Goal: Task Accomplishment & Management: Use online tool/utility

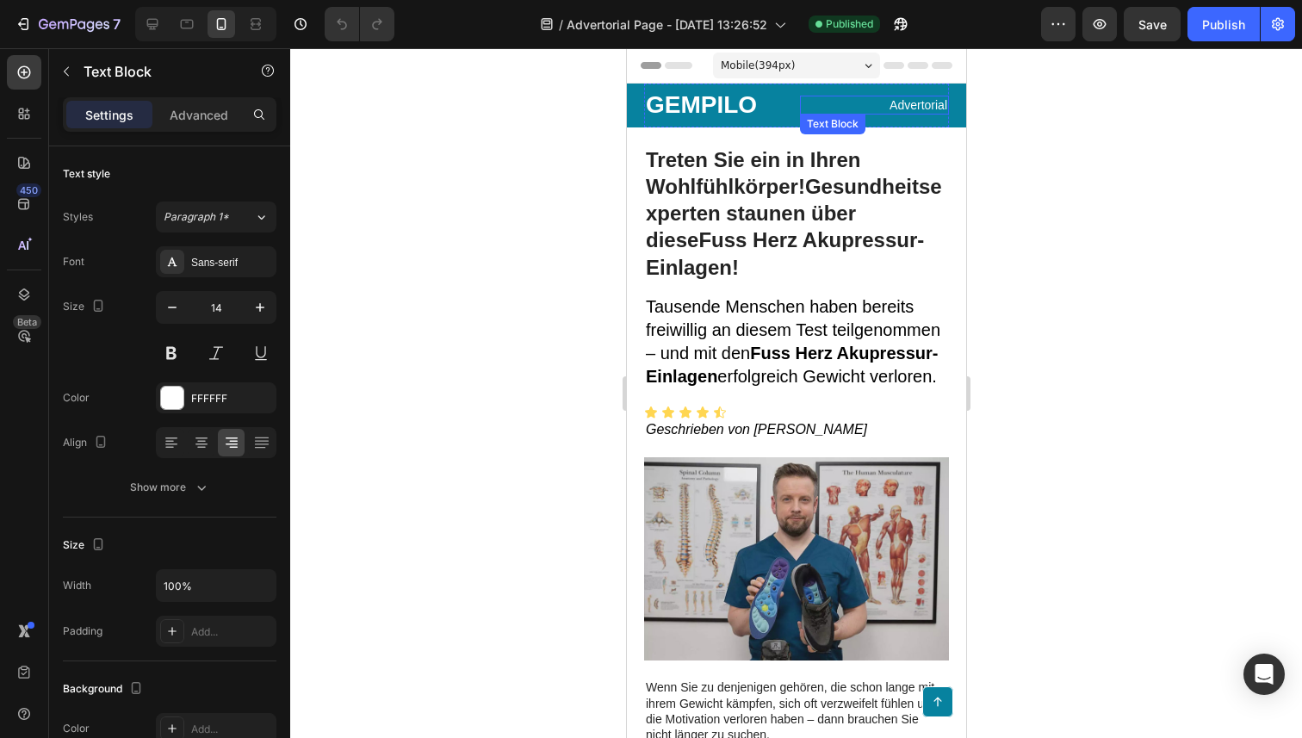
click at [806, 100] on p "Advertorial" at bounding box center [873, 104] width 145 height 15
click at [698, 93] on p "GEMPILO" at bounding box center [717, 105] width 145 height 27
click at [918, 105] on p "Advertorial" at bounding box center [873, 104] width 145 height 15
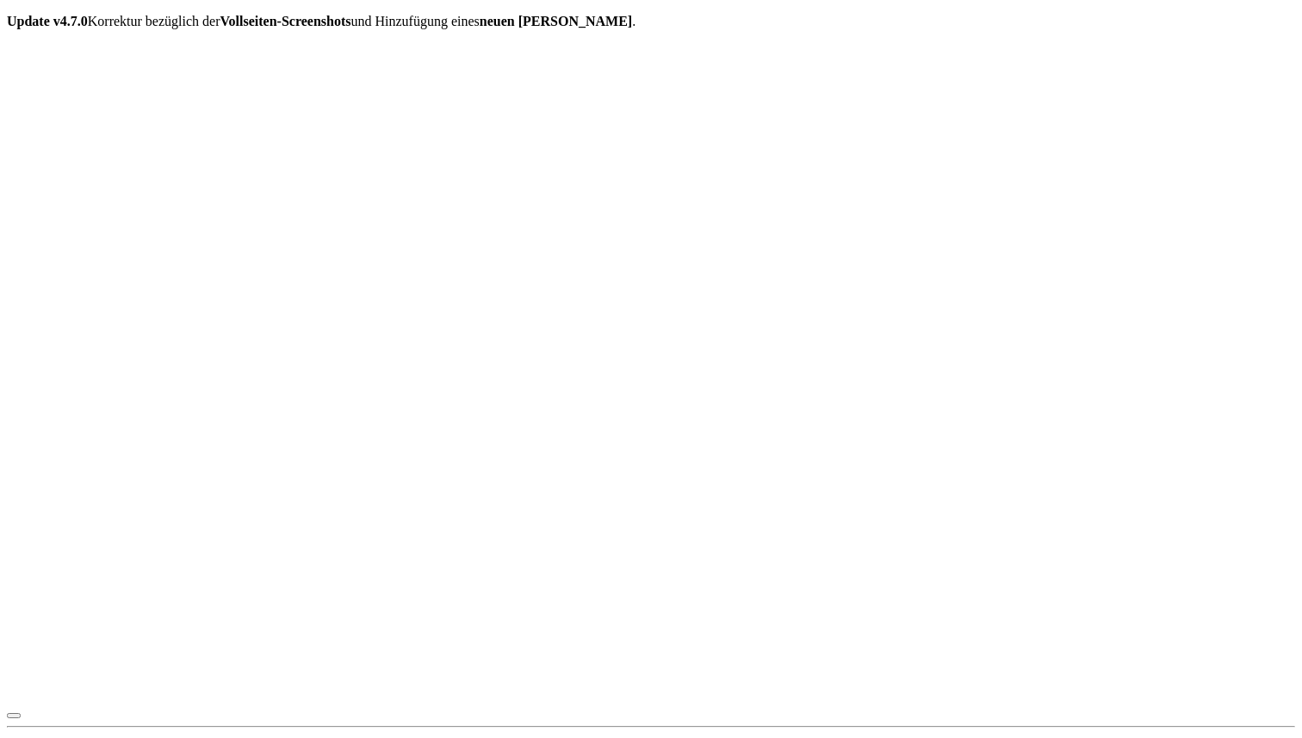
click at [7, 14] on icon at bounding box center [7, 14] width 0 height 0
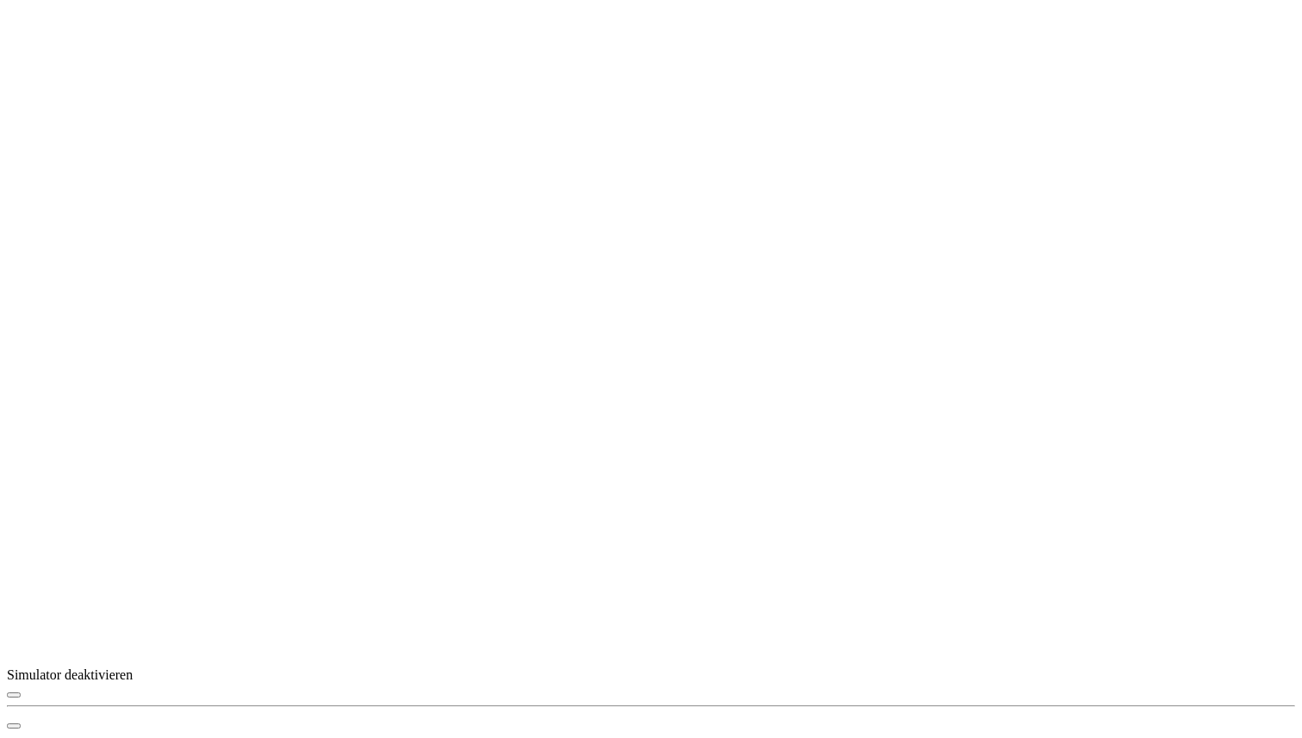
click at [14, 695] on span "button" at bounding box center [14, 695] width 0 height 0
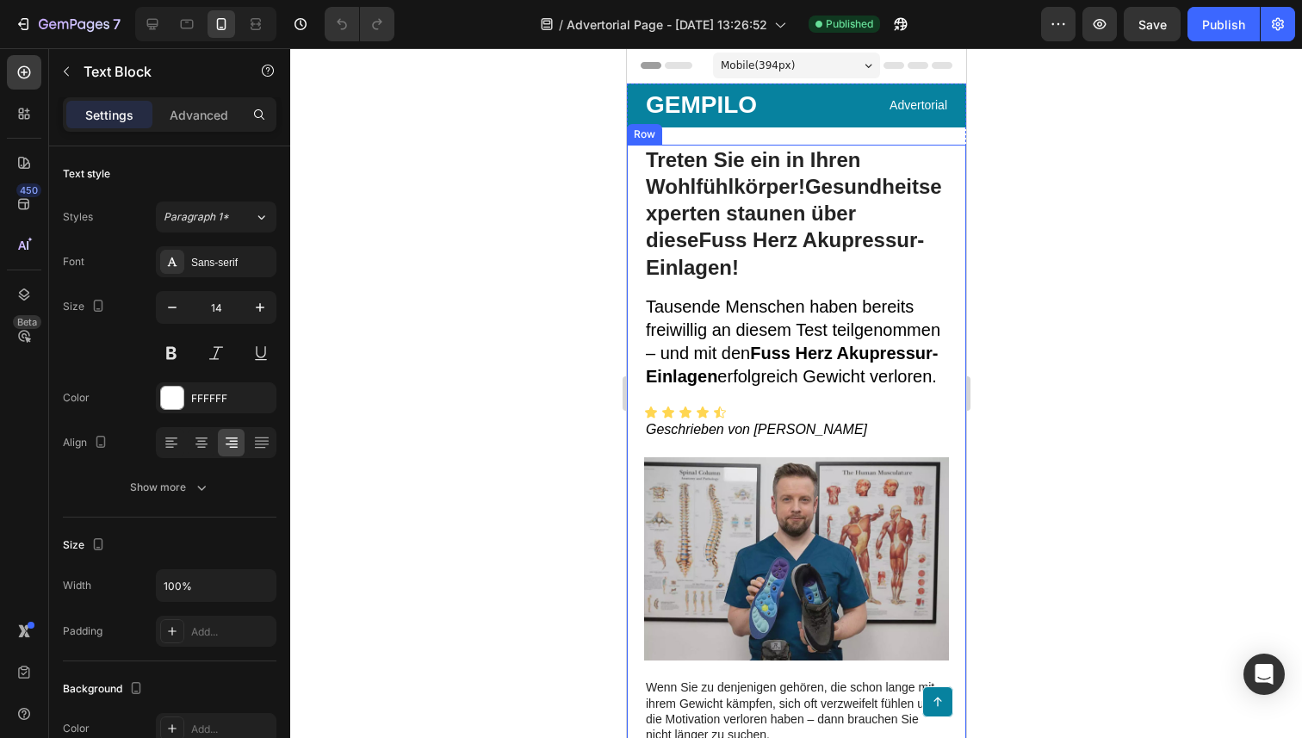
click at [917, 104] on p "Advertorial" at bounding box center [873, 104] width 145 height 15
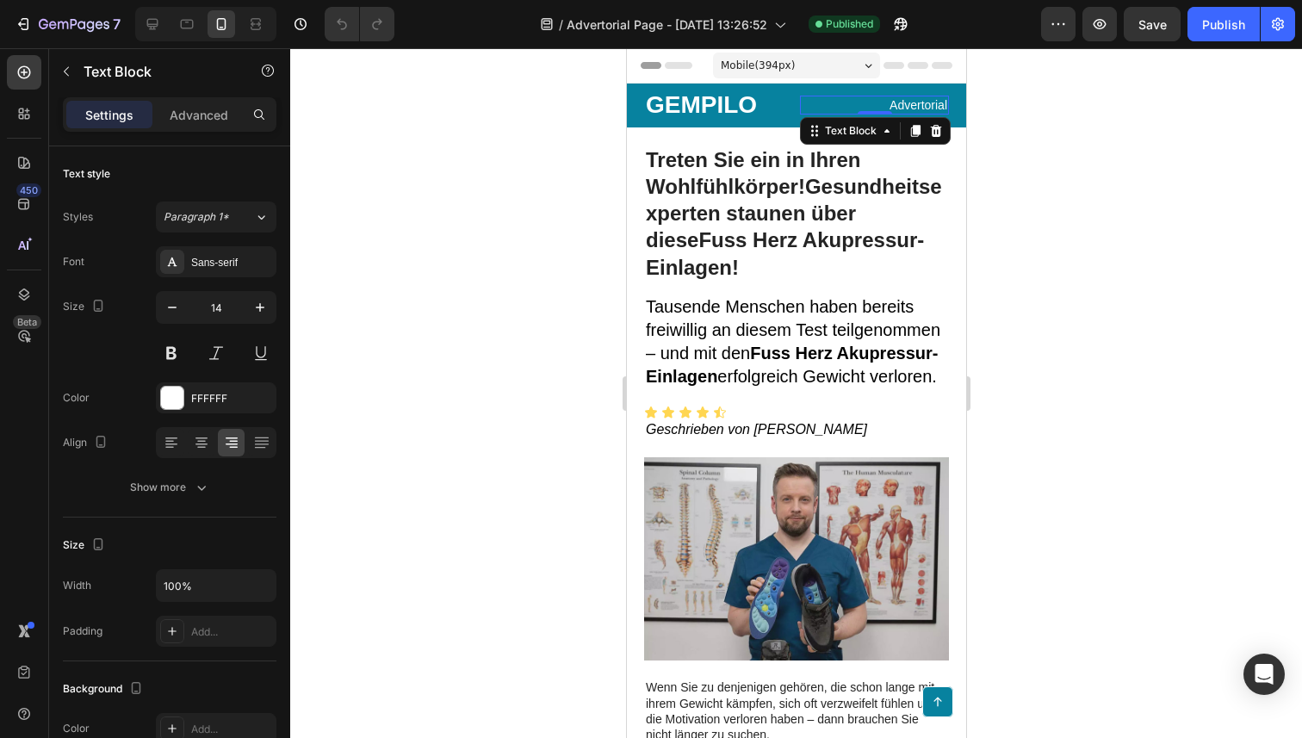
click at [917, 104] on p "Advertorial" at bounding box center [873, 104] width 145 height 15
click at [694, 103] on p "GEMPILO" at bounding box center [717, 105] width 145 height 27
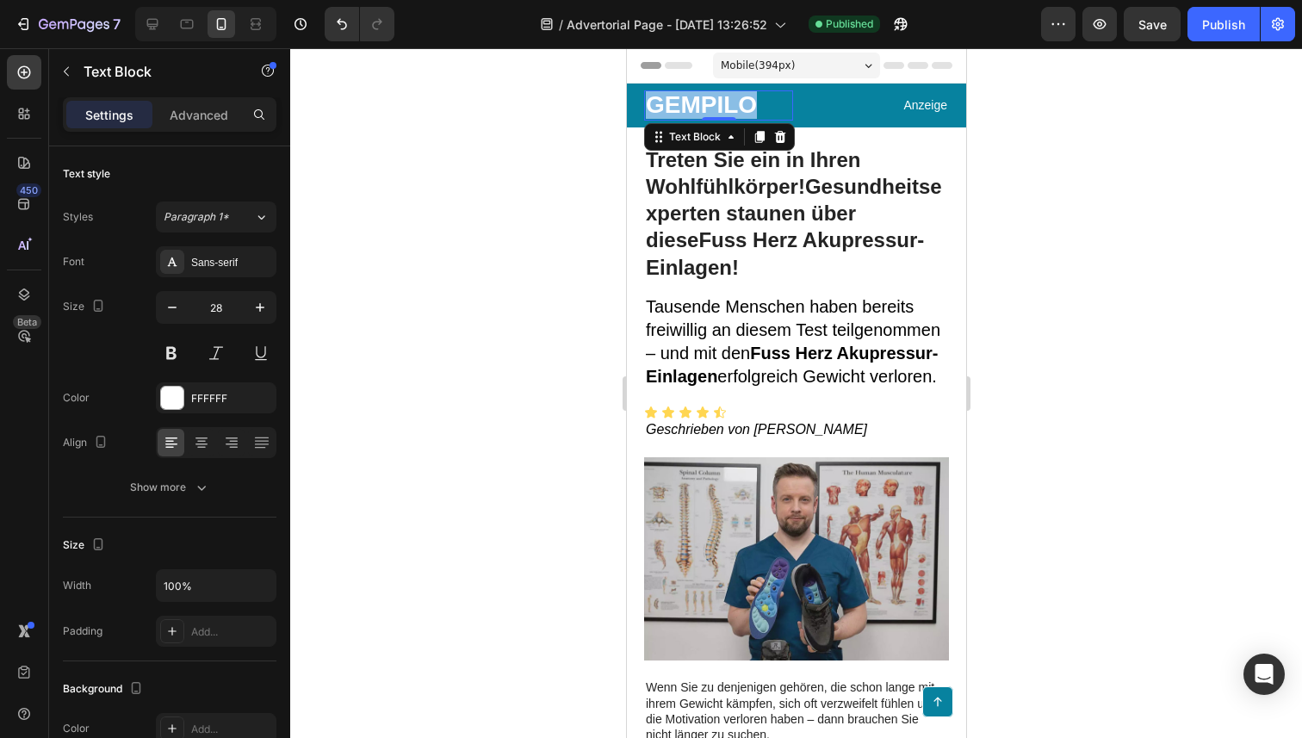
click at [694, 103] on p "GEMPILO" at bounding box center [717, 105] width 145 height 27
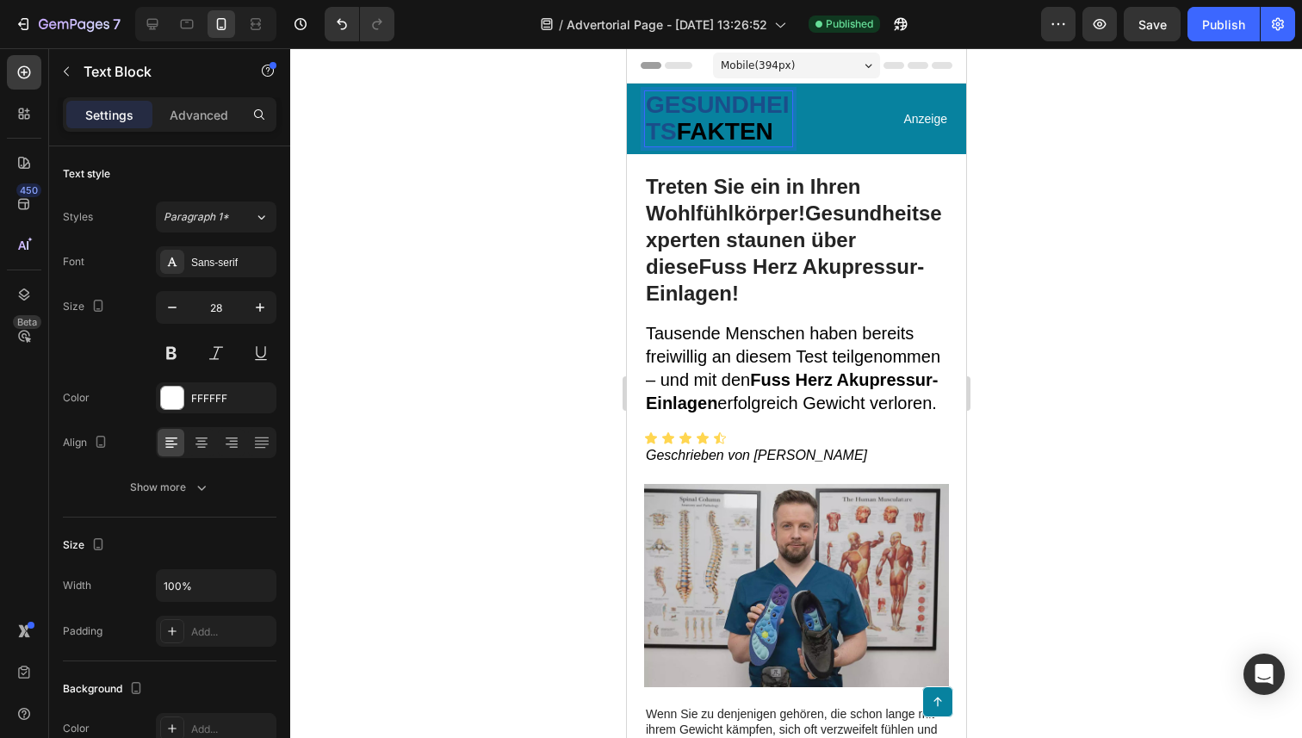
click at [687, 129] on strong "FAKTEN" at bounding box center [724, 131] width 96 height 27
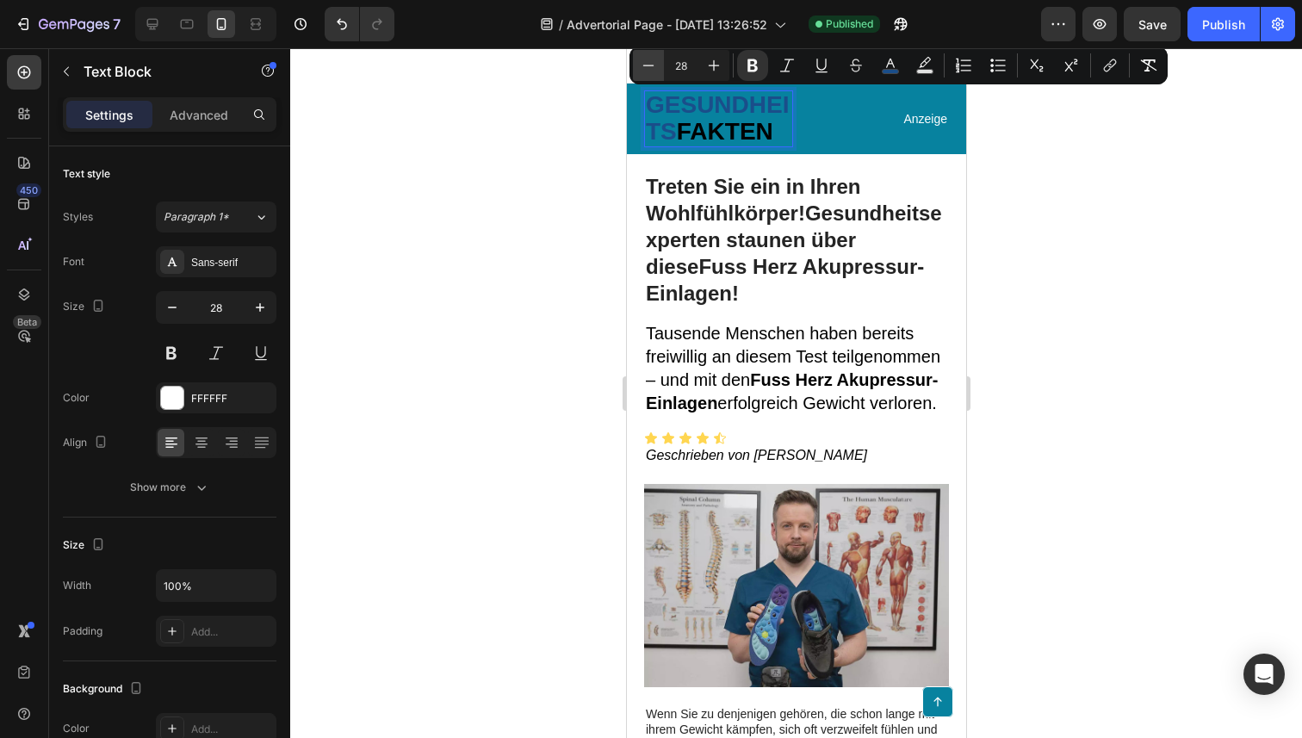
click at [647, 72] on icon "Editor contextual toolbar" at bounding box center [648, 65] width 17 height 17
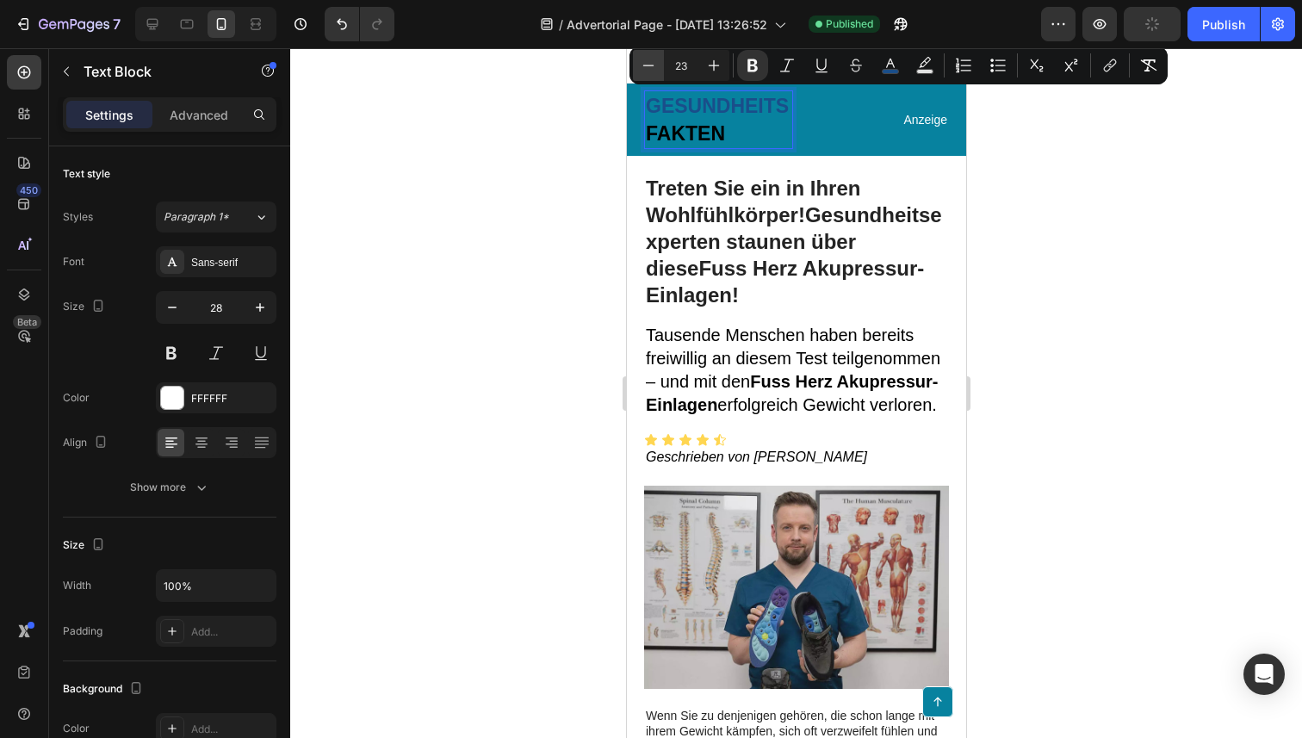
click at [647, 72] on icon "Editor contextual toolbar" at bounding box center [648, 65] width 17 height 17
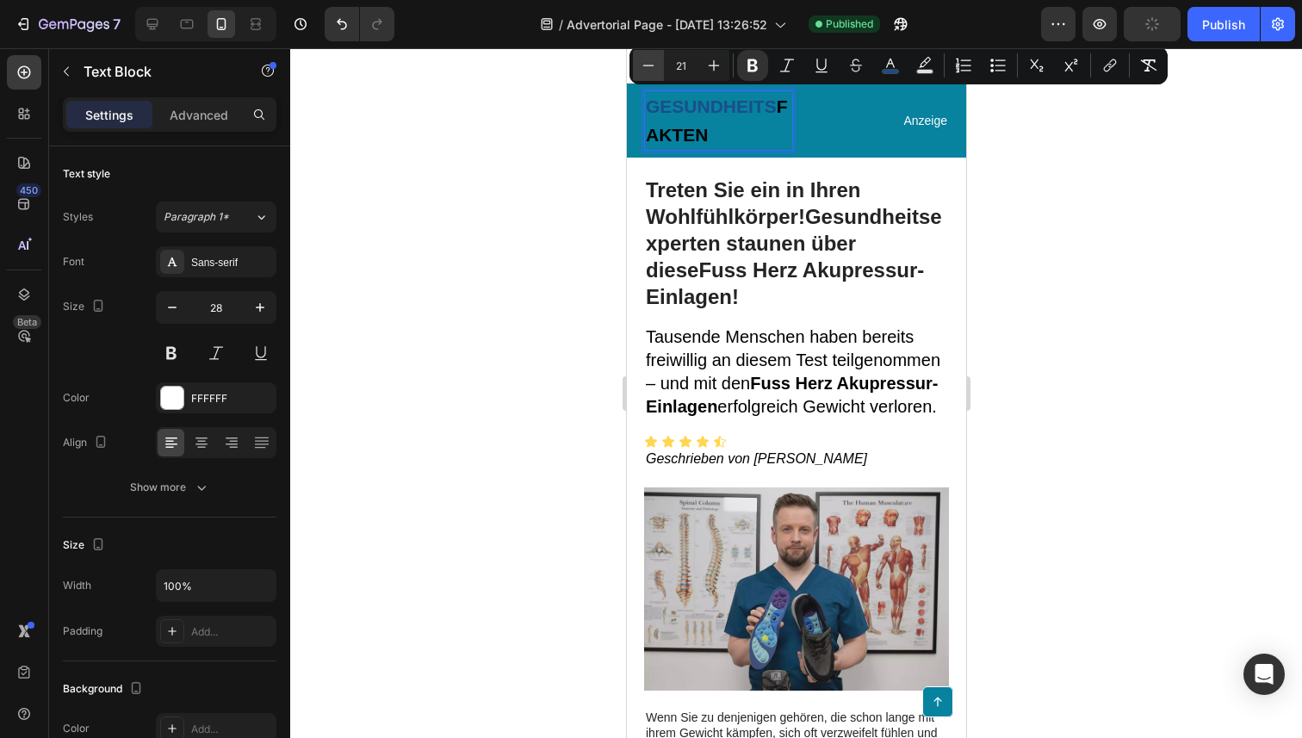
click at [647, 72] on icon "Editor contextual toolbar" at bounding box center [648, 65] width 17 height 17
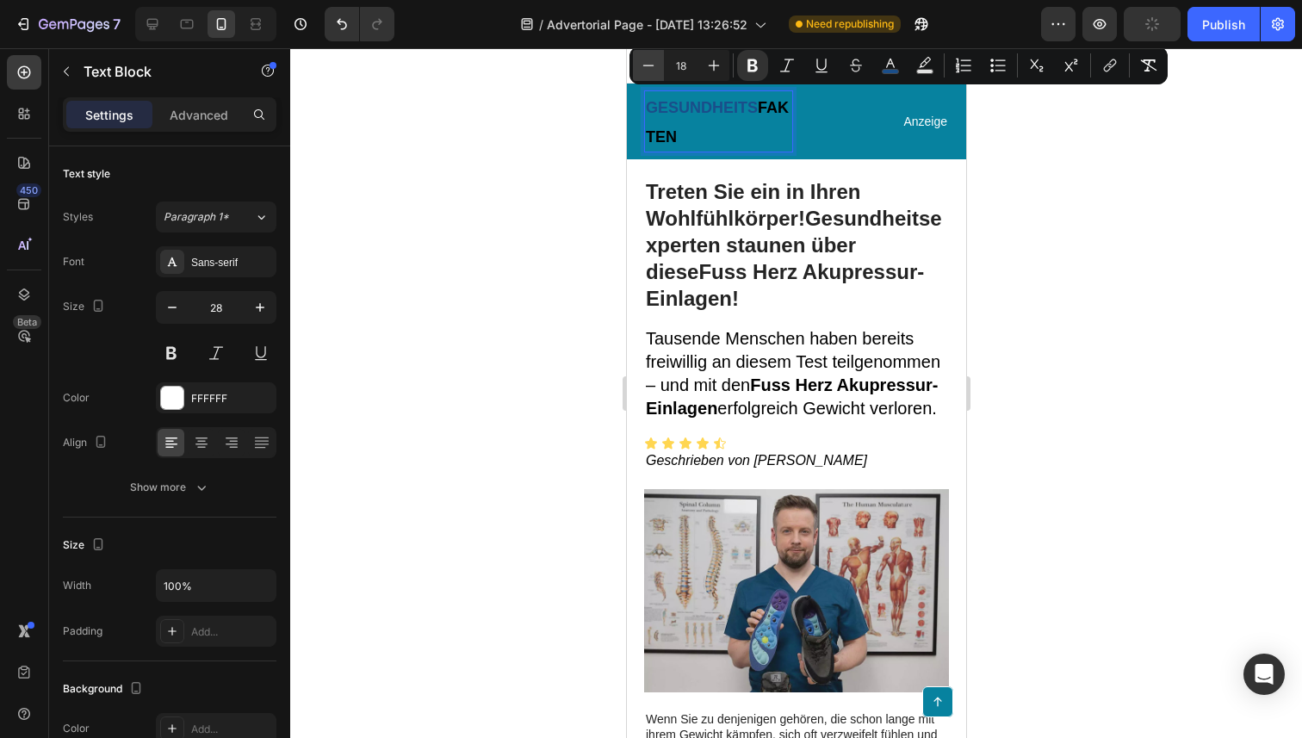
click at [647, 72] on icon "Editor contextual toolbar" at bounding box center [648, 65] width 17 height 17
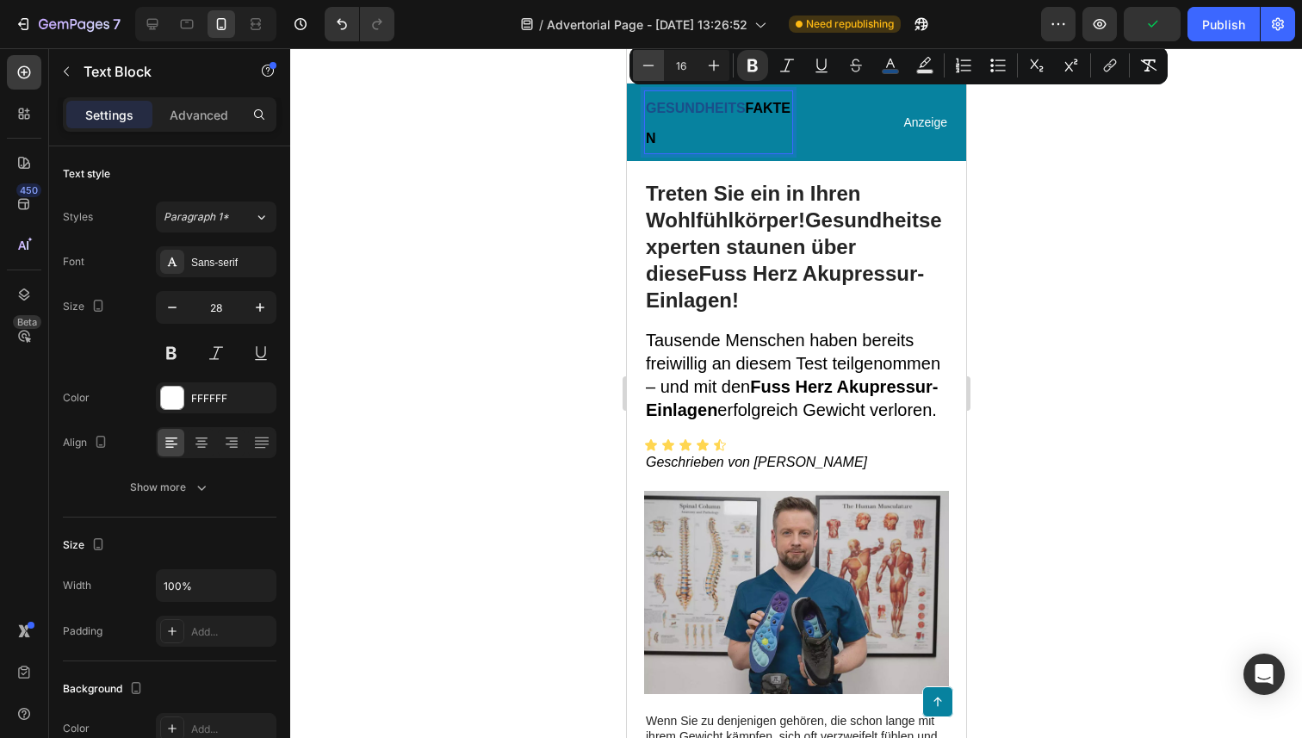
click at [647, 72] on icon "Editor contextual toolbar" at bounding box center [648, 65] width 17 height 17
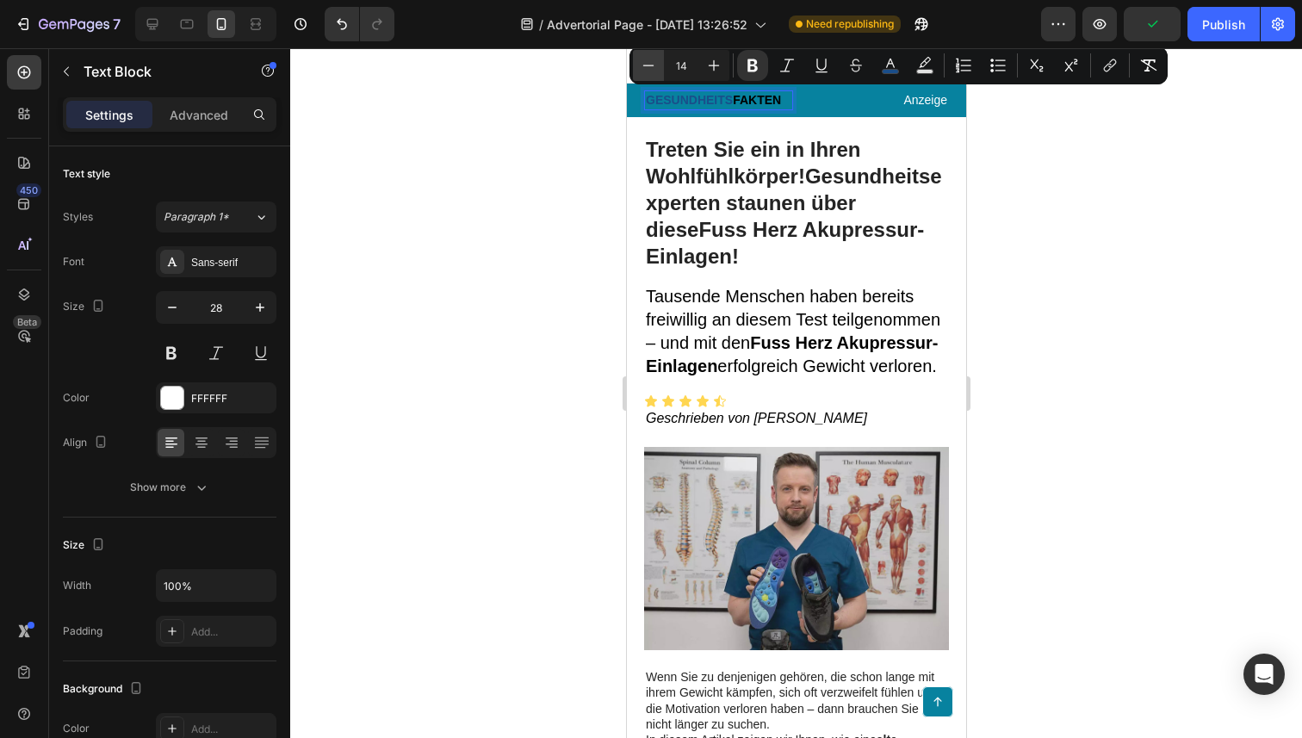
click at [647, 72] on icon "Editor contextual toolbar" at bounding box center [648, 65] width 17 height 17
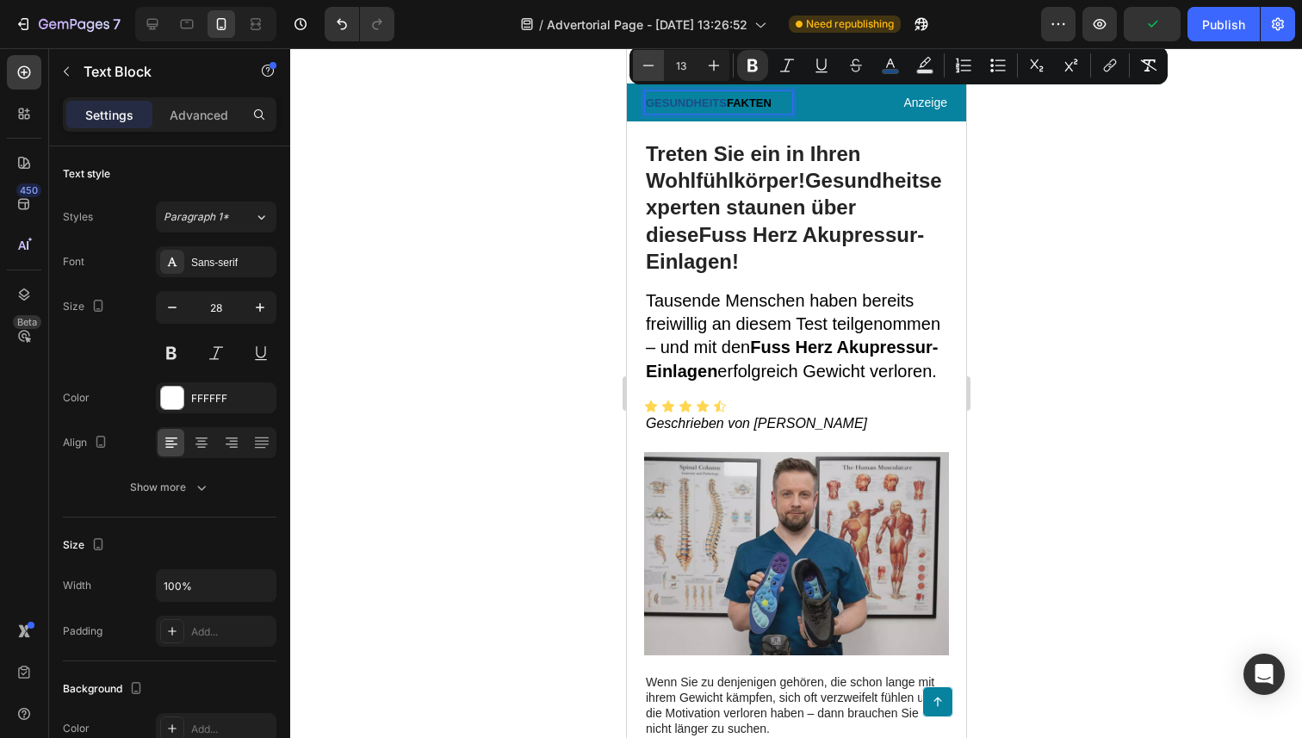
click at [647, 72] on icon "Editor contextual toolbar" at bounding box center [648, 65] width 17 height 17
click at [715, 65] on icon "Editor contextual toolbar" at bounding box center [714, 65] width 11 height 11
click at [644, 63] on icon "Editor contextual toolbar" at bounding box center [648, 65] width 17 height 17
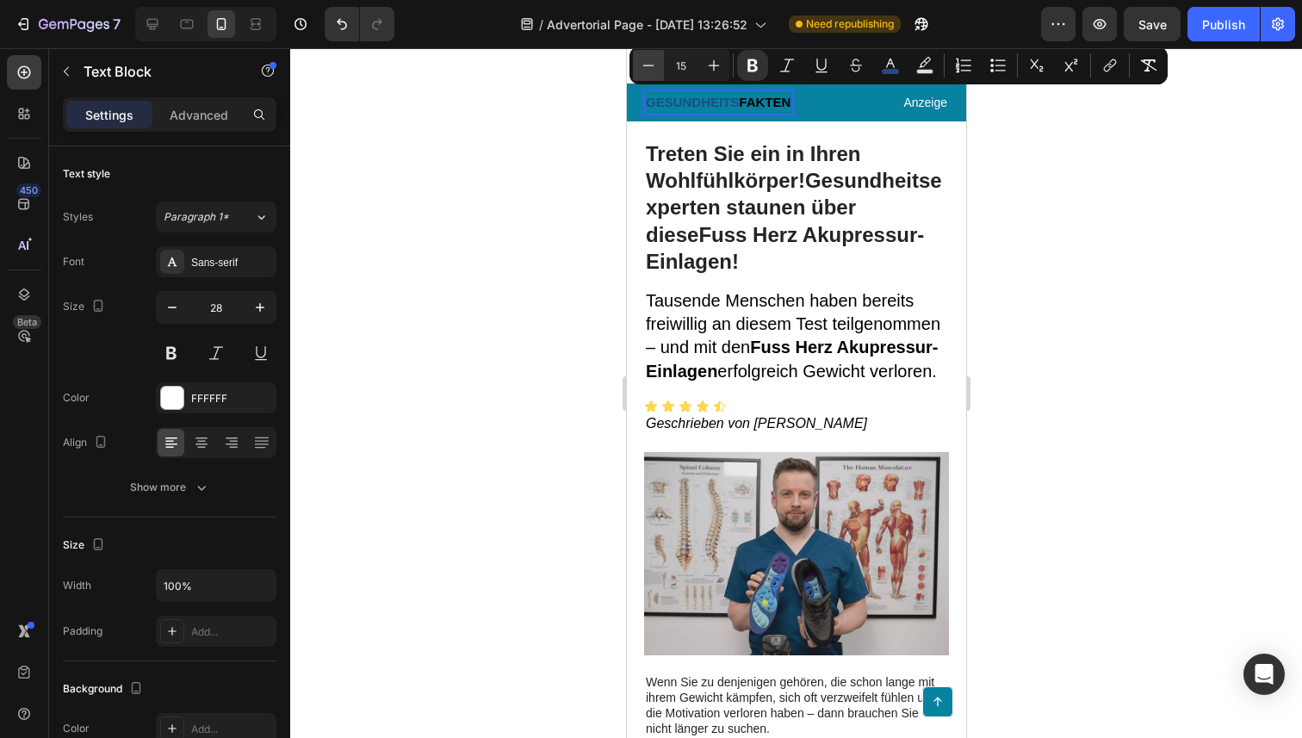
type input "14"
click at [821, 106] on p "Anzeige" at bounding box center [873, 102] width 145 height 15
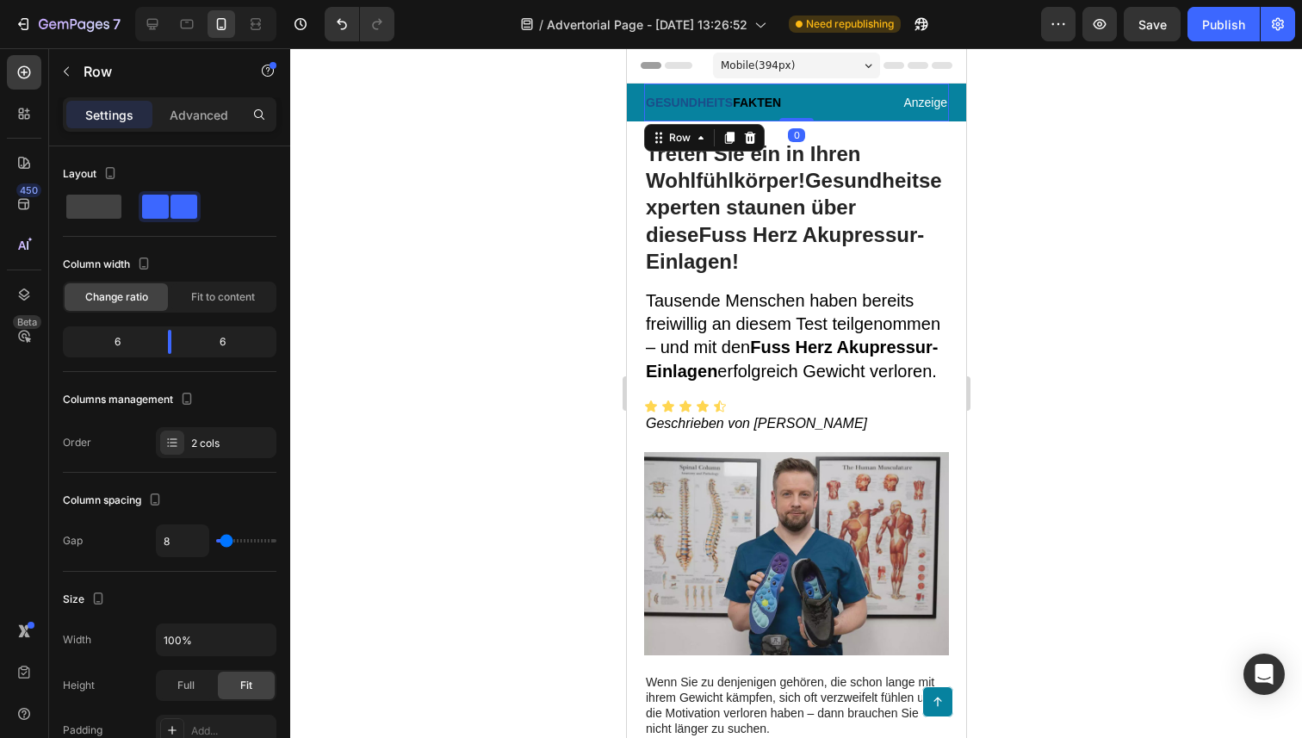
click at [789, 115] on div "GESUNDHEITS FAKTEN Text Block Anzeige Text Block Row 0" at bounding box center [795, 103] width 305 height 38
click at [104, 108] on p "Settings" at bounding box center [109, 115] width 48 height 18
click at [194, 120] on p "Advanced" at bounding box center [199, 115] width 59 height 18
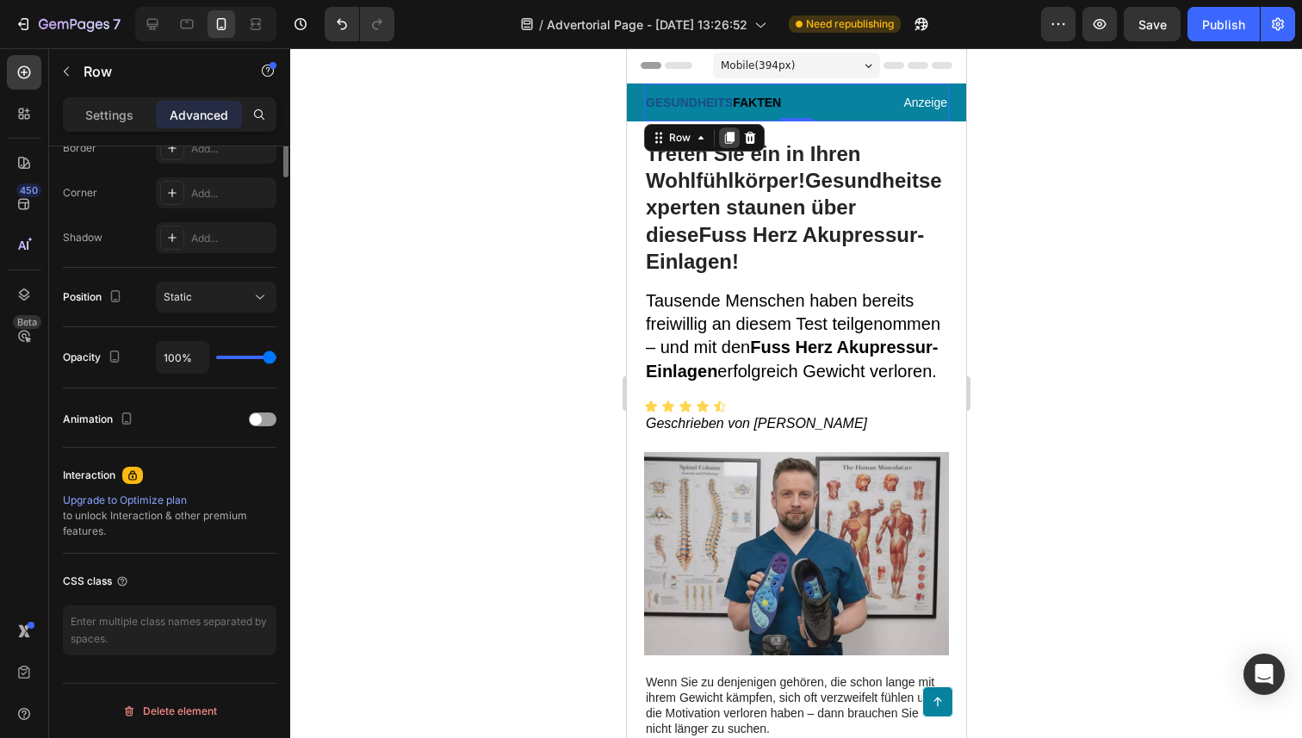
scroll to position [117, 0]
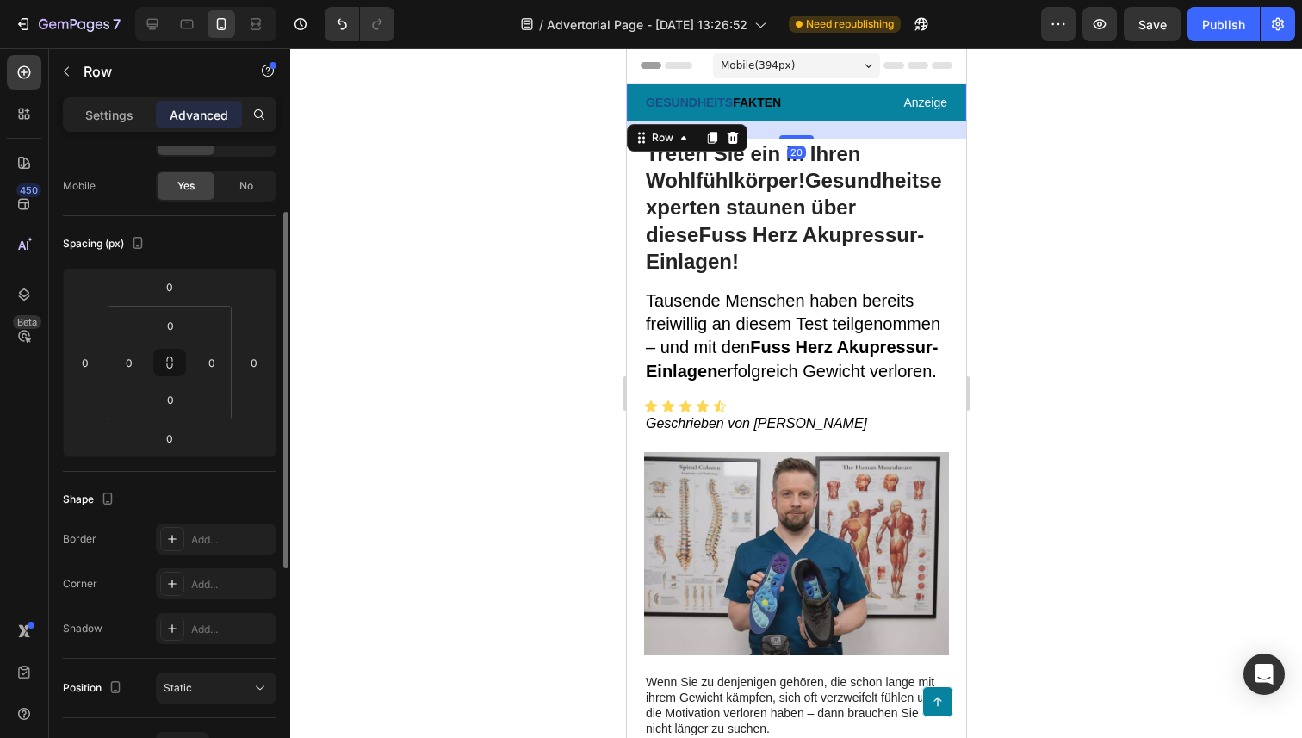
click at [634, 108] on div "GESUNDHEITS FAKTEN Text Block Anzeige Text Block Row Row 20" at bounding box center [795, 103] width 339 height 38
click at [139, 103] on div "Settings" at bounding box center [109, 115] width 86 height 28
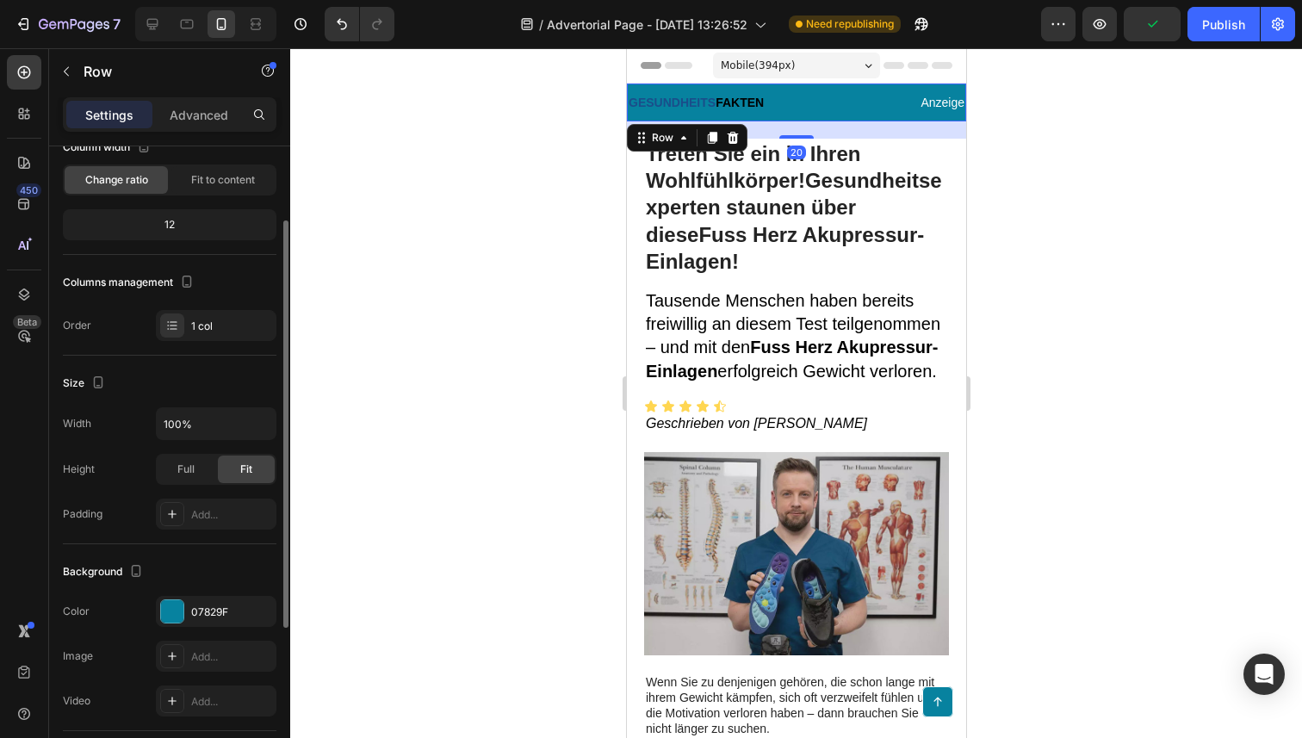
scroll to position [223, 0]
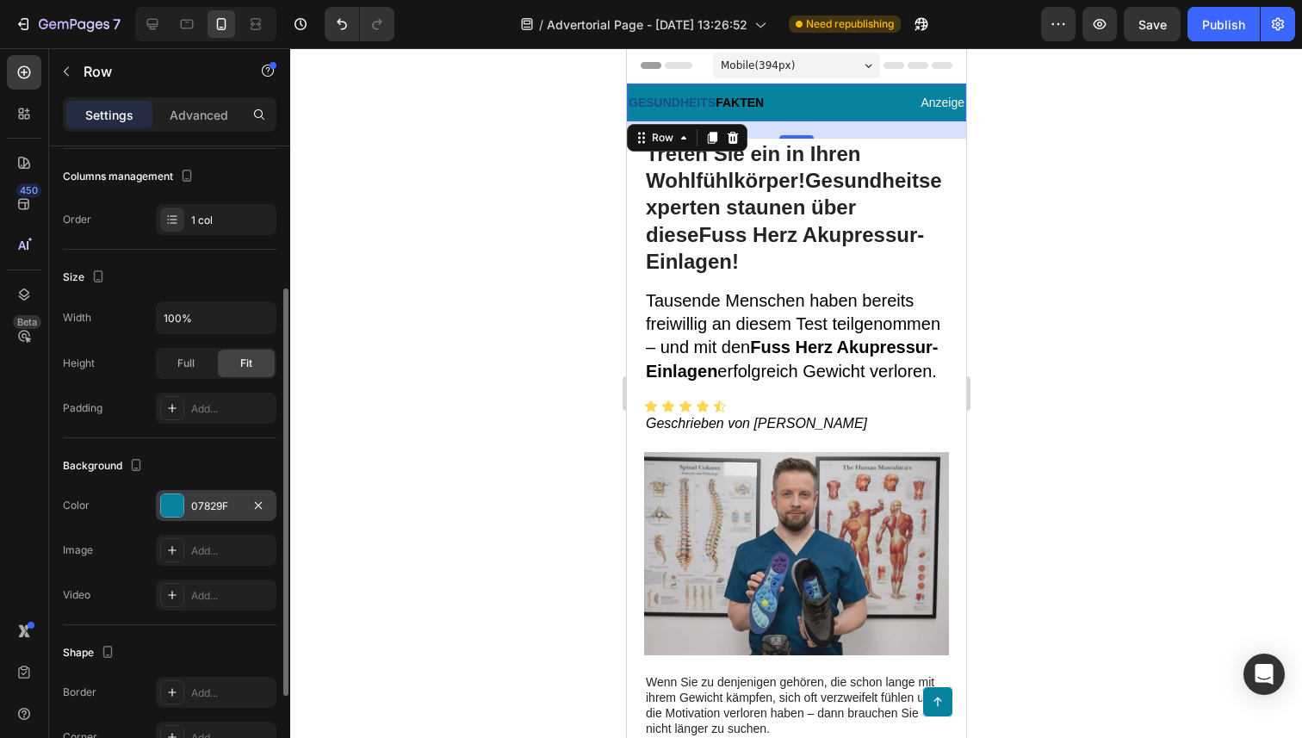
click at [176, 514] on div at bounding box center [172, 505] width 22 height 22
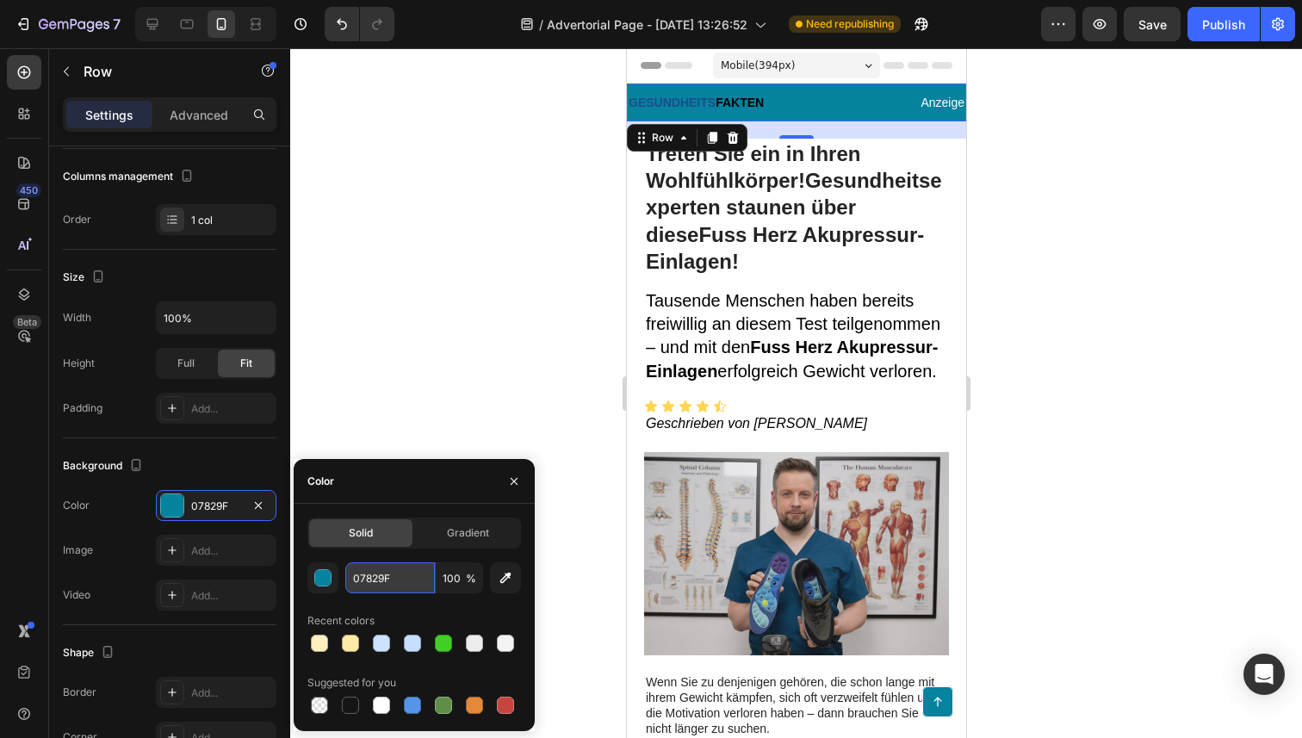
click at [390, 584] on input "07829F" at bounding box center [390, 577] width 90 height 31
paste input "#F7F7F7"
type input "#F7F7F7"
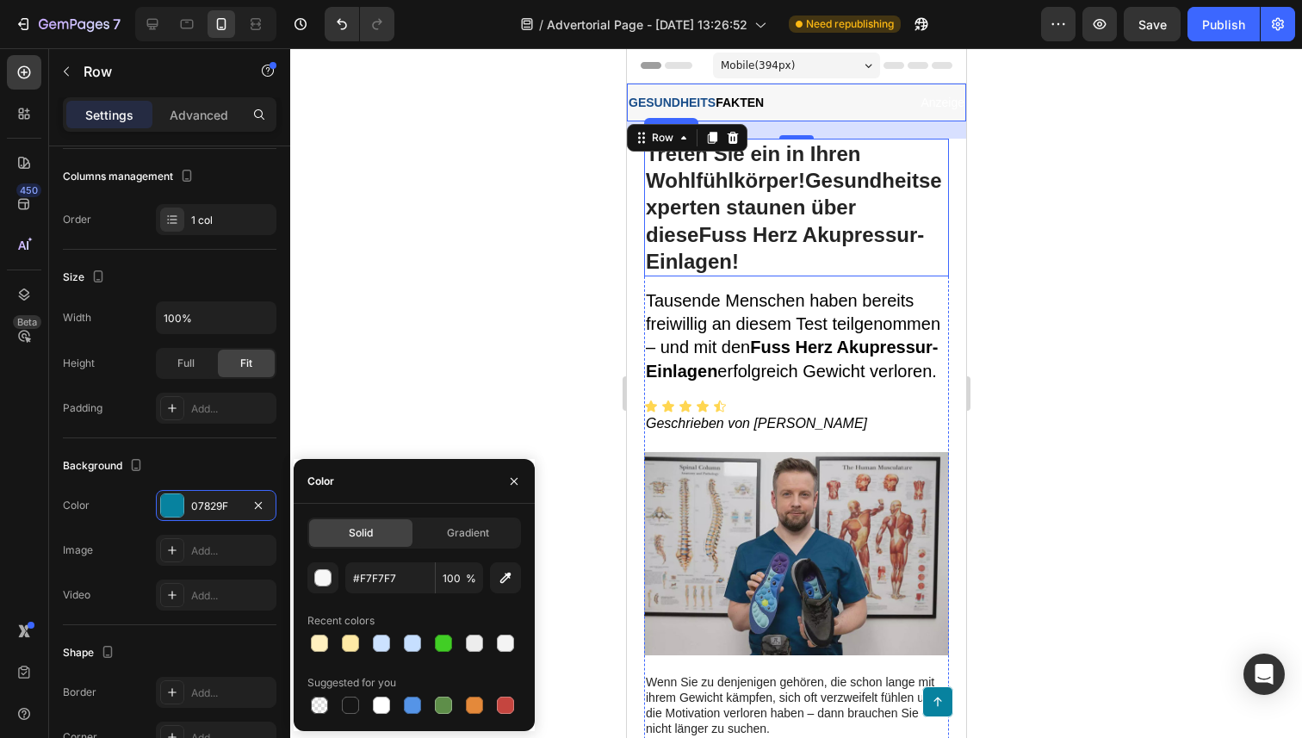
click at [915, 190] on h1 "Treten Sie ein in Ihren Wohlfühlkörper!Gesundheitsexperten staunen über diese F…" at bounding box center [795, 208] width 305 height 138
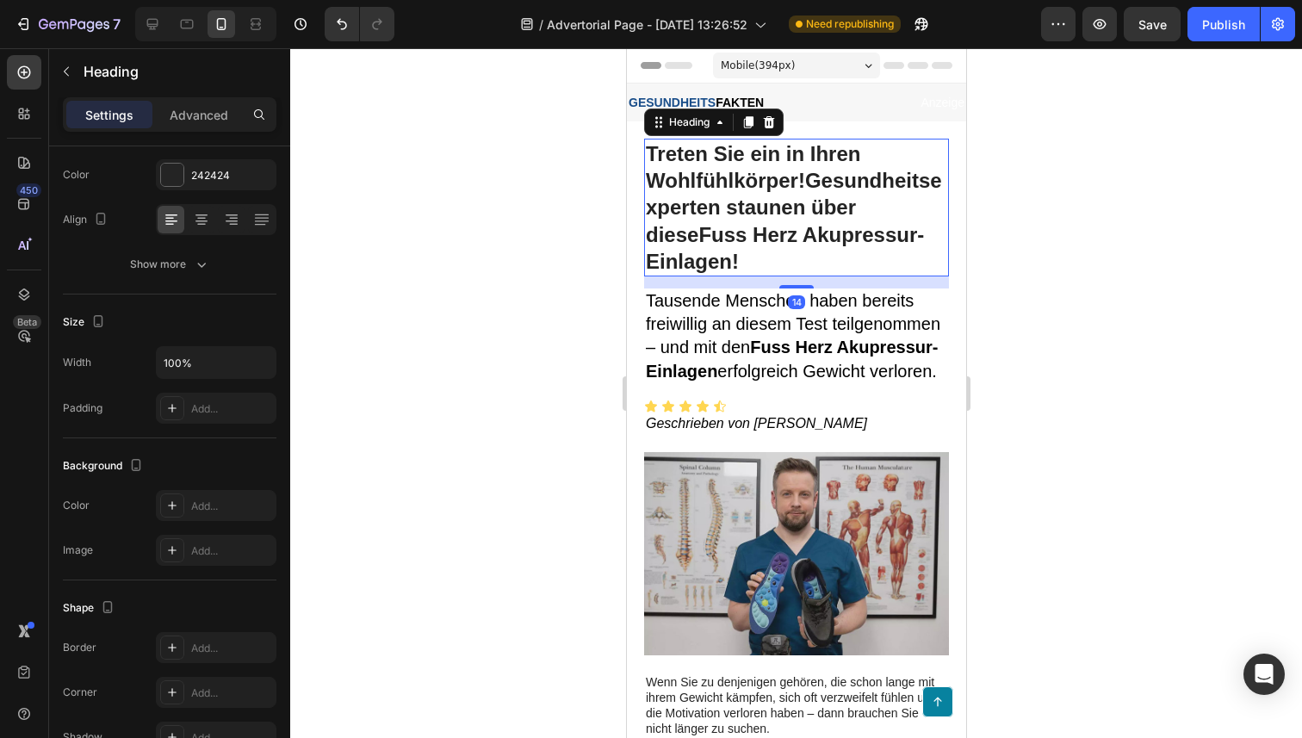
scroll to position [0, 0]
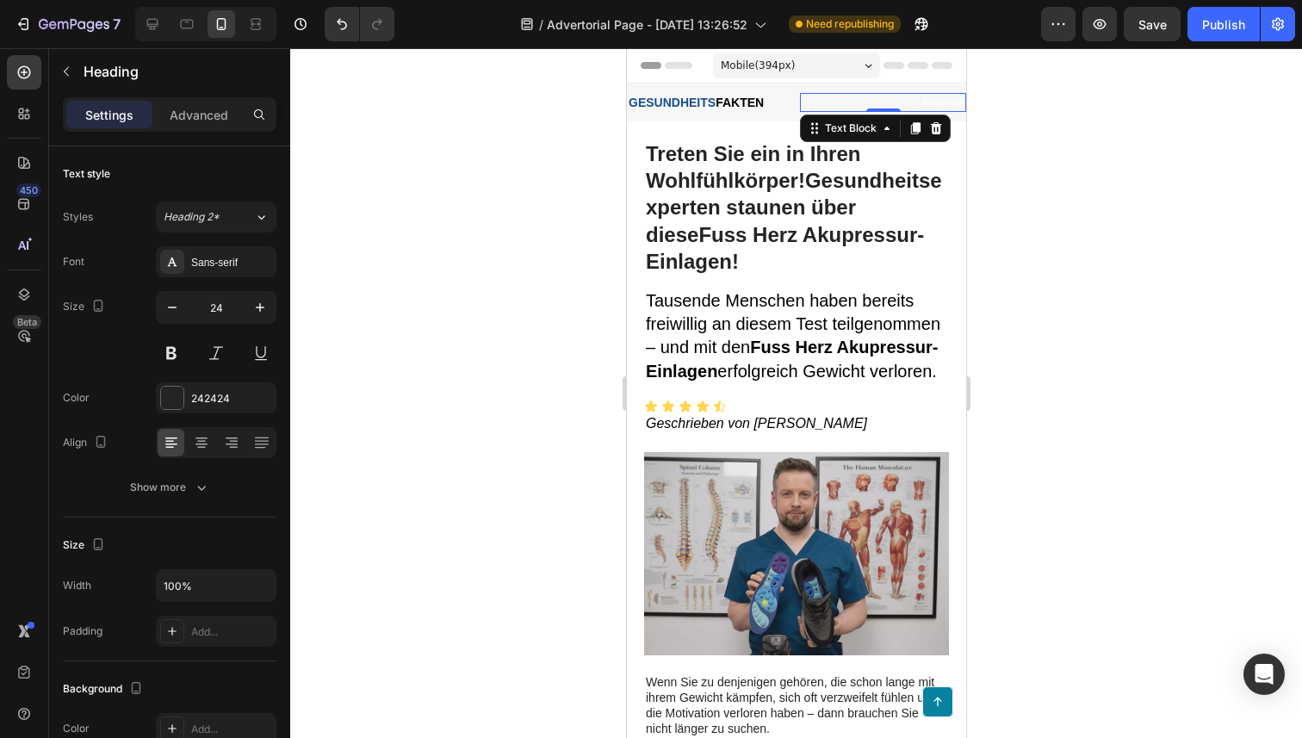
click at [938, 103] on p "Anzeige" at bounding box center [882, 102] width 163 height 15
click at [931, 93] on div "Anzeige" at bounding box center [882, 102] width 166 height 19
click at [936, 102] on p "Anzeige" at bounding box center [882, 102] width 163 height 15
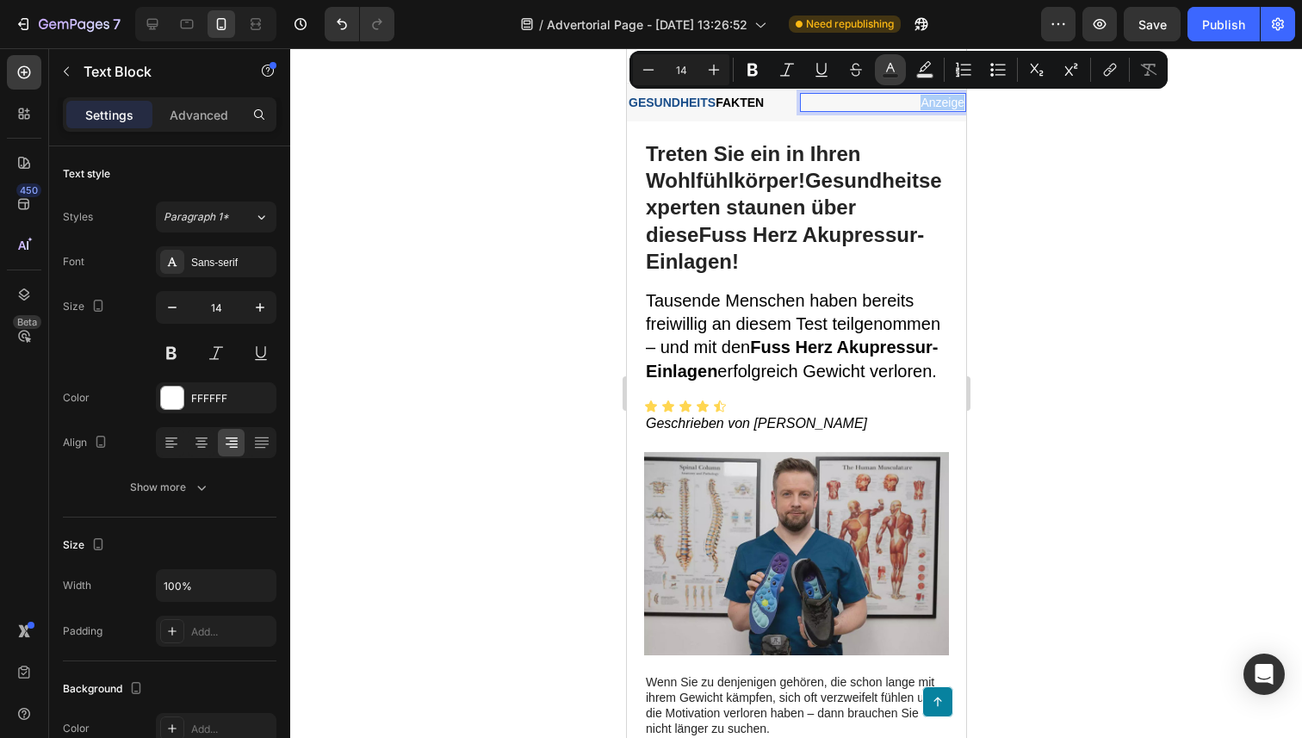
click at [883, 72] on icon "Editor contextual toolbar" at bounding box center [890, 69] width 17 height 17
type input "FFFFFF"
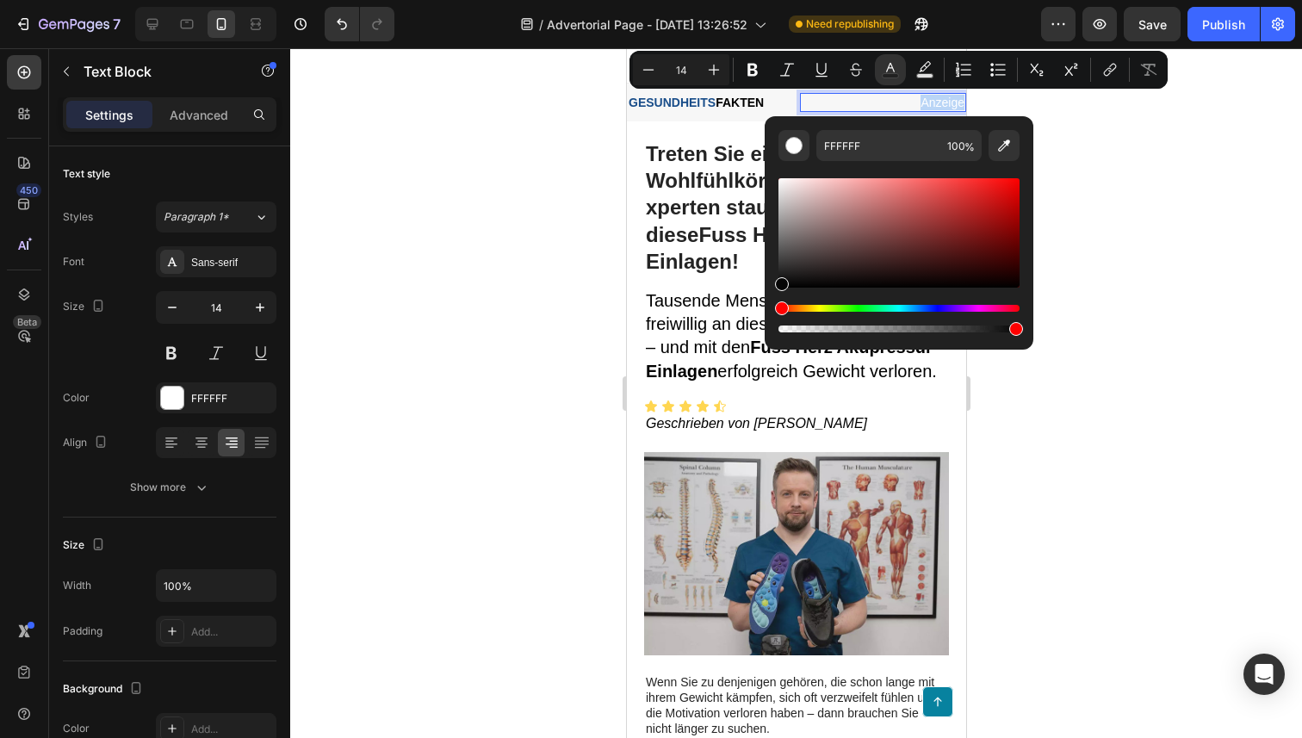
drag, startPoint x: 1436, startPoint y: 249, endPoint x: 740, endPoint y: 325, distance: 699.7
type input "050505"
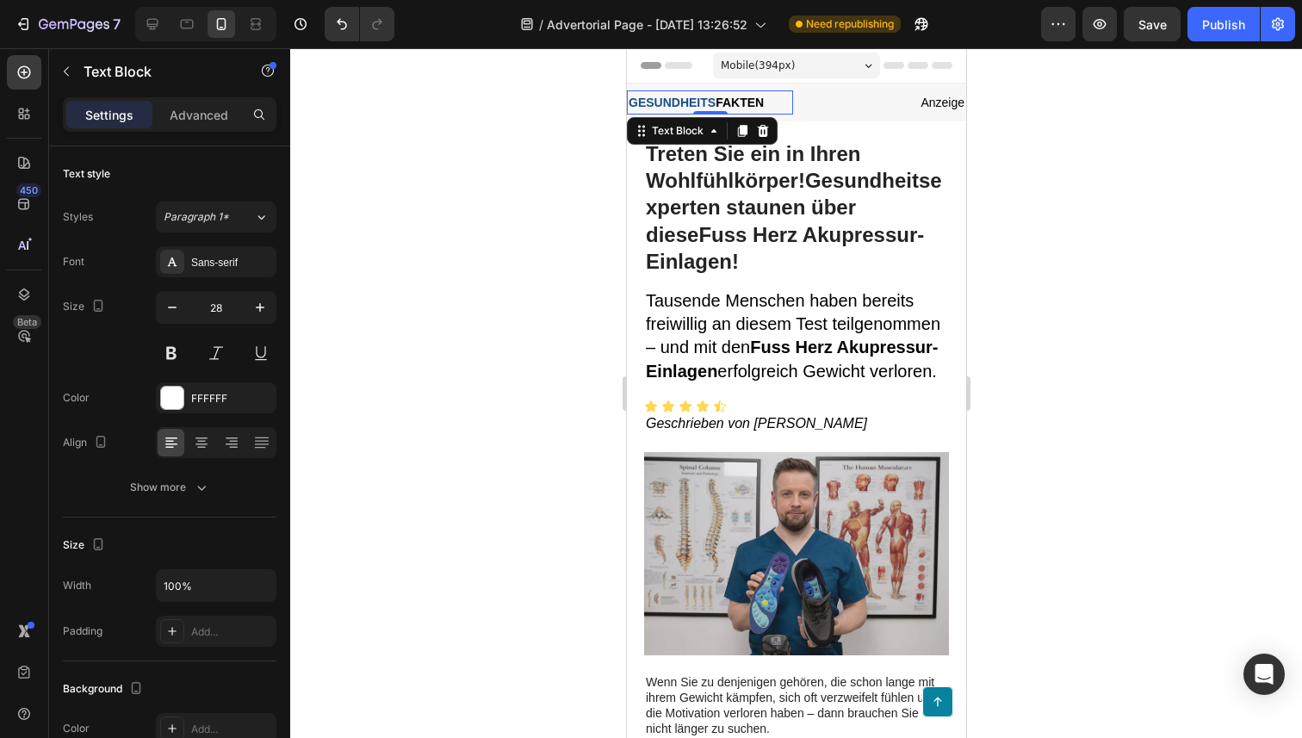
click at [744, 108] on strong "FAKTEN" at bounding box center [739, 103] width 48 height 14
click at [754, 183] on h1 "Treten Sie ein in Ihren Wohlfühlkörper!Gesundheitsexperten staunen über diese F…" at bounding box center [795, 208] width 305 height 138
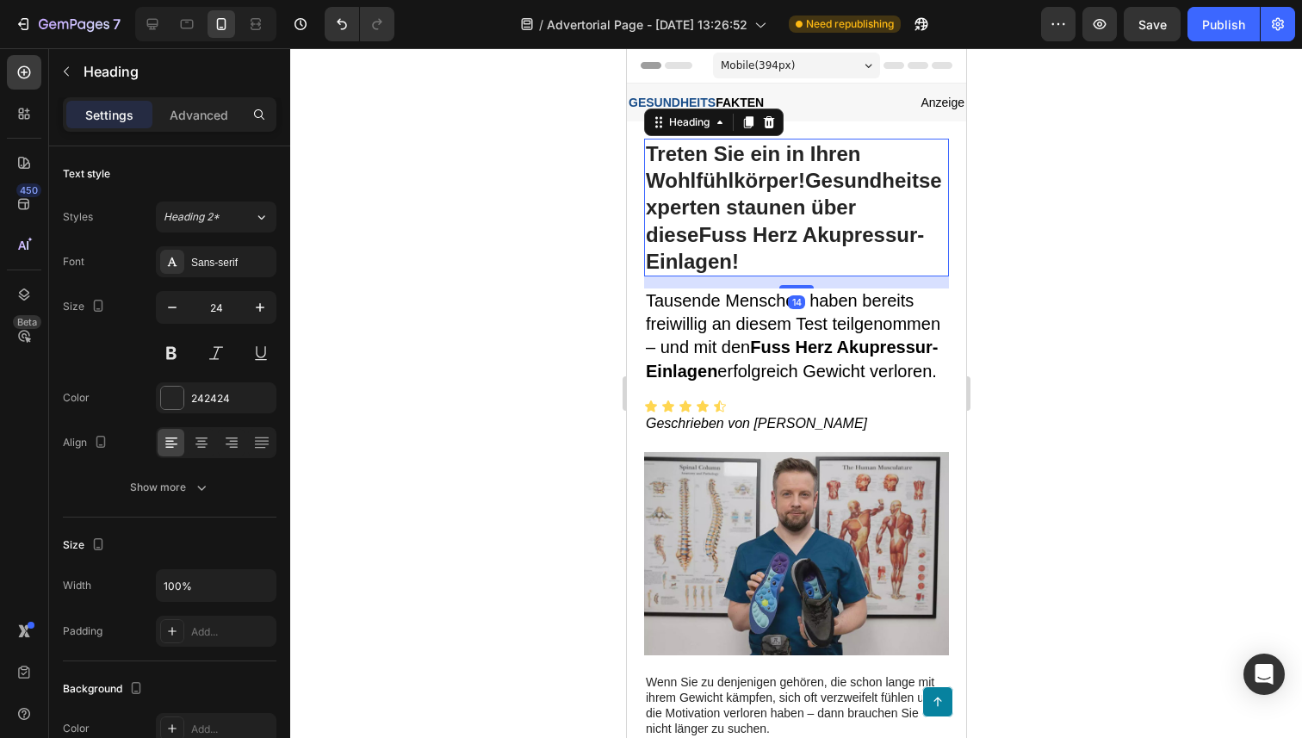
click at [1076, 271] on div at bounding box center [796, 393] width 1012 height 690
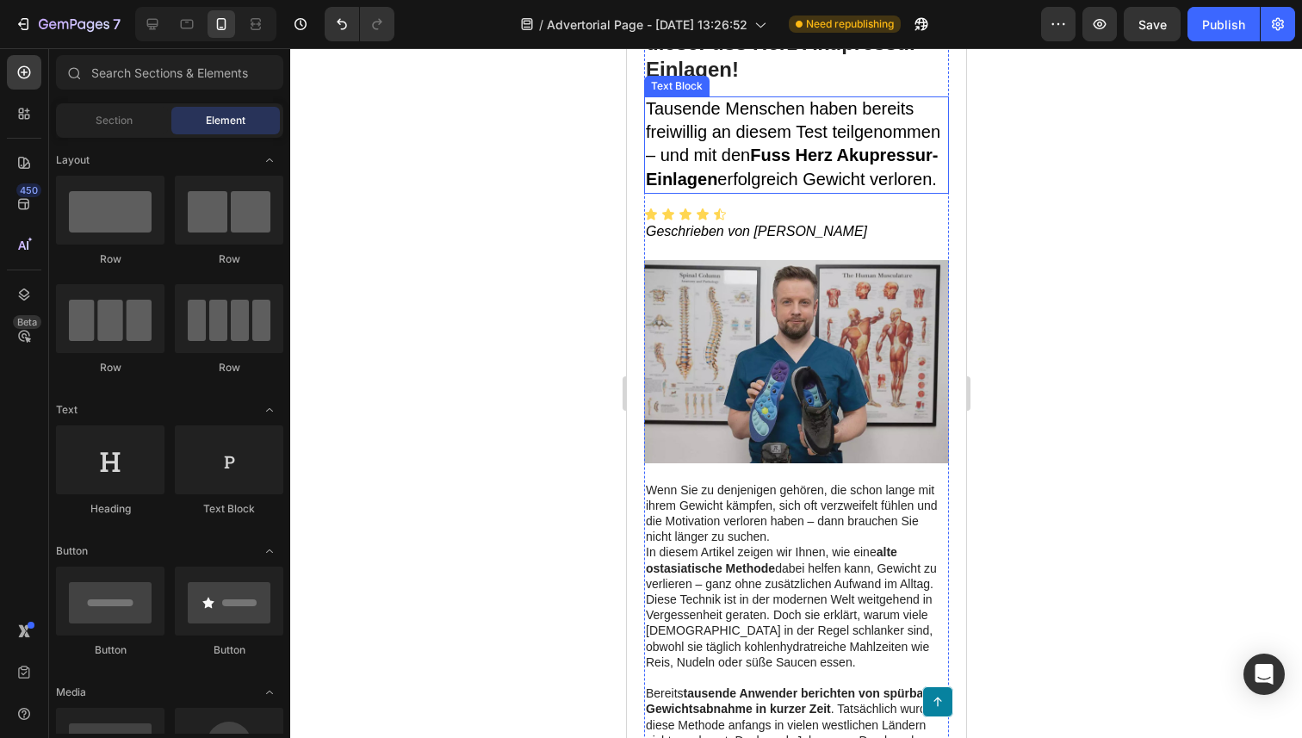
scroll to position [206, 0]
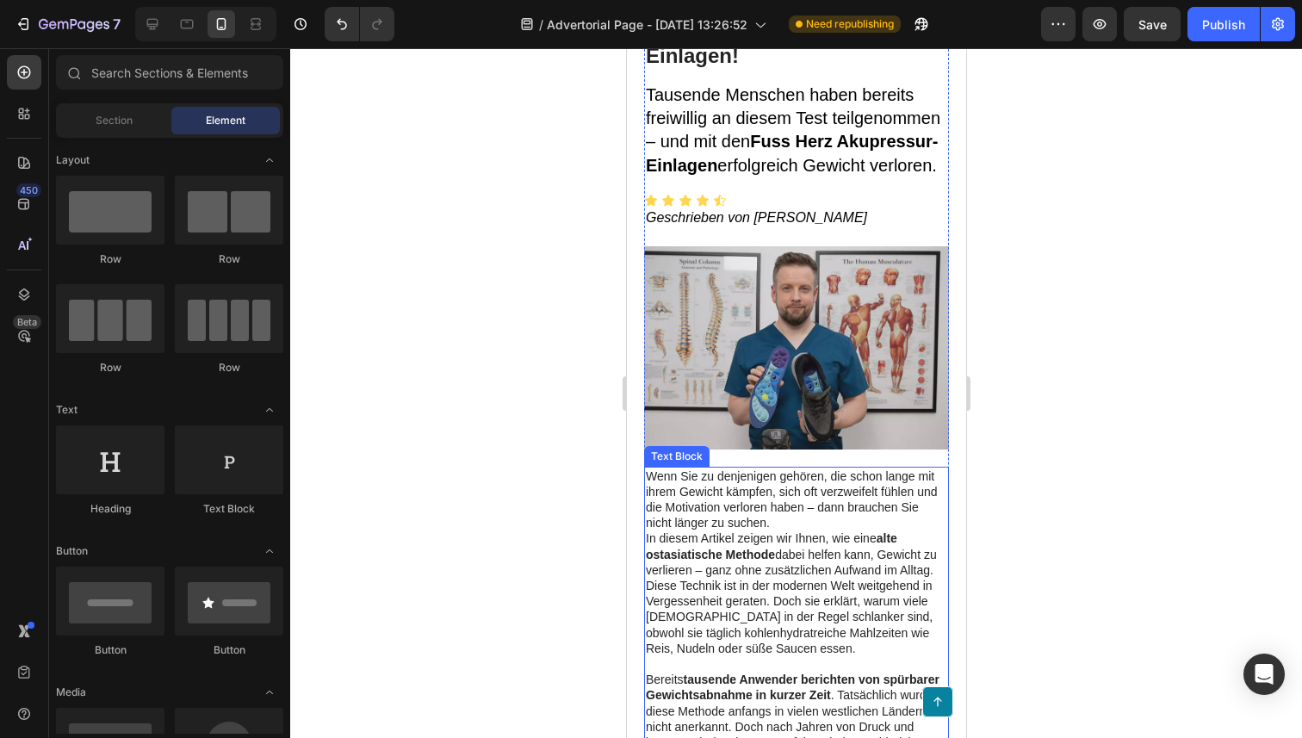
click at [826, 524] on p "Wenn Sie zu denjenigen gehören, die schon lange mit ihrem Gewicht kämpfen, sich…" at bounding box center [795, 499] width 301 height 63
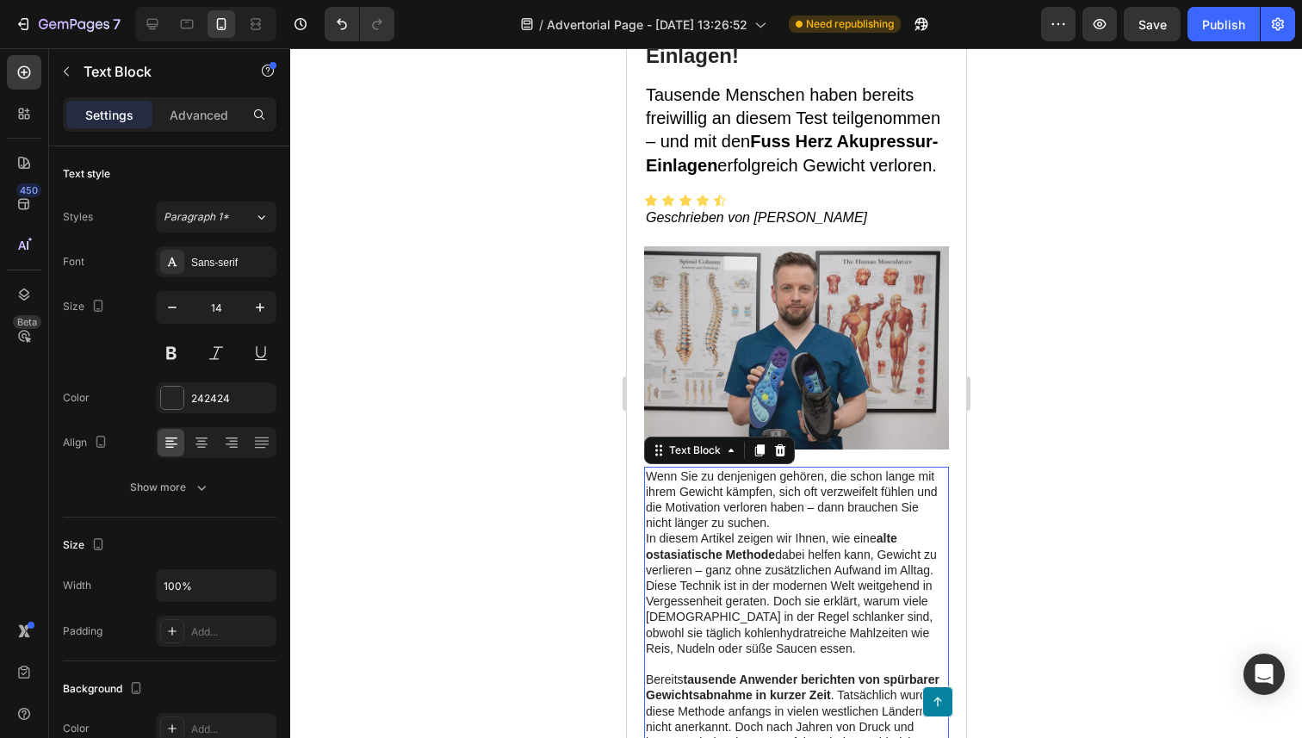
click at [826, 524] on p "Wenn Sie zu denjenigen gehören, die schon lange mit ihrem Gewicht kämpfen, sich…" at bounding box center [795, 499] width 301 height 63
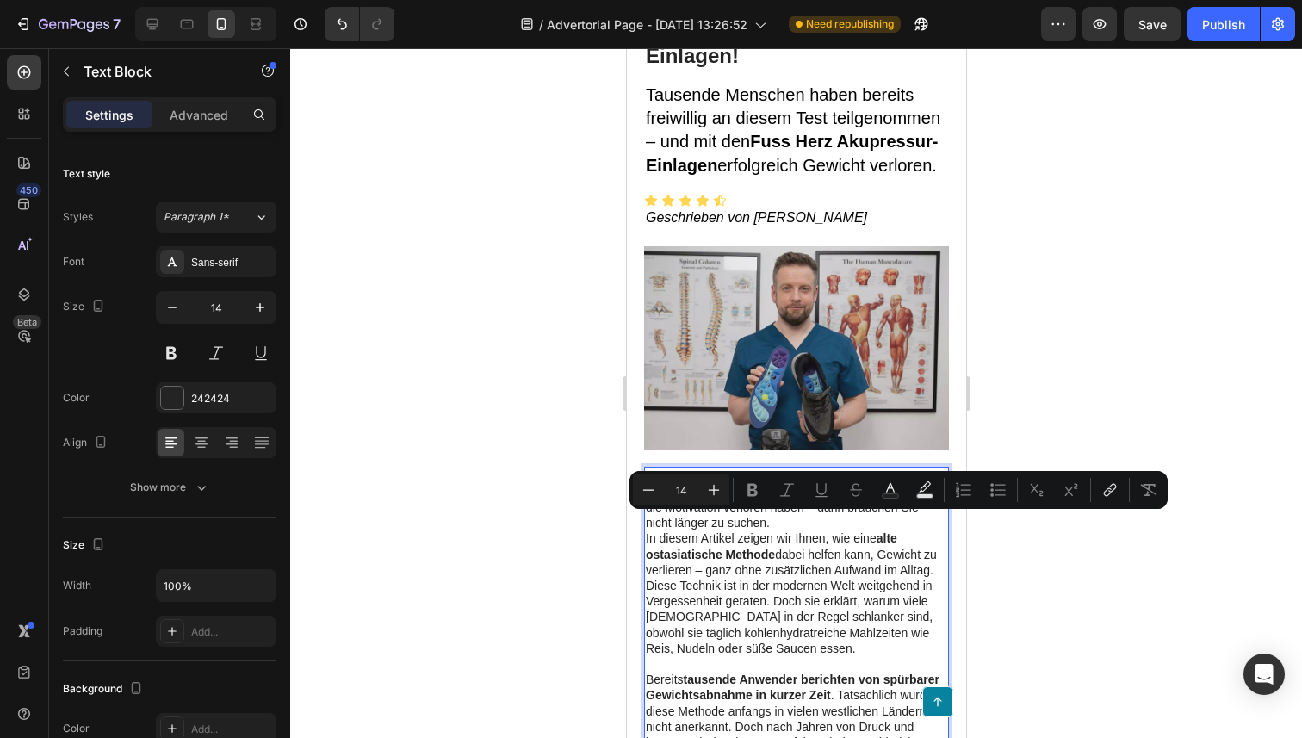
click at [814, 524] on p "Wenn Sie zu denjenigen gehören, die schon lange mit ihrem Gewicht kämpfen, sich…" at bounding box center [795, 499] width 301 height 63
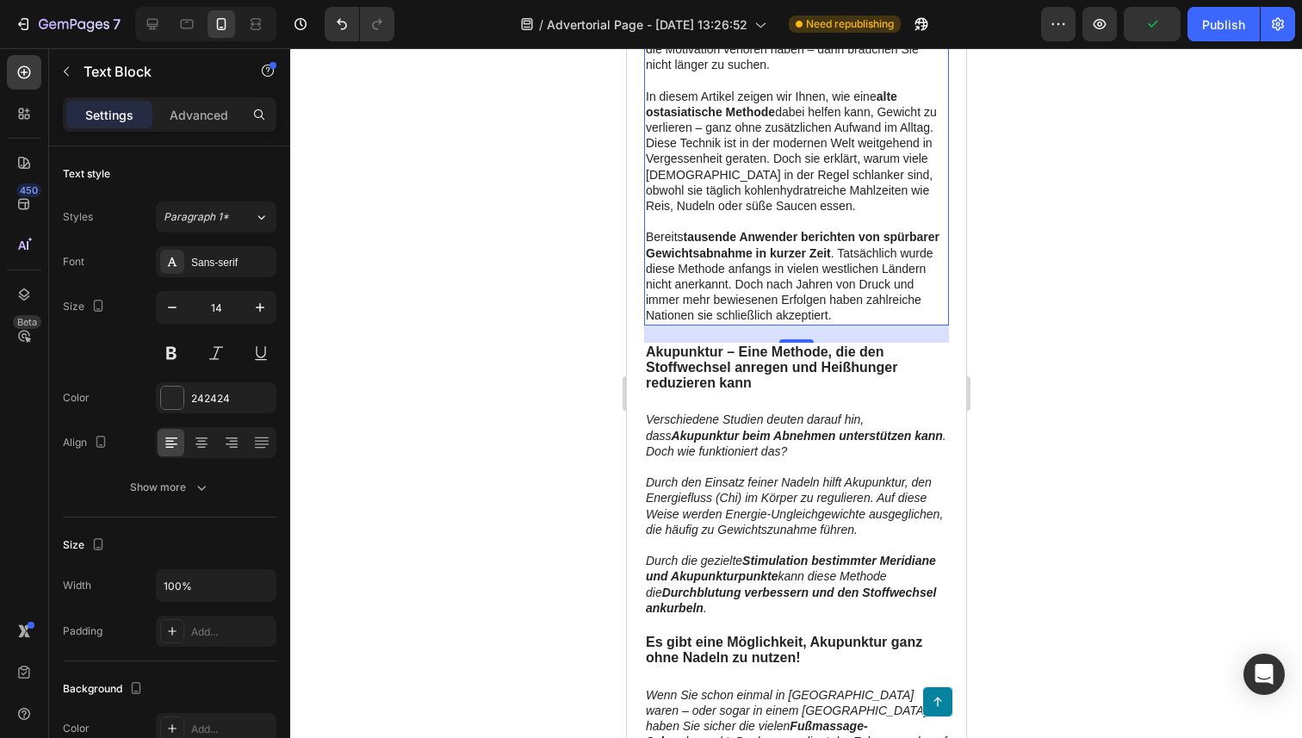
scroll to position [0, 0]
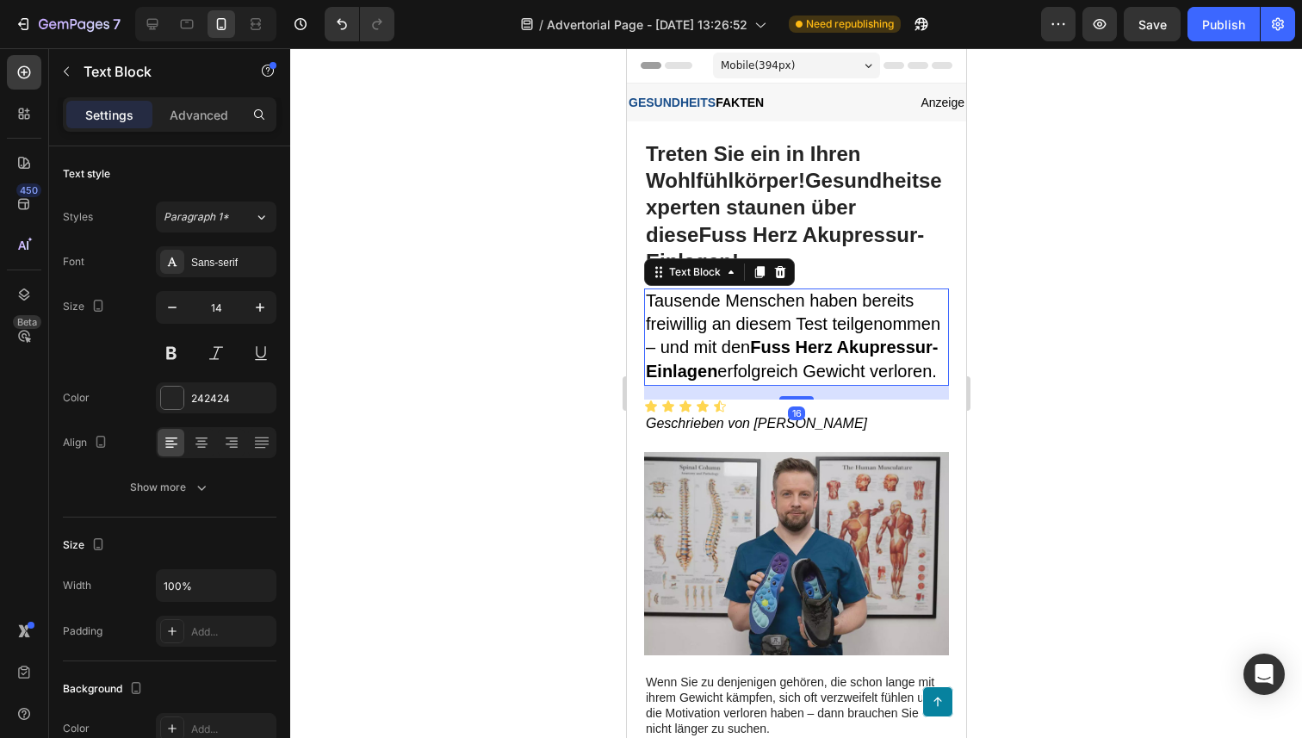
click at [759, 341] on strong "Fuss Herz Akupressur-Einlagen" at bounding box center [791, 358] width 292 height 42
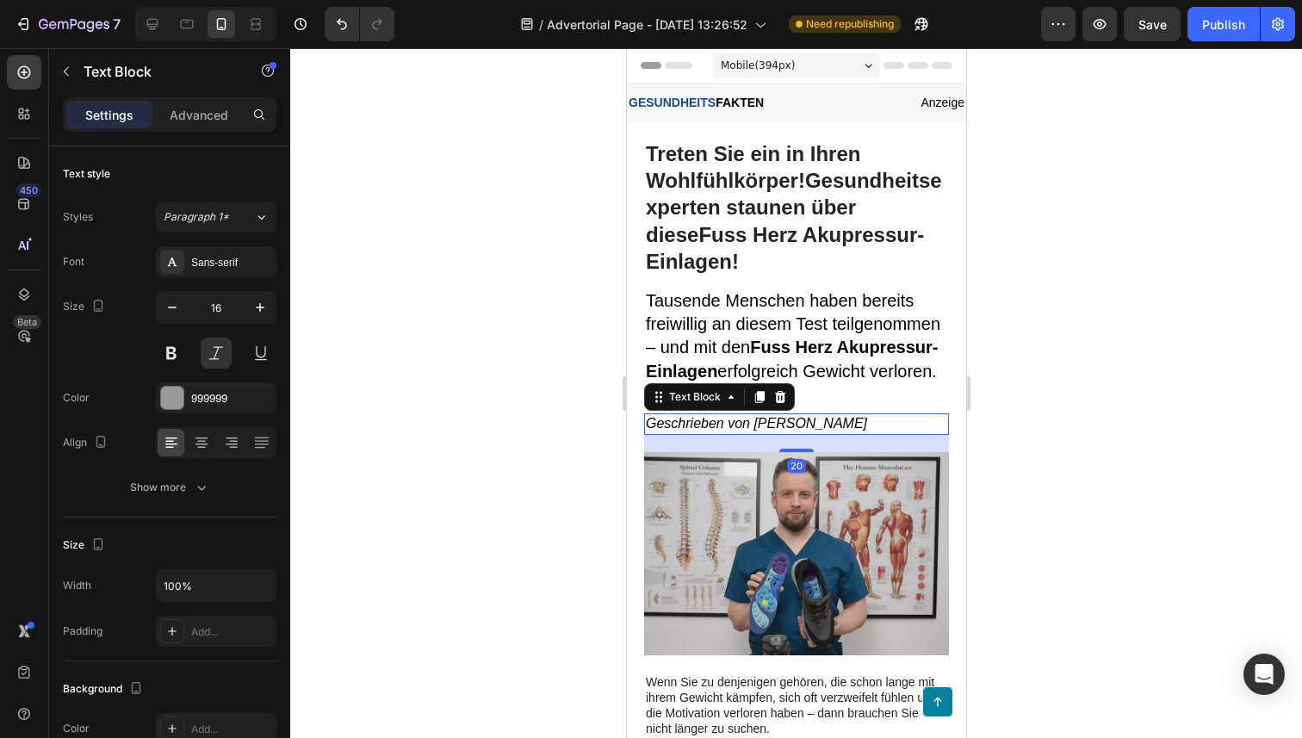
click at [691, 424] on span "Geschrieben von [PERSON_NAME]" at bounding box center [755, 423] width 221 height 15
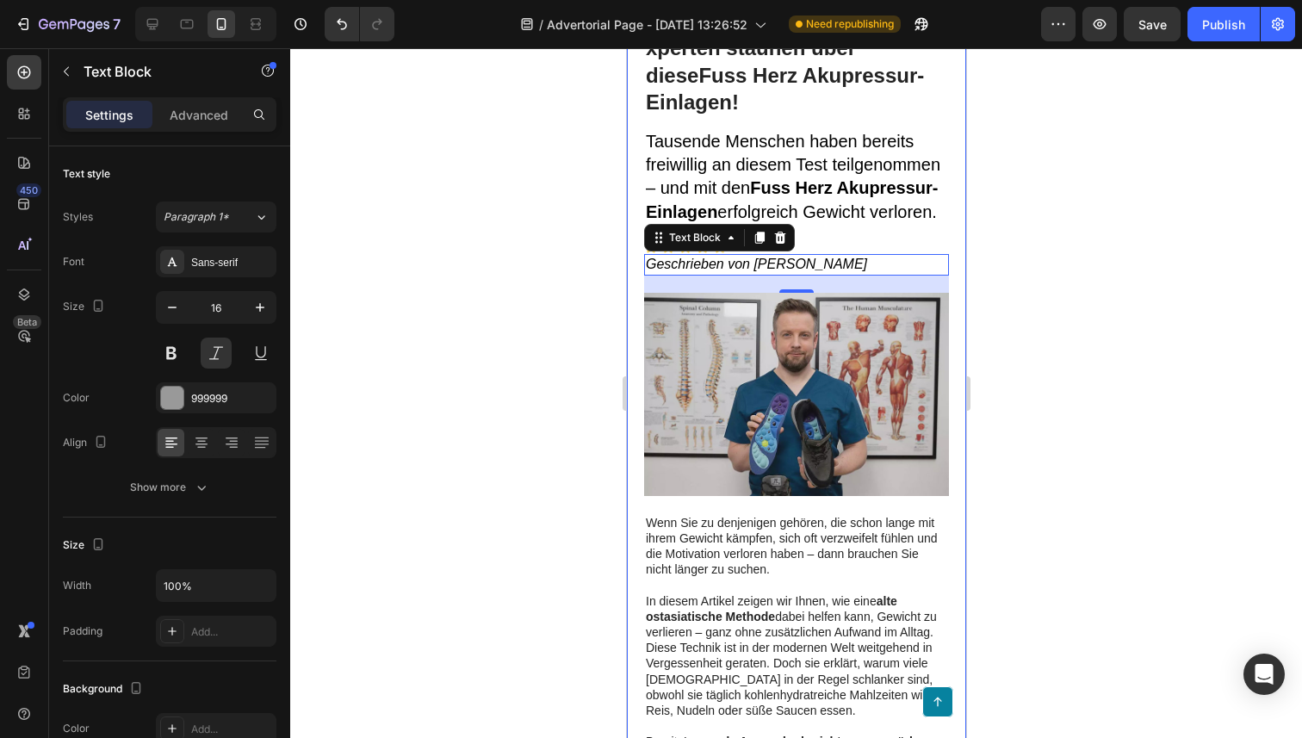
scroll to position [312, 0]
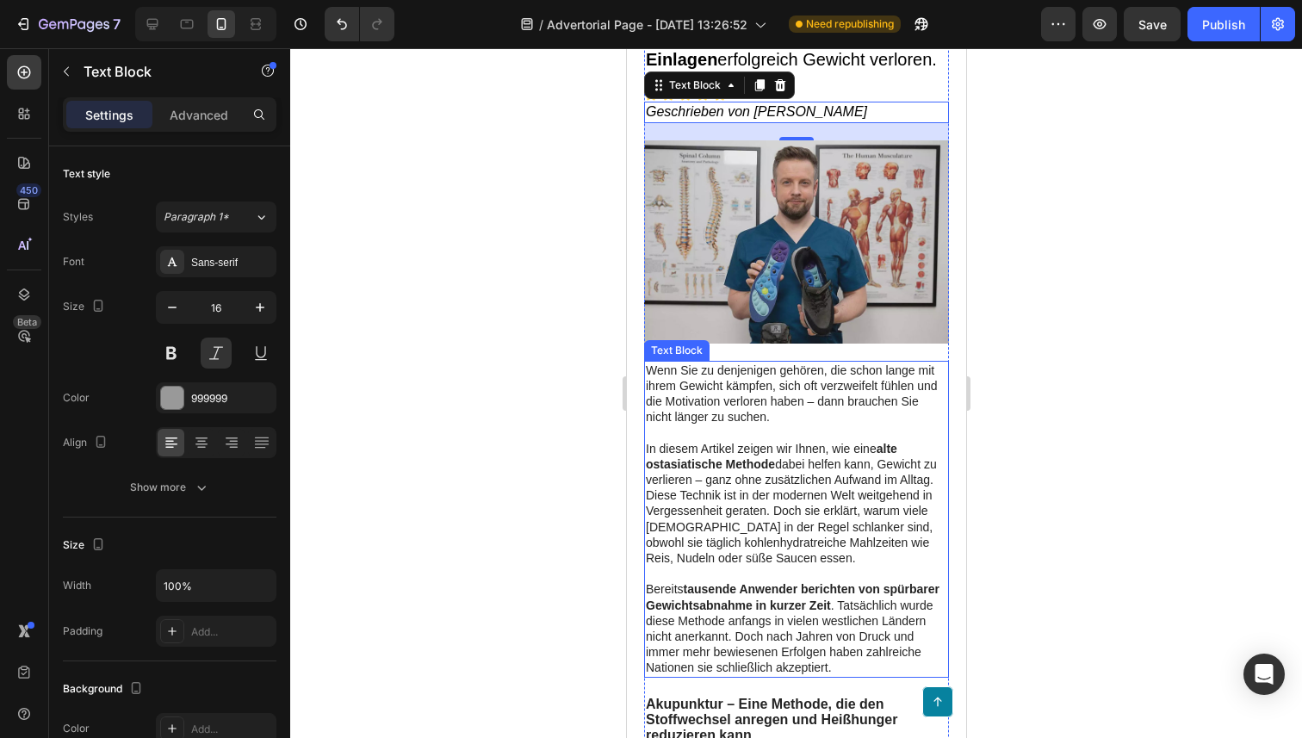
click at [799, 481] on p "In diesem Artikel zeigen wir Ihnen, wie eine alte ostasiatische Methode dabei h…" at bounding box center [795, 464] width 301 height 47
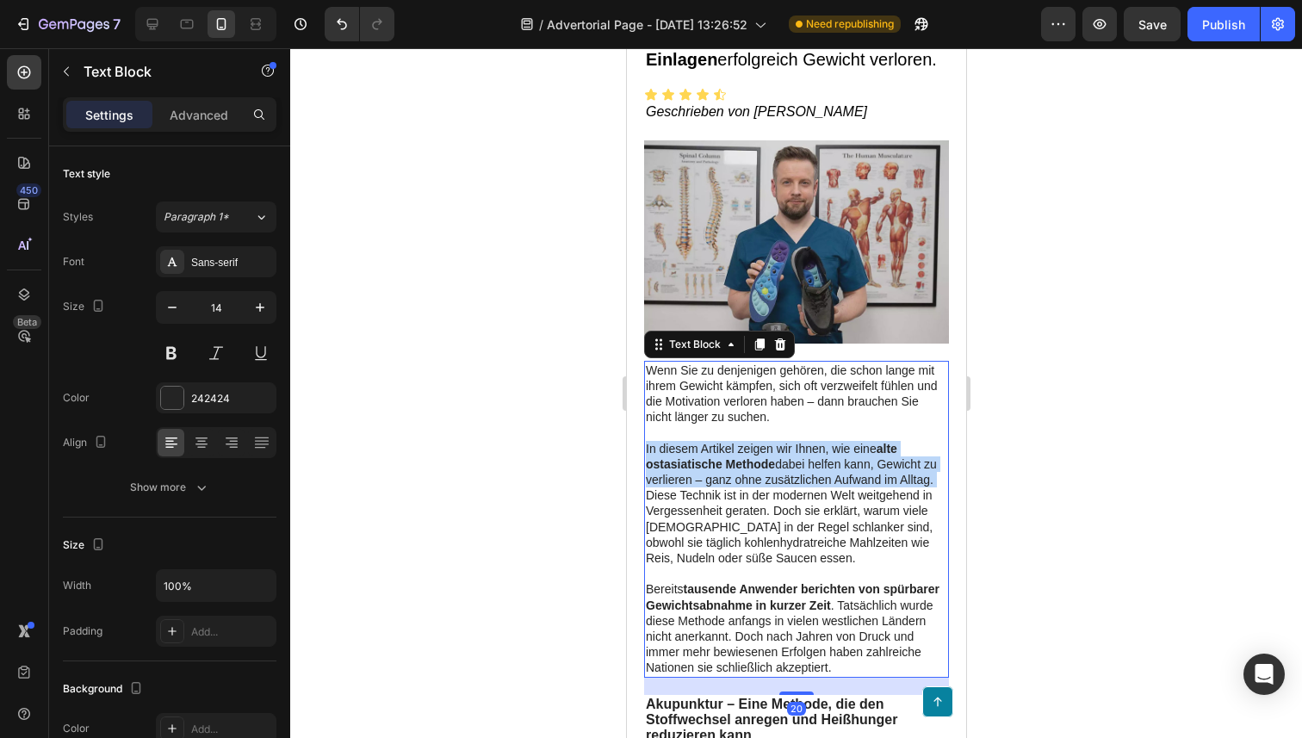
click at [799, 481] on p "In diesem Artikel zeigen wir Ihnen, wie eine alte ostasiatische Methode dabei h…" at bounding box center [795, 464] width 301 height 47
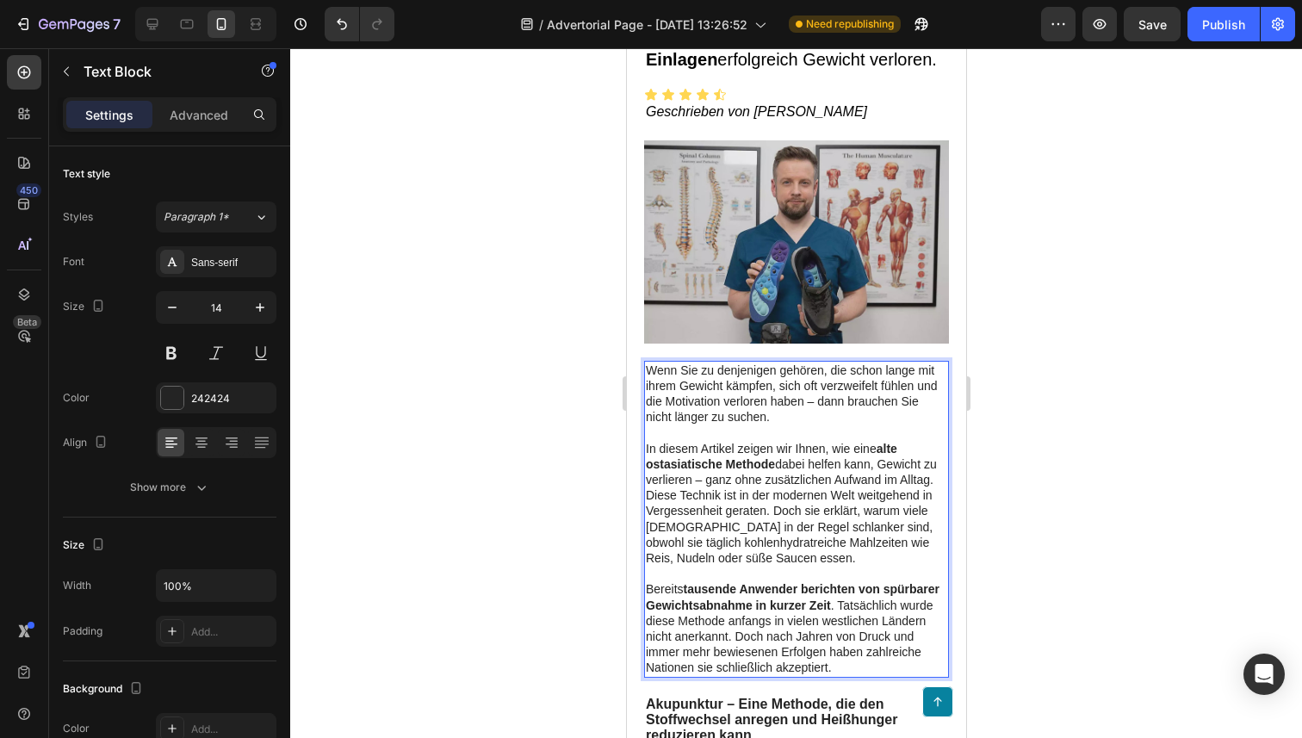
click at [801, 502] on p "Diese Technik ist in der modernen Welt weitgehend in Vergessenheit geraten. Doc…" at bounding box center [795, 526] width 301 height 78
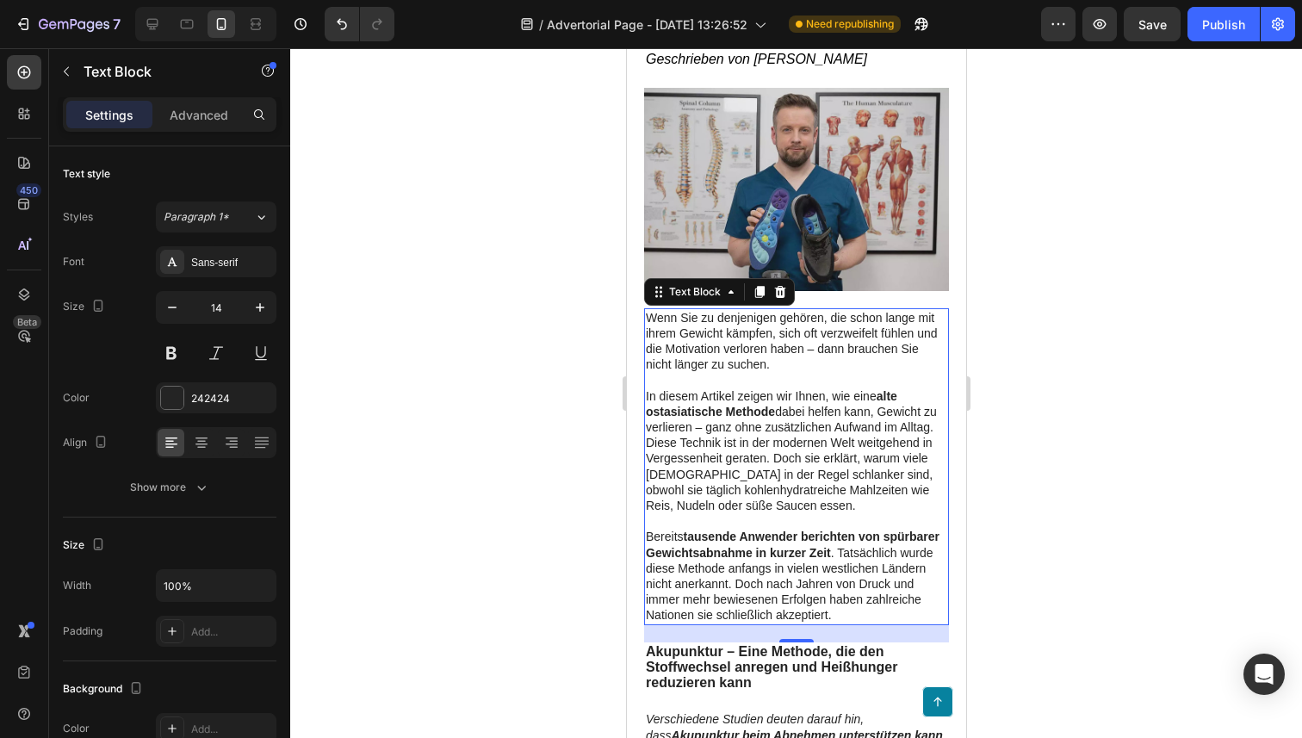
scroll to position [370, 0]
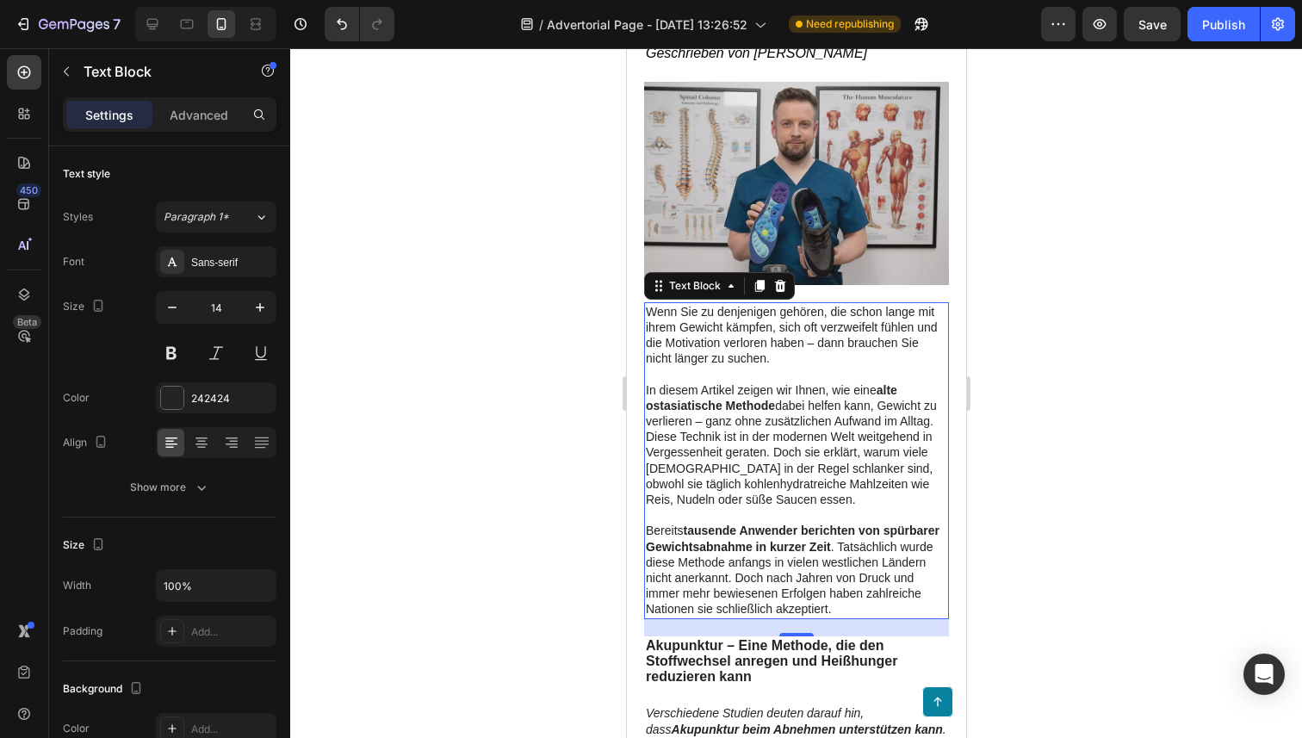
click at [816, 434] on p "Diese Technik ist in der modernen Welt weitgehend in Vergessenheit geraten. Doc…" at bounding box center [795, 468] width 301 height 78
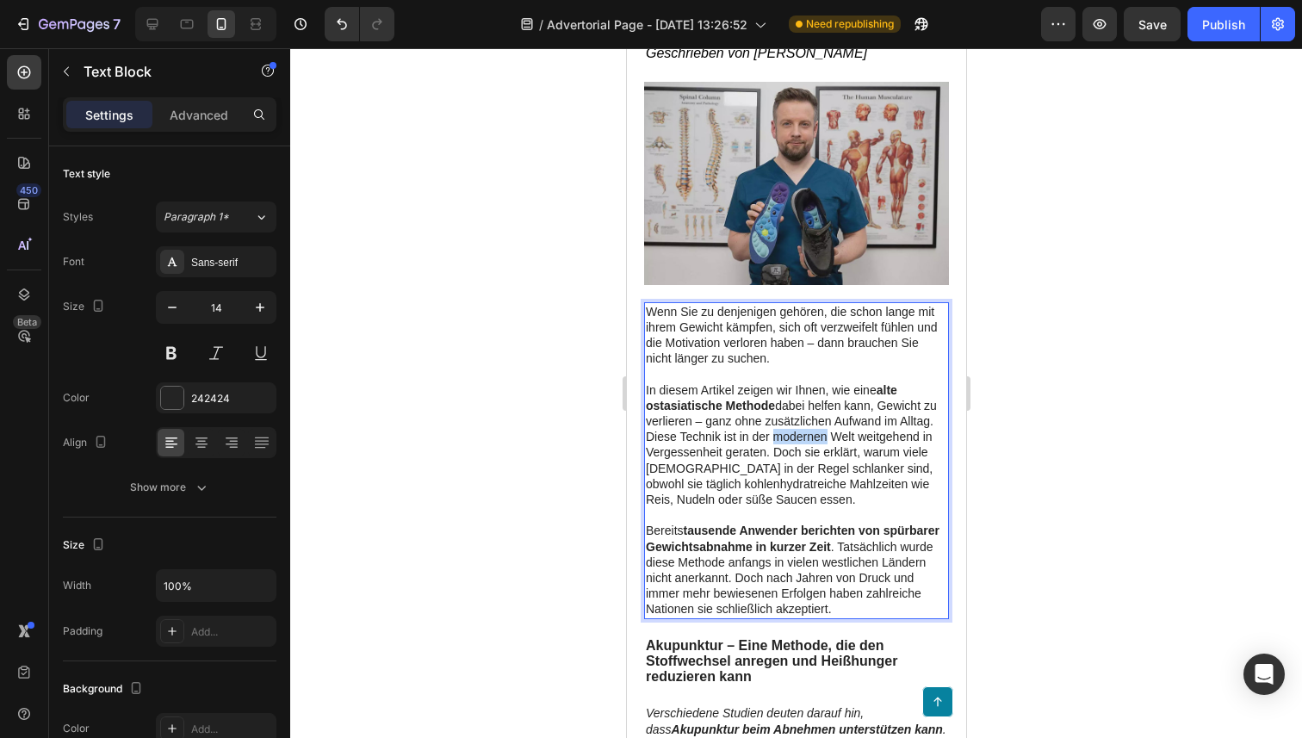
click at [816, 434] on p "Diese Technik ist in der modernen Welt weitgehend in Vergessenheit geraten. Doc…" at bounding box center [795, 468] width 301 height 78
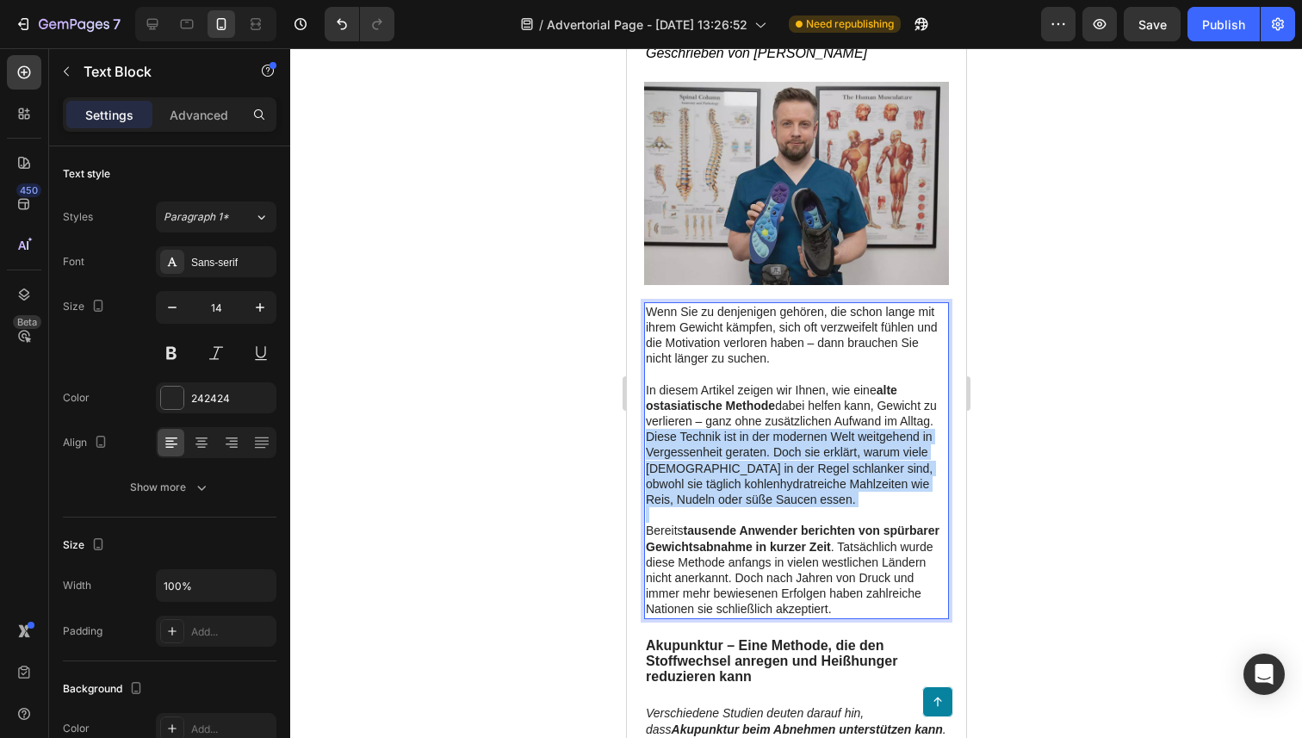
click at [816, 434] on p "Diese Technik ist in der modernen Welt weitgehend in Vergessenheit geraten. Doc…" at bounding box center [795, 468] width 301 height 78
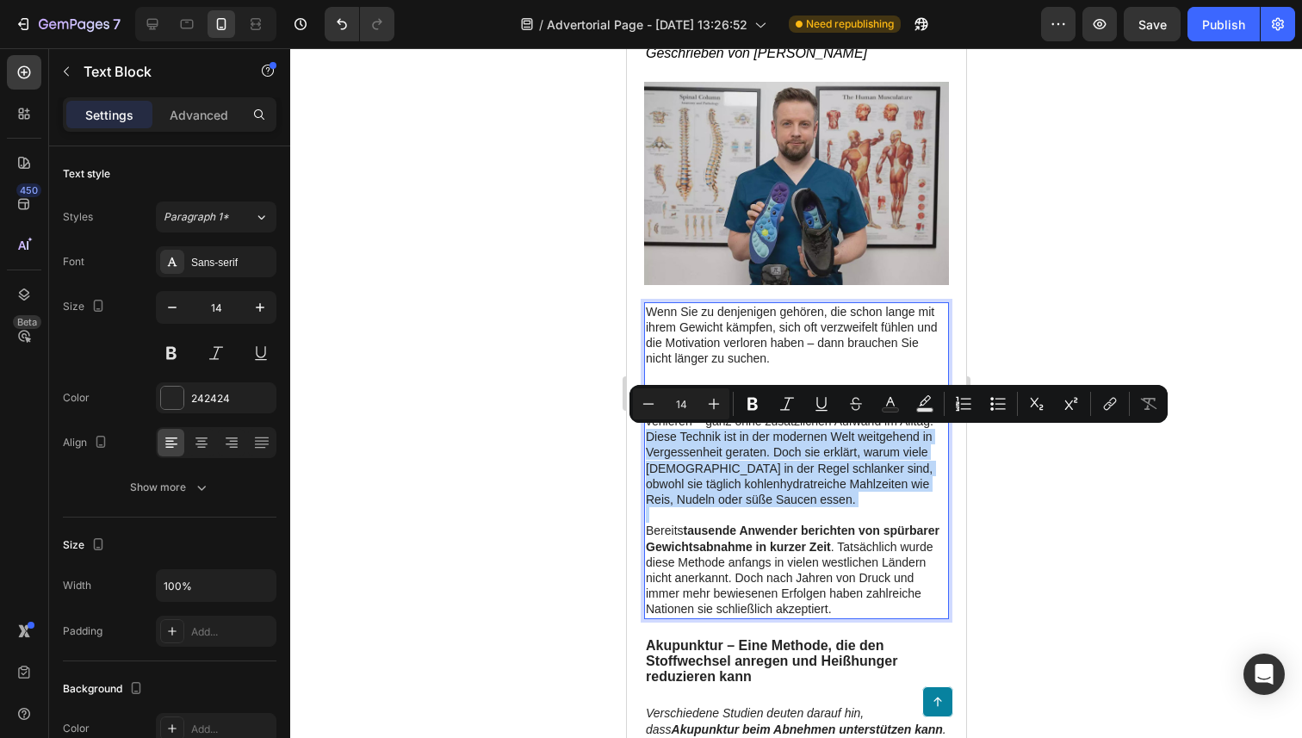
click at [804, 499] on p "Diese Technik ist in der modernen Welt weitgehend in Vergessenheit geraten. Doc…" at bounding box center [795, 468] width 301 height 78
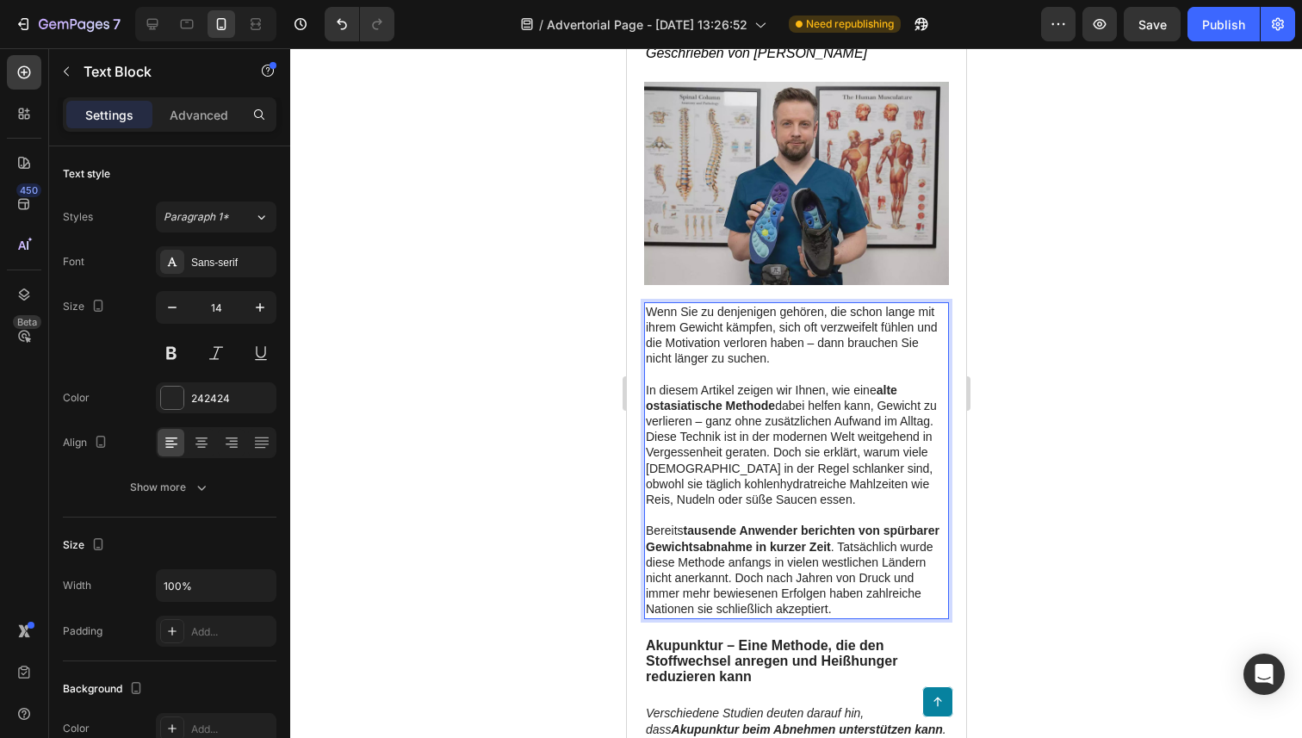
click at [794, 580] on p "Bereits tausende Anwender berichten von spürbarer Gewichtsabnahme in kurzer Zei…" at bounding box center [795, 570] width 301 height 94
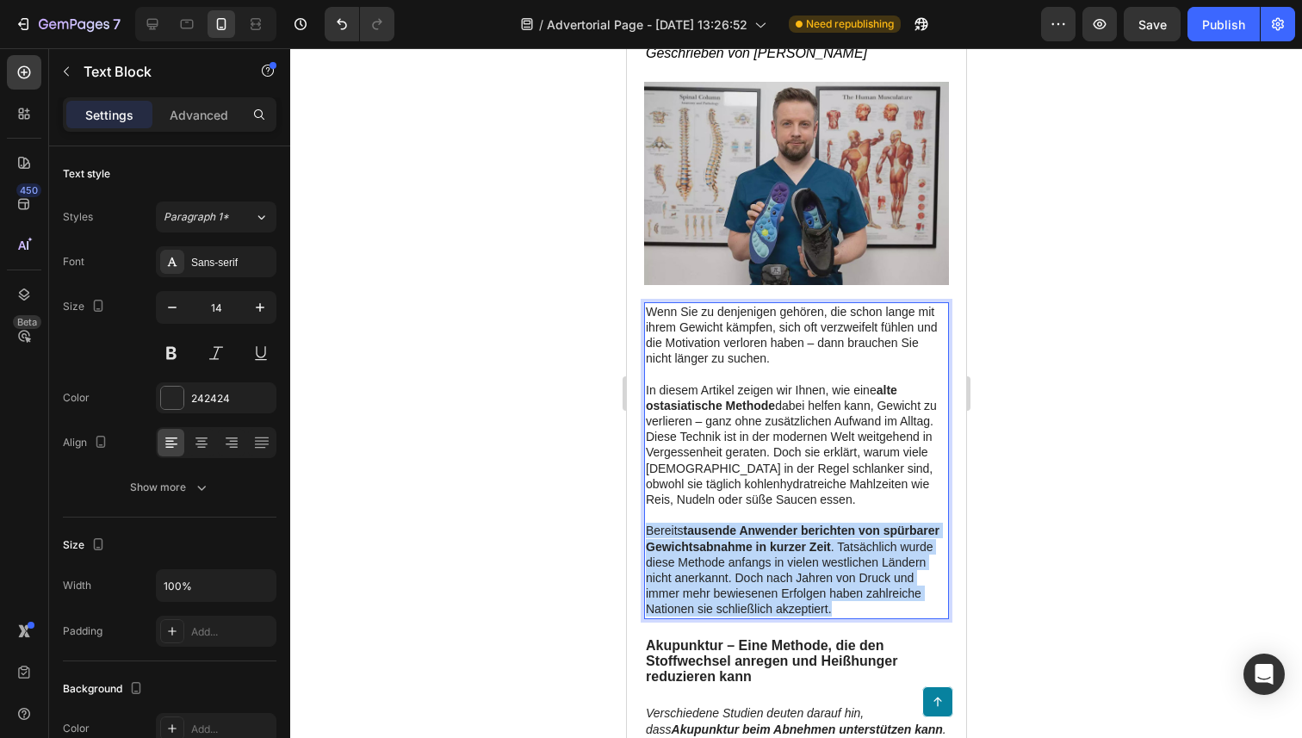
click at [794, 580] on p "Bereits tausende Anwender berichten von spürbarer Gewichtsabnahme in kurzer Zei…" at bounding box center [795, 570] width 301 height 94
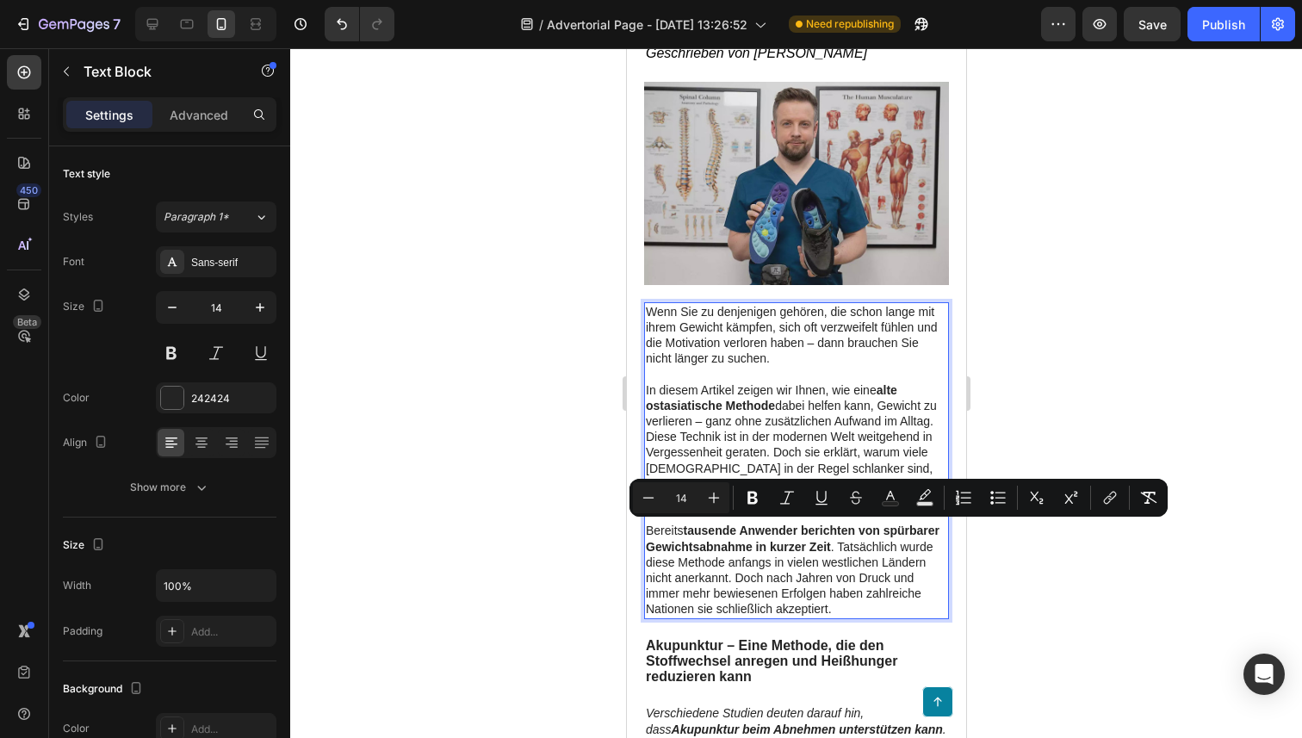
click at [681, 417] on p "In diesem Artikel zeigen wir Ihnen, wie eine alte ostasiatische Methode dabei h…" at bounding box center [795, 405] width 301 height 47
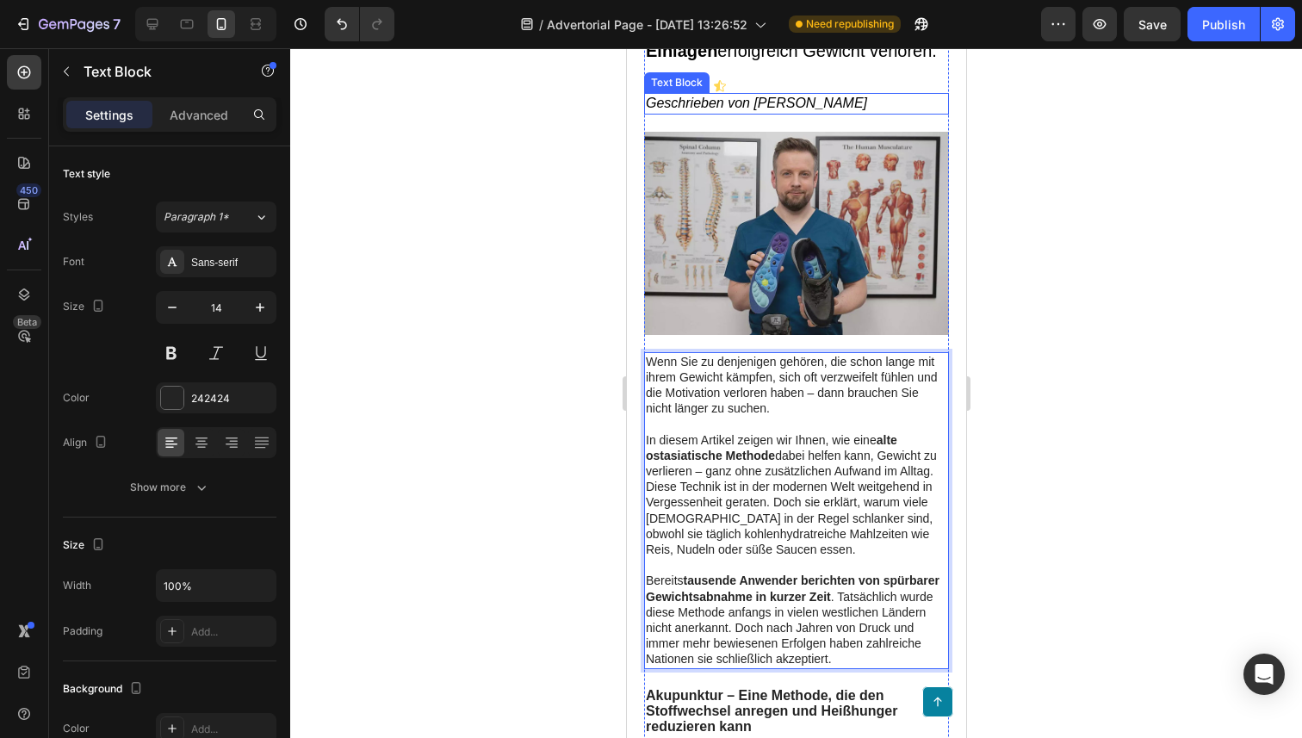
scroll to position [416, 0]
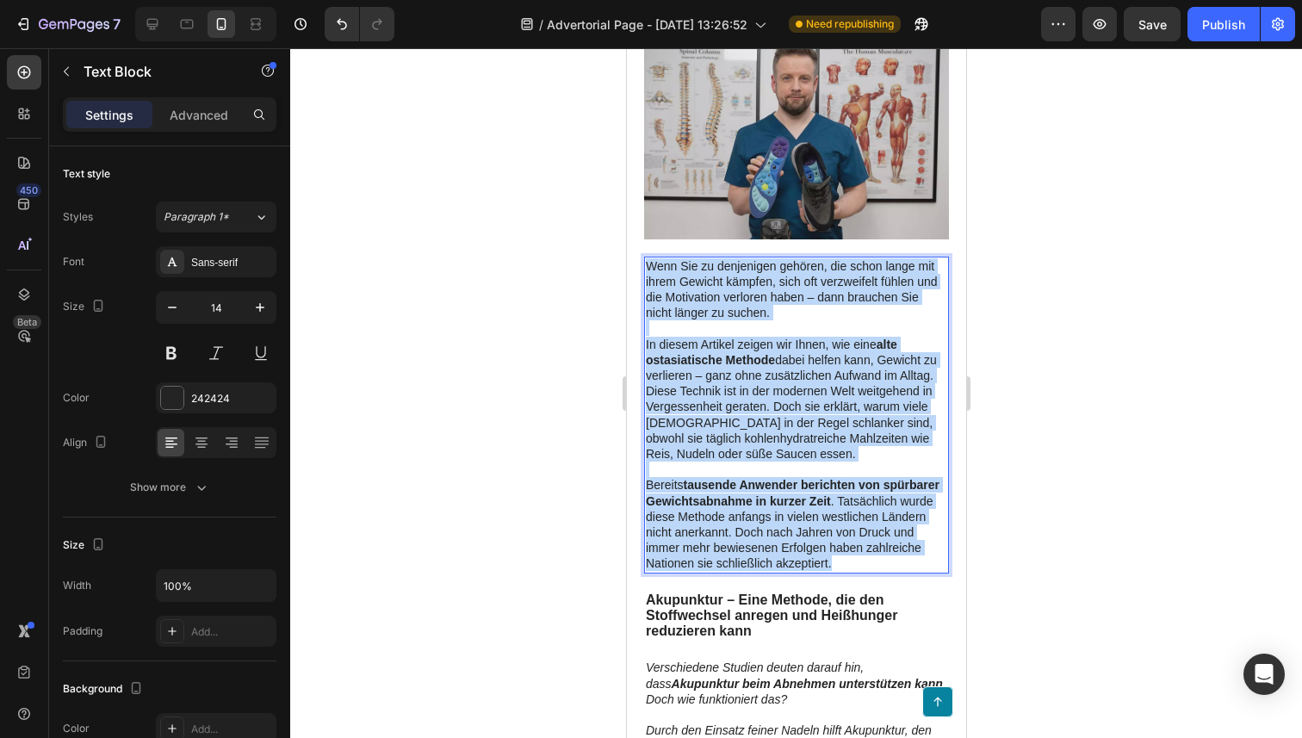
drag, startPoint x: 850, startPoint y: 561, endPoint x: 647, endPoint y: 263, distance: 361.3
click at [647, 263] on div "Wenn Sie zu denjenigen gehören, die schon lange mit ihrem Gewicht kämpfen, sich…" at bounding box center [795, 415] width 305 height 317
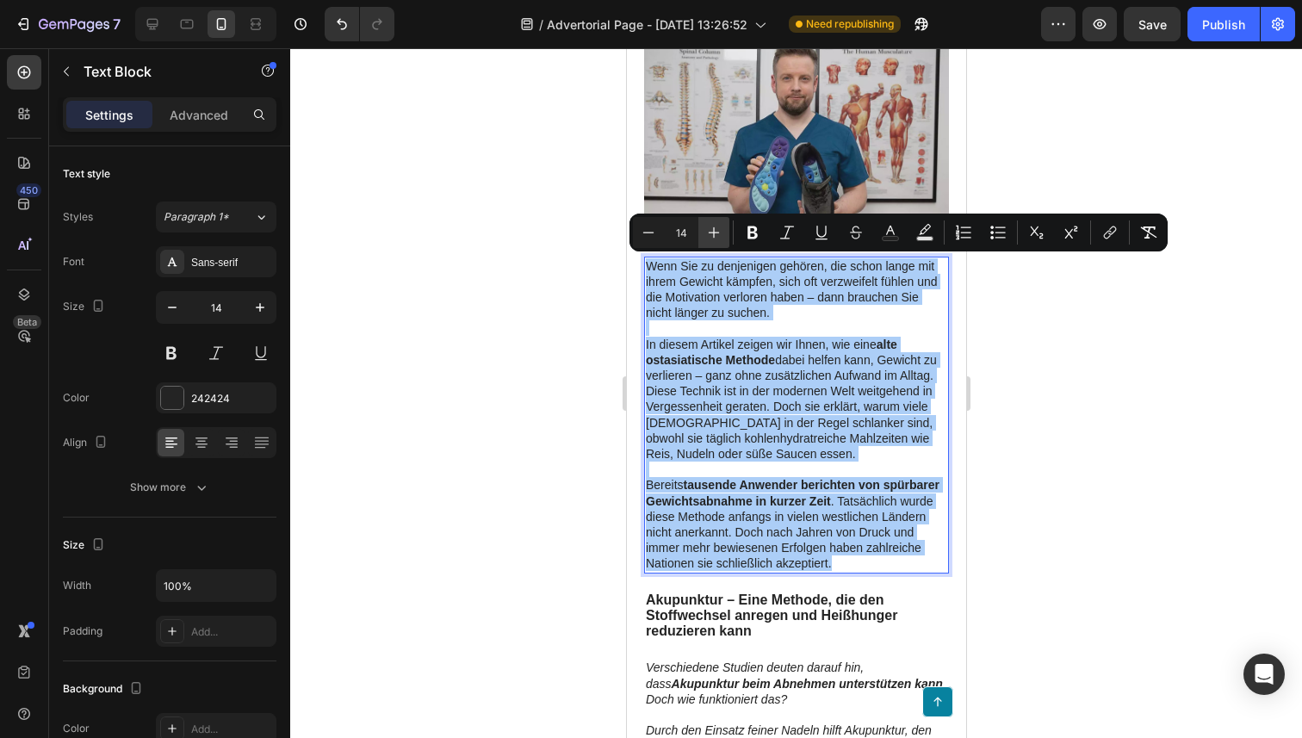
click at [706, 226] on icon "Editor contextual toolbar" at bounding box center [713, 232] width 17 height 17
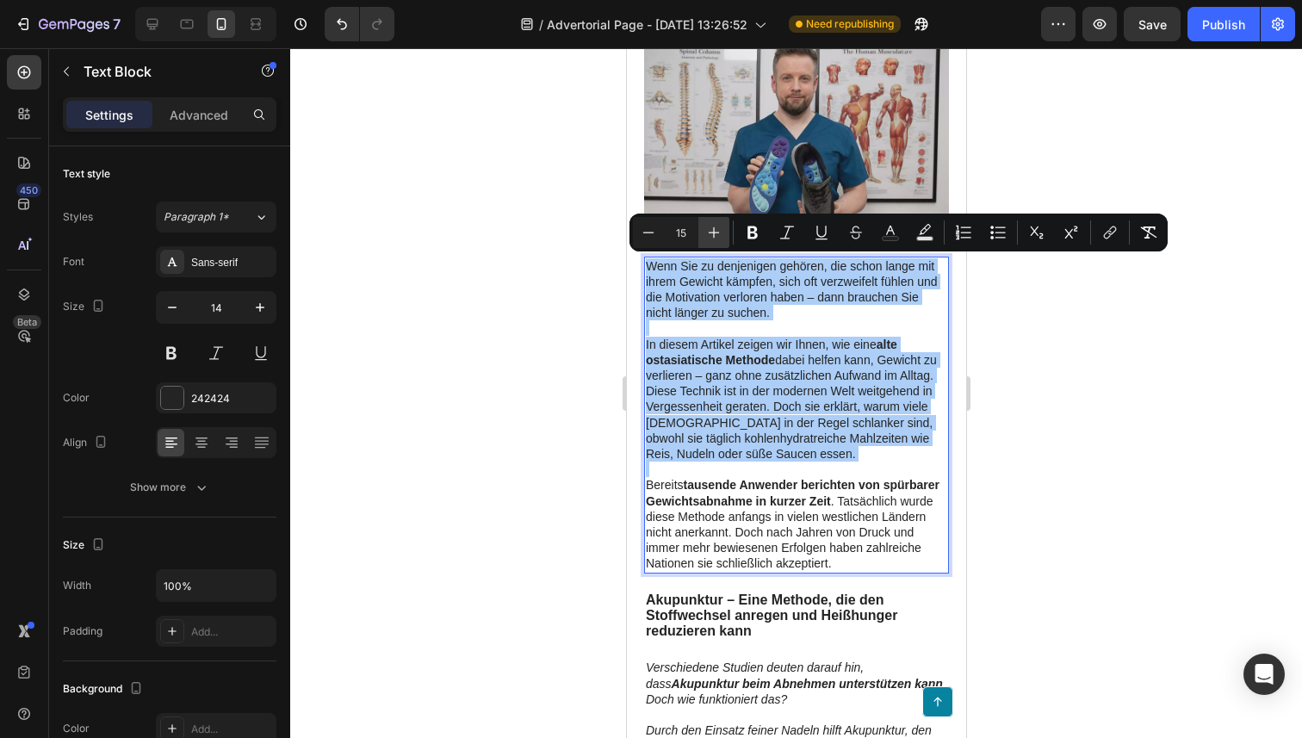
click at [706, 226] on icon "Editor contextual toolbar" at bounding box center [713, 232] width 17 height 17
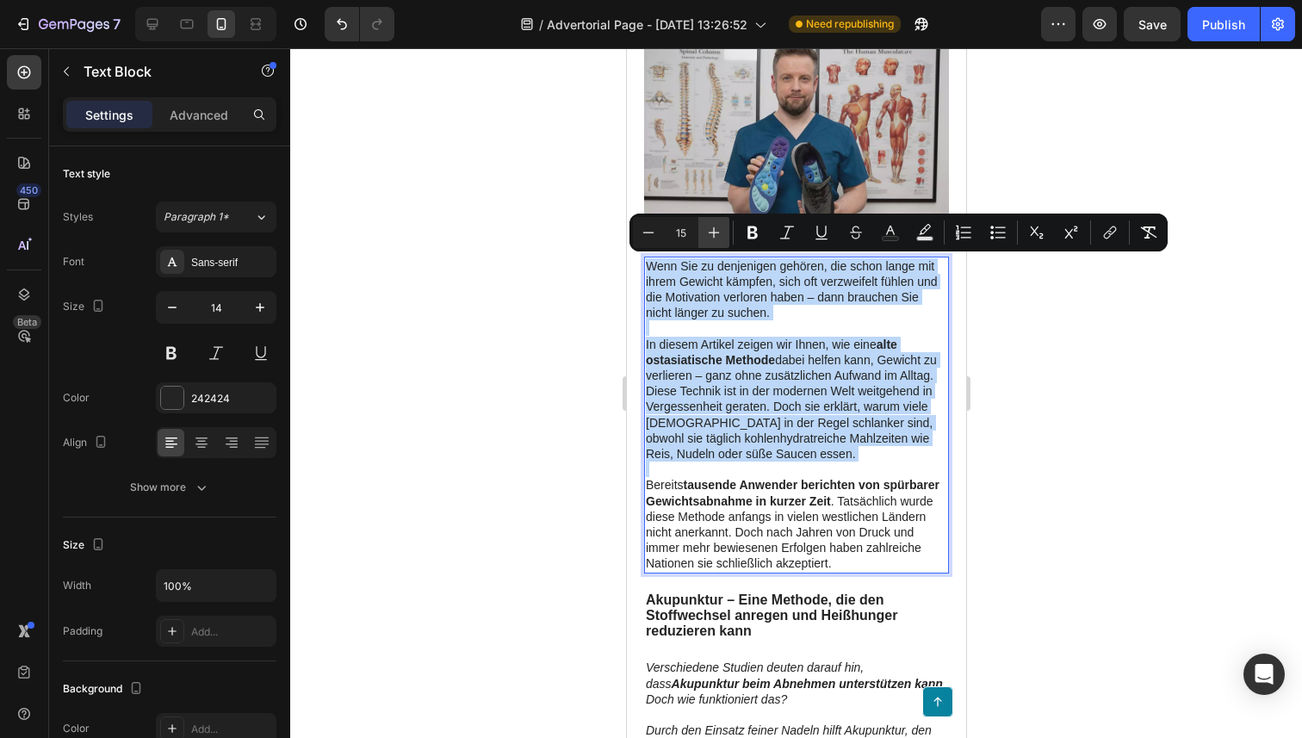
type input "16"
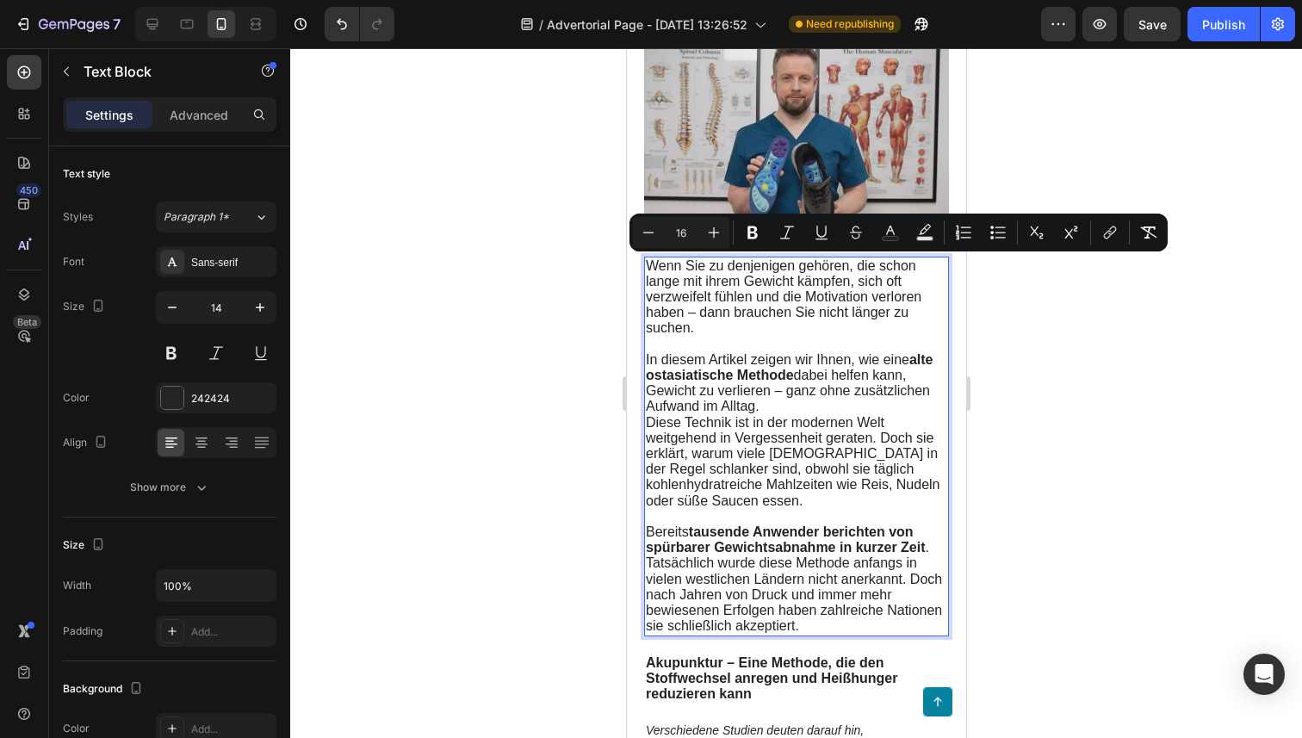
click at [734, 352] on p "Rich Text Editor. Editing area: main" at bounding box center [795, 344] width 301 height 15
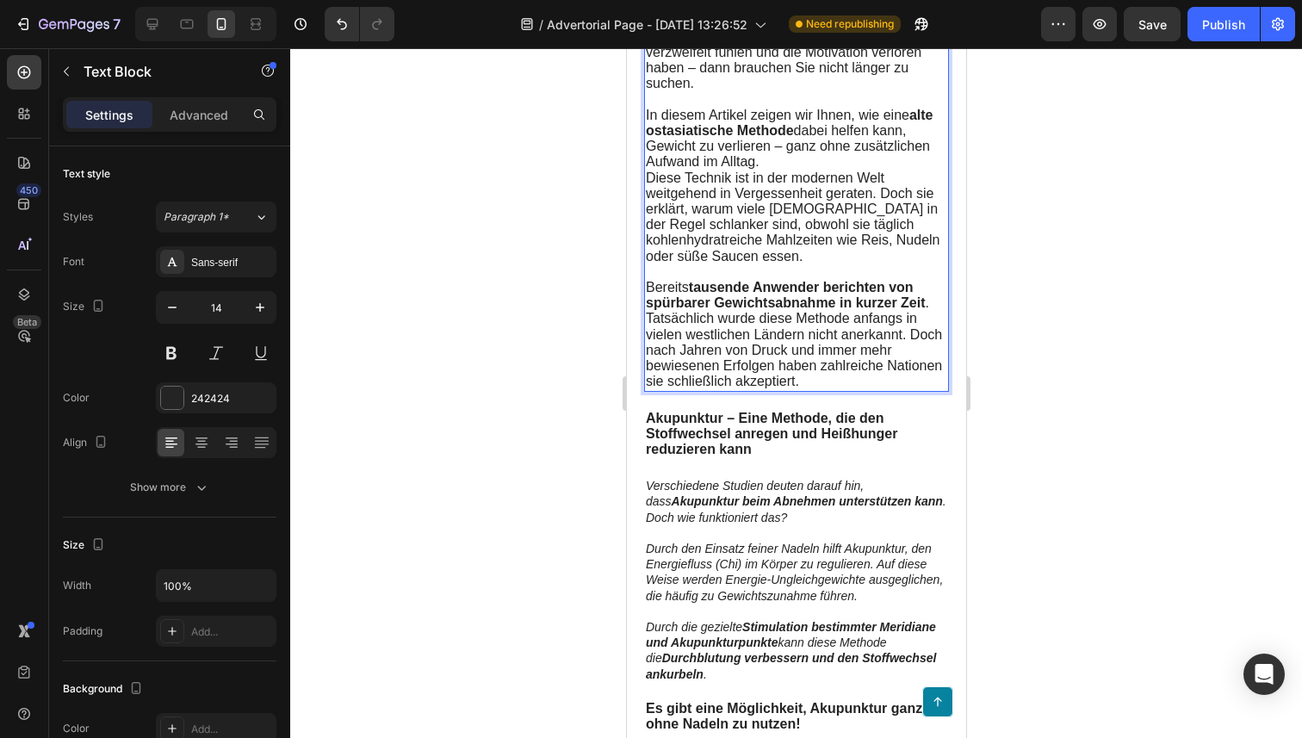
scroll to position [666, 0]
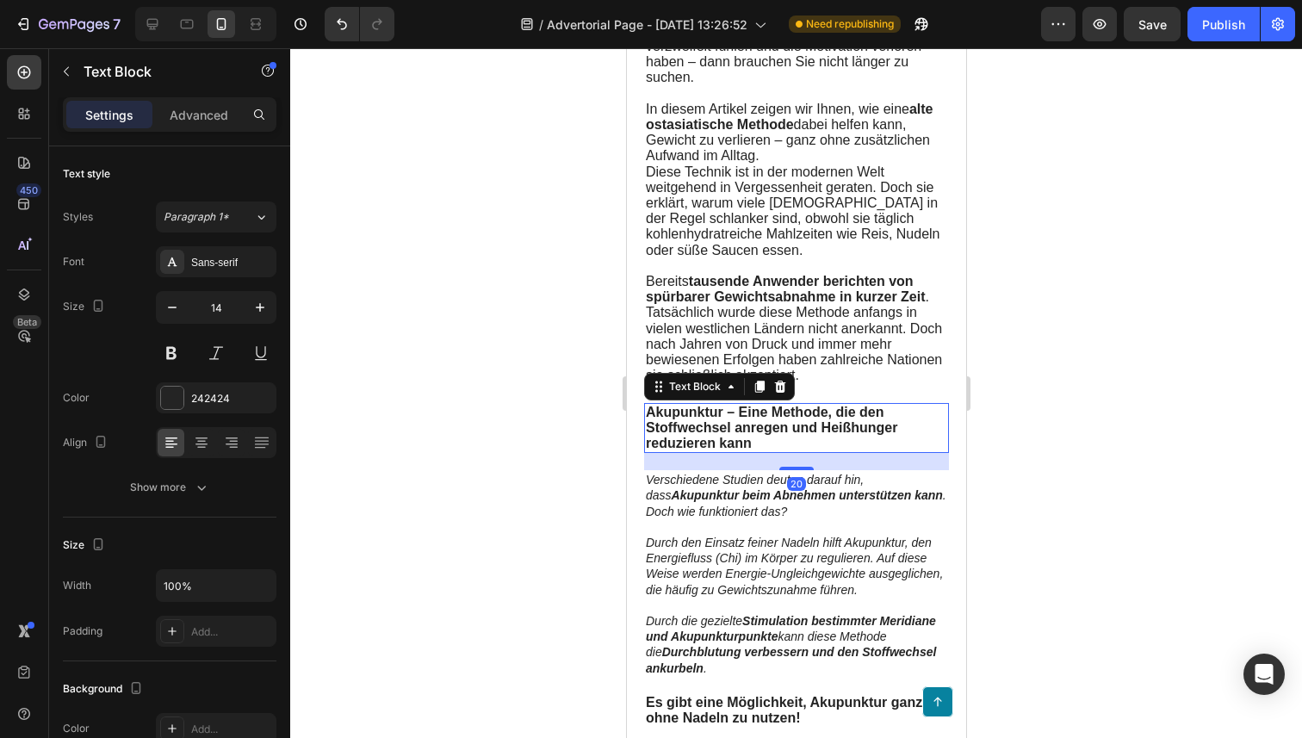
click at [709, 419] on strong "Akupunktur – Eine Methode, die den Stoffwechsel anregen und Heißhunger reduzier…" at bounding box center [770, 428] width 251 height 46
click at [726, 439] on strong "Akupunktur – Eine Methode, die den Stoffwechsel anregen und Heißhunger reduzier…" at bounding box center [770, 428] width 251 height 46
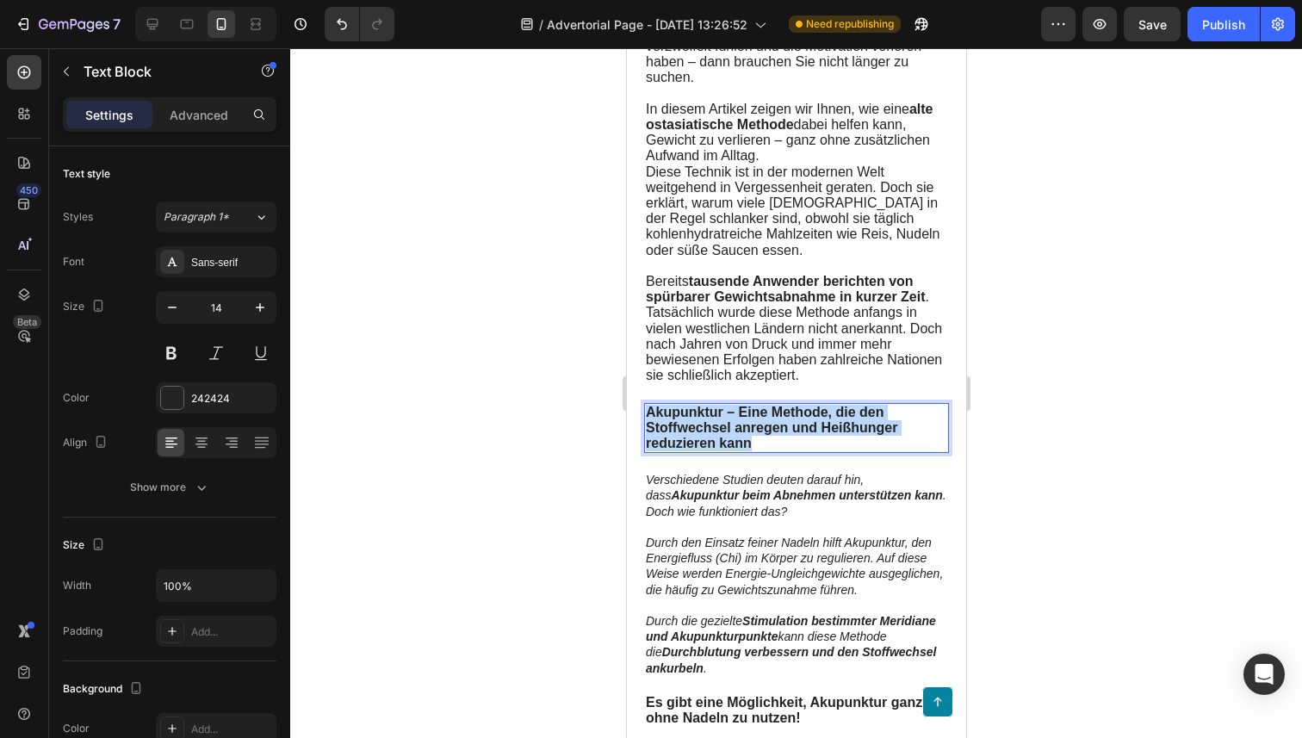
click at [726, 439] on strong "Akupunktur – Eine Methode, die den Stoffwechsel anregen und Heißhunger reduzier…" at bounding box center [770, 428] width 251 height 46
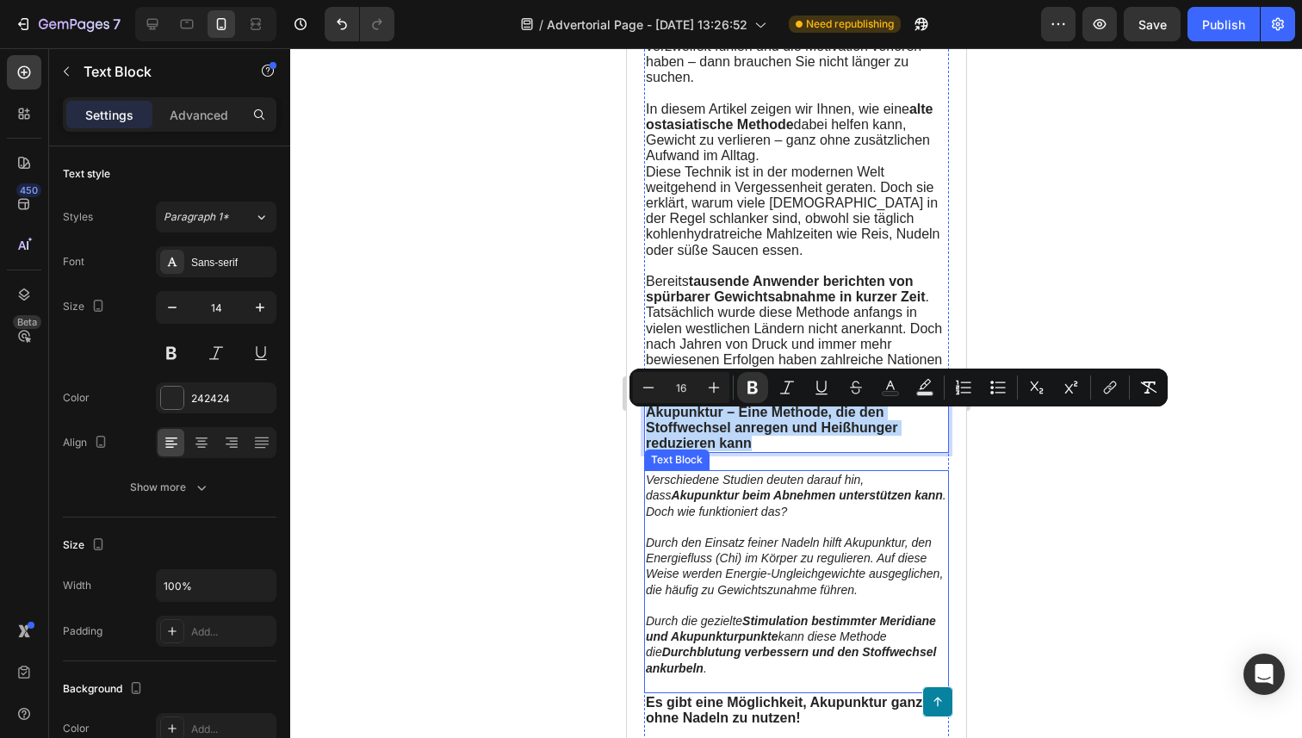
click at [757, 519] on p "Verschiedene Studien deuten darauf hin, dass Akupunktur beim Abnehmen unterstüt…" at bounding box center [795, 495] width 301 height 47
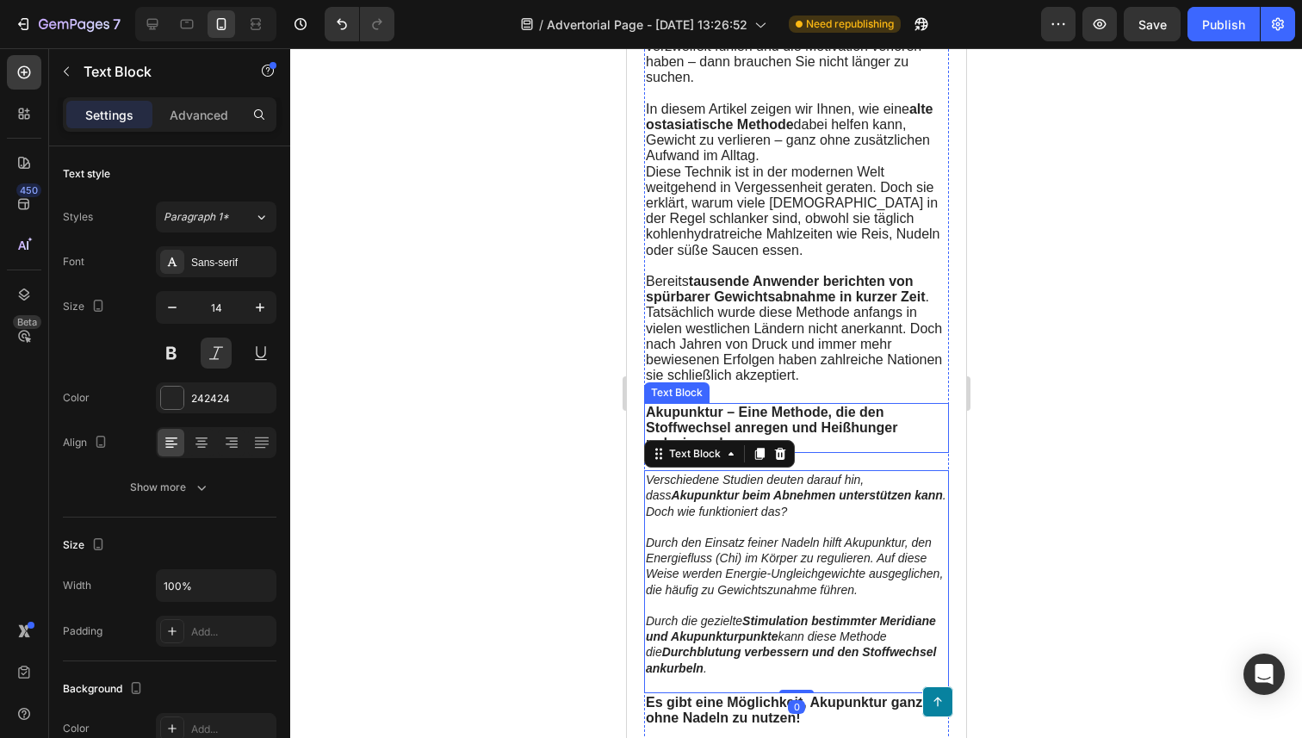
click at [822, 441] on strong "Akupunktur – Eine Methode, die den Stoffwechsel anregen und Heißhunger reduzier…" at bounding box center [770, 428] width 251 height 46
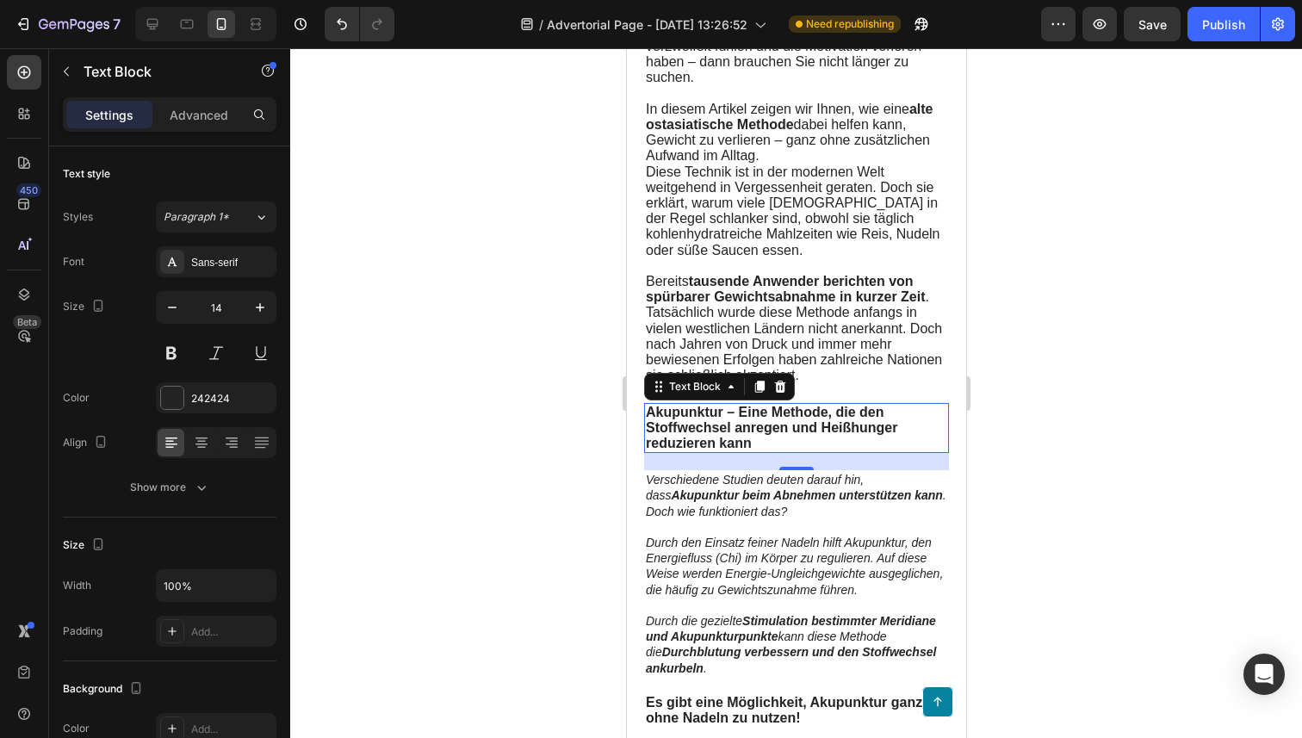
click at [753, 439] on strong "Akupunktur – Eine Methode, die den Stoffwechsel anregen und Heißhunger reduzier…" at bounding box center [770, 428] width 251 height 46
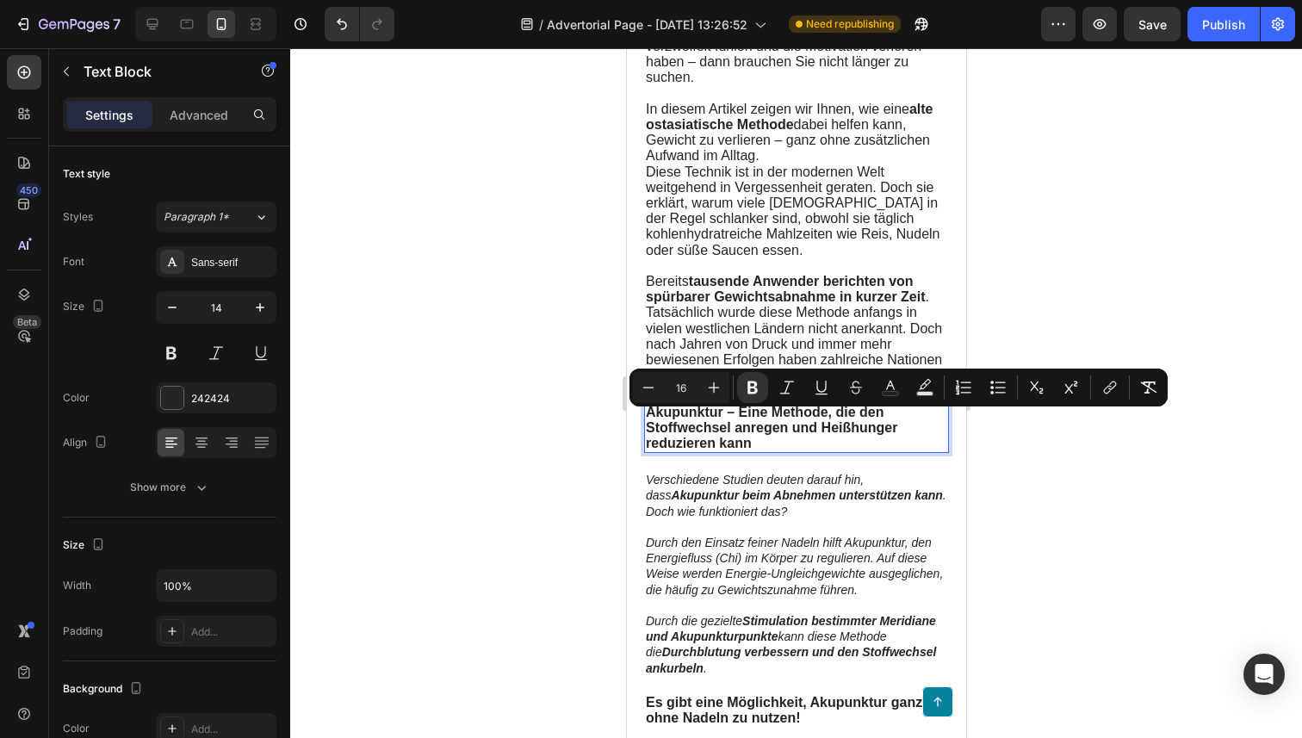
click at [753, 439] on strong "Akupunktur – Eine Methode, die den Stoffwechsel anregen und Heißhunger reduzier…" at bounding box center [770, 428] width 251 height 46
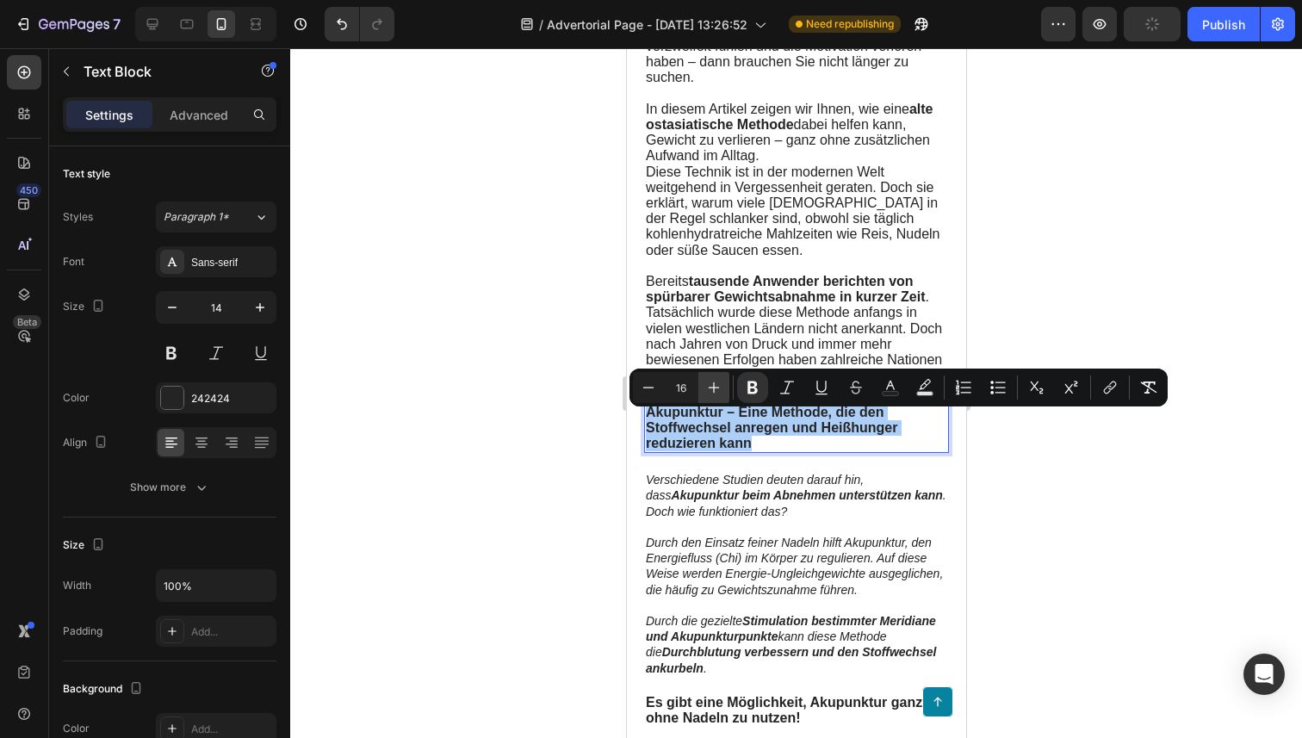
click at [708, 384] on icon "Editor contextual toolbar" at bounding box center [713, 387] width 17 height 17
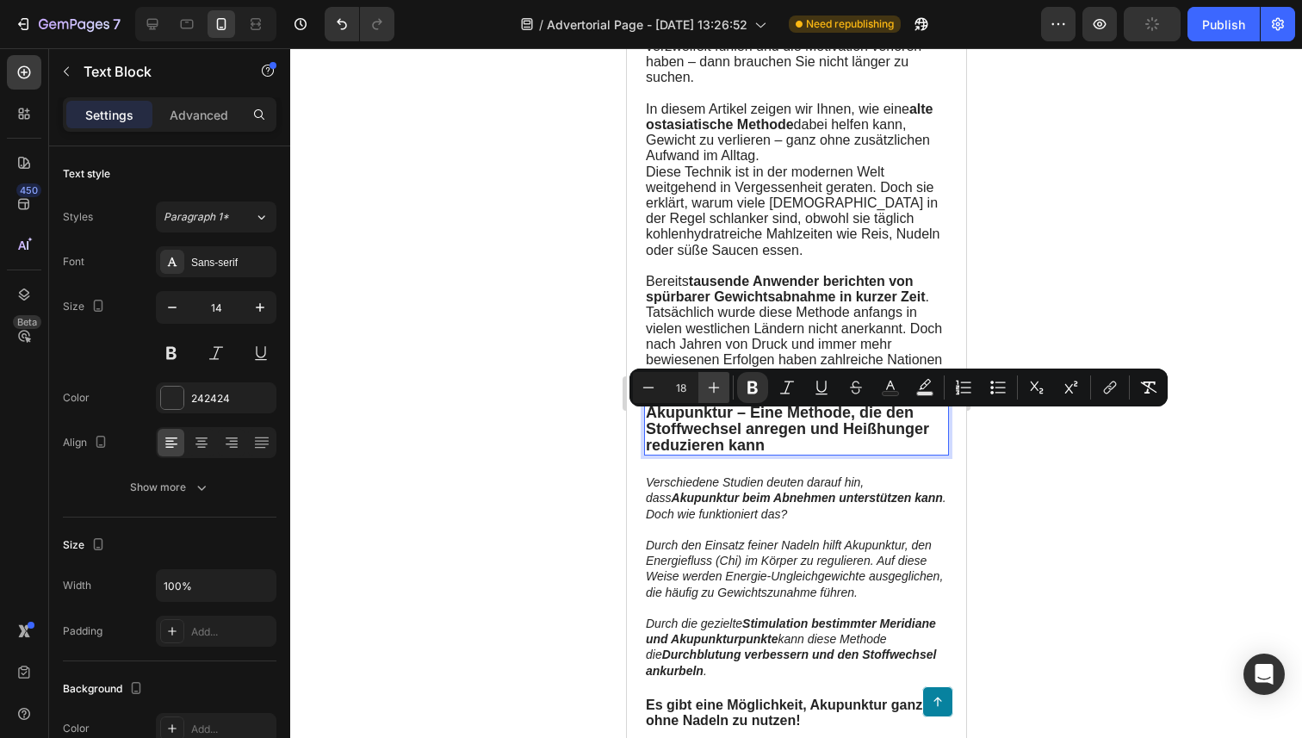
click at [708, 384] on icon "Editor contextual toolbar" at bounding box center [713, 387] width 17 height 17
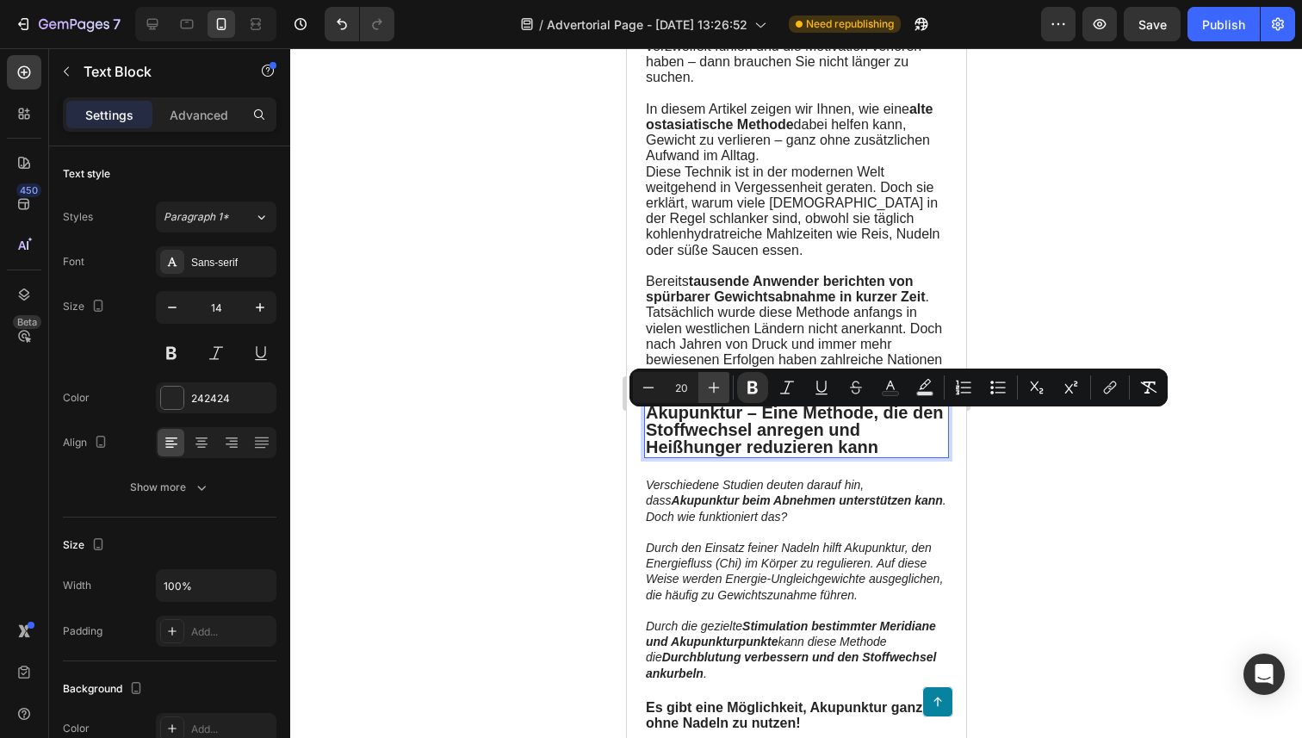
click at [715, 384] on icon "Editor contextual toolbar" at bounding box center [713, 387] width 17 height 17
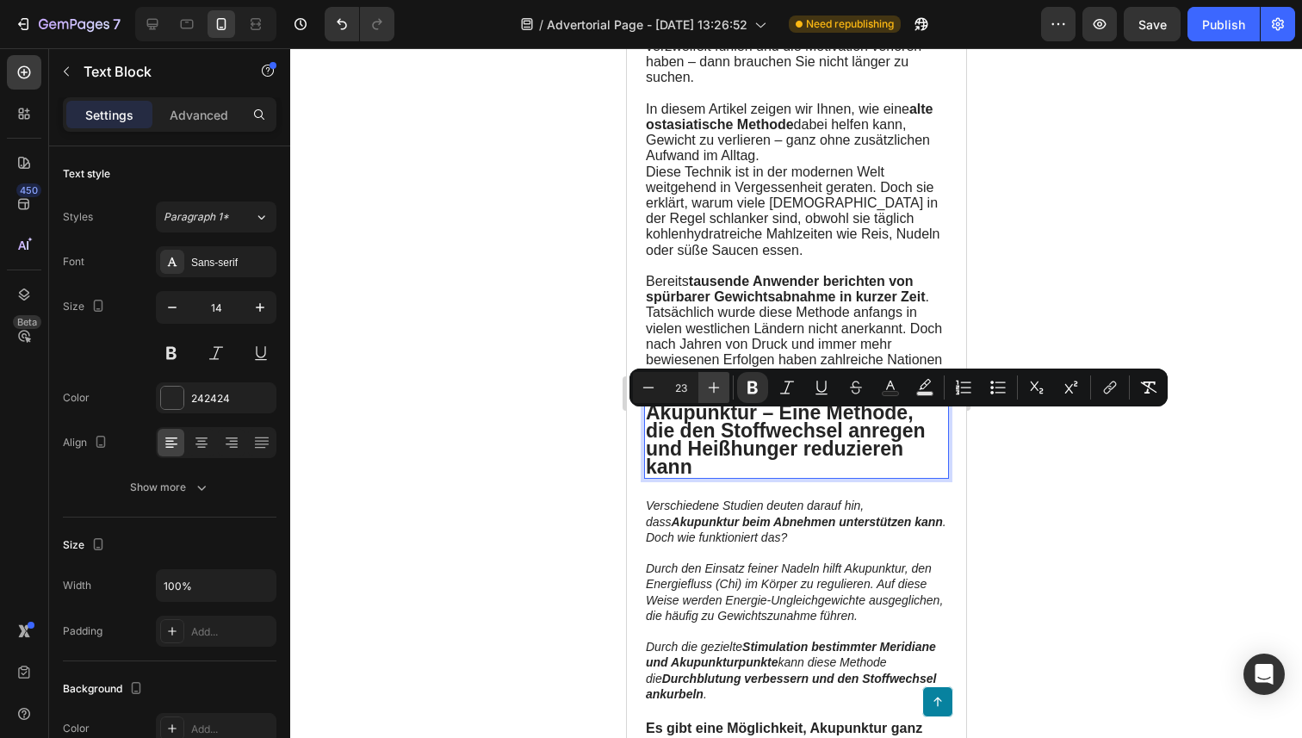
click at [715, 384] on icon "Editor contextual toolbar" at bounding box center [713, 387] width 17 height 17
type input "24"
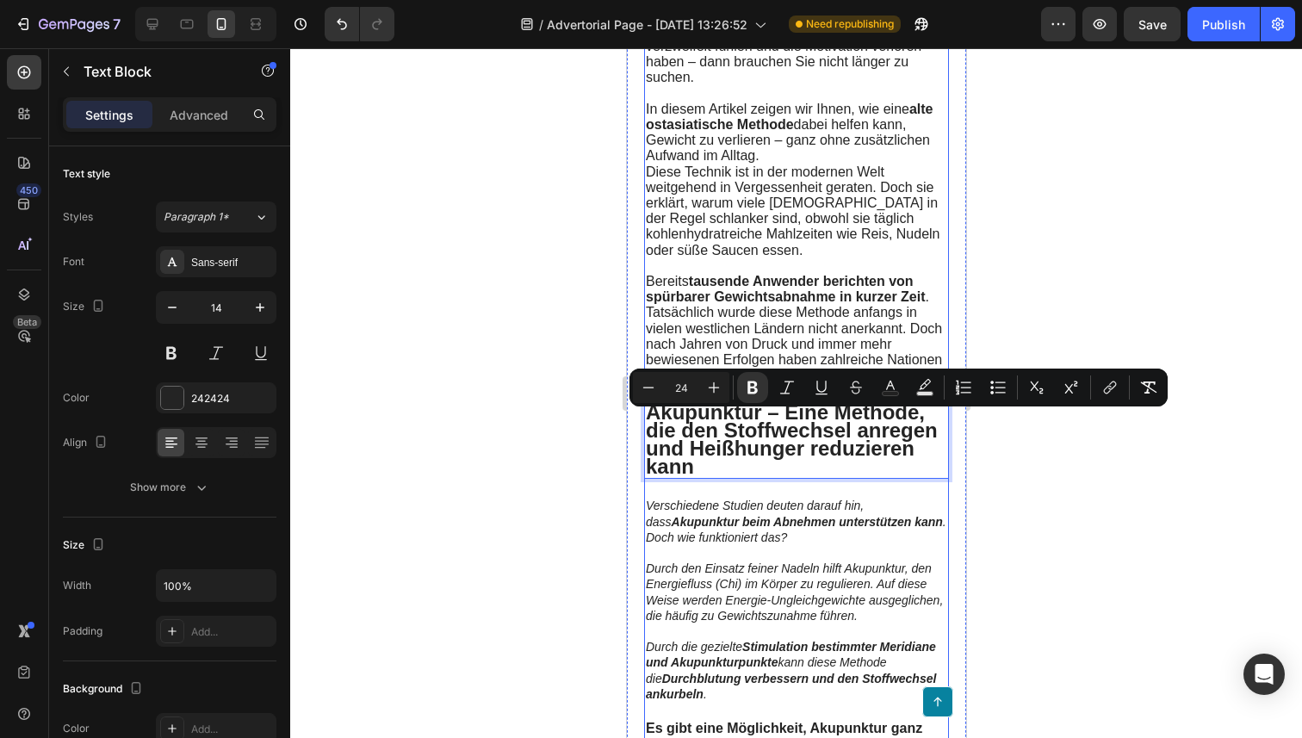
click at [775, 496] on div "Treten Sie ein in Ihren Wohlfühlkörper!Gesundheitsexperten staunen über diese F…" at bounding box center [795, 121] width 305 height 1299
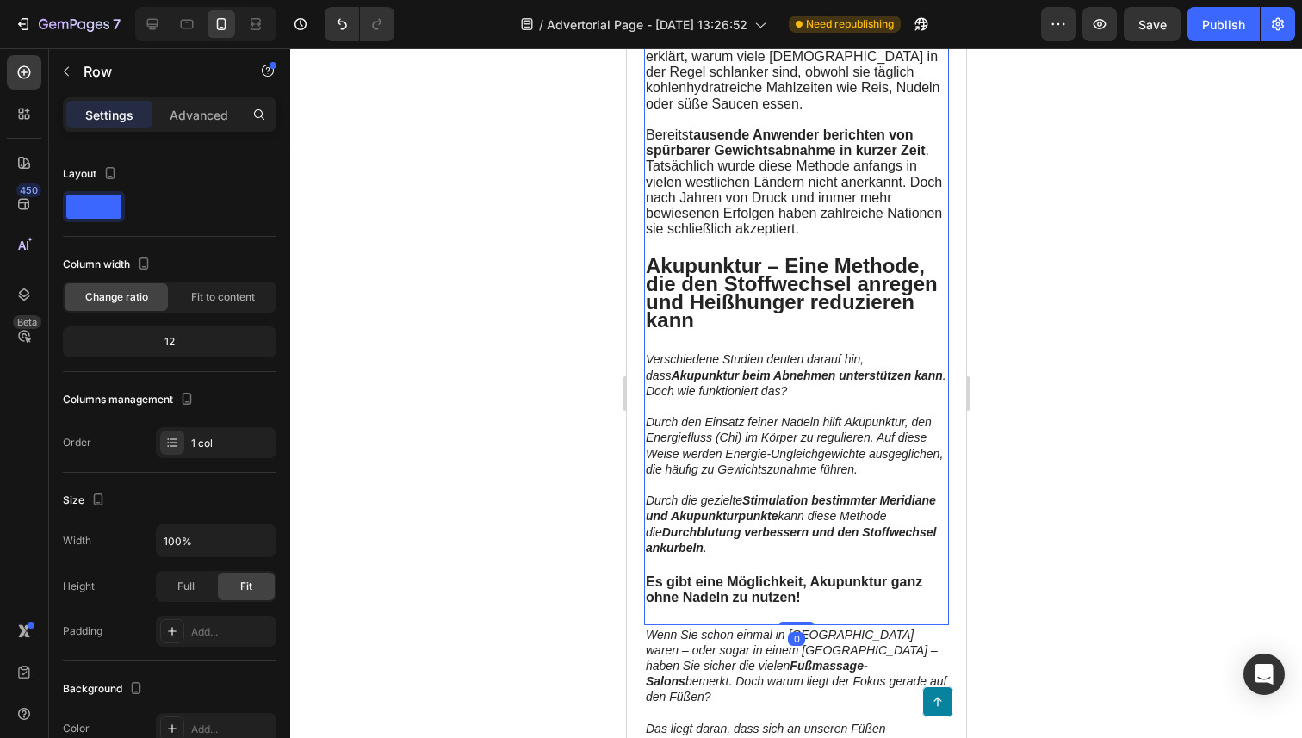
scroll to position [830, 0]
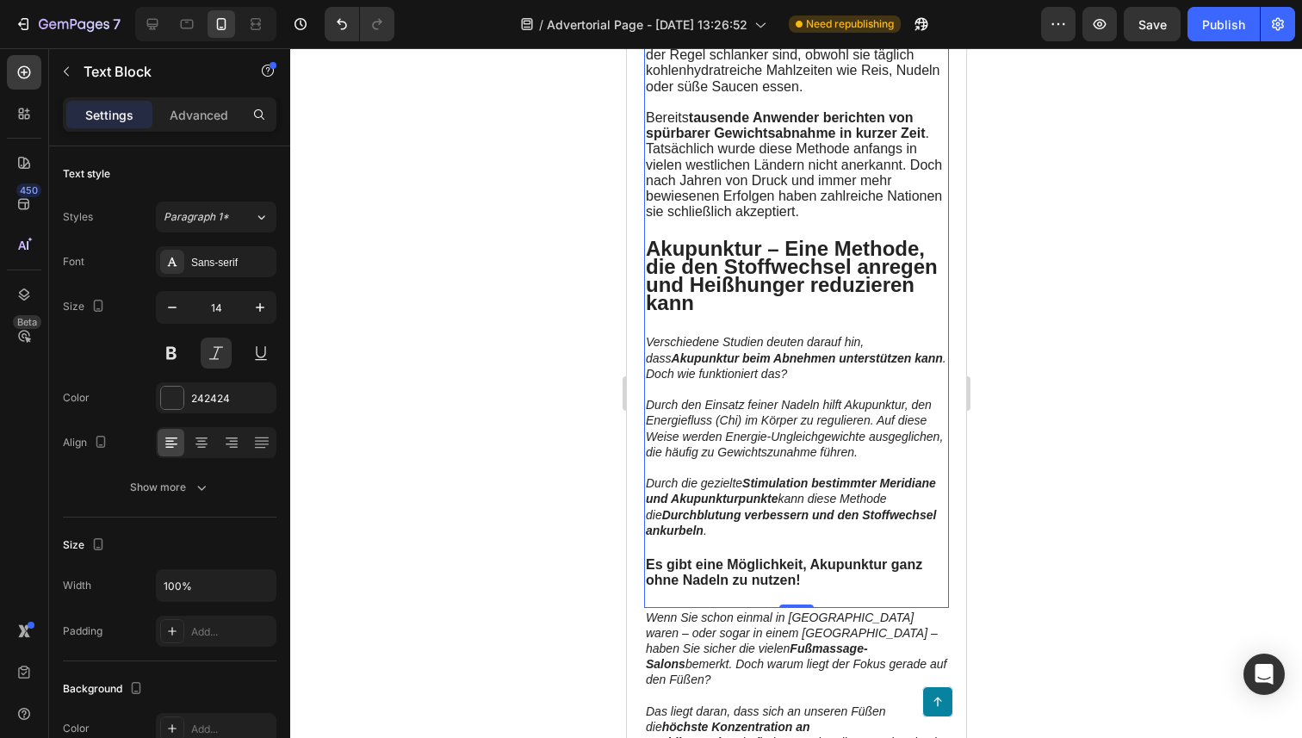
click at [772, 346] on p "Verschiedene Studien deuten darauf hin, dass Akupunktur beim Abnehmen unterstüt…" at bounding box center [795, 357] width 301 height 47
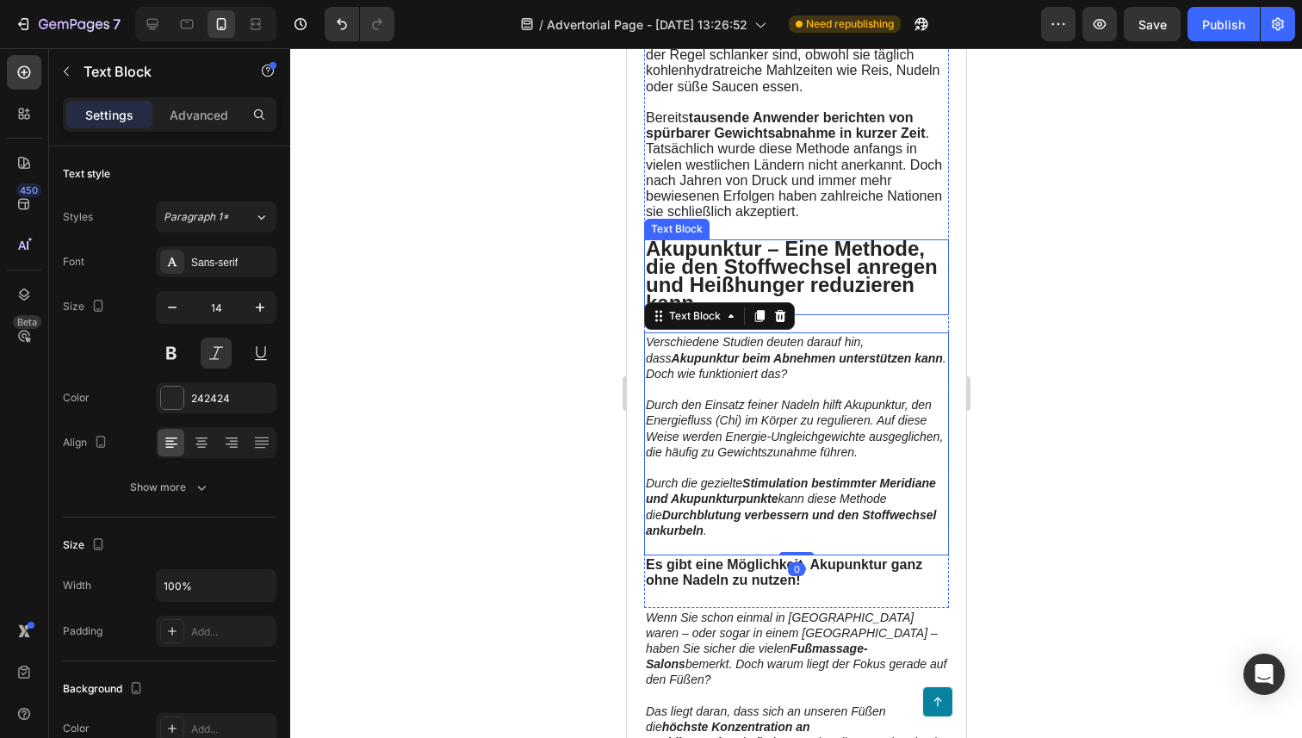
click at [825, 314] on p "Akupunktur – Eine Methode, die den Stoffwechsel anregen und Heißhunger reduzier…" at bounding box center [795, 277] width 301 height 73
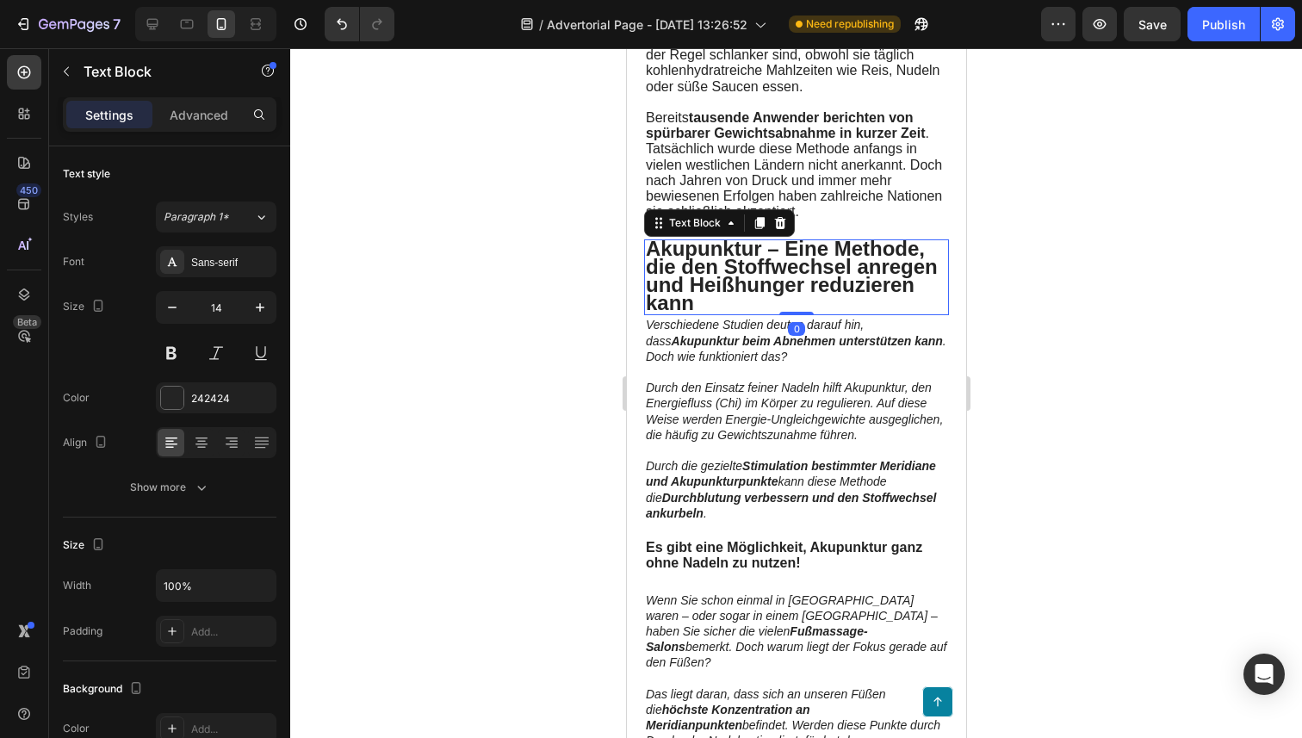
drag, startPoint x: 803, startPoint y: 340, endPoint x: 808, endPoint y: 318, distance: 22.8
click at [808, 316] on div "Akupunktur – Eine Methode, die den Stoffwechsel anregen und Heißhunger reduzier…" at bounding box center [795, 277] width 305 height 77
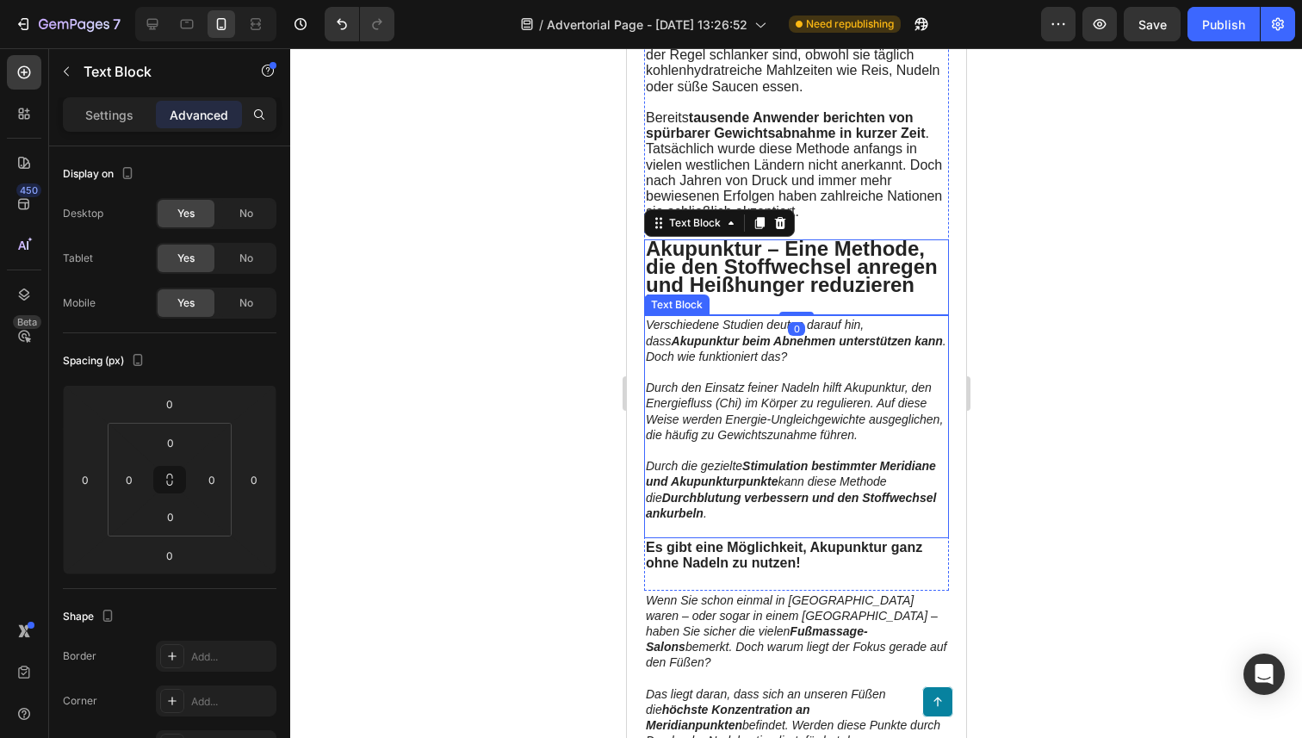
click at [756, 412] on p "Durch den Einsatz feiner Nadeln hilft Akupunktur, den Energiefluss (Chi) im Kör…" at bounding box center [795, 411] width 301 height 63
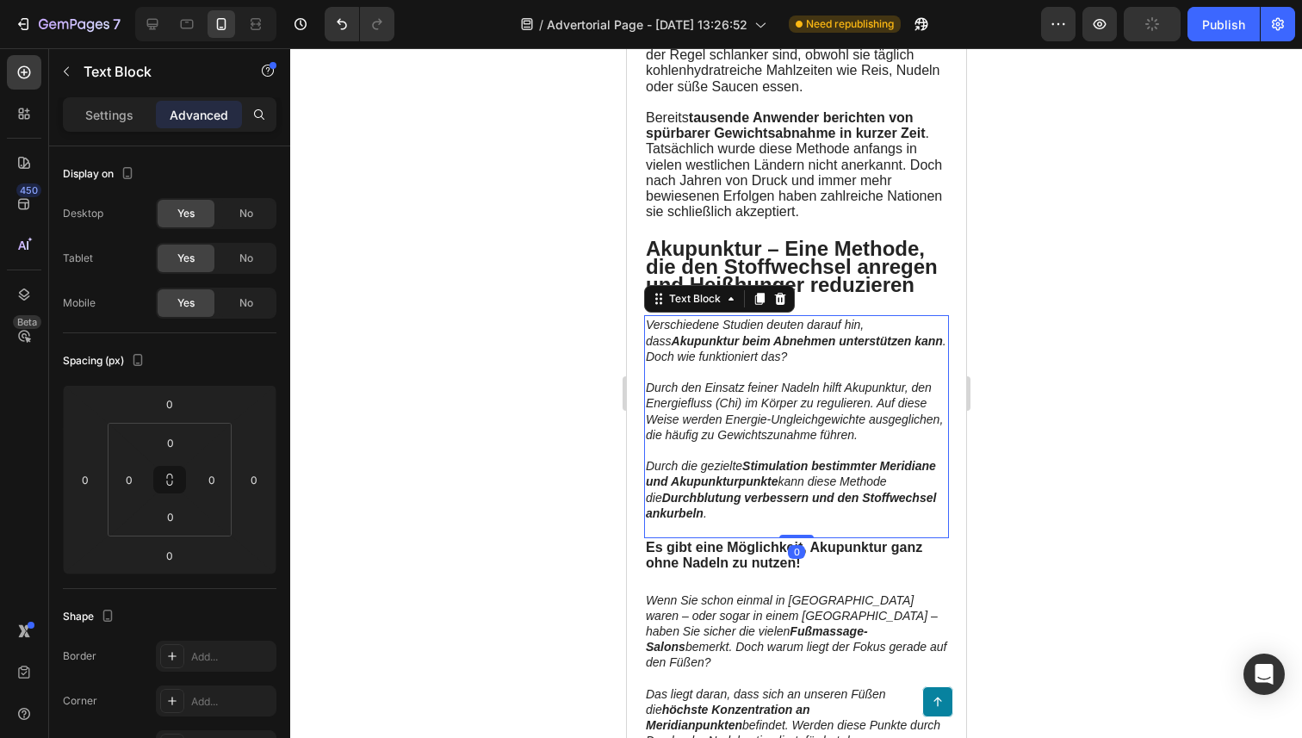
scroll to position [847, 0]
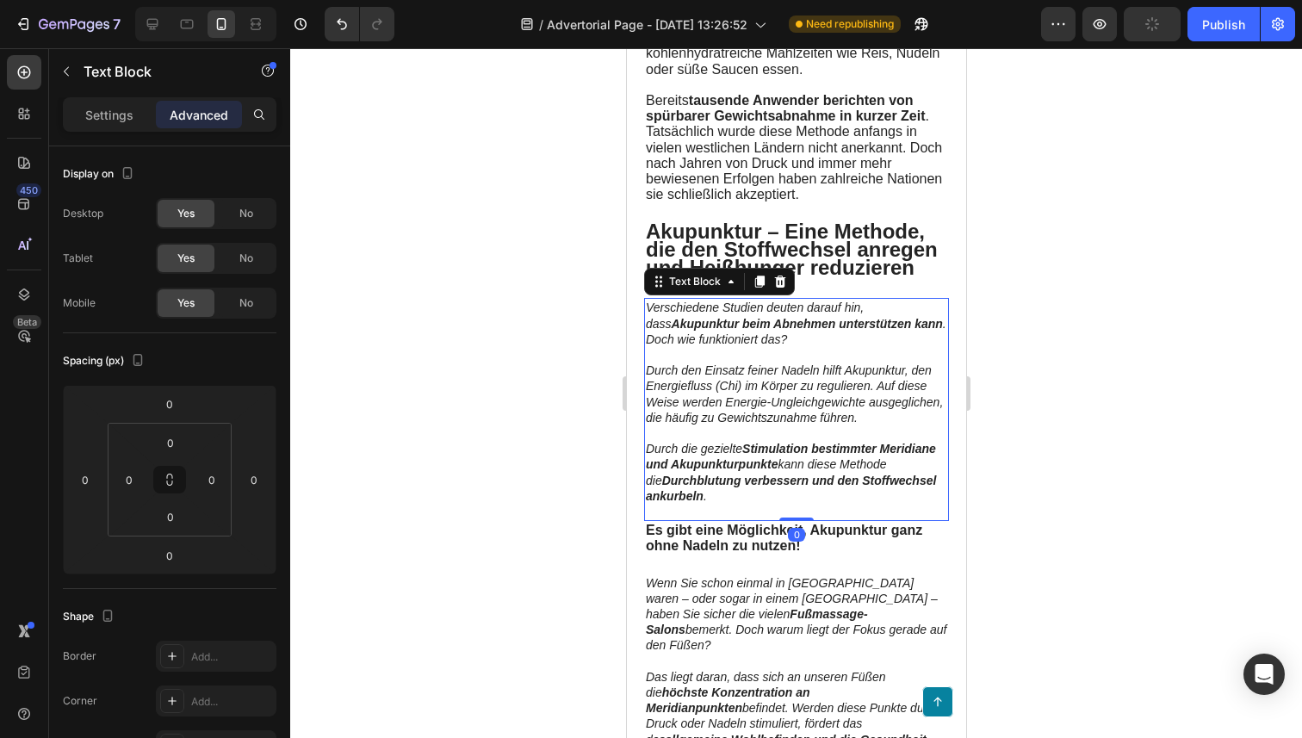
click at [752, 486] on strong "Durchblutung verbessern und den Stoffwechsel ankurbeln" at bounding box center [790, 488] width 290 height 29
click at [751, 514] on p "Rich Text Editor. Editing area: main" at bounding box center [795, 511] width 301 height 15
click at [598, 391] on div at bounding box center [796, 393] width 1012 height 690
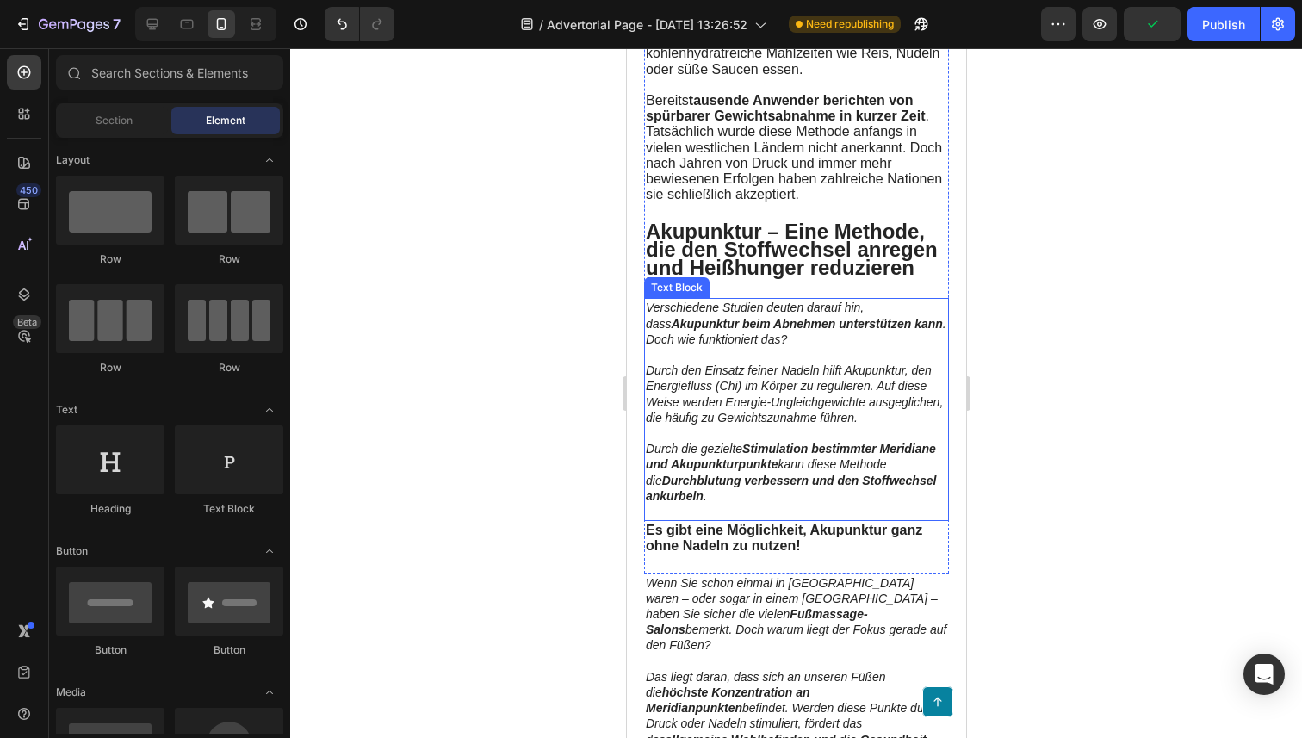
click at [724, 467] on strong "Stimulation bestimmter Meridiane und Akupunkturpunkte" at bounding box center [790, 456] width 290 height 29
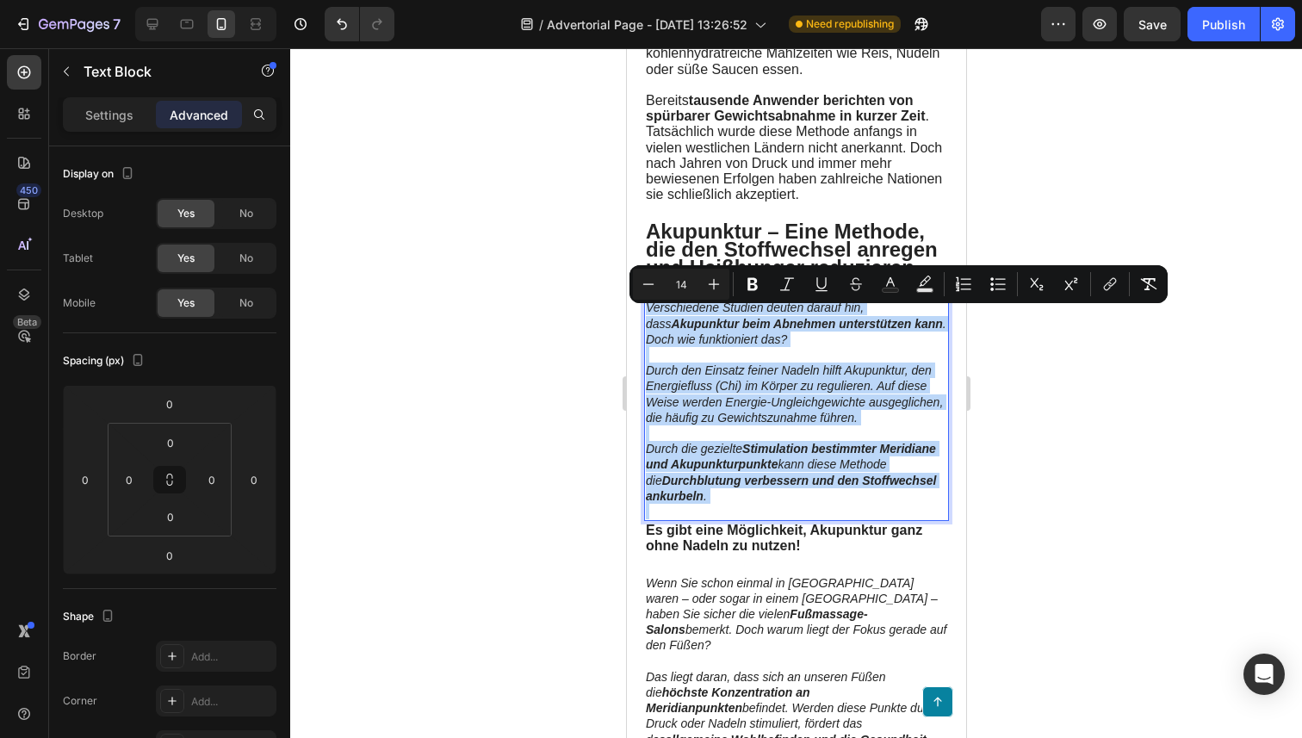
drag, startPoint x: 732, startPoint y: 513, endPoint x: 643, endPoint y: 307, distance: 224.1
click at [643, 307] on div "Verschiedene Studien deuten darauf hin, dass Akupunktur beim Abnehmen unterstüt…" at bounding box center [795, 409] width 305 height 223
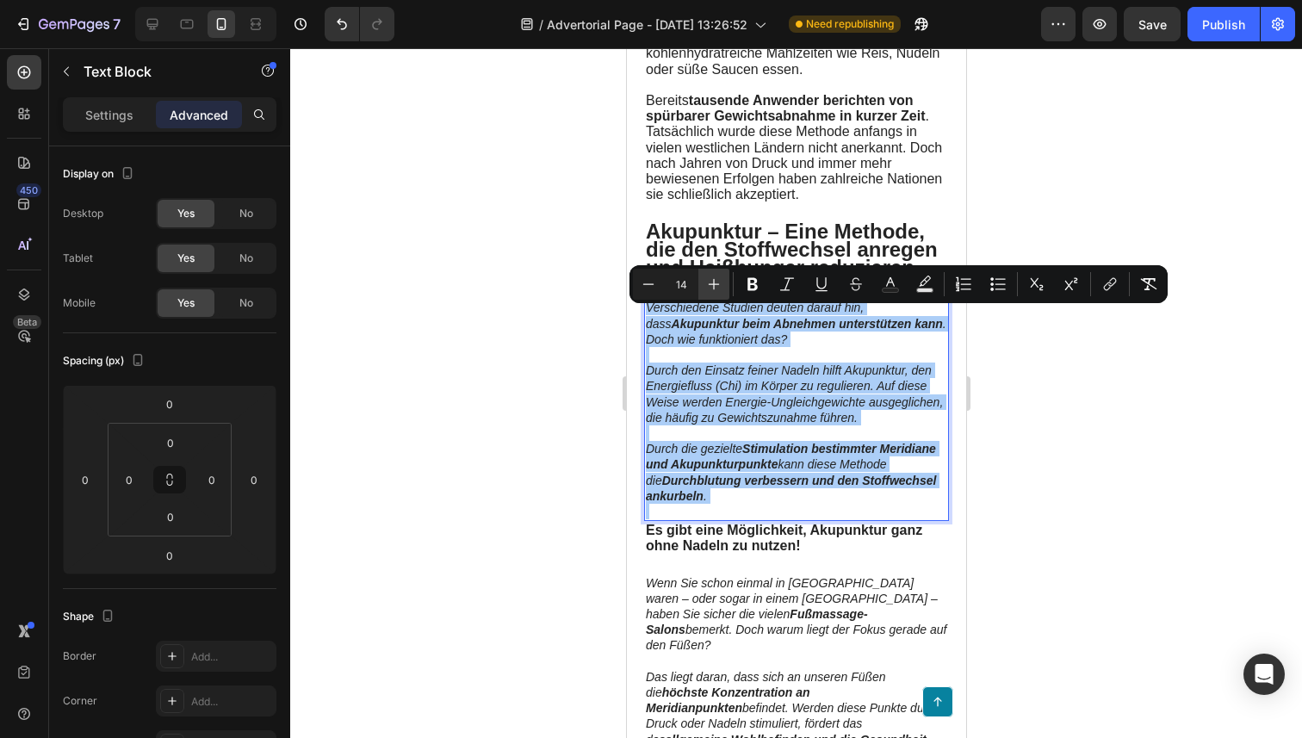
click at [720, 279] on icon "Editor contextual toolbar" at bounding box center [713, 283] width 17 height 17
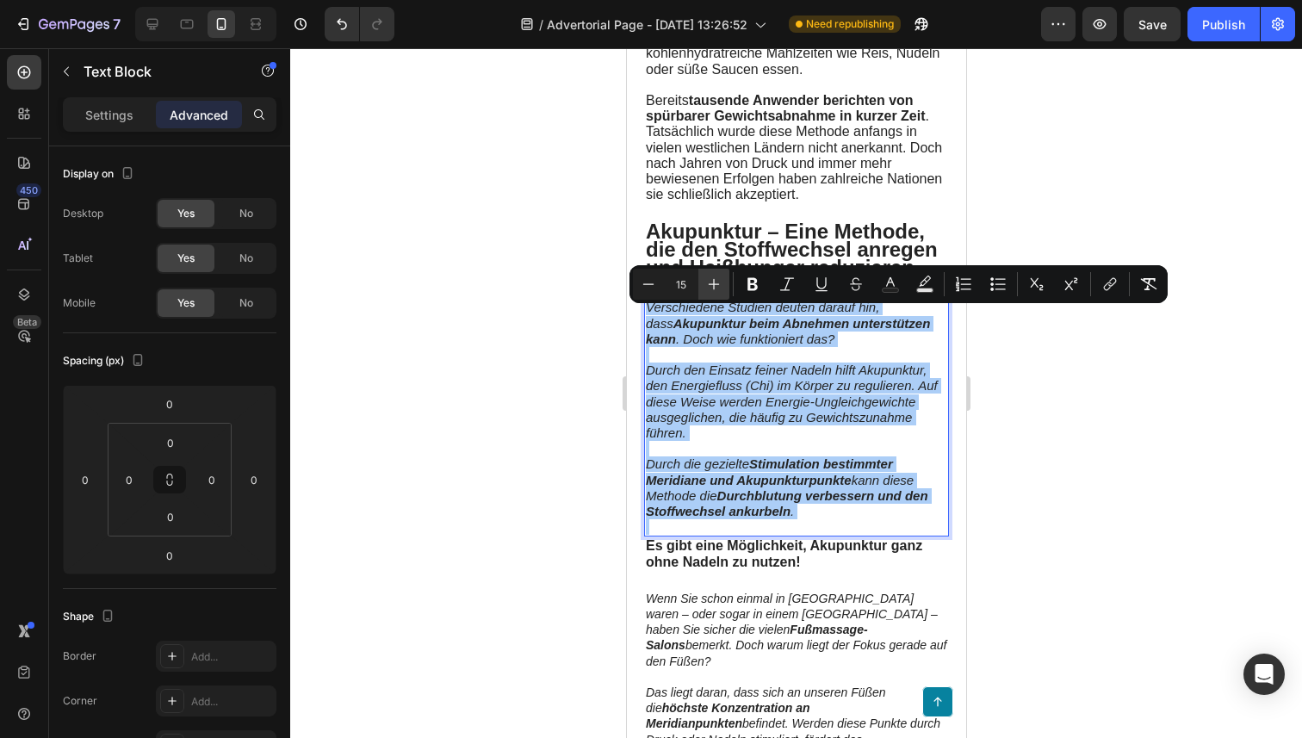
click at [720, 279] on icon "Editor contextual toolbar" at bounding box center [713, 283] width 17 height 17
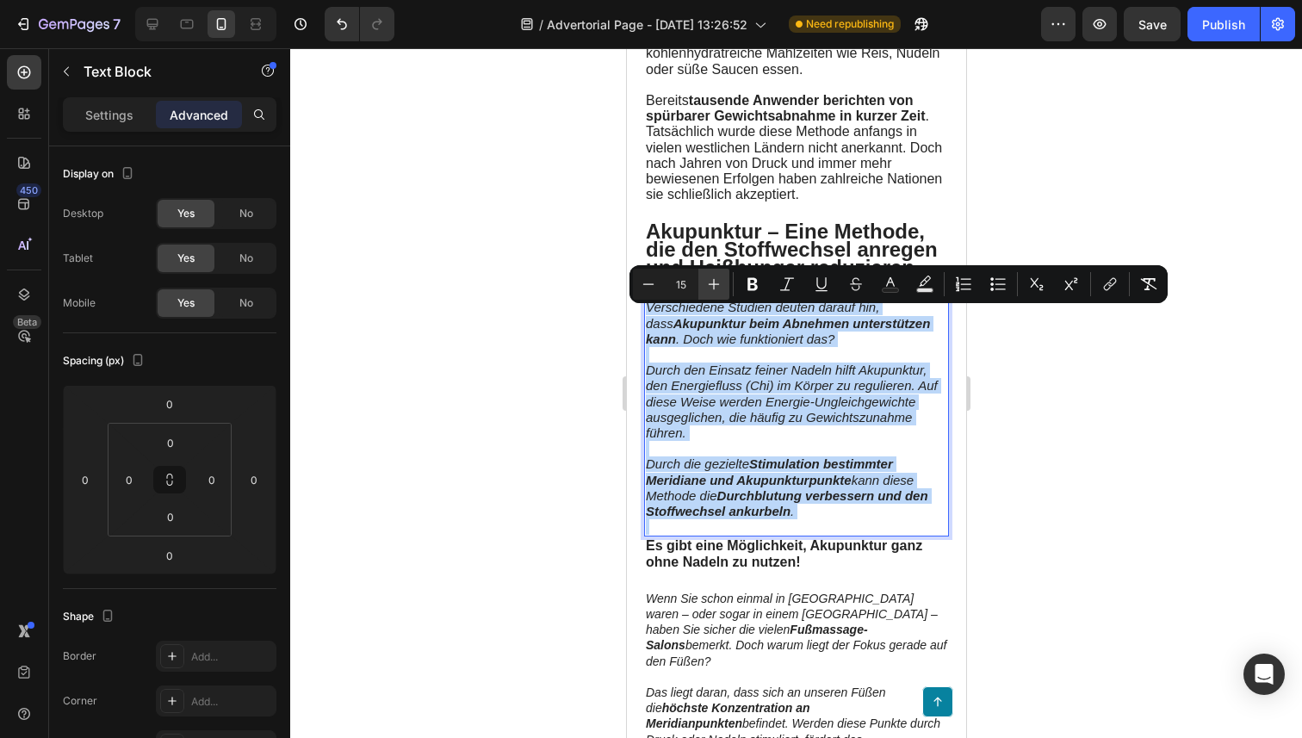
type input "16"
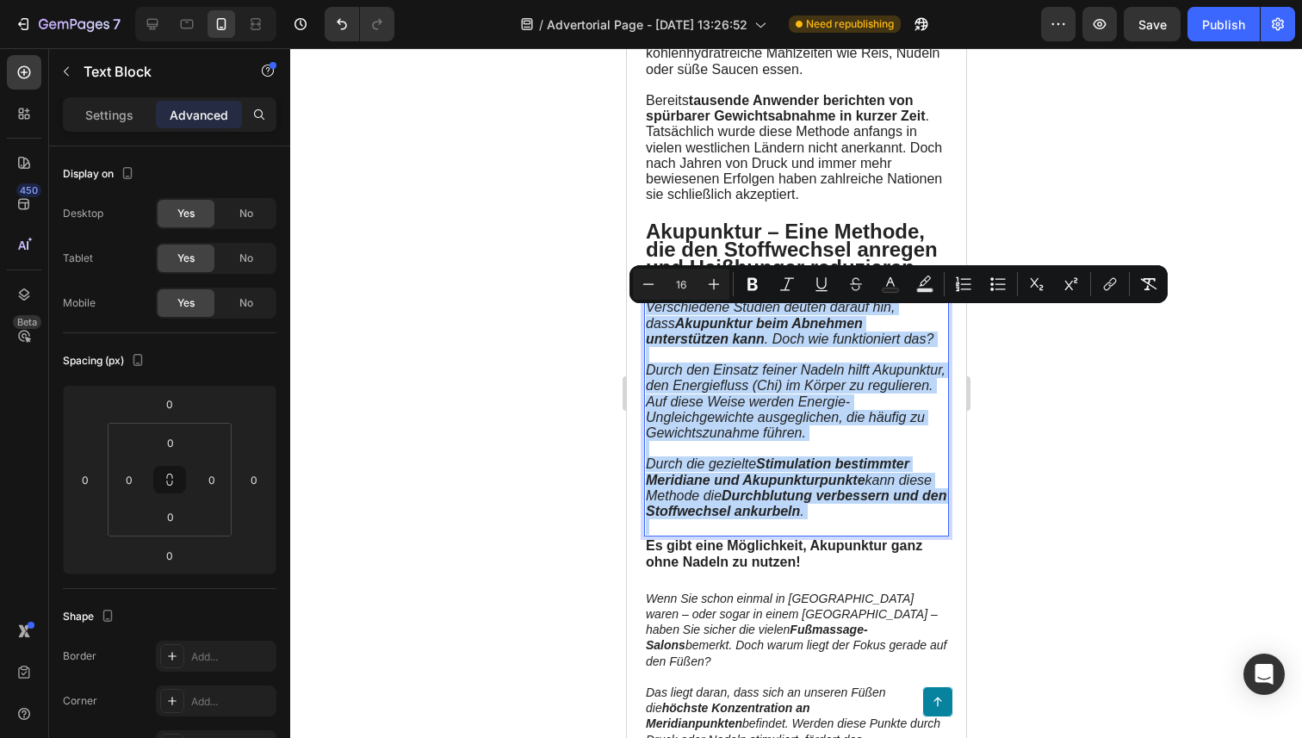
click at [764, 486] on strong "Stimulation bestimmter Meridiane und Akupunkturpunkte" at bounding box center [776, 471] width 263 height 30
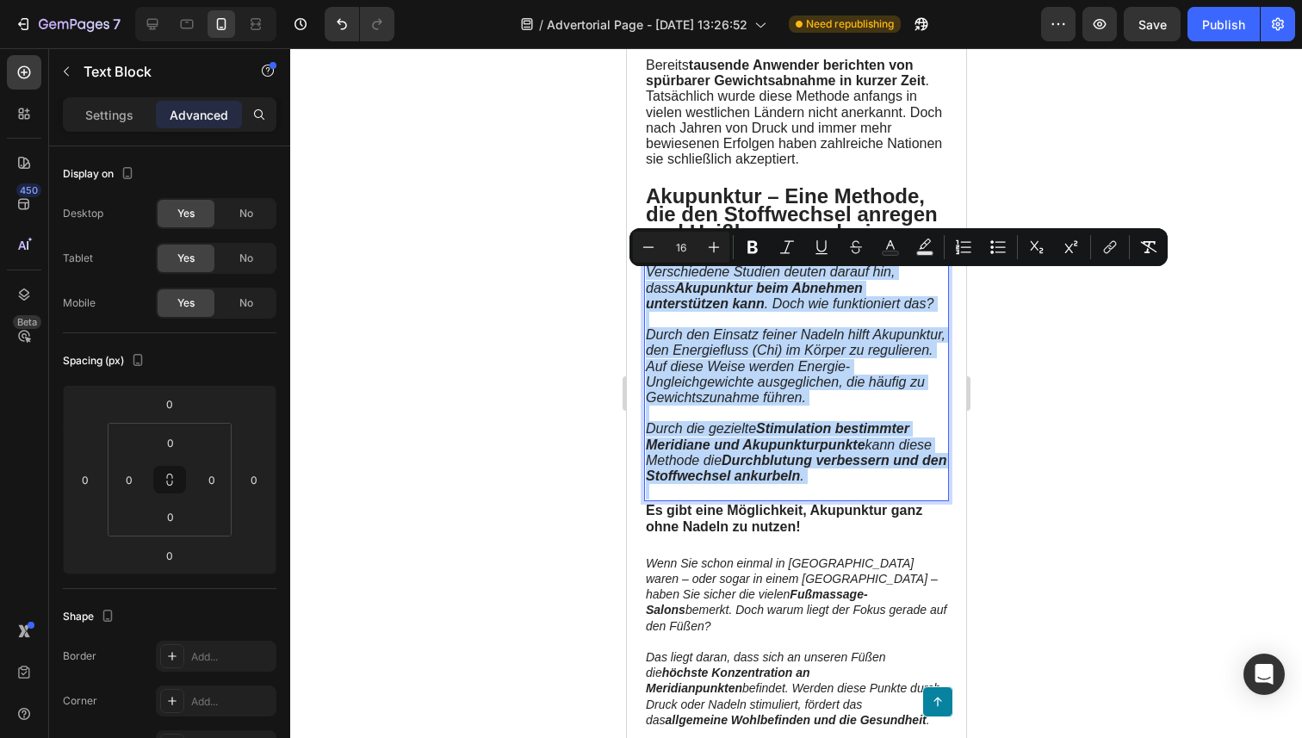
click at [800, 368] on span "Durch den Einsatz feiner Nadeln hilft Akupunktur, den Energiefluss (Chi) im Kör…" at bounding box center [795, 365] width 300 height 77
click at [793, 483] on strong "Durchblutung verbessern und den Stoffwechsel ankurbeln" at bounding box center [795, 468] width 300 height 30
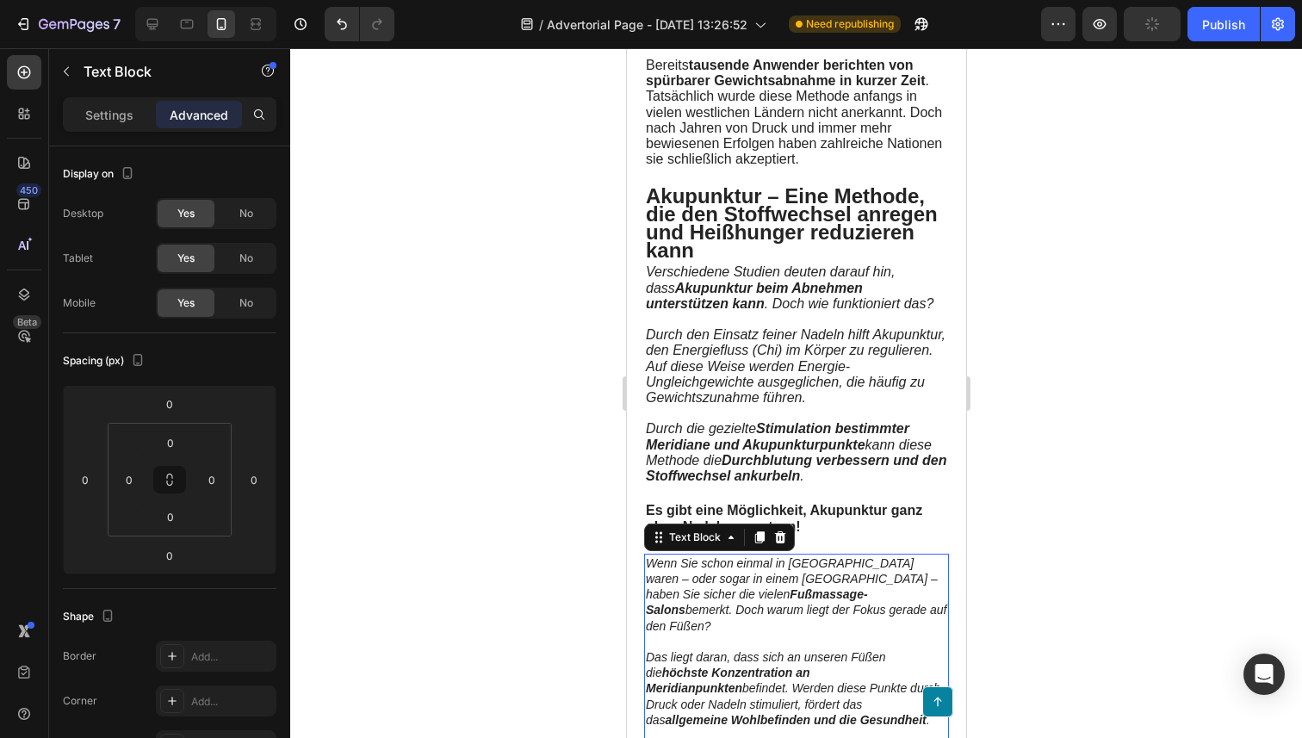
click at [755, 598] on p "Wenn Sie schon einmal in Asien waren – oder sogar in einem Chinatown – haben Si…" at bounding box center [795, 594] width 301 height 78
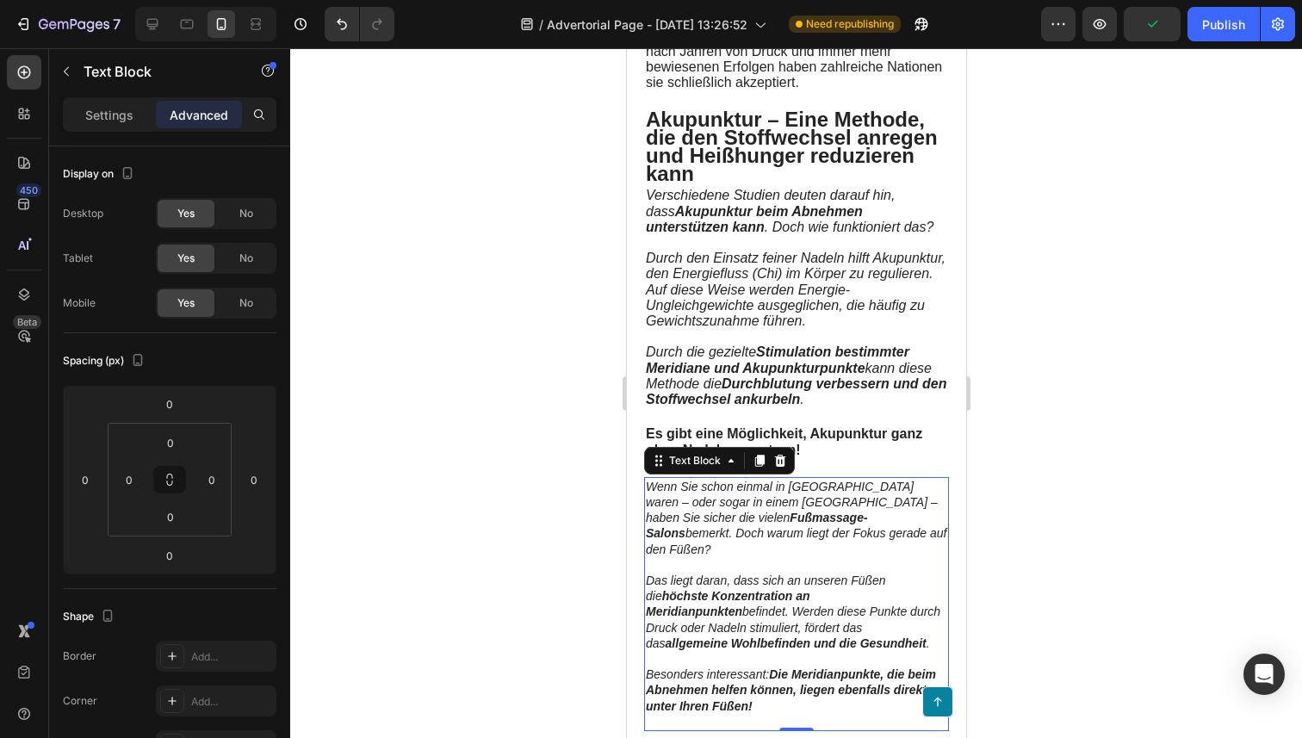
scroll to position [965, 0]
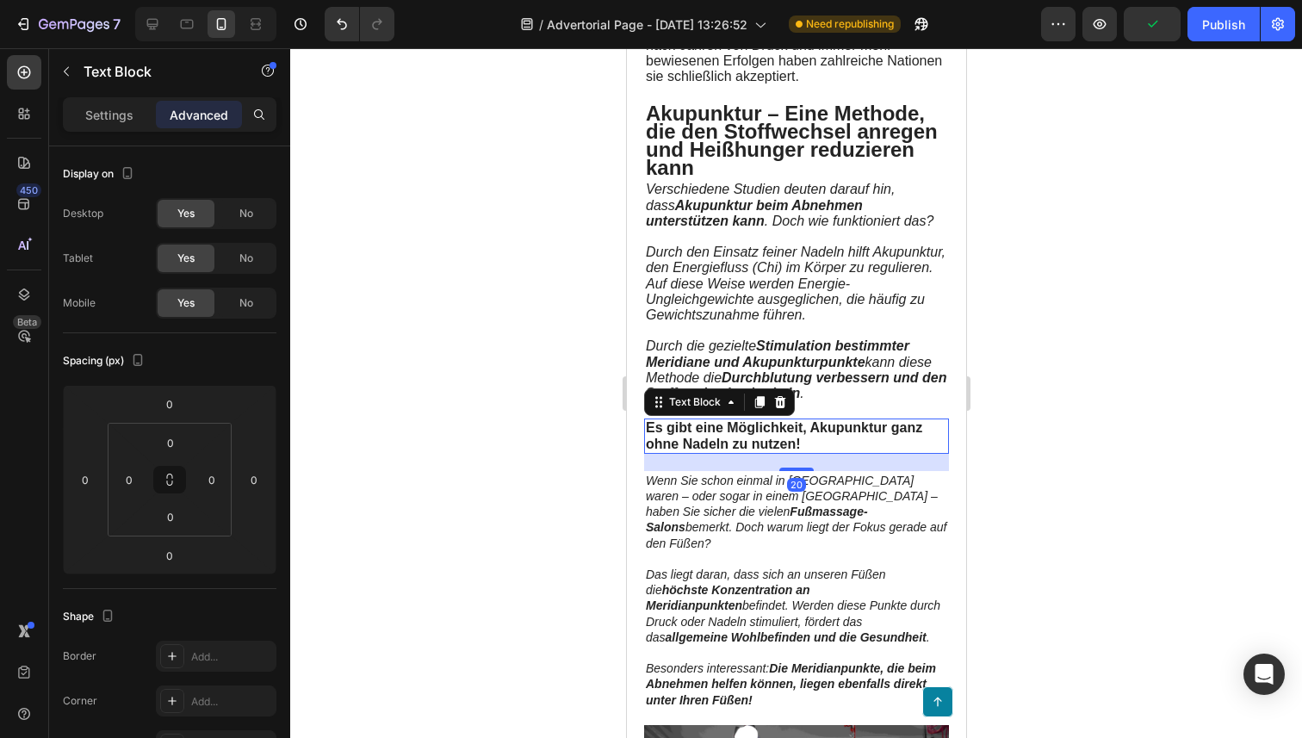
click at [848, 442] on strong "Es gibt eine Möglichkeit, Akupunktur ganz ohne Nadeln zu nutzen!" at bounding box center [783, 435] width 276 height 30
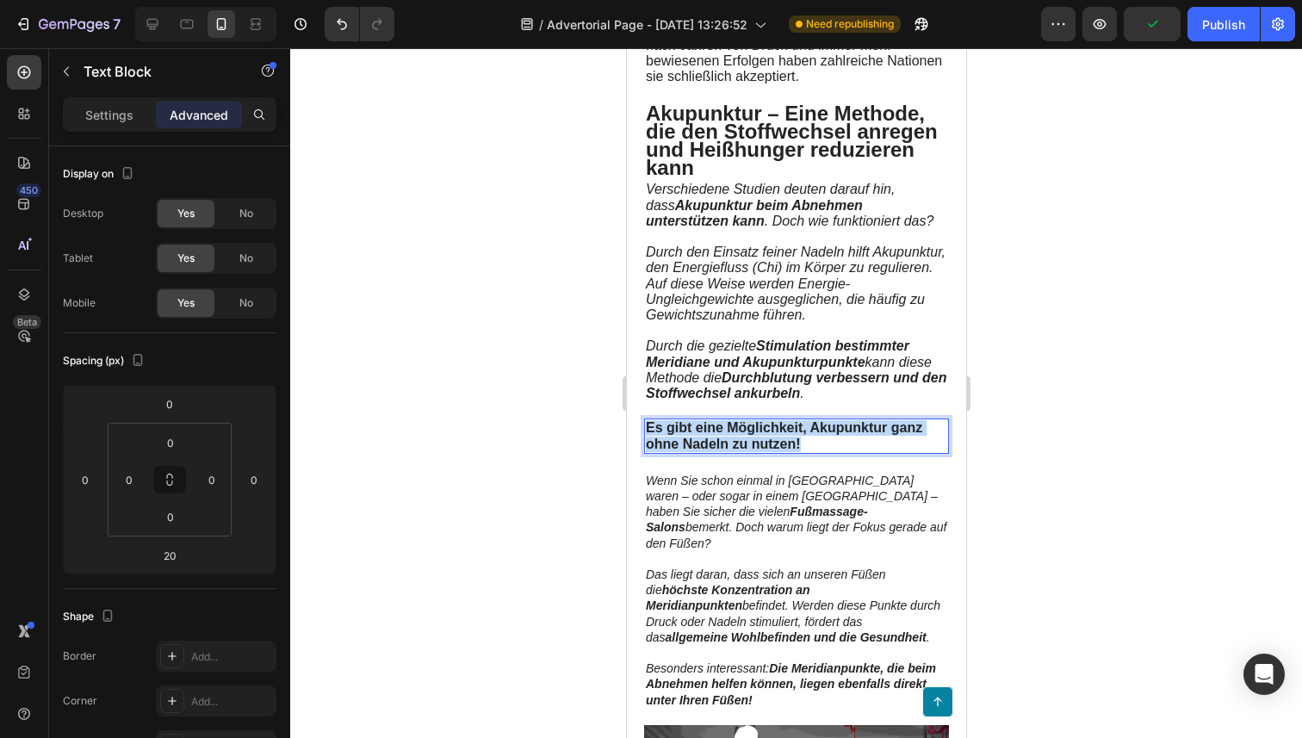
click at [848, 442] on strong "Es gibt eine Möglichkeit, Akupunktur ganz ohne Nadeln zu nutzen!" at bounding box center [783, 435] width 276 height 30
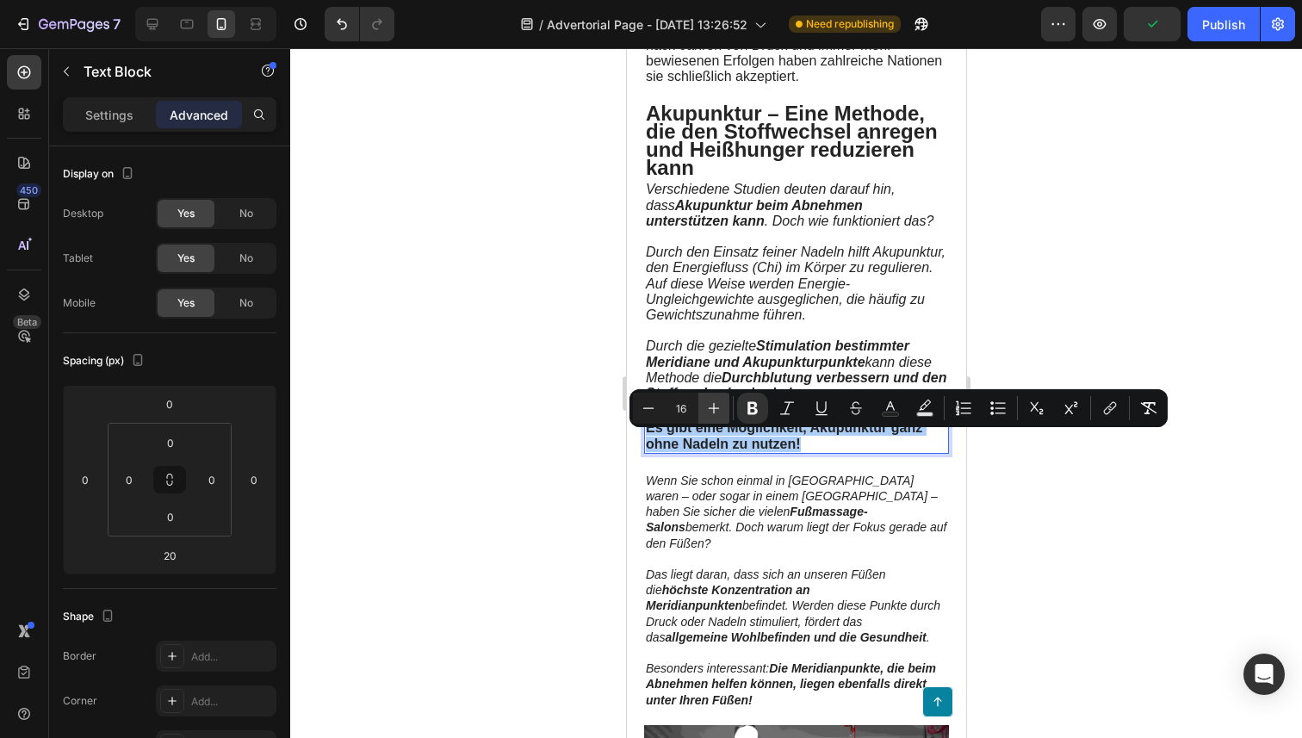
click at [712, 410] on icon "Editor contextual toolbar" at bounding box center [713, 407] width 17 height 17
type input "17"
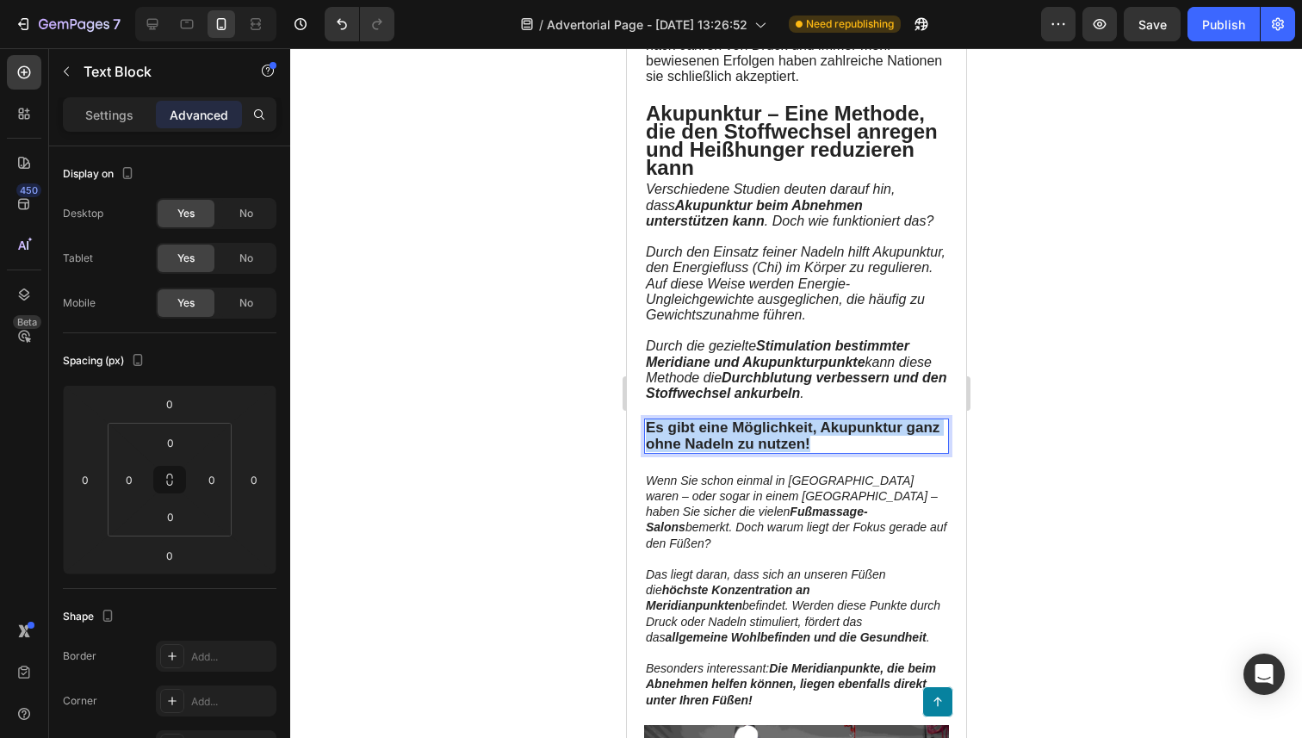
click at [712, 400] on strong "Durchblutung verbessern und den Stoffwechsel ankurbeln" at bounding box center [795, 385] width 300 height 30
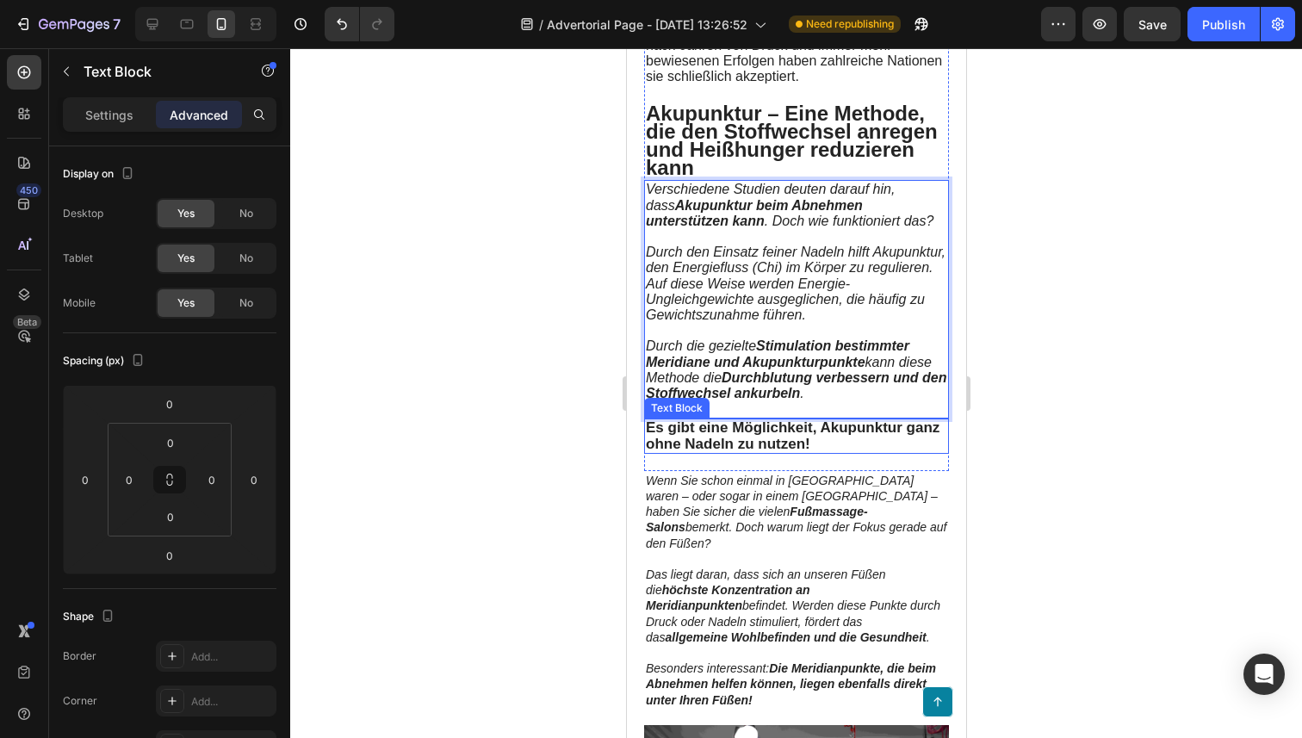
click at [724, 451] on strong "Es gibt eine Möglichkeit, Akupunktur ganz ohne Nadeln zu nutzen!" at bounding box center [792, 435] width 294 height 32
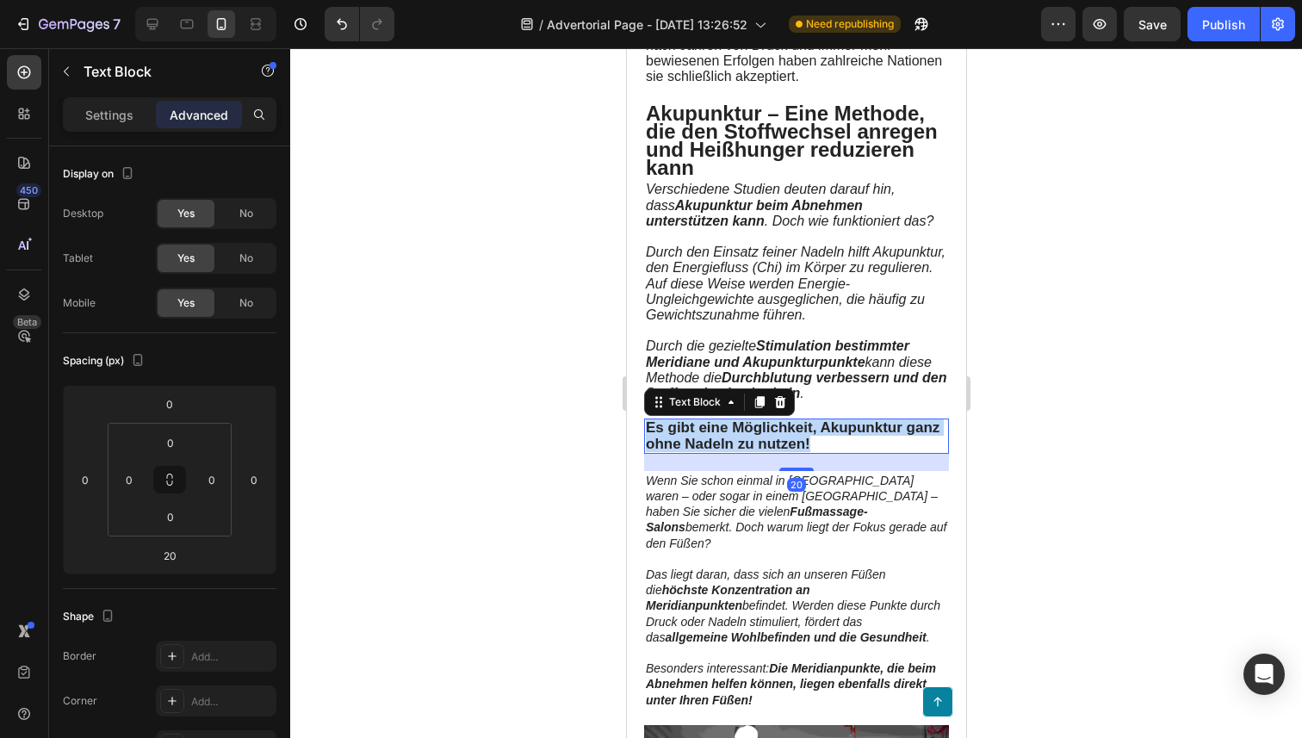
click at [724, 451] on strong "Es gibt eine Möglichkeit, Akupunktur ganz ohne Nadeln zu nutzen!" at bounding box center [792, 435] width 294 height 32
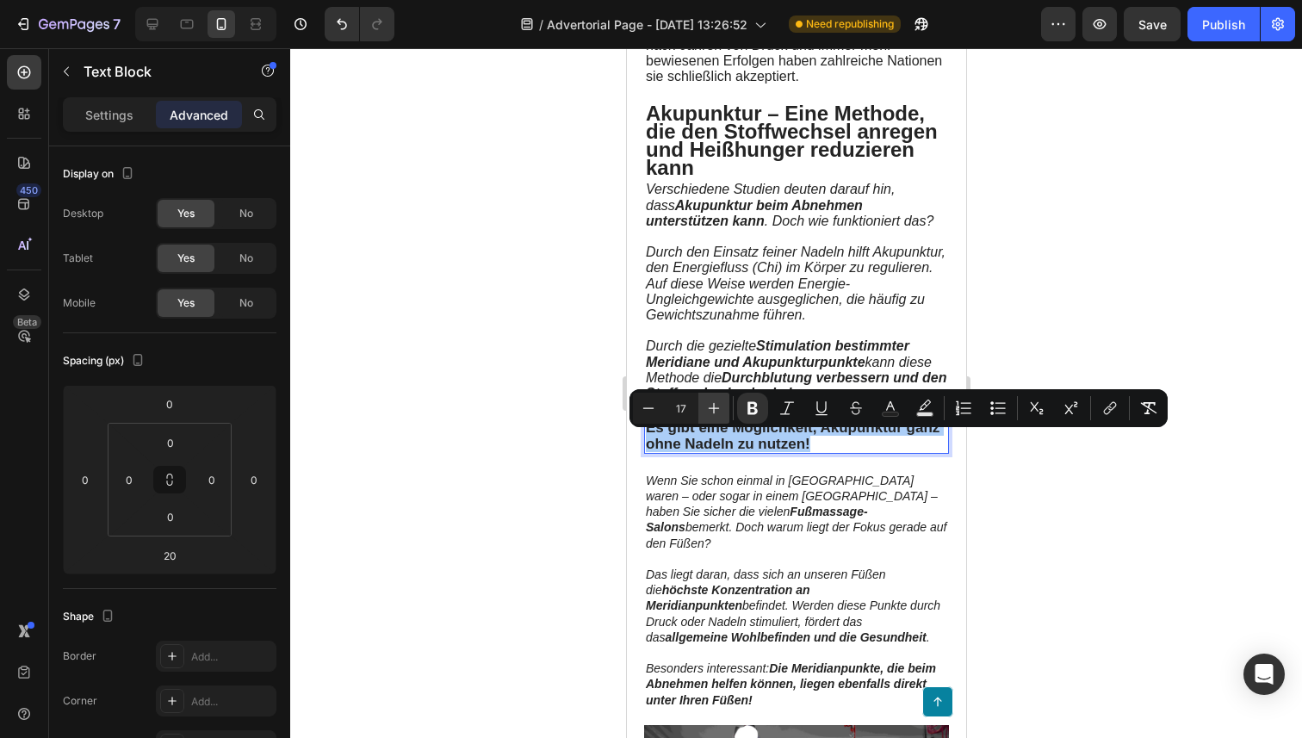
click at [712, 407] on icon "Editor contextual toolbar" at bounding box center [714, 408] width 11 height 11
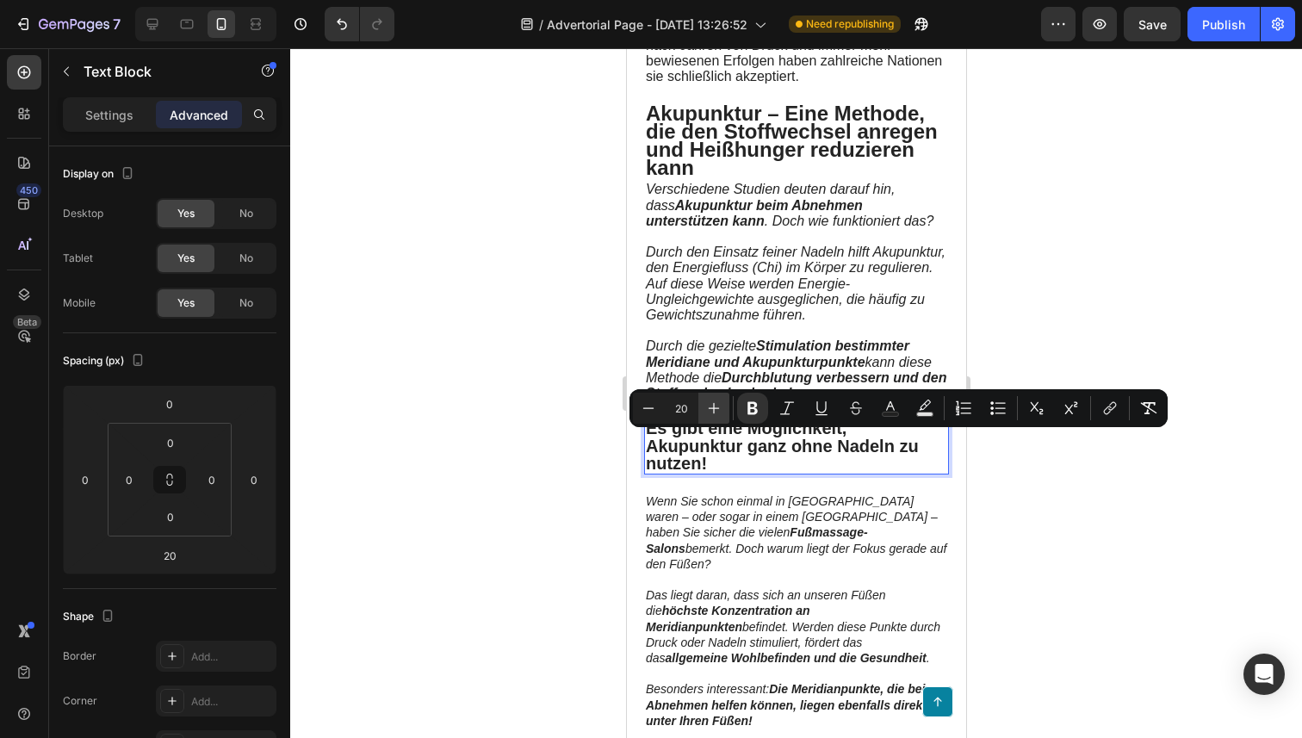
click at [712, 407] on icon "Editor contextual toolbar" at bounding box center [714, 408] width 11 height 11
type input "24"
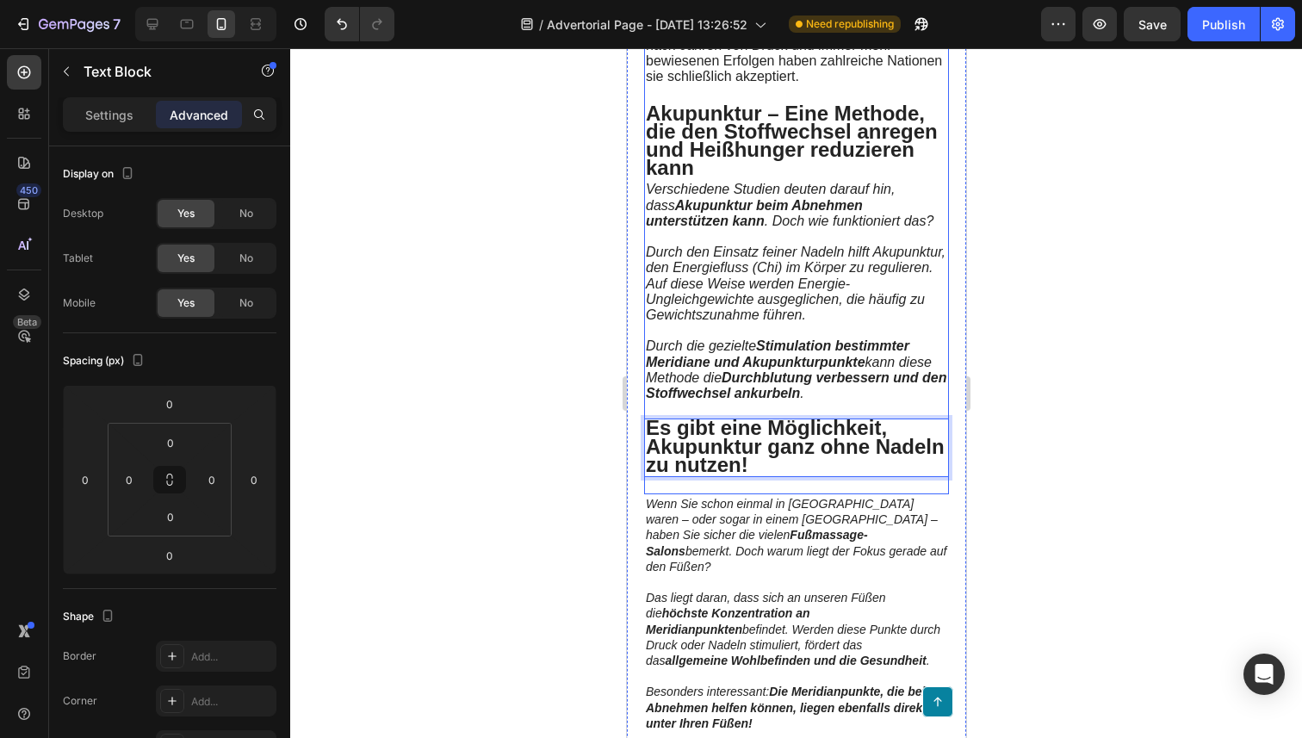
click at [740, 519] on p "Wenn Sie schon einmal in Asien waren – oder sogar in einem Chinatown – haben Si…" at bounding box center [795, 535] width 301 height 78
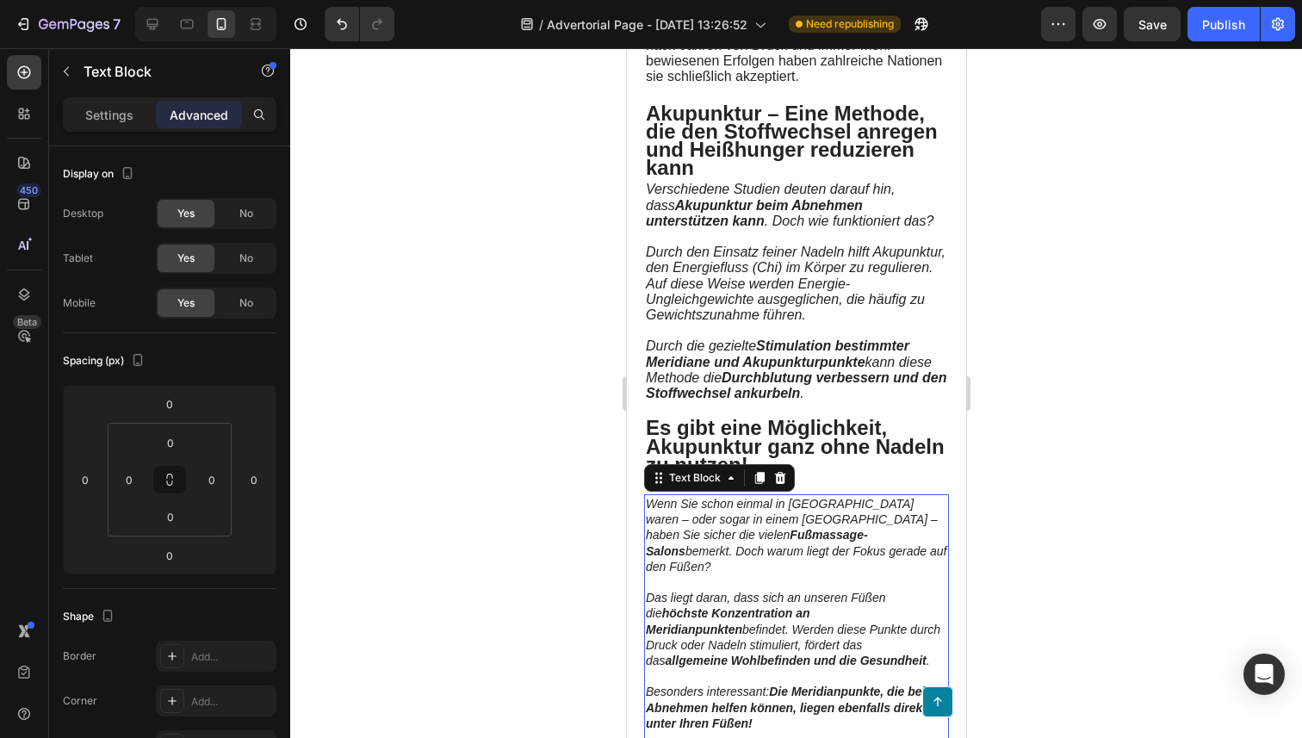
scroll to position [1000, 0]
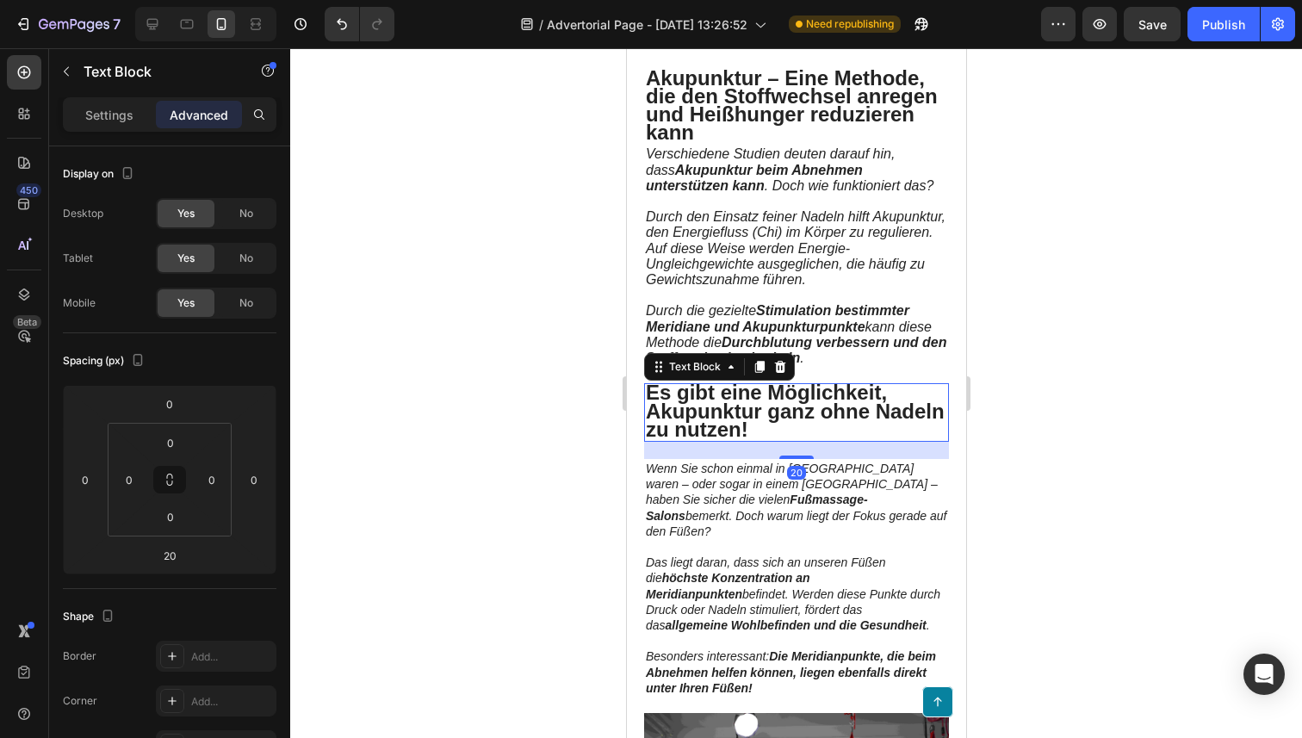
click at [878, 415] on strong "Es gibt eine Möglichkeit, Akupunktur ganz ohne Nadeln zu nutzen!" at bounding box center [794, 410] width 299 height 59
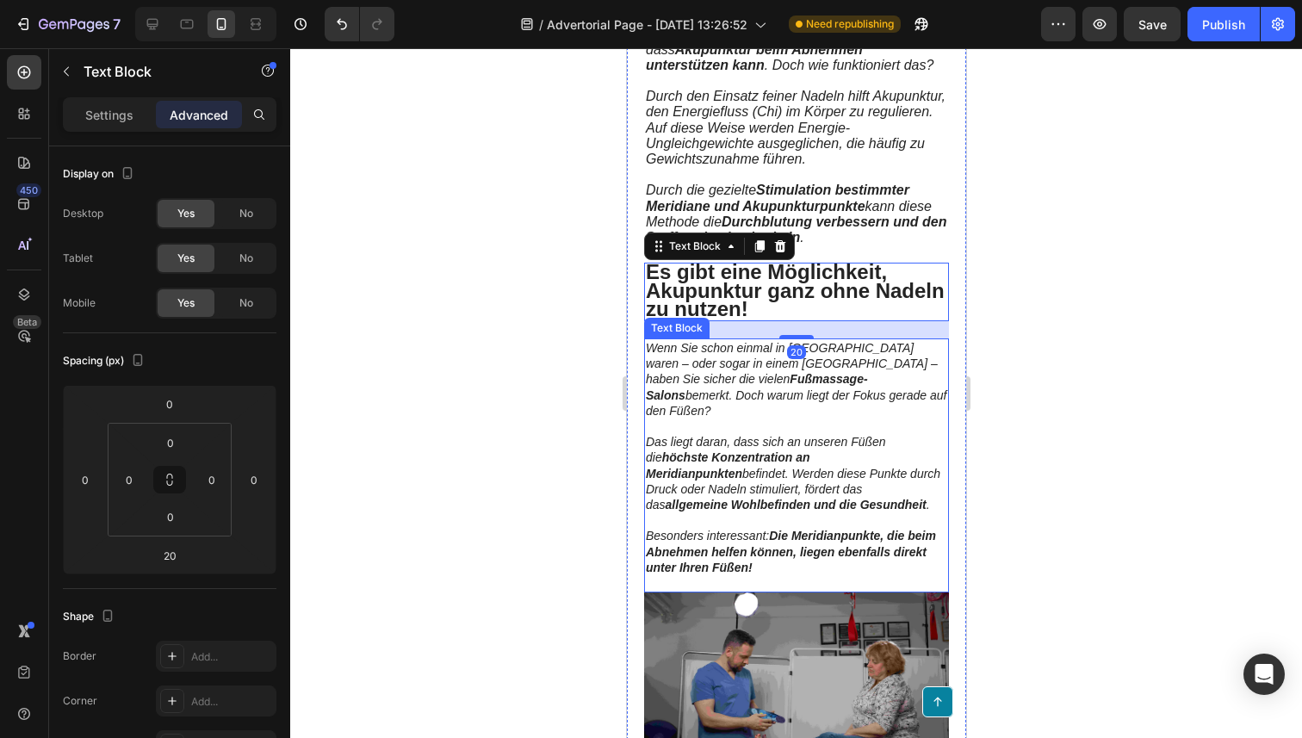
scroll to position [1154, 0]
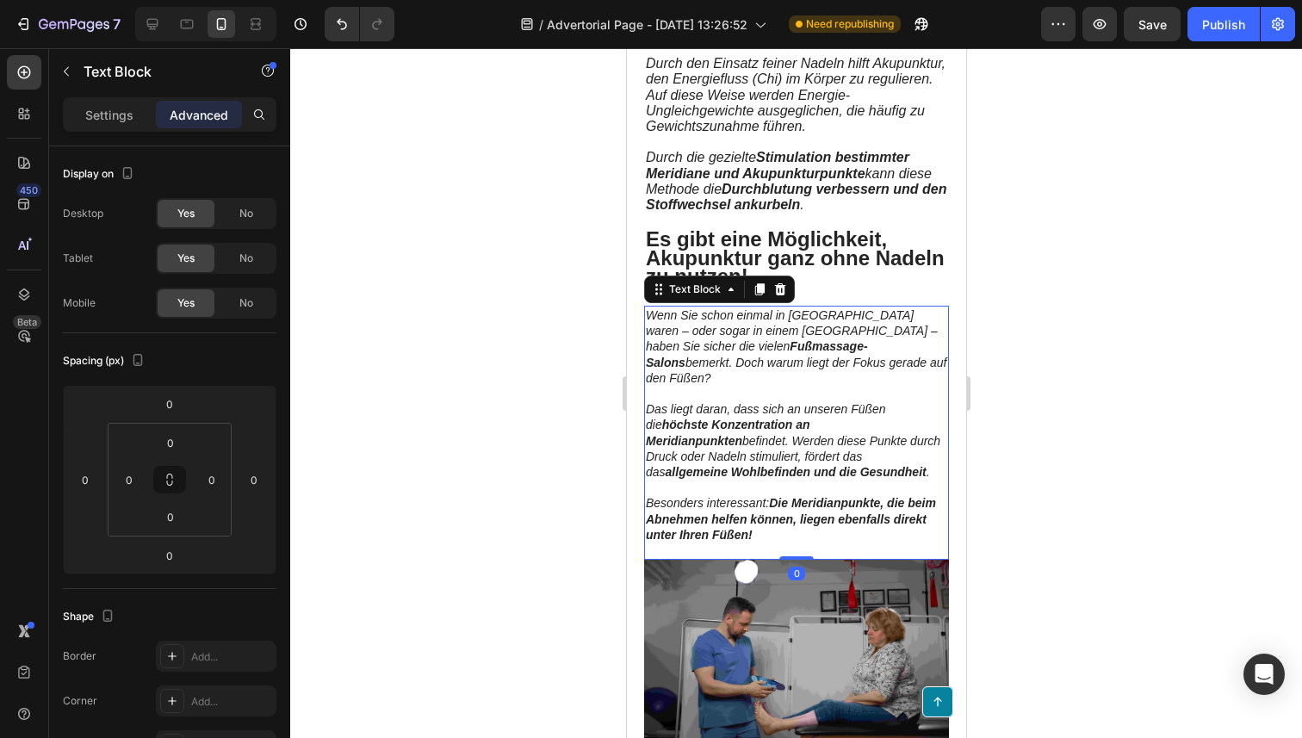
click at [779, 486] on p at bounding box center [795, 487] width 301 height 15
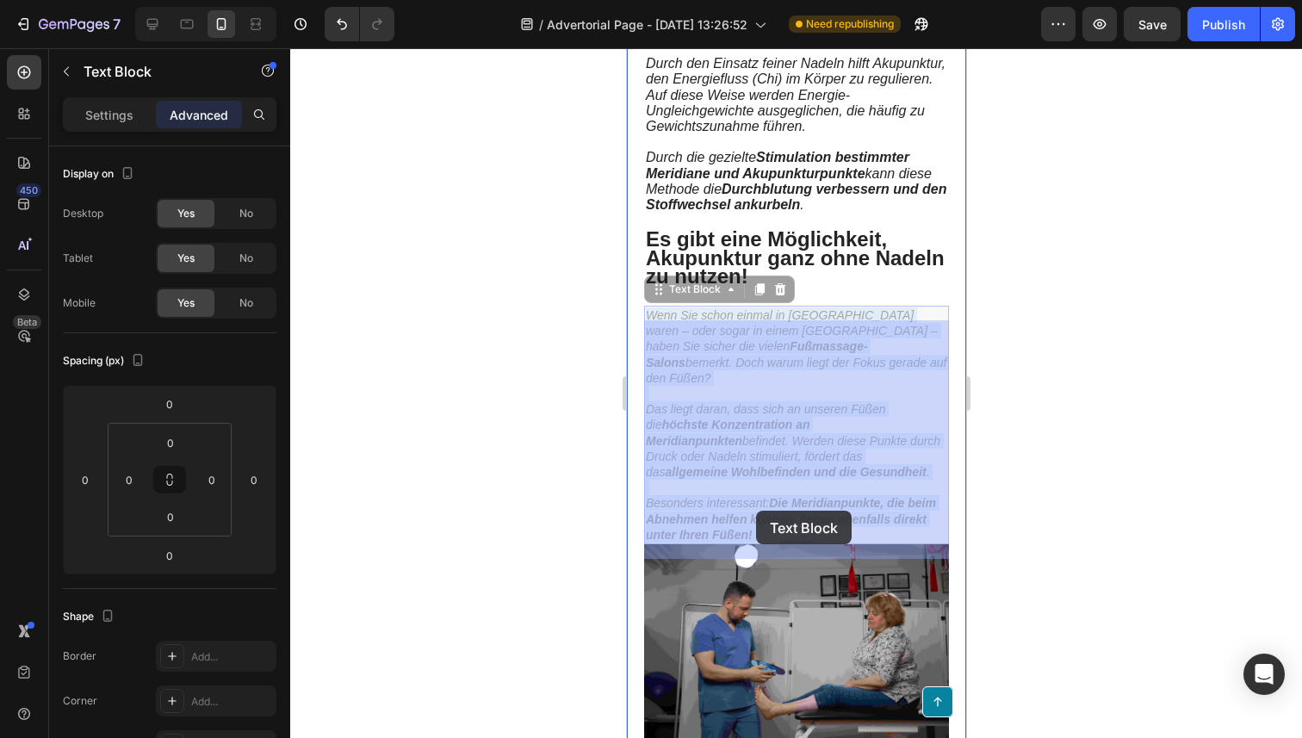
drag, startPoint x: 768, startPoint y: 538, endPoint x: 753, endPoint y: 504, distance: 37.4
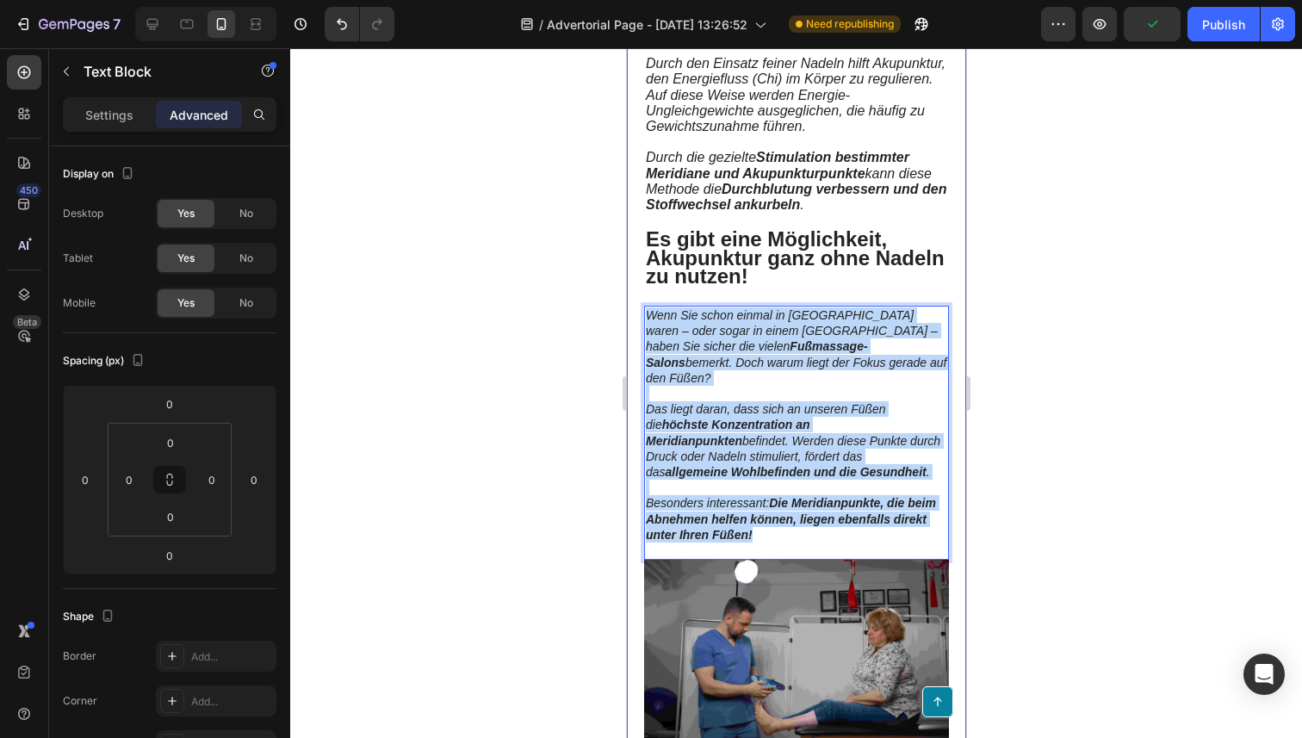
drag, startPoint x: 765, startPoint y: 531, endPoint x: 630, endPoint y: 296, distance: 271.1
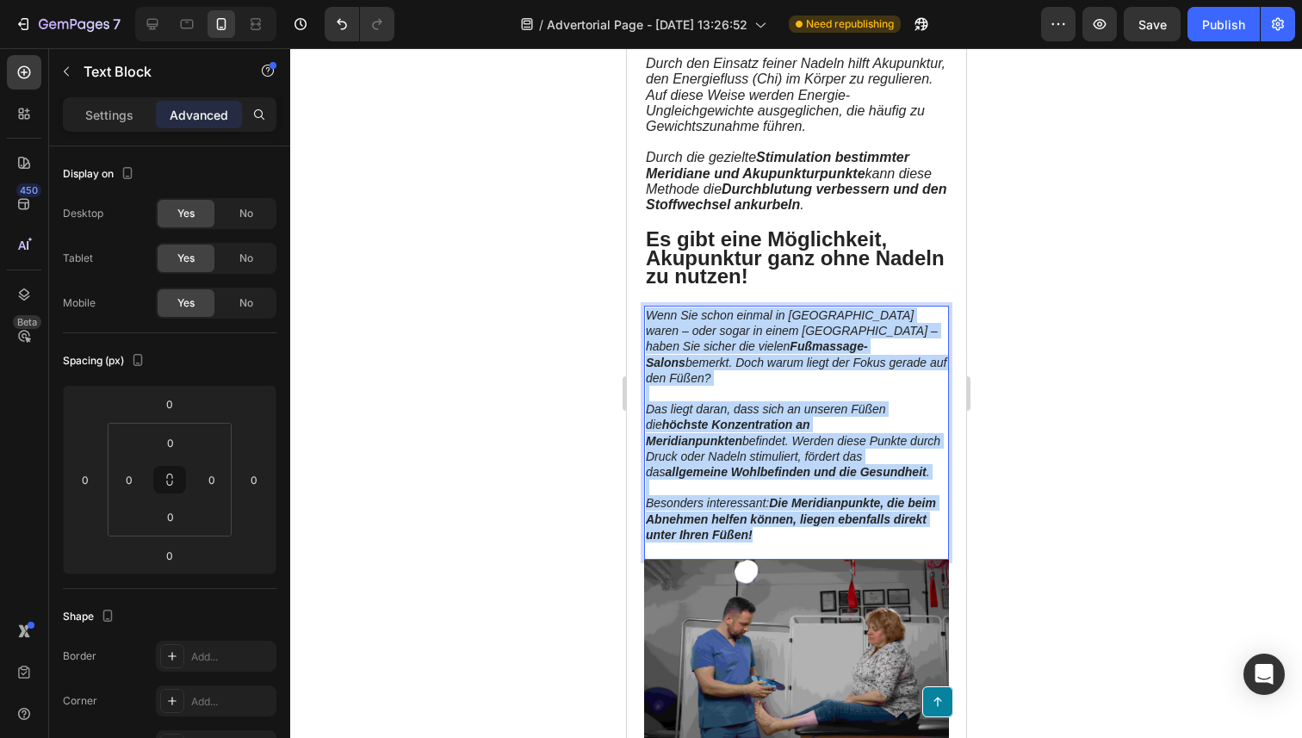
click at [690, 354] on strong "Fußmassage-Salons" at bounding box center [756, 353] width 222 height 29
drag, startPoint x: 777, startPoint y: 535, endPoint x: 646, endPoint y: 326, distance: 246.0
click at [646, 326] on div "Wenn Sie schon einmal in Asien waren – oder sogar in einem Chinatown – haben Si…" at bounding box center [795, 433] width 305 height 254
click at [706, 351] on p "Wenn Sie schon einmal in Asien waren – oder sogar in einem Chinatown – haben Si…" at bounding box center [795, 346] width 301 height 78
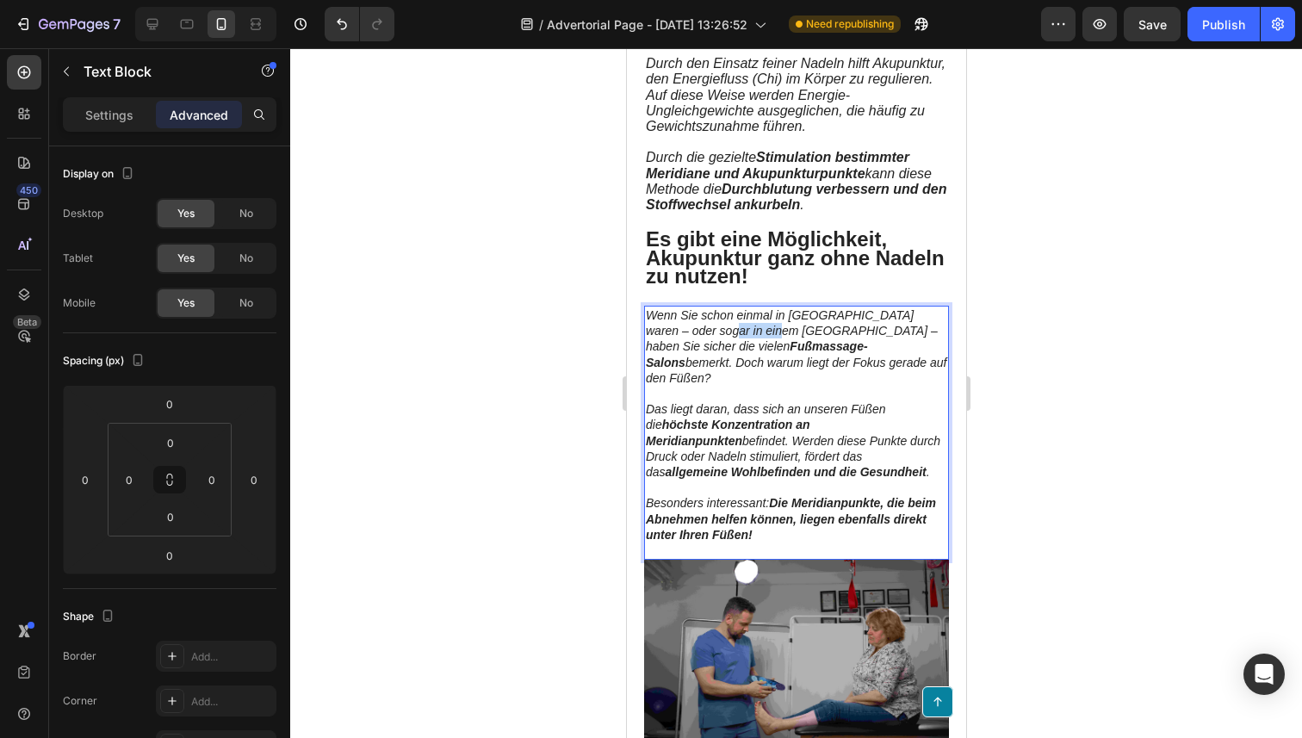
click at [706, 351] on p "Wenn Sie schon einmal in Asien waren – oder sogar in einem Chinatown – haben Si…" at bounding box center [795, 346] width 301 height 78
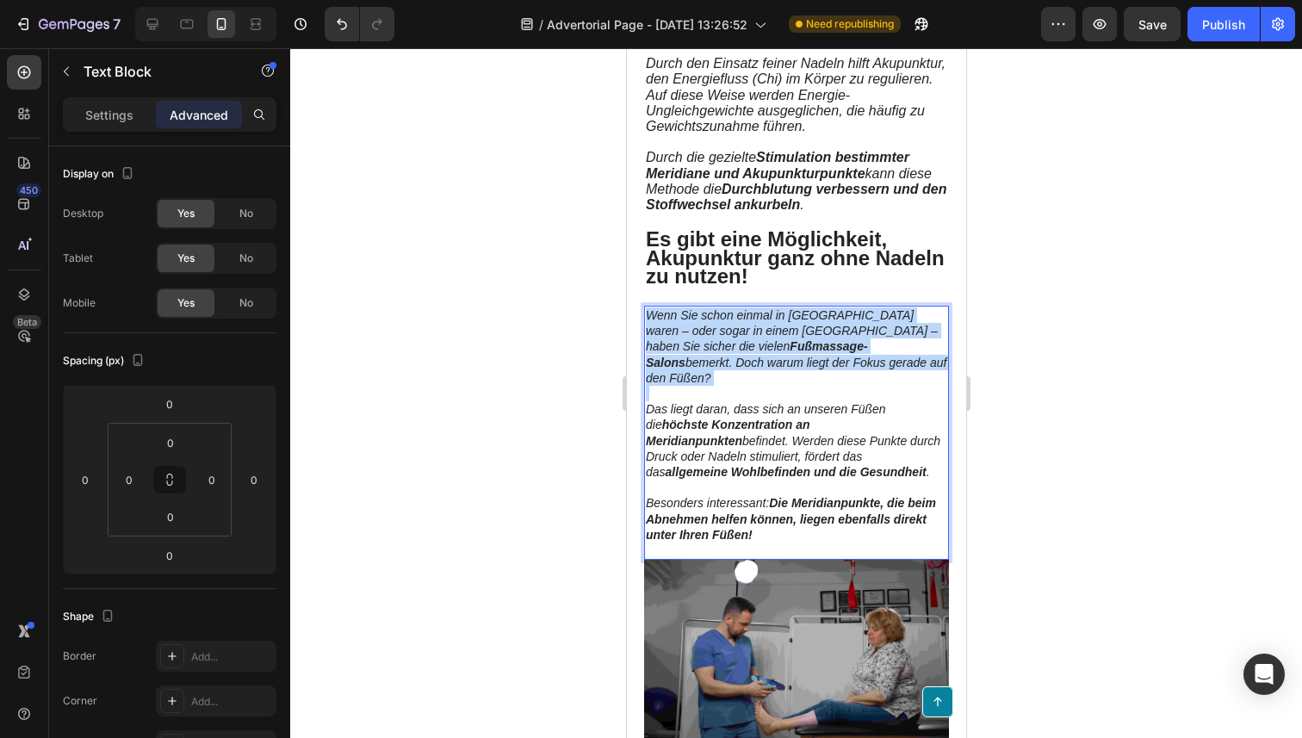
click at [706, 351] on p "Wenn Sie schon einmal in Asien waren – oder sogar in einem Chinatown – haben Si…" at bounding box center [795, 346] width 301 height 78
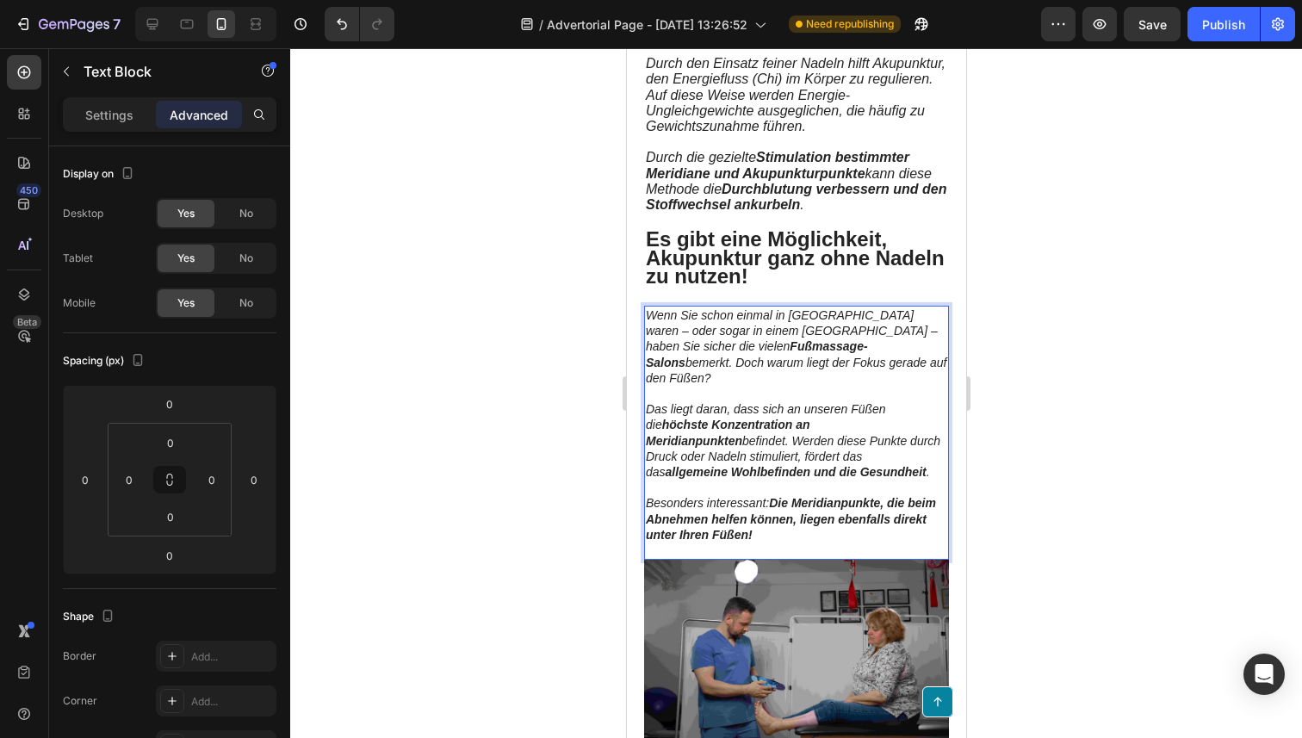
click at [752, 430] on p "Das liegt daran, dass sich an unseren Füßen die höchste Konzentration an Meridi…" at bounding box center [795, 440] width 301 height 78
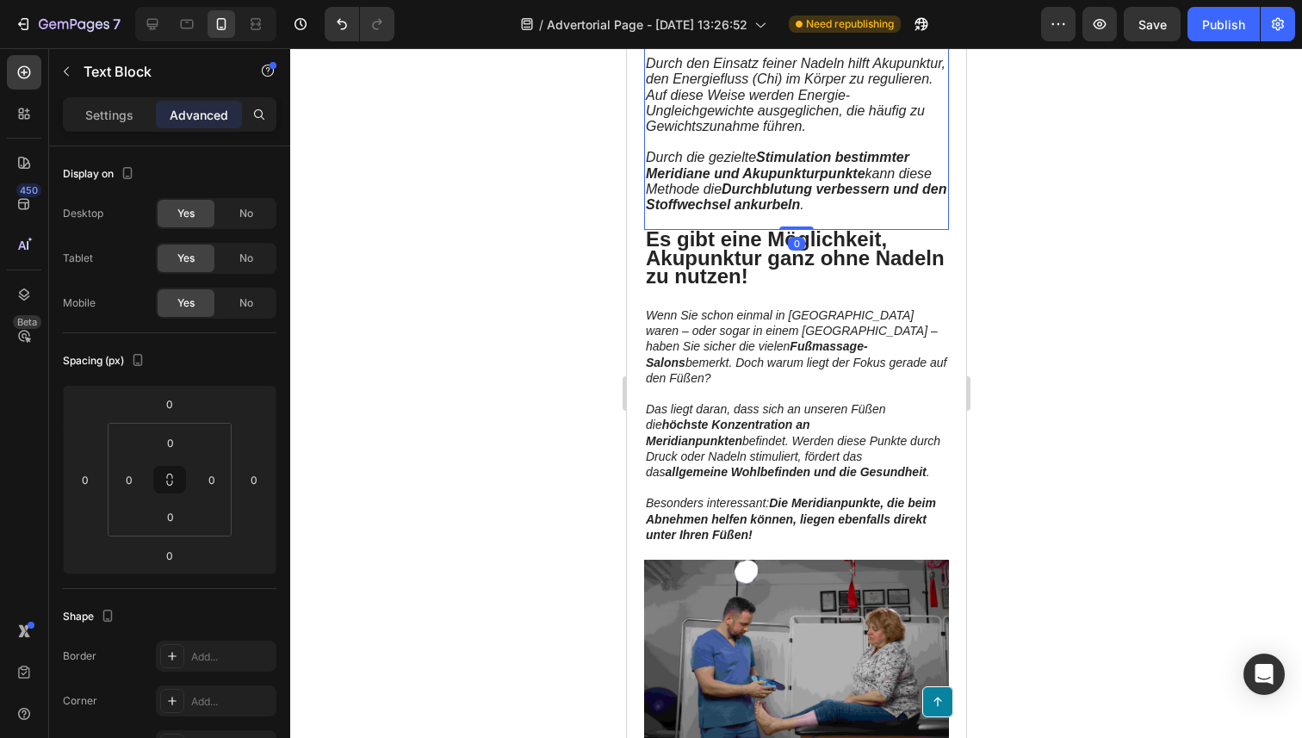
click at [760, 228] on p "Rich Text Editor. Editing area: main" at bounding box center [795, 220] width 301 height 15
click at [759, 273] on strong "Es gibt eine Möglichkeit, Akupunktur ganz ohne Nadeln zu nutzen!" at bounding box center [794, 256] width 299 height 59
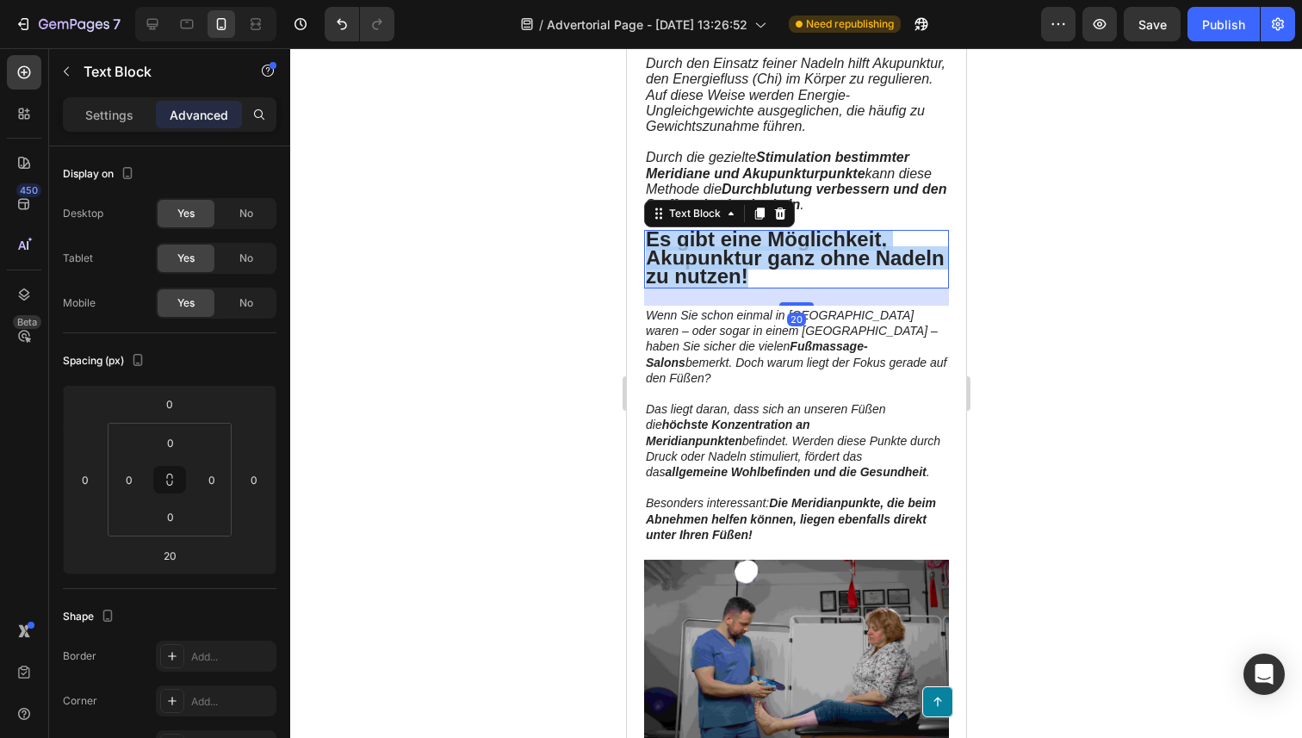
click at [759, 273] on strong "Es gibt eine Möglichkeit, Akupunktur ganz ohne Nadeln zu nutzen!" at bounding box center [794, 256] width 299 height 59
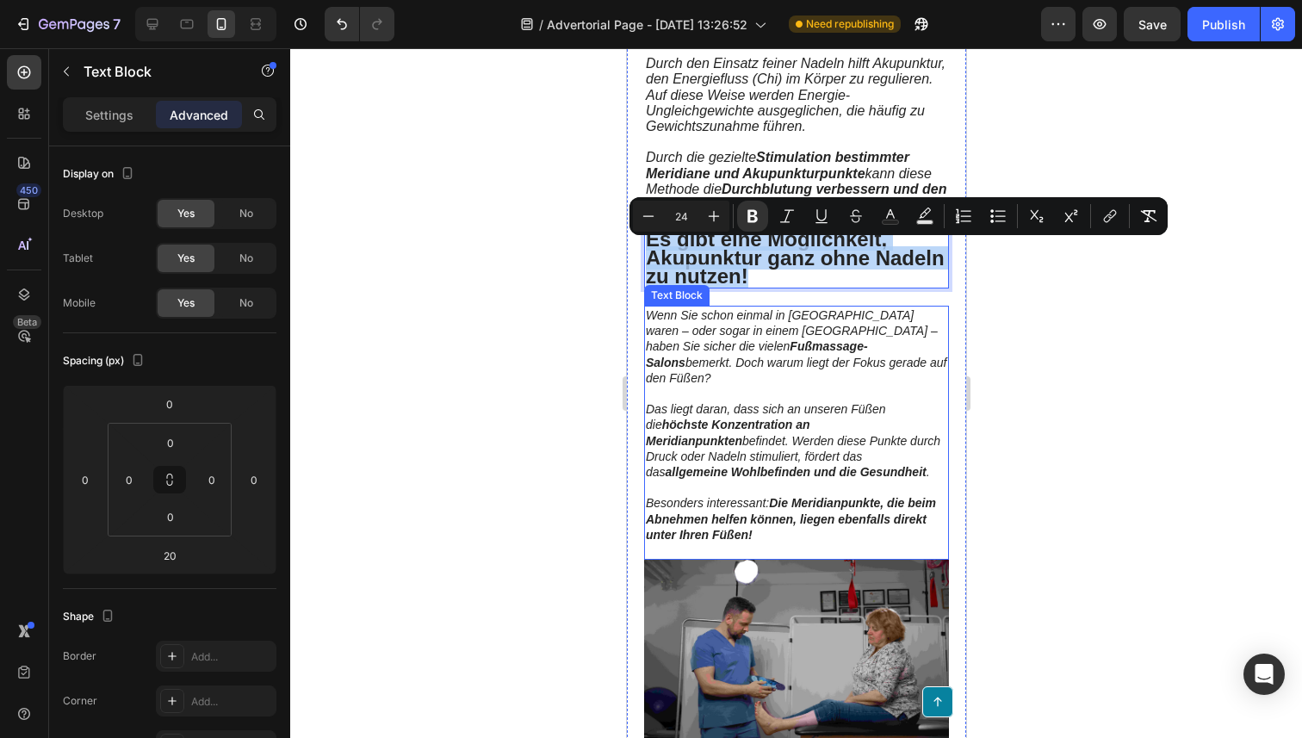
click at [754, 459] on p "Das liegt daran, dass sich an unseren Füßen die höchste Konzentration an Meridi…" at bounding box center [795, 440] width 301 height 78
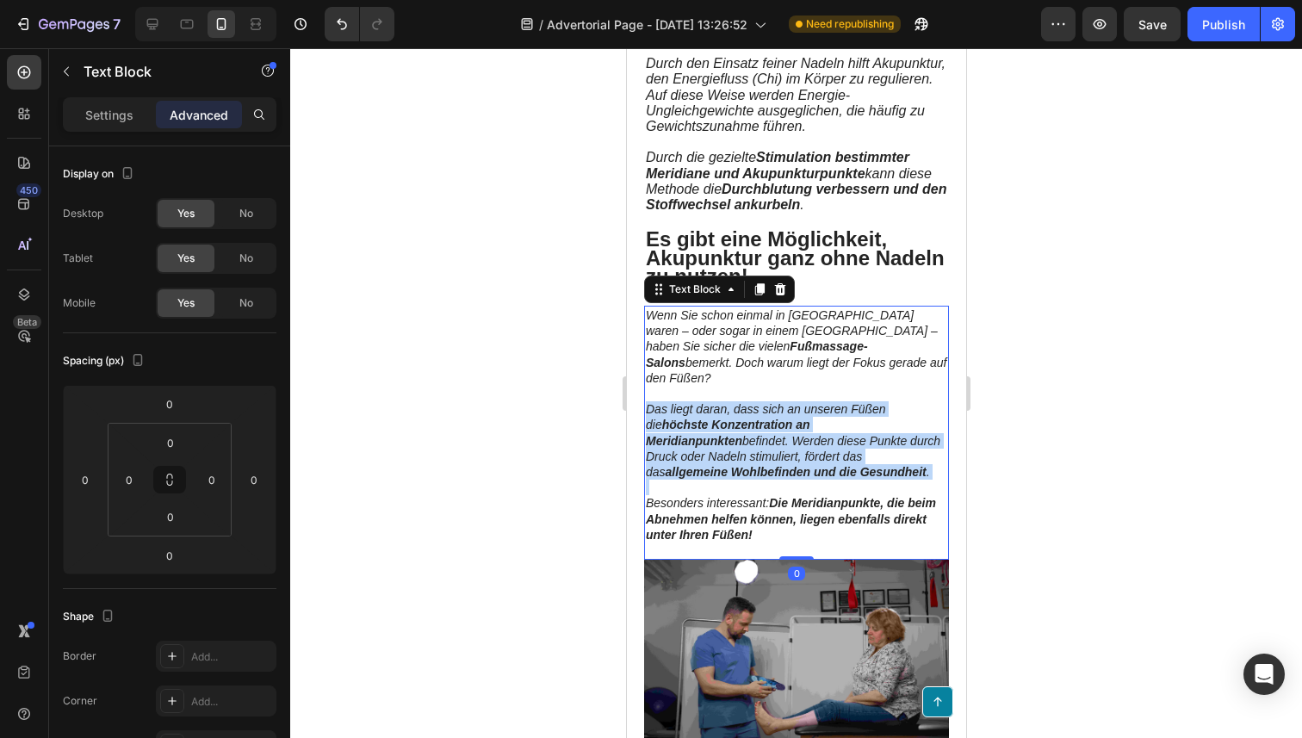
click at [754, 459] on p "Das liegt daran, dass sich an unseren Füßen die höchste Konzentration an Meridi…" at bounding box center [795, 440] width 301 height 78
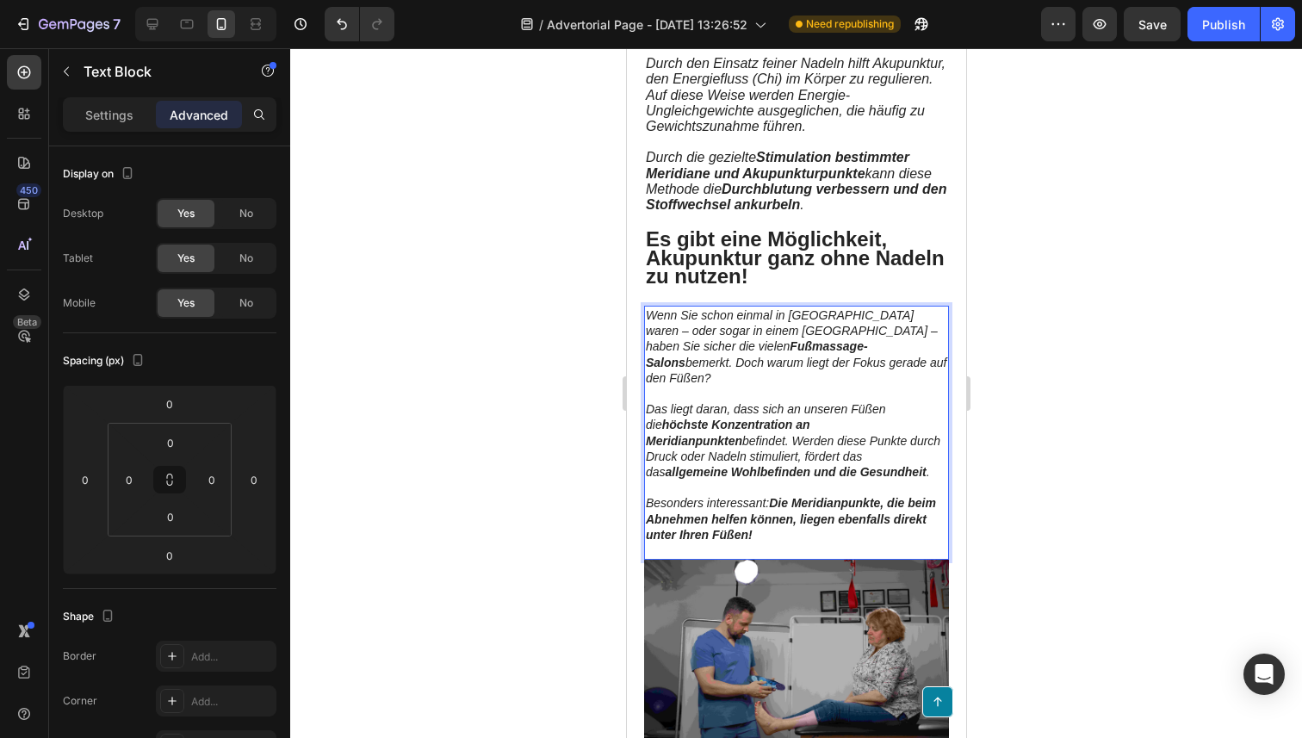
click at [766, 497] on p "Besonders interessant: Die Meridianpunkte, die beim Abnehmen helfen können, lie…" at bounding box center [795, 518] width 301 height 47
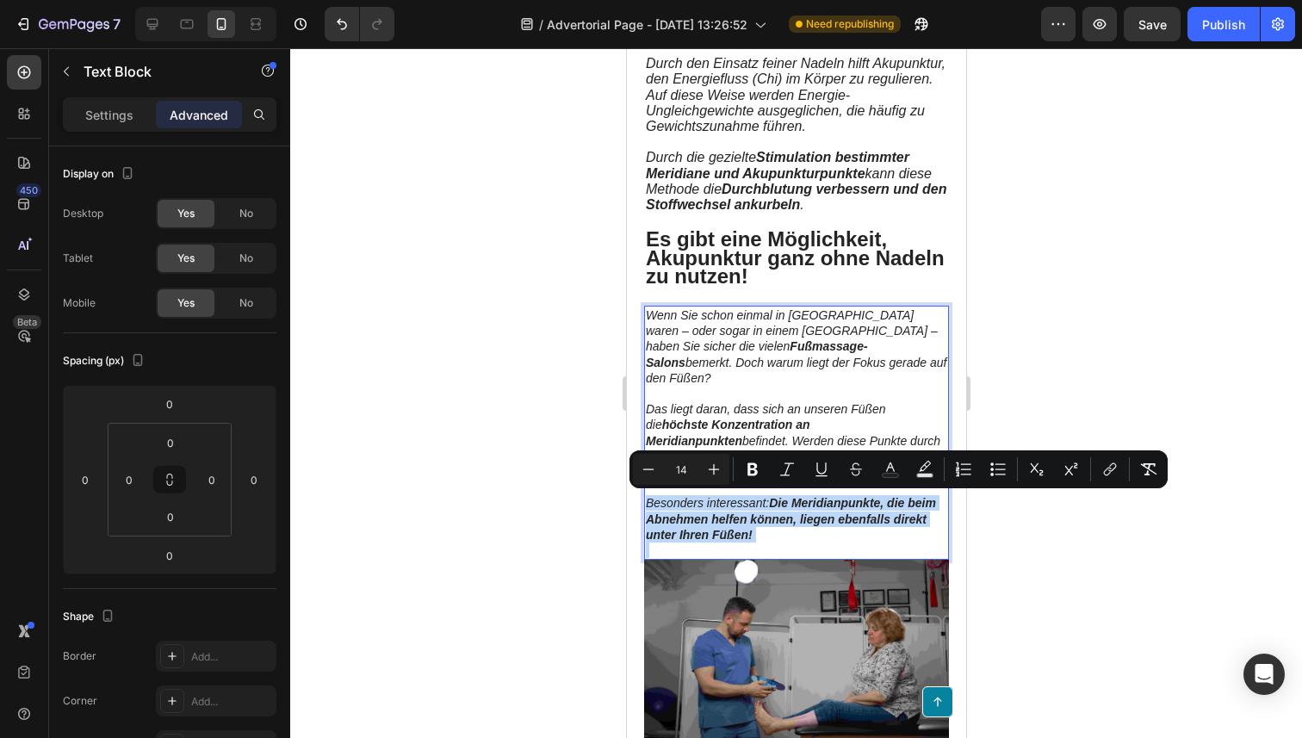
click at [764, 524] on strong "Die Meridianpunkte, die beim Abnehmen helfen können, liegen ebenfalls direkt un…" at bounding box center [790, 518] width 290 height 45
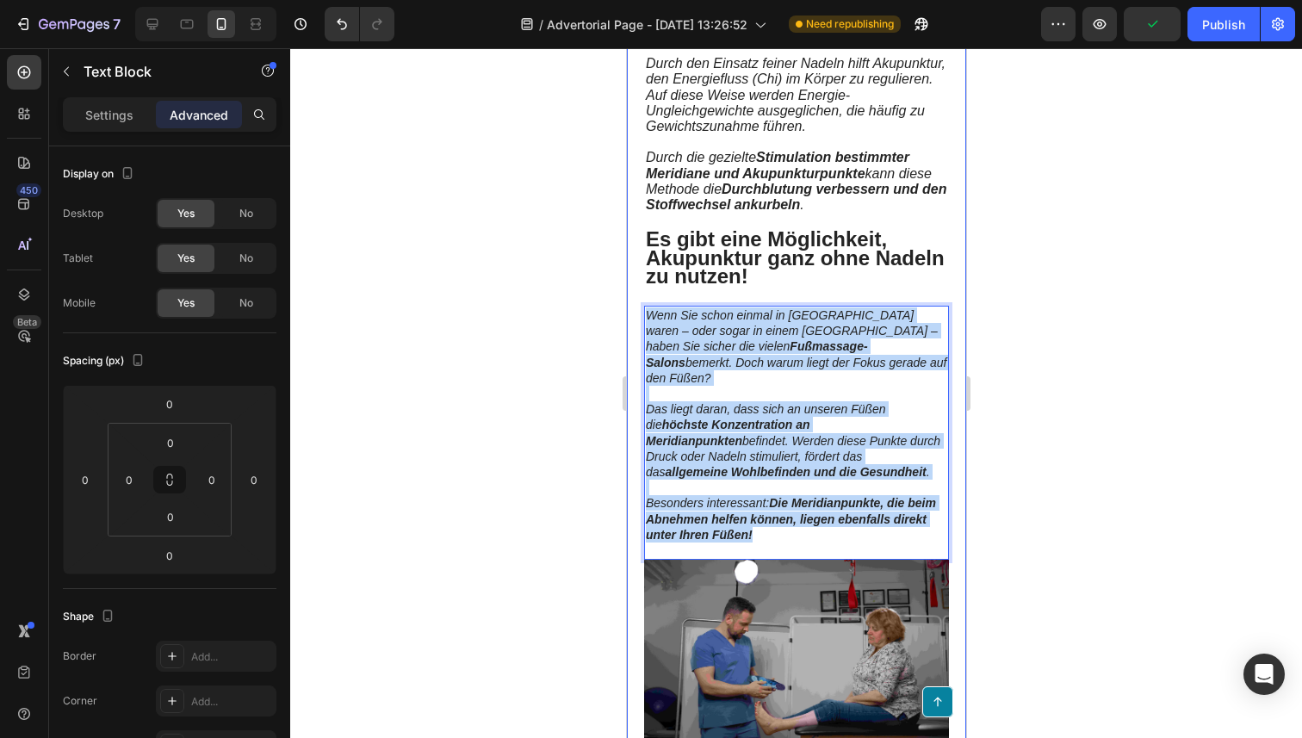
drag, startPoint x: 760, startPoint y: 529, endPoint x: 640, endPoint y: 330, distance: 232.5
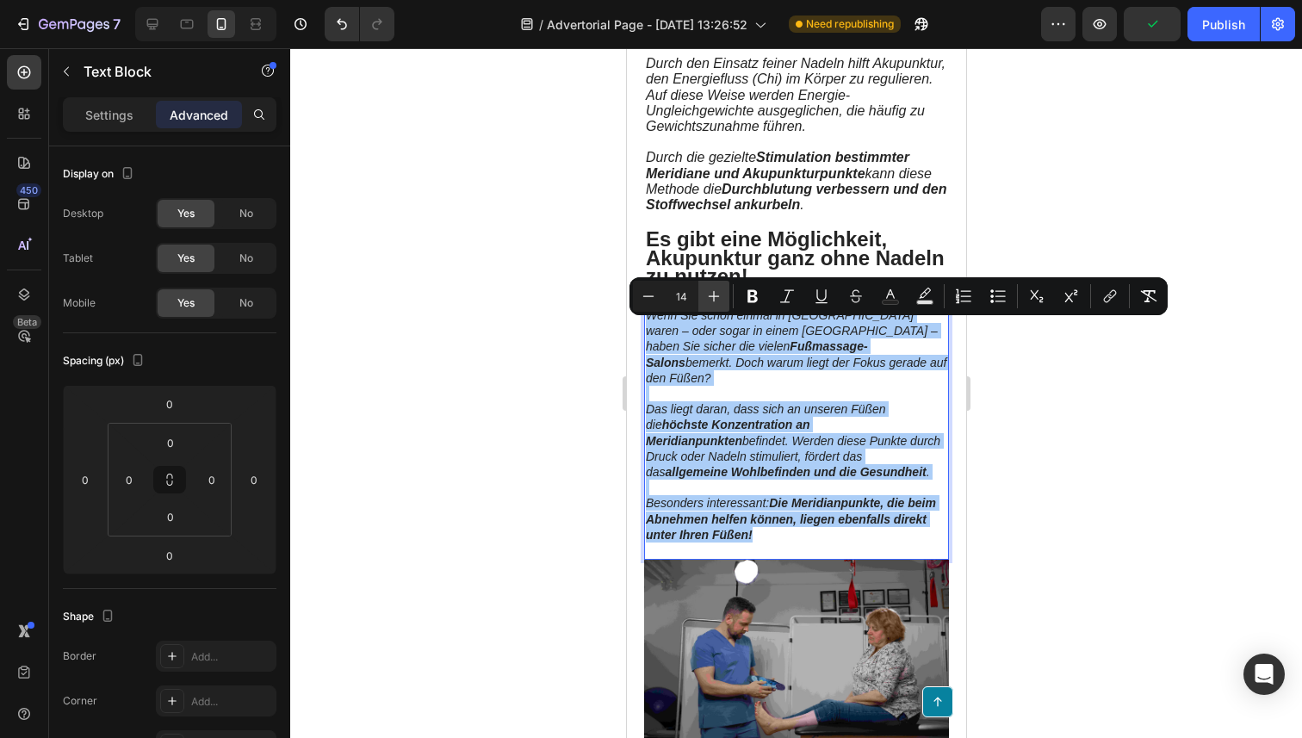
click at [716, 299] on icon "Editor contextual toolbar" at bounding box center [713, 296] width 17 height 17
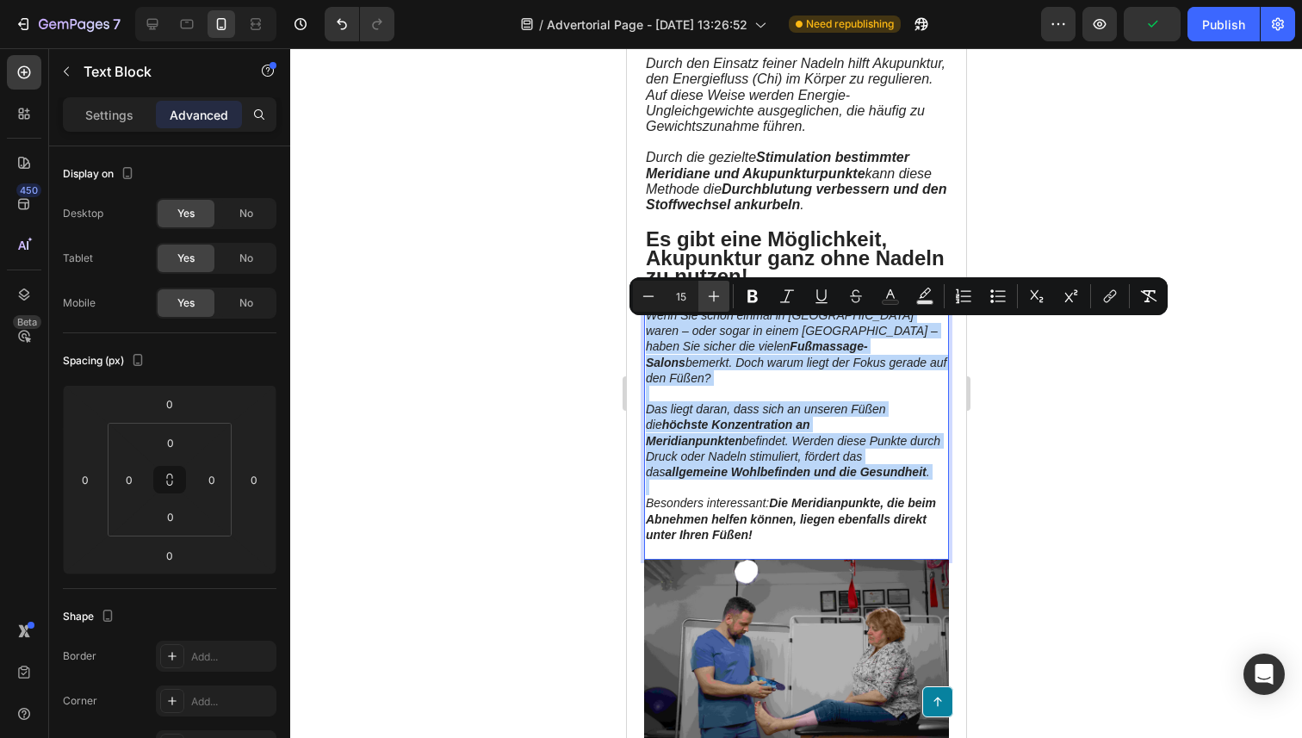
type input "16"
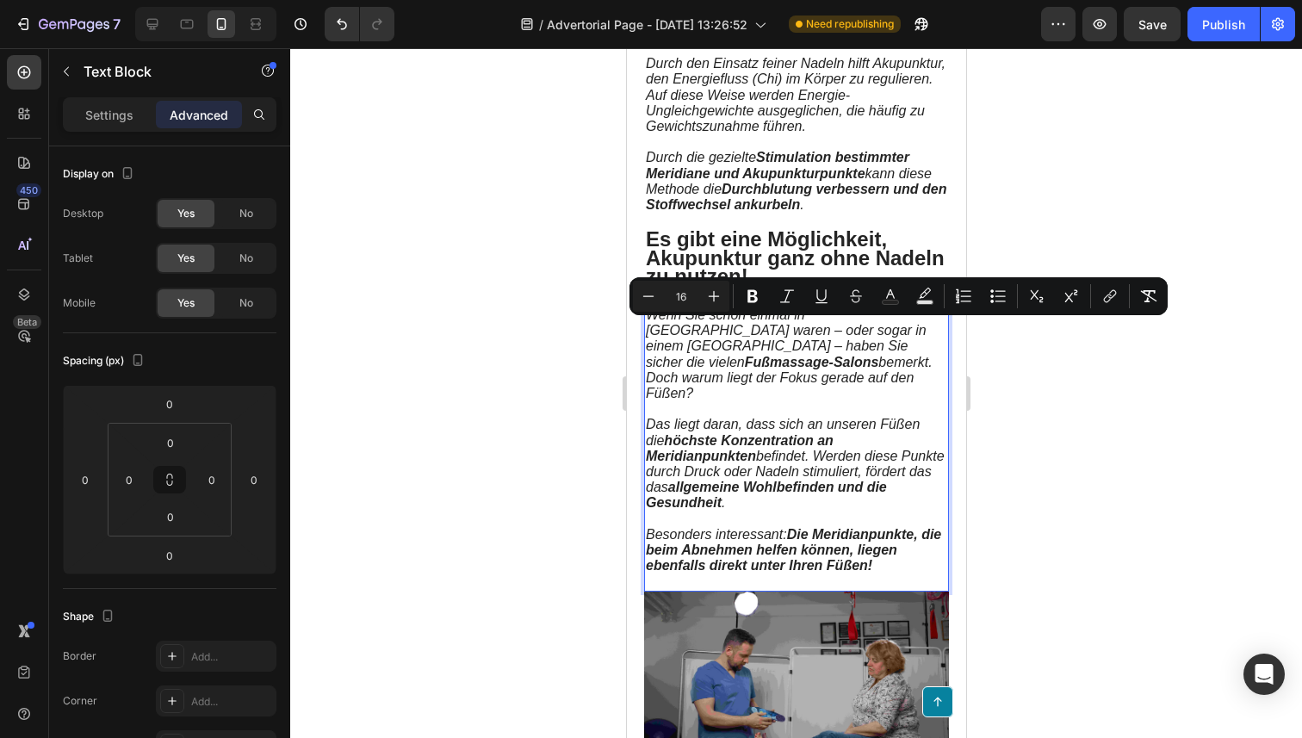
click at [777, 527] on span "Besonders interessant: Die Meridianpunkte, die beim Abnehmen helfen können, lie…" at bounding box center [792, 550] width 295 height 46
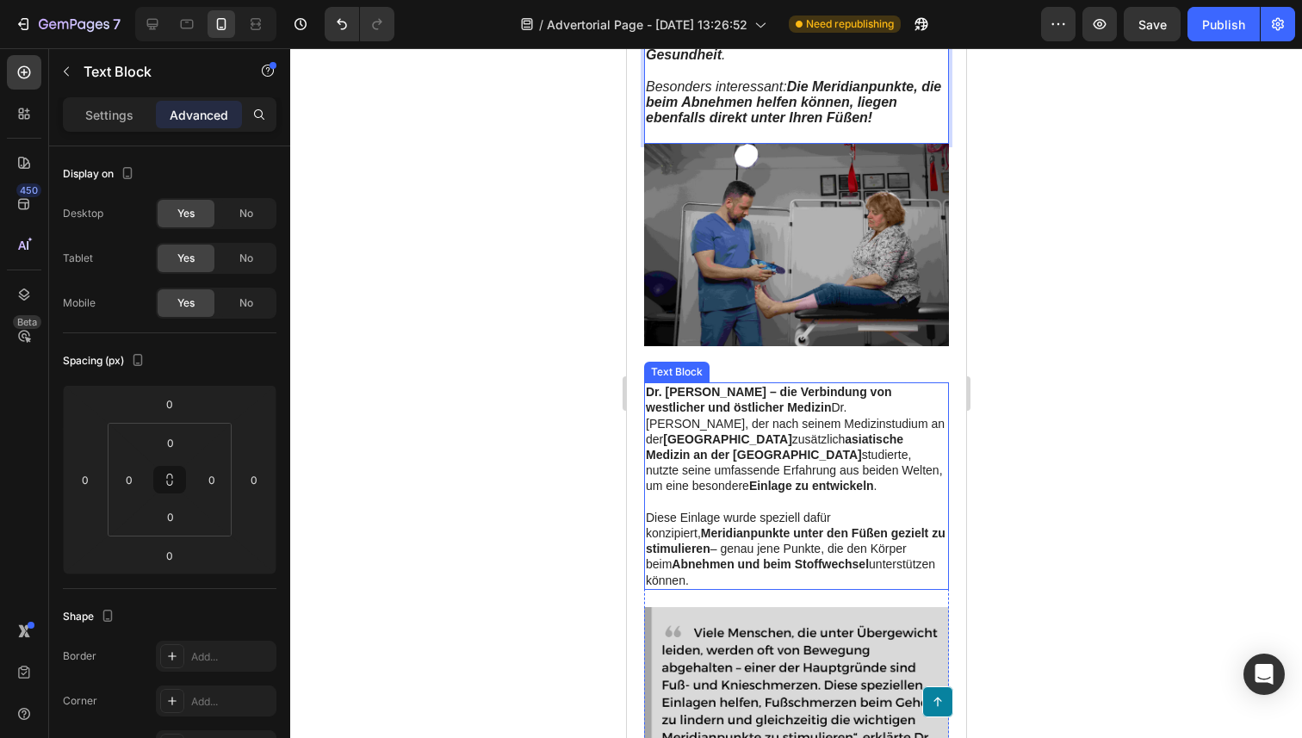
scroll to position [1605, 0]
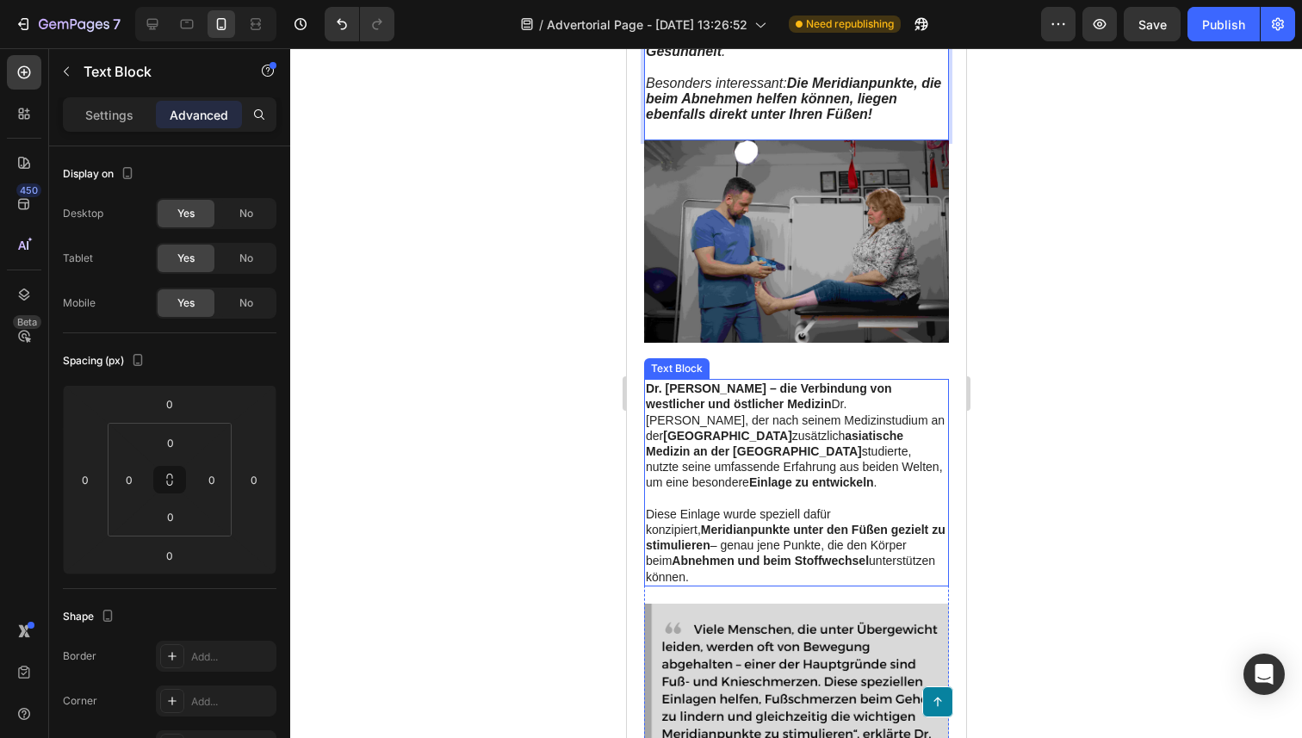
click at [770, 523] on strong "Meridianpunkte unter den Füßen gezielt zu stimulieren" at bounding box center [795, 537] width 300 height 29
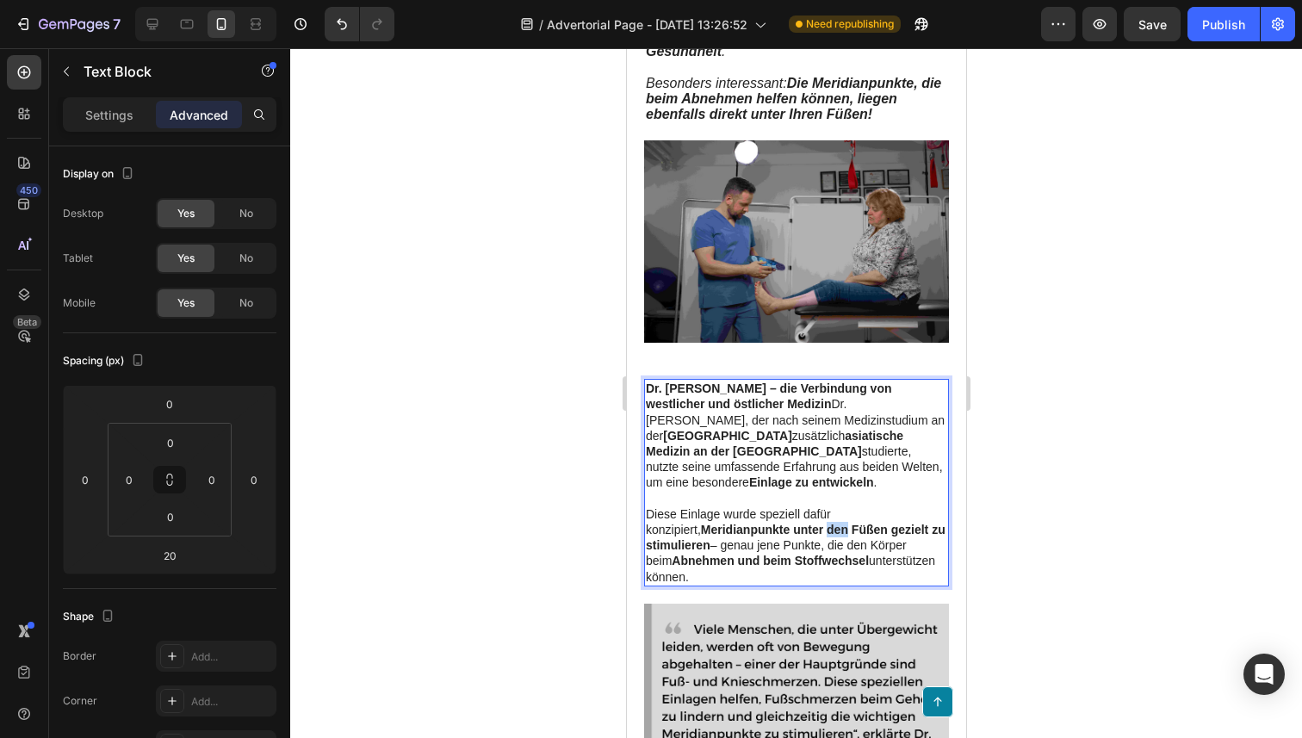
click at [770, 523] on strong "Meridianpunkte unter den Füßen gezielt zu stimulieren" at bounding box center [795, 537] width 300 height 29
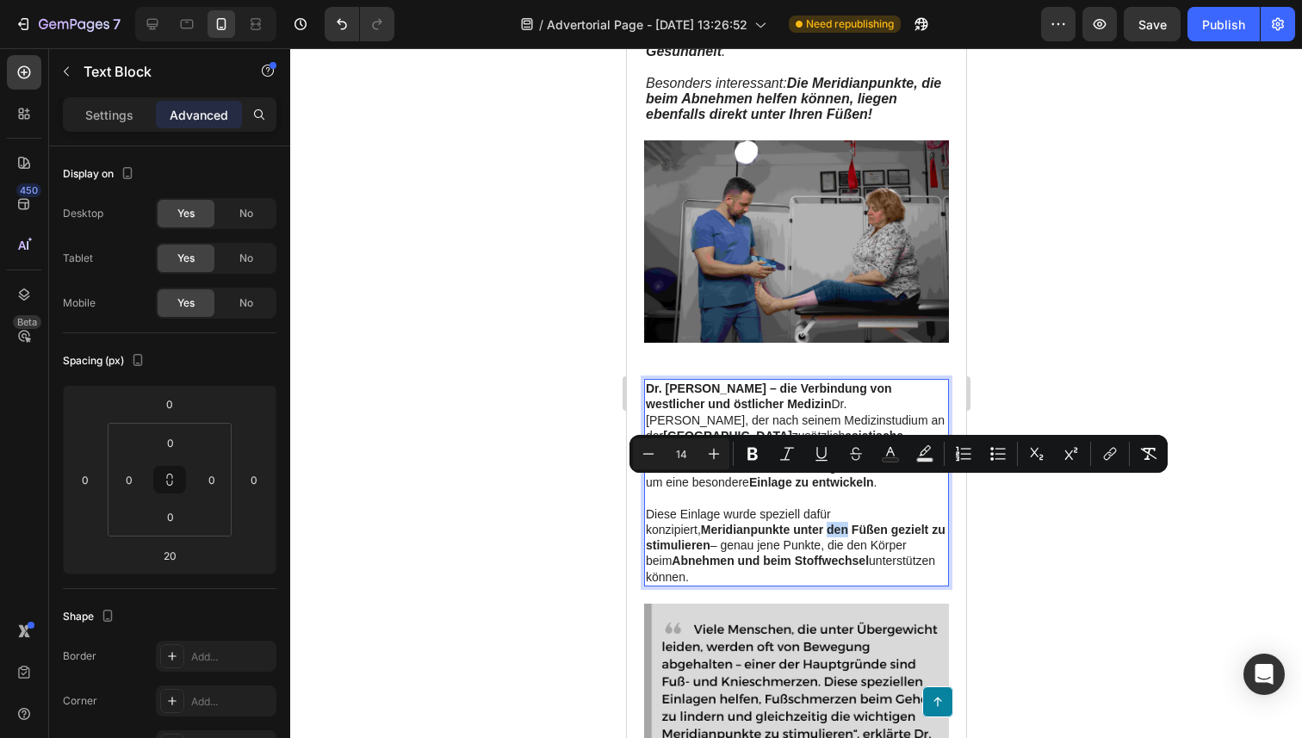
click at [760, 554] on strong "Abnehmen und beim Stoffwechsel" at bounding box center [769, 561] width 197 height 14
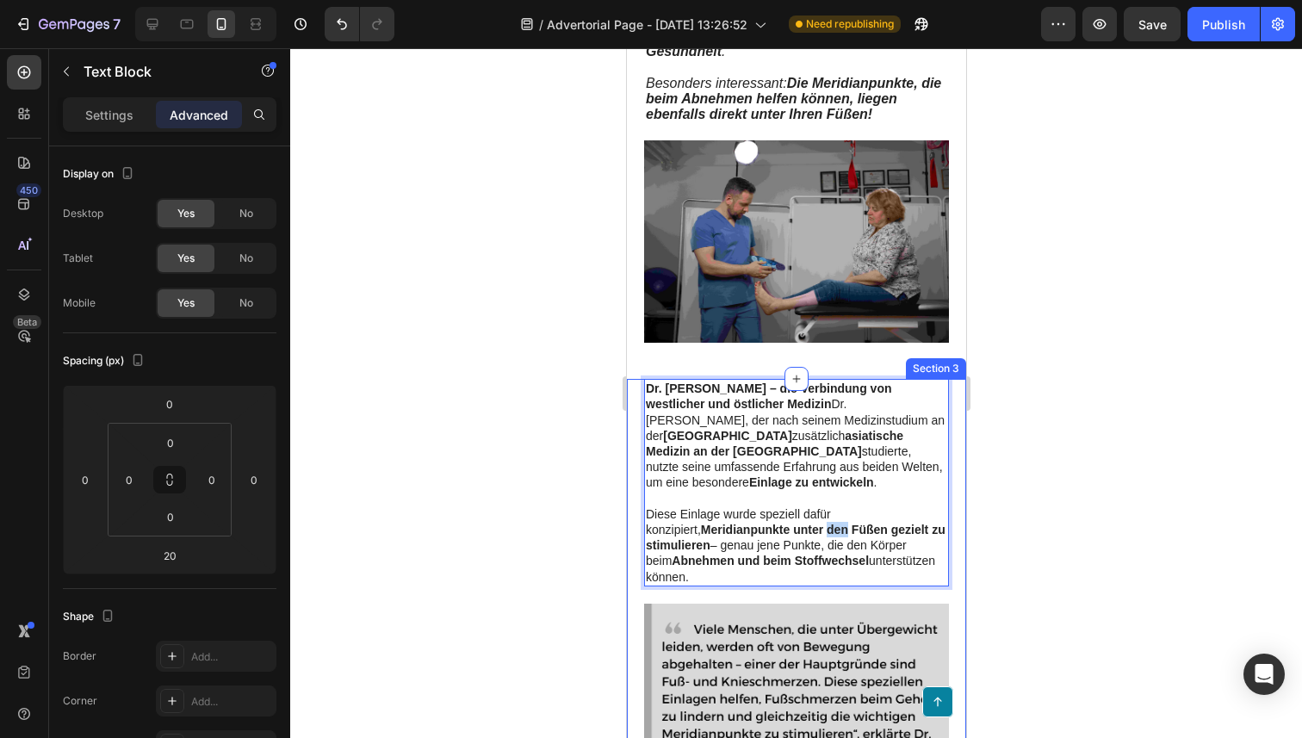
drag, startPoint x: 728, startPoint y: 552, endPoint x: 639, endPoint y: 354, distance: 217.3
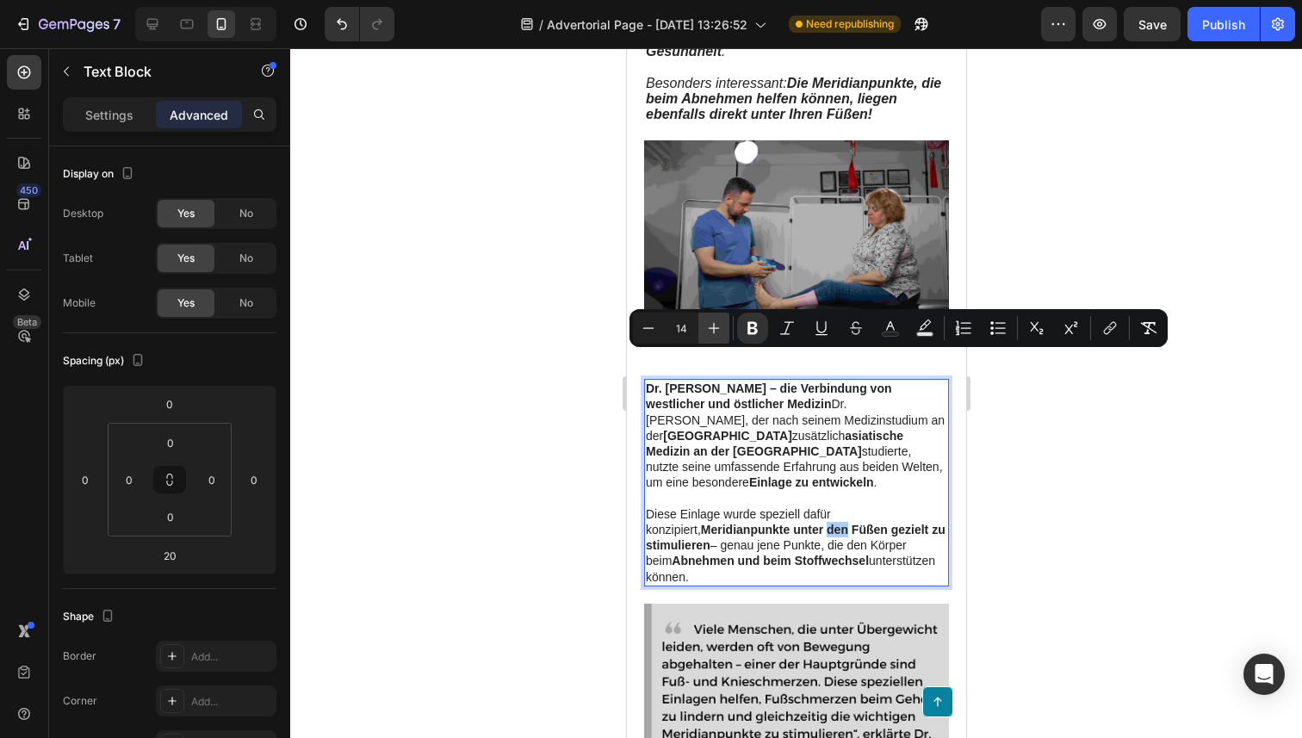
click at [715, 331] on icon "Editor contextual toolbar" at bounding box center [713, 327] width 17 height 17
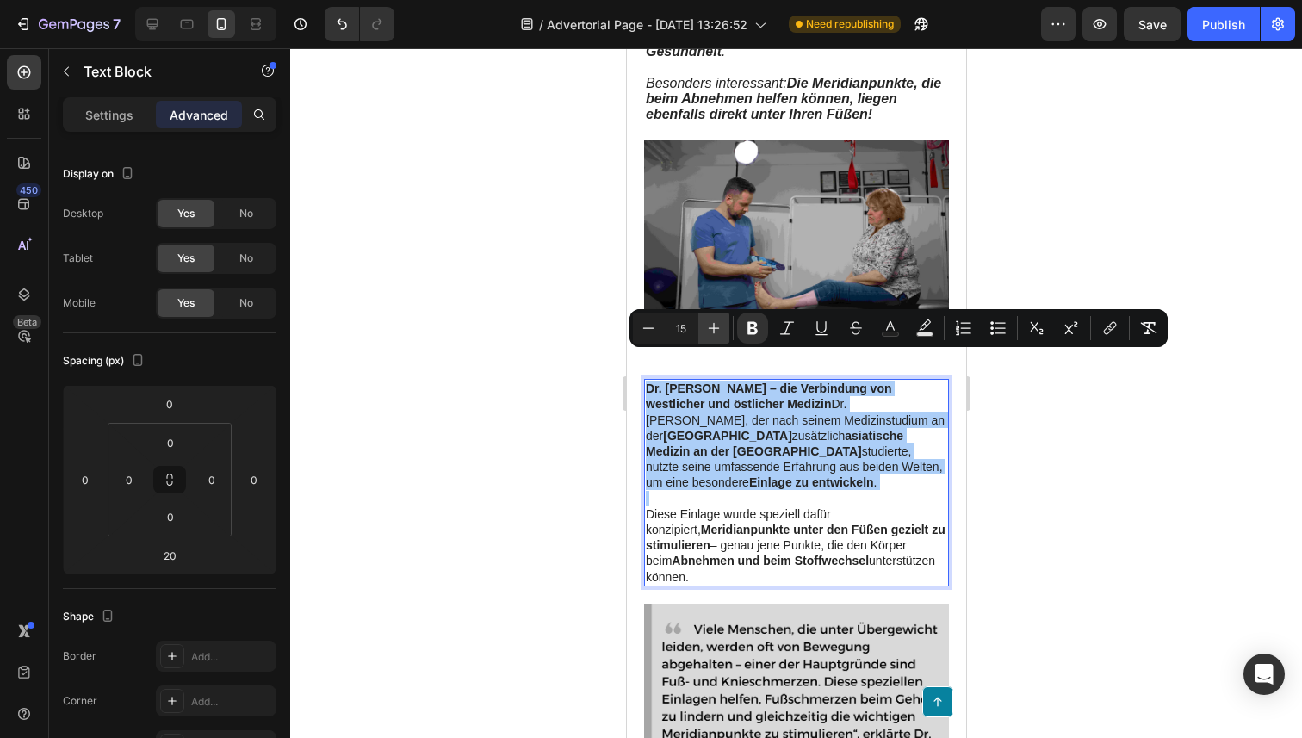
click at [715, 331] on icon "Editor contextual toolbar" at bounding box center [713, 327] width 17 height 17
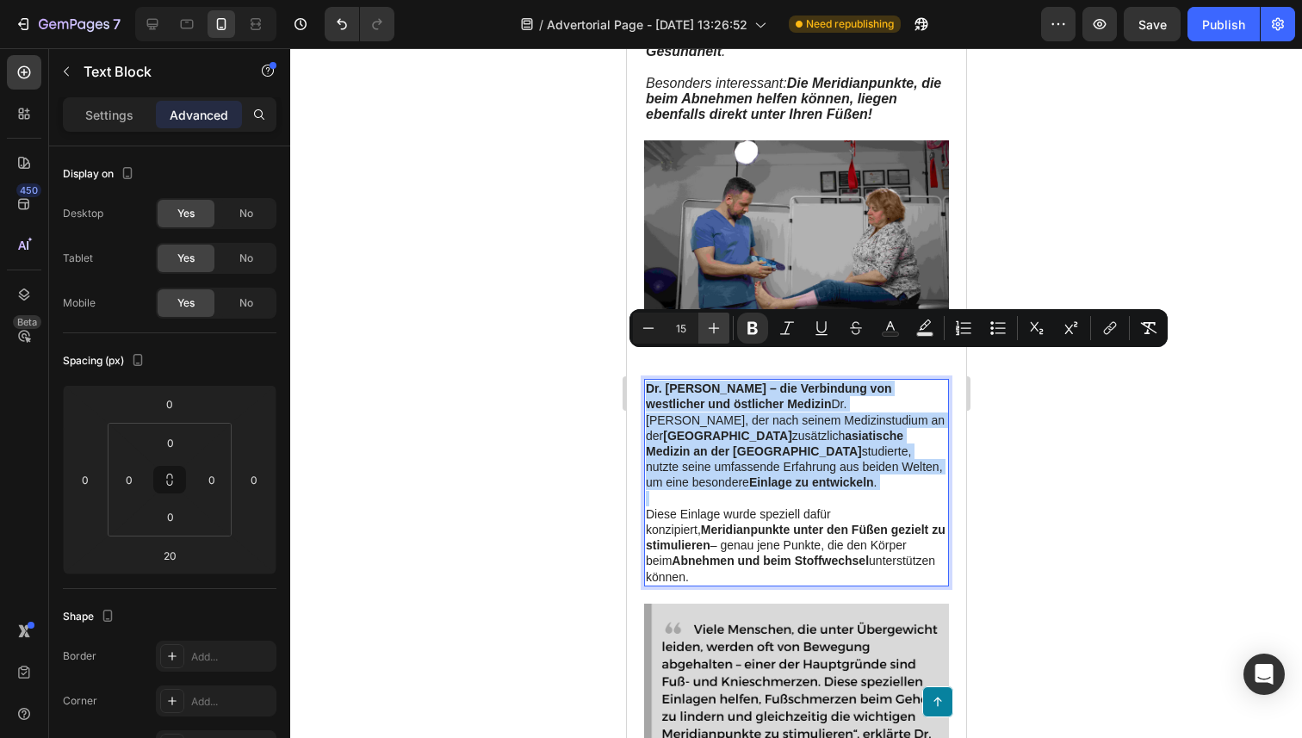
type input "16"
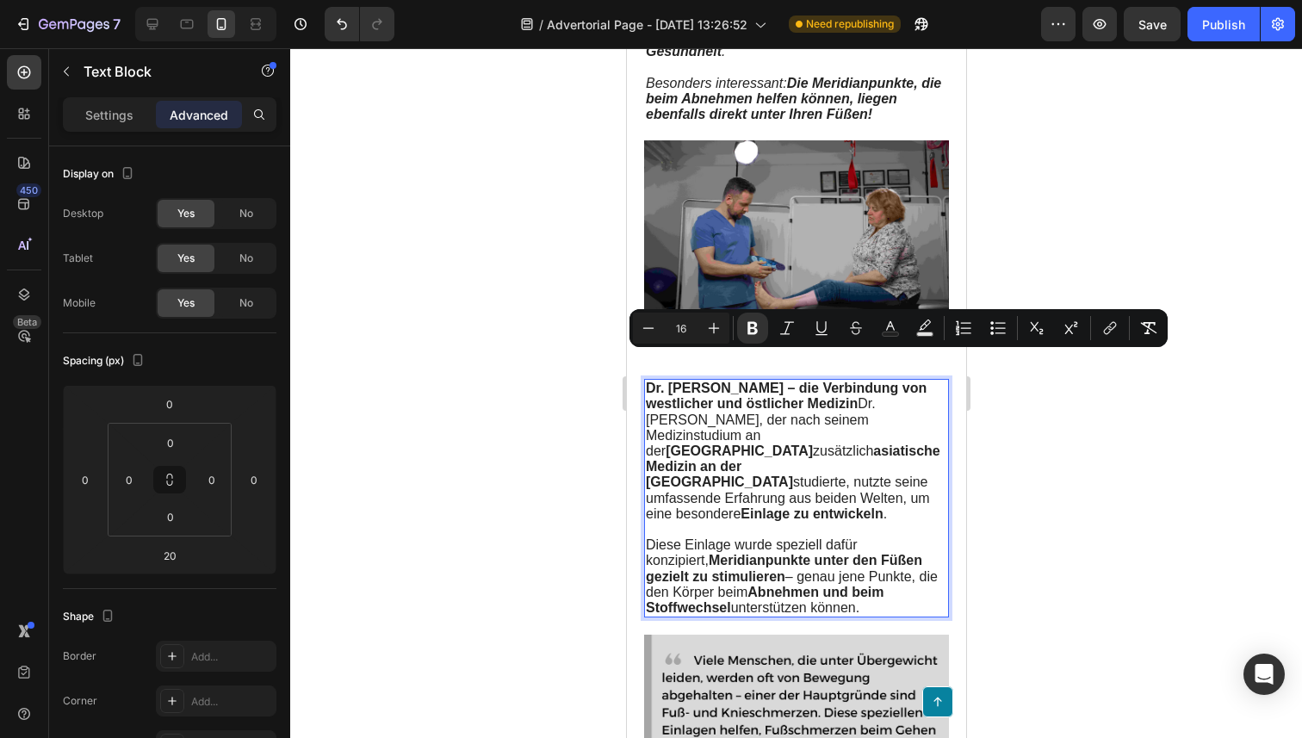
click at [734, 385] on span "Dr. [PERSON_NAME] – die Verbindung von westlicher und östlicher Medizin Dr. [PE…" at bounding box center [792, 451] width 294 height 140
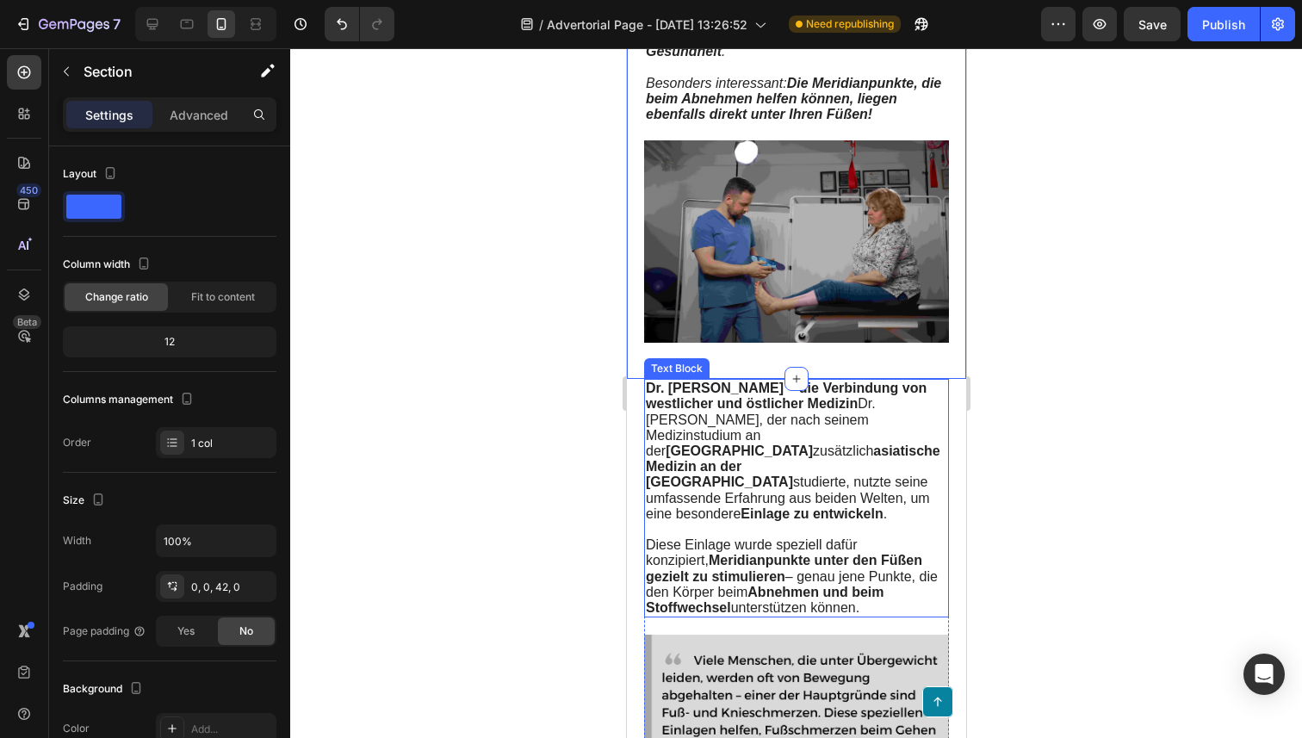
click at [749, 381] on strong "Dr. [PERSON_NAME] – die Verbindung von westlicher und östlicher Medizin" at bounding box center [785, 396] width 281 height 30
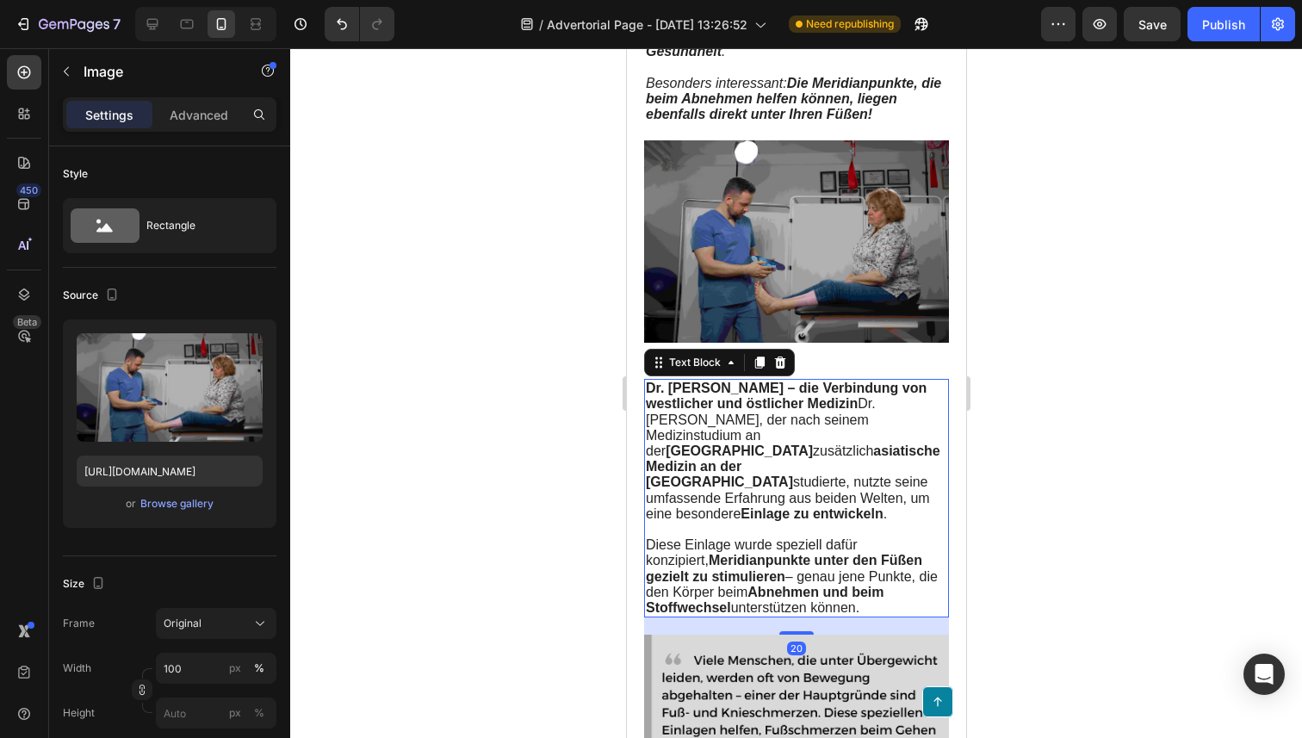
click at [830, 313] on img at bounding box center [795, 241] width 305 height 203
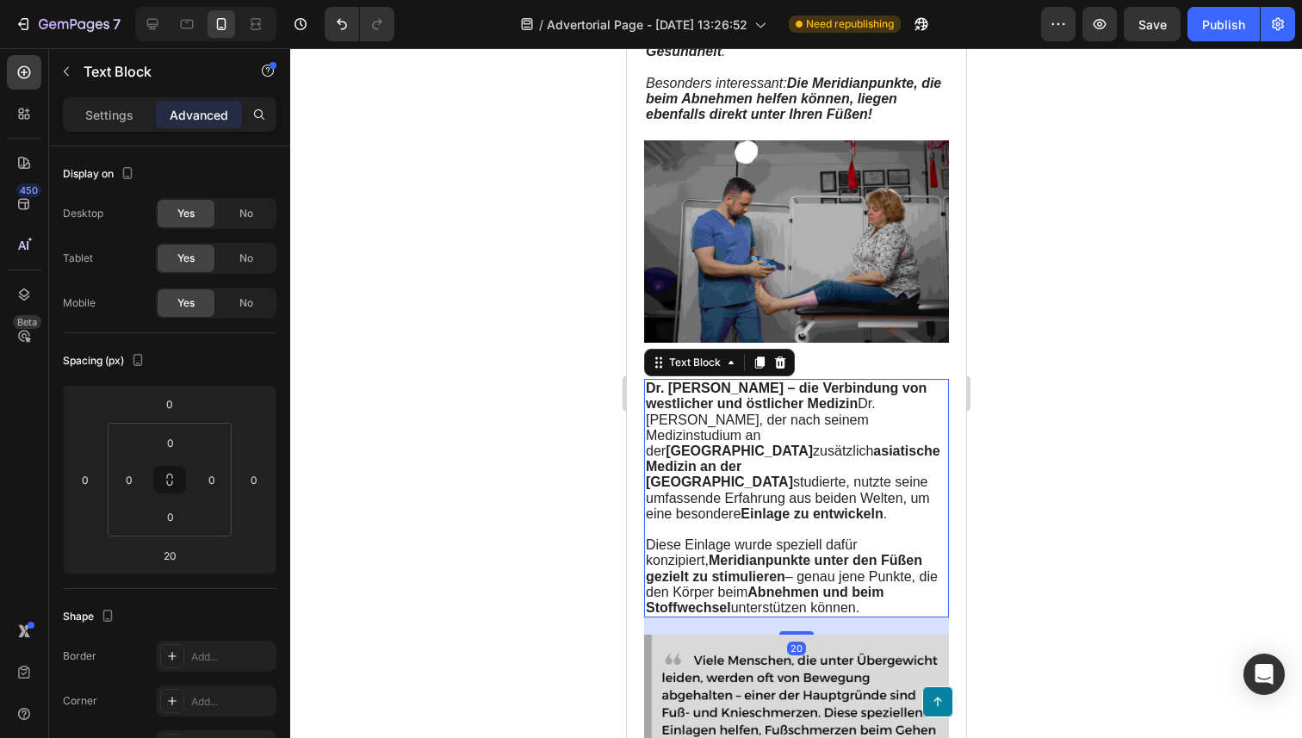
click at [748, 383] on strong "Dr. [PERSON_NAME] – die Verbindung von westlicher und östlicher Medizin" at bounding box center [785, 396] width 281 height 30
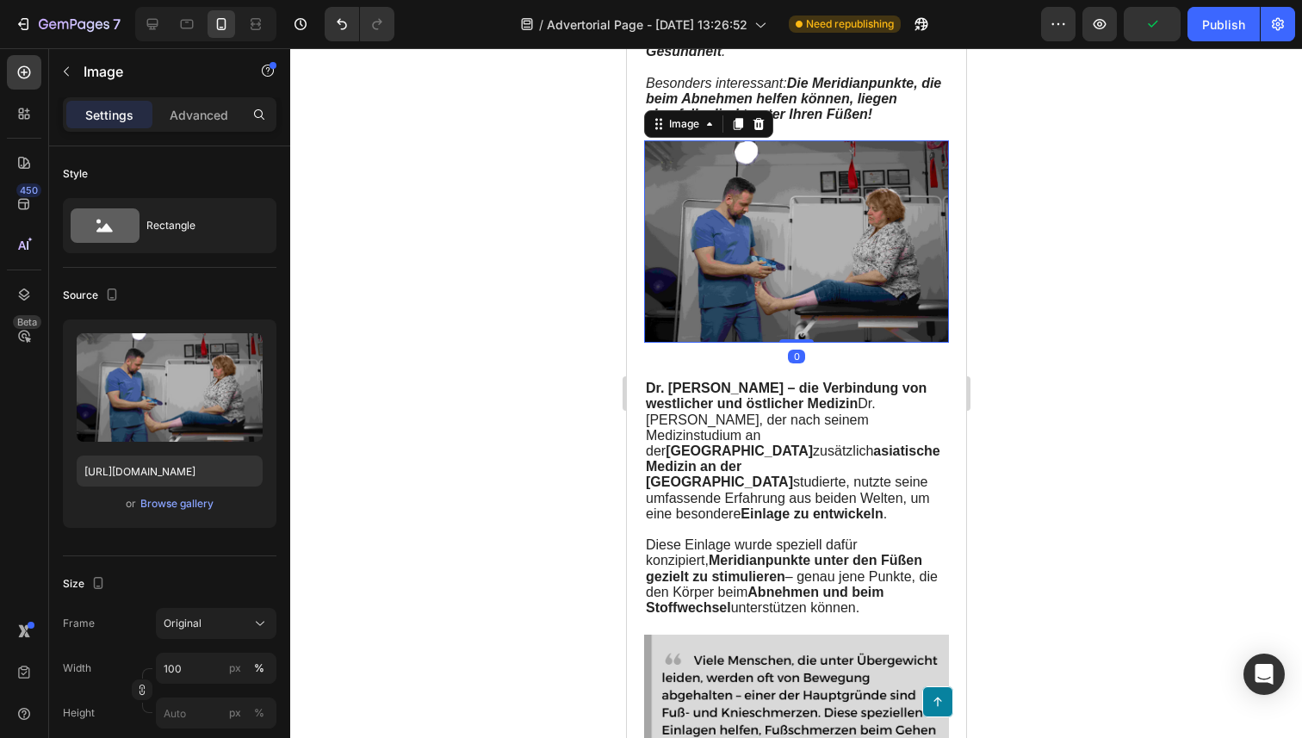
click at [889, 275] on img at bounding box center [795, 241] width 305 height 203
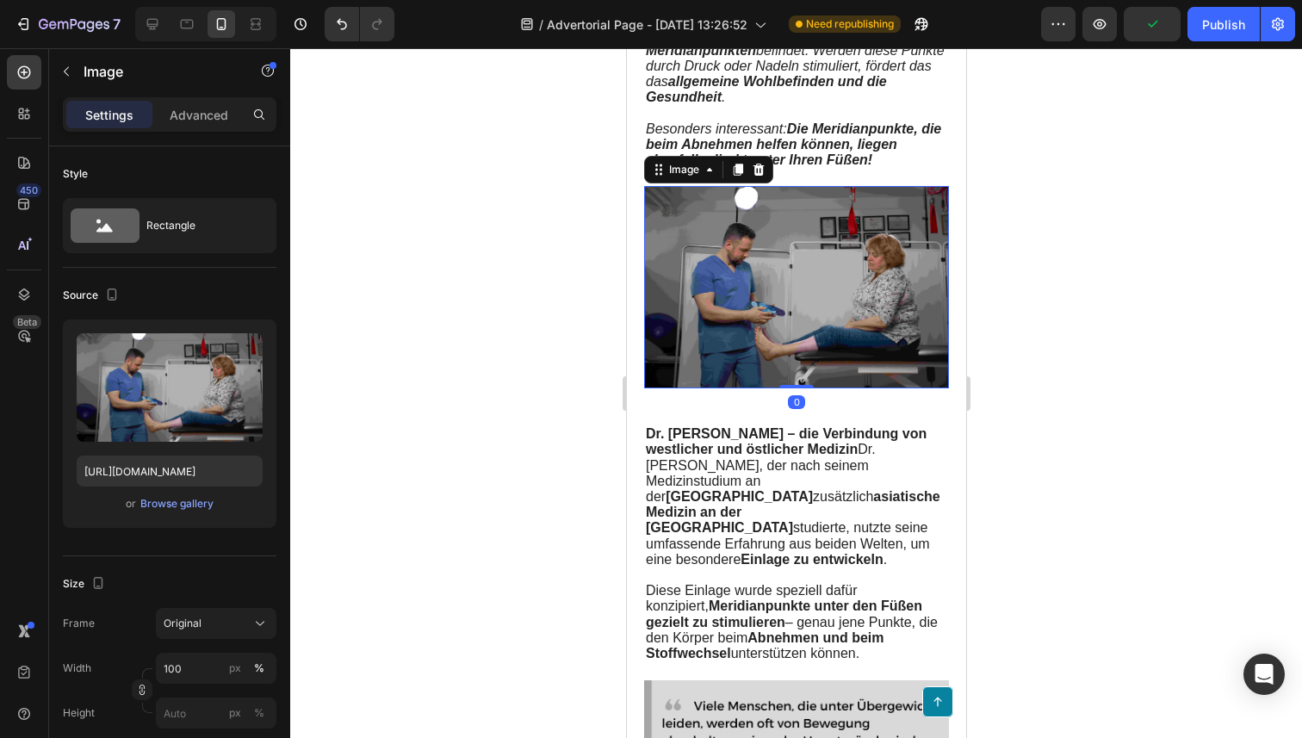
scroll to position [1522, 0]
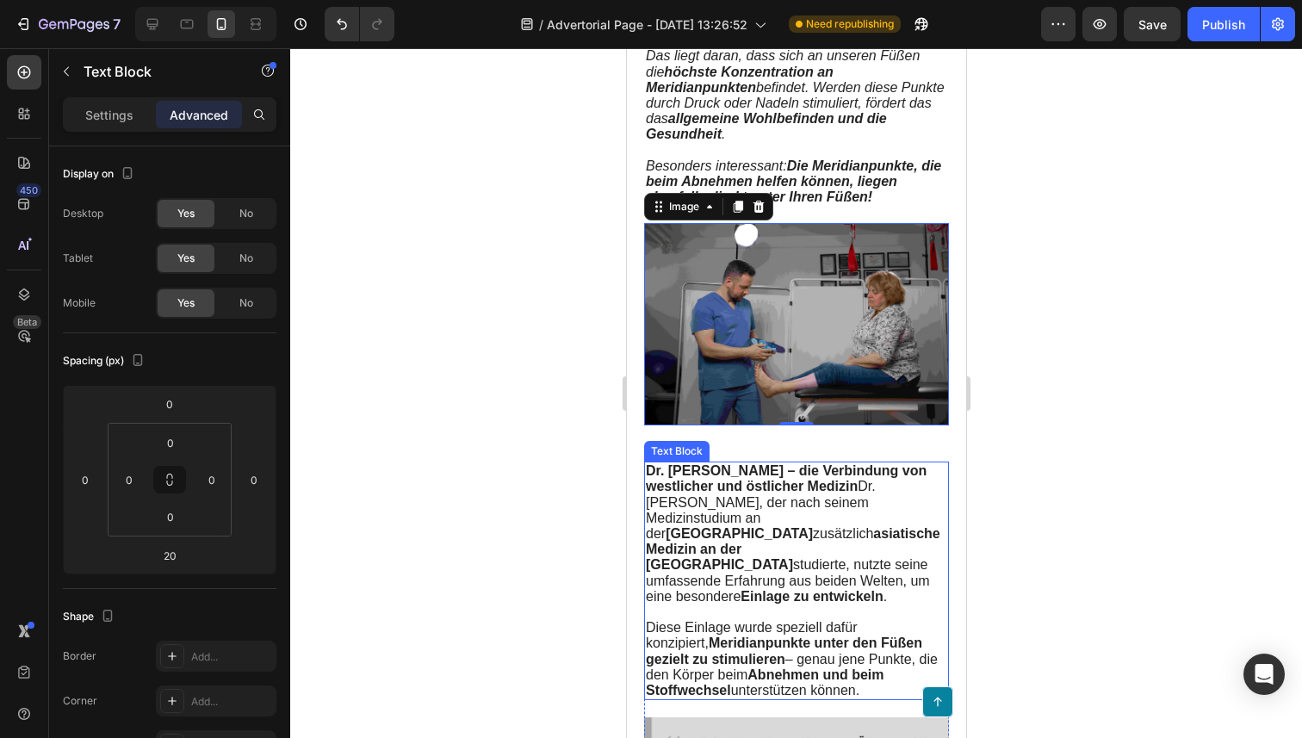
click at [827, 463] on span "Dr. [PERSON_NAME] – die Verbindung von westlicher und östlicher Medizin Dr. [PE…" at bounding box center [792, 533] width 294 height 140
click at [842, 385] on img at bounding box center [795, 324] width 305 height 203
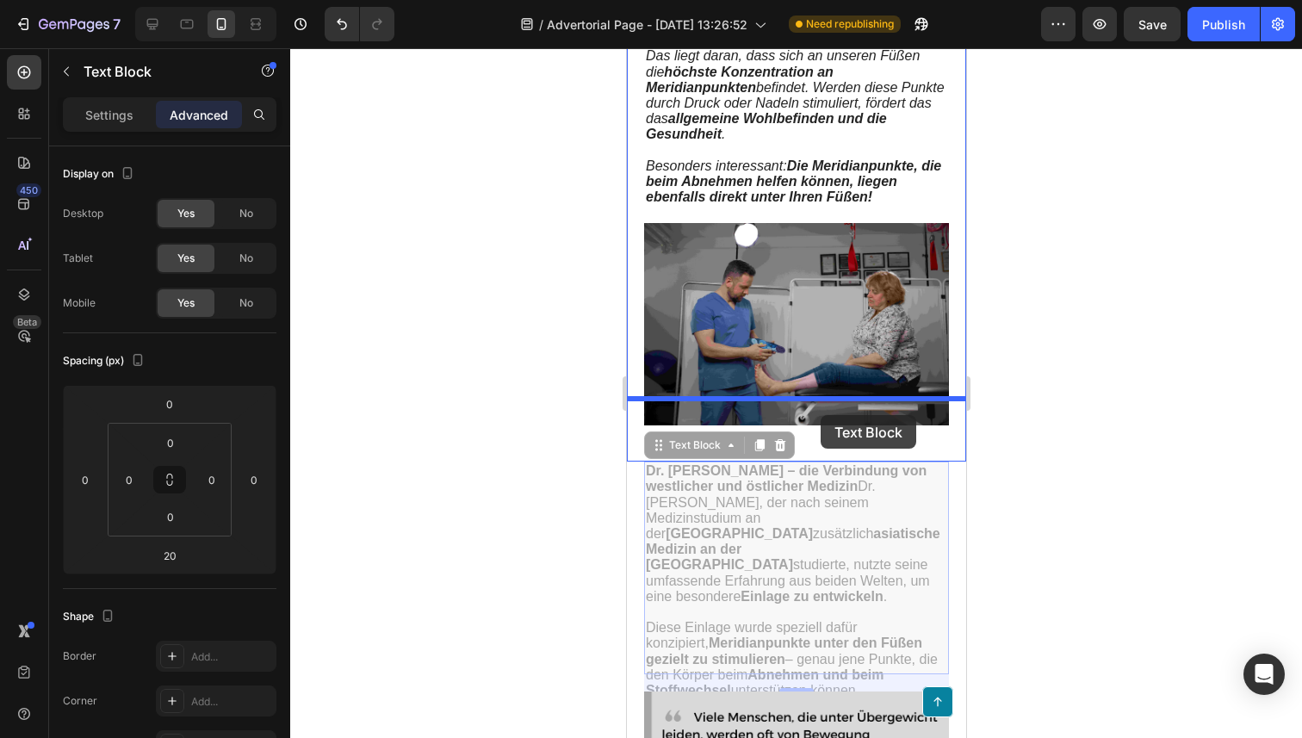
drag, startPoint x: 819, startPoint y: 464, endPoint x: 820, endPoint y: 415, distance: 49.1
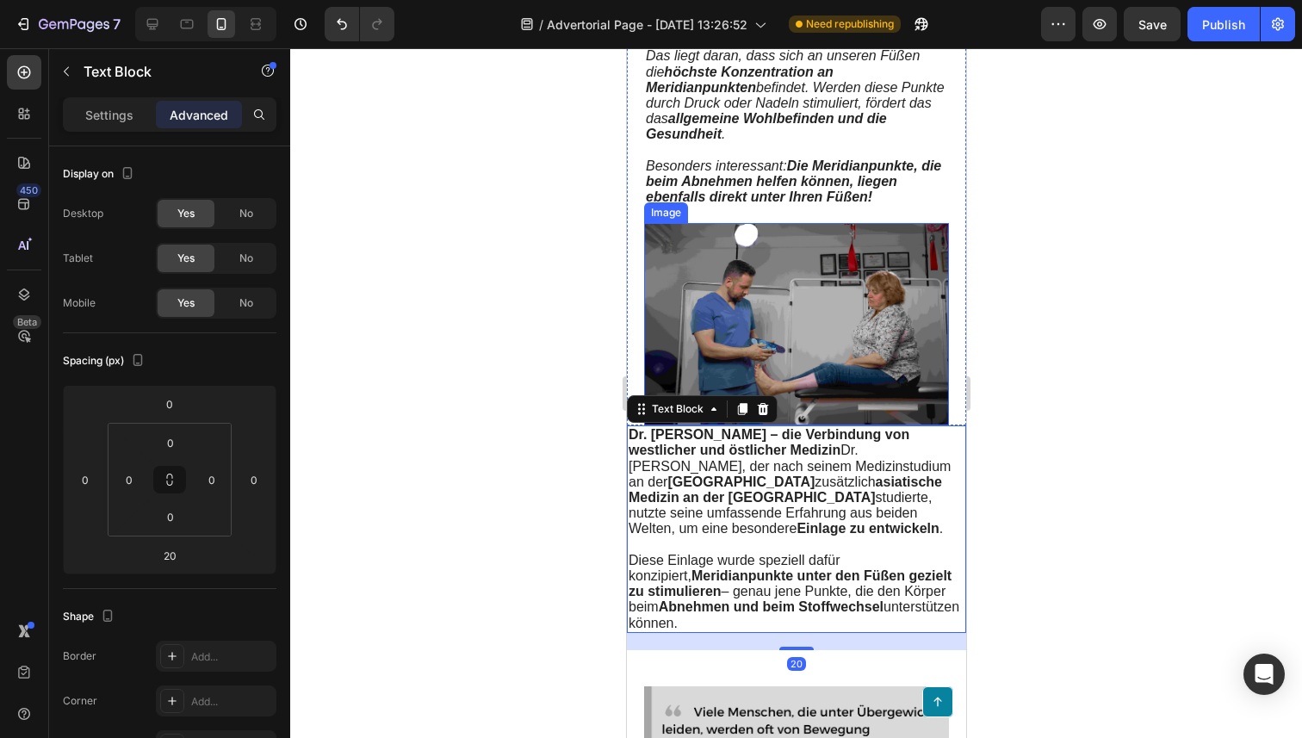
click at [837, 377] on img at bounding box center [795, 324] width 305 height 203
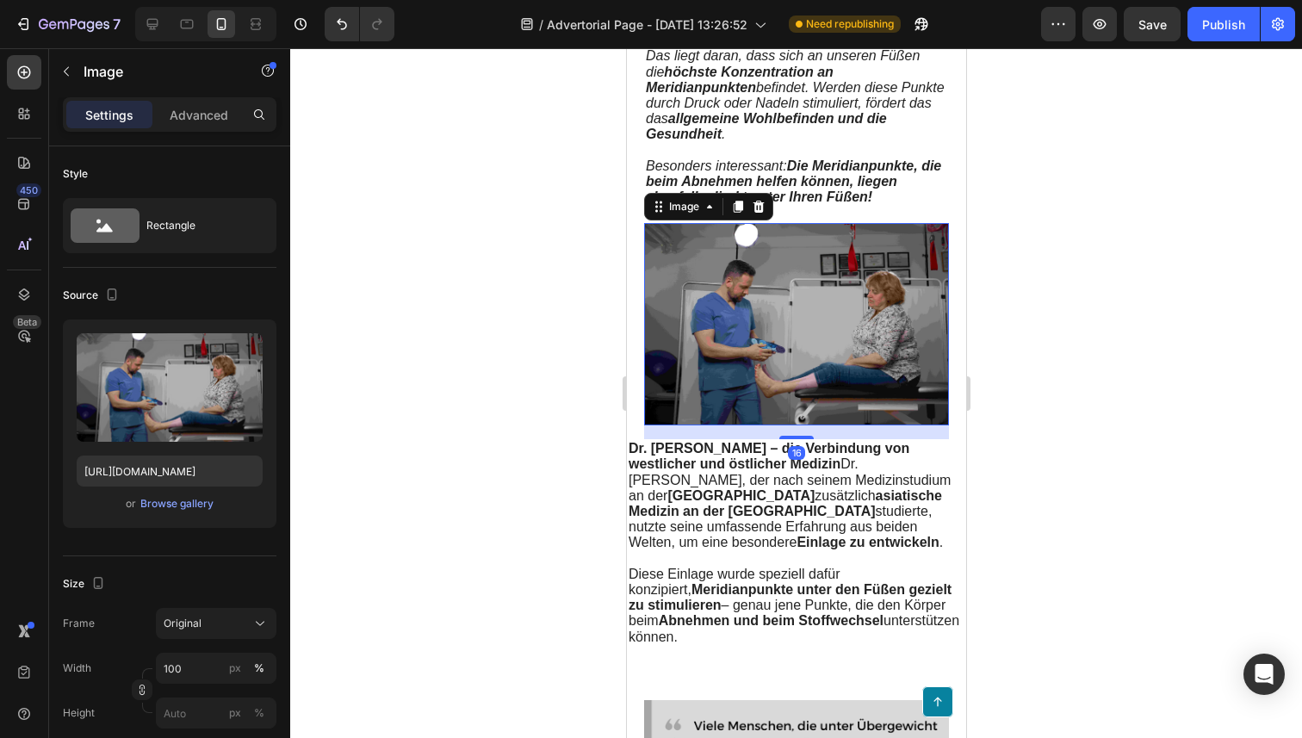
drag, startPoint x: 809, startPoint y: 398, endPoint x: 809, endPoint y: 412, distance: 13.8
click at [809, 425] on div "16" at bounding box center [795, 425] width 305 height 0
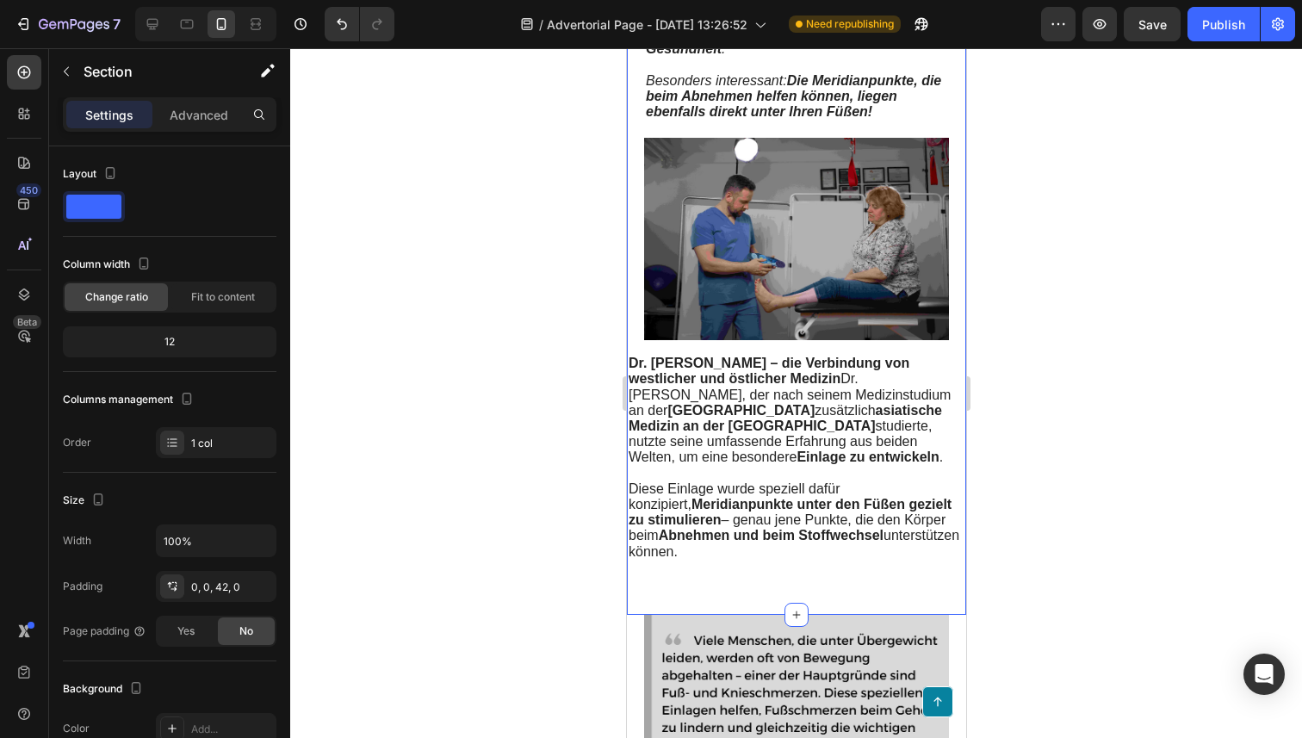
scroll to position [1621, 0]
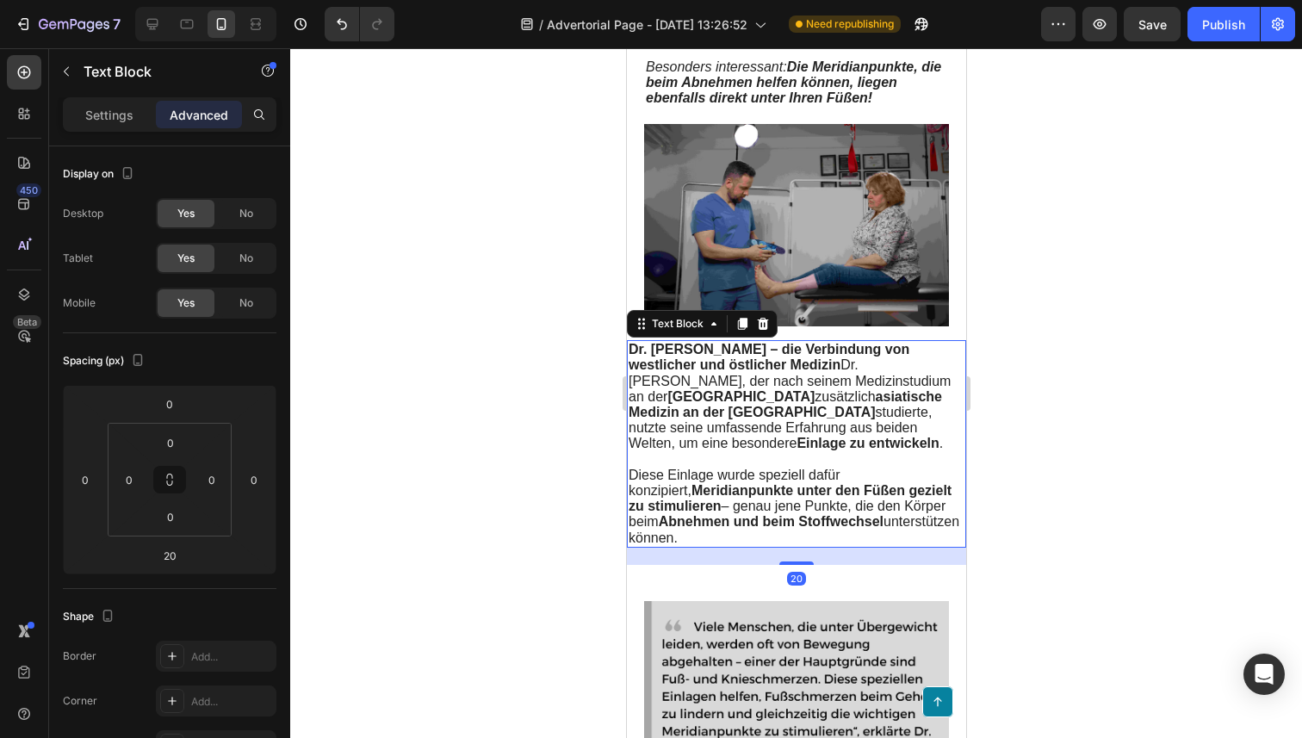
click at [720, 518] on p "Diese Einlage wurde speziell dafür konzipiert, Meridianpunkte unter den Füßen g…" at bounding box center [796, 506] width 336 height 78
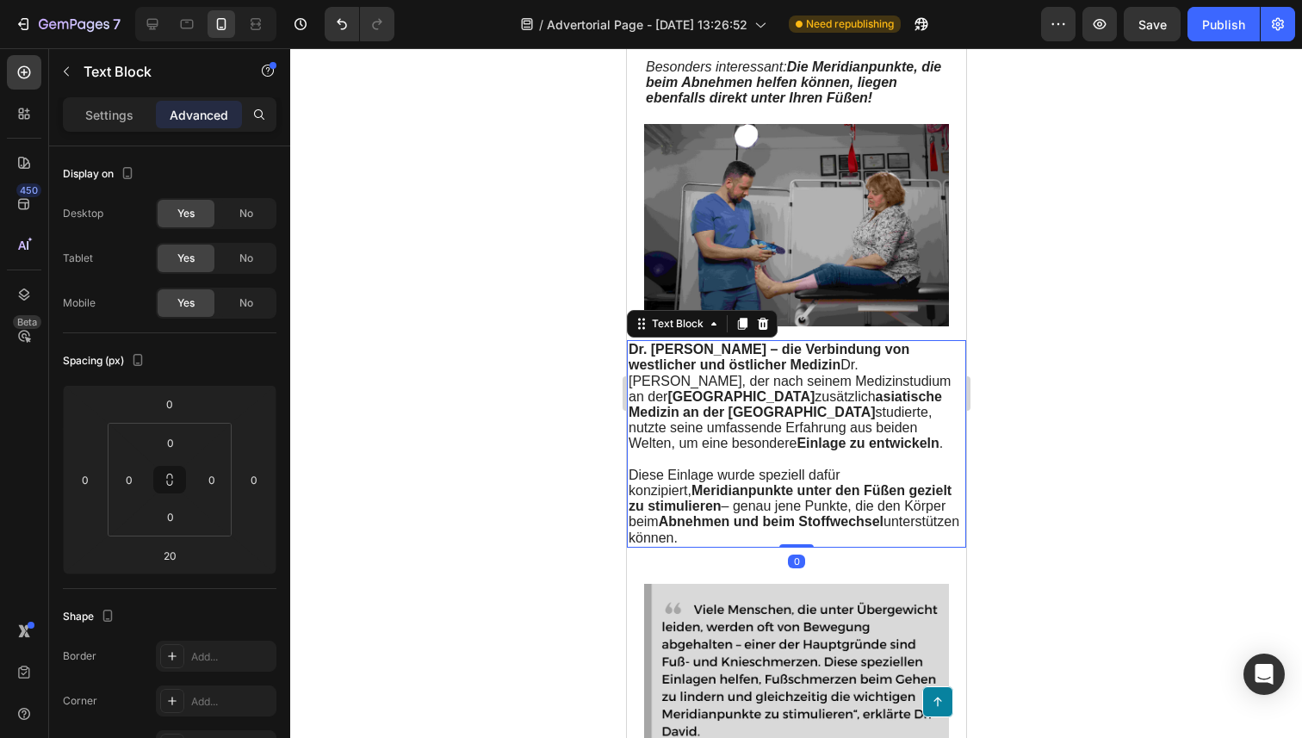
drag, startPoint x: 785, startPoint y: 541, endPoint x: 789, endPoint y: 506, distance: 34.7
click at [792, 505] on div "Dr. David – die Verbindung von westlicher und östlicher Medizin Dr. David, der …" at bounding box center [795, 443] width 339 height 207
type input "0"
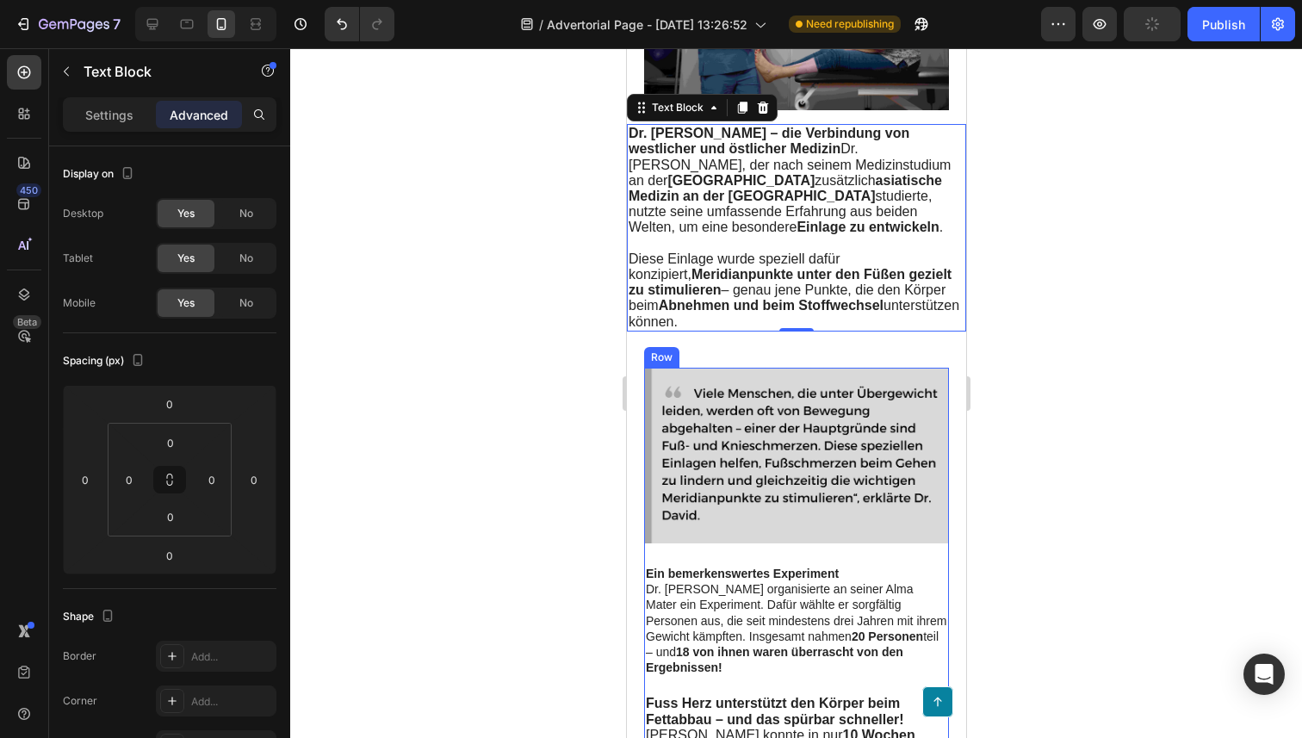
scroll to position [1847, 0]
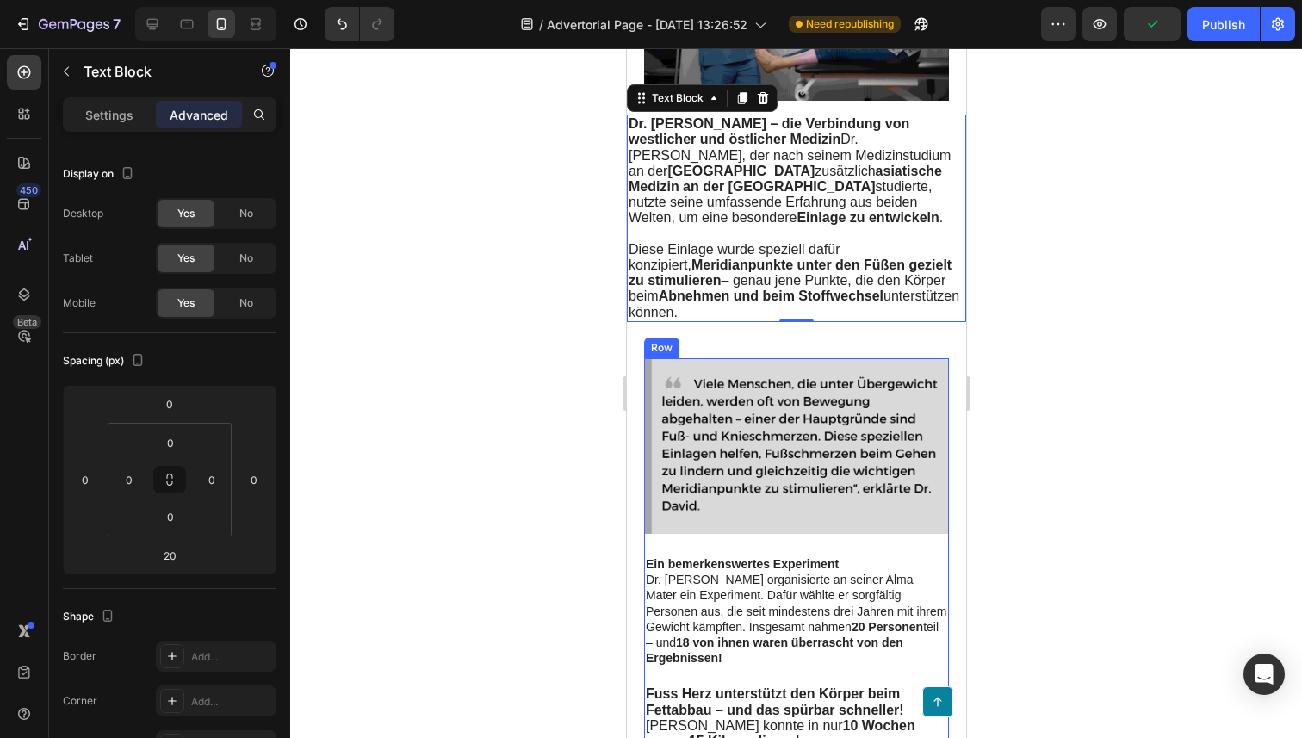
click at [917, 629] on p "Dr. [PERSON_NAME] organisierte an seiner Alma Mater ein Experiment. Dafür wählt…" at bounding box center [795, 619] width 301 height 94
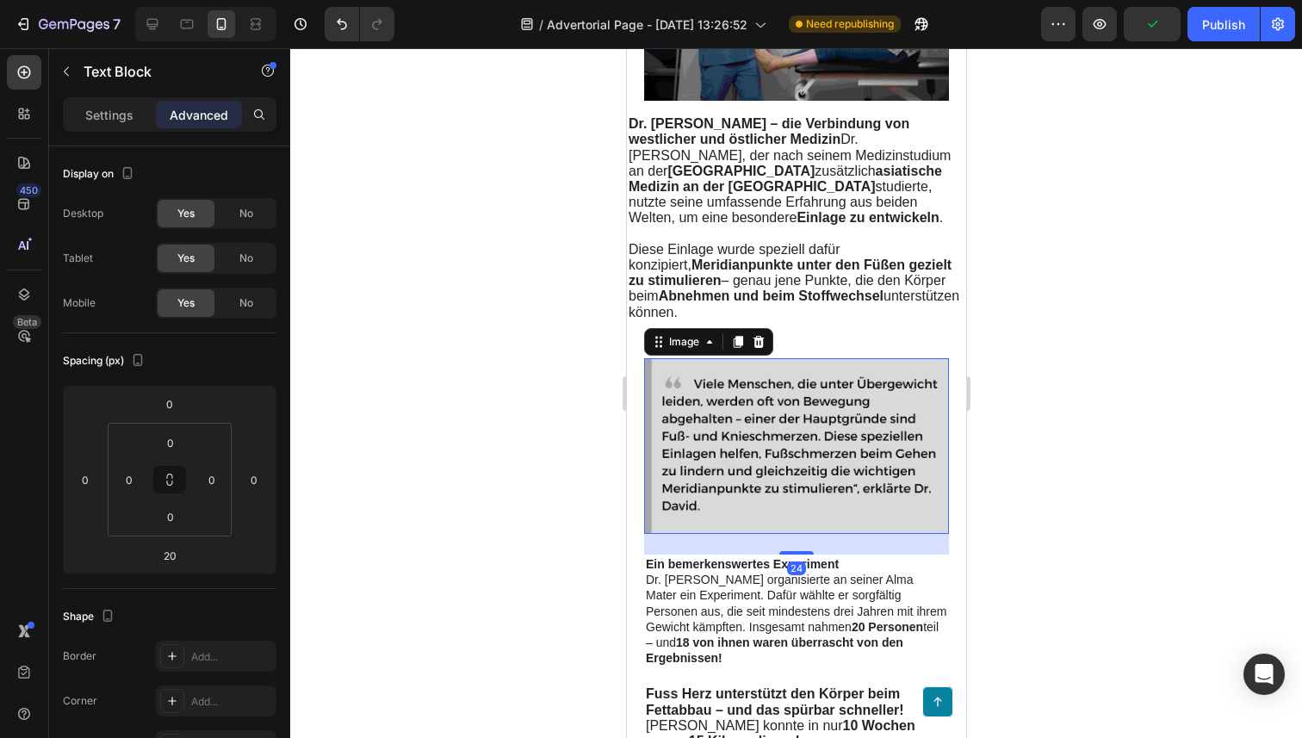
click at [892, 445] on img at bounding box center [795, 446] width 305 height 176
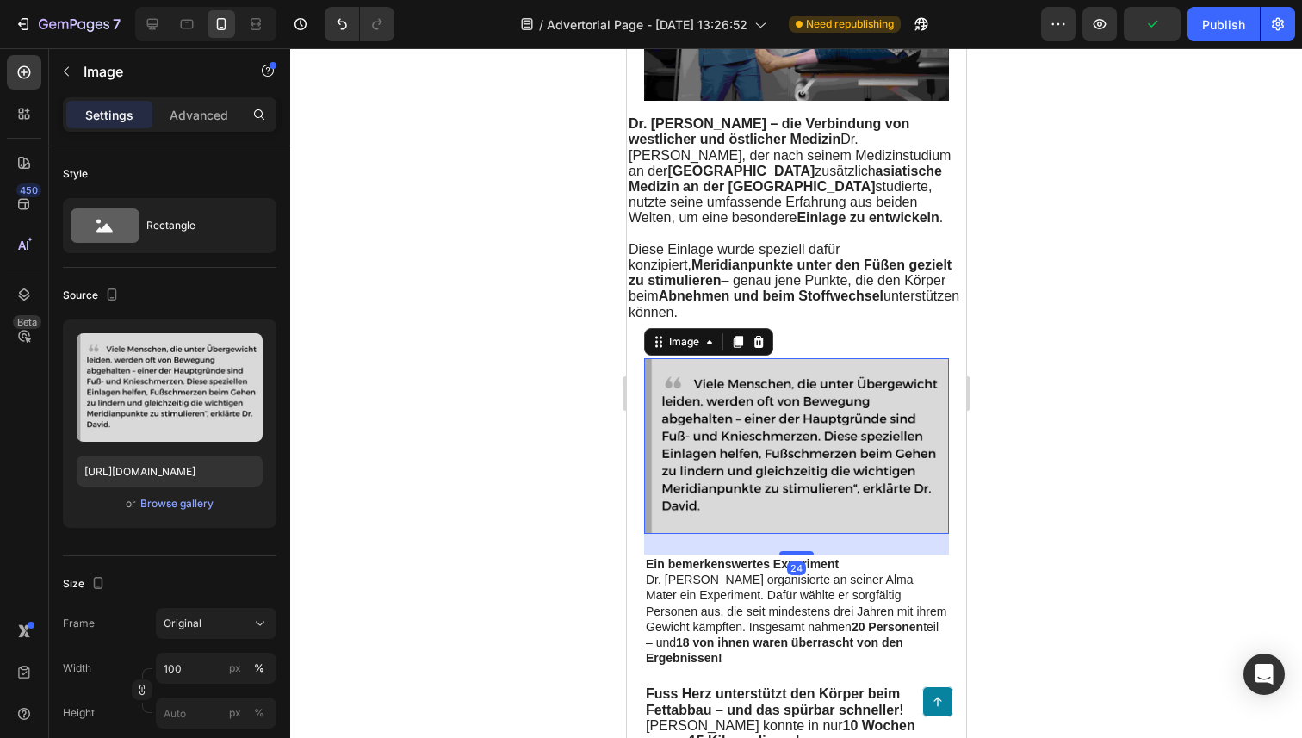
click at [892, 445] on img at bounding box center [795, 446] width 305 height 176
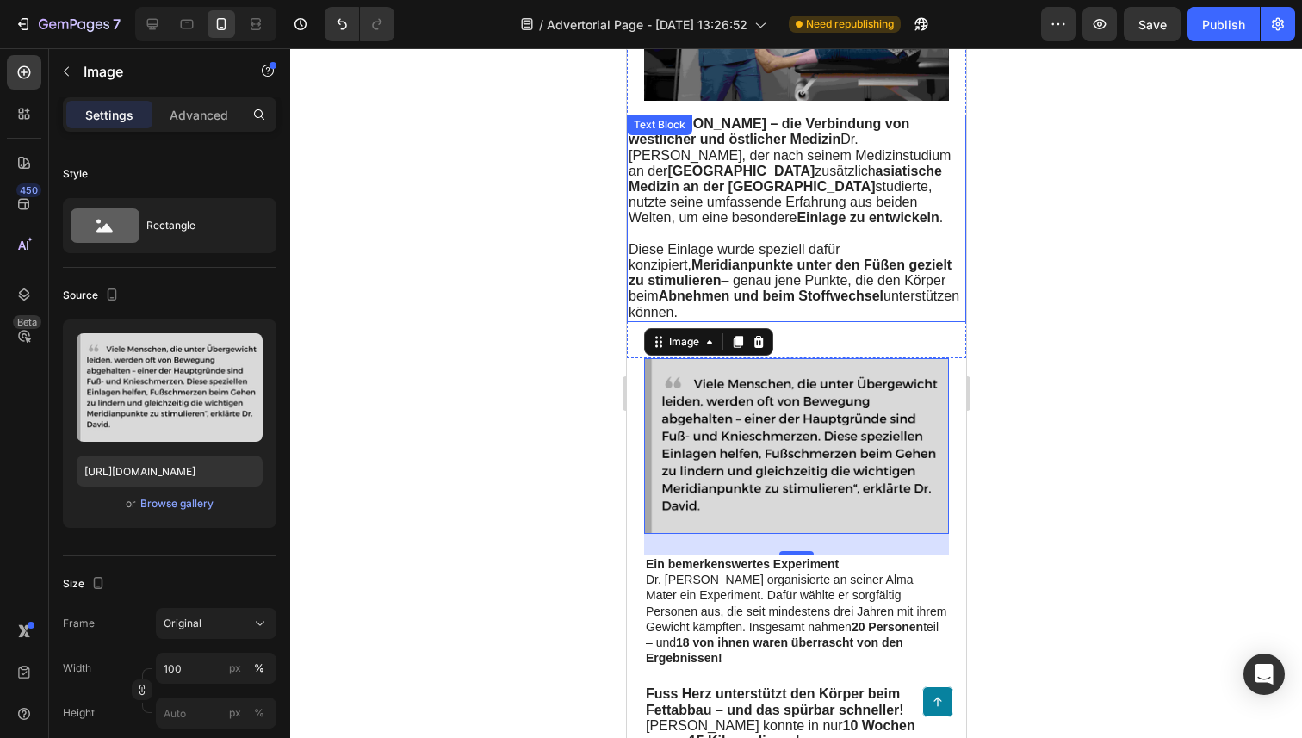
click at [820, 257] on span "Diese Einlage wurde speziell dafür konzipiert, Meridianpunkte unter den Füßen g…" at bounding box center [793, 280] width 331 height 77
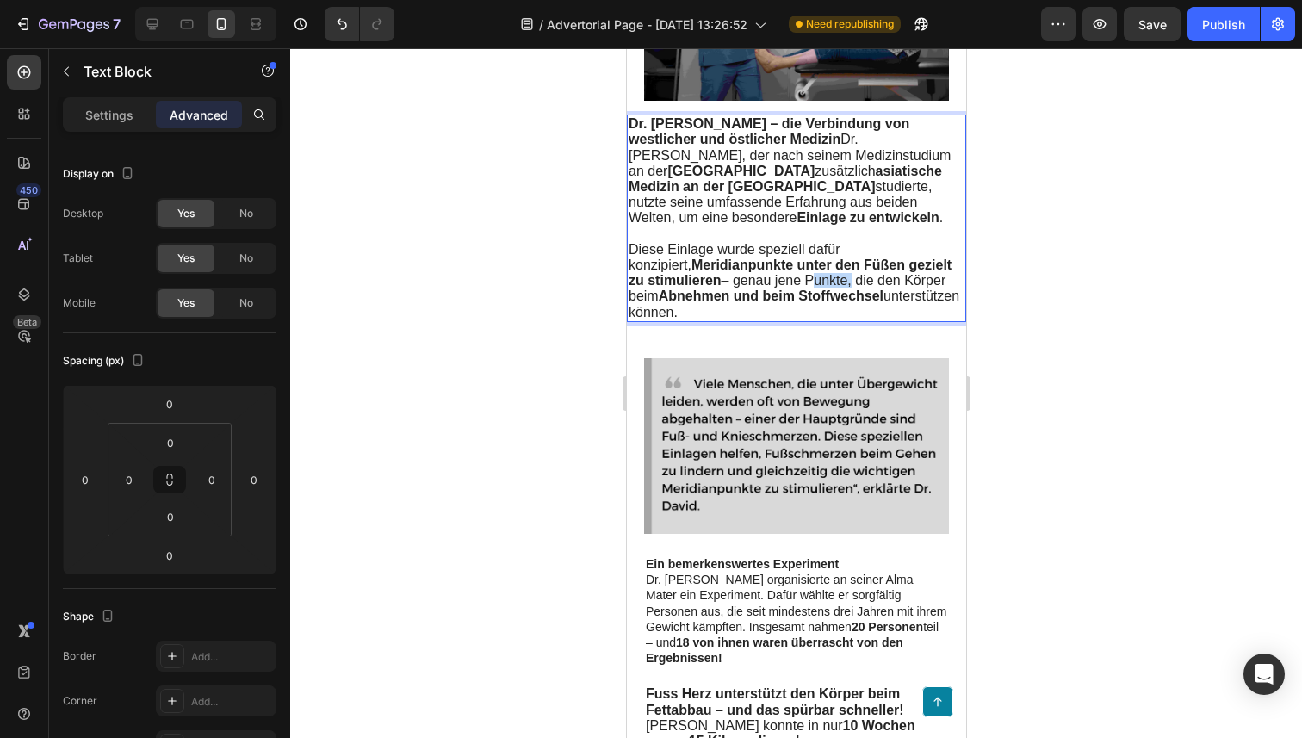
click at [820, 257] on span "Diese Einlage wurde speziell dafür konzipiert, Meridianpunkte unter den Füßen g…" at bounding box center [793, 280] width 331 height 77
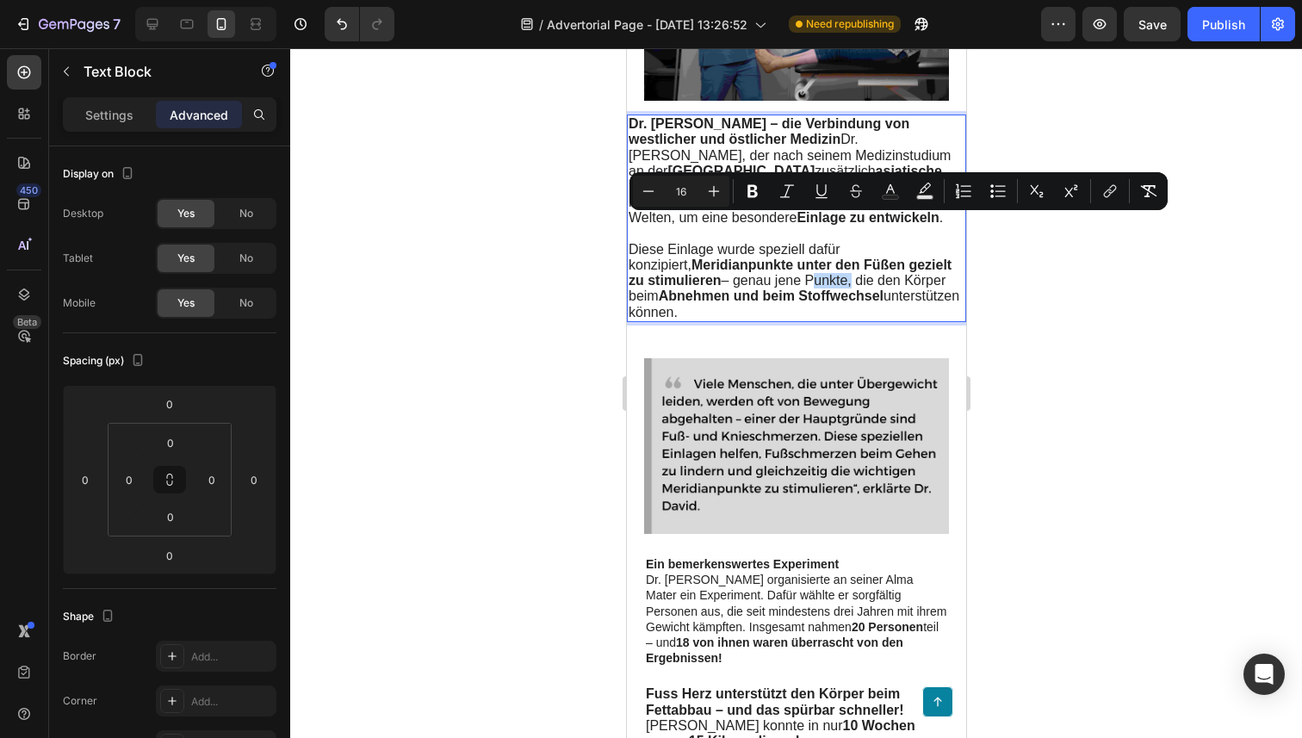
click at [804, 285] on p "Diese Einlage wurde speziell dafür konzipiert, Meridianpunkte unter den Füßen g…" at bounding box center [796, 281] width 336 height 78
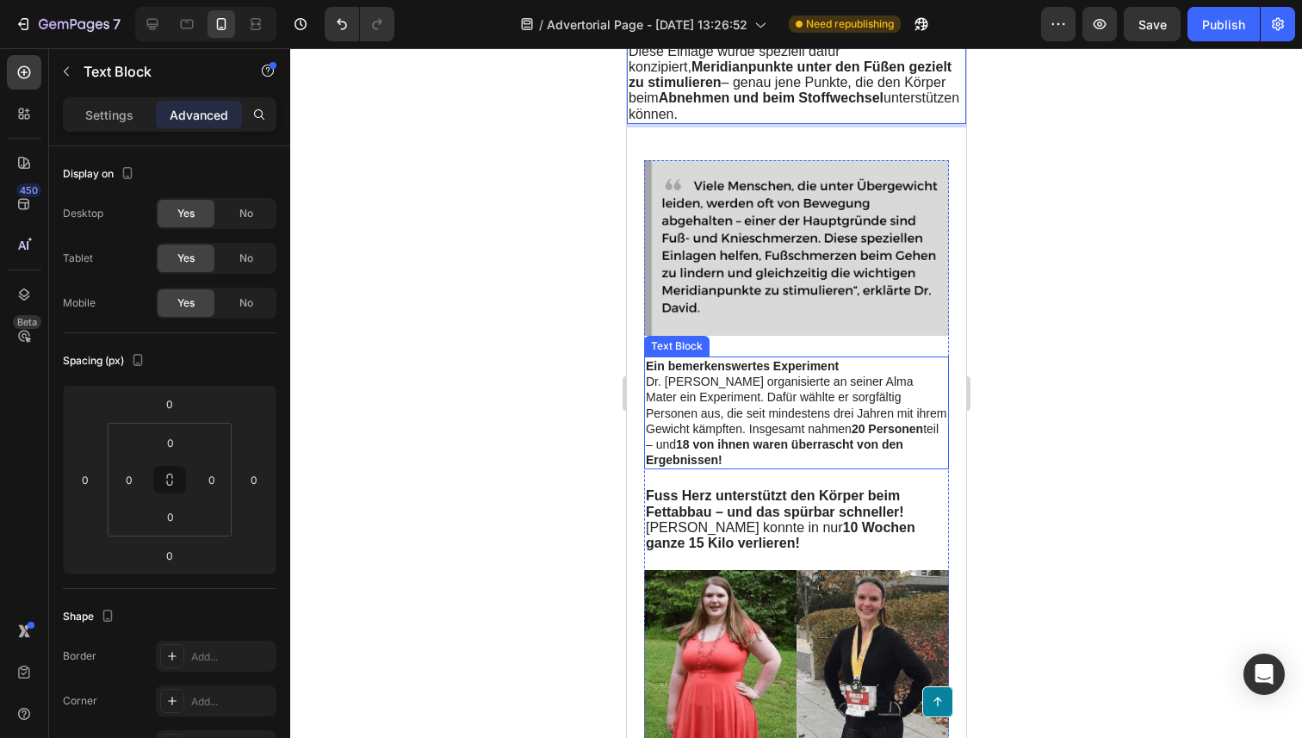
scroll to position [2100, 0]
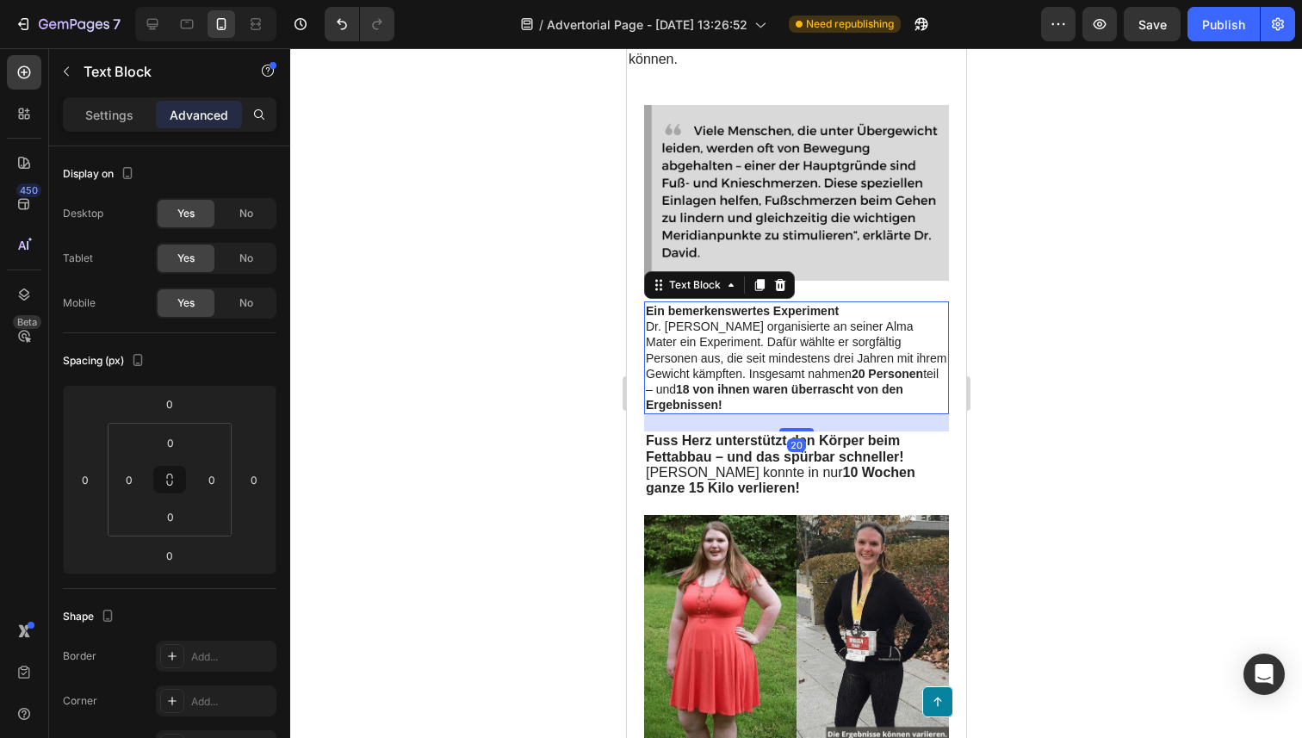
click at [754, 382] on strong "18 von ihnen waren überrascht von den Ergebnissen!" at bounding box center [773, 396] width 257 height 29
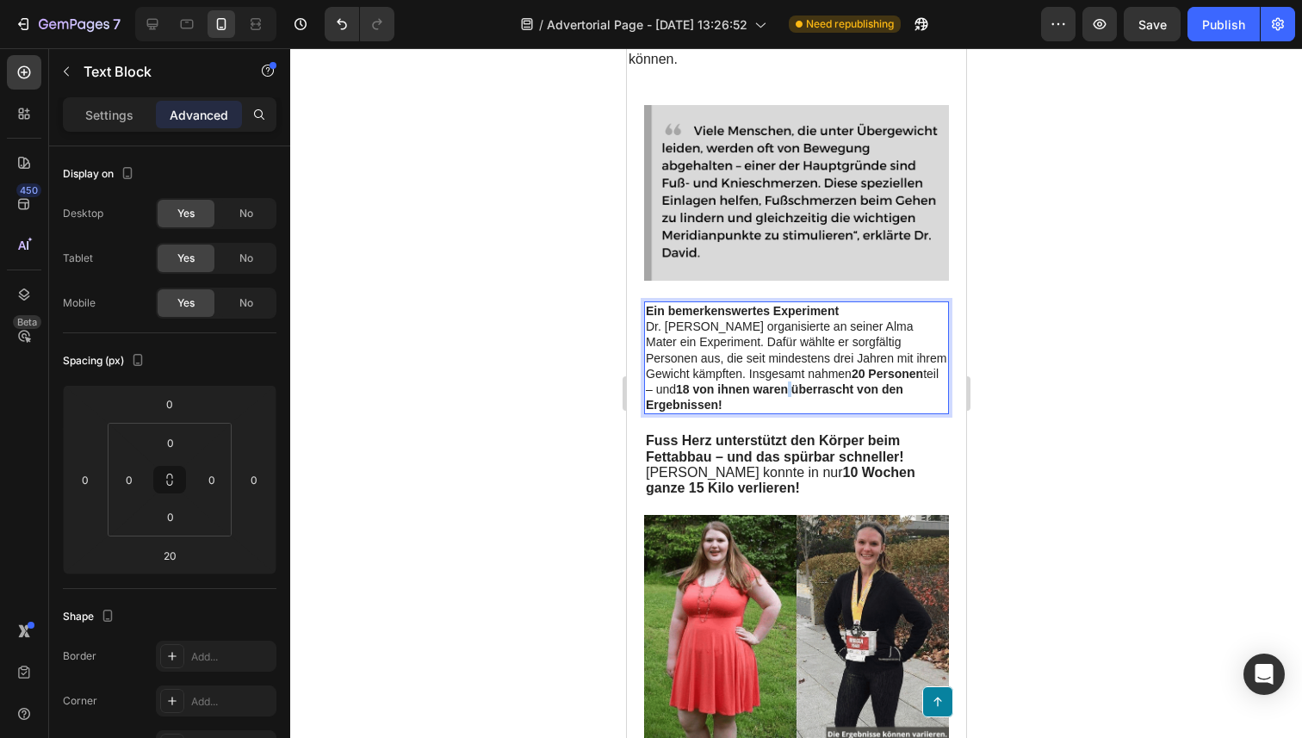
click at [754, 382] on strong "18 von ihnen waren überrascht von den Ergebnissen!" at bounding box center [773, 396] width 257 height 29
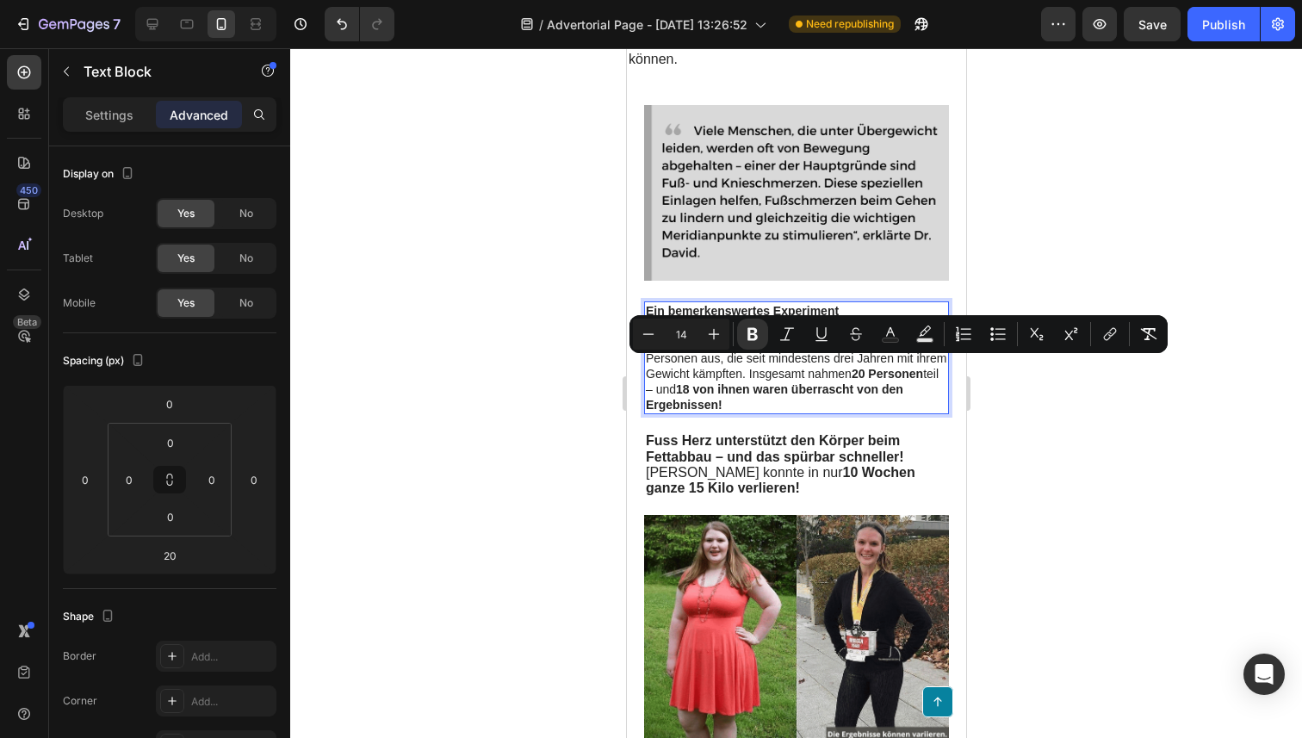
click at [790, 388] on p "Dr. [PERSON_NAME] organisierte an seiner Alma Mater ein Experiment. Dafür wählt…" at bounding box center [795, 366] width 301 height 94
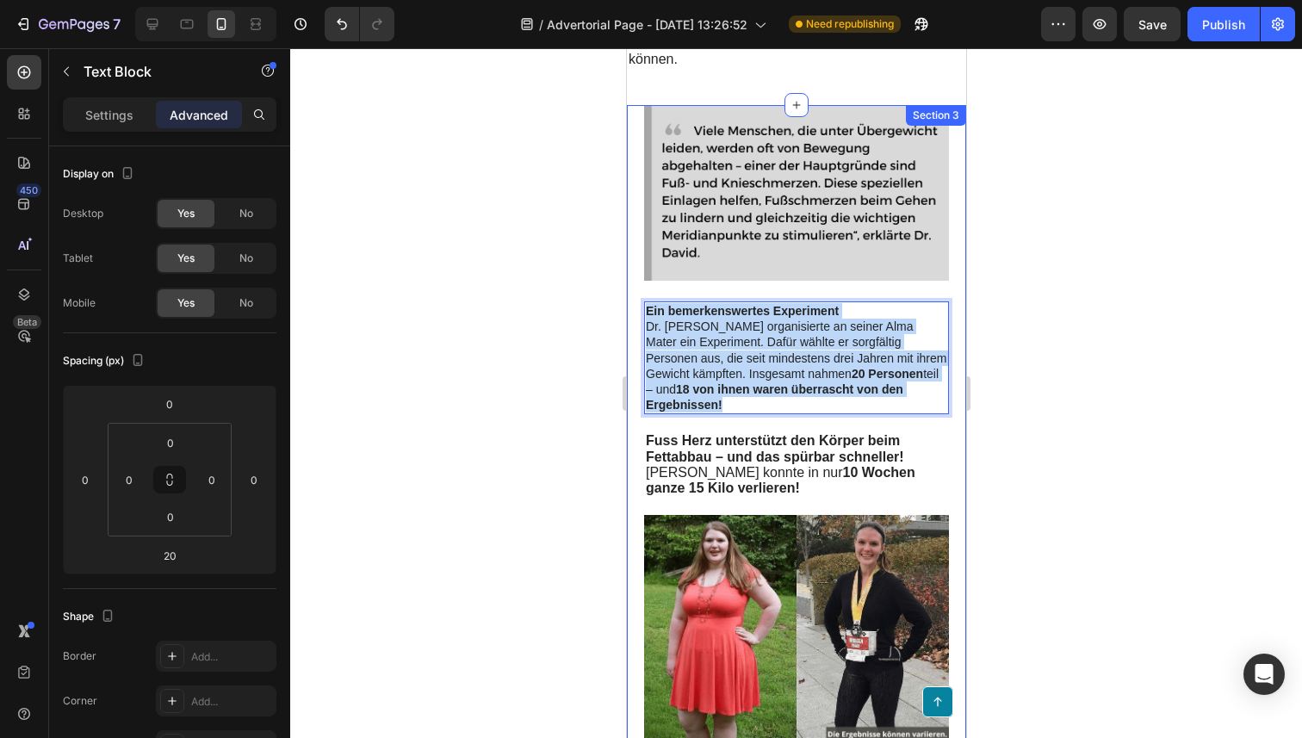
drag, startPoint x: 796, startPoint y: 387, endPoint x: 638, endPoint y: 291, distance: 185.4
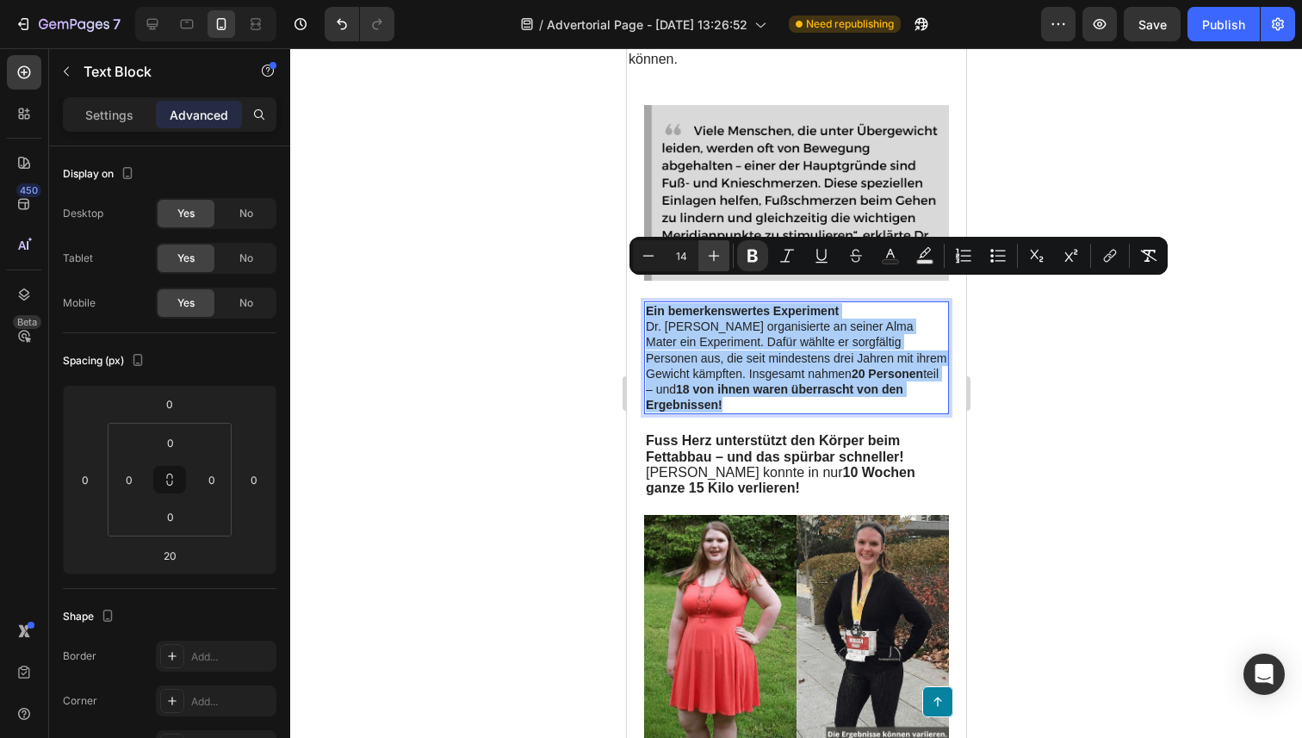
click at [717, 261] on icon "Editor contextual toolbar" at bounding box center [713, 255] width 17 height 17
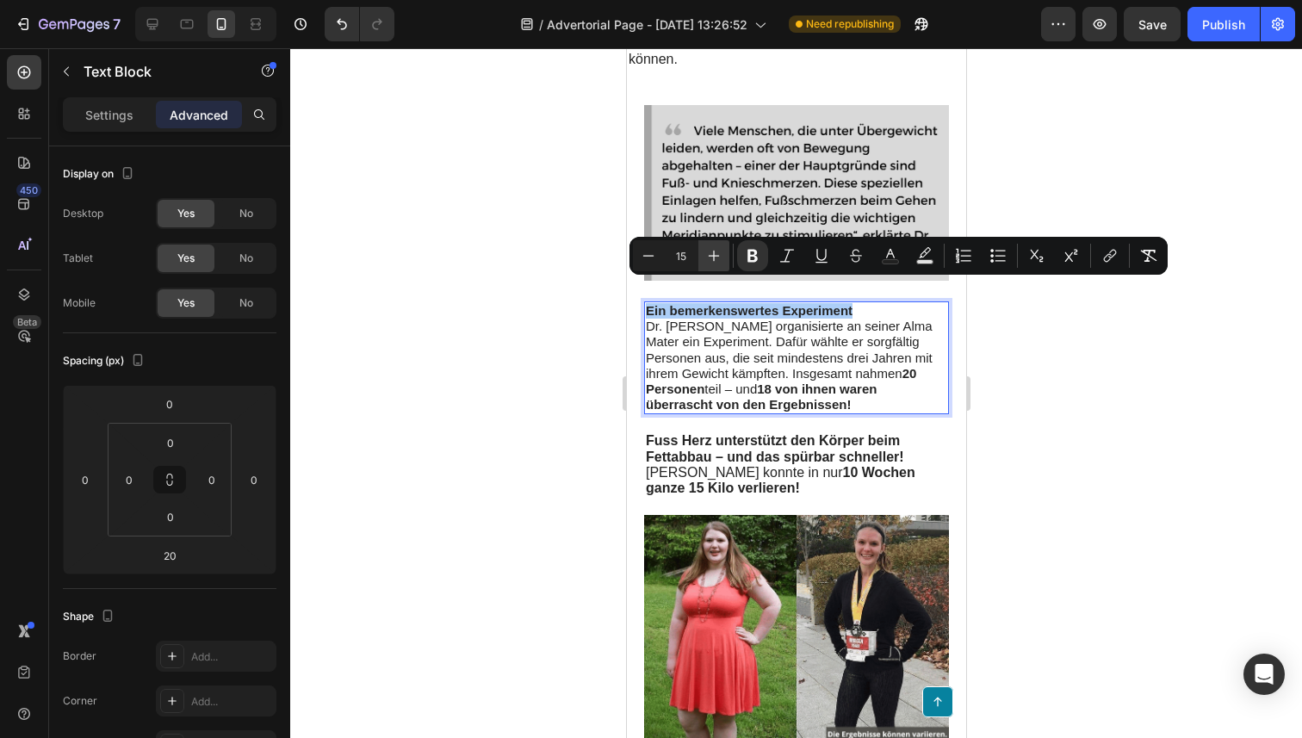
click at [717, 261] on icon "Editor contextual toolbar" at bounding box center [713, 255] width 17 height 17
type input "16"
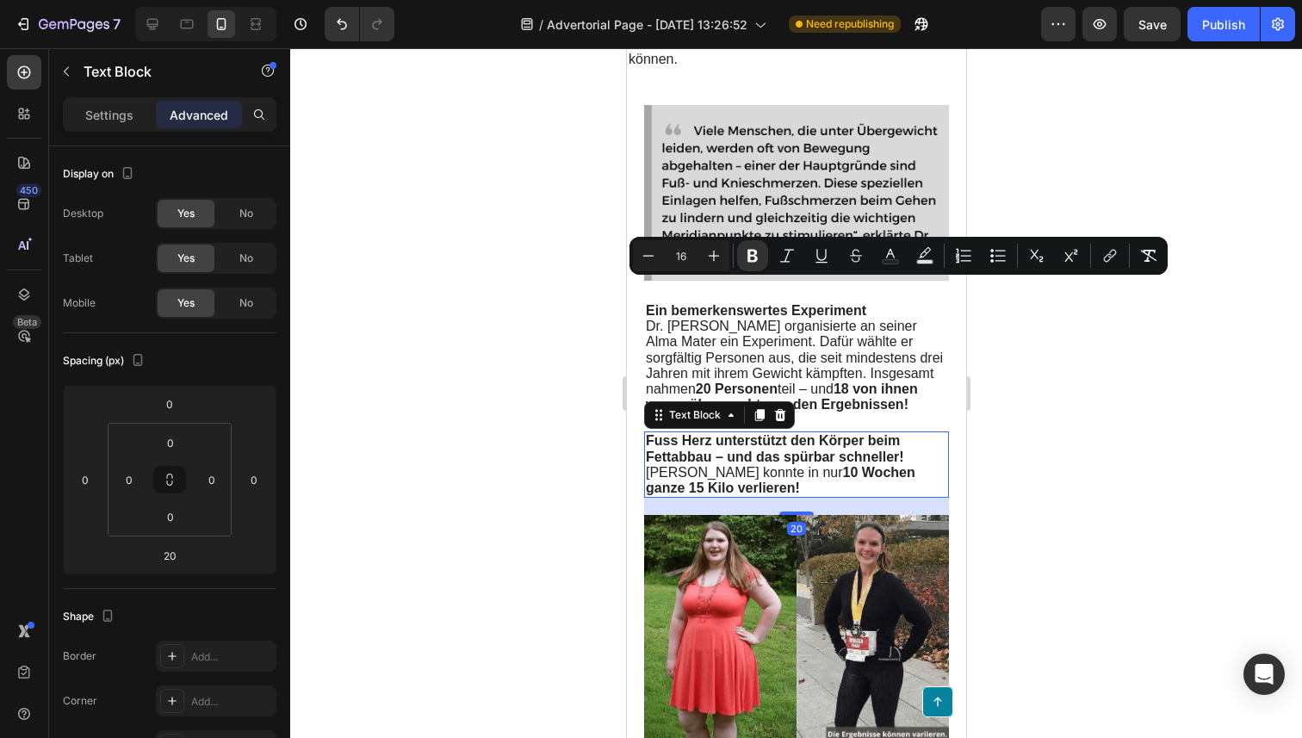
click at [712, 465] on span "Rebecca konnte in nur 10 Wochen ganze 15 Kilo verlieren!" at bounding box center [779, 480] width 269 height 30
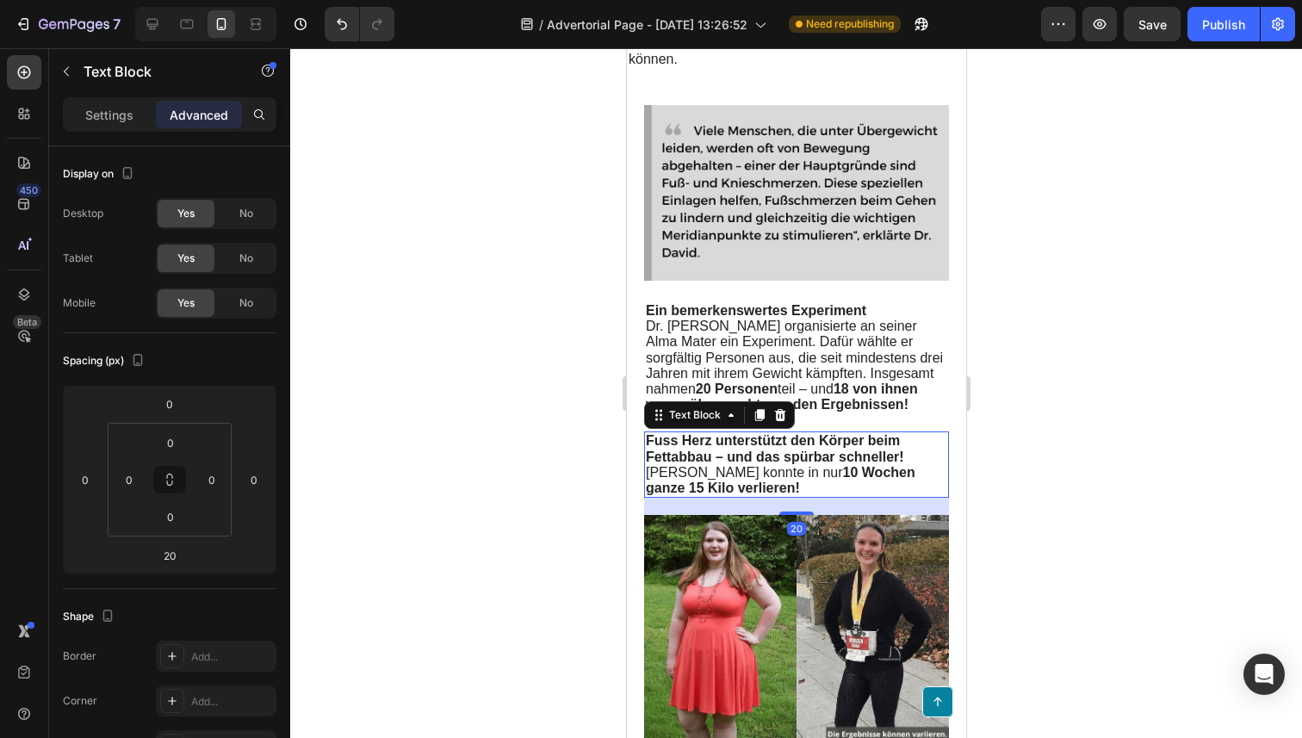
click at [712, 465] on span "Rebecca konnte in nur 10 Wochen ganze 15 Kilo verlieren!" at bounding box center [779, 480] width 269 height 30
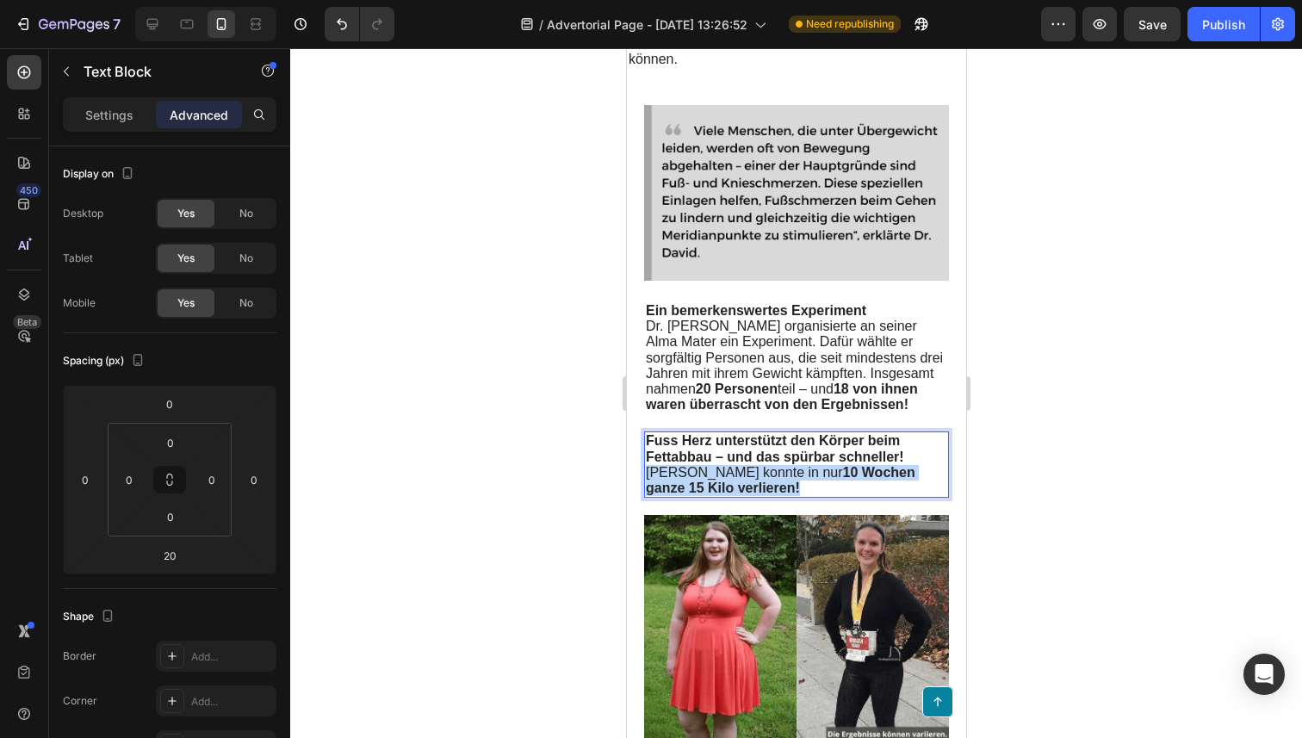
click at [712, 465] on span "Rebecca konnte in nur 10 Wochen ganze 15 Kilo verlieren!" at bounding box center [779, 480] width 269 height 30
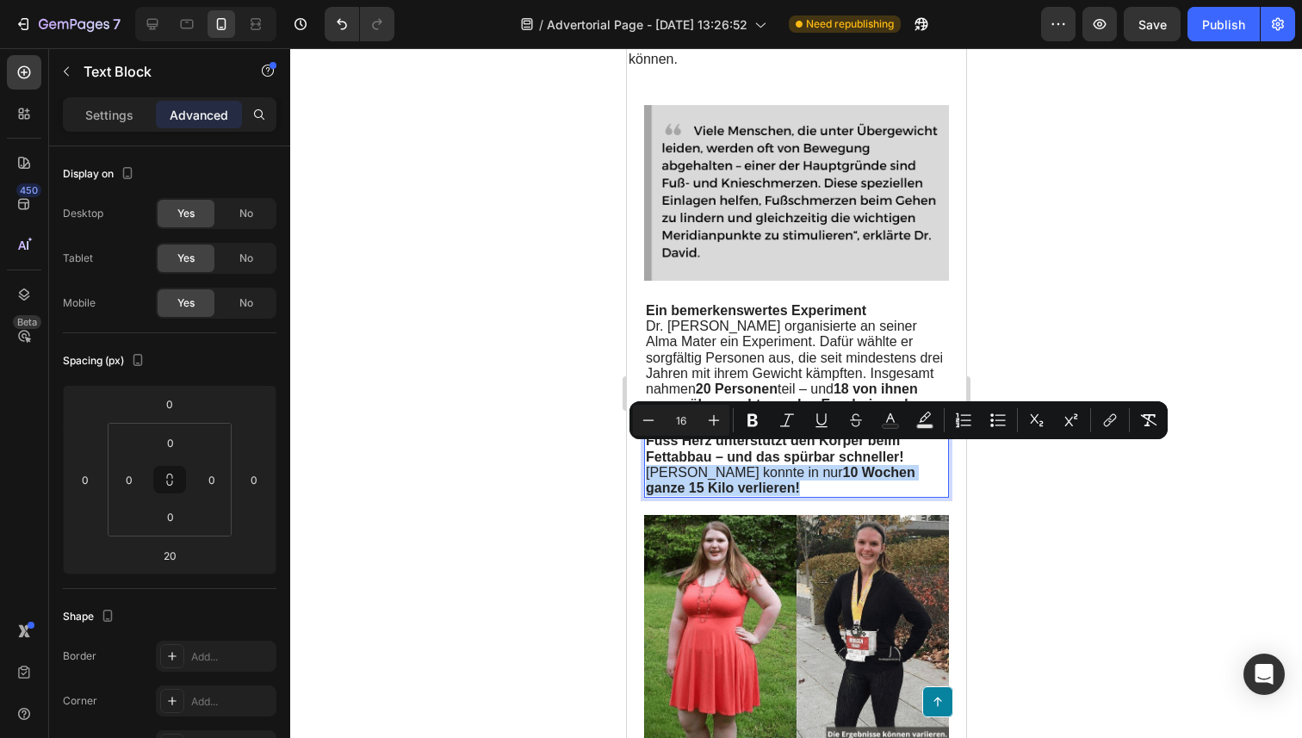
click at [747, 465] on span "Rebecca konnte in nur 10 Wochen ganze 15 Kilo verlieren!" at bounding box center [779, 480] width 269 height 30
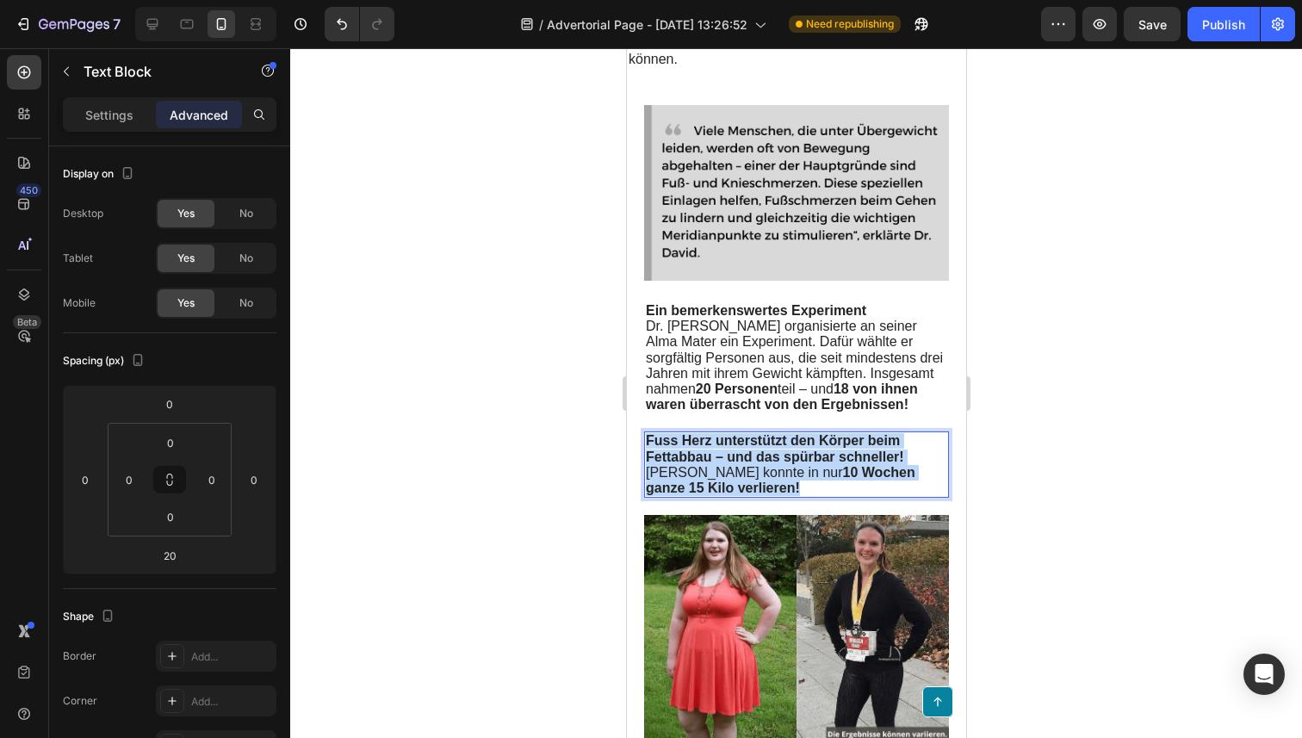
drag, startPoint x: 762, startPoint y: 471, endPoint x: 747, endPoint y: 465, distance: 15.8
click at [738, 434] on strong "Fuss Herz unterstützt den Körper beim Fettabbau – und das spürbar schneller!" at bounding box center [774, 448] width 258 height 30
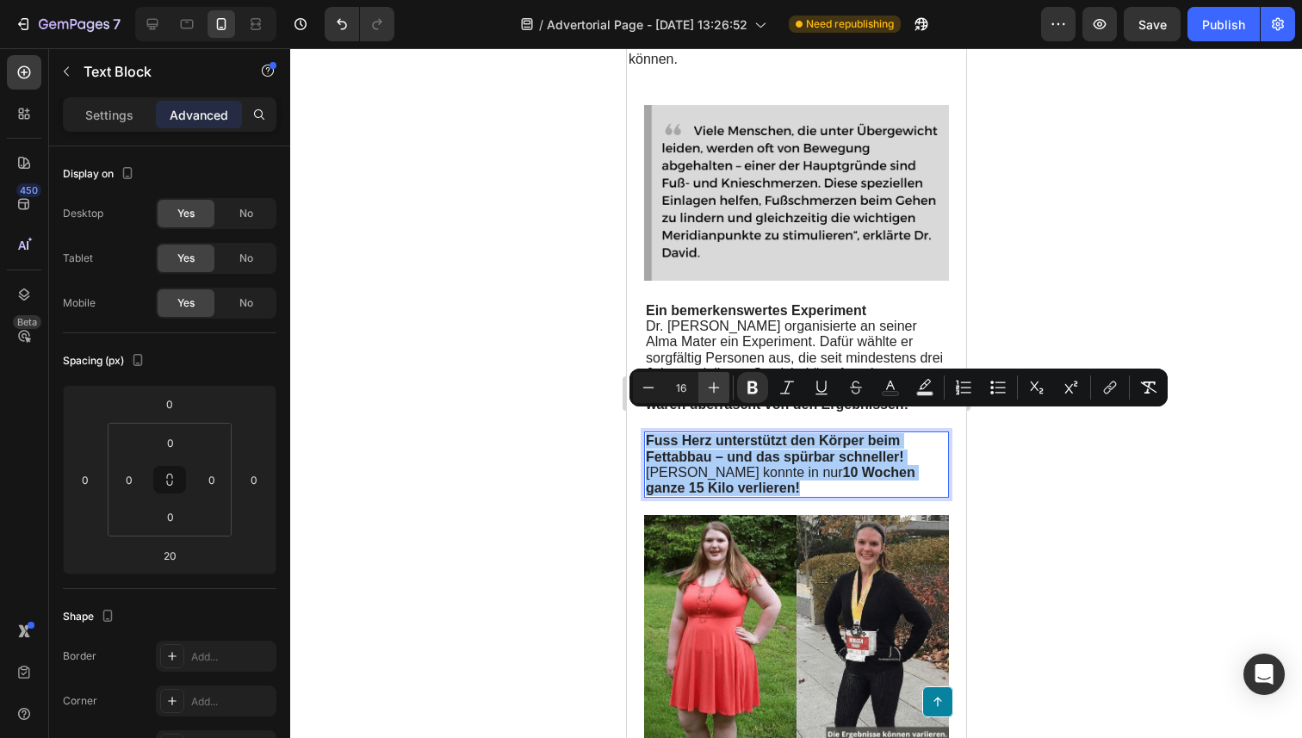
click at [706, 384] on icon "Editor contextual toolbar" at bounding box center [713, 387] width 17 height 17
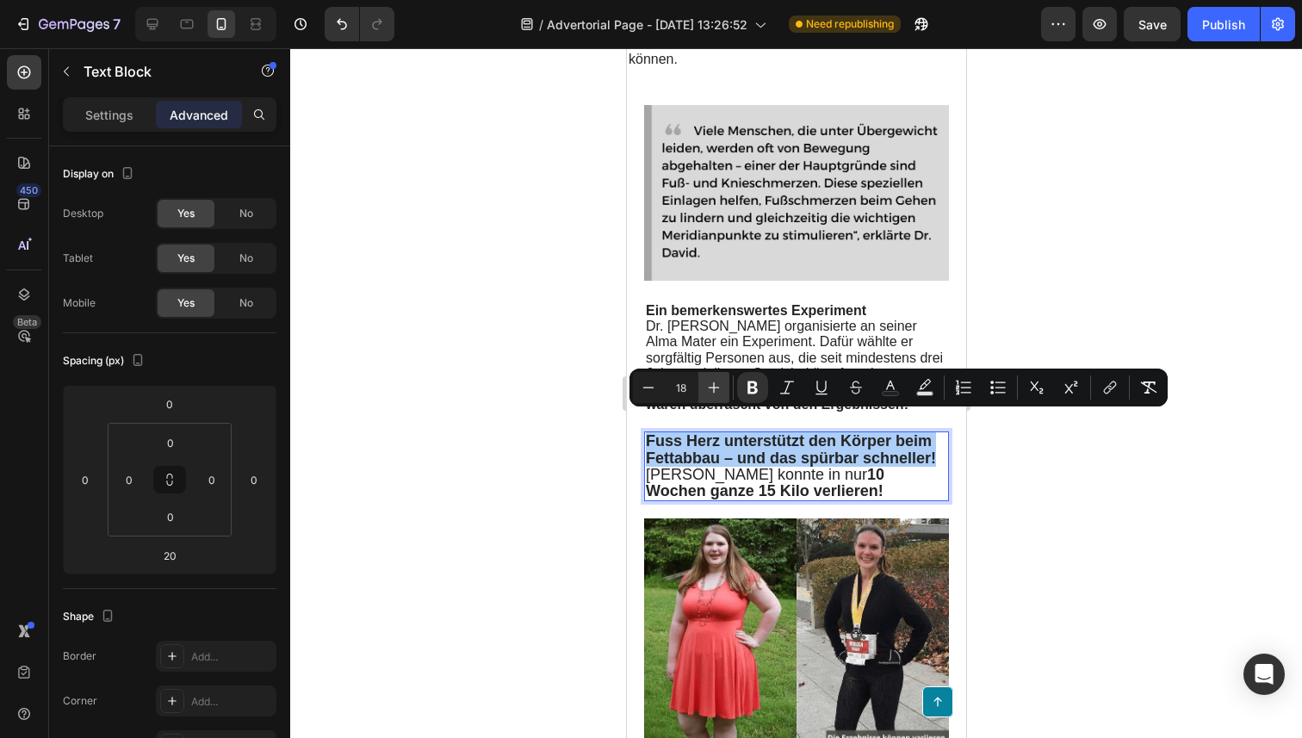
click at [706, 384] on icon "Editor contextual toolbar" at bounding box center [713, 387] width 17 height 17
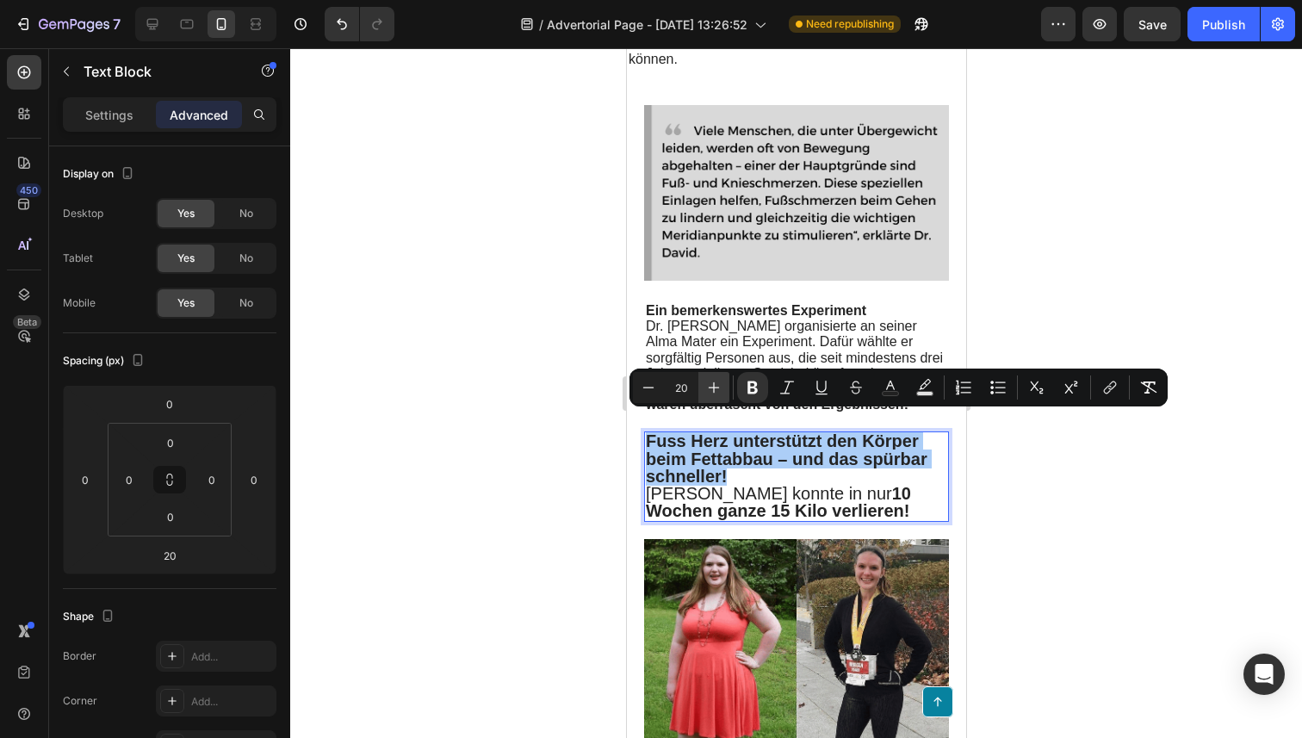
click at [706, 384] on icon "Editor contextual toolbar" at bounding box center [713, 387] width 17 height 17
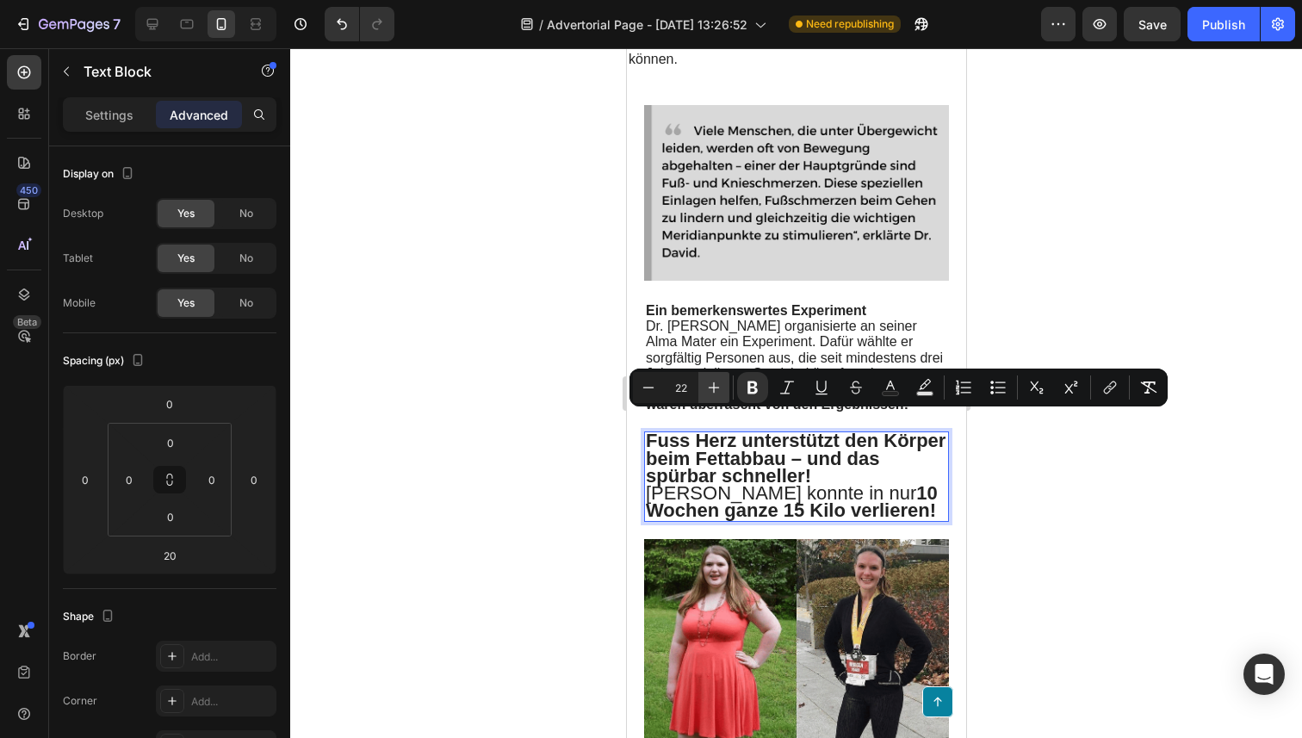
click at [706, 384] on icon "Editor contextual toolbar" at bounding box center [713, 387] width 17 height 17
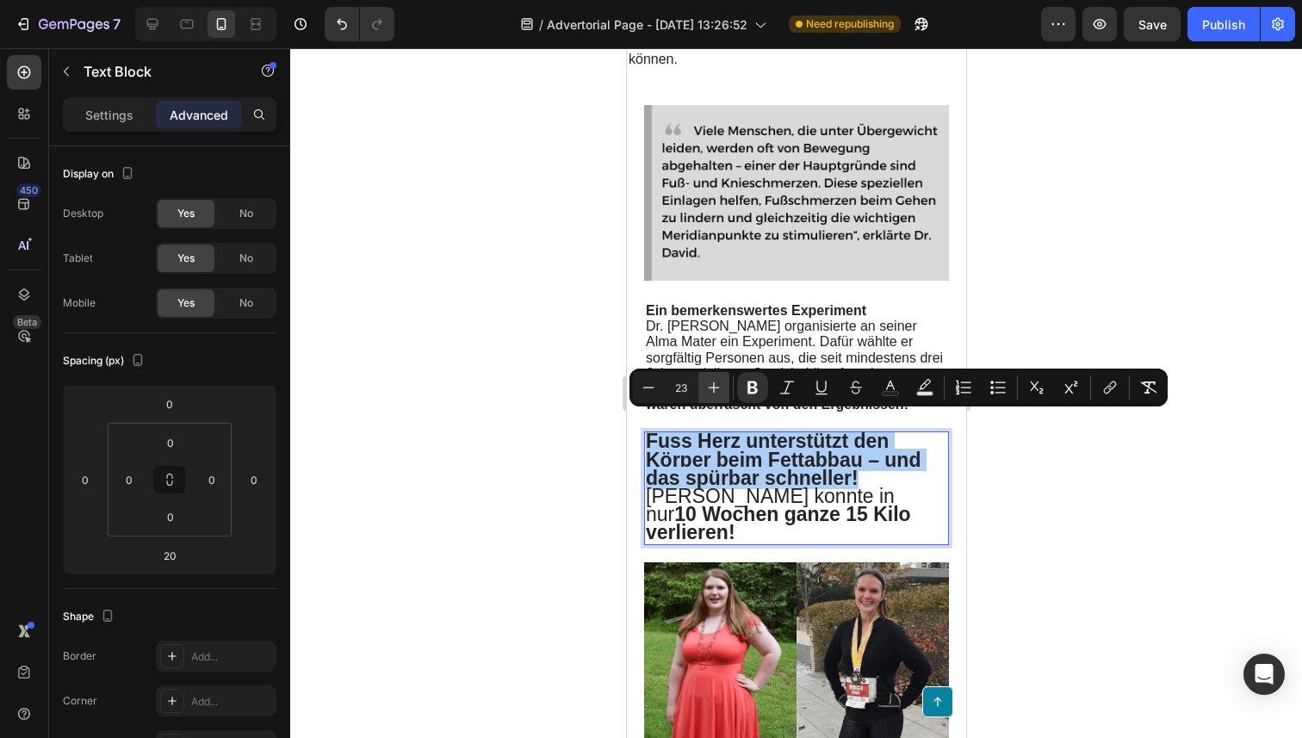
click at [706, 384] on icon "Editor contextual toolbar" at bounding box center [713, 387] width 17 height 17
type input "24"
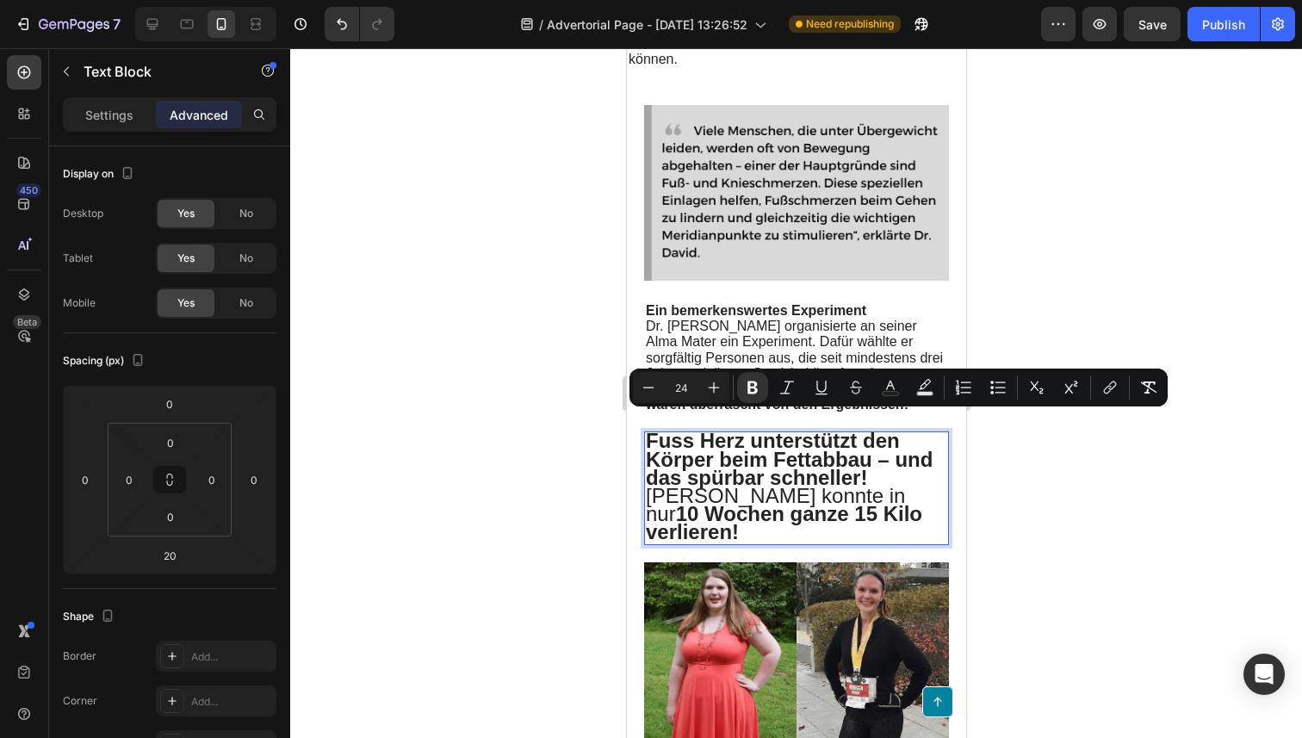
click at [822, 511] on p "Rebecca konnte in nur 10 Wochen ganze 15 Kilo verlieren!" at bounding box center [795, 515] width 301 height 55
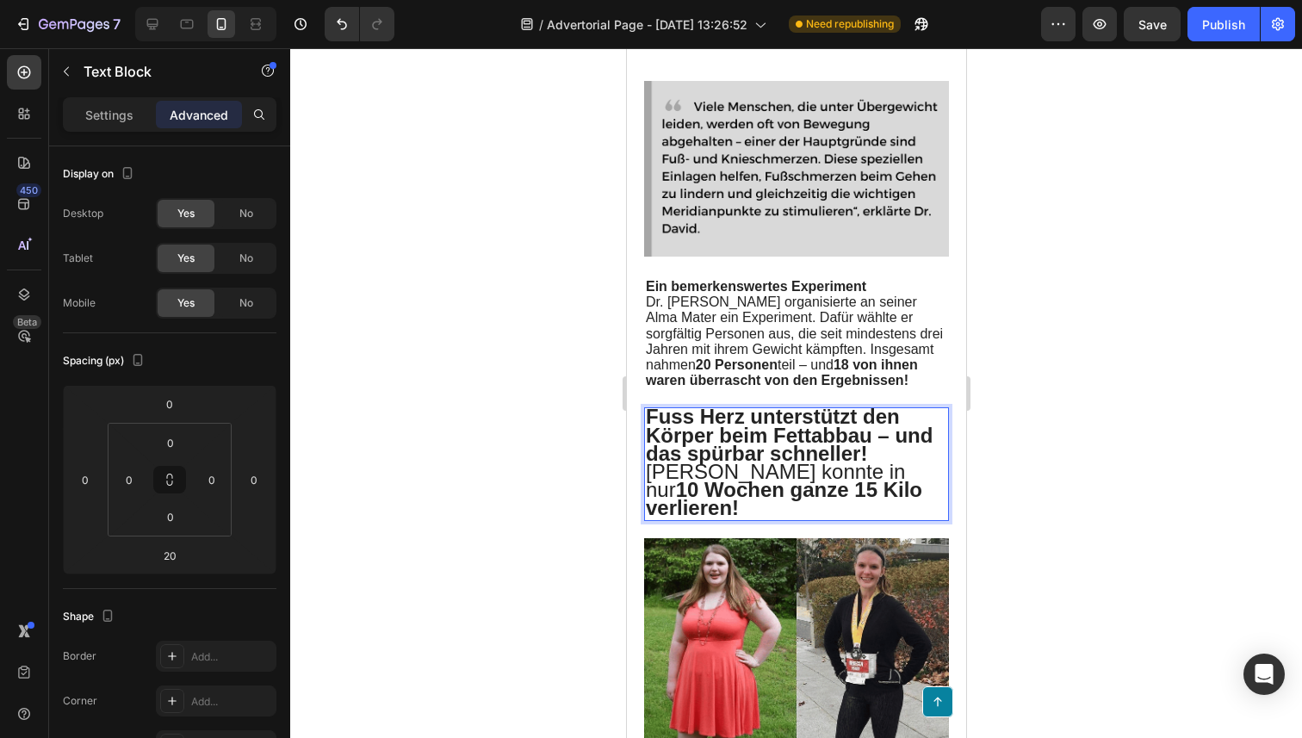
scroll to position [2126, 0]
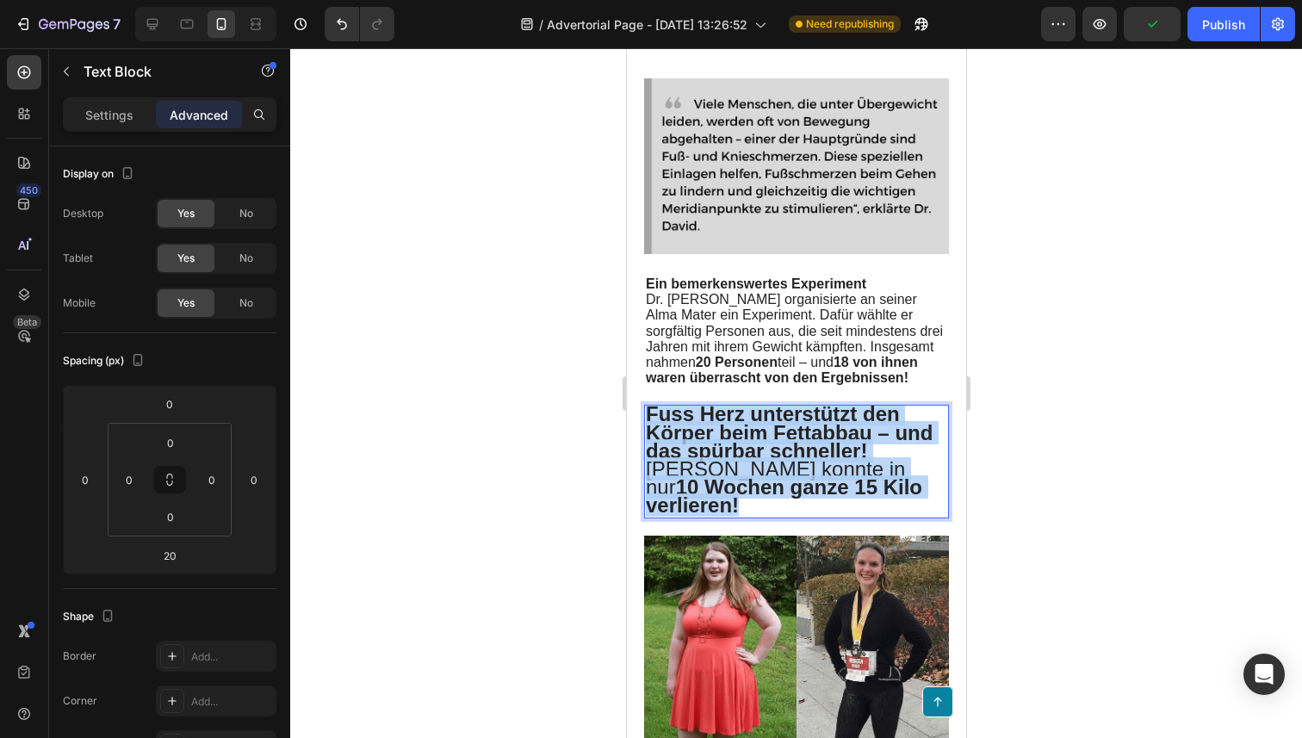
drag, startPoint x: 789, startPoint y: 491, endPoint x: 645, endPoint y: 395, distance: 172.6
click at [645, 405] on div "Fuss Herz unterstützt den Körper beim Fettabbau – und das spürbar schneller! Re…" at bounding box center [795, 461] width 305 height 113
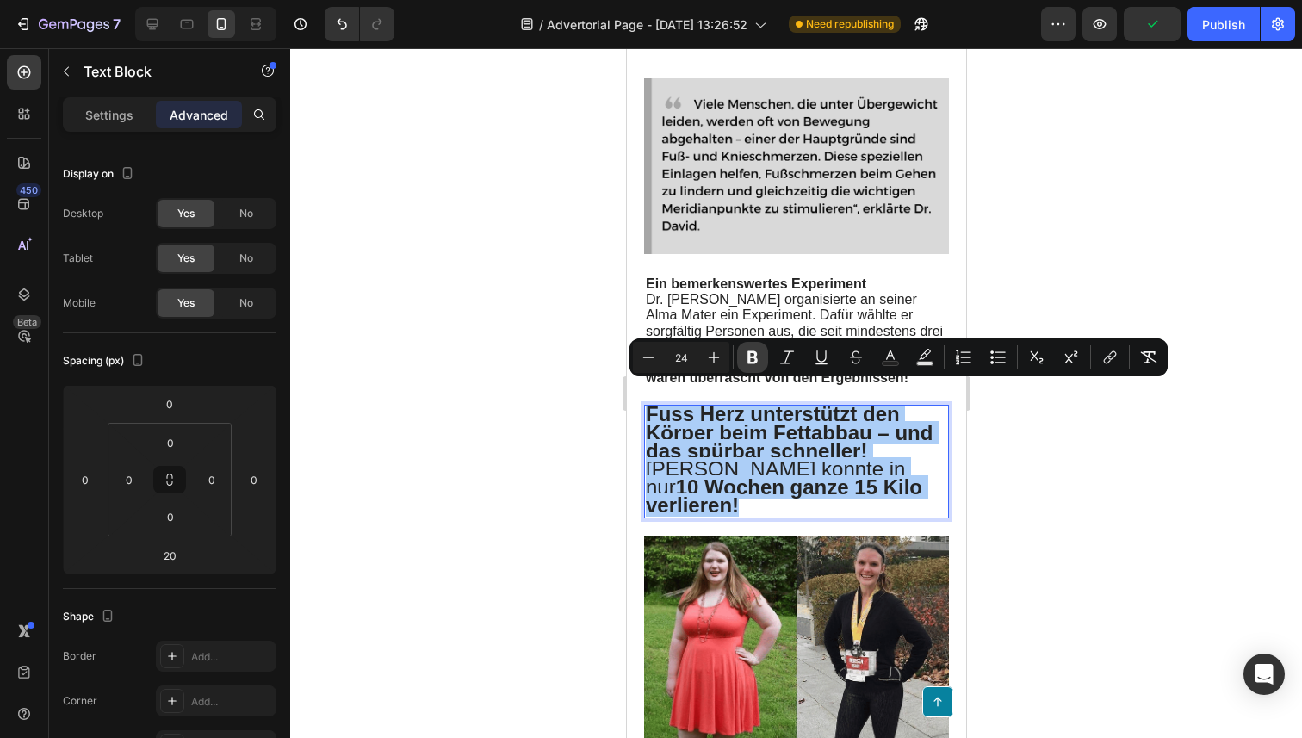
click at [744, 368] on button "Bold" at bounding box center [752, 357] width 31 height 31
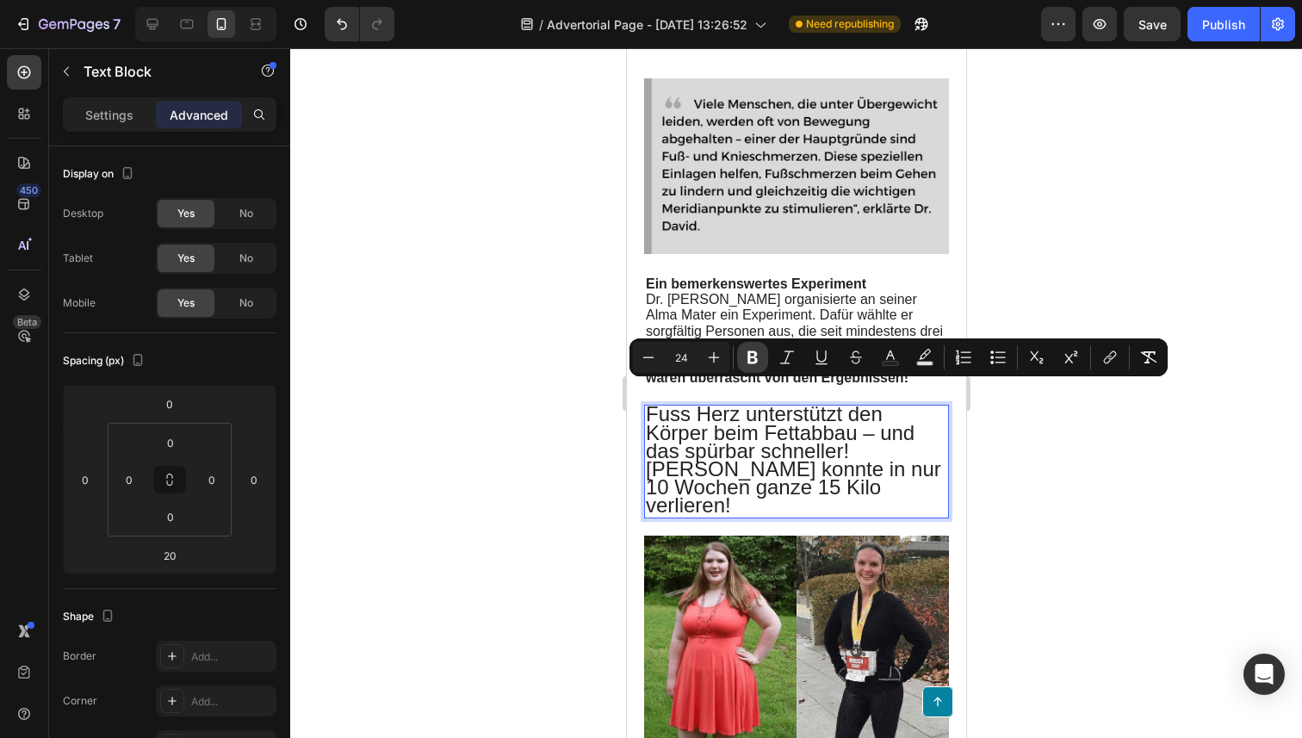
click at [746, 366] on button "Bold" at bounding box center [752, 357] width 31 height 31
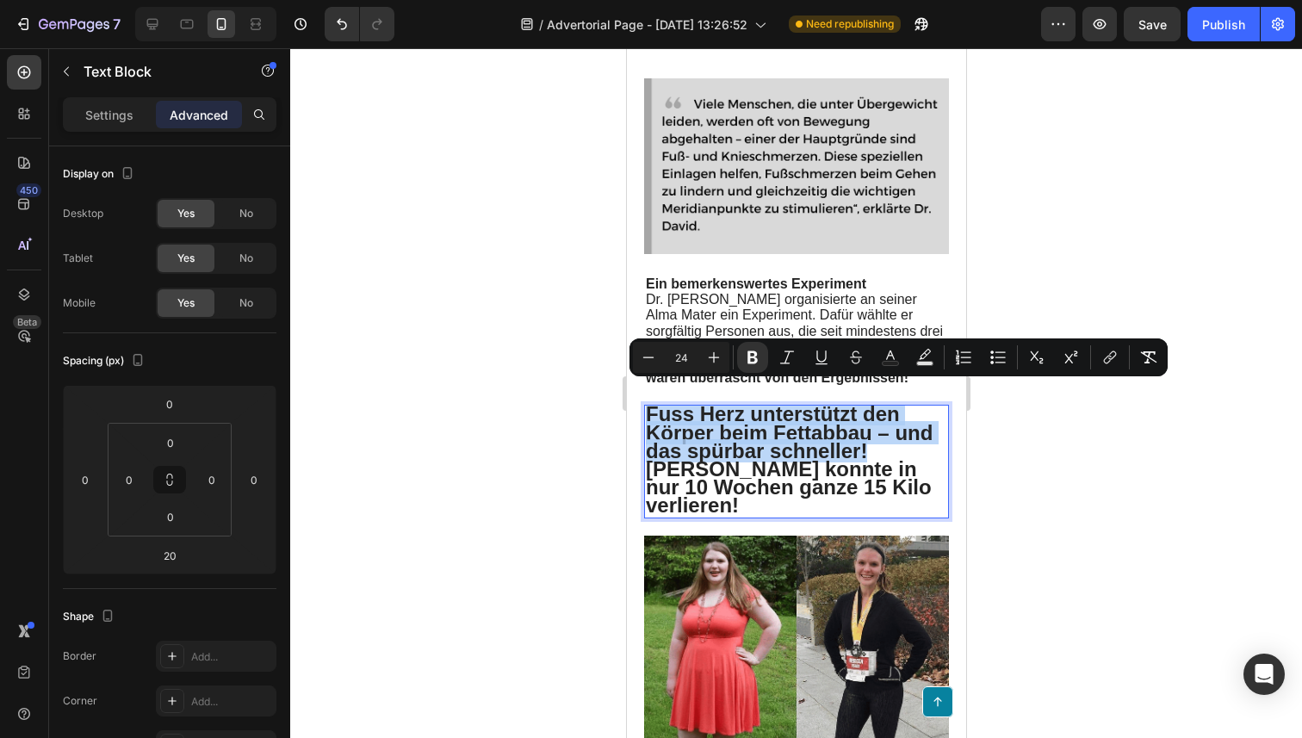
click at [763, 487] on p "[PERSON_NAME] konnte in nur 10 Wochen ganze 15 Kilo verlieren!" at bounding box center [795, 488] width 301 height 55
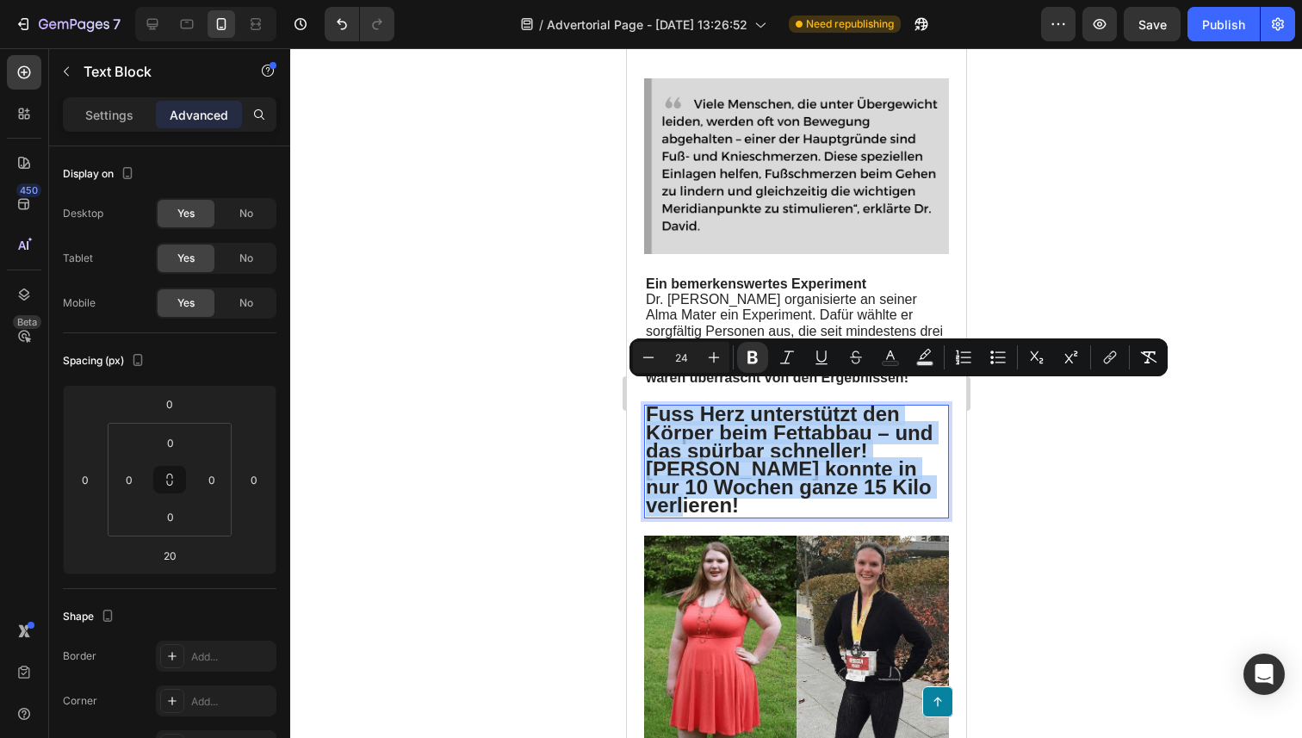
drag, startPoint x: 763, startPoint y: 497, endPoint x: 615, endPoint y: 376, distance: 190.9
click at [107, 127] on div "Settings Advanced" at bounding box center [170, 114] width 214 height 34
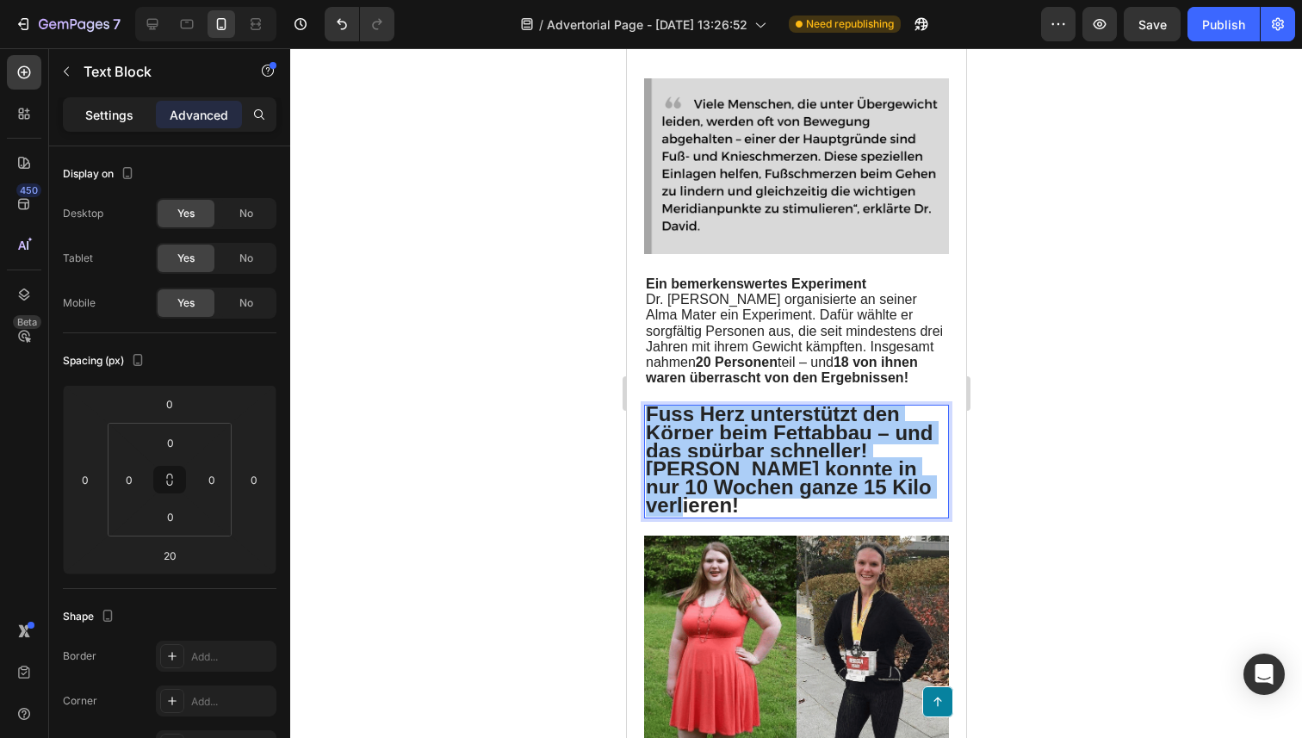
click at [119, 118] on p "Settings" at bounding box center [109, 115] width 48 height 18
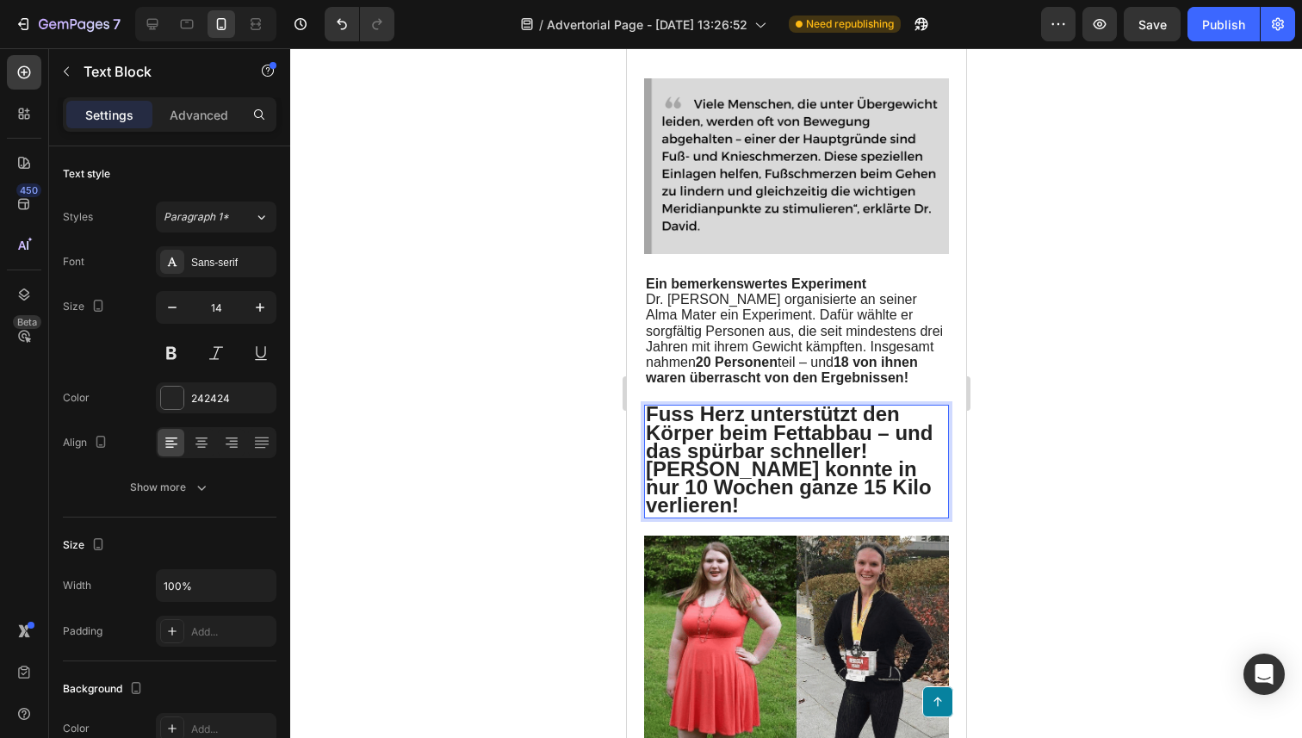
click at [731, 486] on strong "[PERSON_NAME] konnte in nur 10 Wochen ganze 15 Kilo verlieren!" at bounding box center [788, 486] width 286 height 59
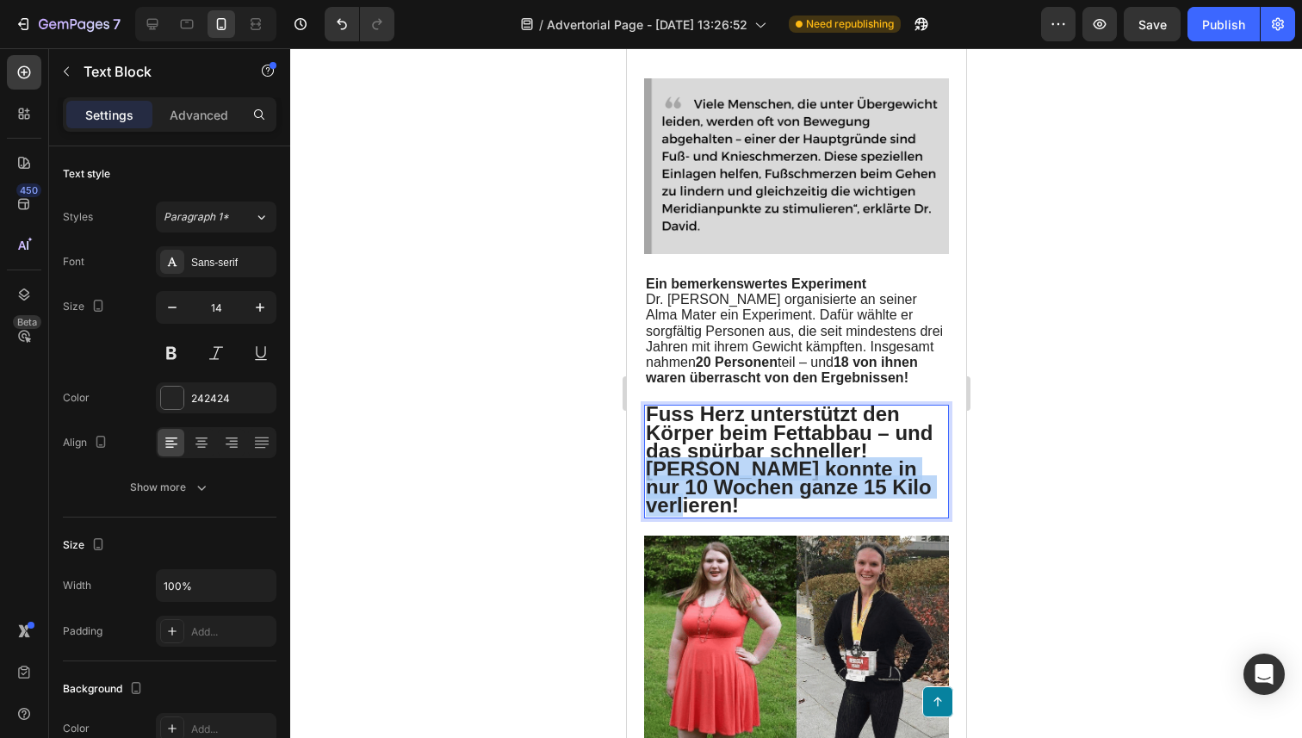
click at [731, 486] on strong "[PERSON_NAME] konnte in nur 10 Wochen ganze 15 Kilo verlieren!" at bounding box center [788, 486] width 286 height 59
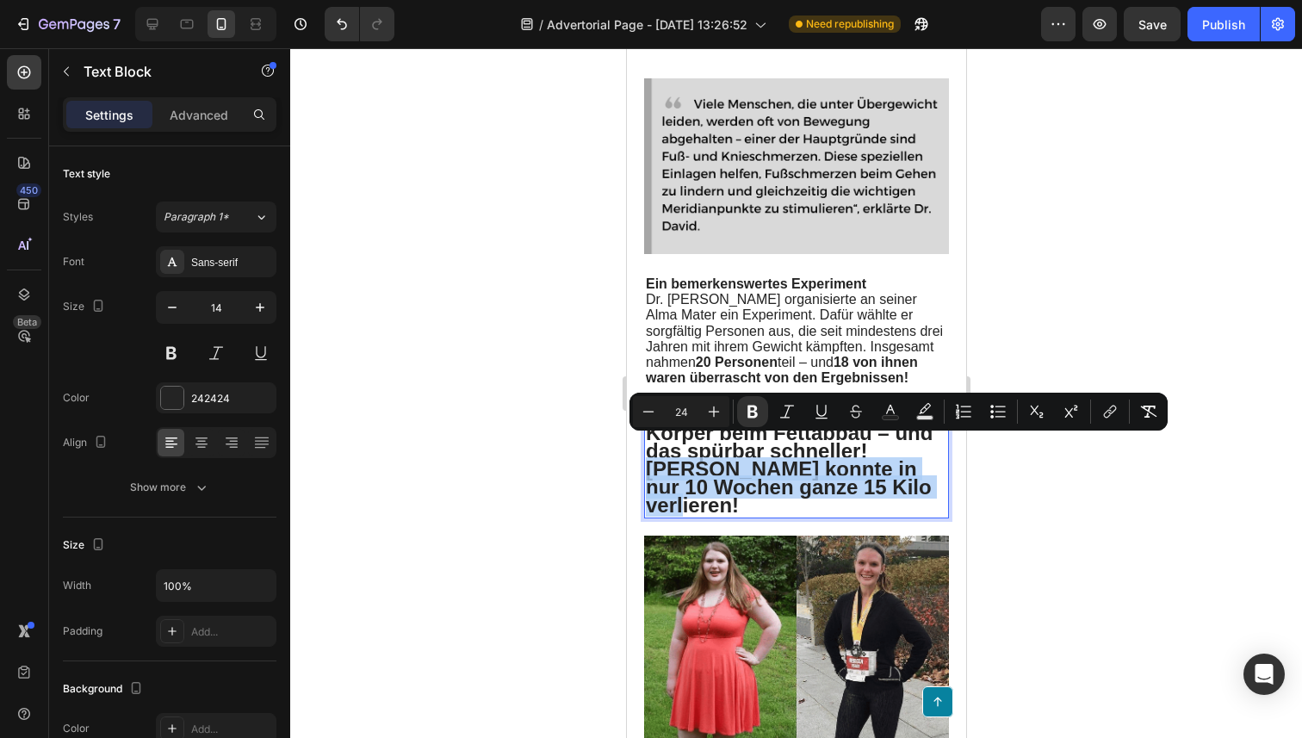
click at [765, 489] on p "[PERSON_NAME] konnte in nur 10 Wochen ganze 15 Kilo verlieren!" at bounding box center [795, 488] width 301 height 55
click at [779, 489] on p "[PERSON_NAME] konnte in nur 10 Wochen ganze 15 Kilo verlieren!" at bounding box center [795, 488] width 301 height 55
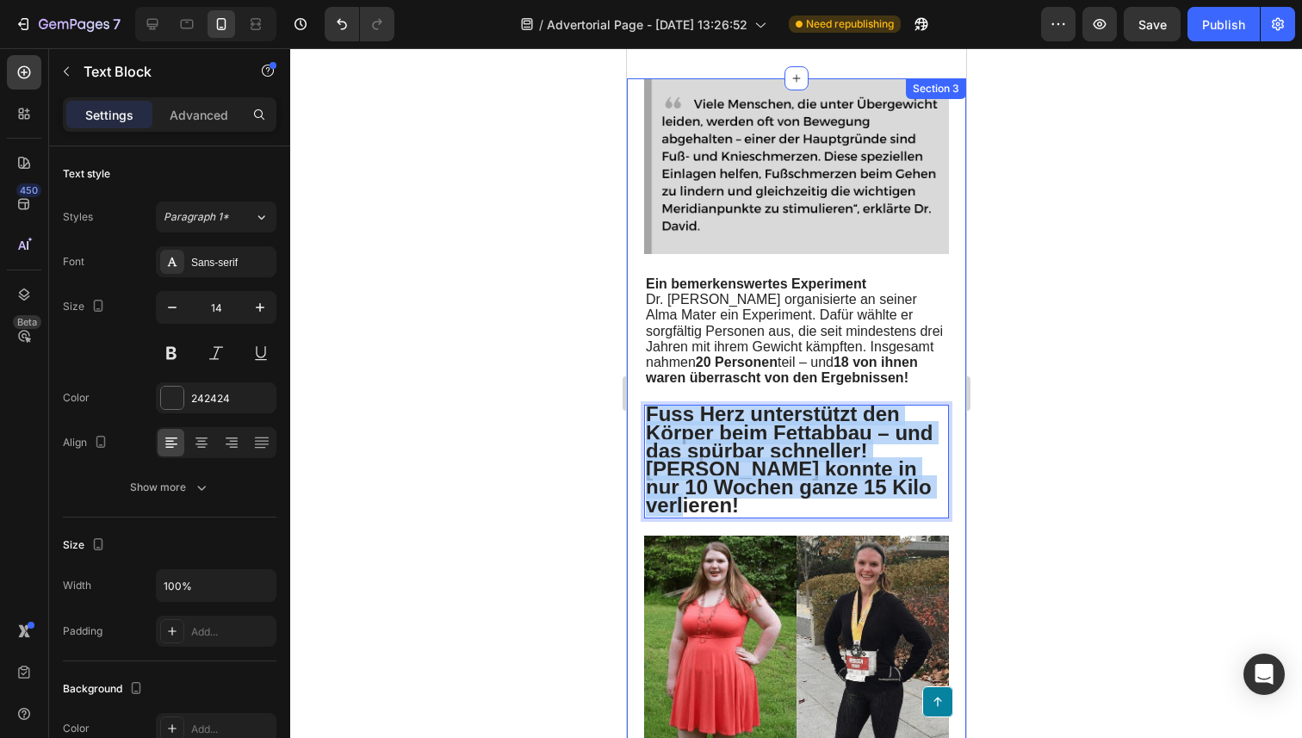
drag, startPoint x: 758, startPoint y: 489, endPoint x: 639, endPoint y: 405, distance: 145.2
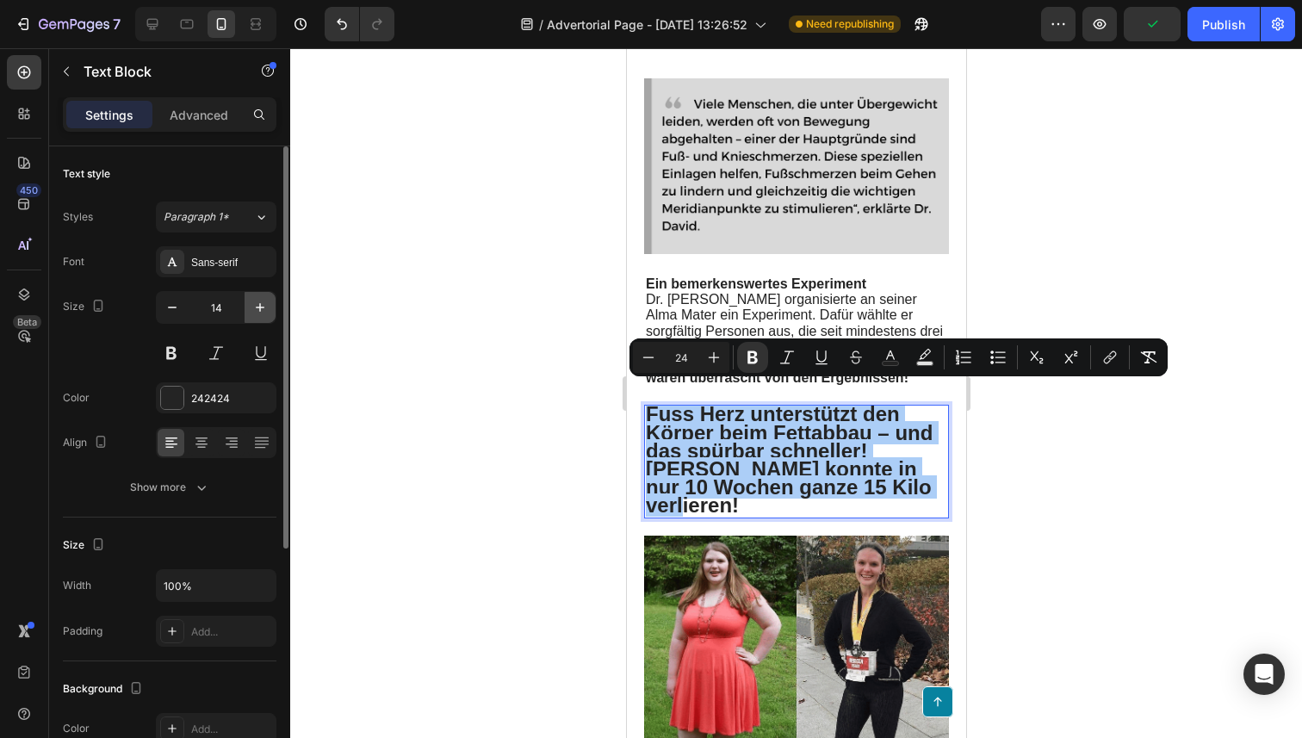
click at [264, 312] on icon "button" at bounding box center [259, 307] width 17 height 17
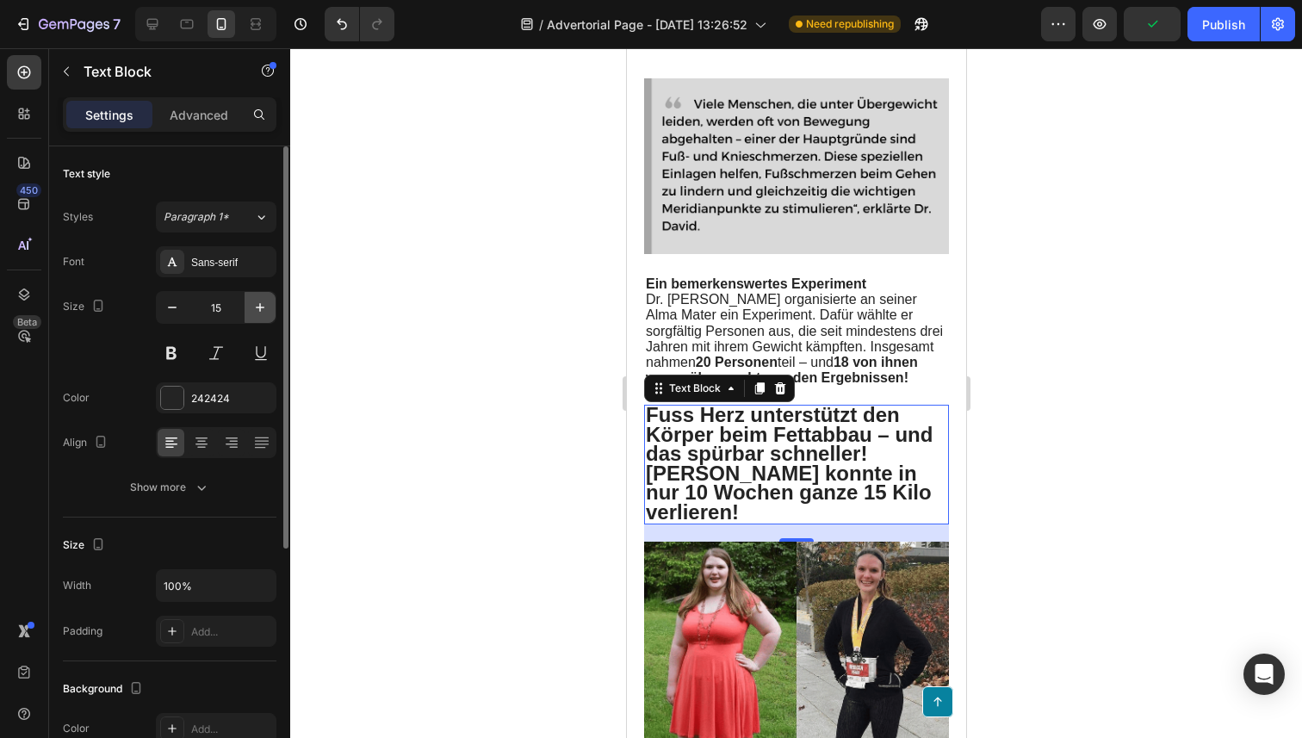
click at [264, 312] on icon "button" at bounding box center [259, 307] width 17 height 17
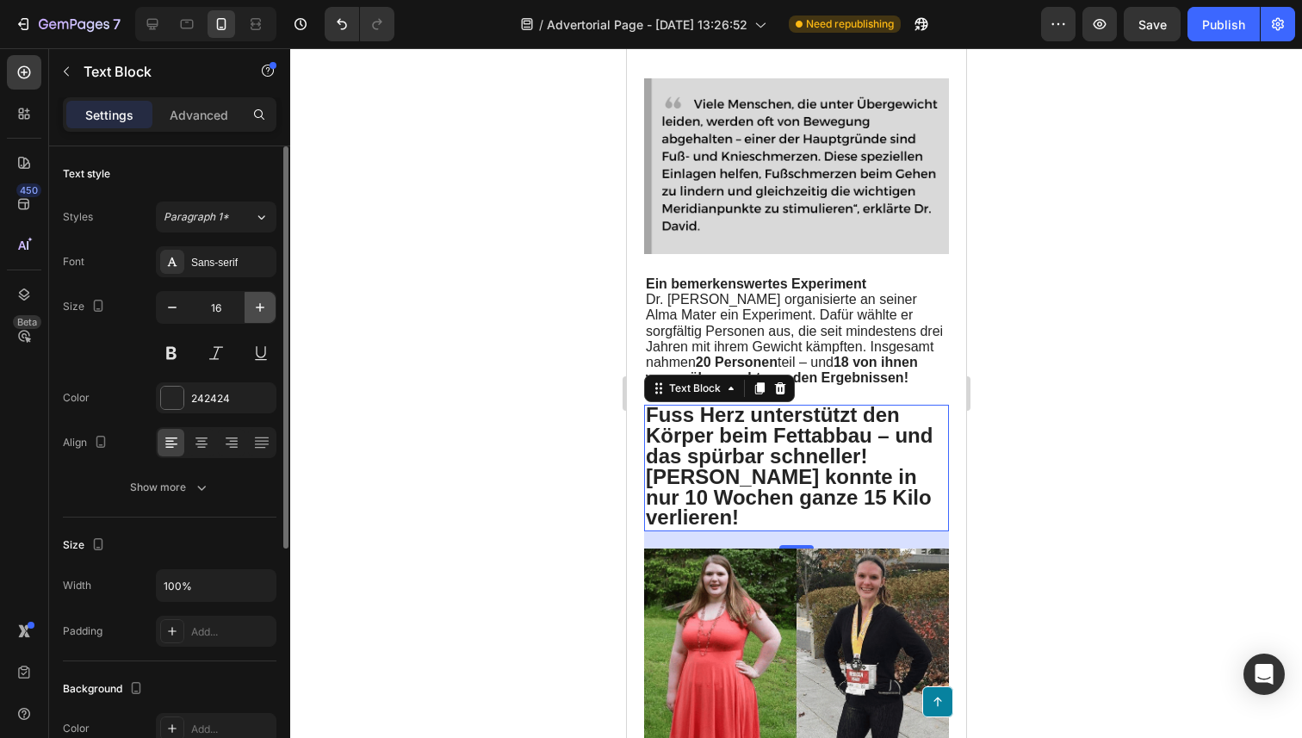
click at [263, 312] on icon "button" at bounding box center [259, 307] width 17 height 17
type input "17"
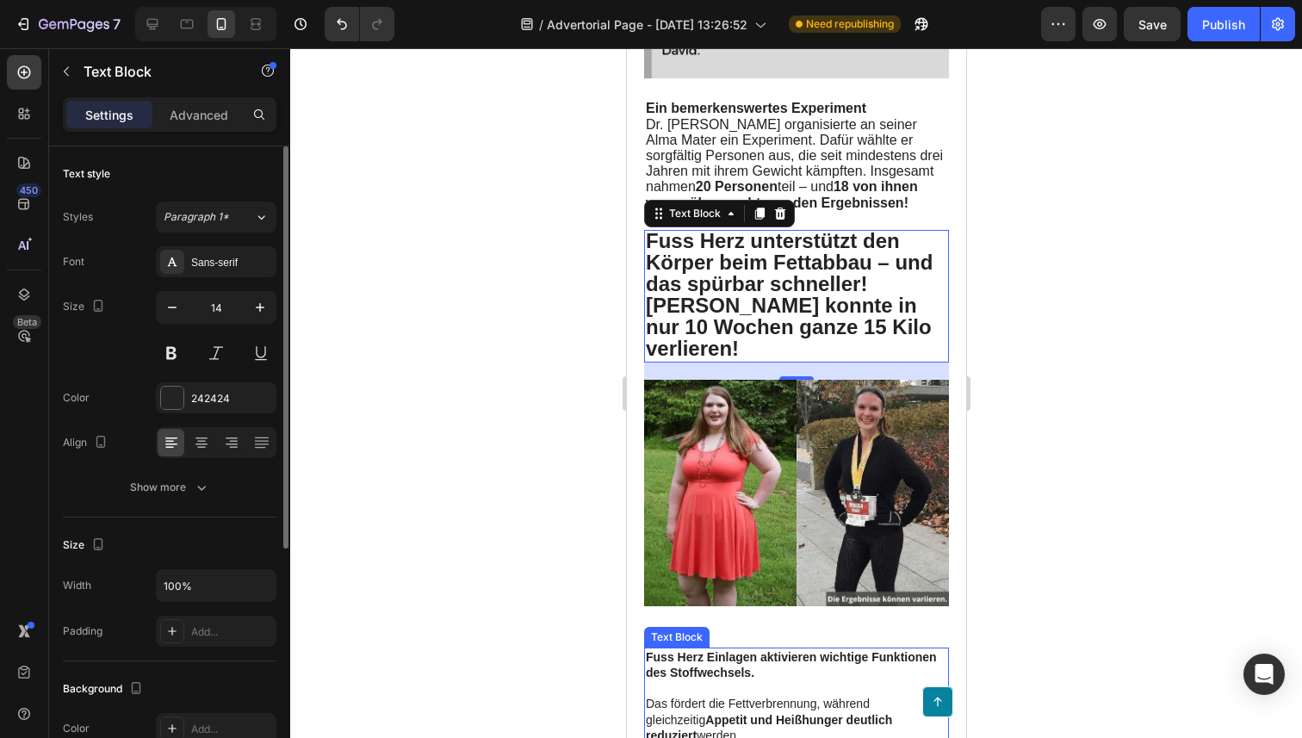
click at [823, 653] on strong "Fuss Herz Einlagen aktivieren wichtige Funktionen des Stoffwechsels." at bounding box center [790, 664] width 291 height 29
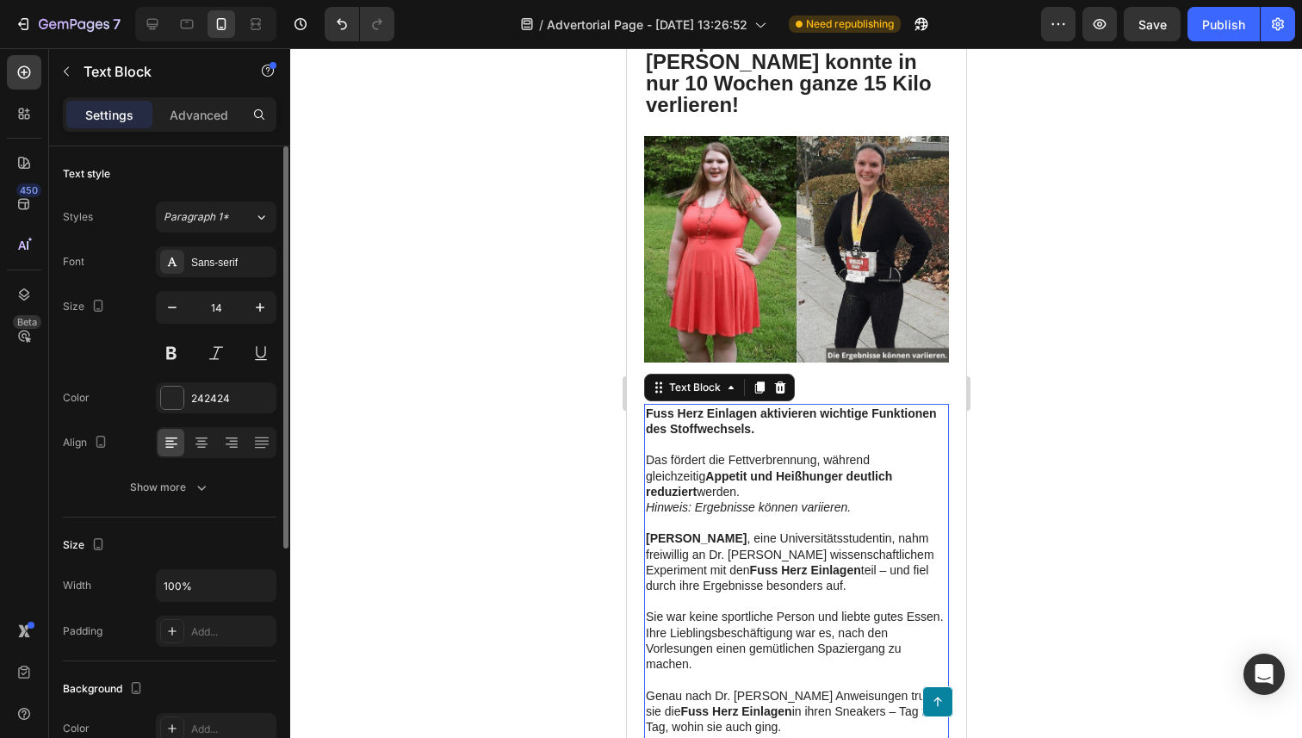
scroll to position [2530, 0]
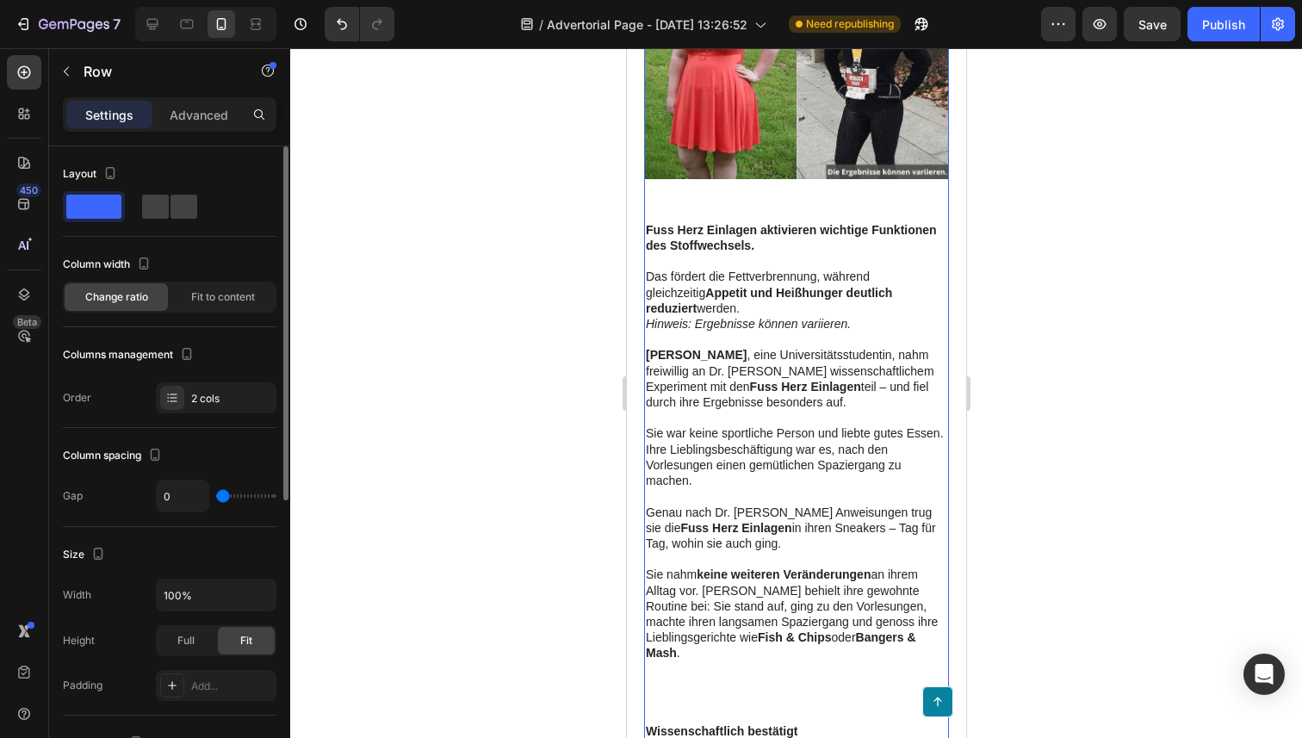
scroll to position [2759, 0]
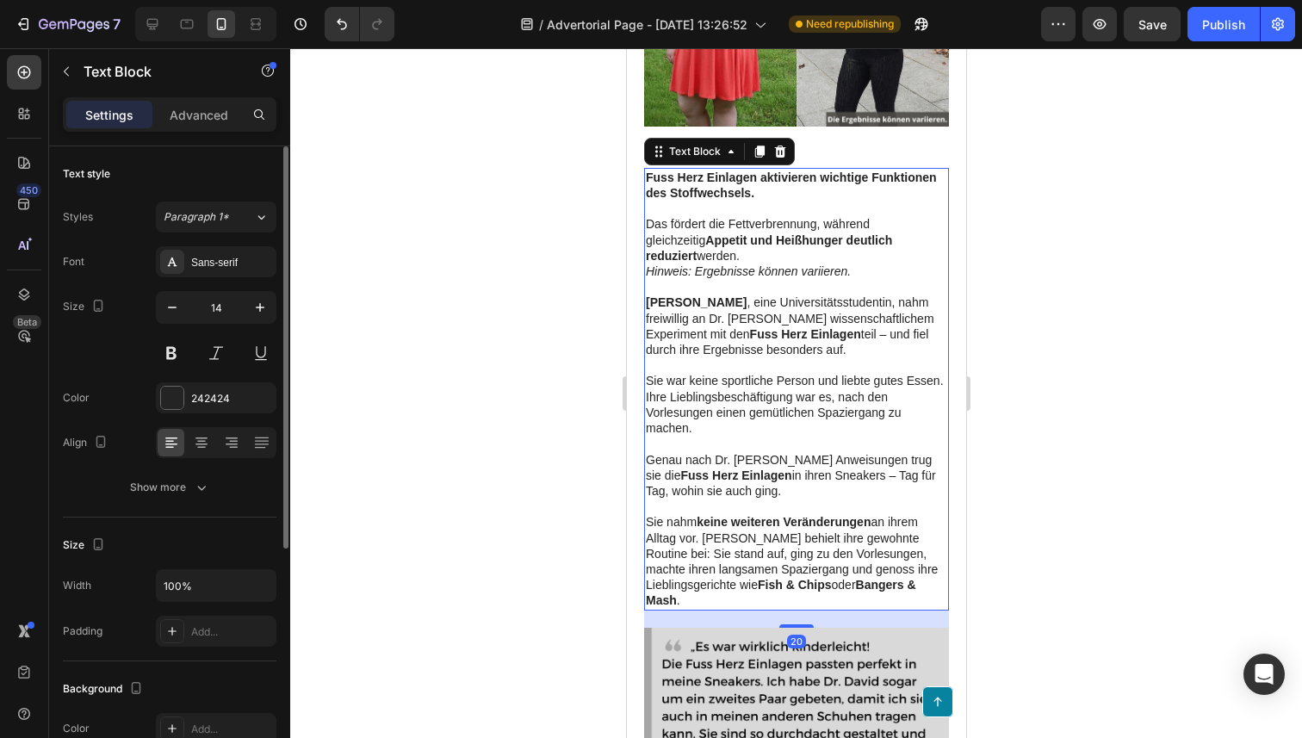
click at [825, 498] on p at bounding box center [795, 505] width 301 height 15
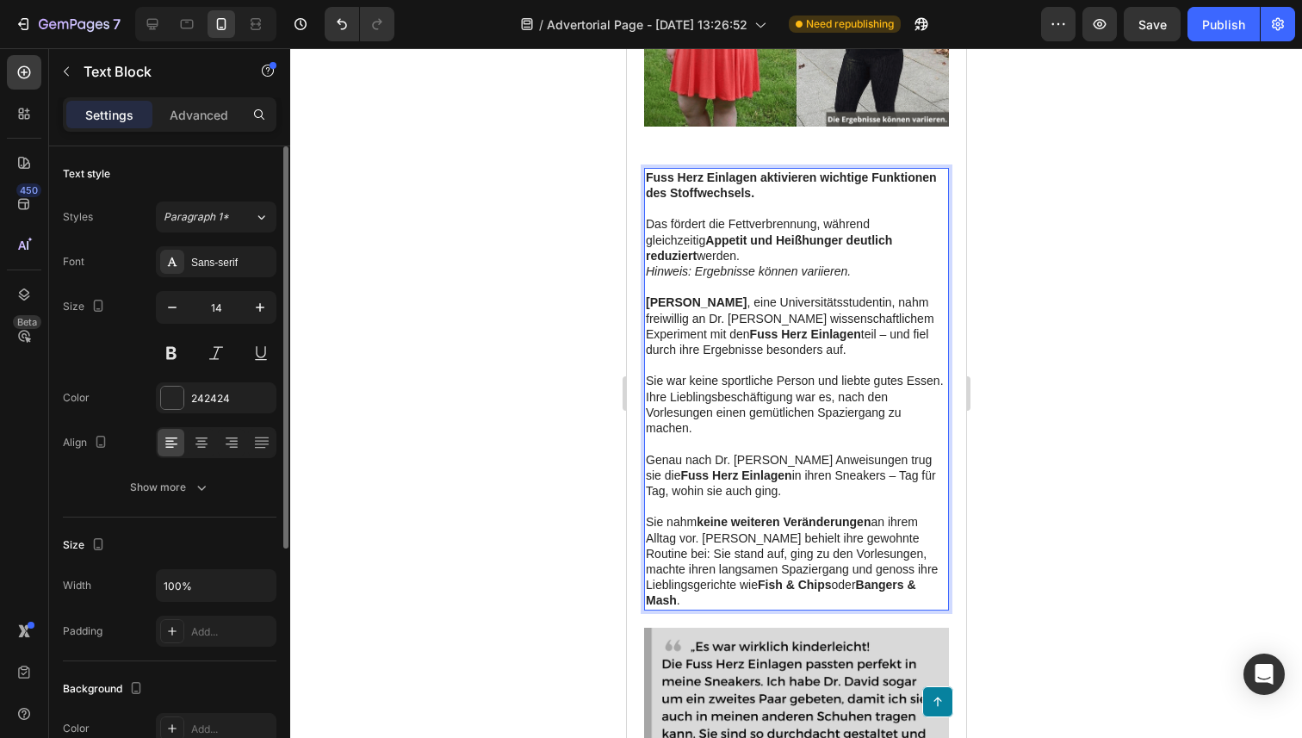
click at [775, 593] on div "Fuss Herz Einlagen aktivieren wichtige Funktionen des Stoffwechsels. Das förder…" at bounding box center [795, 389] width 305 height 443
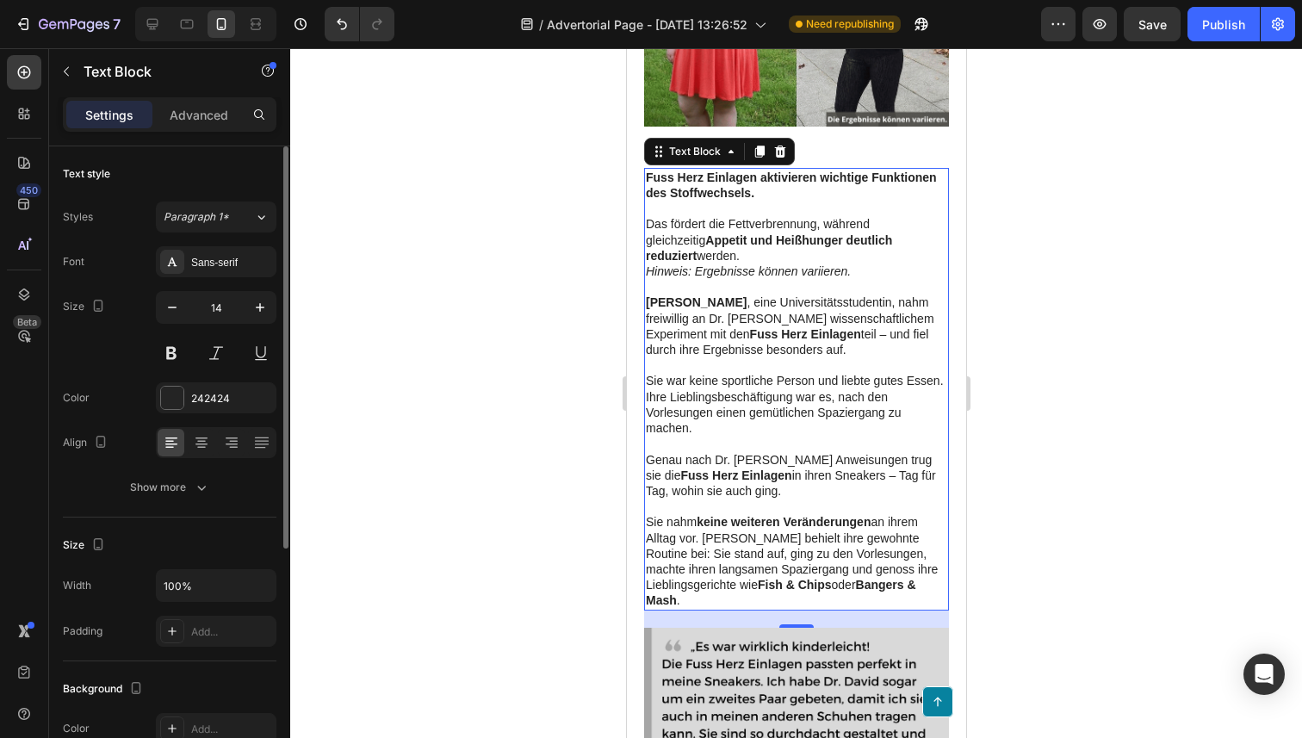
click at [614, 631] on div at bounding box center [796, 393] width 1012 height 690
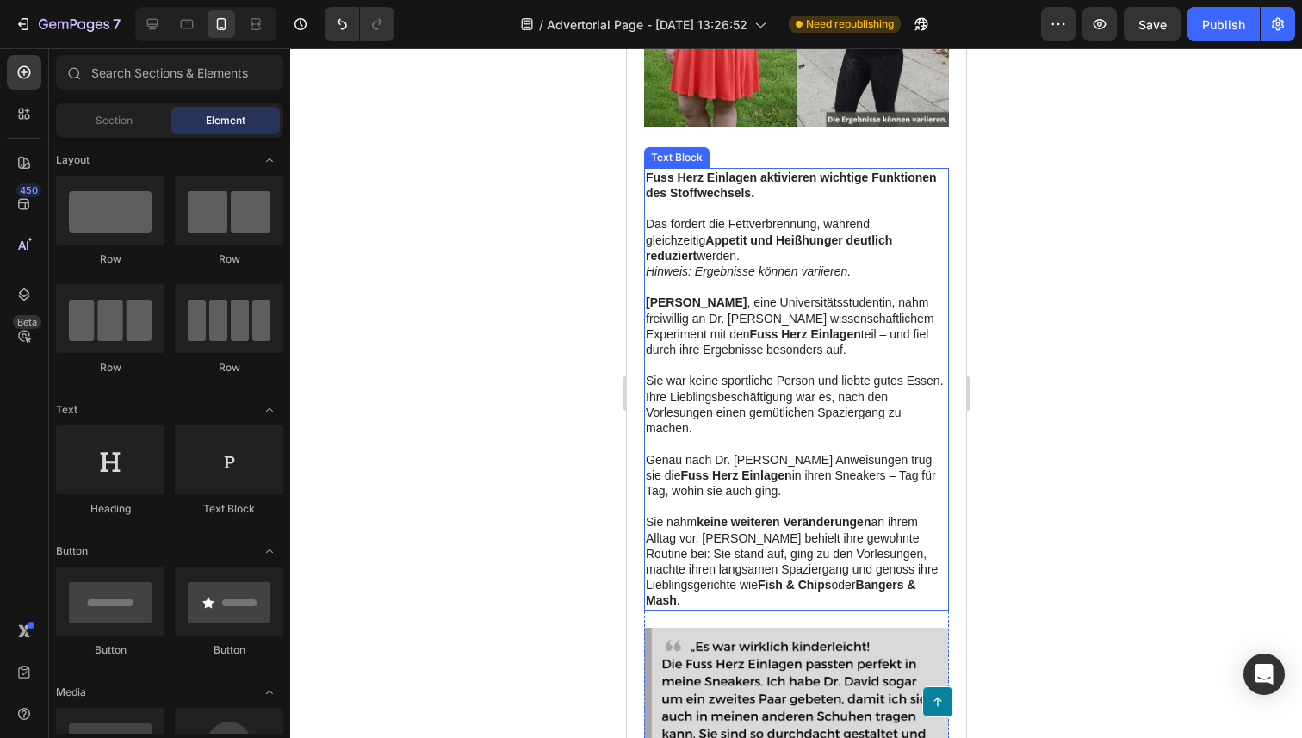
click at [775, 524] on p "Sie nahm keine weiteren Veränderungen an ihrem Alltag vor. [PERSON_NAME] behiel…" at bounding box center [795, 561] width 301 height 94
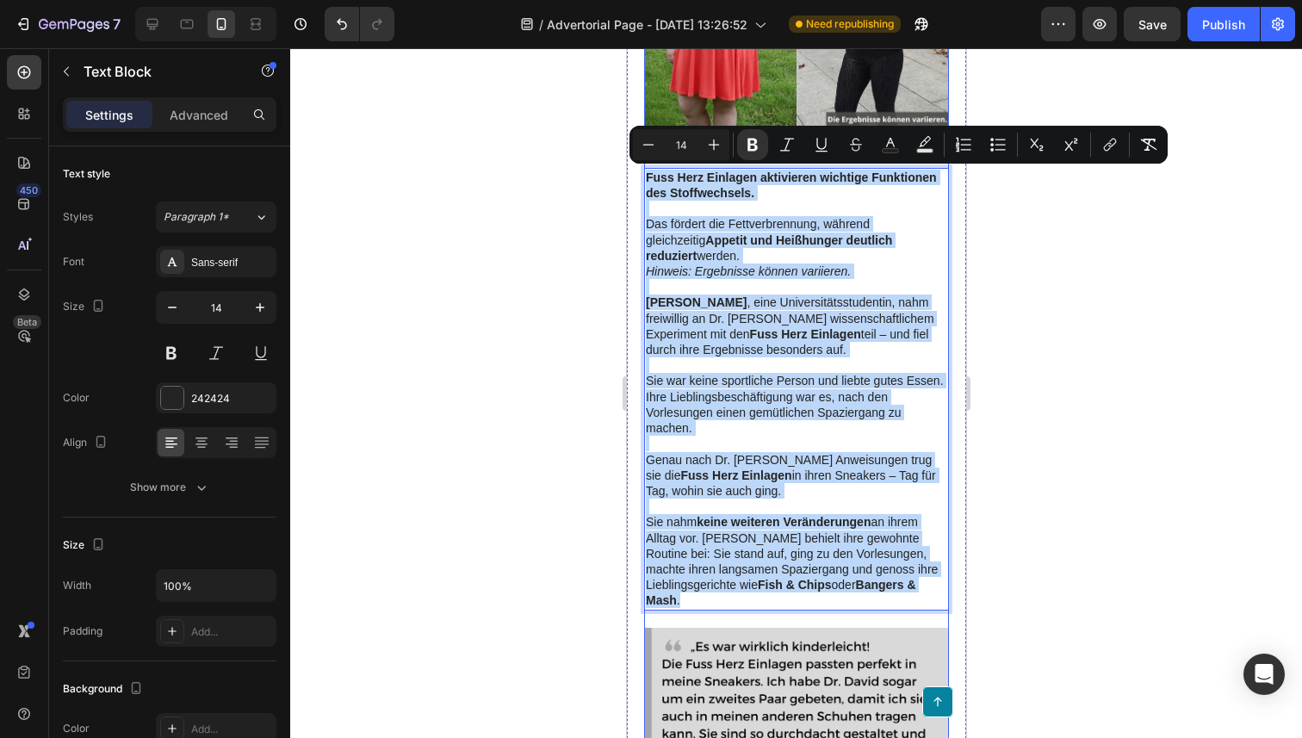
drag, startPoint x: 699, startPoint y: 583, endPoint x: 643, endPoint y: 160, distance: 426.4
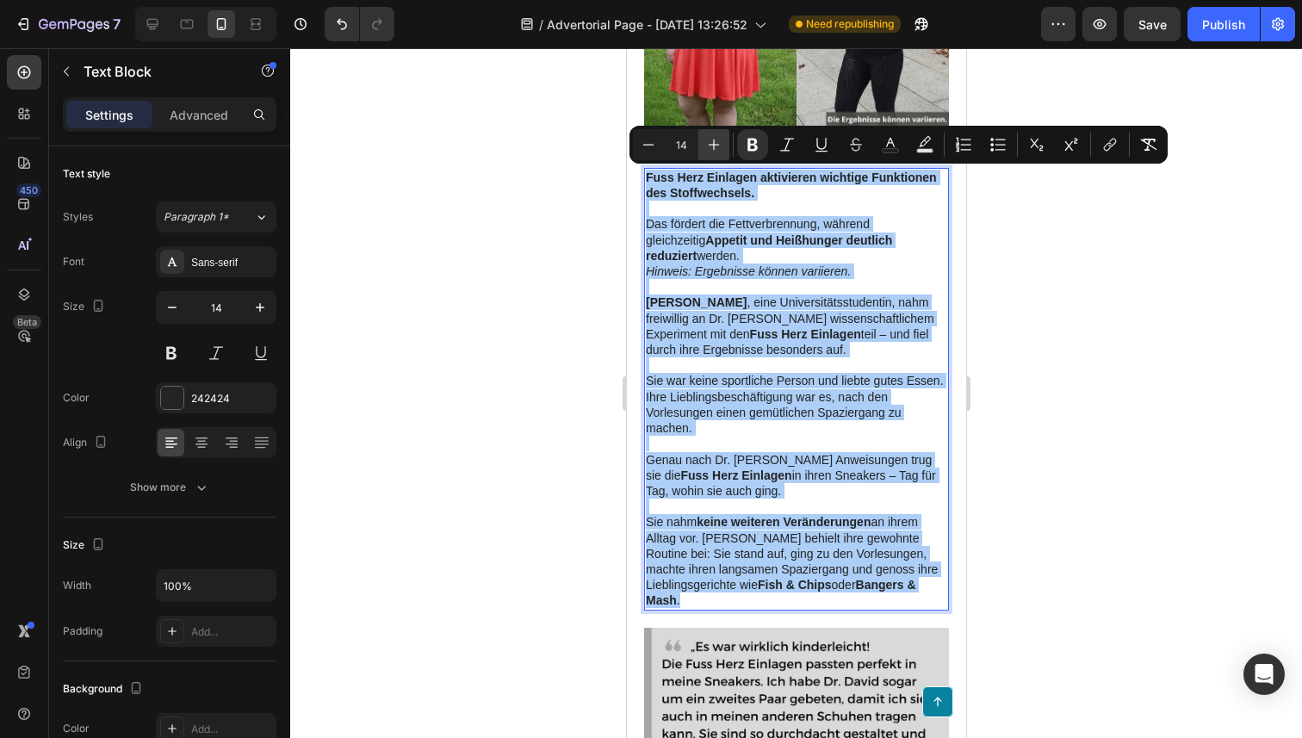
click at [723, 139] on button "Plus" at bounding box center [713, 144] width 31 height 31
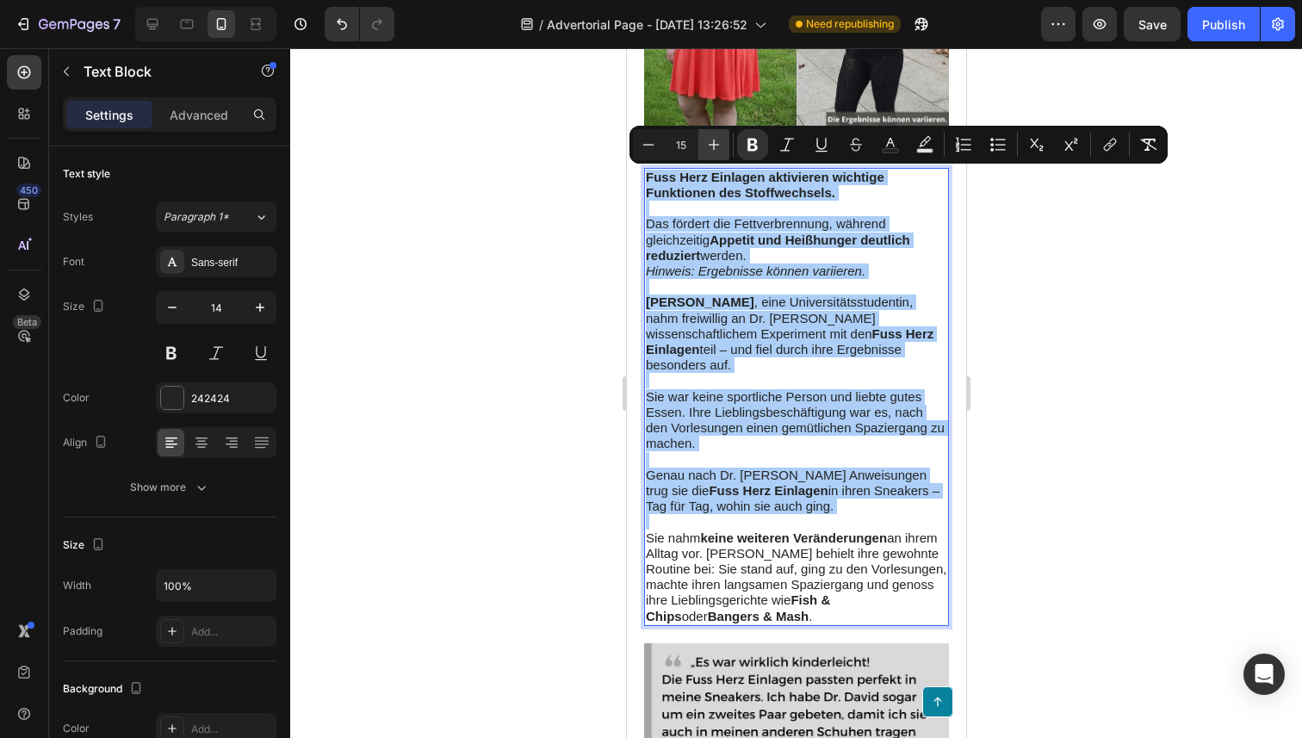
click at [723, 139] on button "Plus" at bounding box center [713, 144] width 31 height 31
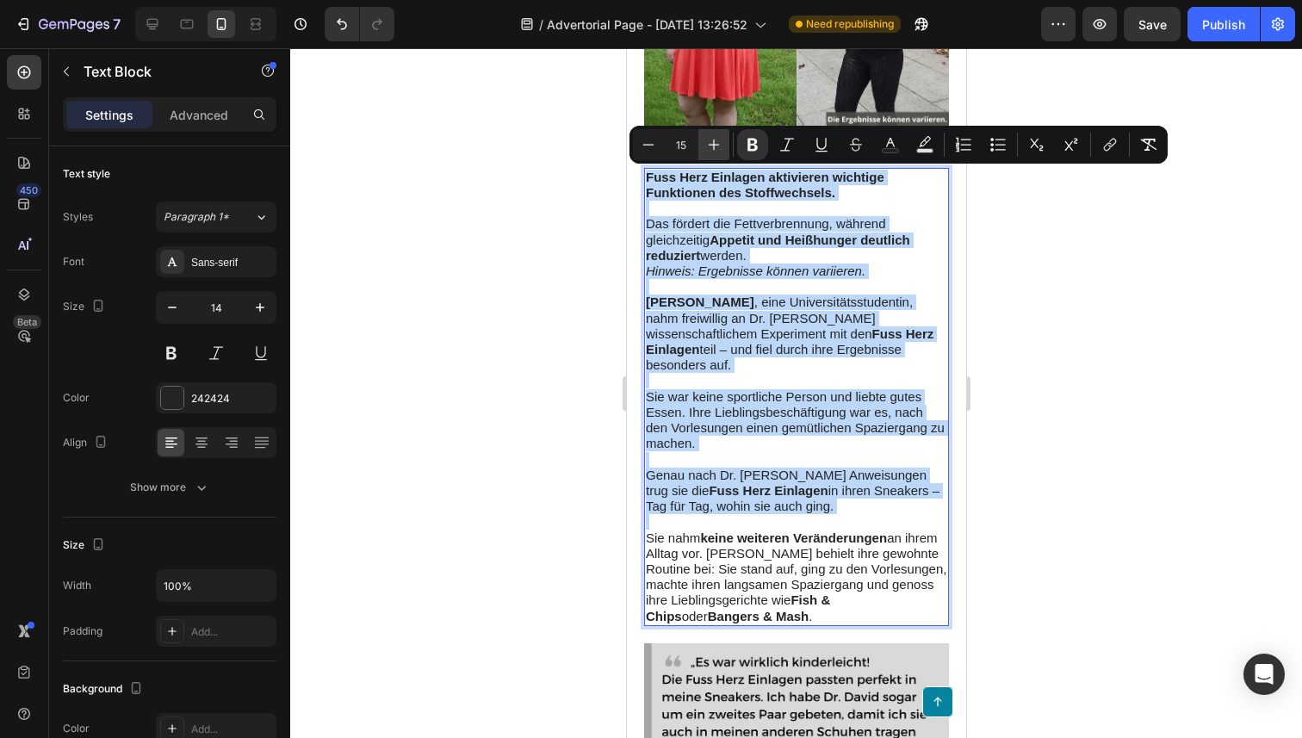
type input "16"
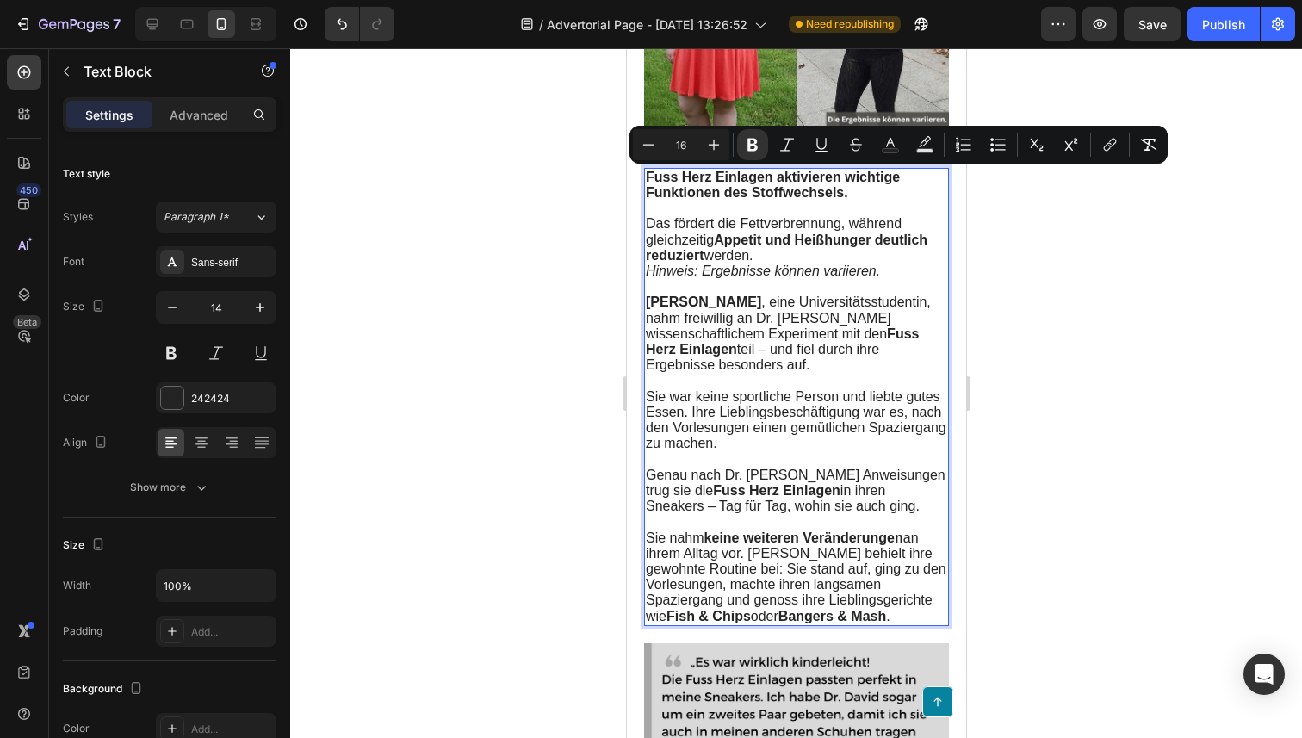
click at [771, 483] on span "Genau nach Dr. Davids Anweisungen trug sie die Fuss Herz Einlagen in ihren Snea…" at bounding box center [795, 490] width 300 height 46
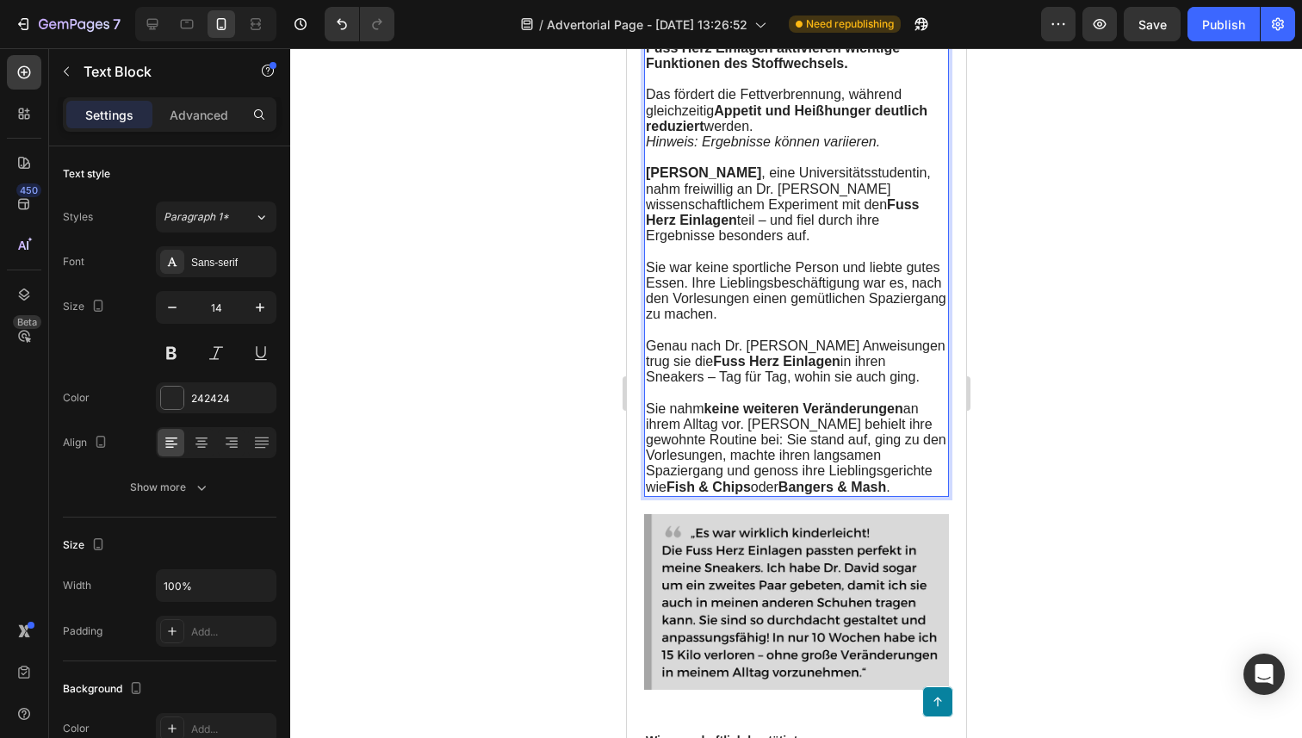
scroll to position [2932, 0]
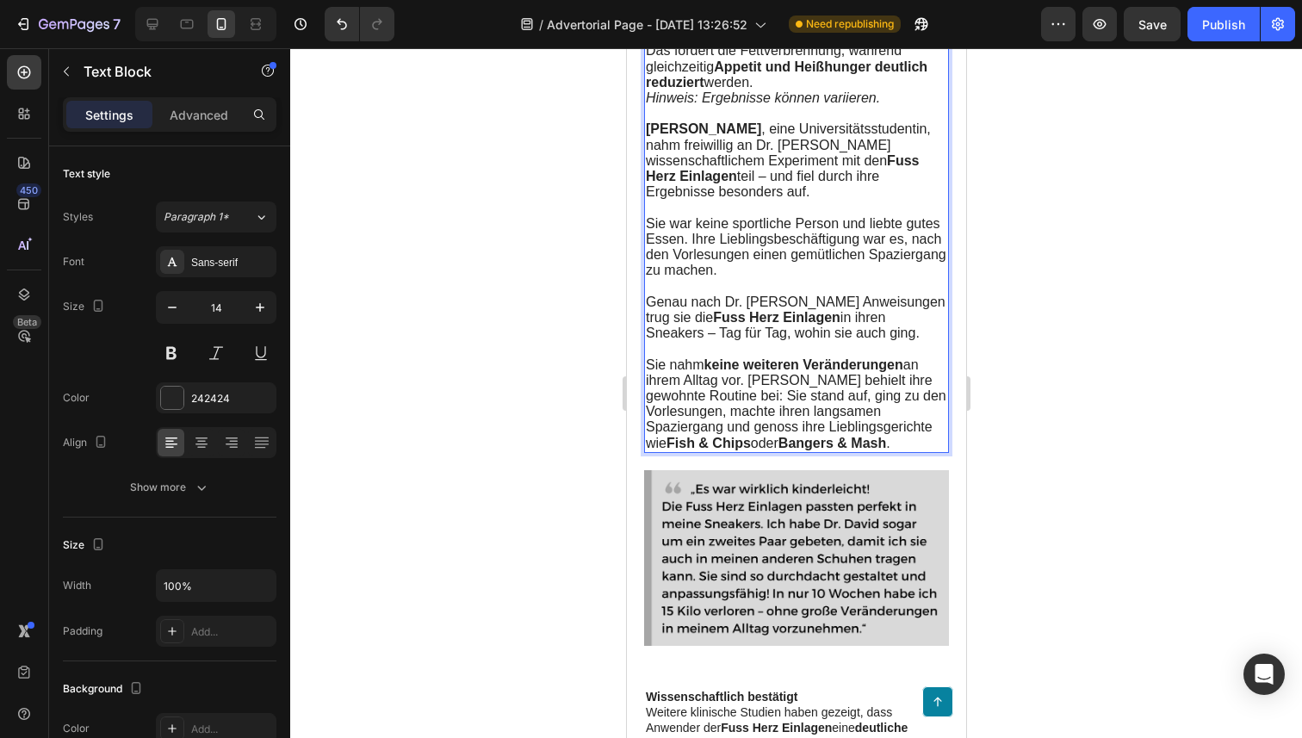
click at [830, 436] on strong "Bangers & Mash" at bounding box center [831, 443] width 108 height 15
click at [871, 437] on strong "Bangers & Mash" at bounding box center [831, 443] width 108 height 15
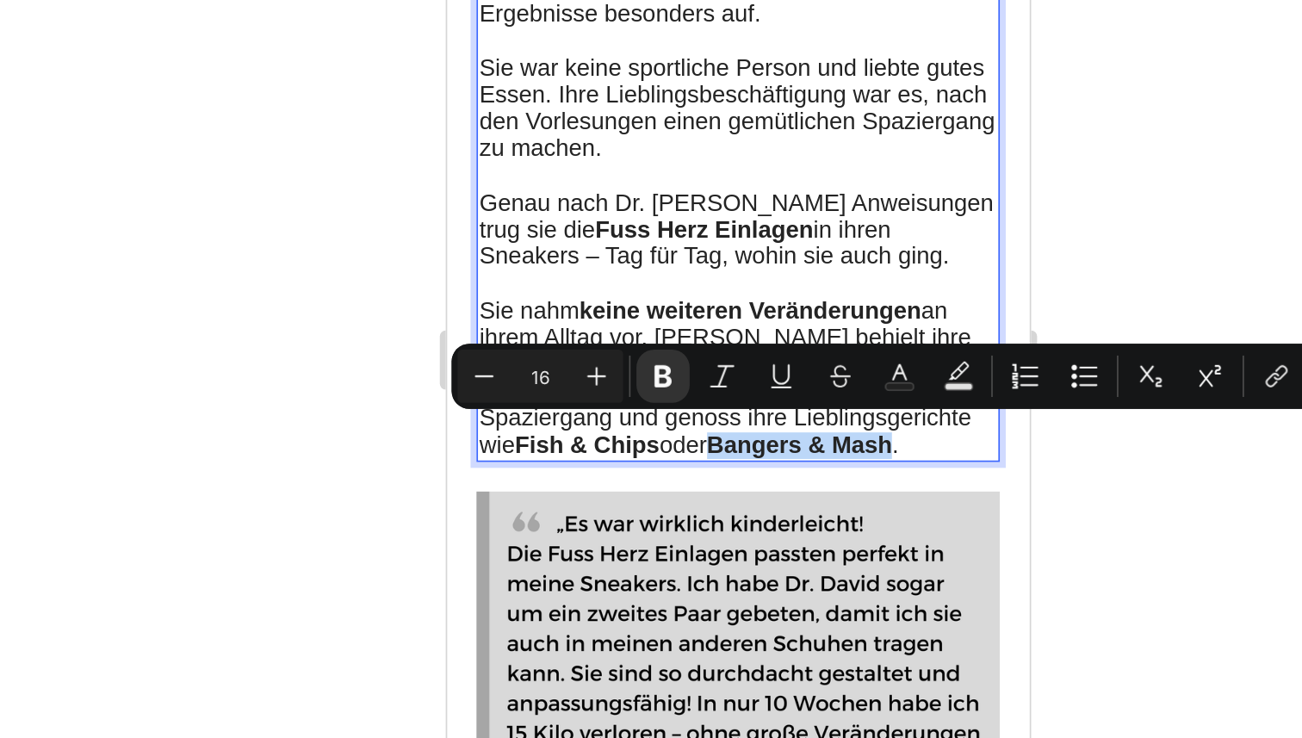
drag, startPoint x: 716, startPoint y: 158, endPoint x: 612, endPoint y: 158, distance: 104.2
click at [612, 158] on span "Sie nahm keine weiteren Veränderungen an ihrem Alltag vor. [PERSON_NAME] behiel…" at bounding box center [615, 123] width 300 height 93
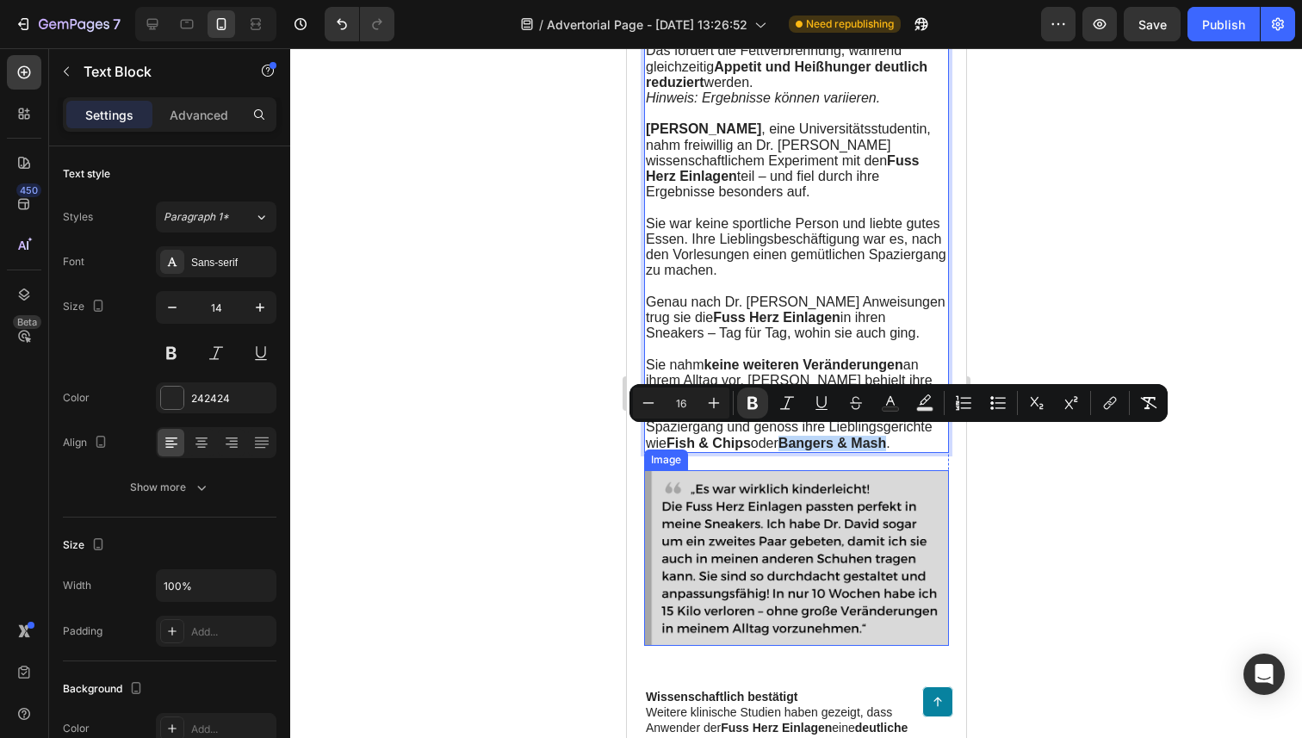
click at [766, 493] on img at bounding box center [795, 558] width 305 height 176
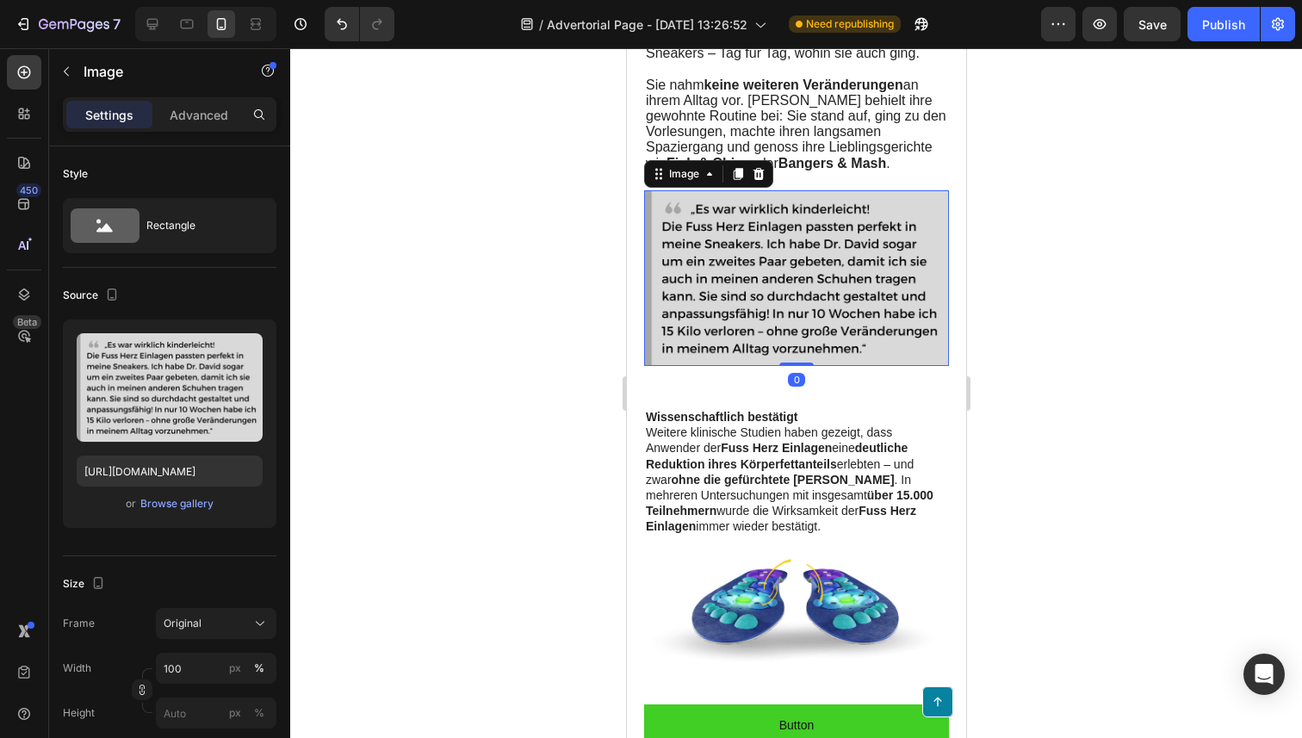
scroll to position [3230, 0]
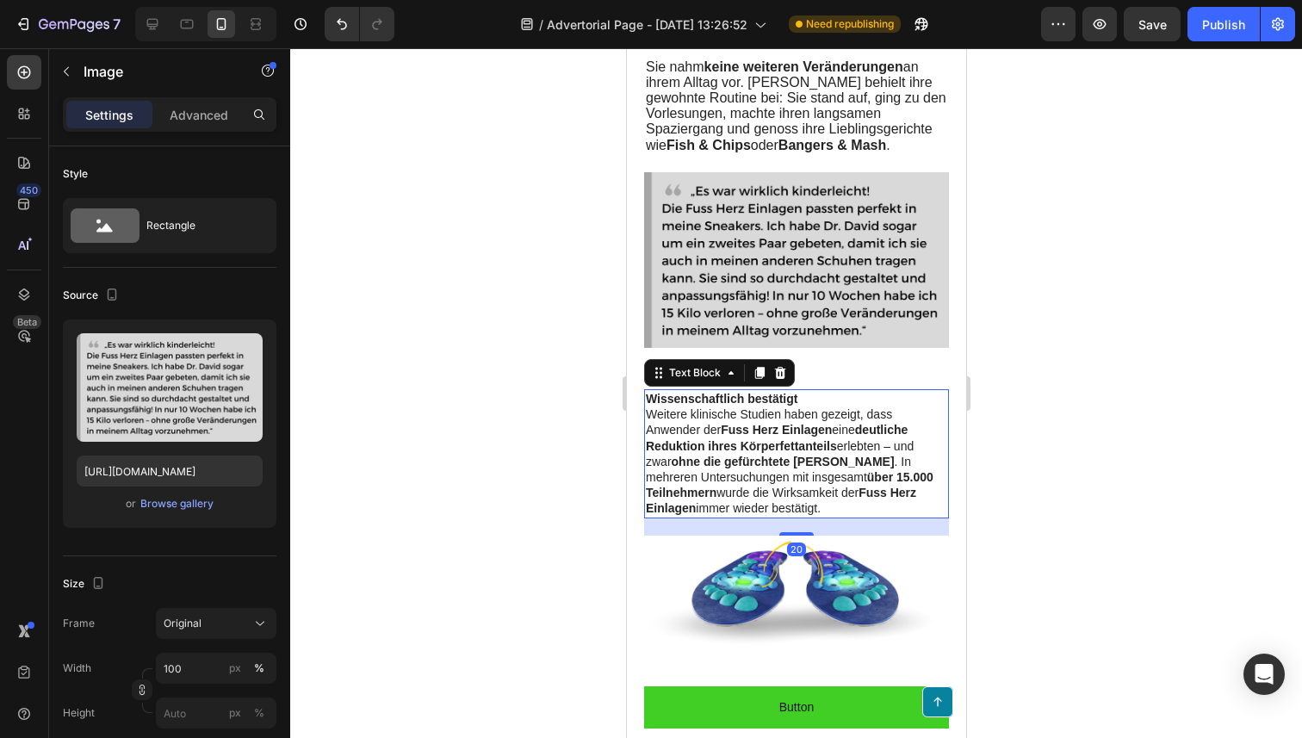
click at [719, 466] on p "Weitere klinische Studien haben gezeigt, dass Anwender der Fuss Herz Einlagen e…" at bounding box center [795, 460] width 301 height 109
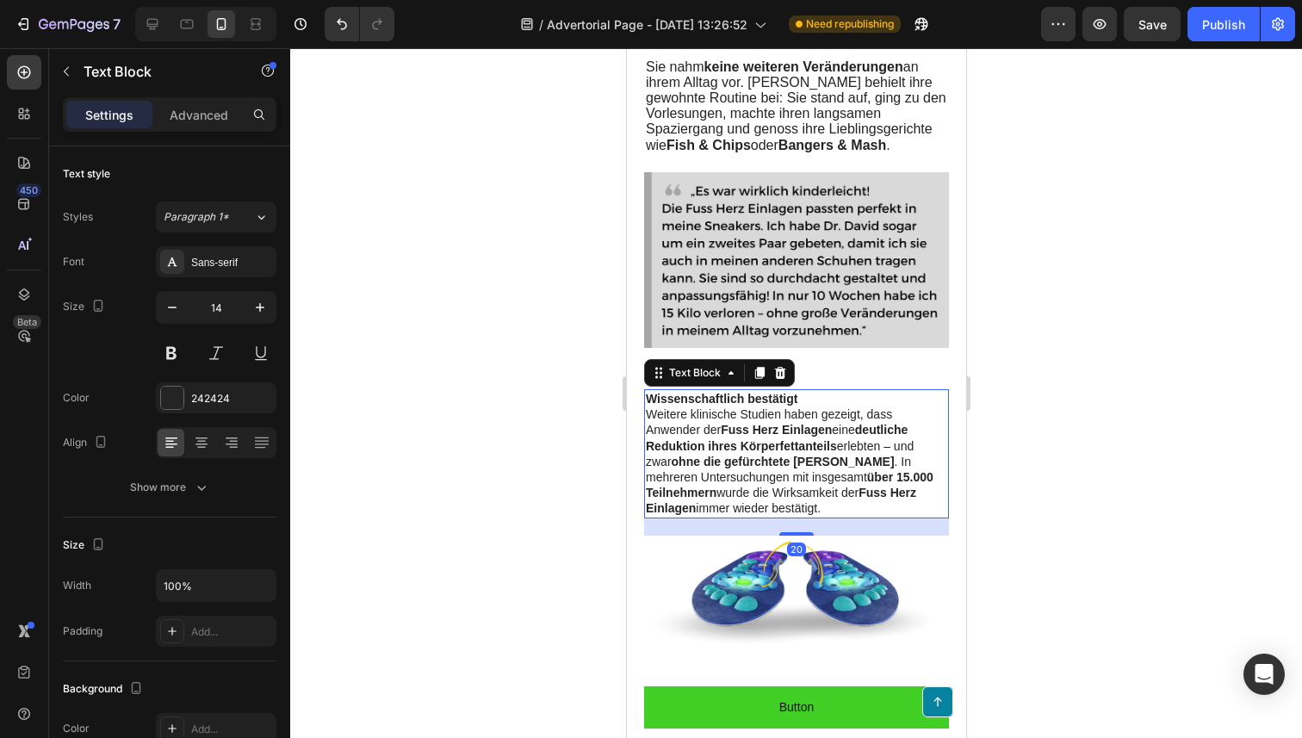
click at [719, 466] on p "Weitere klinische Studien haben gezeigt, dass Anwender der Fuss Herz Einlagen e…" at bounding box center [795, 460] width 301 height 109
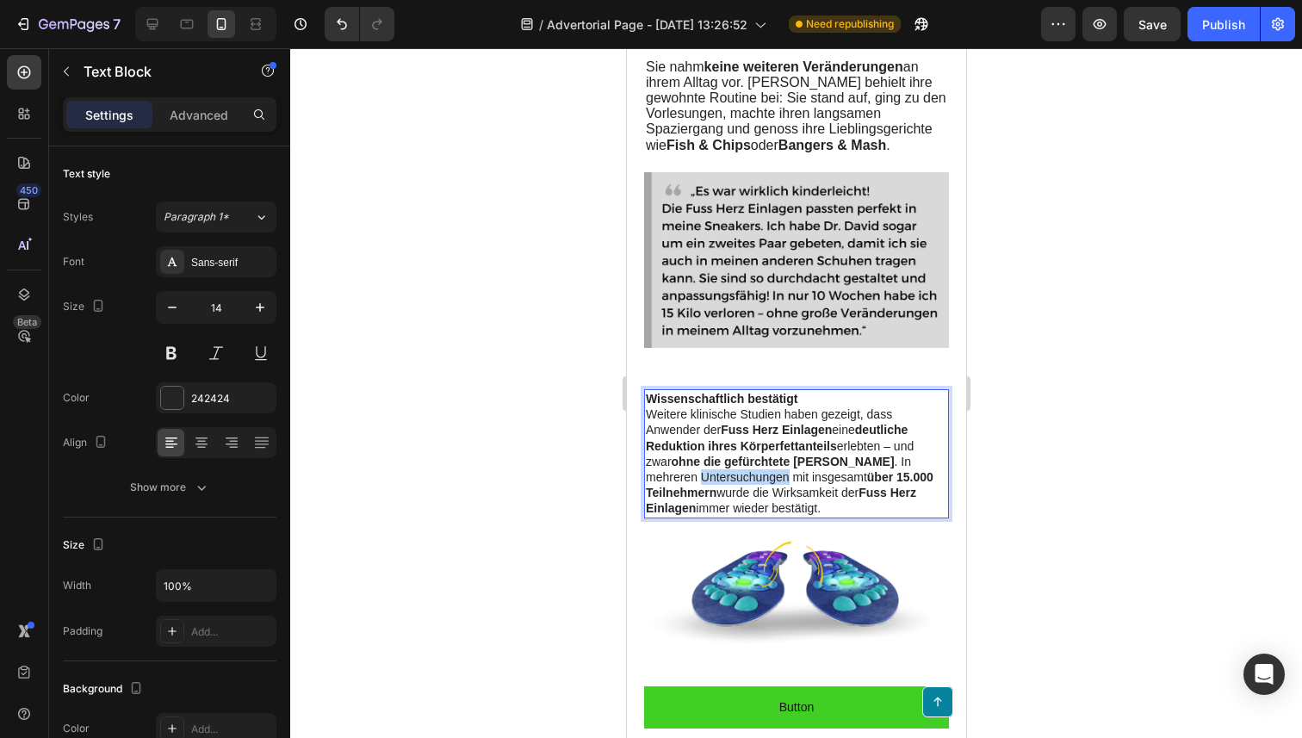
click at [719, 466] on p "Weitere klinische Studien haben gezeigt, dass Anwender der Fuss Herz Einlagen e…" at bounding box center [795, 460] width 301 height 109
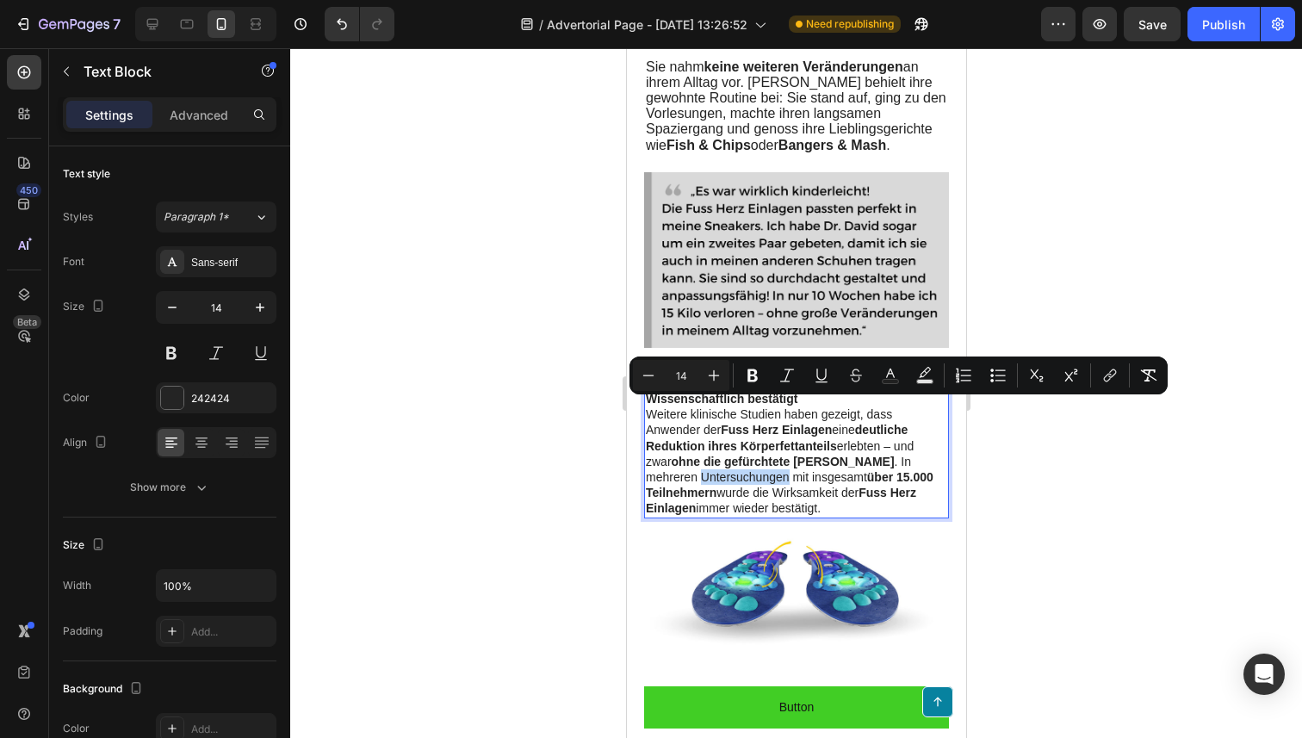
click at [800, 472] on p "Weitere klinische Studien haben gezeigt, dass Anwender der Fuss Herz Einlagen e…" at bounding box center [795, 460] width 301 height 109
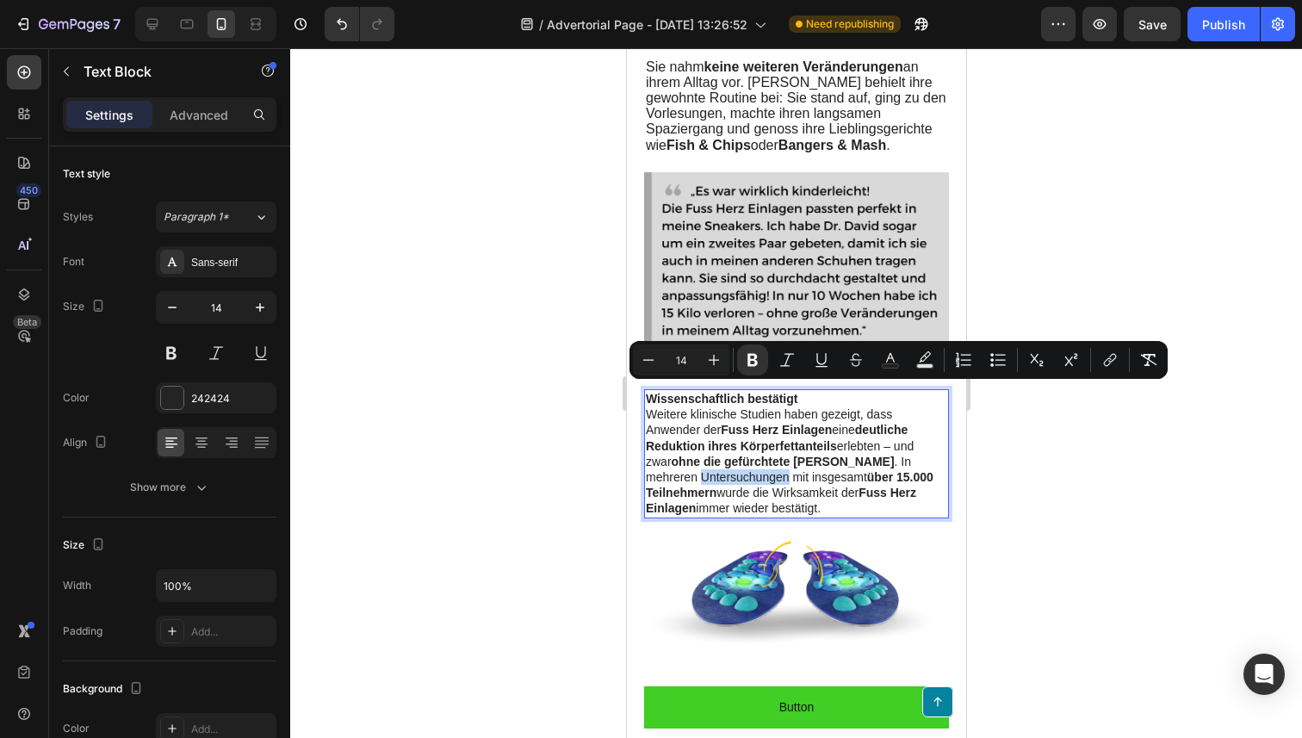
drag, startPoint x: 829, startPoint y: 499, endPoint x: 647, endPoint y: 393, distance: 210.7
click at [646, 393] on div "Wissenschaftlich bestätigt Weitere klinische Studien haben gezeigt, dass Anwend…" at bounding box center [795, 453] width 305 height 129
click at [709, 358] on icon "Editor contextual toolbar" at bounding box center [713, 359] width 17 height 17
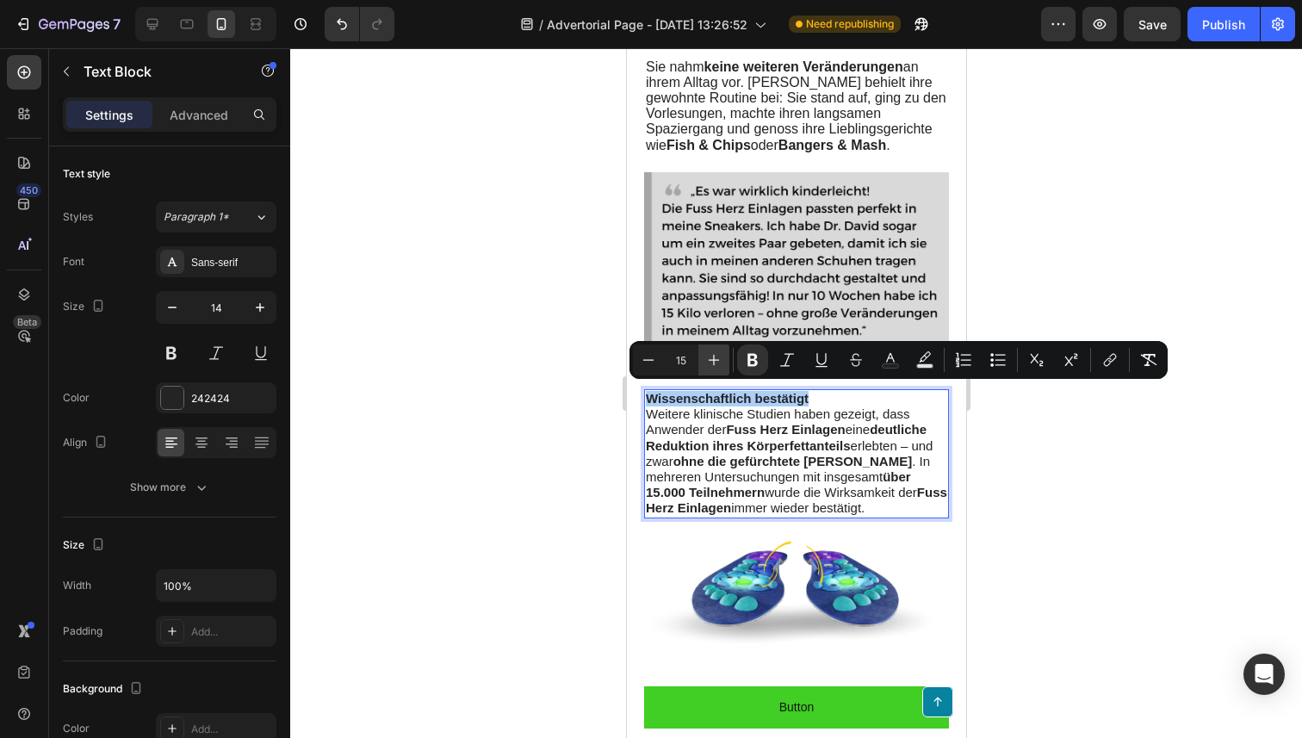
click at [709, 358] on icon "Editor contextual toolbar" at bounding box center [713, 359] width 17 height 17
type input "16"
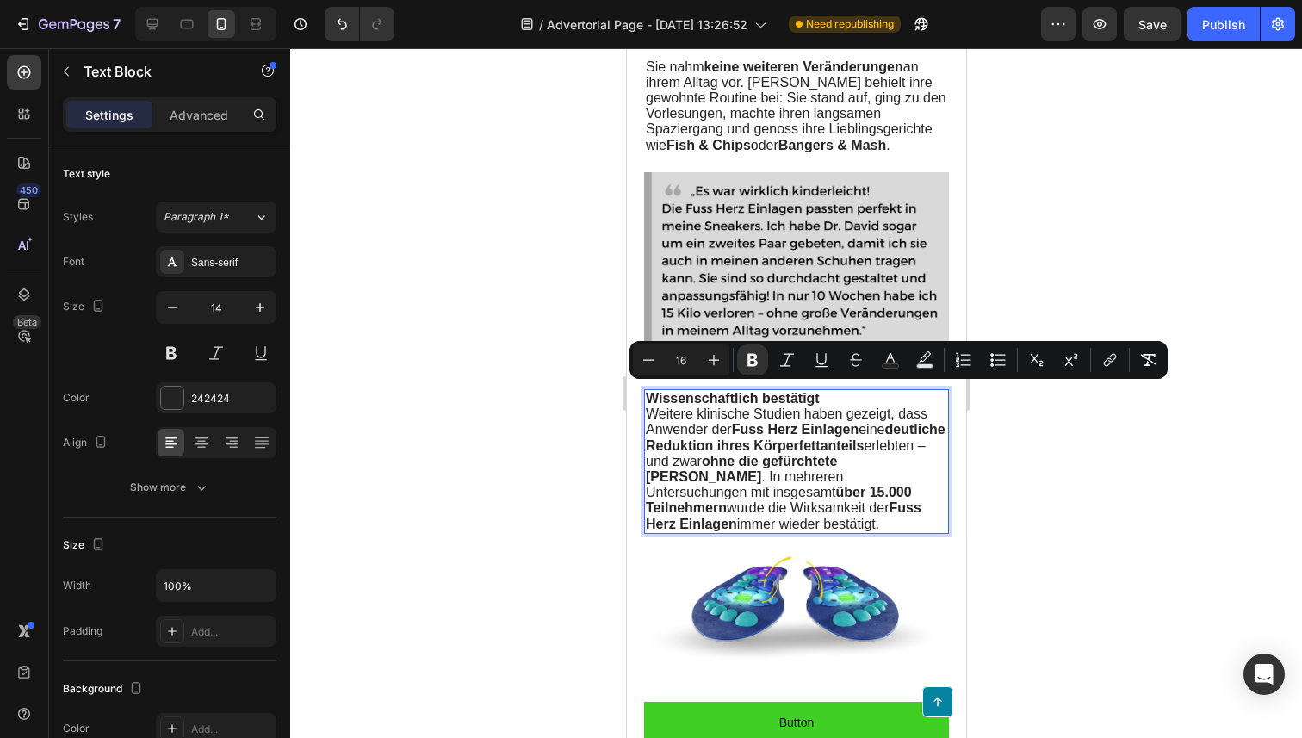
click at [793, 516] on p "Weitere klinische Studien haben gezeigt, dass Anwender der Fuss Herz Einlagen e…" at bounding box center [795, 469] width 301 height 126
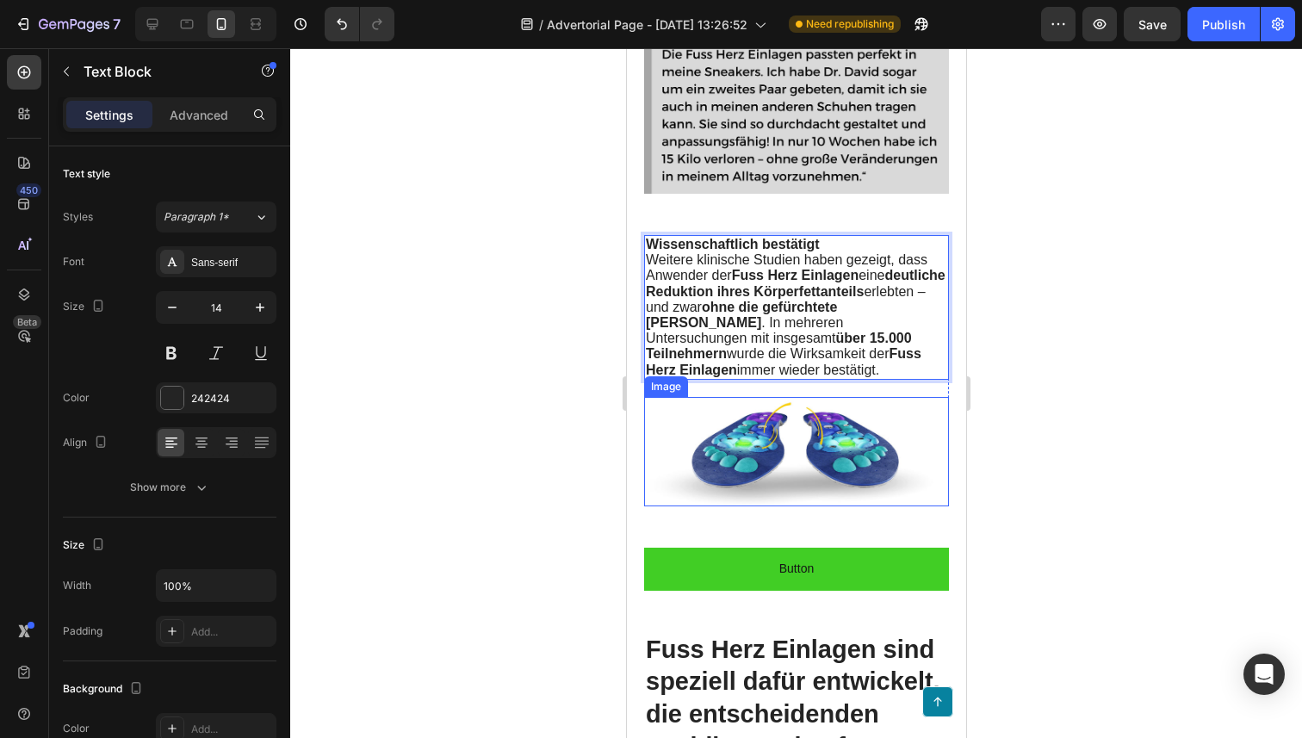
scroll to position [3394, 0]
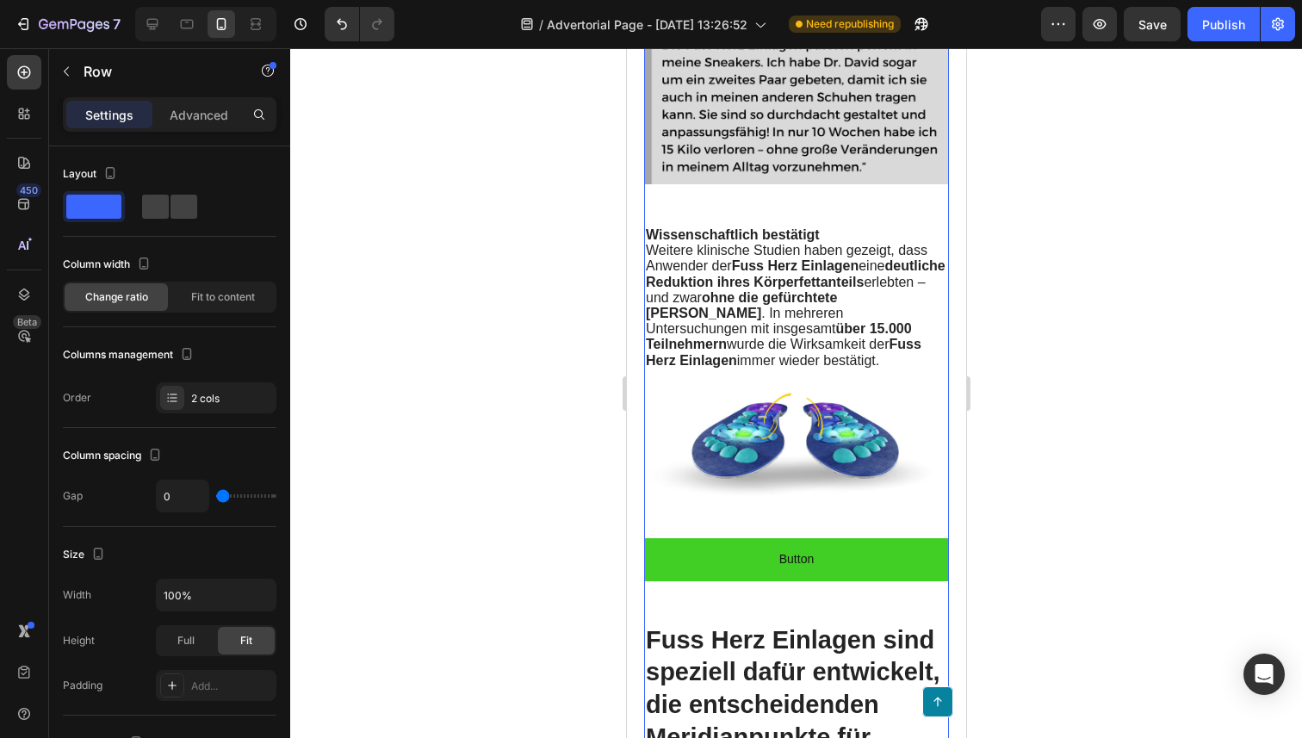
click at [796, 606] on div "Button Button" at bounding box center [795, 580] width 305 height 84
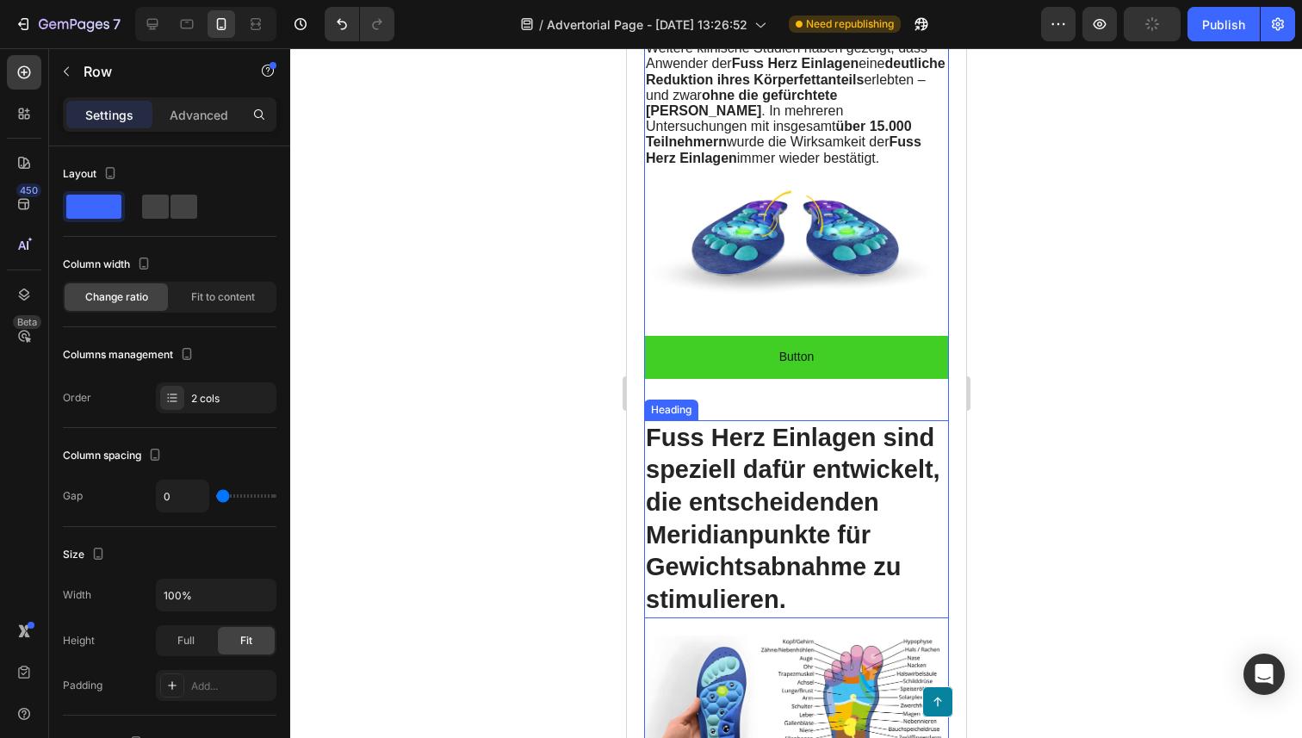
scroll to position [3622, 0]
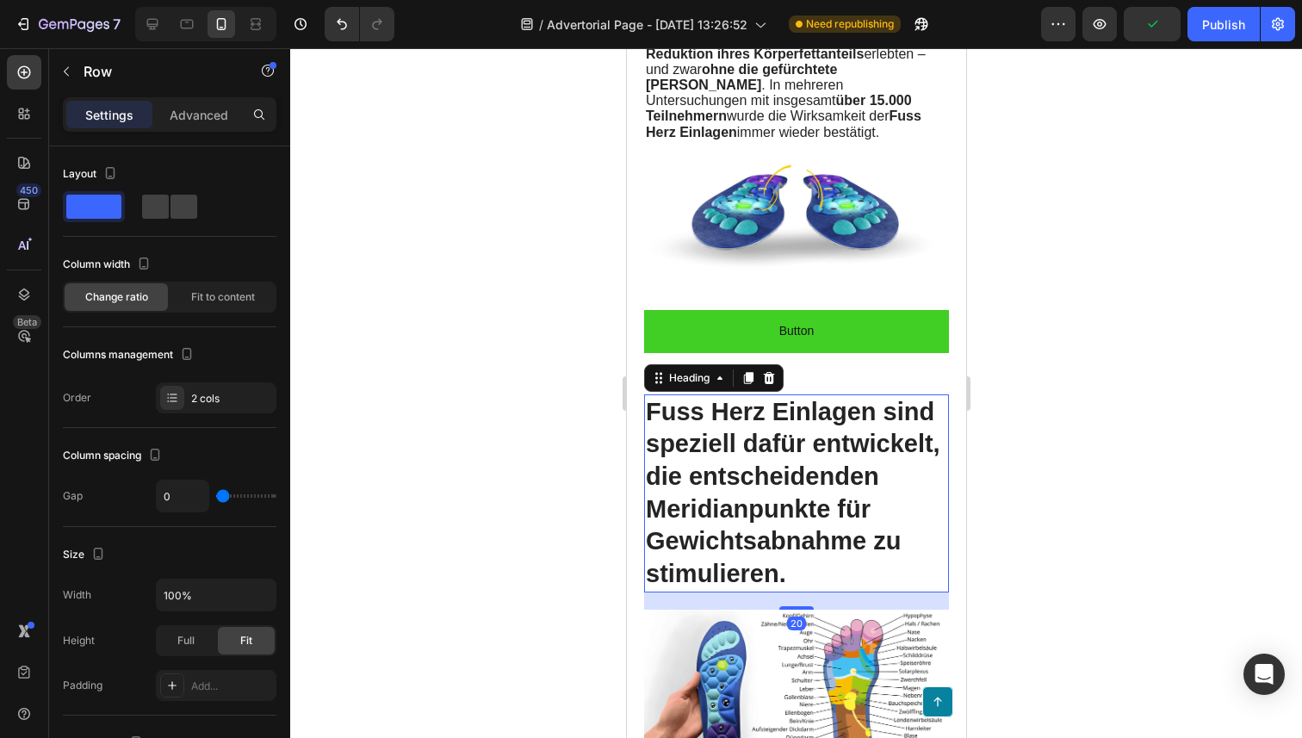
click at [735, 448] on h2 "Fuss Herz Einlagen sind speziell dafür entwickelt, die entscheidenden Meridianp…" at bounding box center [795, 493] width 305 height 198
click at [866, 375] on div "Button Button" at bounding box center [795, 352] width 305 height 84
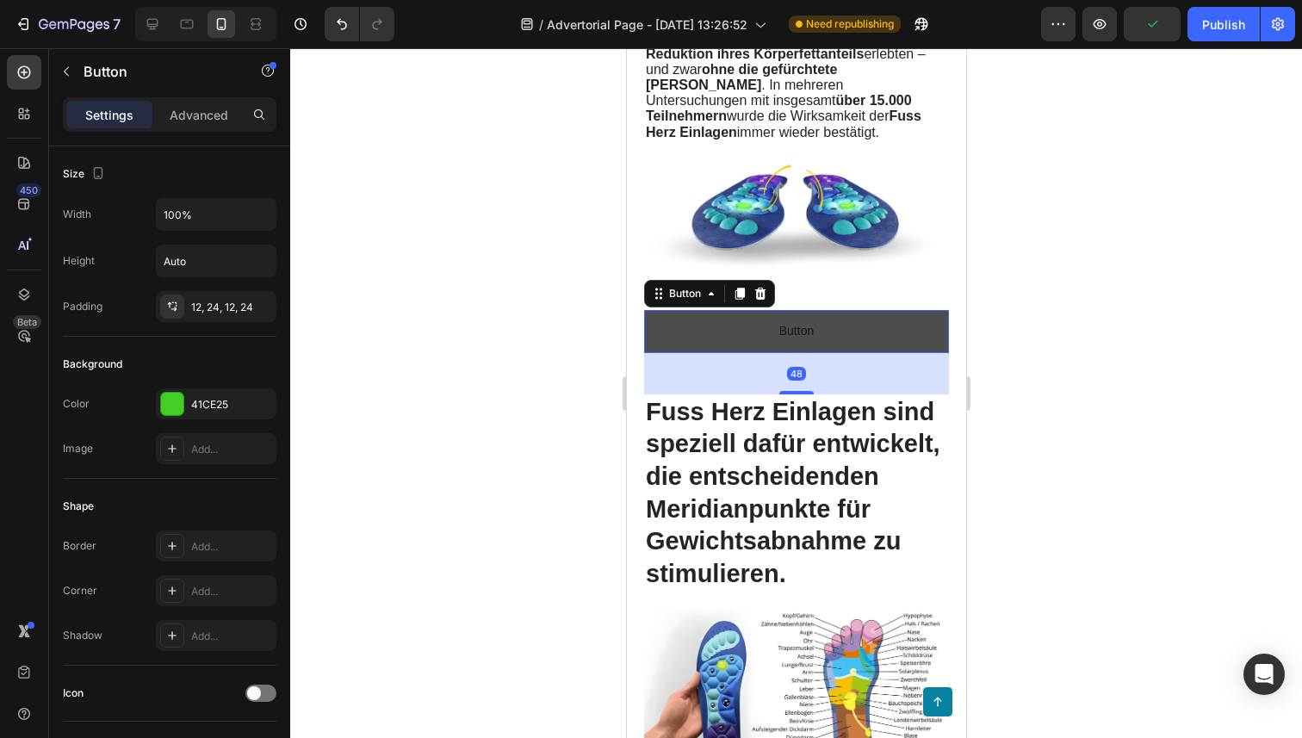
click at [779, 346] on button "Button" at bounding box center [795, 331] width 305 height 42
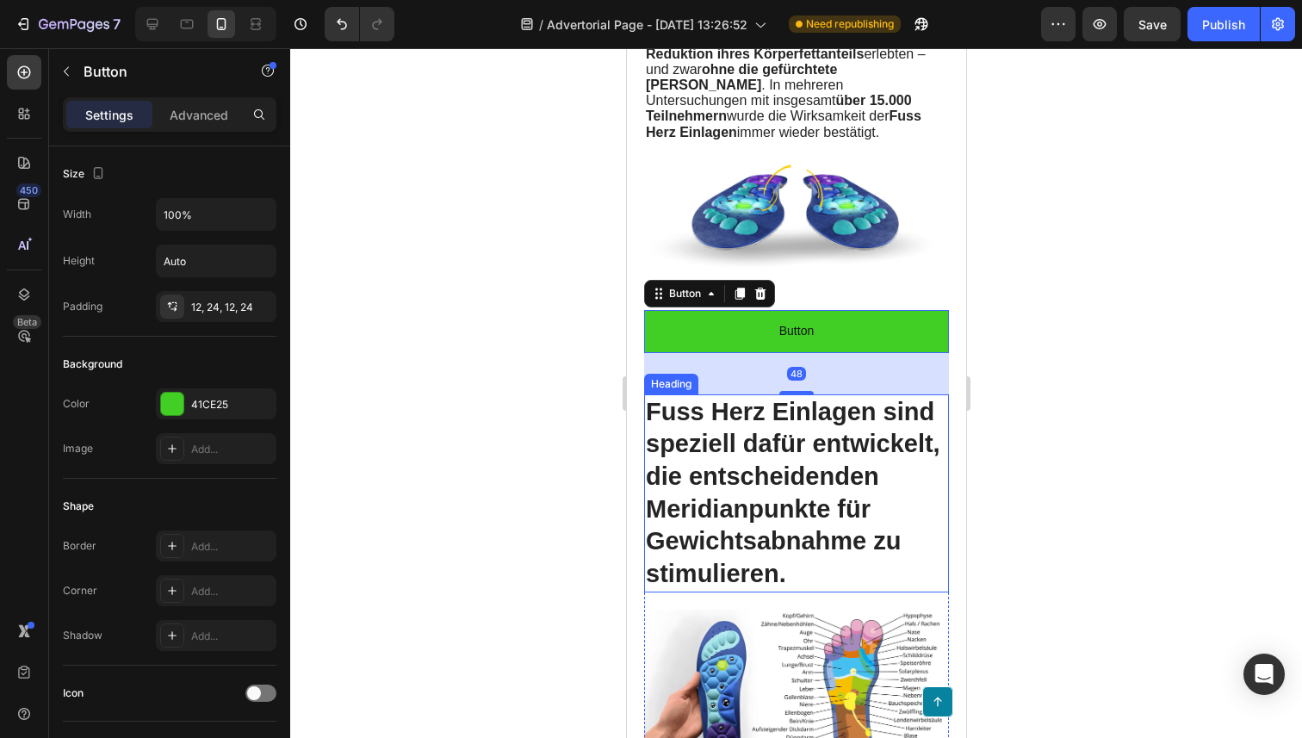
click at [799, 394] on h2 "Fuss Herz Einlagen sind speziell dafür entwickelt, die entscheidenden Meridianp…" at bounding box center [795, 493] width 305 height 198
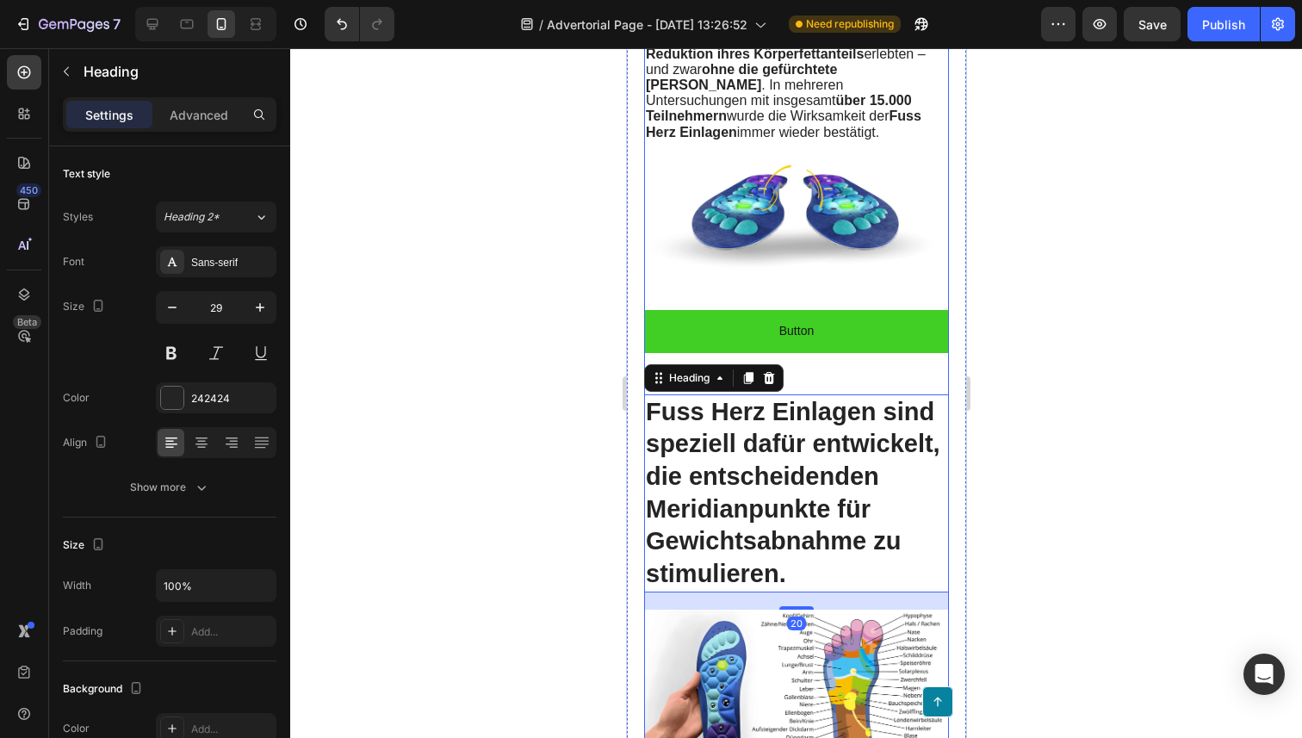
click at [795, 371] on div "Button Button" at bounding box center [795, 352] width 305 height 84
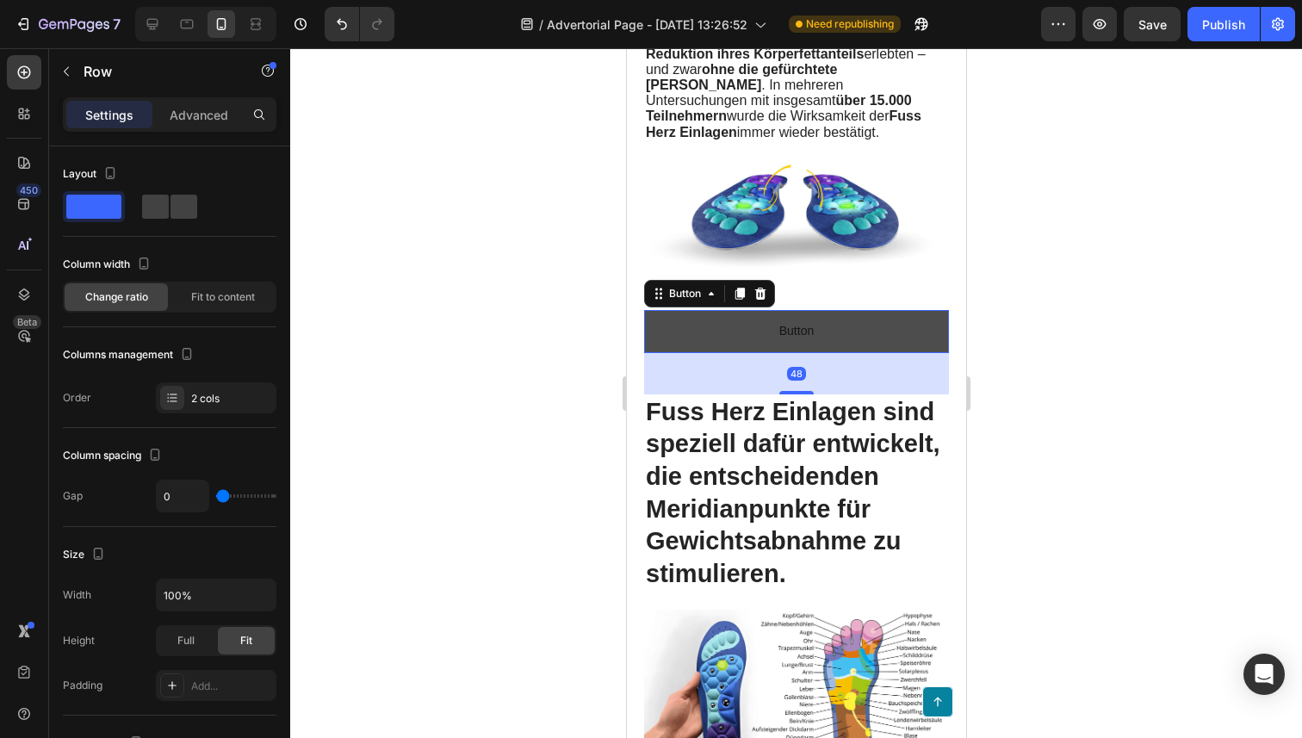
click at [759, 339] on button "Button" at bounding box center [795, 331] width 305 height 42
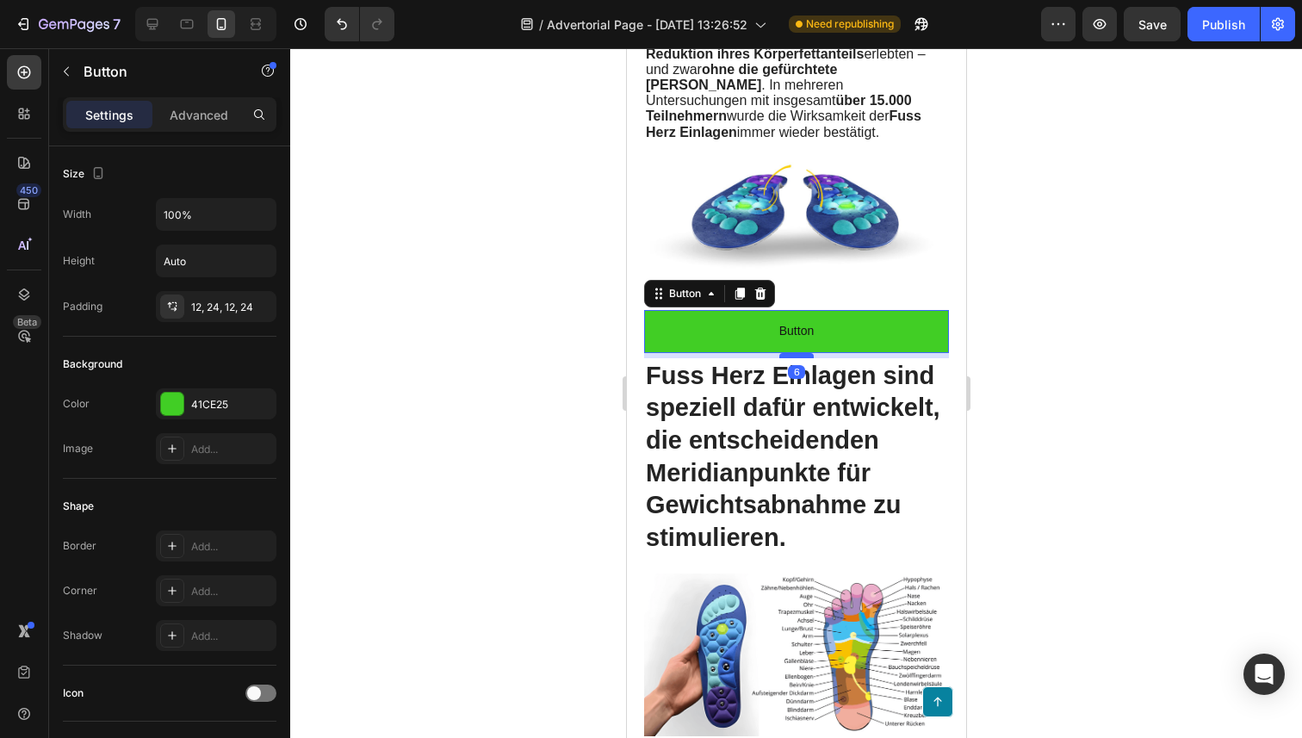
drag, startPoint x: 800, startPoint y: 387, endPoint x: 806, endPoint y: 351, distance: 36.7
click at [806, 353] on div at bounding box center [795, 355] width 34 height 5
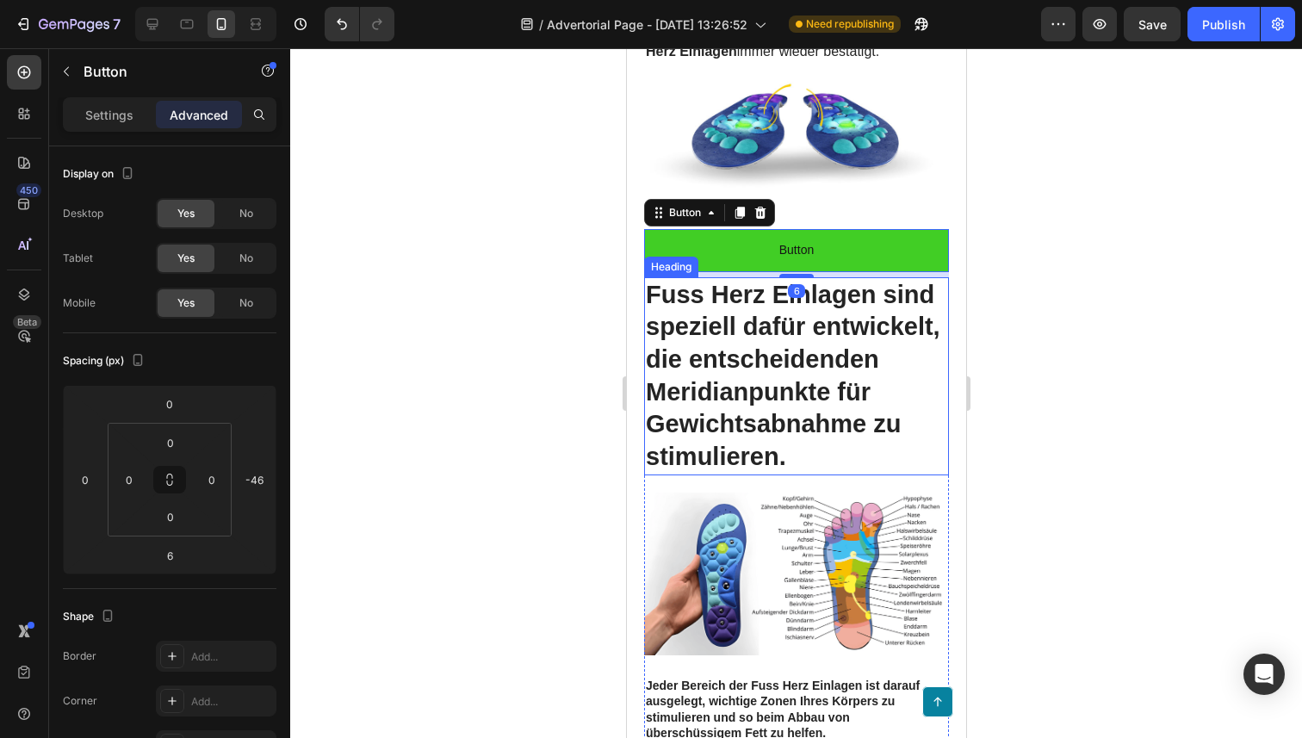
scroll to position [3707, 0]
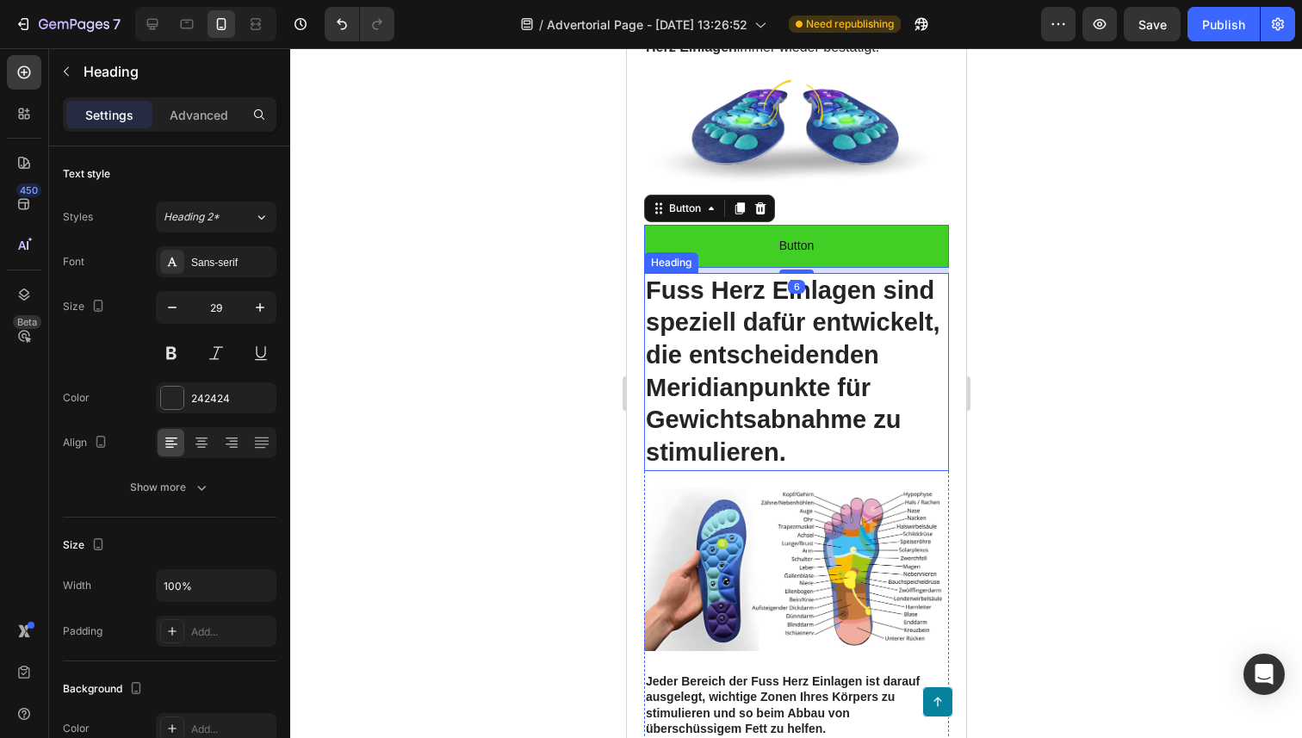
click at [738, 425] on h2 "Fuss Herz Einlagen sind speziell dafür entwickelt, die entscheidenden Meridianp…" at bounding box center [795, 372] width 305 height 198
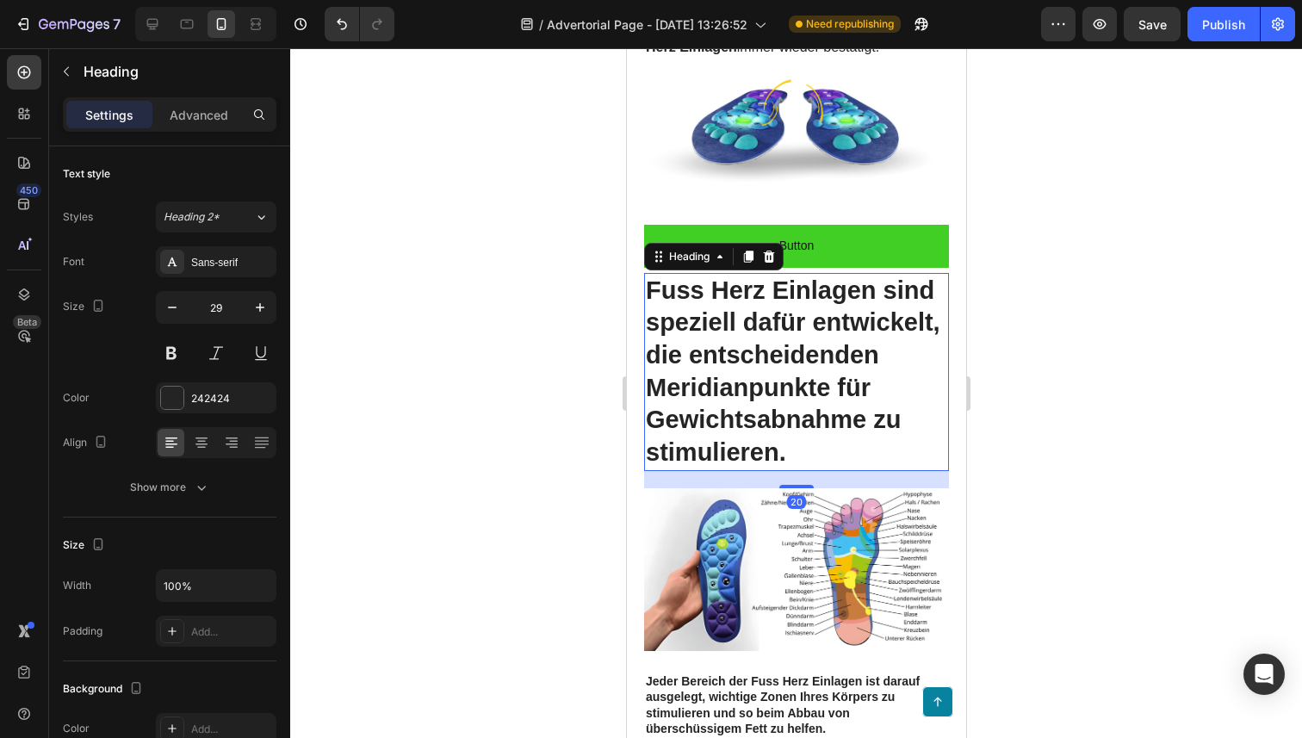
click at [738, 425] on h2 "Fuss Herz Einlagen sind speziell dafür entwickelt, die entscheidenden Meridianp…" at bounding box center [795, 372] width 305 height 198
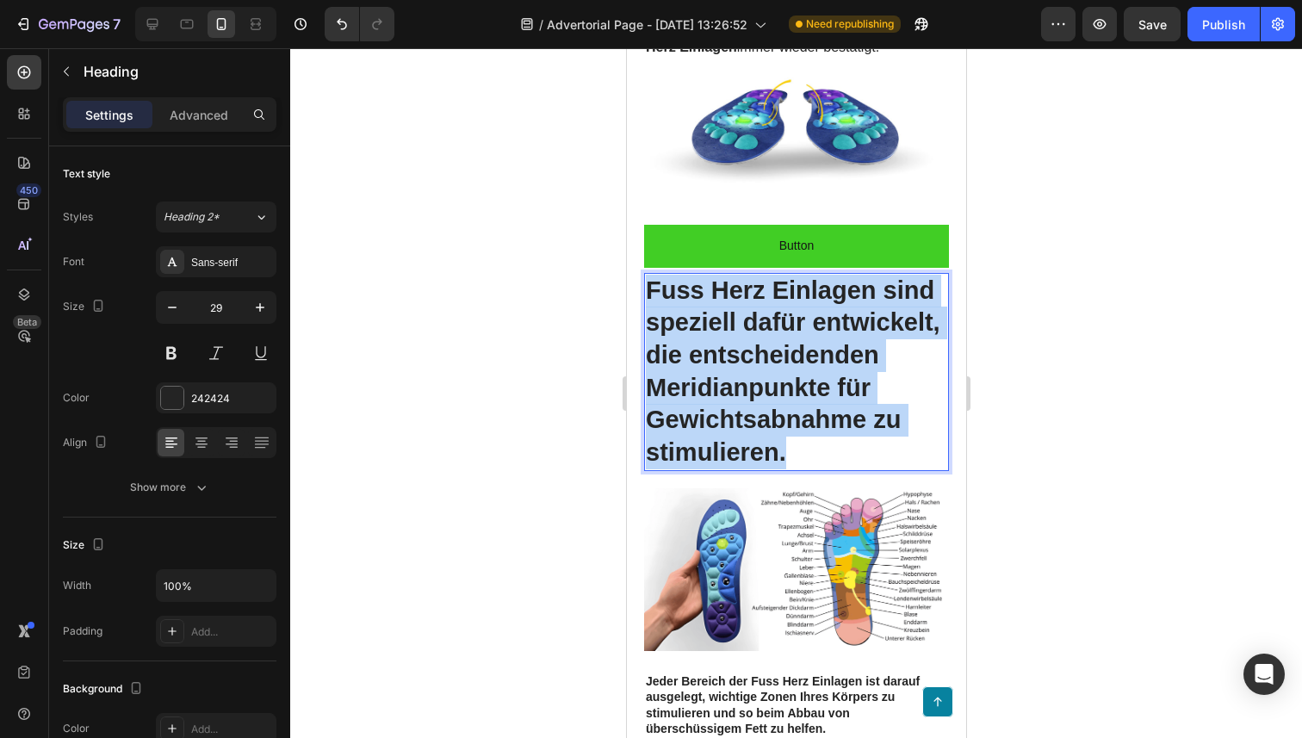
click at [738, 425] on p "Fuss Herz Einlagen sind speziell dafür entwickelt, die entscheidenden Meridianp…" at bounding box center [795, 372] width 301 height 195
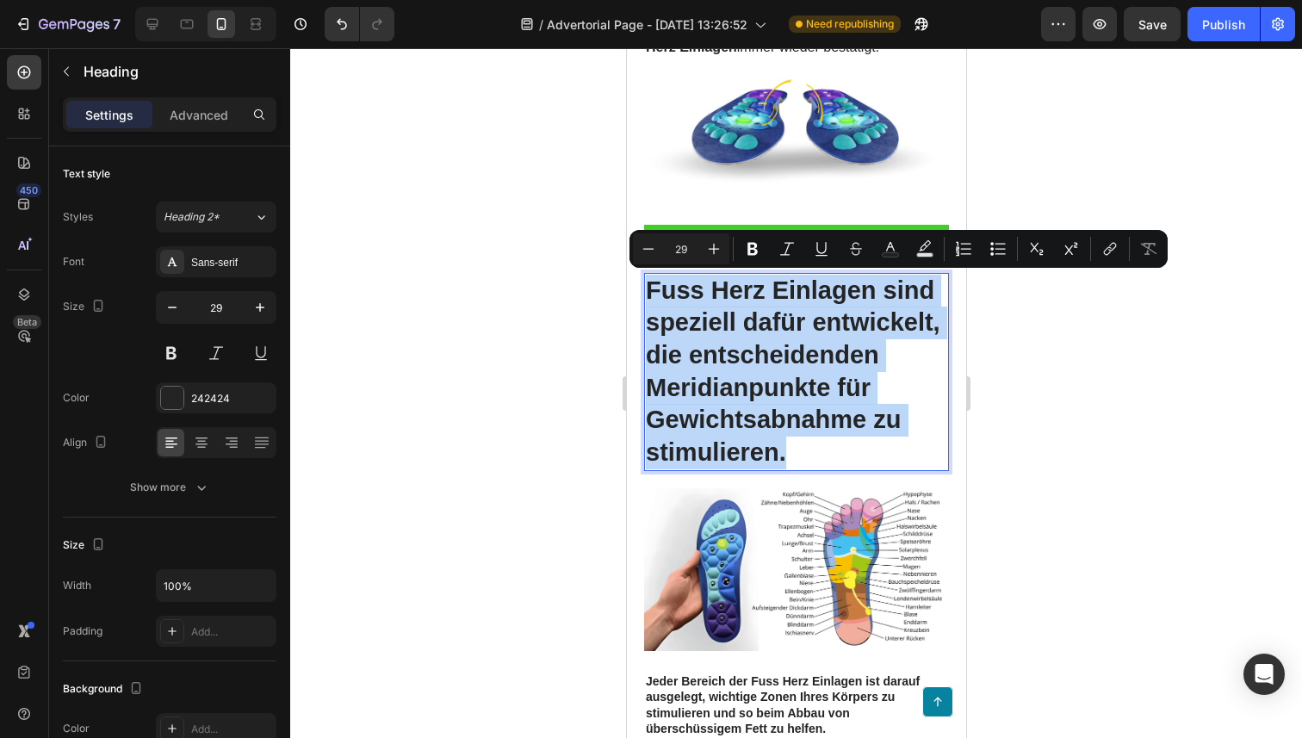
click at [819, 418] on p "Fuss Herz Einlagen sind speziell dafür entwickelt, die entscheidenden Meridianp…" at bounding box center [795, 372] width 301 height 195
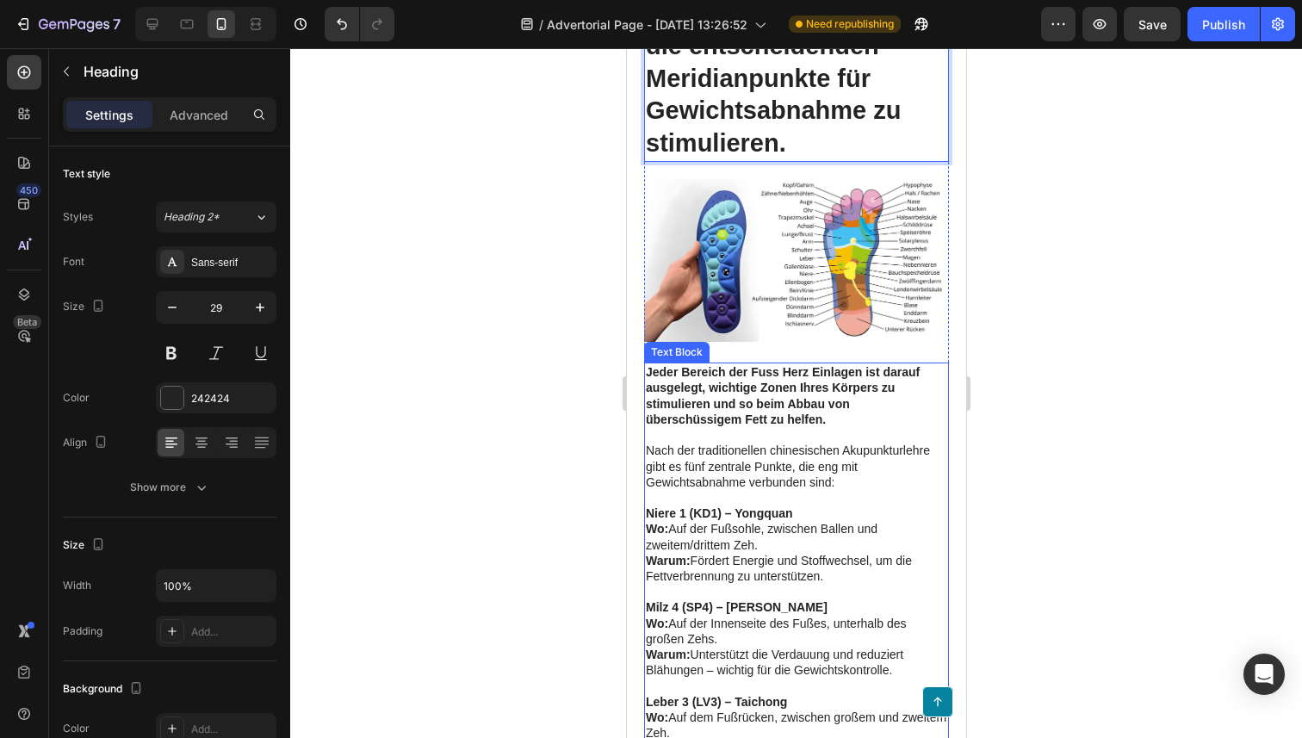
click at [739, 395] on strong "Jeder Bereich der Fuss Herz Einlagen ist darauf ausgelegt, wichtige Zonen Ihres…" at bounding box center [782, 395] width 274 height 61
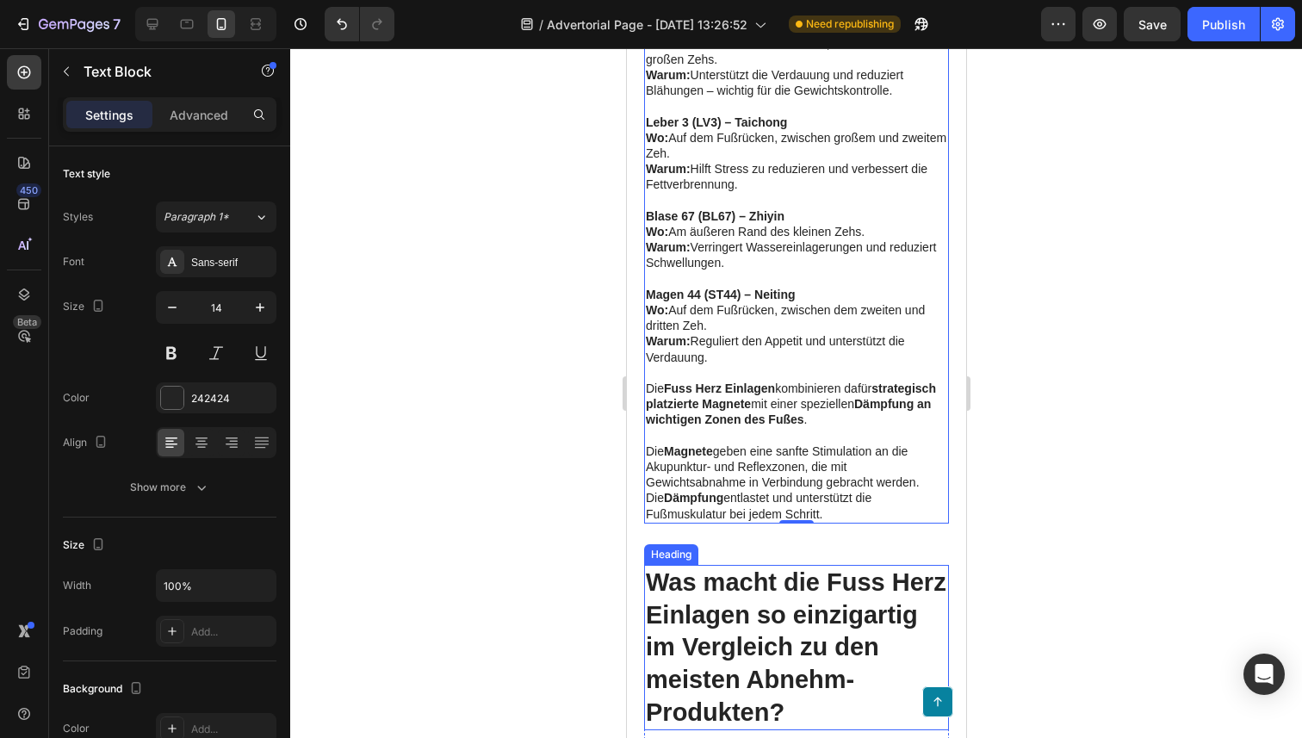
scroll to position [4553, 0]
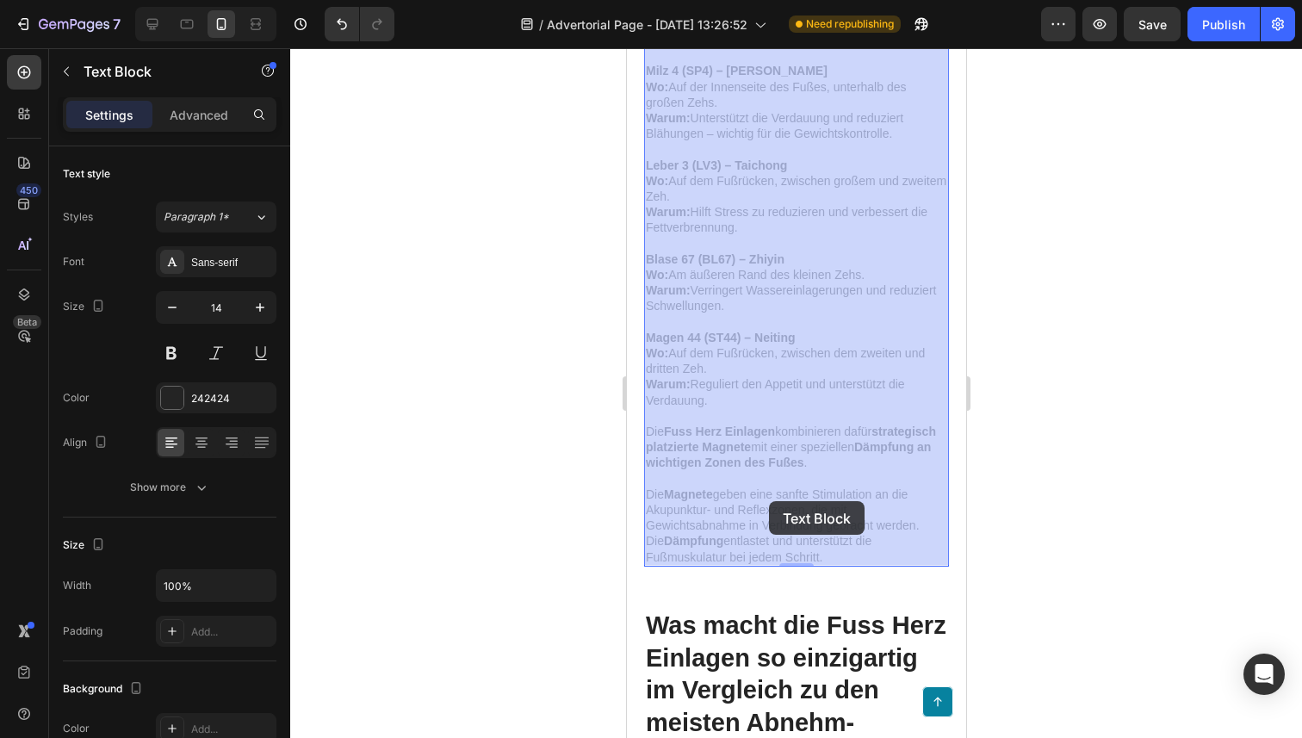
drag, startPoint x: 839, startPoint y: 560, endPoint x: 768, endPoint y: 502, distance: 91.8
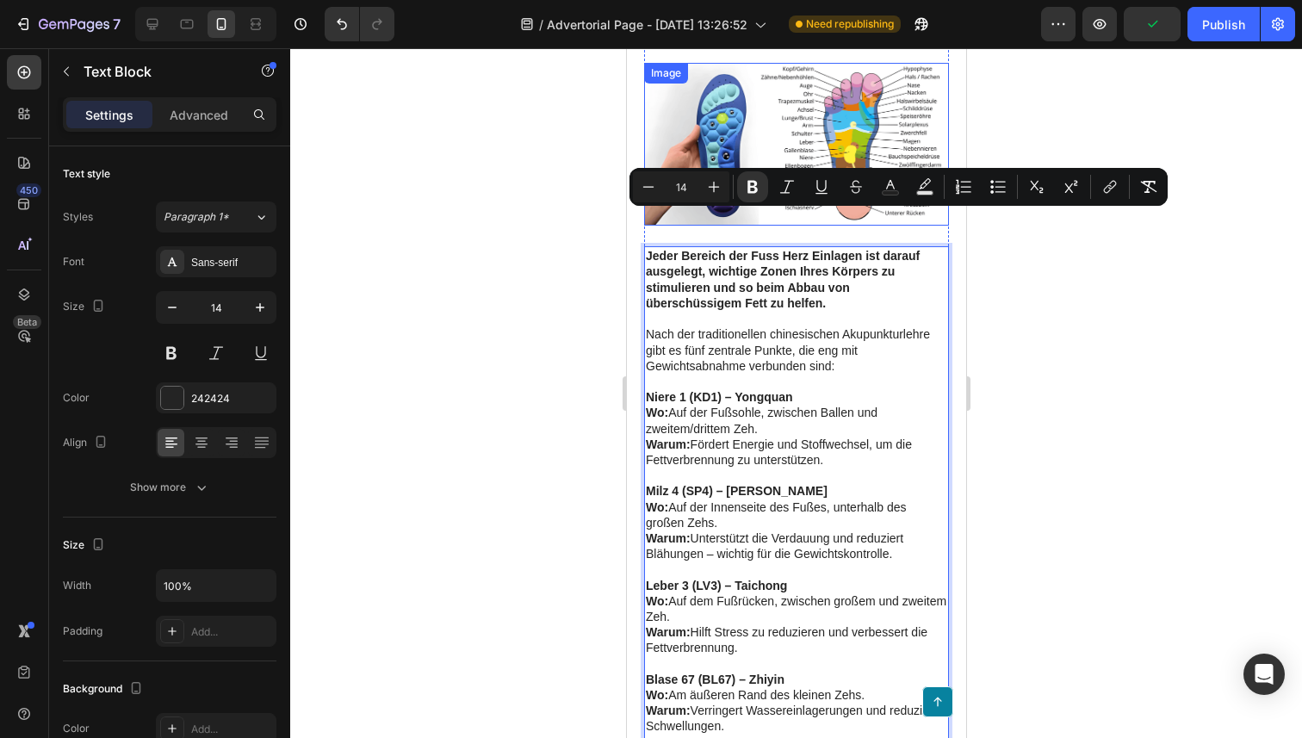
scroll to position [4131, 0]
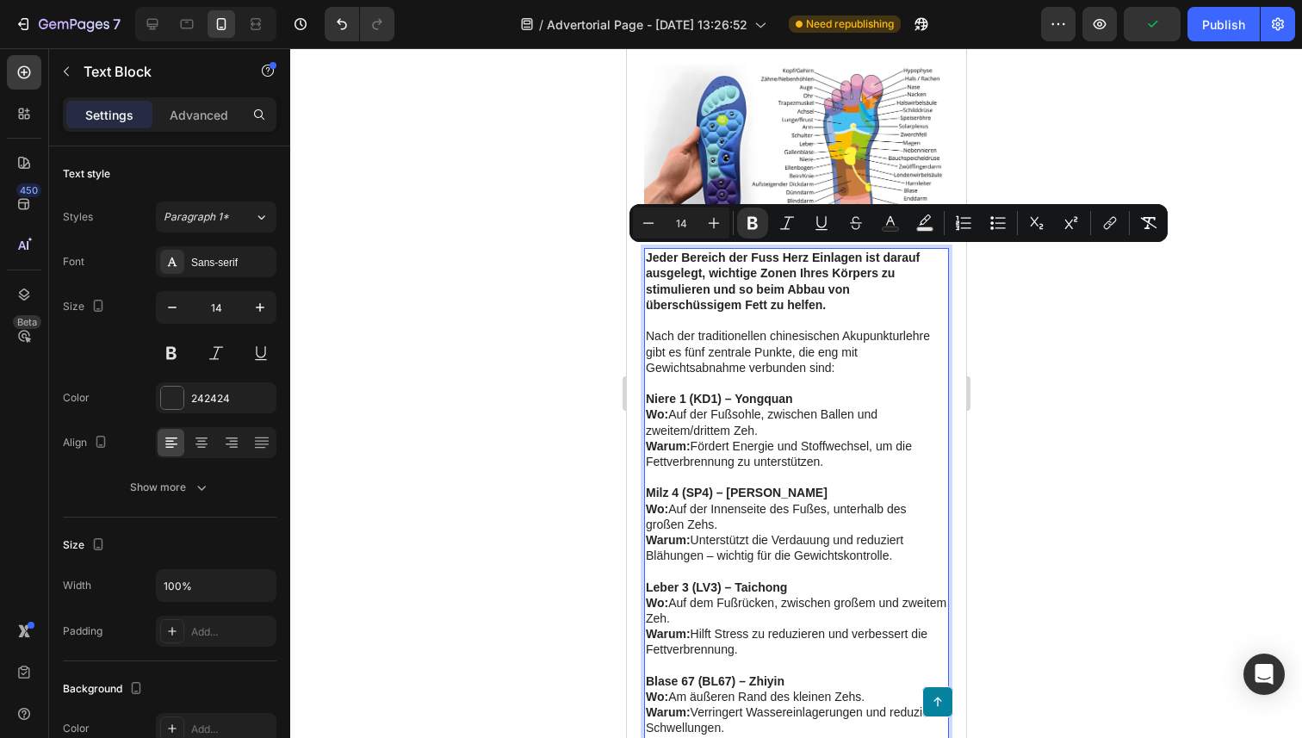
drag, startPoint x: 829, startPoint y: 553, endPoint x: 645, endPoint y: 260, distance: 345.9
click at [707, 224] on icon "Editor contextual toolbar" at bounding box center [713, 222] width 17 height 17
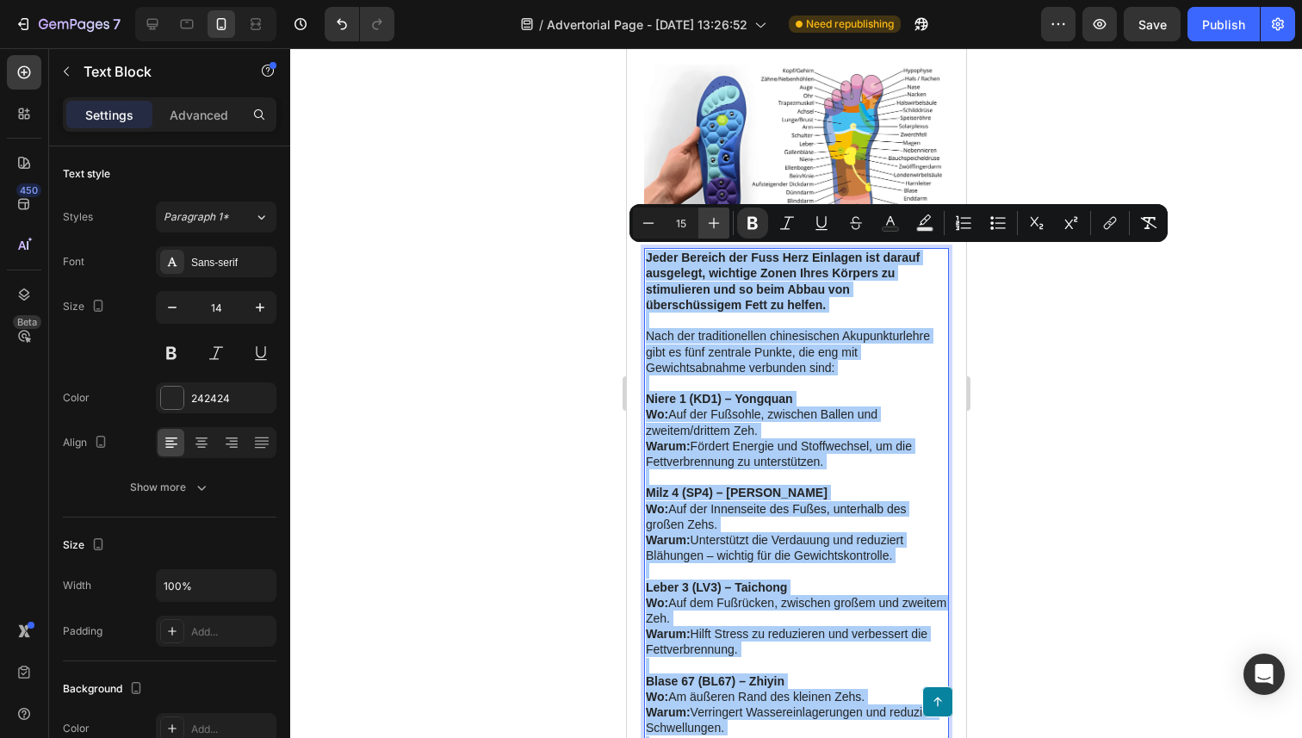
click at [707, 224] on icon "Editor contextual toolbar" at bounding box center [713, 222] width 17 height 17
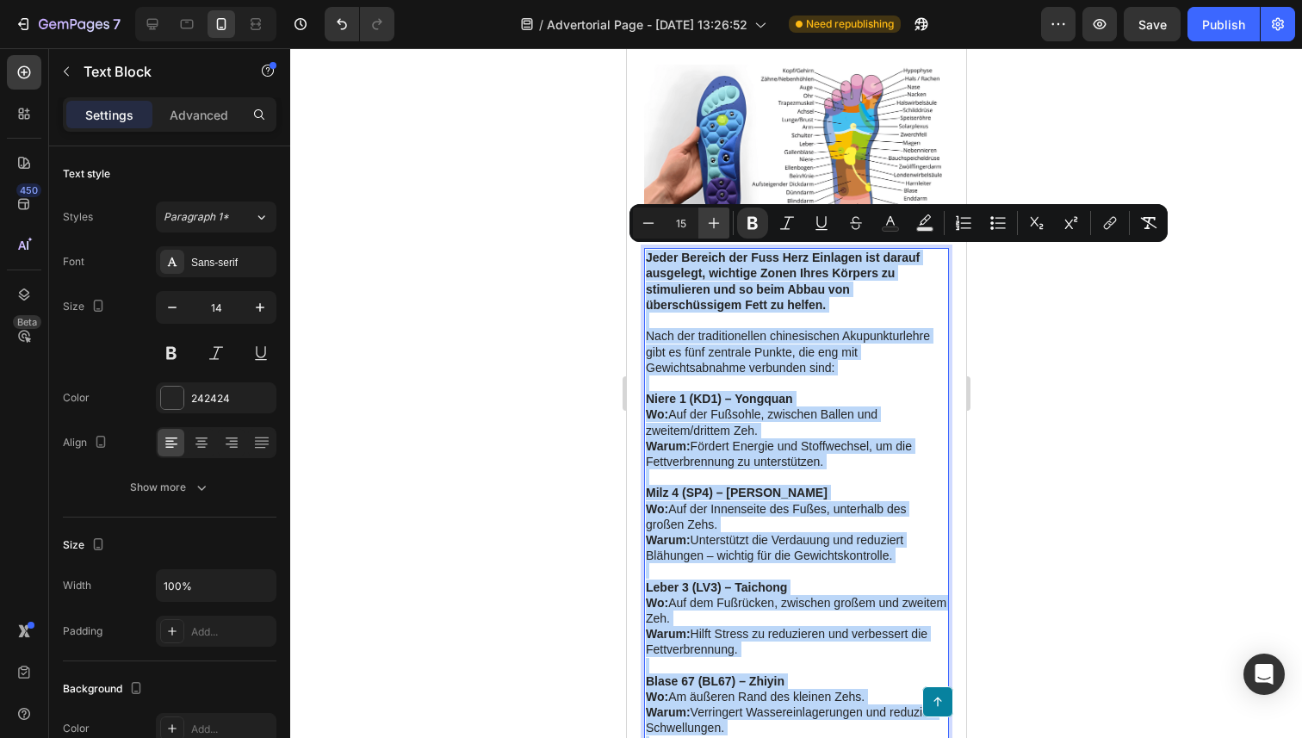
type input "16"
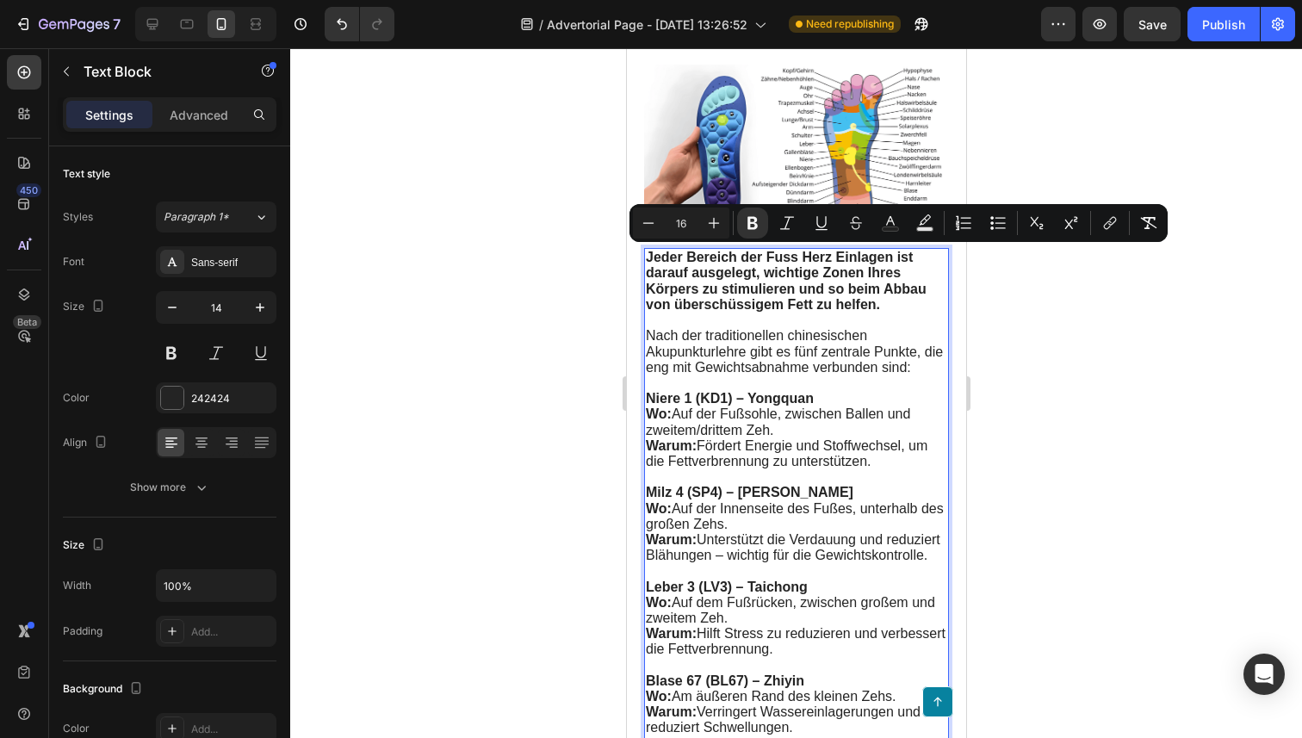
click at [775, 390] on p "Rich Text Editor. Editing area: main" at bounding box center [795, 382] width 301 height 15
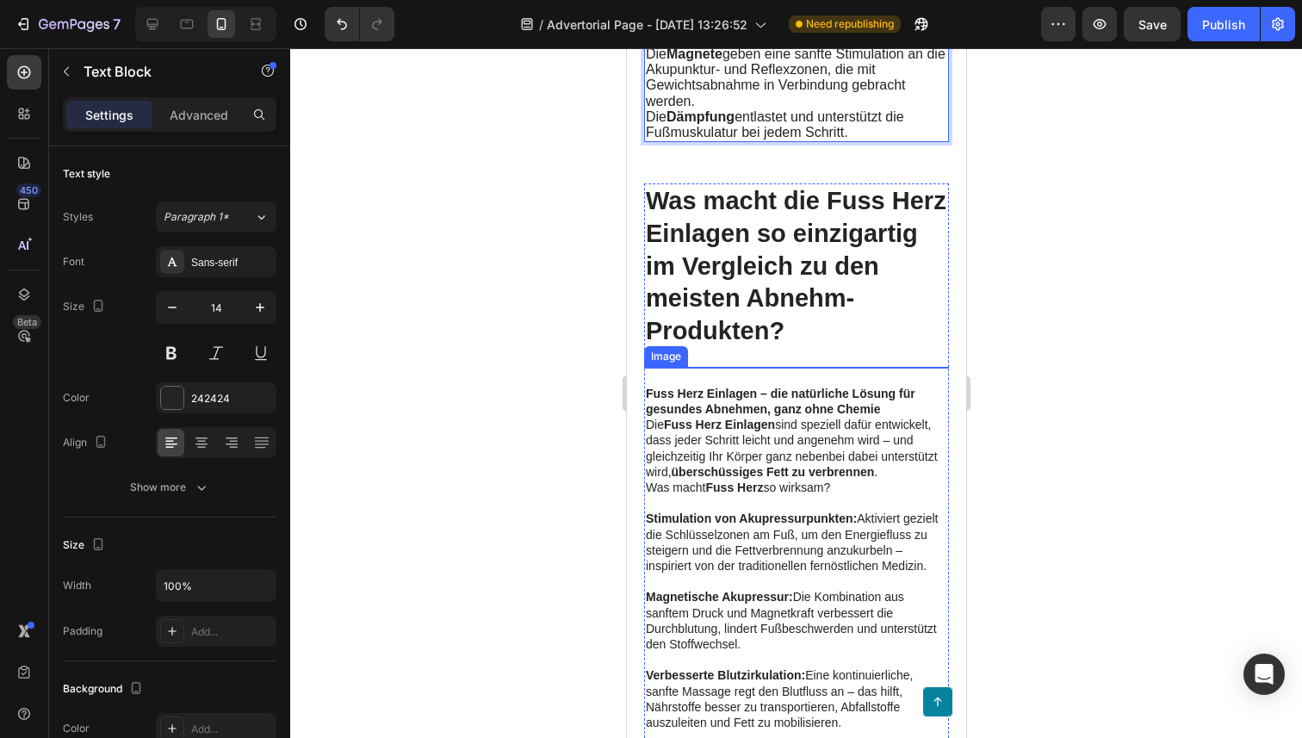
scroll to position [5011, 0]
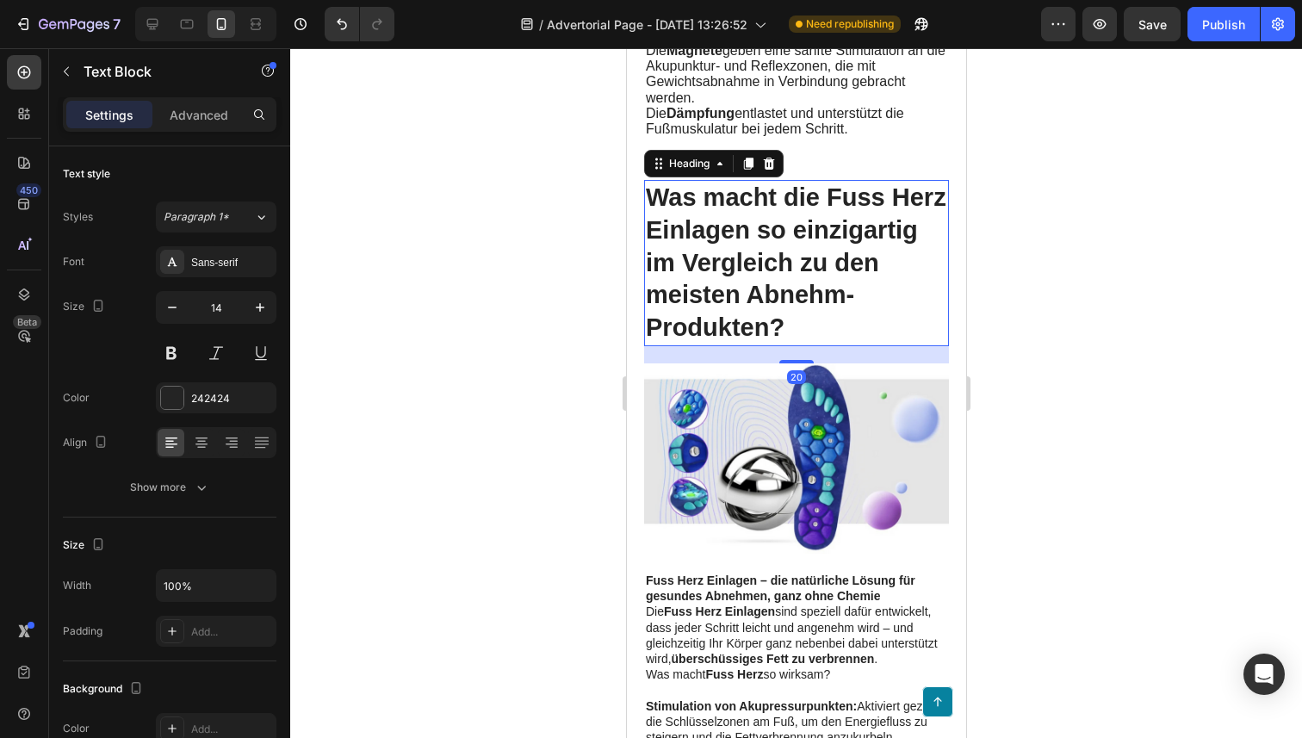
click at [725, 272] on h2 "Was macht die Fuss Herz Einlagen so einzigartig im Vergleich zu den meisten Abn…" at bounding box center [795, 263] width 305 height 166
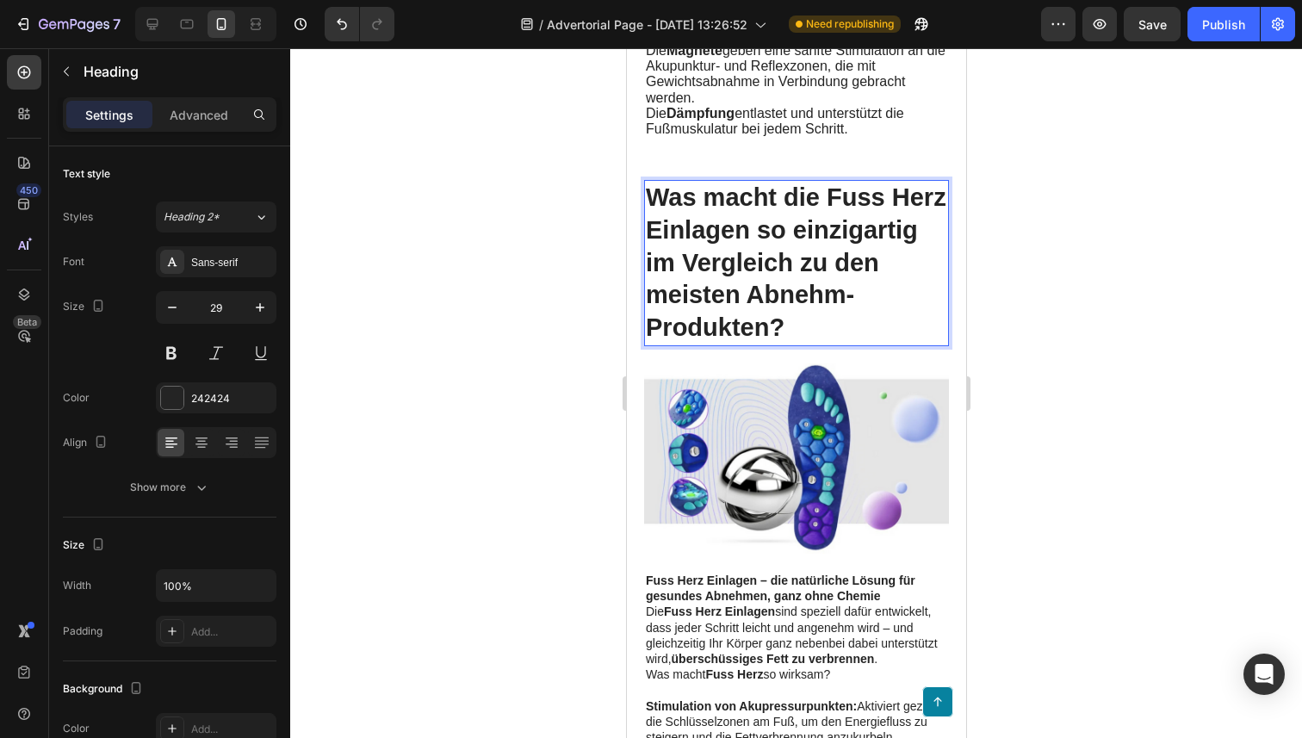
click at [725, 272] on h2 "Was macht die Fuss Herz Einlagen so einzigartig im Vergleich zu den meisten Abn…" at bounding box center [795, 263] width 305 height 166
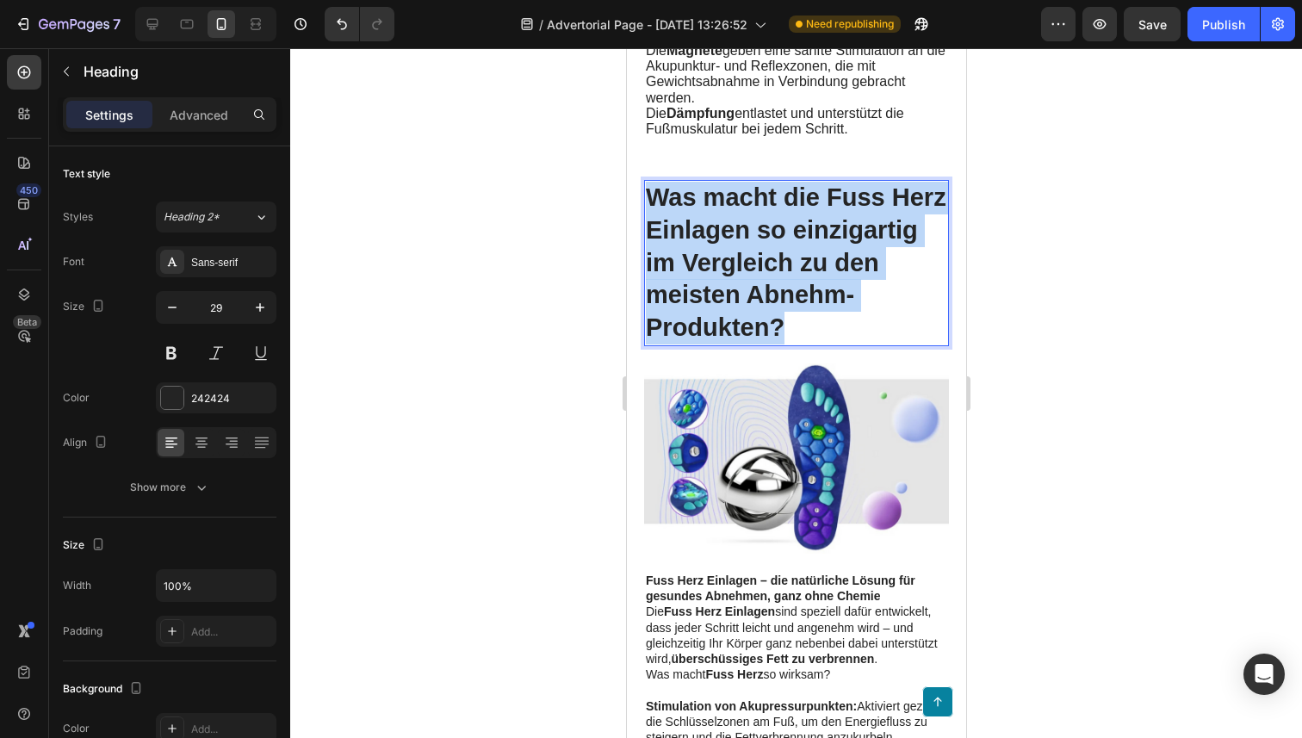
click at [725, 272] on p "Was macht die Fuss Herz Einlagen so einzigartig im Vergleich zu den meisten Abn…" at bounding box center [795, 263] width 301 height 163
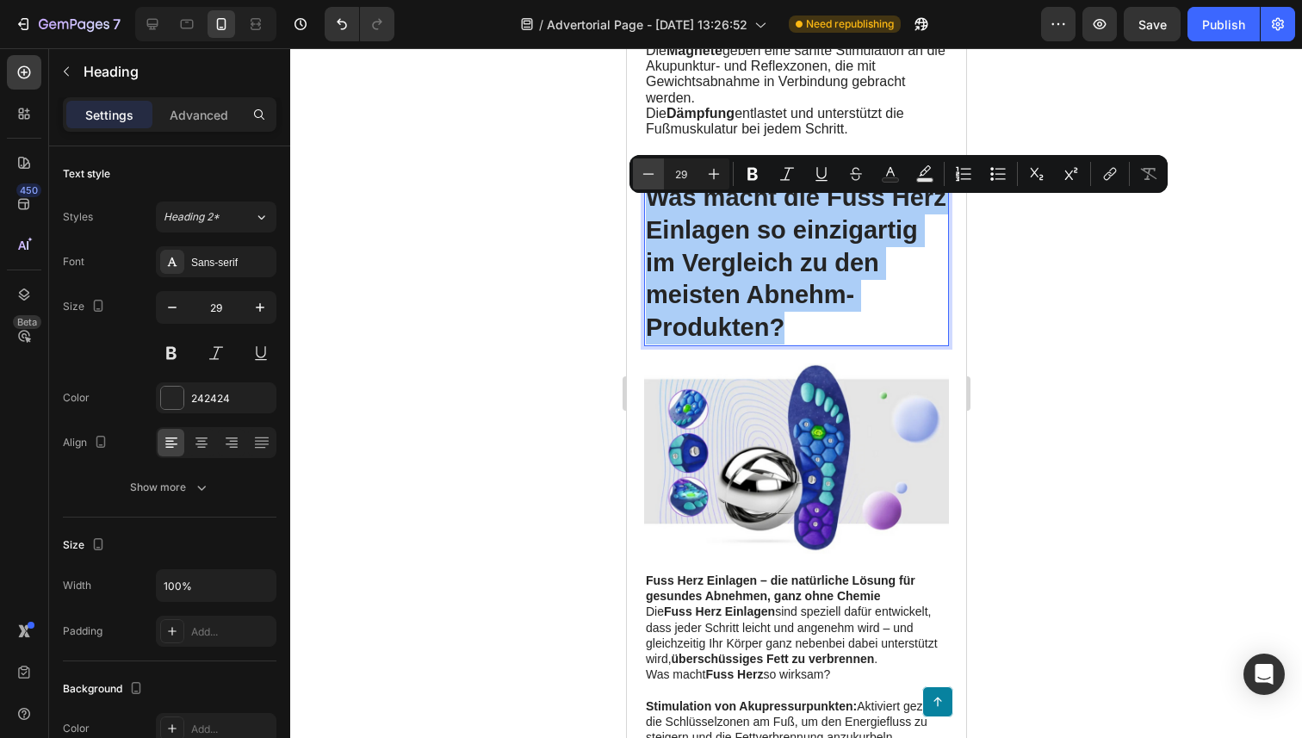
click at [658, 171] on button "Minus" at bounding box center [648, 173] width 31 height 31
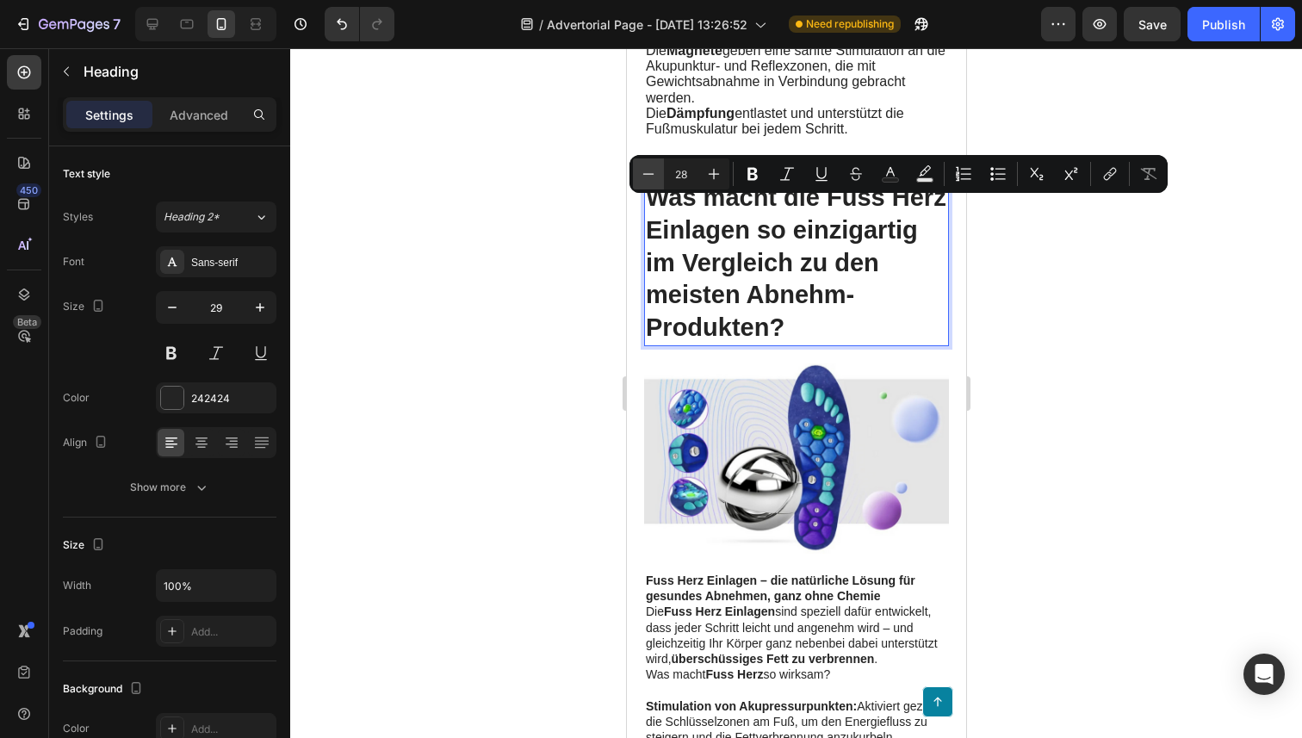
click at [658, 171] on button "Minus" at bounding box center [648, 173] width 31 height 31
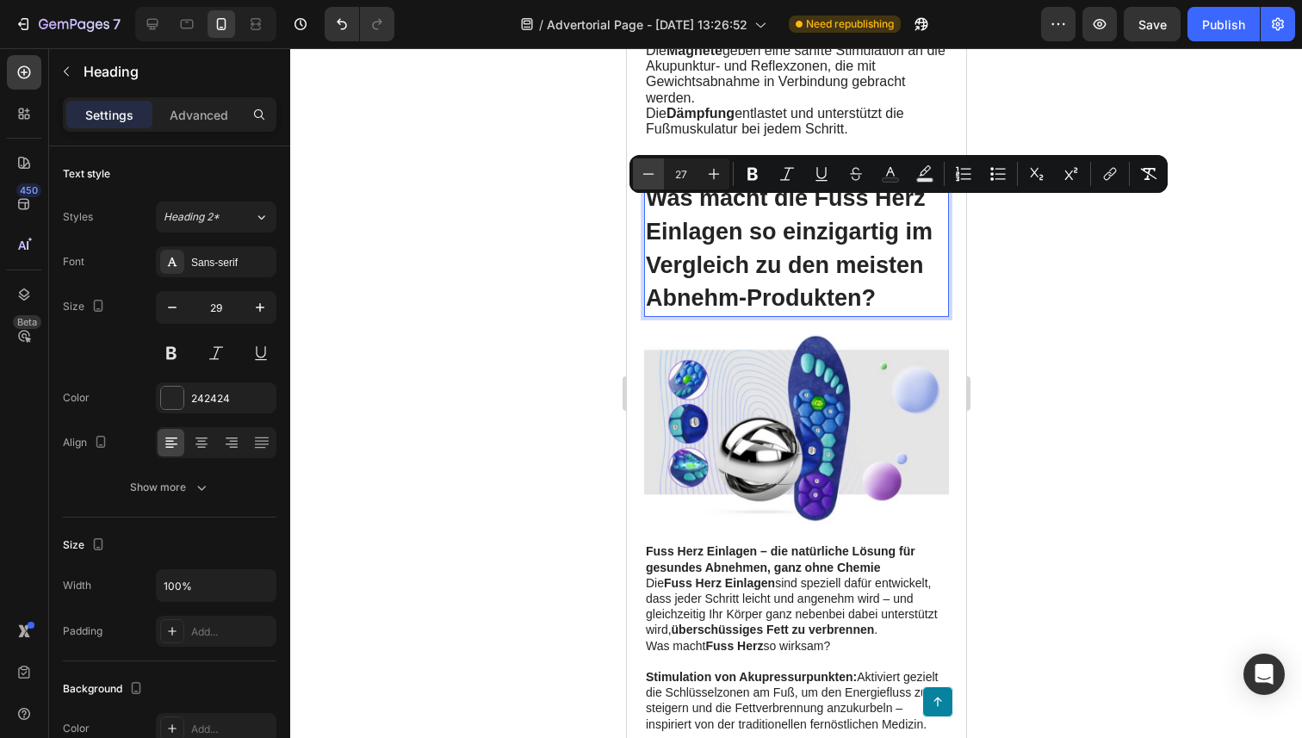
click at [658, 171] on button "Minus" at bounding box center [648, 173] width 31 height 31
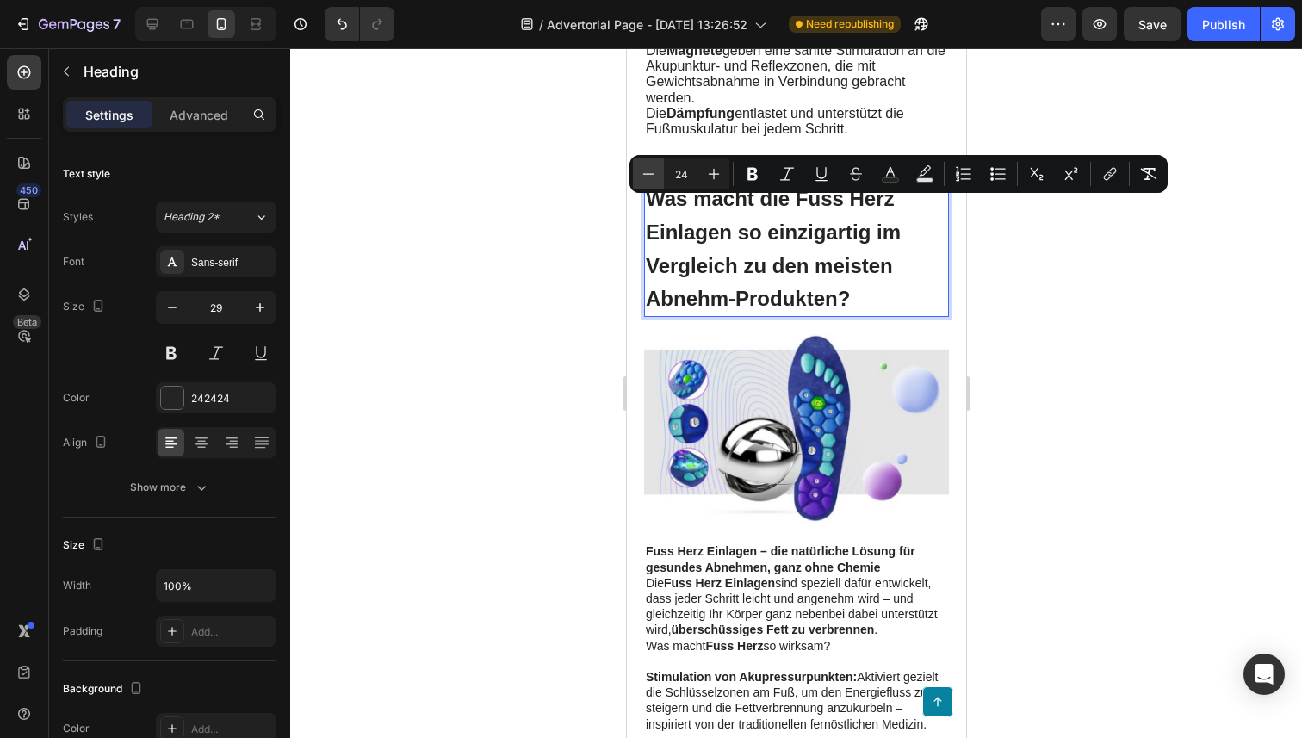
click at [658, 171] on button "Minus" at bounding box center [648, 173] width 31 height 31
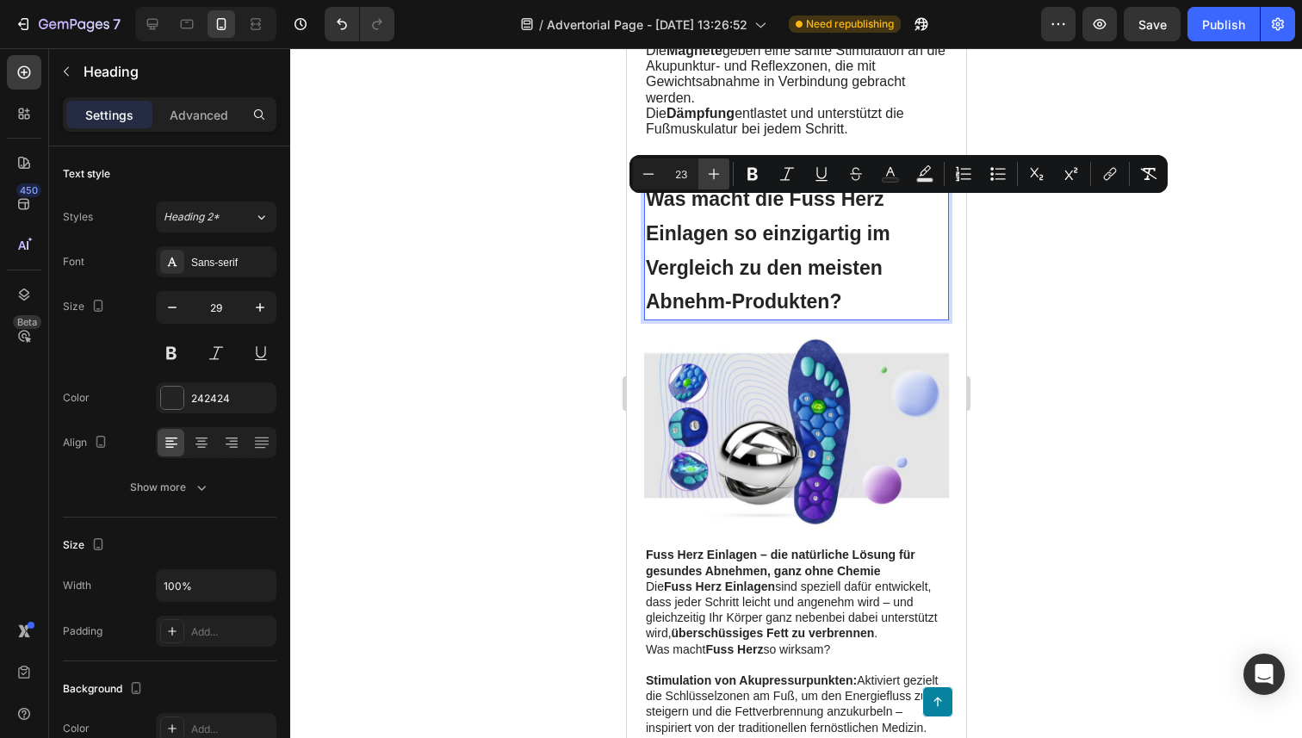
click at [721, 173] on icon "Editor contextual toolbar" at bounding box center [713, 173] width 17 height 17
type input "24"
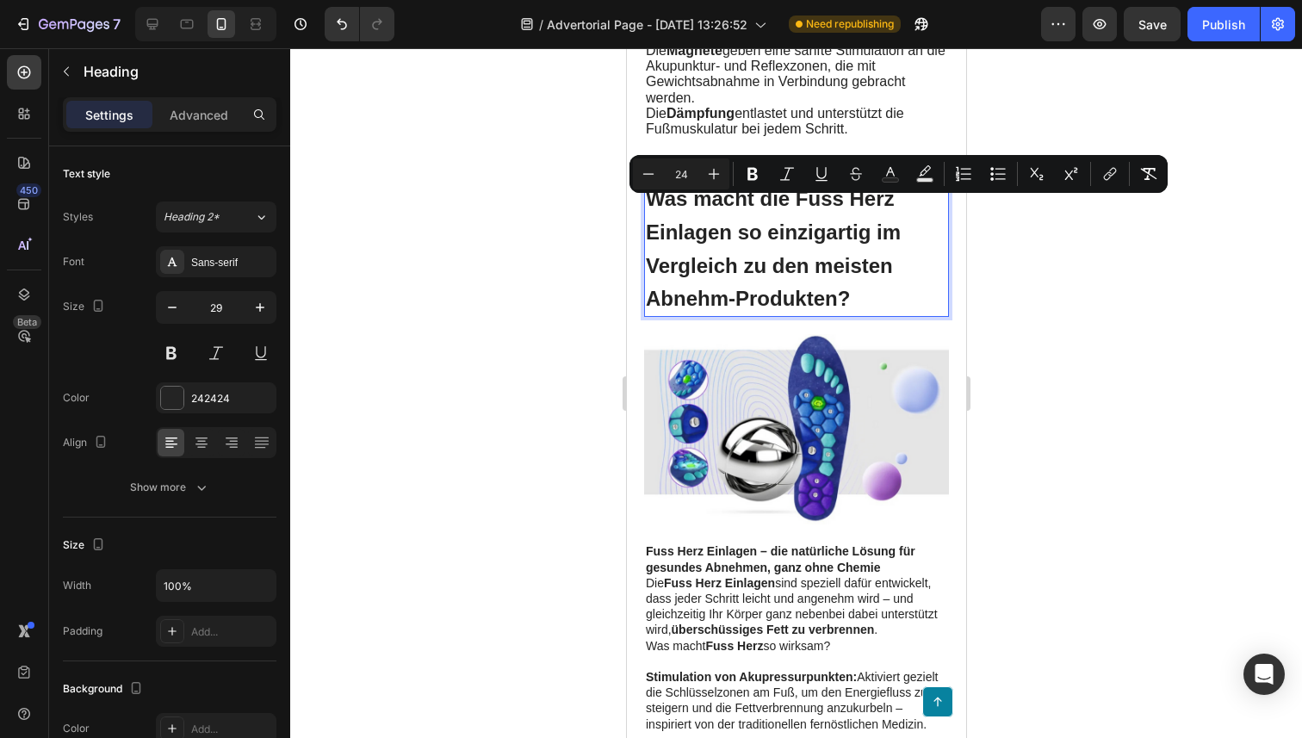
click at [850, 315] on p "Was macht die Fuss Herz Einlagen so einzigartig im Vergleich zu den meisten Abn…" at bounding box center [795, 248] width 301 height 133
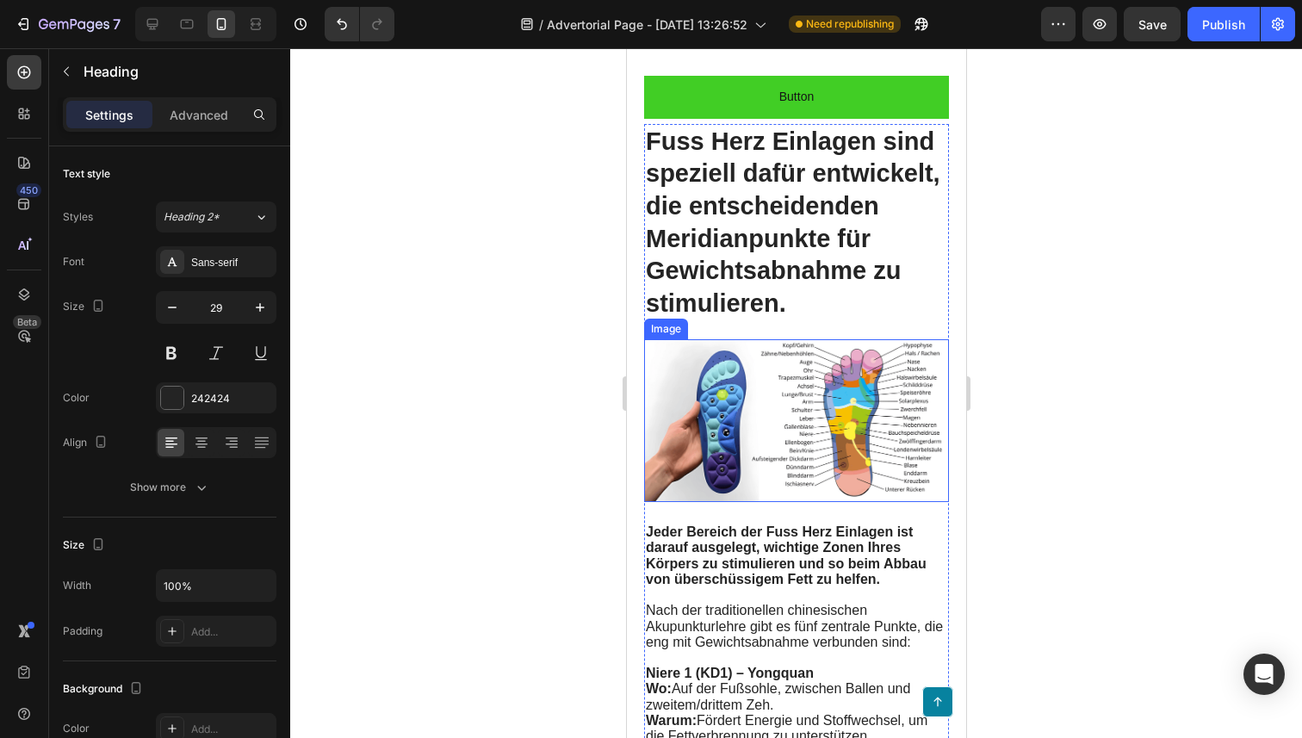
scroll to position [3791, 0]
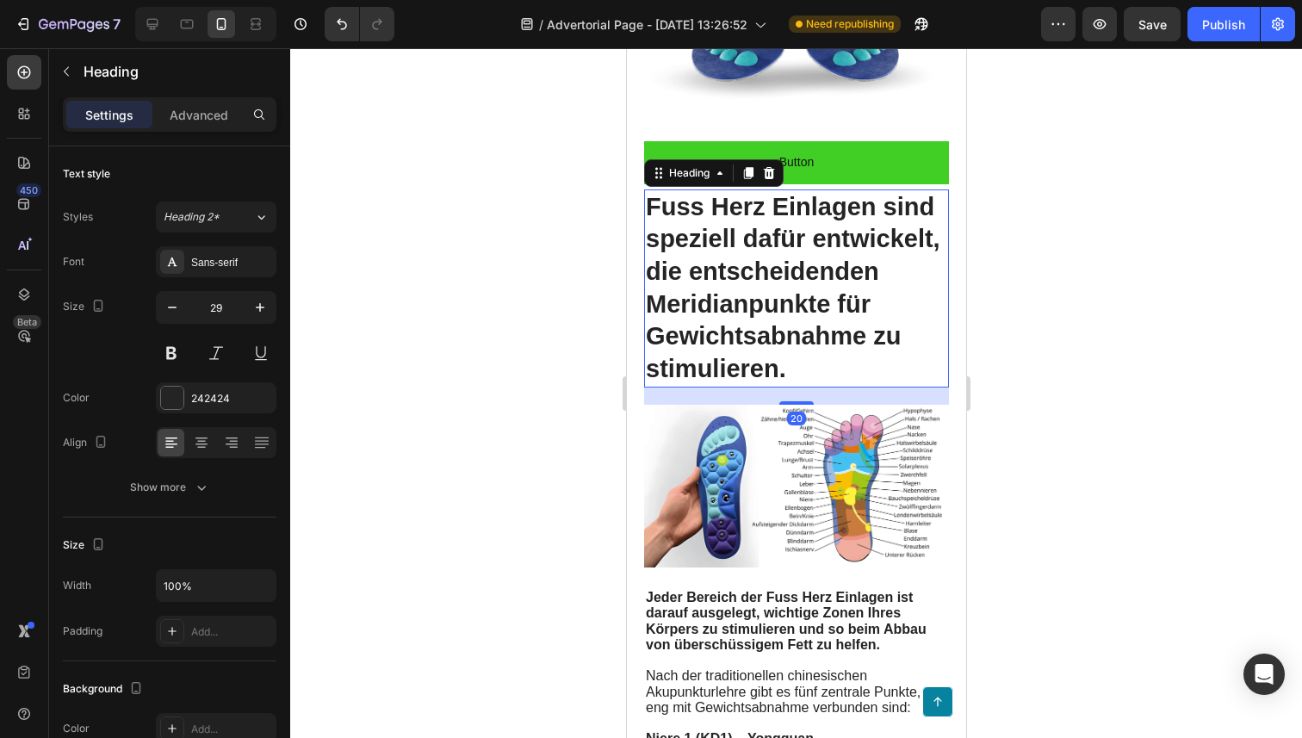
click at [782, 301] on p "Fuss Herz Einlagen sind speziell dafür entwickelt, die entscheidenden Meridianp…" at bounding box center [795, 288] width 301 height 195
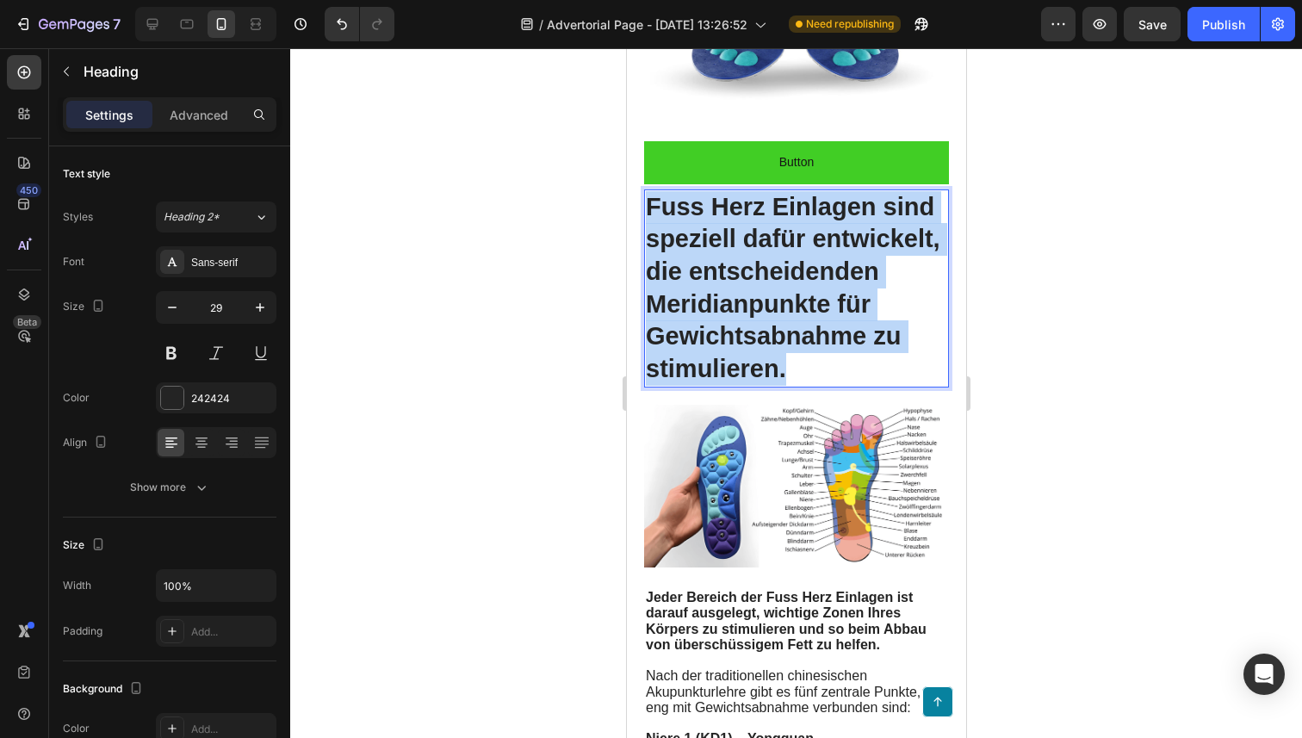
click at [782, 301] on p "Fuss Herz Einlagen sind speziell dafür entwickelt, die entscheidenden Meridianp…" at bounding box center [795, 288] width 301 height 195
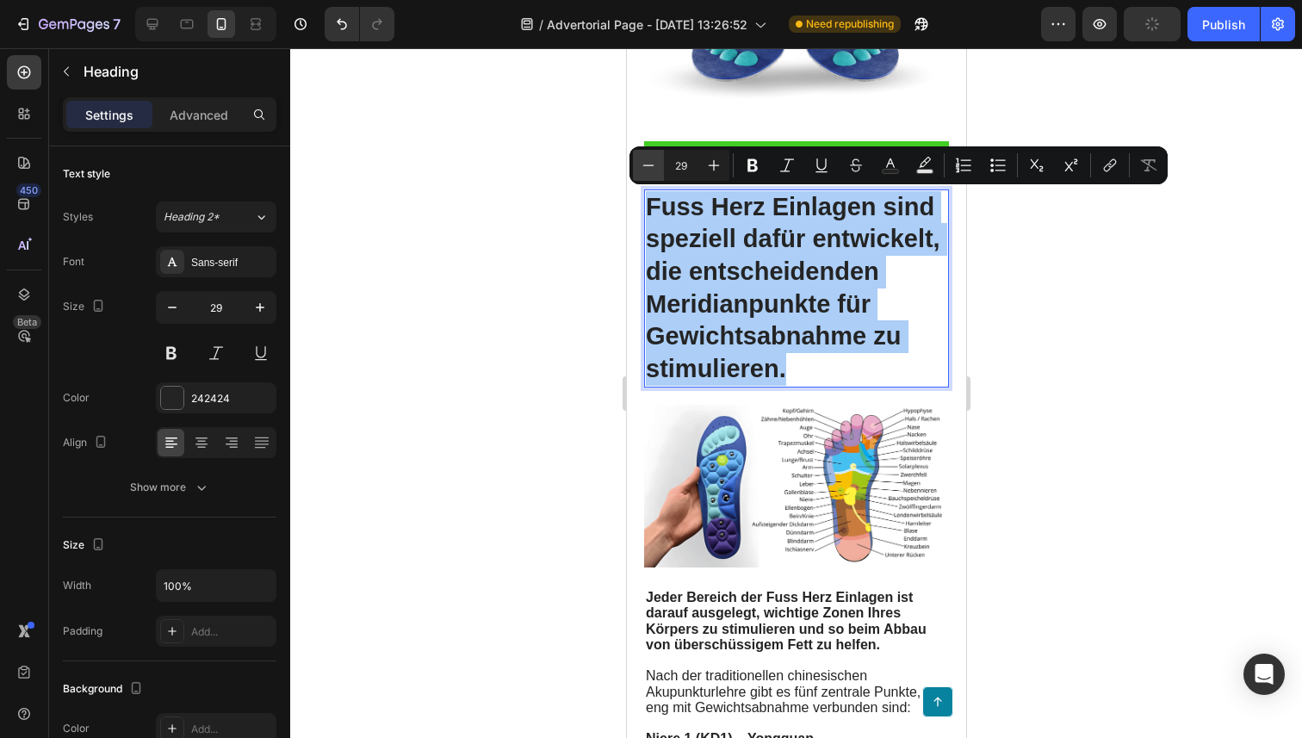
click at [653, 170] on icon "Editor contextual toolbar" at bounding box center [648, 165] width 17 height 17
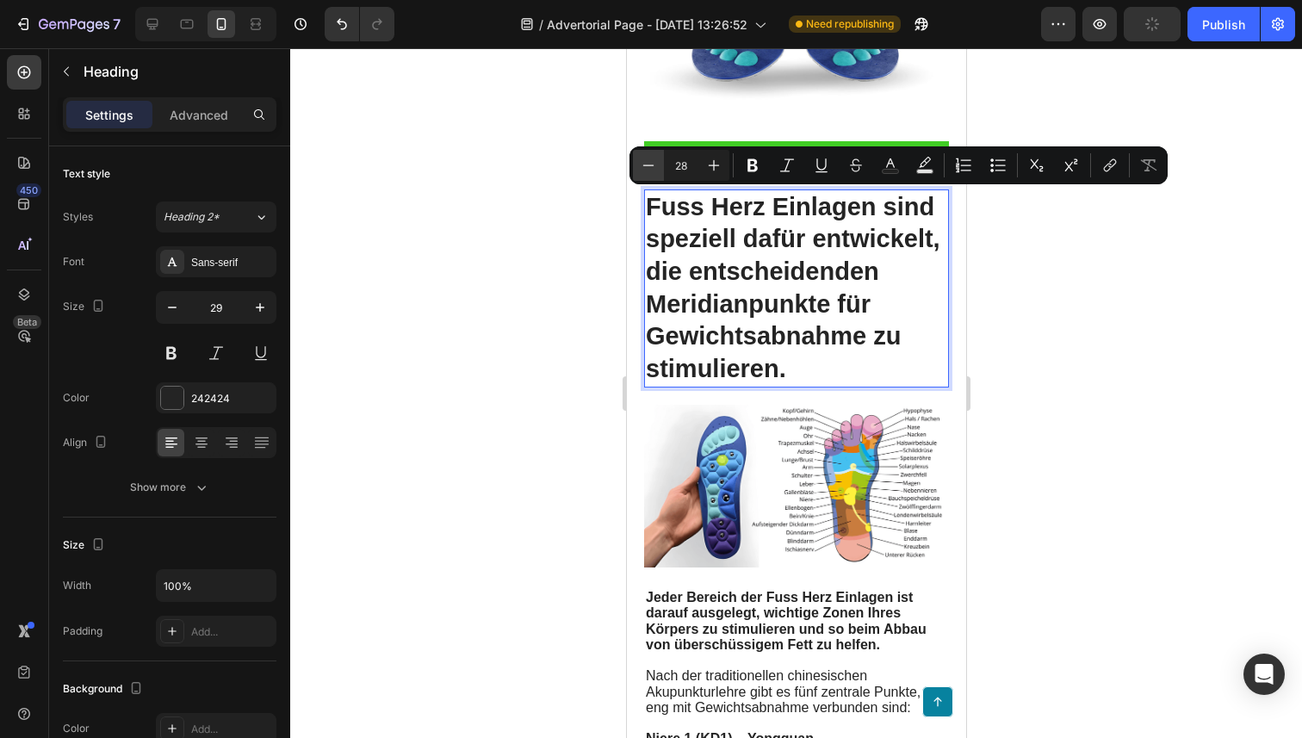
click at [653, 170] on icon "Editor contextual toolbar" at bounding box center [648, 165] width 17 height 17
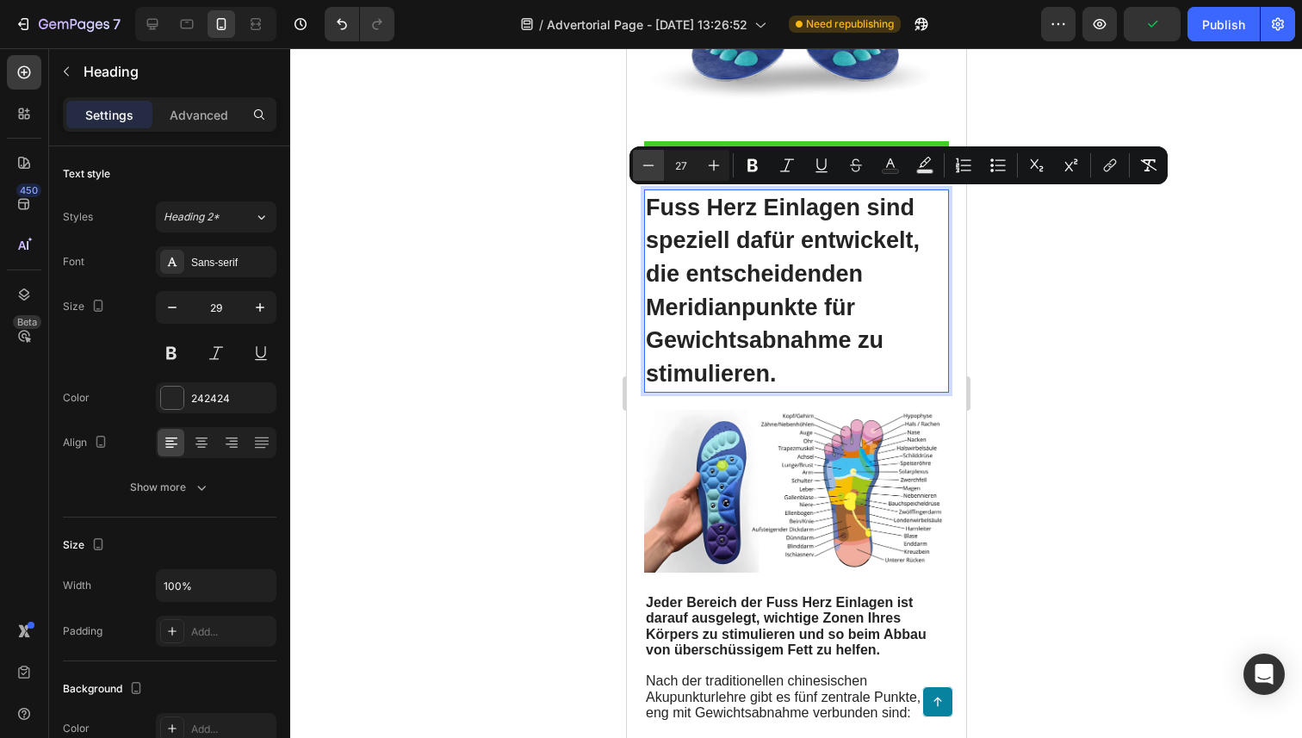
click at [653, 170] on icon "Editor contextual toolbar" at bounding box center [648, 165] width 17 height 17
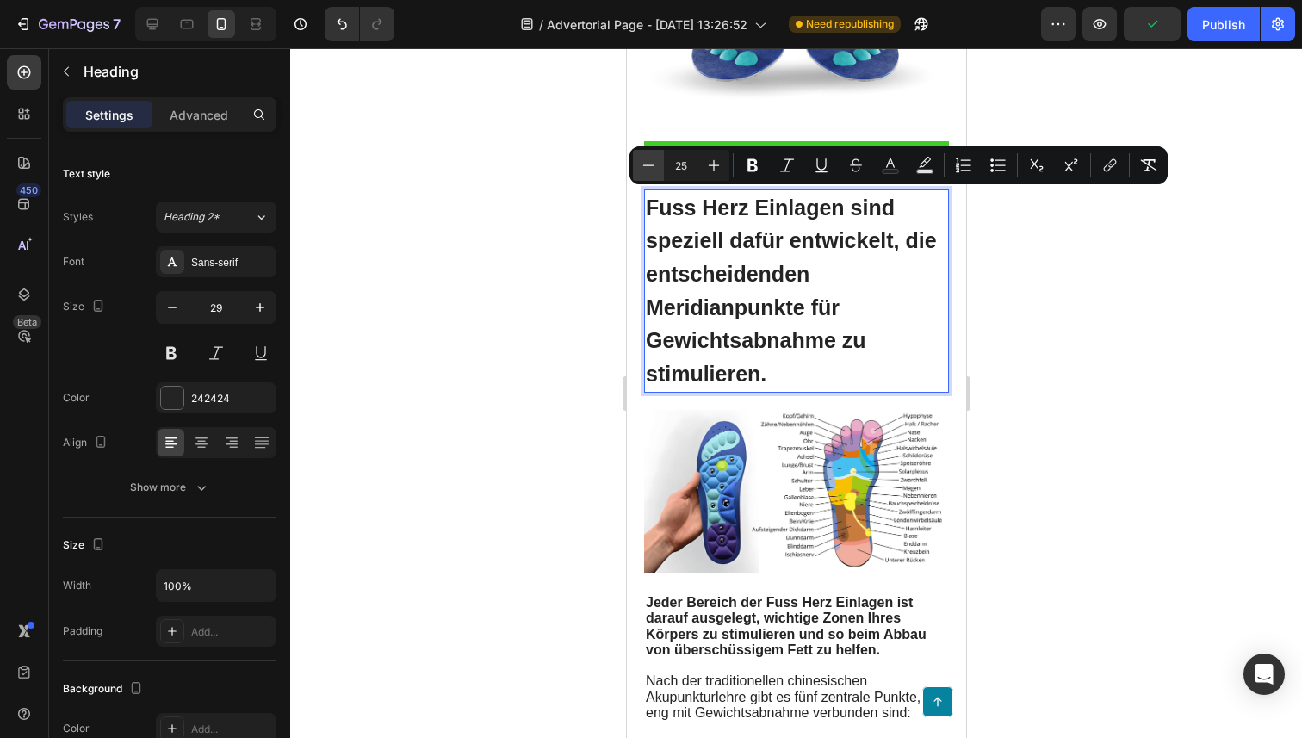
click at [653, 170] on icon "Editor contextual toolbar" at bounding box center [648, 165] width 17 height 17
type input "24"
click at [676, 299] on span "Fuss Herz Einlagen sind speziell dafür entwickelt, die entscheidenden Meridianp…" at bounding box center [784, 291] width 279 height 190
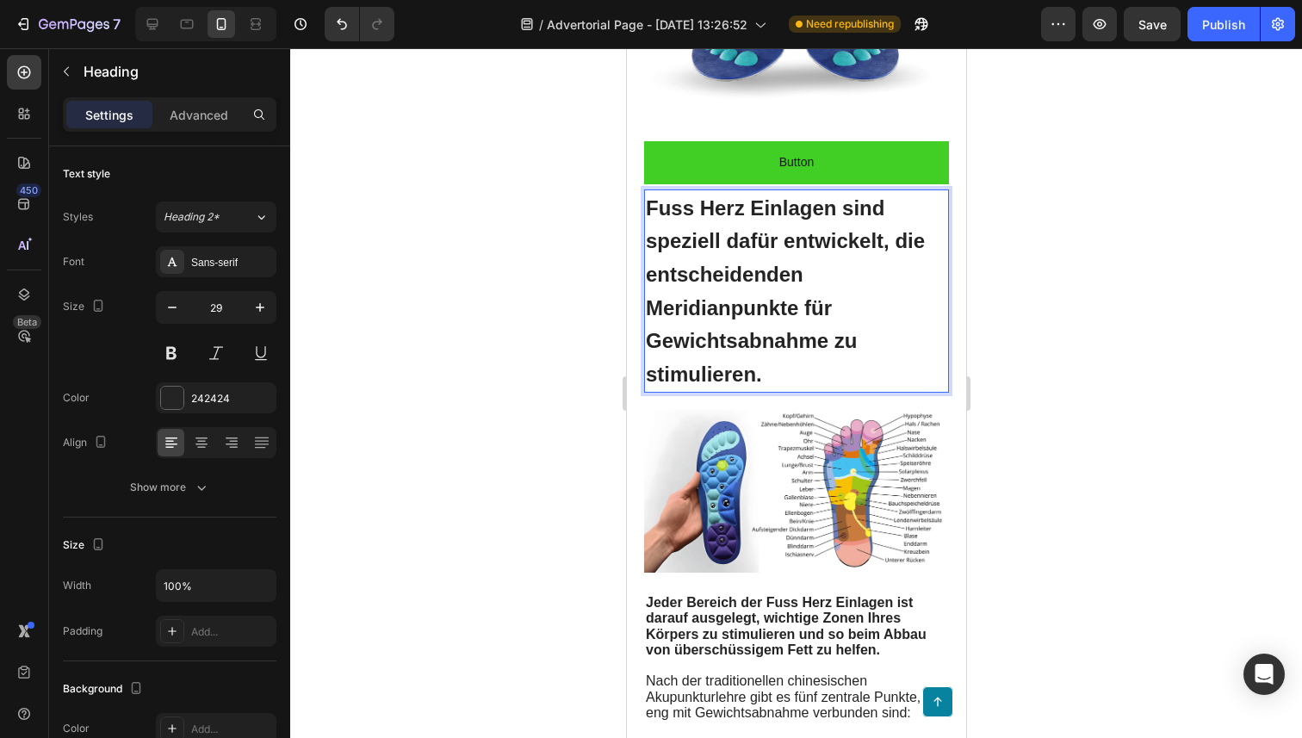
click at [650, 313] on span "Fuss Herz Einlagen sind speziell dafür entwickelt, die entscheidenden Meridianp…" at bounding box center [784, 291] width 279 height 190
click at [472, 461] on div at bounding box center [796, 393] width 1012 height 690
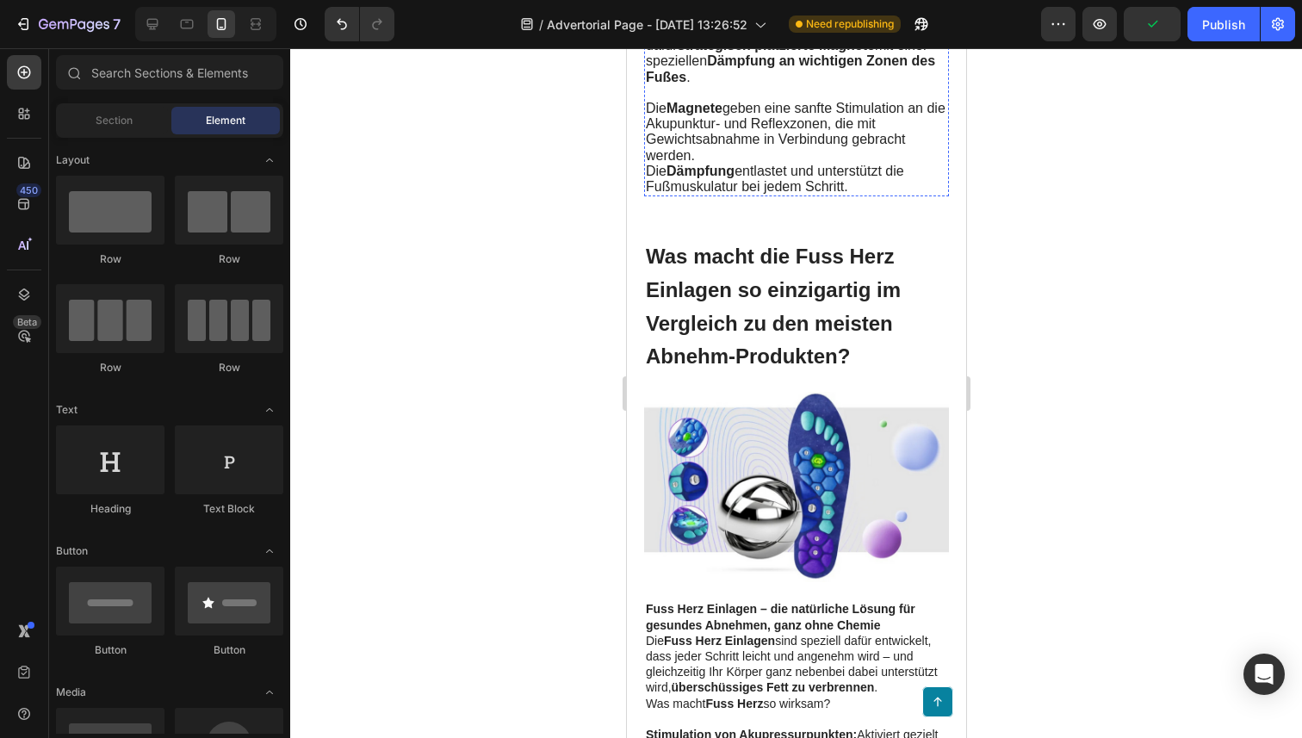
scroll to position [4968, 0]
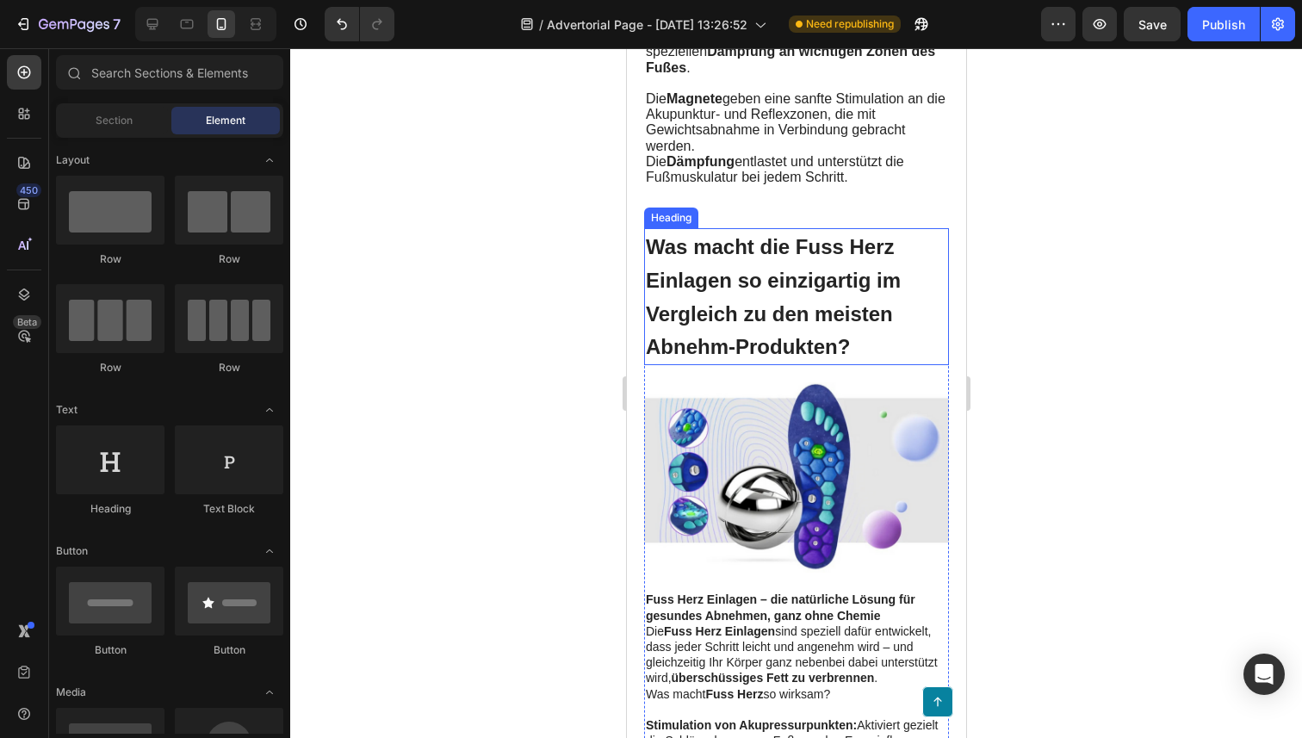
click at [715, 330] on span "Was macht die Fuss Herz Einlagen so einzigartig im Vergleich zu den meisten Abn…" at bounding box center [772, 296] width 255 height 123
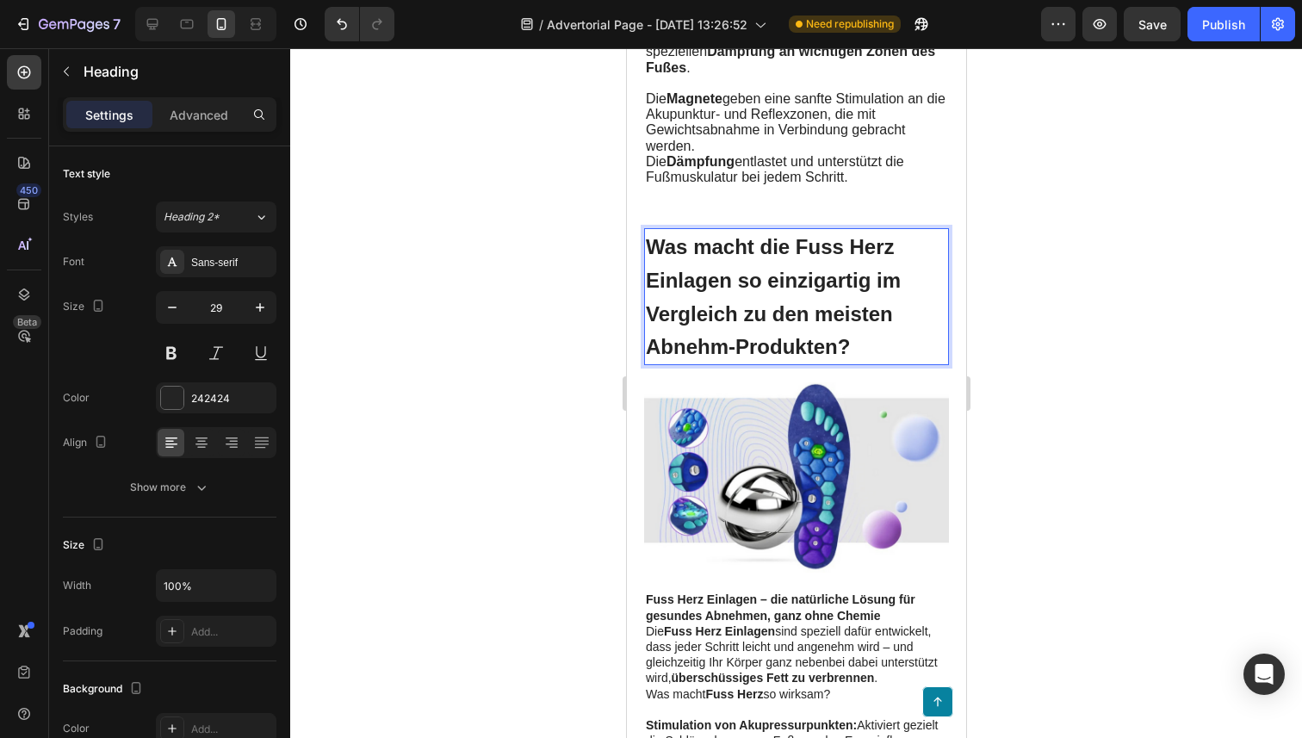
click at [715, 330] on span "Was macht die Fuss Herz Einlagen so einzigartig im Vergleich zu den meisten Abn…" at bounding box center [772, 296] width 255 height 123
click at [837, 177] on span "Die Dämpfung entlastet und unterstützt die Fußmuskulatur bei jedem Schritt." at bounding box center [774, 169] width 258 height 30
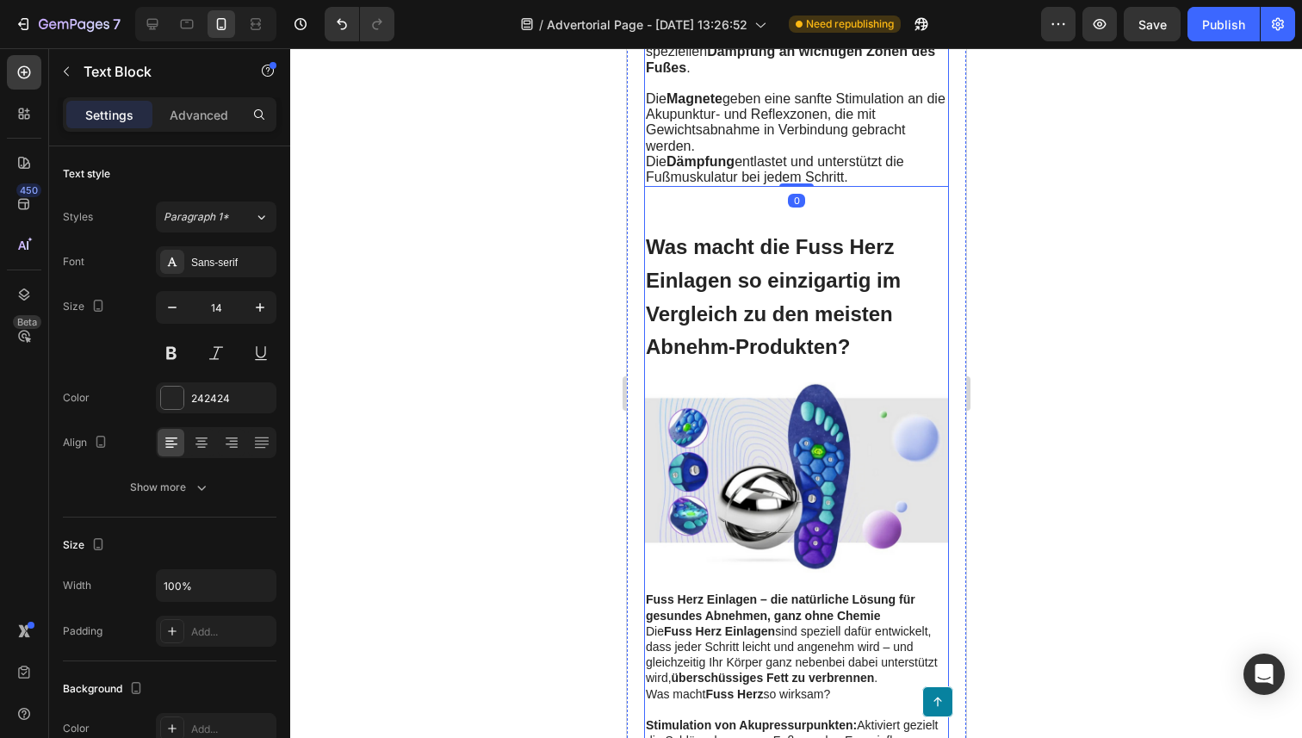
click at [814, 222] on div "Image Ein bemerkenswertes Experiment Dr. [PERSON_NAME] organisierte an seiner A…" at bounding box center [795, 257] width 305 height 6087
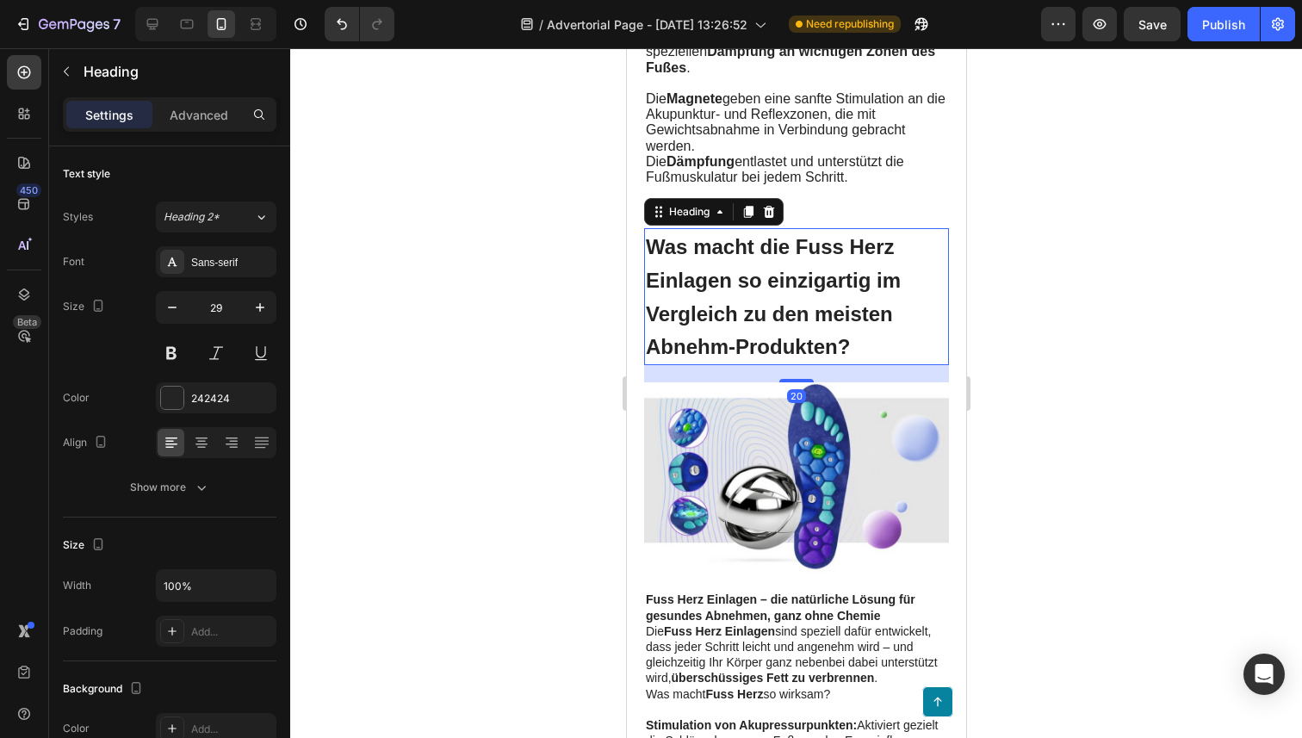
click at [790, 324] on p "⁠⁠⁠⁠⁠⁠⁠ Was macht die Fuss Herz Einlagen so einzigartig im Vergleich zu den mei…" at bounding box center [795, 296] width 301 height 133
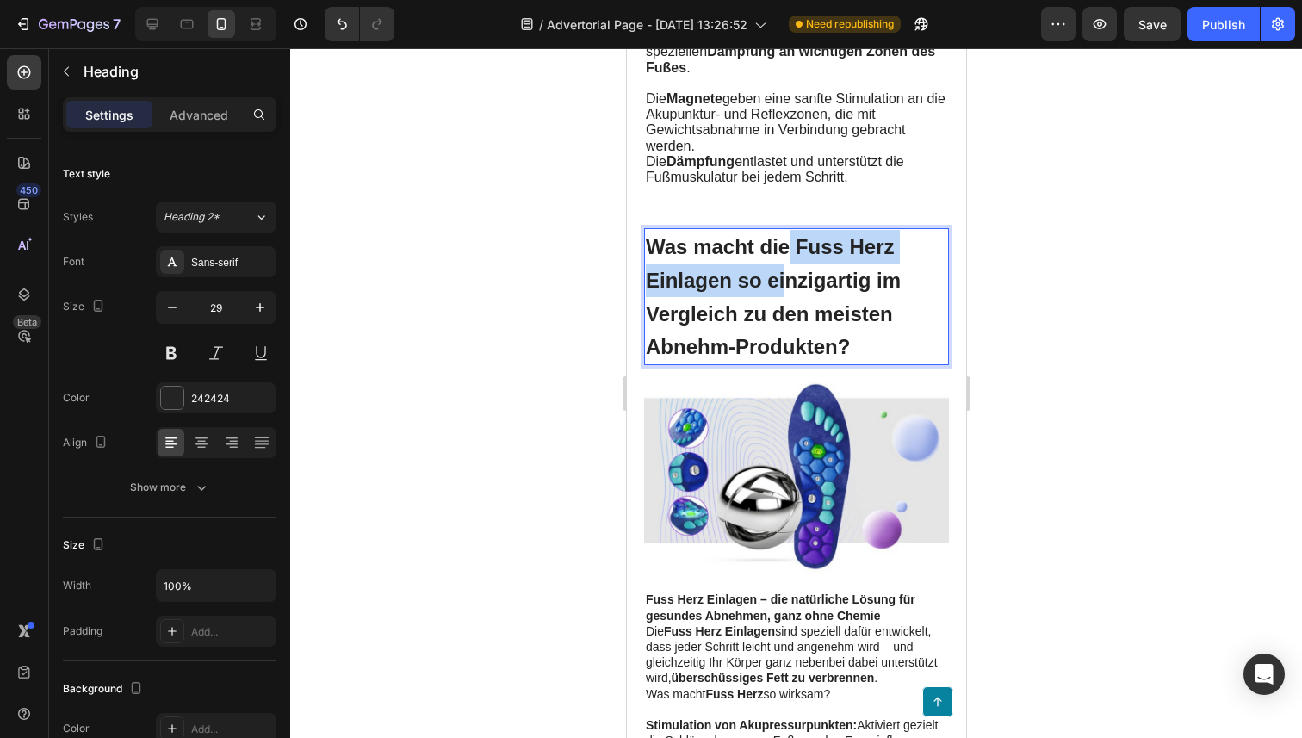
drag, startPoint x: 785, startPoint y: 299, endPoint x: 785, endPoint y: 269, distance: 30.1
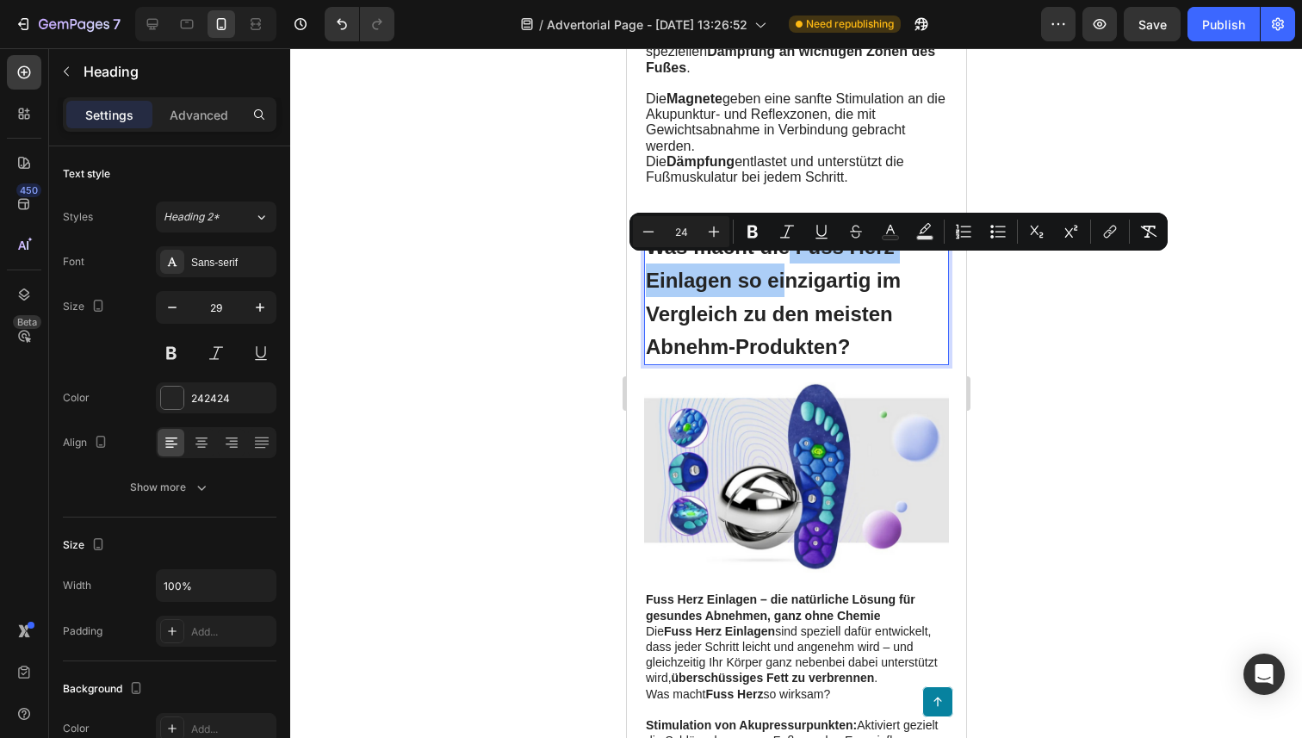
click at [517, 306] on div at bounding box center [796, 393] width 1012 height 690
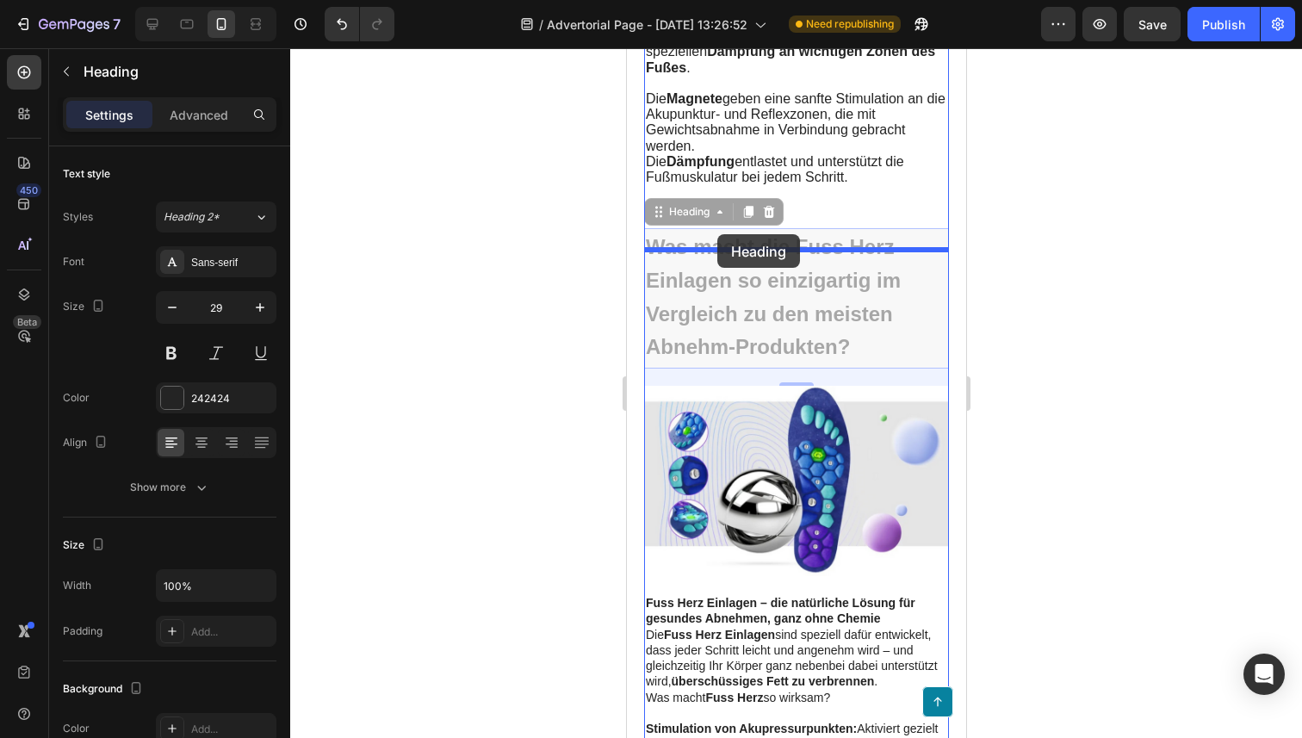
drag, startPoint x: 717, startPoint y: 311, endPoint x: 716, endPoint y: 235, distance: 75.8
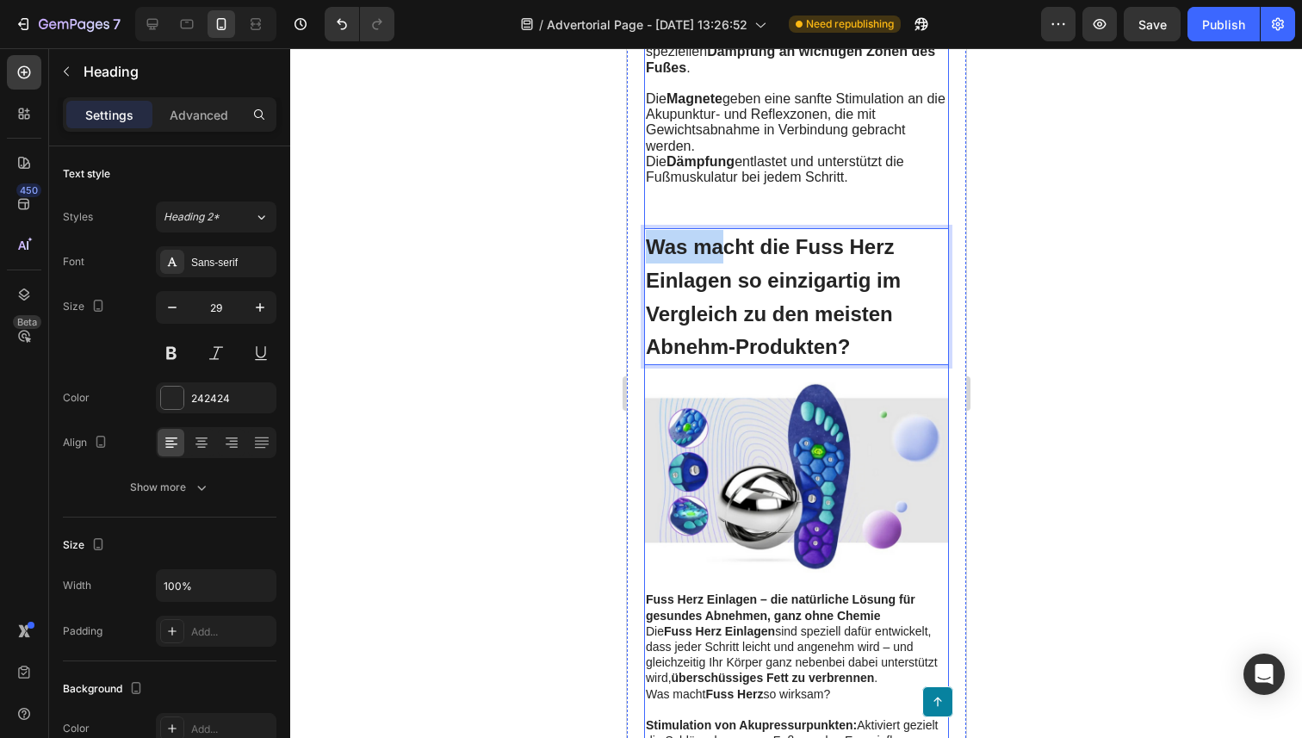
drag, startPoint x: 723, startPoint y: 270, endPoint x: 725, endPoint y: 233, distance: 37.1
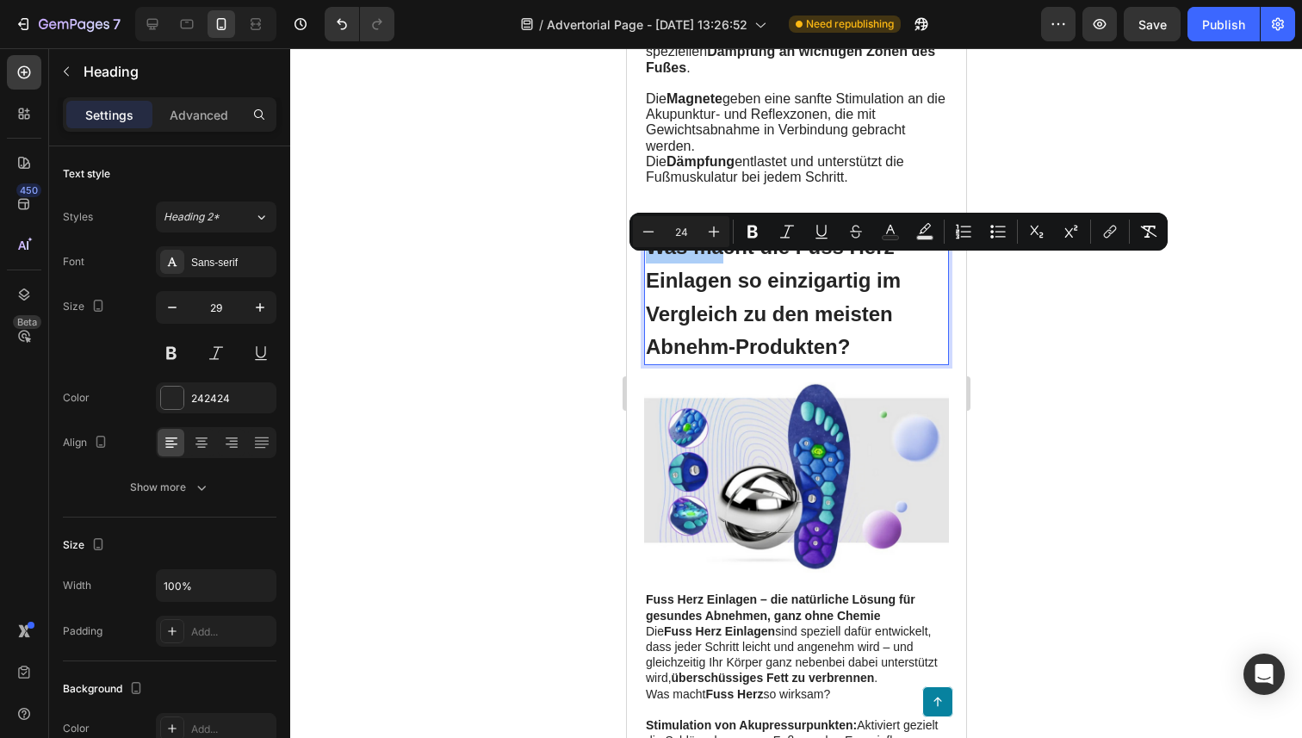
click at [565, 385] on div at bounding box center [796, 393] width 1012 height 690
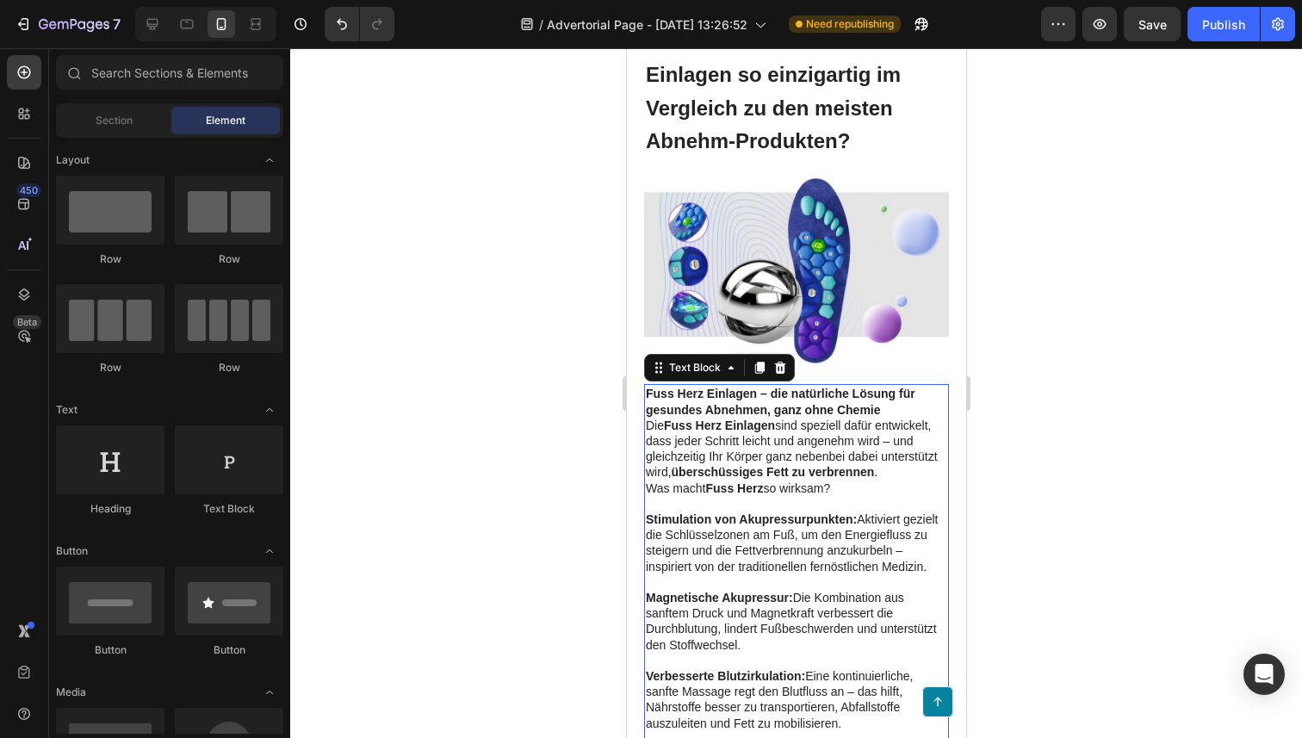
click at [783, 461] on p "Die Fuss Herz Einlagen sind speziell dafür entwickelt, dass jeder Schritt leich…" at bounding box center [795, 449] width 301 height 63
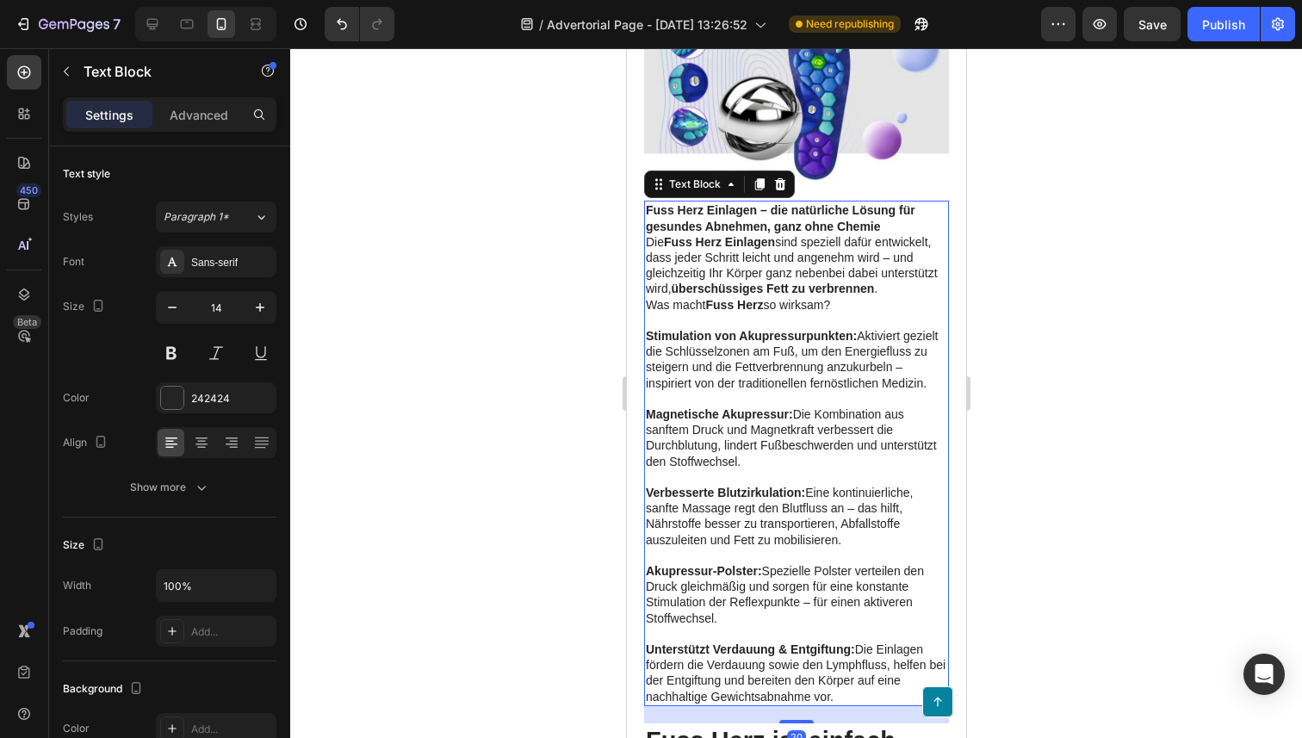
scroll to position [5424, 0]
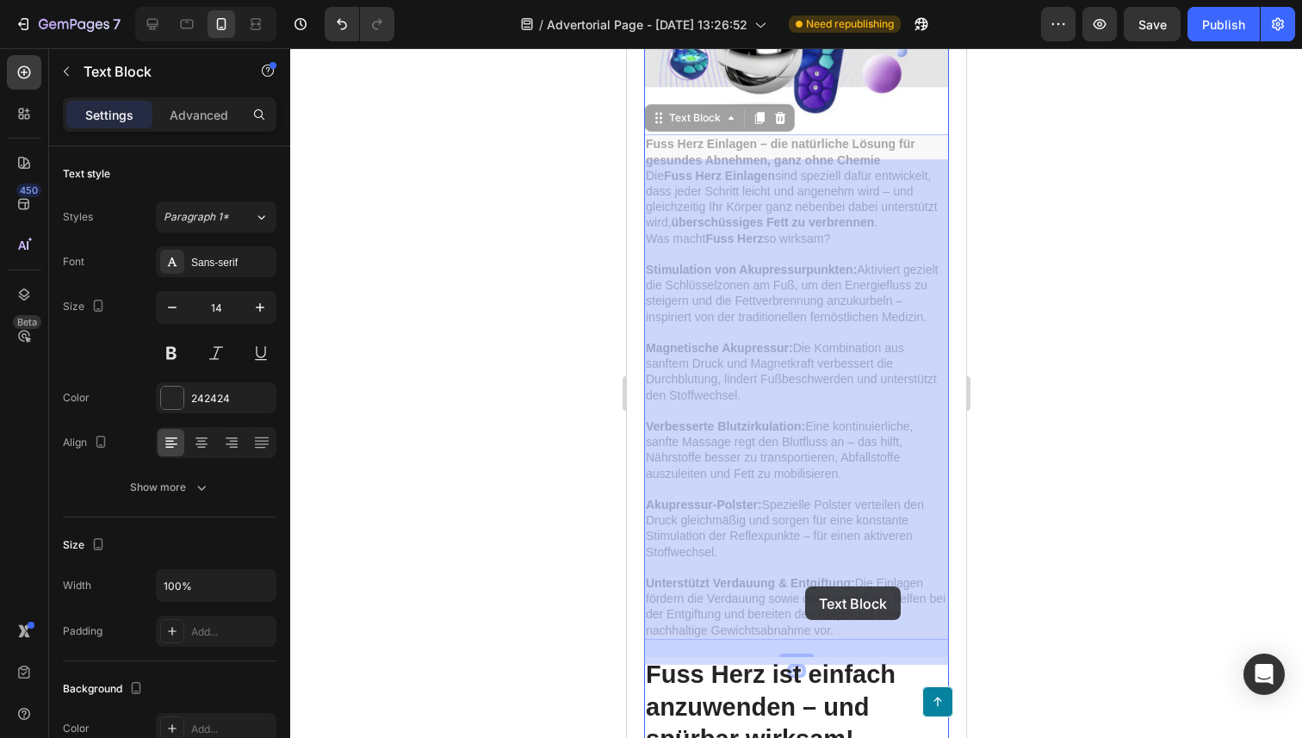
drag, startPoint x: 857, startPoint y: 648, endPoint x: 804, endPoint y: 586, distance: 81.2
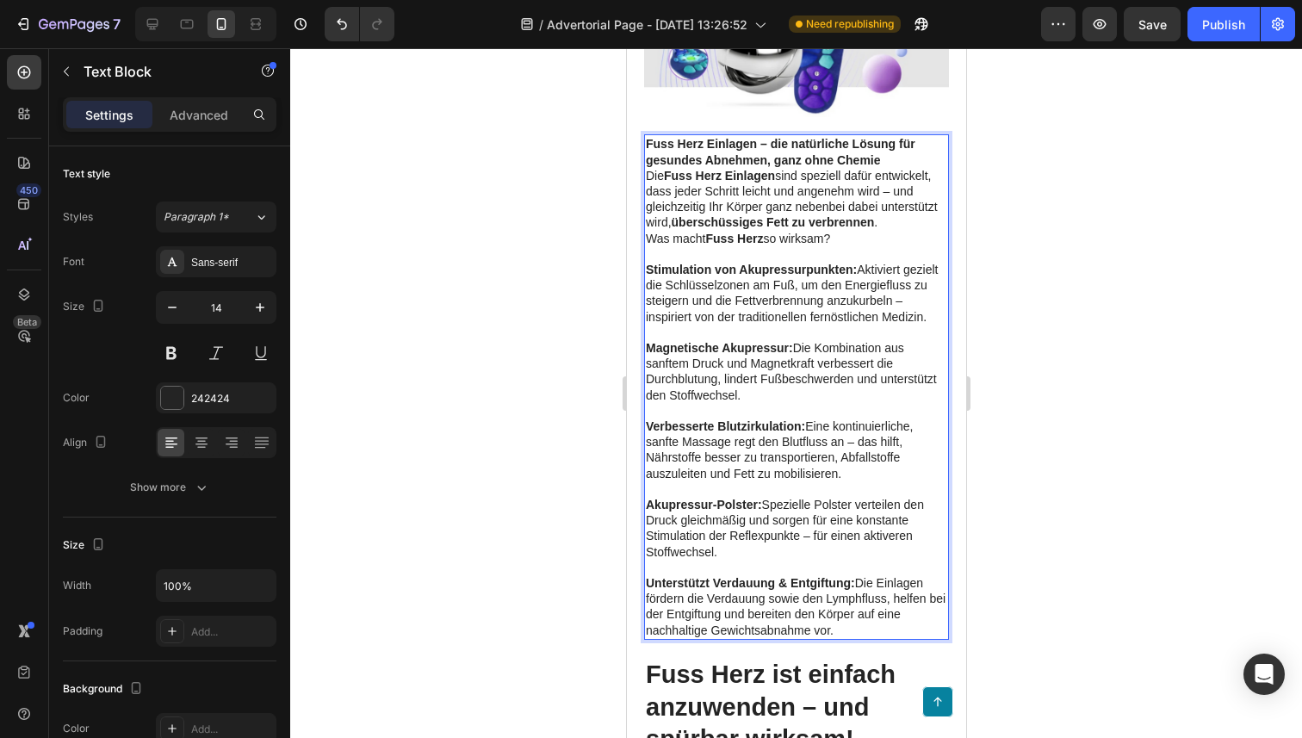
drag, startPoint x: 851, startPoint y: 657, endPoint x: 645, endPoint y: 170, distance: 529.3
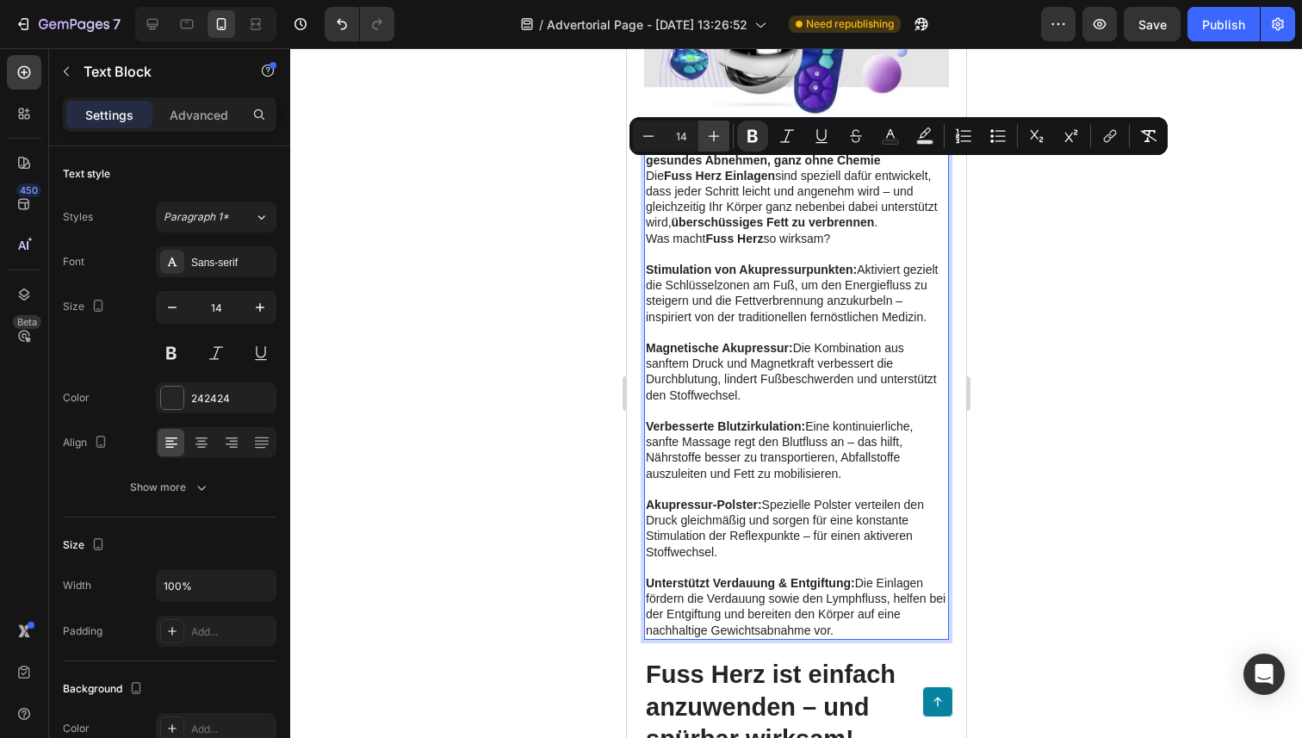
click at [708, 127] on icon "Editor contextual toolbar" at bounding box center [713, 135] width 17 height 17
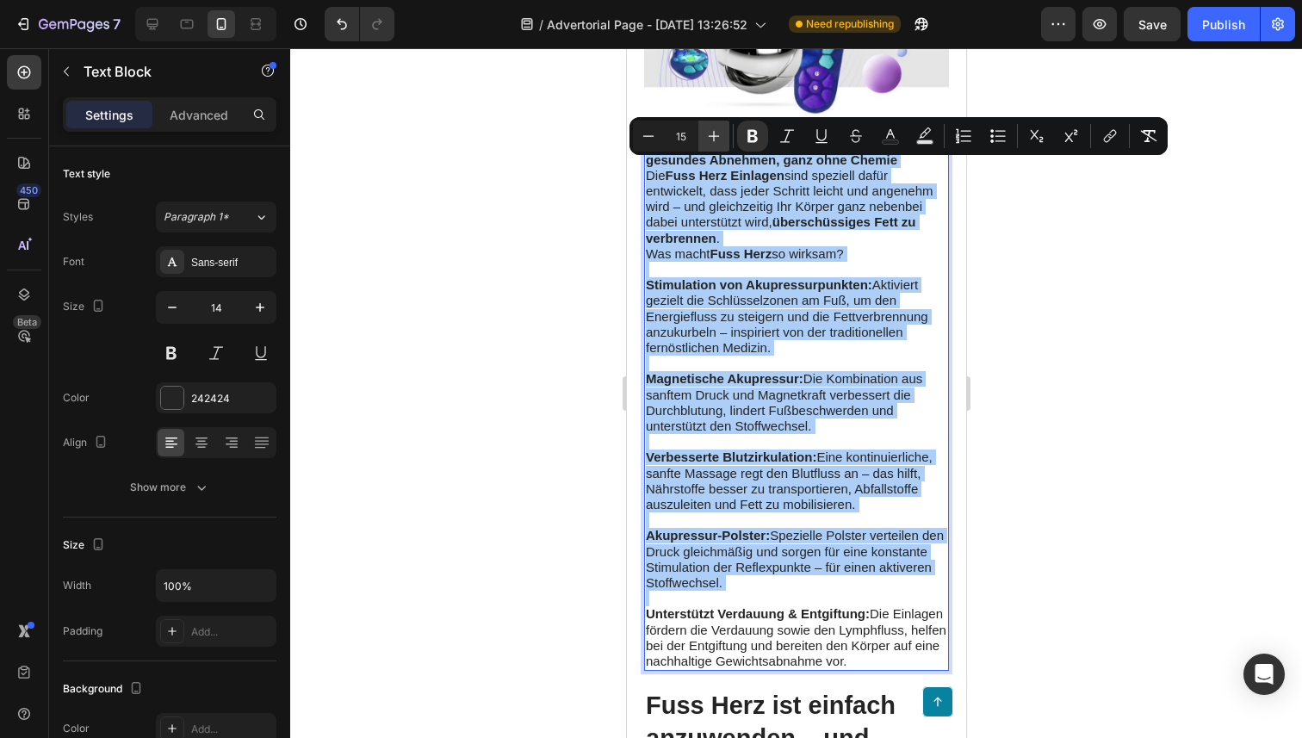
click at [708, 127] on icon "Editor contextual toolbar" at bounding box center [713, 135] width 17 height 17
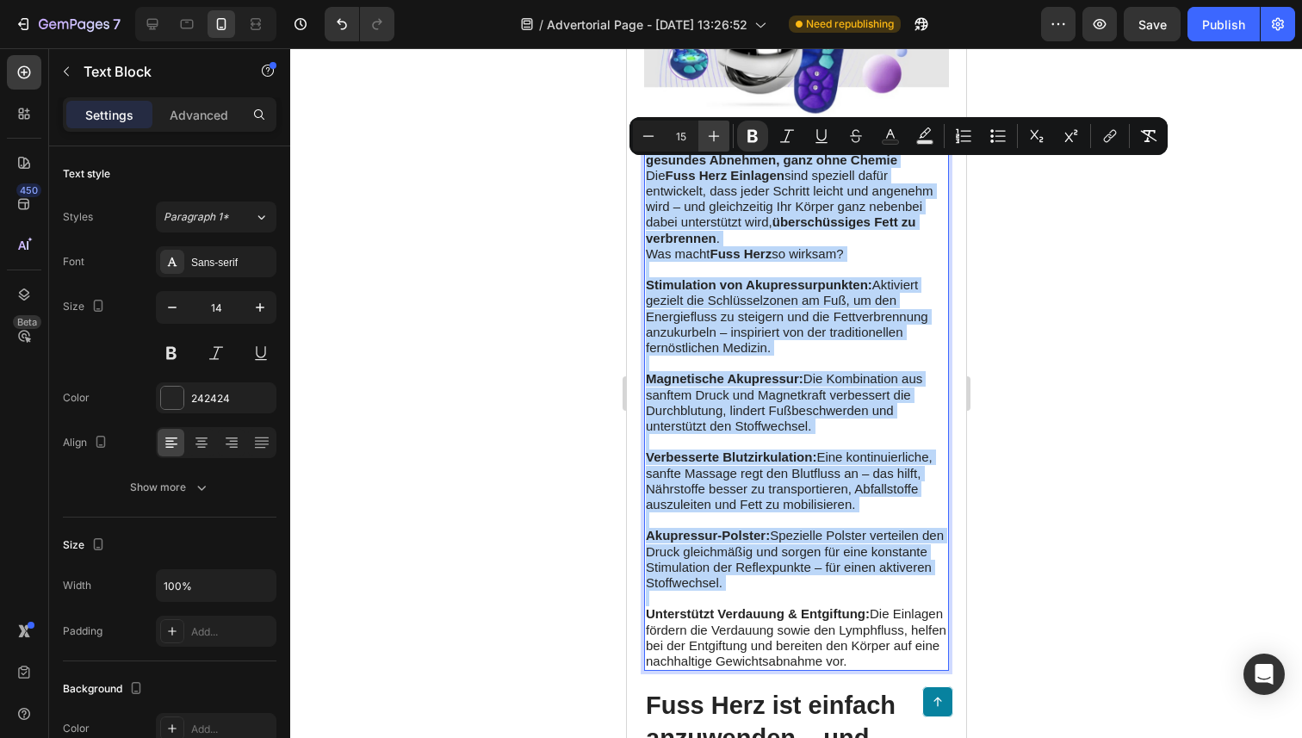
type input "16"
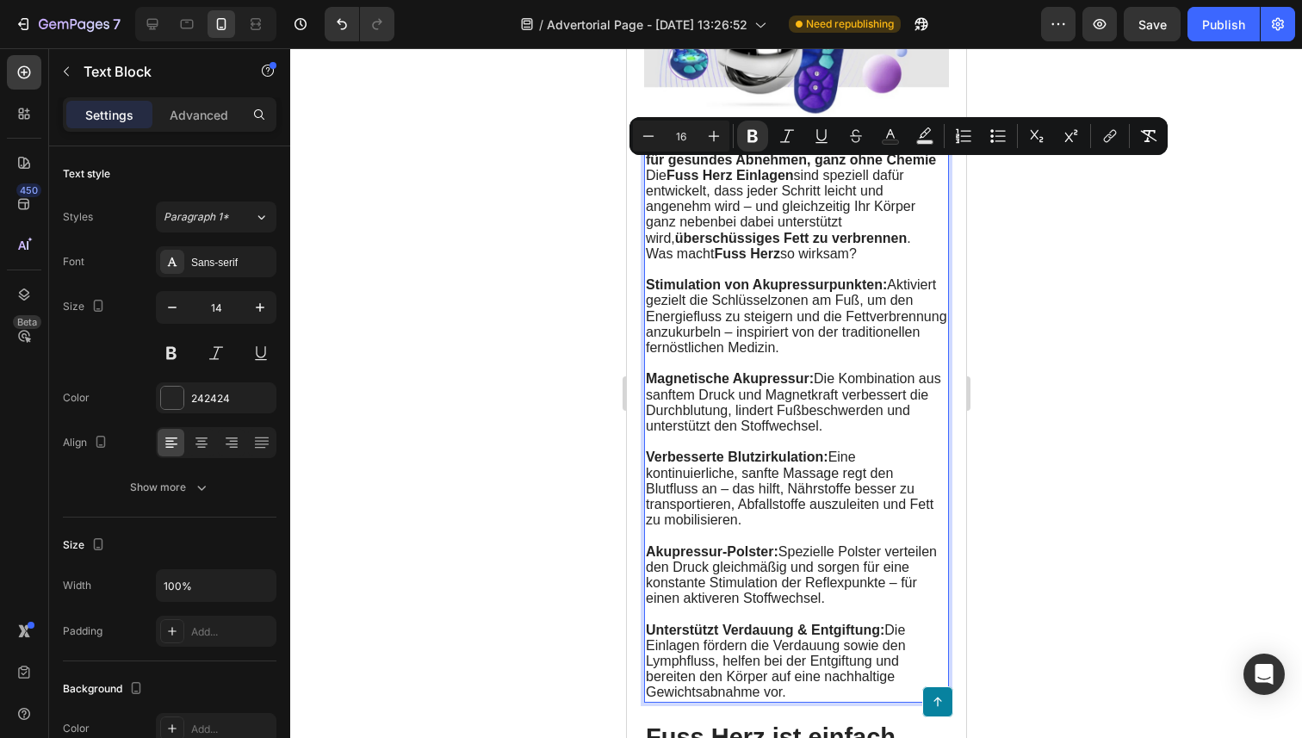
click at [713, 350] on span "Stimulation von Akupressurpunkten: Aktiviert gezielt die Schlüsselzonen am Fuß,…" at bounding box center [795, 315] width 301 height 77
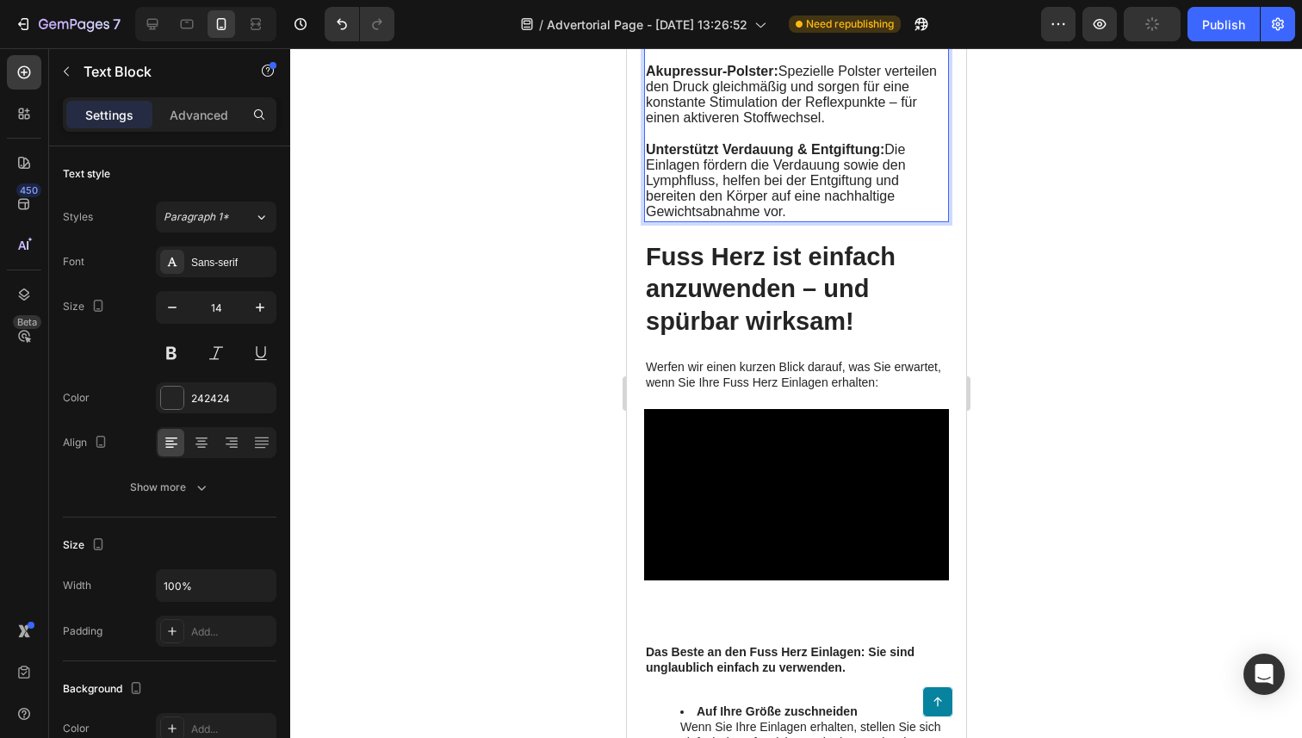
scroll to position [5916, 0]
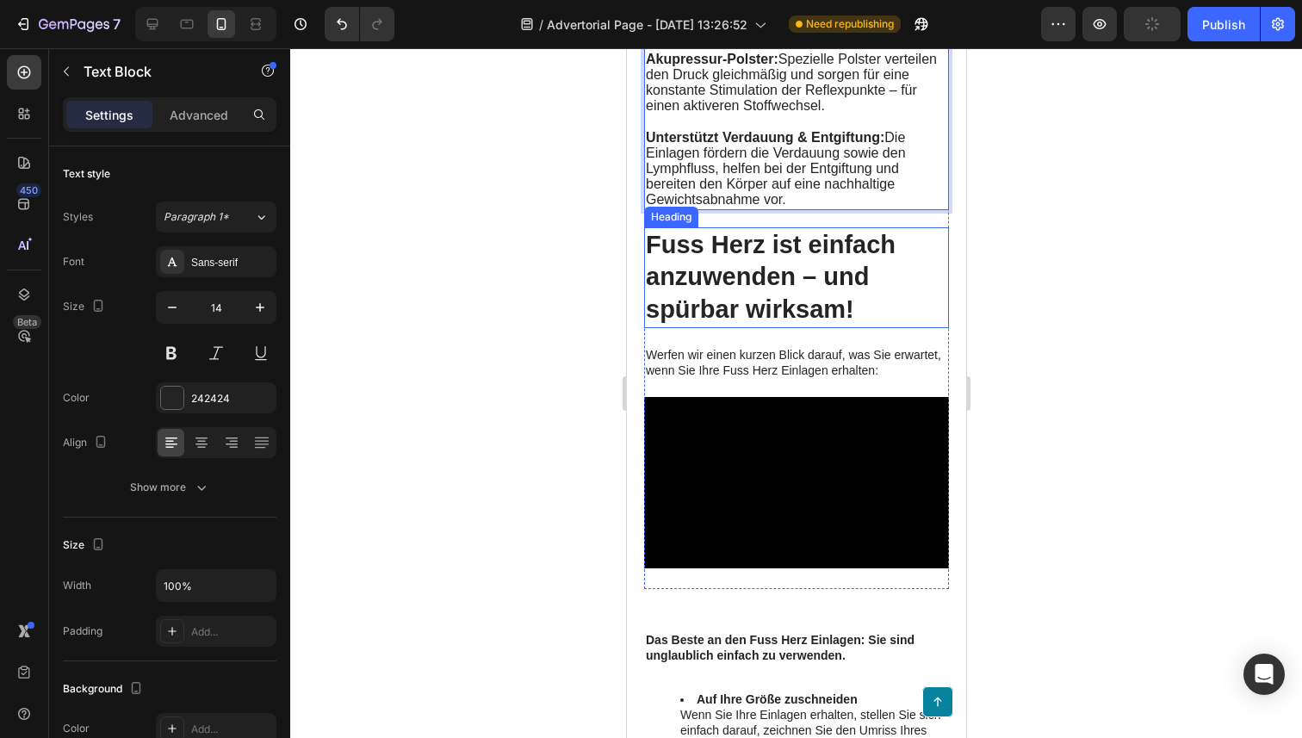
click at [748, 309] on strong "Fuss Herz ist einfach anzuwenden – und spürbar wirksam!" at bounding box center [770, 277] width 250 height 92
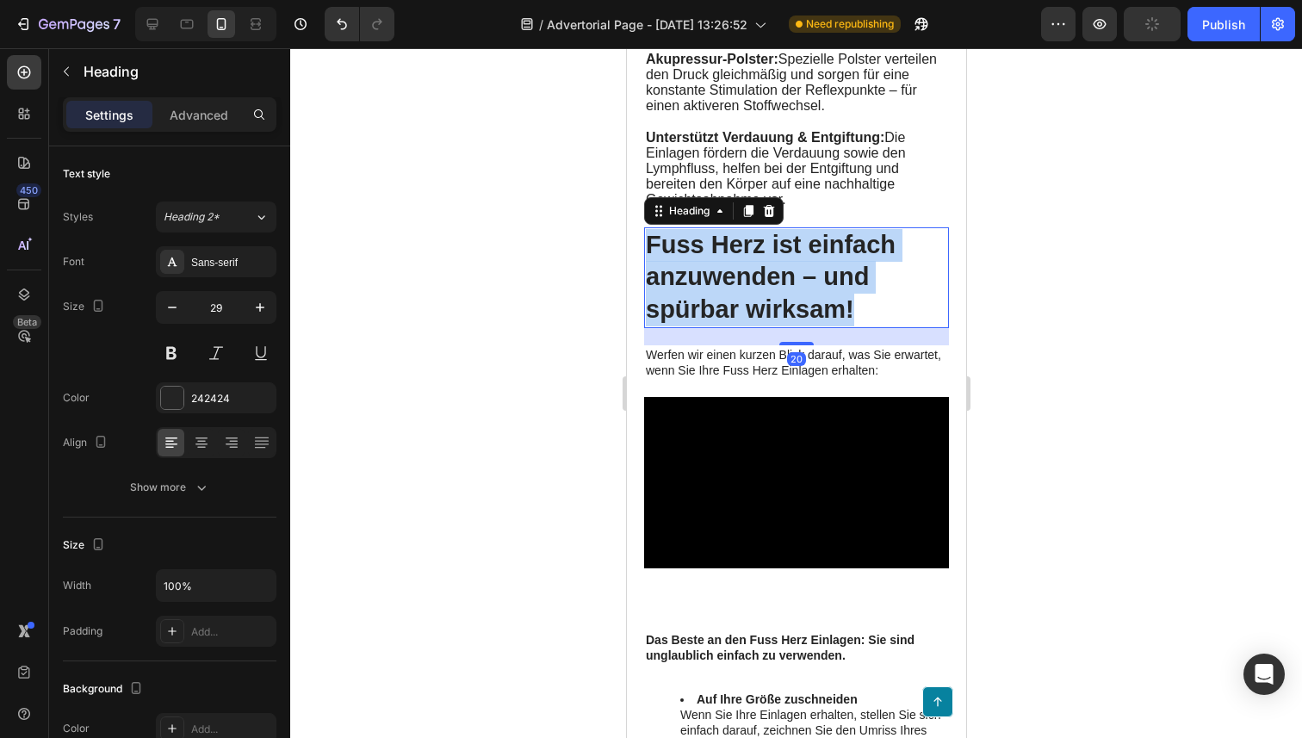
click at [748, 309] on strong "Fuss Herz ist einfach anzuwenden – und spürbar wirksam!" at bounding box center [770, 277] width 250 height 92
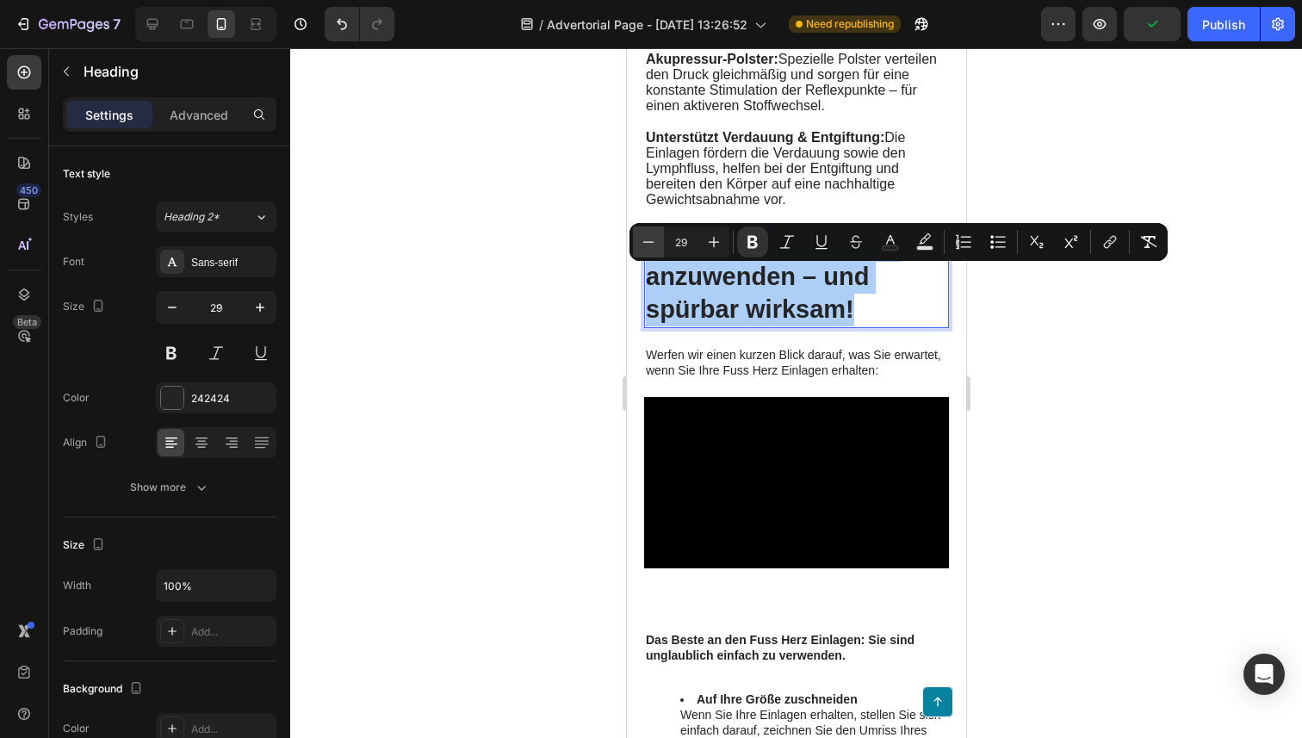
click at [643, 243] on icon "Editor contextual toolbar" at bounding box center [648, 241] width 17 height 17
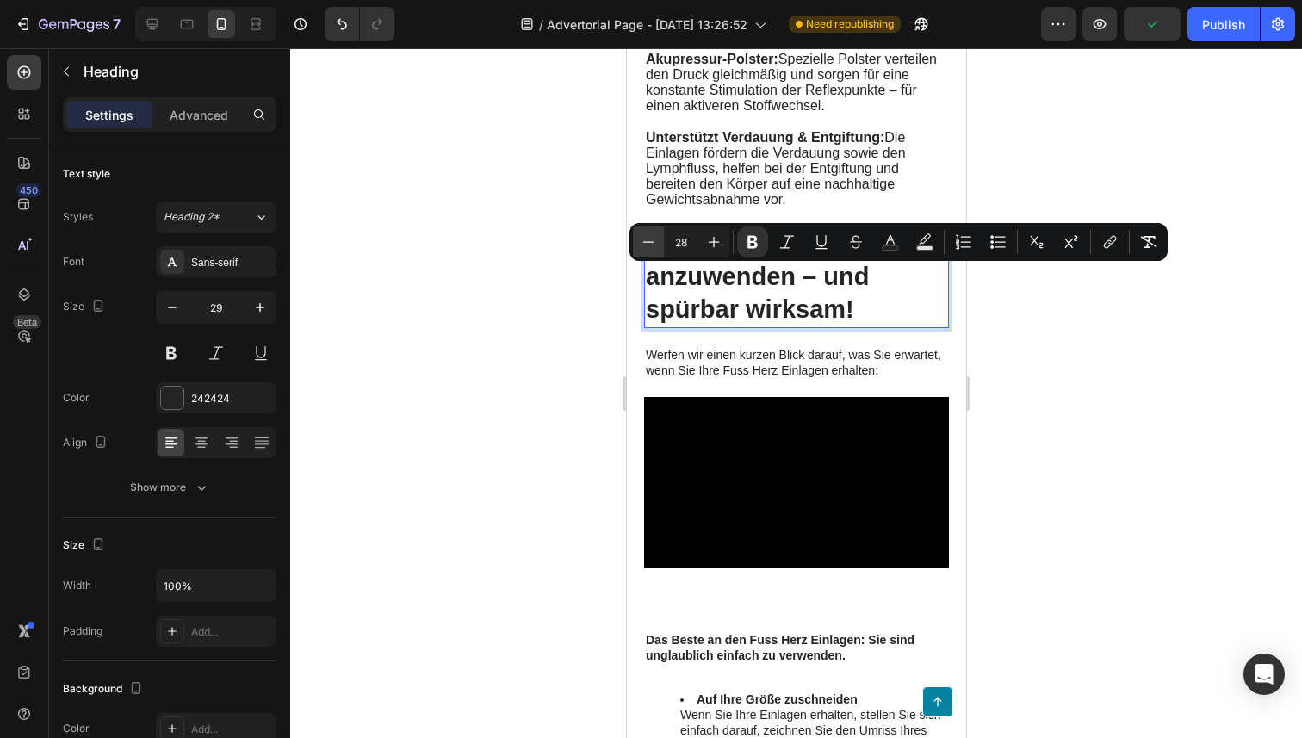
click at [643, 243] on icon "Editor contextual toolbar" at bounding box center [648, 241] width 17 height 17
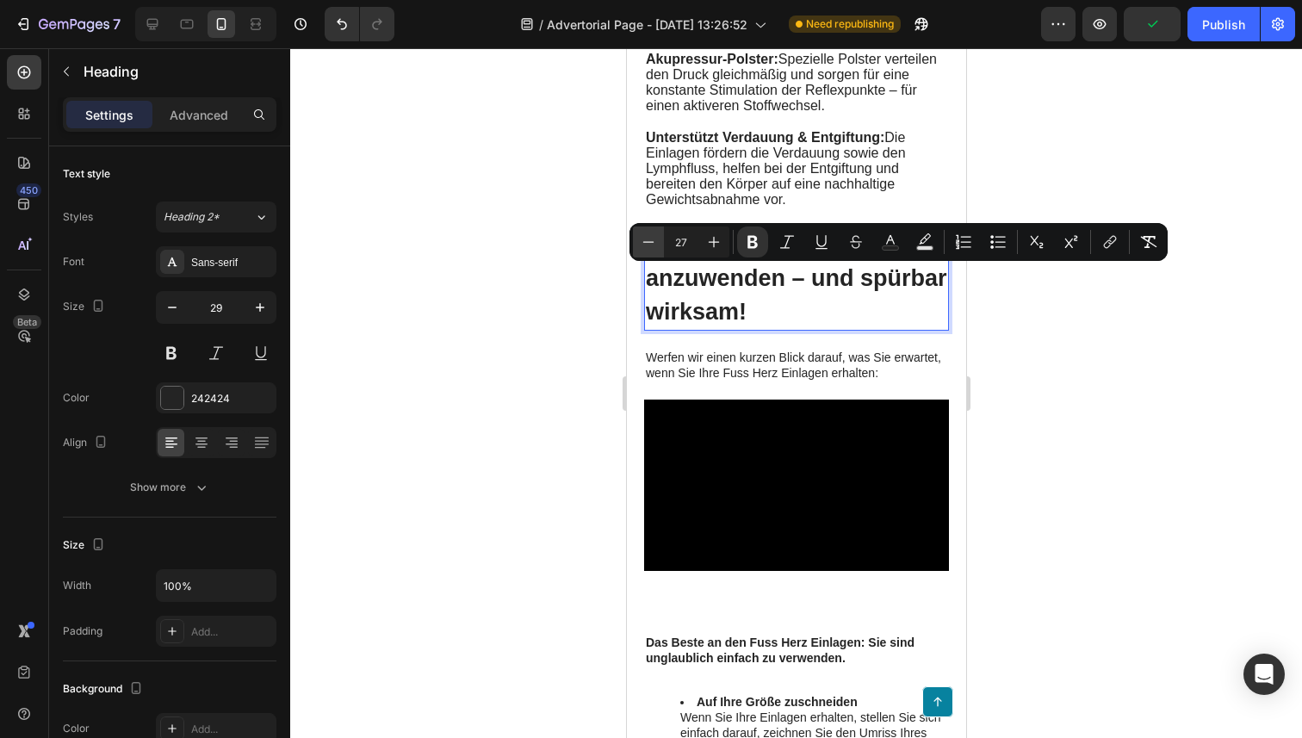
click at [643, 243] on icon "Editor contextual toolbar" at bounding box center [648, 241] width 17 height 17
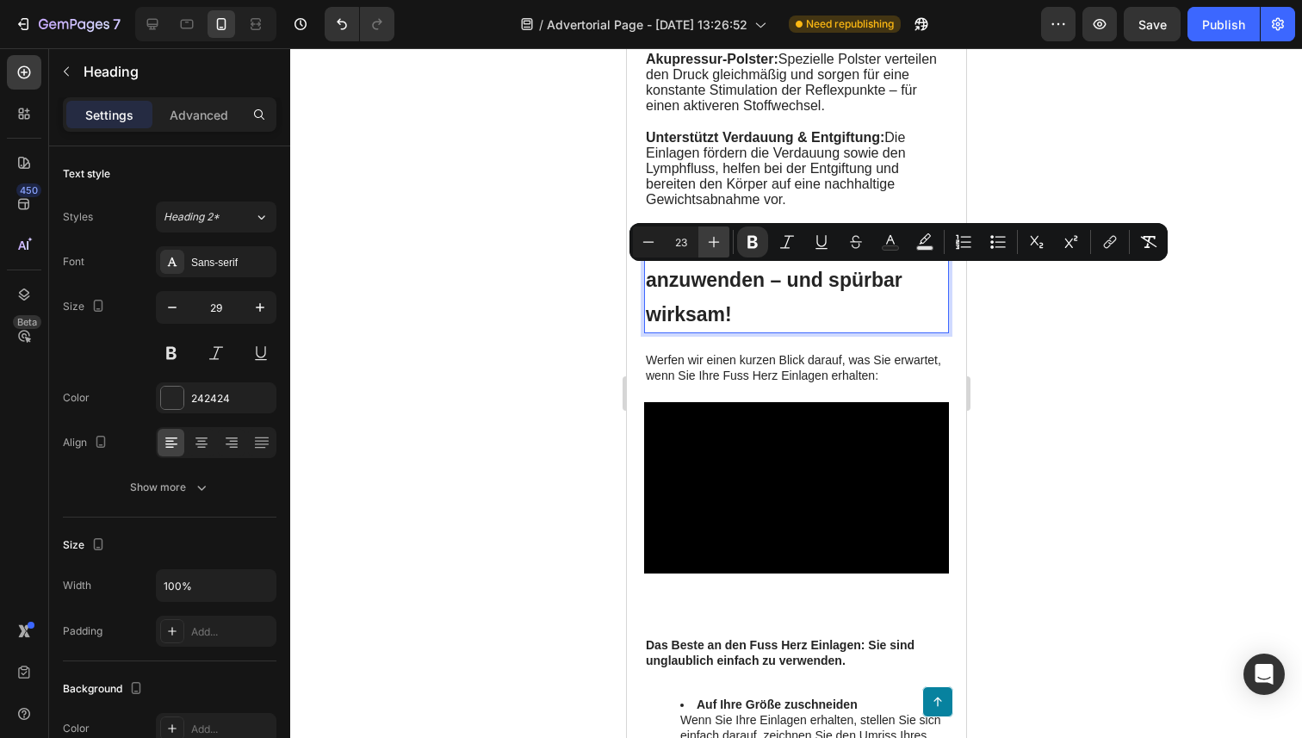
click at [709, 237] on icon "Editor contextual toolbar" at bounding box center [713, 241] width 17 height 17
type input "24"
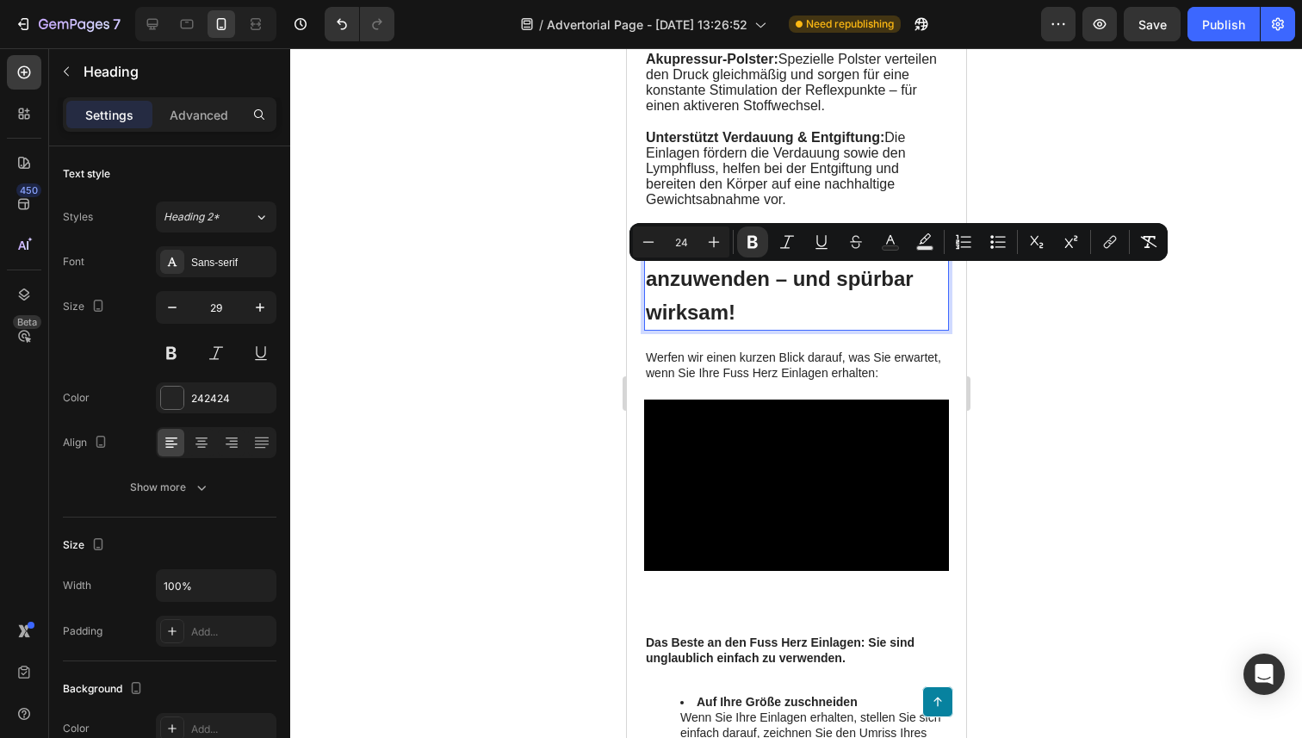
click at [770, 329] on p "Fuss Herz ist einfach anzuwenden – und spürbar wirksam!" at bounding box center [795, 279] width 301 height 100
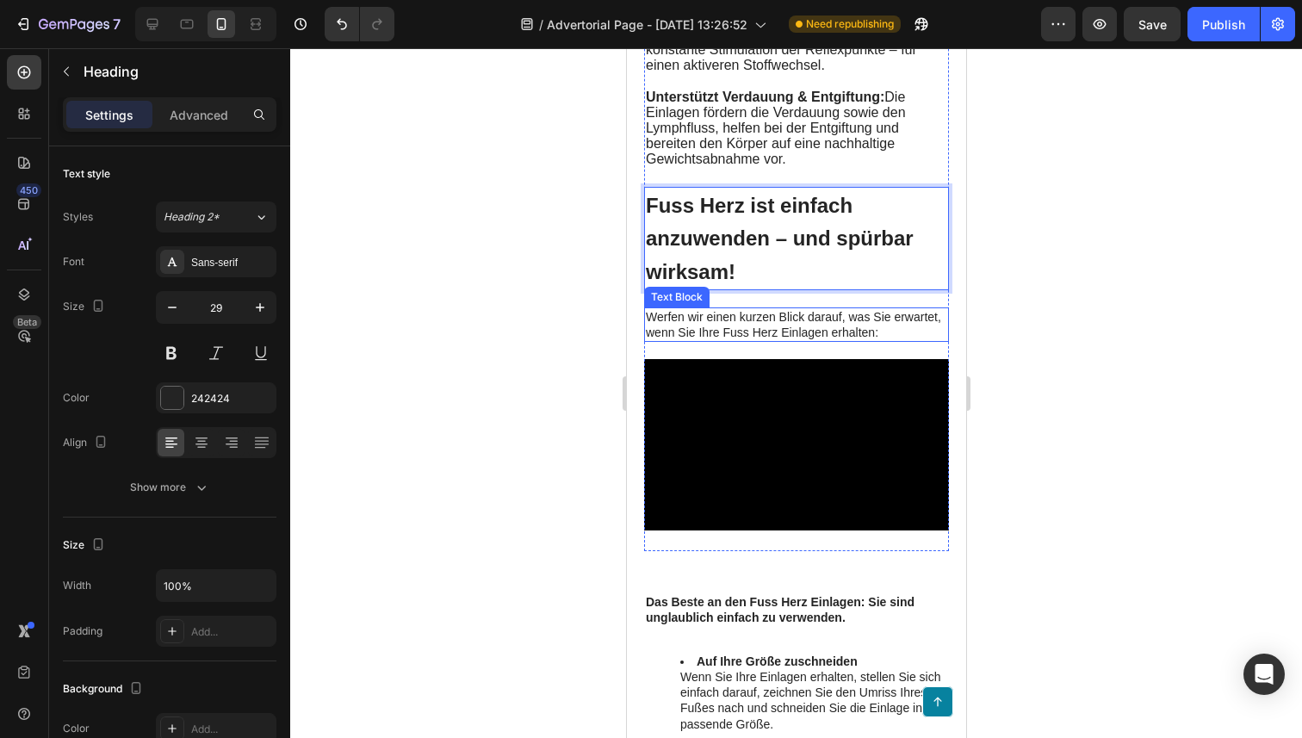
scroll to position [5965, 0]
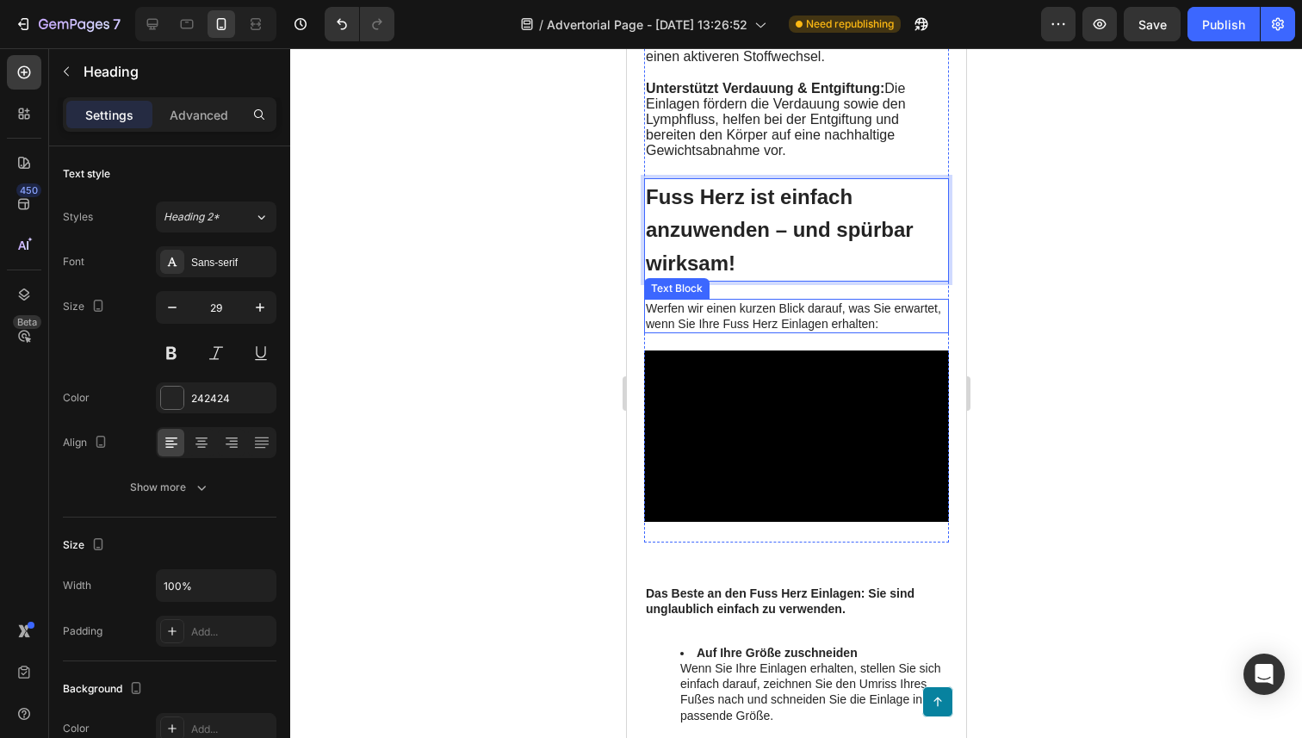
click at [764, 331] on span "Werfen wir einen kurzen Blick darauf, was Sie erwartet, wenn Sie Ihre Fuss Herz…" at bounding box center [792, 315] width 295 height 29
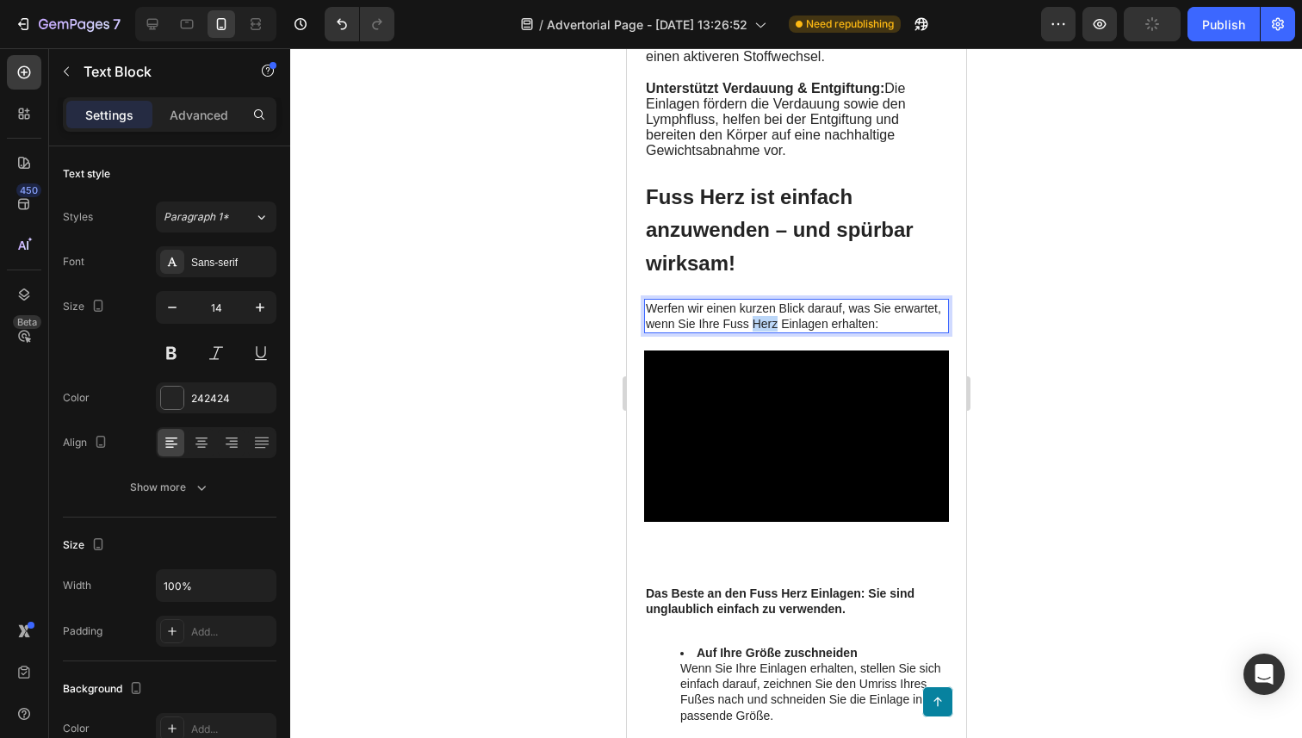
click at [764, 331] on span "Werfen wir einen kurzen Blick darauf, was Sie erwartet, wenn Sie Ihre Fuss Herz…" at bounding box center [792, 315] width 295 height 29
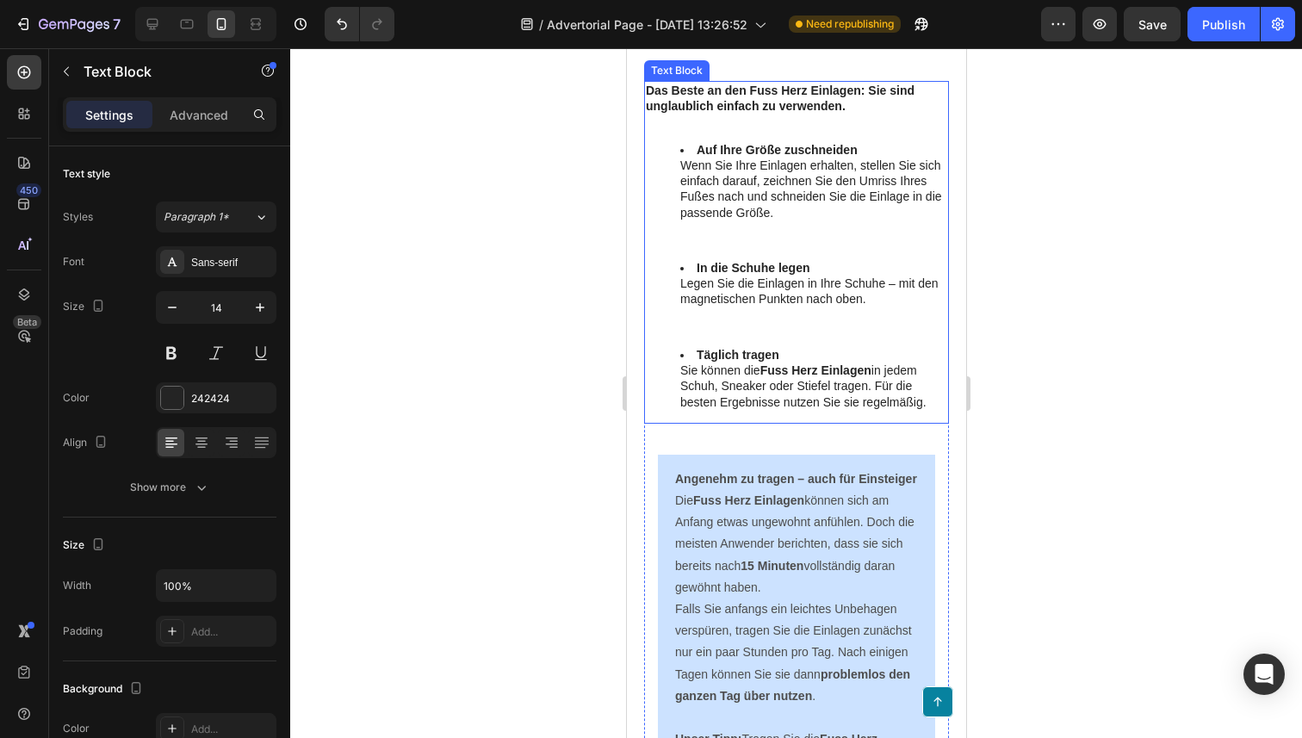
scroll to position [6421, 0]
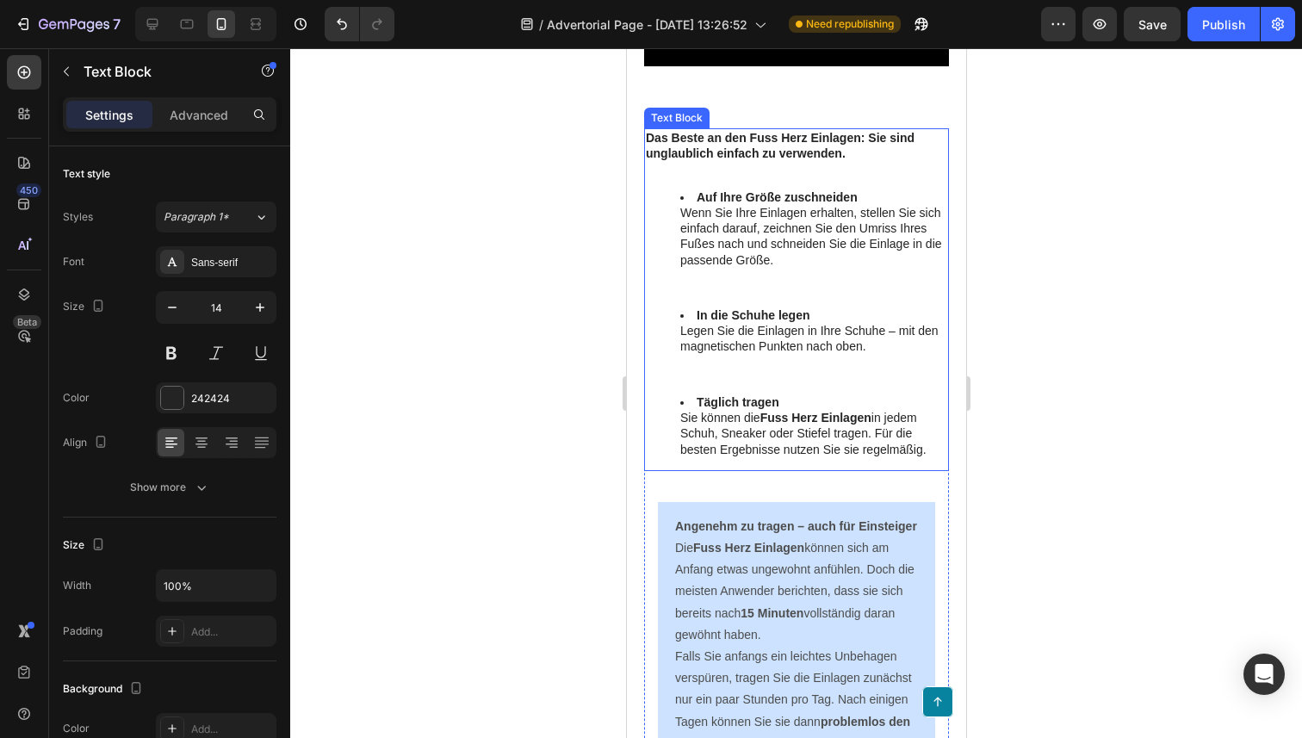
click at [792, 382] on p at bounding box center [795, 374] width 301 height 15
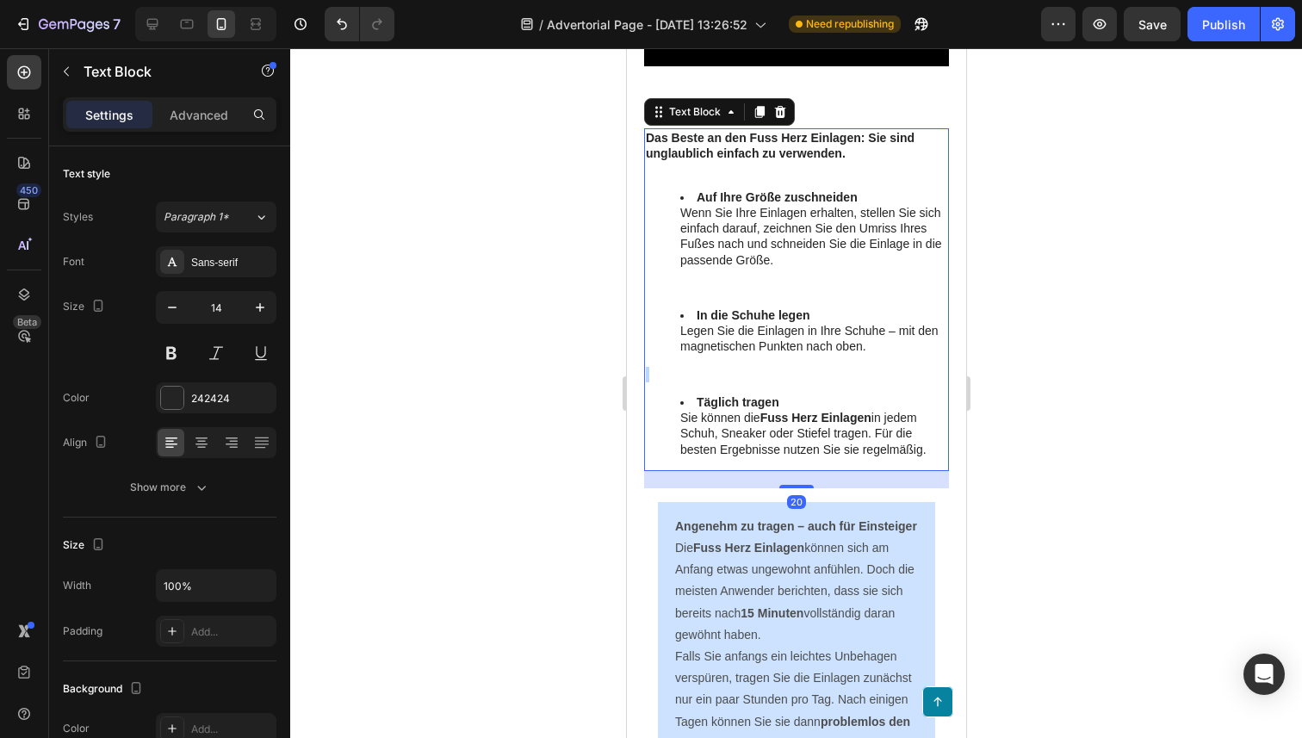
click at [792, 382] on p "Rich Text Editor. Editing area: main" at bounding box center [795, 374] width 301 height 15
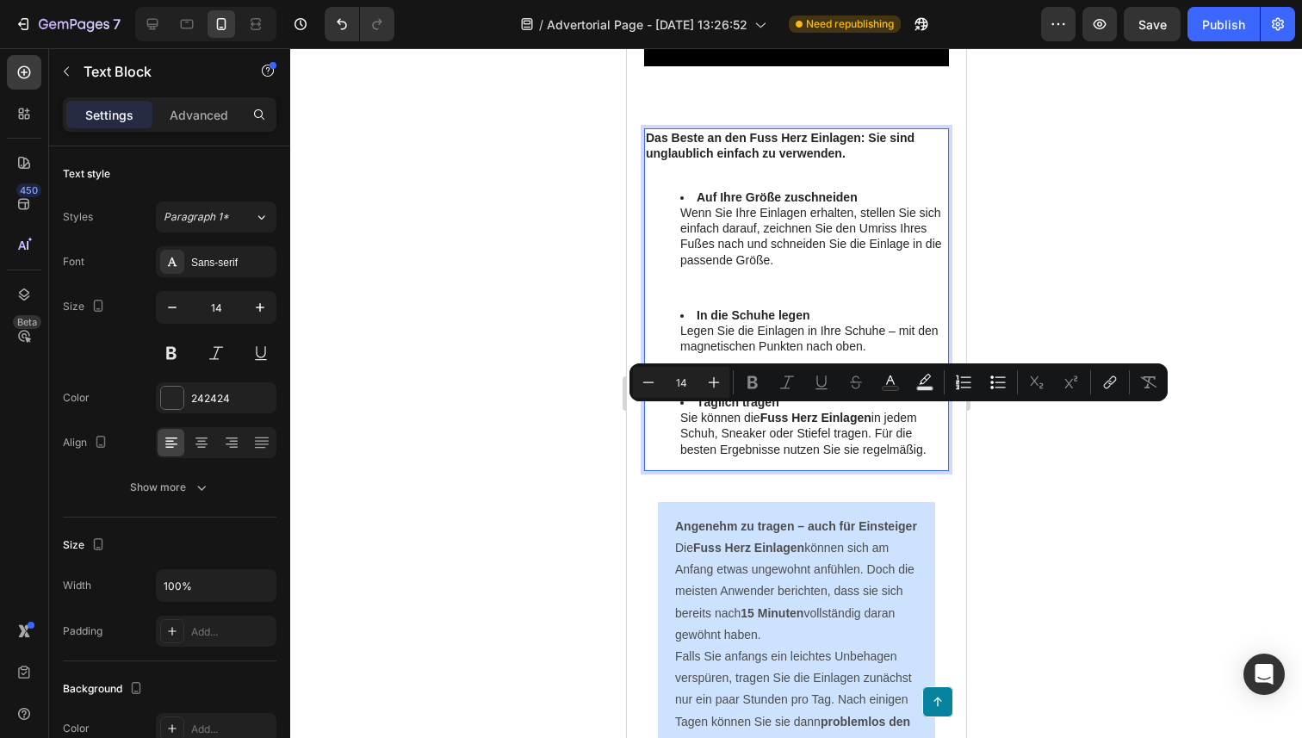
click at [932, 470] on div "Das Beste an den Fuss Herz Einlagen: Sie sind unglaublich einfach zu verwenden.…" at bounding box center [795, 299] width 305 height 342
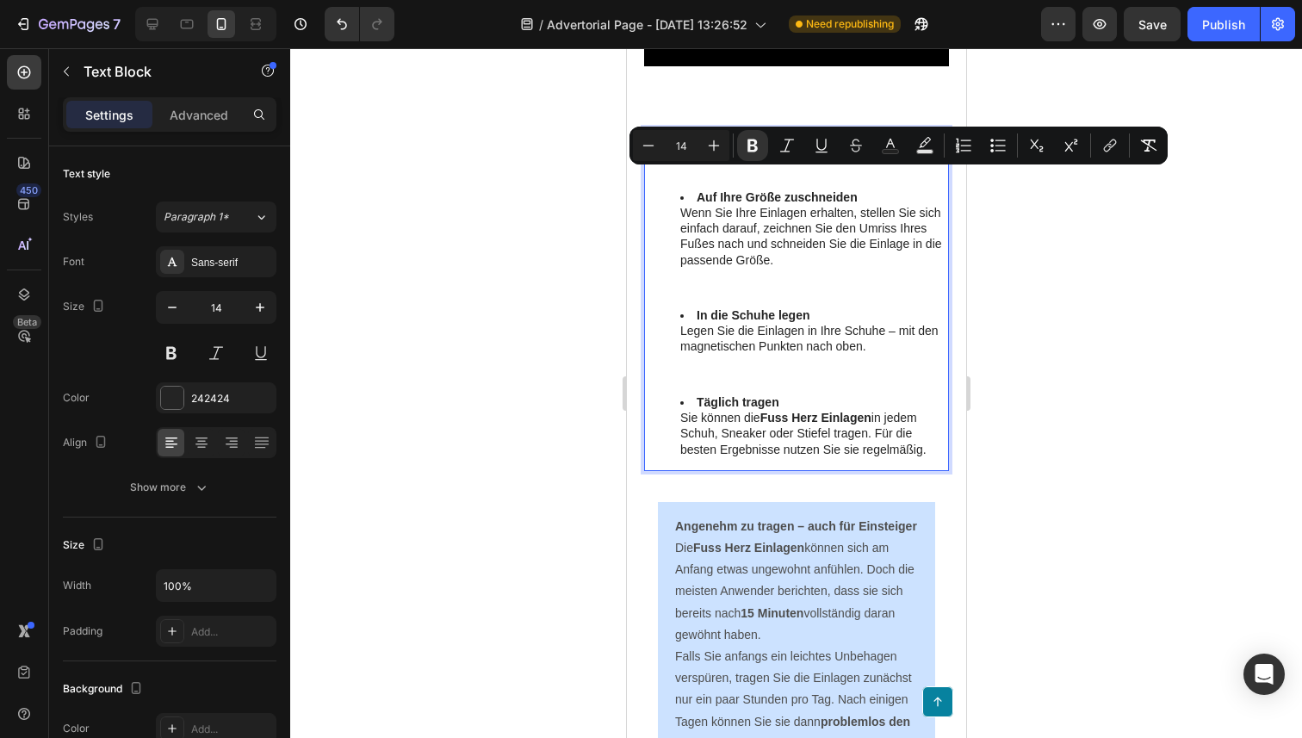
drag, startPoint x: 932, startPoint y: 499, endPoint x: 643, endPoint y: 179, distance: 431.6
click at [643, 179] on div "Das Beste an den Fuss Herz Einlagen: Sie sind unglaublich einfach zu verwenden.…" at bounding box center [795, 299] width 305 height 342
click at [875, 145] on button "Text Color" at bounding box center [890, 145] width 31 height 31
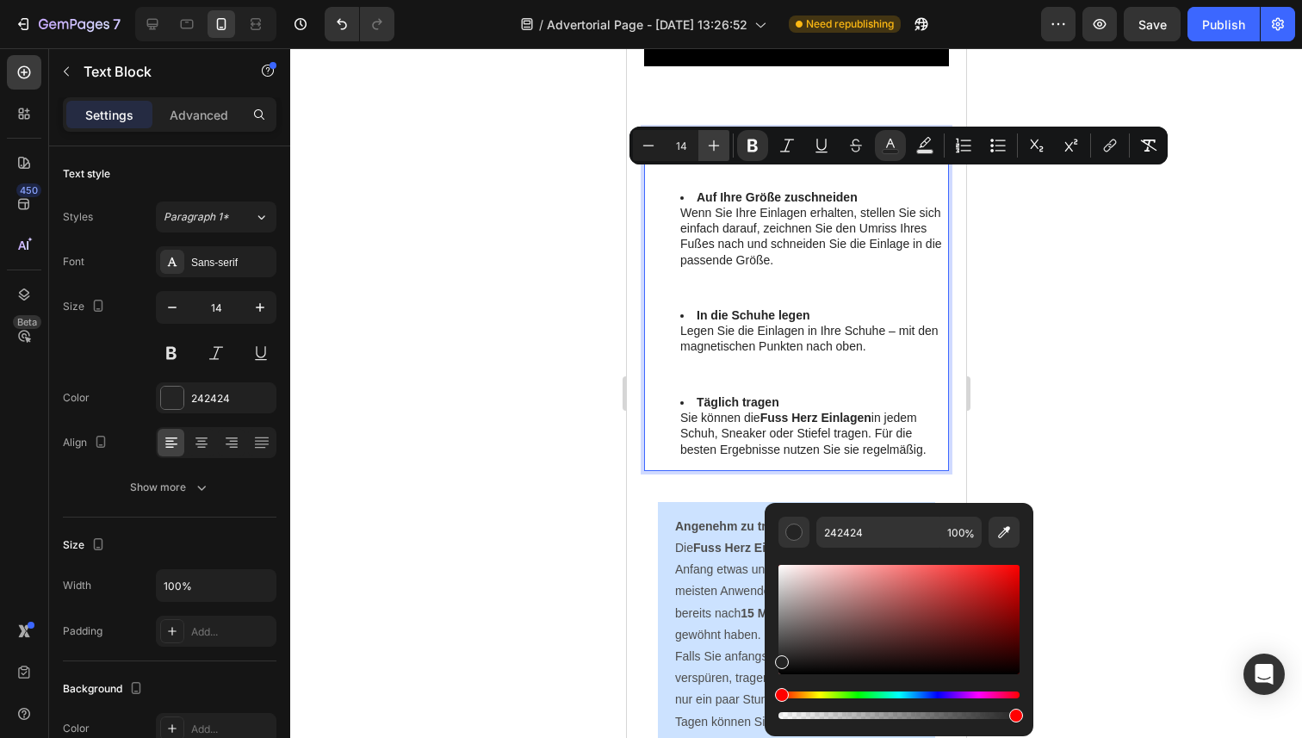
click at [702, 144] on button "Plus" at bounding box center [713, 145] width 31 height 31
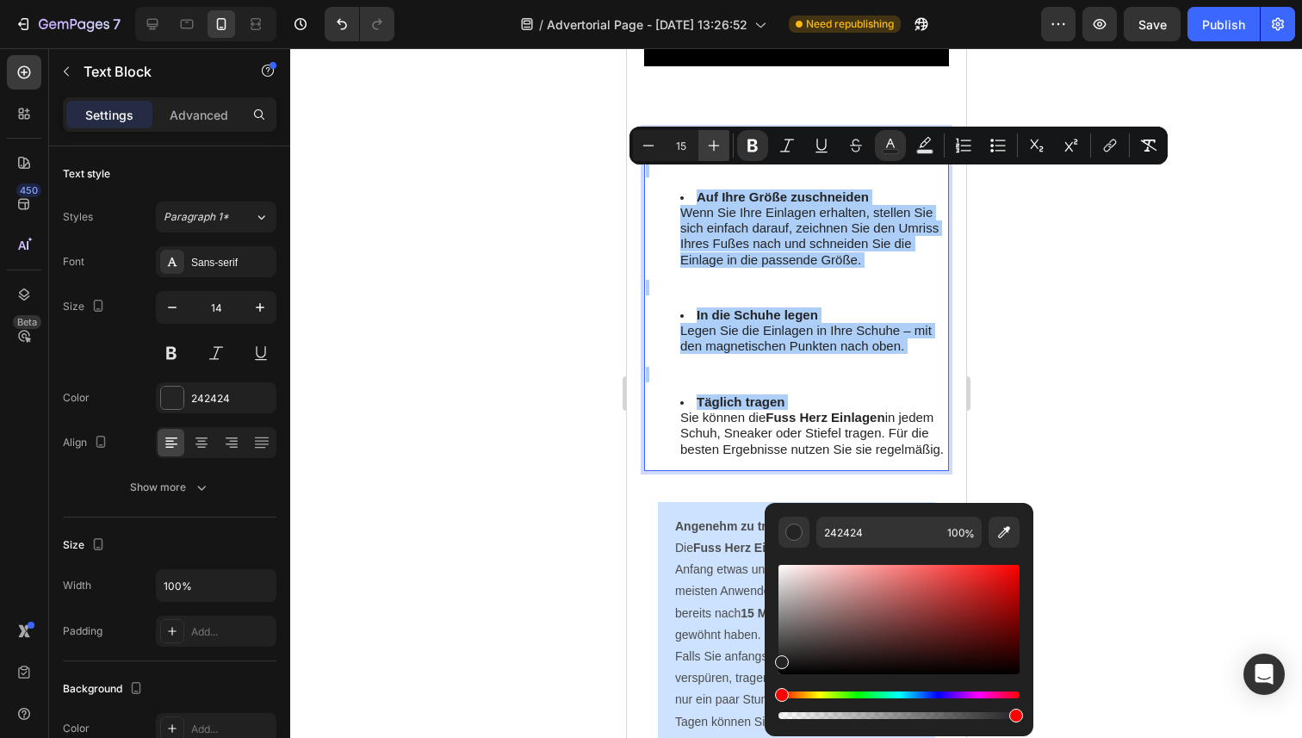
click at [702, 144] on button "Plus" at bounding box center [713, 145] width 31 height 31
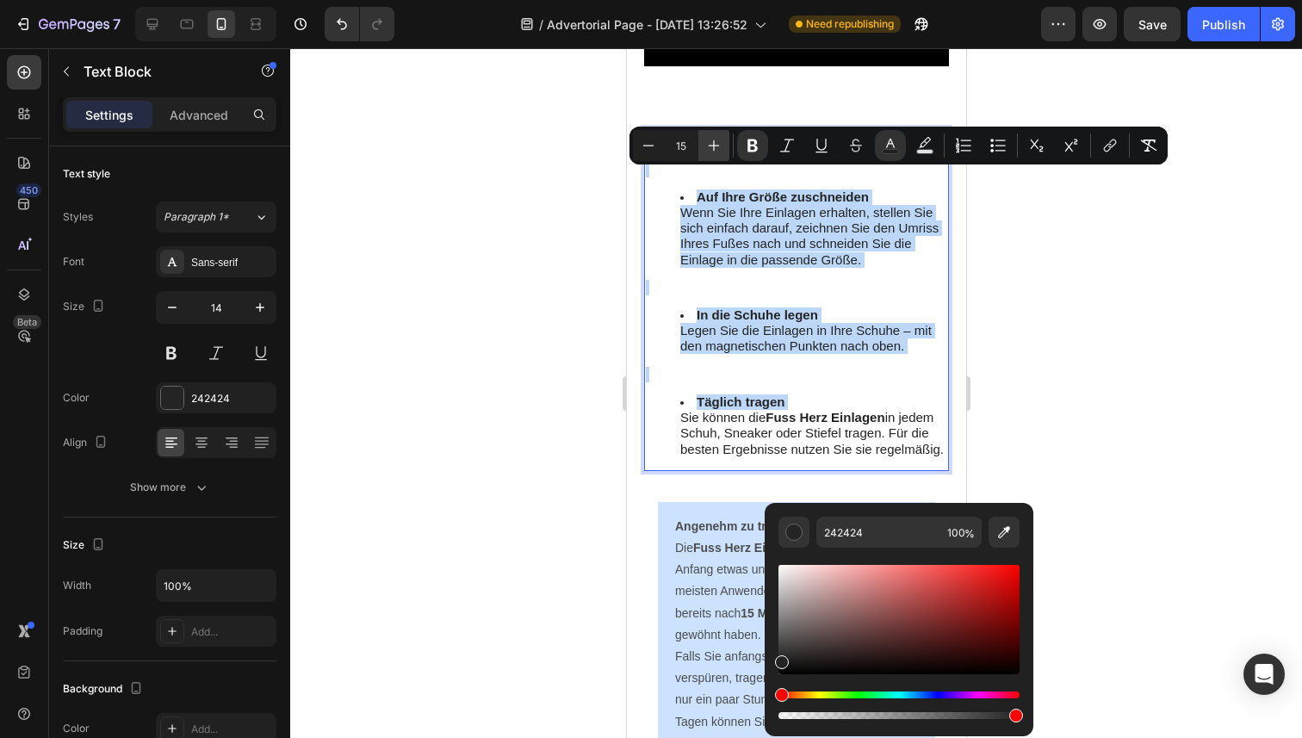
type input "16"
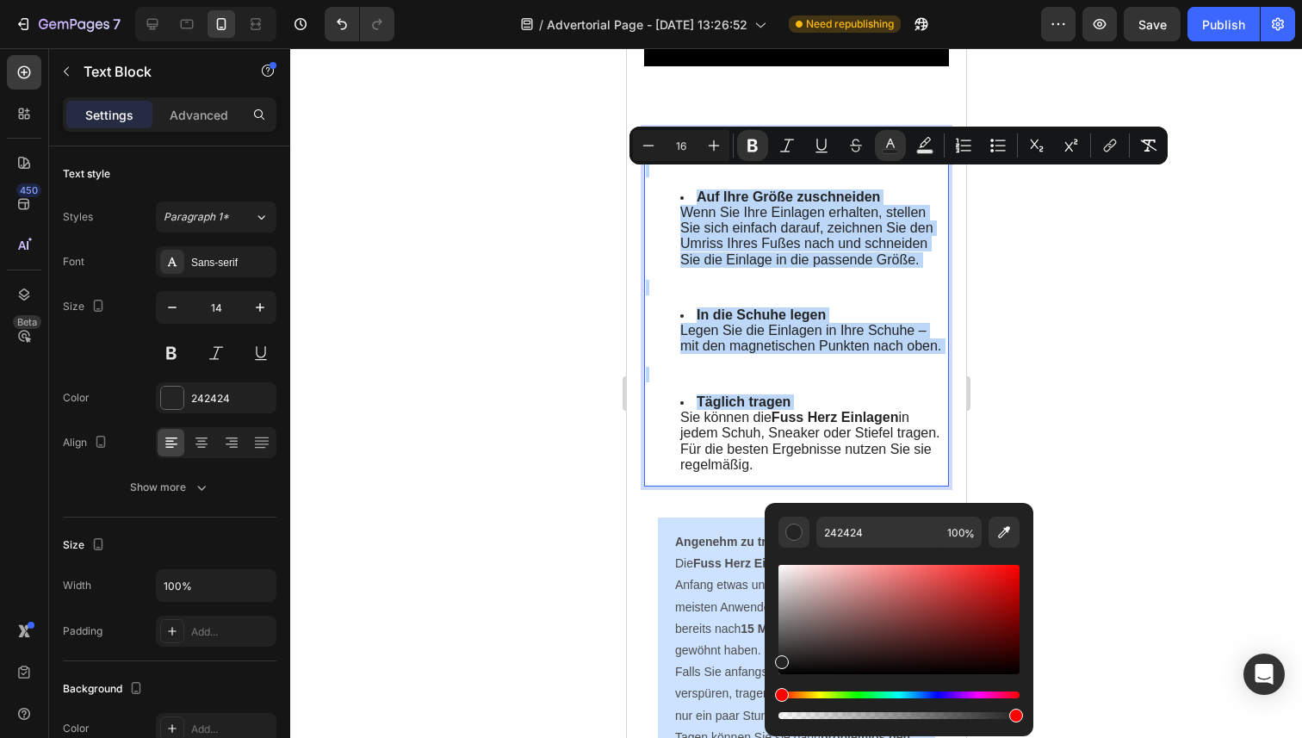
click at [744, 353] on span "Legen Sie die Einlagen in Ihre Schuhe – mit den magnetischen Punkten nach oben." at bounding box center [809, 338] width 261 height 30
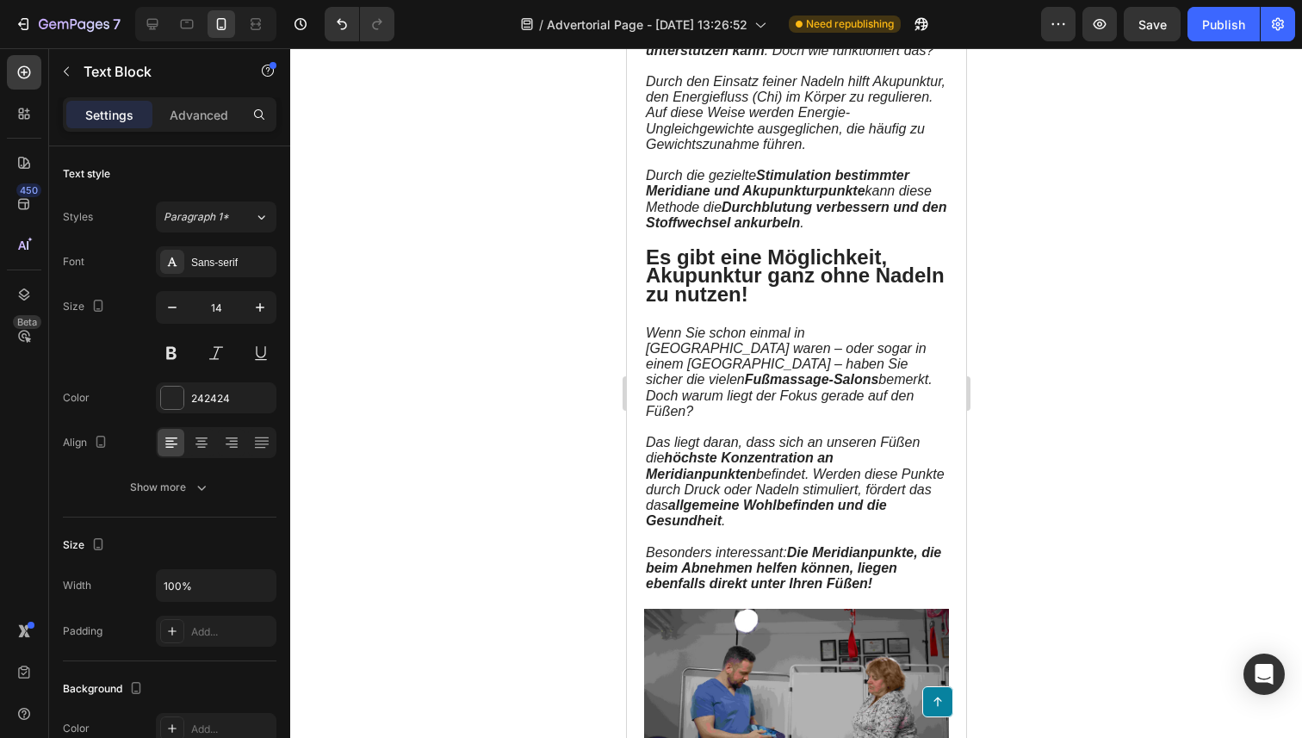
scroll to position [0, 0]
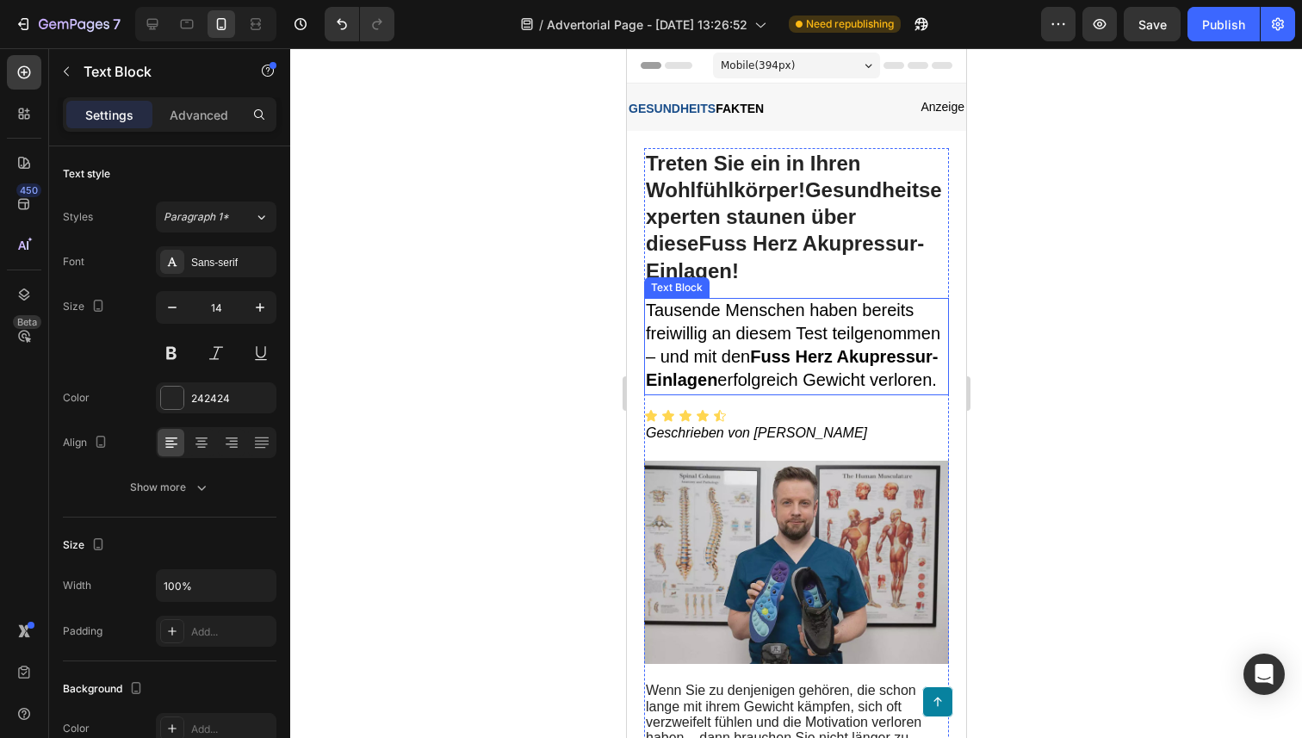
click at [740, 350] on span "Tausende Menschen haben bereits freiwillig an diesem Test teilgenommen – und mi…" at bounding box center [792, 345] width 294 height 90
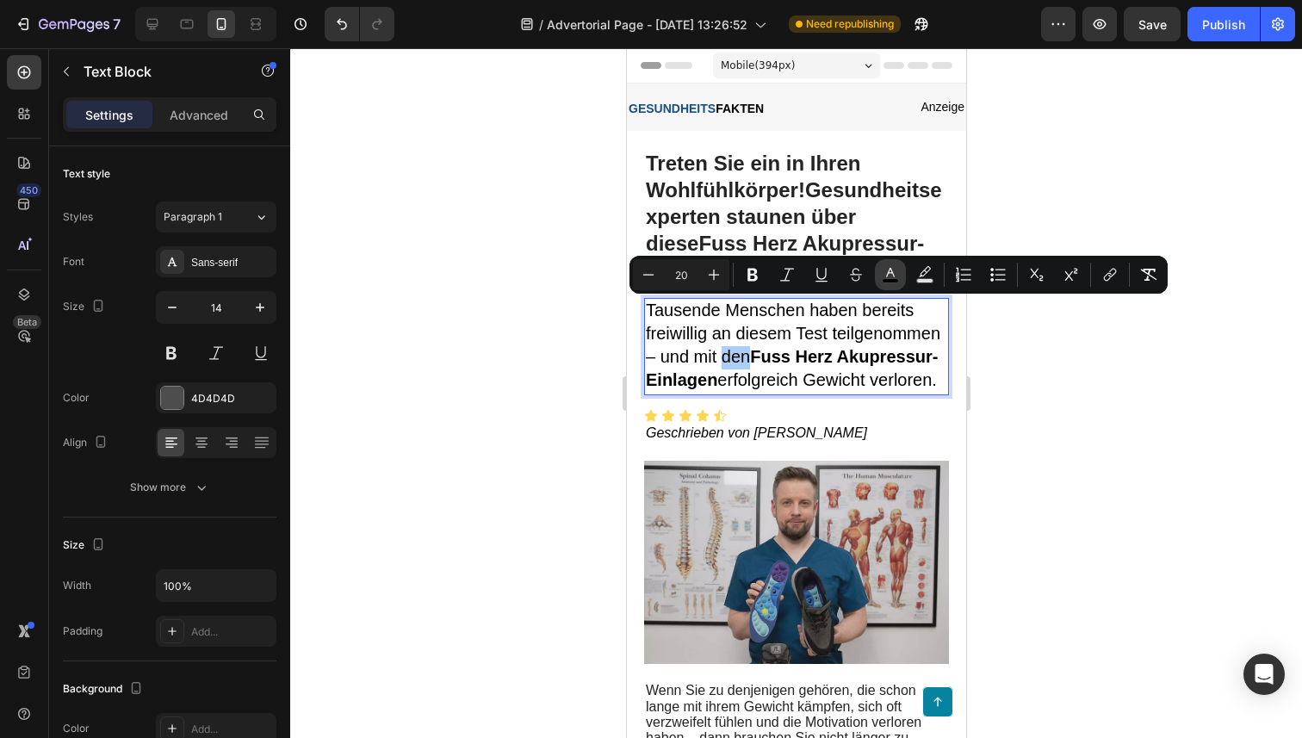
click at [889, 271] on icon "Editor contextual toolbar" at bounding box center [890, 274] width 17 height 17
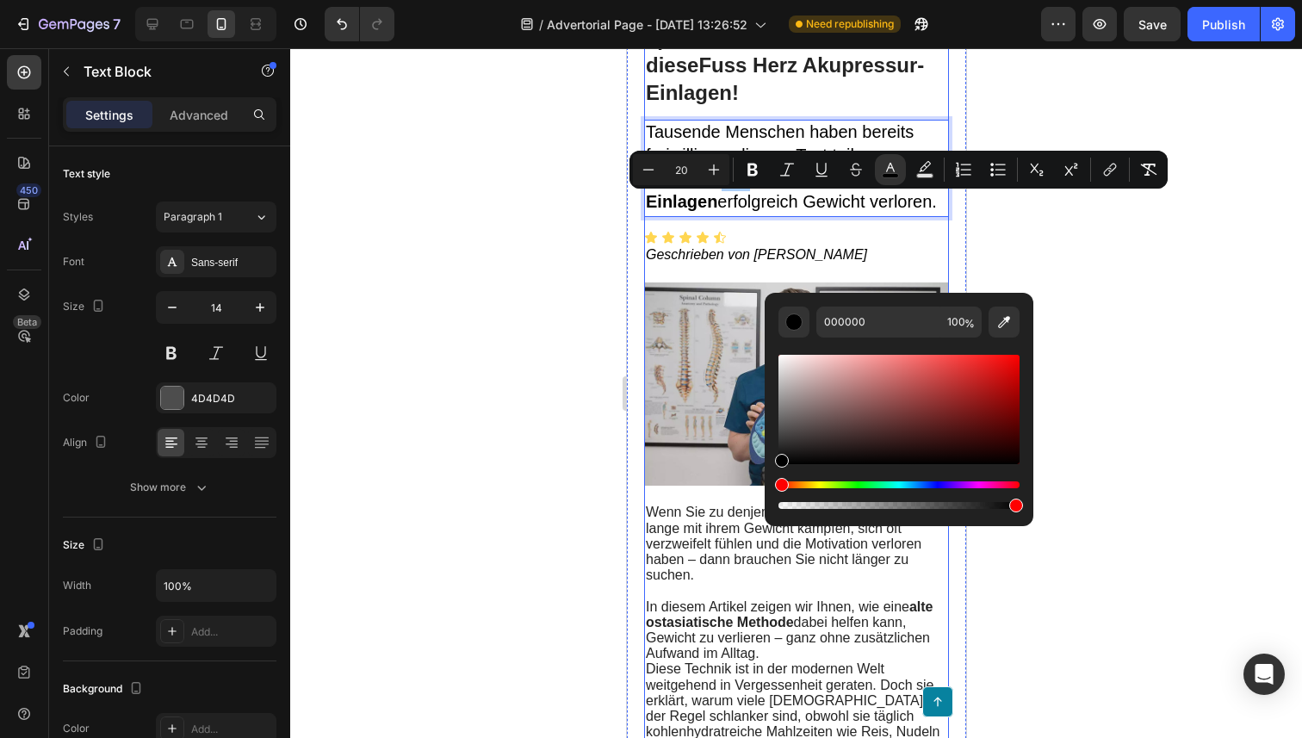
scroll to position [215, 0]
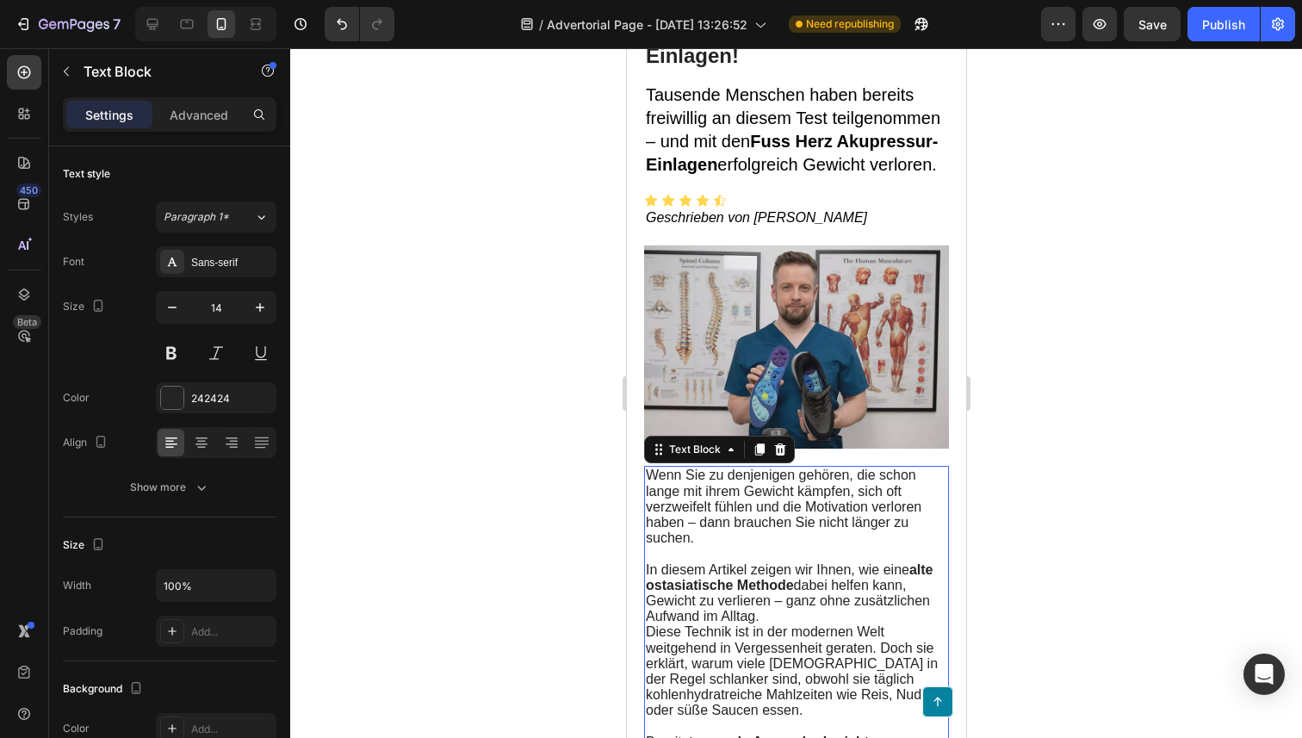
click at [717, 517] on span "Wenn Sie zu denjenigen gehören, die schon lange mit ihrem Gewicht kämpfen, sich…" at bounding box center [782, 505] width 275 height 77
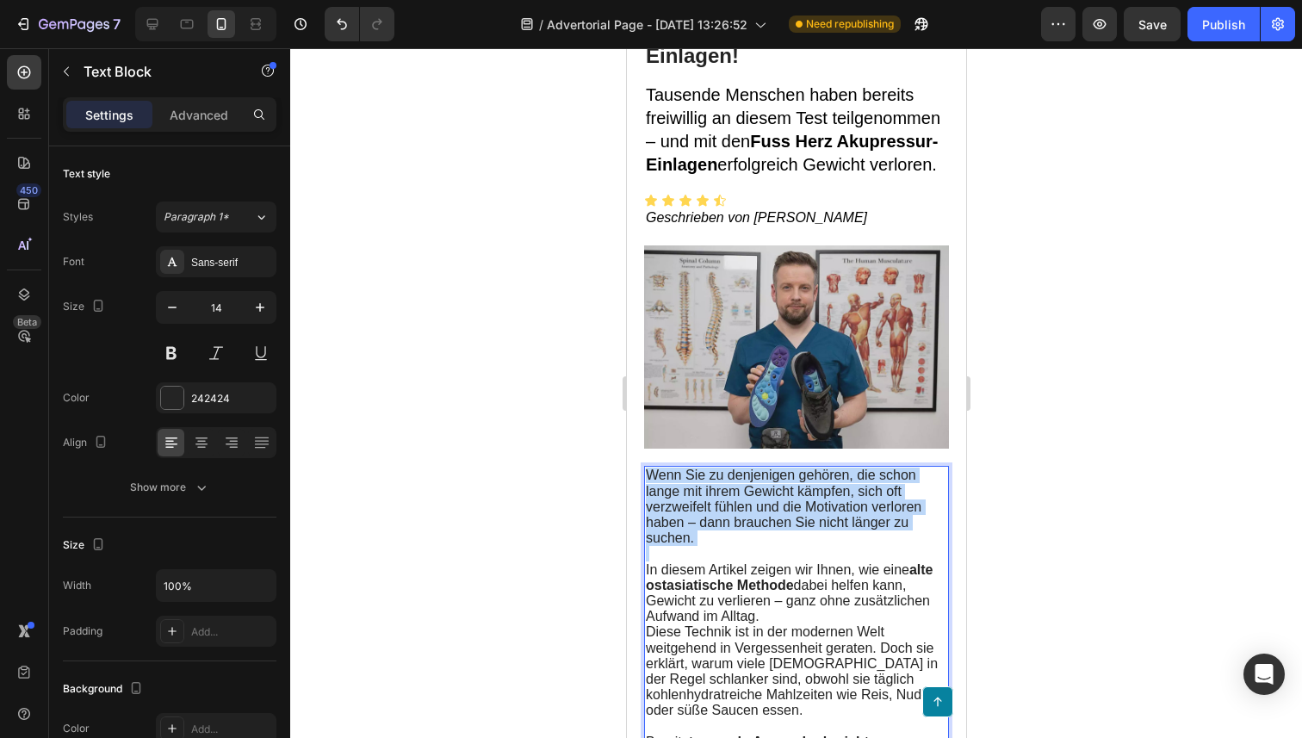
click at [717, 517] on span "Wenn Sie zu denjenigen gehören, die schon lange mit ihrem Gewicht kämpfen, sich…" at bounding box center [782, 505] width 275 height 77
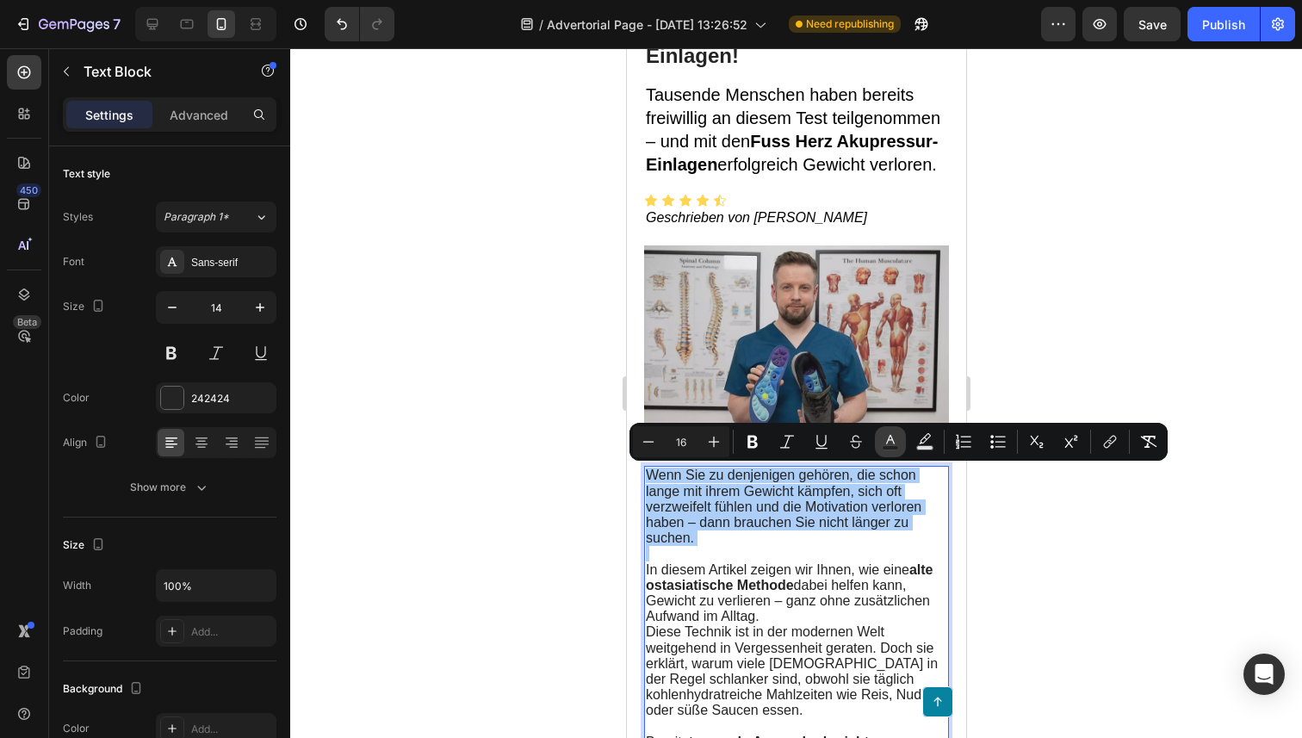
click at [887, 435] on icon "Editor contextual toolbar" at bounding box center [890, 441] width 17 height 17
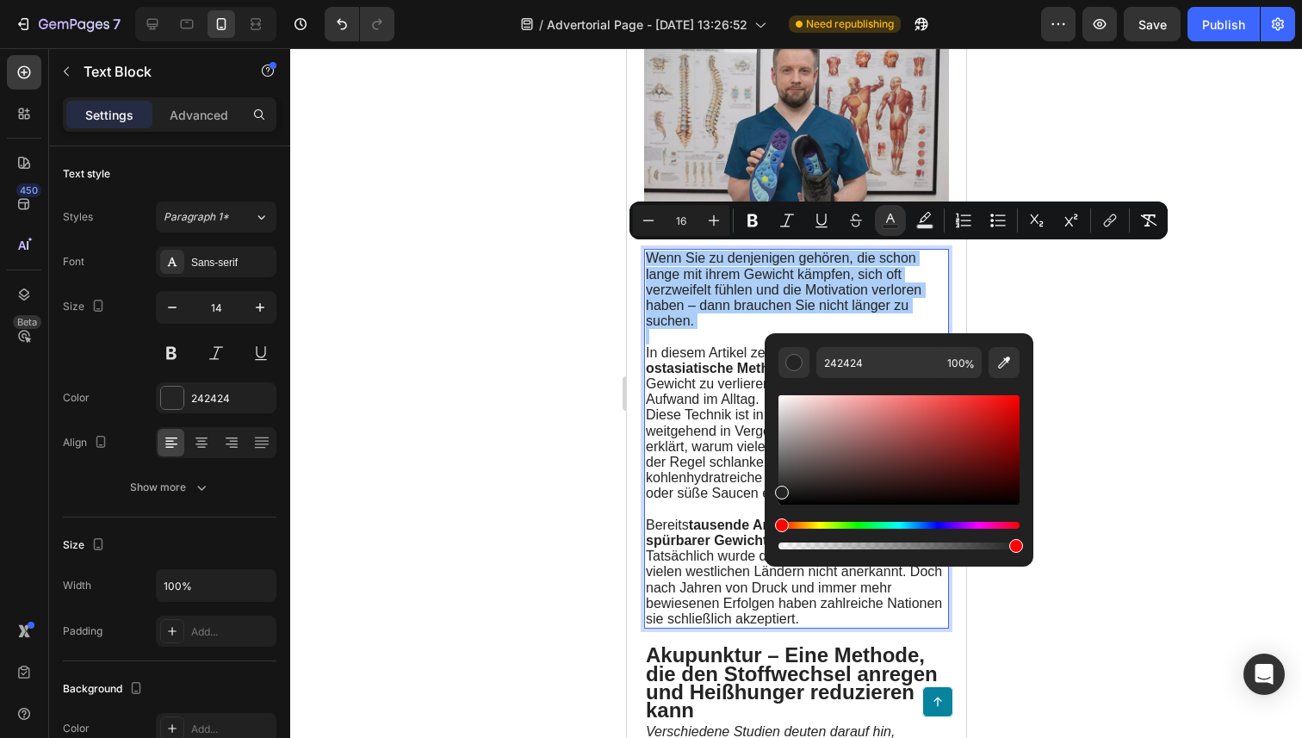
scroll to position [459, 0]
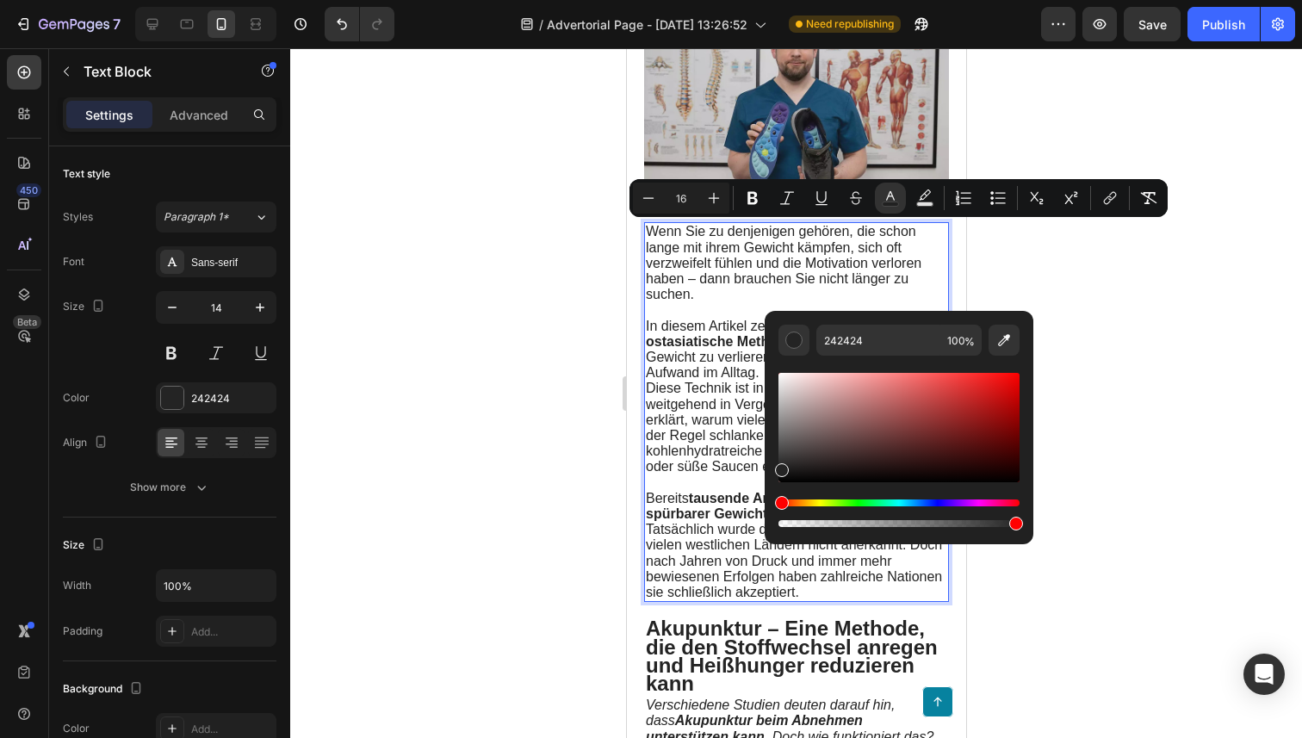
click at [662, 474] on span "Diese Technik ist in der modernen Welt weitgehend in Vergessenheit geraten. Doc…" at bounding box center [792, 427] width 294 height 93
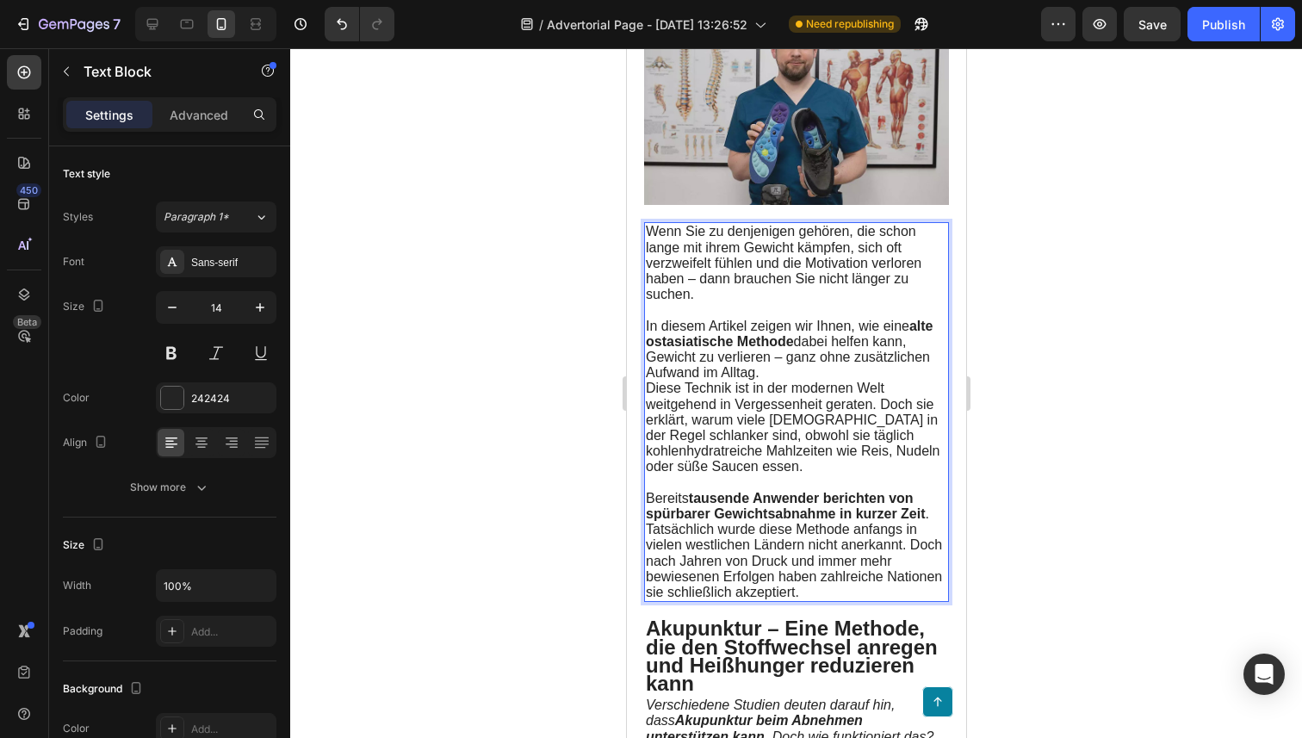
click at [809, 600] on p "Bereits tausende Anwender berichten von spürbarer Gewichtsabnahme in kurzer Zei…" at bounding box center [795, 545] width 301 height 109
click at [658, 537] on span "Bereits tausende Anwender berichten von spürbarer Gewichtsabnahme in kurzer Zei…" at bounding box center [793, 545] width 296 height 108
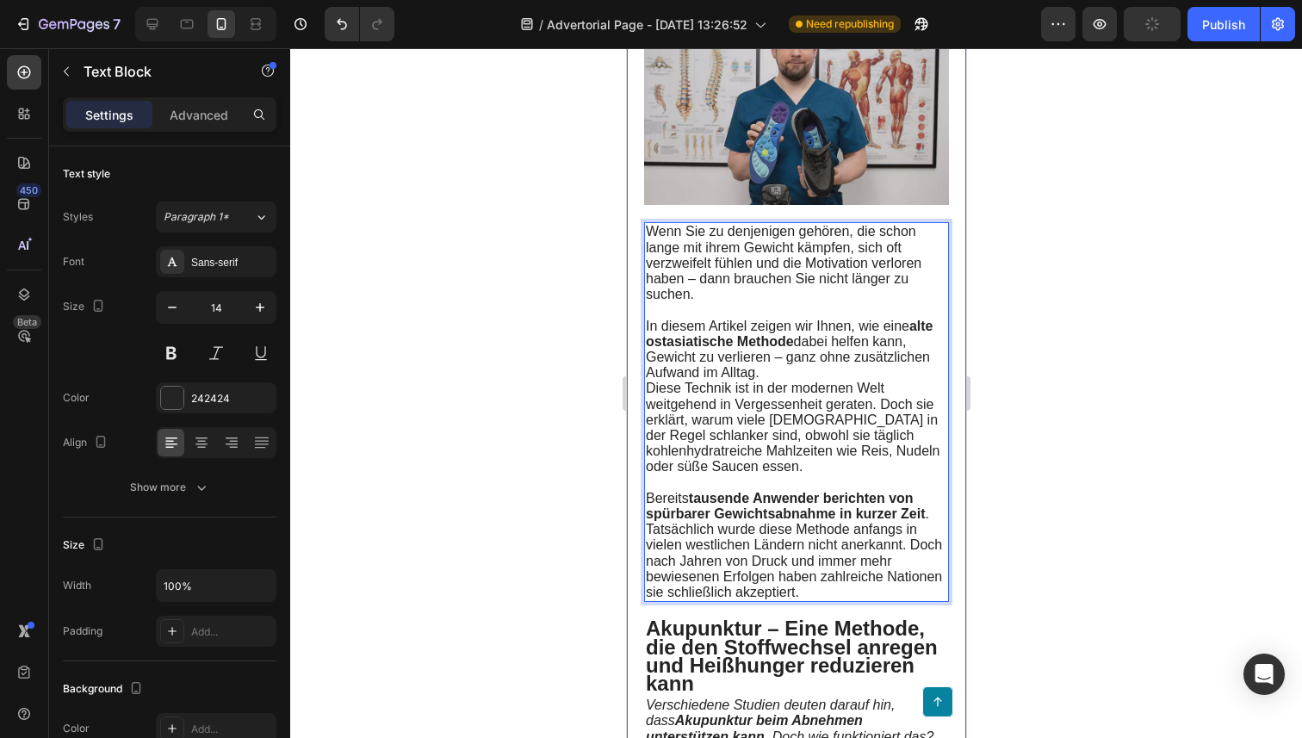
click at [632, 546] on div "Treten Sie ein in Ihren Wohlfühlkörper!Gesundheitsexperten staunen über diese F…" at bounding box center [795, 600] width 339 height 1823
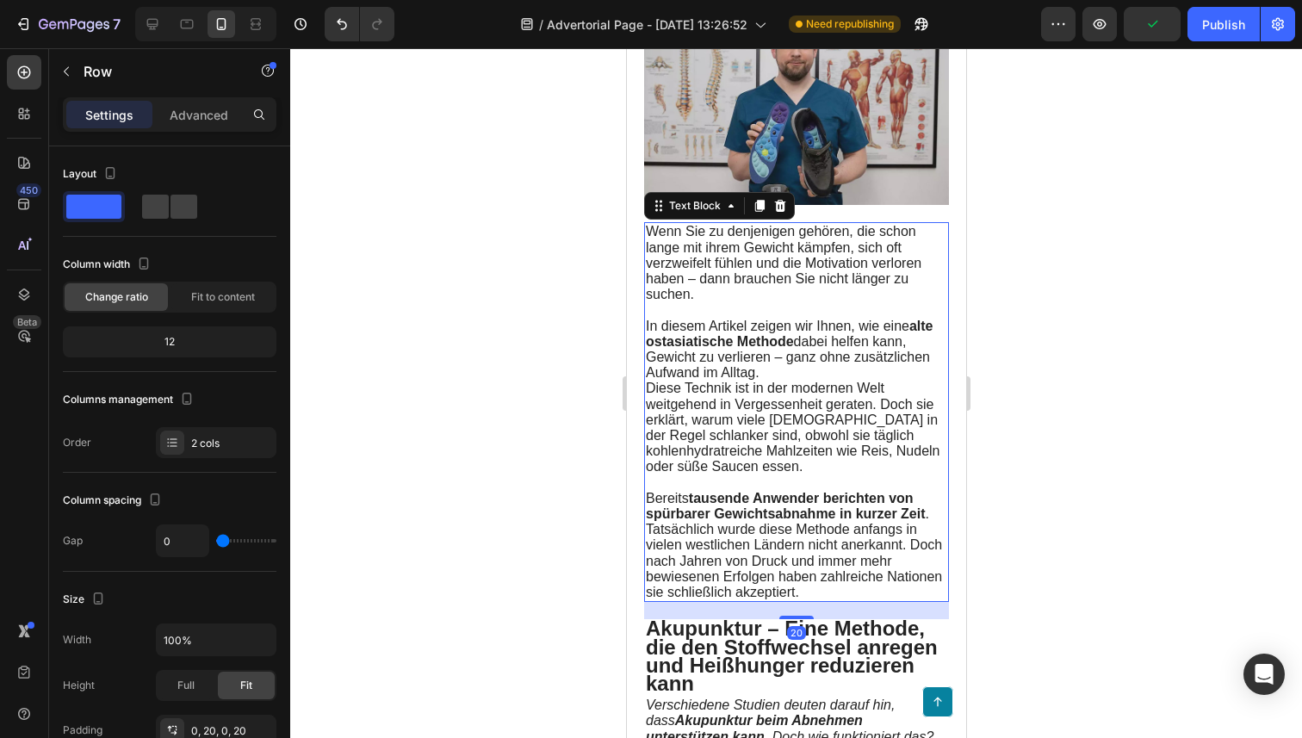
click at [728, 521] on strong "tausende Anwender berichten von spürbarer Gewichtsabnahme in kurzer Zeit" at bounding box center [785, 506] width 280 height 30
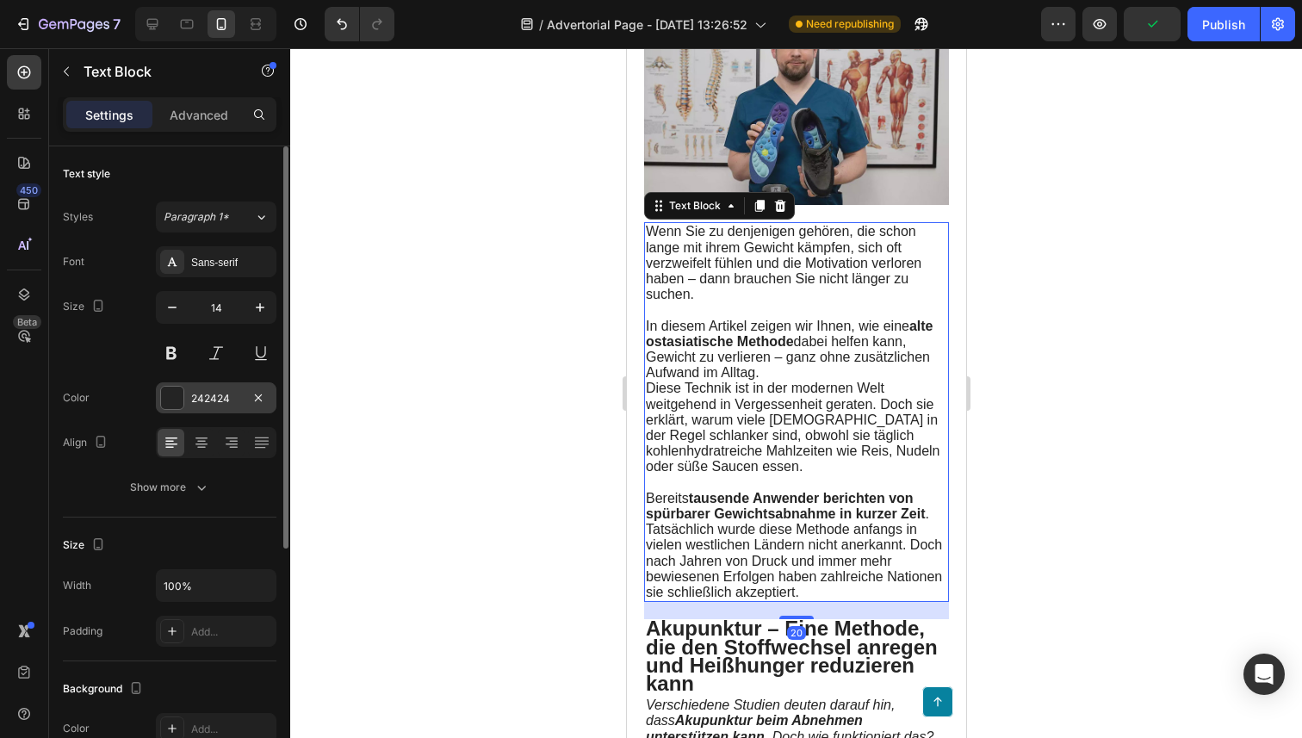
click at [173, 402] on div at bounding box center [172, 398] width 22 height 22
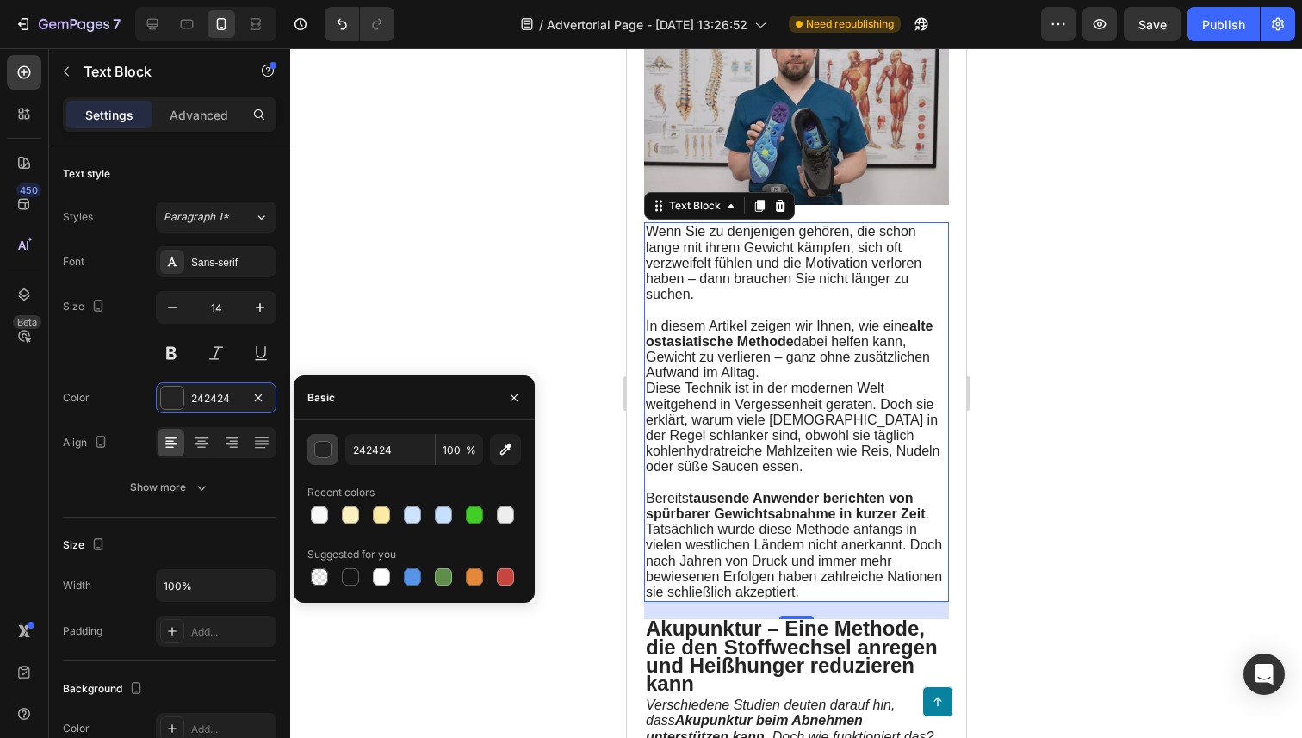
click at [326, 455] on div "button" at bounding box center [323, 450] width 17 height 17
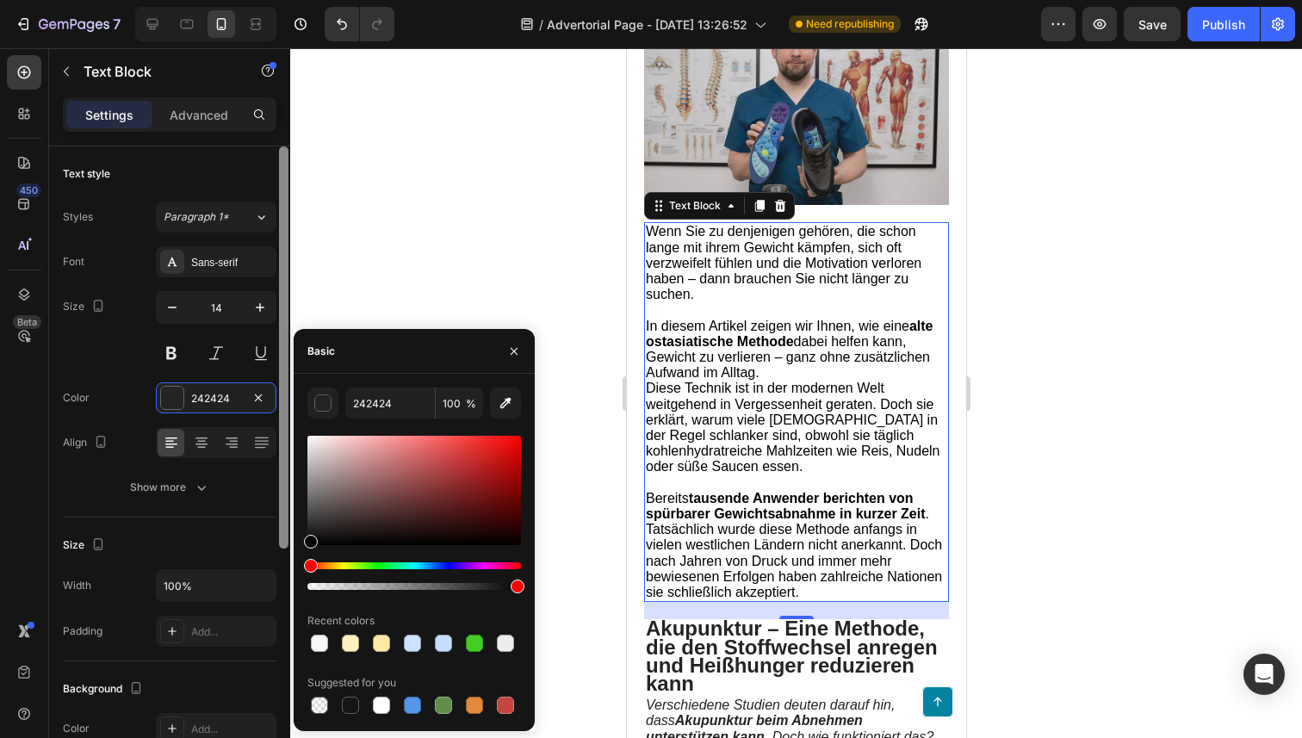
drag, startPoint x: 381, startPoint y: 529, endPoint x: 287, endPoint y: 544, distance: 96.0
click at [287, 544] on div "450 Beta Sections(18) Elements(83) Section Element Hero Section Product Detail …" at bounding box center [145, 393] width 290 height 690
type input "000000"
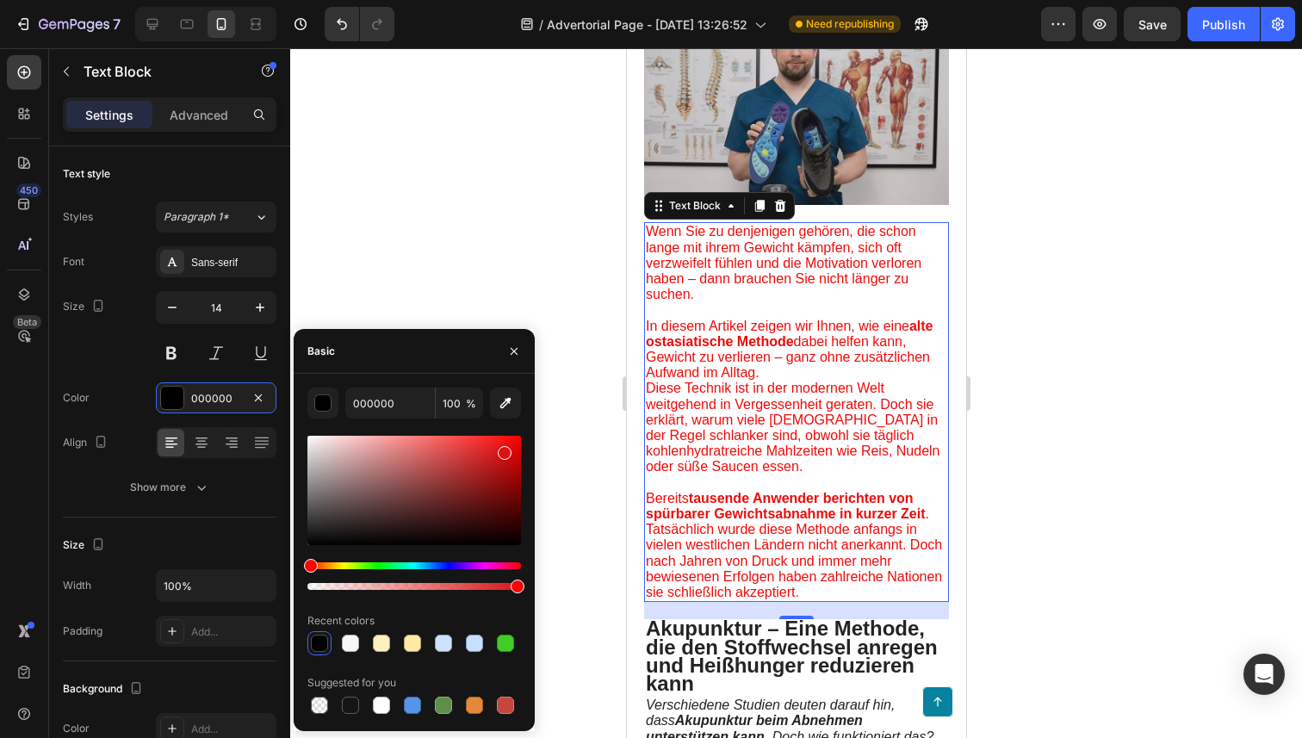
drag, startPoint x: 398, startPoint y: 530, endPoint x: 511, endPoint y: 442, distance: 144.1
click at [511, 442] on div at bounding box center [414, 490] width 214 height 109
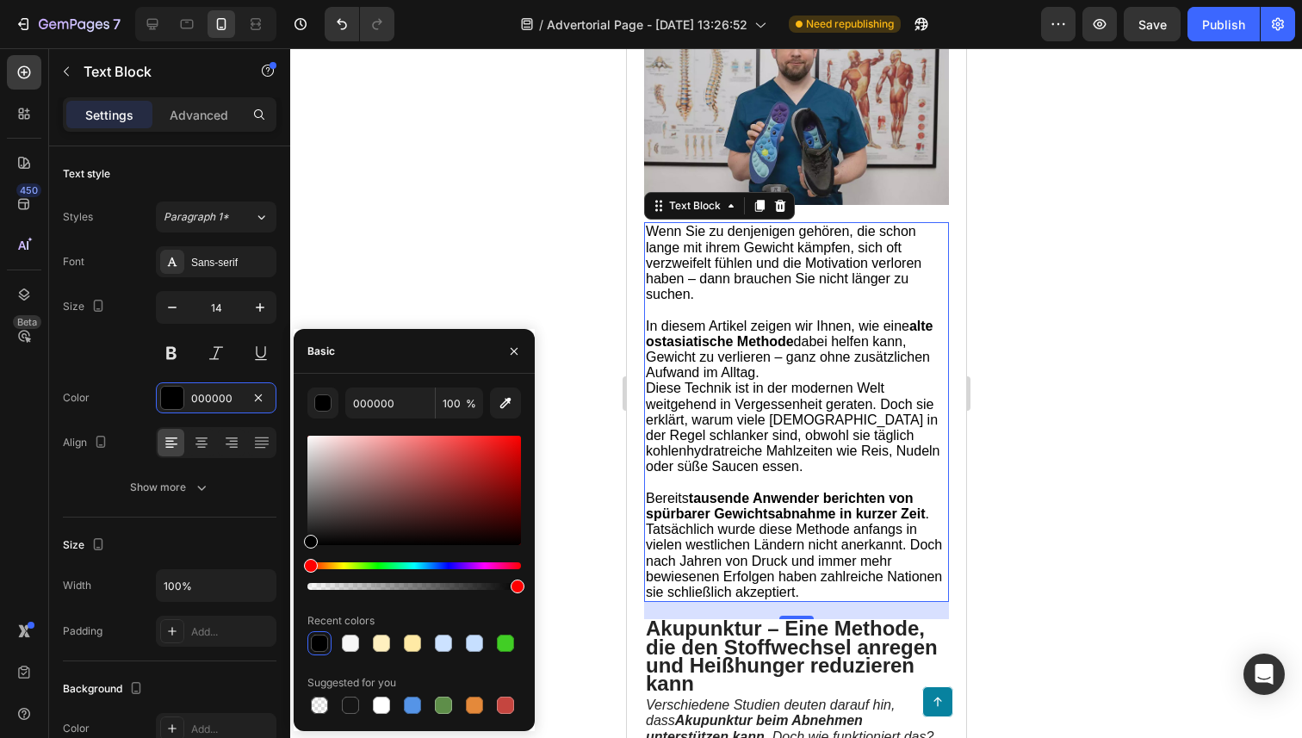
drag, startPoint x: 445, startPoint y: 487, endPoint x: 295, endPoint y: 571, distance: 171.5
click at [295, 571] on div "000000 100 % Recent colors Suggested for you" at bounding box center [414, 552] width 241 height 330
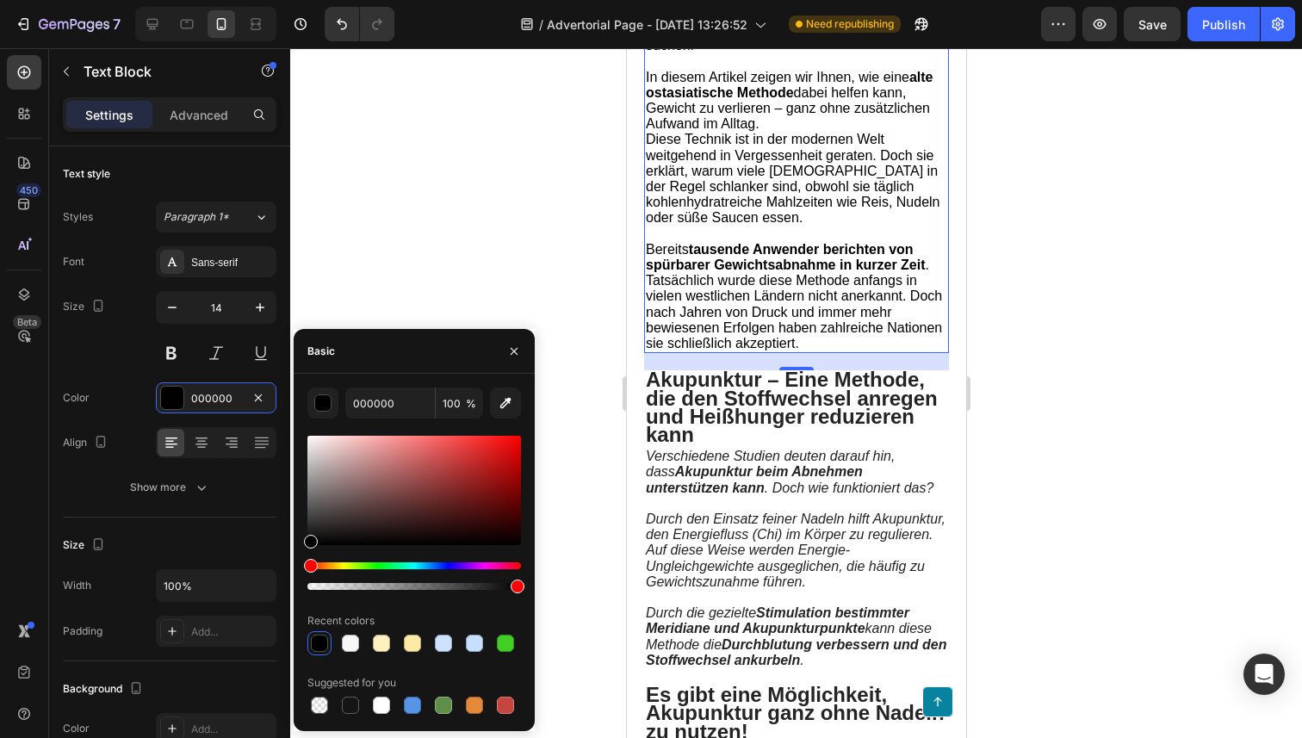
scroll to position [718, 0]
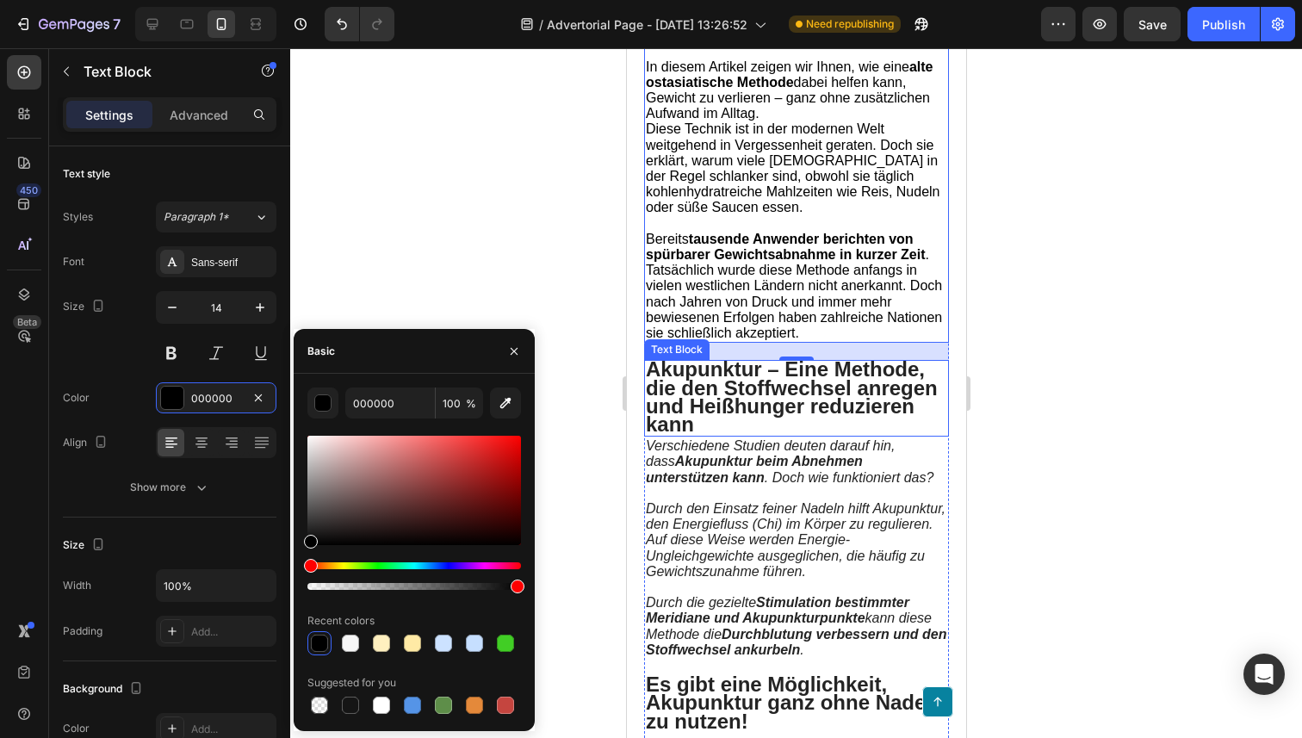
click at [735, 410] on strong "Akupunktur – Eine Methode, die den Stoffwechsel anregen und Heißhunger reduzier…" at bounding box center [791, 396] width 292 height 78
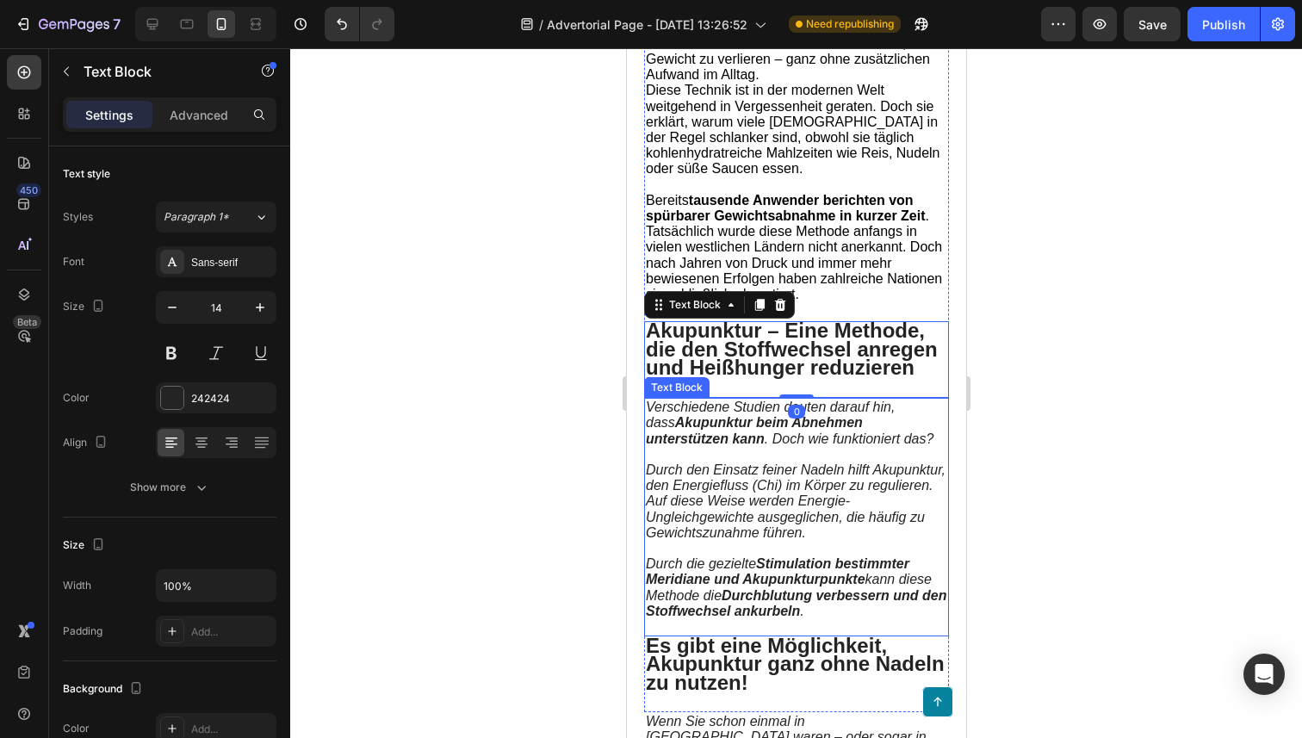
scroll to position [758, 0]
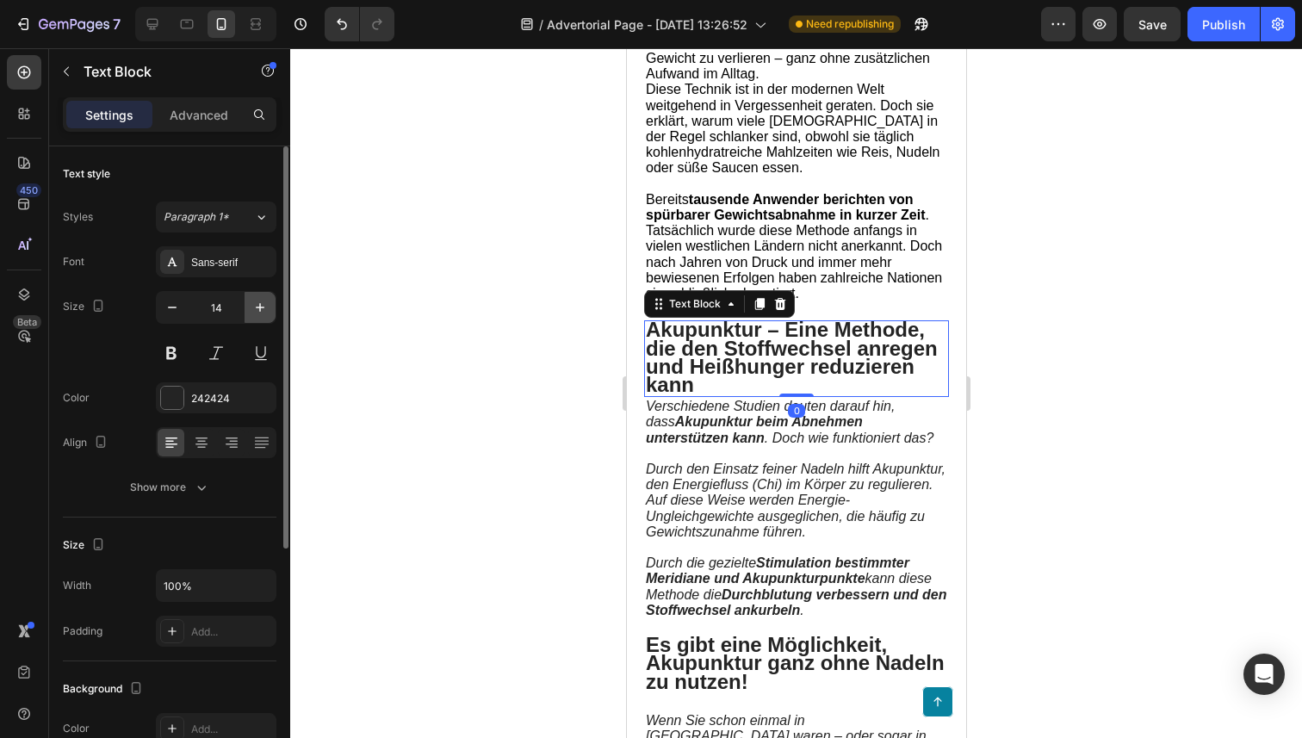
click at [263, 300] on icon "button" at bounding box center [259, 307] width 17 height 17
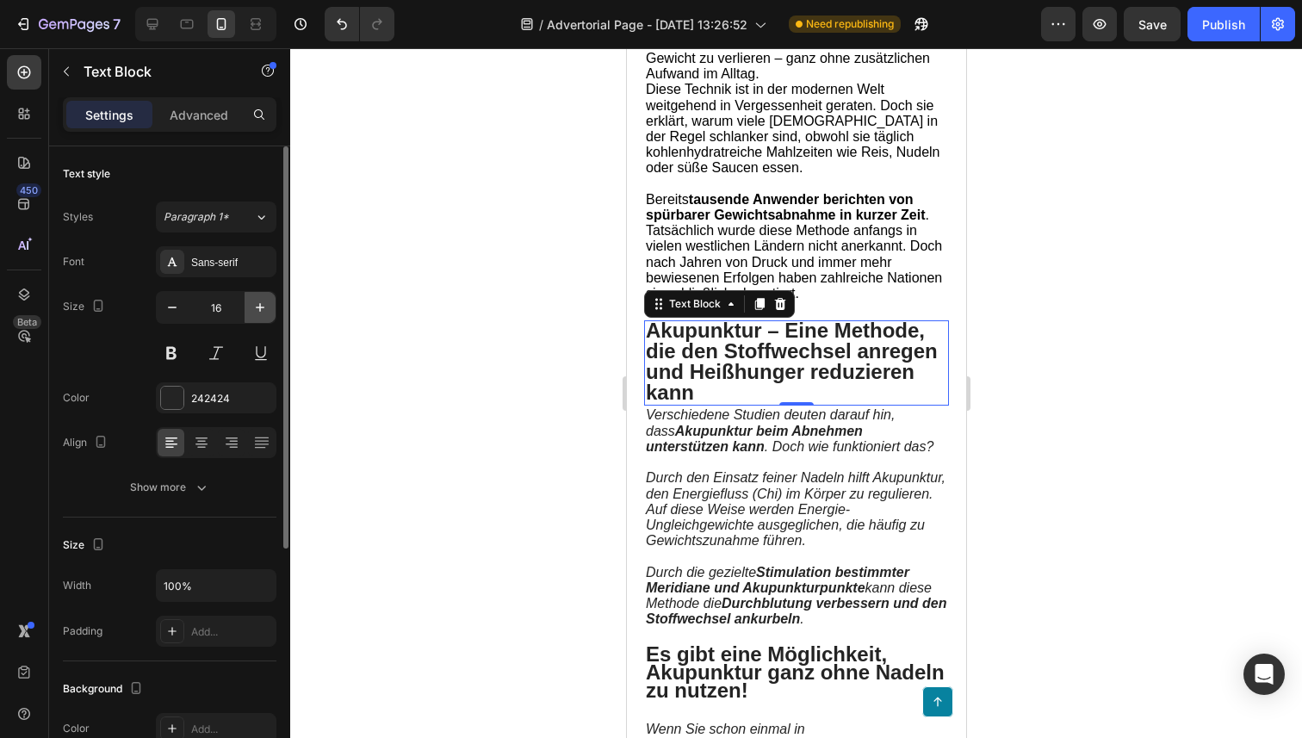
click at [263, 300] on icon "button" at bounding box center [259, 307] width 17 height 17
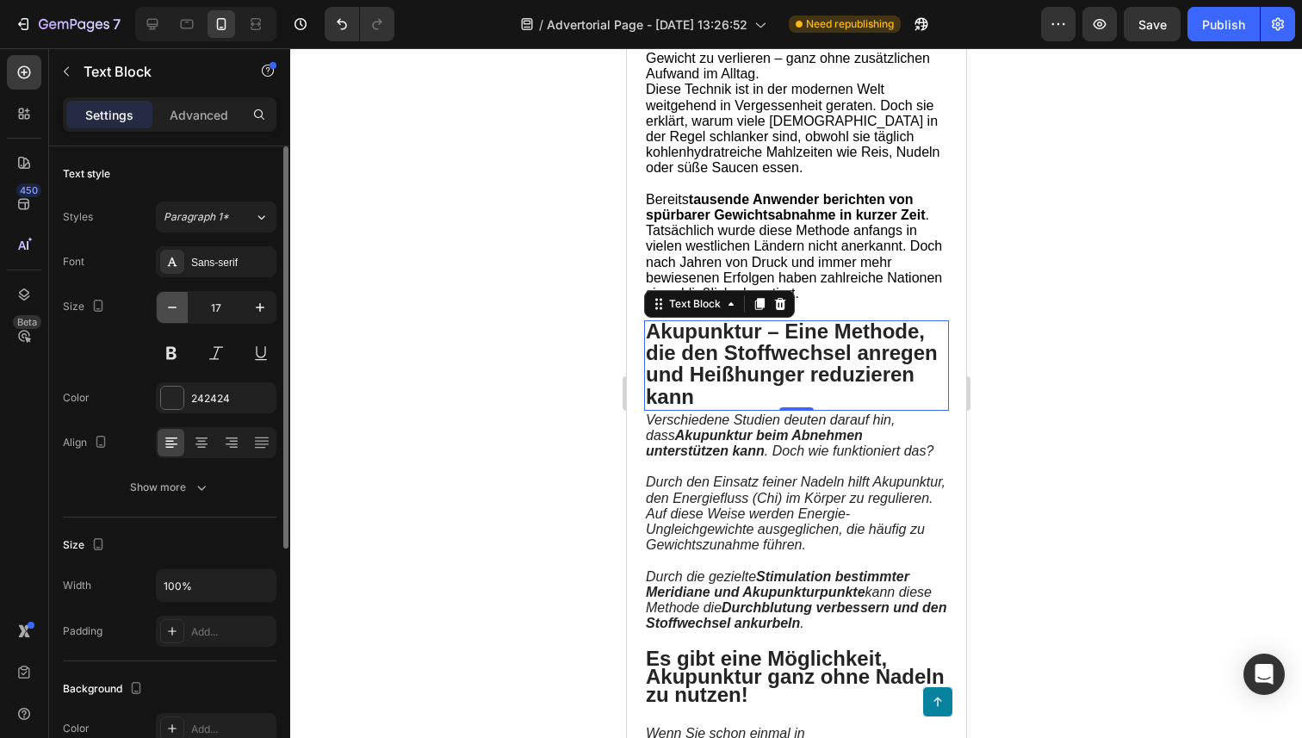
click at [169, 308] on icon "button" at bounding box center [172, 307] width 17 height 17
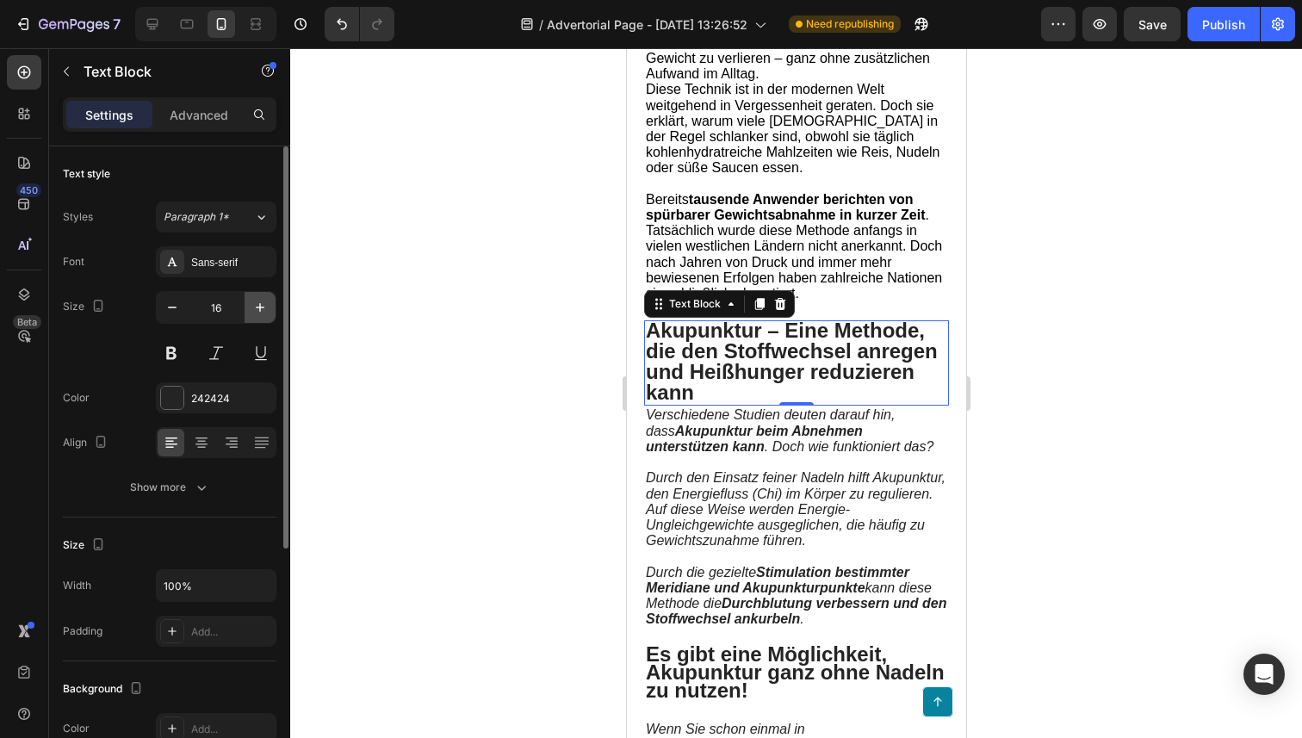
click at [259, 307] on icon "button" at bounding box center [260, 307] width 9 height 9
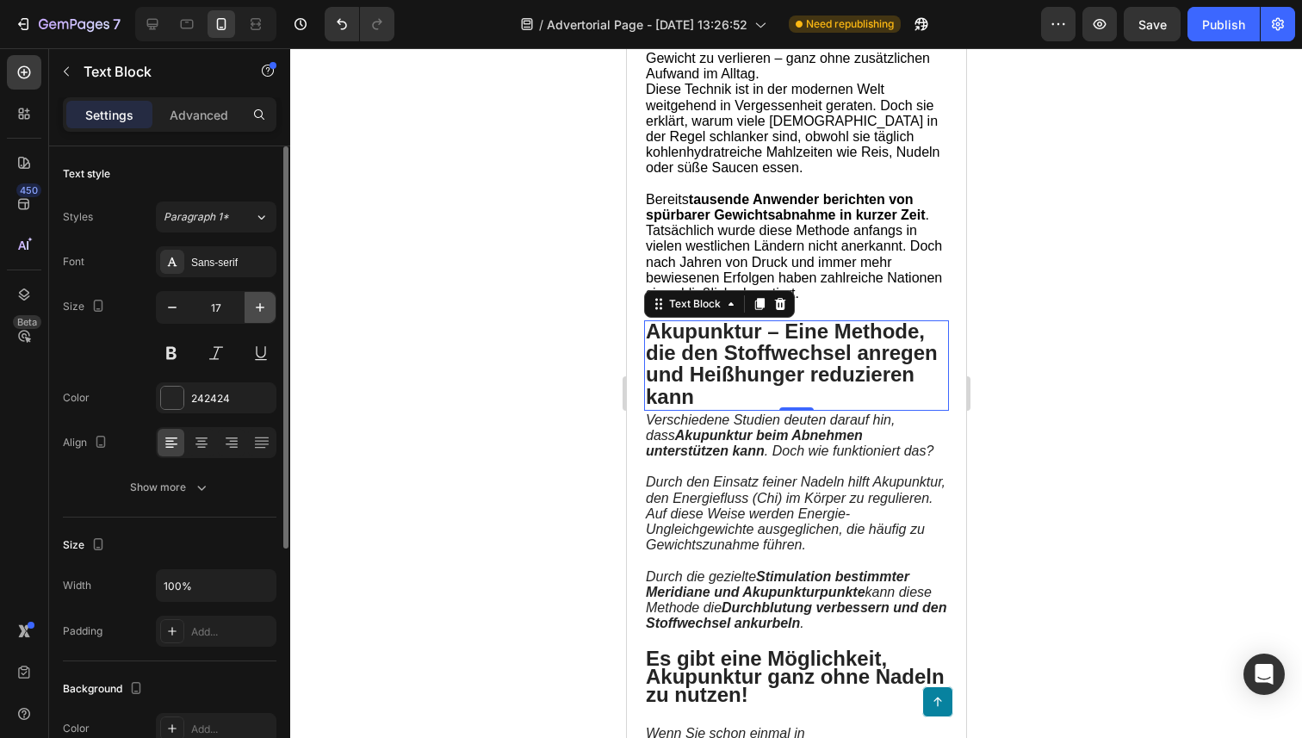
click at [259, 307] on icon "button" at bounding box center [260, 307] width 9 height 9
type input "18"
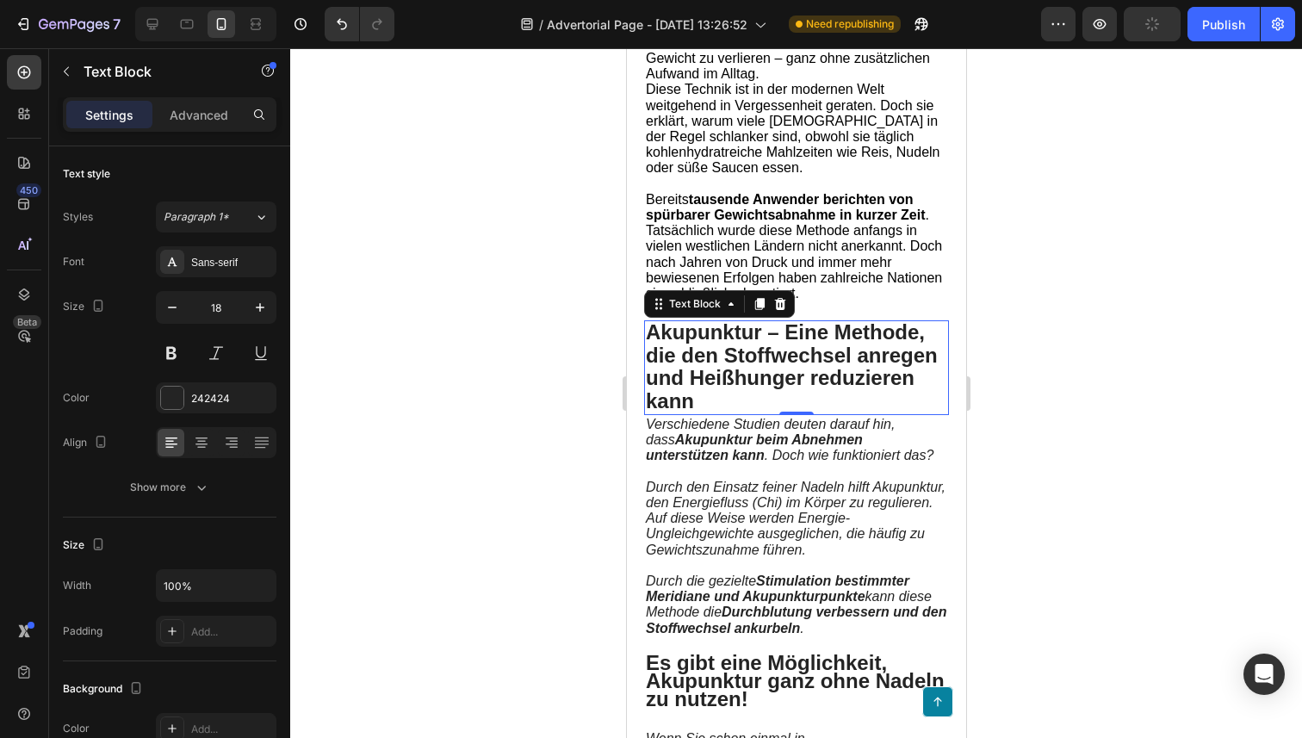
click at [737, 385] on strong "Akupunktur – Eine Methode, die den Stoffwechsel anregen und Heißhunger reduzier…" at bounding box center [791, 365] width 292 height 91
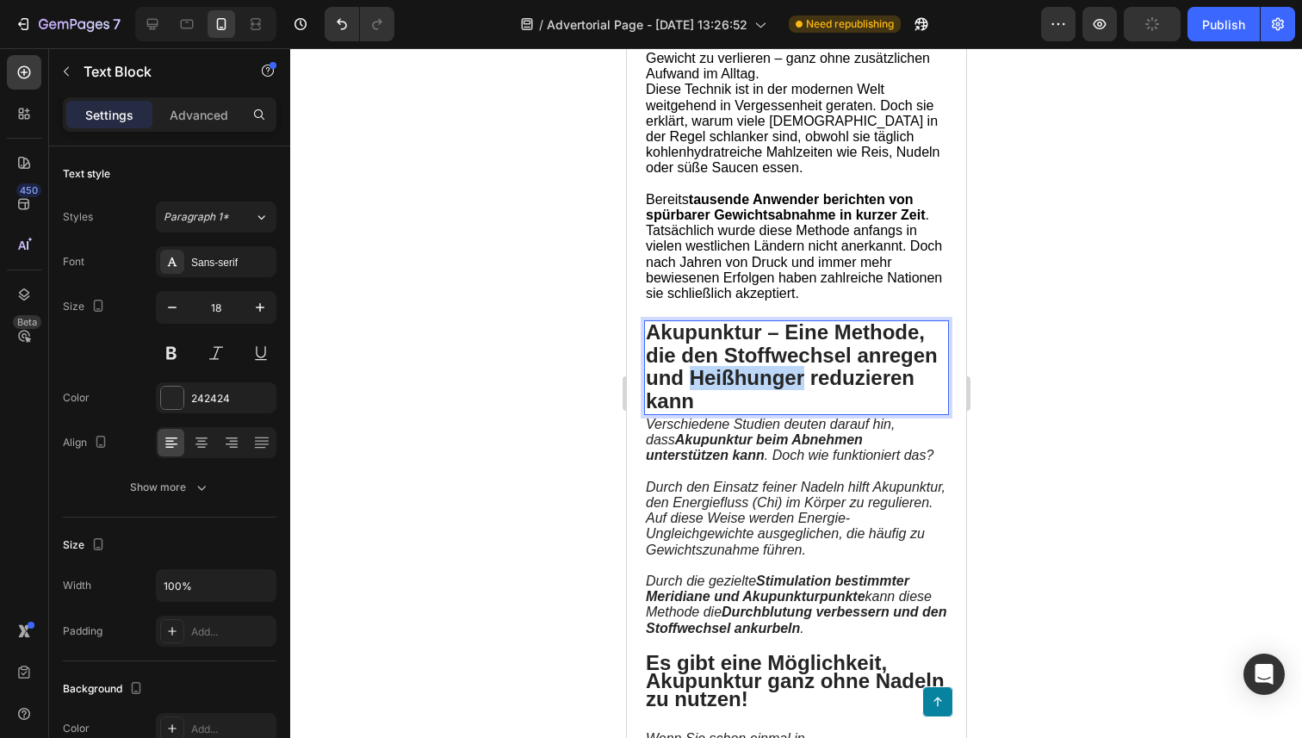
click at [737, 385] on strong "Akupunktur – Eine Methode, die den Stoffwechsel anregen und Heißhunger reduzier…" at bounding box center [791, 365] width 292 height 91
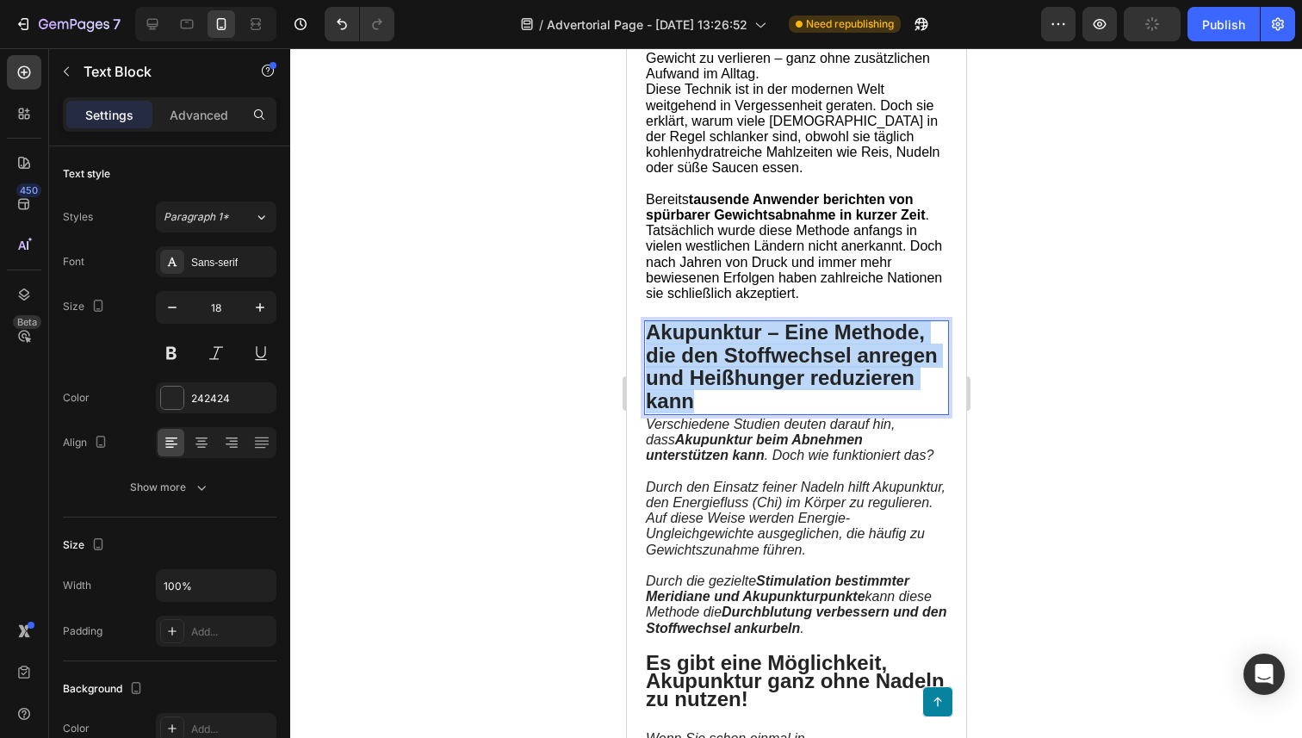
click at [737, 385] on strong "Akupunktur – Eine Methode, die den Stoffwechsel anregen und Heißhunger reduzier…" at bounding box center [791, 365] width 292 height 91
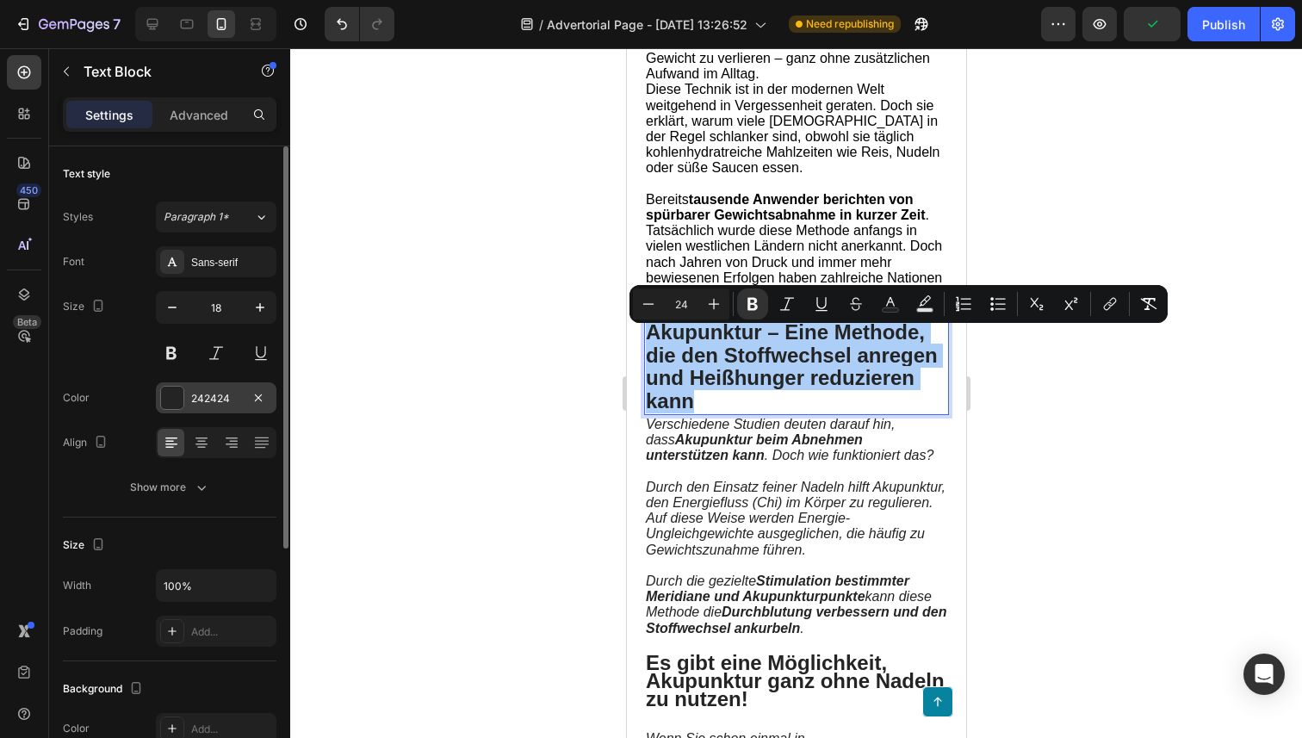
click at [177, 394] on div at bounding box center [172, 398] width 22 height 22
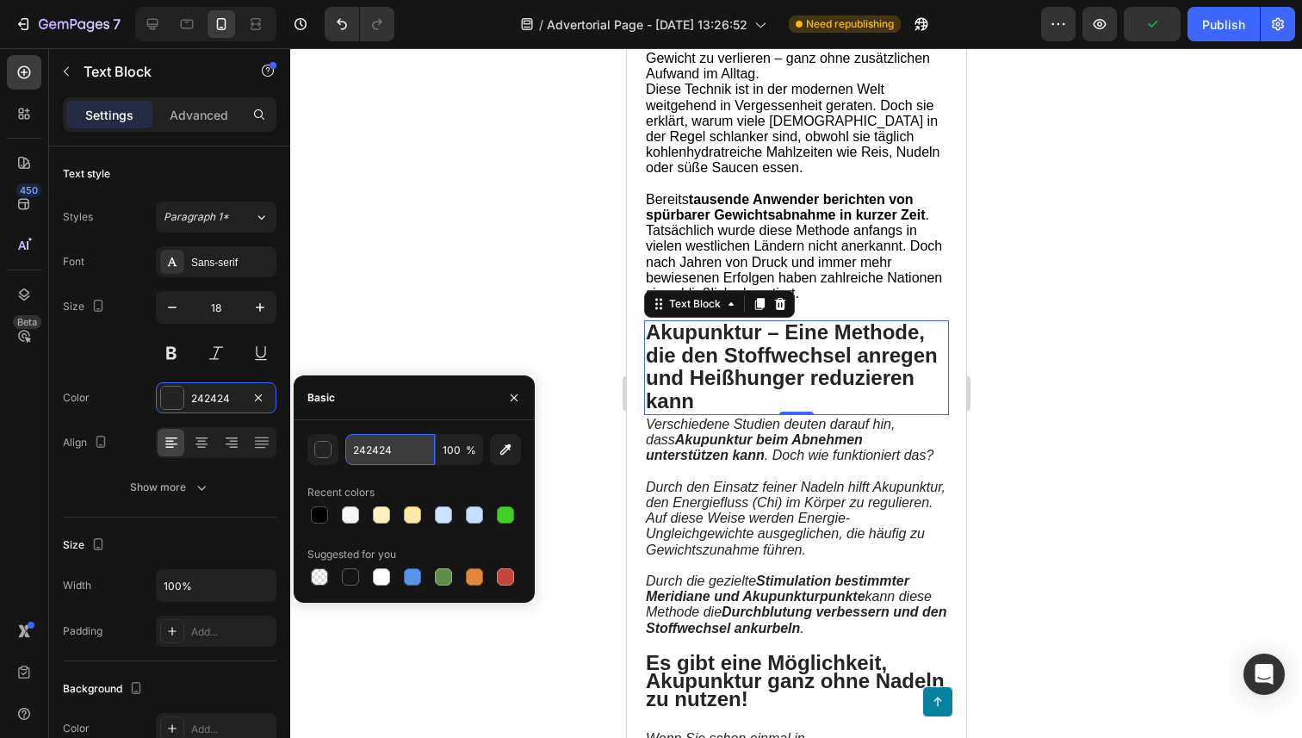
click at [387, 457] on input "242424" at bounding box center [390, 449] width 90 height 31
type input "000000"
click at [406, 456] on input "000000" at bounding box center [390, 449] width 90 height 31
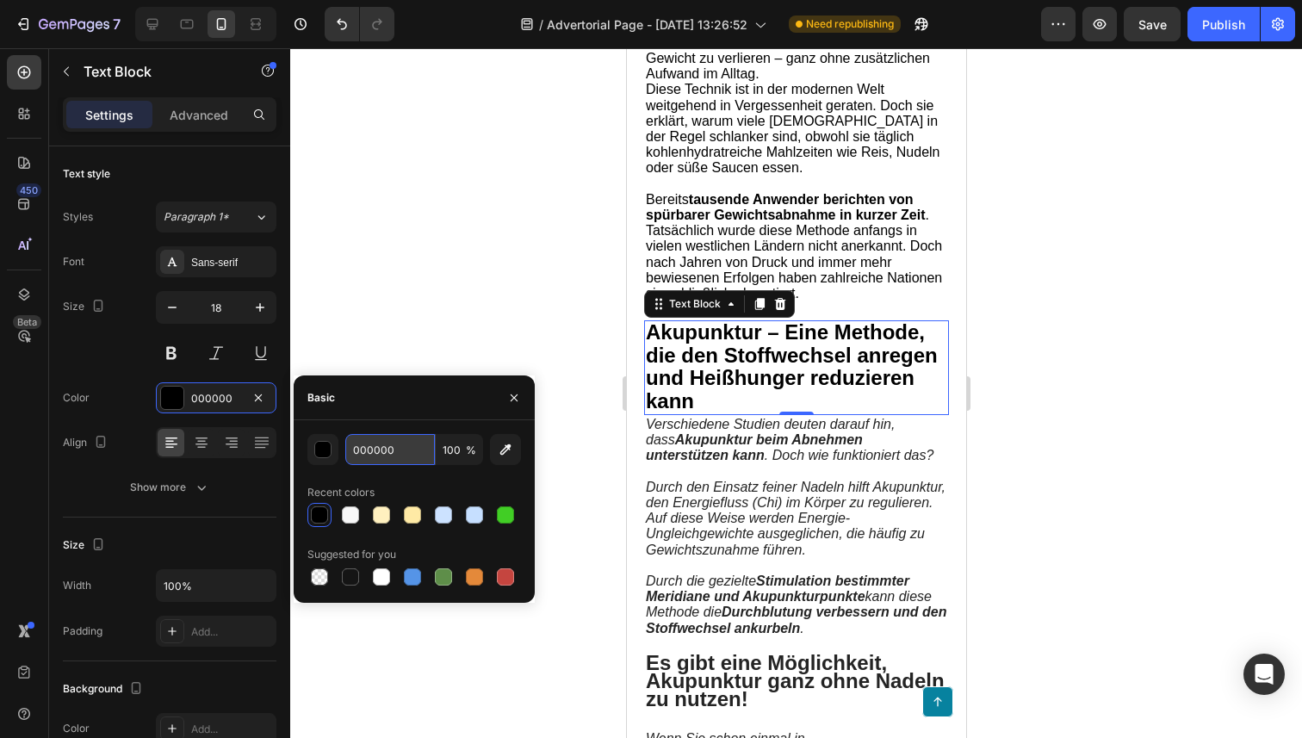
click at [406, 456] on input "000000" at bounding box center [390, 449] width 90 height 31
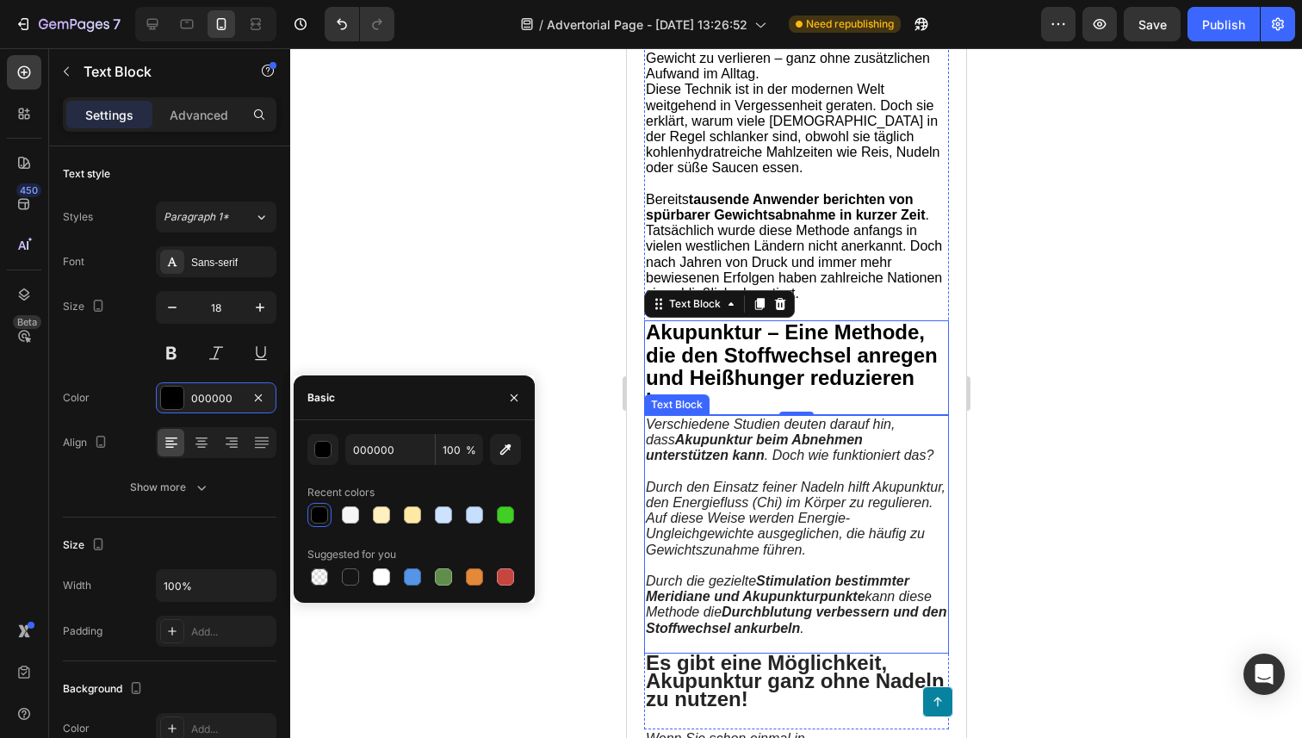
click at [758, 548] on span "Durch den Einsatz feiner Nadeln hilft Akupunktur, den Energiefluss (Chi) im Kör…" at bounding box center [795, 518] width 300 height 77
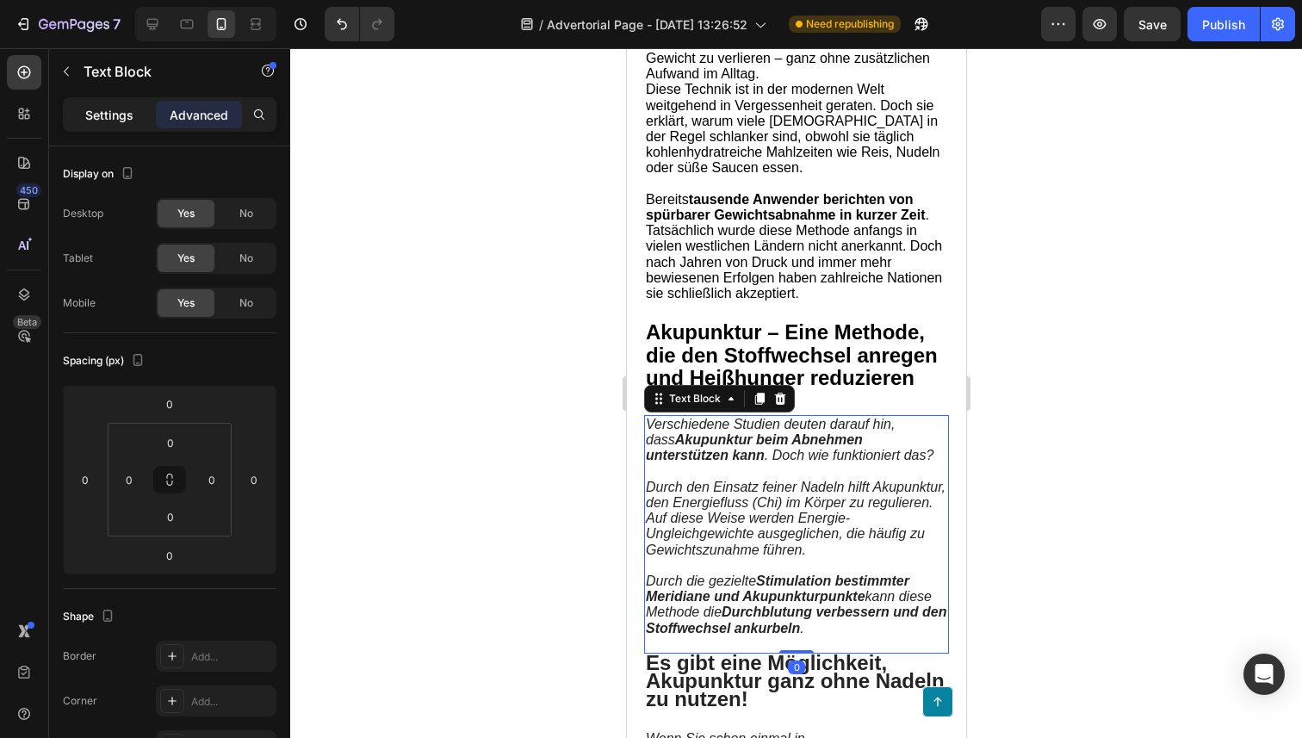
click at [100, 101] on div "Settings" at bounding box center [109, 115] width 86 height 28
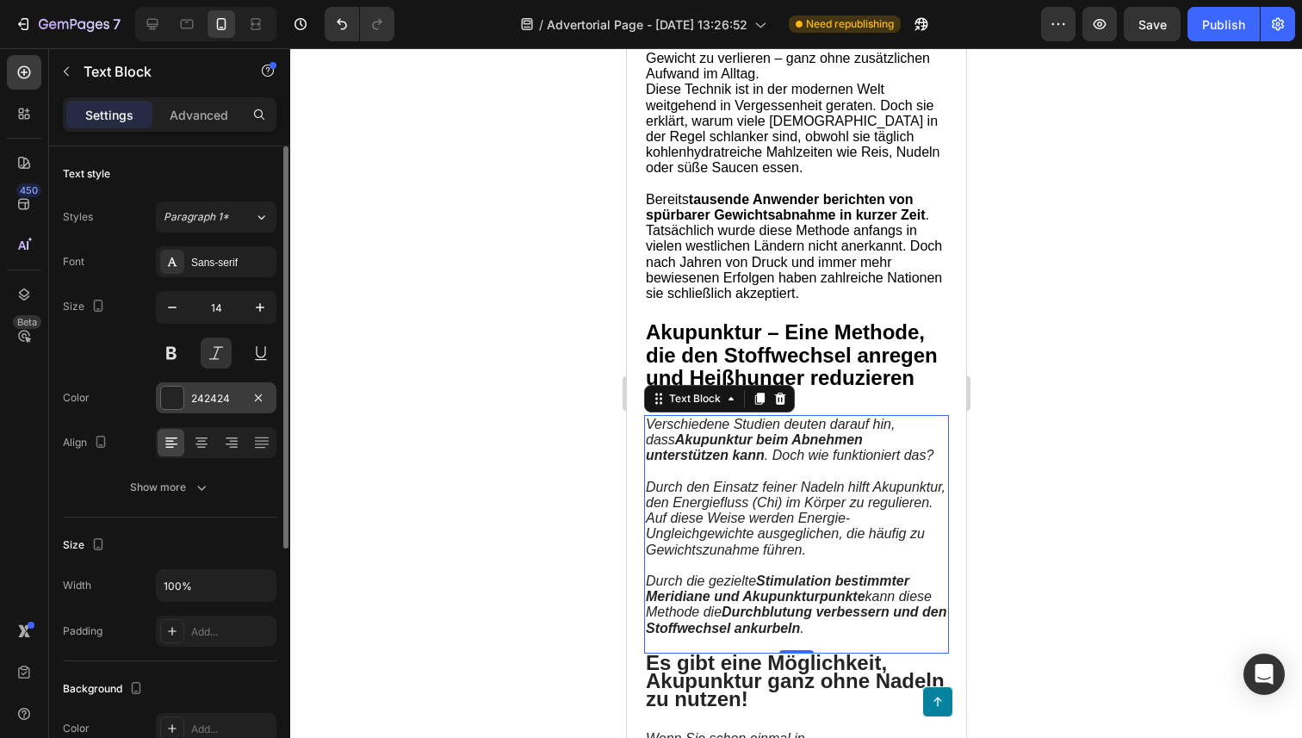
click at [179, 399] on div at bounding box center [172, 398] width 22 height 22
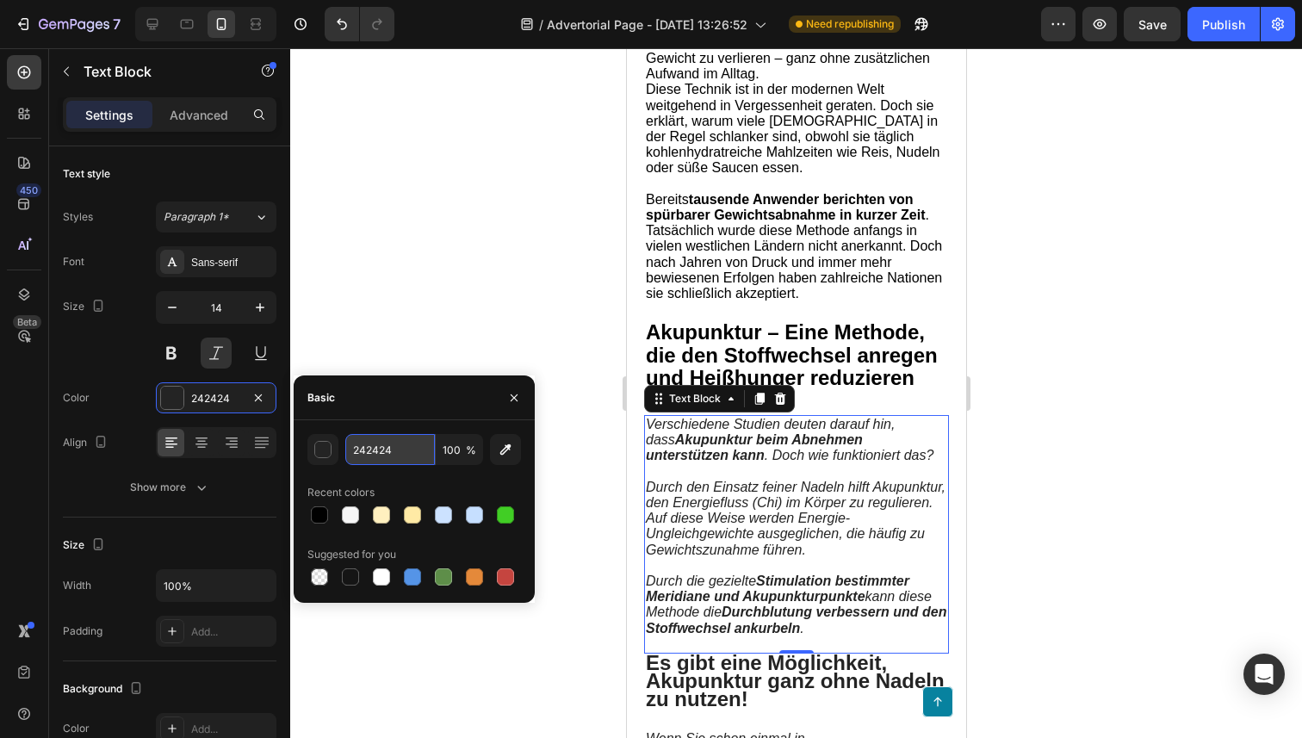
click at [377, 455] on input "242424" at bounding box center [390, 449] width 90 height 31
click at [384, 455] on input "242424" at bounding box center [390, 449] width 90 height 31
paste input "000000"
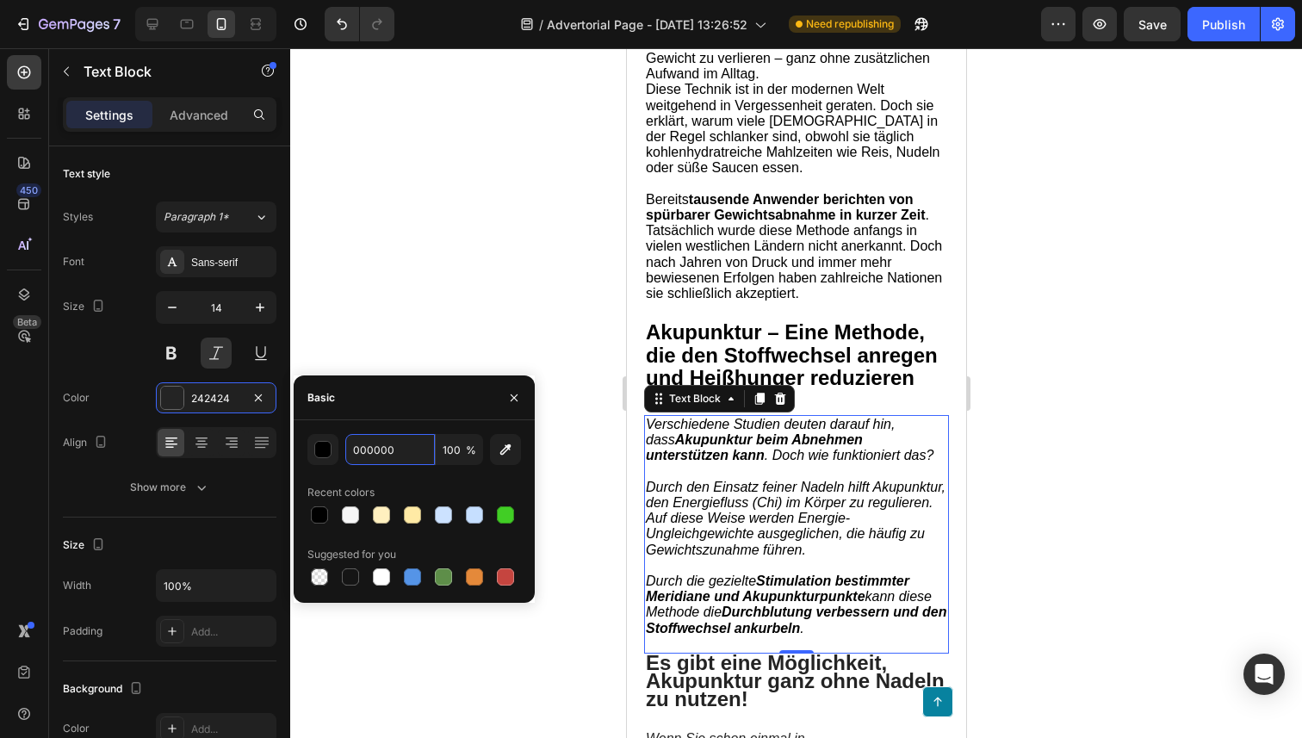
type input "000000"
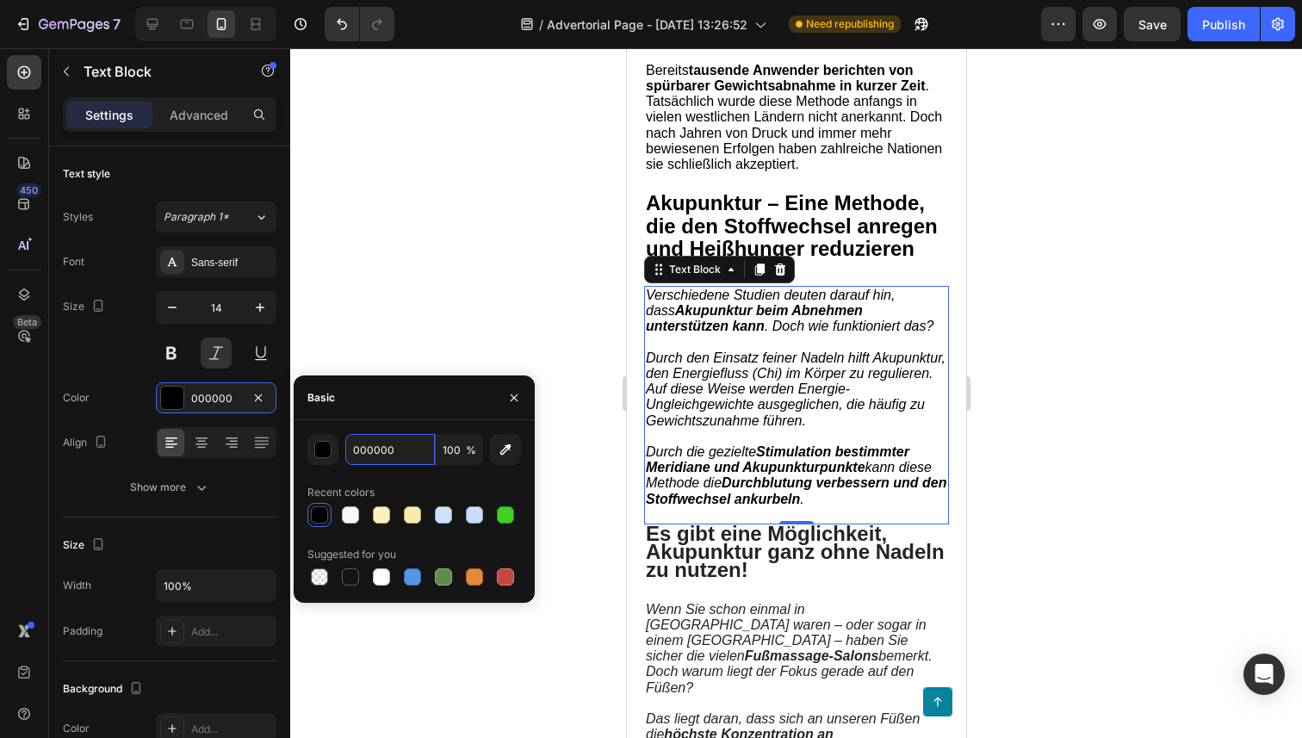
scroll to position [938, 0]
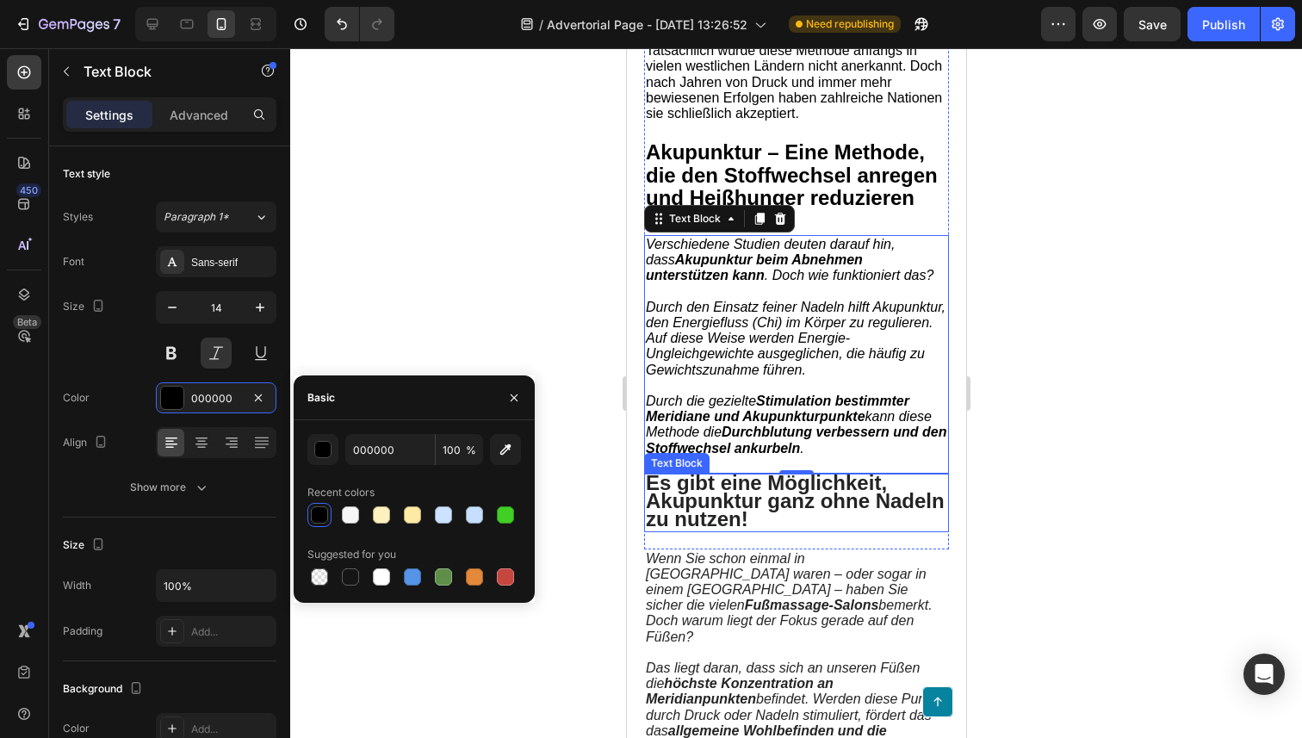
click at [718, 511] on strong "Es gibt eine Möglichkeit, Akupunktur ganz ohne Nadeln zu nutzen!" at bounding box center [794, 500] width 299 height 59
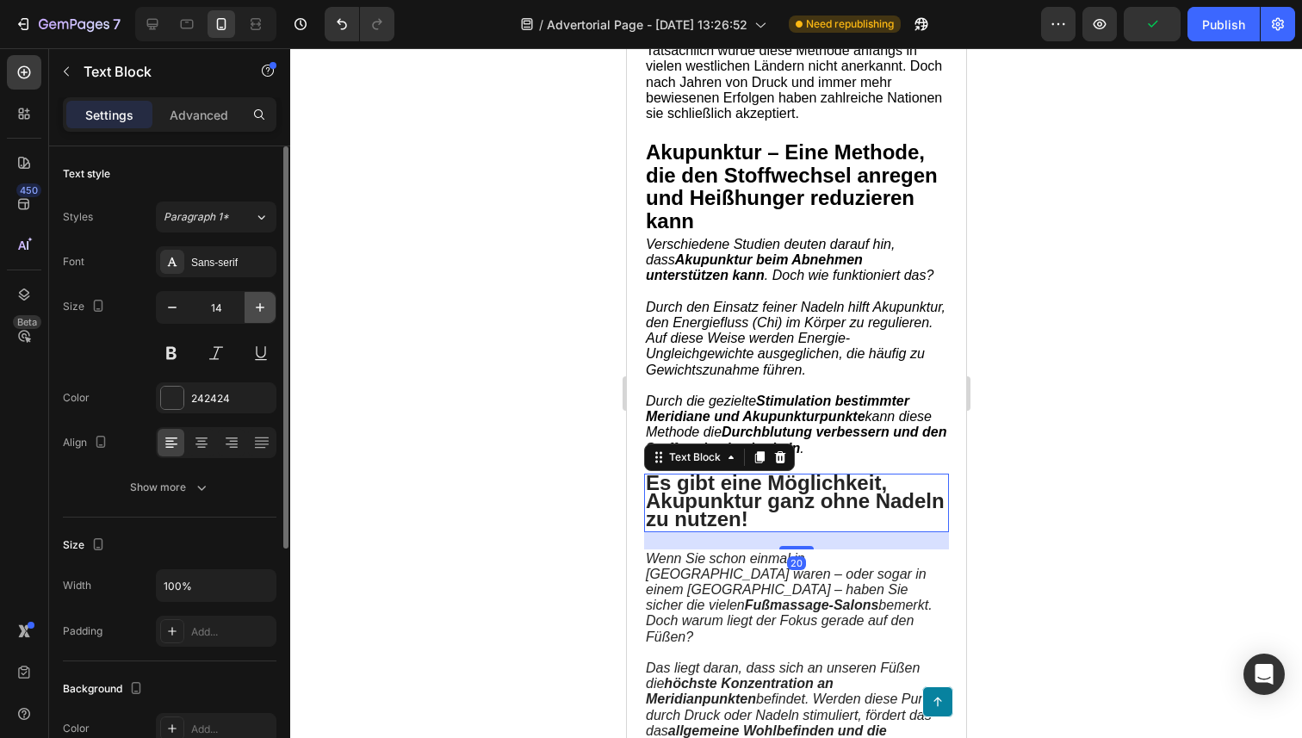
click at [251, 304] on icon "button" at bounding box center [259, 307] width 17 height 17
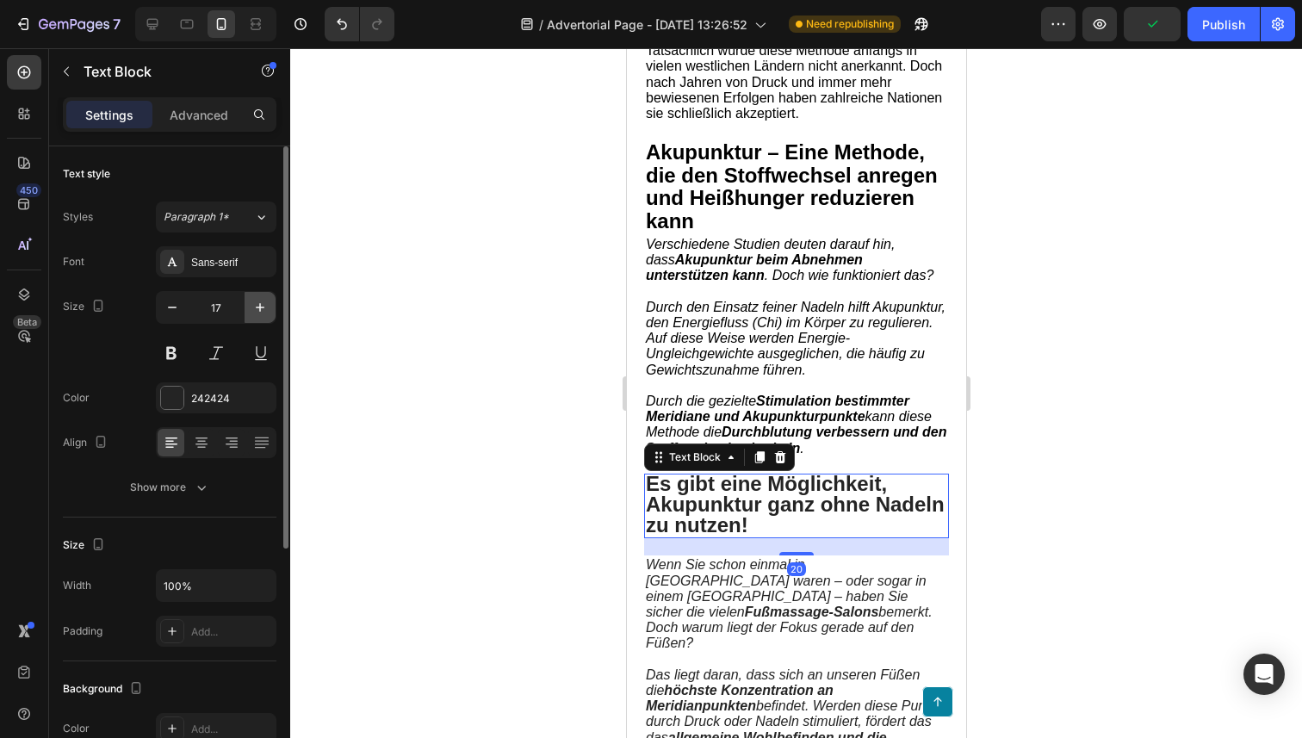
click at [251, 304] on icon "button" at bounding box center [259, 307] width 17 height 17
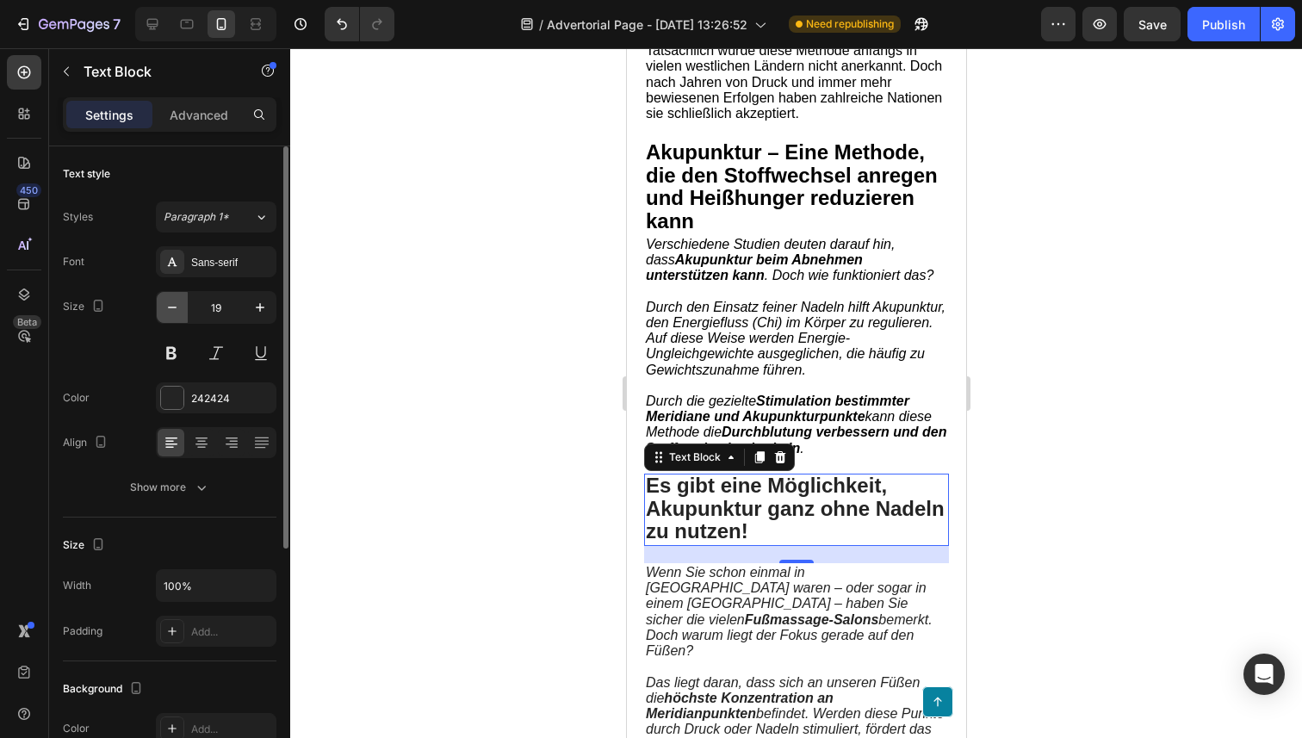
click at [164, 303] on icon "button" at bounding box center [172, 307] width 17 height 17
type input "18"
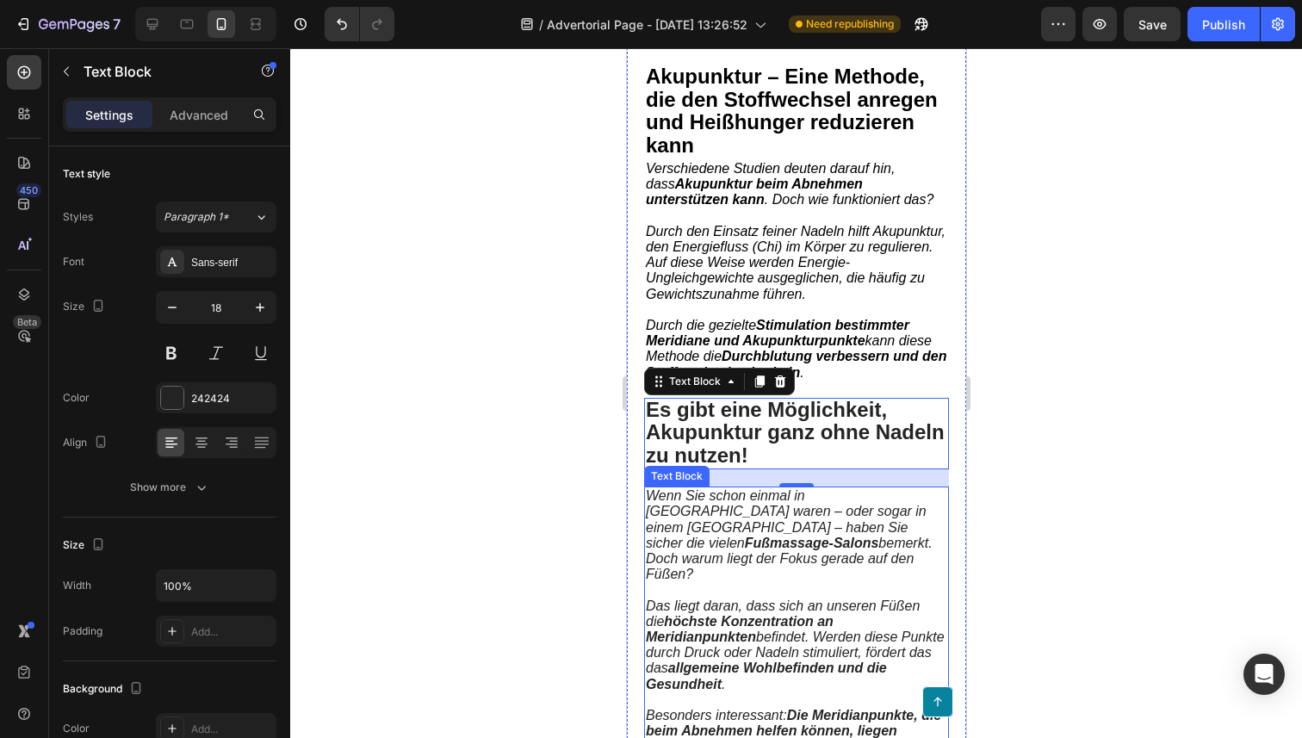
scroll to position [1068, 0]
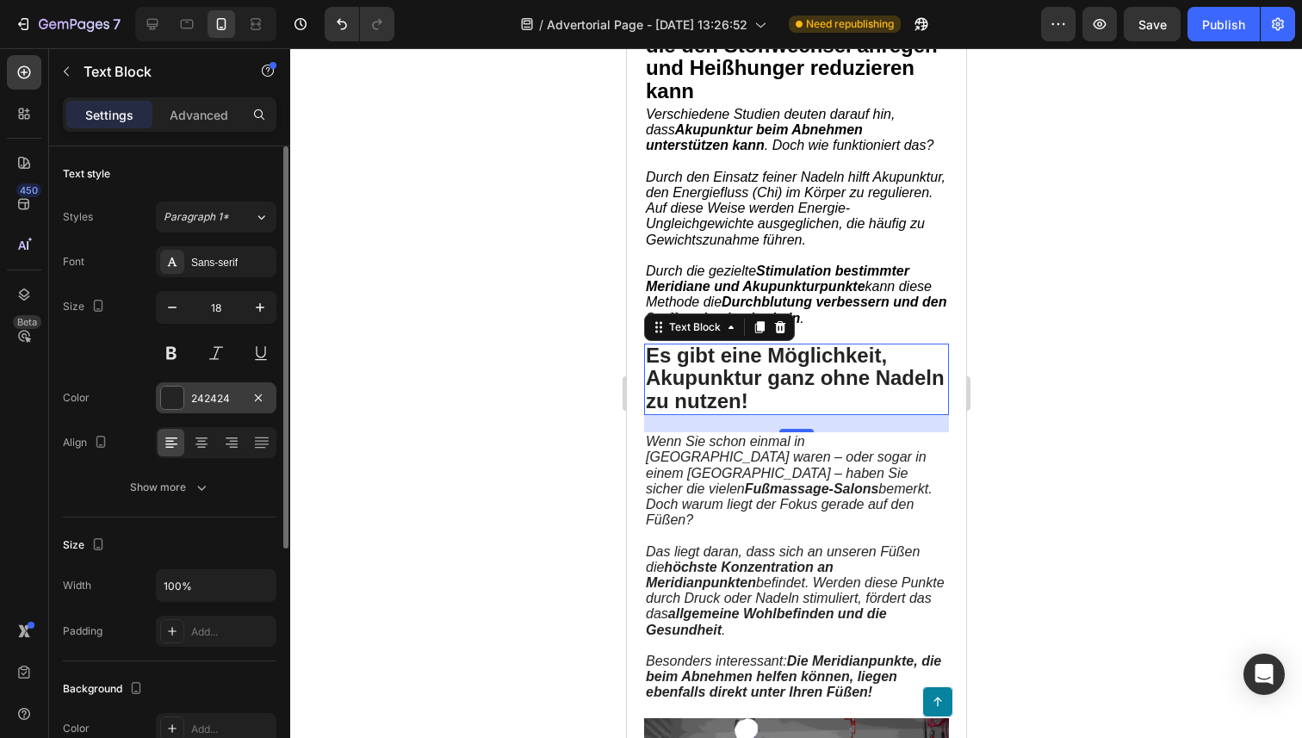
click at [164, 410] on div "242424" at bounding box center [216, 397] width 121 height 31
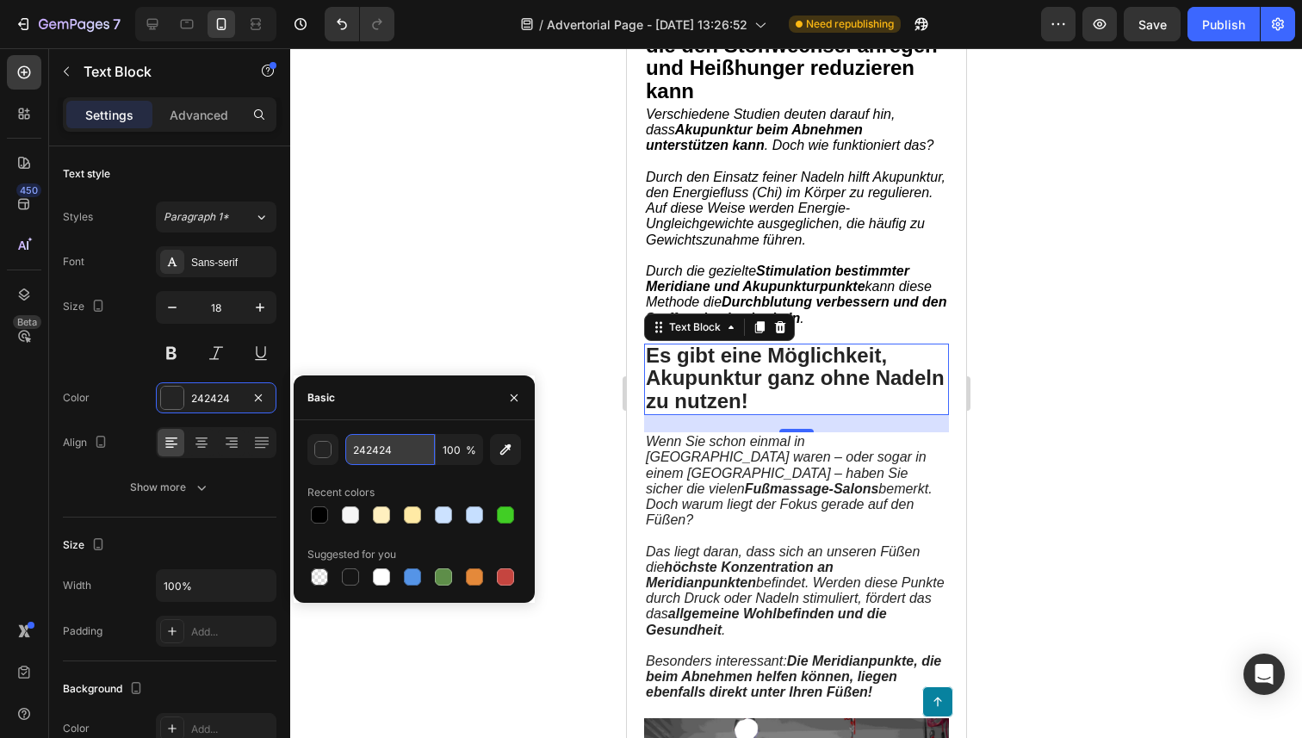
click at [364, 454] on input "242424" at bounding box center [390, 449] width 90 height 31
paste input "000000"
type input "000000"
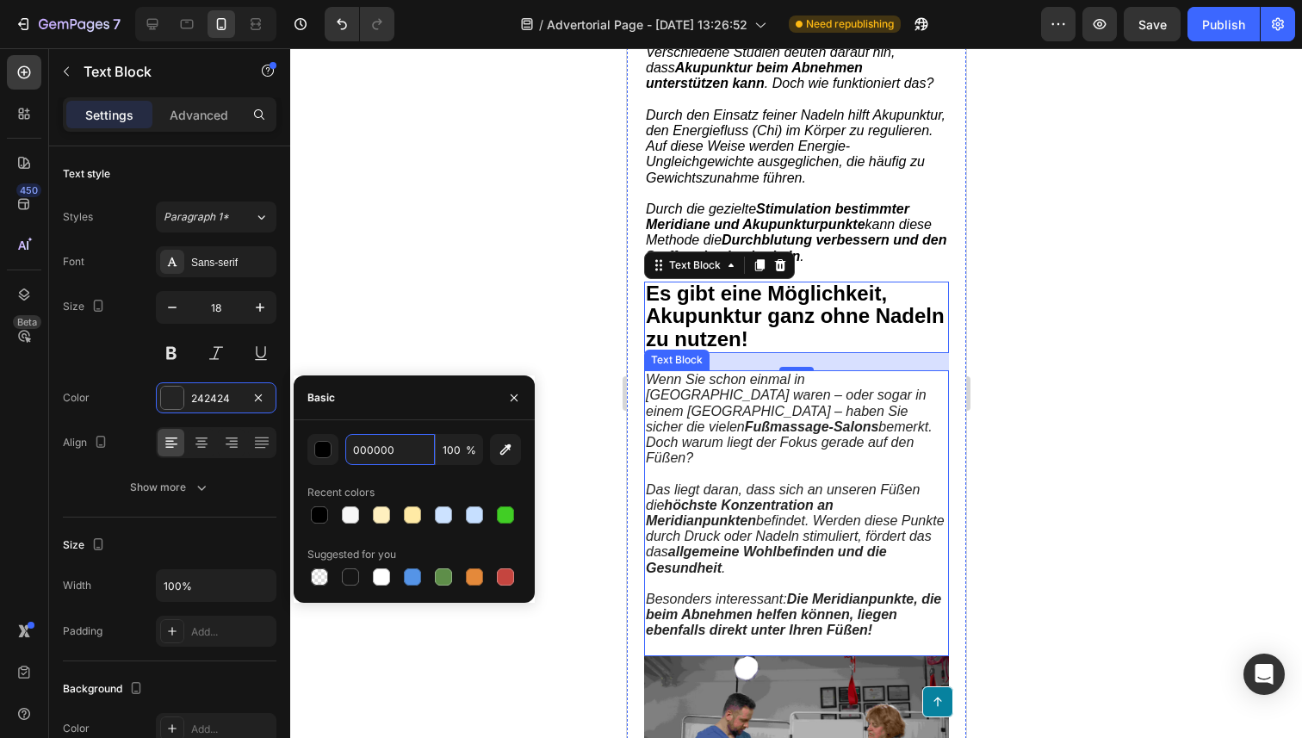
scroll to position [1136, 0]
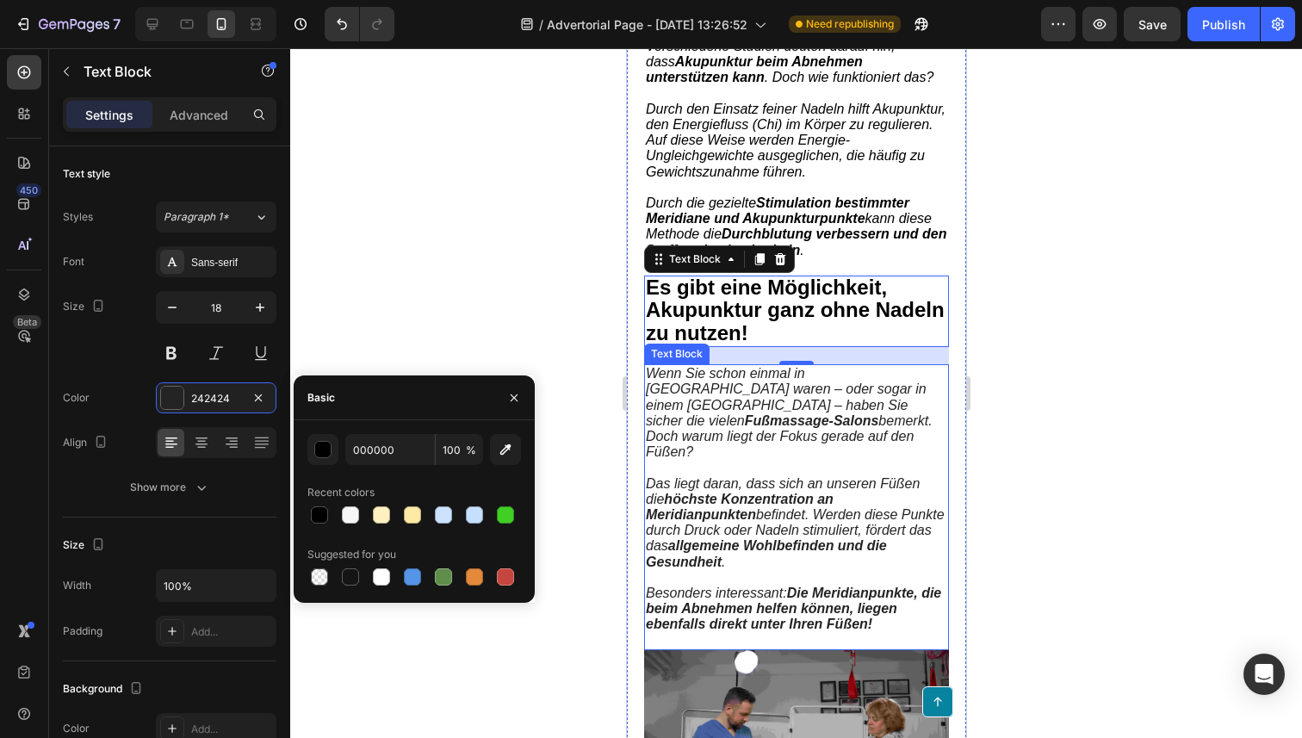
click at [764, 423] on span "Wenn Sie schon einmal in Asien waren – oder sogar in einem Chinatown – haben Si…" at bounding box center [788, 412] width 287 height 93
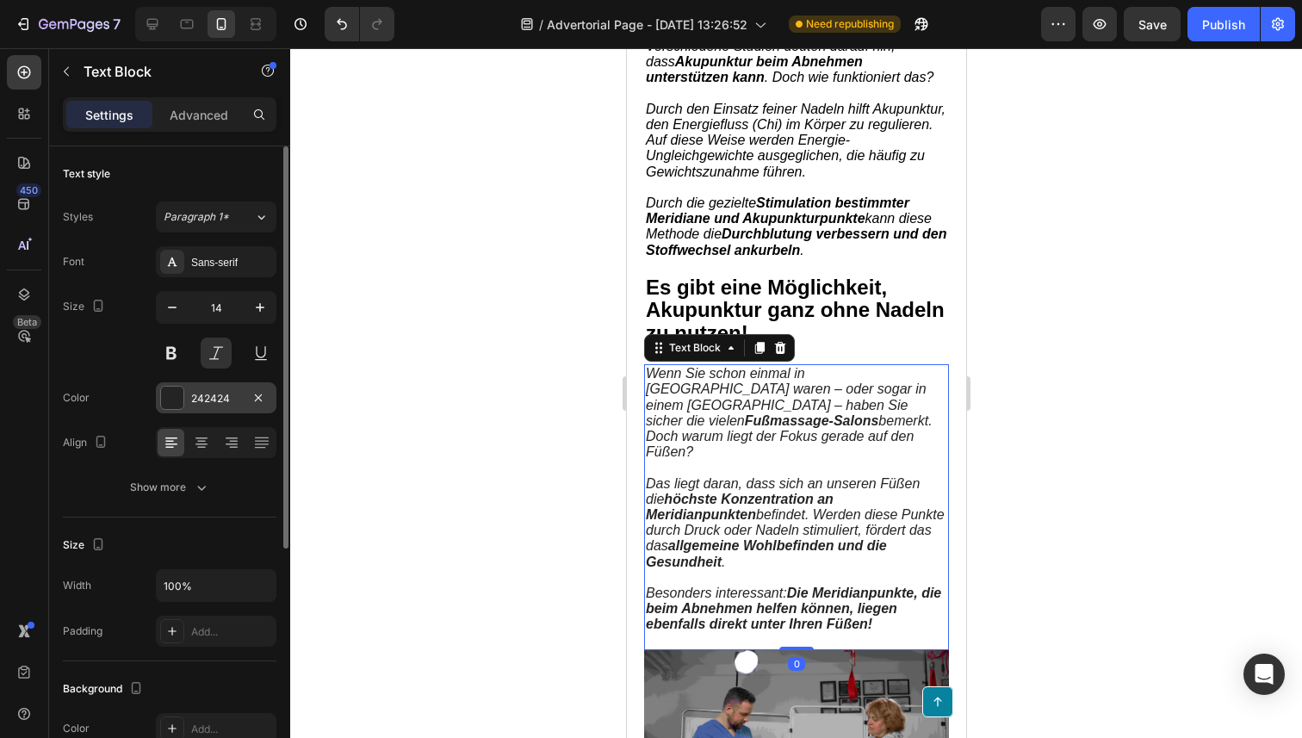
click at [170, 399] on div at bounding box center [172, 398] width 22 height 22
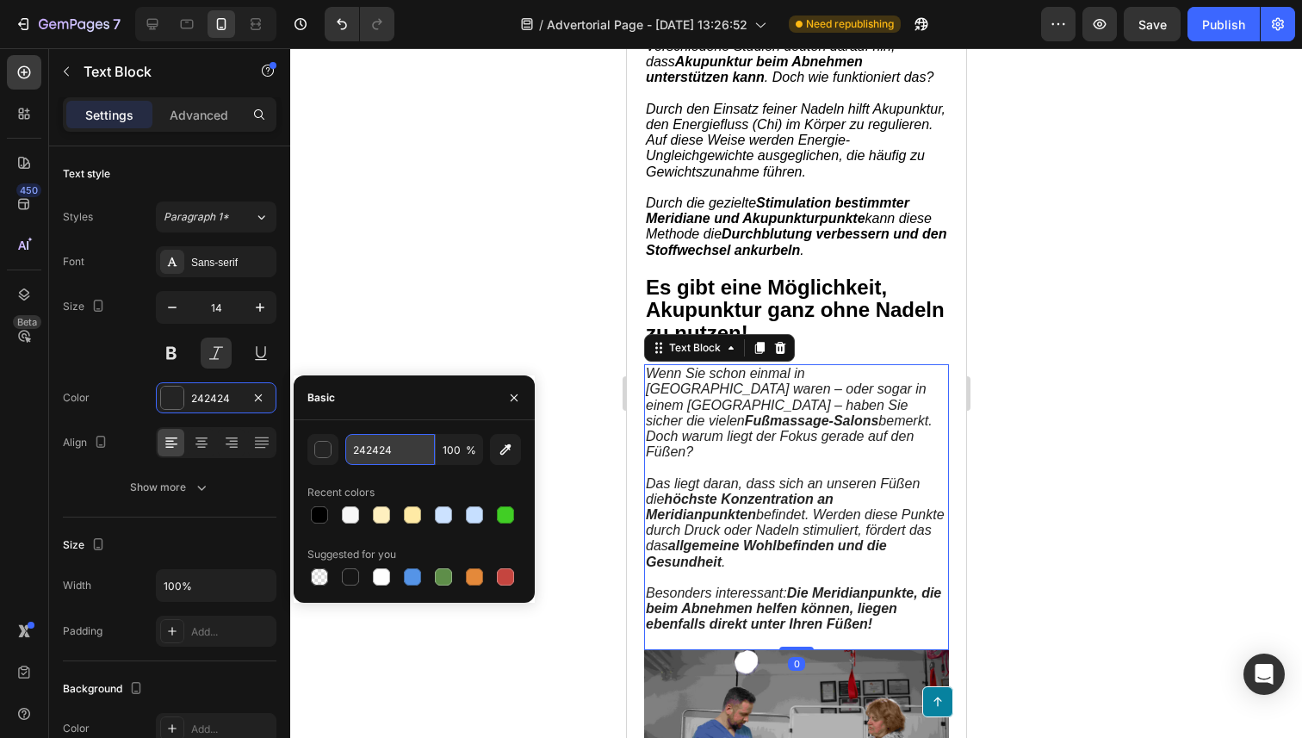
click at [365, 453] on input "242424" at bounding box center [390, 449] width 90 height 31
paste input "000000"
type input "000000"
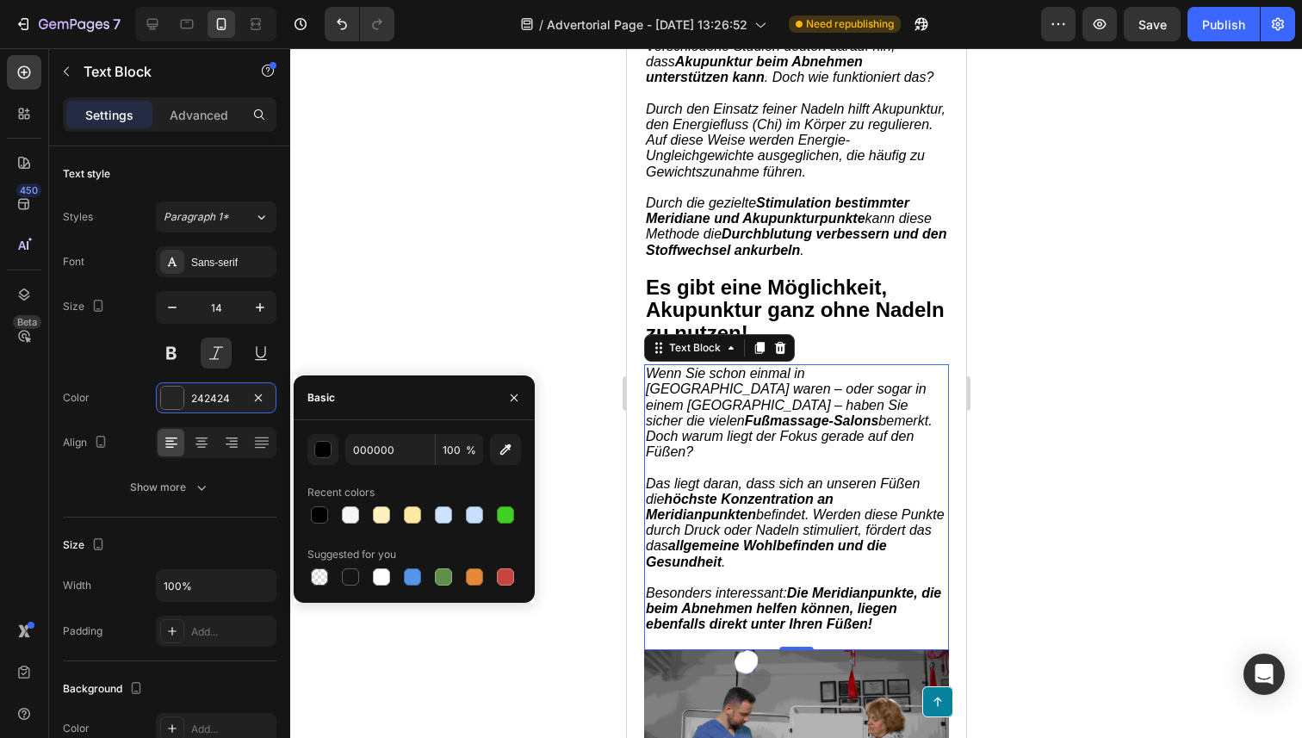
click at [792, 476] on span "Das liegt daran, dass sich an unseren Füßen die höchste Konzentration an Meridi…" at bounding box center [794, 522] width 299 height 93
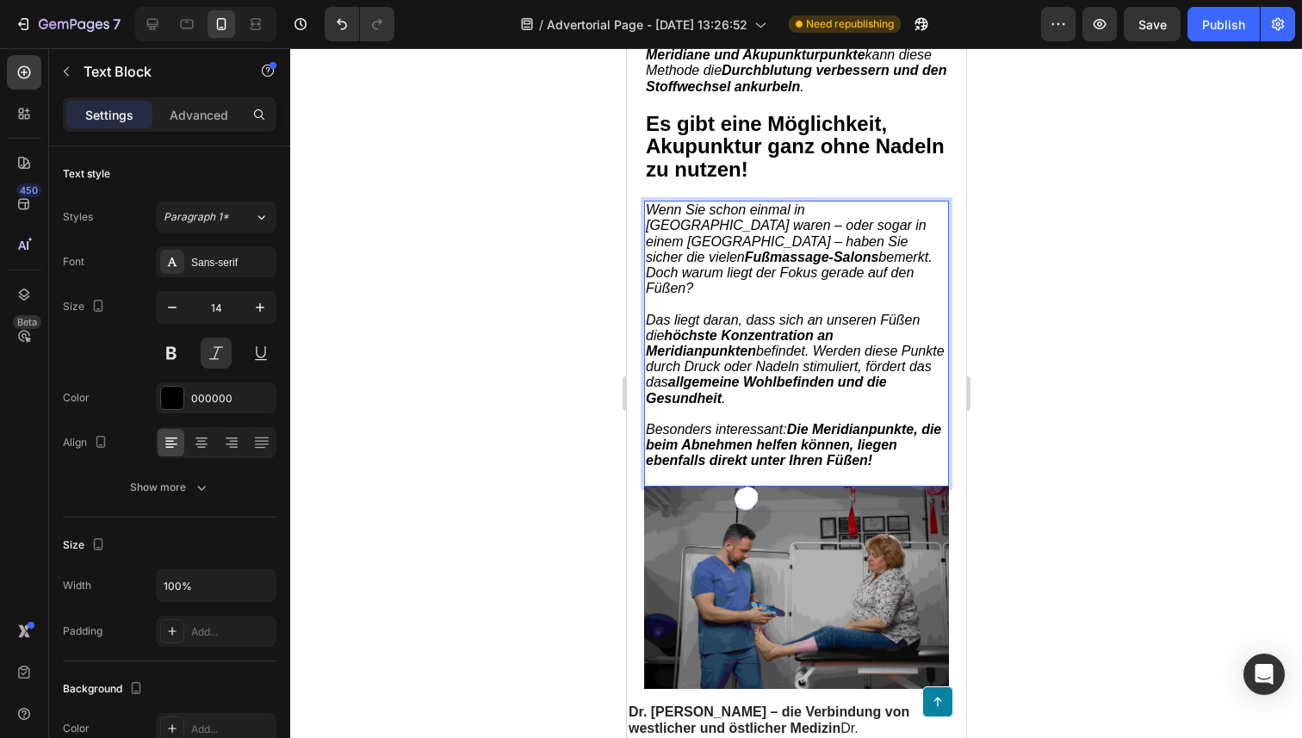
scroll to position [1532, 0]
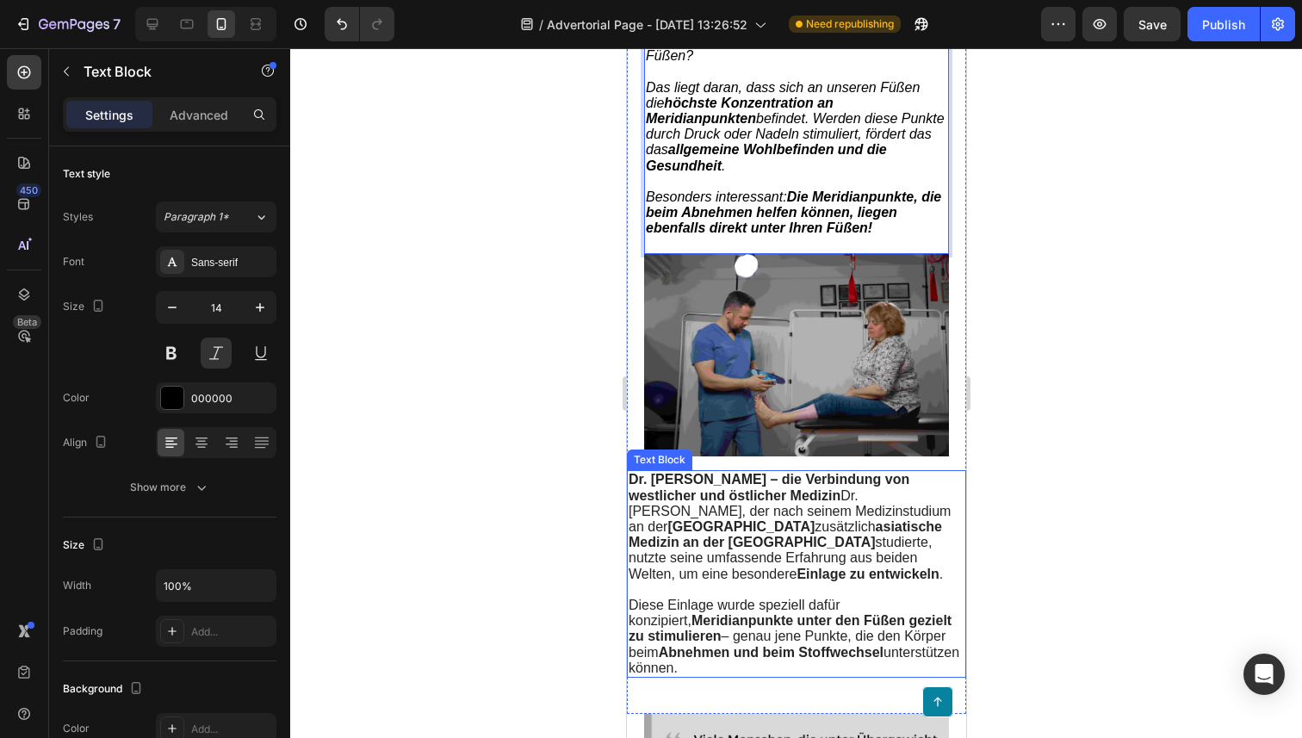
click at [754, 480] on span "Dr. [PERSON_NAME] – die Verbindung von westlicher und östlicher Medizin Dr. [PE…" at bounding box center [789, 526] width 322 height 108
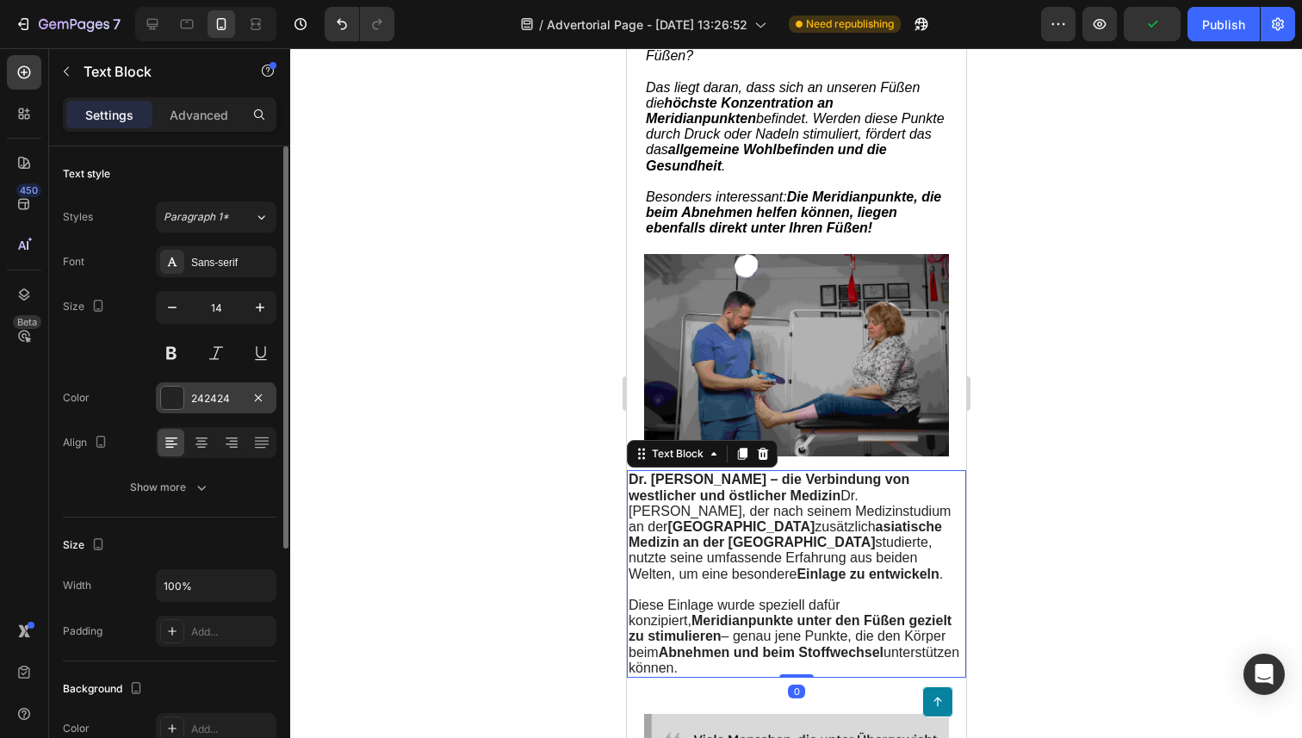
click at [168, 393] on div at bounding box center [172, 398] width 22 height 22
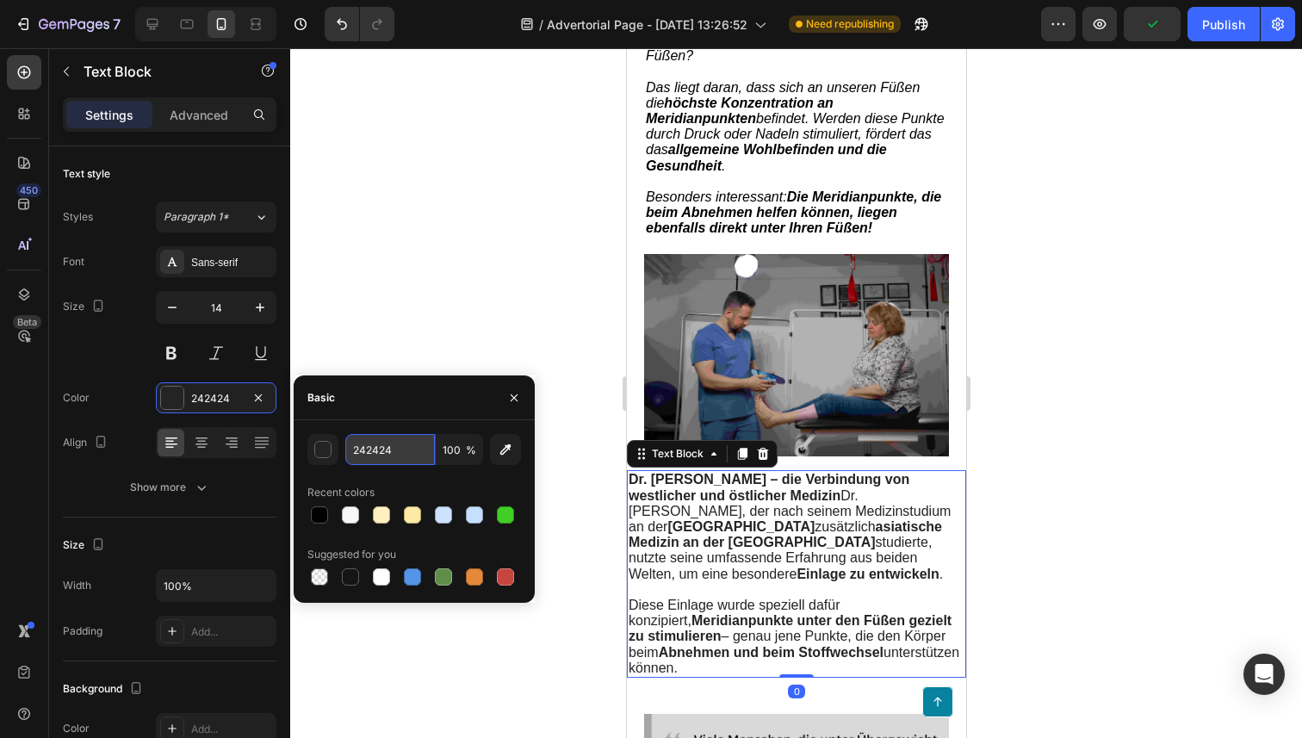
click at [372, 452] on input "242424" at bounding box center [390, 449] width 90 height 31
paste input "000000"
type input "000000"
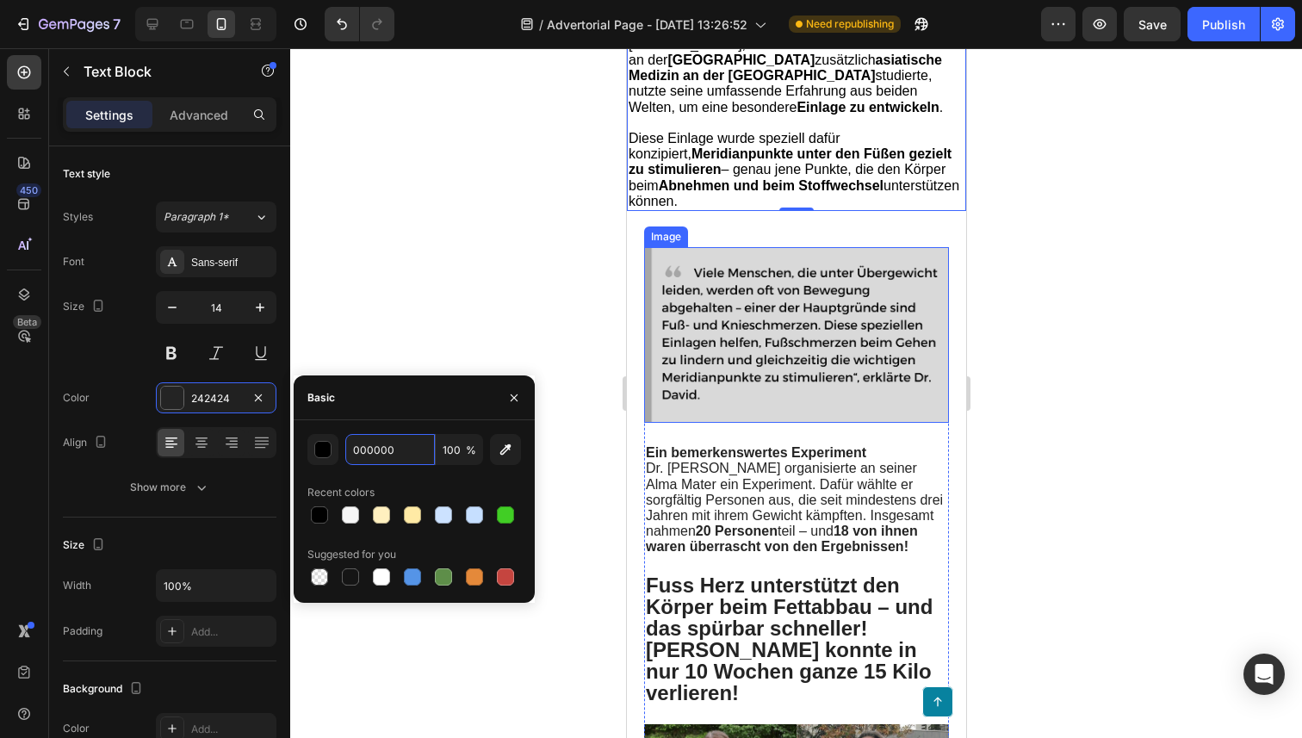
scroll to position [2026, 0]
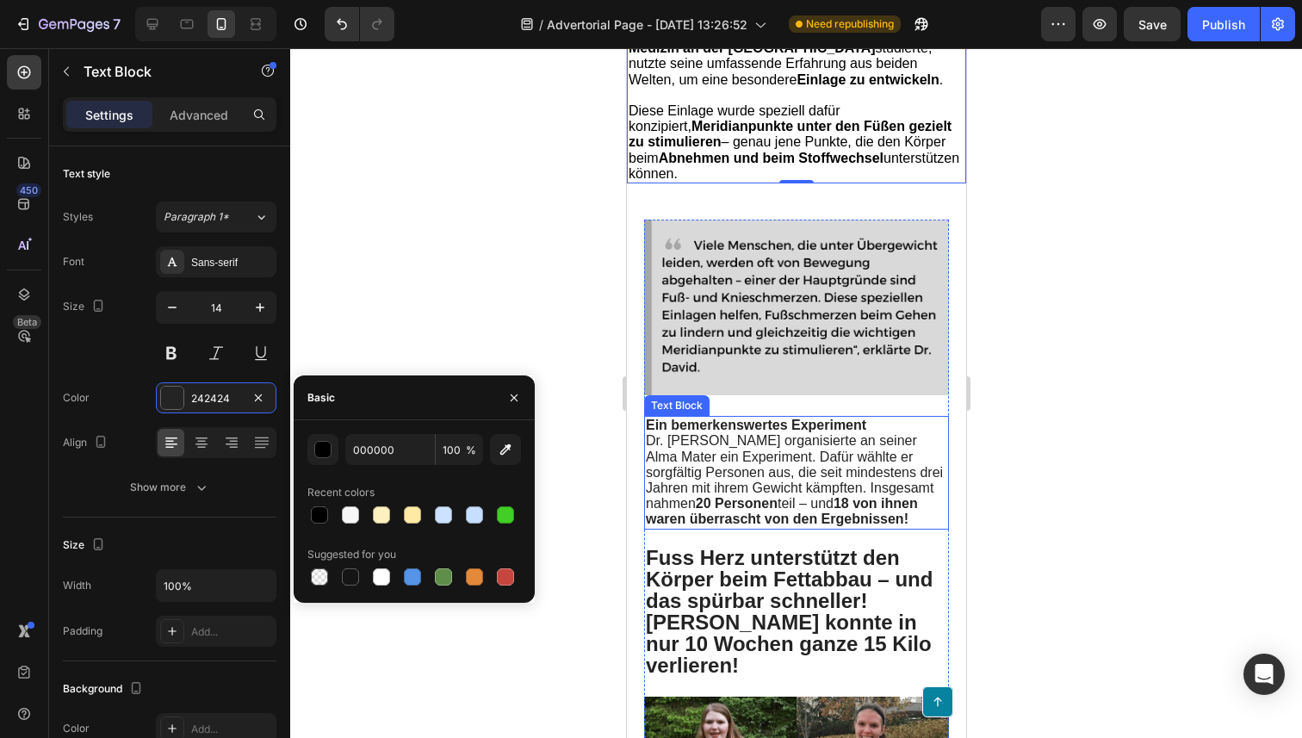
click at [727, 444] on span "Dr. [PERSON_NAME] organisierte an seiner Alma Mater ein Experiment. Dafür wählt…" at bounding box center [793, 479] width 297 height 93
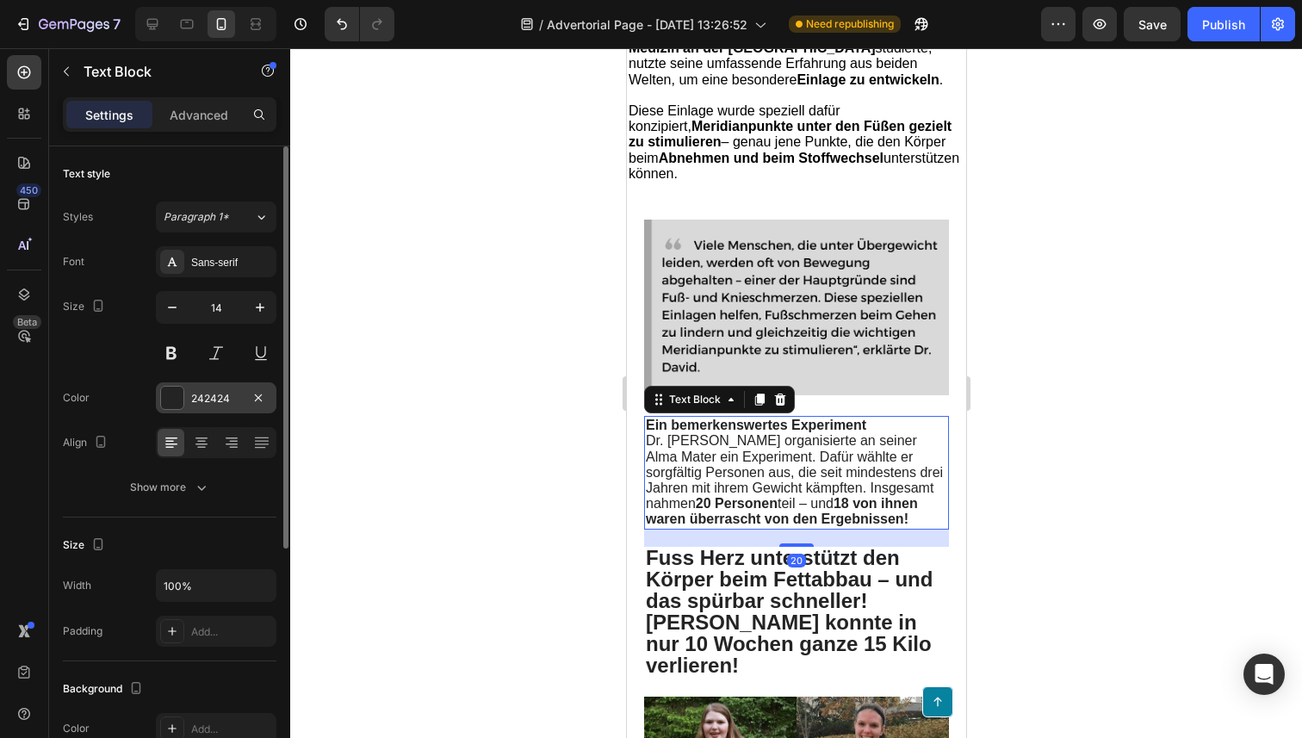
click at [176, 400] on div at bounding box center [172, 398] width 22 height 22
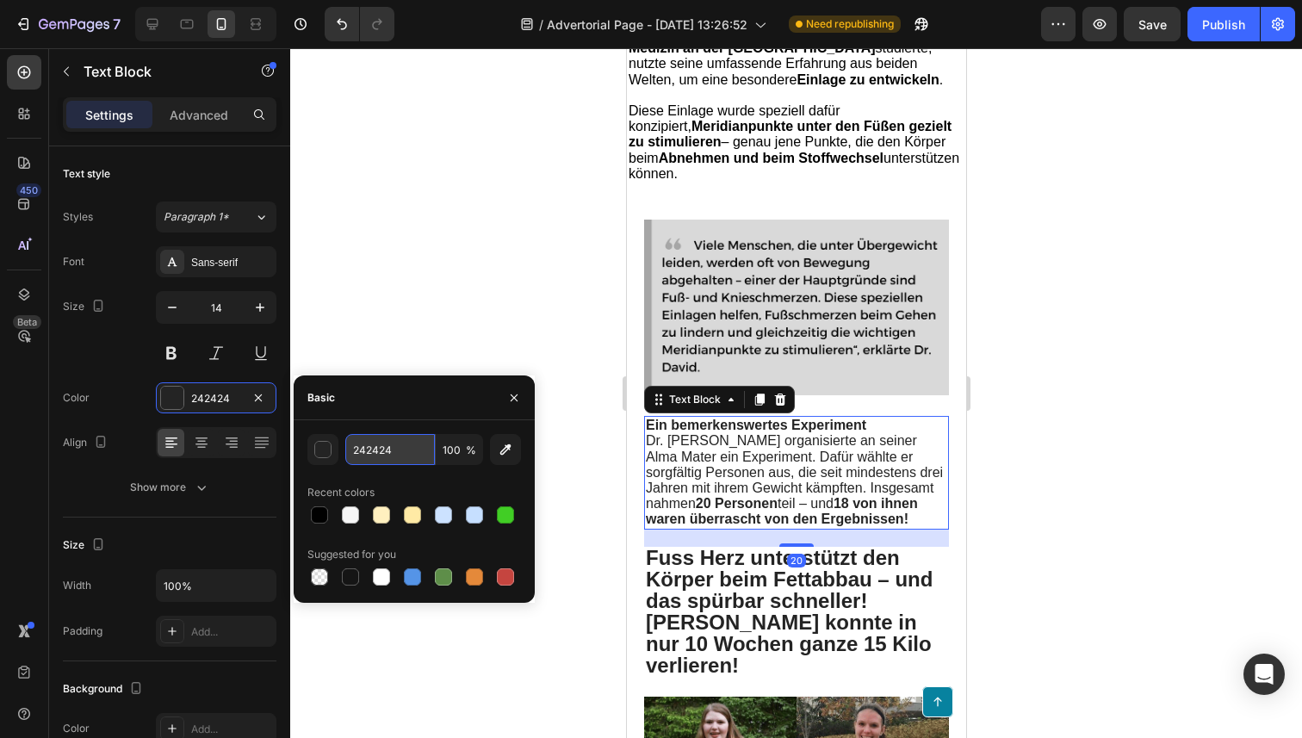
click at [385, 450] on input "242424" at bounding box center [390, 449] width 90 height 31
paste input "000000"
type input "0000004"
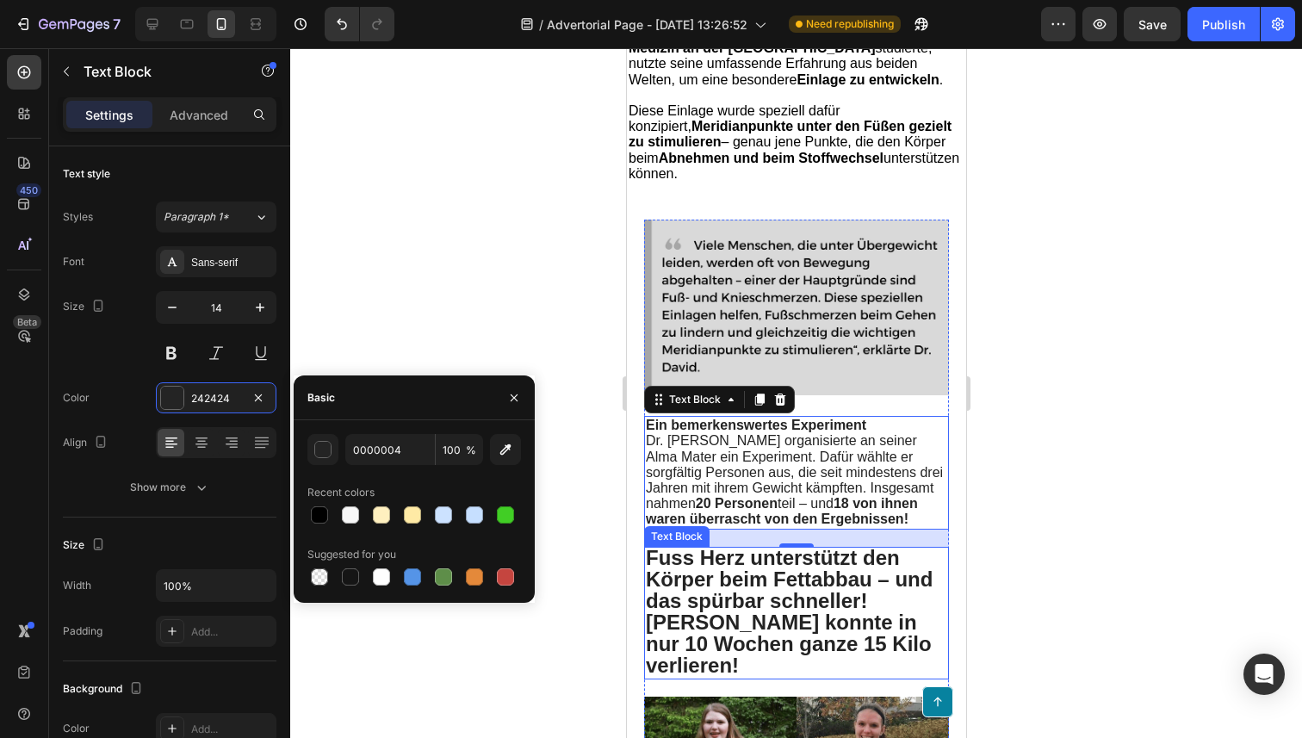
click at [764, 567] on strong "Fuss Herz unterstützt den Körper beim Fettabbau – und das spürbar schneller!" at bounding box center [788, 579] width 287 height 66
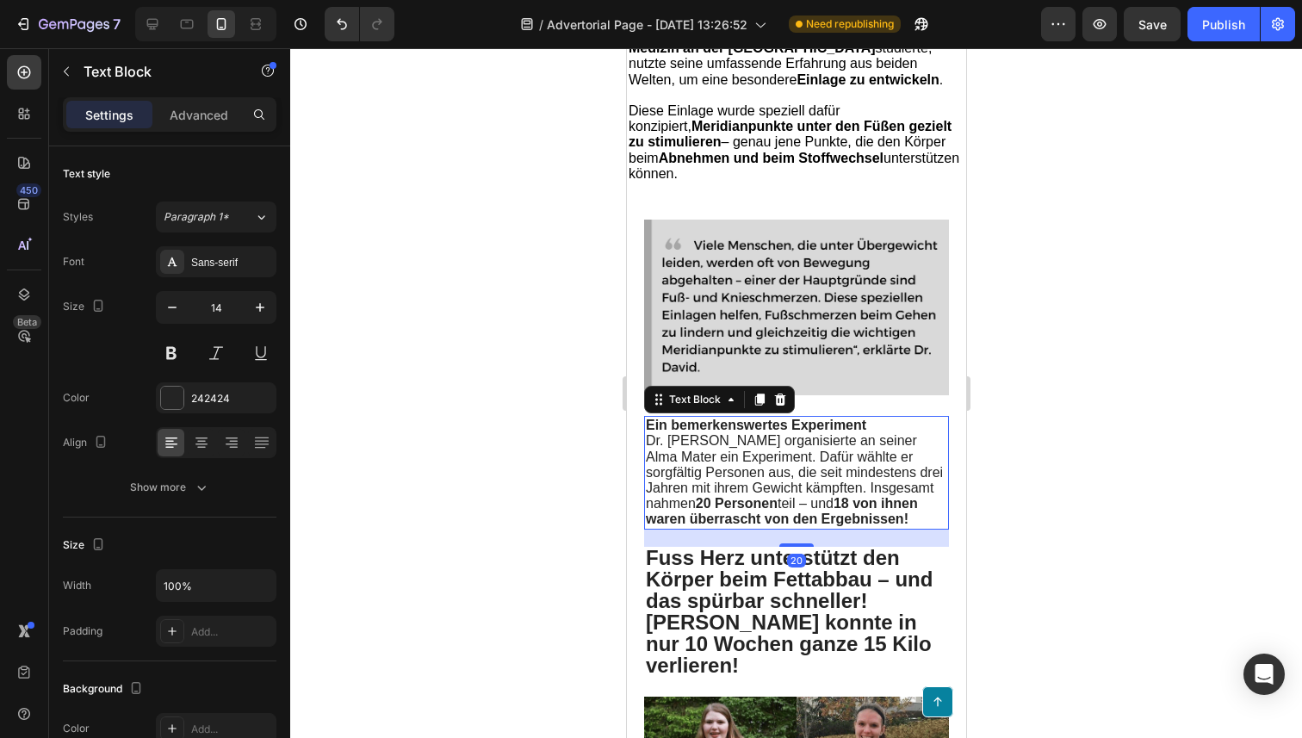
click at [732, 477] on span "Dr. [PERSON_NAME] organisierte an seiner Alma Mater ein Experiment. Dafür wählt…" at bounding box center [793, 479] width 297 height 93
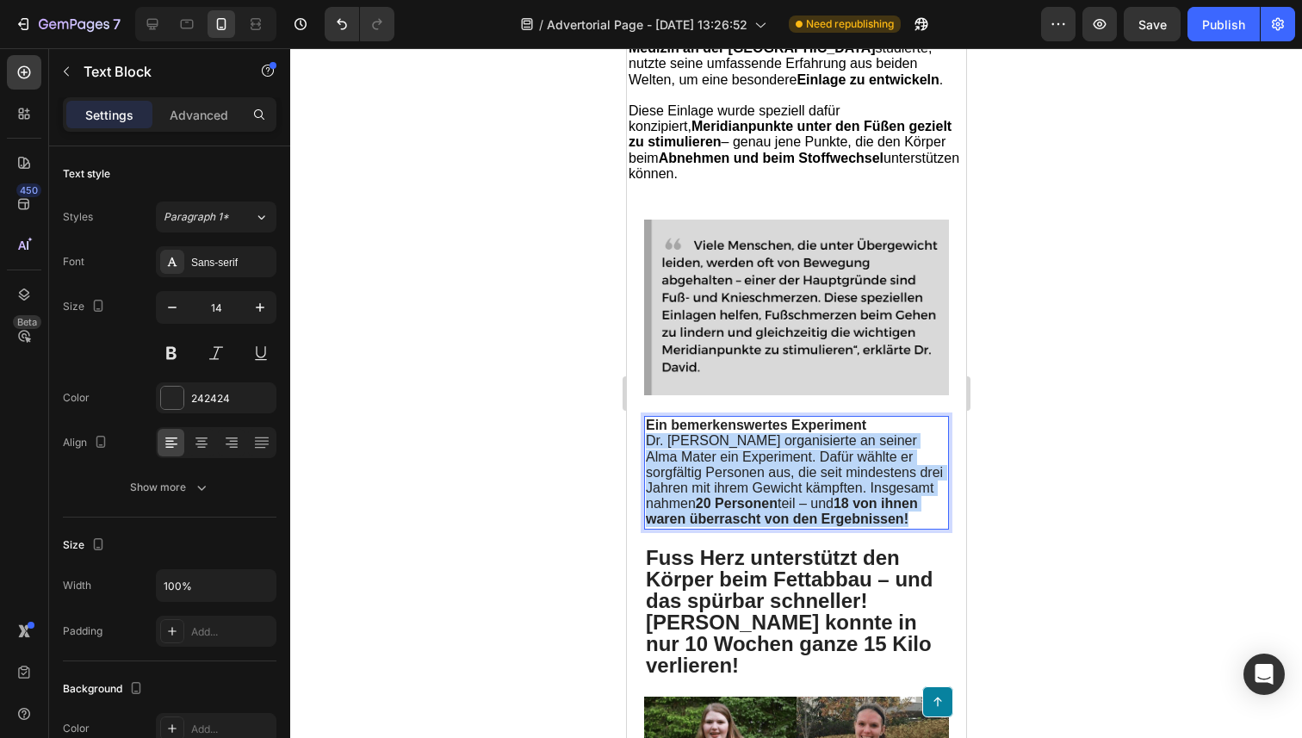
click at [732, 477] on span "Dr. [PERSON_NAME] organisierte an seiner Alma Mater ein Experiment. Dafür wählt…" at bounding box center [793, 479] width 297 height 93
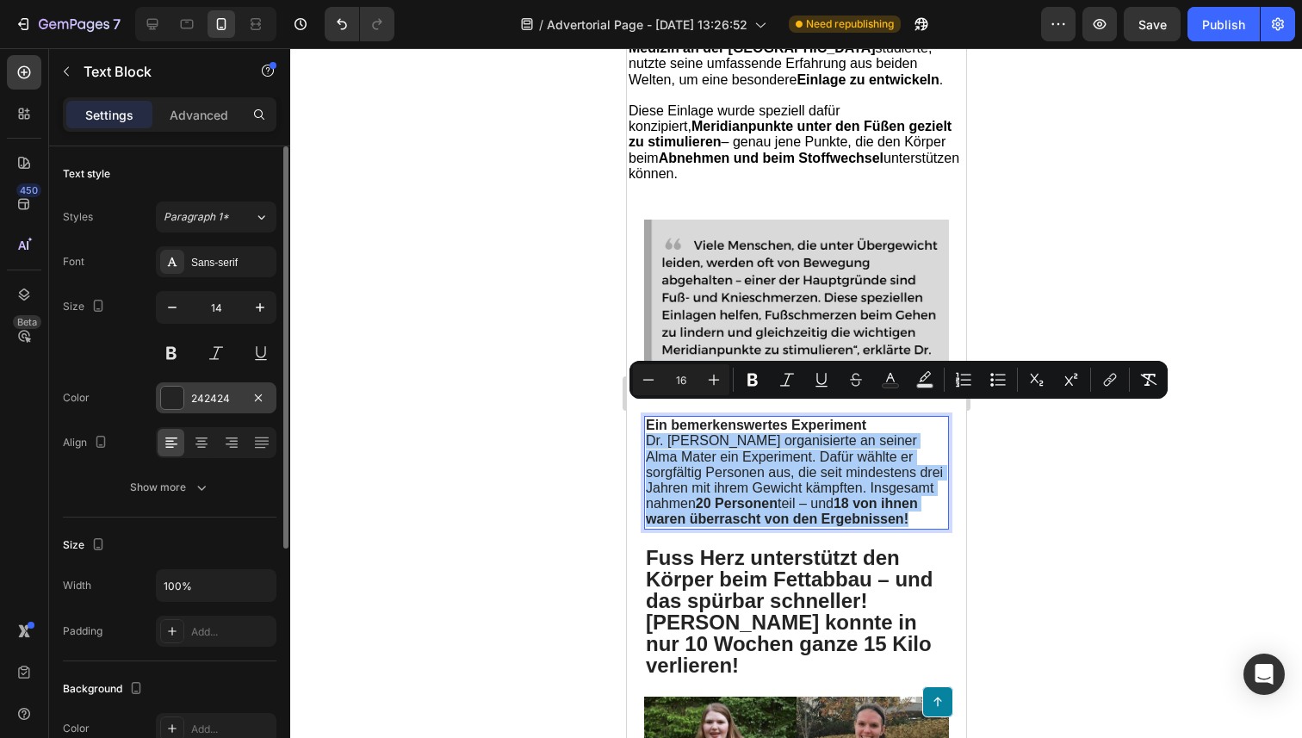
click at [169, 398] on div at bounding box center [172, 398] width 22 height 22
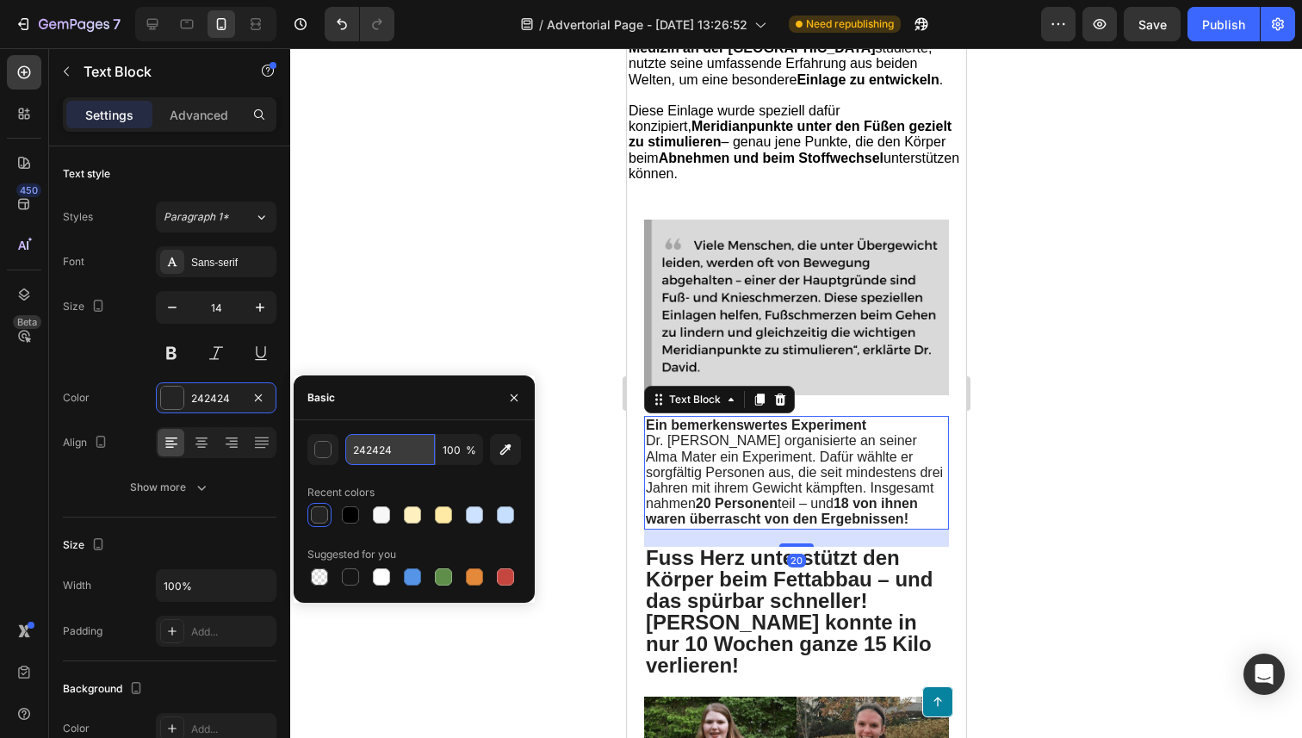
click at [408, 449] on input "242424" at bounding box center [390, 449] width 90 height 31
paste input "000000"
type input "000000"
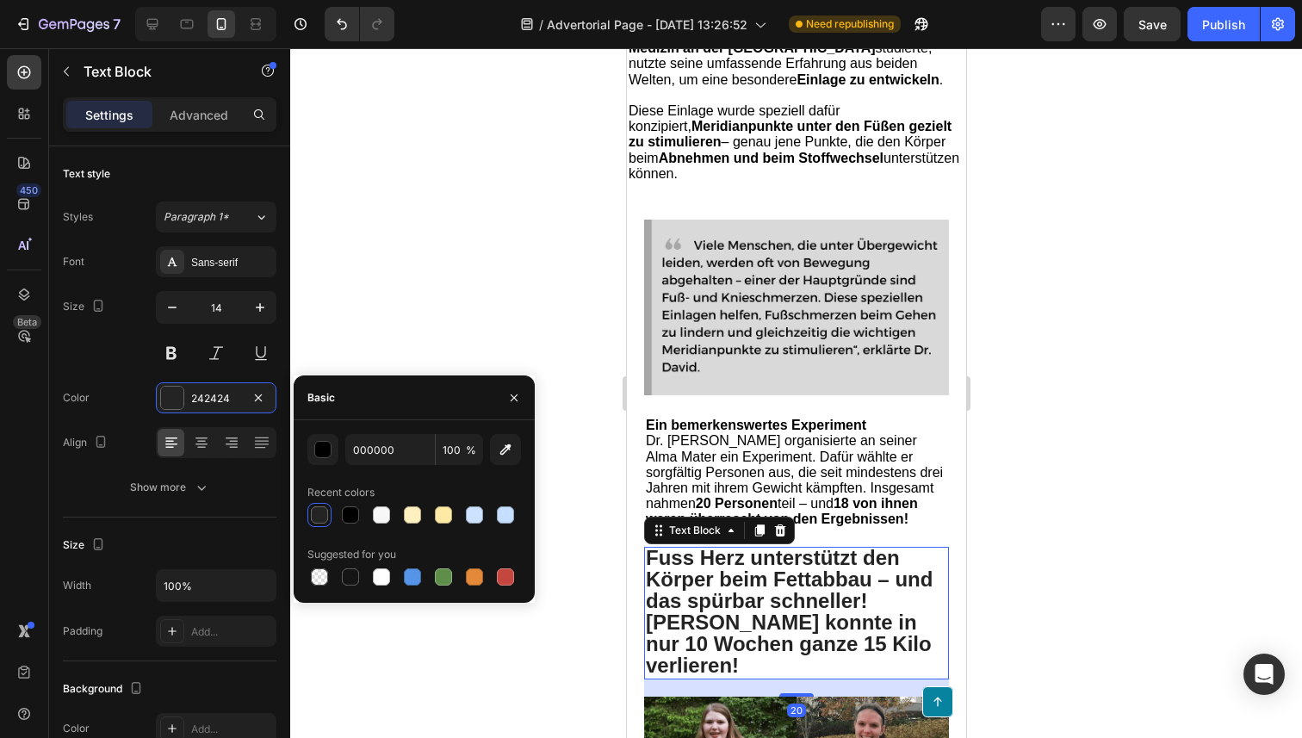
click at [708, 556] on strong "Fuss Herz unterstützt den Körper beim Fettabbau – und das spürbar schneller!" at bounding box center [788, 579] width 287 height 66
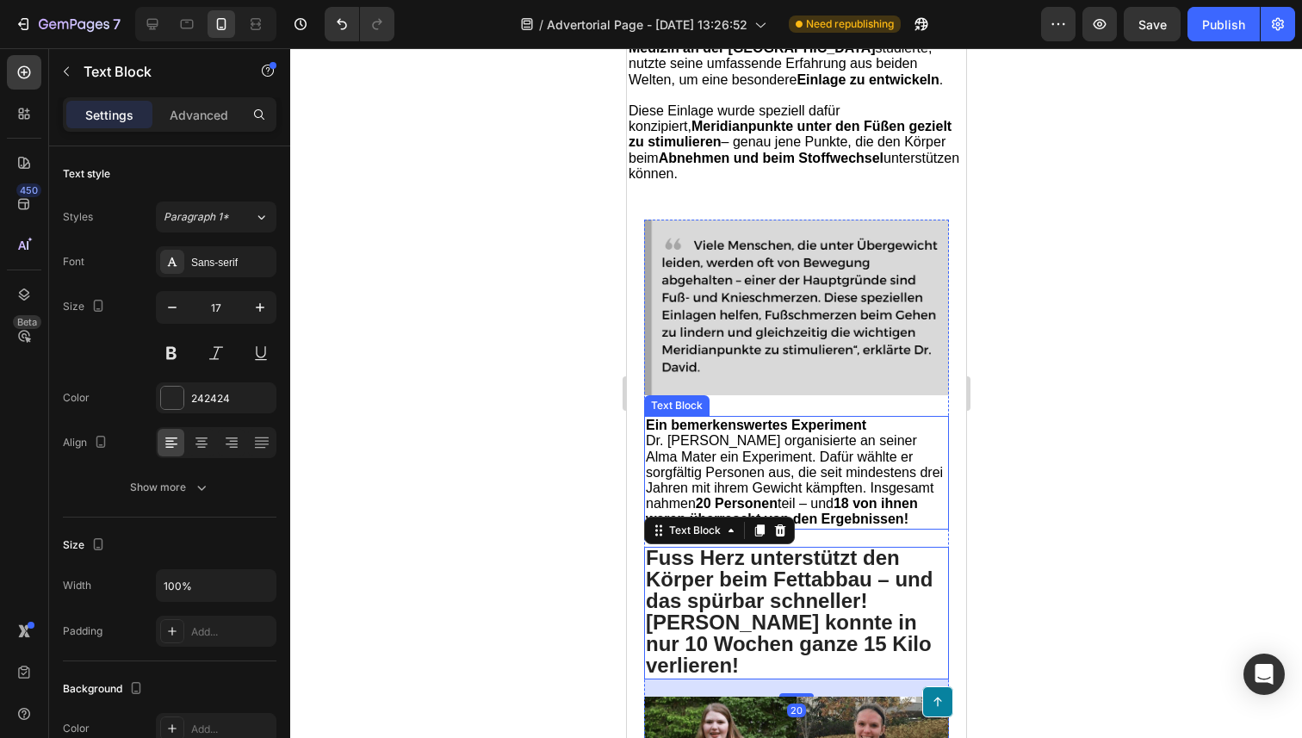
click at [684, 466] on span "Dr. [PERSON_NAME] organisierte an seiner Alma Mater ein Experiment. Dafür wählt…" at bounding box center [793, 479] width 297 height 93
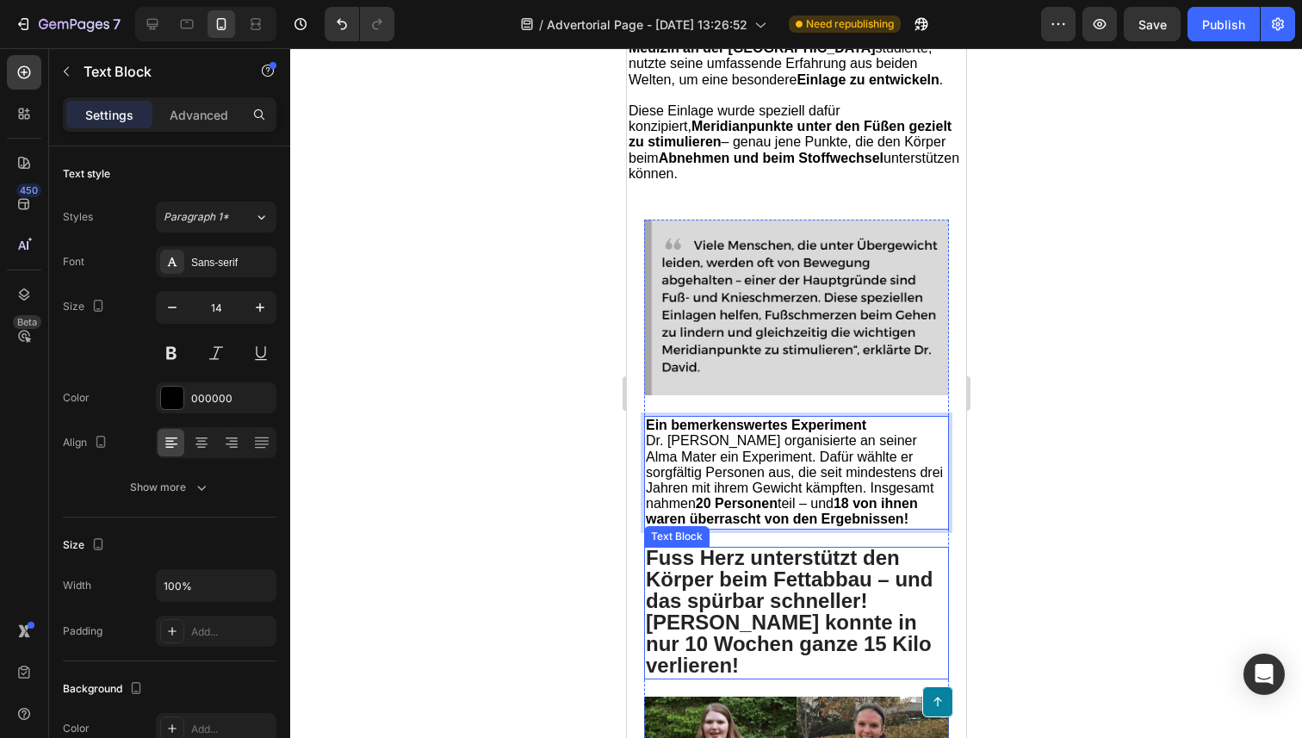
click at [686, 556] on strong "Fuss Herz unterstützt den Körper beim Fettabbau – und das spürbar schneller!" at bounding box center [788, 579] width 287 height 66
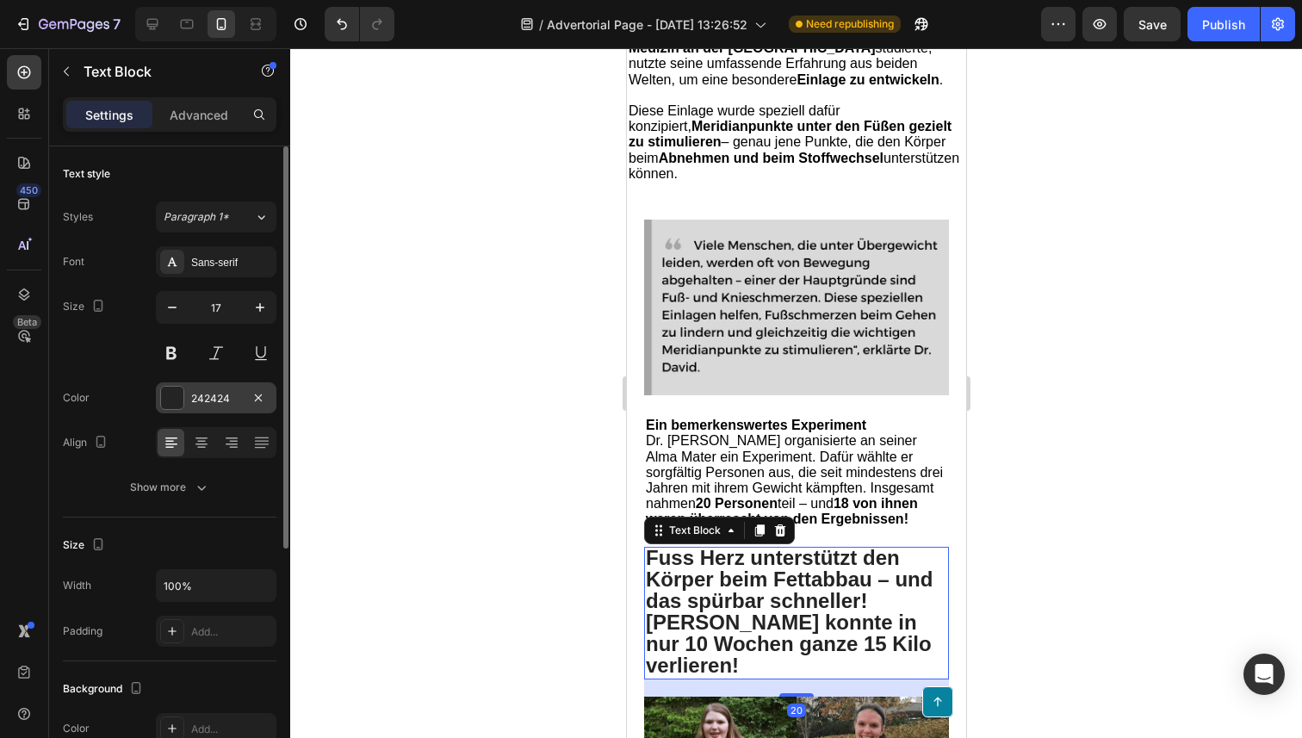
click at [216, 401] on div "242424" at bounding box center [216, 398] width 50 height 15
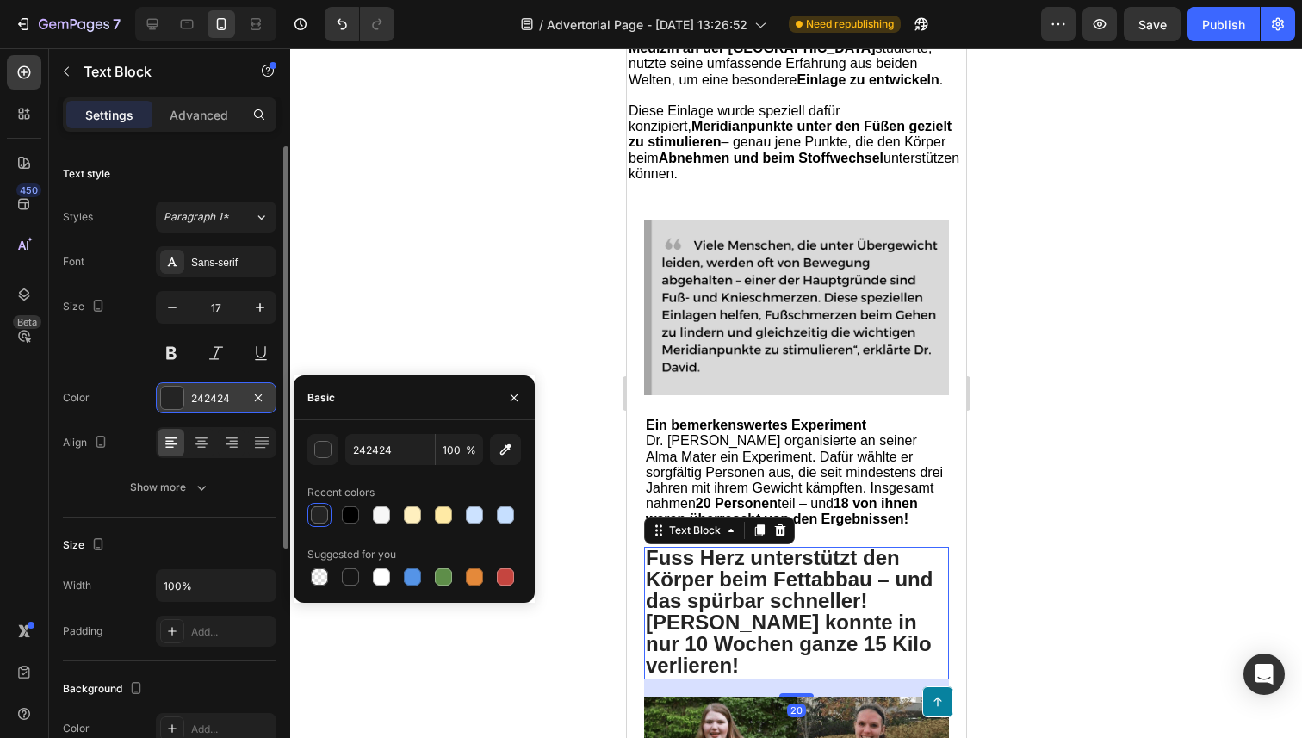
click at [216, 401] on div "242424" at bounding box center [216, 398] width 50 height 15
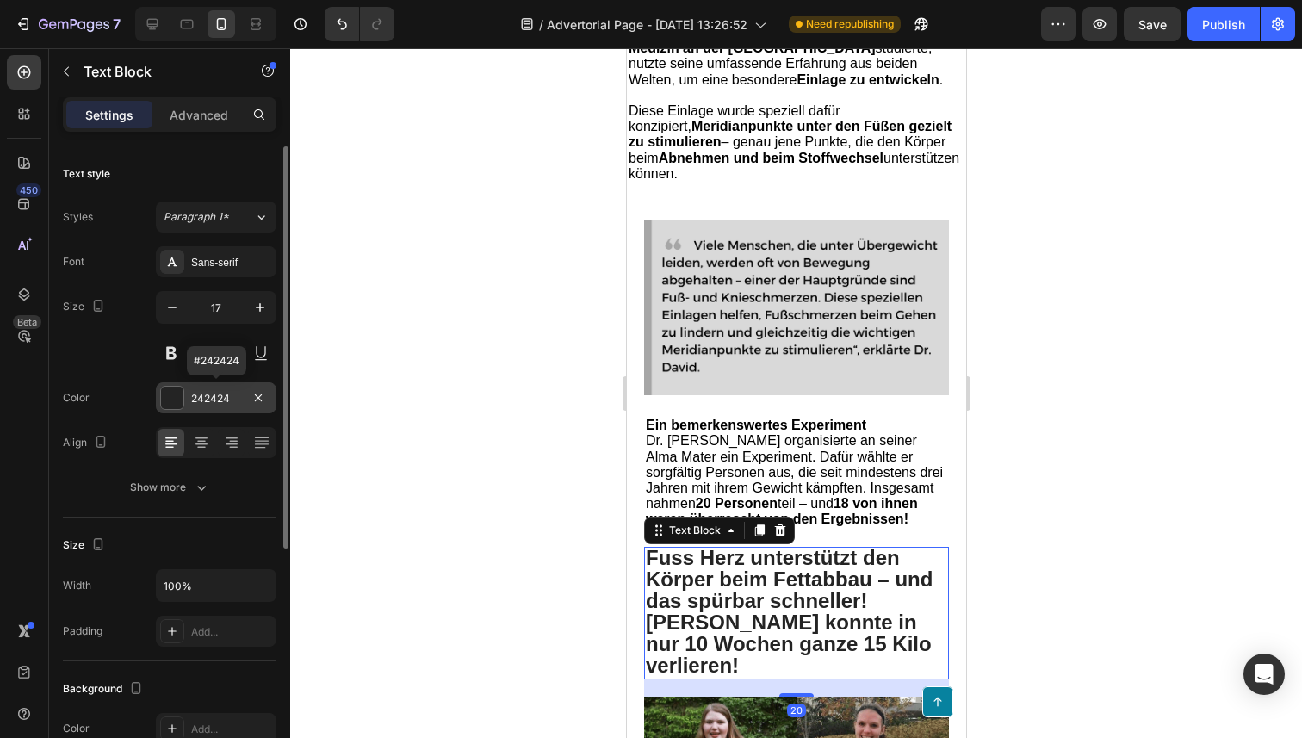
click at [207, 393] on div "242424" at bounding box center [216, 398] width 50 height 15
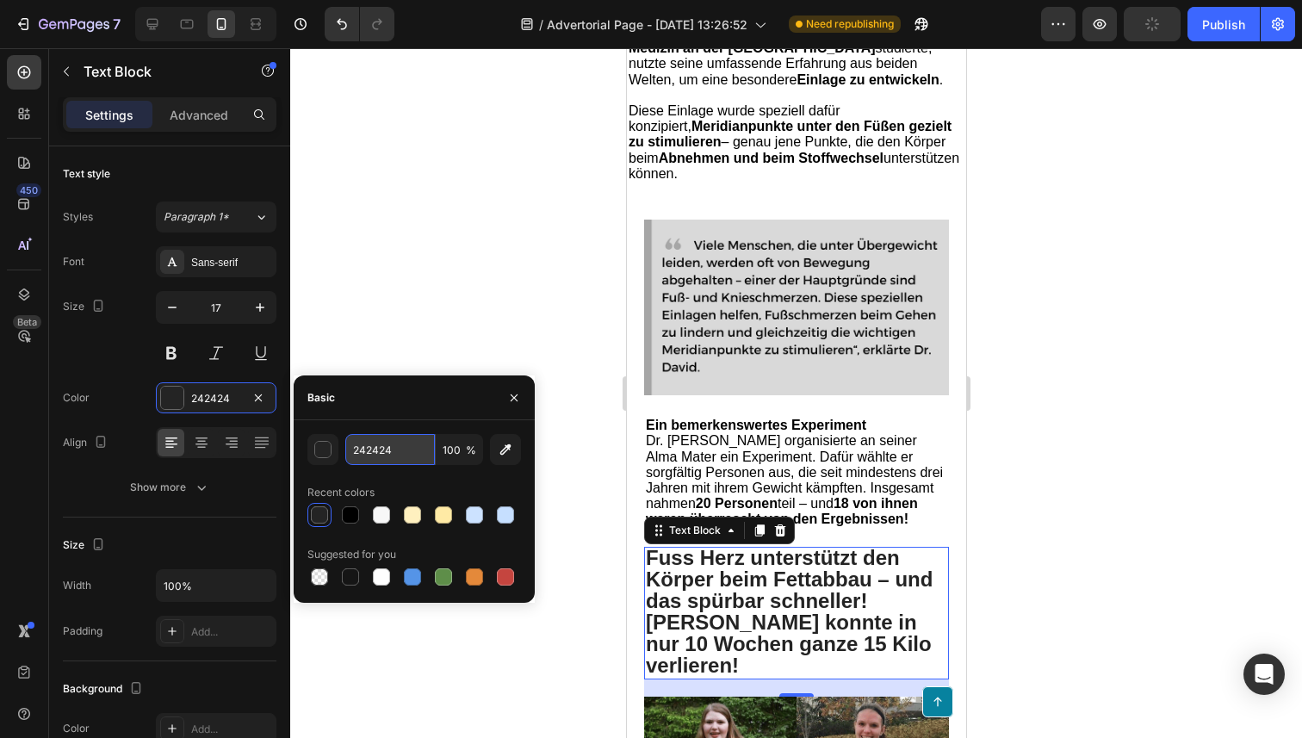
click at [383, 461] on input "242424" at bounding box center [390, 449] width 90 height 31
paste input "000000"
type input "000000"
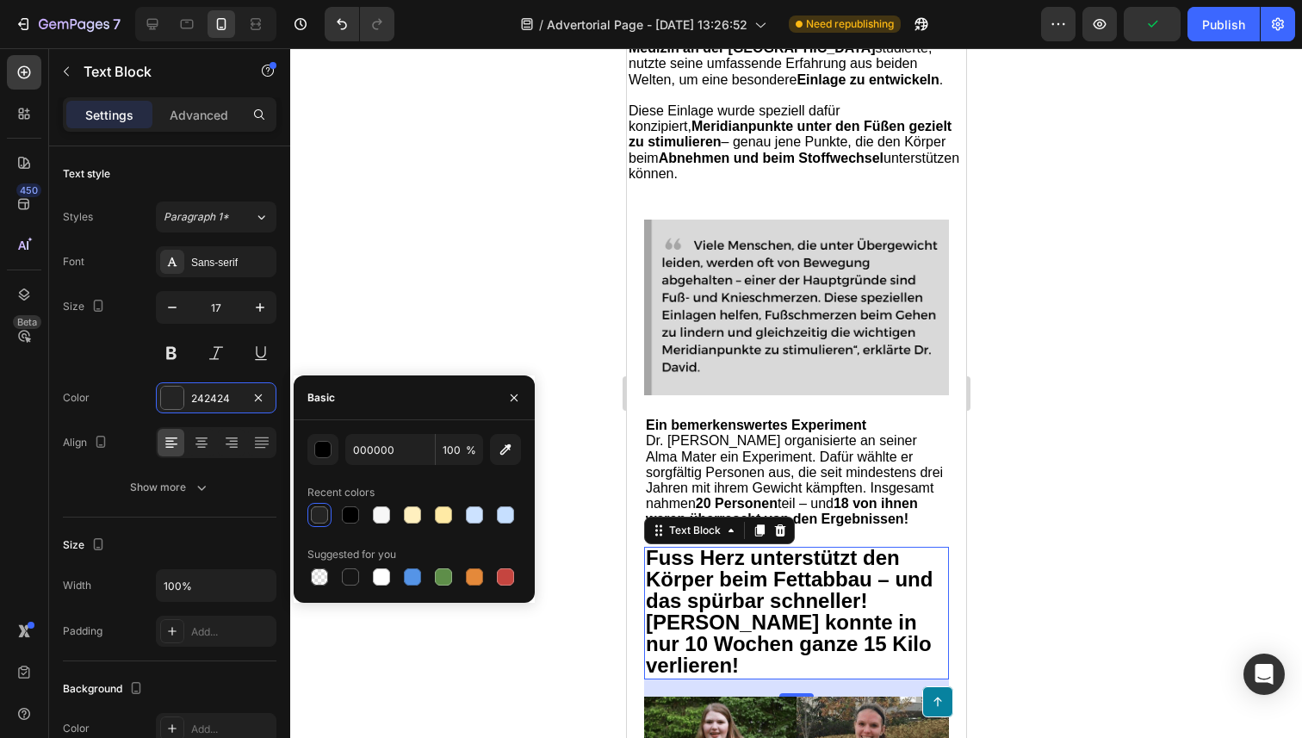
click at [707, 560] on strong "Fuss Herz unterstützt den Körper beim Fettabbau – und das spürbar schneller!" at bounding box center [788, 579] width 287 height 66
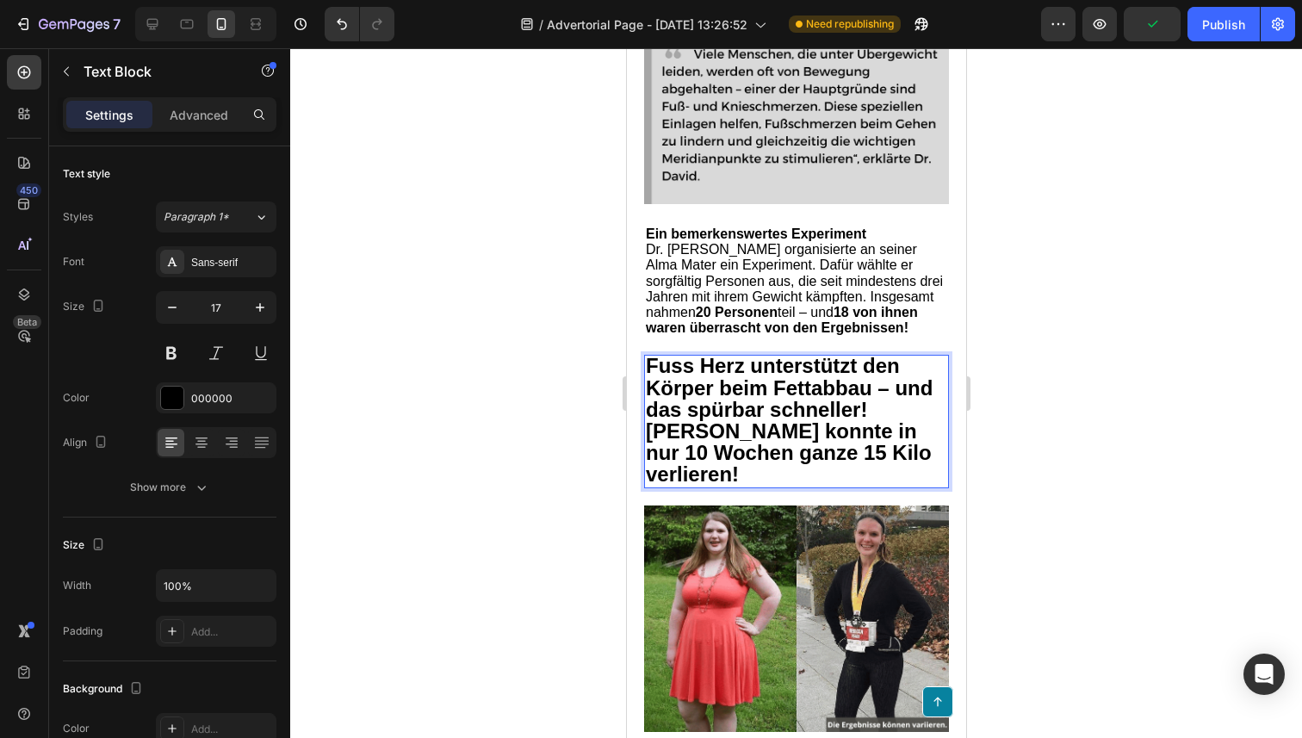
scroll to position [2219, 0]
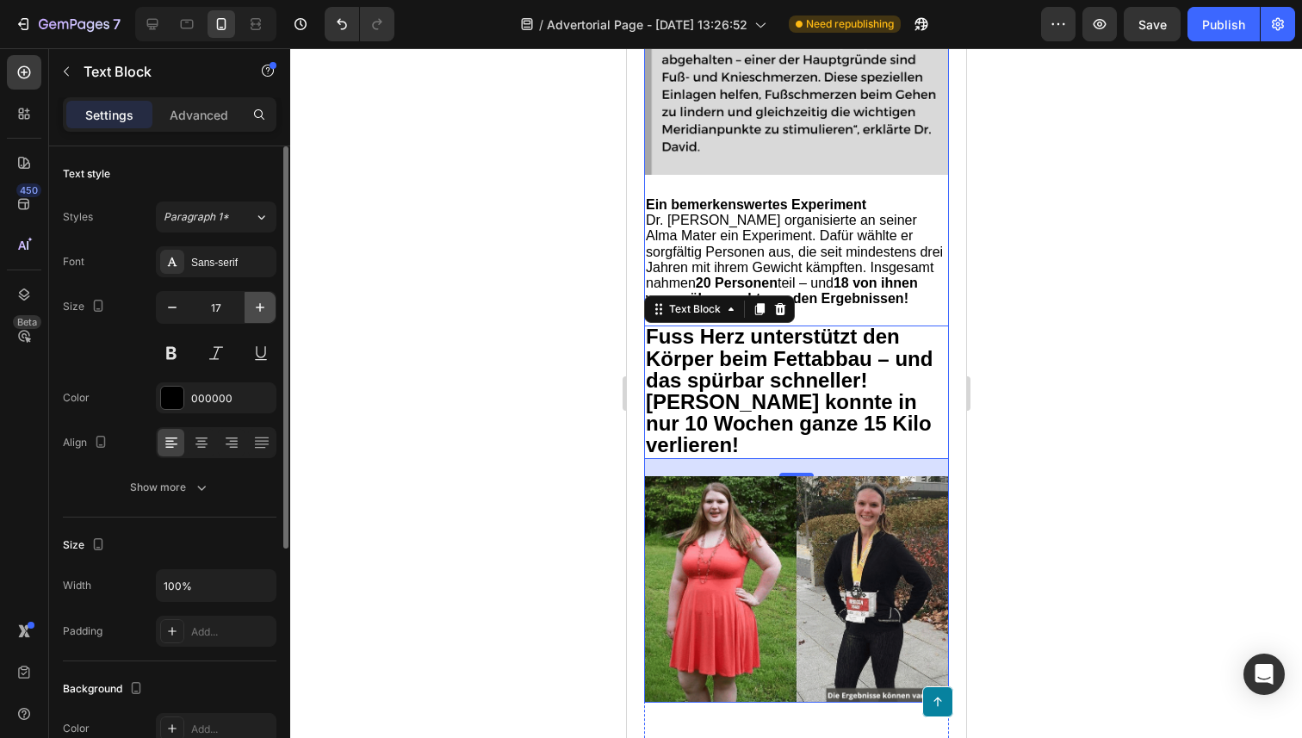
click at [267, 309] on icon "button" at bounding box center [259, 307] width 17 height 17
type input "18"
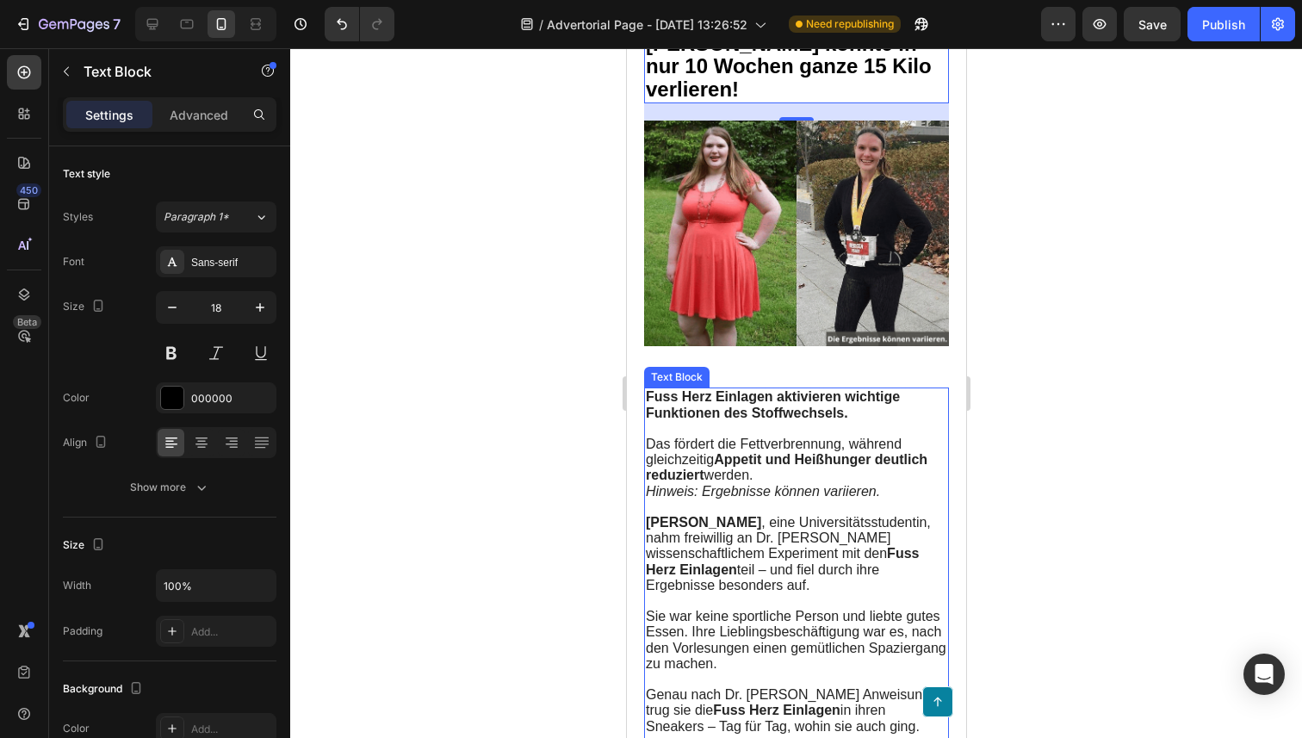
scroll to position [2711, 0]
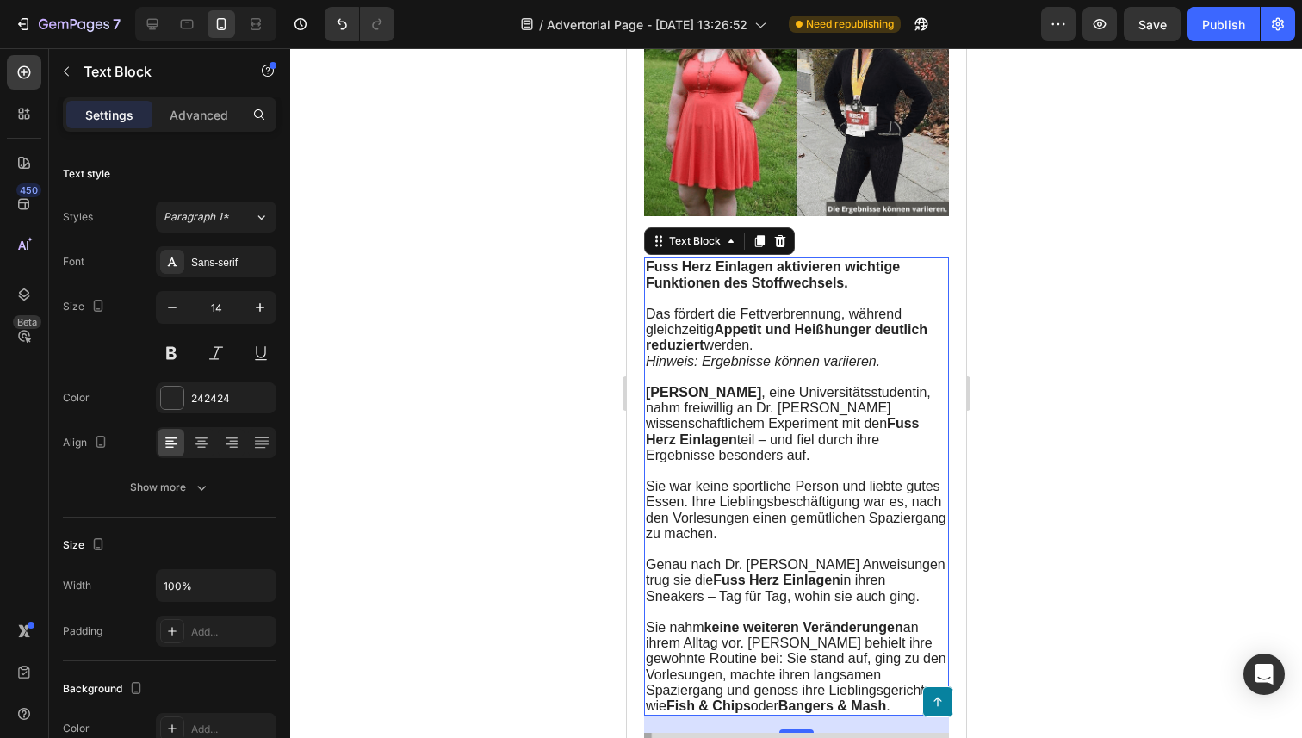
click at [706, 374] on p at bounding box center [795, 376] width 301 height 15
click at [177, 399] on div at bounding box center [172, 398] width 22 height 22
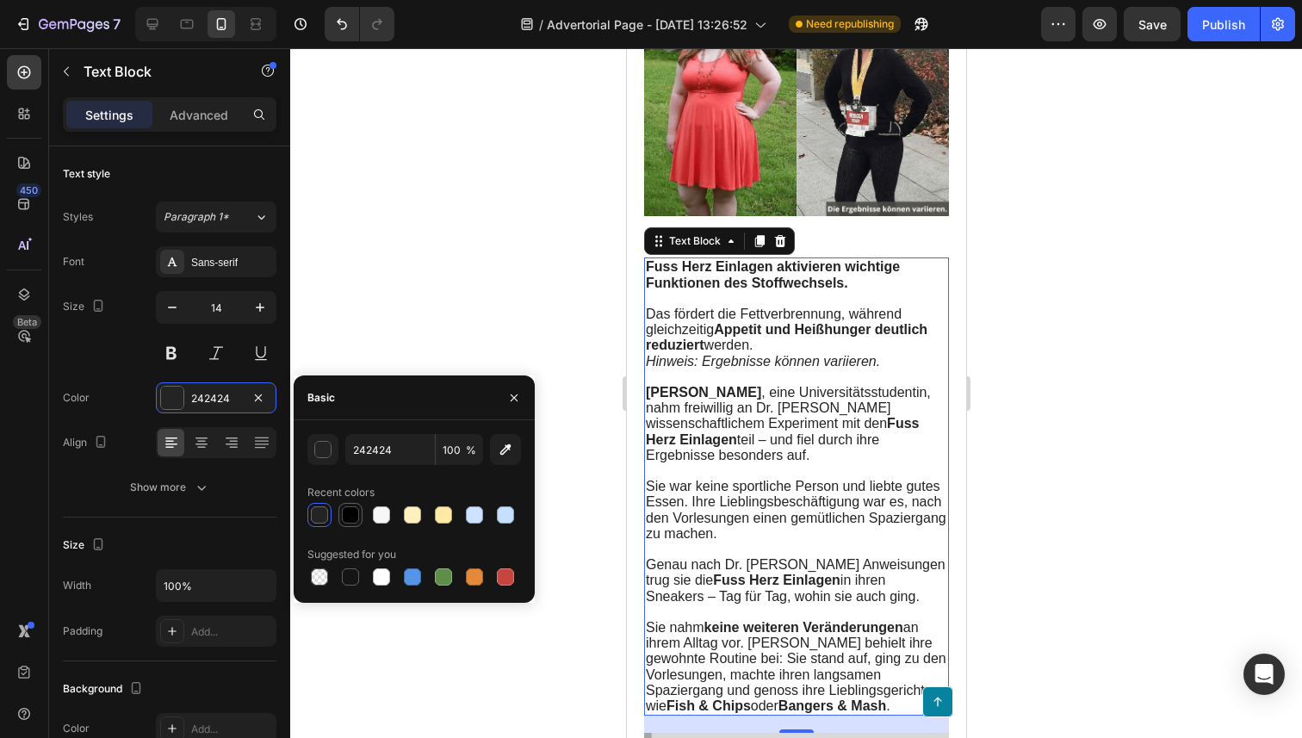
click at [345, 512] on div at bounding box center [350, 514] width 17 height 17
type input "000000"
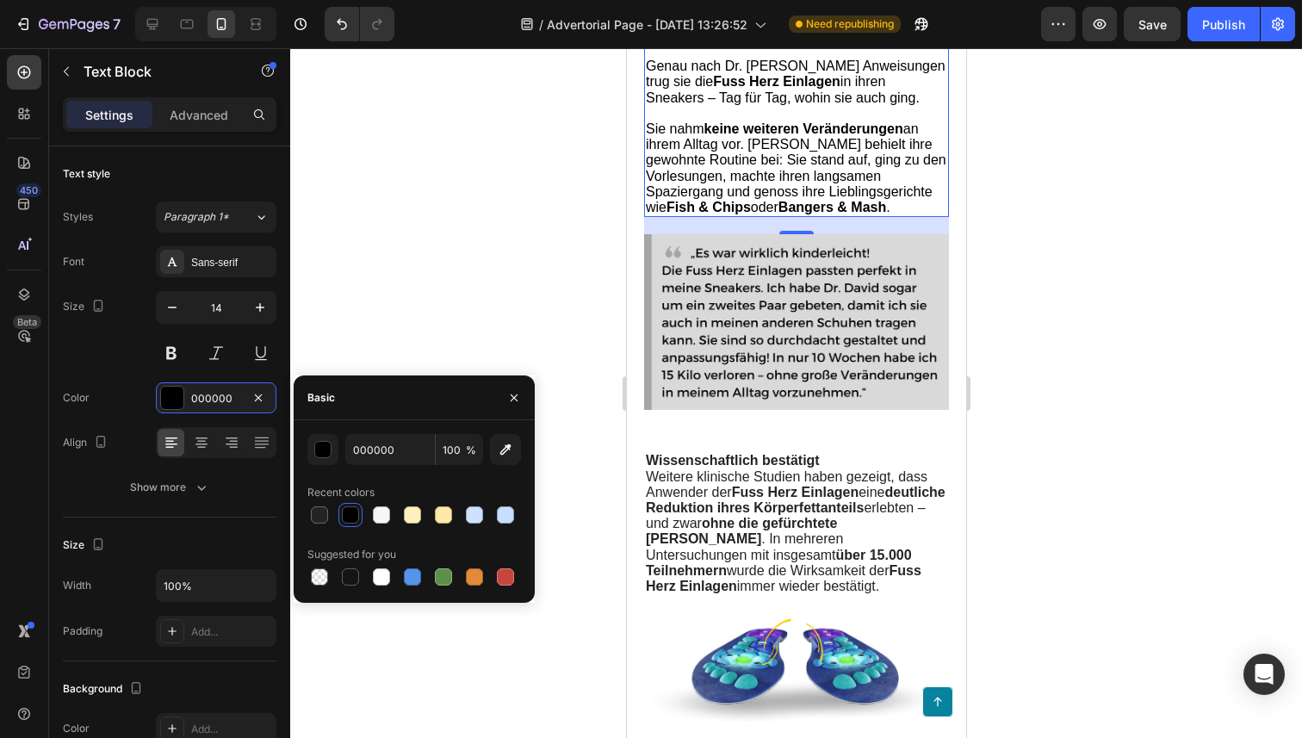
scroll to position [3208, 0]
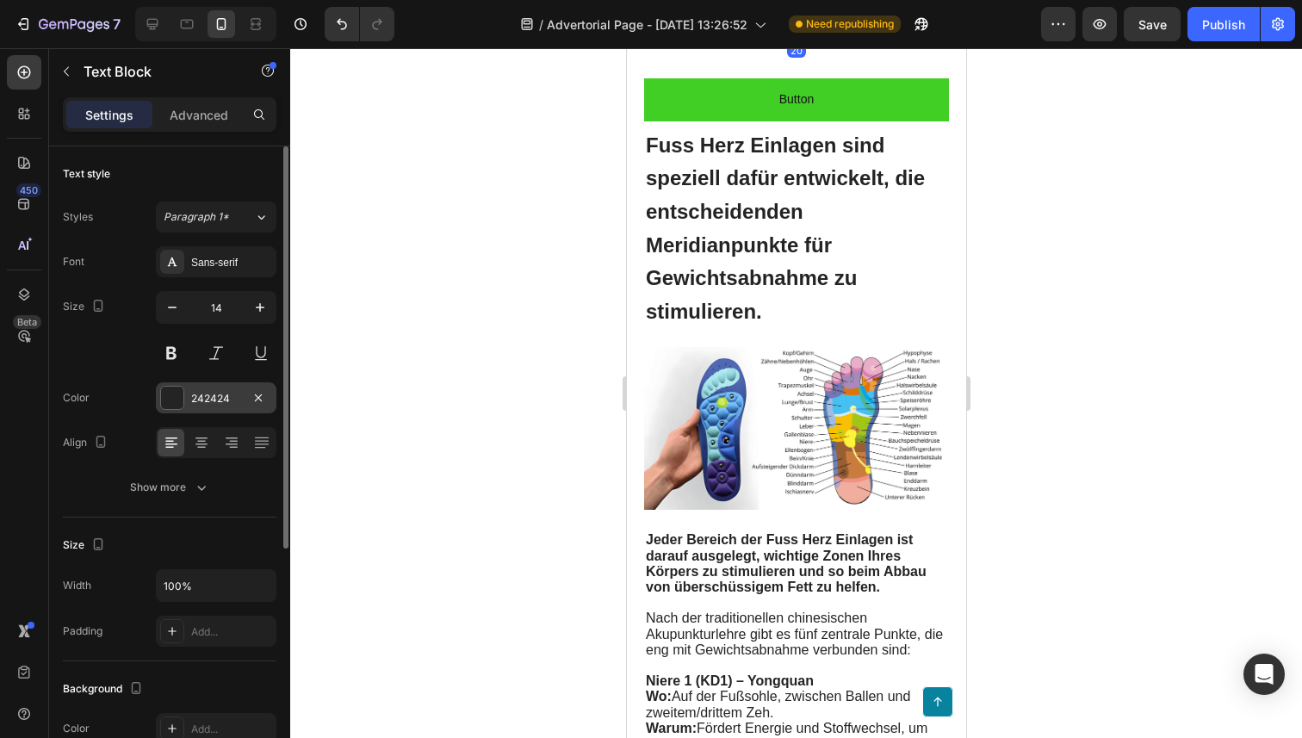
click at [168, 393] on div at bounding box center [172, 398] width 22 height 22
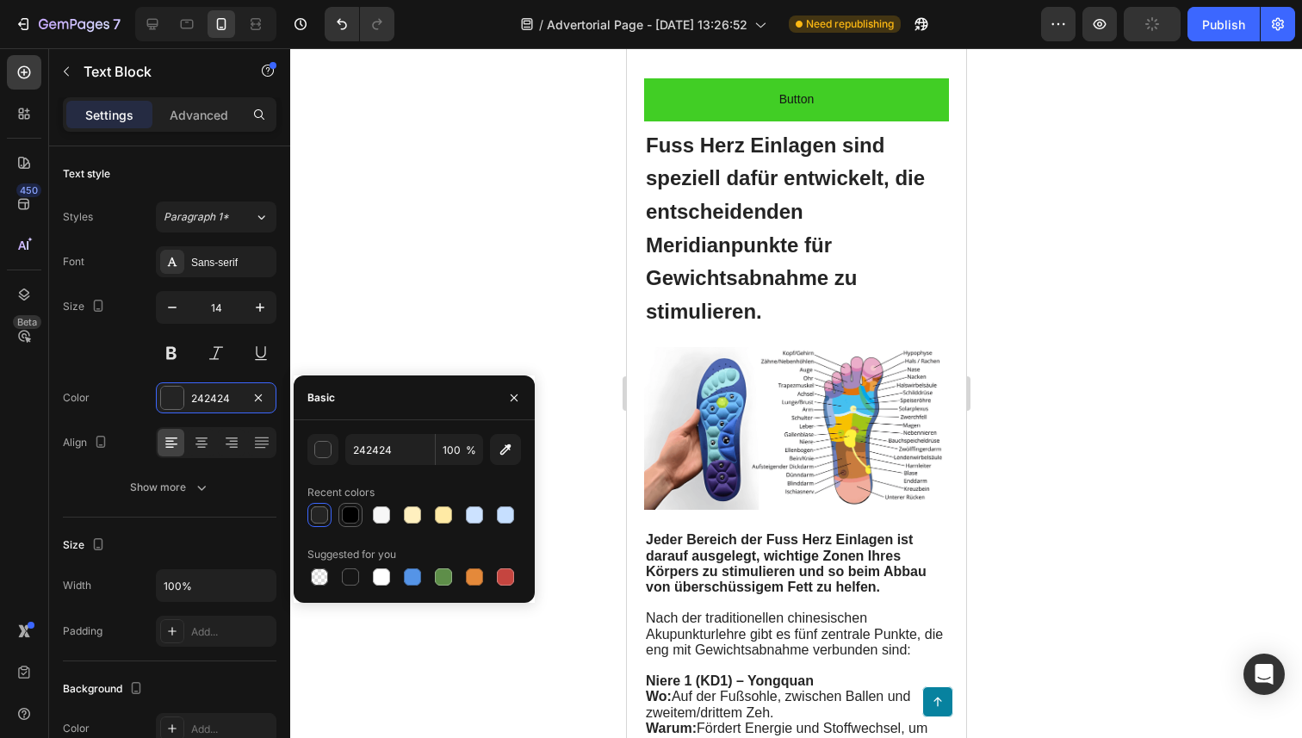
click at [350, 519] on div at bounding box center [350, 514] width 17 height 17
type input "000000"
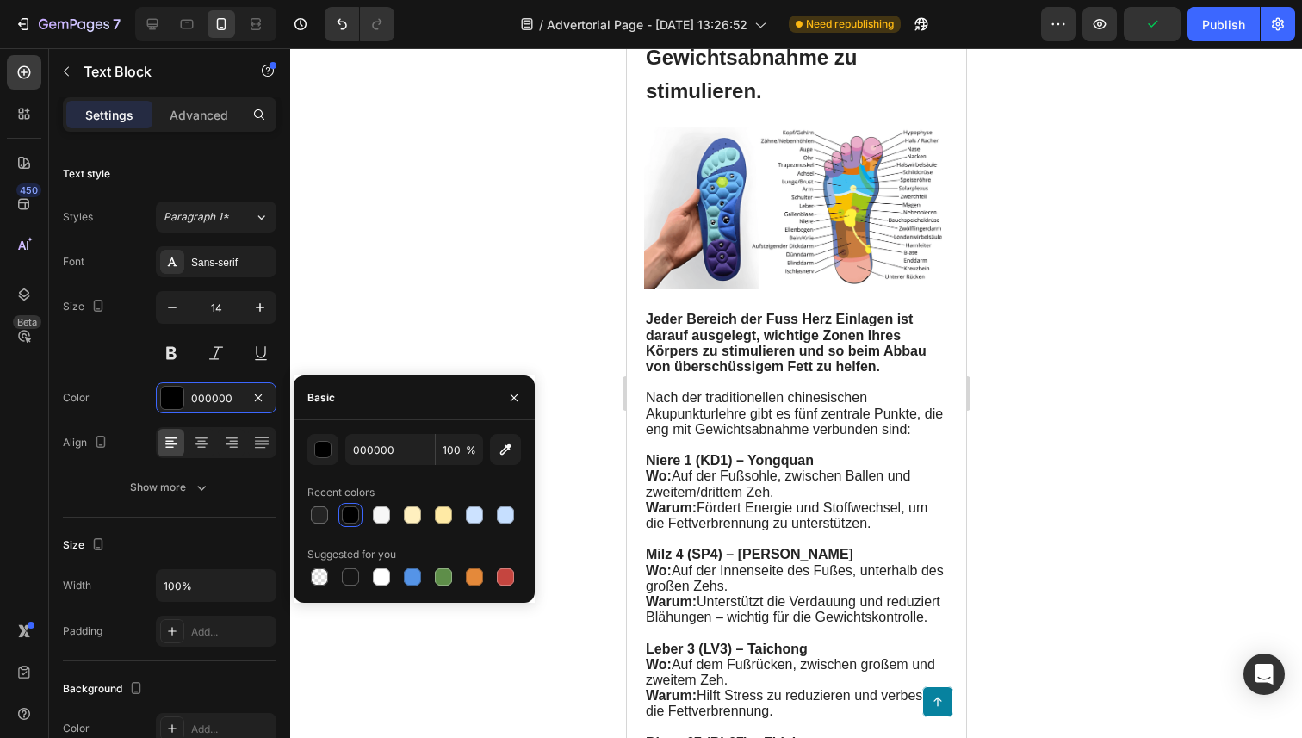
scroll to position [3549, 0]
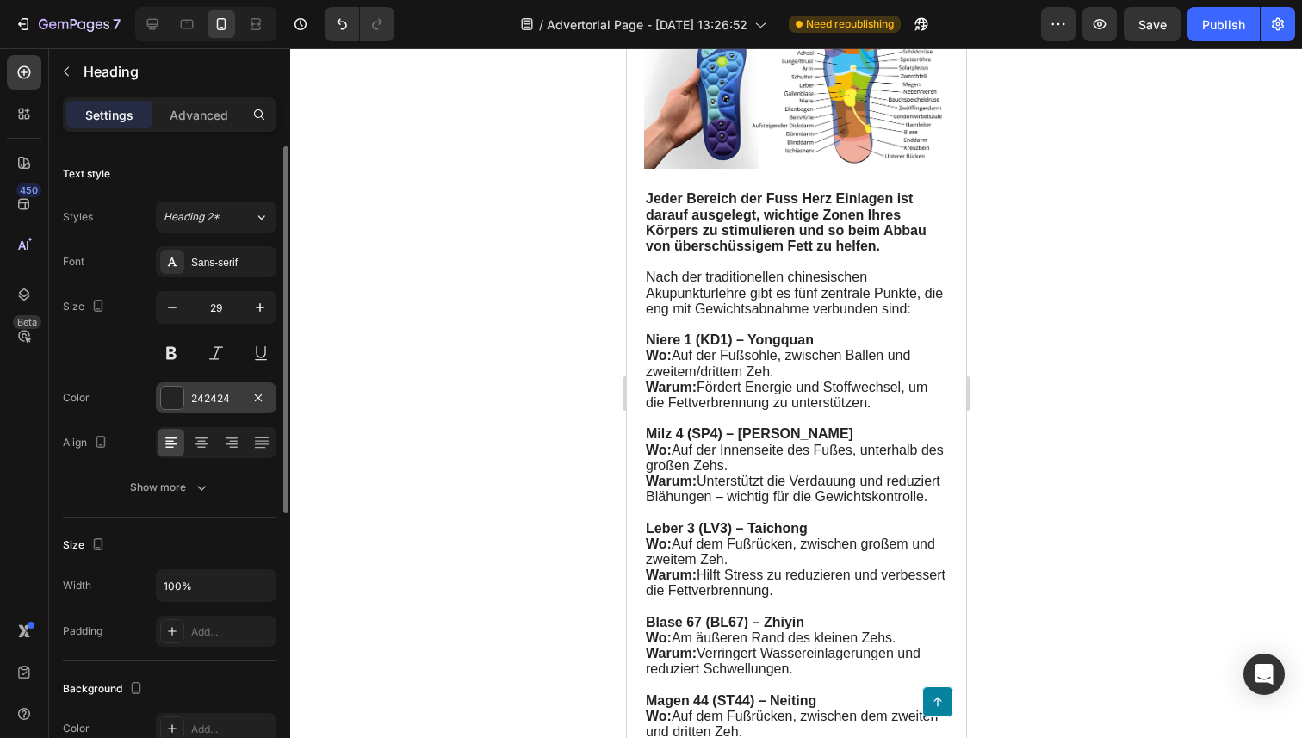
click at [179, 389] on div at bounding box center [172, 398] width 22 height 22
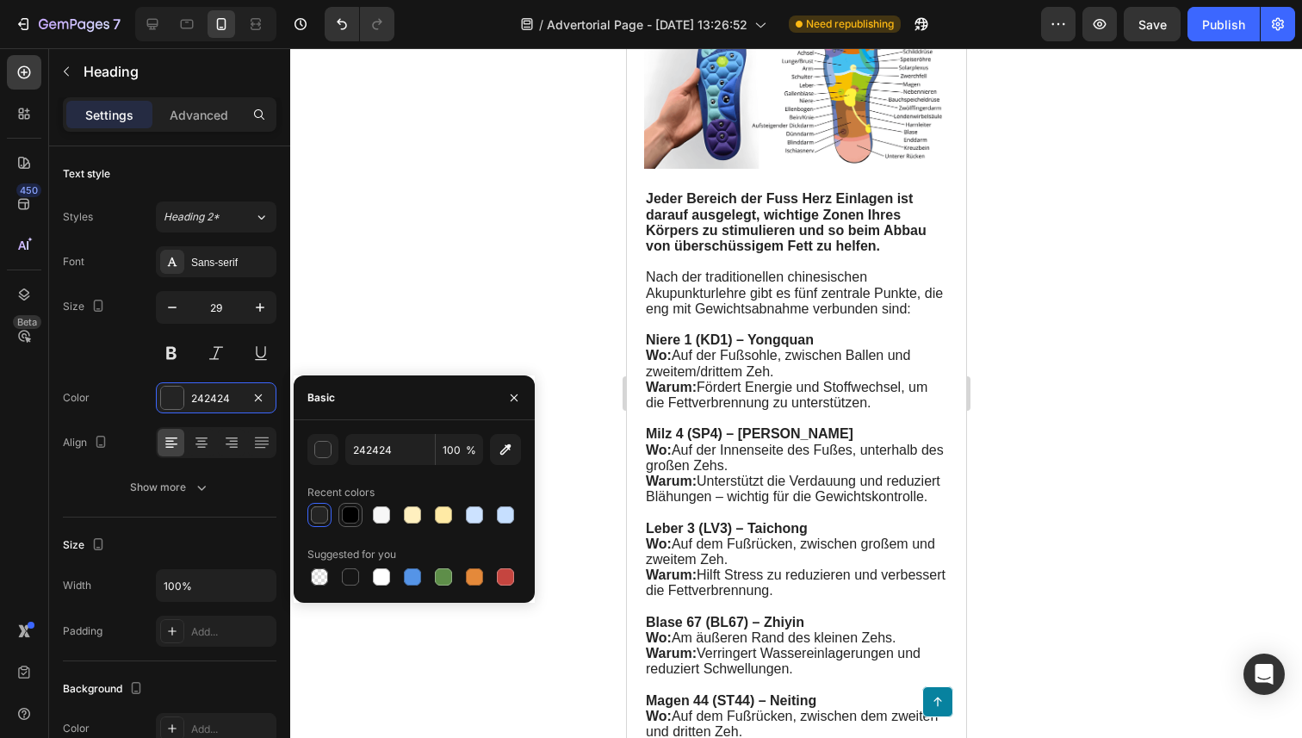
click at [354, 510] on div at bounding box center [350, 514] width 17 height 17
type input "000000"
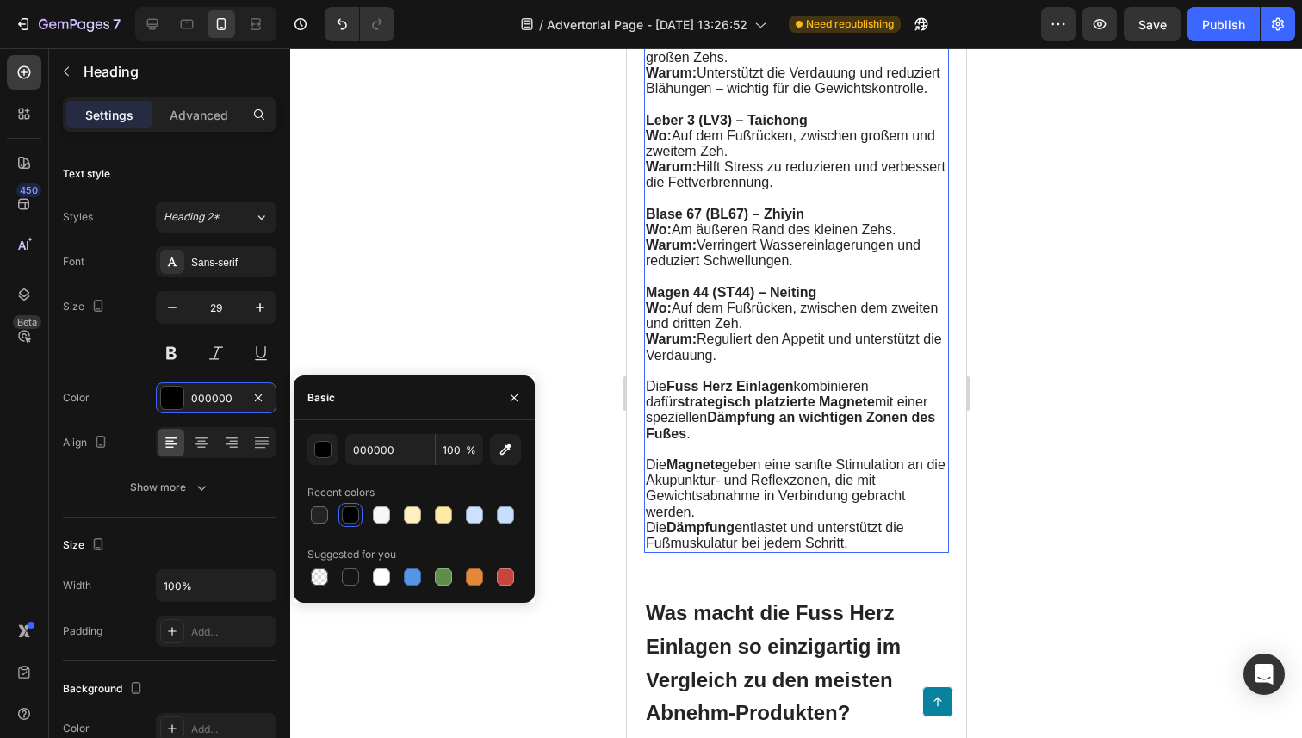
scroll to position [4005, 0]
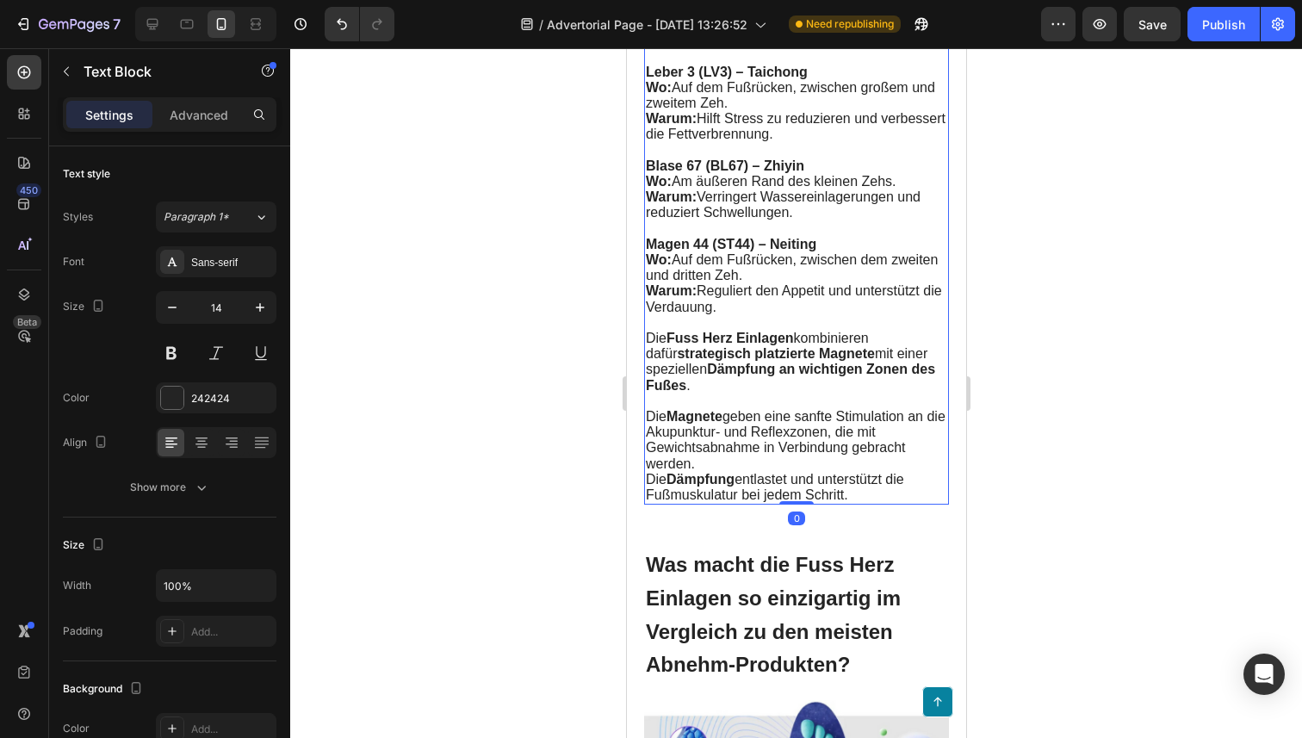
click at [168, 399] on div at bounding box center [172, 398] width 22 height 22
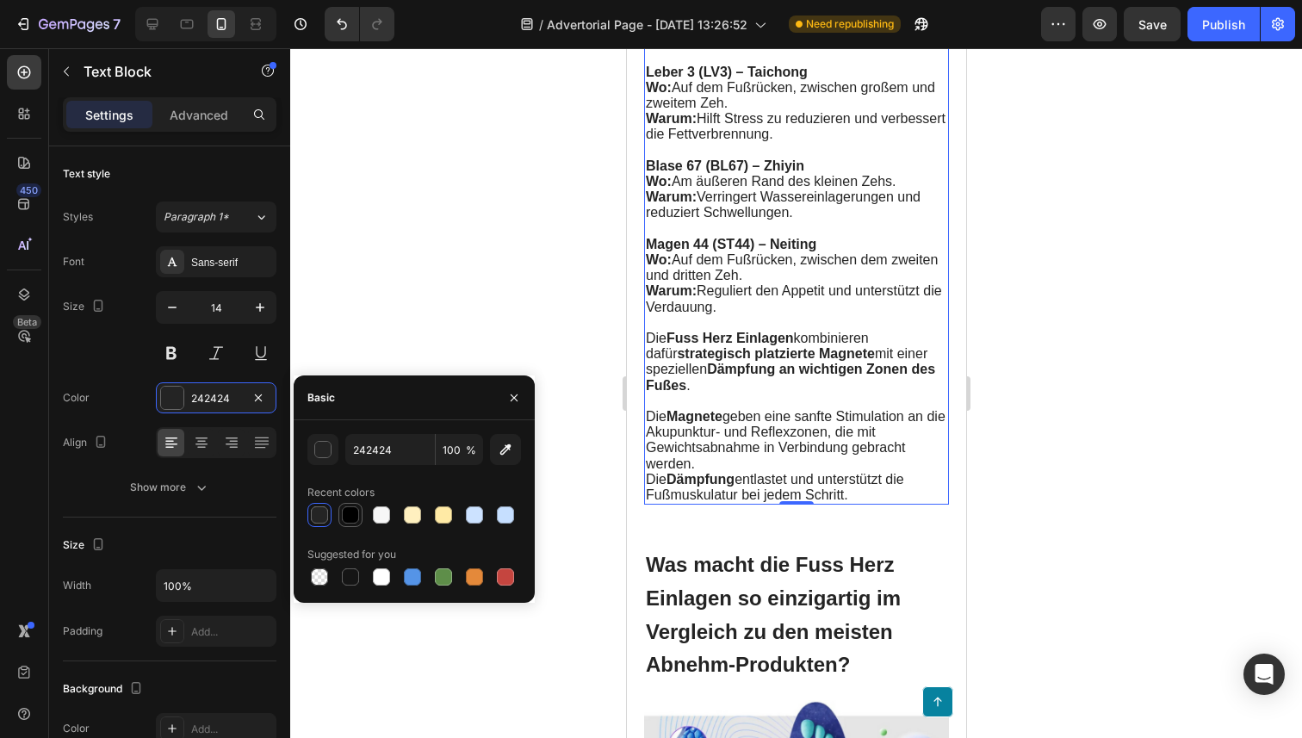
click at [341, 520] on div at bounding box center [350, 515] width 21 height 21
type input "000000"
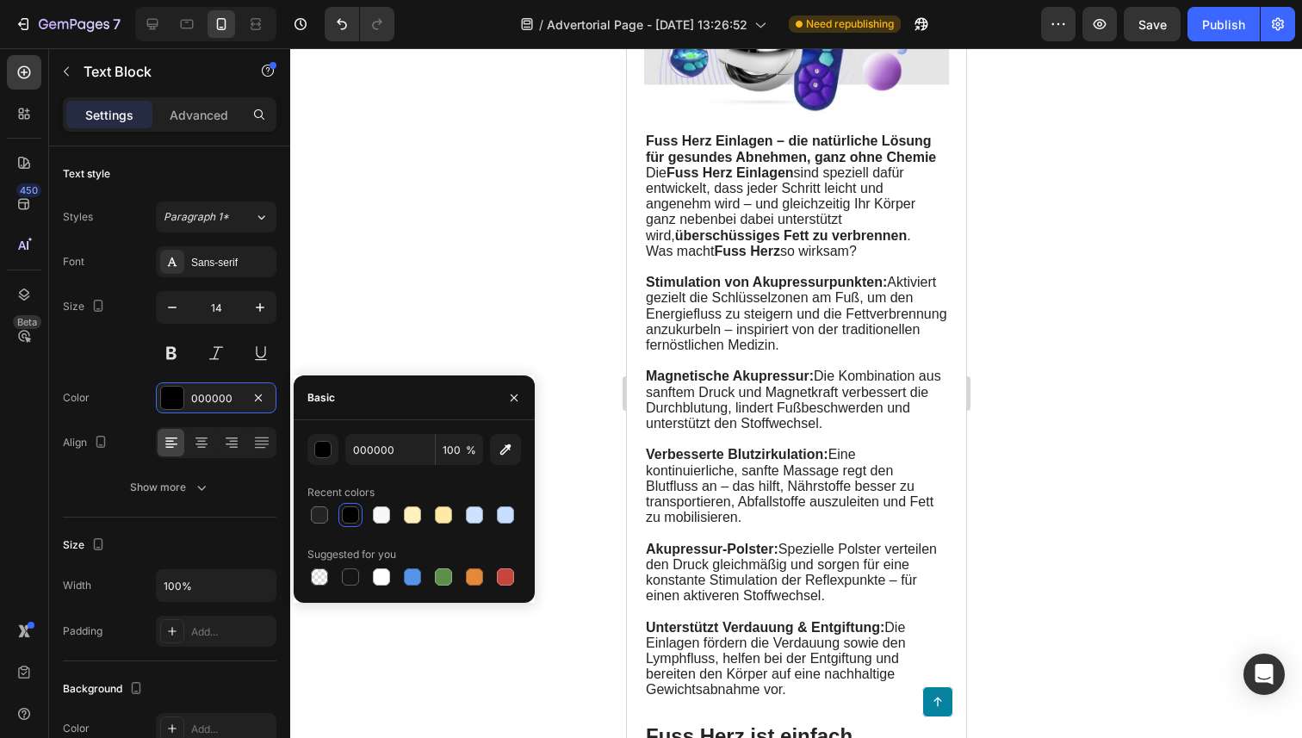
scroll to position [4792, 0]
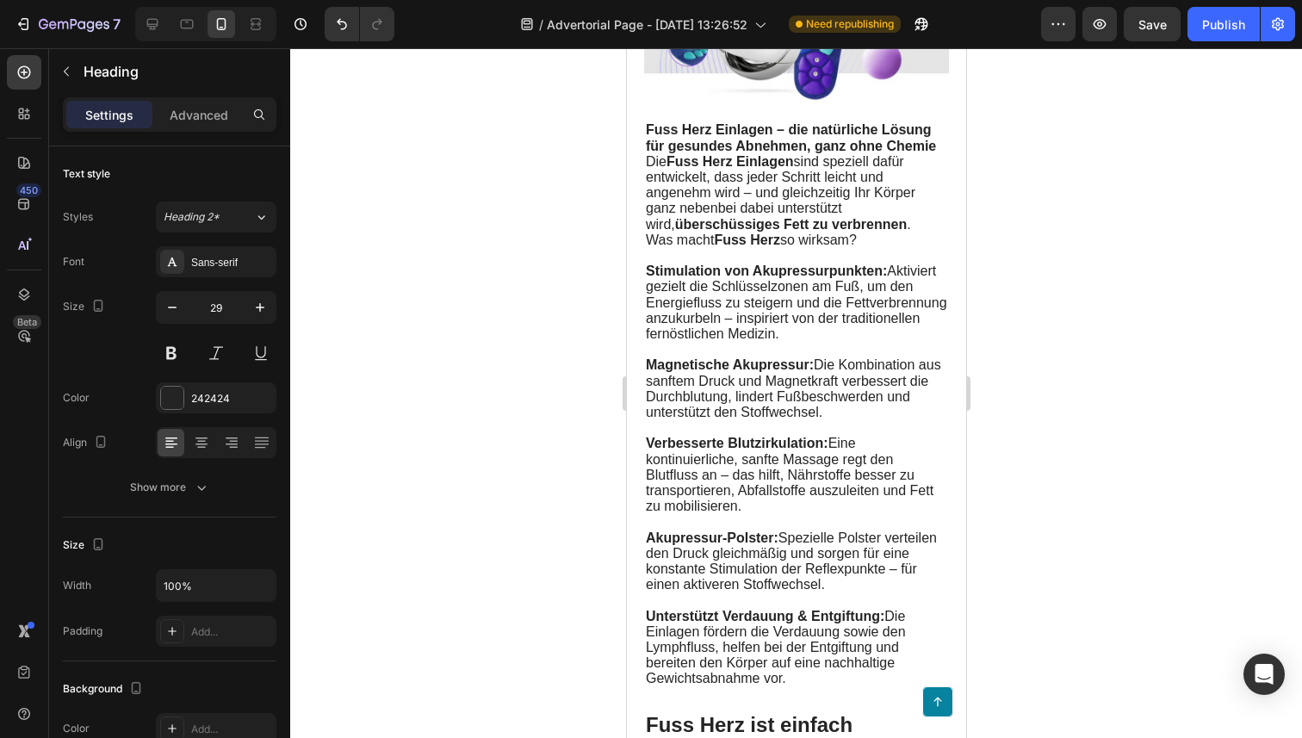
click at [170, 409] on div at bounding box center [172, 398] width 24 height 24
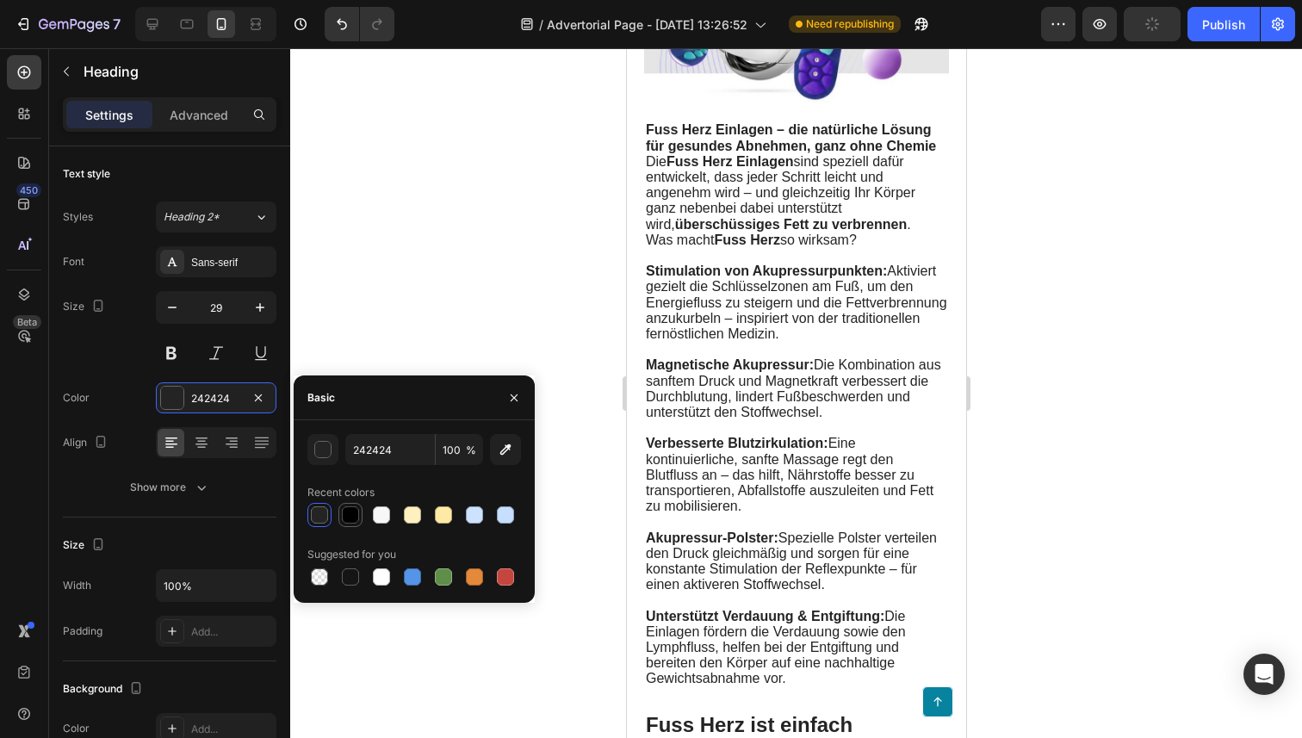
click at [347, 512] on div at bounding box center [350, 514] width 17 height 17
type input "000000"
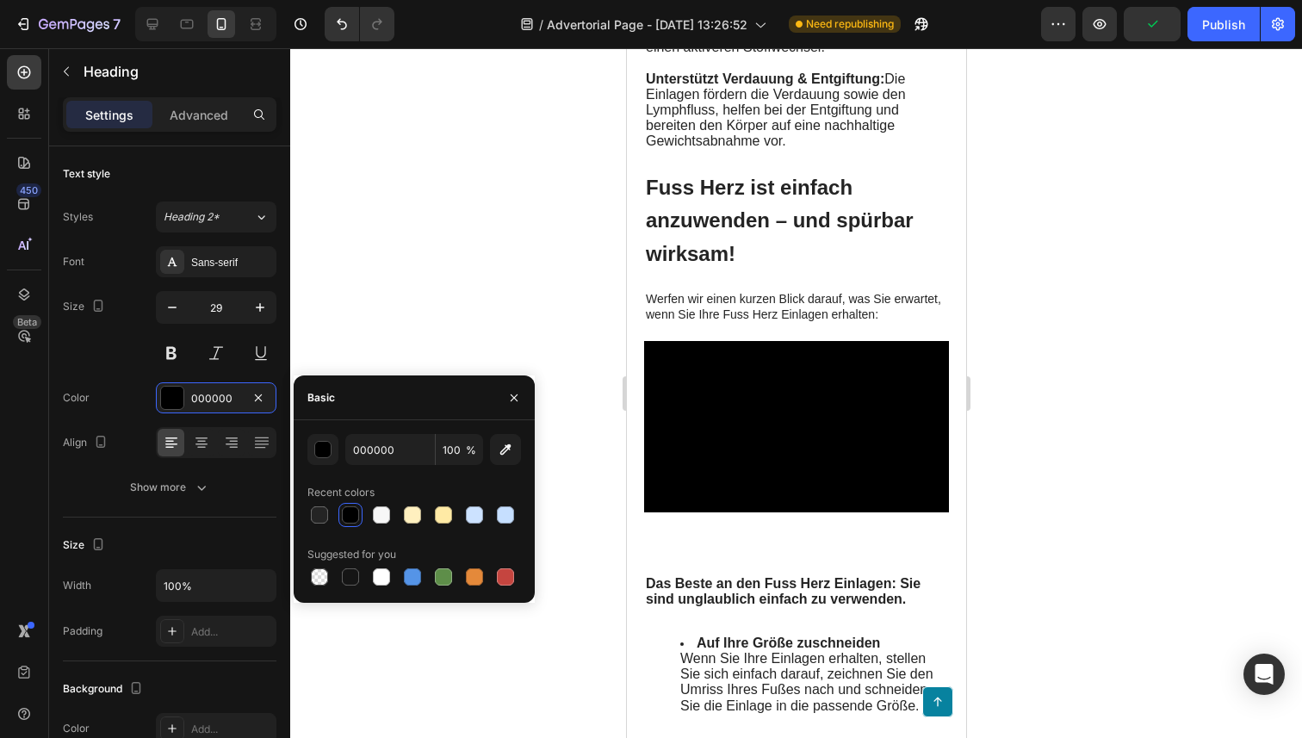
scroll to position [5345, 0]
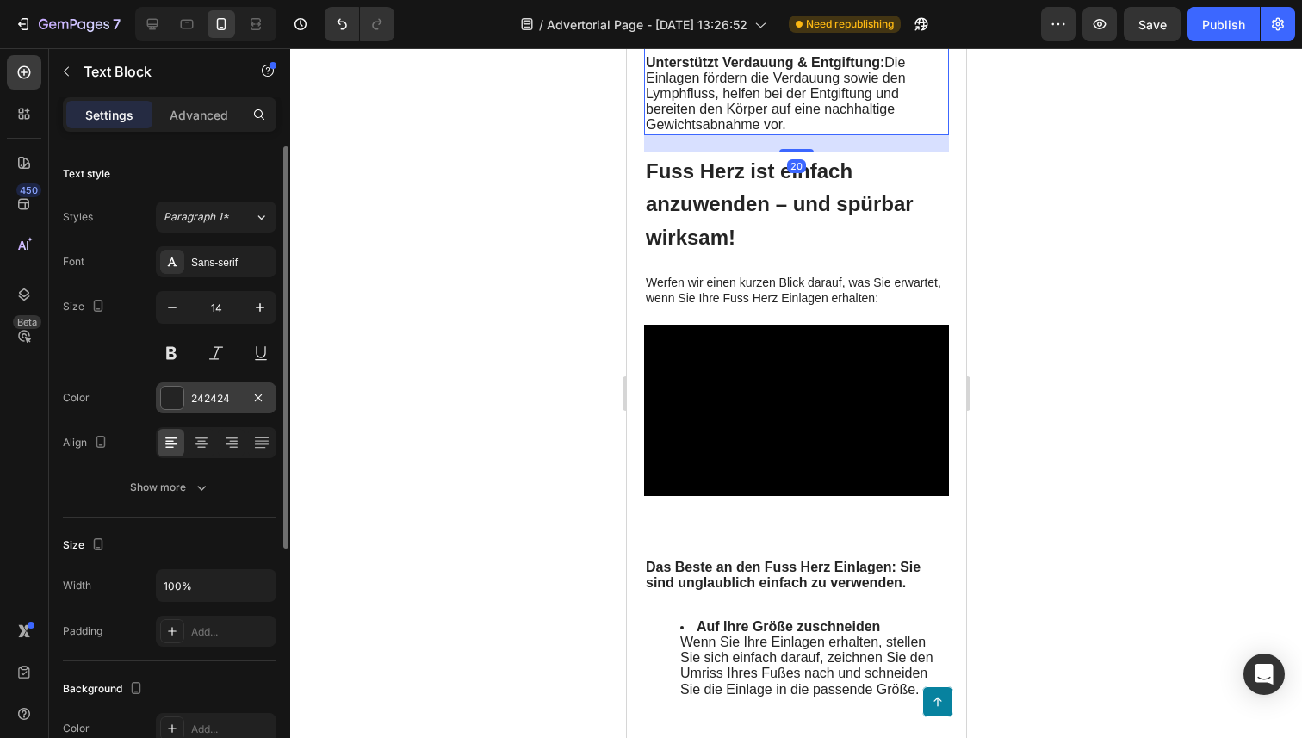
click at [170, 398] on div at bounding box center [172, 398] width 22 height 22
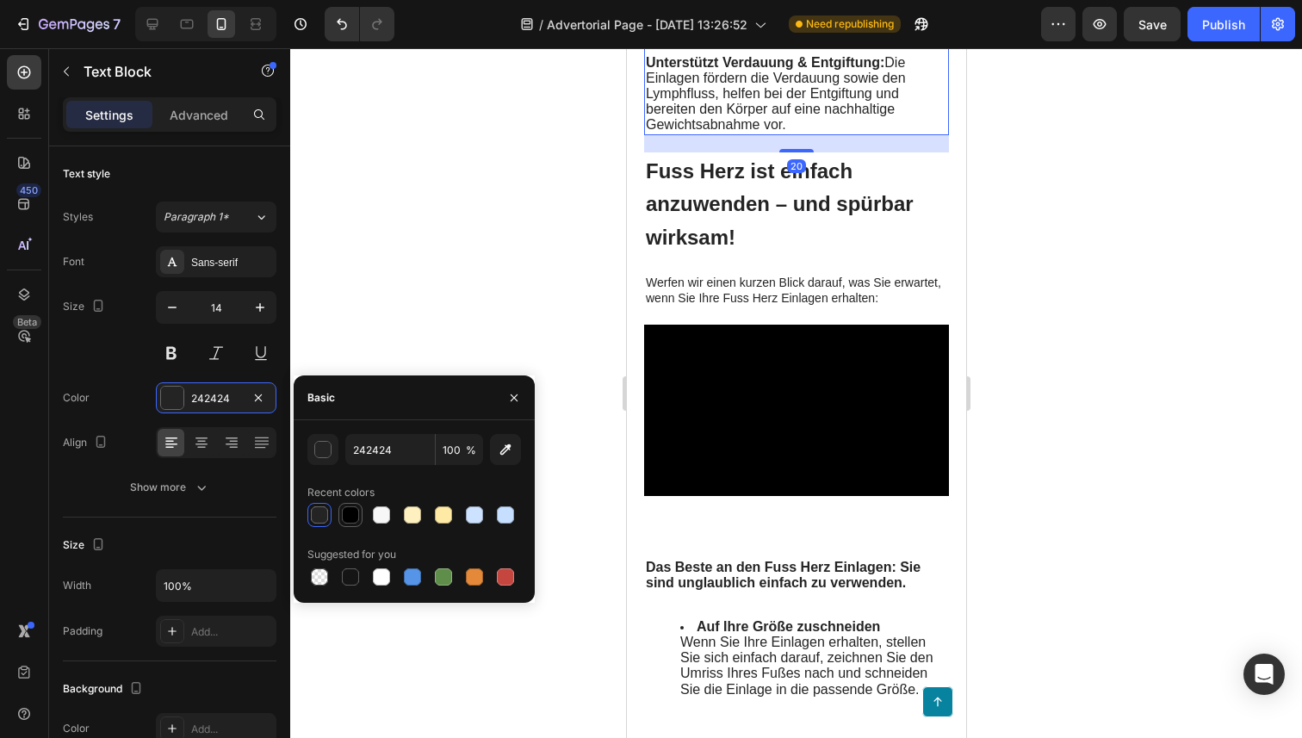
click at [351, 518] on div at bounding box center [350, 514] width 17 height 17
type input "000000"
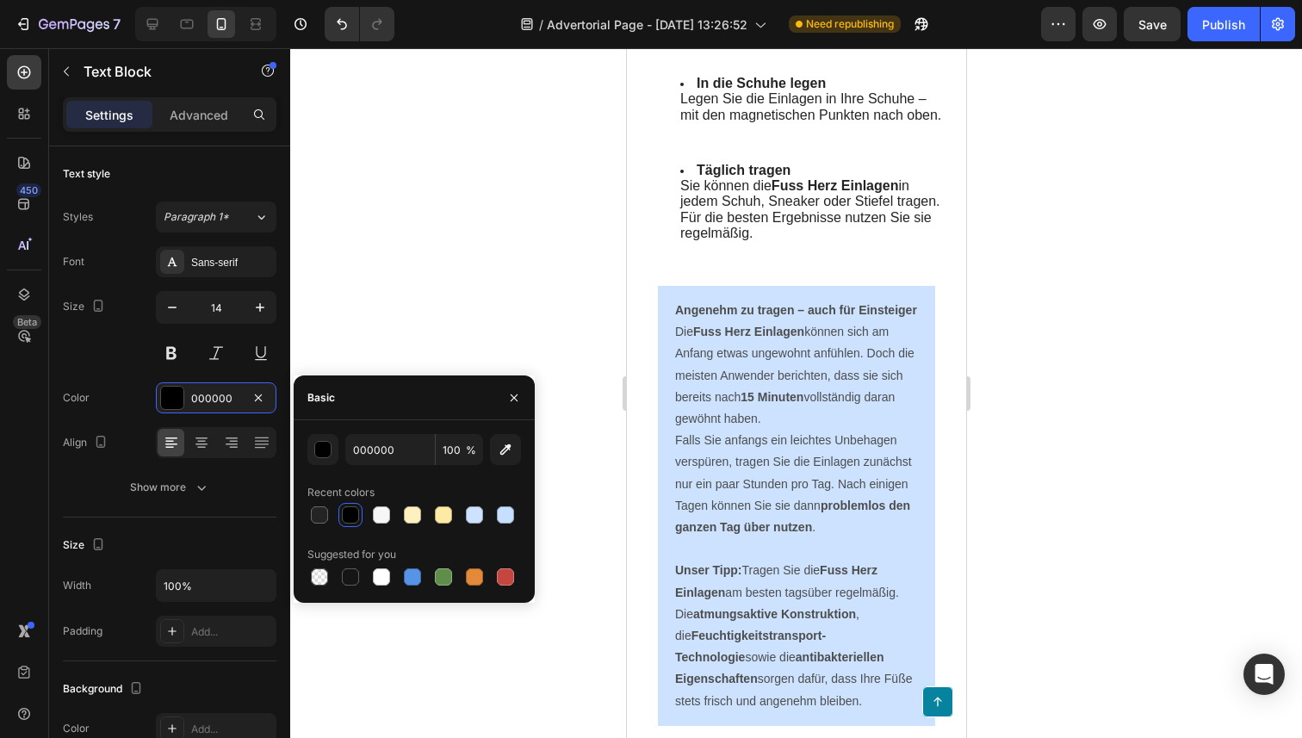
scroll to position [6023, 0]
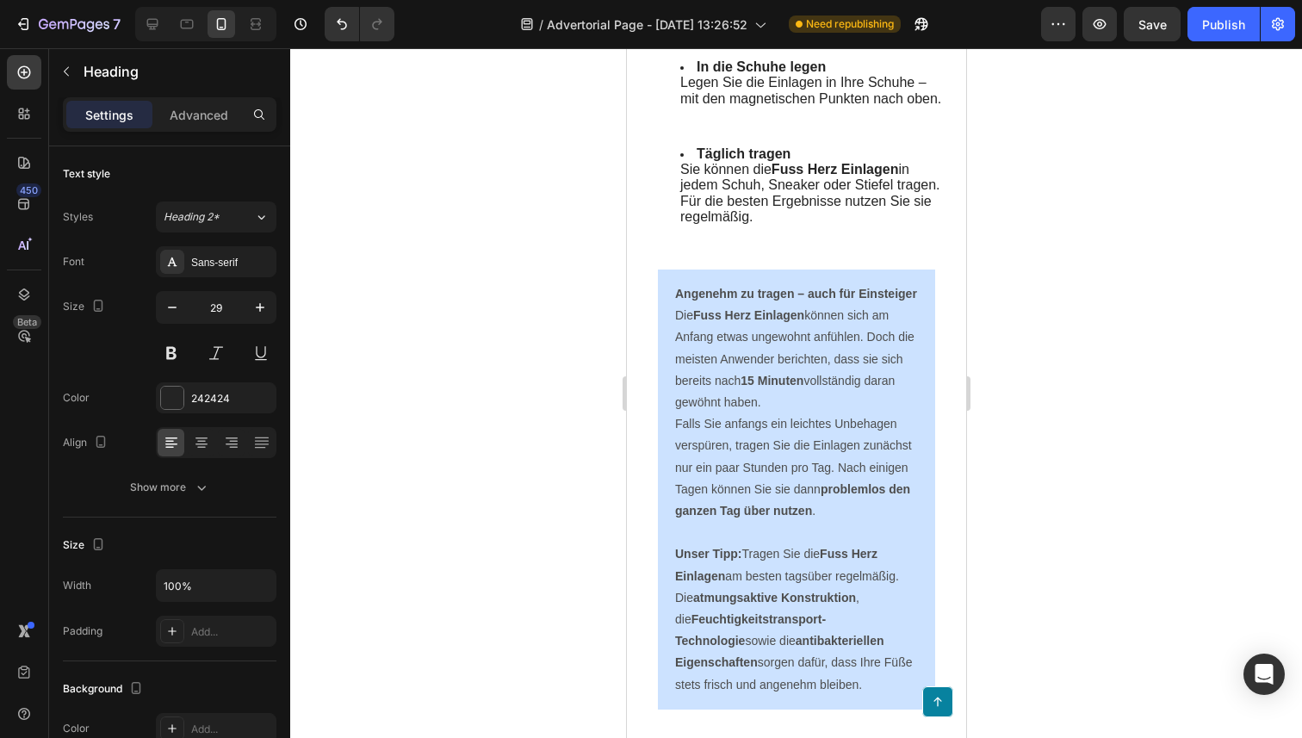
click at [171, 402] on div at bounding box center [172, 398] width 22 height 22
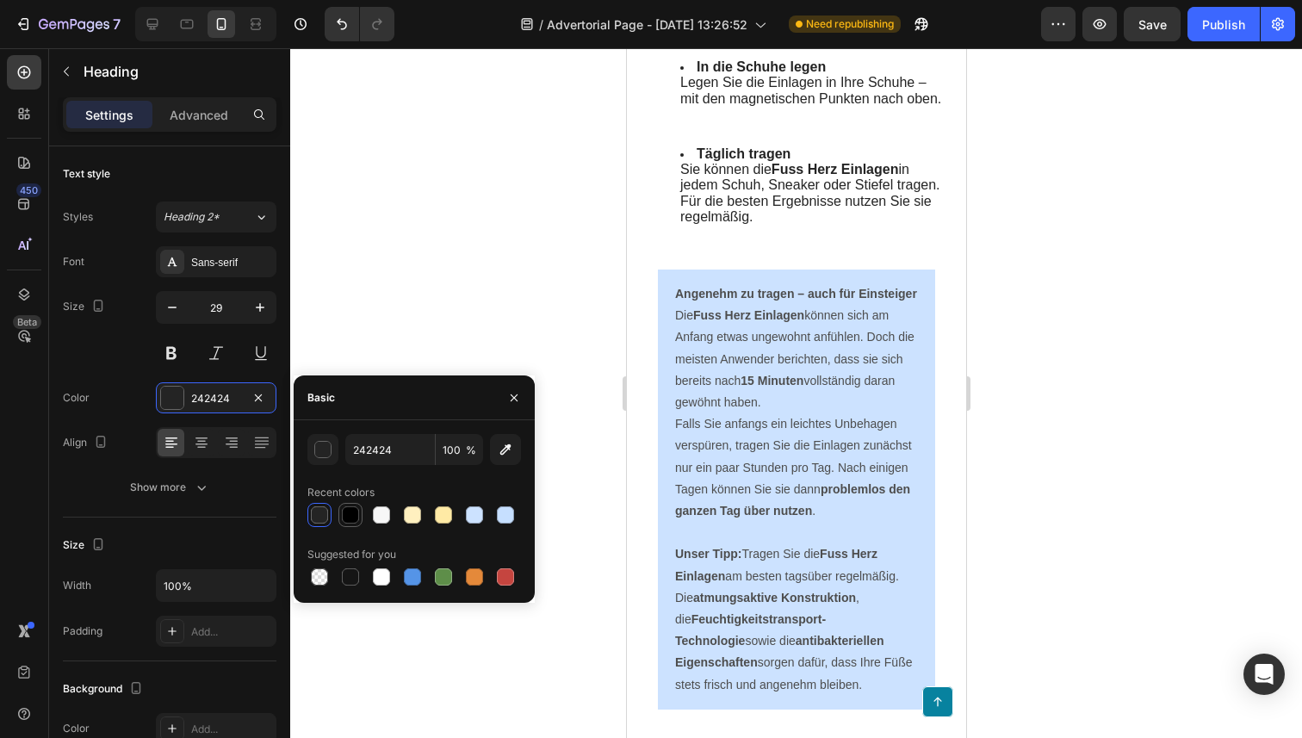
click at [344, 505] on div at bounding box center [350, 515] width 21 height 21
type input "000000"
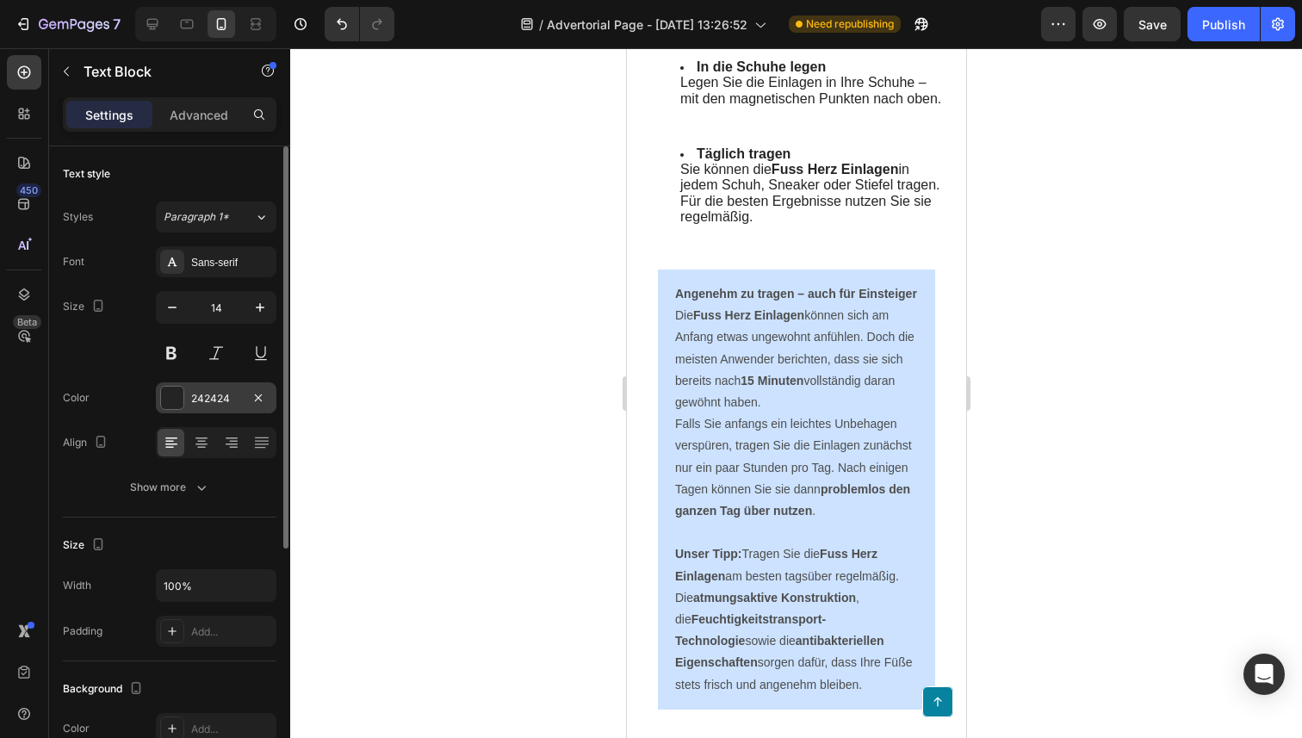
click at [174, 406] on div at bounding box center [172, 398] width 22 height 22
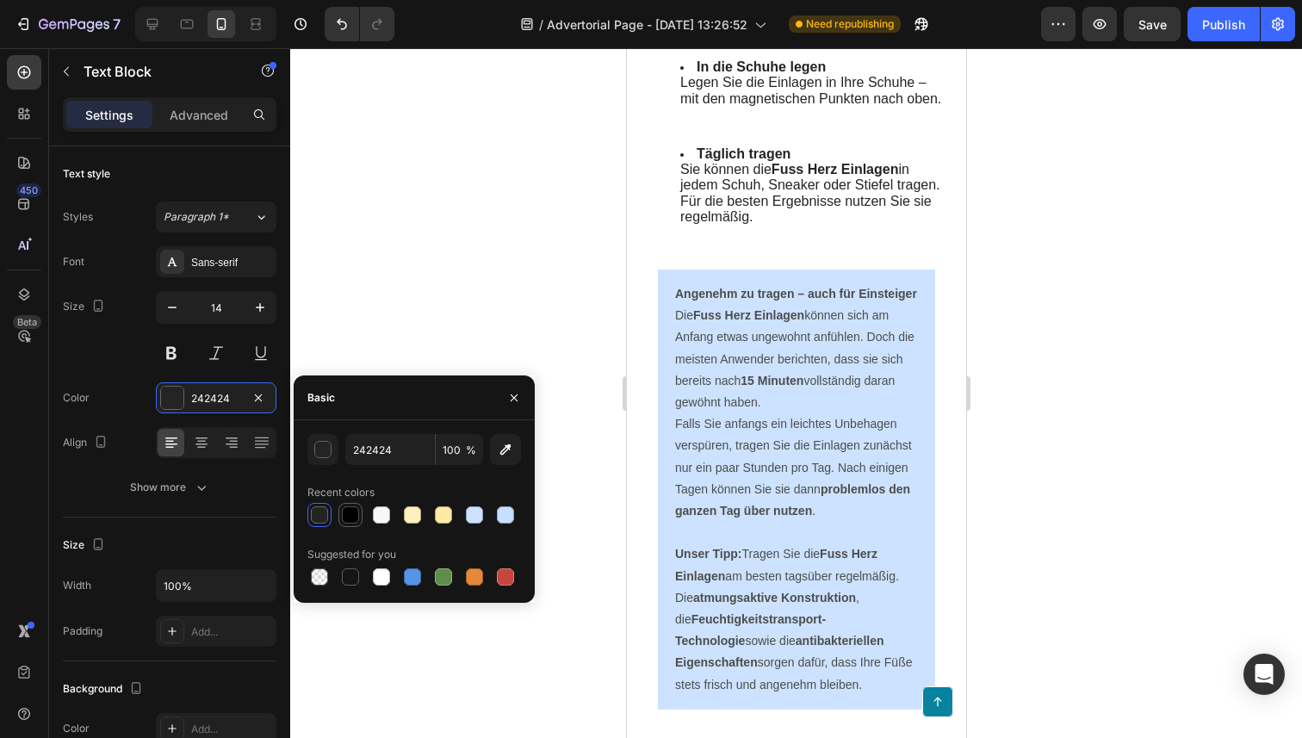
click at [353, 516] on div at bounding box center [350, 514] width 17 height 17
type input "000000"
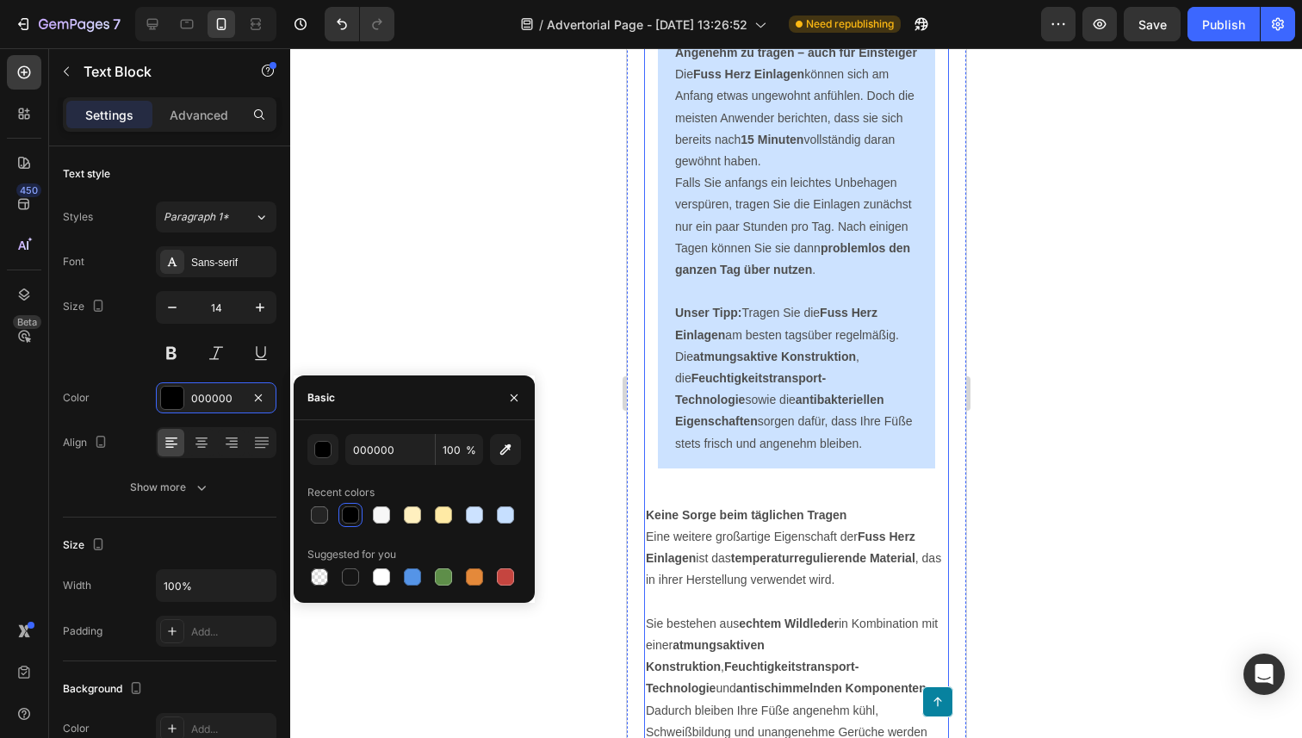
scroll to position [6314, 0]
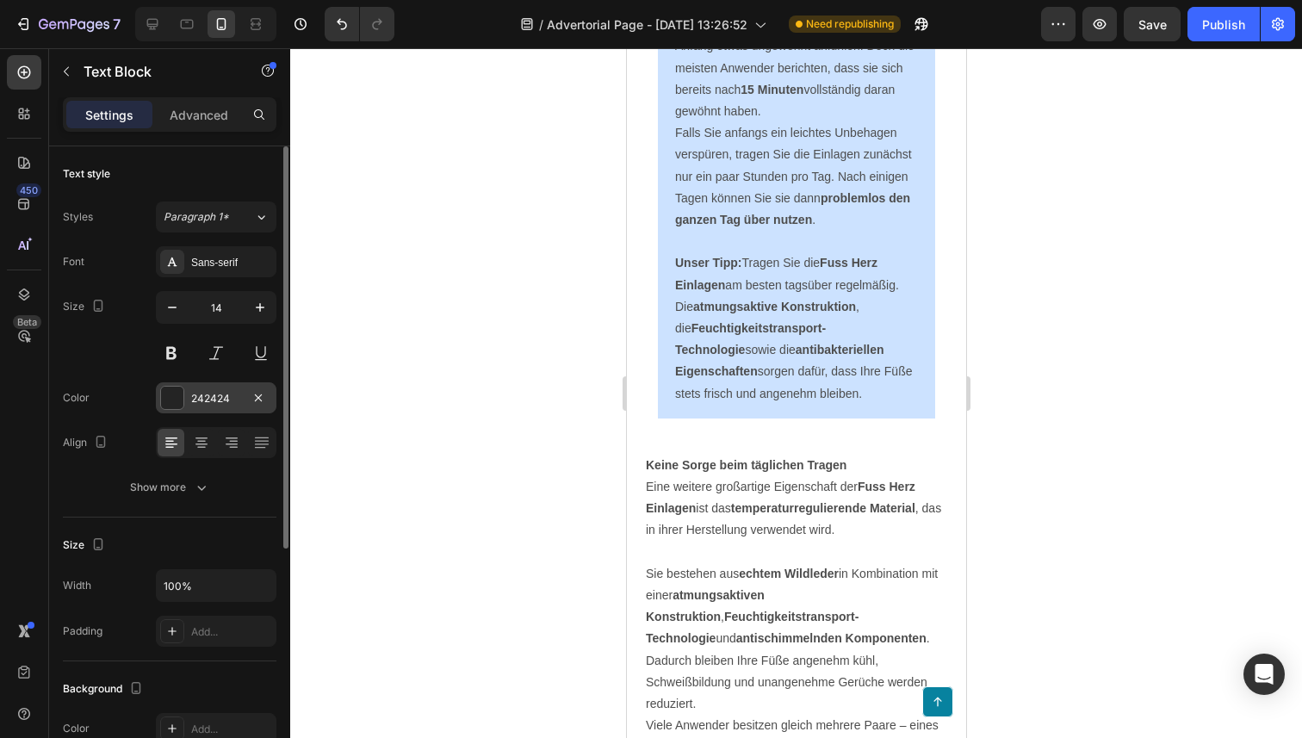
click at [172, 403] on div at bounding box center [172, 398] width 22 height 22
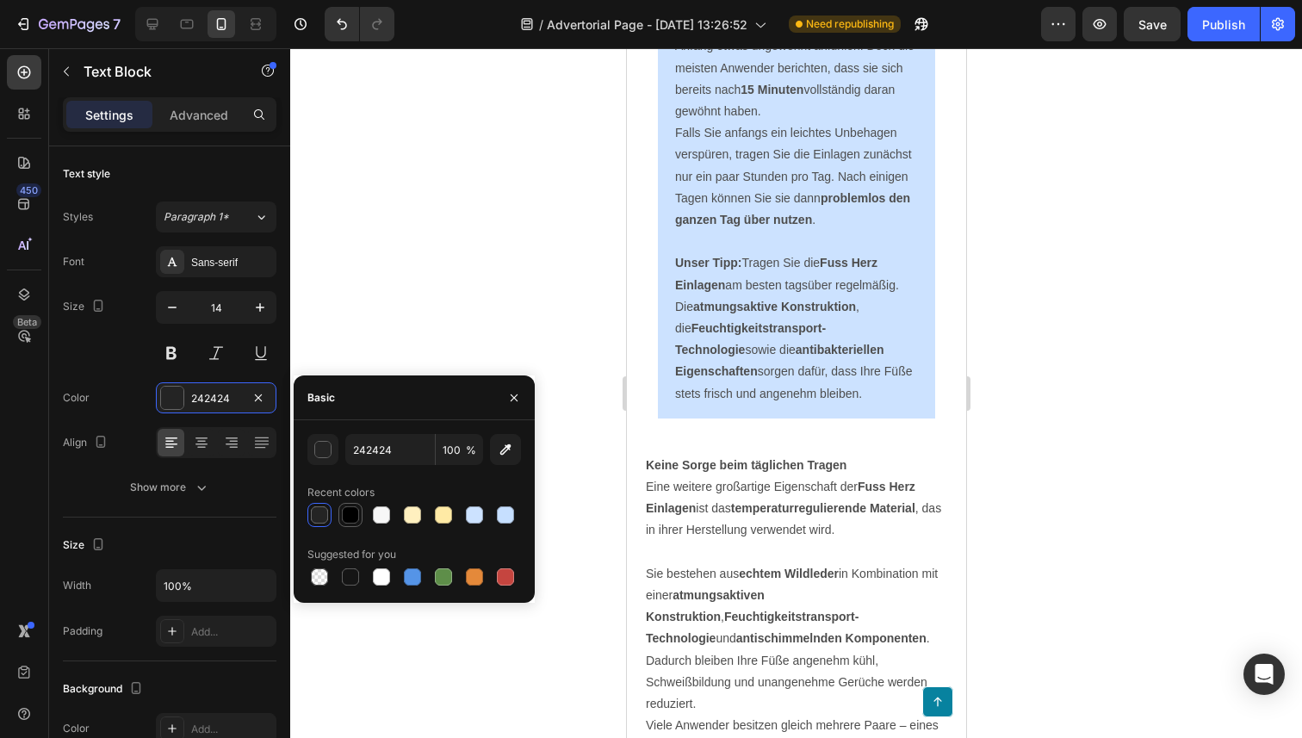
click at [353, 513] on div at bounding box center [350, 514] width 17 height 17
type input "000000"
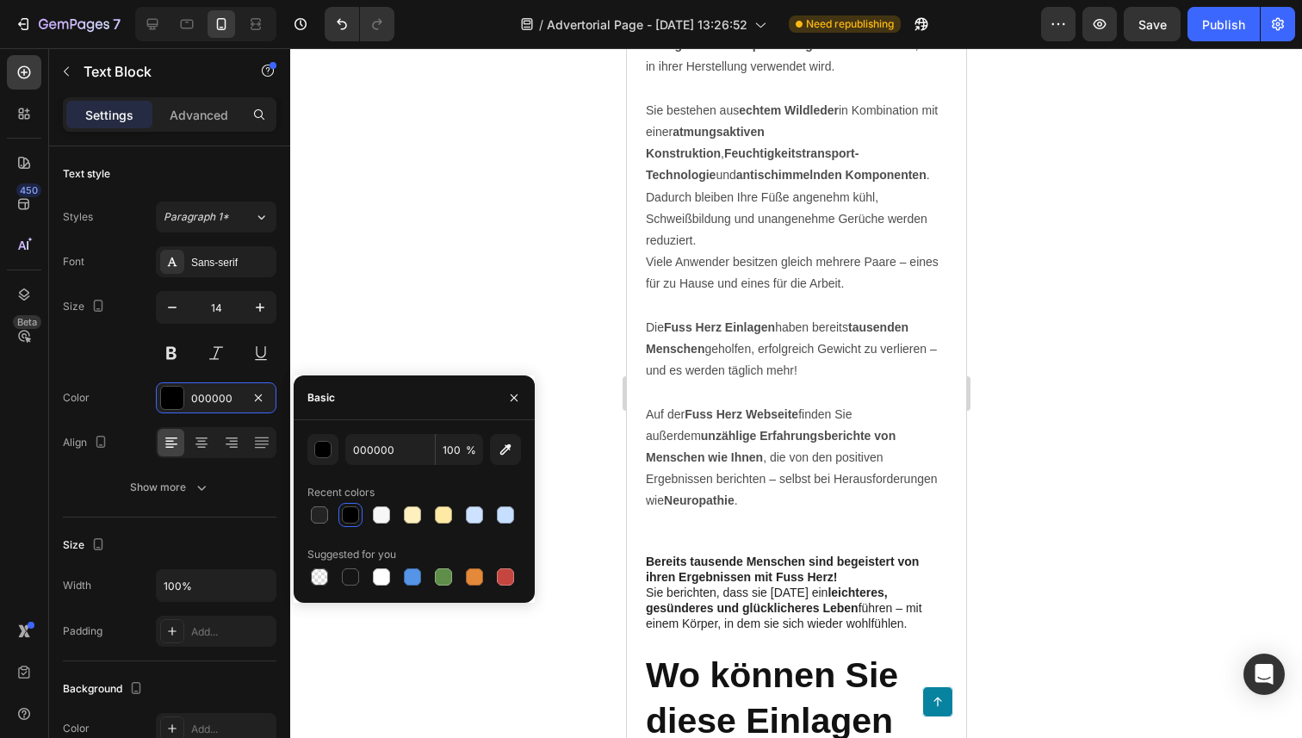
scroll to position [6854, 0]
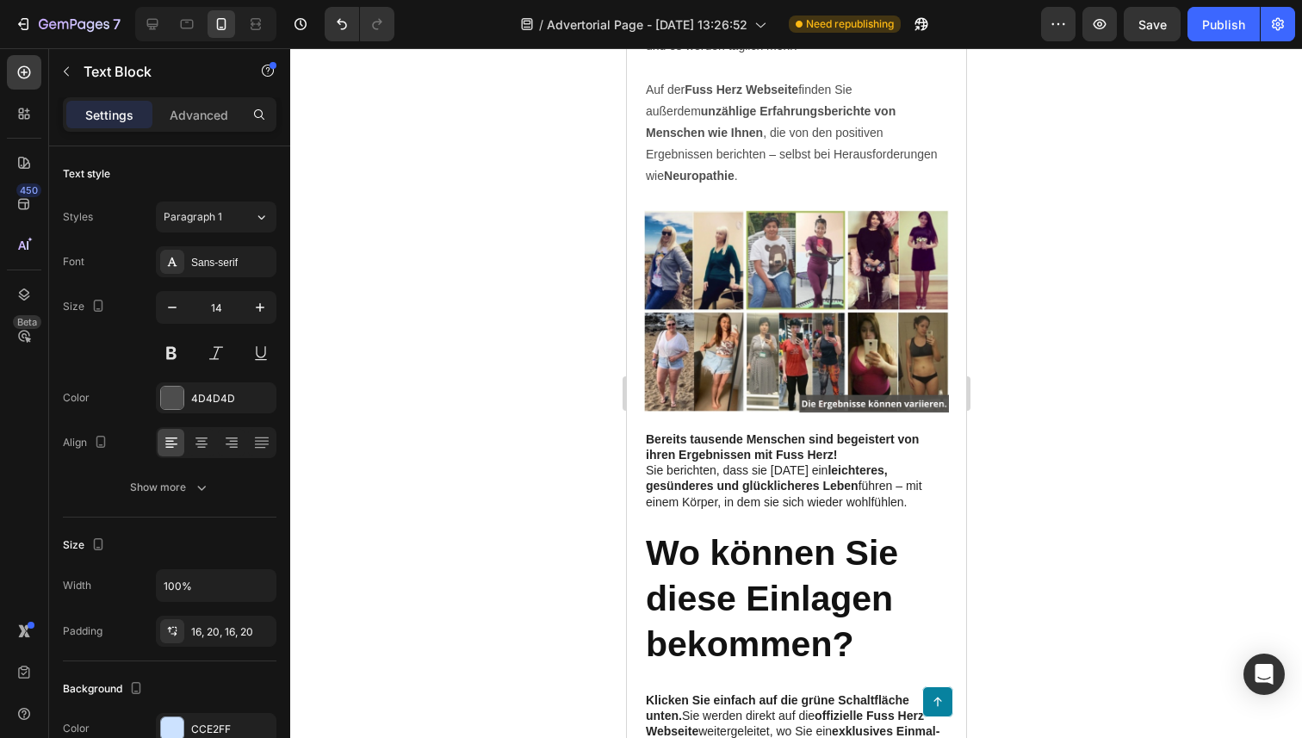
scroll to position [7282, 0]
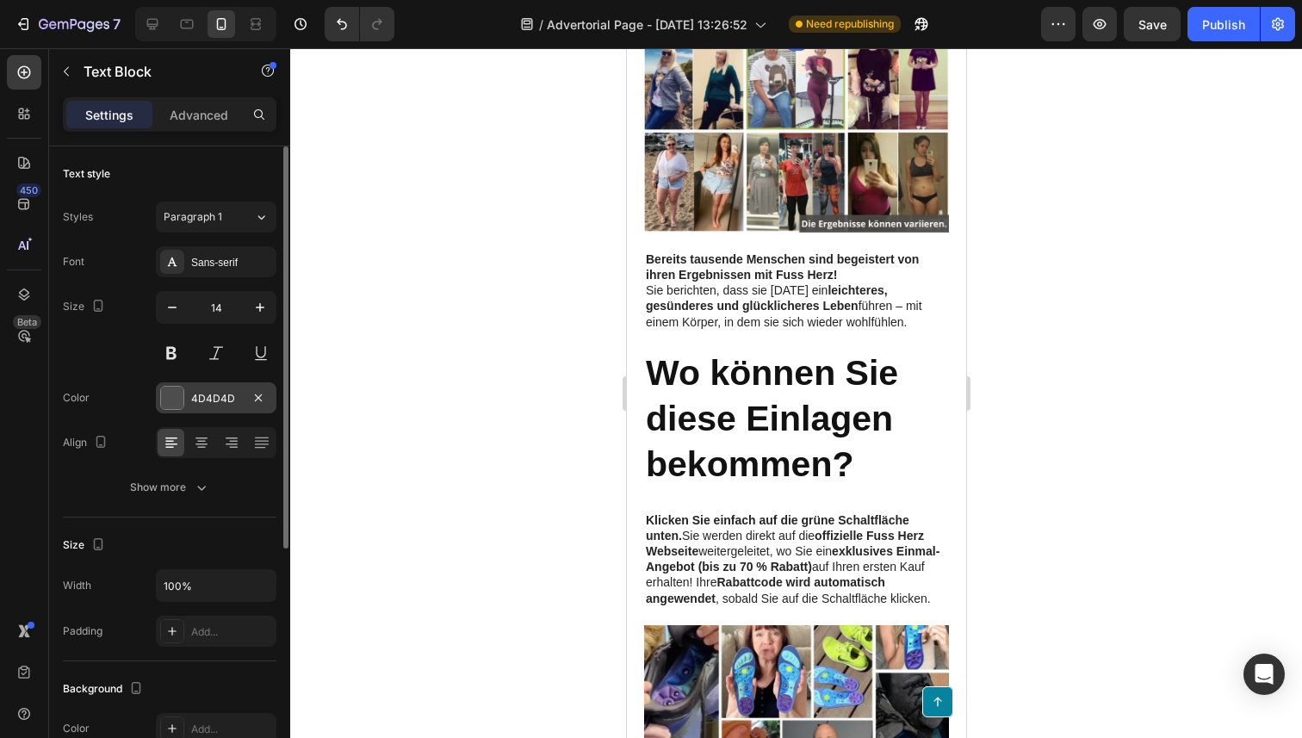
click at [168, 389] on div at bounding box center [172, 398] width 22 height 22
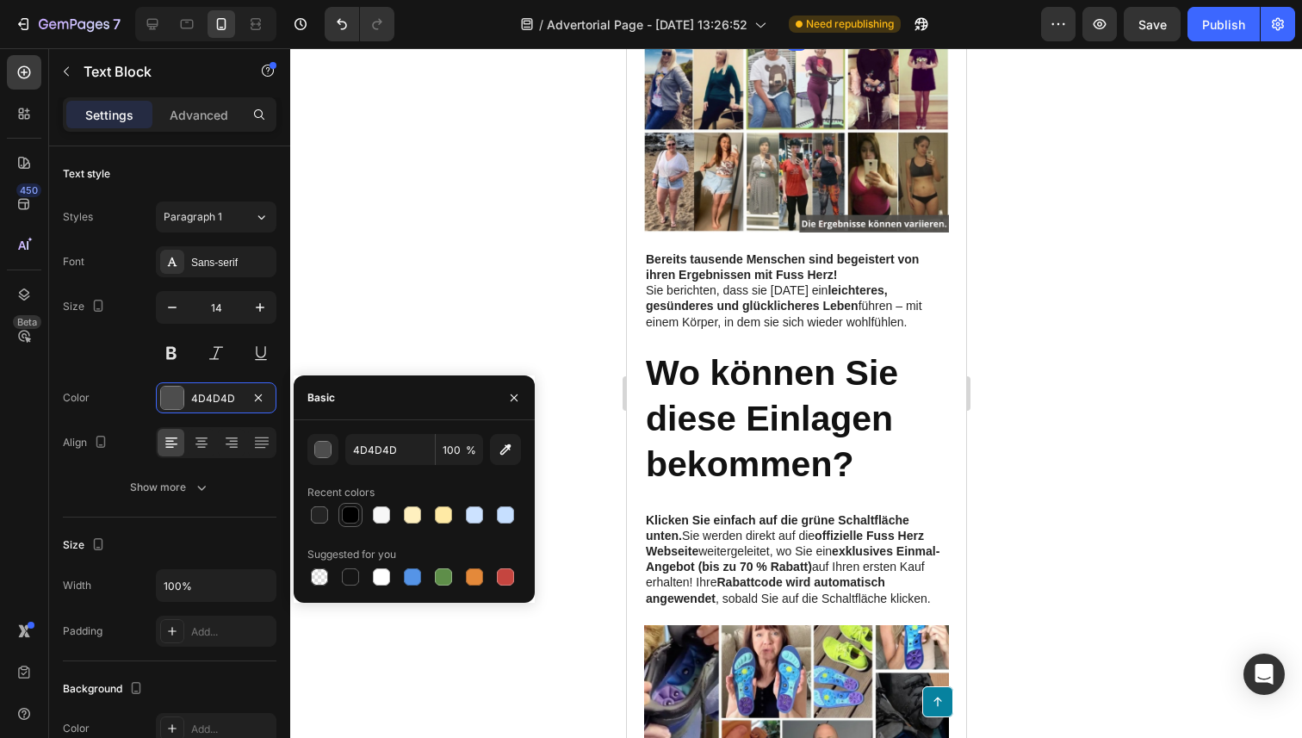
click at [355, 516] on div at bounding box center [350, 514] width 17 height 17
type input "000000"
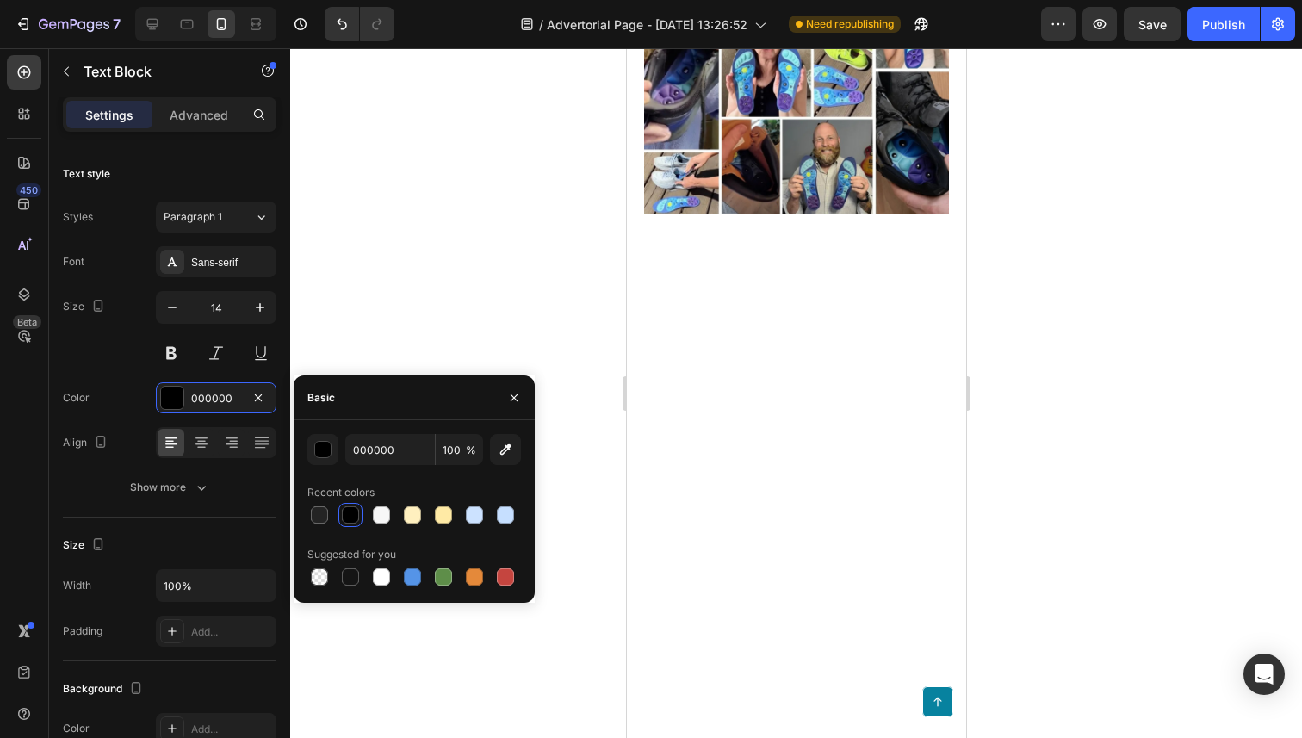
scroll to position [7902, 0]
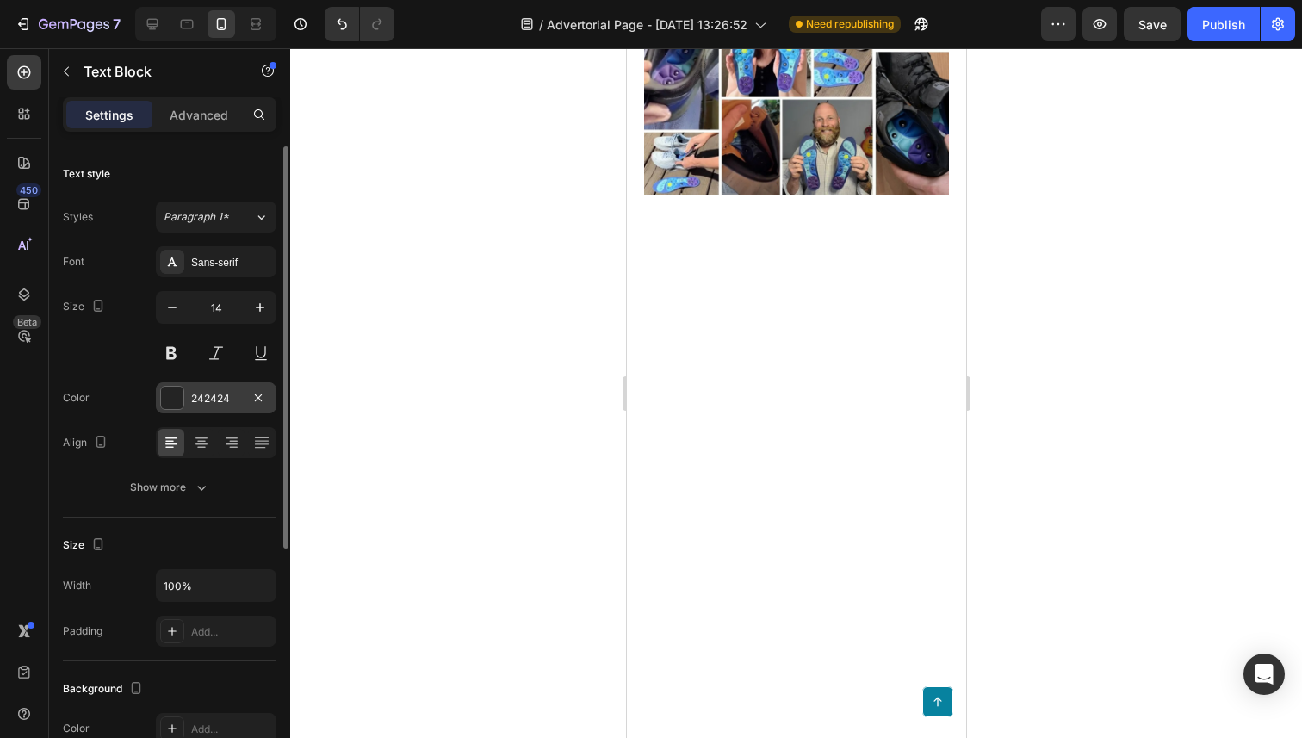
click at [176, 407] on div at bounding box center [172, 398] width 22 height 22
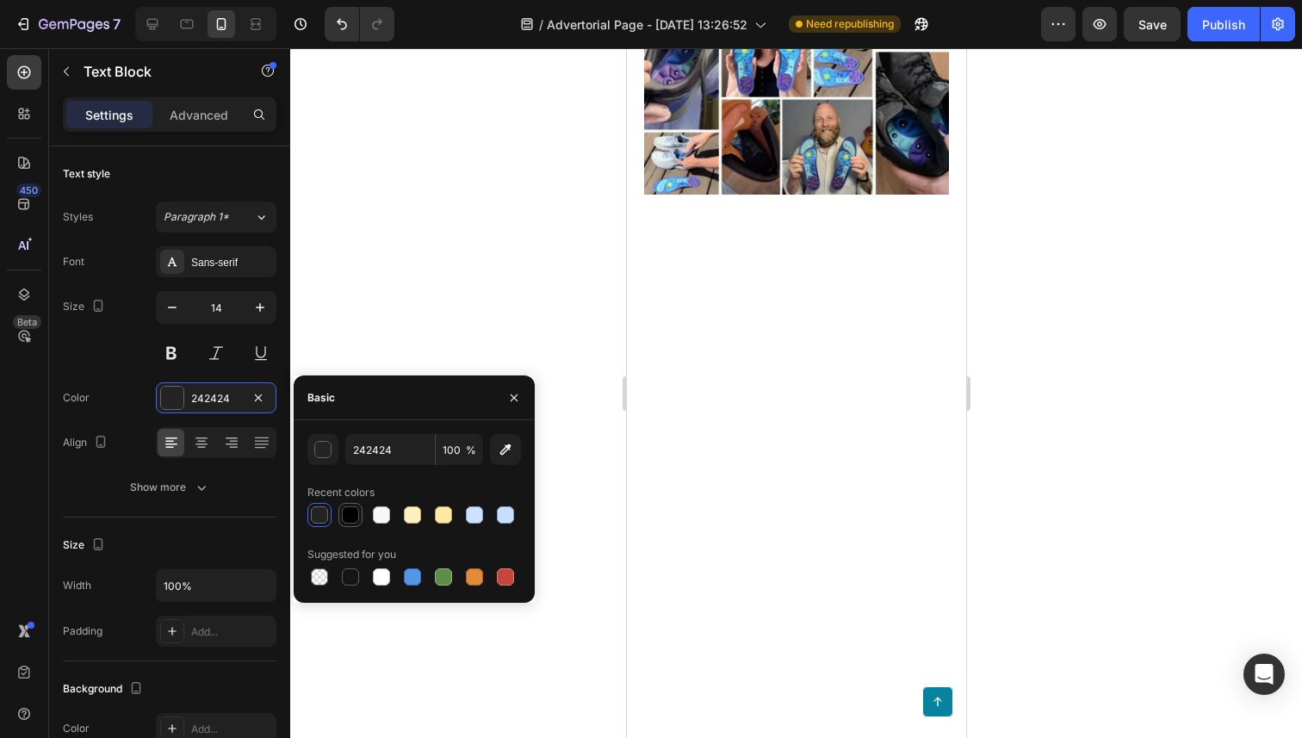
click at [355, 521] on div at bounding box center [350, 514] width 17 height 17
type input "000000"
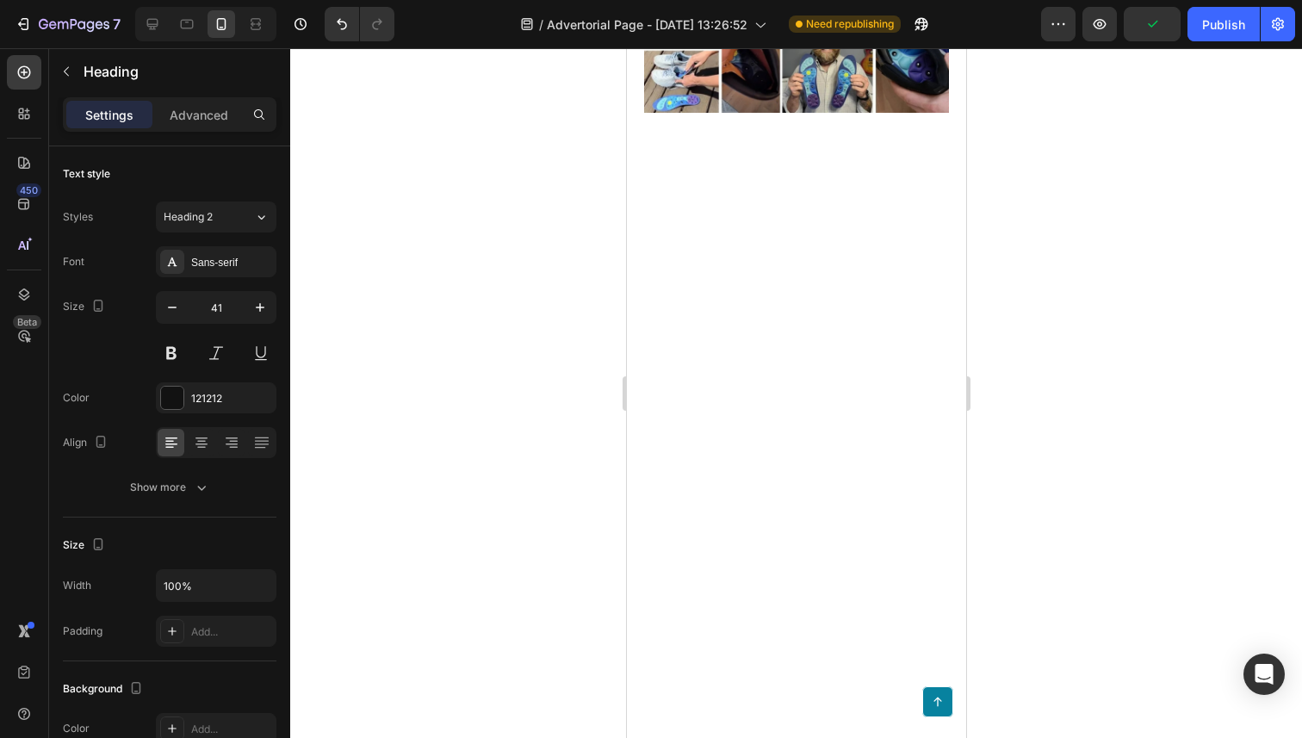
scroll to position [7992, 0]
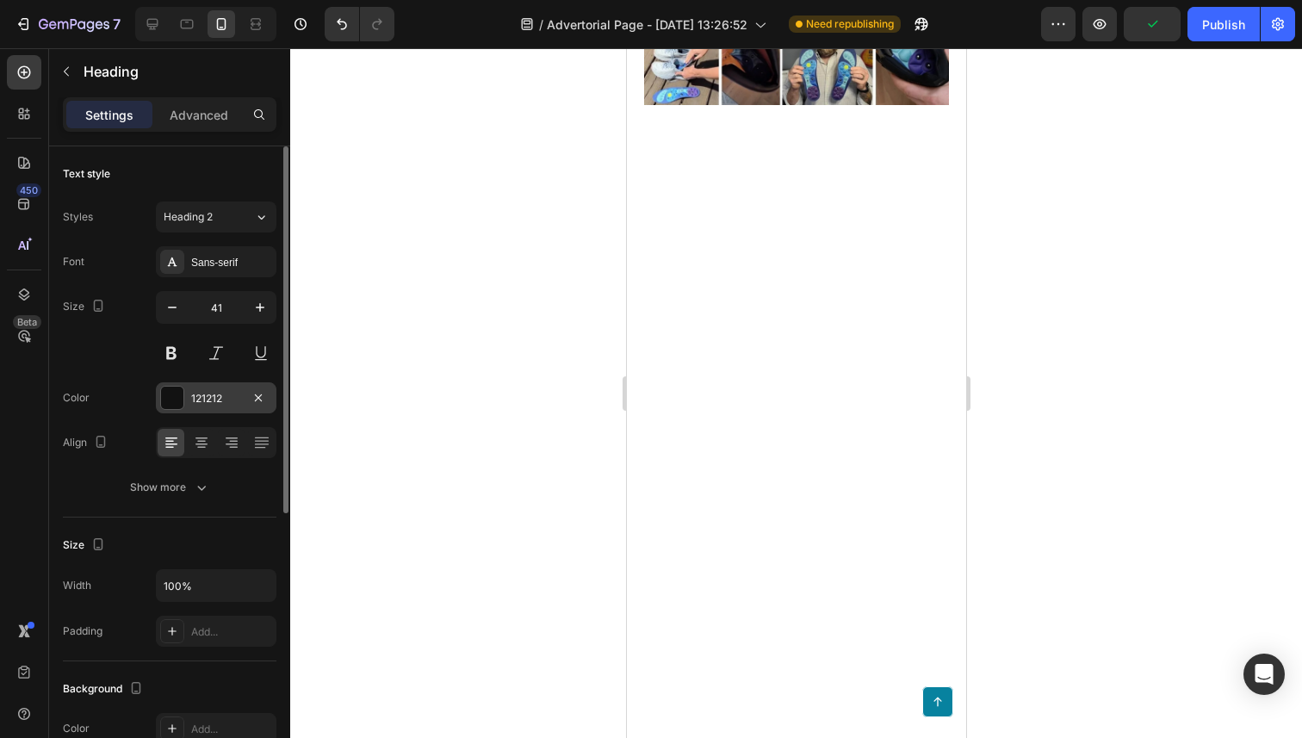
click at [164, 394] on div at bounding box center [172, 398] width 22 height 22
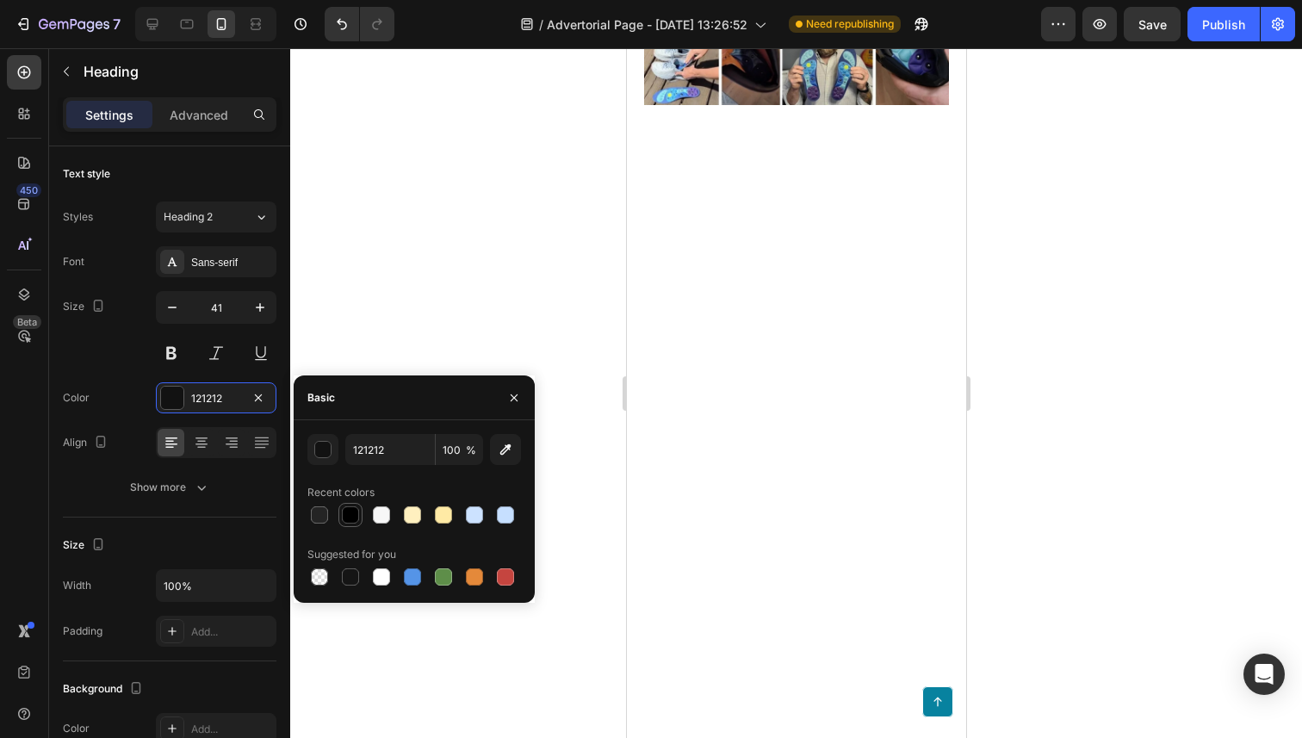
click at [345, 520] on div at bounding box center [350, 514] width 17 height 17
type input "000000"
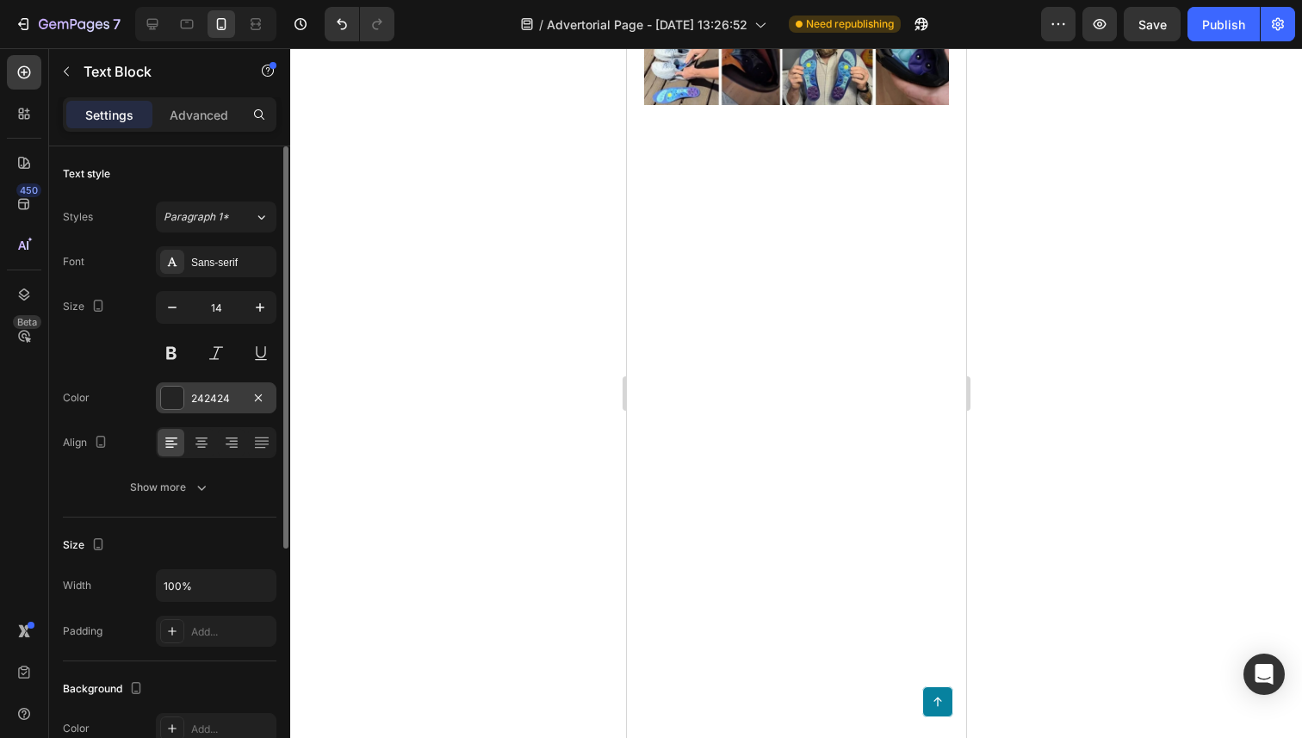
click at [162, 399] on div at bounding box center [172, 398] width 22 height 22
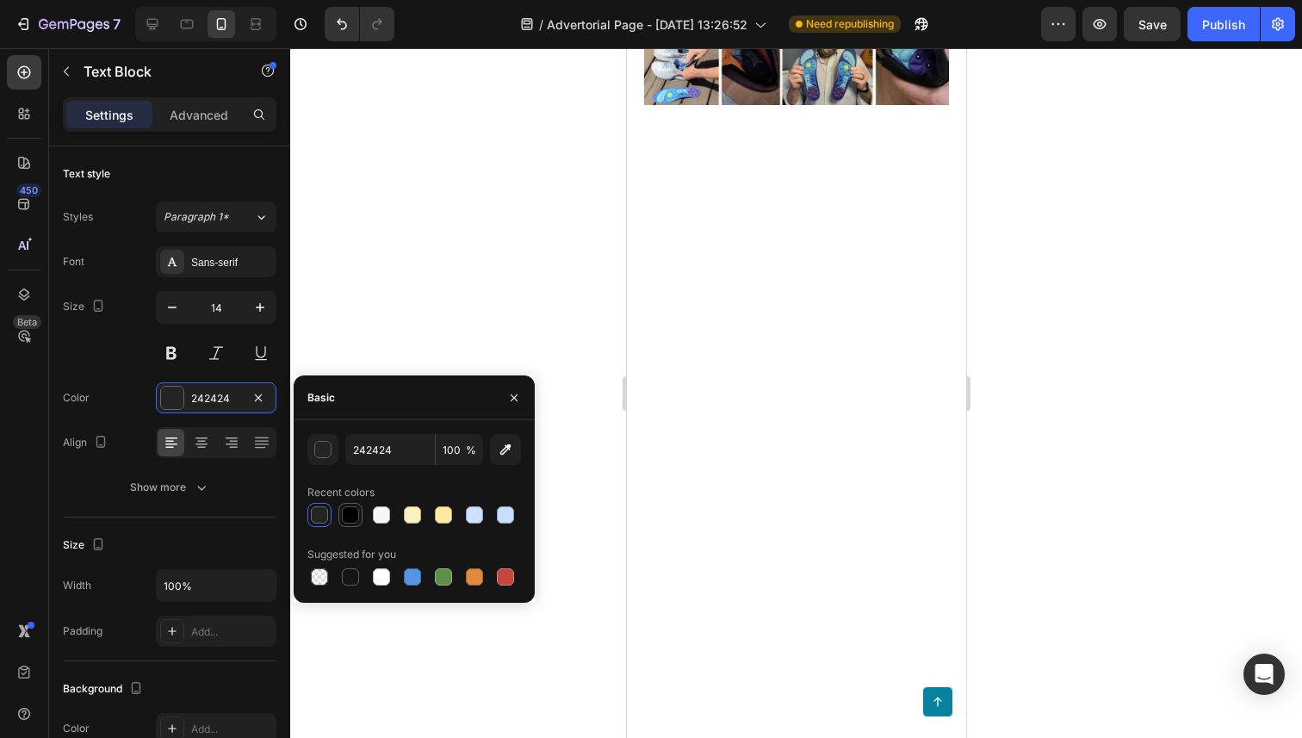
click at [347, 518] on div at bounding box center [350, 514] width 17 height 17
type input "000000"
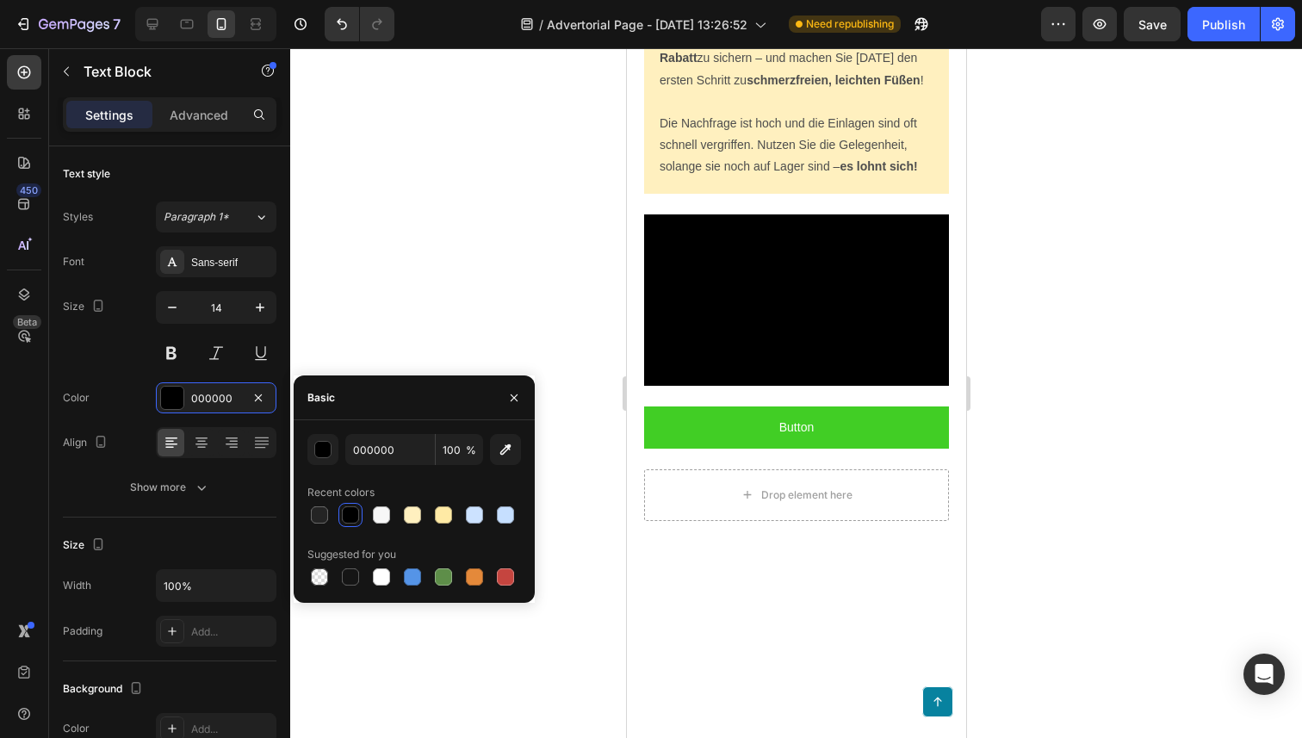
scroll to position [8568, 0]
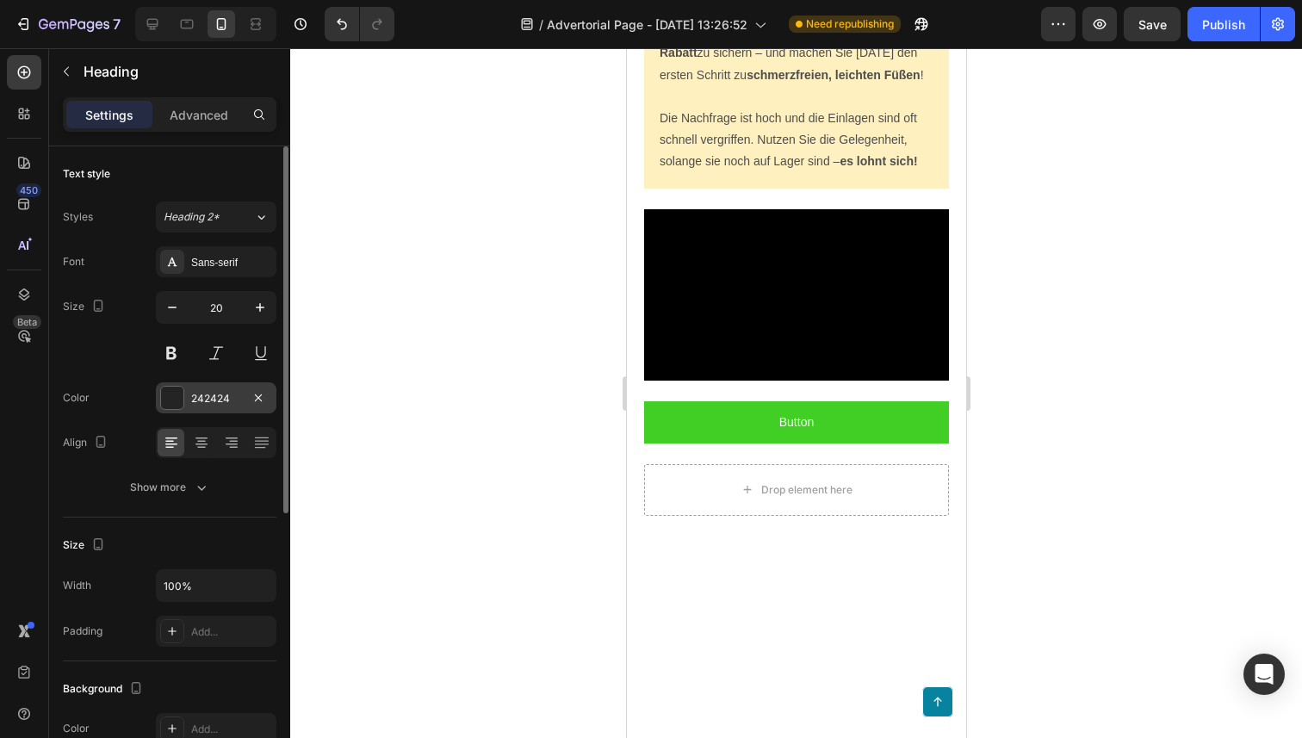
click at [173, 396] on div at bounding box center [172, 398] width 22 height 22
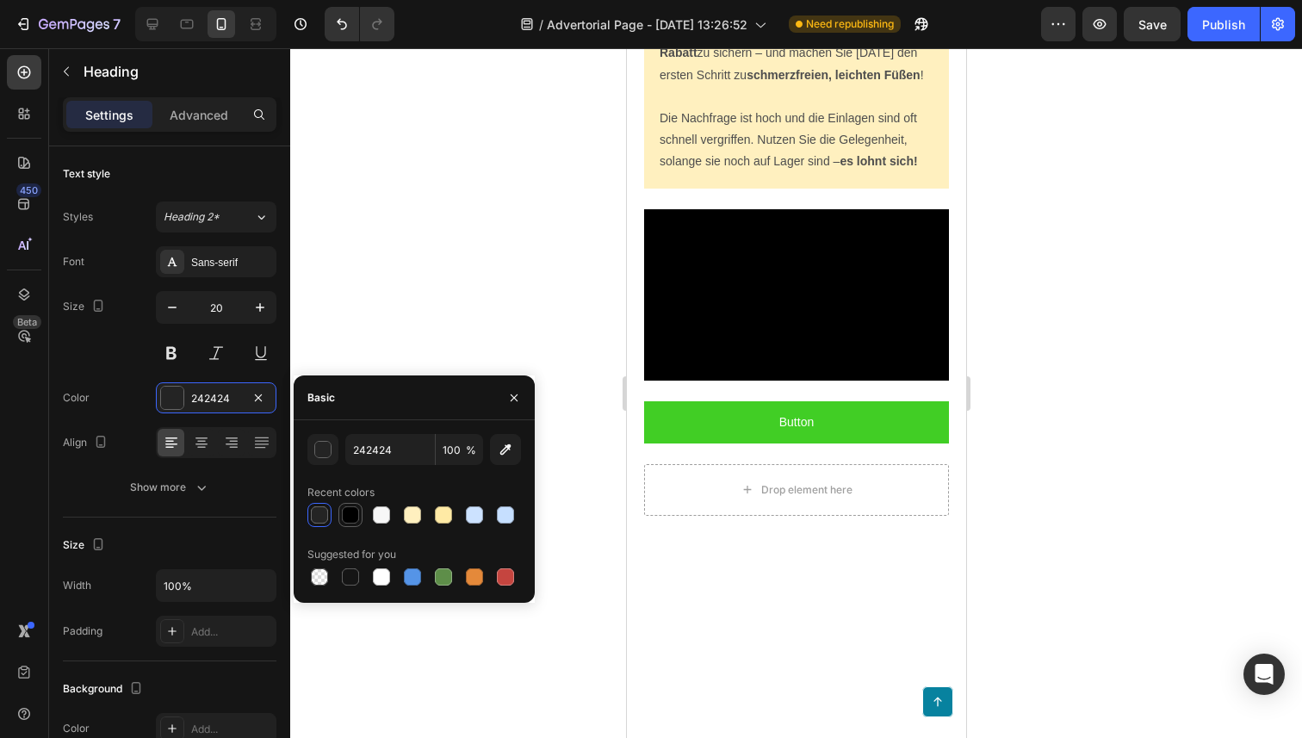
click at [344, 523] on div at bounding box center [350, 515] width 21 height 21
type input "000000"
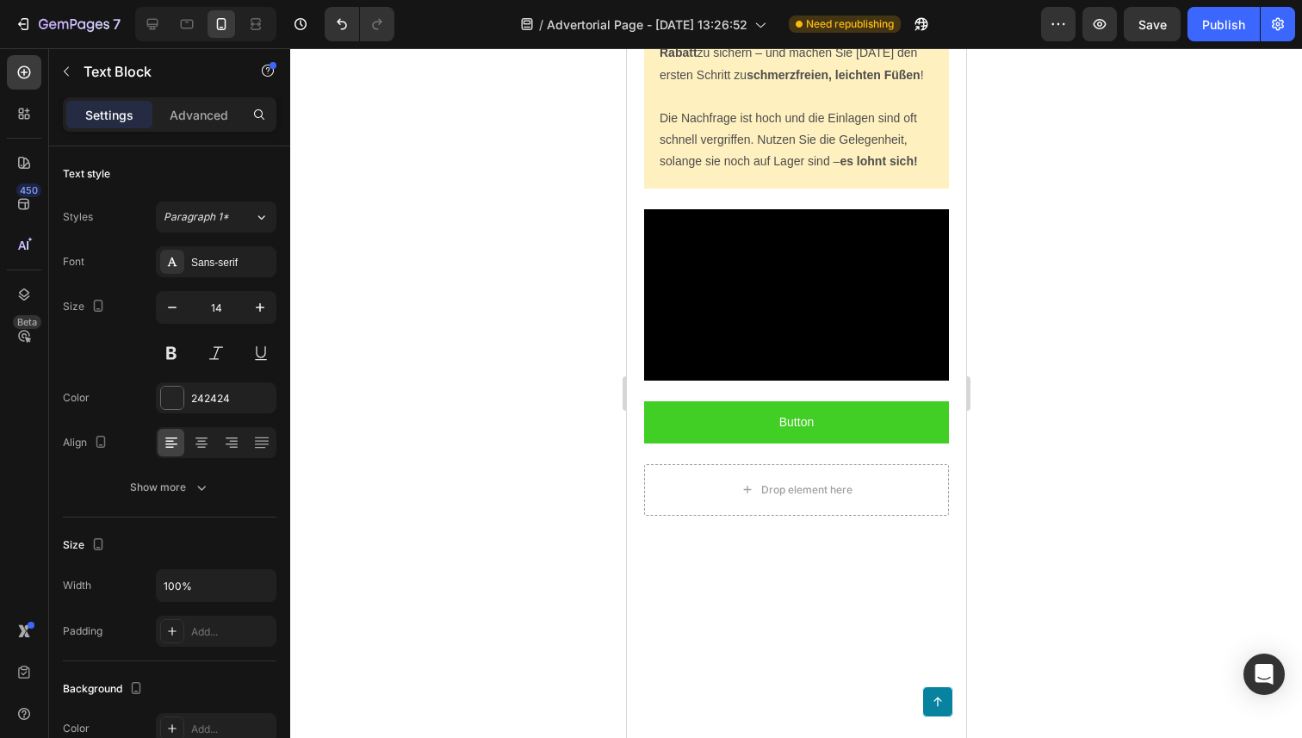
click at [165, 398] on div at bounding box center [172, 398] width 22 height 22
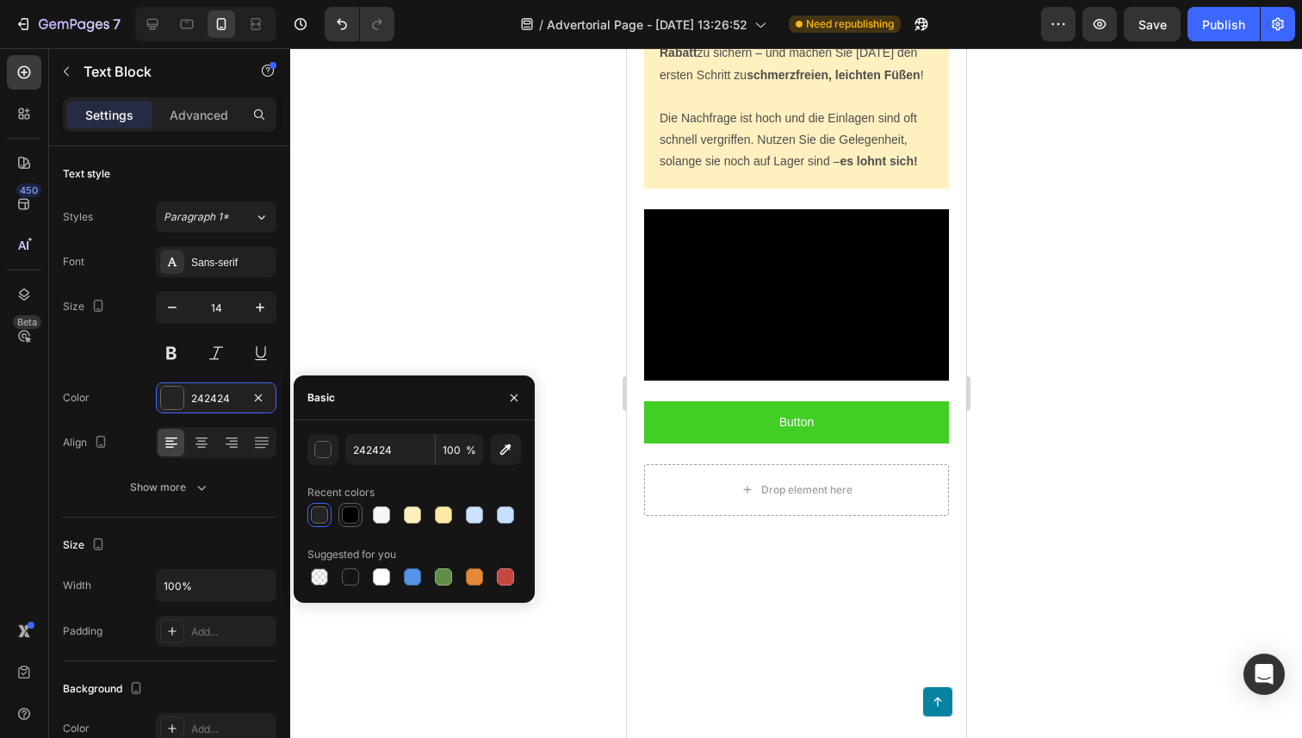
click at [348, 524] on div at bounding box center [350, 515] width 21 height 21
type input "000000"
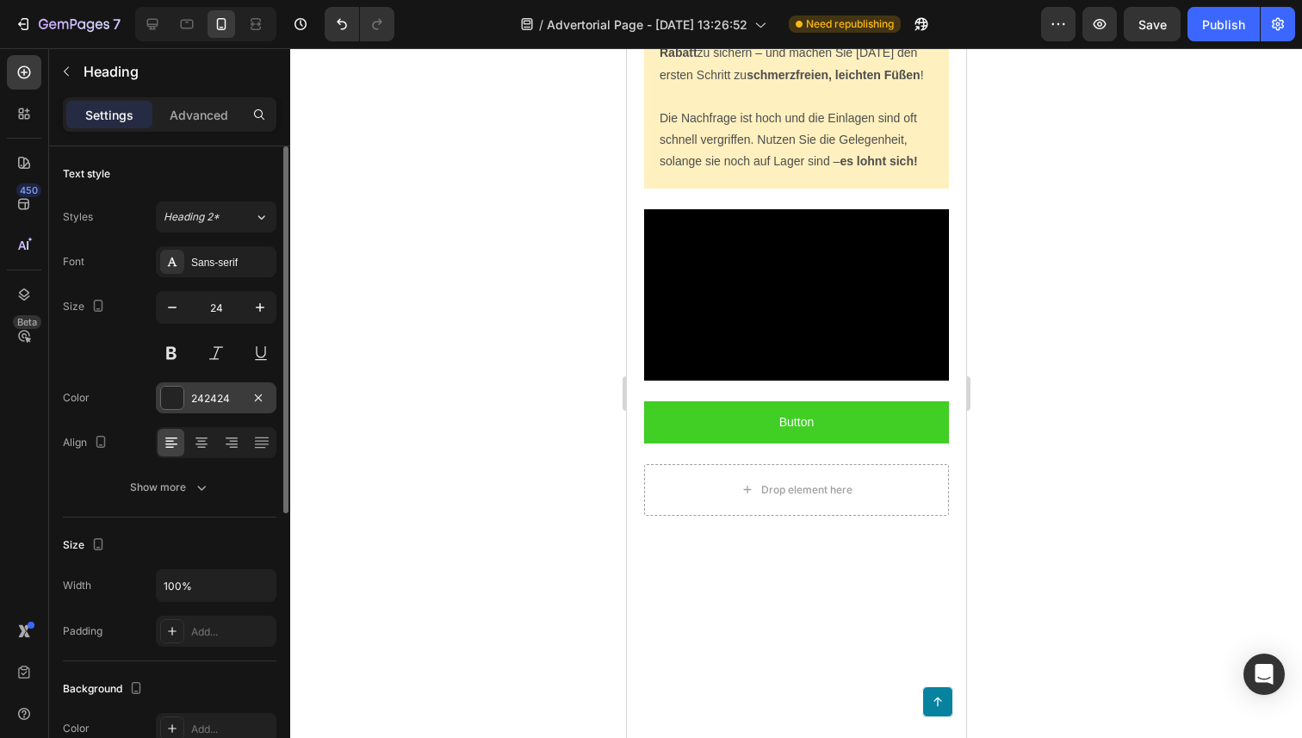
click at [184, 404] on div "242424" at bounding box center [216, 397] width 121 height 31
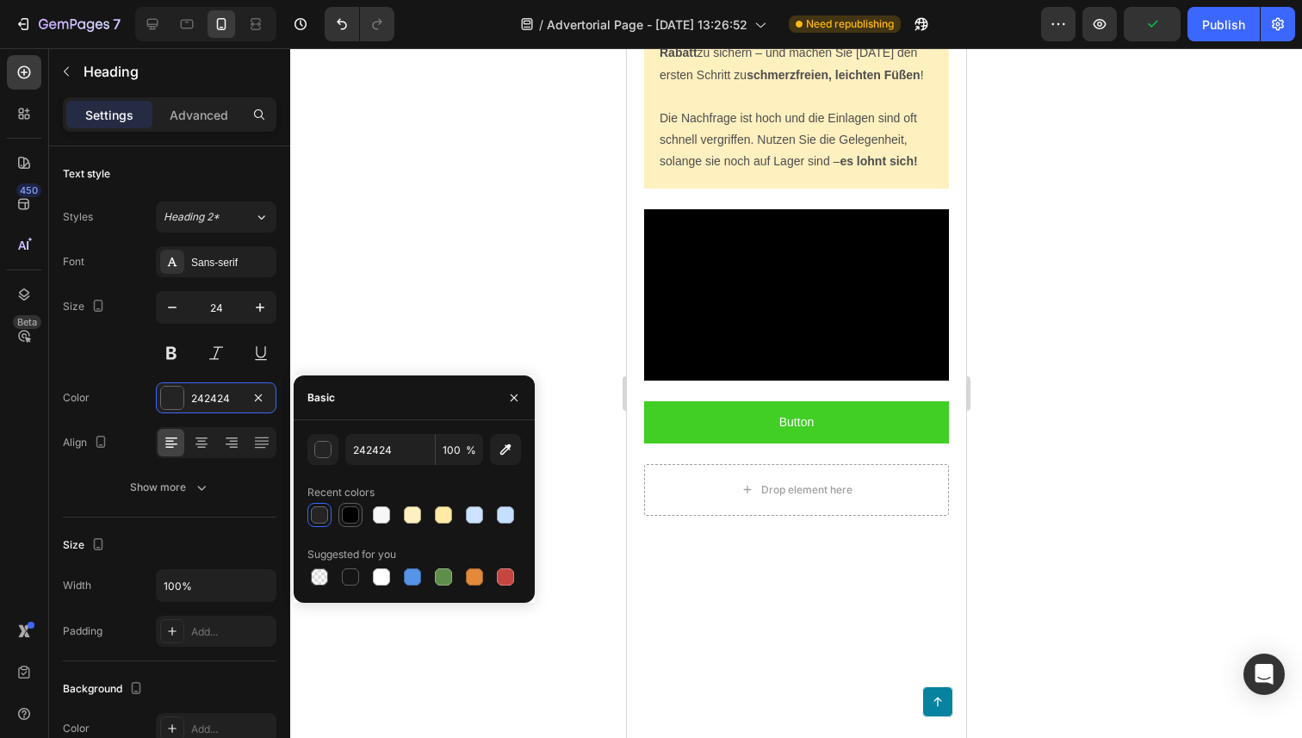
click at [342, 517] on div at bounding box center [350, 514] width 17 height 17
type input "000000"
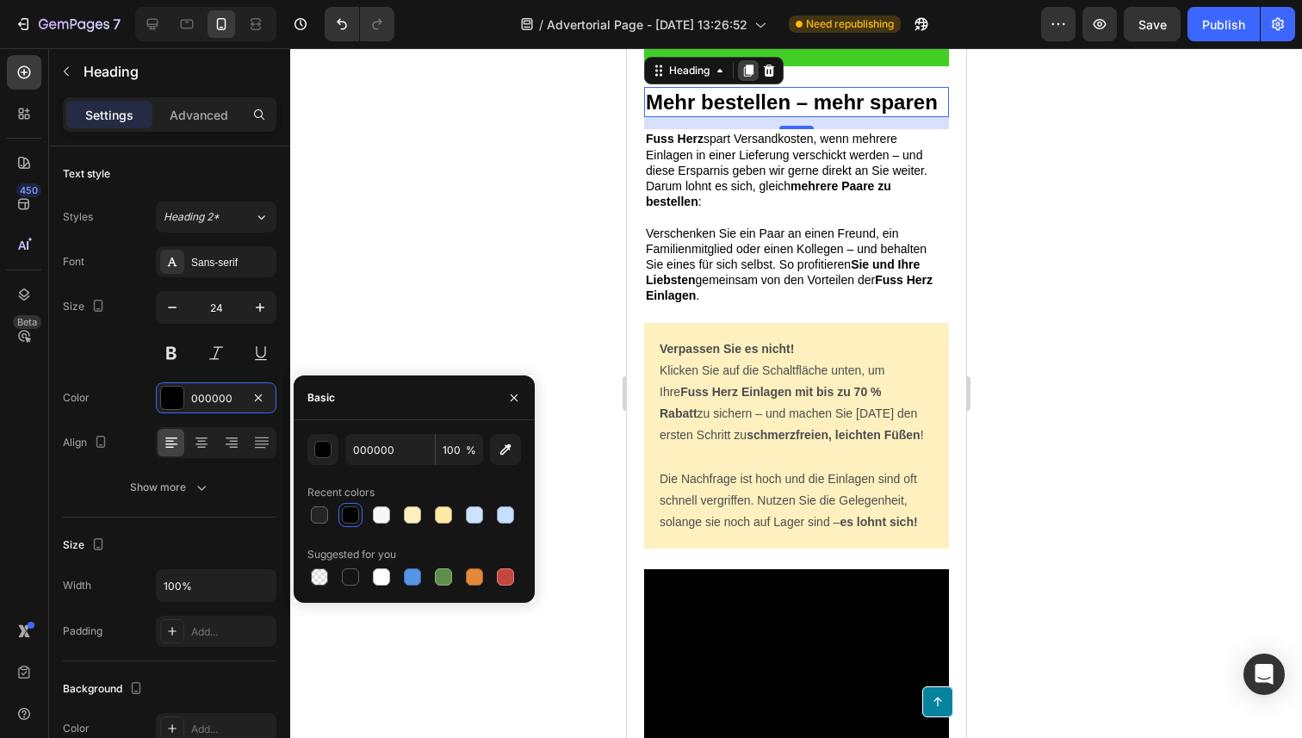
scroll to position [9001, 0]
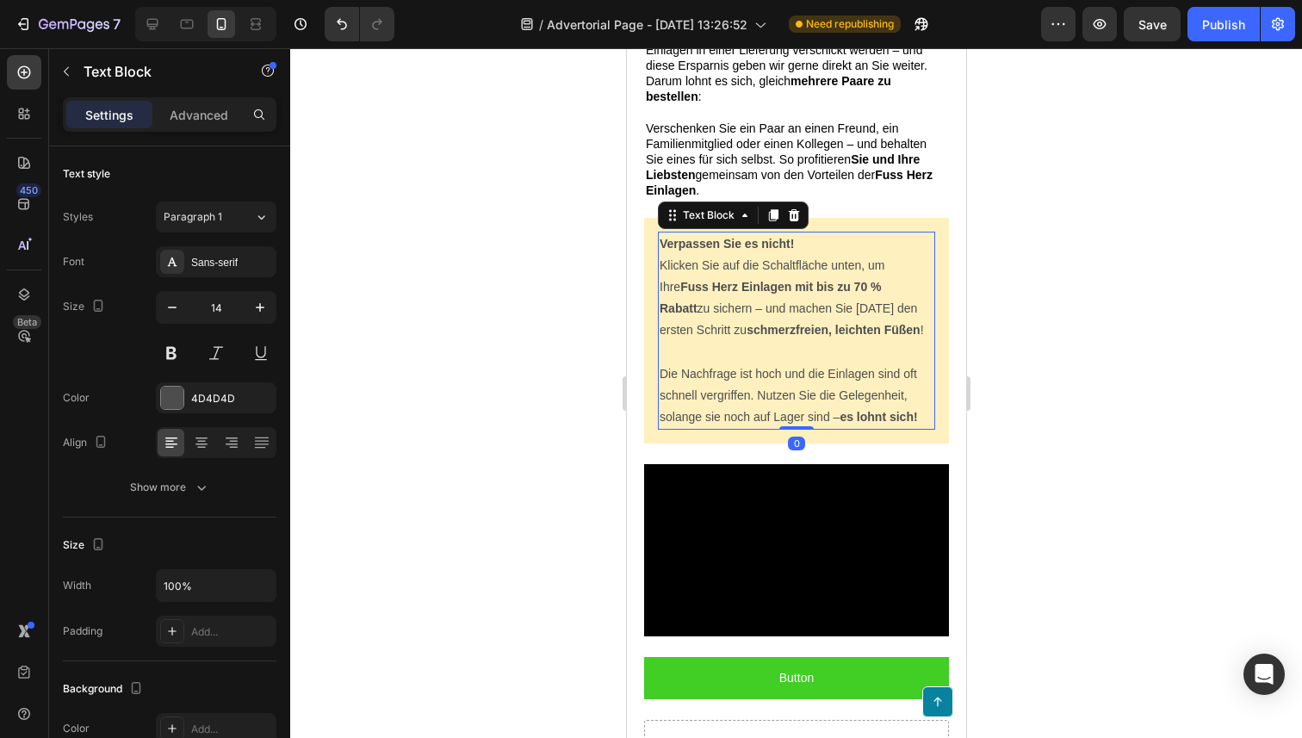
click at [717, 366] on p "Die Nachfrage ist hoch und die Einlagen sind oft schnell vergriffen. Nutzen Sie…" at bounding box center [796, 395] width 274 height 65
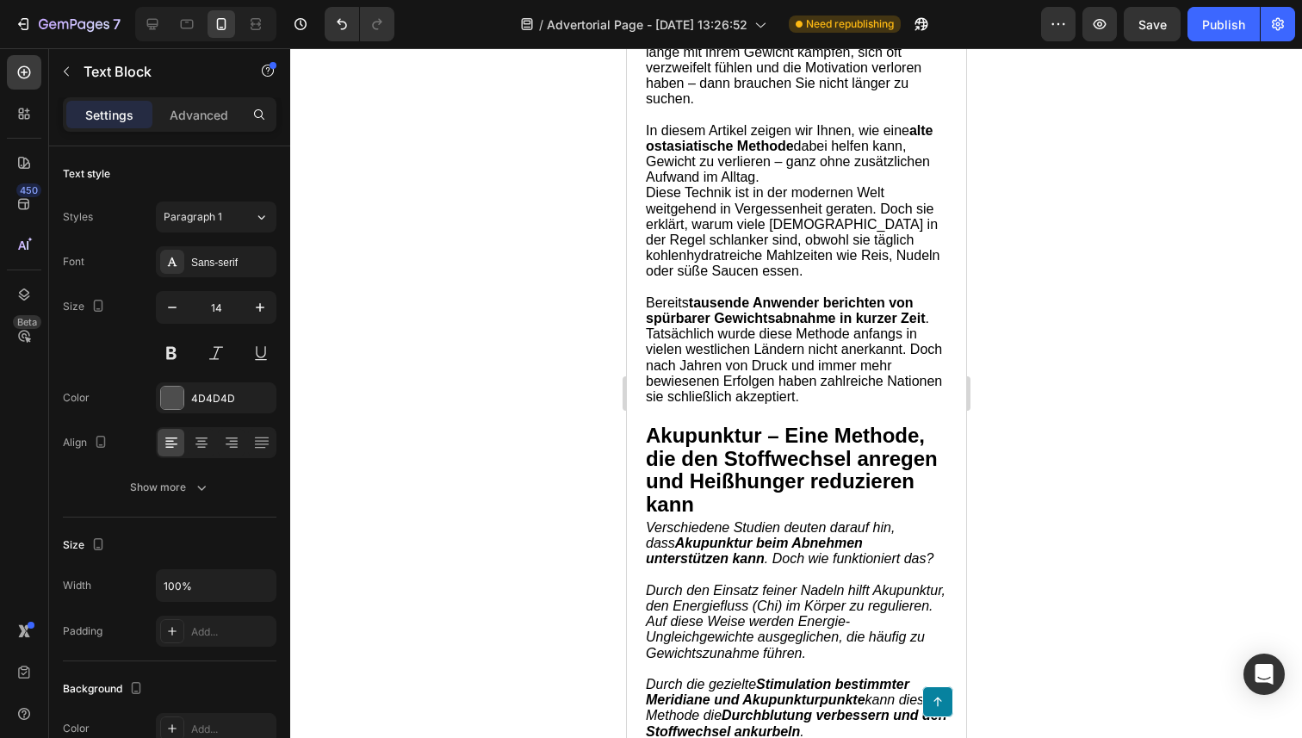
scroll to position [0, 0]
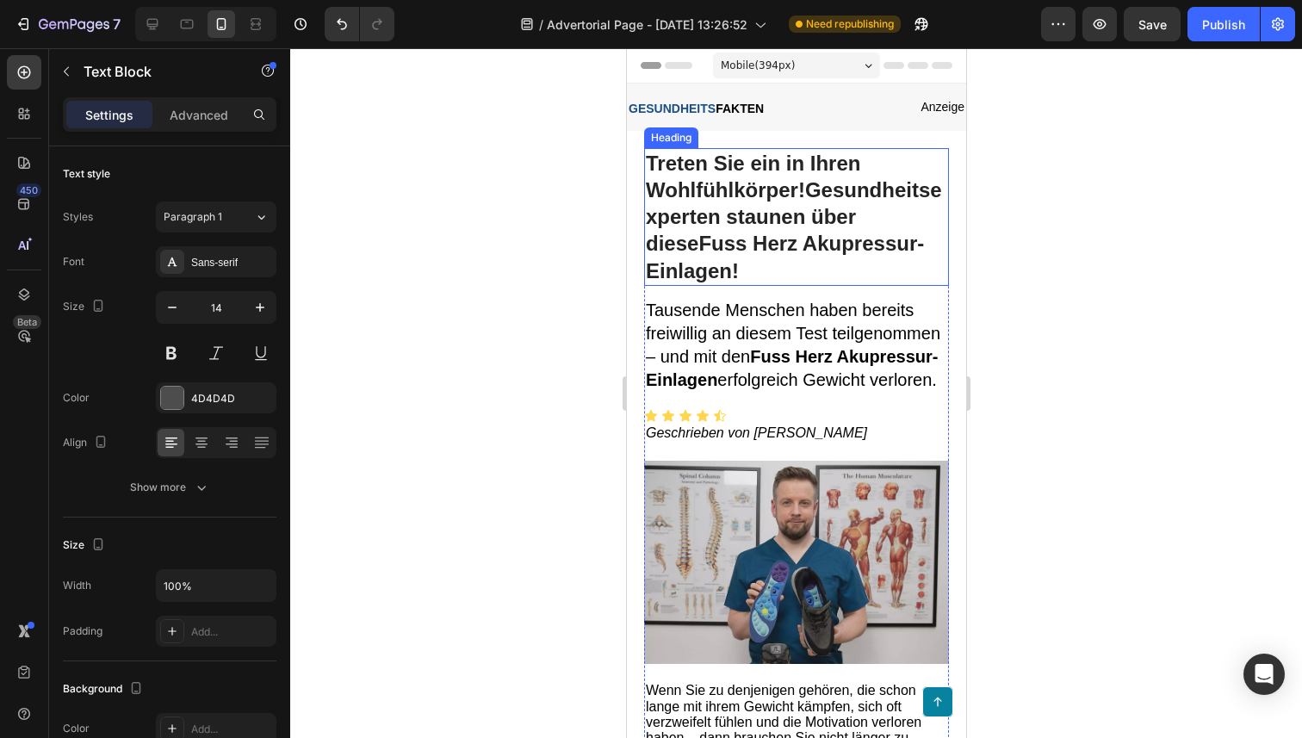
click at [716, 195] on h1 "Treten Sie ein in Ihren Wohlfühlkörper!Gesundheitsexperten staunen über diese F…" at bounding box center [795, 217] width 305 height 138
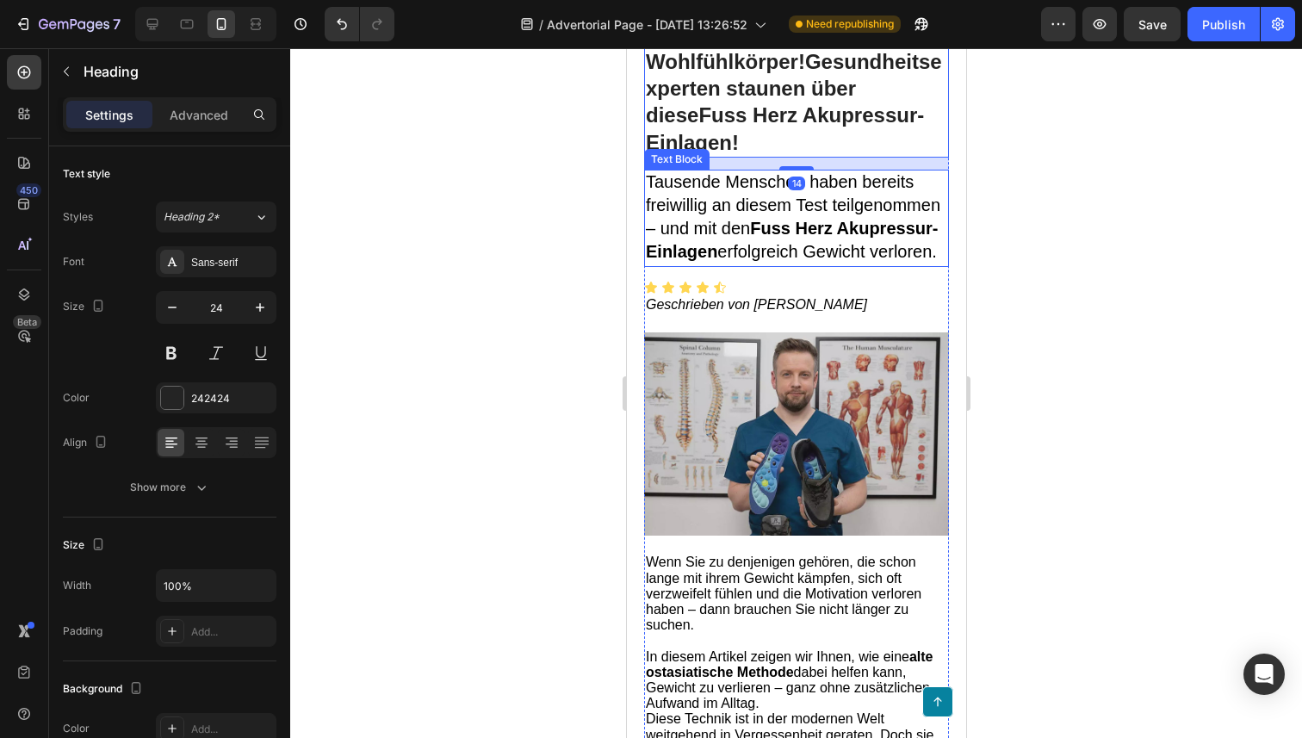
scroll to position [141, 0]
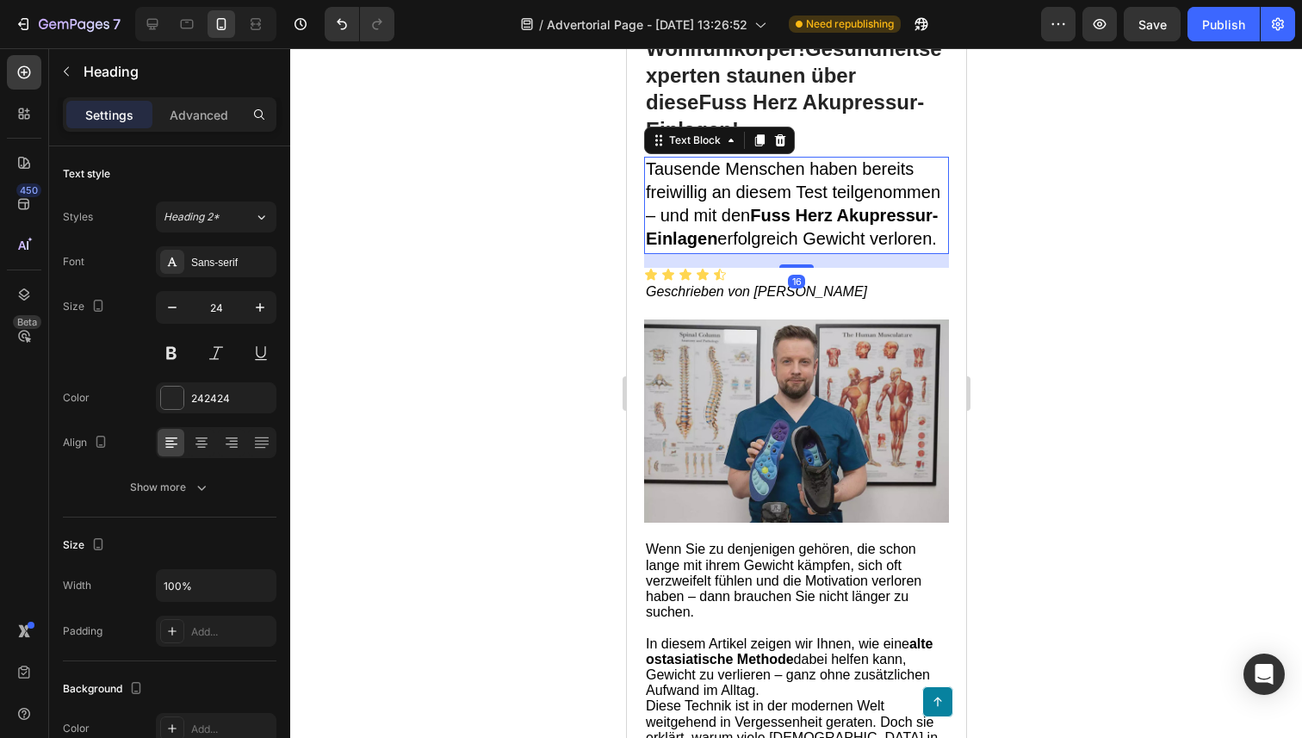
click at [729, 219] on span "Tausende Menschen haben bereits freiwillig an diesem Test teilgenommen – und mi…" at bounding box center [792, 204] width 294 height 90
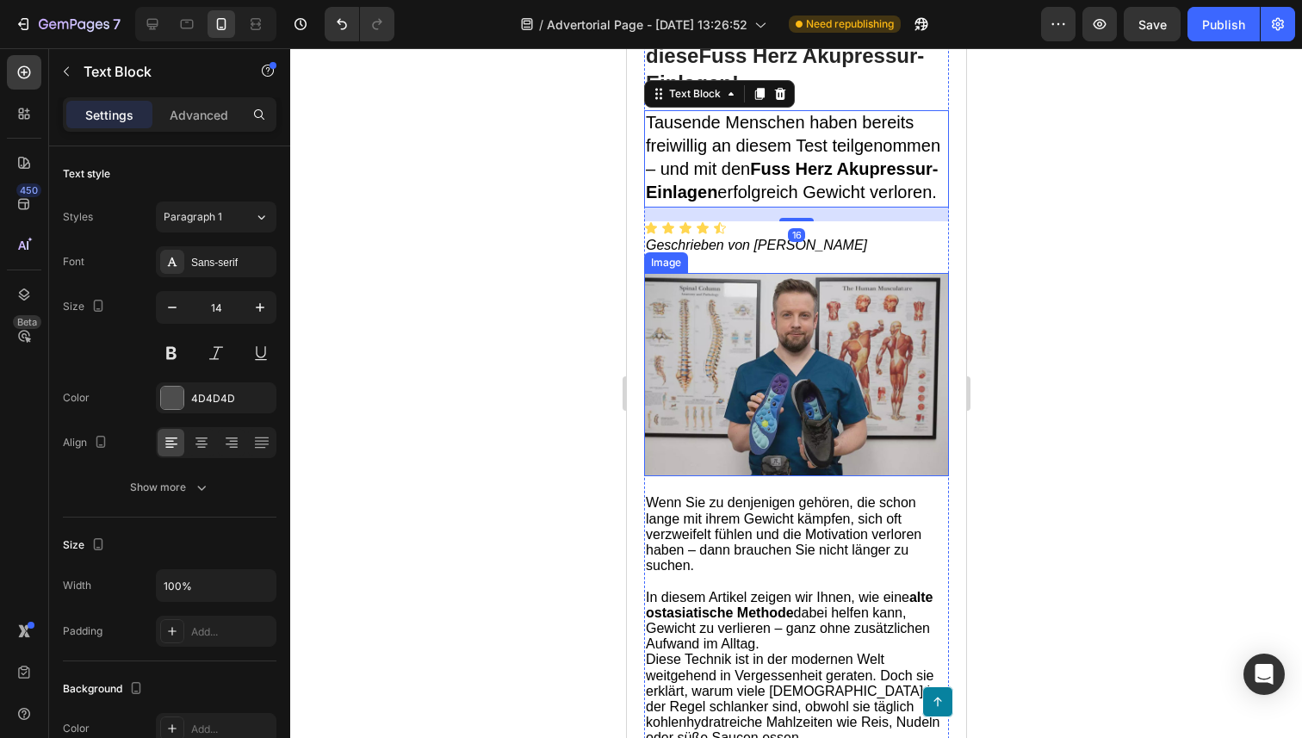
scroll to position [197, 0]
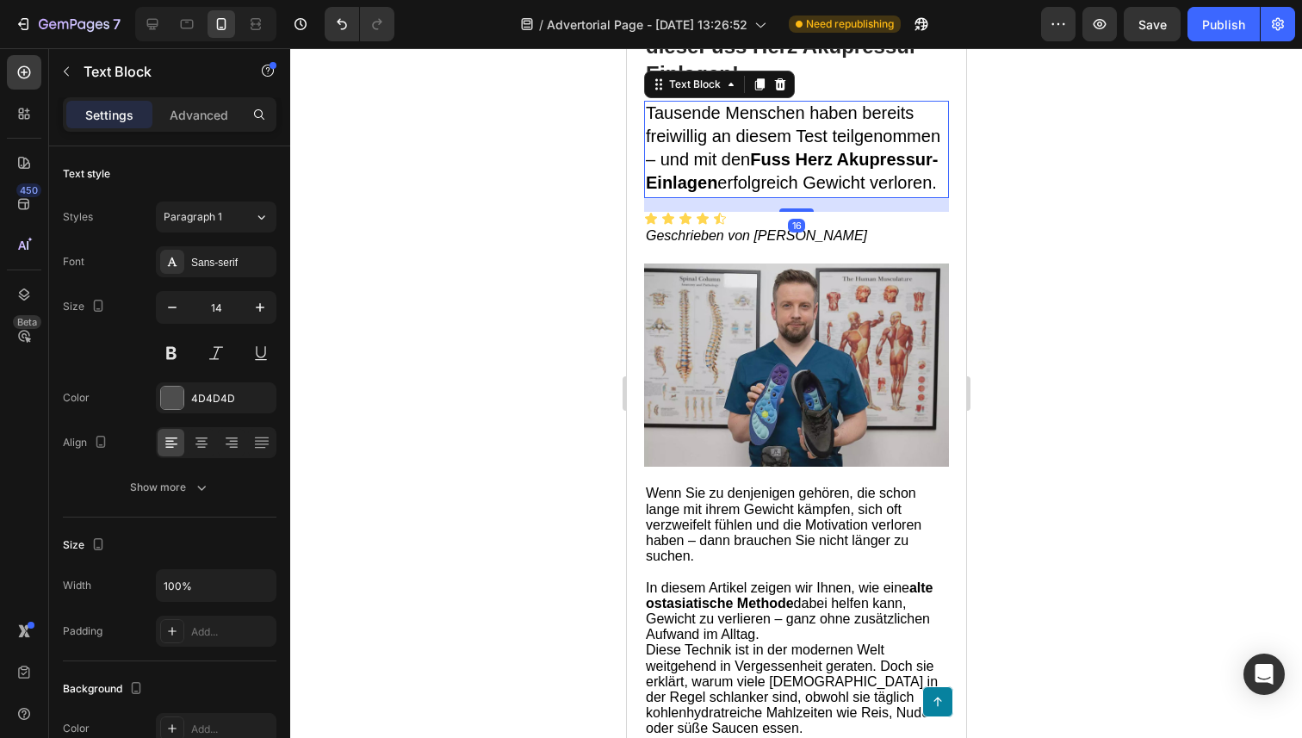
click at [714, 170] on p "Tausende Menschen haben bereits freiwillig an diesem Test teilgenommen – und mi…" at bounding box center [795, 149] width 301 height 94
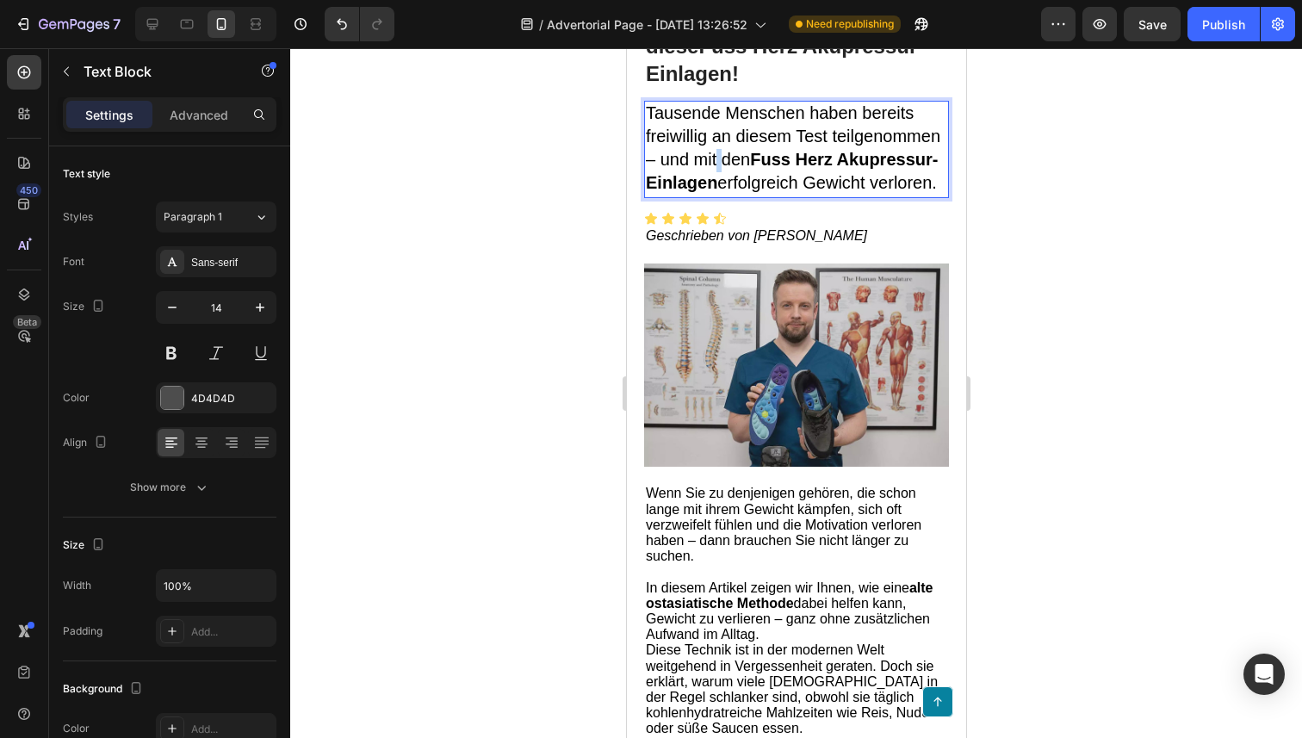
click at [714, 170] on p "Tausende Menschen haben bereits freiwillig an diesem Test teilgenommen – und mi…" at bounding box center [795, 149] width 301 height 94
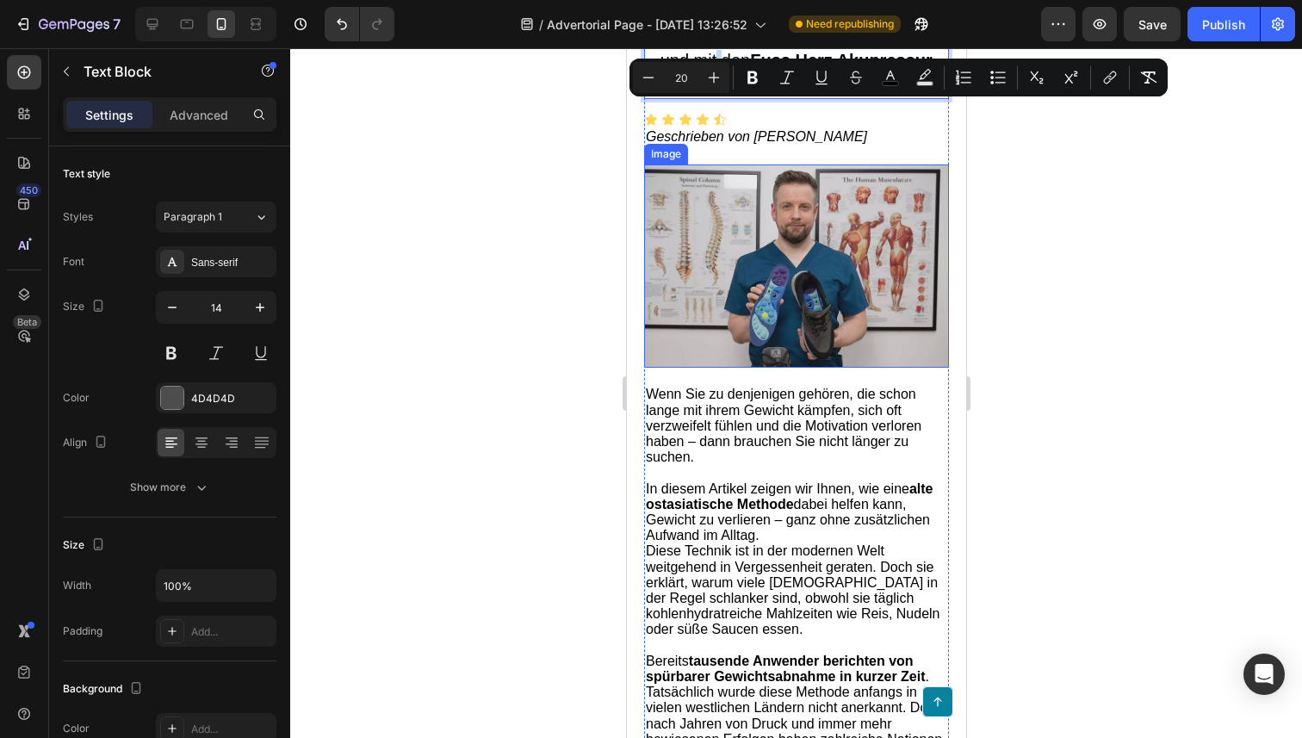
scroll to position [373, 0]
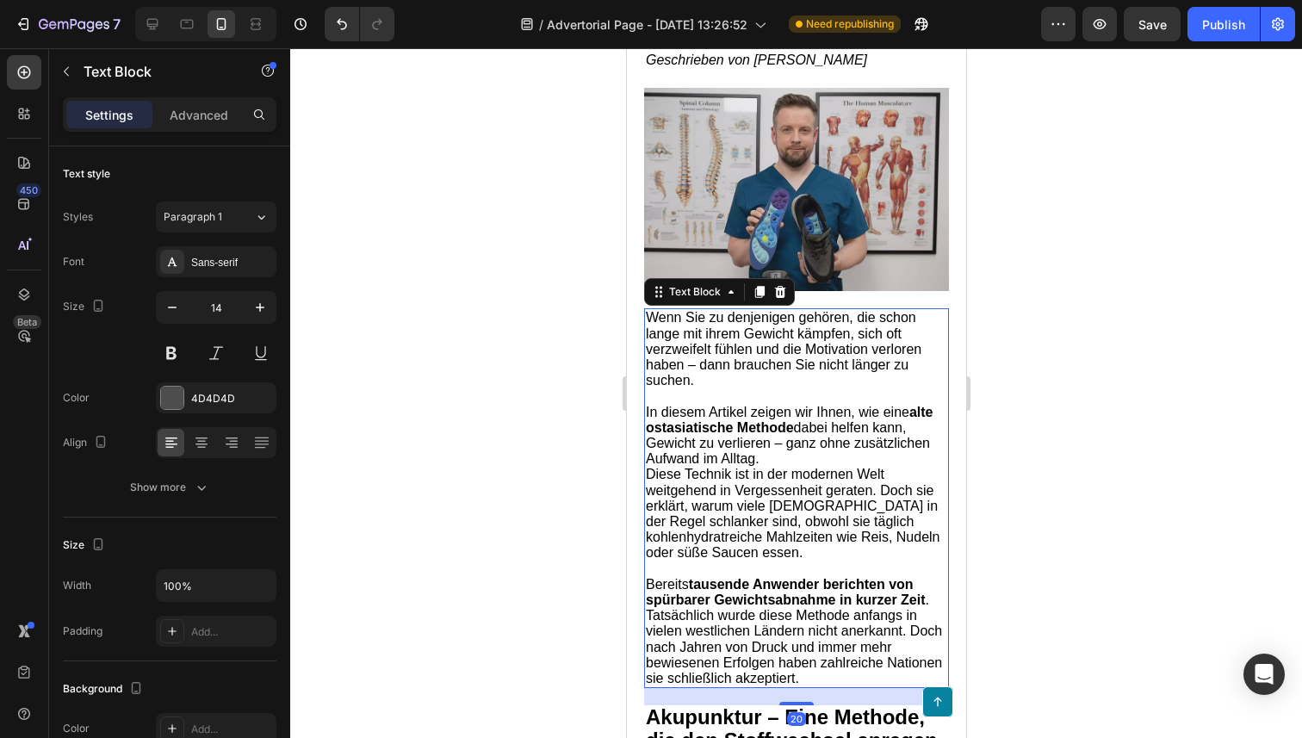
click at [702, 327] on span "Wenn Sie zu denjenigen gehören, die schon lange mit ihrem Gewicht kämpfen, sich…" at bounding box center [782, 348] width 275 height 77
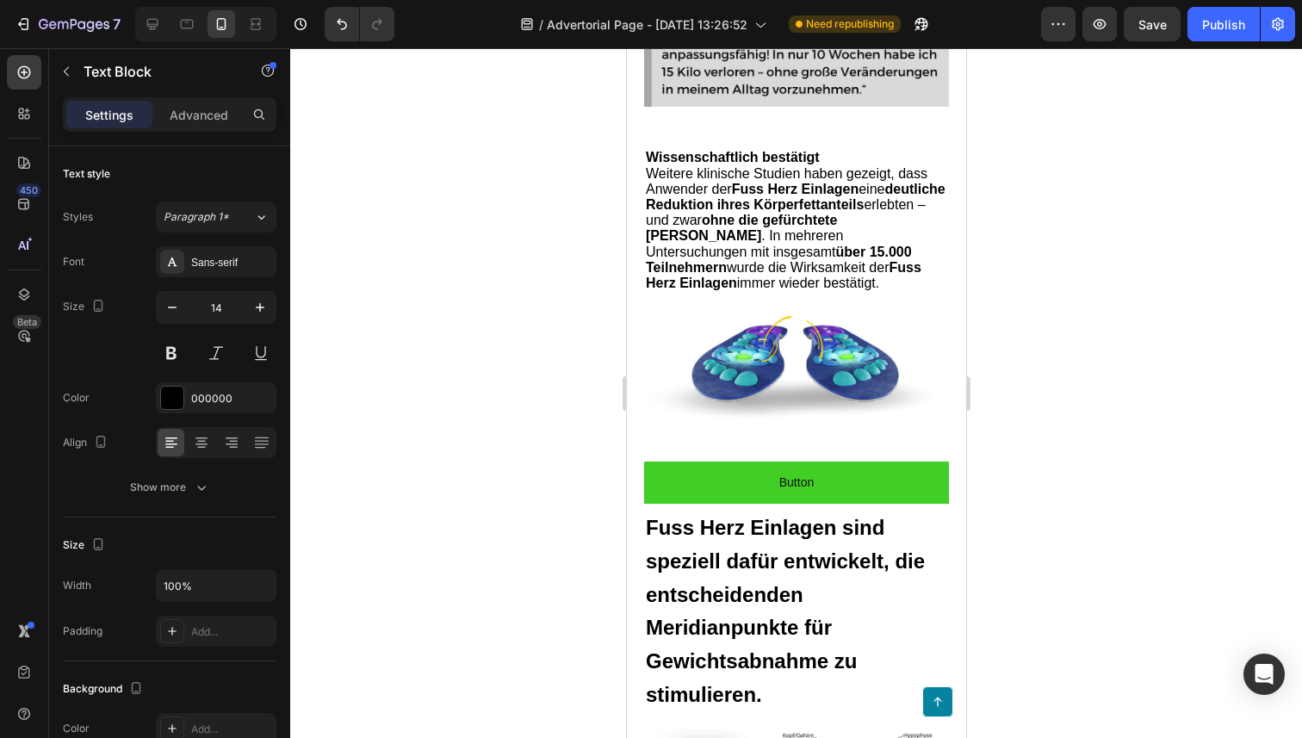
scroll to position [3507, 0]
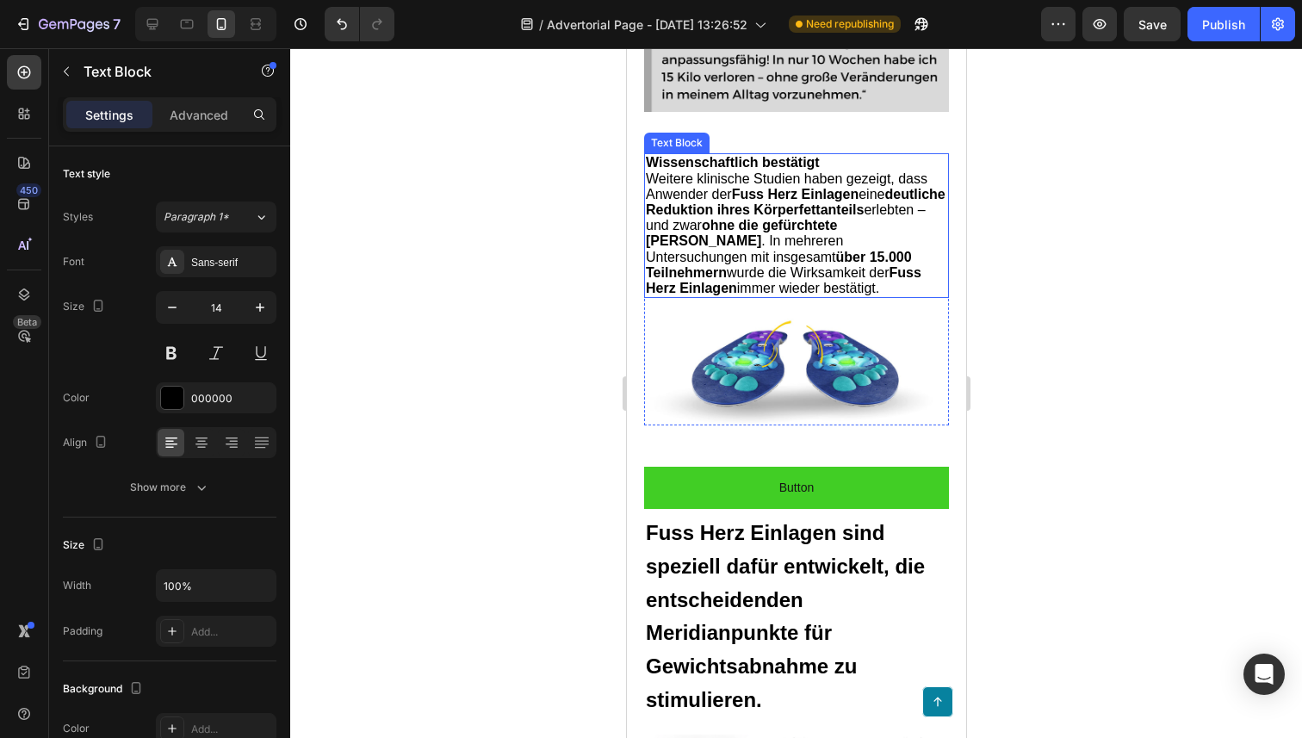
click at [689, 229] on strong "ohne die gefürchtete [PERSON_NAME]" at bounding box center [740, 233] width 191 height 30
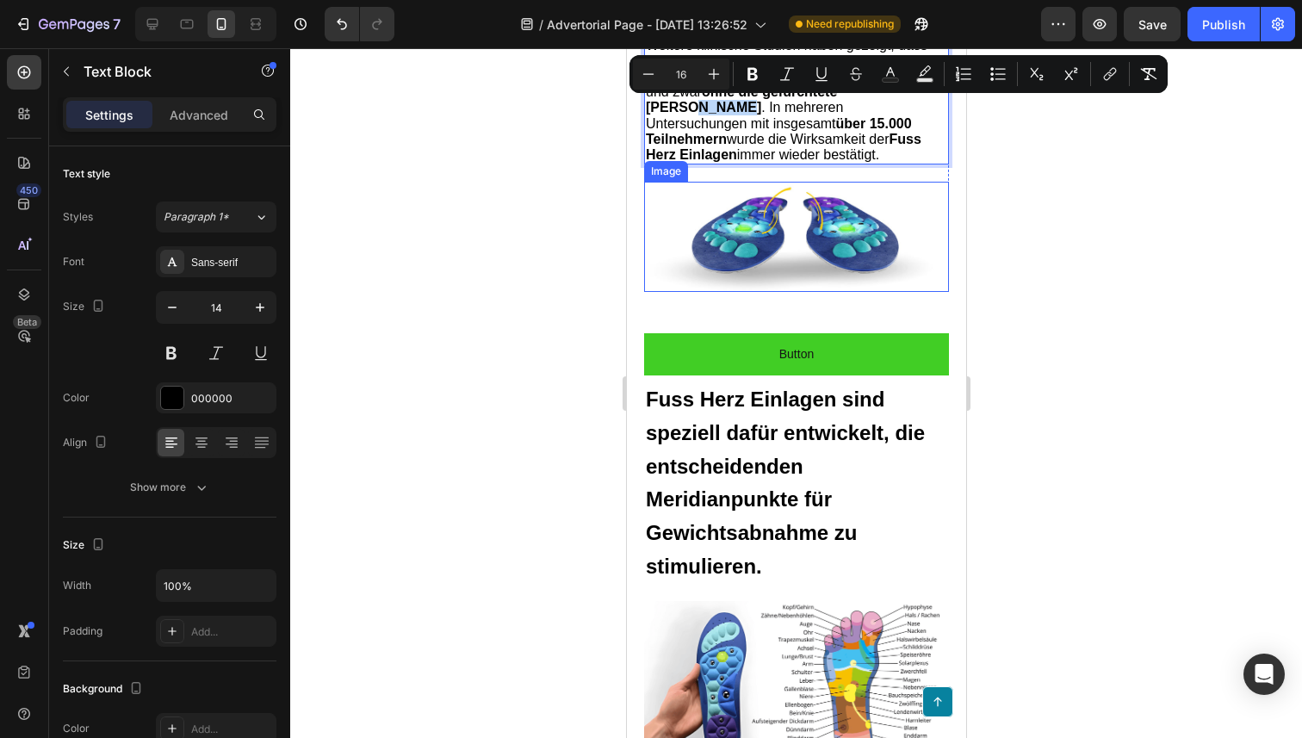
scroll to position [3795, 0]
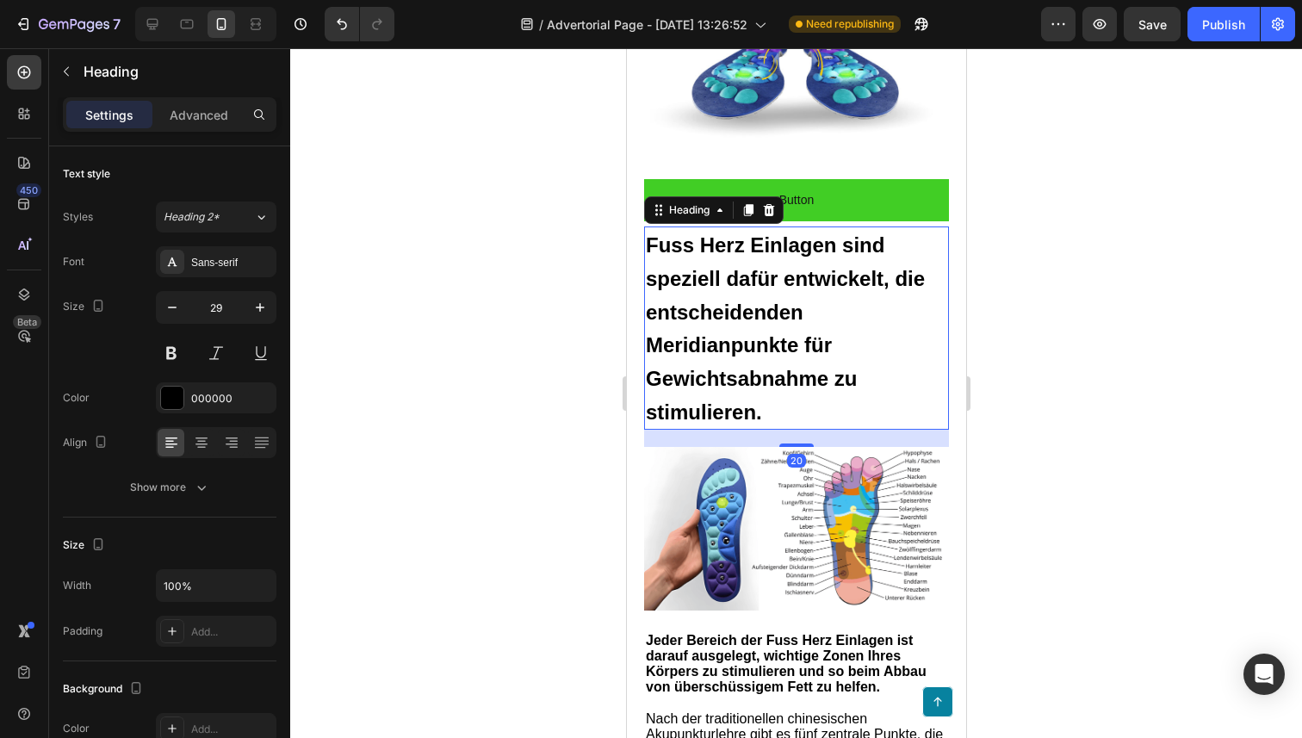
click at [713, 344] on span "Fuss Herz Einlagen sind speziell dafür entwickelt, die entscheidenden Meridianp…" at bounding box center [784, 328] width 279 height 190
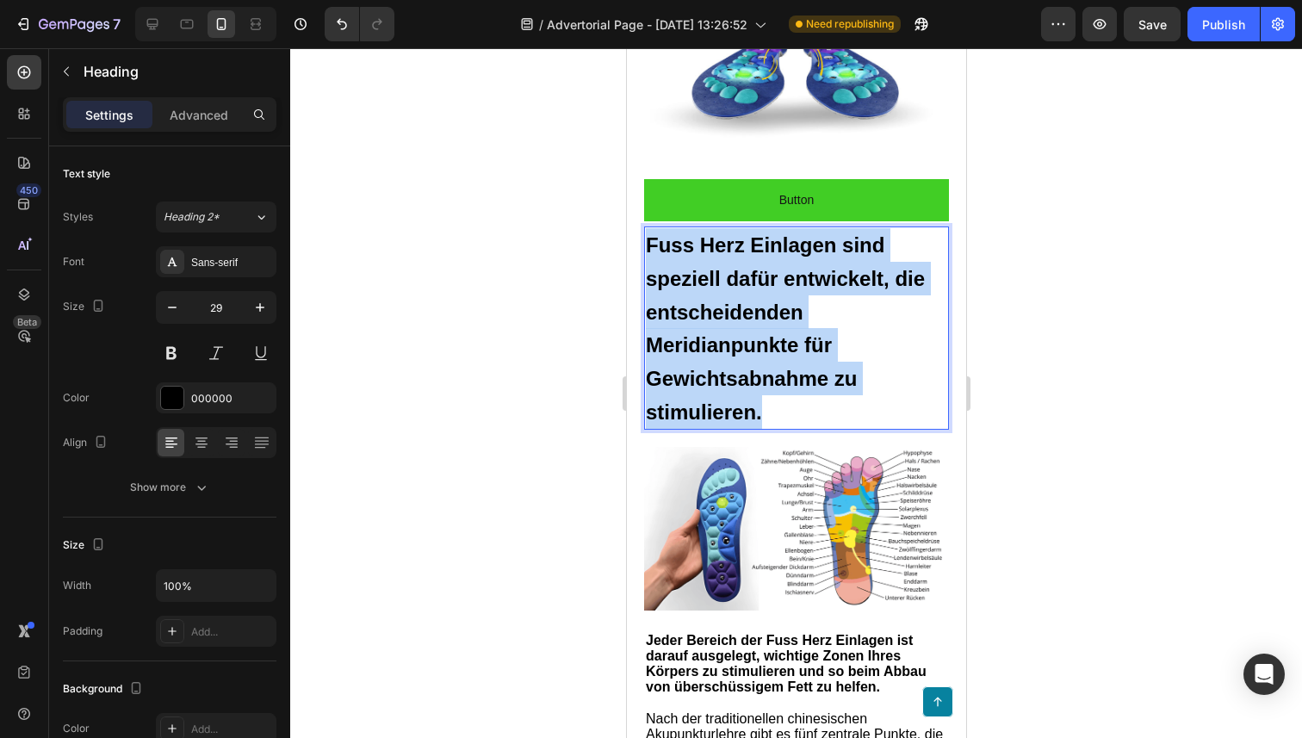
click at [713, 344] on span "Fuss Herz Einlagen sind speziell dafür entwickelt, die entscheidenden Meridianp…" at bounding box center [784, 328] width 279 height 190
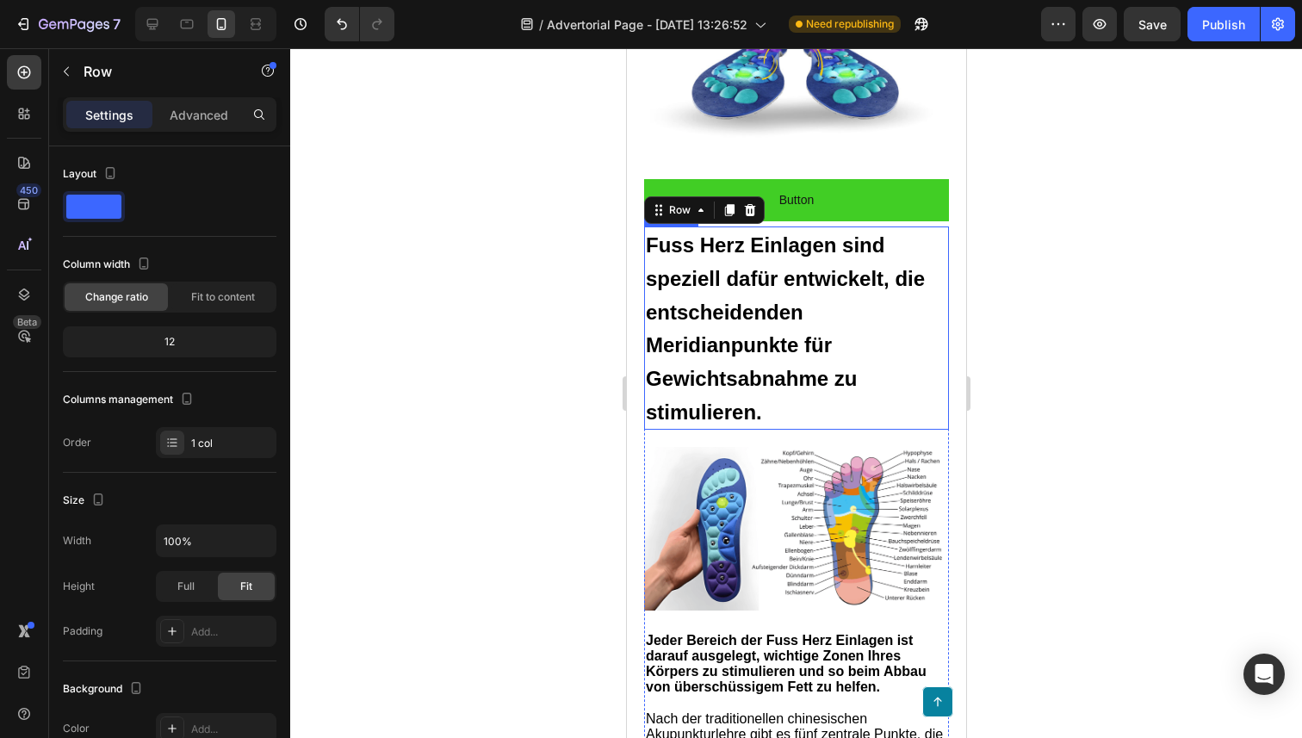
click at [727, 370] on span "Fuss Herz Einlagen sind speziell dafür entwickelt, die entscheidenden Meridianp…" at bounding box center [784, 328] width 279 height 190
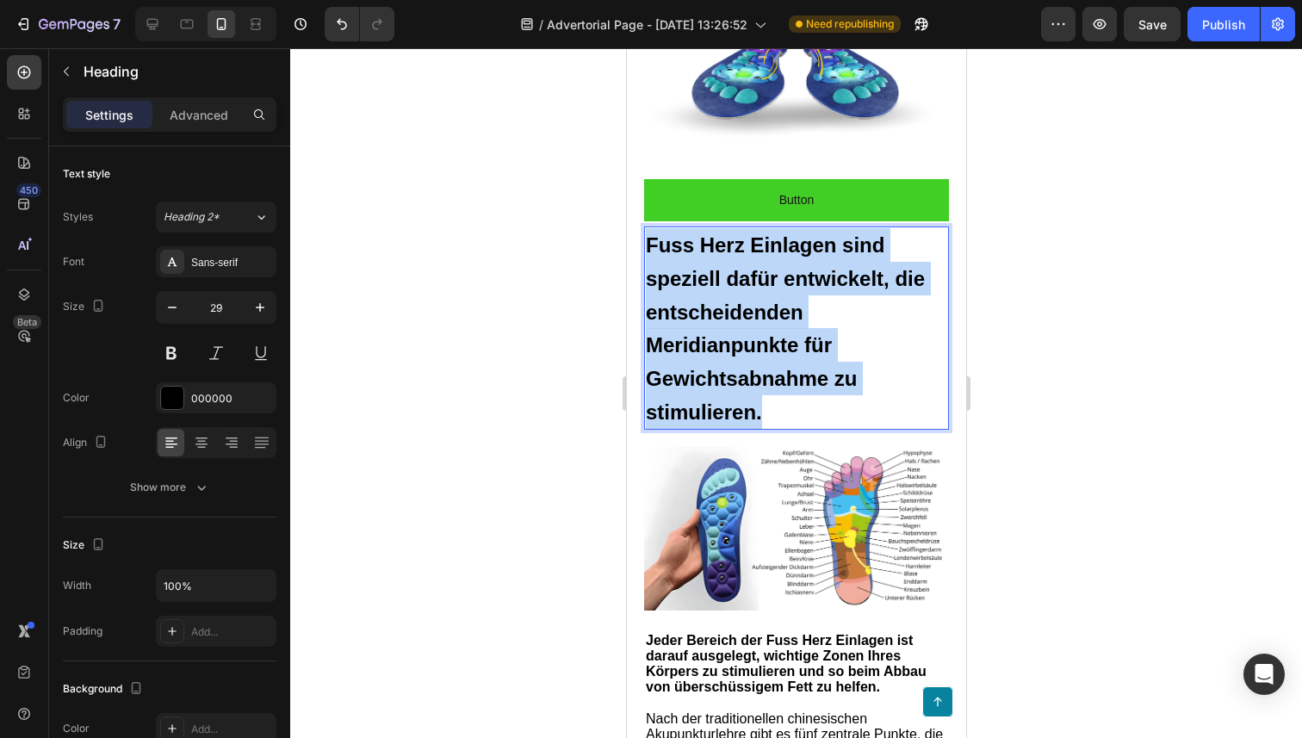
click at [727, 370] on span "Fuss Herz Einlagen sind speziell dafür entwickelt, die entscheidenden Meridianp…" at bounding box center [784, 328] width 279 height 190
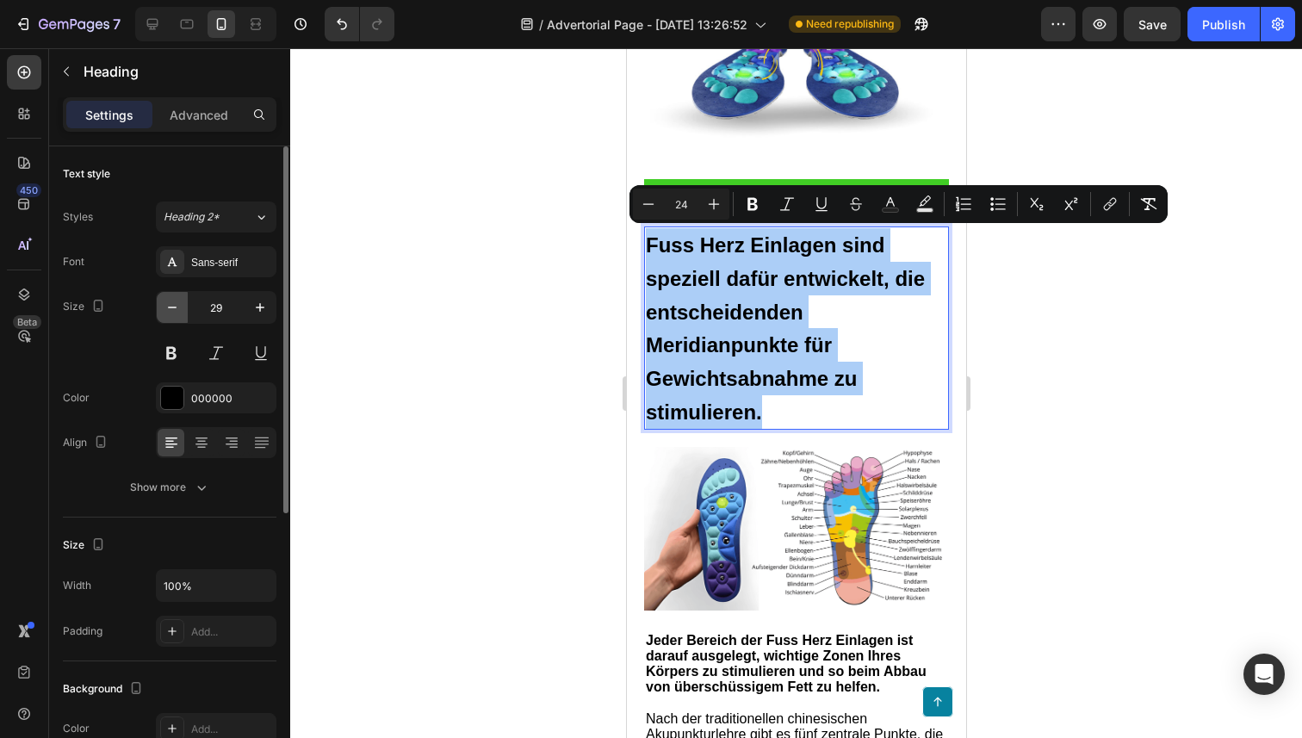
click at [170, 308] on icon "button" at bounding box center [172, 307] width 17 height 17
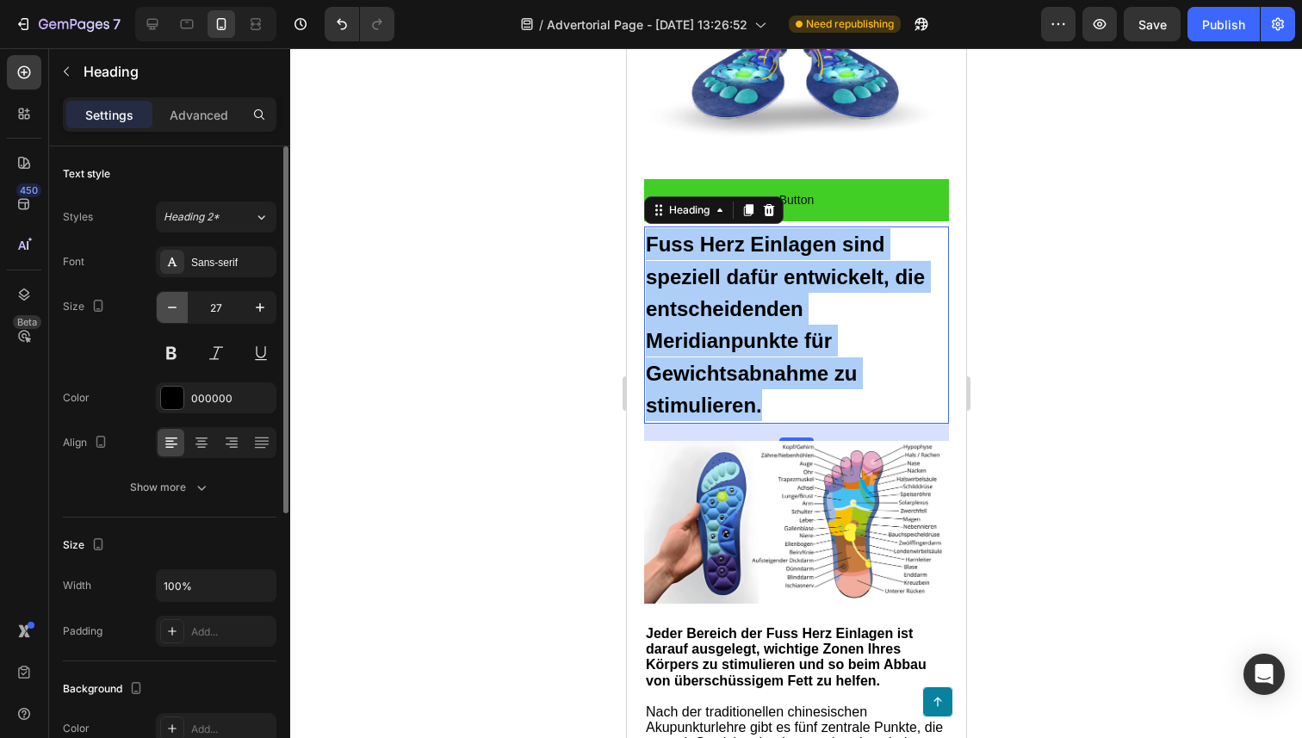
click at [170, 308] on icon "button" at bounding box center [172, 307] width 17 height 17
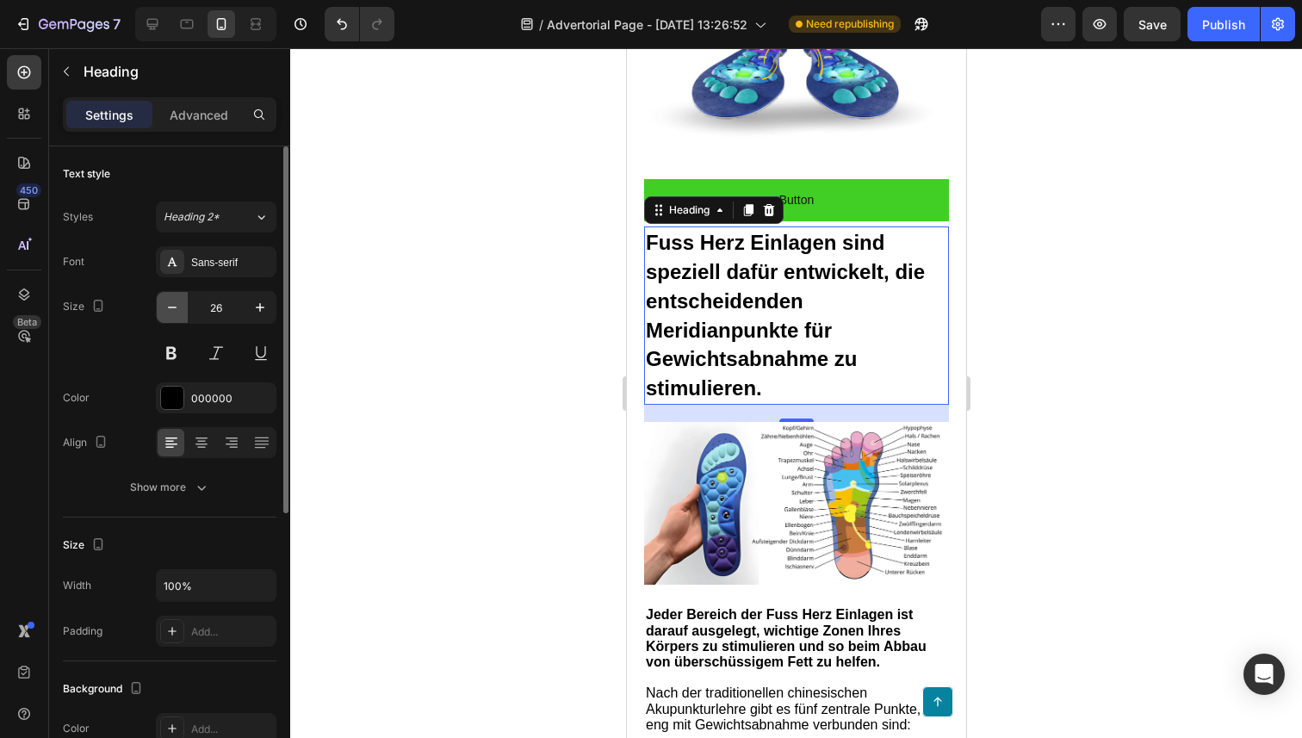
click at [170, 308] on icon "button" at bounding box center [172, 307] width 17 height 17
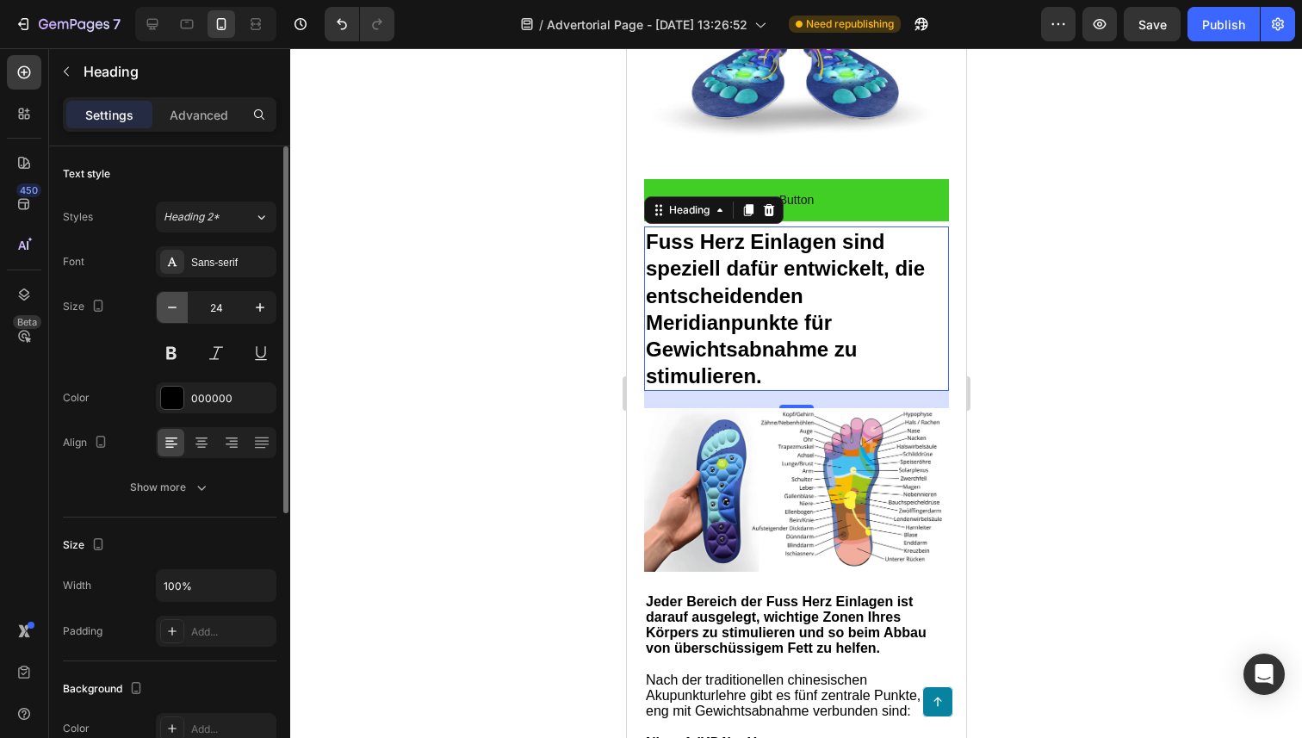
click at [170, 308] on icon "button" at bounding box center [172, 307] width 17 height 17
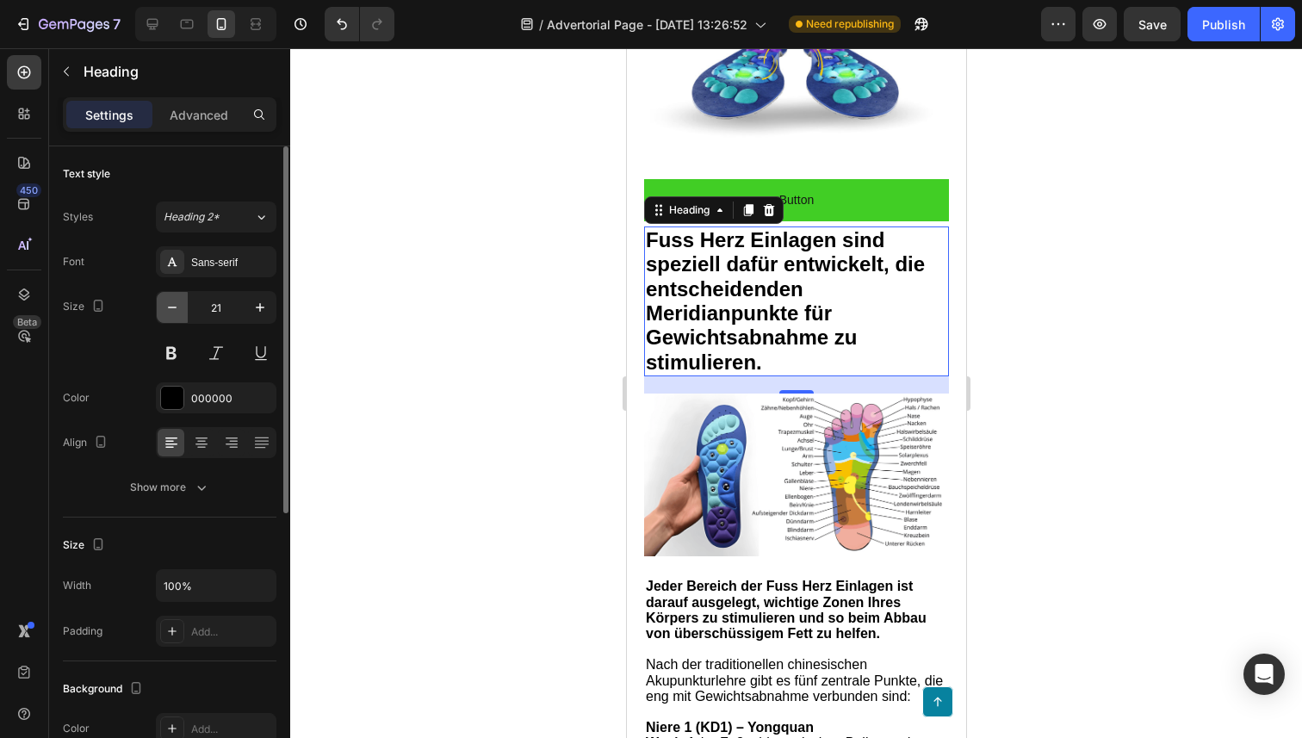
click at [170, 308] on icon "button" at bounding box center [172, 307] width 17 height 17
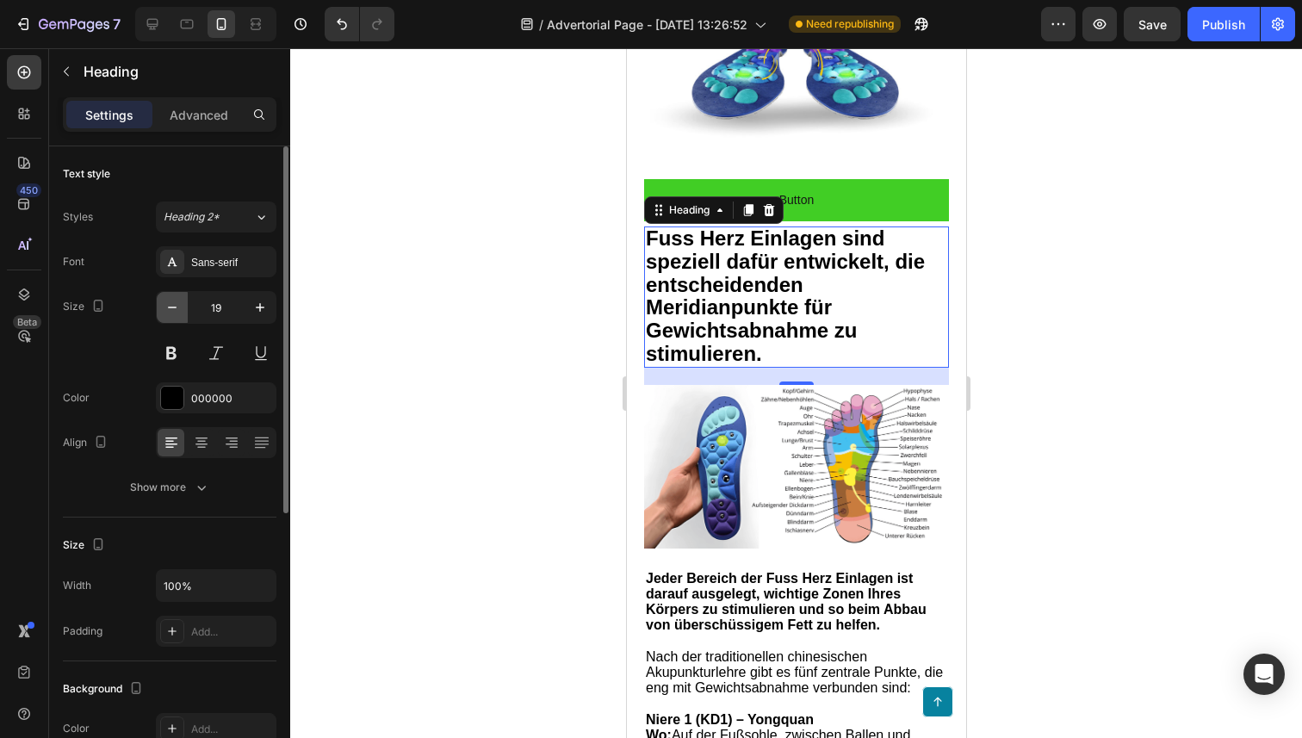
click at [170, 308] on icon "button" at bounding box center [172, 307] width 17 height 17
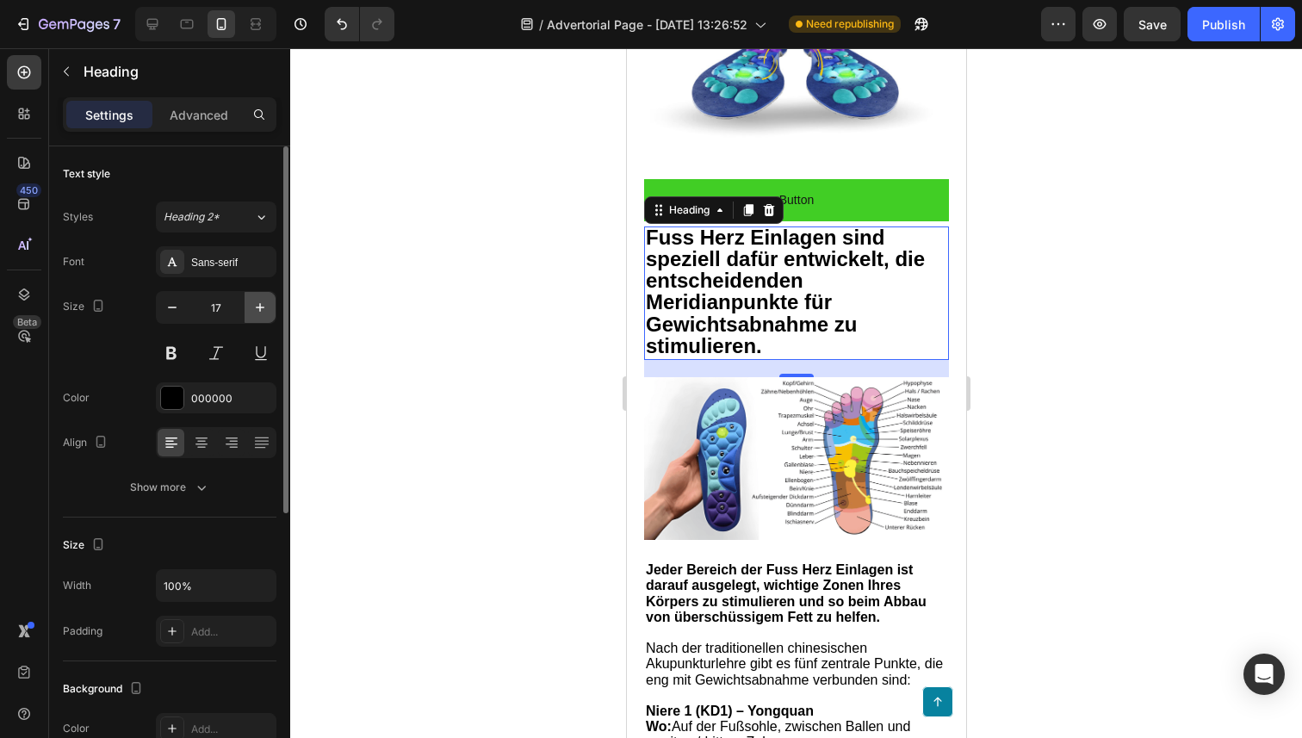
click at [273, 302] on button "button" at bounding box center [260, 307] width 31 height 31
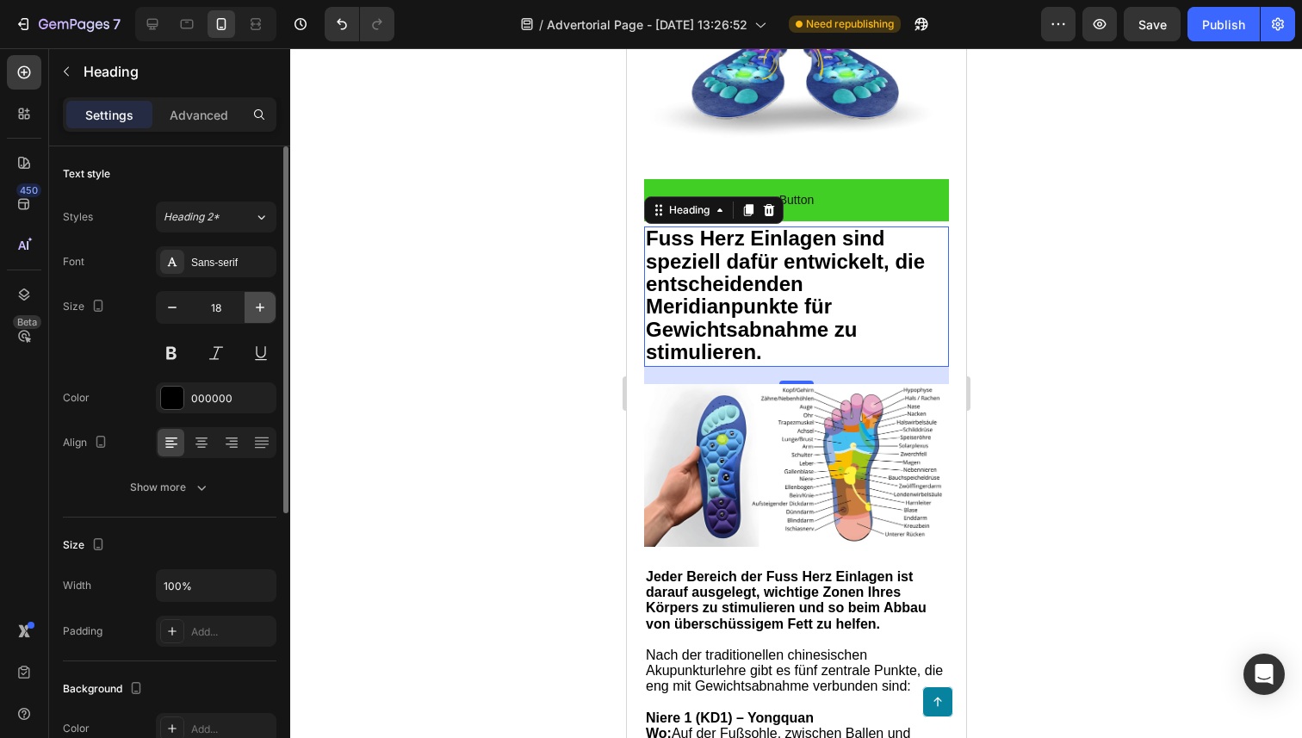
click at [265, 303] on icon "button" at bounding box center [259, 307] width 17 height 17
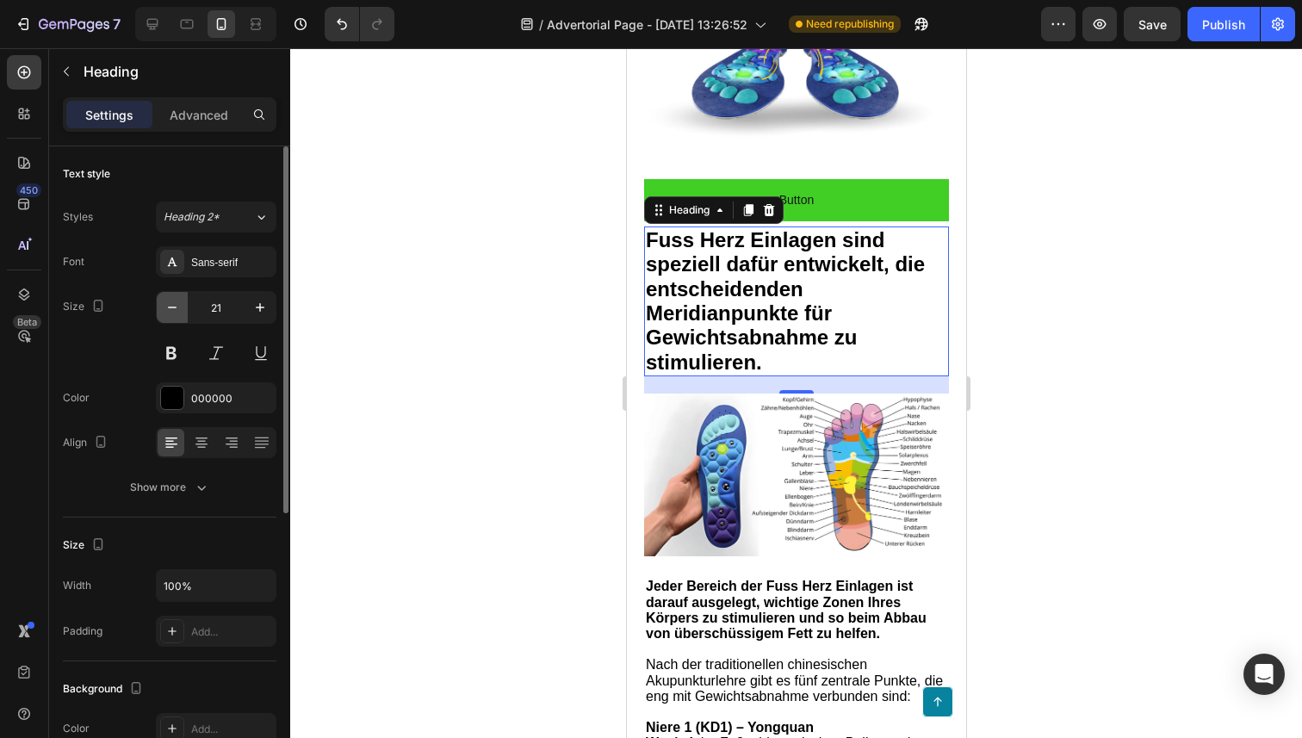
click at [168, 306] on icon "button" at bounding box center [172, 307] width 9 height 2
type input "20"
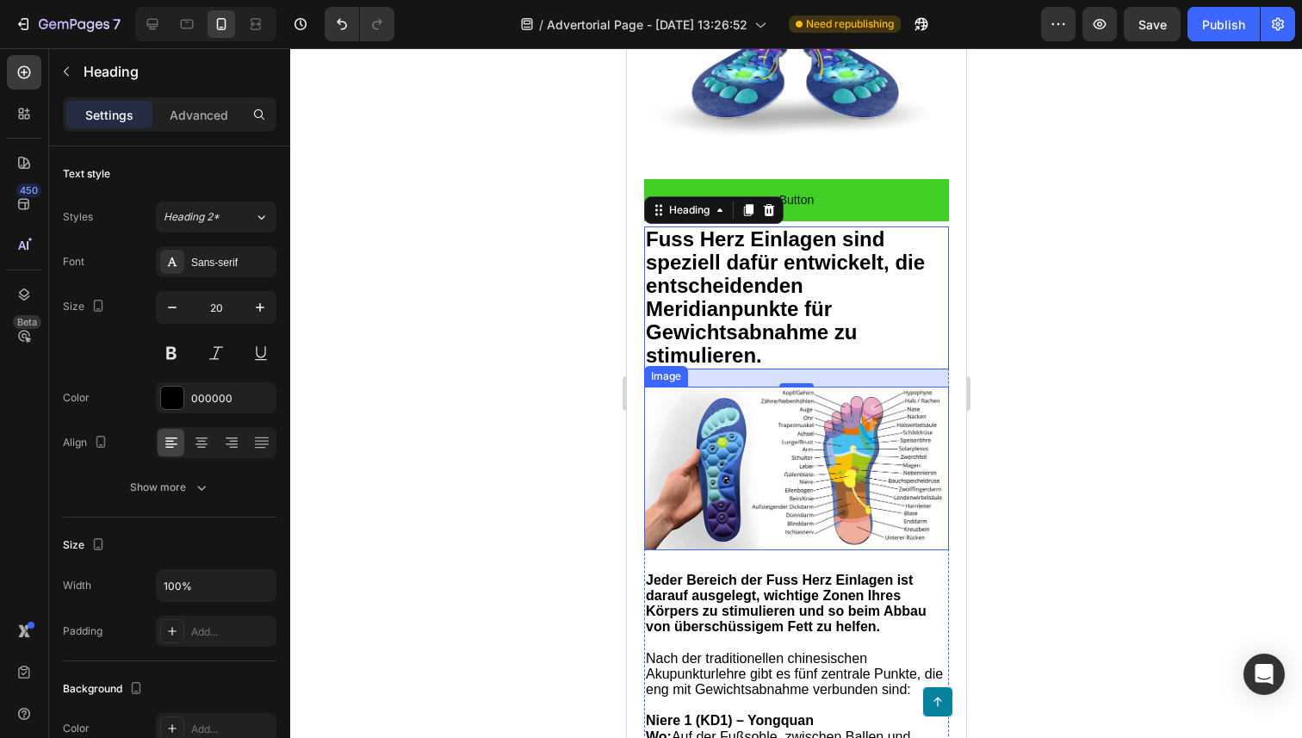
click at [838, 488] on img at bounding box center [795, 468] width 305 height 163
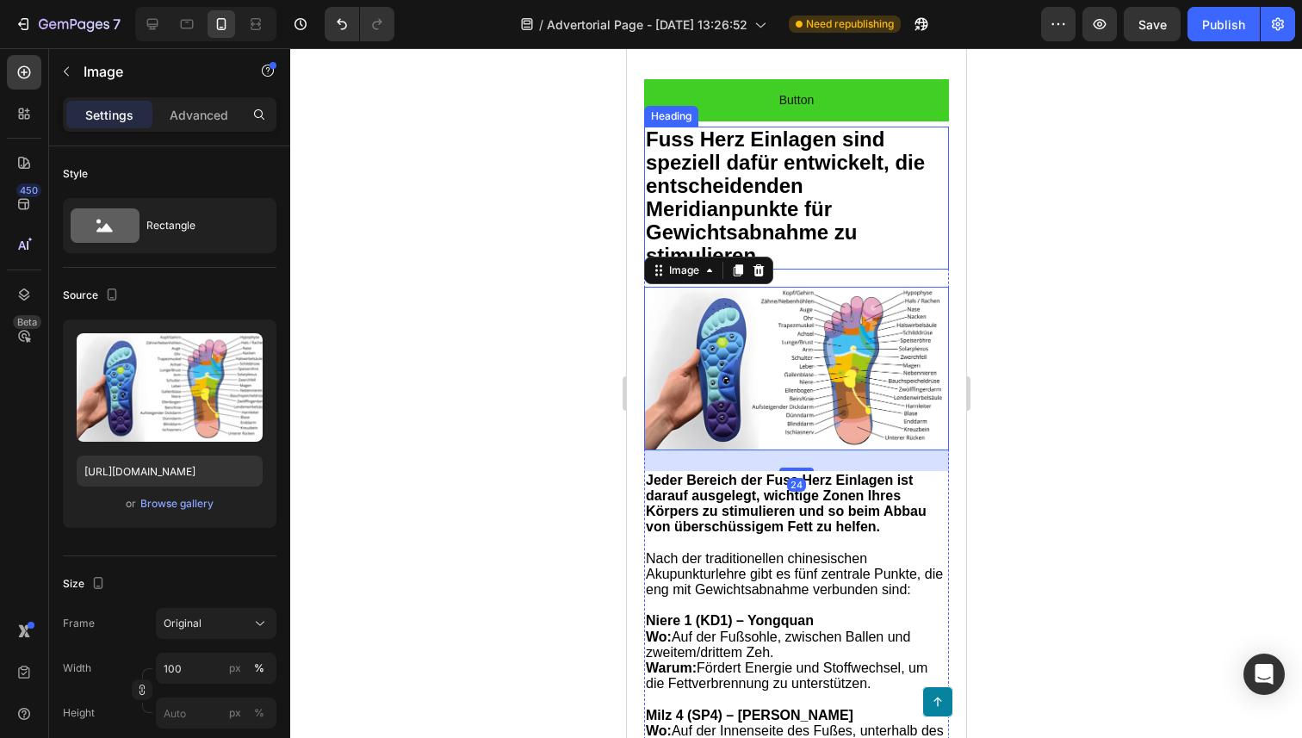
scroll to position [3923, 0]
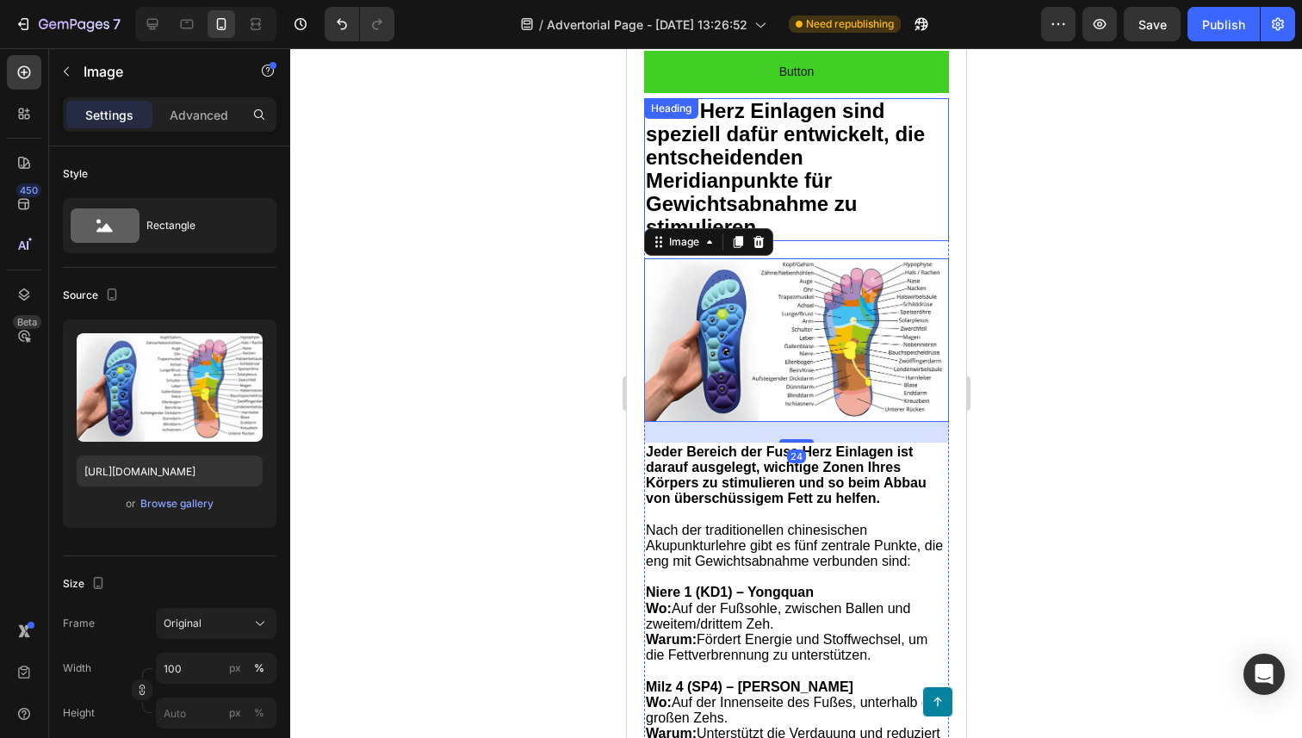
click at [781, 189] on span "Fuss Herz Einlagen sind speziell dafür entwickelt, die entscheidenden Meridianp…" at bounding box center [784, 168] width 279 height 139
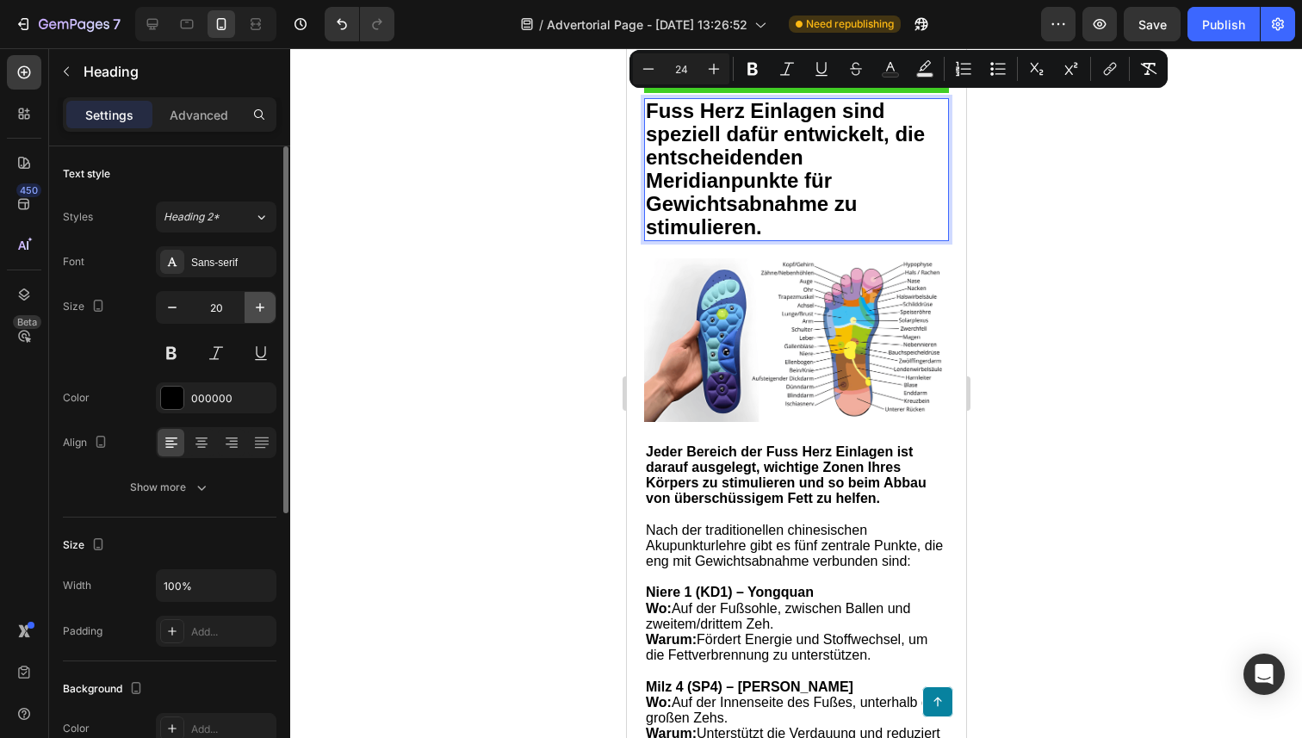
click at [252, 302] on icon "button" at bounding box center [259, 307] width 17 height 17
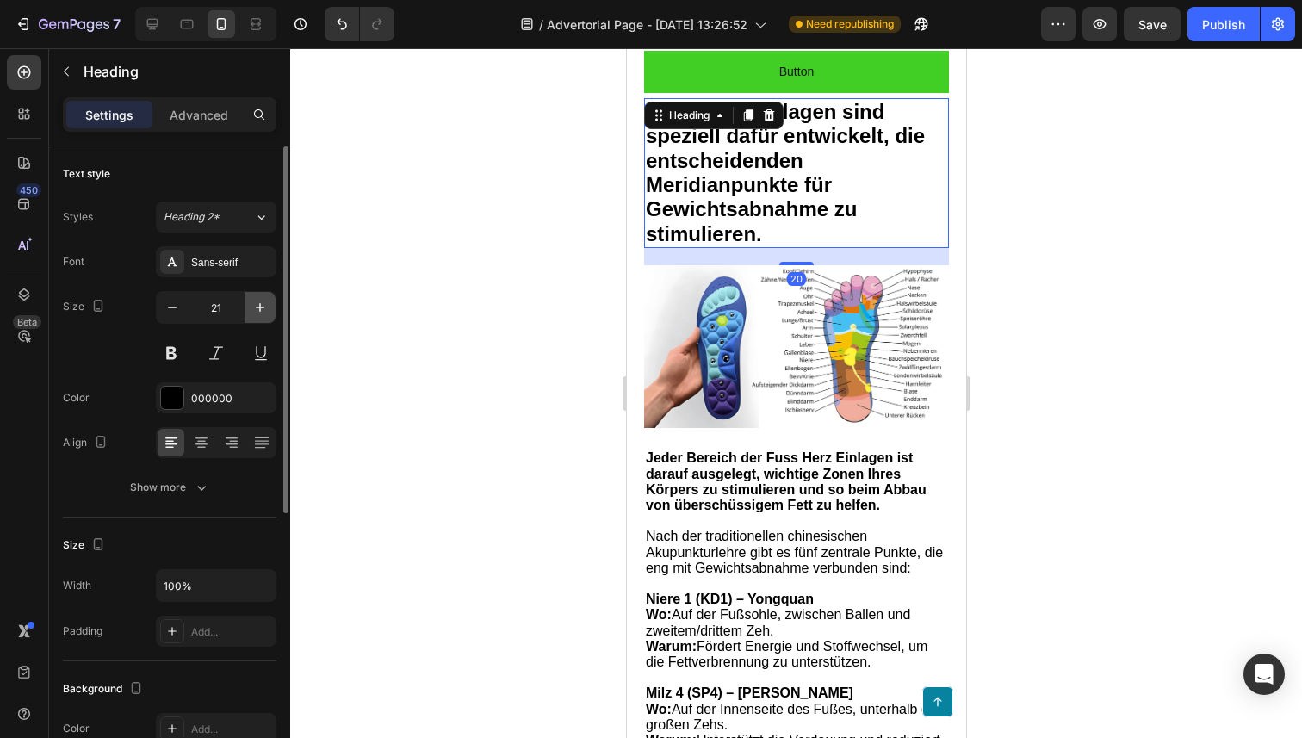
click at [252, 302] on icon "button" at bounding box center [259, 307] width 17 height 17
type input "22"
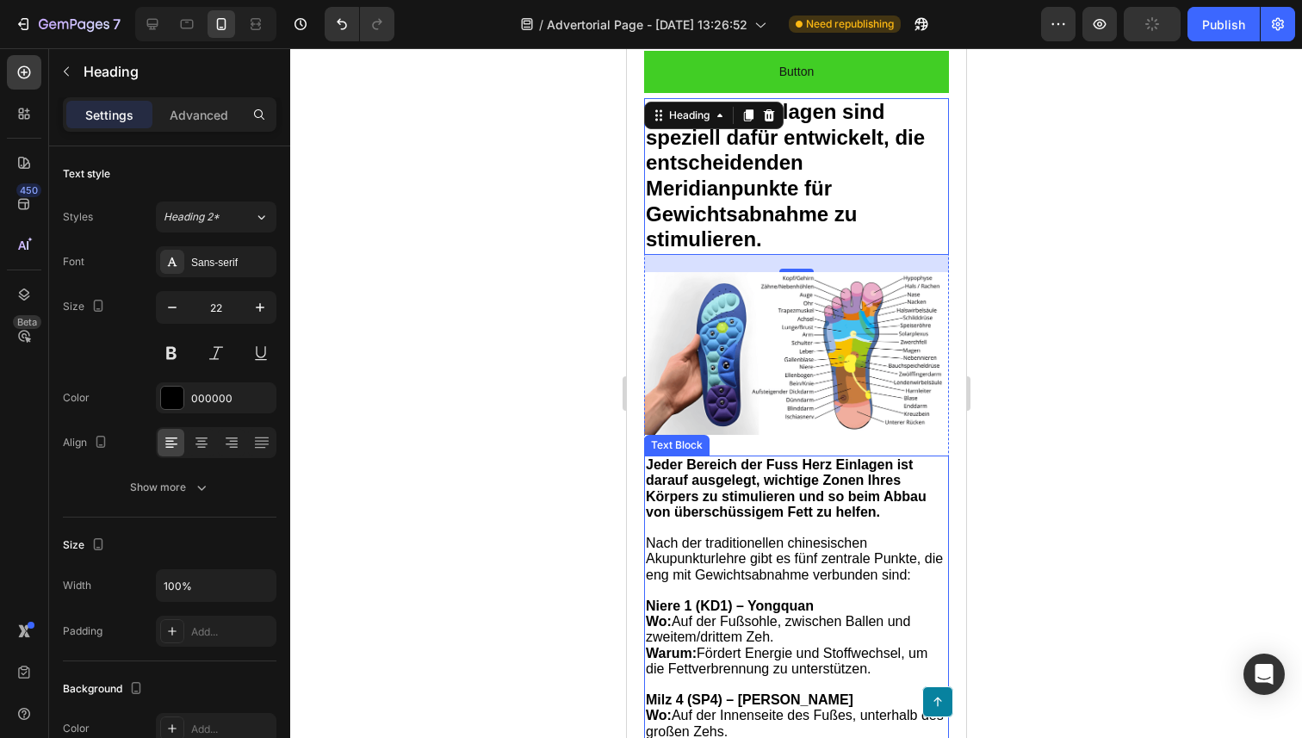
click at [706, 486] on strong "Jeder Bereich der Fuss Herz Einlagen ist darauf ausgelegt, wichtige Zonen Ihres…" at bounding box center [785, 488] width 281 height 62
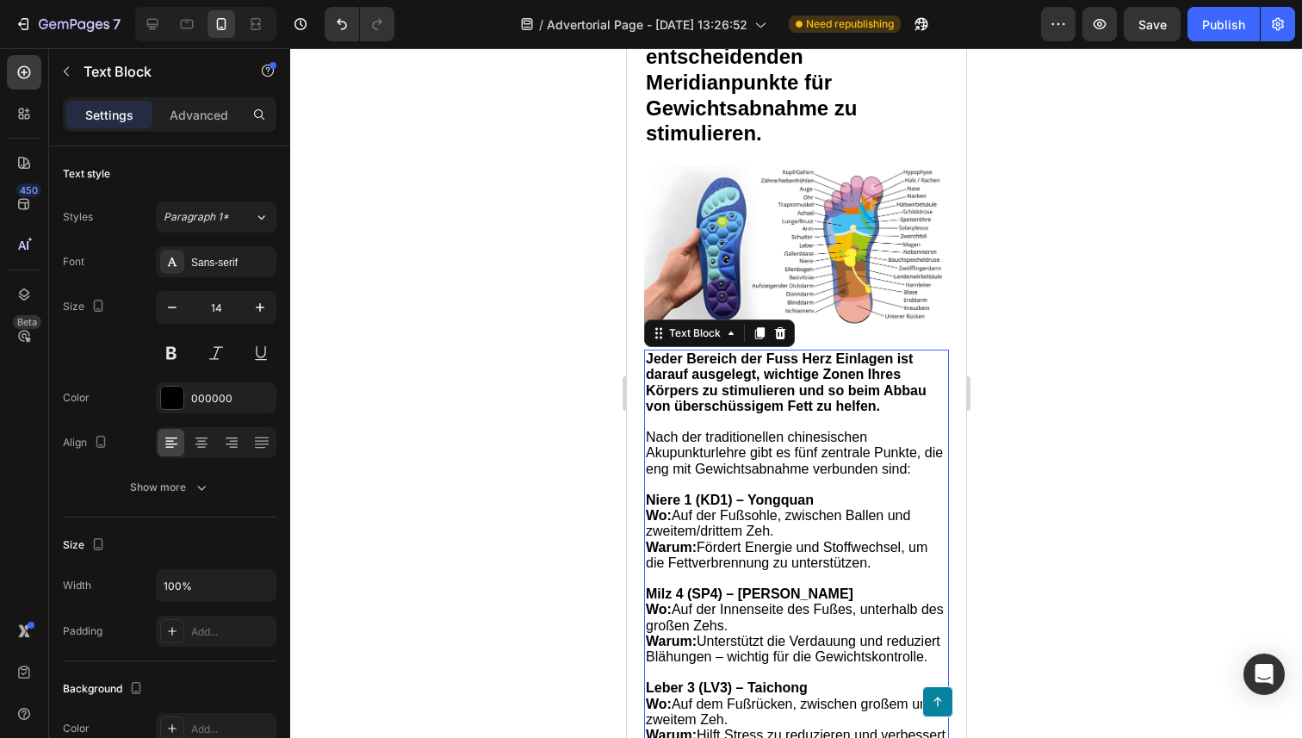
scroll to position [4037, 0]
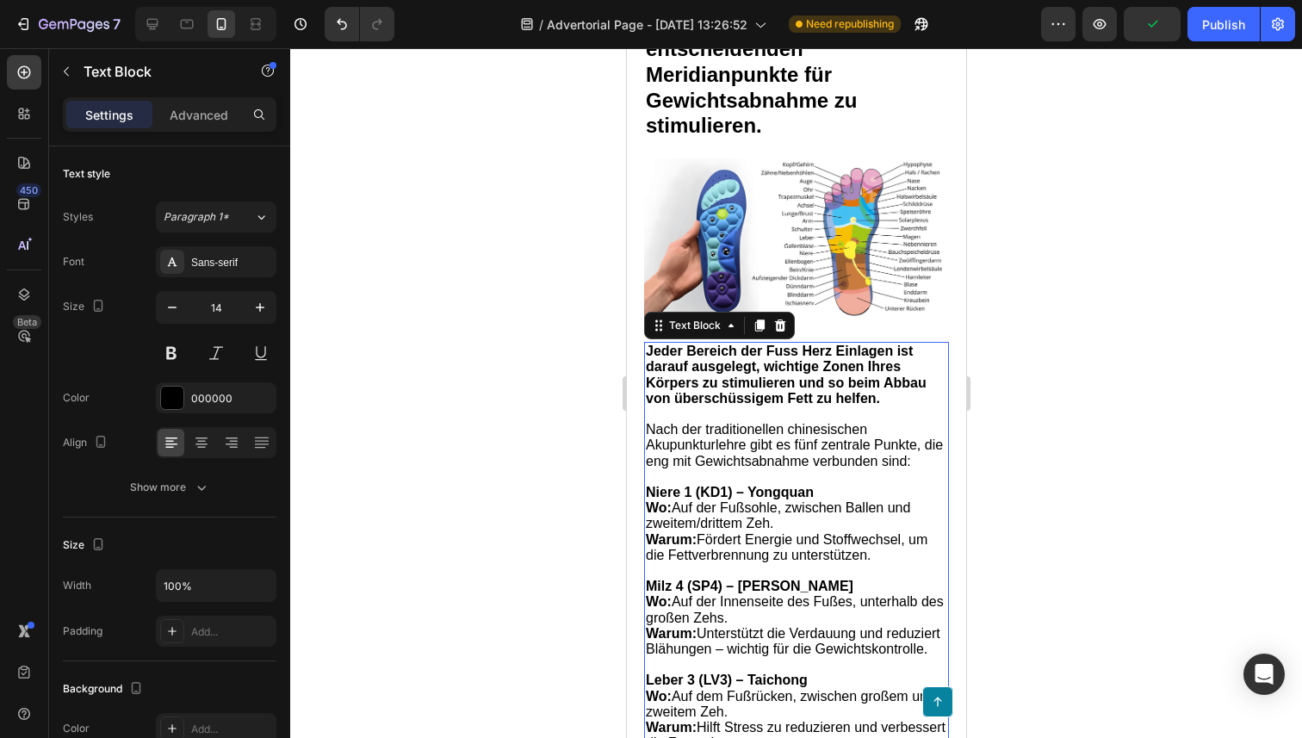
click at [723, 520] on span "Wo: Auf der Fußsohle, zwischen Ballen und zweitem/drittem Zeh." at bounding box center [777, 515] width 264 height 30
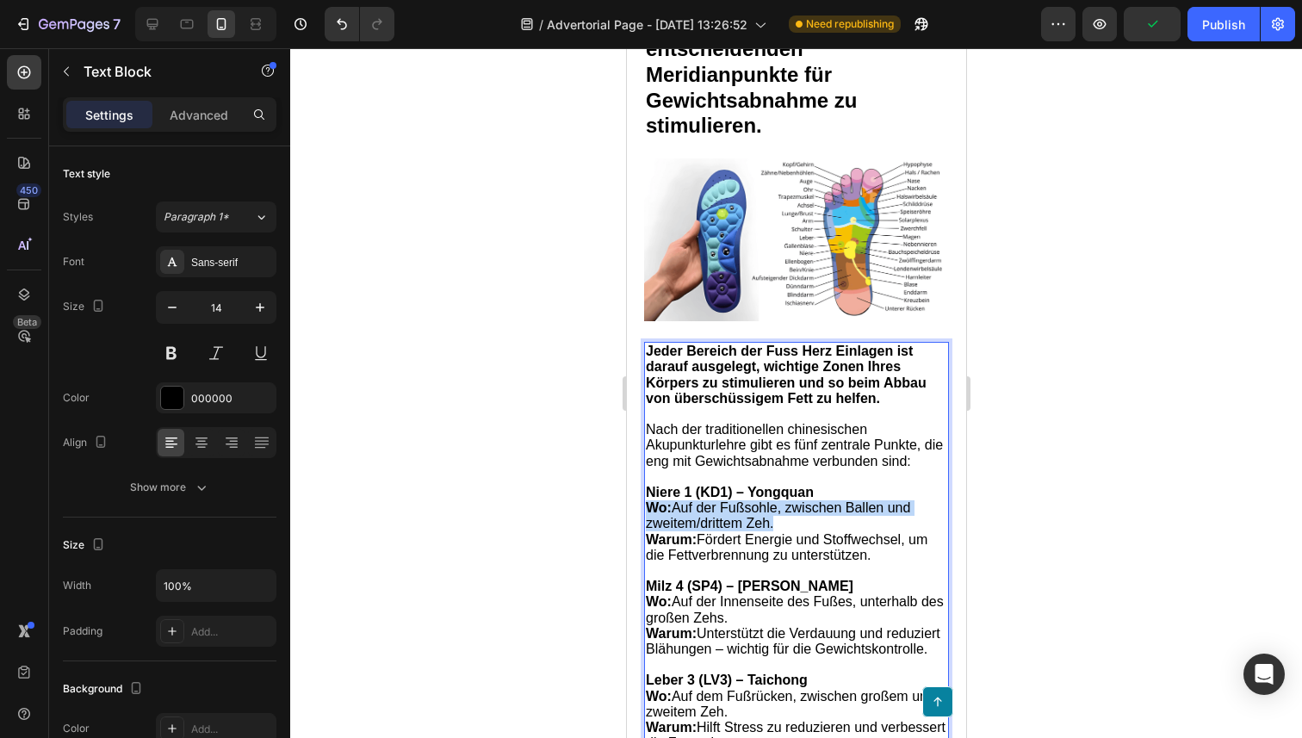
click at [723, 520] on span "Wo: Auf der Fußsohle, zwischen Ballen und zweitem/drittem Zeh." at bounding box center [777, 515] width 264 height 30
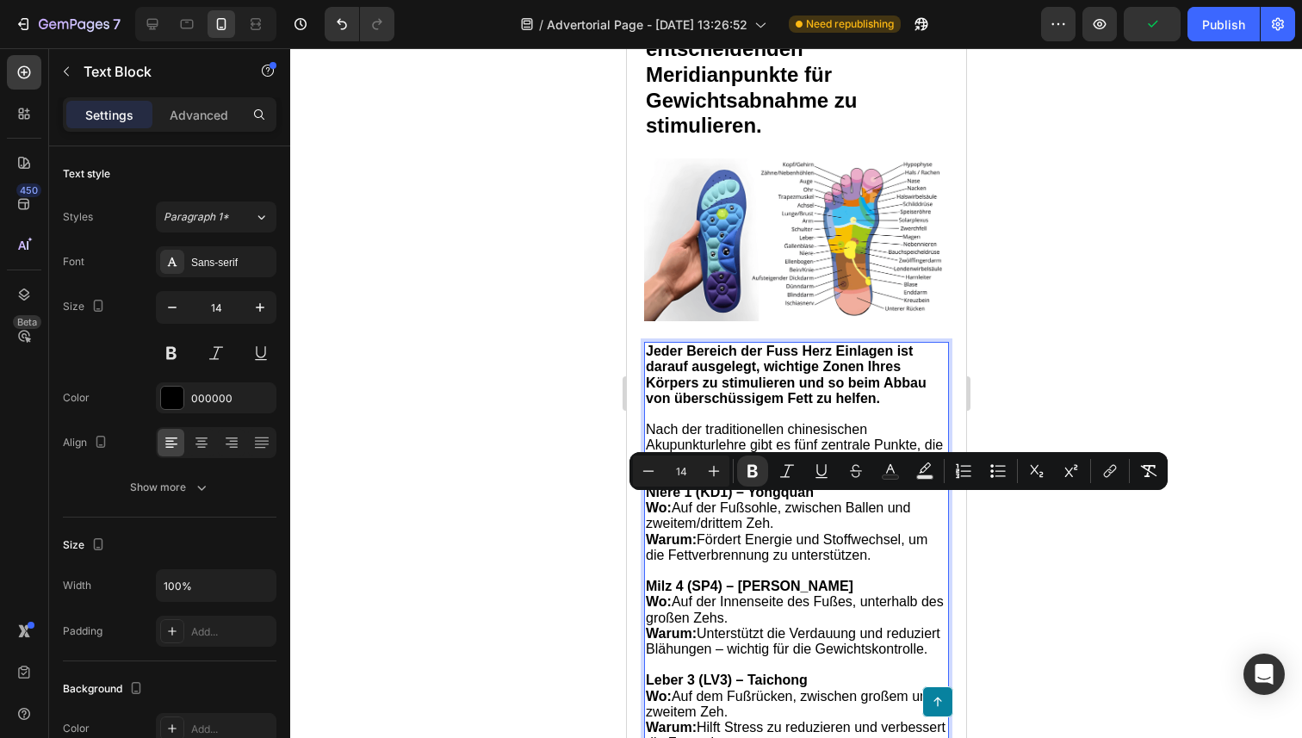
click at [735, 563] on p "Rich Text Editor. Editing area: main" at bounding box center [795, 570] width 301 height 15
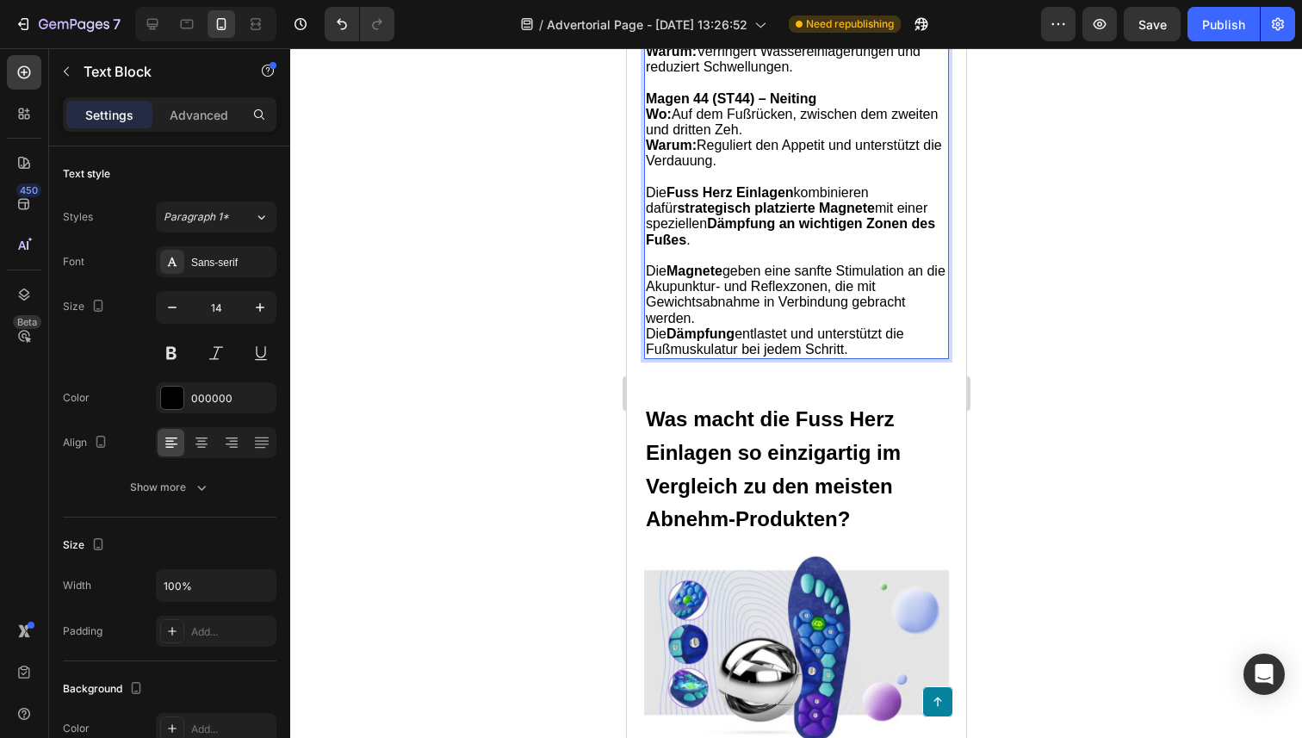
scroll to position [4813, 0]
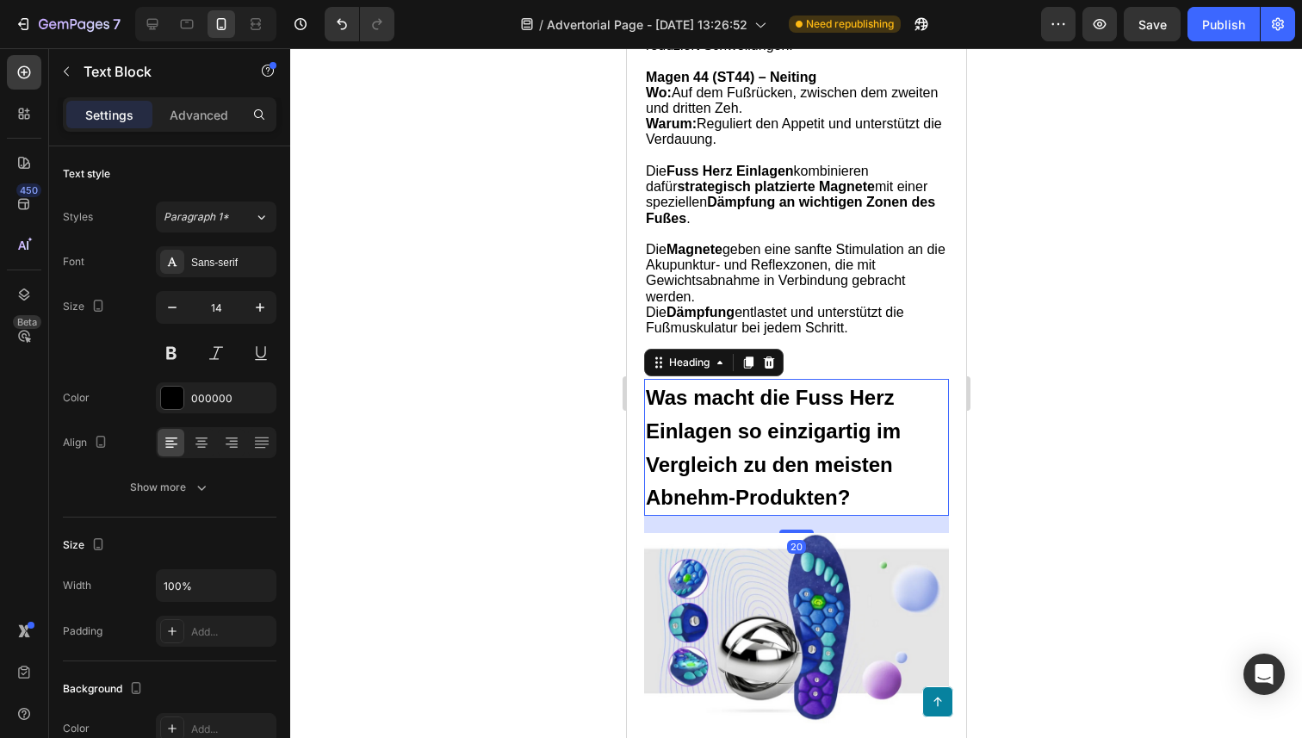
click at [731, 455] on h2 "Was macht die Fuss Herz Einlagen so einzigartig im Vergleich zu den meisten Abn…" at bounding box center [795, 447] width 305 height 137
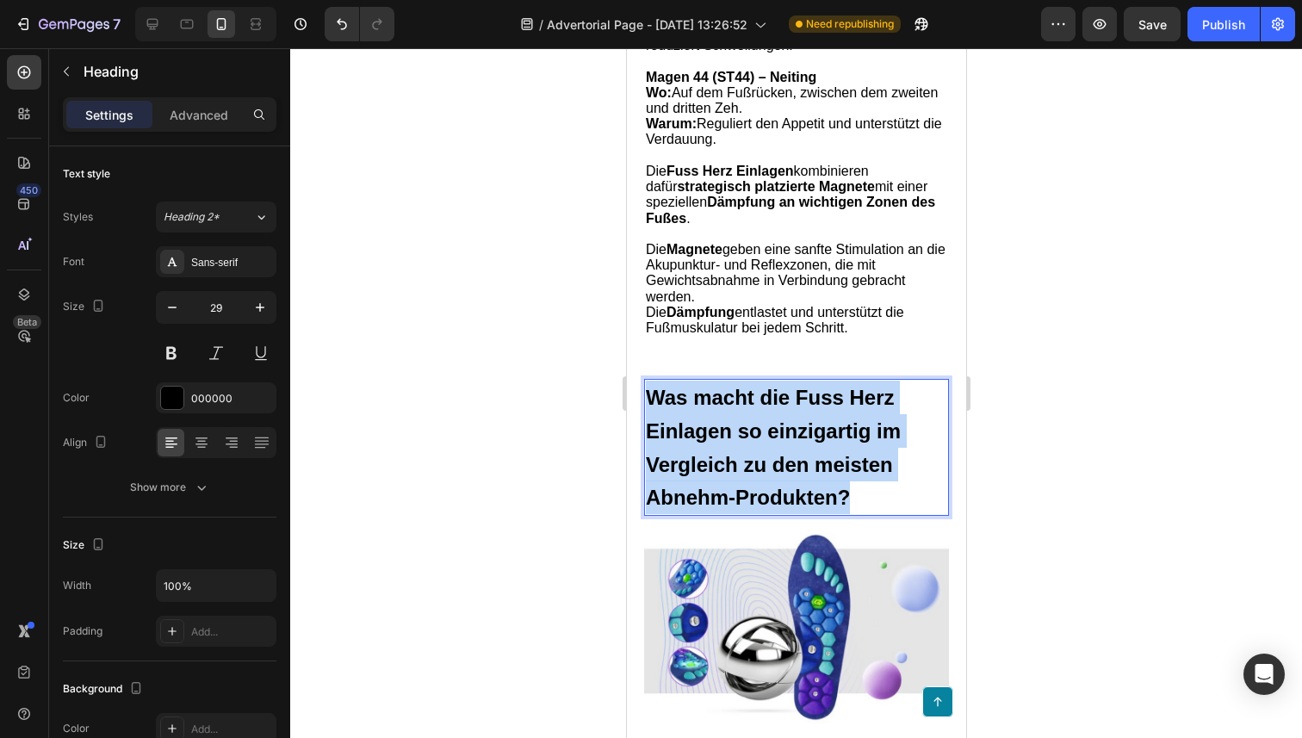
click at [731, 455] on p "Was macht die Fuss Herz Einlagen so einzigartig im Vergleich zu den meisten Abn…" at bounding box center [795, 447] width 301 height 133
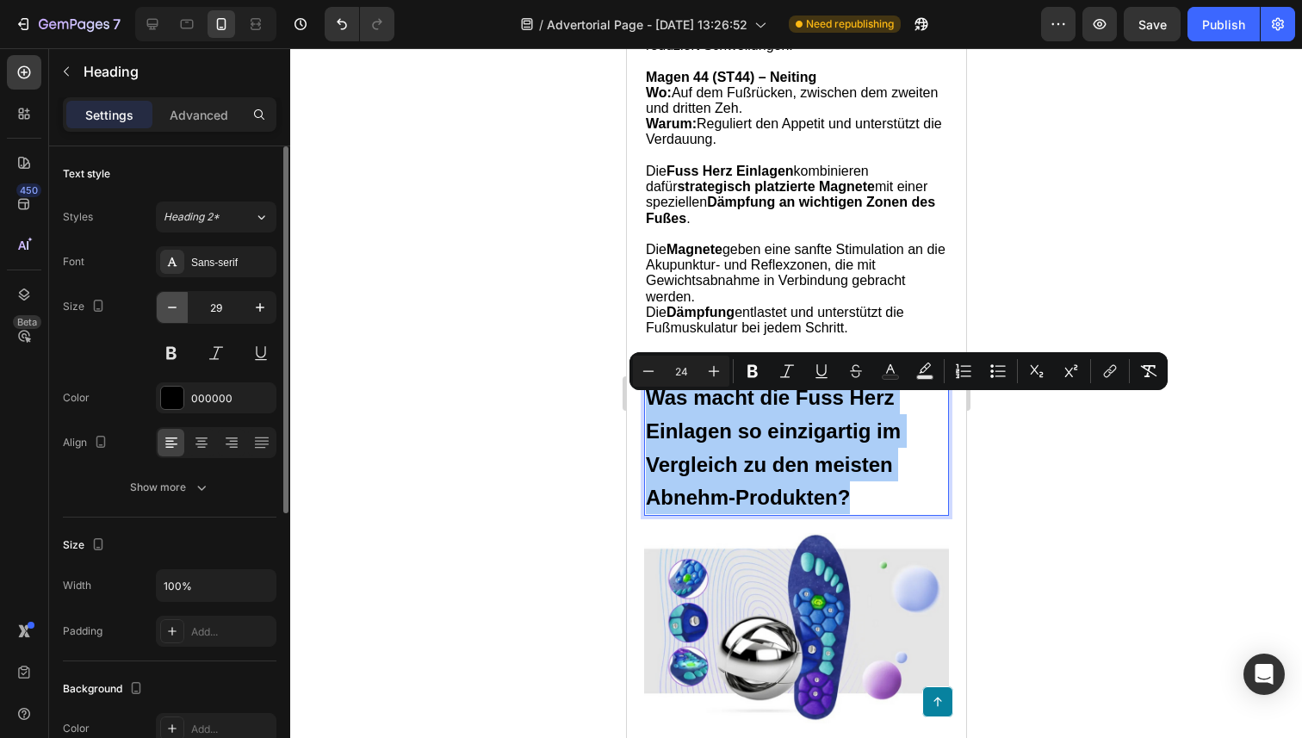
click at [169, 300] on icon "button" at bounding box center [172, 307] width 17 height 17
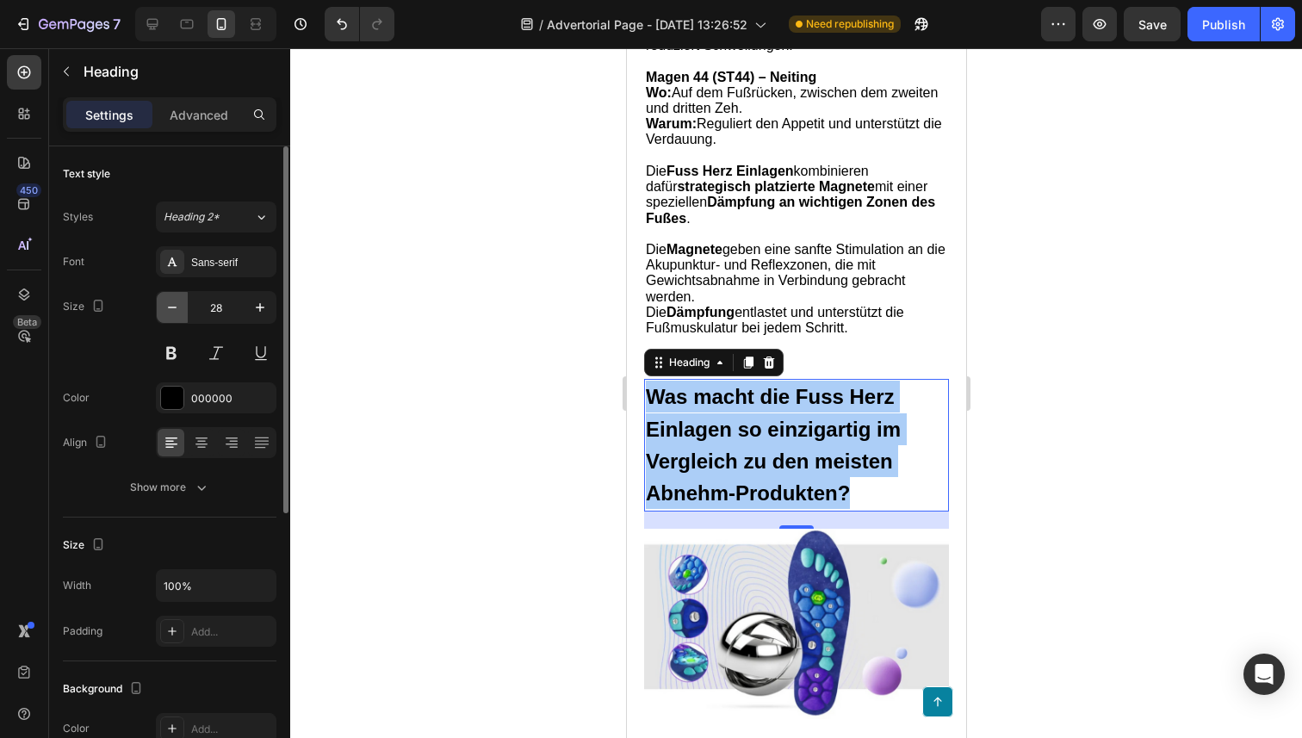
click at [169, 300] on icon "button" at bounding box center [172, 307] width 17 height 17
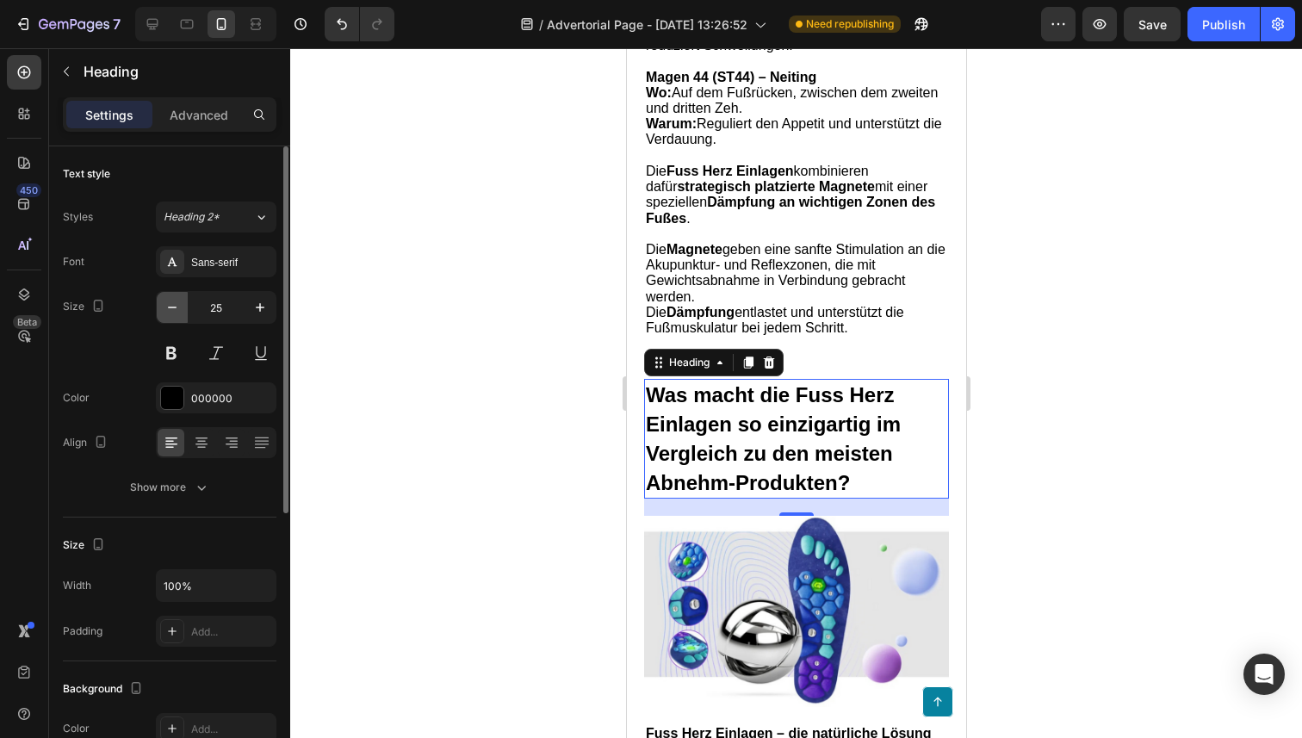
click at [169, 300] on icon "button" at bounding box center [172, 307] width 17 height 17
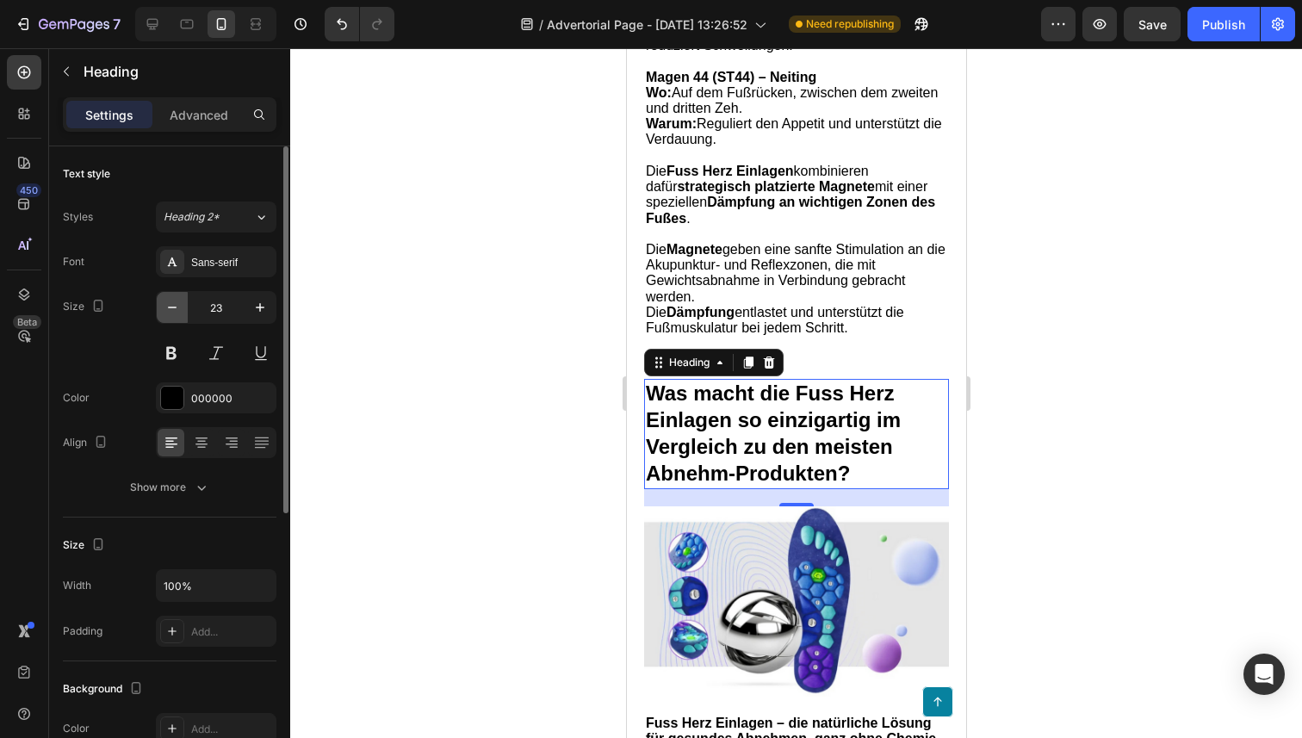
click at [169, 300] on icon "button" at bounding box center [172, 307] width 17 height 17
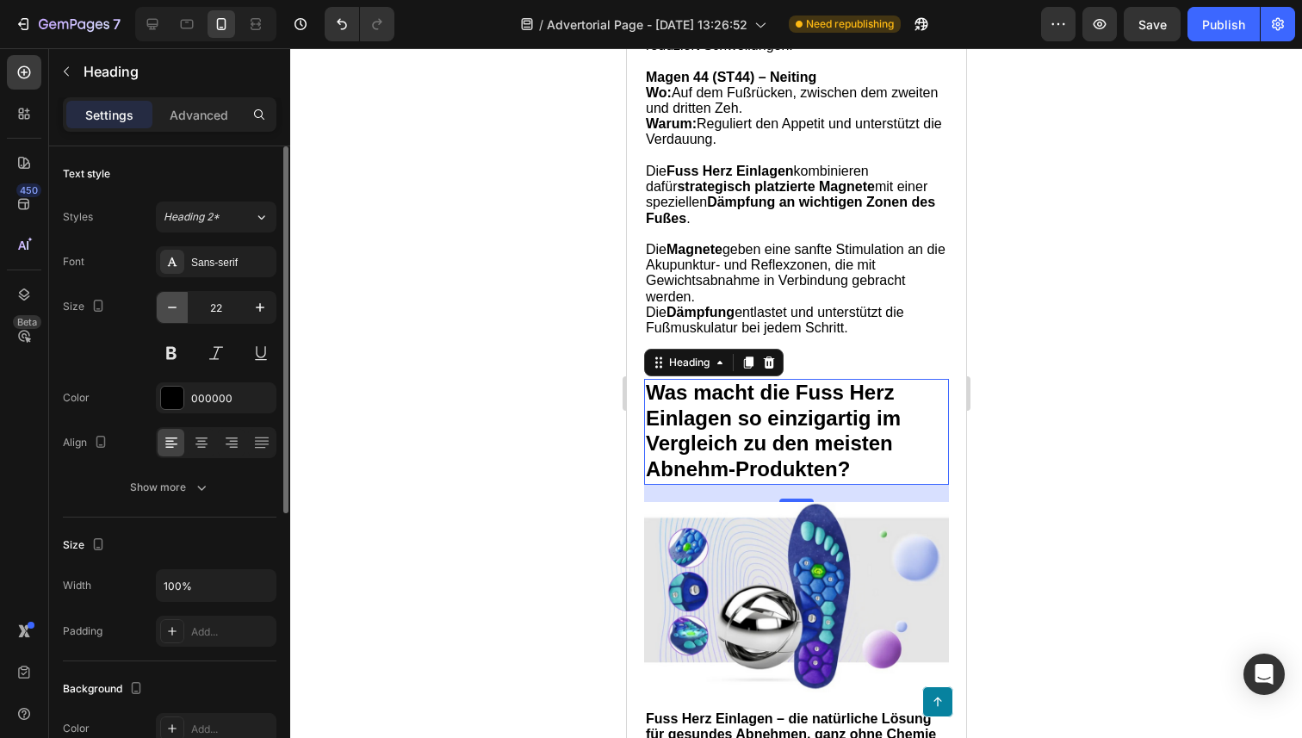
click at [169, 300] on icon "button" at bounding box center [172, 307] width 17 height 17
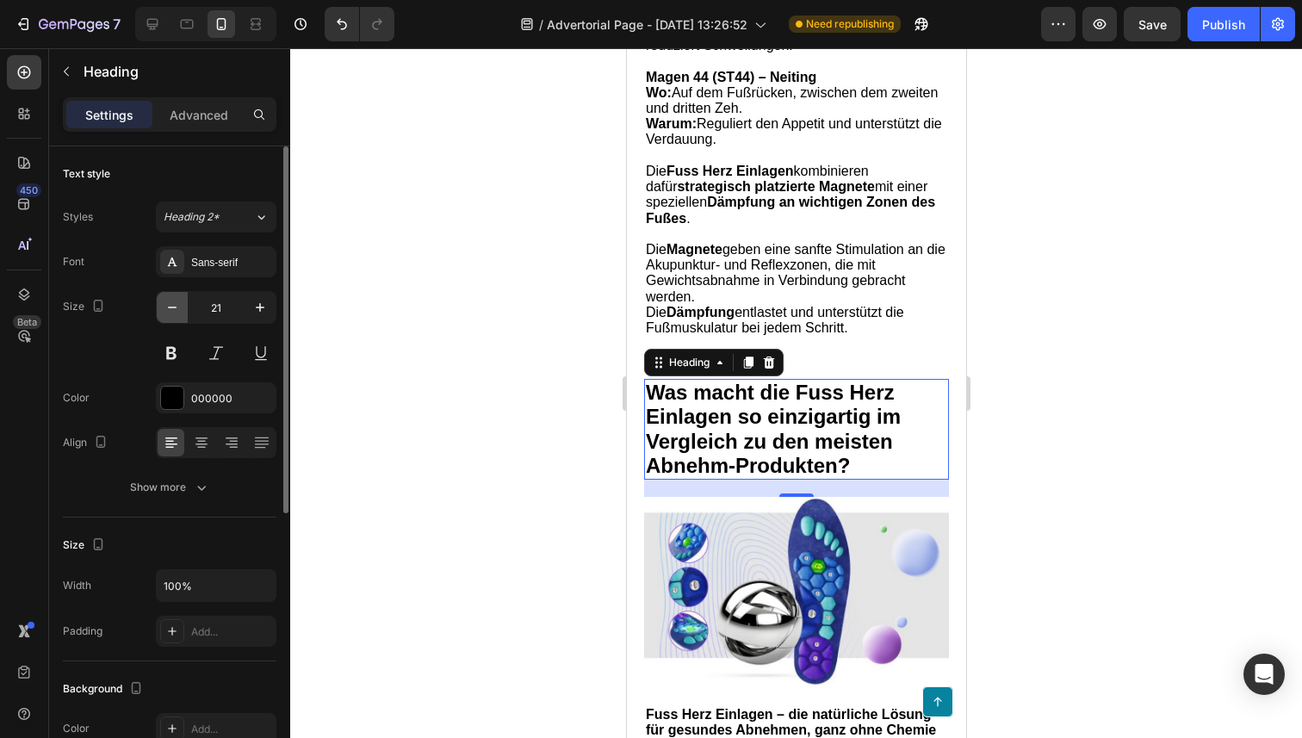
click at [169, 300] on icon "button" at bounding box center [172, 307] width 17 height 17
type input "20"
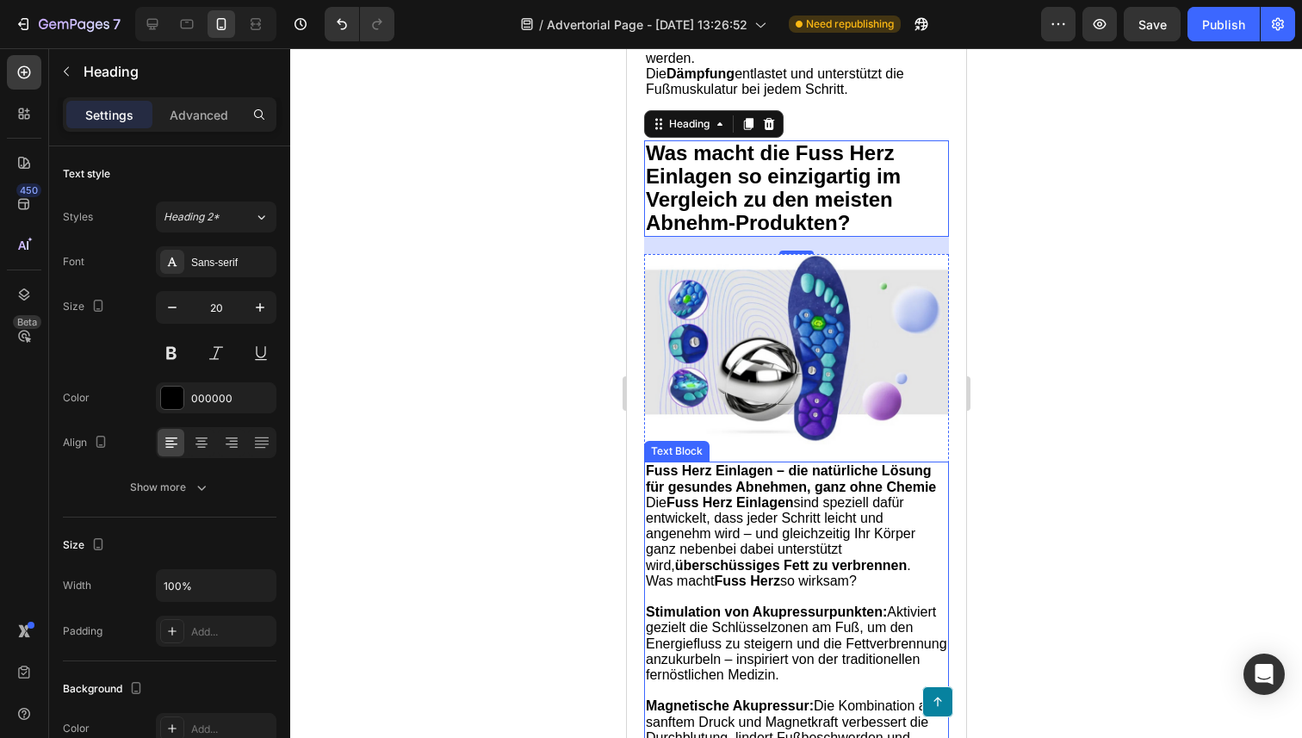
click at [728, 509] on strong "Fuss Herz Einlagen" at bounding box center [728, 502] width 127 height 15
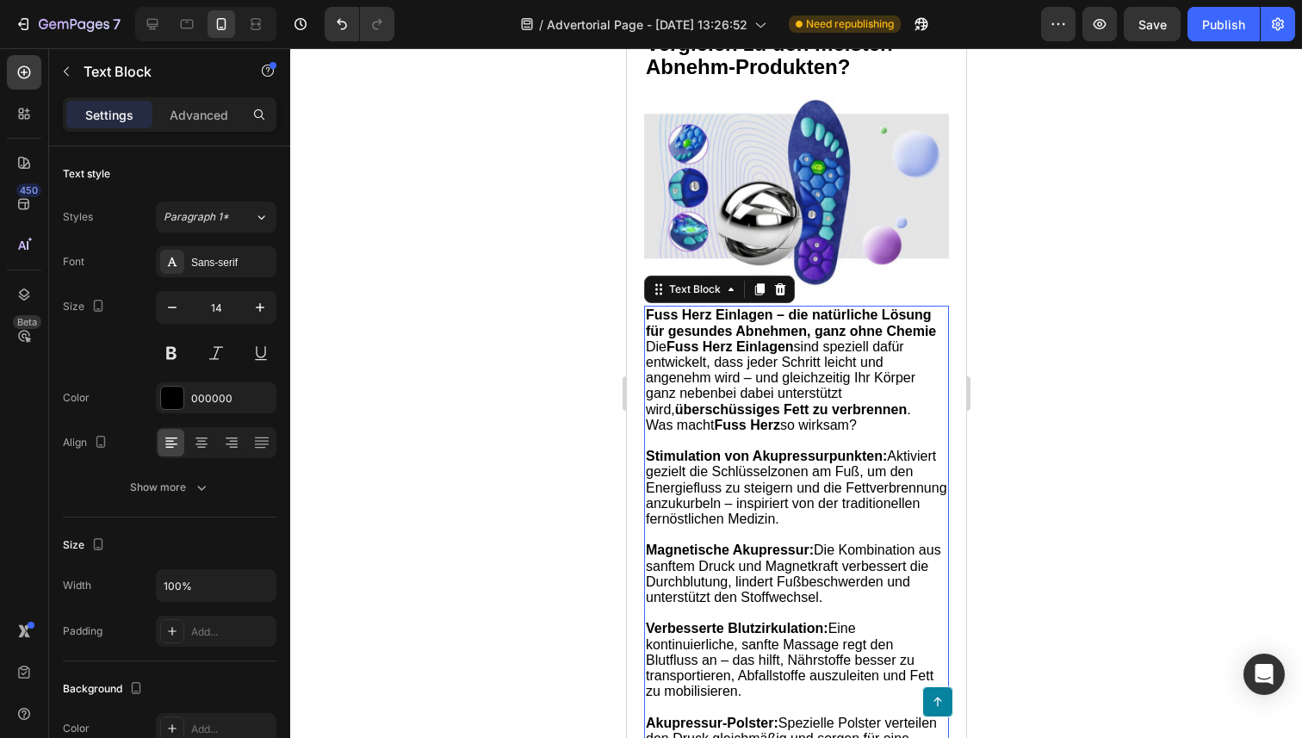
scroll to position [5209, 0]
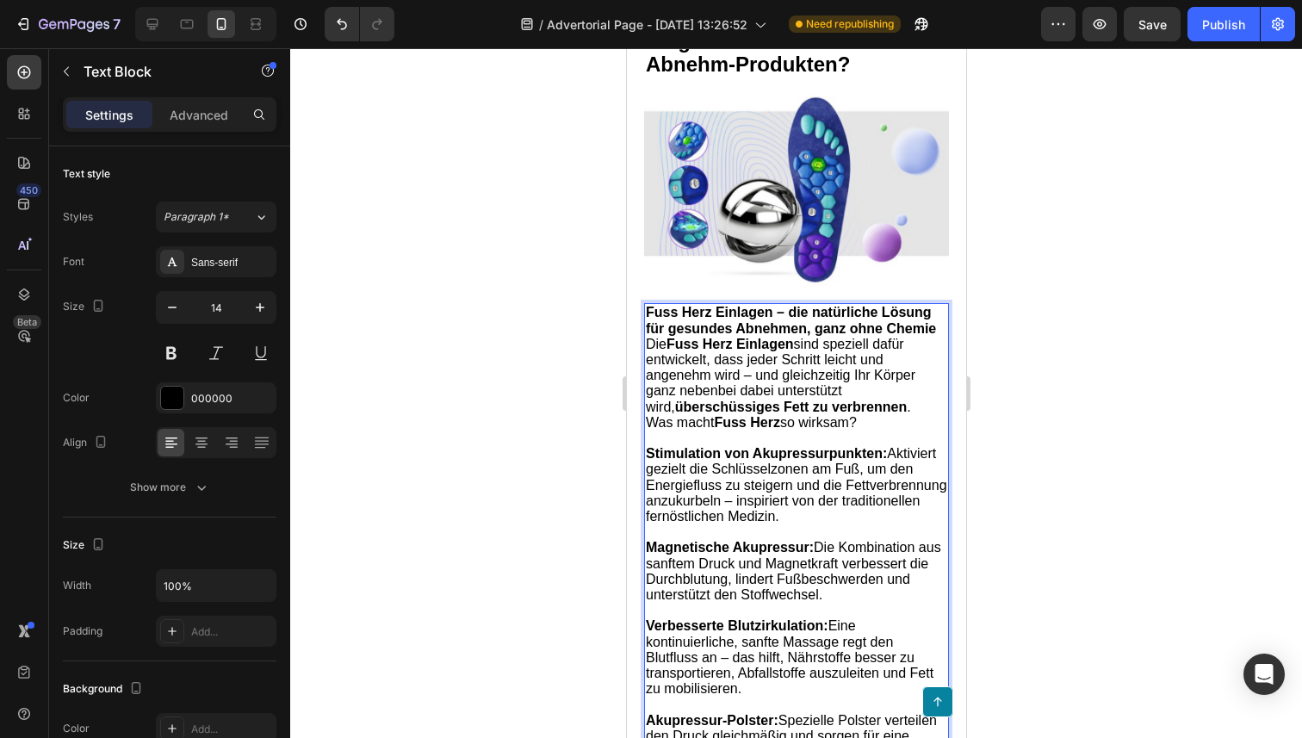
click at [687, 430] on span "Was macht Fuss Herz so wirksam?" at bounding box center [750, 422] width 211 height 15
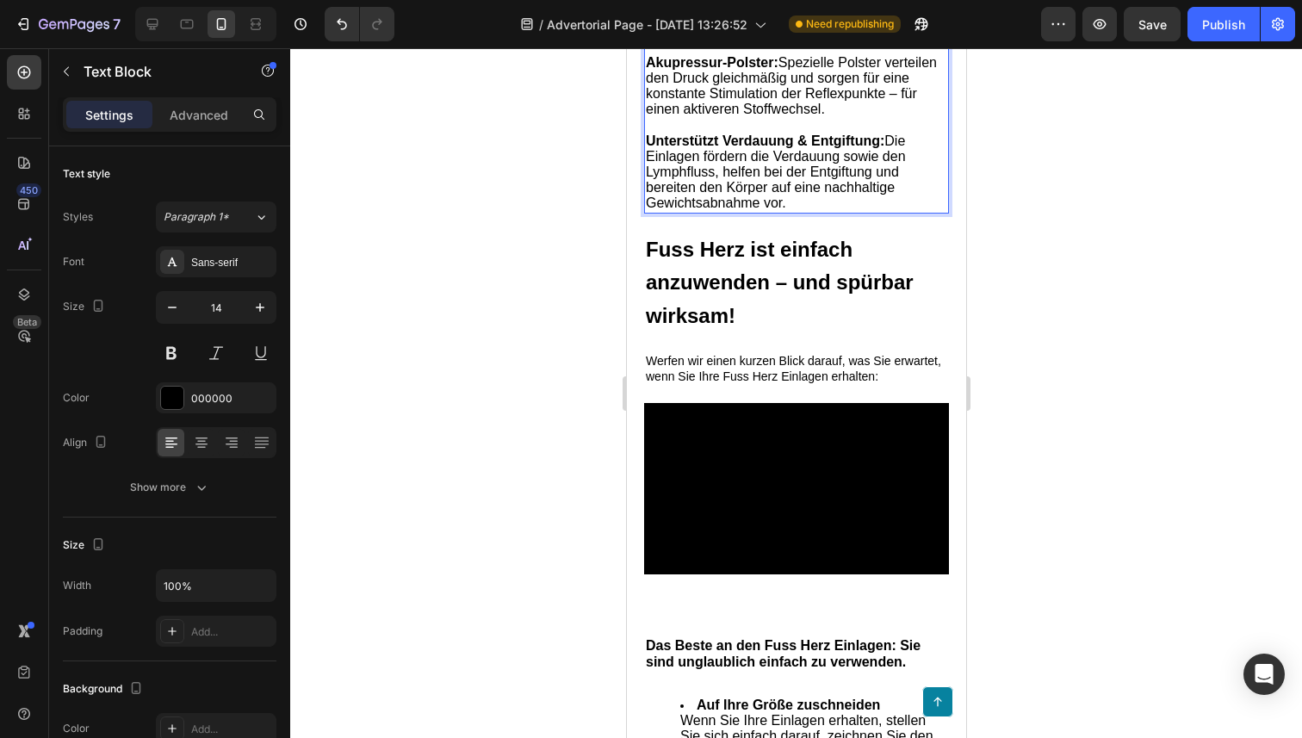
scroll to position [5854, 0]
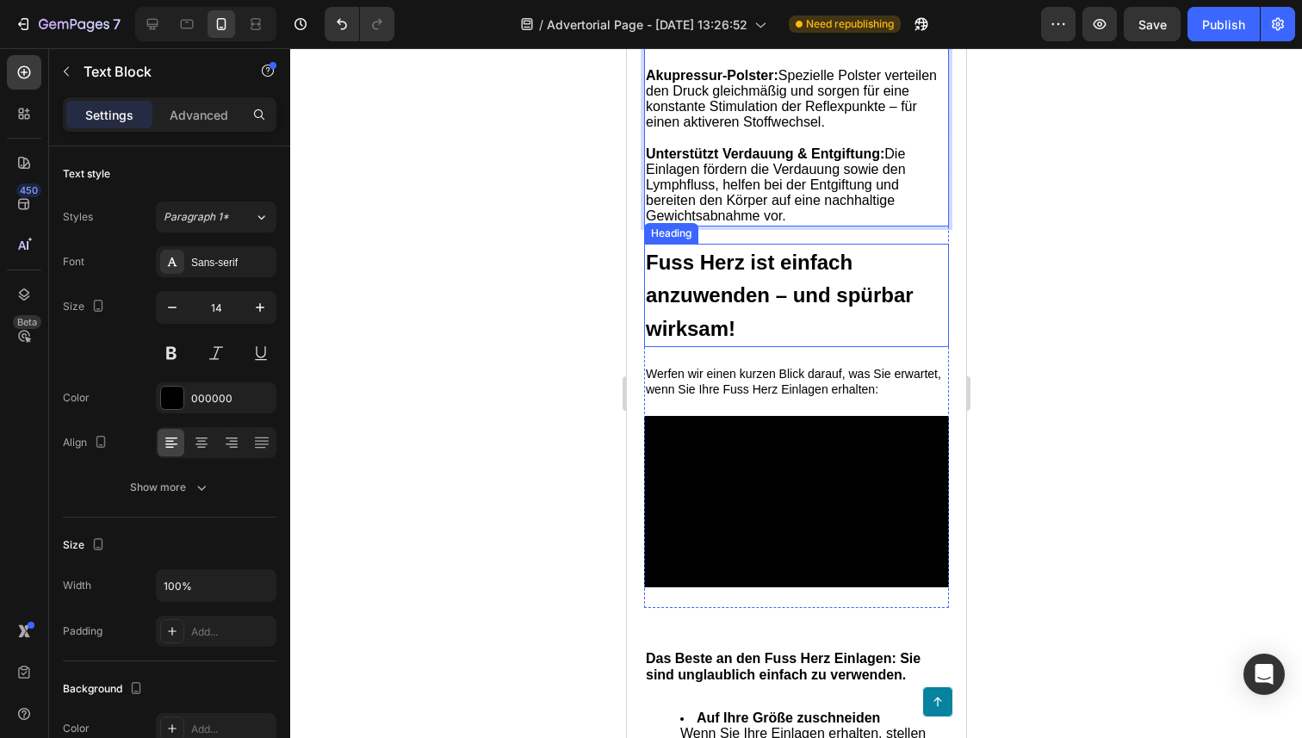
click at [718, 309] on strong "Fuss Herz ist einfach anzuwenden – und spürbar wirksam!" at bounding box center [779, 296] width 268 height 90
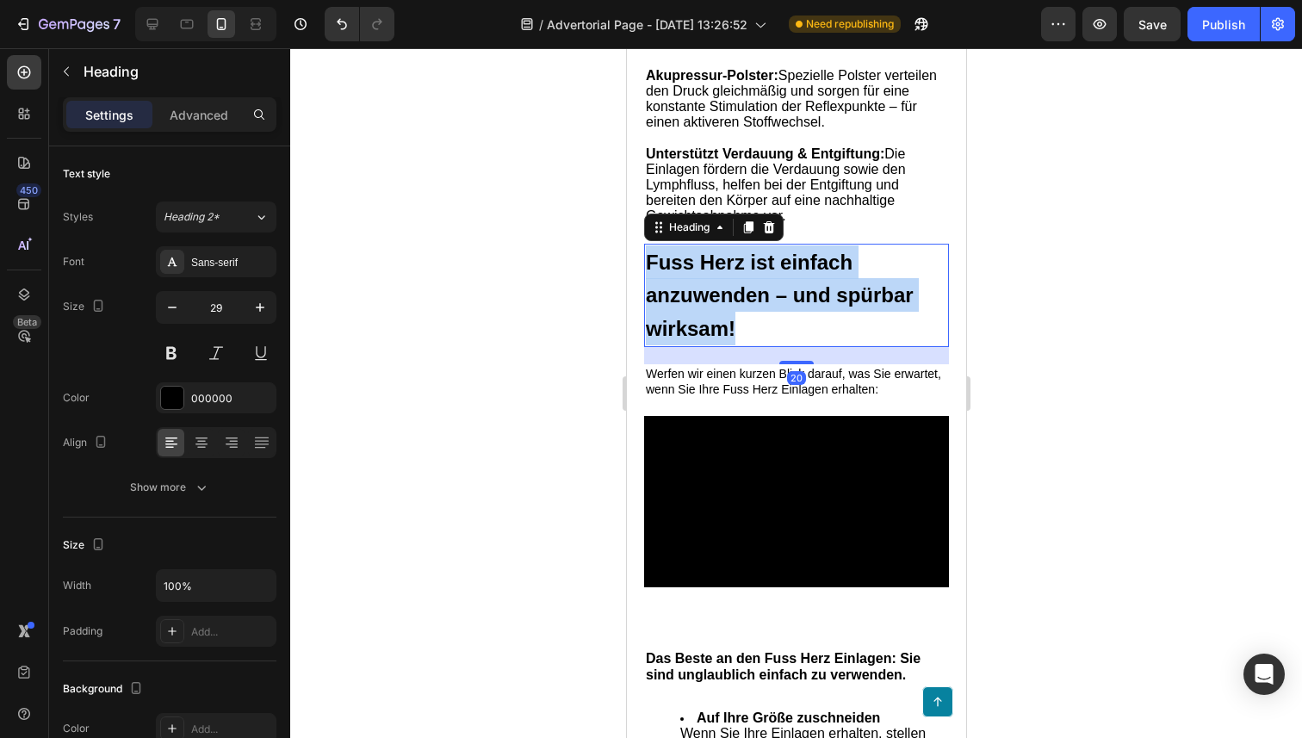
click at [718, 309] on strong "Fuss Herz ist einfach anzuwenden – und spürbar wirksam!" at bounding box center [779, 296] width 268 height 90
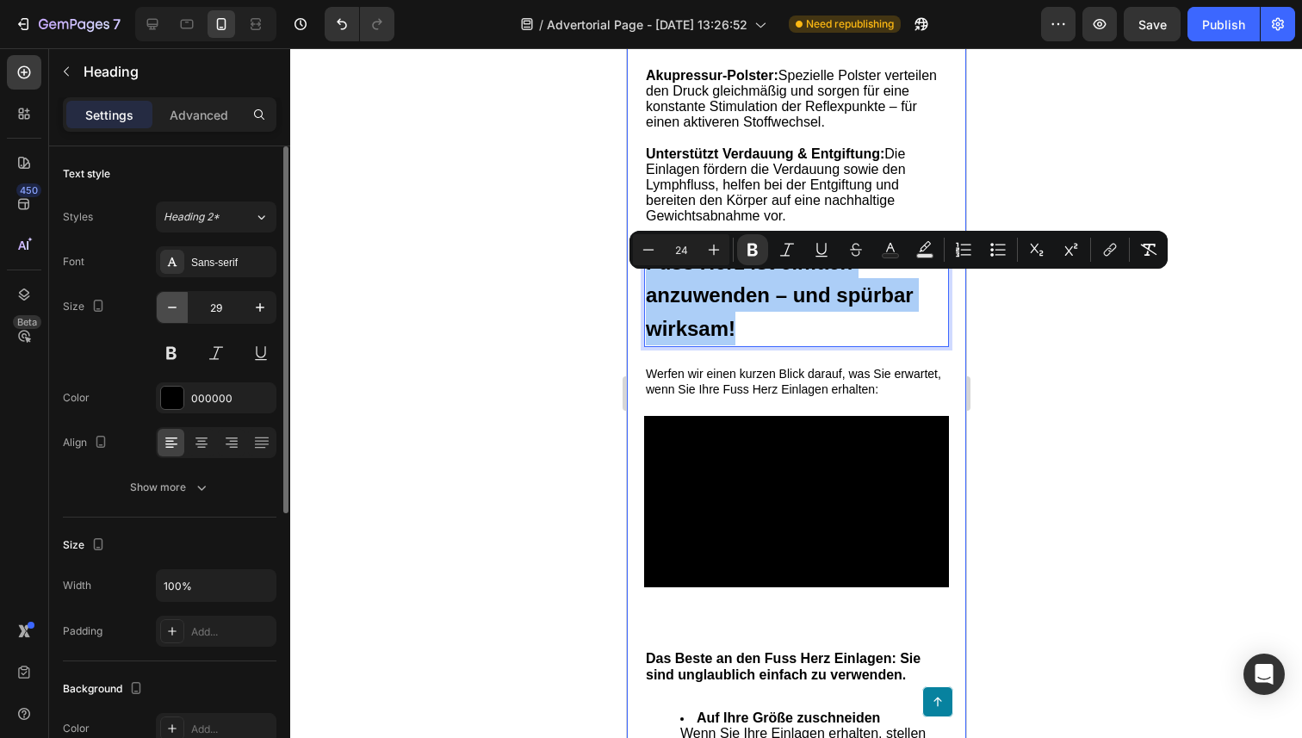
click at [169, 301] on icon "button" at bounding box center [172, 307] width 17 height 17
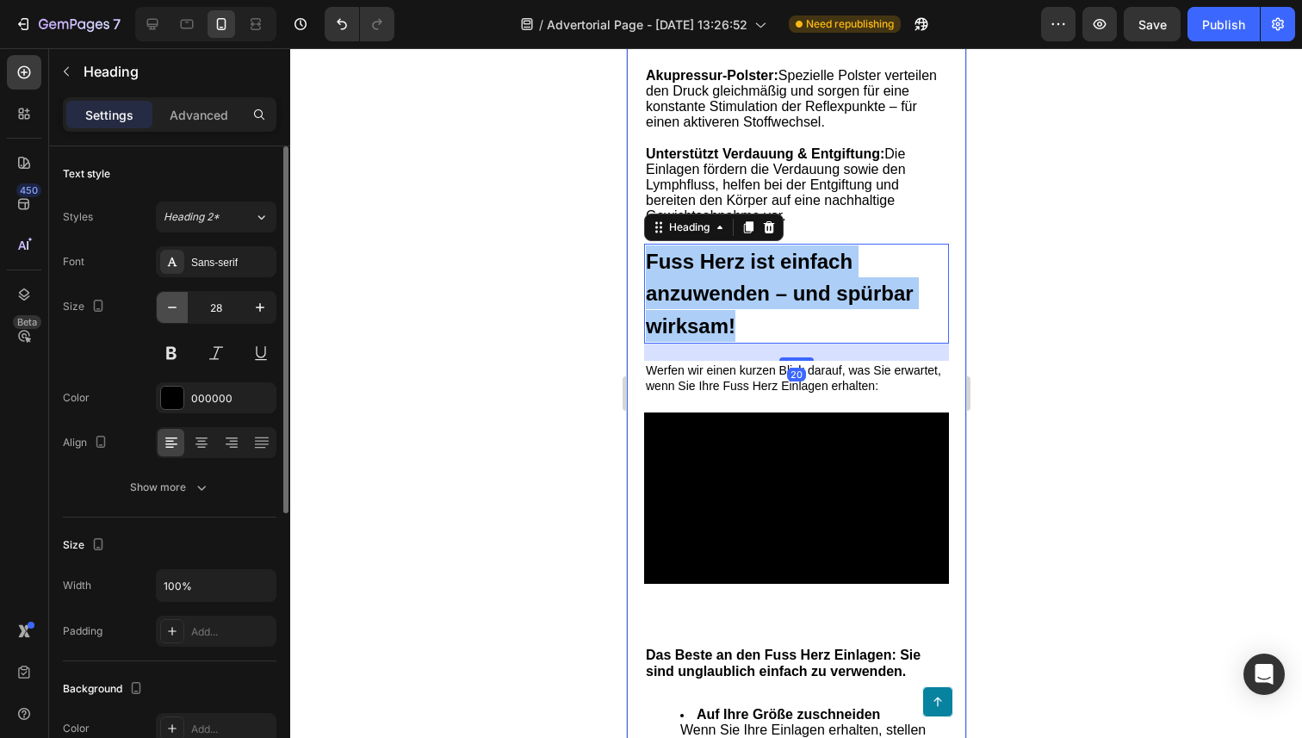
click at [169, 301] on icon "button" at bounding box center [172, 307] width 17 height 17
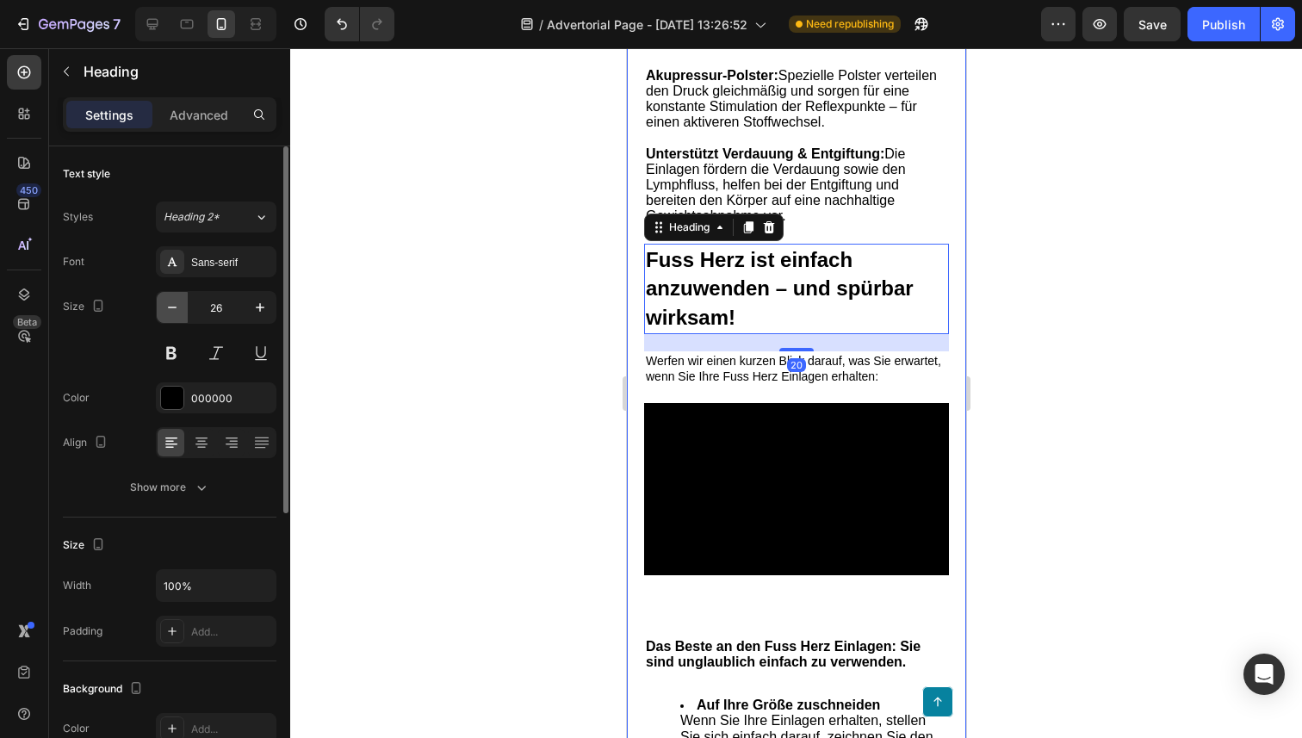
click at [169, 301] on icon "button" at bounding box center [172, 307] width 17 height 17
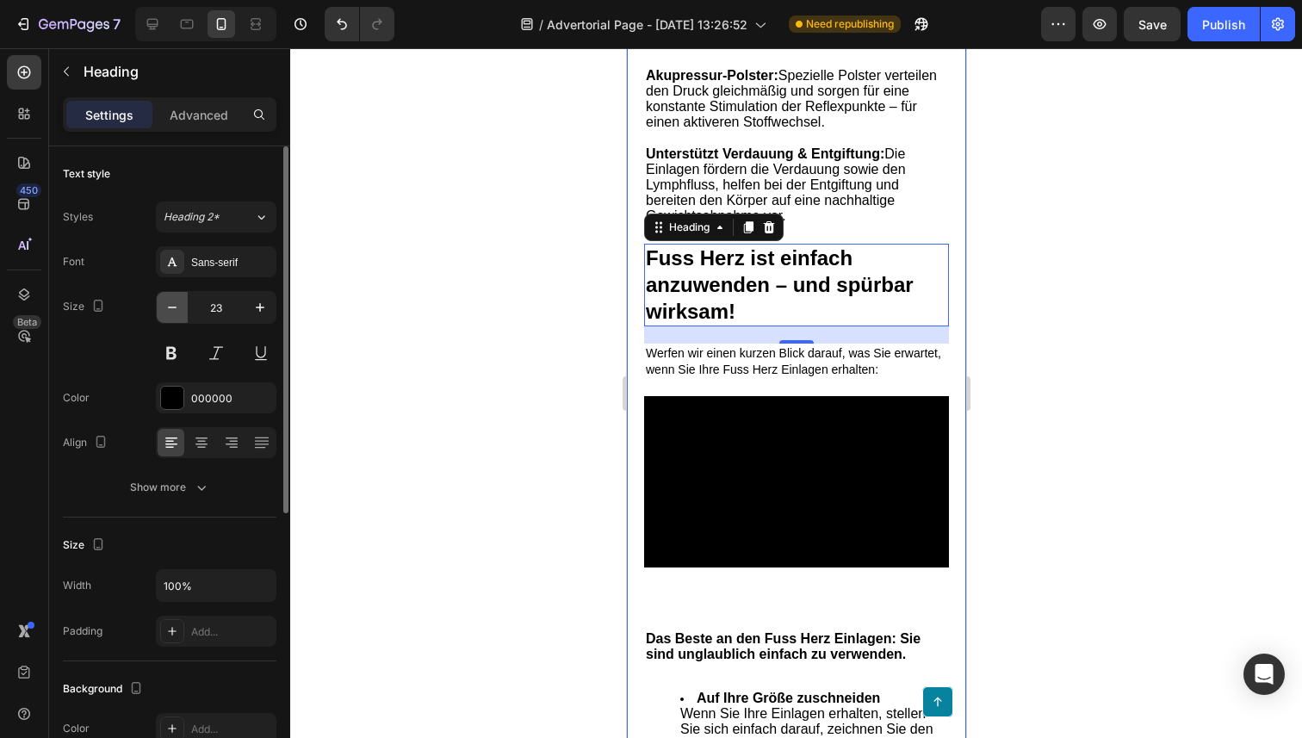
click at [169, 301] on icon "button" at bounding box center [172, 307] width 17 height 17
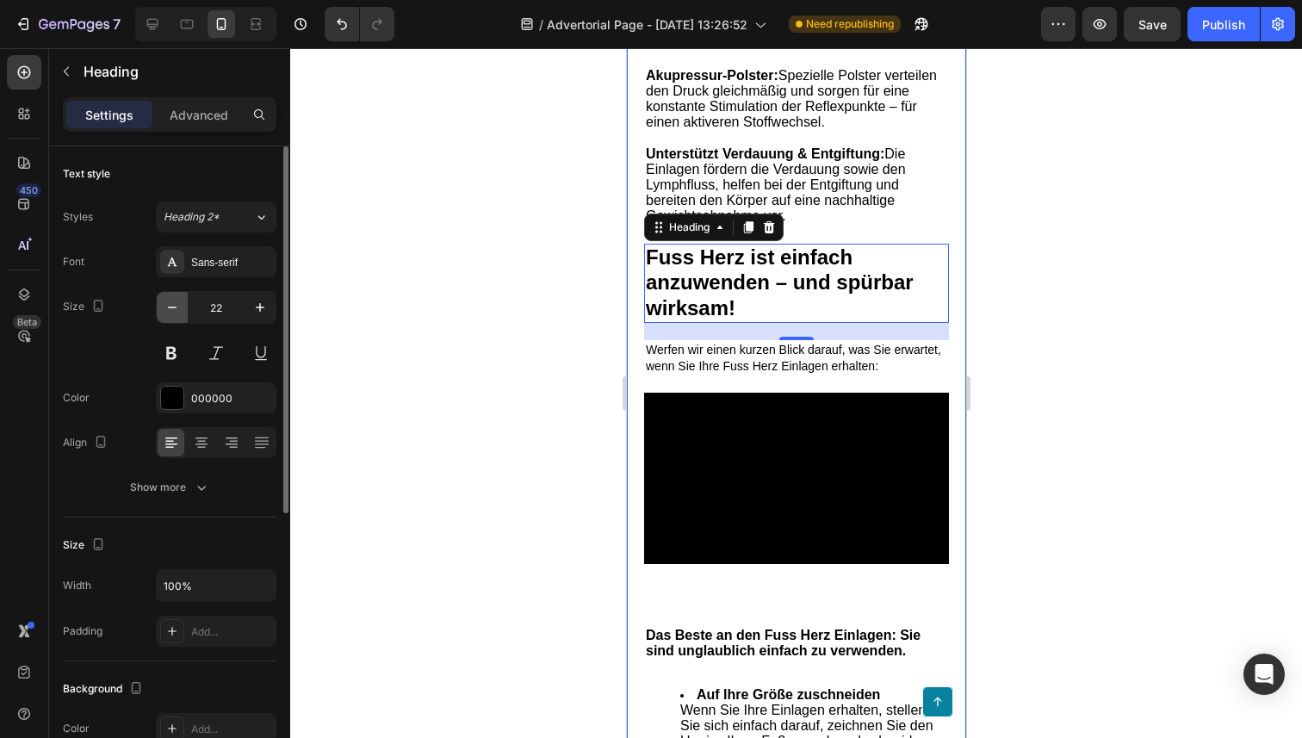
click at [169, 301] on icon "button" at bounding box center [172, 307] width 17 height 17
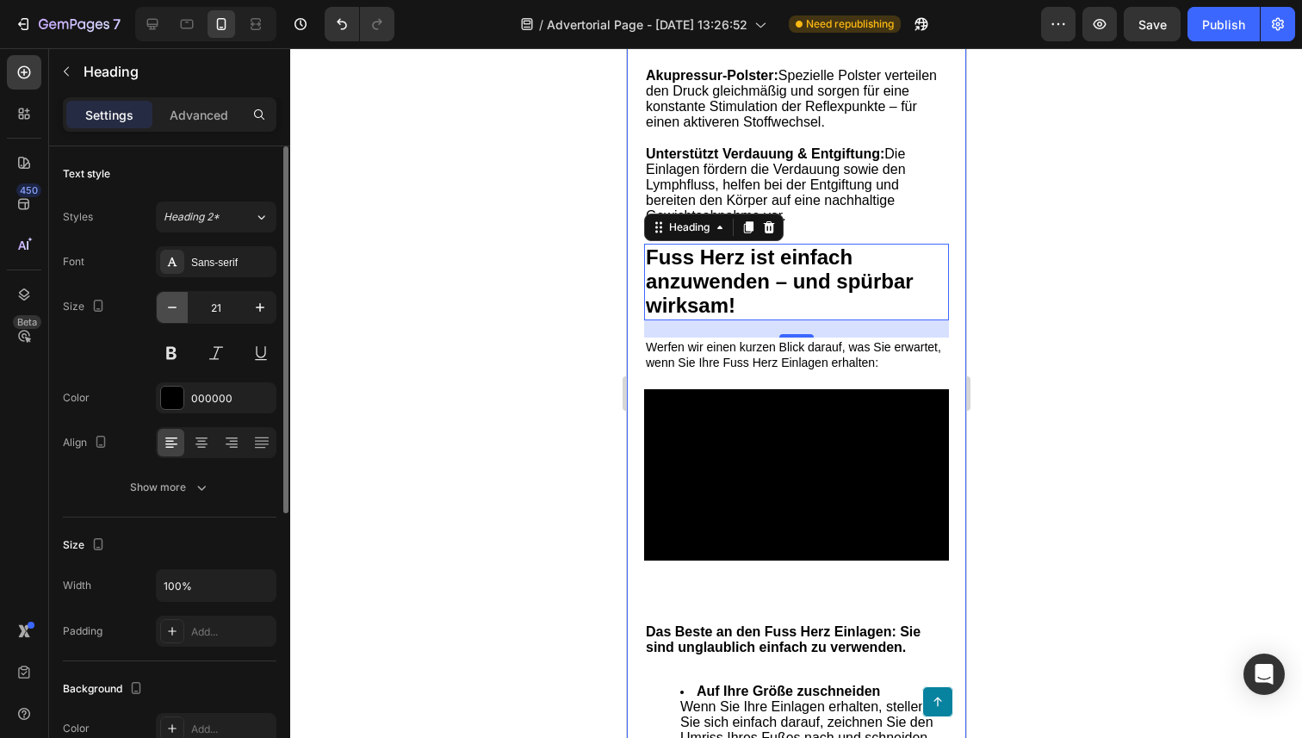
click at [169, 301] on icon "button" at bounding box center [172, 307] width 17 height 17
type input "20"
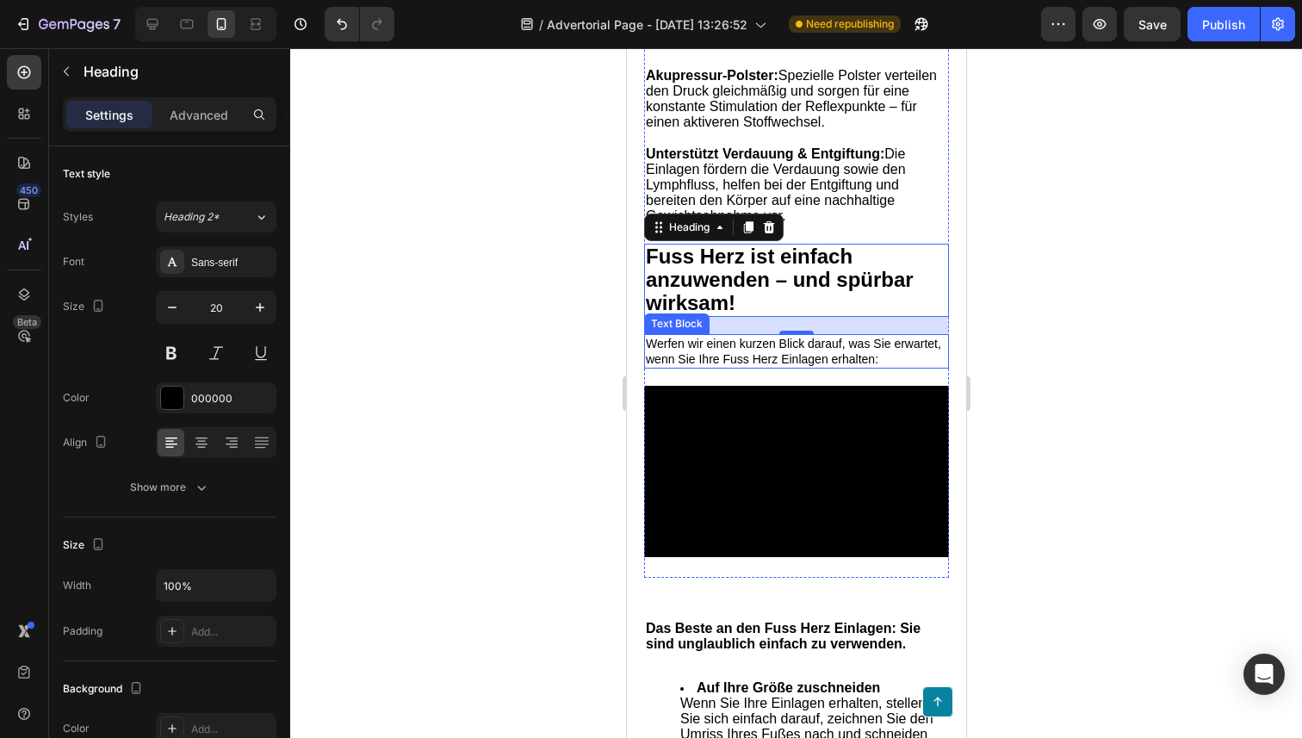
click at [759, 366] on span "Werfen wir einen kurzen Blick darauf, was Sie erwartet, wenn Sie Ihre Fuss Herz…" at bounding box center [792, 351] width 295 height 29
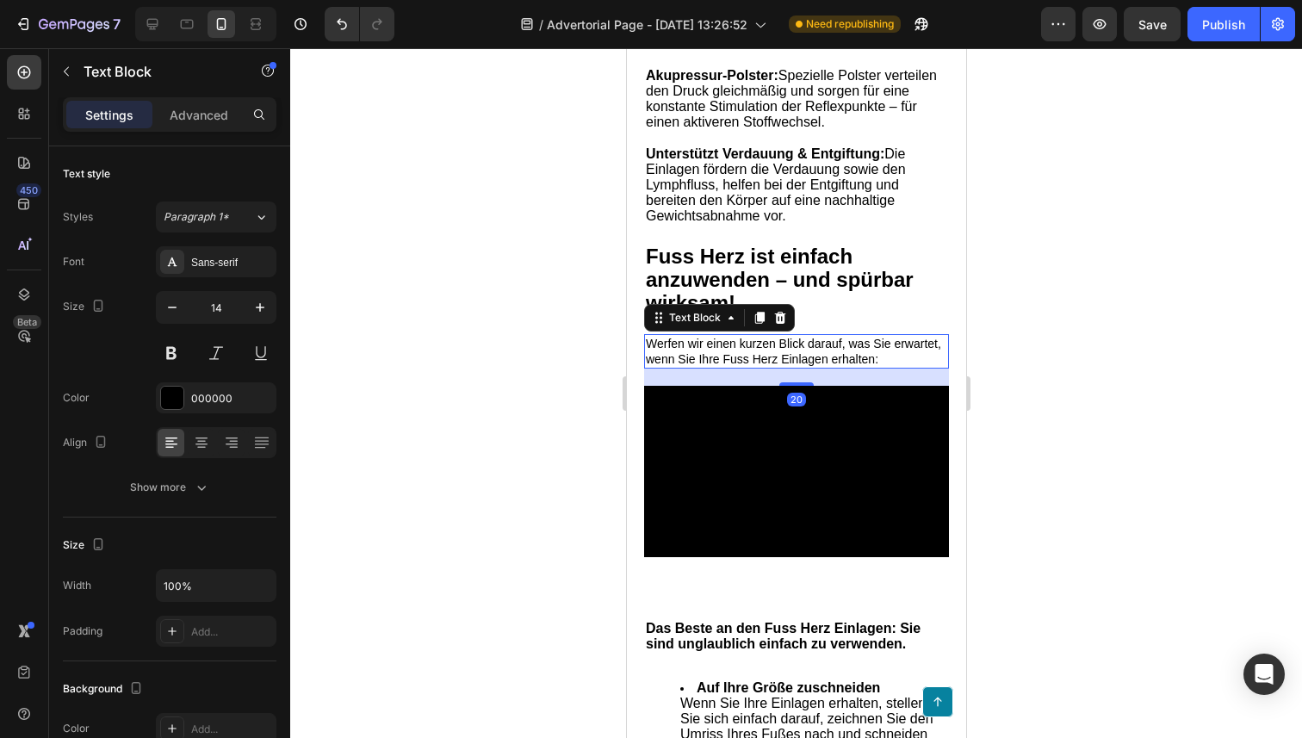
click at [759, 366] on span "Werfen wir einen kurzen Blick darauf, was Sie erwartet, wenn Sie Ihre Fuss Herz…" at bounding box center [792, 351] width 295 height 29
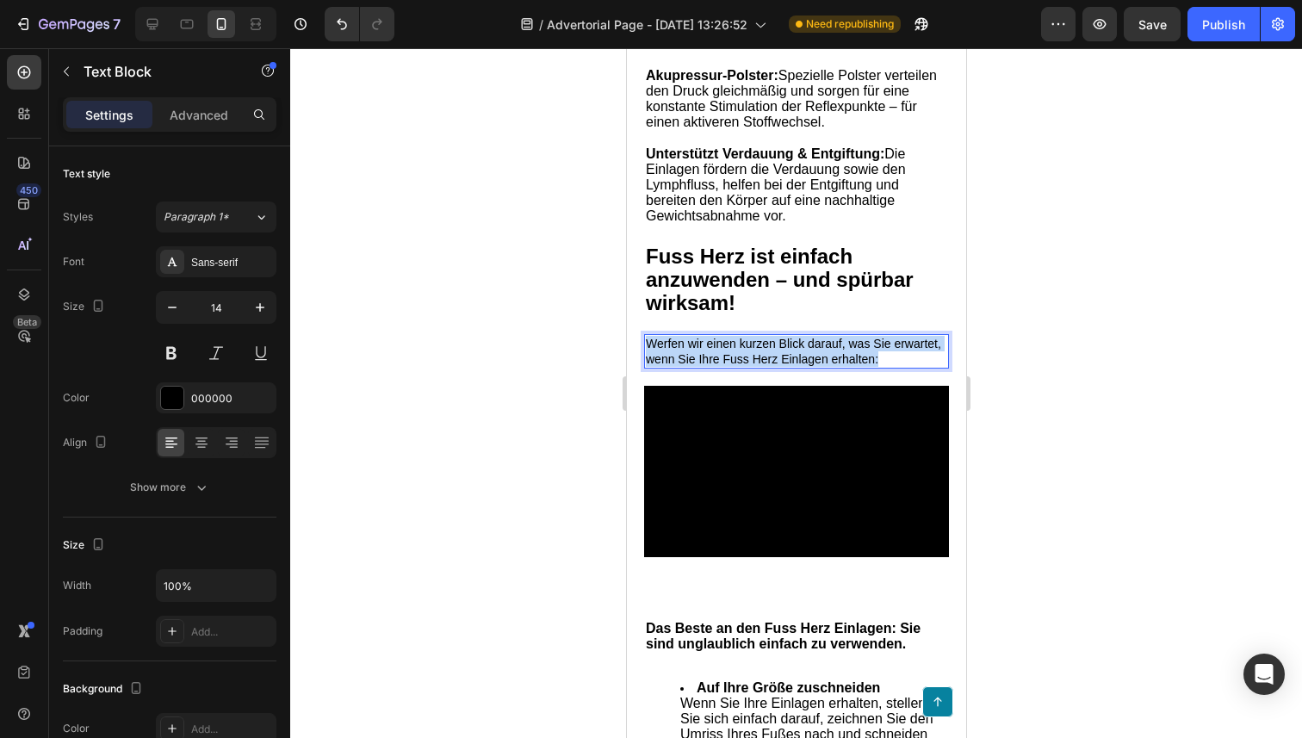
click at [759, 366] on span "Werfen wir einen kurzen Blick darauf, was Sie erwartet, wenn Sie Ihre Fuss Herz…" at bounding box center [792, 351] width 295 height 29
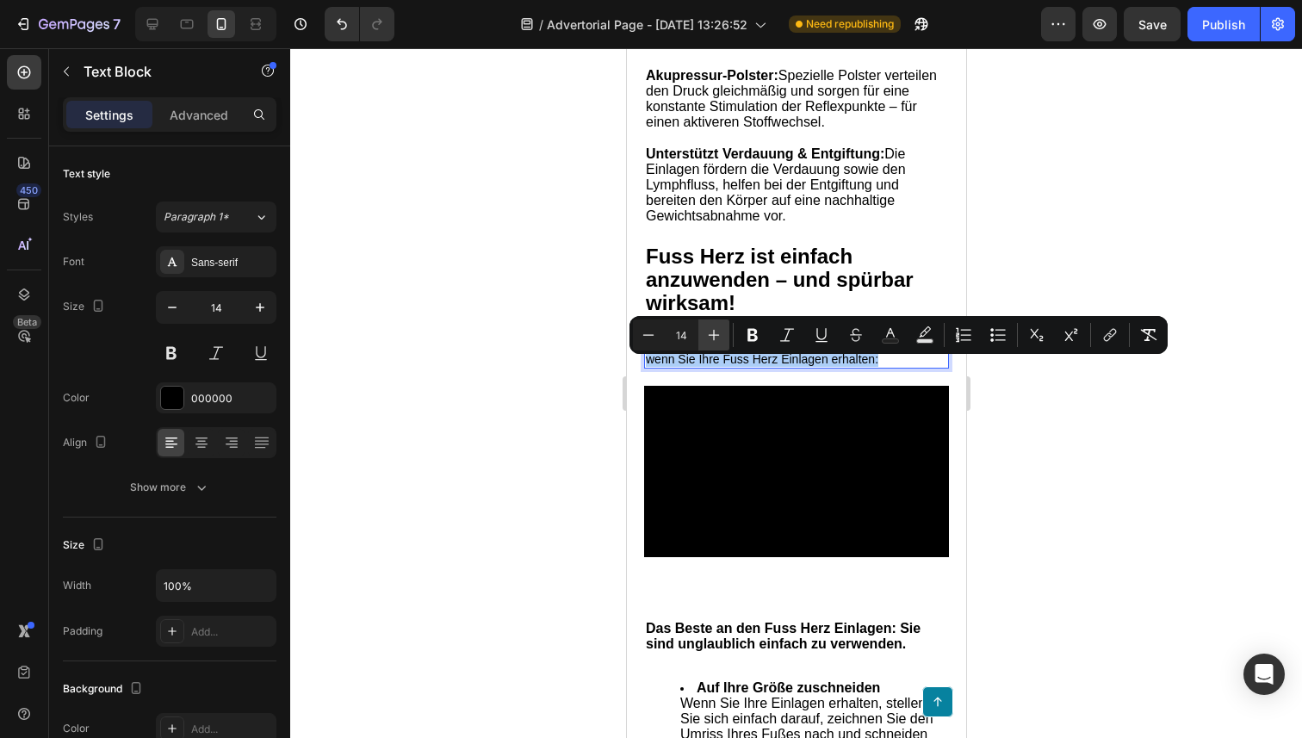
click at [703, 338] on button "Plus" at bounding box center [713, 334] width 31 height 31
type input "16"
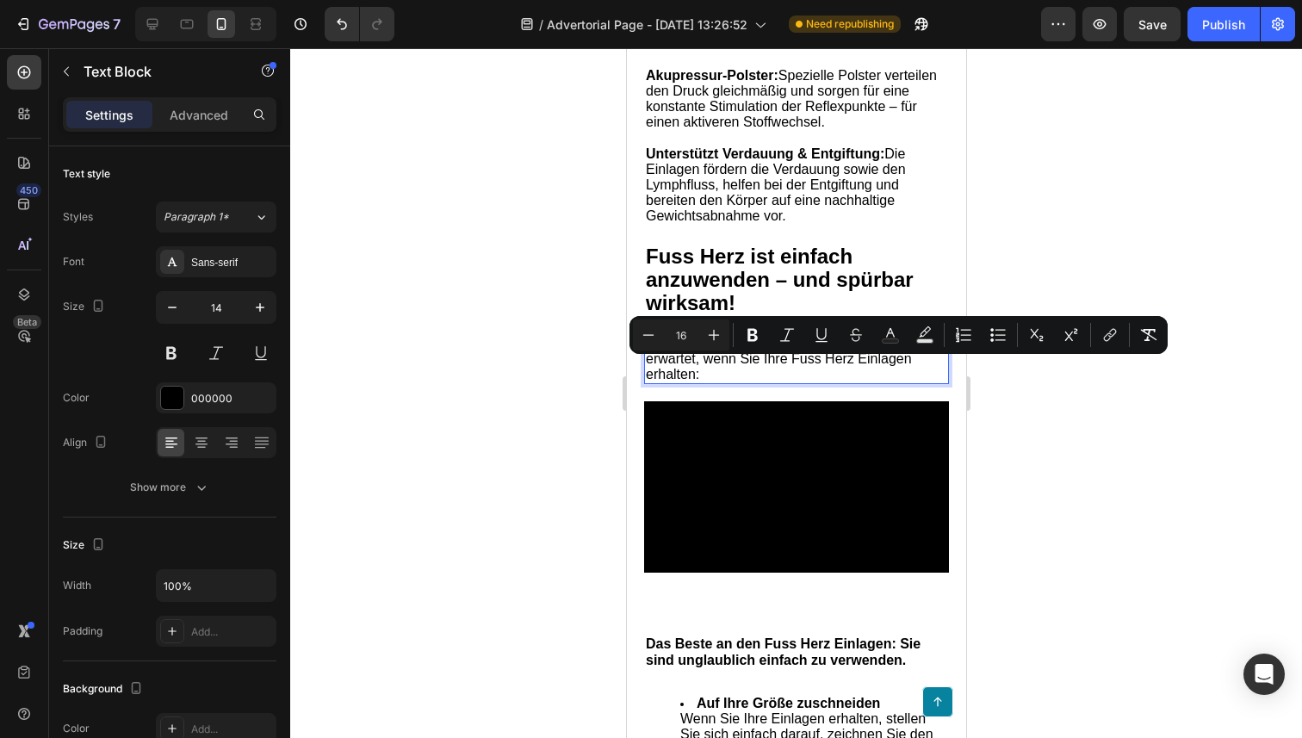
click at [709, 381] on span "Werfen wir einen kurzen Blick darauf, was Sie erwartet, wenn Sie Ihre Fuss Herz…" at bounding box center [785, 359] width 280 height 46
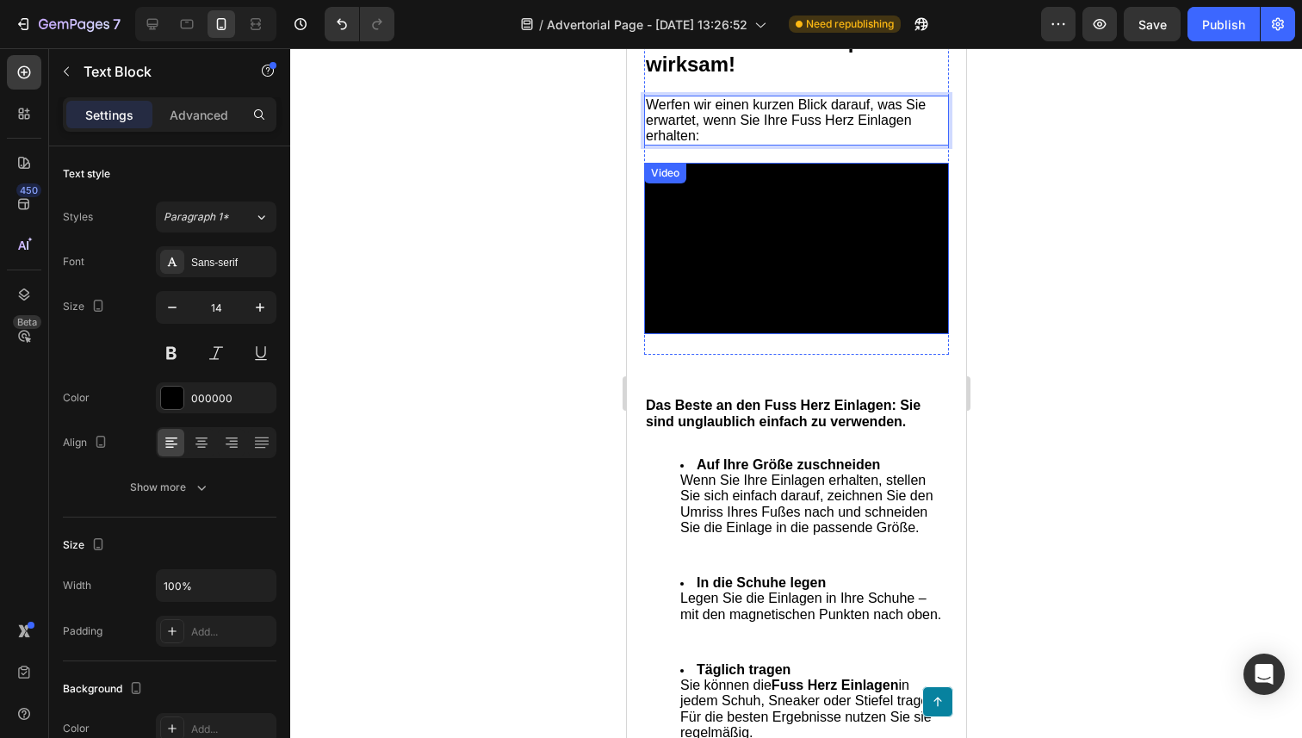
scroll to position [6102, 0]
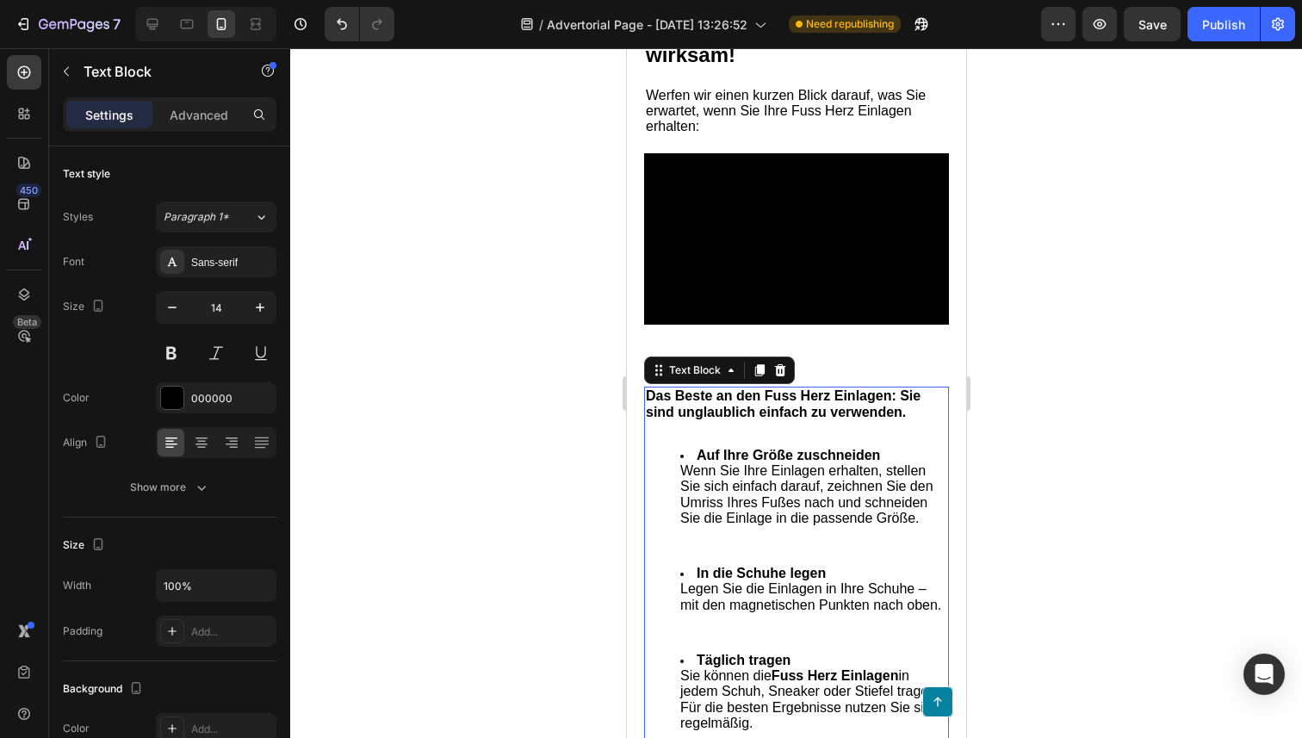
click at [718, 418] on strong "Das Beste an den Fuss Herz Einlagen: Sie sind unglaublich einfach zu verwenden." at bounding box center [782, 403] width 275 height 30
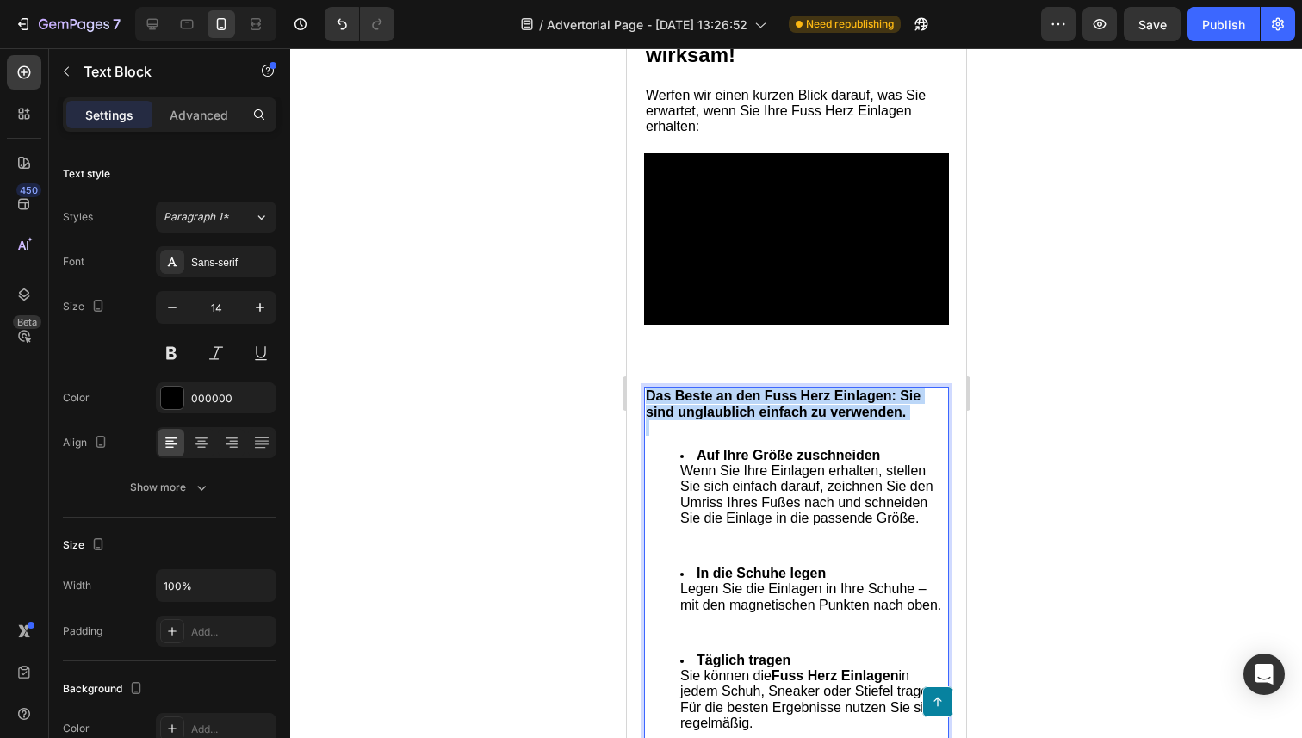
click at [718, 418] on strong "Das Beste an den Fuss Herz Einlagen: Sie sind unglaublich einfach zu verwenden." at bounding box center [782, 403] width 275 height 30
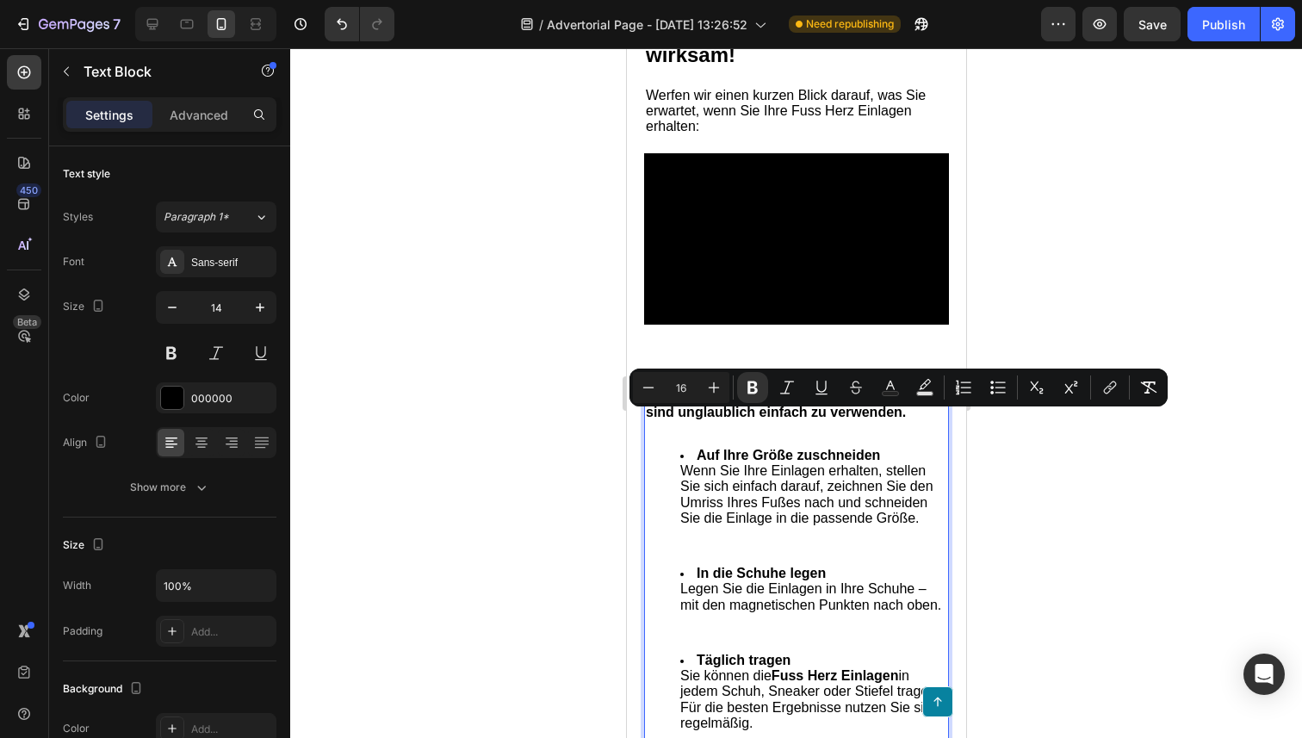
click at [744, 462] on strong "Auf Ihre Größe zuschneiden" at bounding box center [787, 455] width 183 height 15
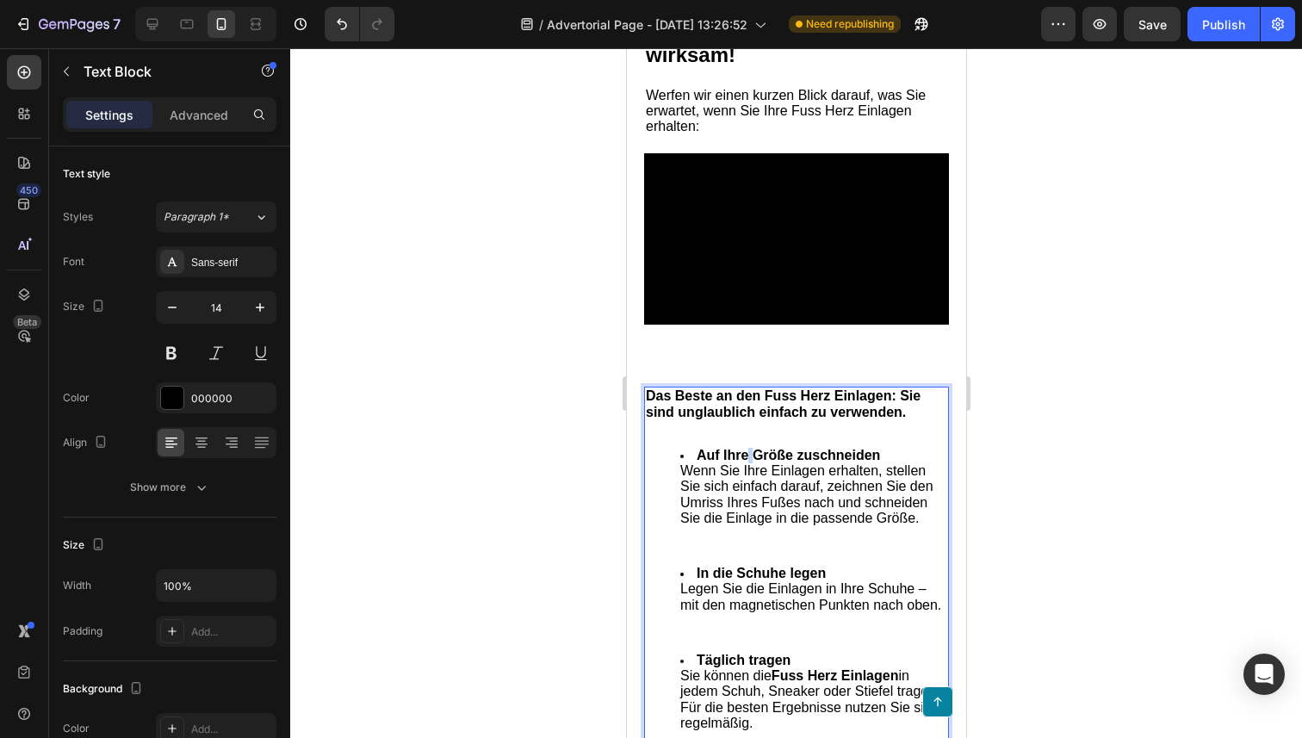
click at [744, 462] on strong "Auf Ihre Größe zuschneiden" at bounding box center [787, 455] width 183 height 15
click at [764, 515] on span "Wenn Sie Ihre Einlagen erhalten, stellen Sie sich einfach darauf, zeichnen Sie …" at bounding box center [805, 494] width 253 height 62
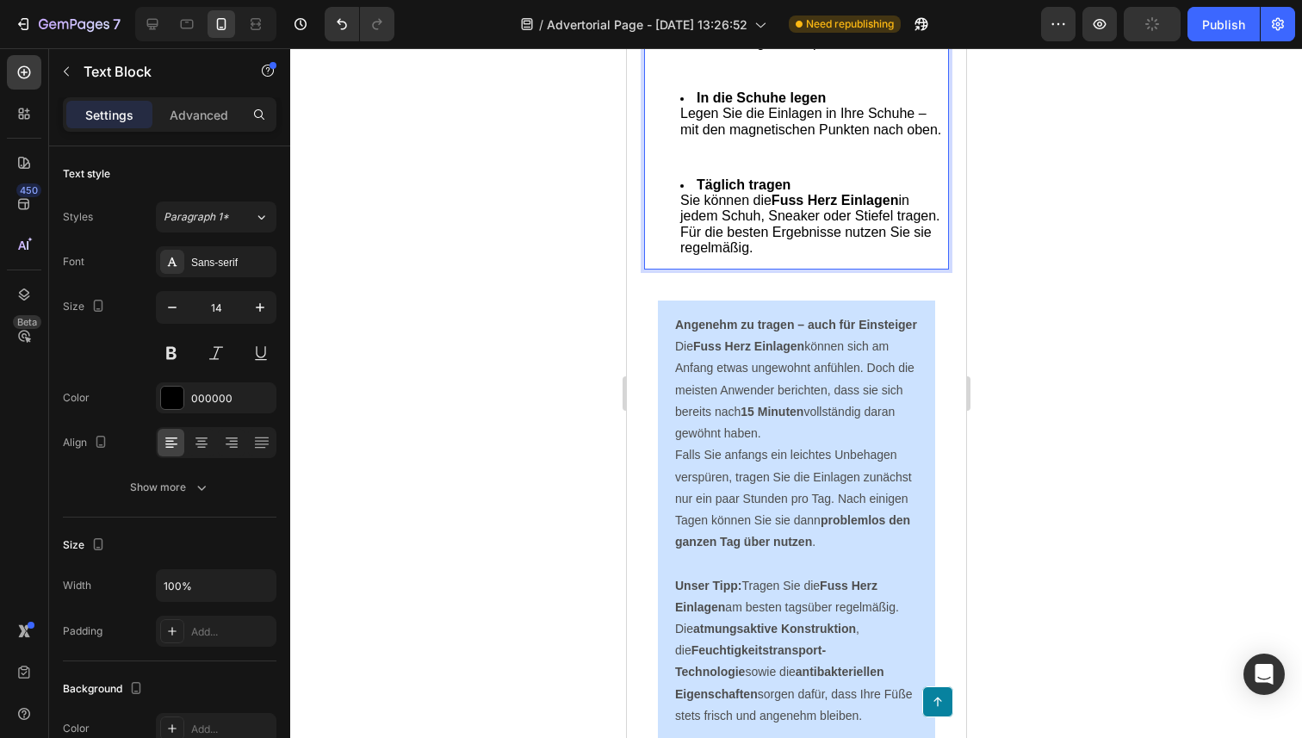
scroll to position [6607, 0]
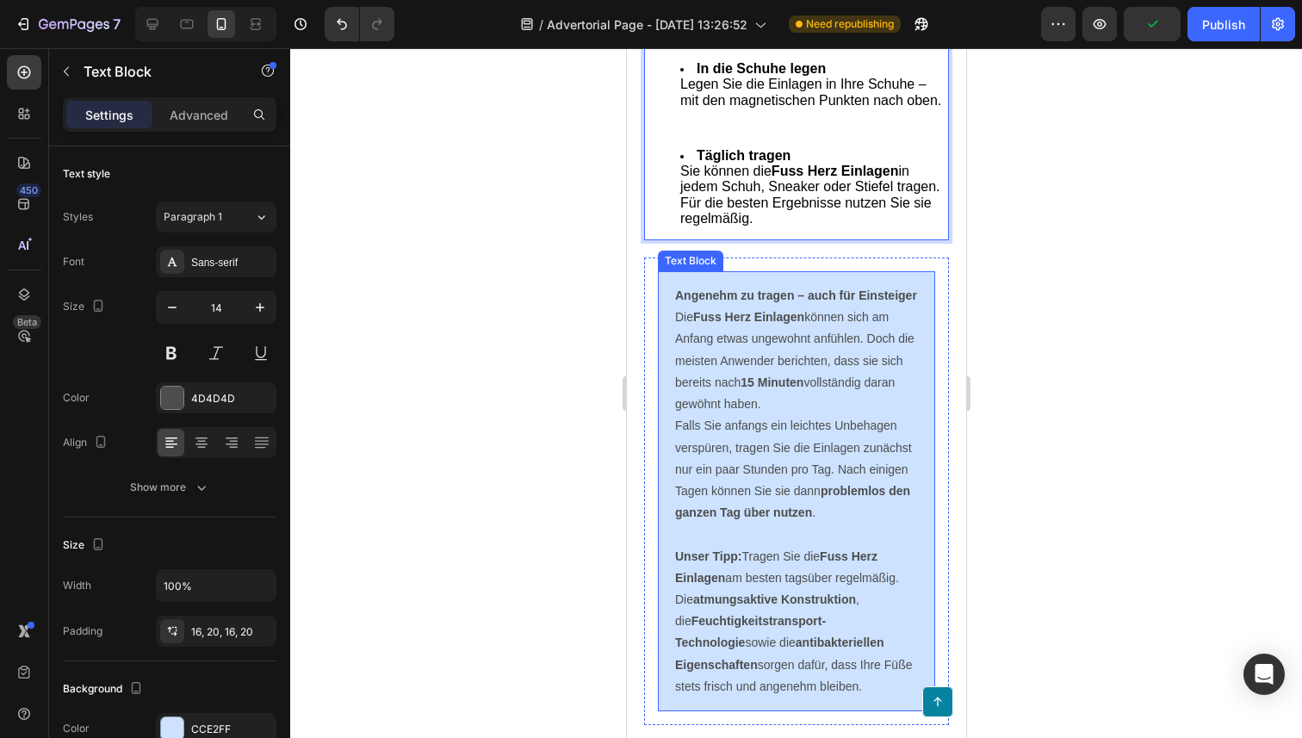
click at [735, 324] on strong "Fuss Herz Einlagen" at bounding box center [747, 317] width 111 height 14
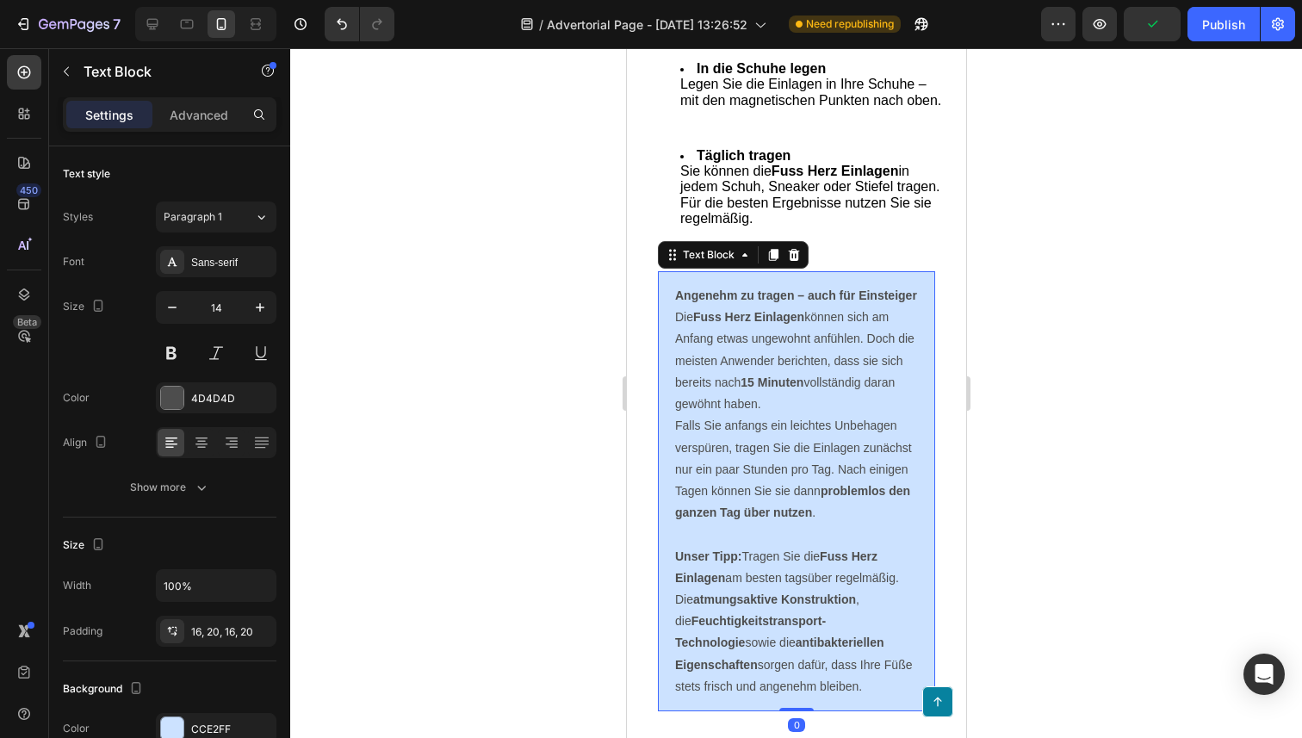
click at [735, 324] on strong "Fuss Herz Einlagen" at bounding box center [747, 317] width 111 height 14
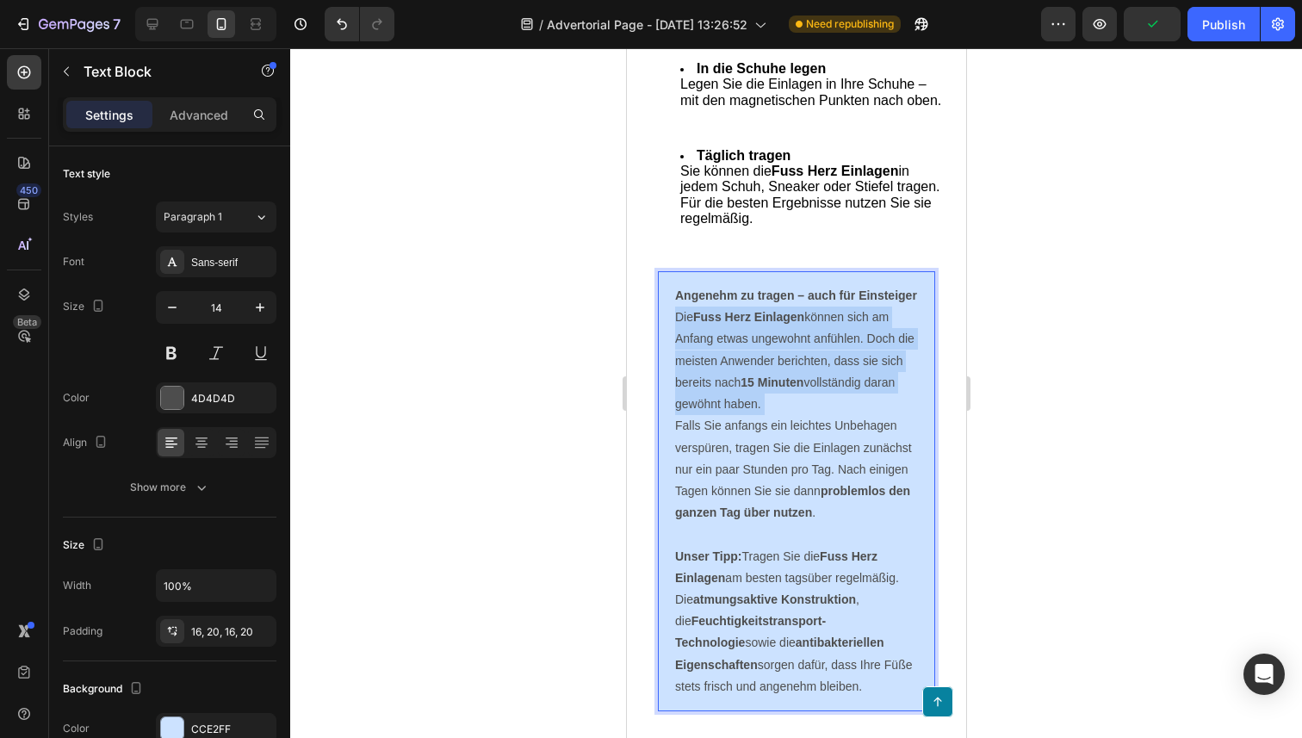
click at [735, 324] on strong "Fuss Herz Einlagen" at bounding box center [747, 317] width 111 height 14
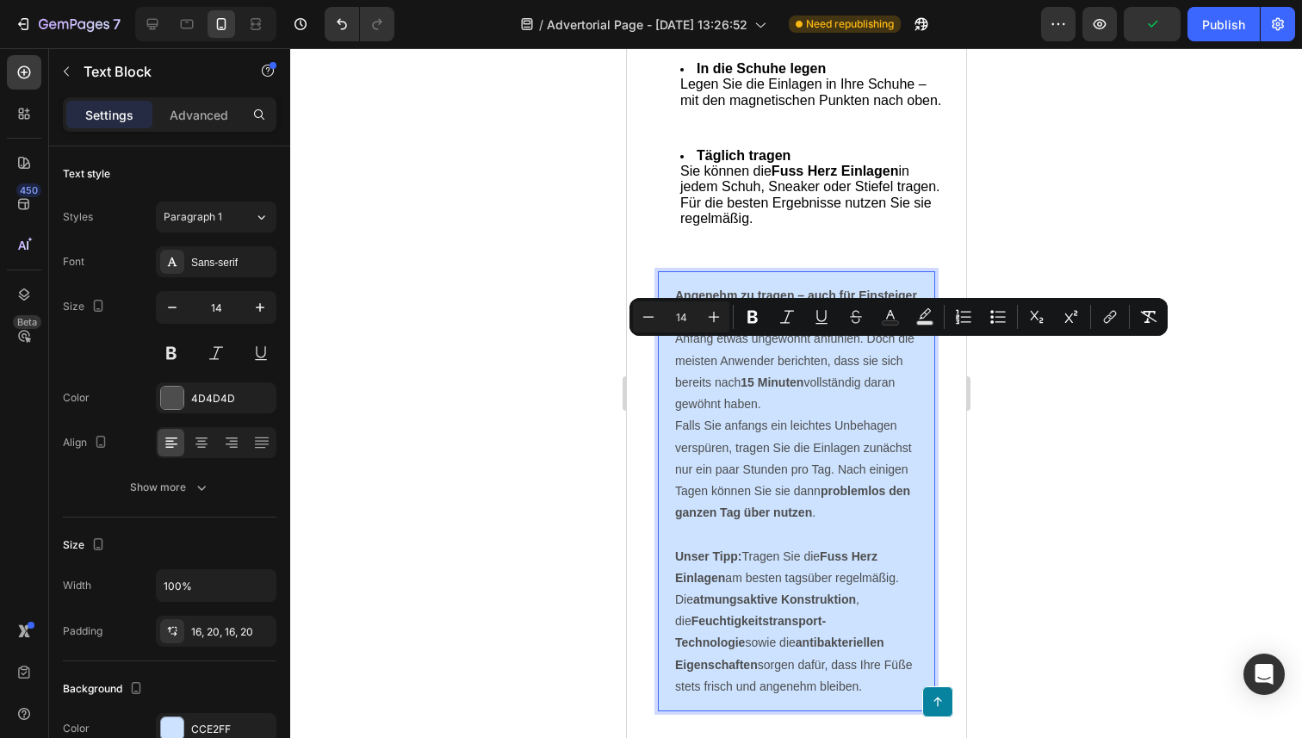
click at [766, 487] on p "Falls Sie anfangs ein leichtes Unbehagen verspüren, tragen Sie die Einlagen zun…" at bounding box center [795, 469] width 243 height 108
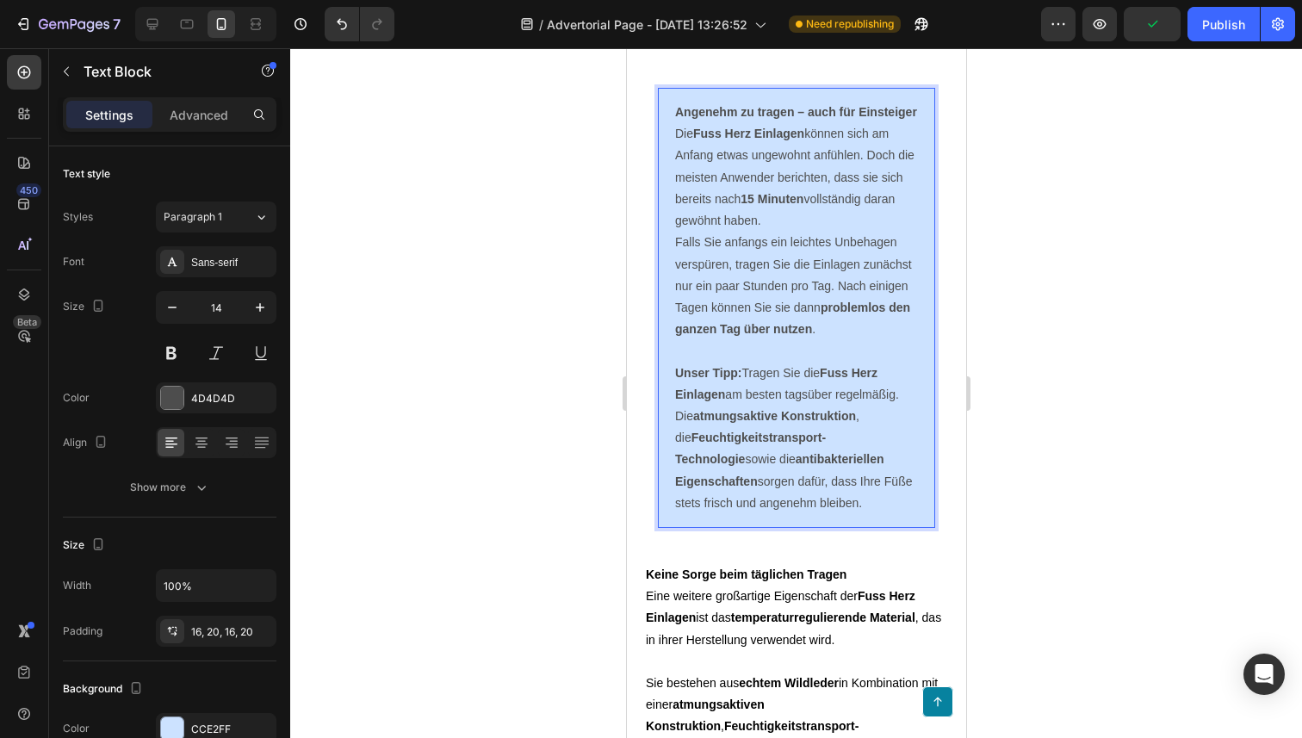
scroll to position [6802, 0]
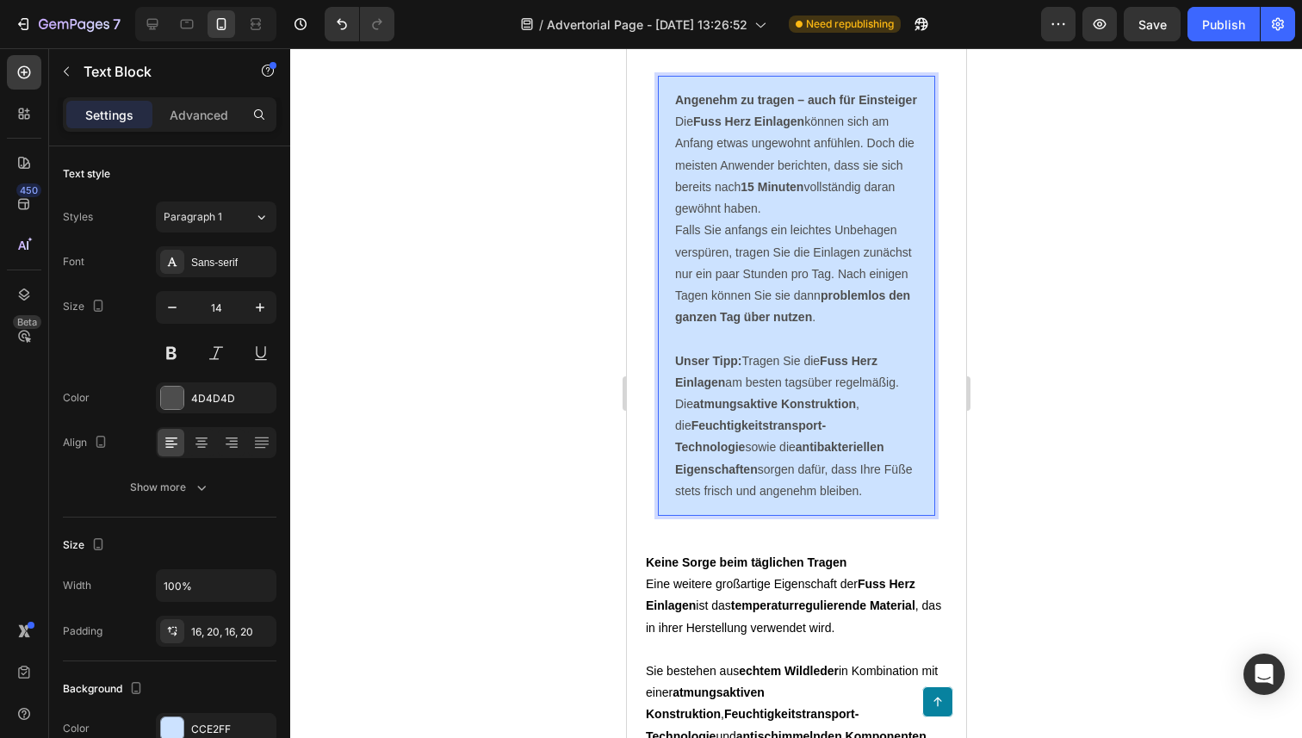
drag, startPoint x: 800, startPoint y: 537, endPoint x: 672, endPoint y: 146, distance: 411.1
click at [672, 146] on div "Angenehm zu tragen – auch für Einsteiger Die Fuss Herz Einlagen können sich am …" at bounding box center [795, 296] width 277 height 440
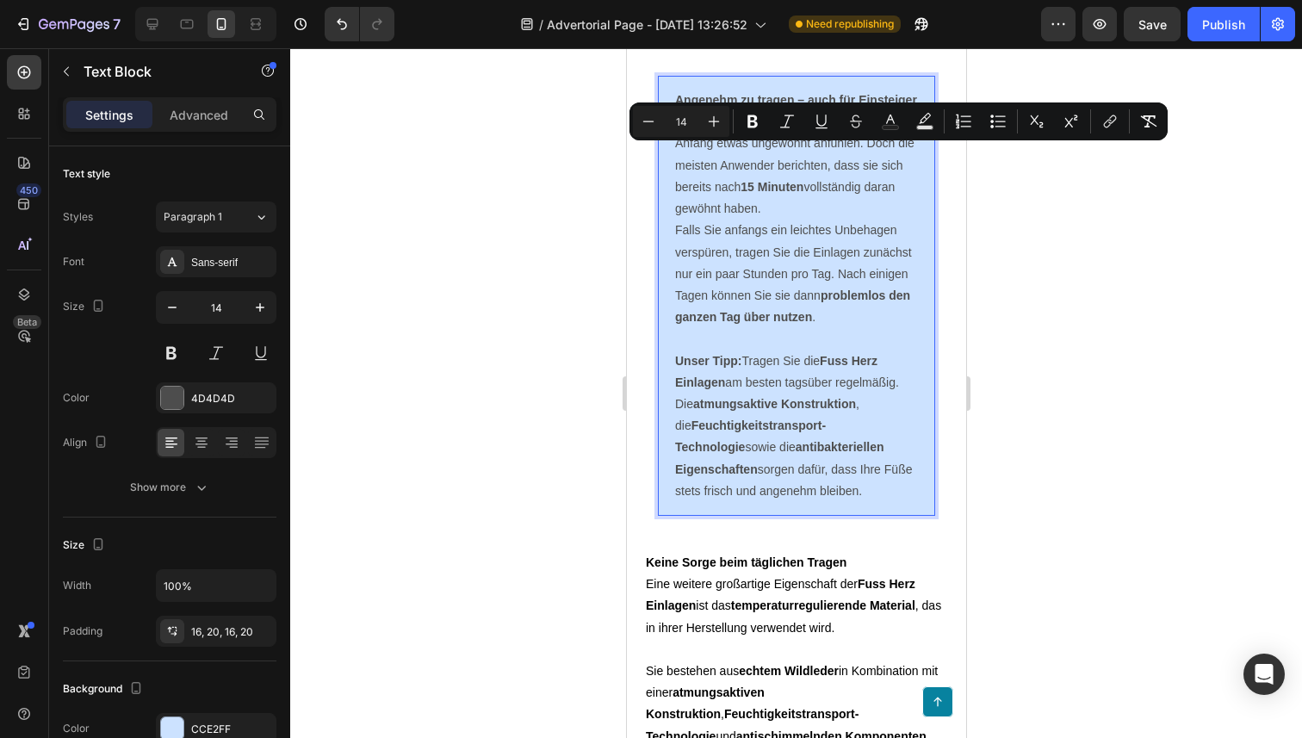
click at [672, 146] on div "Angenehm zu tragen – auch für Einsteiger Die Fuss Herz Einlagen können sich am …" at bounding box center [795, 296] width 277 height 440
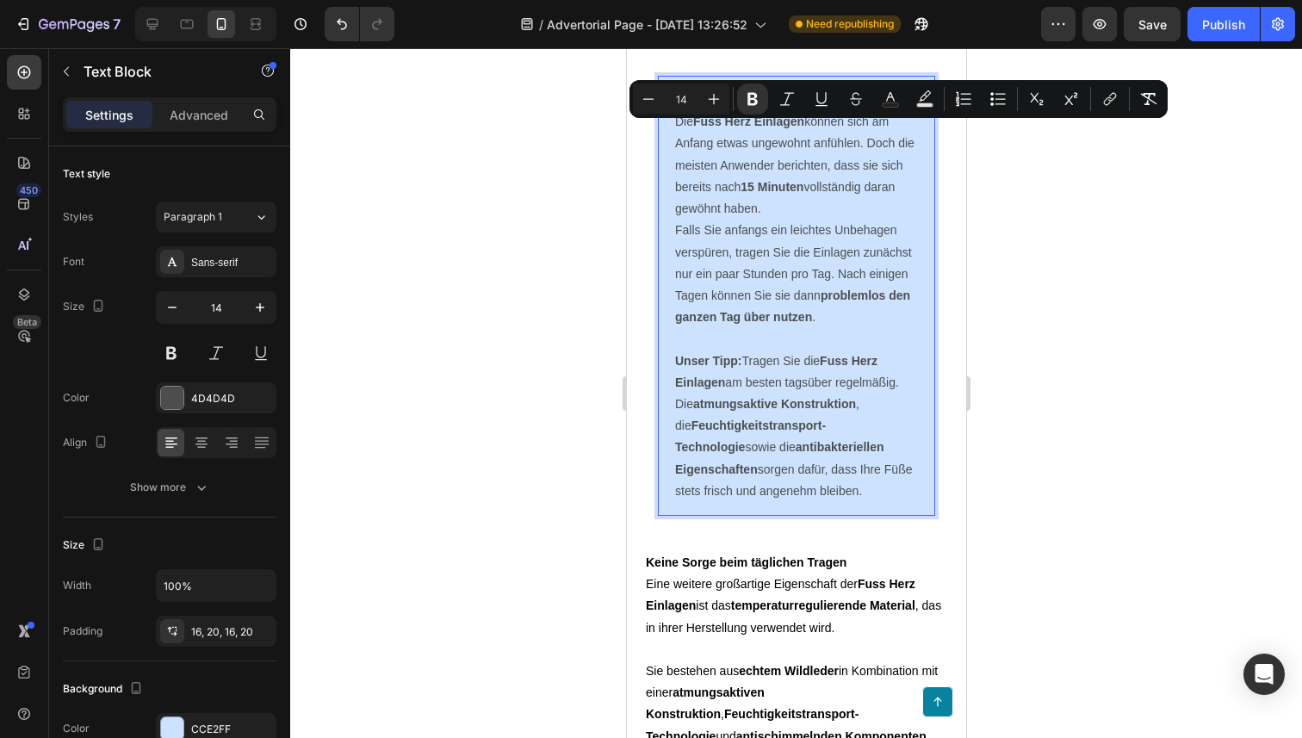
drag, startPoint x: 672, startPoint y: 130, endPoint x: 924, endPoint y: 537, distance: 478.6
click at [924, 516] on div "Angenehm zu tragen – auch für Einsteiger Die Fuss Herz Einlagen können sich am …" at bounding box center [795, 296] width 277 height 440
click at [713, 93] on icon "Editor contextual toolbar" at bounding box center [713, 98] width 17 height 17
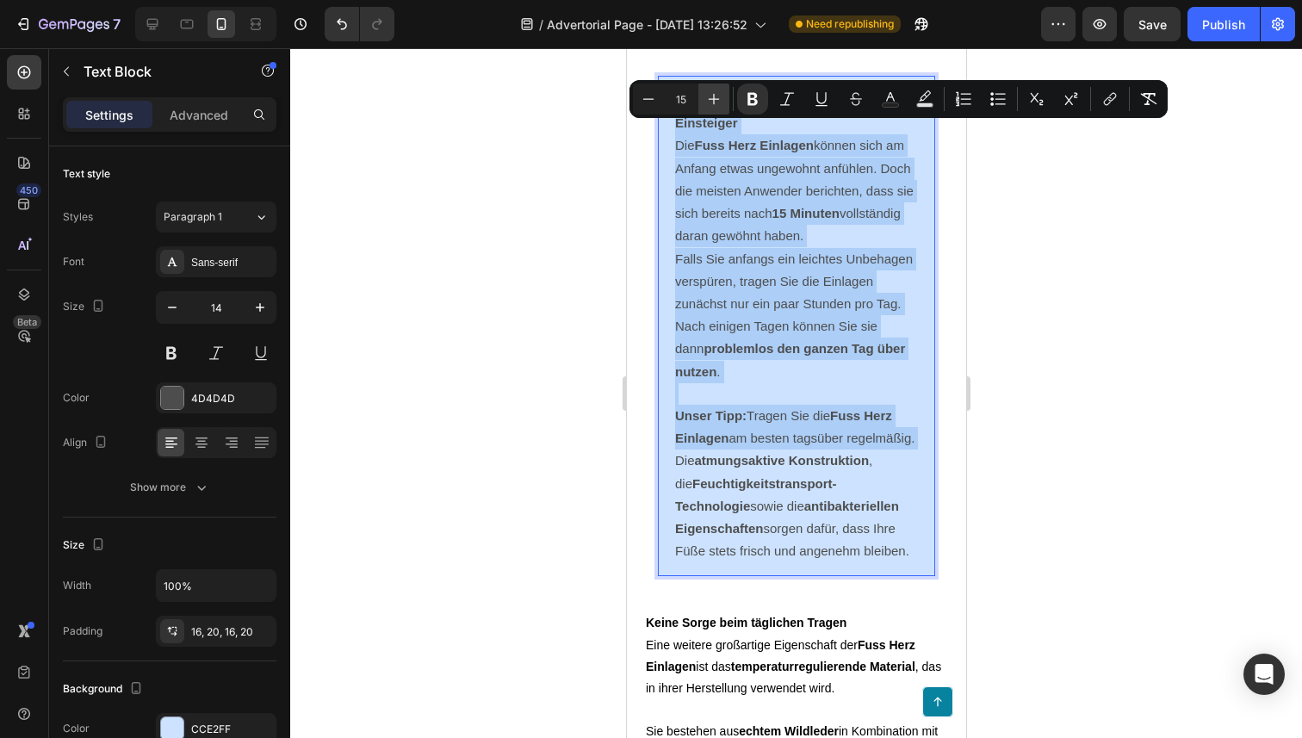
click at [713, 93] on icon "Editor contextual toolbar" at bounding box center [713, 98] width 17 height 17
type input "16"
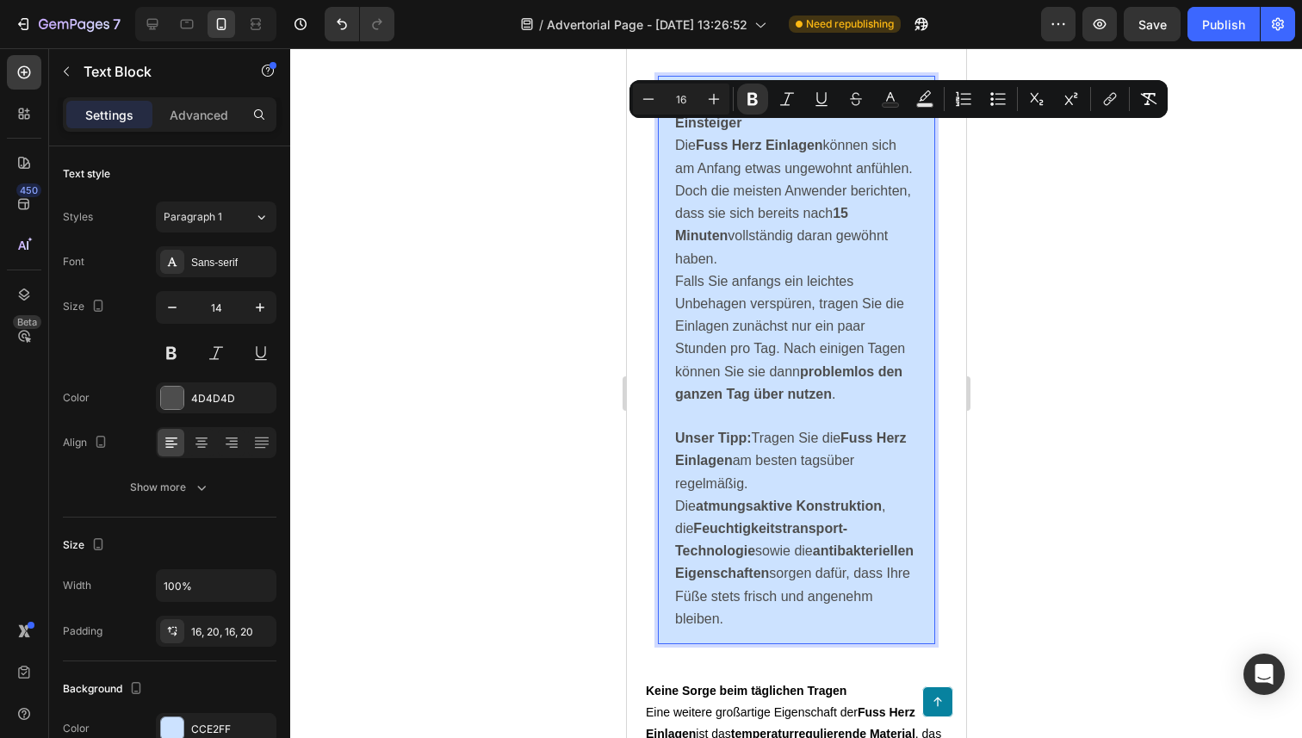
click at [760, 187] on p "Die Fuss Herz Einlagen können sich am Anfang etwas ungewohnt anfühlen. Doch die…" at bounding box center [795, 201] width 243 height 135
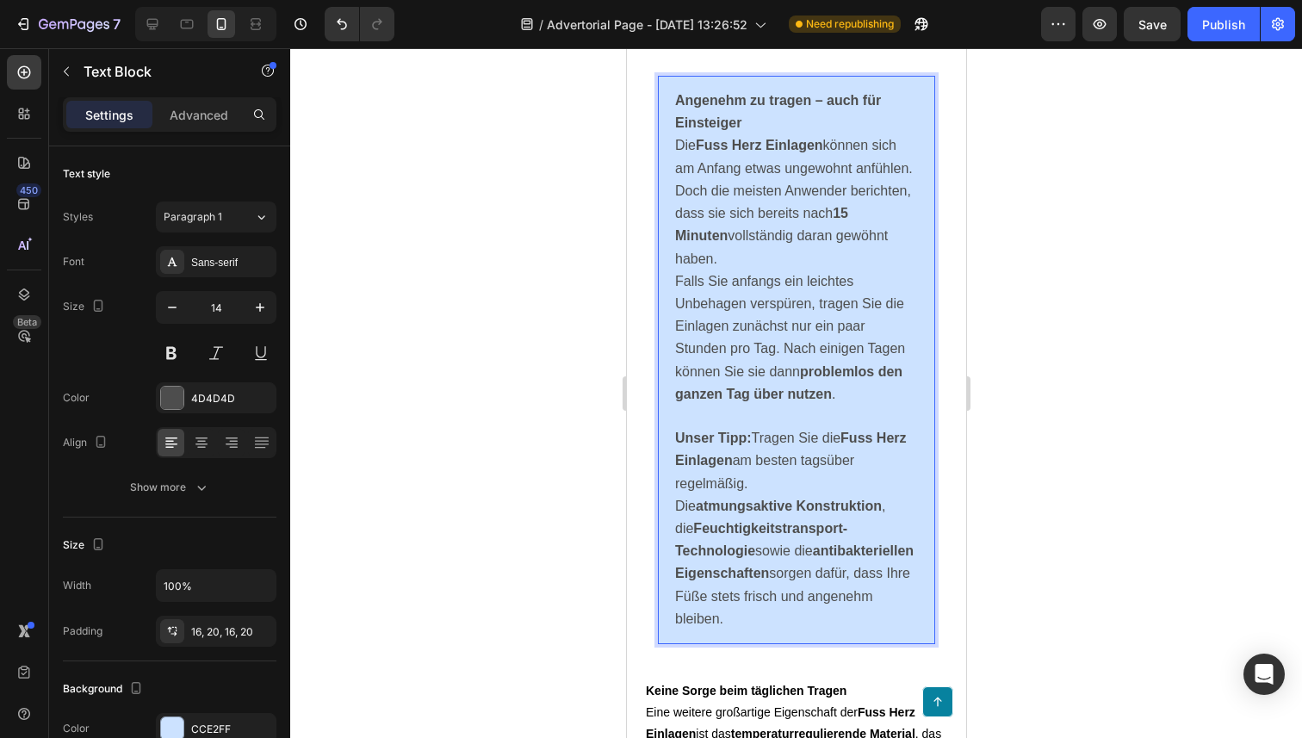
click at [679, 178] on span "Die Fuss Herz Einlagen können sich am Anfang etwas ungewohnt anfühlen. Doch die…" at bounding box center [793, 201] width 238 height 127
click at [672, 178] on div "Angenehm zu tragen – auch für Einsteiger Die Fuss Herz Einlagen können sich am …" at bounding box center [795, 360] width 277 height 568
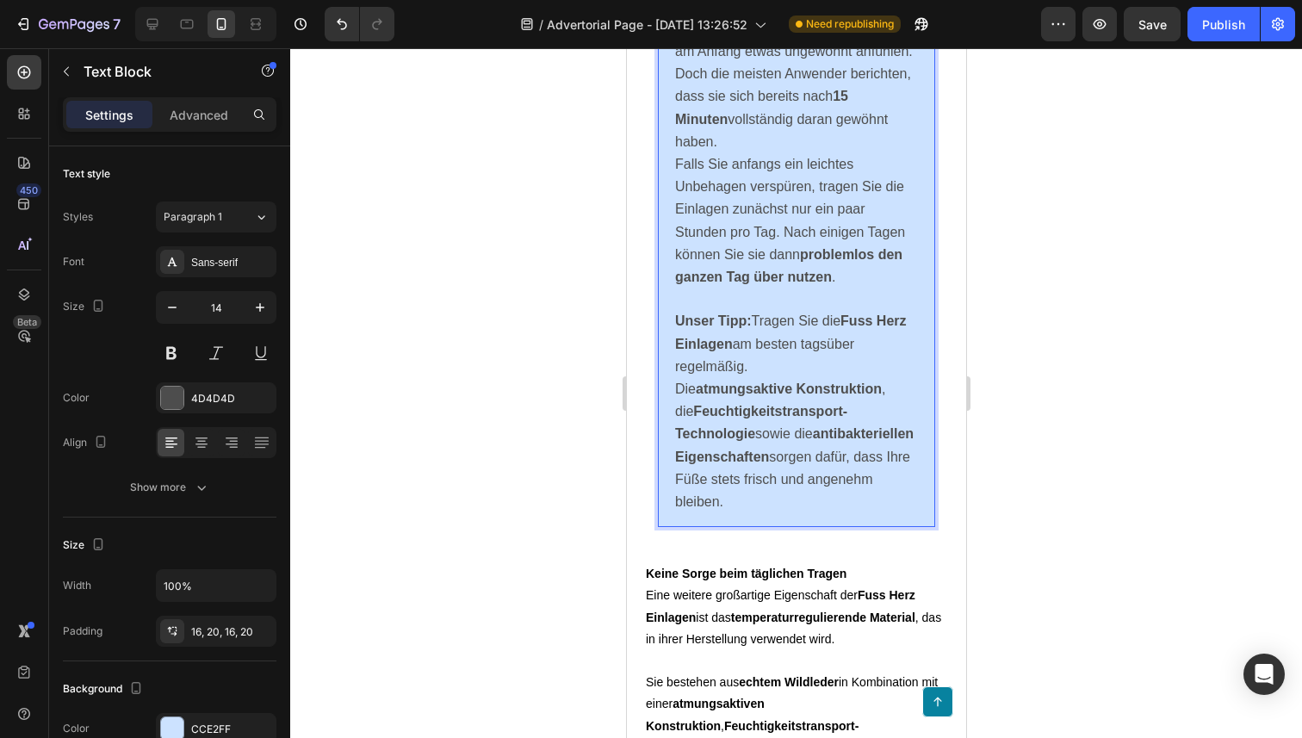
scroll to position [7015, 0]
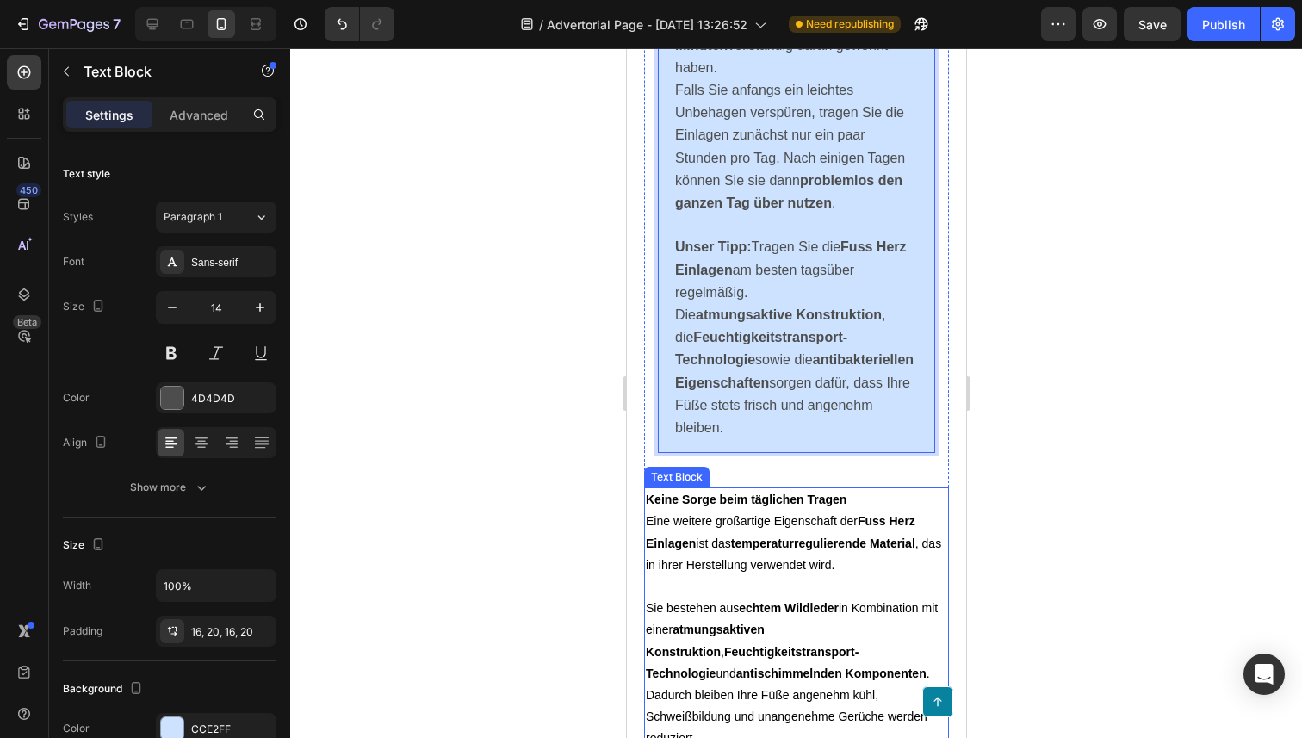
click at [709, 521] on p "Eine weitere großartige Eigenschaft der Fuss Herz Einlagen ist das temperaturre…" at bounding box center [795, 543] width 301 height 65
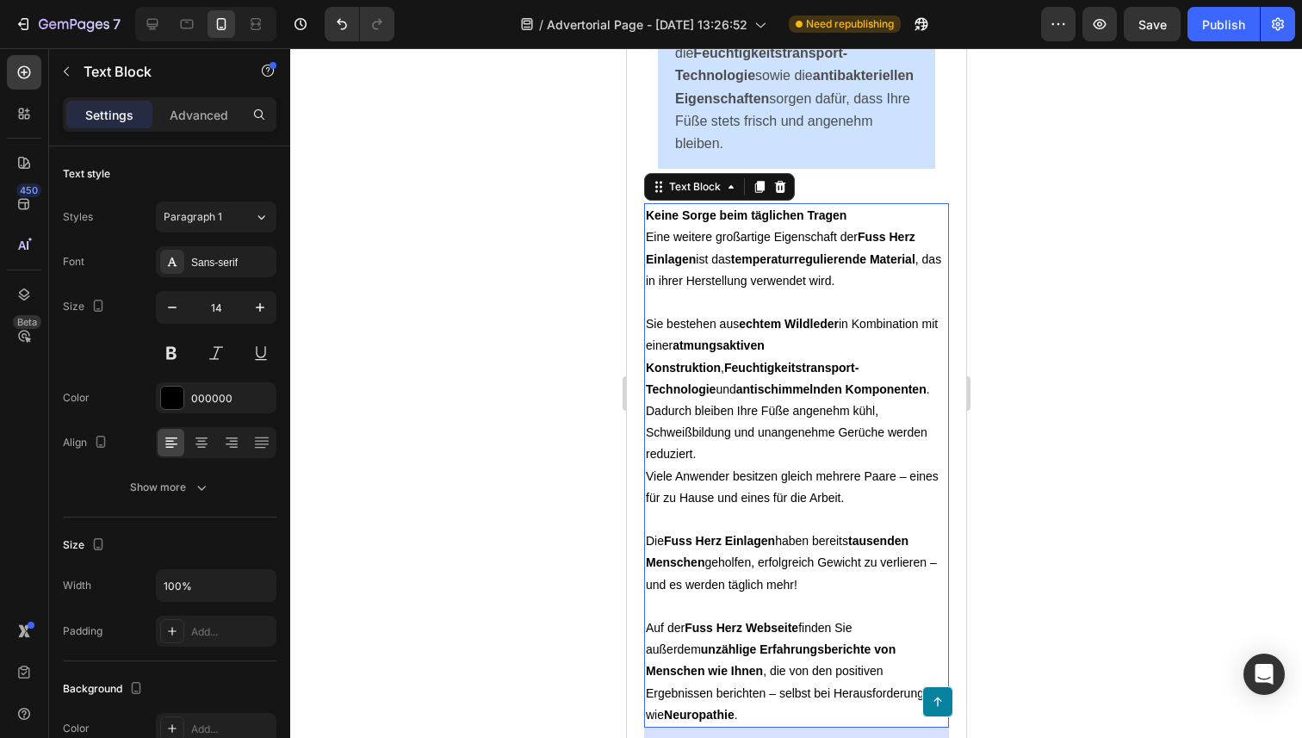
scroll to position [7307, 0]
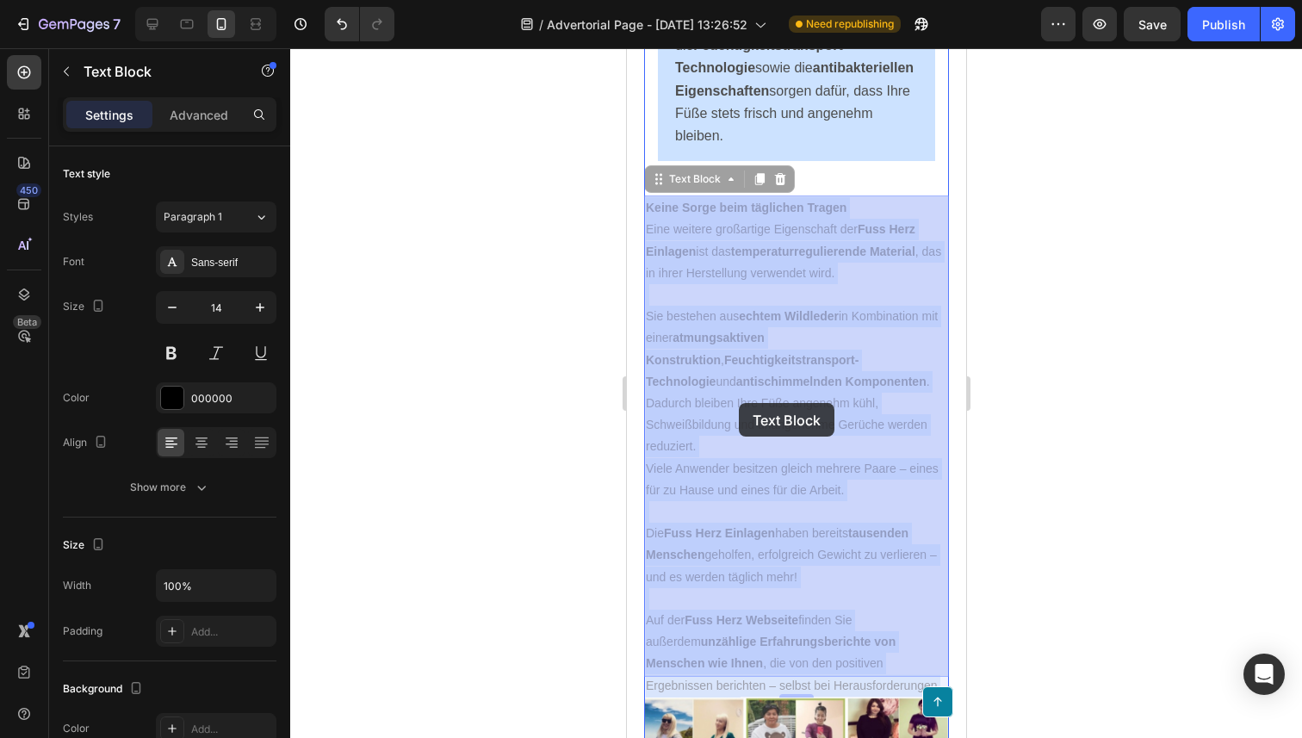
drag, startPoint x: 907, startPoint y: 661, endPoint x: 738, endPoint y: 405, distance: 307.5
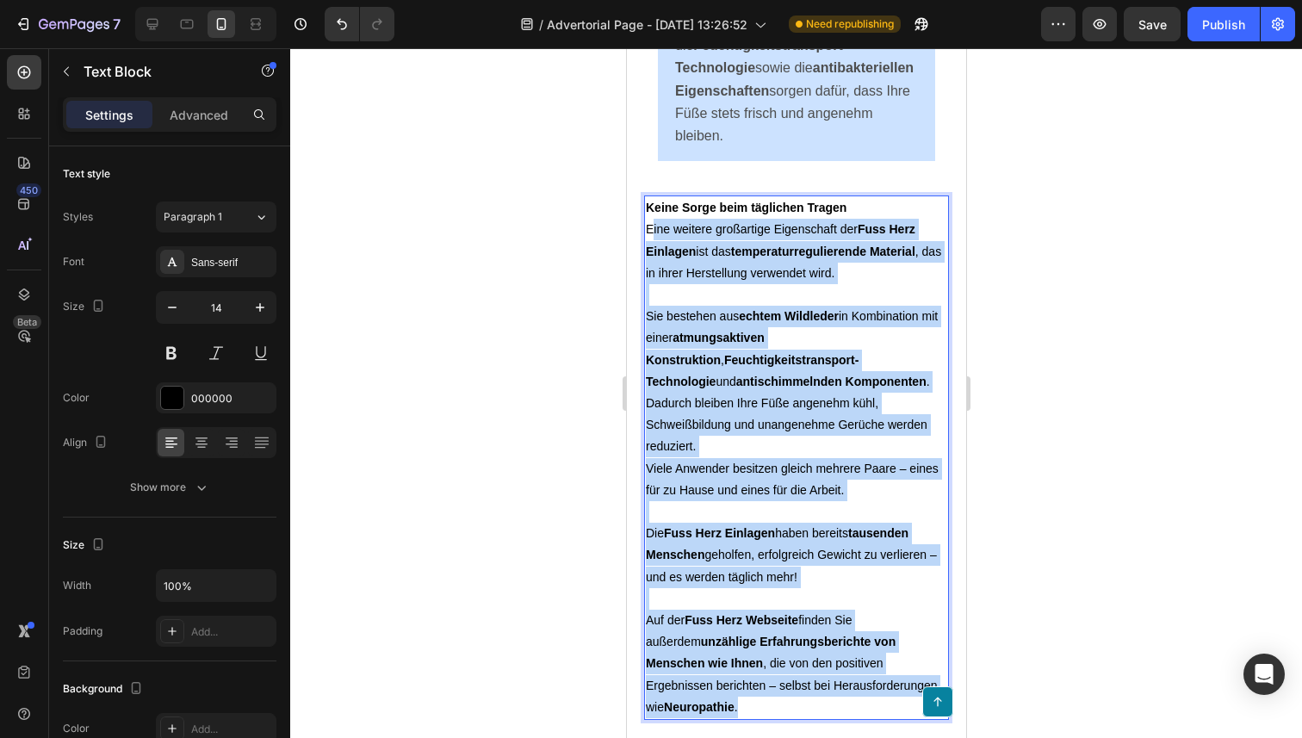
drag, startPoint x: 904, startPoint y: 664, endPoint x: 651, endPoint y: 221, distance: 509.8
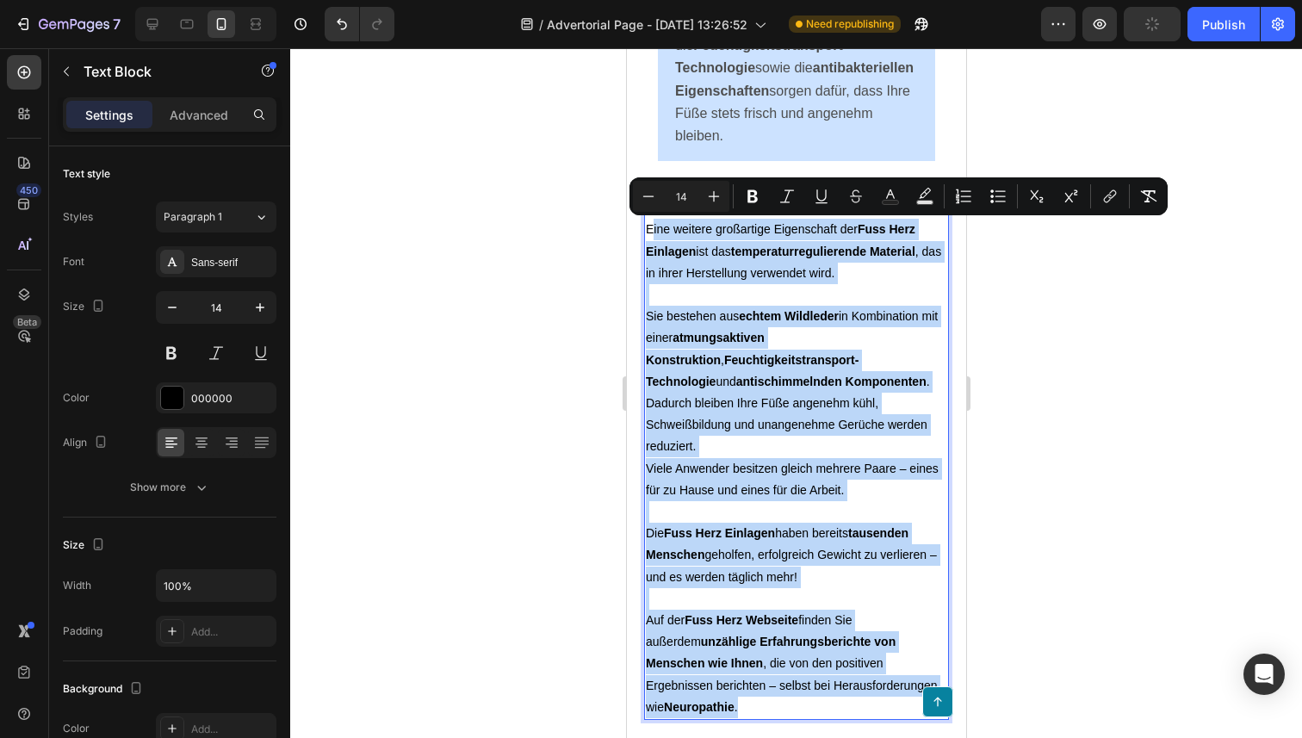
click at [651, 221] on p "Eine weitere großartige Eigenschaft der Fuss Herz Einlagen ist das temperaturre…" at bounding box center [795, 251] width 301 height 65
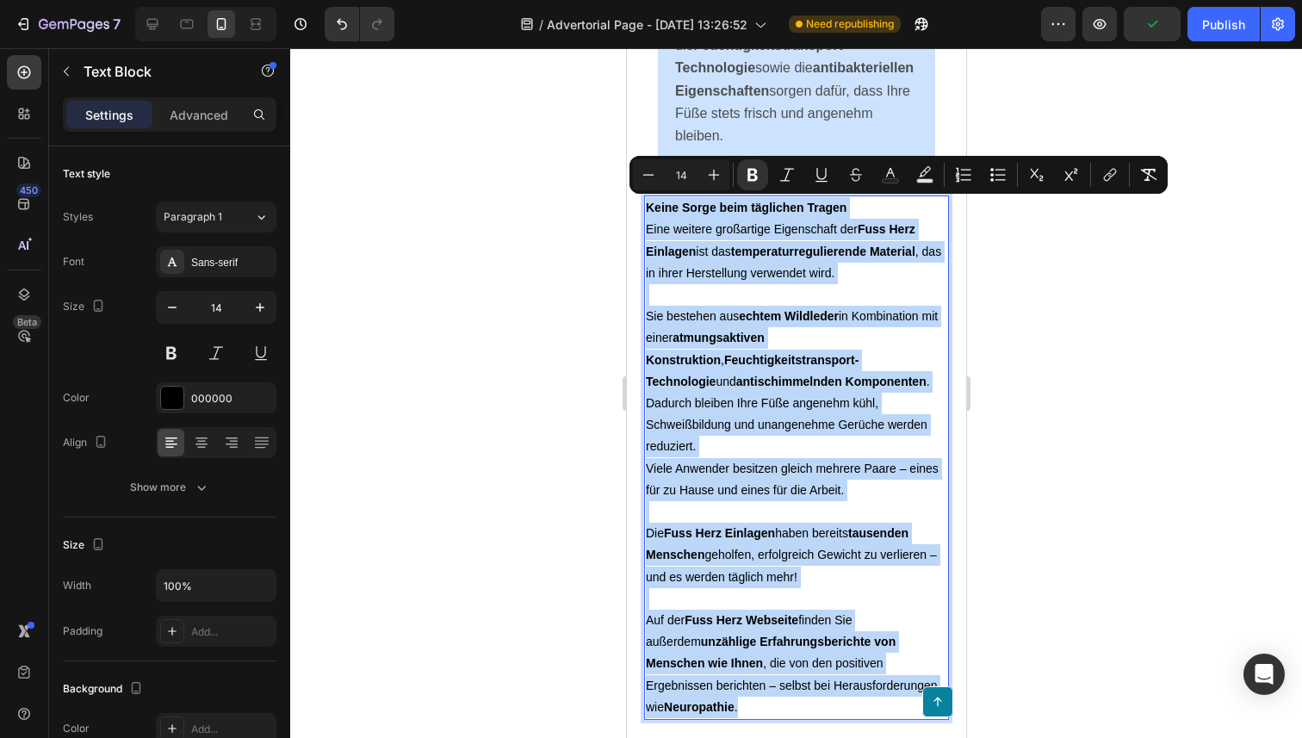
drag, startPoint x: 647, startPoint y: 203, endPoint x: 946, endPoint y: 662, distance: 547.5
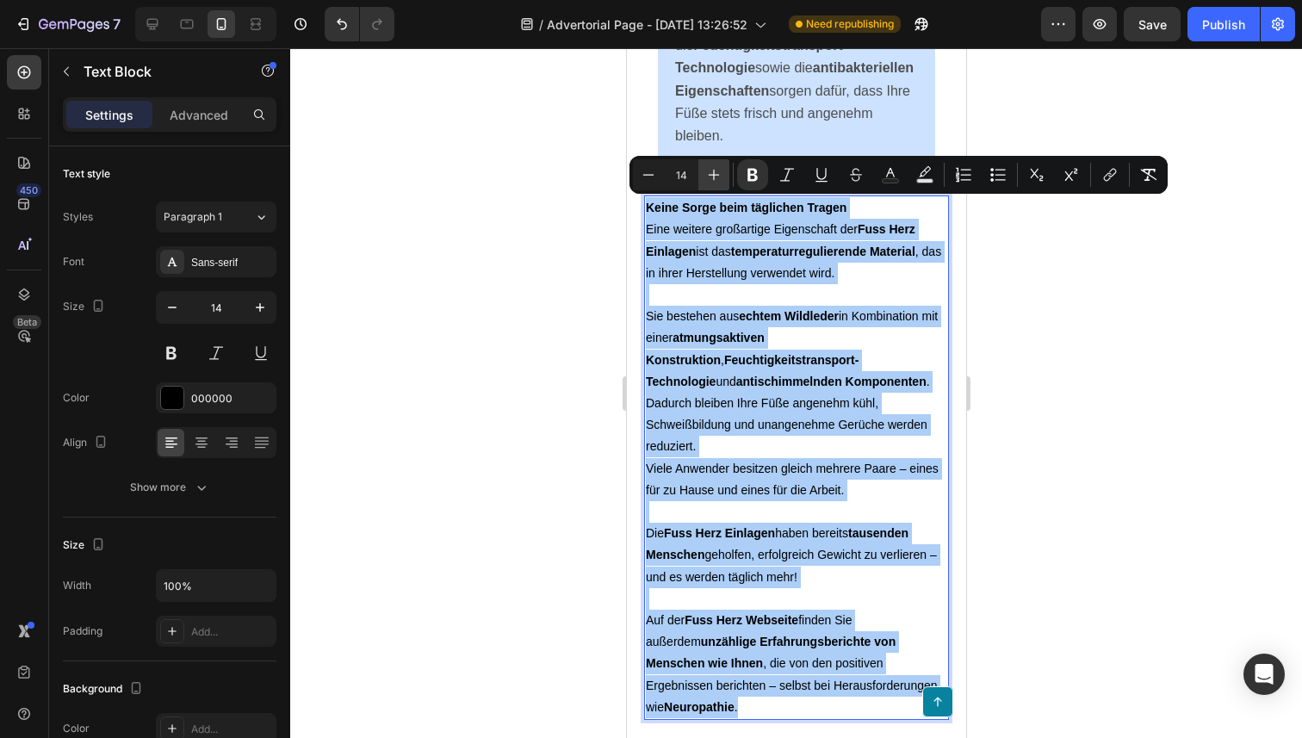
click at [708, 176] on icon "Editor contextual toolbar" at bounding box center [713, 174] width 17 height 17
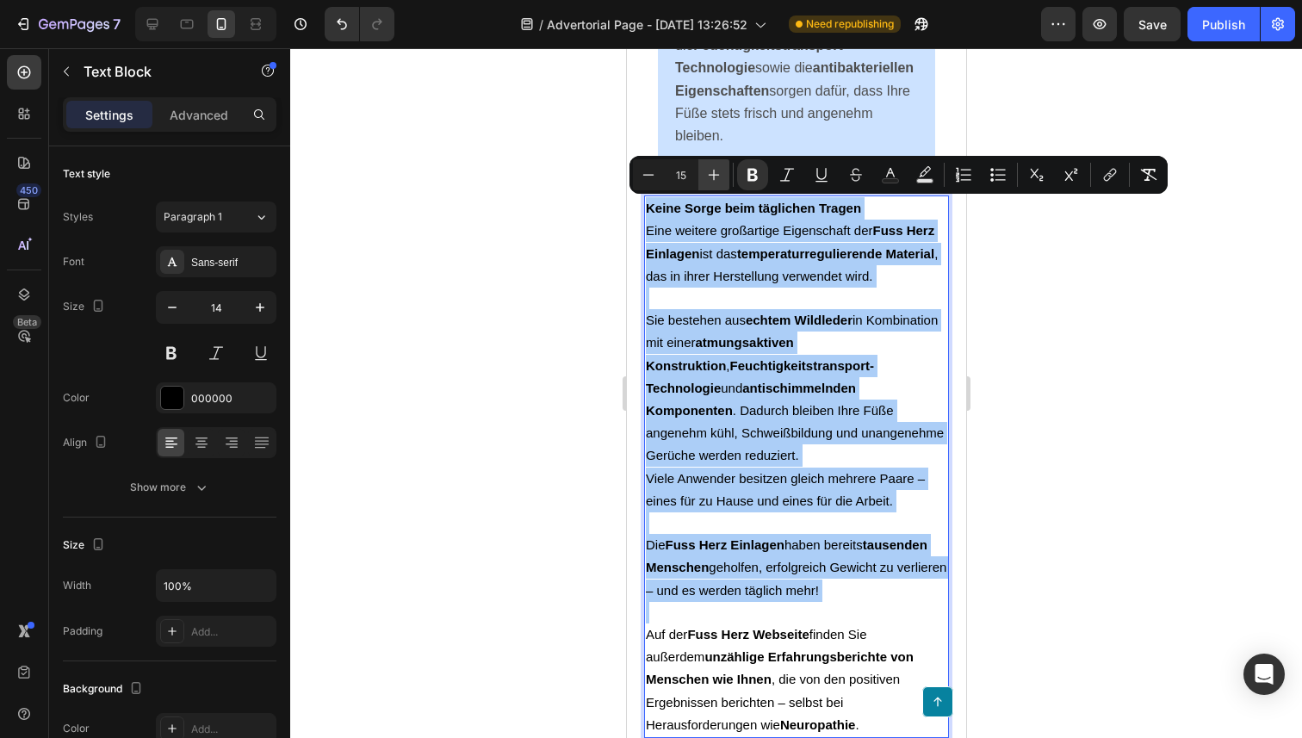
click at [708, 176] on icon "Editor contextual toolbar" at bounding box center [713, 174] width 17 height 17
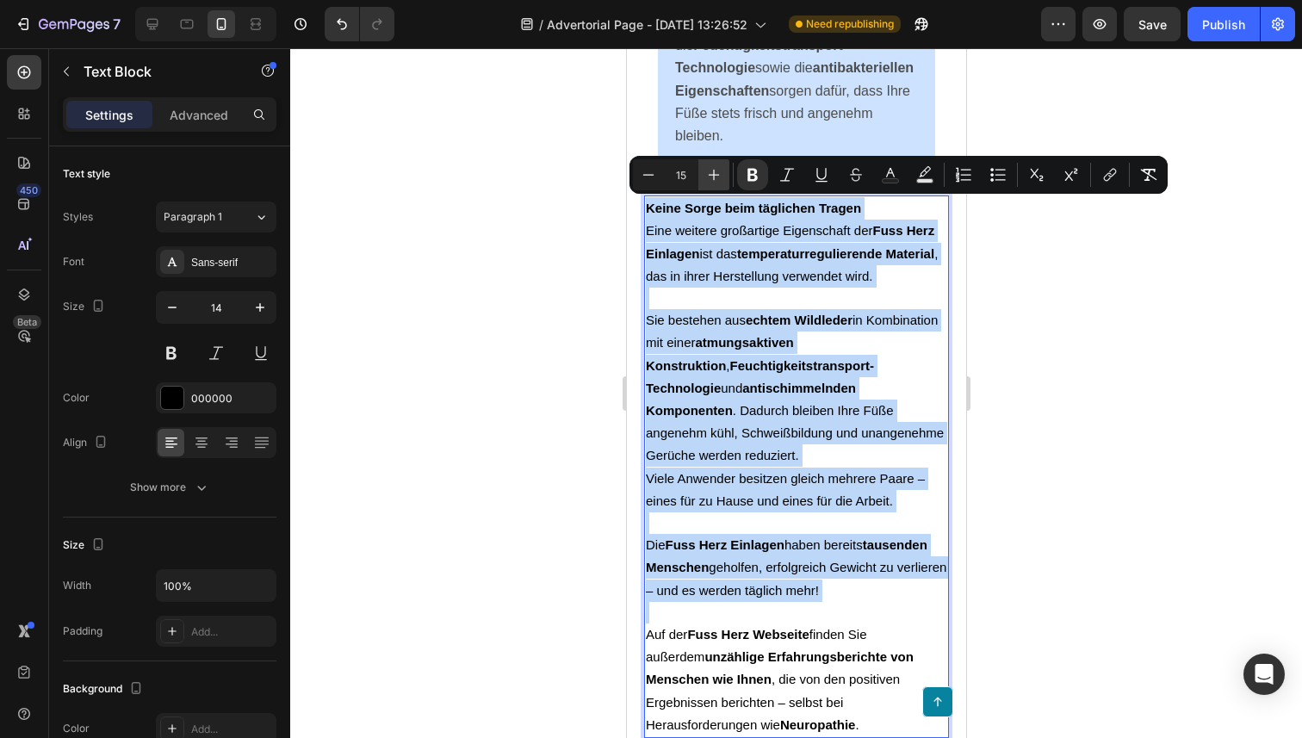
type input "16"
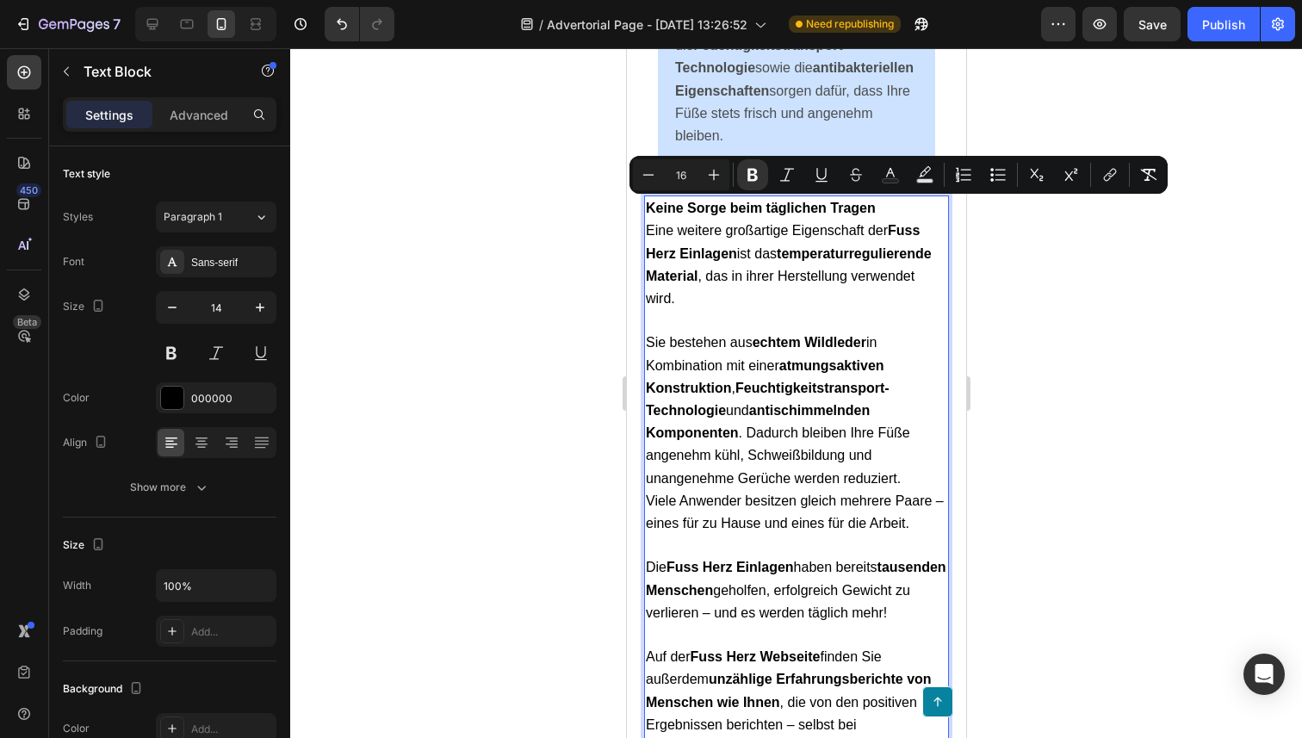
click at [733, 370] on span "Sie bestehen aus echtem Wildleder in Kombination mit einer atmungsaktiven Konst…" at bounding box center [777, 410] width 264 height 150
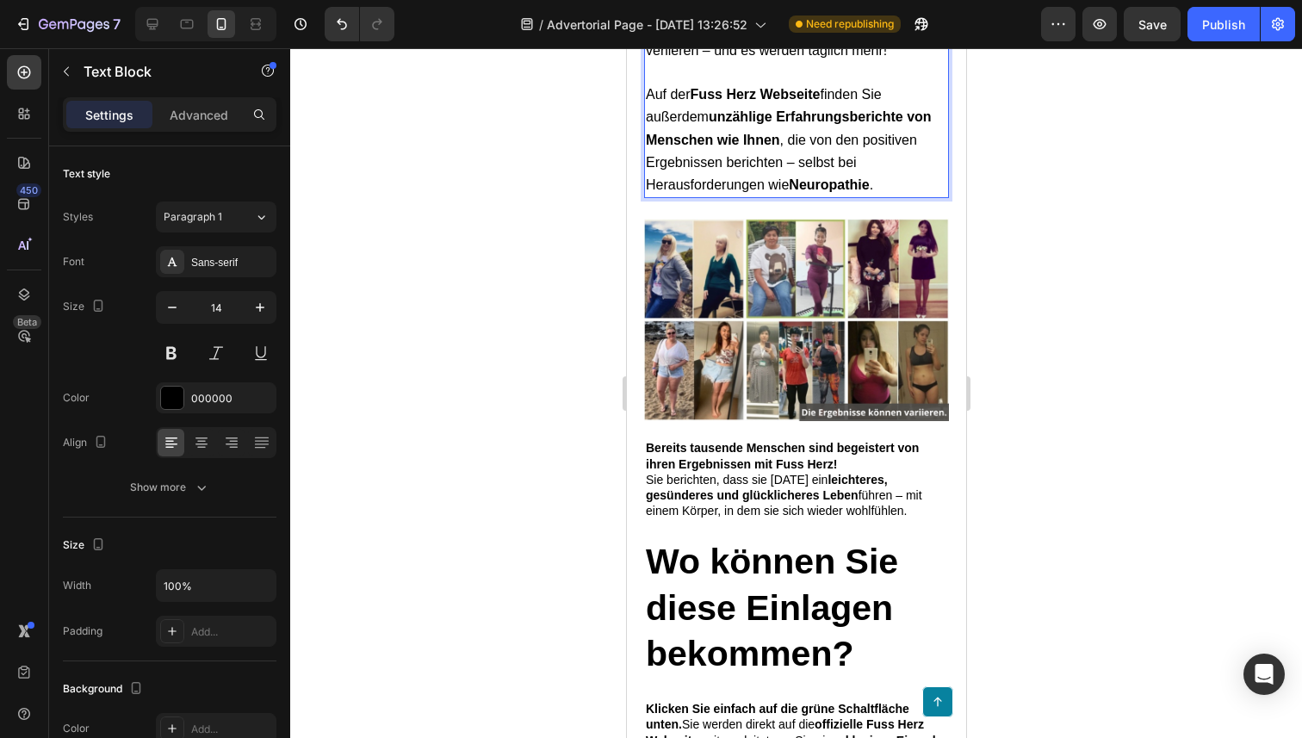
scroll to position [7881, 0]
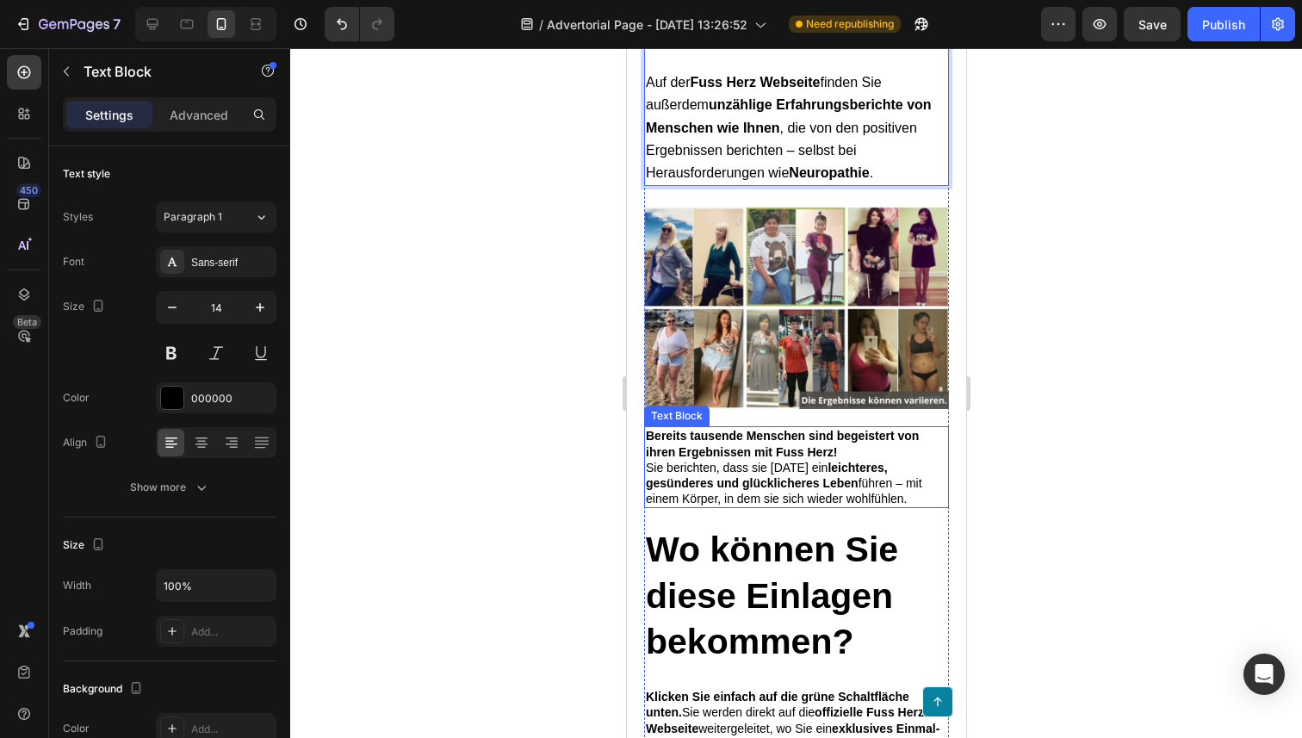
click at [733, 458] on strong "Bereits tausende Menschen sind begeistert von ihren Ergebnissen mit Fuss Herz!" at bounding box center [781, 443] width 273 height 29
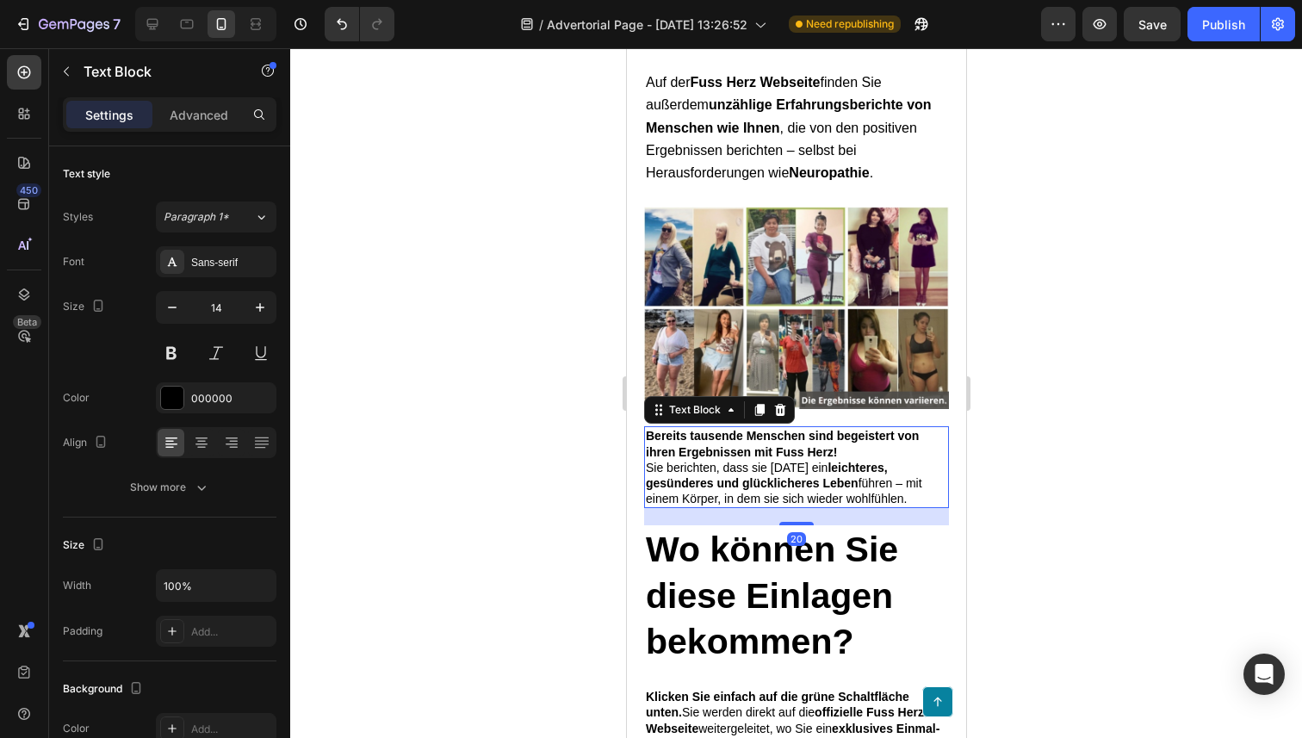
click at [733, 458] on strong "Bereits tausende Menschen sind begeistert von ihren Ergebnissen mit Fuss Herz!" at bounding box center [781, 443] width 273 height 29
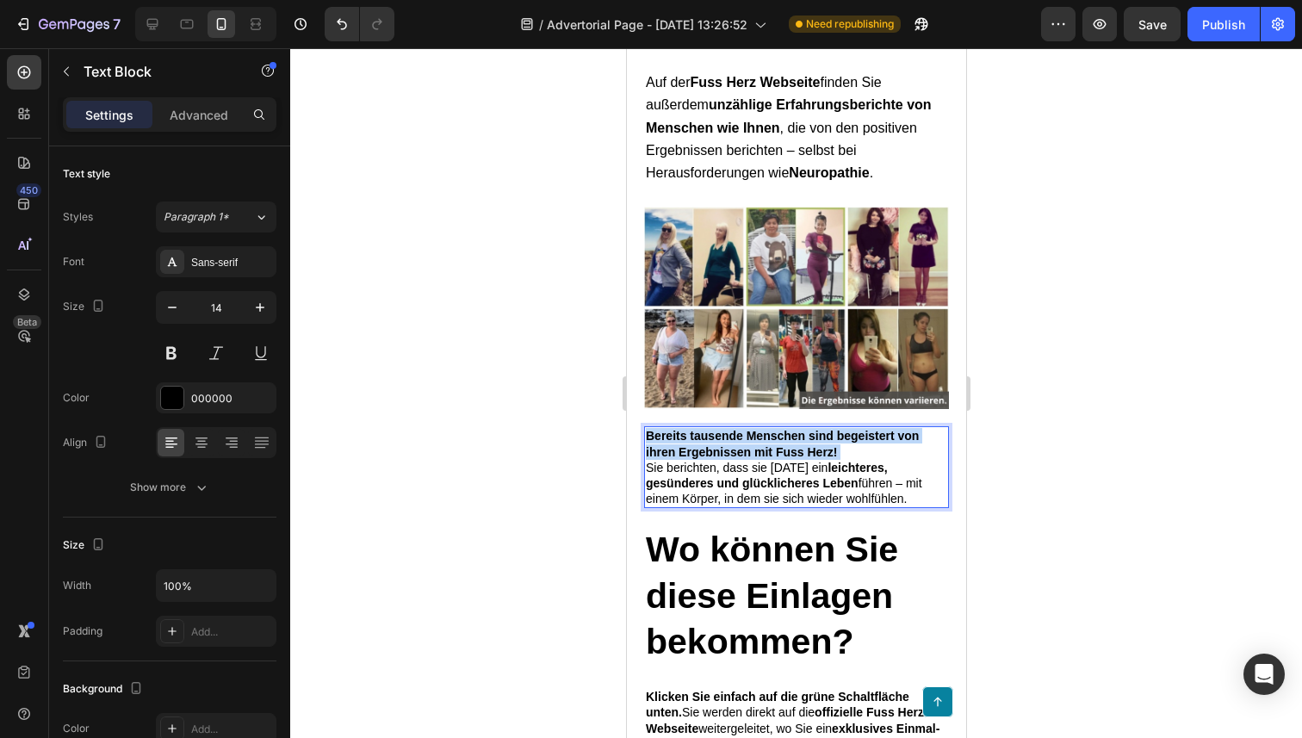
click at [733, 458] on strong "Bereits tausende Menschen sind begeistert von ihren Ergebnissen mit Fuss Herz!" at bounding box center [781, 443] width 273 height 29
click at [772, 490] on strong "leichteres, gesünderes und glücklicheres Leben" at bounding box center [766, 475] width 242 height 29
drag, startPoint x: 918, startPoint y: 512, endPoint x: 643, endPoint y: 449, distance: 281.7
click at [643, 449] on div "Bereits tausende Menschen sind begeistert von ihren Ergebnissen mit Fuss Herz! …" at bounding box center [795, 467] width 305 height 82
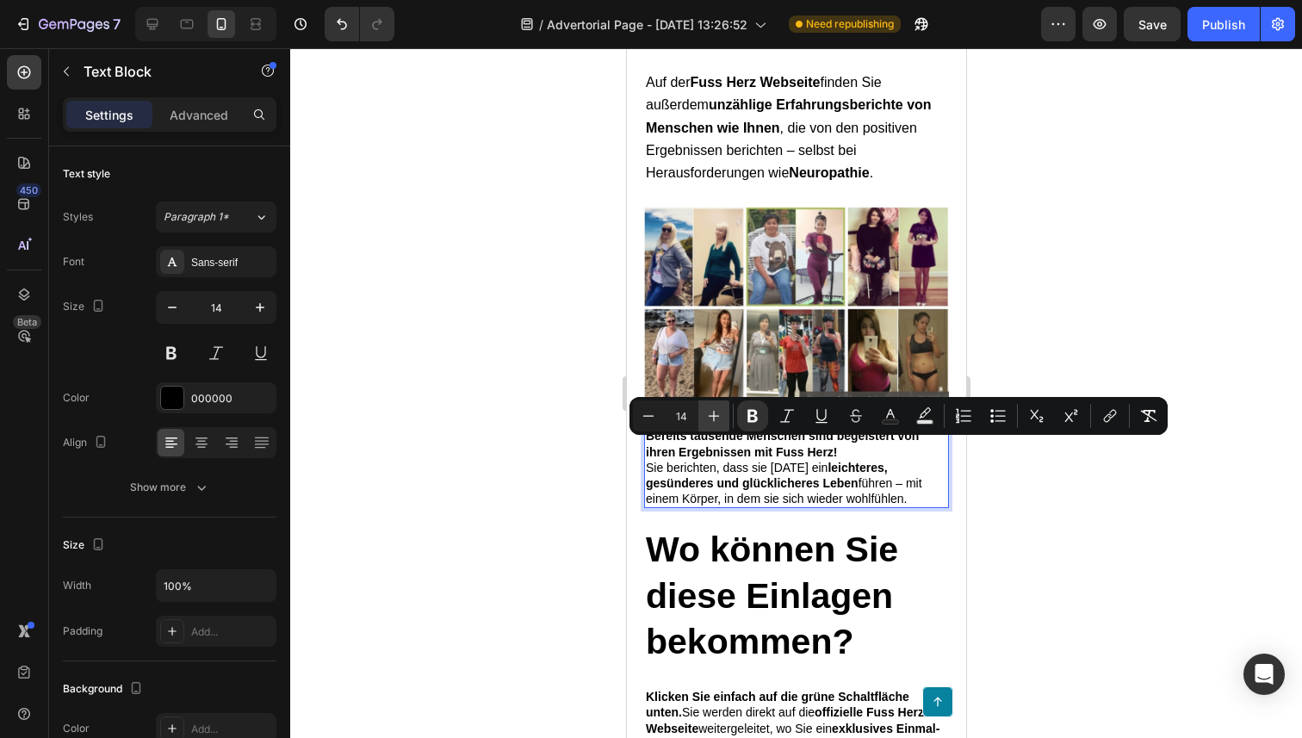
click at [713, 424] on icon "Editor contextual toolbar" at bounding box center [713, 415] width 17 height 17
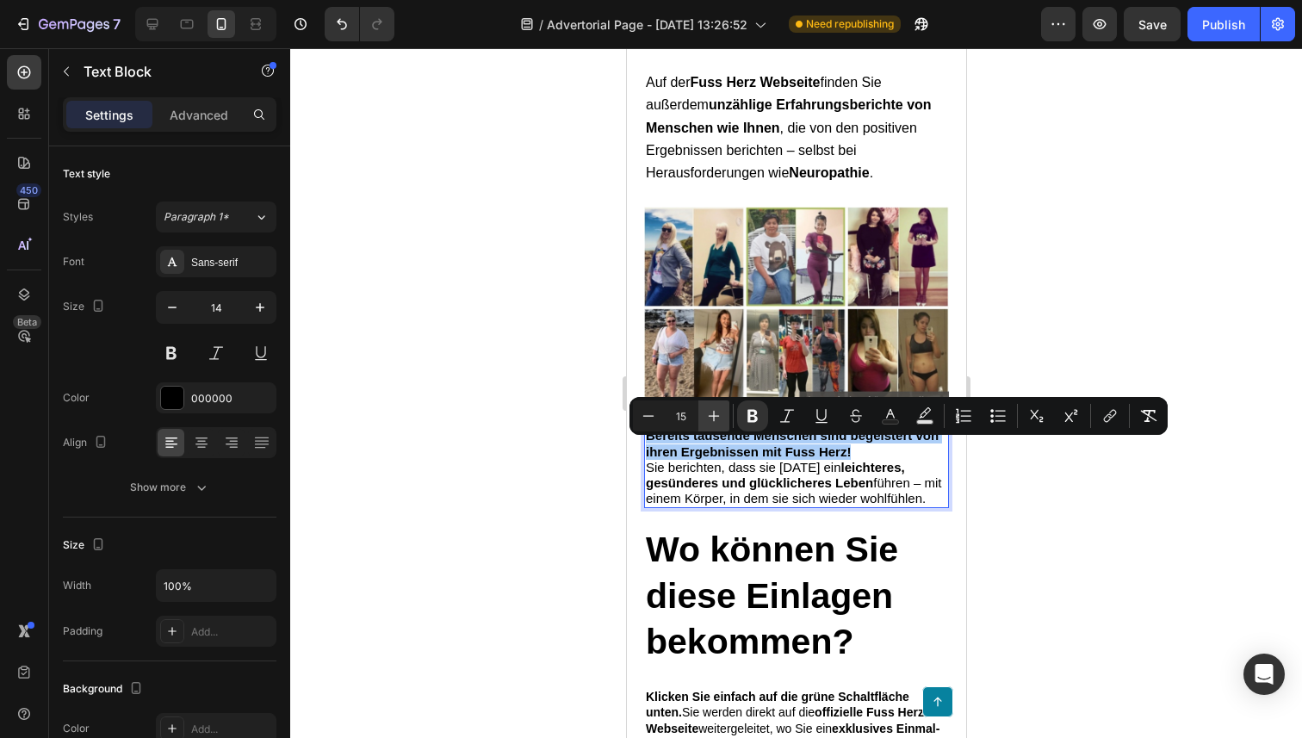
click at [713, 424] on icon "Editor contextual toolbar" at bounding box center [713, 415] width 17 height 17
type input "16"
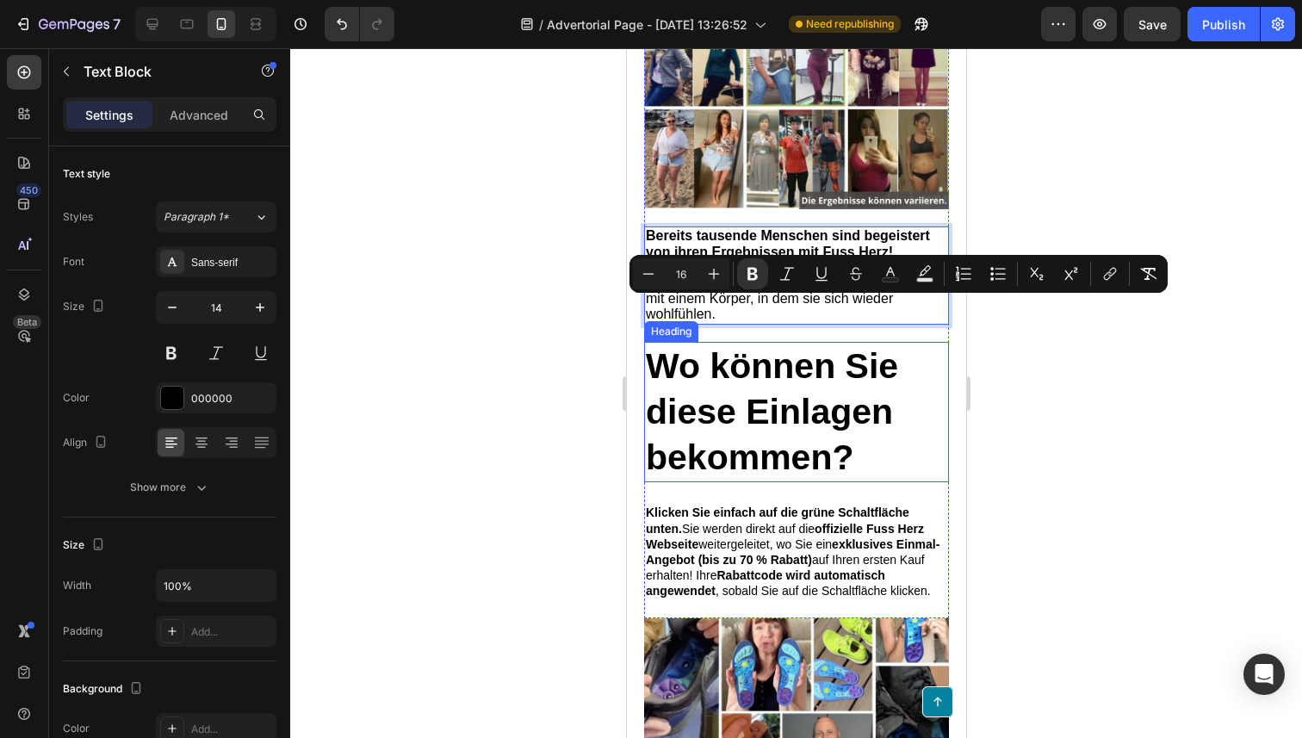
scroll to position [8084, 0]
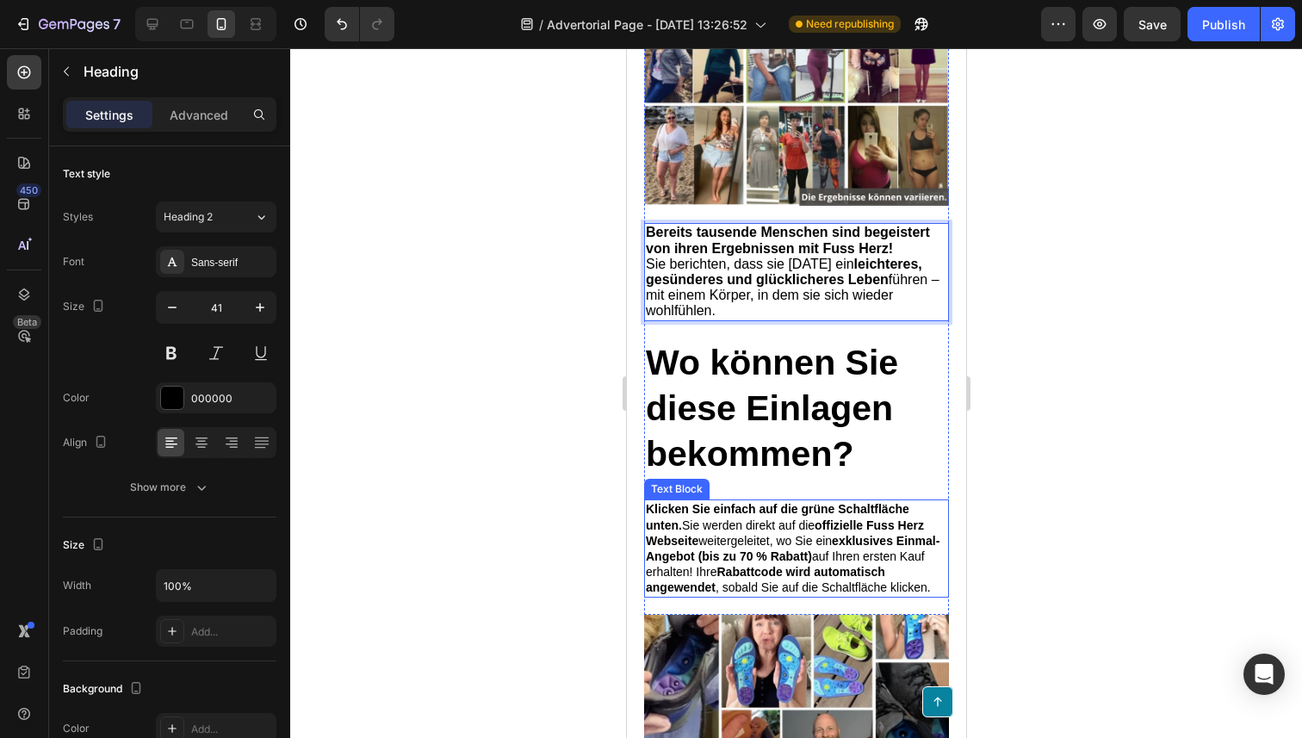
click at [735, 446] on h2 "Wo können Sie diese Einlagen bekommen?" at bounding box center [795, 408] width 305 height 141
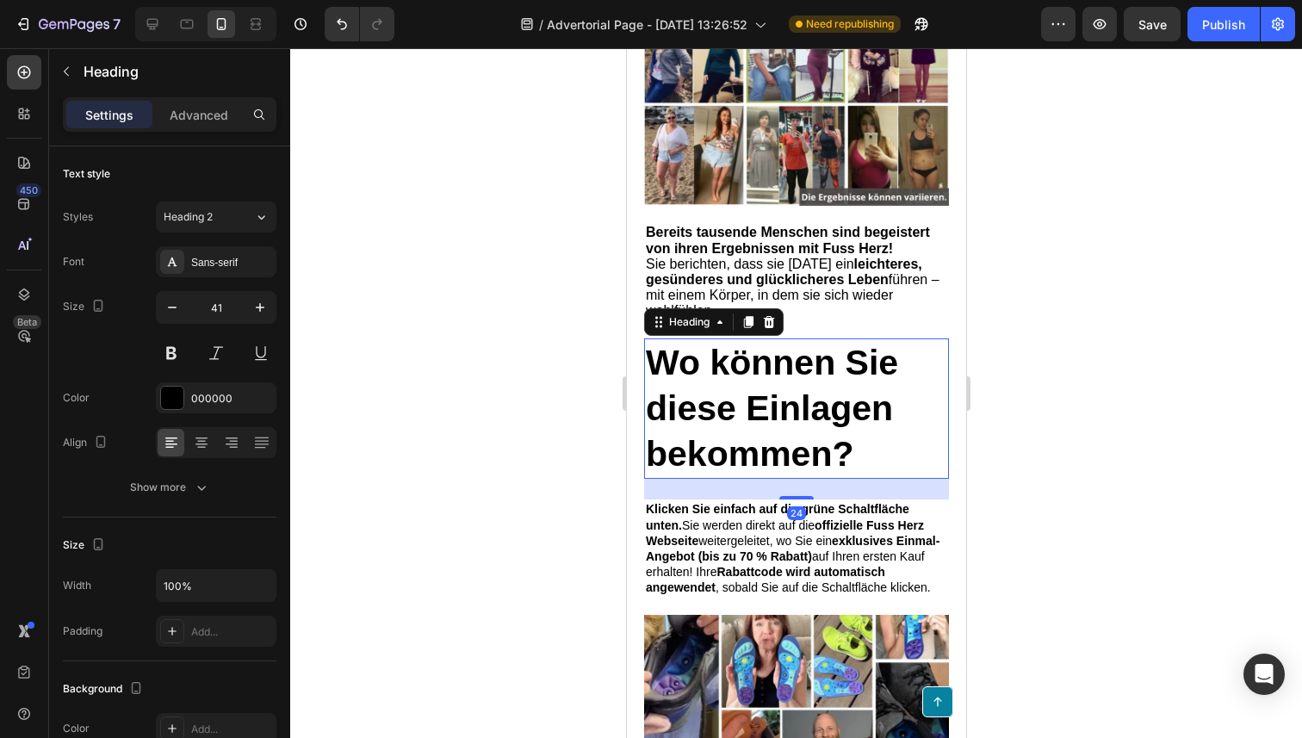
click at [735, 446] on h2 "Wo können Sie diese Einlagen bekommen?" at bounding box center [795, 408] width 305 height 141
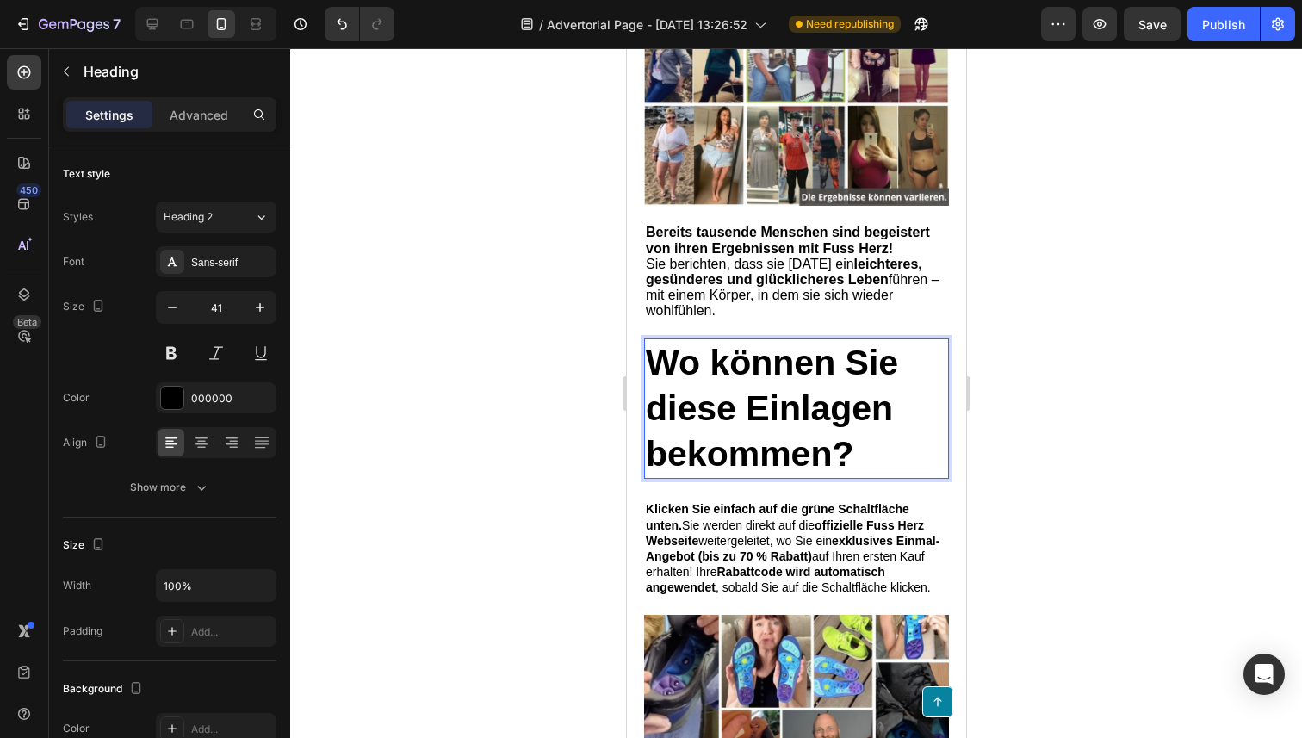
click at [735, 446] on p "Wo können Sie diese Einlagen bekommen?" at bounding box center [795, 409] width 301 height 138
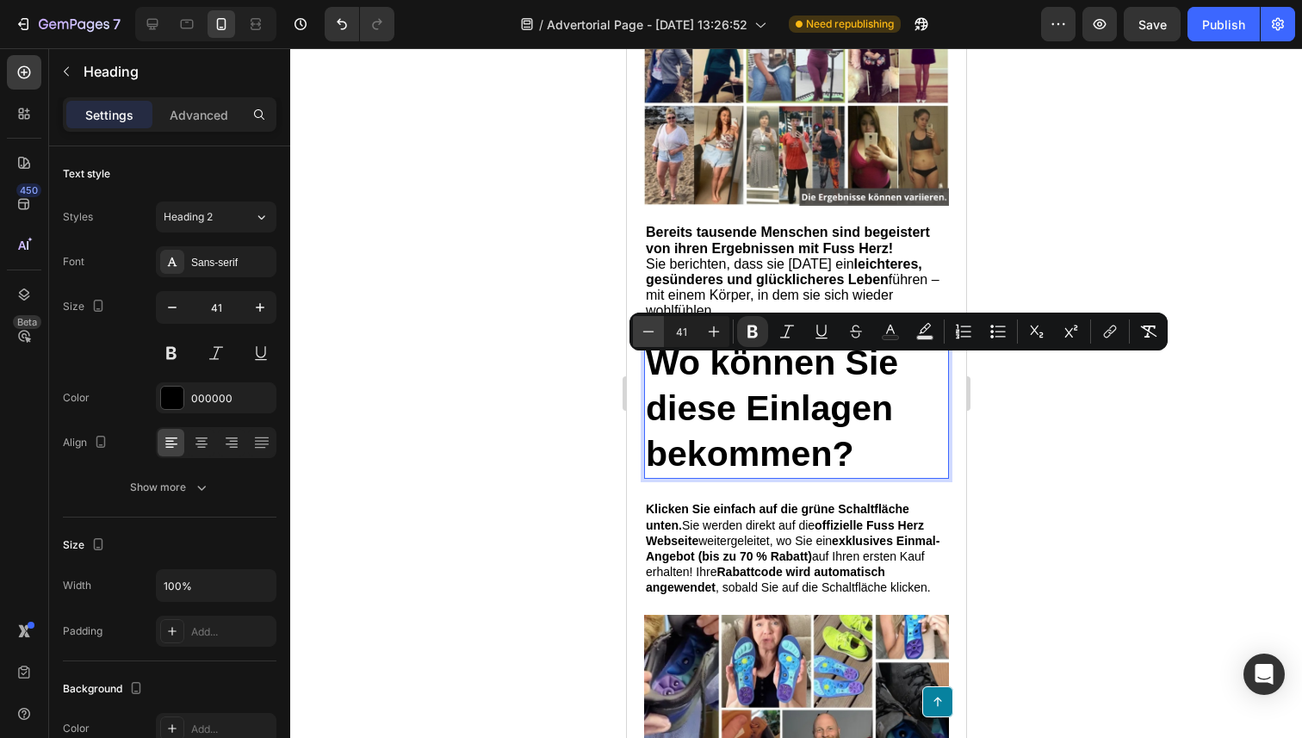
click at [646, 325] on icon "Editor contextual toolbar" at bounding box center [648, 331] width 17 height 17
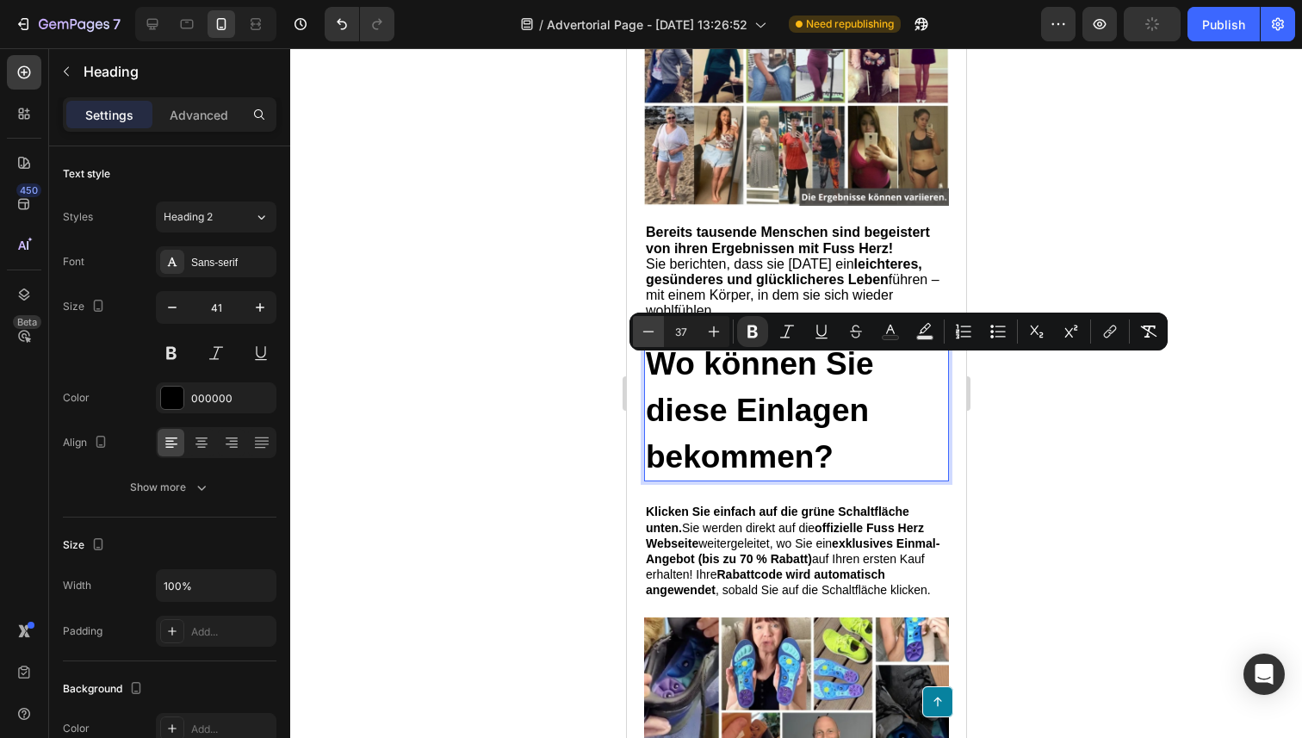
click at [646, 325] on icon "Editor contextual toolbar" at bounding box center [648, 331] width 17 height 17
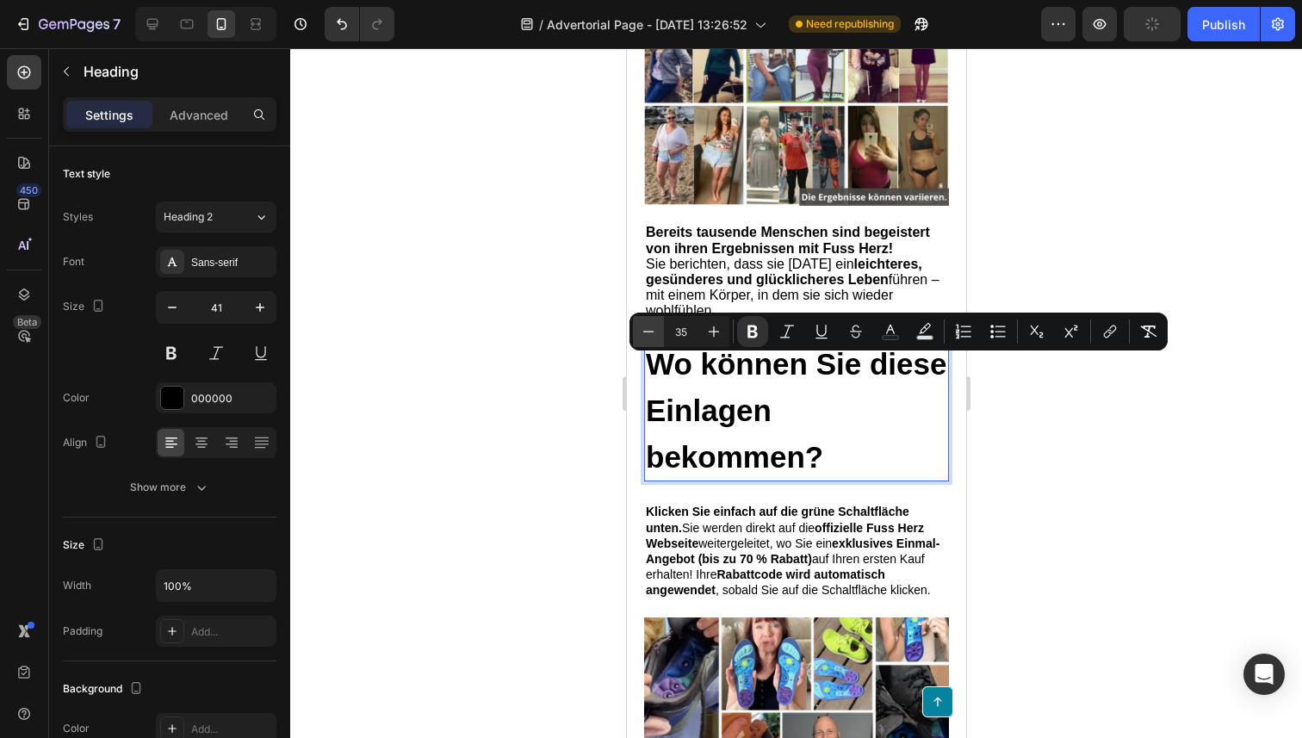
click at [646, 325] on icon "Editor contextual toolbar" at bounding box center [648, 331] width 17 height 17
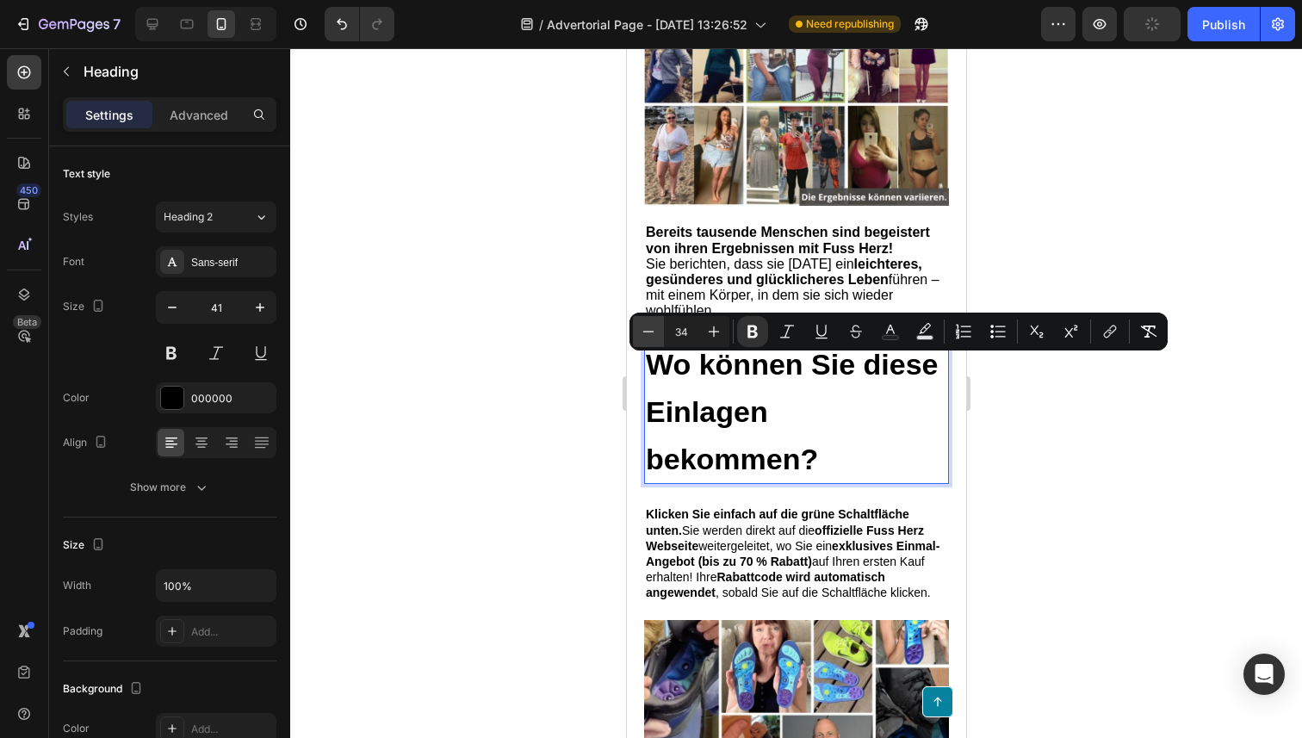
click at [646, 325] on icon "Editor contextual toolbar" at bounding box center [648, 331] width 17 height 17
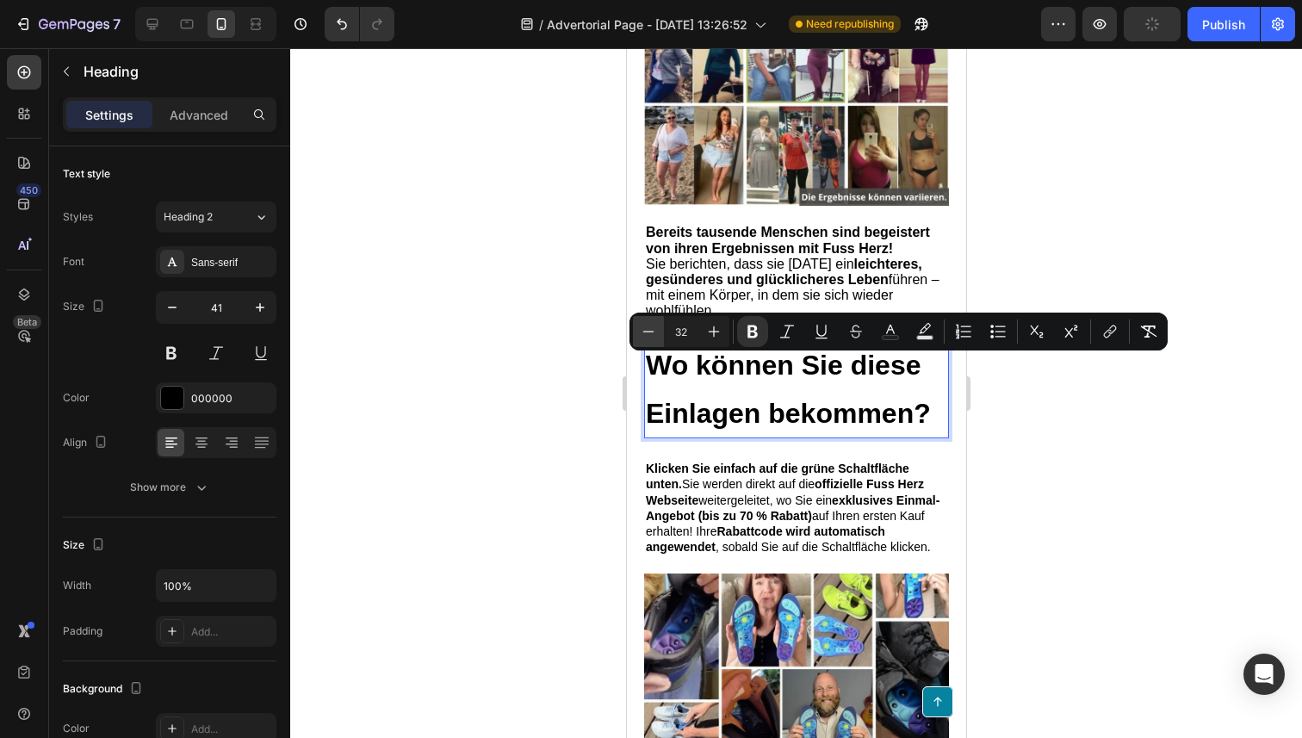
click at [646, 325] on icon "Editor contextual toolbar" at bounding box center [648, 331] width 17 height 17
click at [646, 324] on icon "Editor contextual toolbar" at bounding box center [648, 331] width 17 height 17
click at [646, 323] on icon "Editor contextual toolbar" at bounding box center [648, 331] width 17 height 17
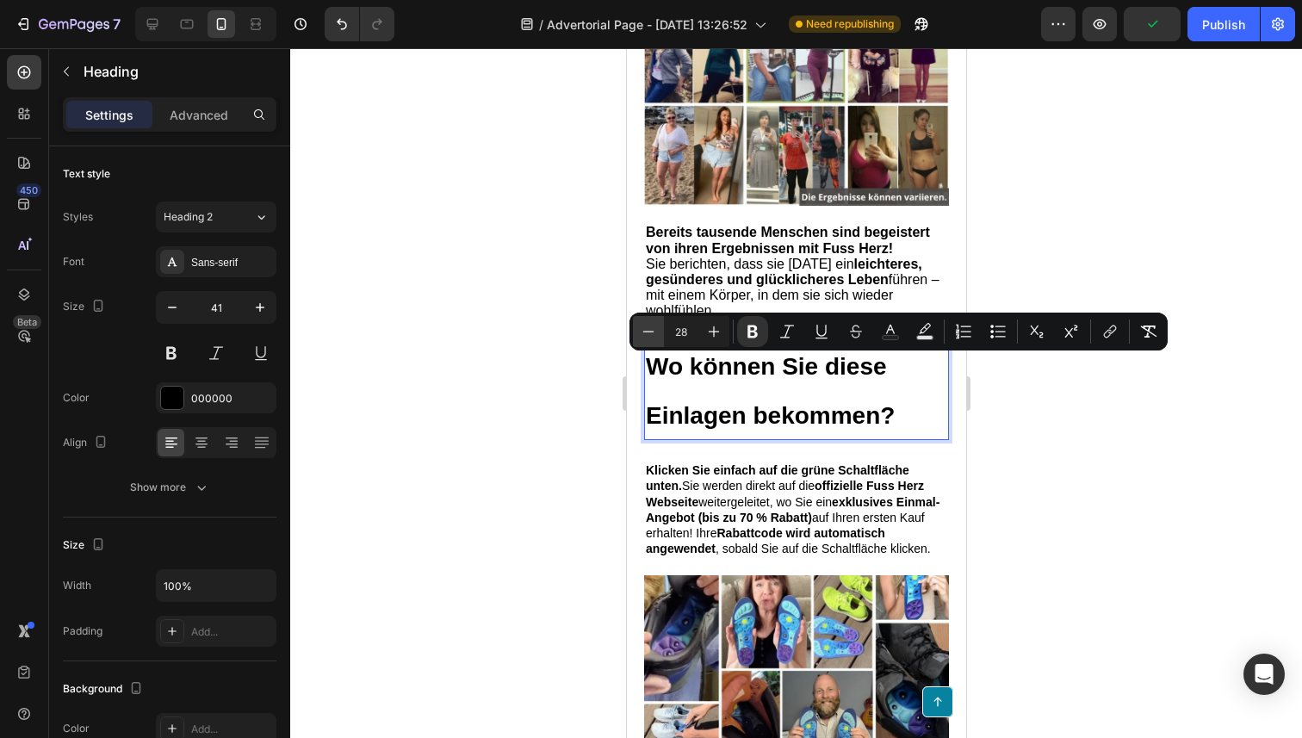
click at [646, 323] on icon "Editor contextual toolbar" at bounding box center [648, 331] width 17 height 17
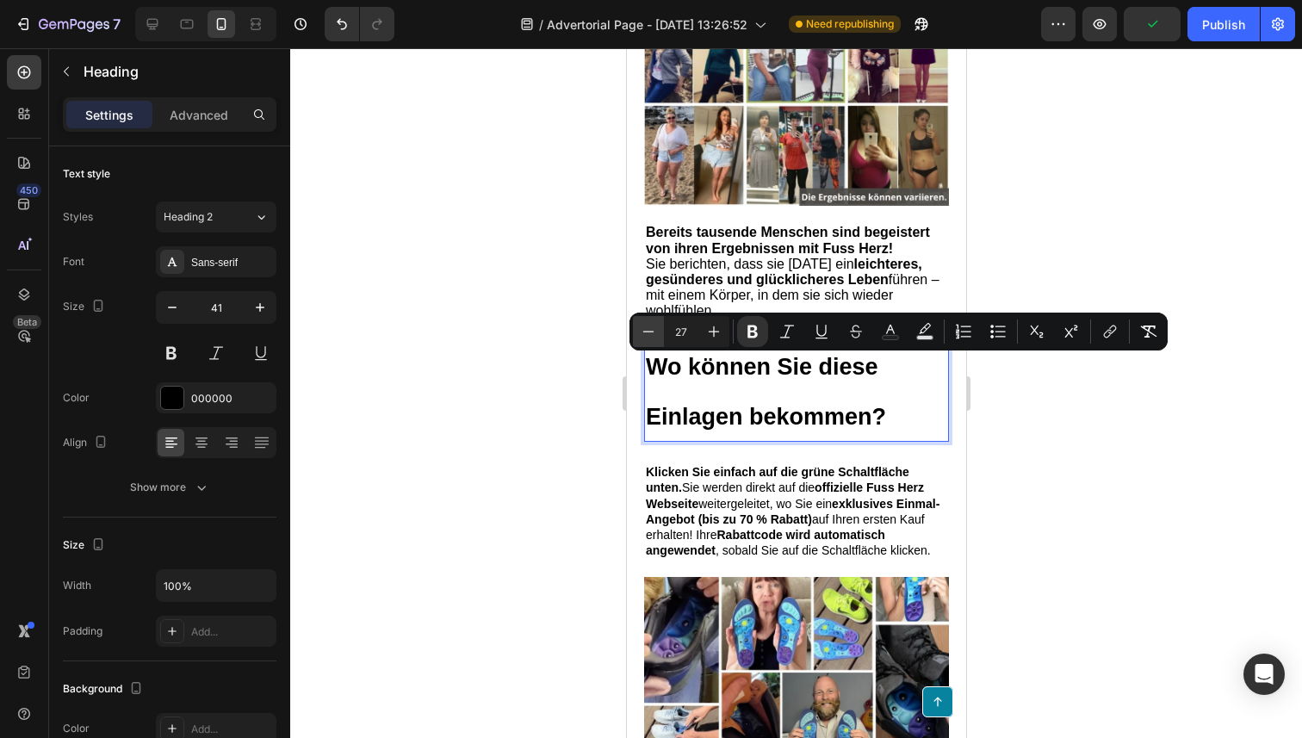
click at [646, 323] on icon "Editor contextual toolbar" at bounding box center [648, 331] width 17 height 17
type input "24"
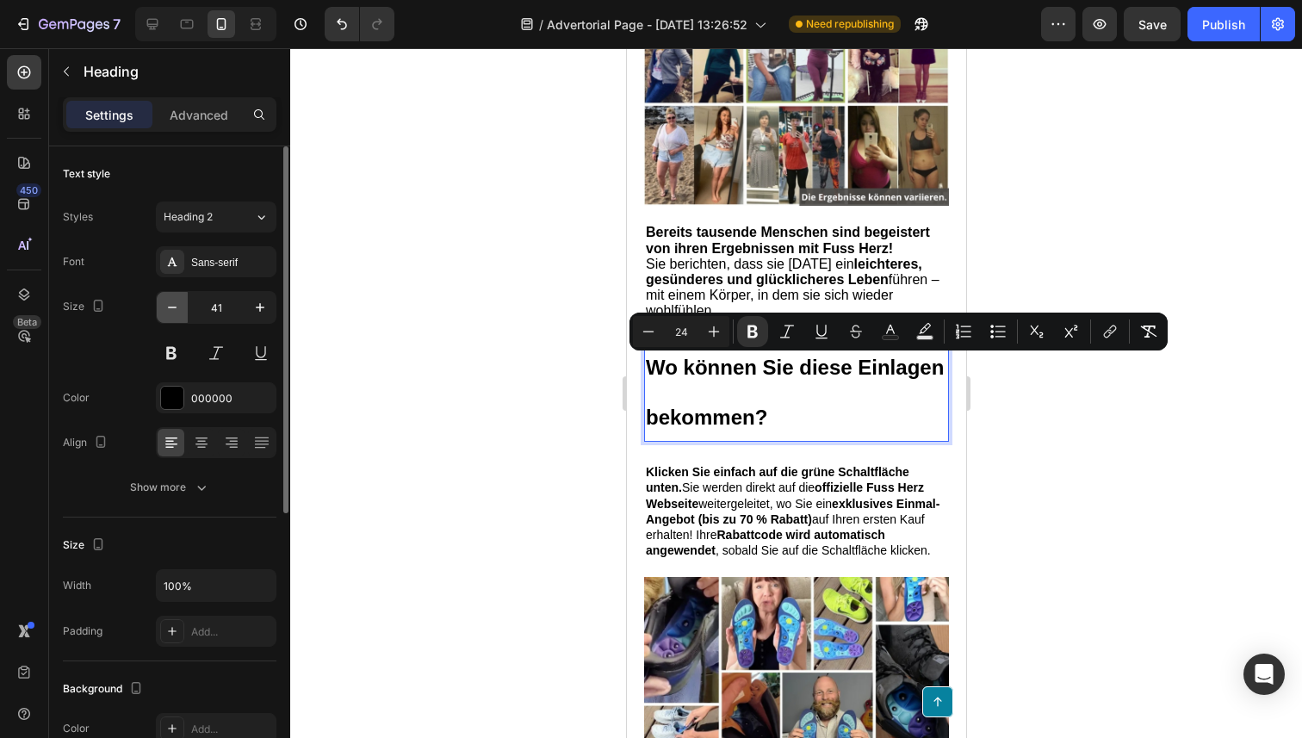
click at [175, 310] on icon "button" at bounding box center [172, 307] width 17 height 17
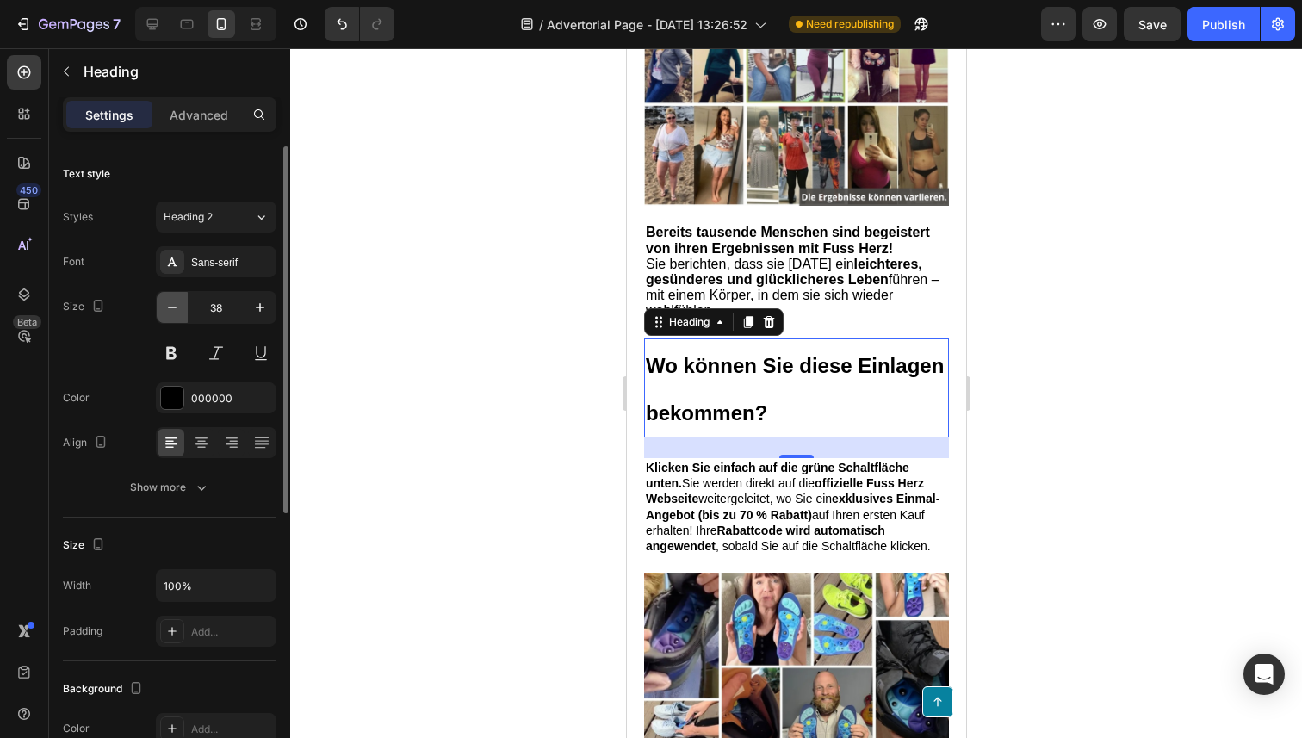
click at [175, 310] on icon "button" at bounding box center [172, 307] width 17 height 17
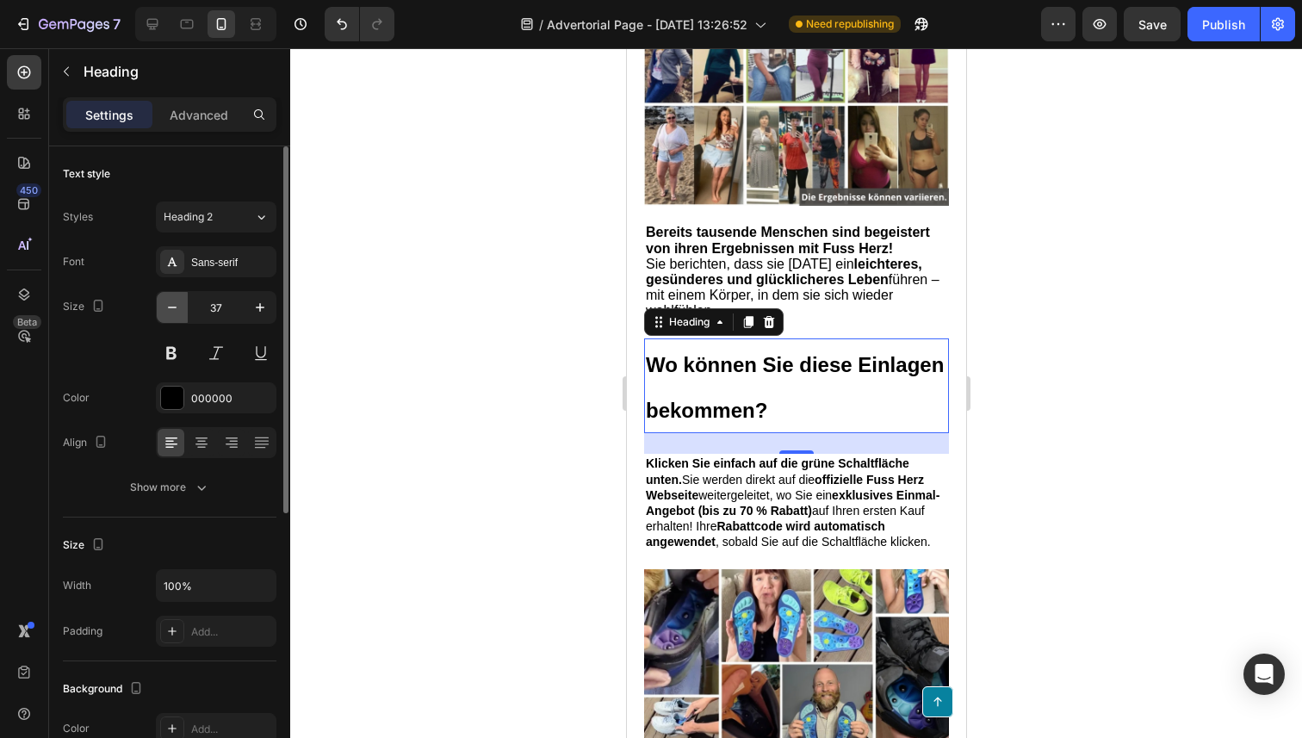
click at [175, 310] on icon "button" at bounding box center [172, 307] width 17 height 17
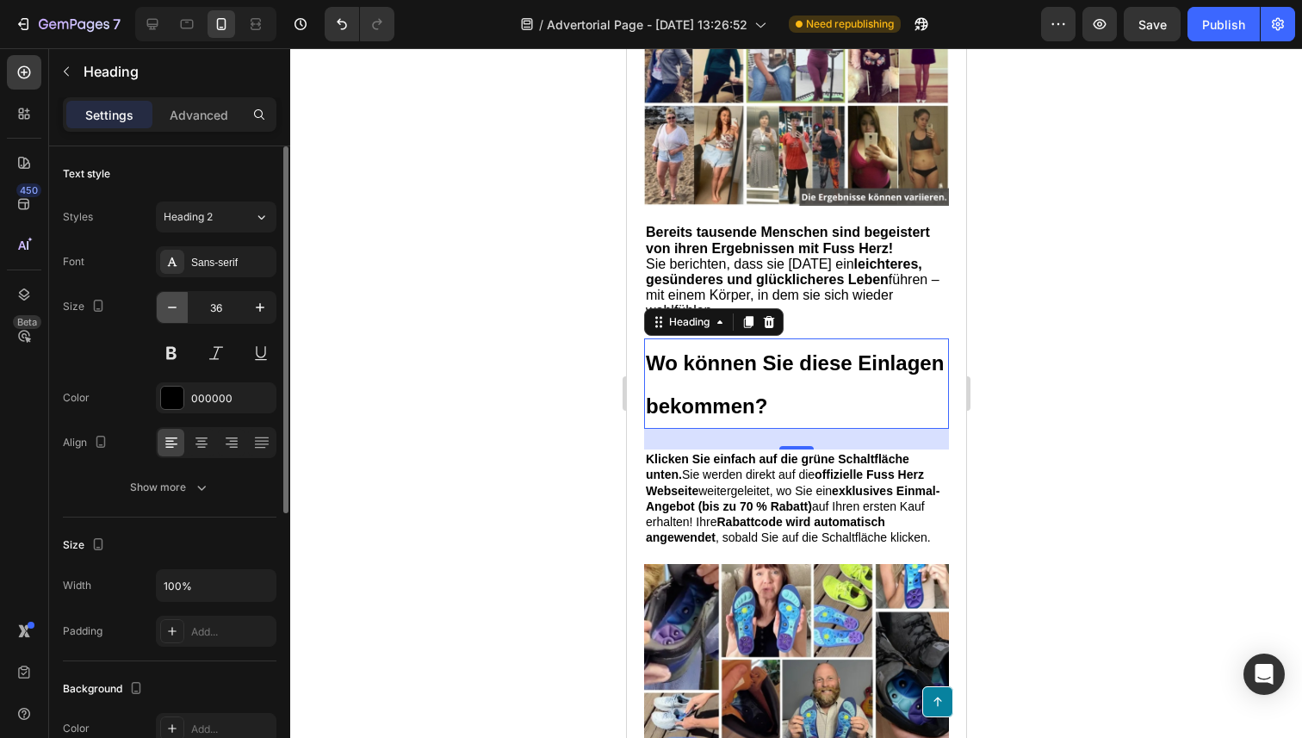
click at [175, 310] on icon "button" at bounding box center [172, 307] width 17 height 17
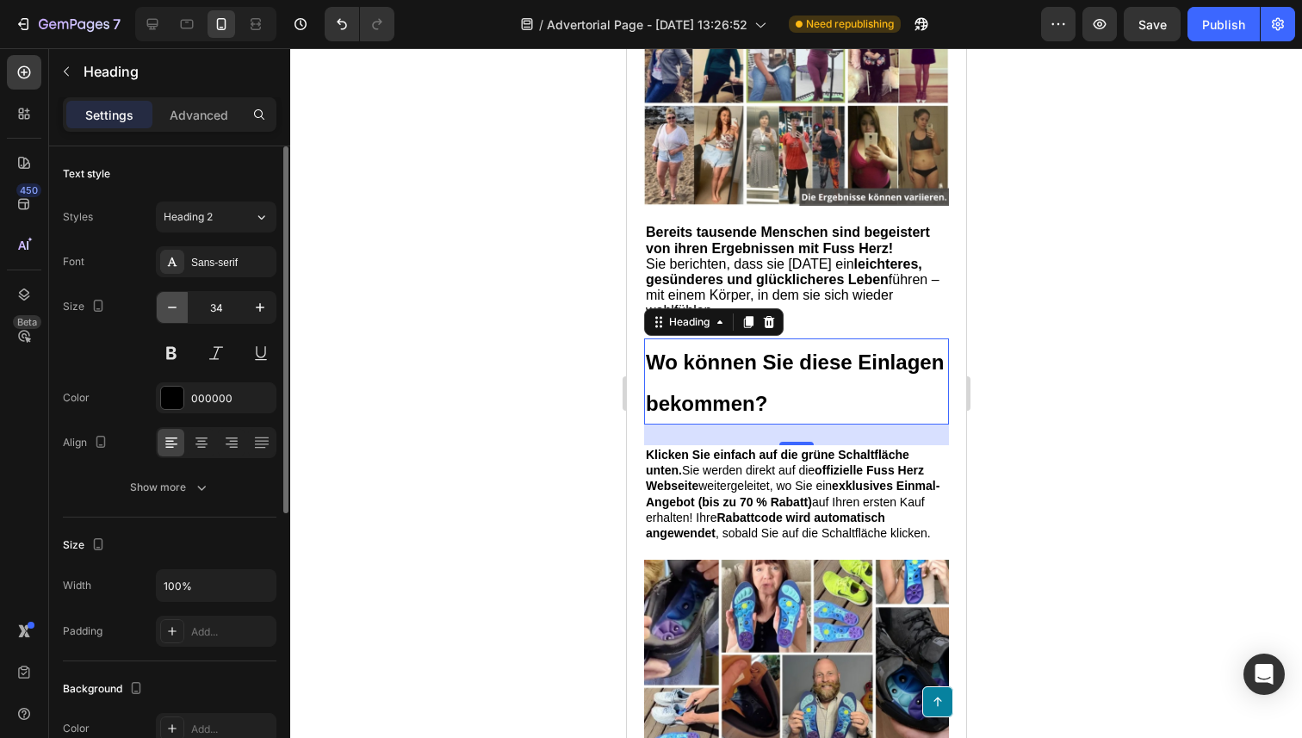
click at [175, 310] on icon "button" at bounding box center [172, 307] width 17 height 17
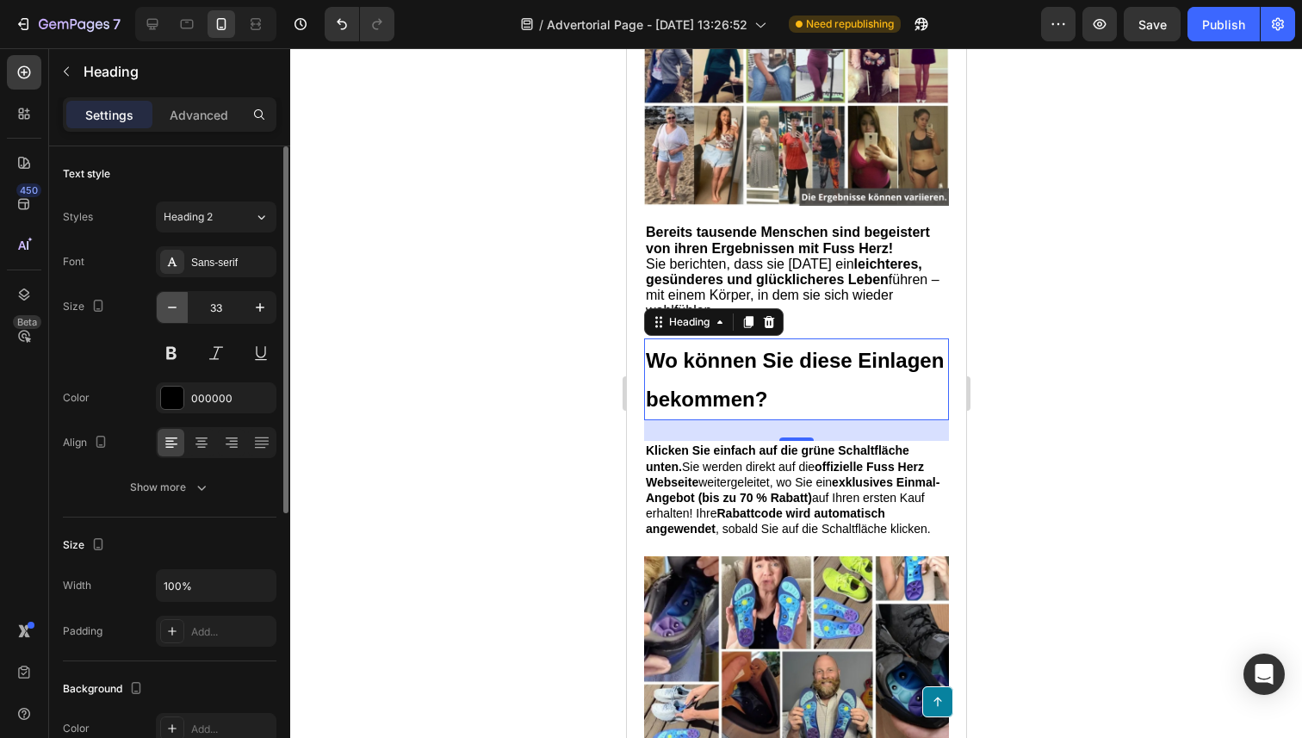
click at [175, 310] on icon "button" at bounding box center [172, 307] width 17 height 17
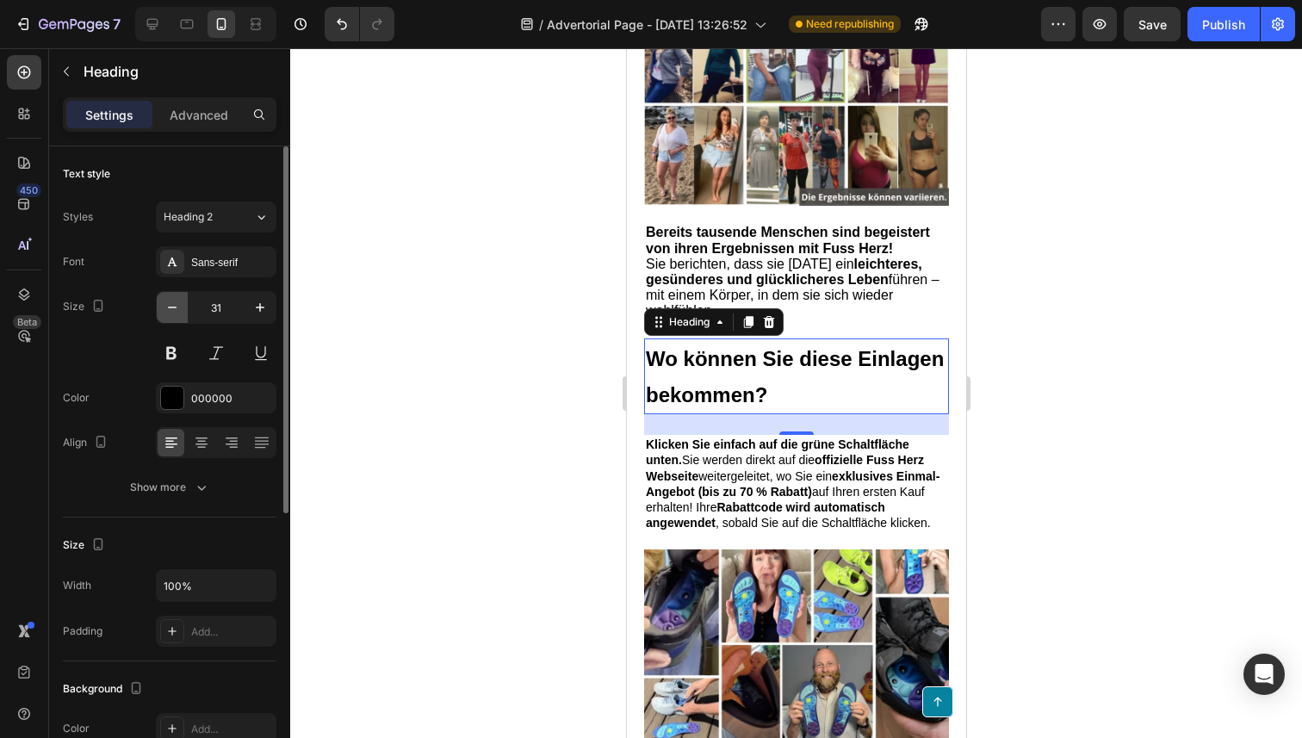
click at [175, 310] on icon "button" at bounding box center [172, 307] width 17 height 17
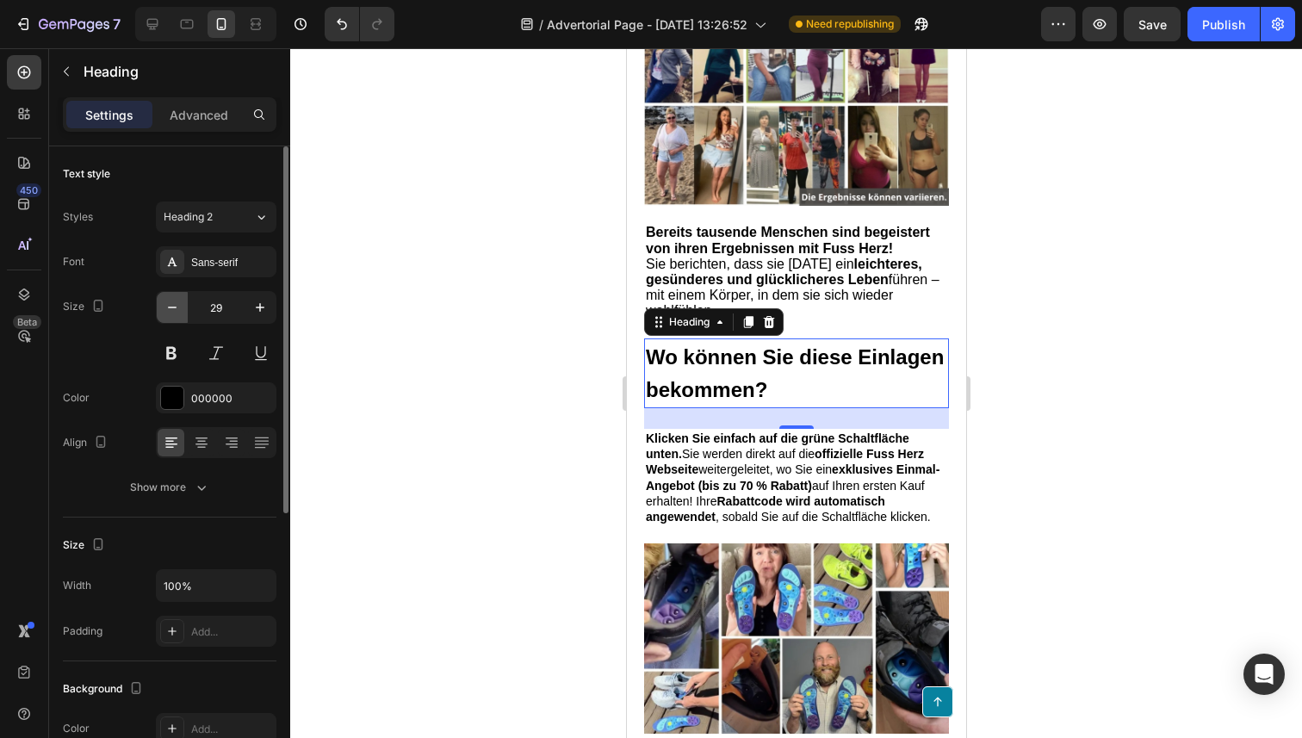
click at [175, 310] on icon "button" at bounding box center [172, 307] width 17 height 17
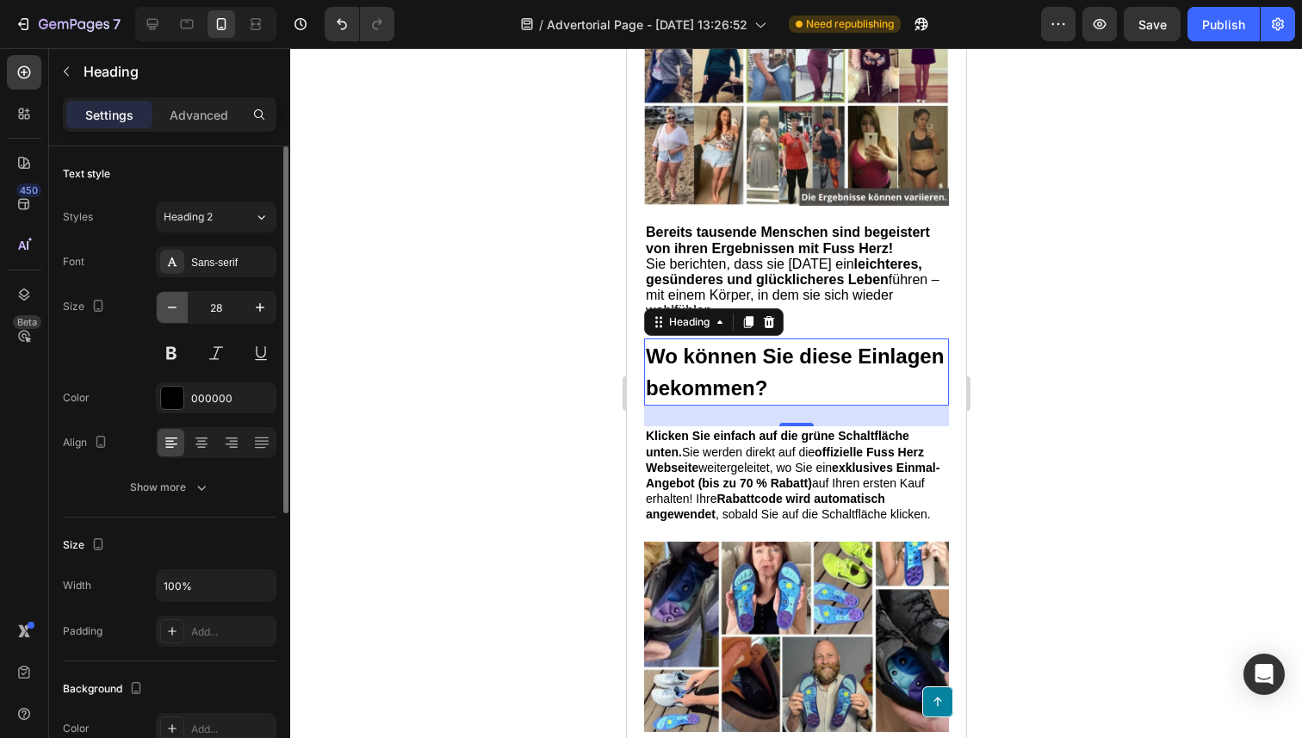
click at [175, 310] on icon "button" at bounding box center [172, 307] width 17 height 17
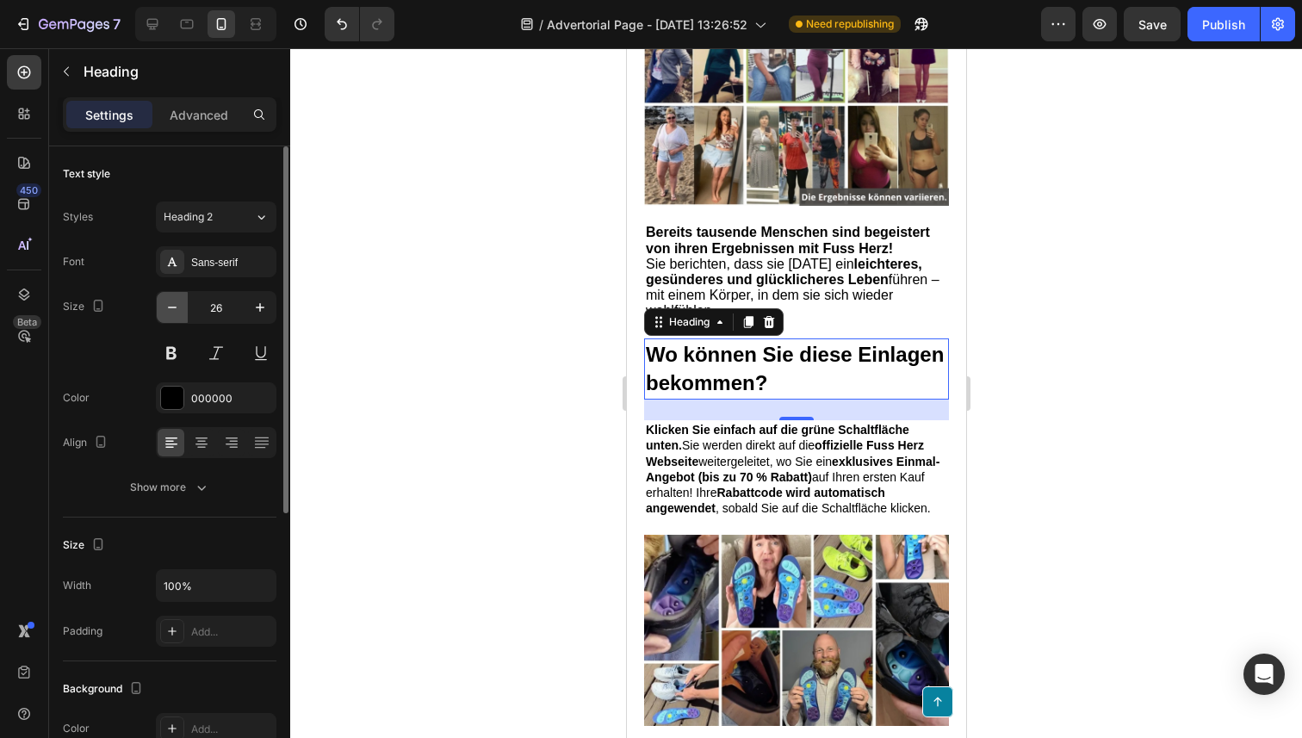
click at [175, 310] on icon "button" at bounding box center [172, 307] width 17 height 17
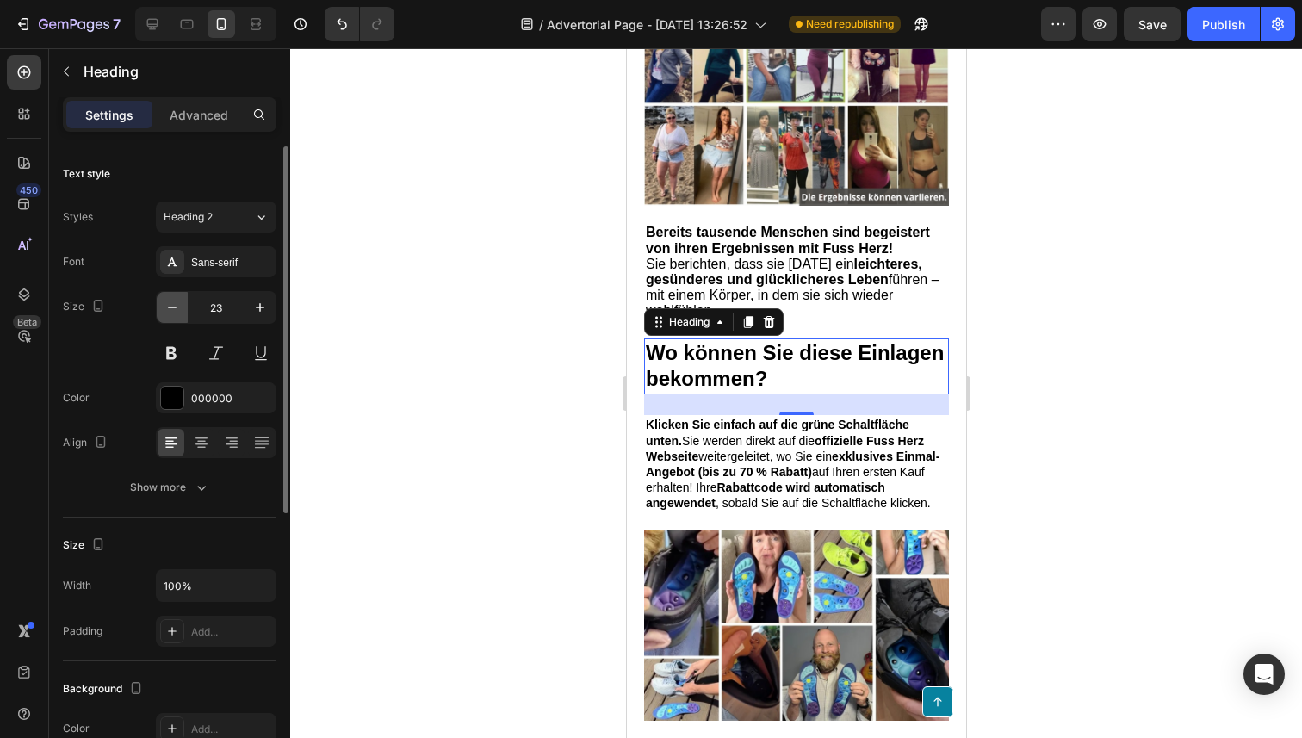
click at [175, 310] on icon "button" at bounding box center [172, 307] width 17 height 17
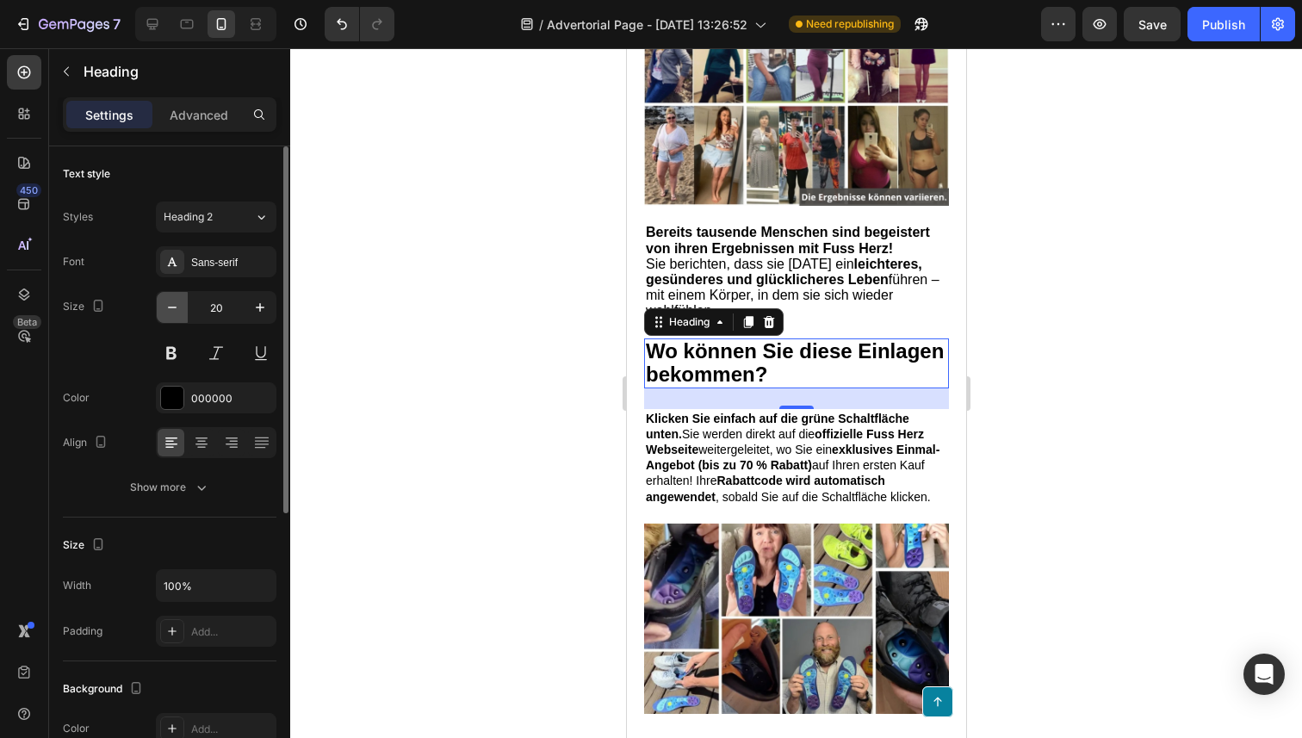
click at [175, 310] on icon "button" at bounding box center [172, 307] width 17 height 17
click at [259, 306] on icon "button" at bounding box center [259, 307] width 17 height 17
type input "20"
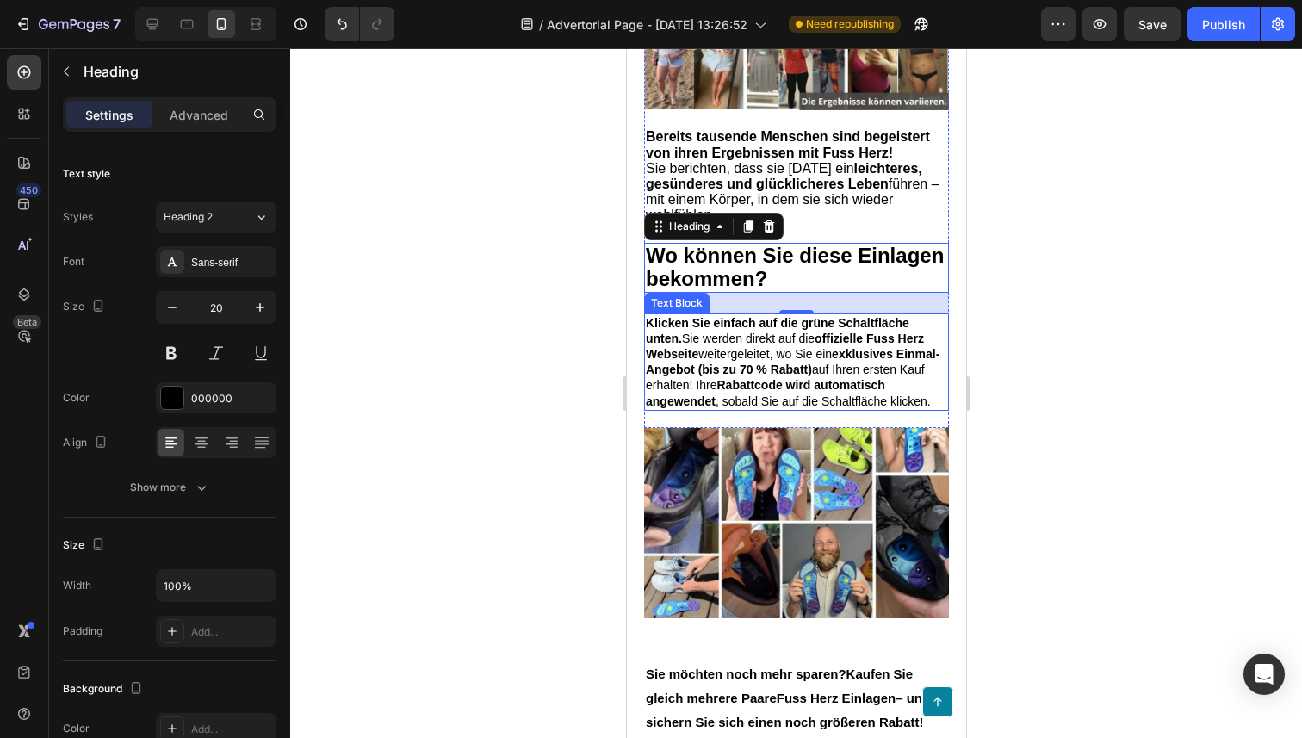
scroll to position [8184, 0]
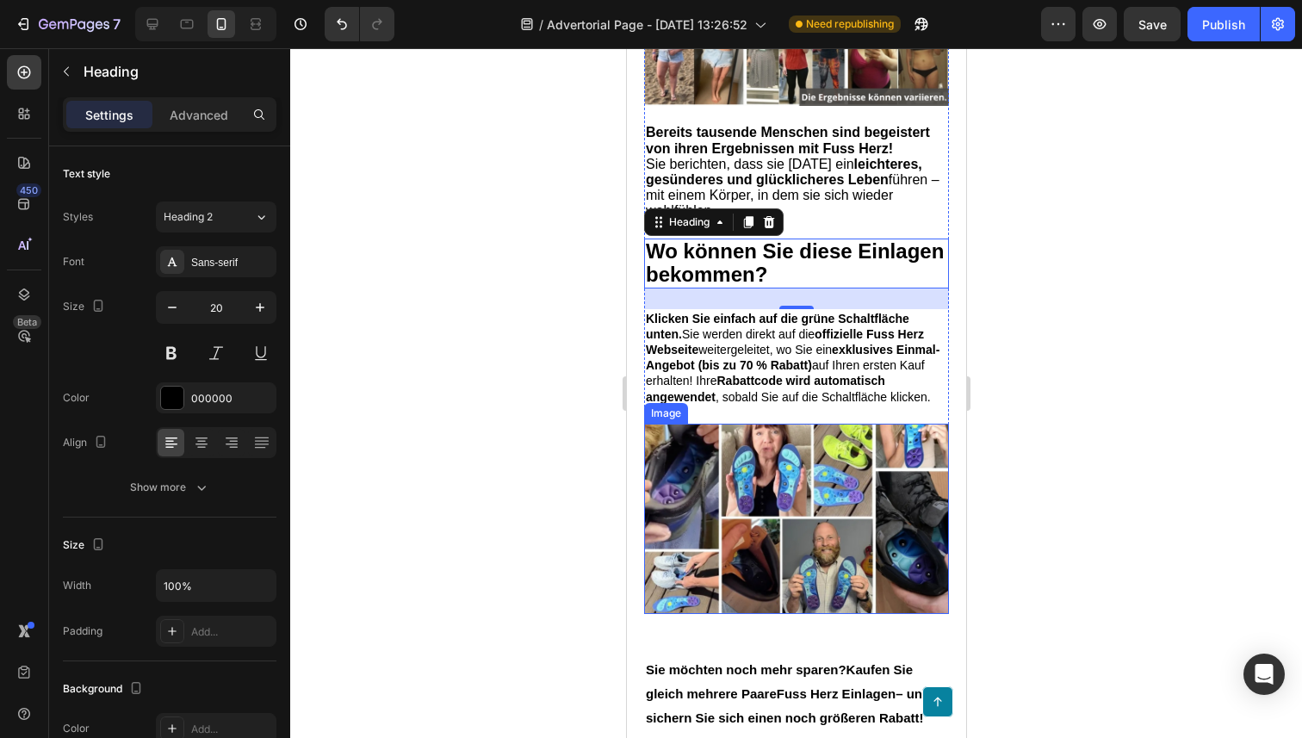
click at [751, 372] on strong "exklusives Einmal-Angebot (bis zu 70 % Rabatt)" at bounding box center [792, 357] width 294 height 29
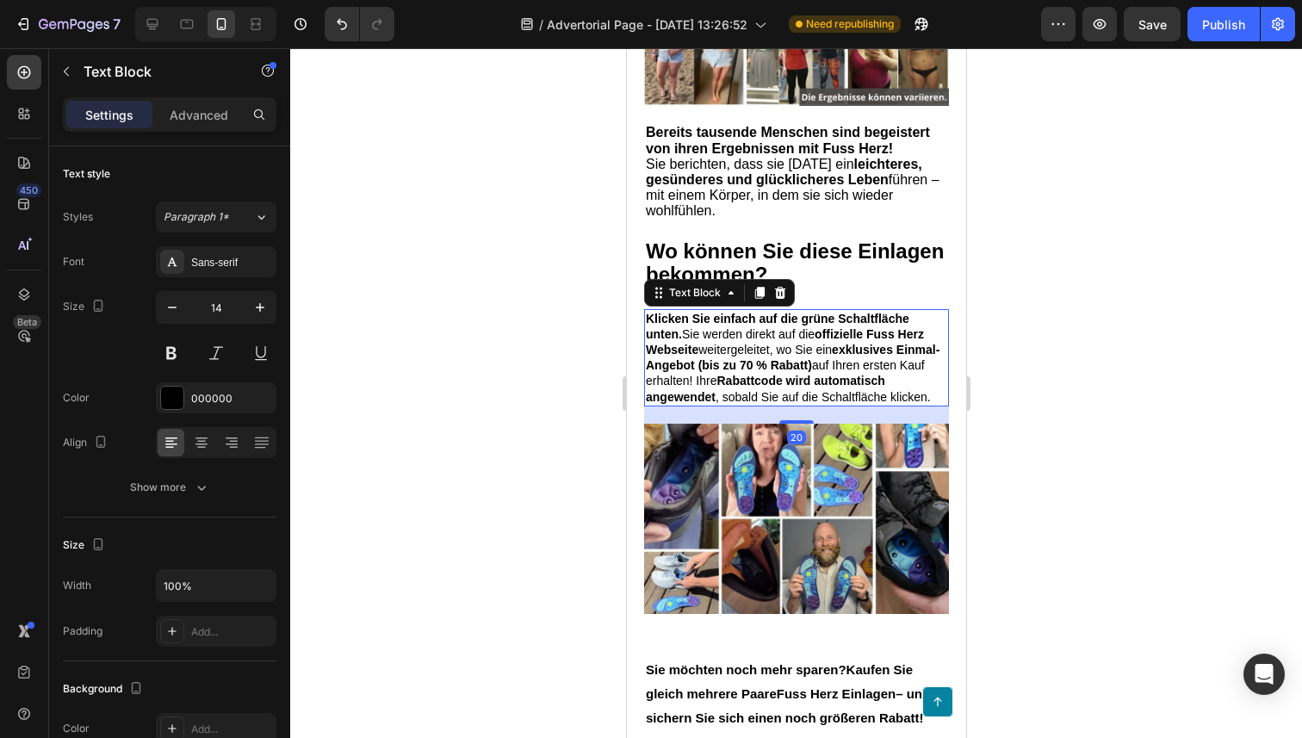
click at [751, 372] on strong "exklusives Einmal-Angebot (bis zu 70 % Rabatt)" at bounding box center [792, 357] width 294 height 29
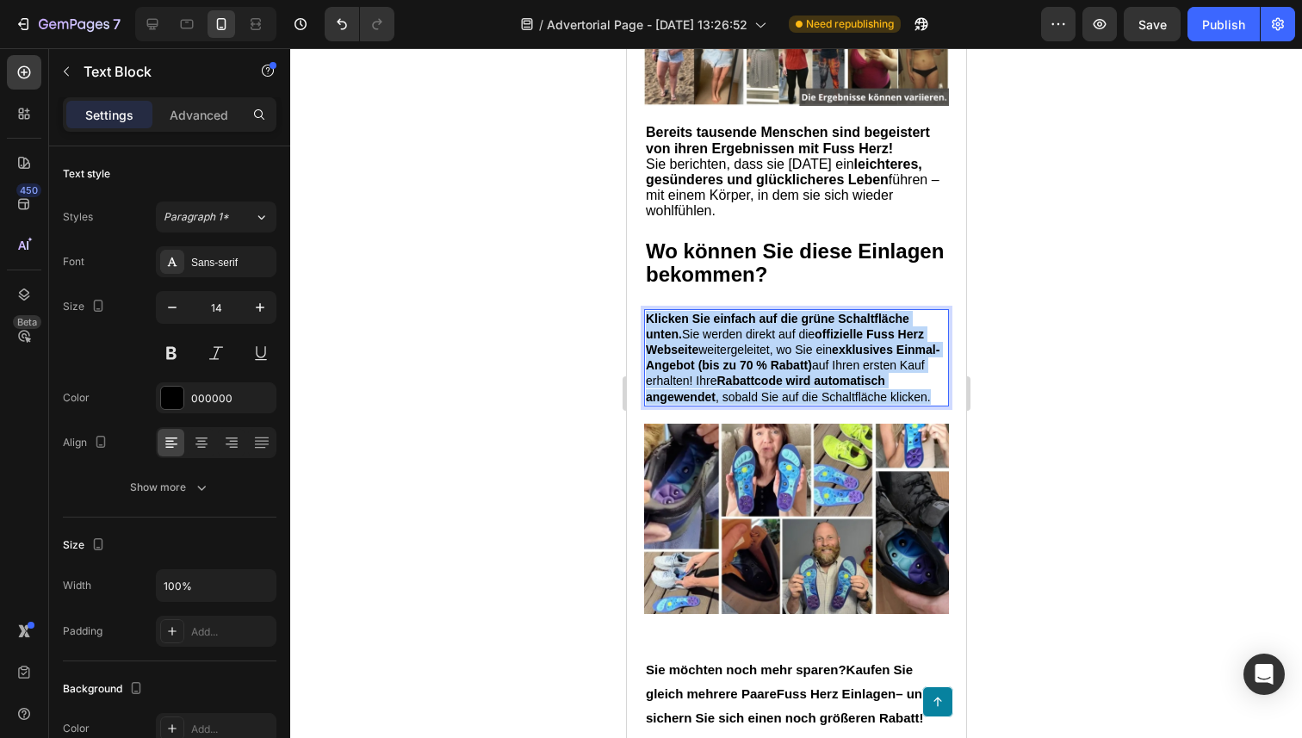
click at [751, 372] on strong "exklusives Einmal-Angebot (bis zu 70 % Rabatt)" at bounding box center [792, 357] width 294 height 29
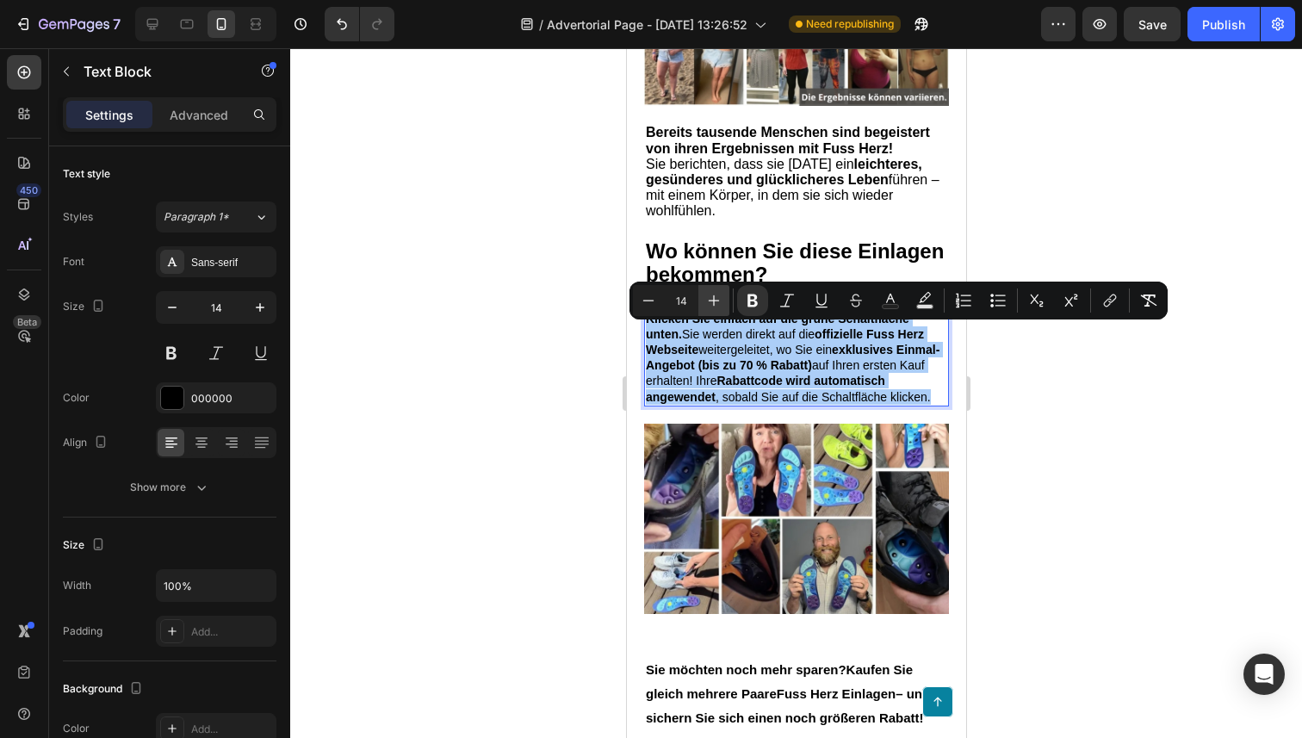
click at [707, 305] on icon "Editor contextual toolbar" at bounding box center [713, 300] width 17 height 17
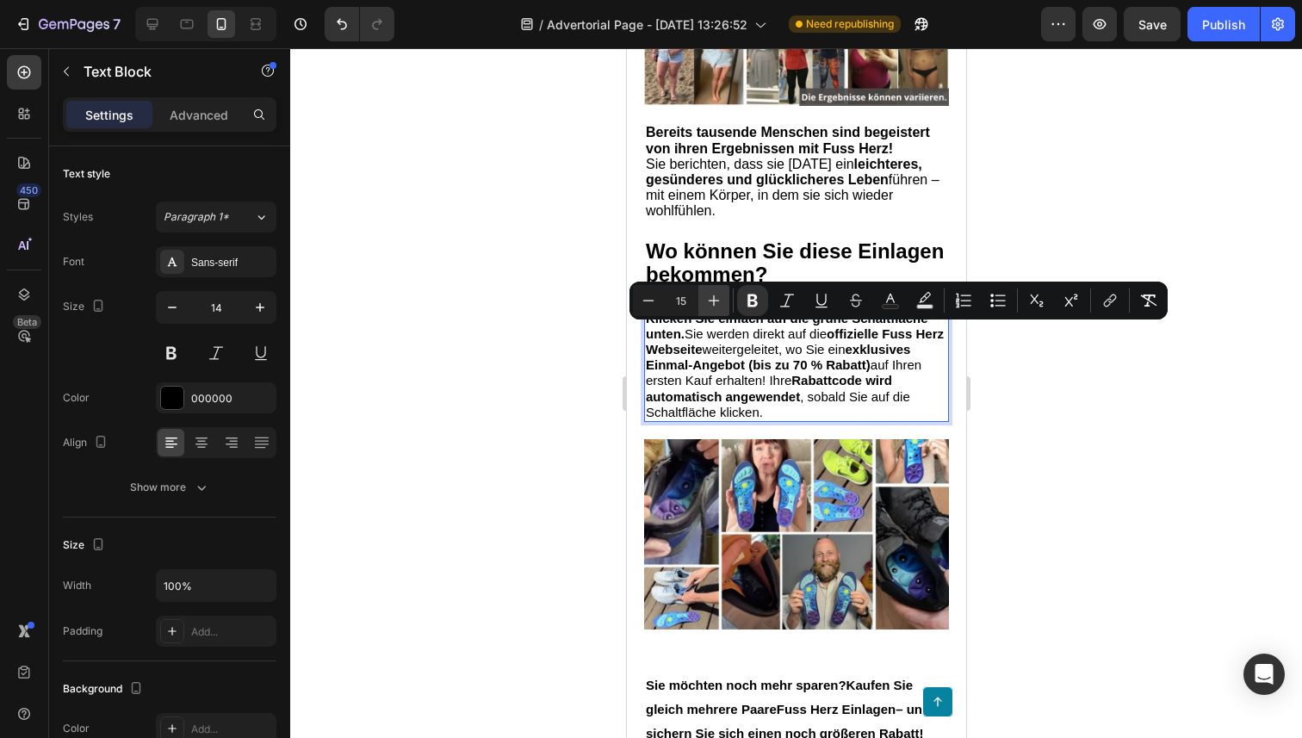
click at [707, 305] on icon "Editor contextual toolbar" at bounding box center [713, 300] width 17 height 17
type input "16"
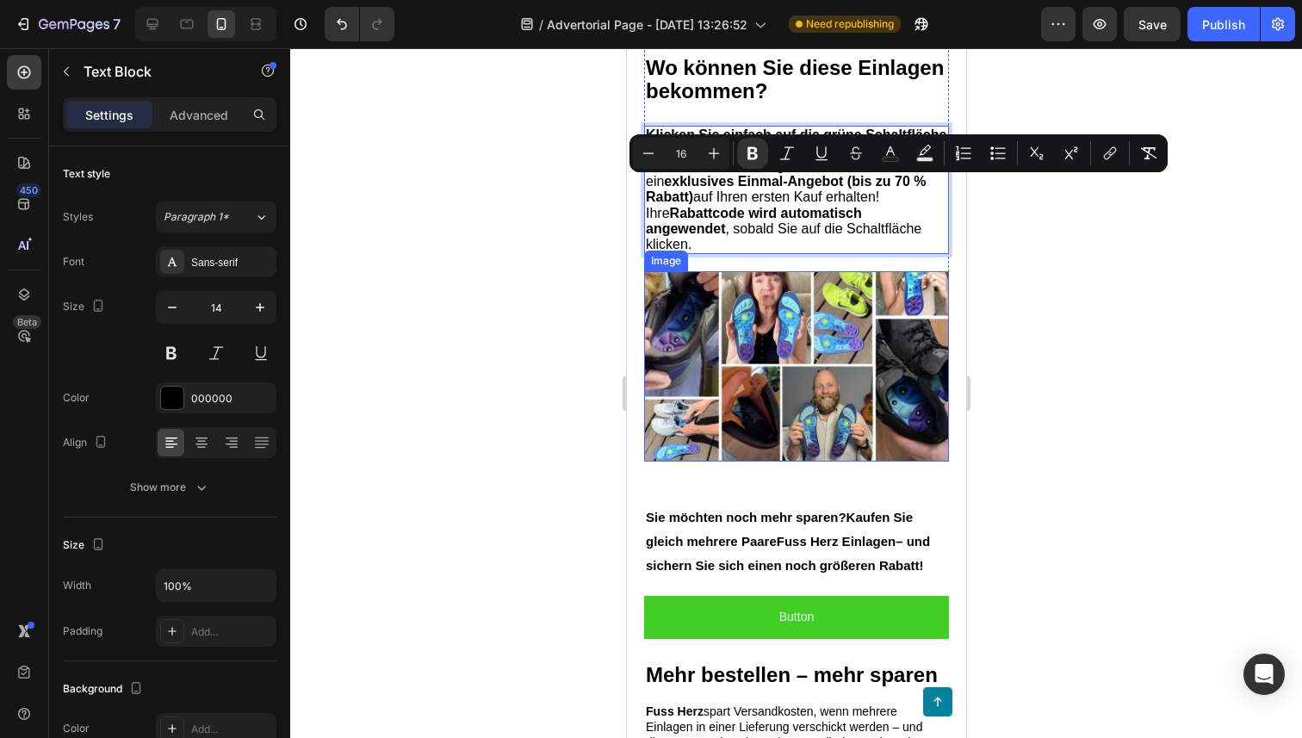
scroll to position [8384, 0]
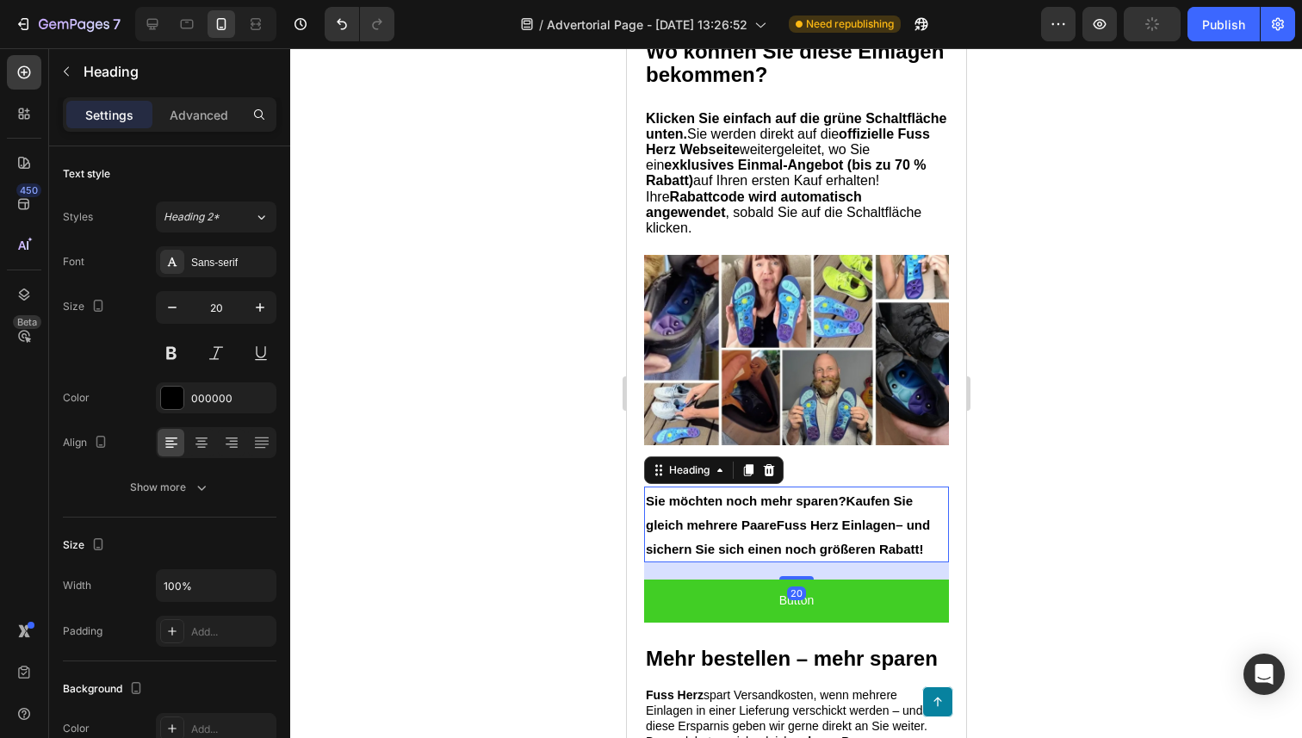
click at [711, 515] on h2 "Sie möchten noch mehr sparen? Kaufen Sie gleich mehrere Paare Fuss Herz Einlage…" at bounding box center [795, 524] width 305 height 76
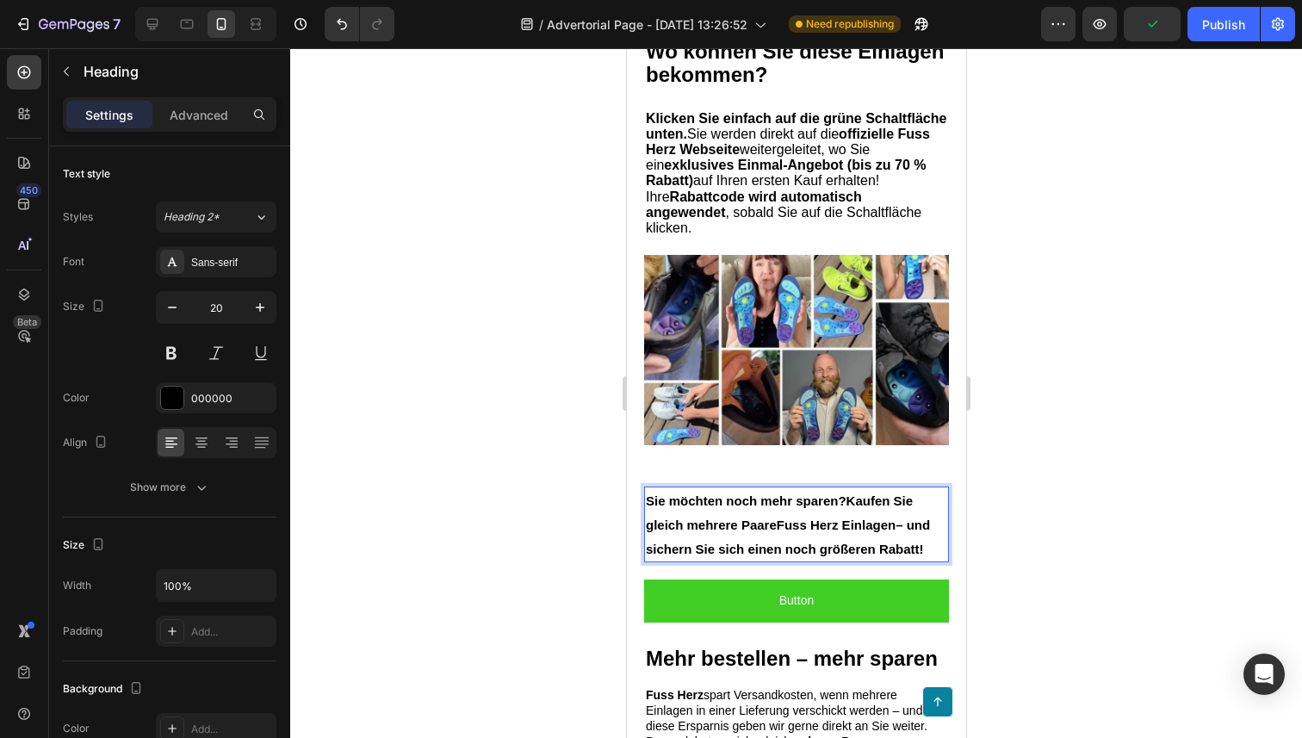
click at [711, 515] on p "Sie möchten noch mehr sparen? Kaufen Sie gleich mehrere Paare Fuss Herz Einlage…" at bounding box center [795, 524] width 301 height 72
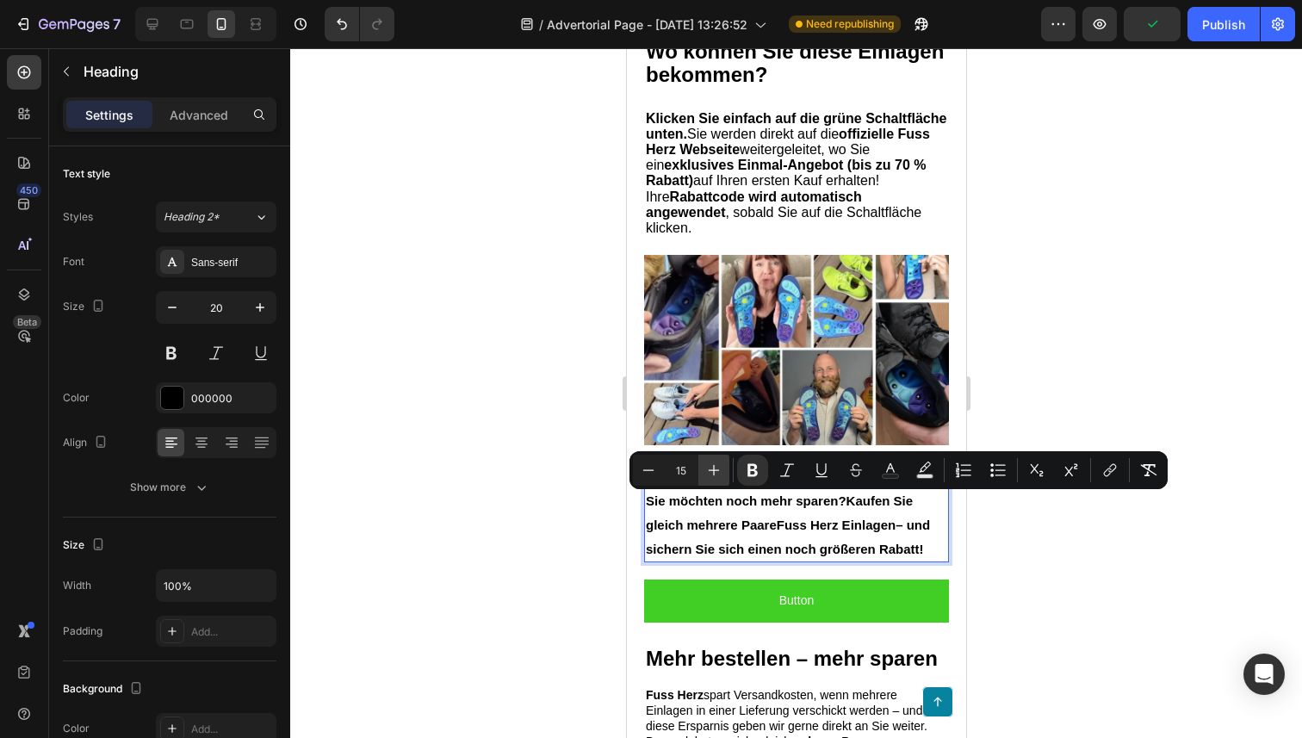
click at [715, 478] on icon "Editor contextual toolbar" at bounding box center [713, 469] width 17 height 17
type input "16"
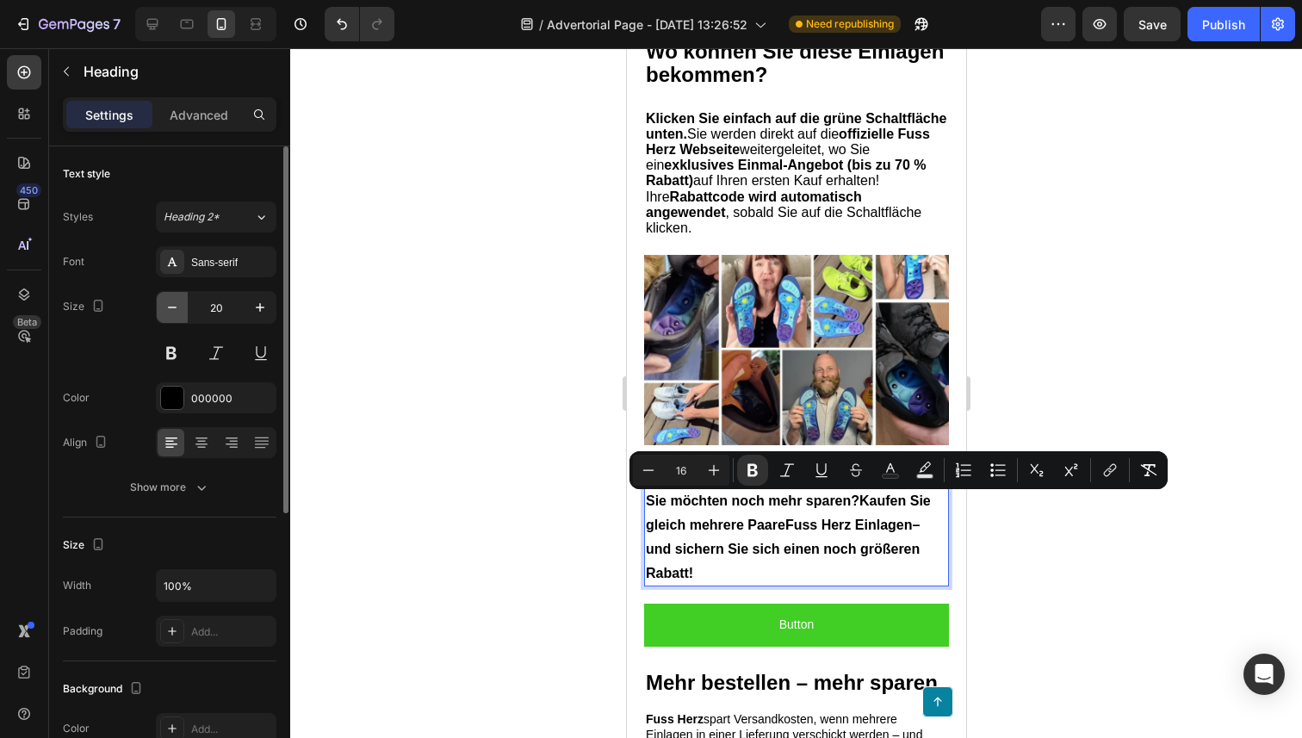
click at [177, 309] on icon "button" at bounding box center [172, 307] width 17 height 17
type input "19"
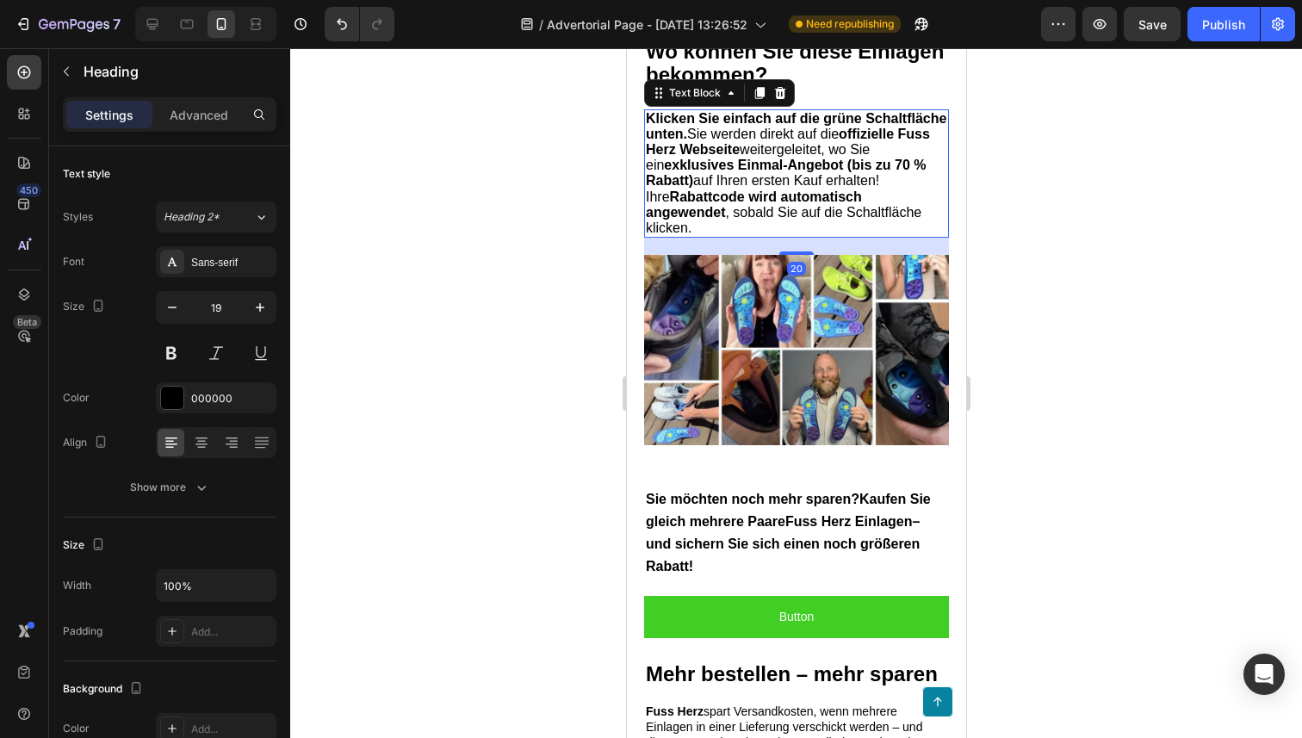
click at [712, 188] on strong "exklusives Einmal-Angebot (bis zu 70 % Rabatt)" at bounding box center [785, 173] width 280 height 30
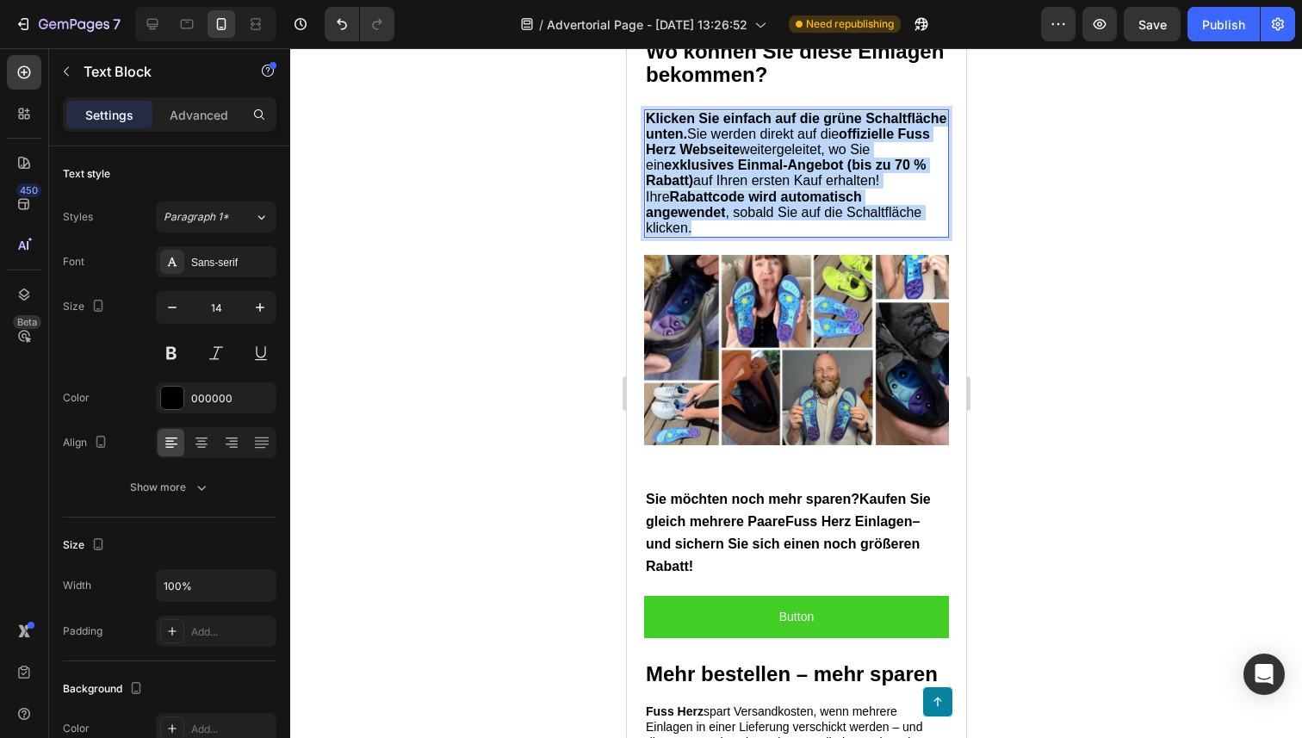
click at [712, 188] on strong "exklusives Einmal-Angebot (bis zu 70 % Rabatt)" at bounding box center [785, 173] width 280 height 30
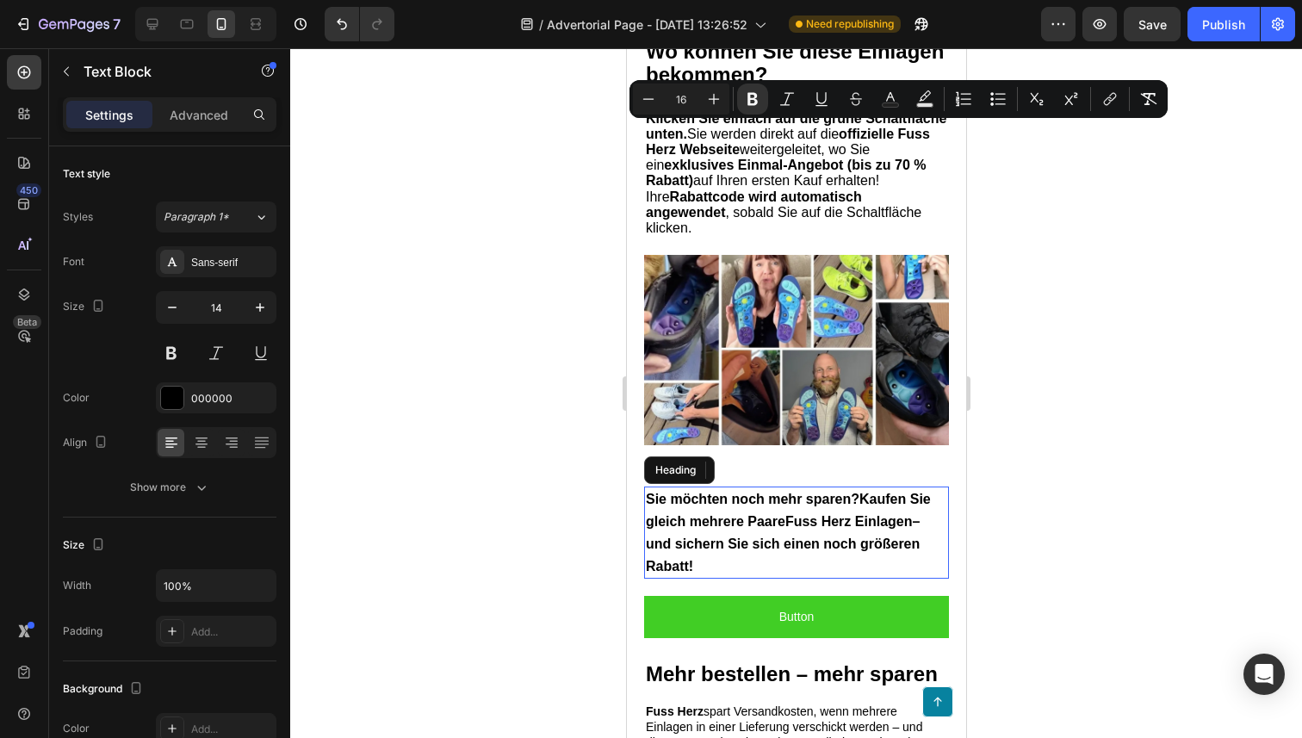
click at [722, 532] on p "⁠⁠⁠⁠⁠⁠⁠ Sie möchten noch mehr sparen? Kaufen Sie gleich mehrere Paare Fuss Herz…" at bounding box center [795, 532] width 301 height 89
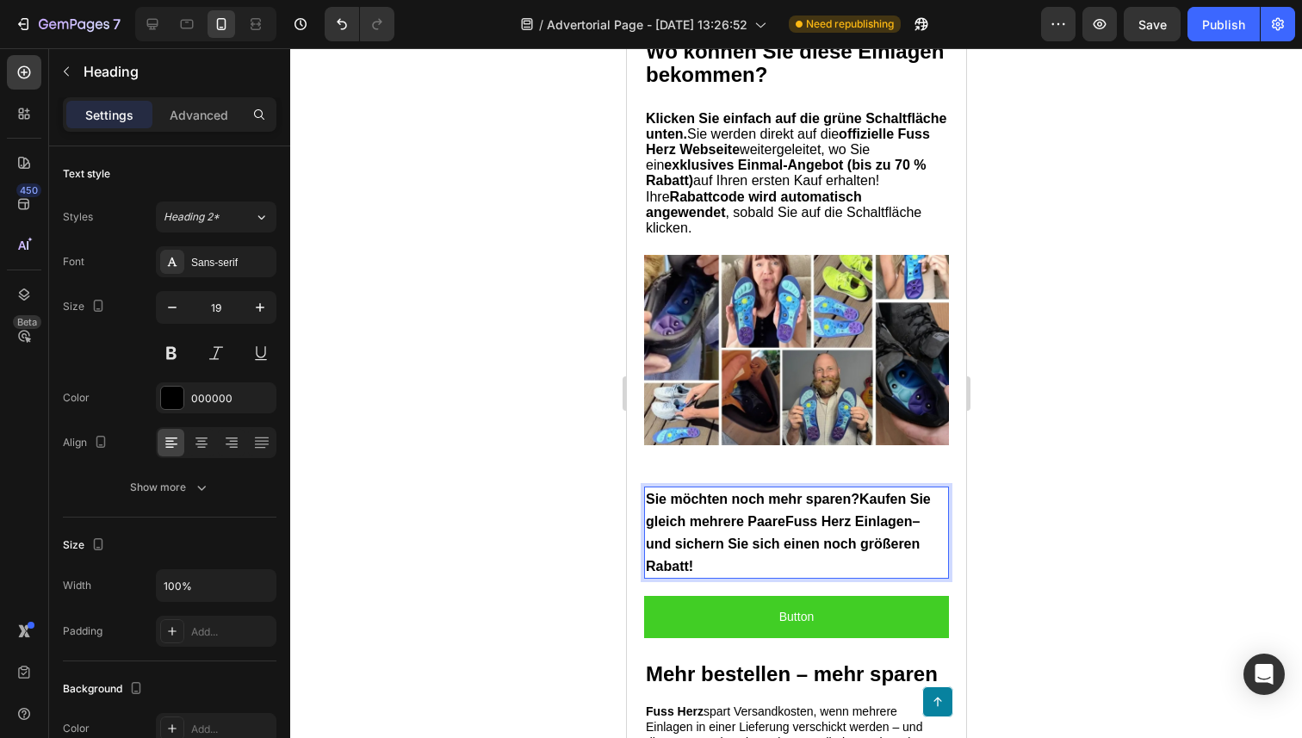
click at [722, 532] on p "Sie möchten noch mehr sparen? Kaufen Sie gleich mehrere Paare Fuss Herz Einlage…" at bounding box center [795, 532] width 301 height 89
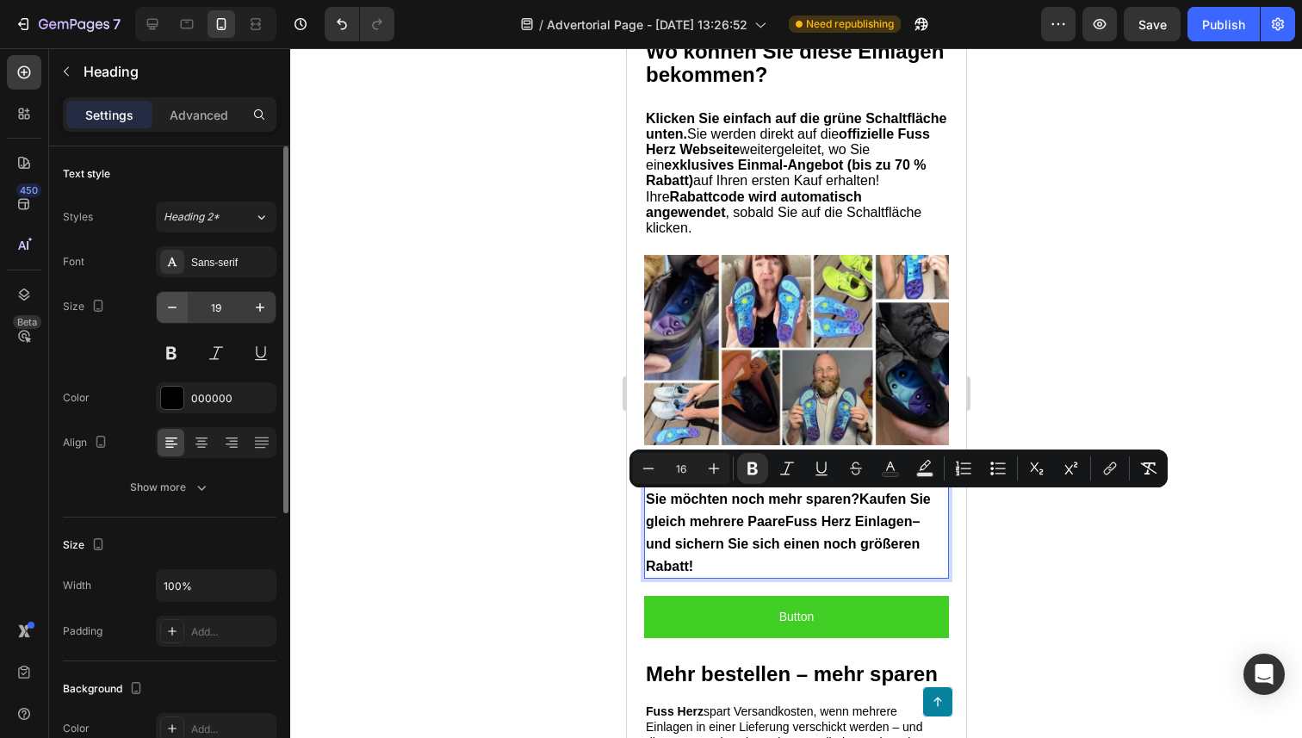
click at [164, 300] on icon "button" at bounding box center [172, 307] width 17 height 17
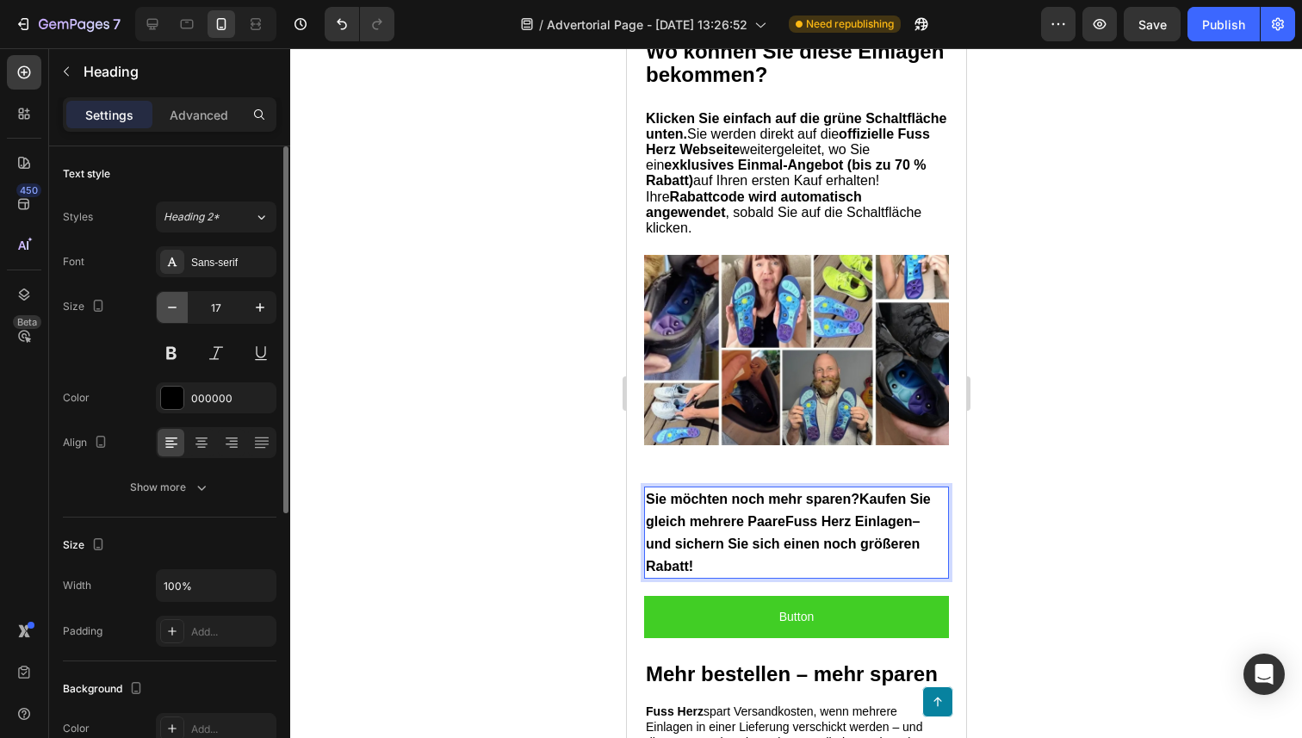
click at [164, 300] on icon "button" at bounding box center [172, 307] width 17 height 17
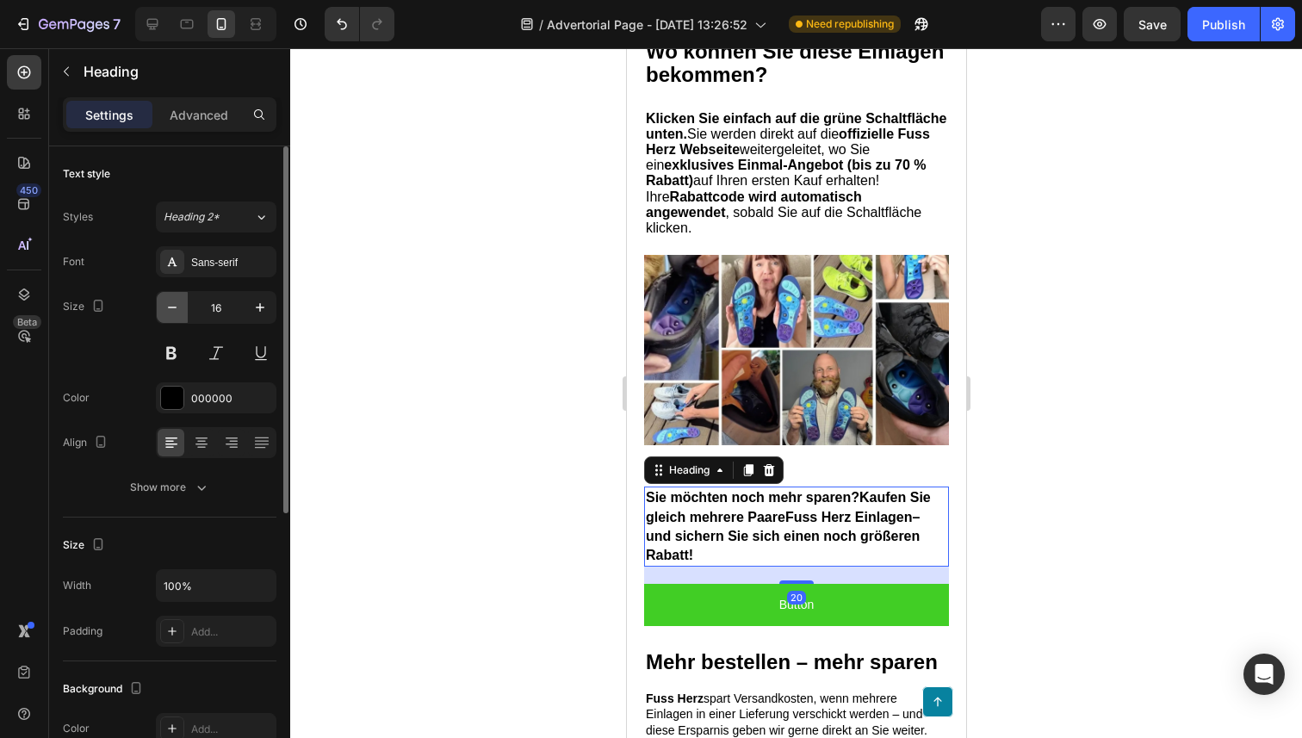
click at [164, 300] on icon "button" at bounding box center [172, 307] width 17 height 17
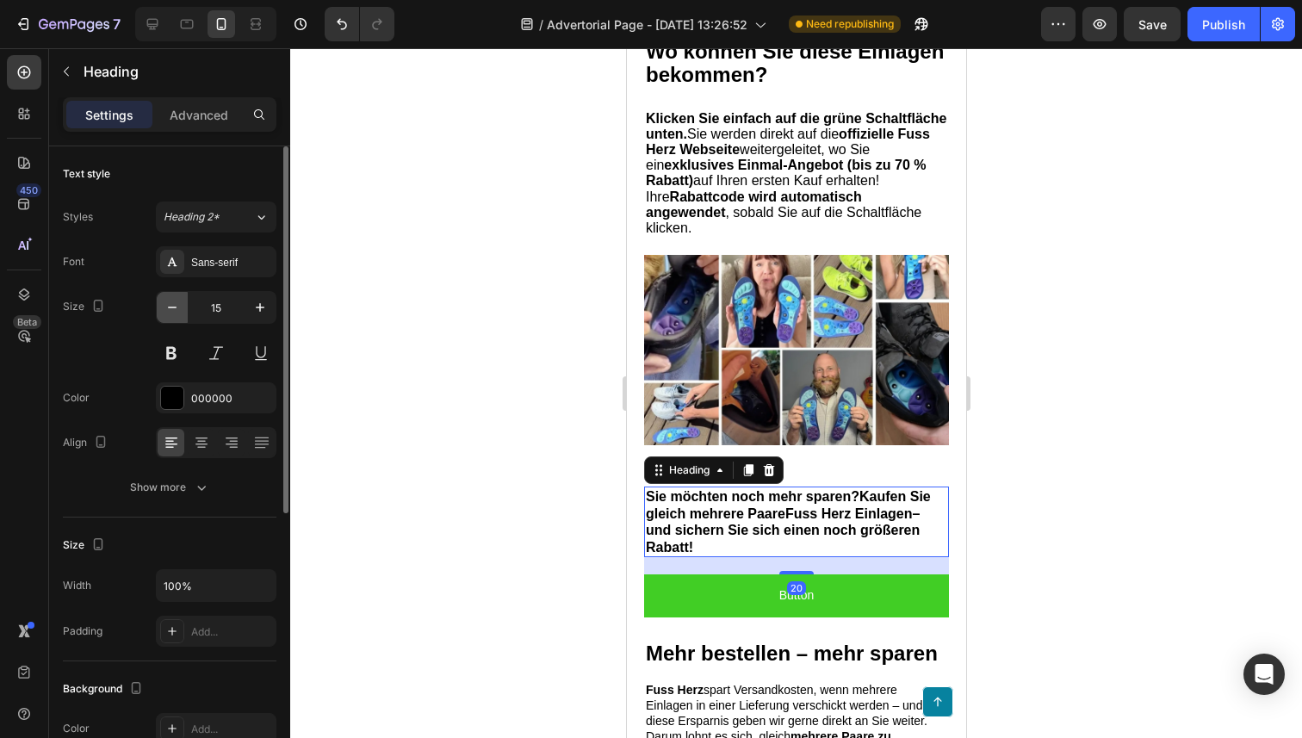
click at [172, 306] on icon "button" at bounding box center [172, 307] width 17 height 17
type input "14"
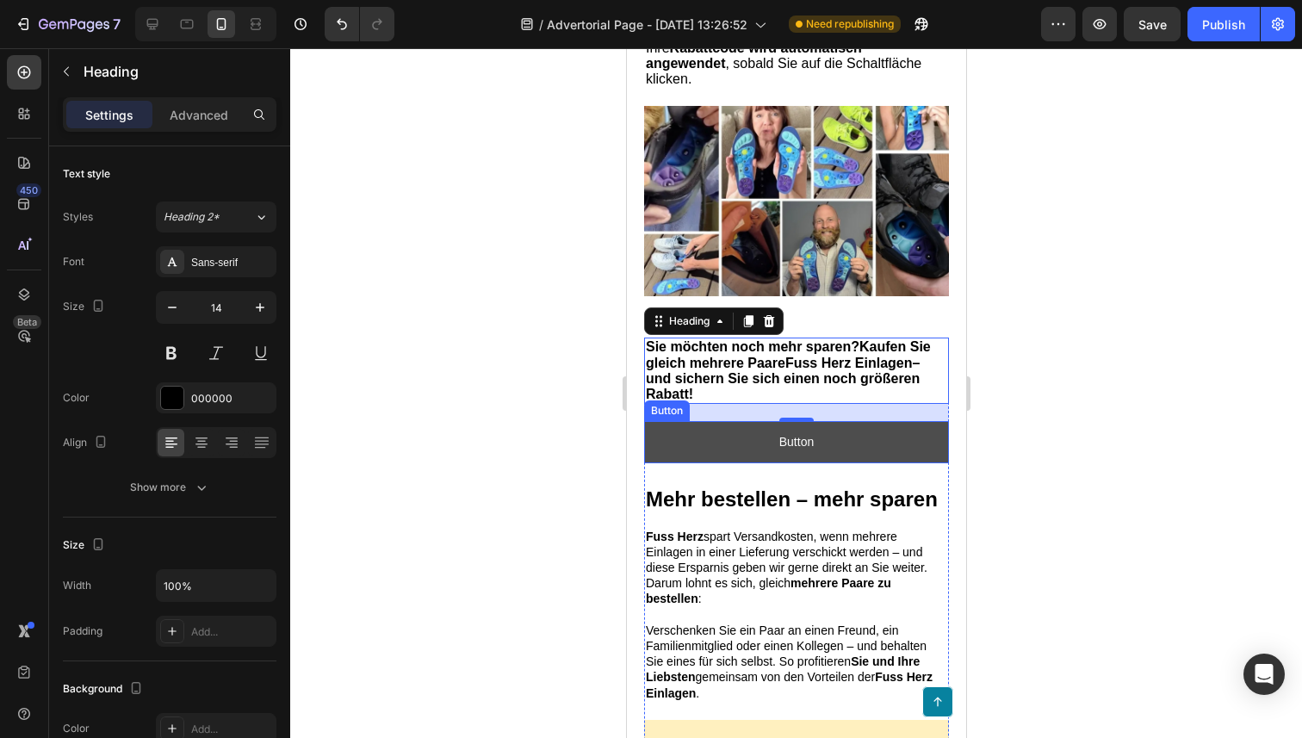
scroll to position [8534, 0]
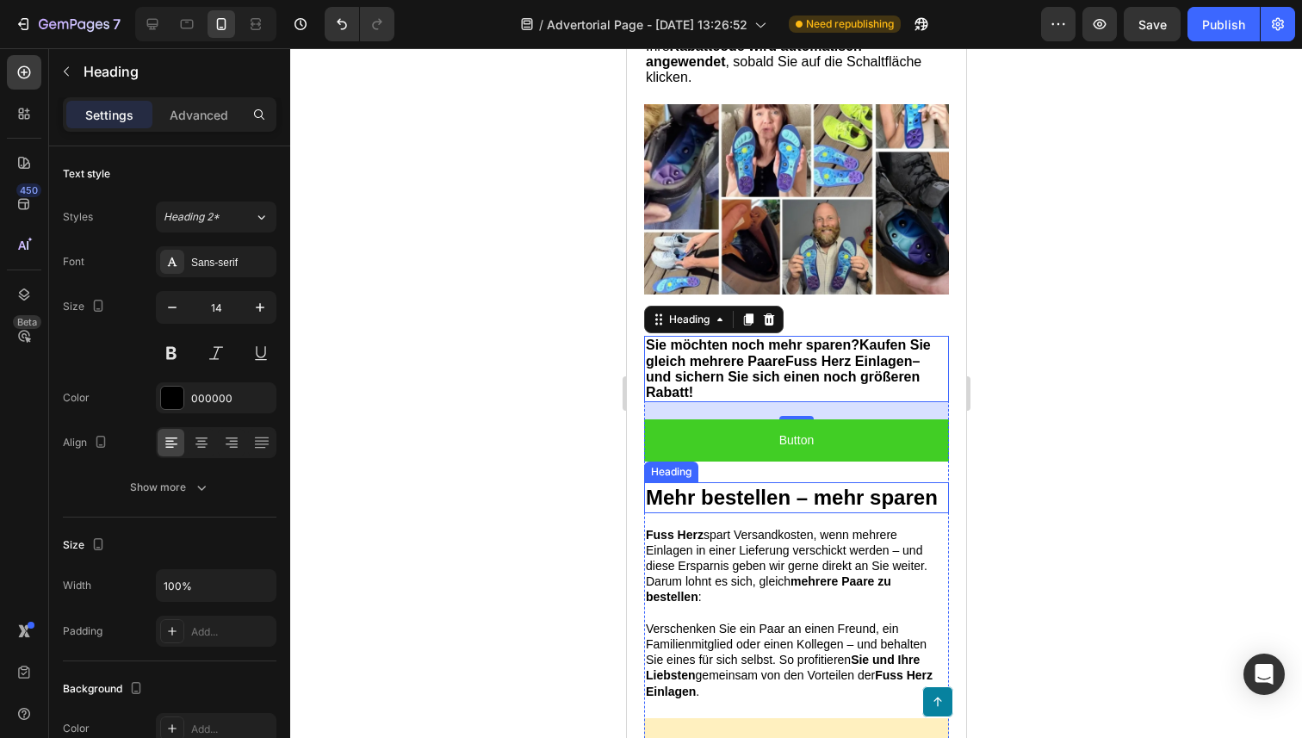
click at [734, 498] on strong "Mehr bestellen – mehr sparen" at bounding box center [791, 497] width 292 height 23
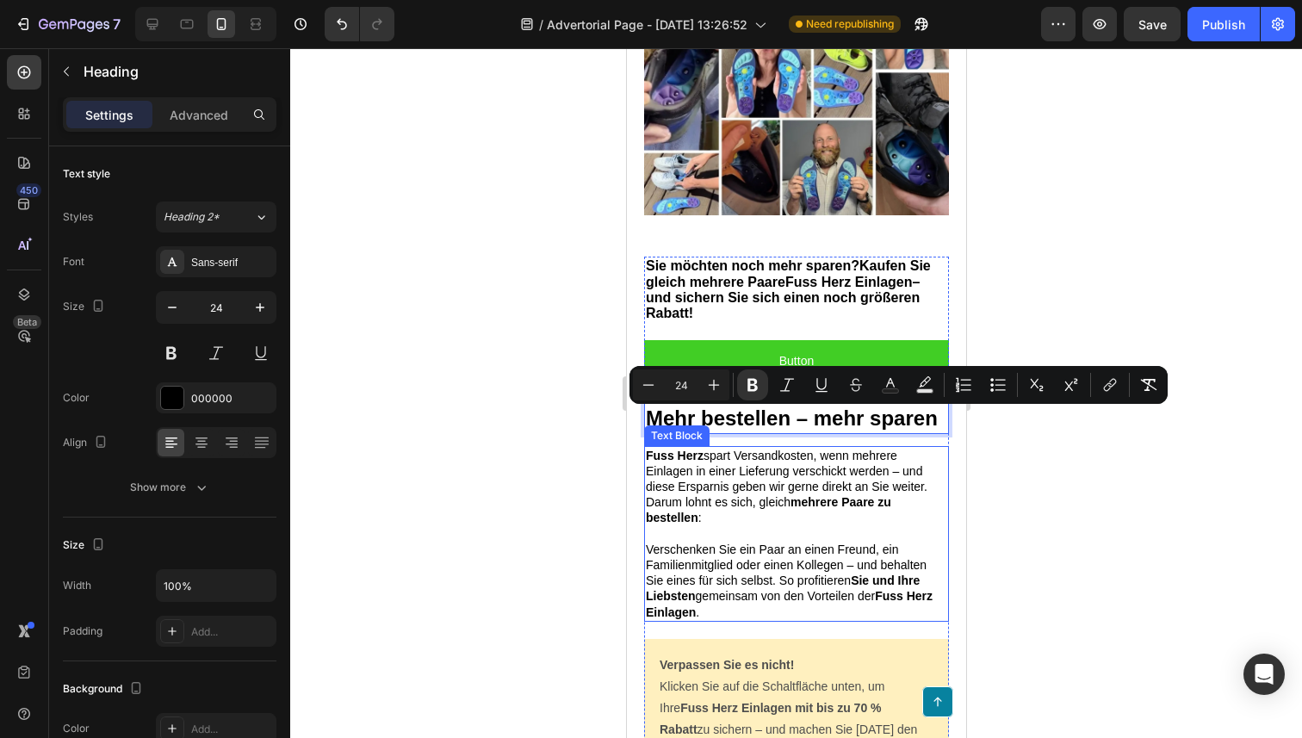
scroll to position [8617, 0]
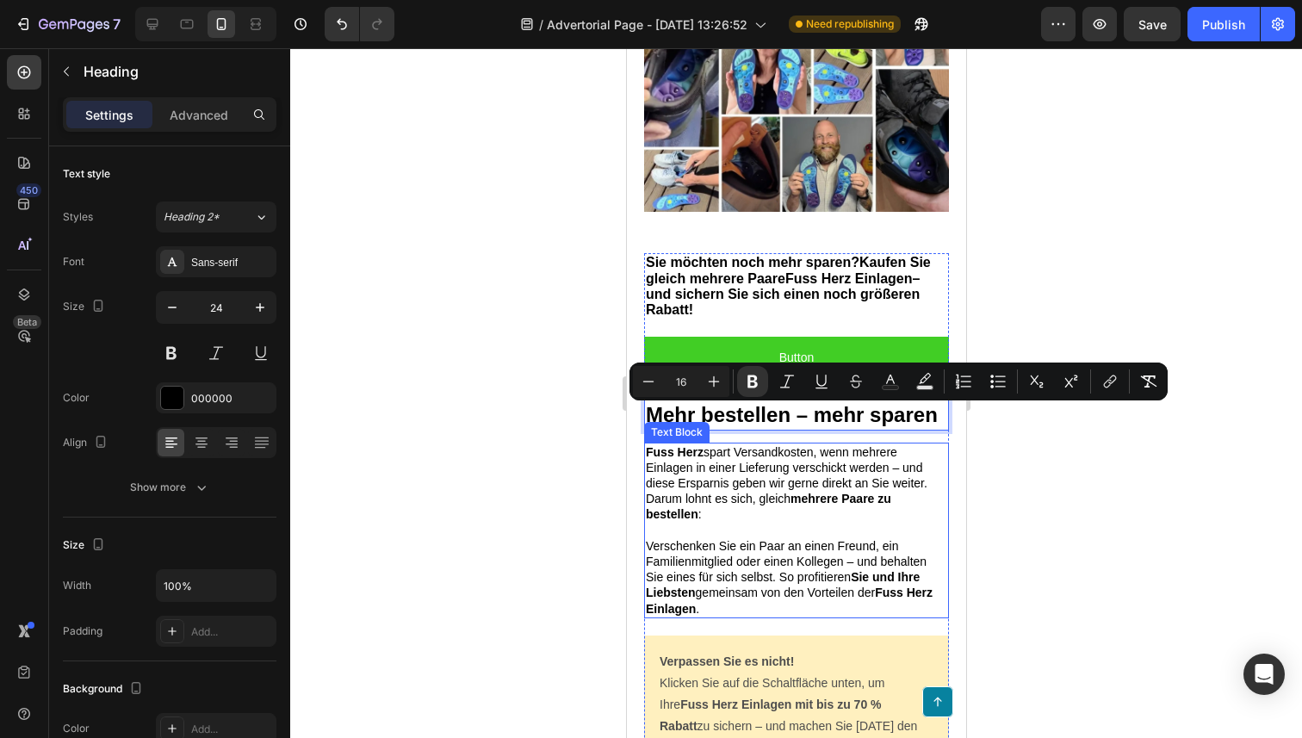
click at [715, 489] on p "Fuss Herz spart Versandkosten, wenn mehrere Einlagen in einer Lieferung verschi…" at bounding box center [795, 467] width 301 height 47
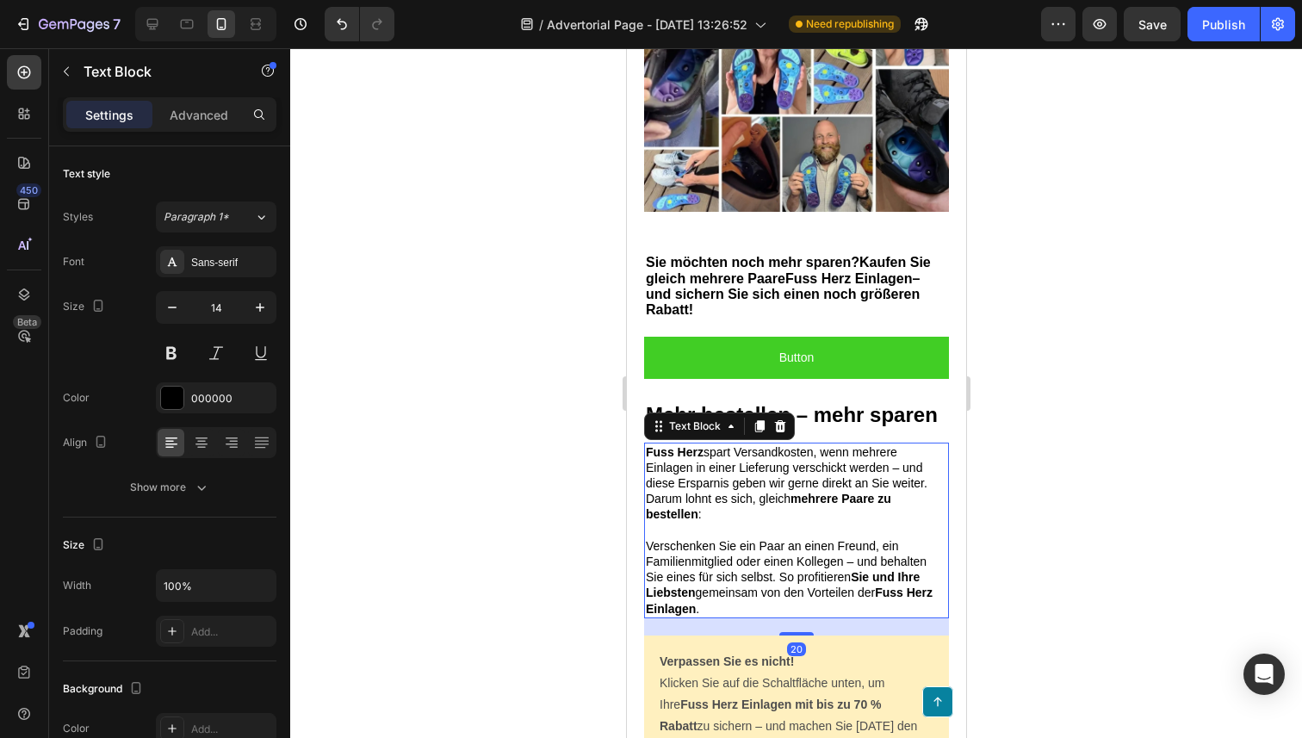
click at [715, 489] on p "Fuss Herz spart Versandkosten, wenn mehrere Einlagen in einer Lieferung verschi…" at bounding box center [795, 467] width 301 height 47
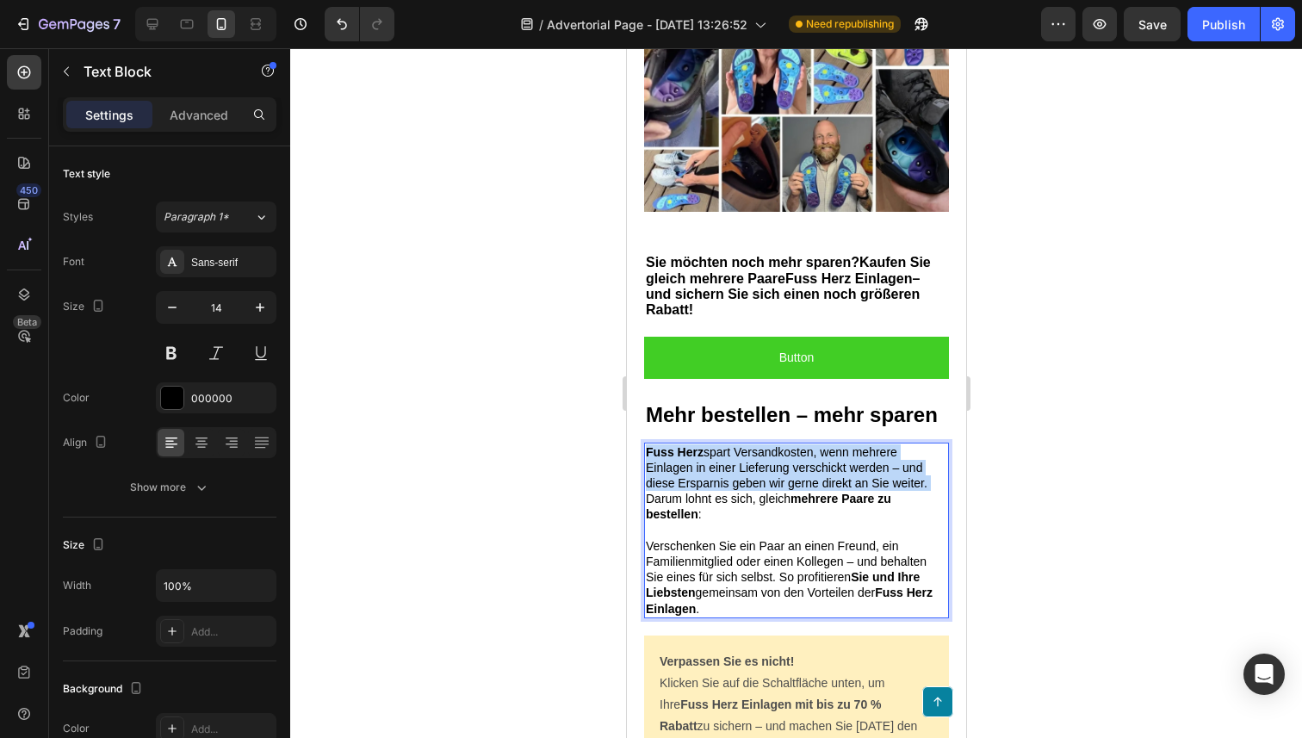
click at [715, 489] on p "Fuss Herz spart Versandkosten, wenn mehrere Einlagen in einer Lieferung verschi…" at bounding box center [795, 467] width 301 height 47
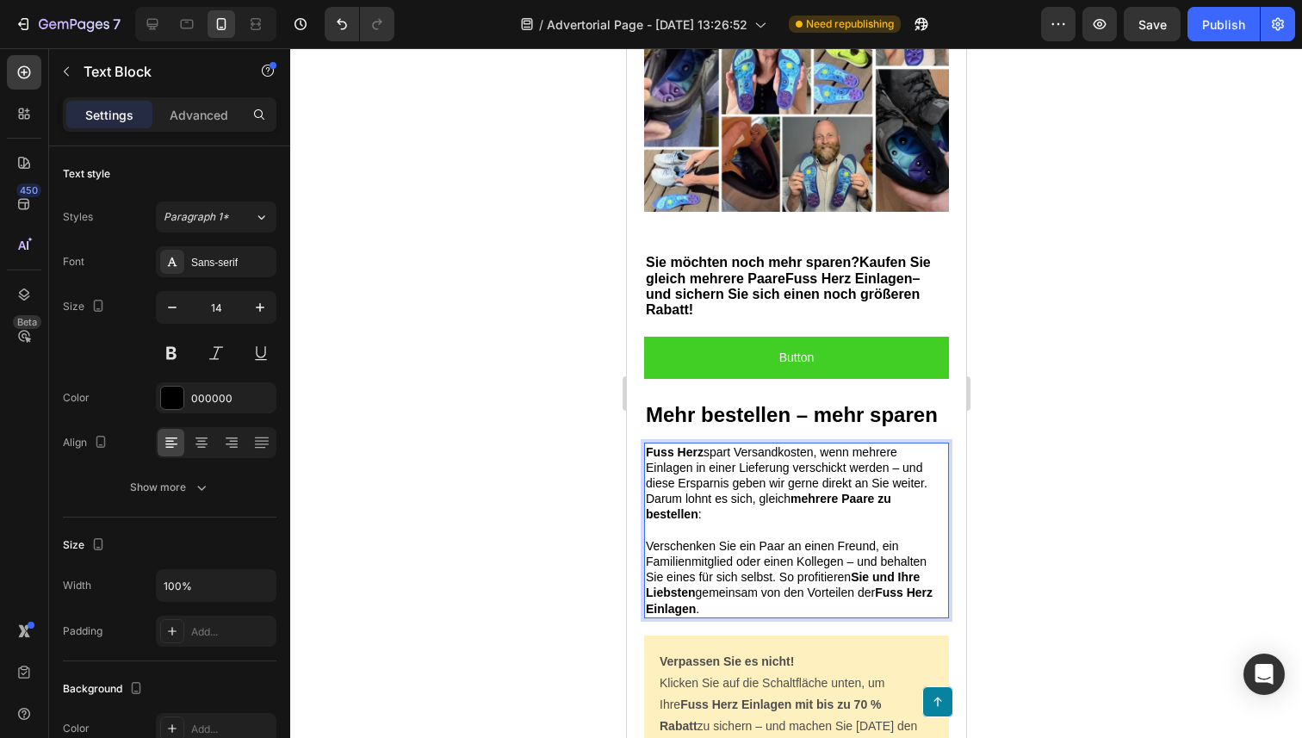
click at [753, 552] on p "Verschenken Sie ein Paar an einen Freund, ein Familienmitglied oder einen Kolle…" at bounding box center [795, 570] width 301 height 94
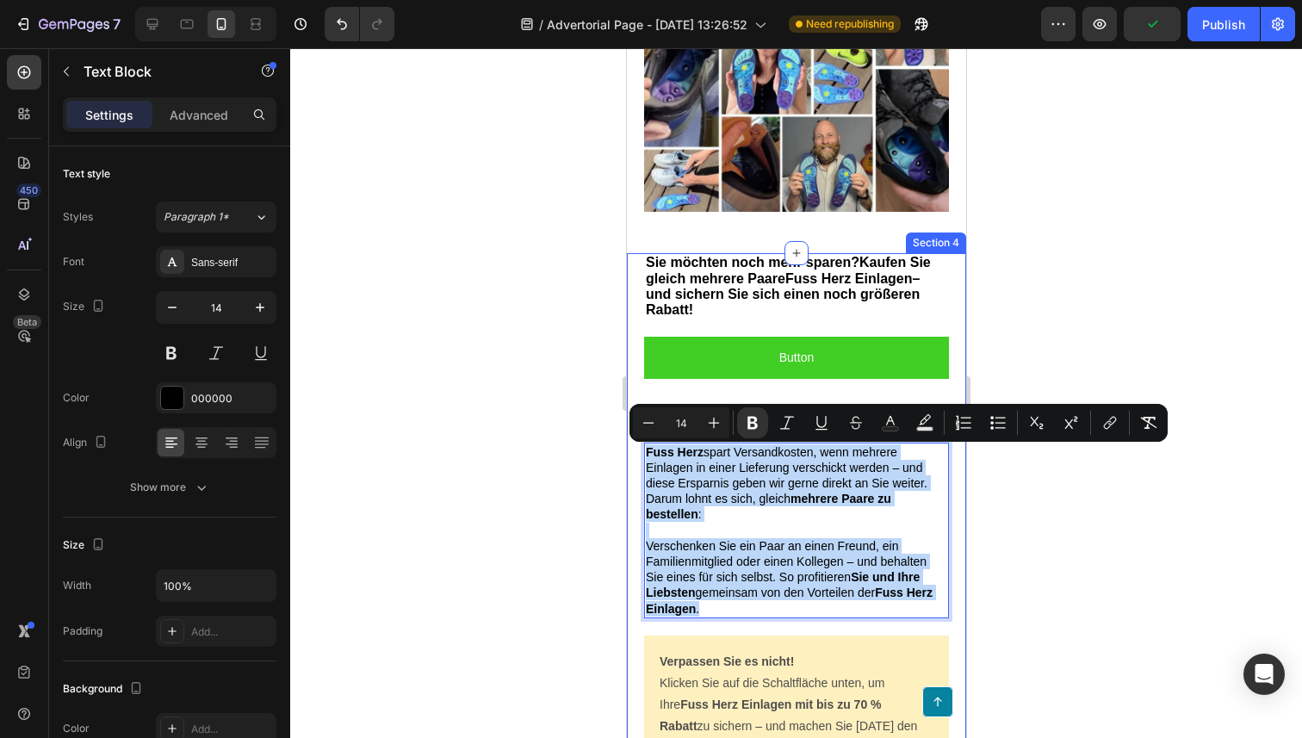
drag, startPoint x: 737, startPoint y: 603, endPoint x: 630, endPoint y: 460, distance: 178.4
click at [630, 460] on div "⁠⁠⁠⁠⁠⁠⁠ Sie möchten noch mehr sparen? Kaufen Sie gleich mehrere Paare Fuss Herz…" at bounding box center [795, 729] width 339 height 953
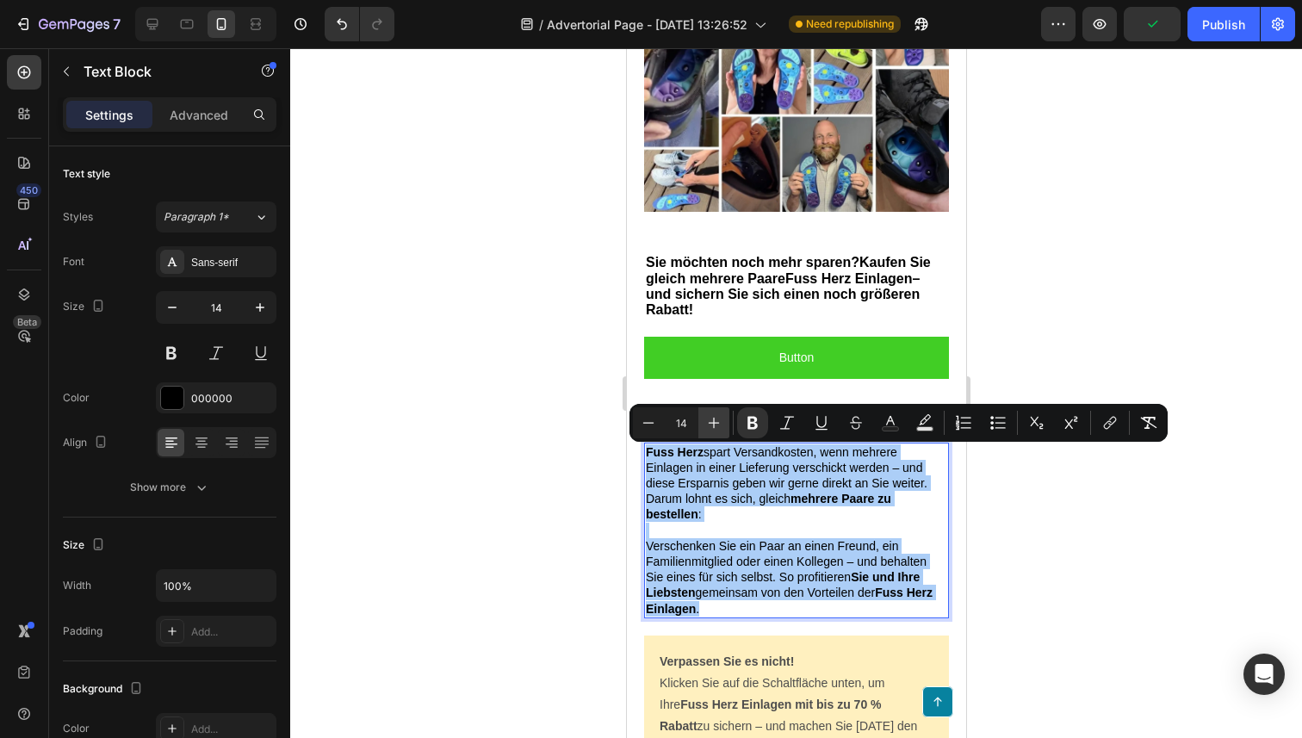
click at [720, 430] on icon "Editor contextual toolbar" at bounding box center [713, 422] width 17 height 17
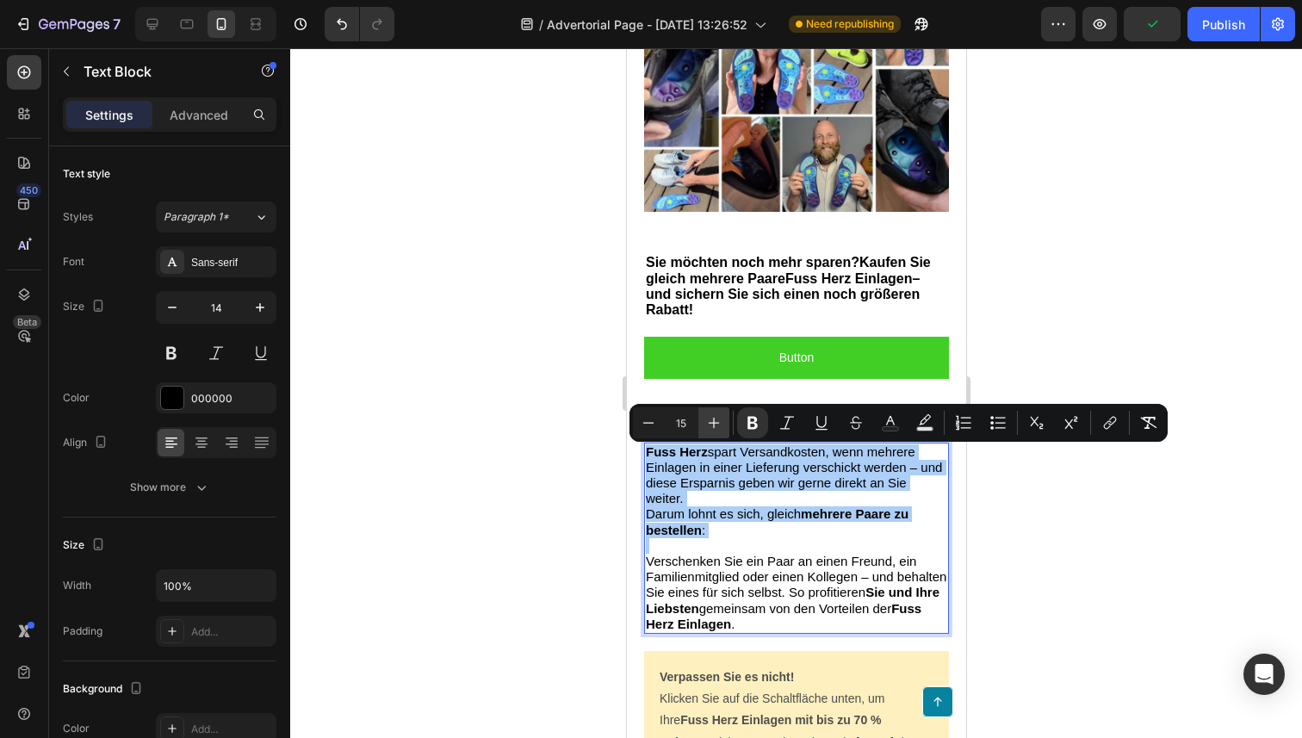
click at [720, 430] on icon "Editor contextual toolbar" at bounding box center [713, 422] width 17 height 17
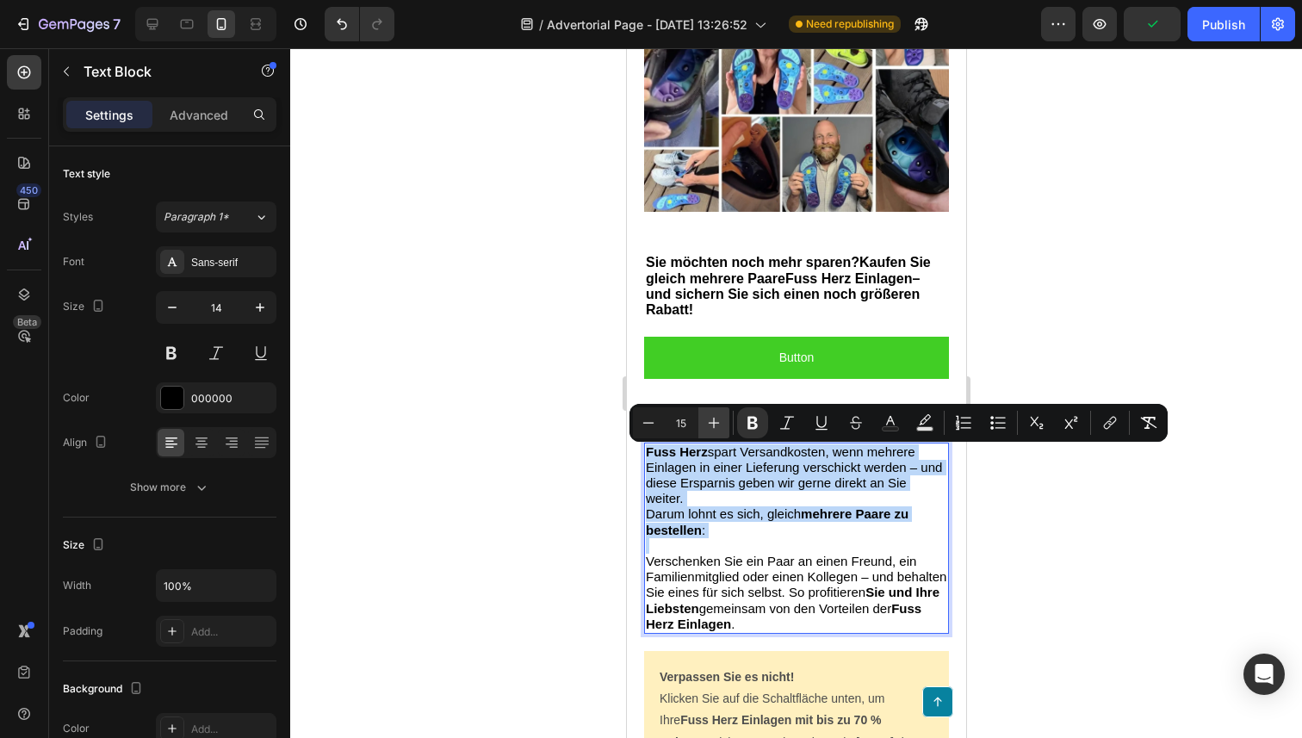
type input "16"
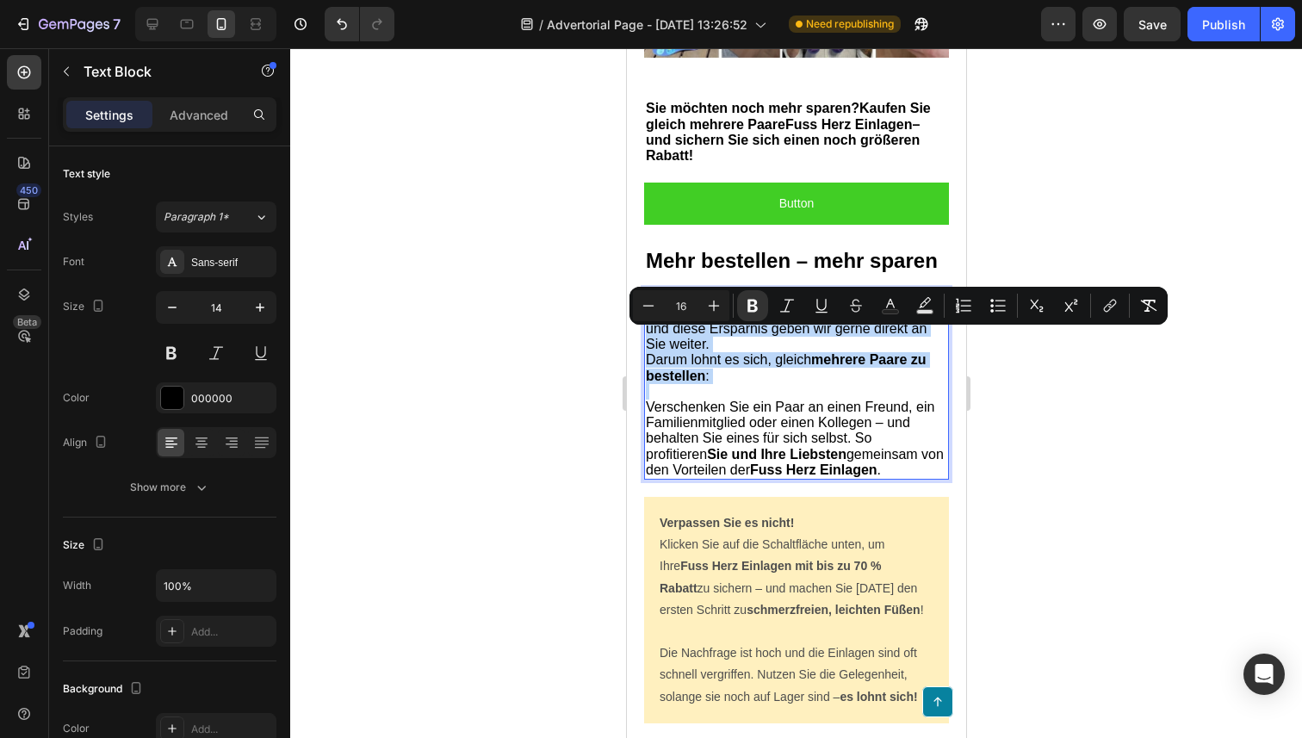
scroll to position [8910, 0]
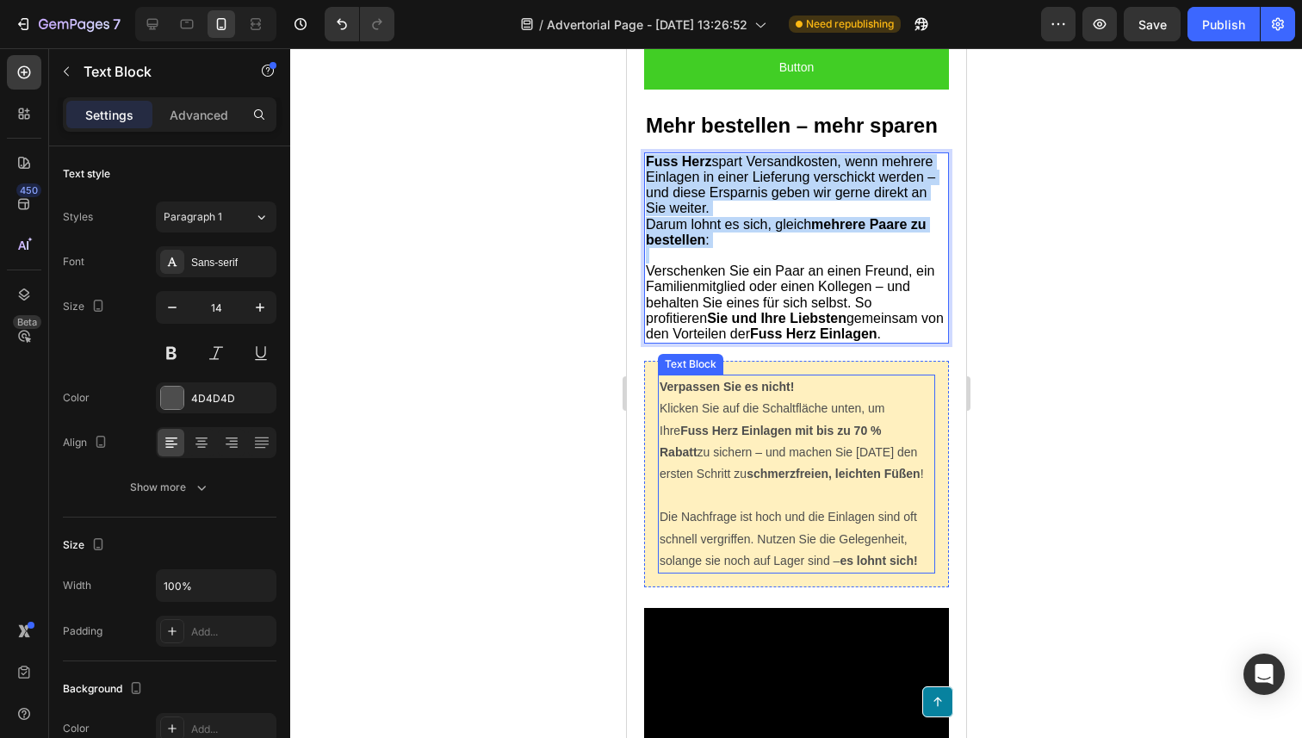
click at [726, 495] on p at bounding box center [796, 496] width 274 height 22
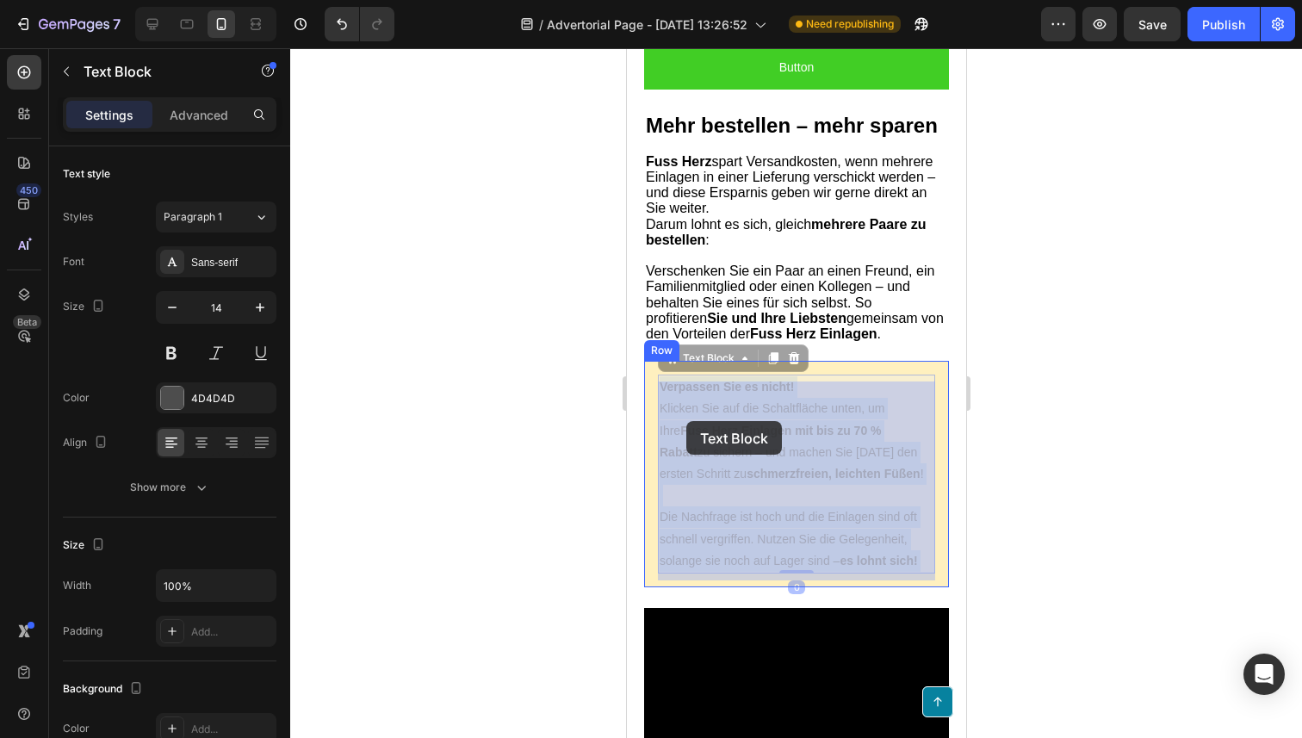
drag, startPoint x: 921, startPoint y: 571, endPoint x: 763, endPoint y: 484, distance: 180.7
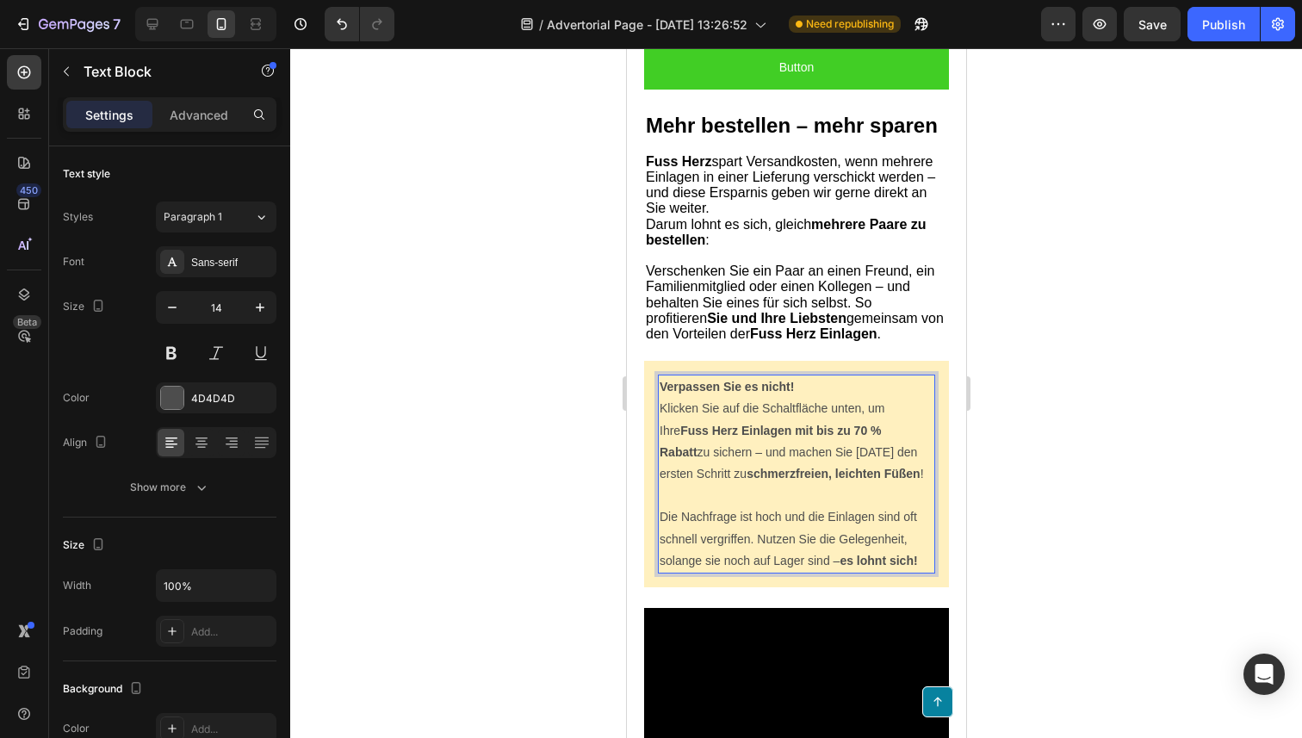
click at [825, 505] on p "Rich Text Editor. Editing area: main" at bounding box center [796, 496] width 274 height 22
click at [905, 560] on p "Die Nachfrage ist hoch und die Einlagen sind oft schnell vergriffen. Nutzen Sie…" at bounding box center [796, 538] width 274 height 65
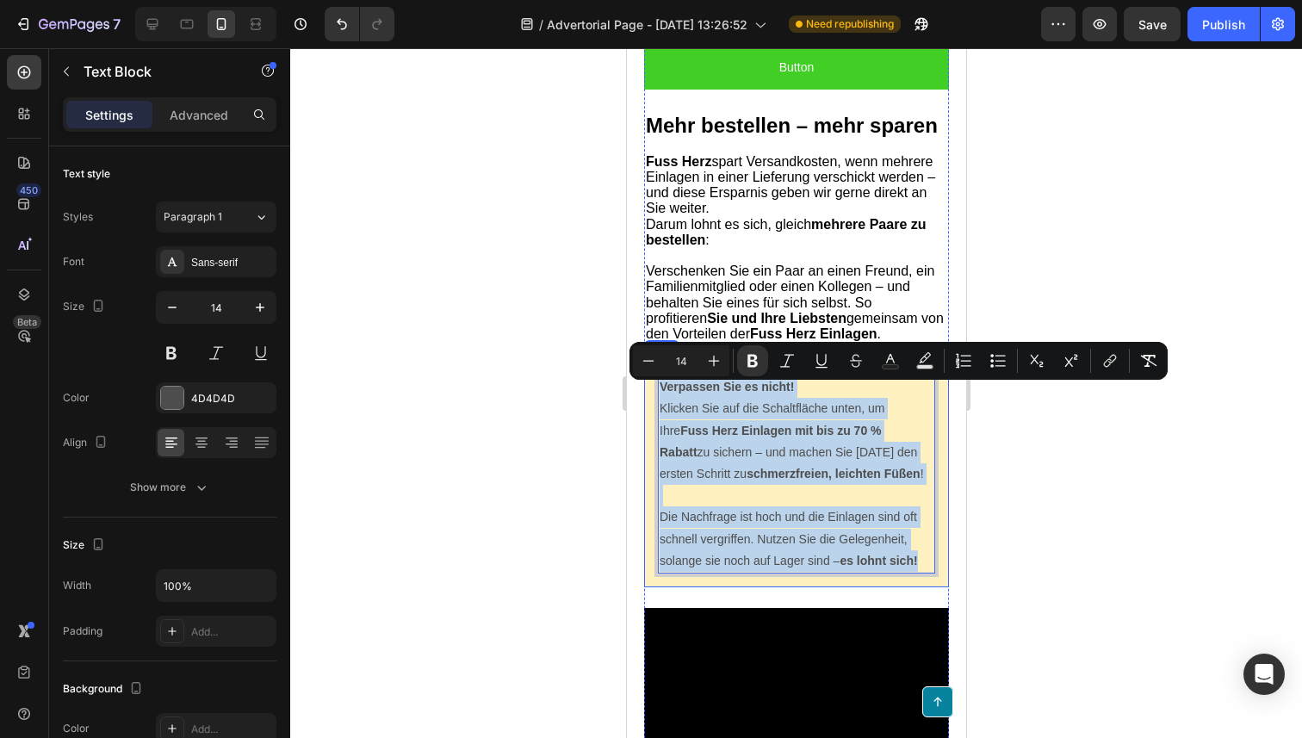
drag, startPoint x: 923, startPoint y: 562, endPoint x: 665, endPoint y: 374, distance: 319.1
click at [665, 374] on div "Verpassen Sie es nicht! Klicken Sie auf die Schaltfläche unten, um Ihre Fuss He…" at bounding box center [795, 474] width 305 height 226
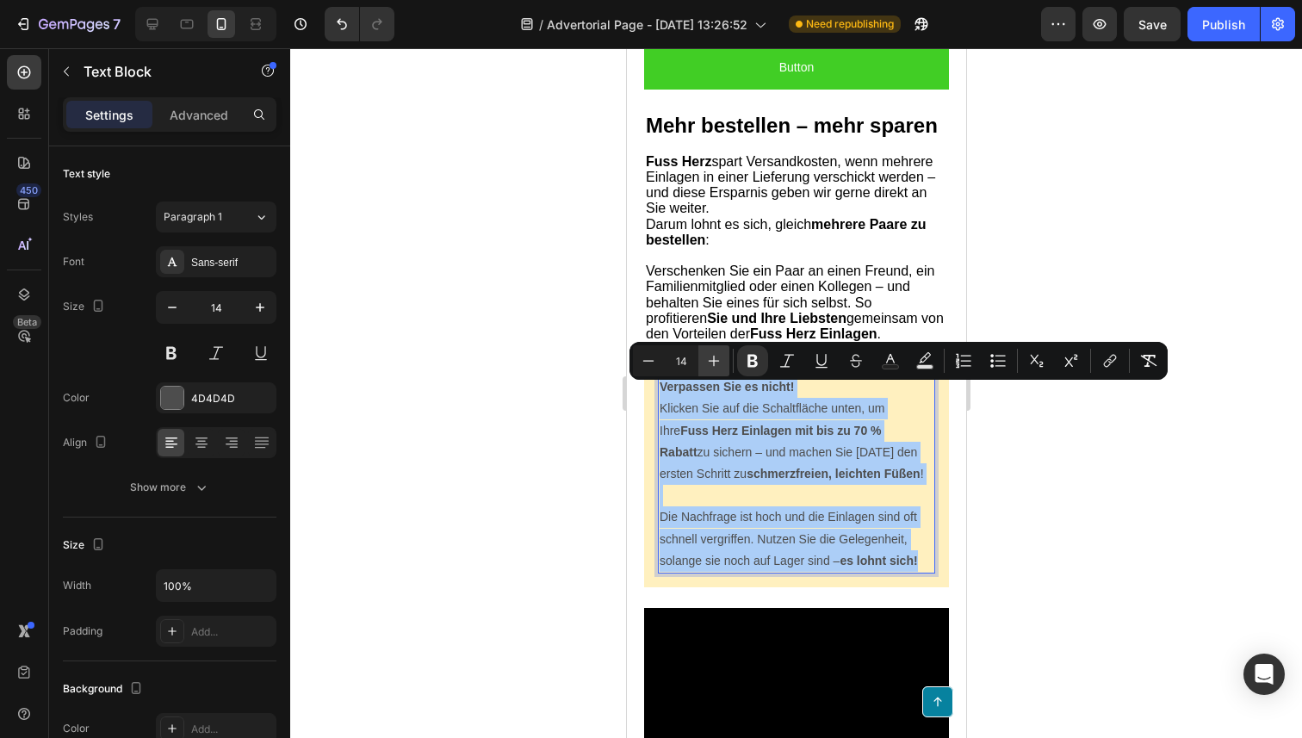
click at [718, 370] on button "Plus" at bounding box center [713, 360] width 31 height 31
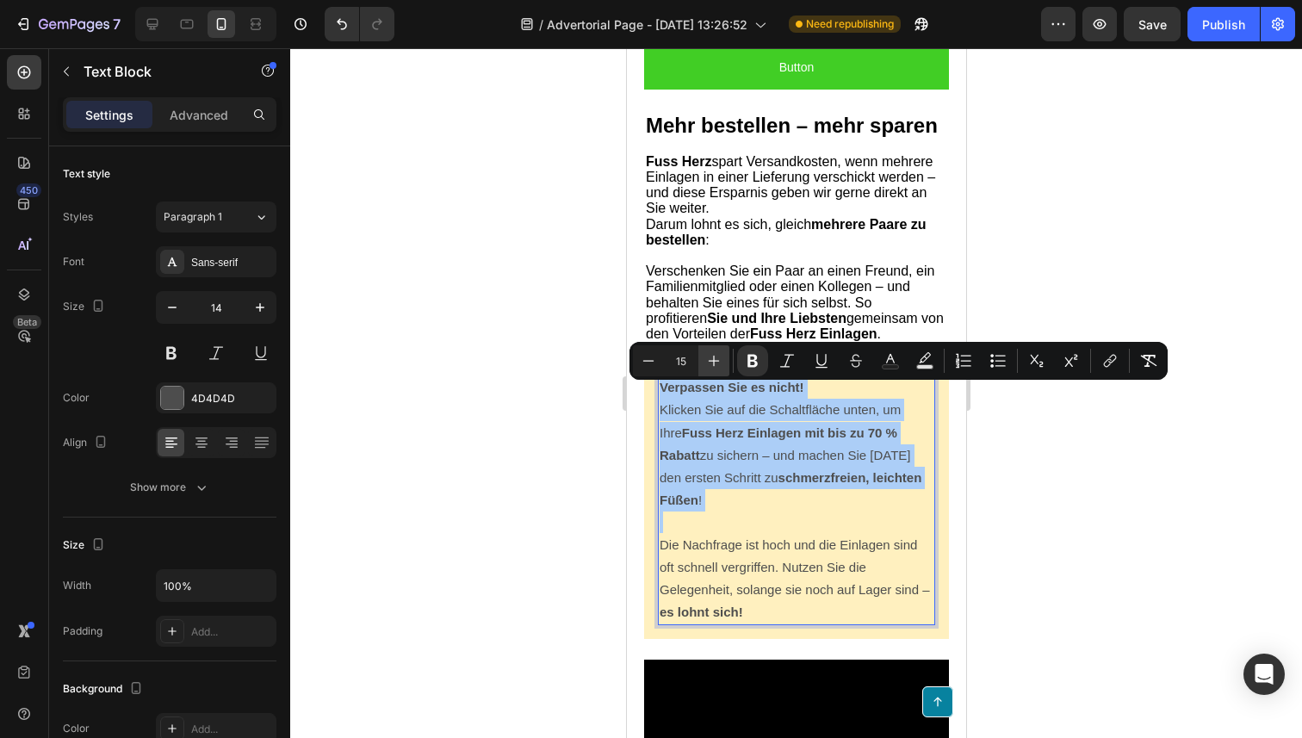
click at [718, 370] on button "Plus" at bounding box center [713, 360] width 31 height 31
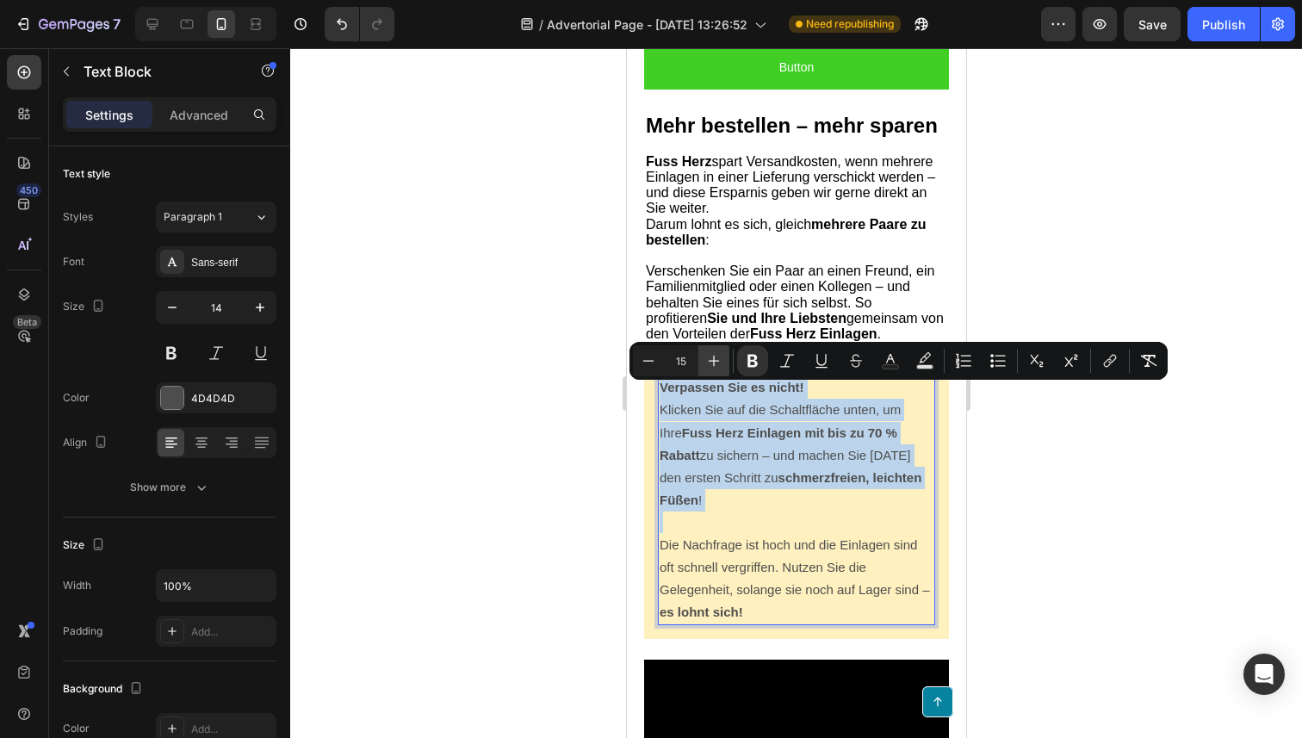
type input "16"
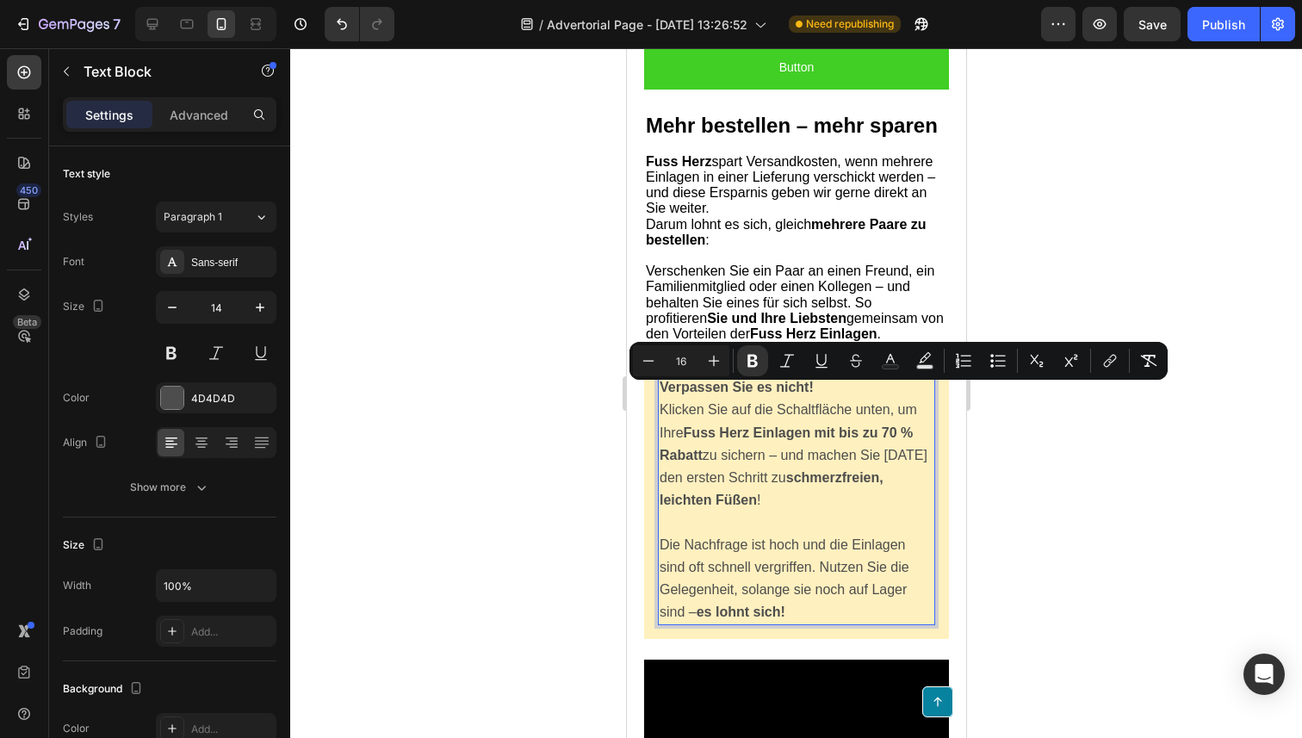
click at [744, 556] on p "Die Nachfrage ist hoch und die Einlagen sind oft schnell vergriffen. Nutzen Sie…" at bounding box center [796, 579] width 274 height 90
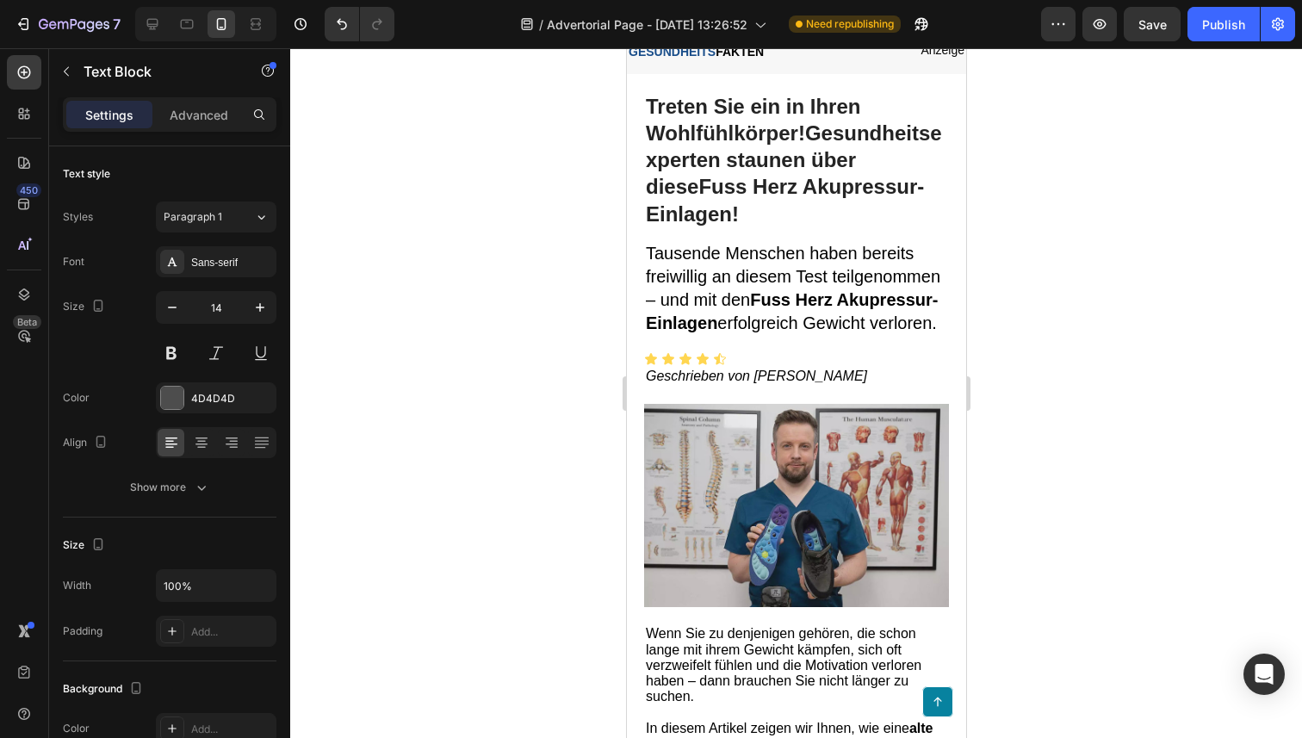
scroll to position [68, 0]
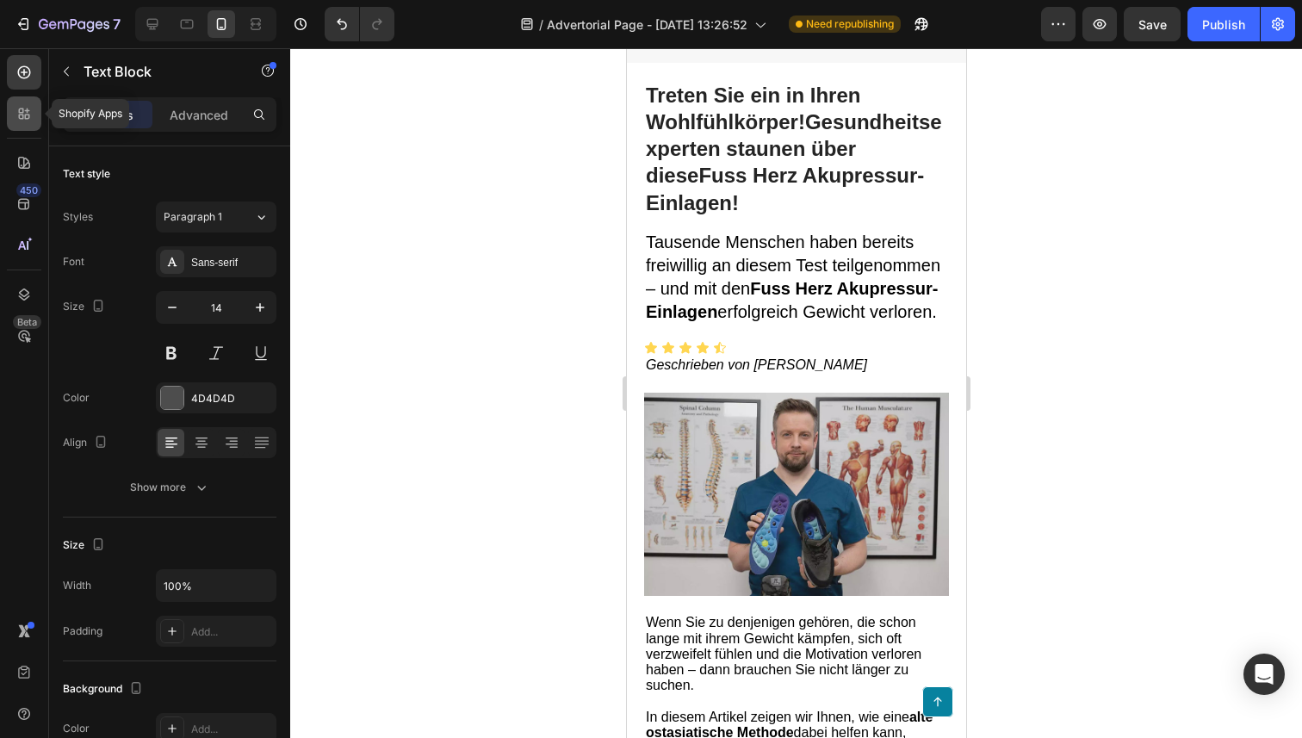
click at [17, 110] on icon at bounding box center [23, 113] width 17 height 17
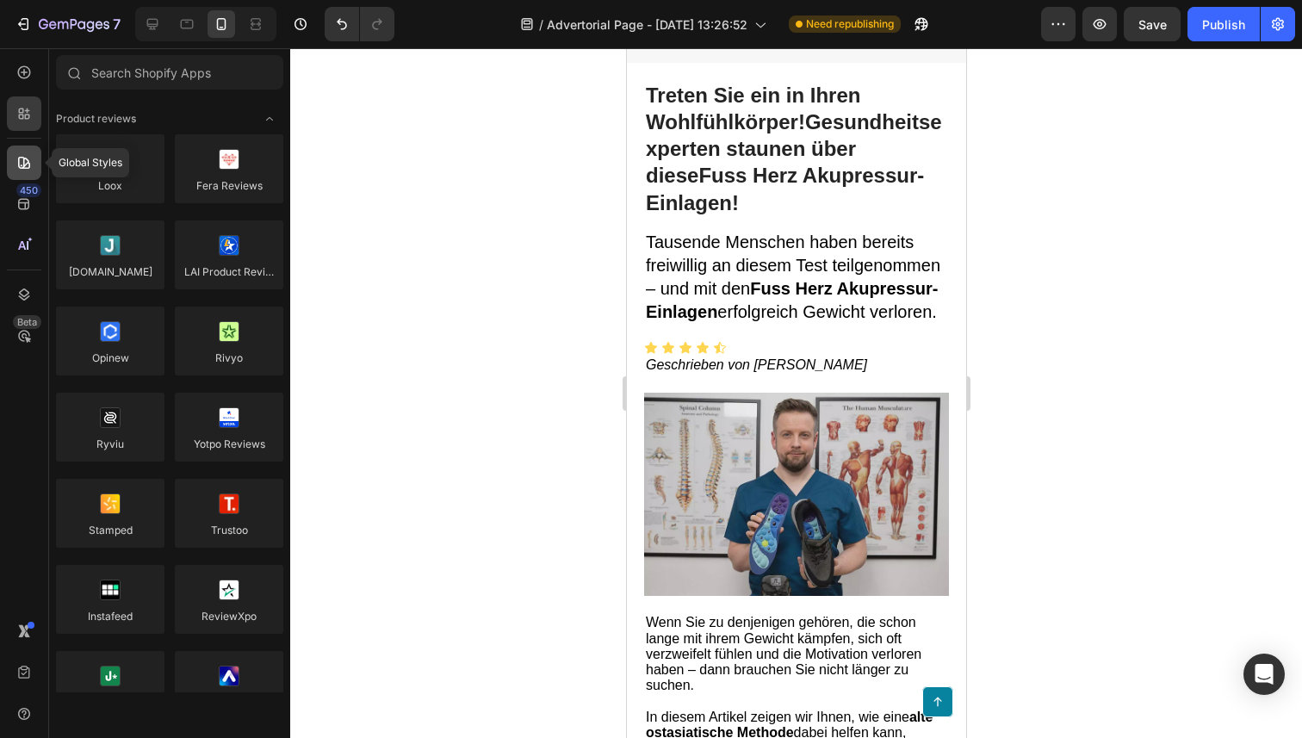
click at [25, 159] on icon at bounding box center [23, 162] width 17 height 17
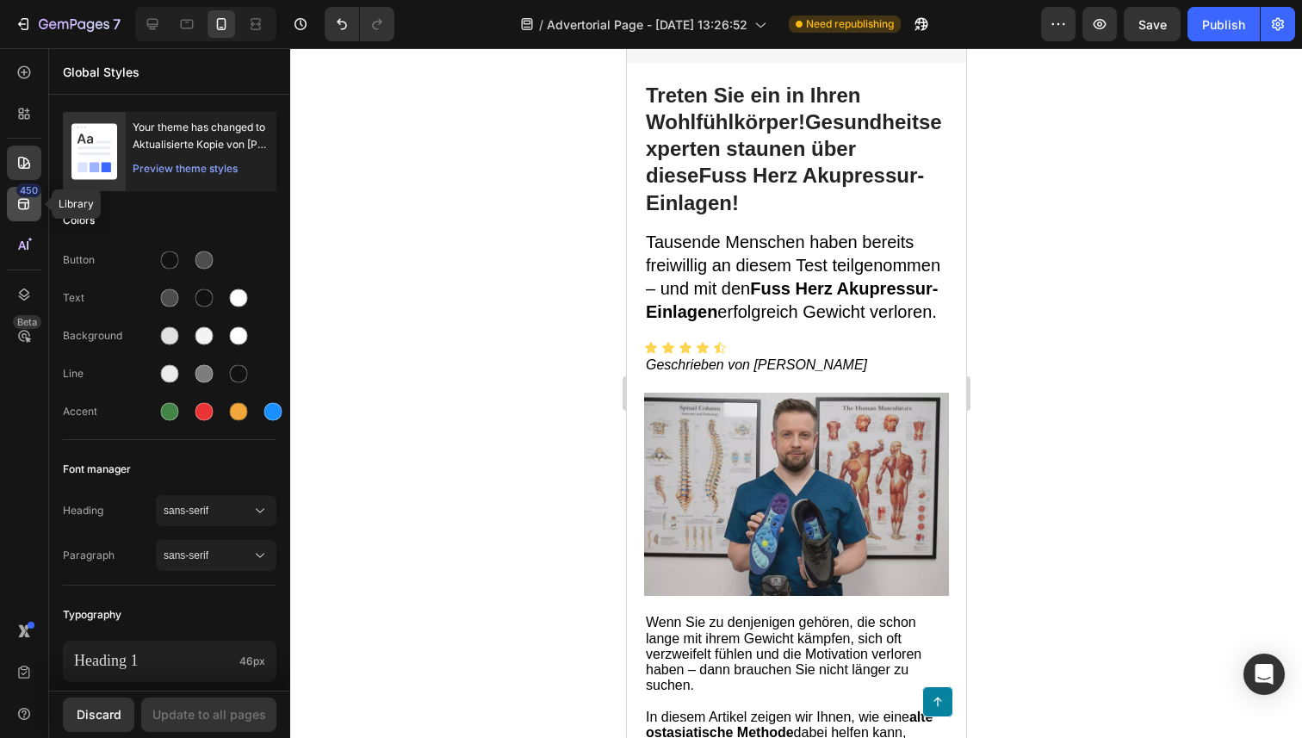
click at [25, 198] on icon at bounding box center [23, 203] width 17 height 17
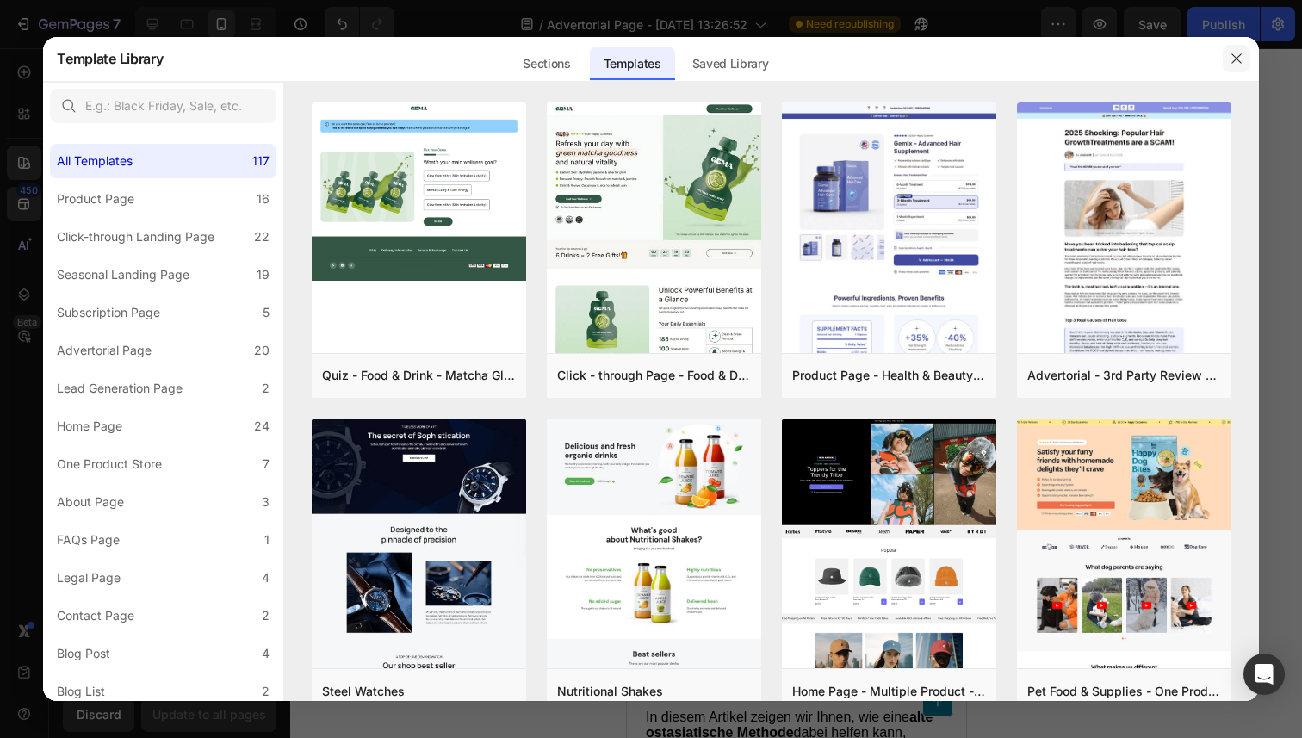
click at [1225, 58] on button "button" at bounding box center [1237, 59] width 28 height 28
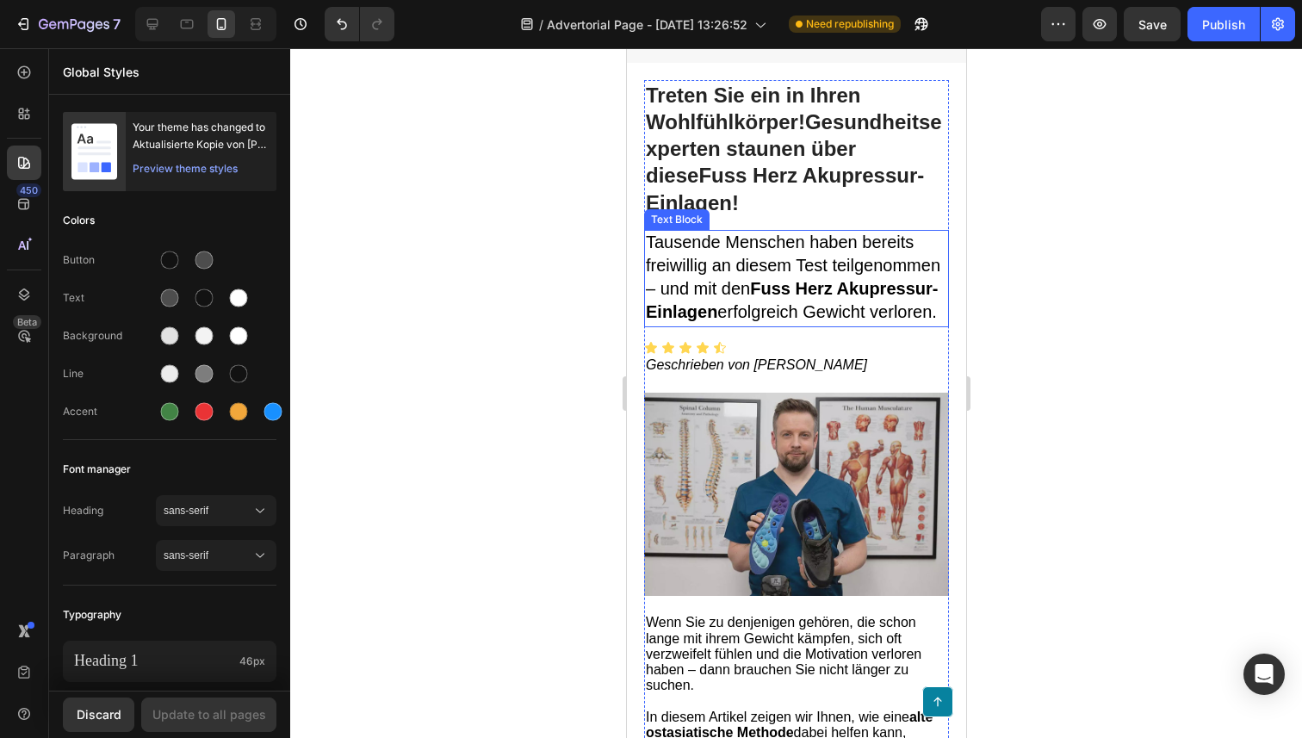
scroll to position [53, 0]
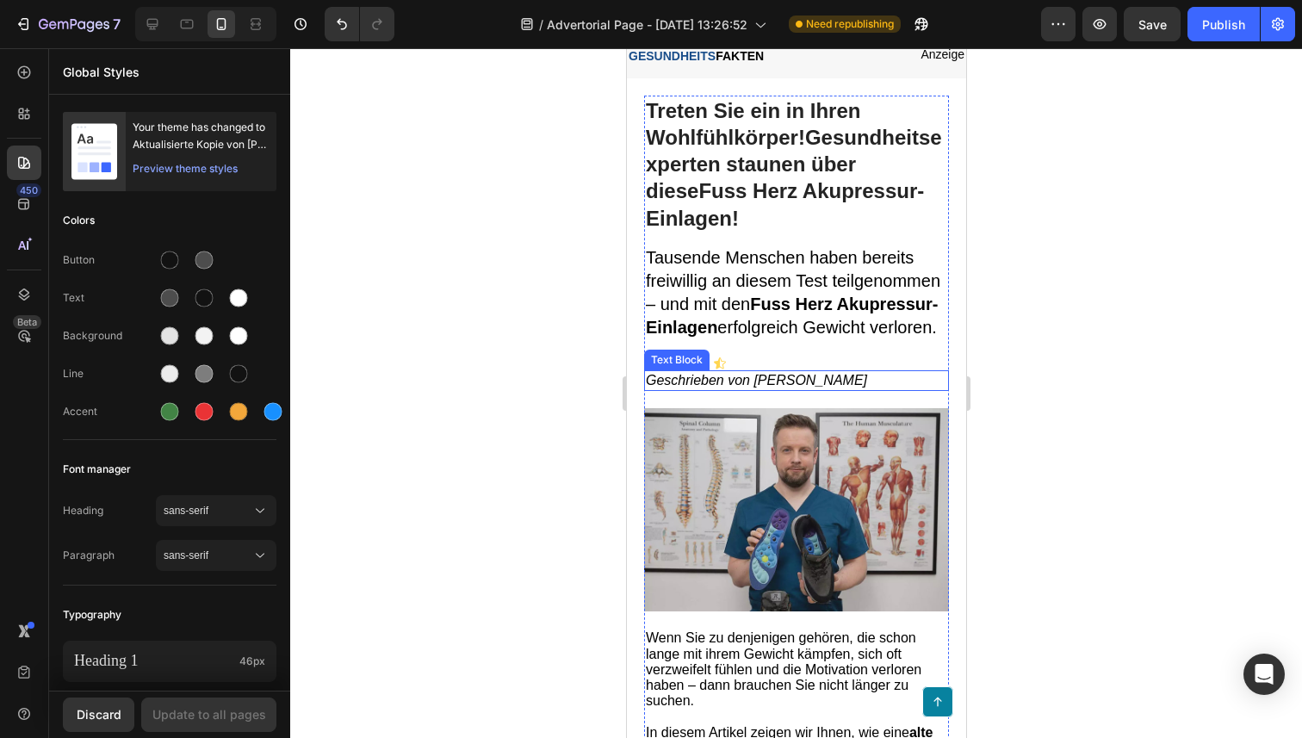
click at [708, 368] on div "Icon" at bounding box center [702, 363] width 14 height 14
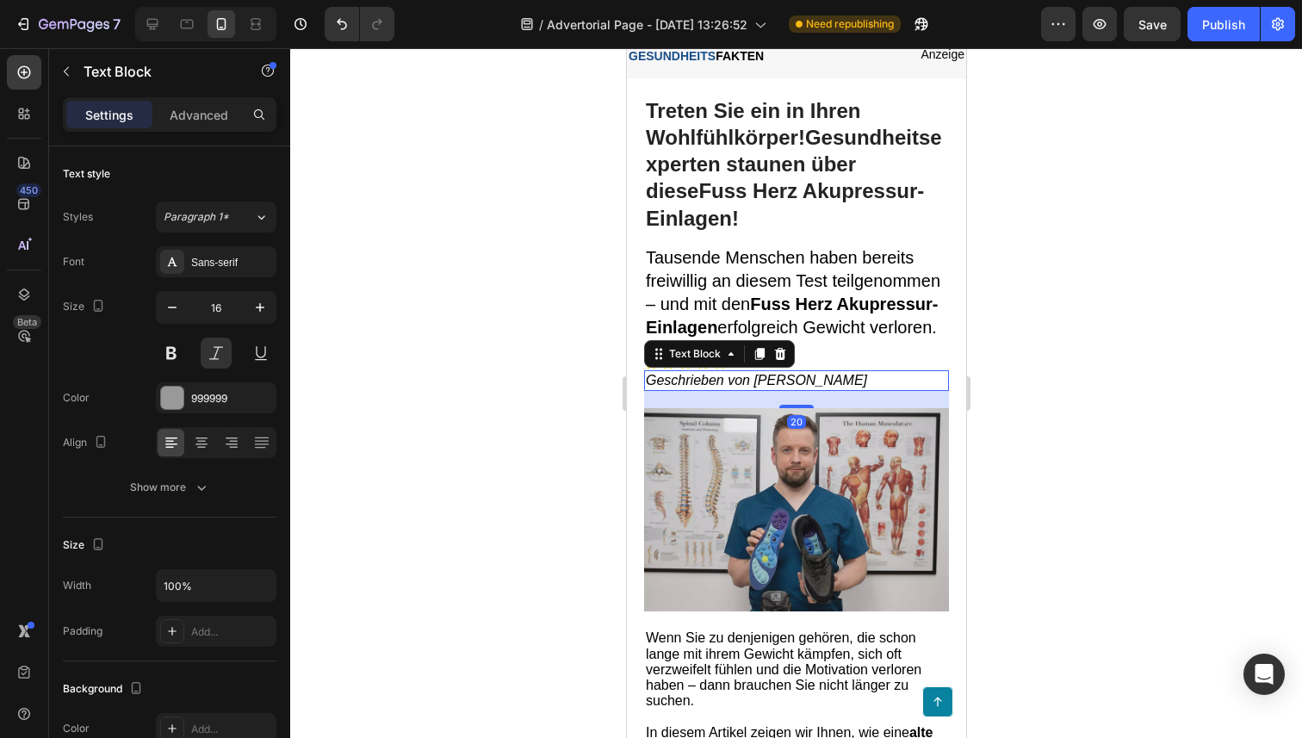
click at [733, 386] on span "Geschrieben von [PERSON_NAME]" at bounding box center [755, 380] width 221 height 15
click at [856, 380] on p "Geschrieben von [PERSON_NAME]" at bounding box center [795, 381] width 301 height 18
click at [196, 120] on p "Advanced" at bounding box center [199, 115] width 59 height 18
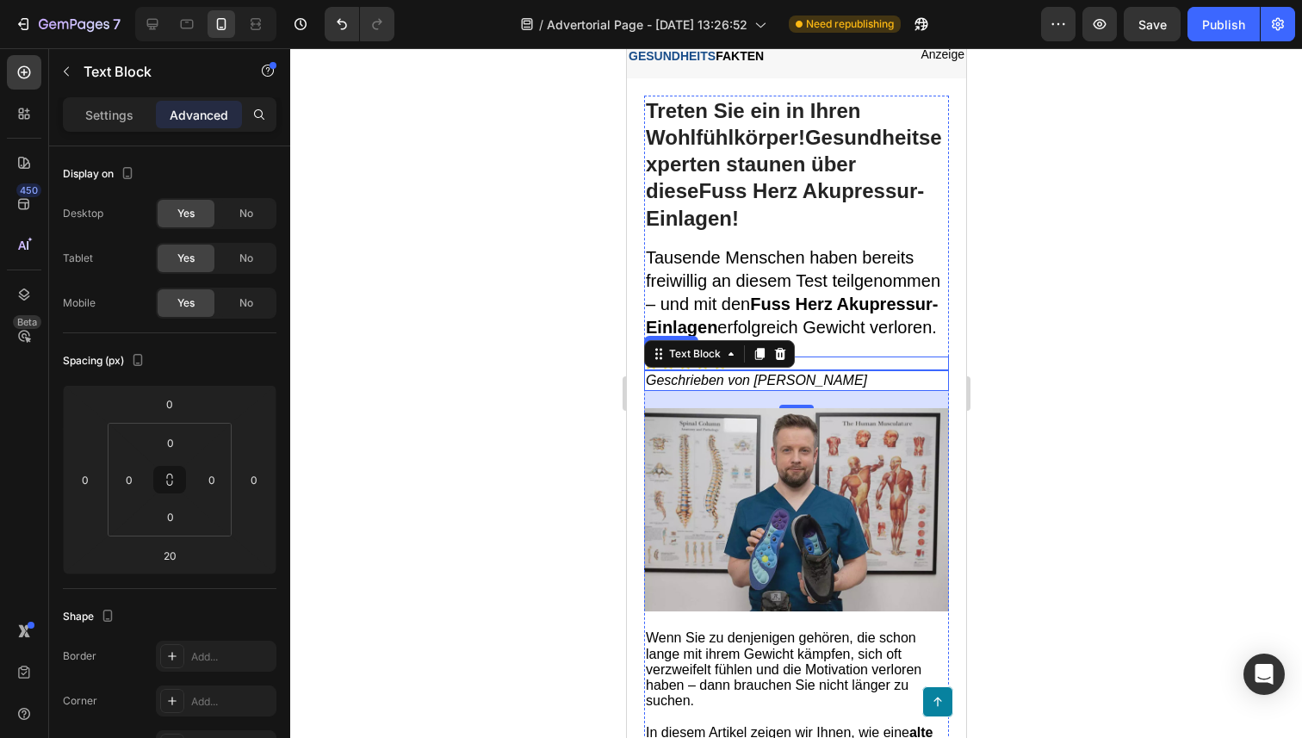
click at [842, 358] on div "Icon Icon Icon Icon Icon" at bounding box center [795, 363] width 305 height 14
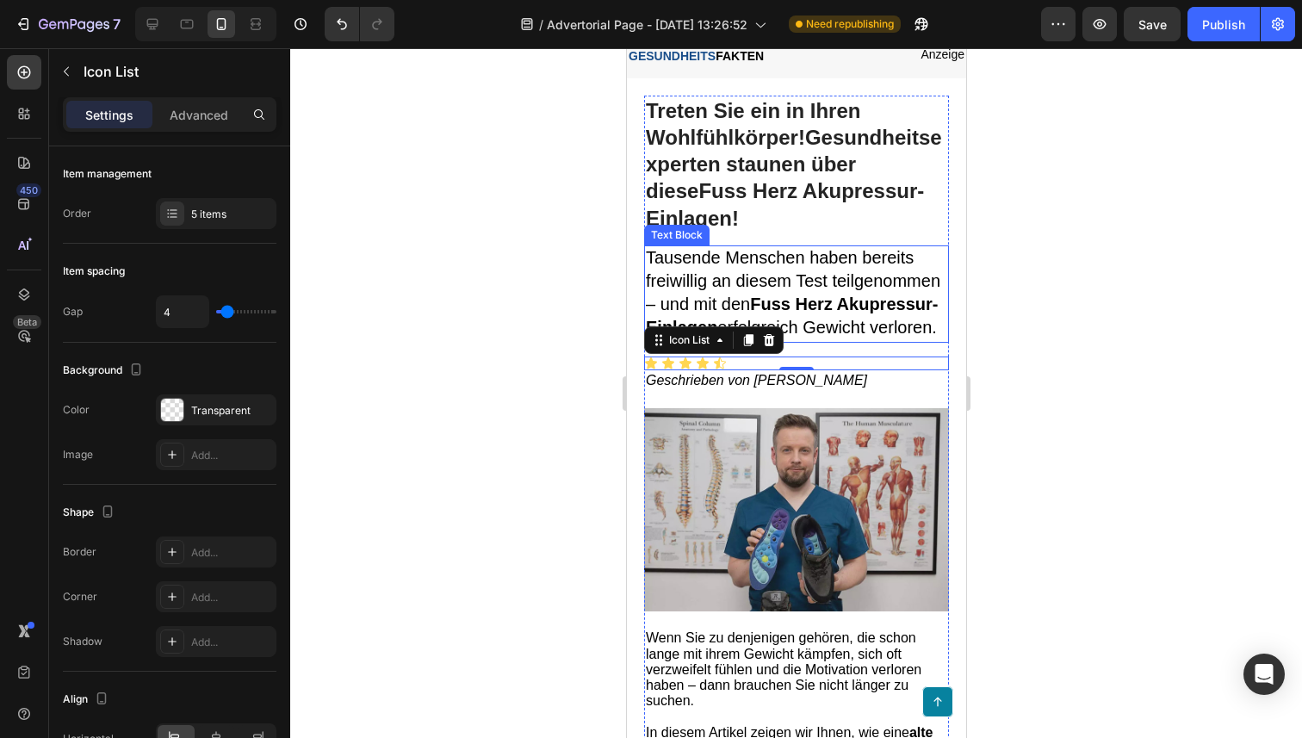
click at [649, 297] on span "Tausende Menschen haben bereits freiwillig an diesem Test teilgenommen – und mi…" at bounding box center [792, 293] width 294 height 90
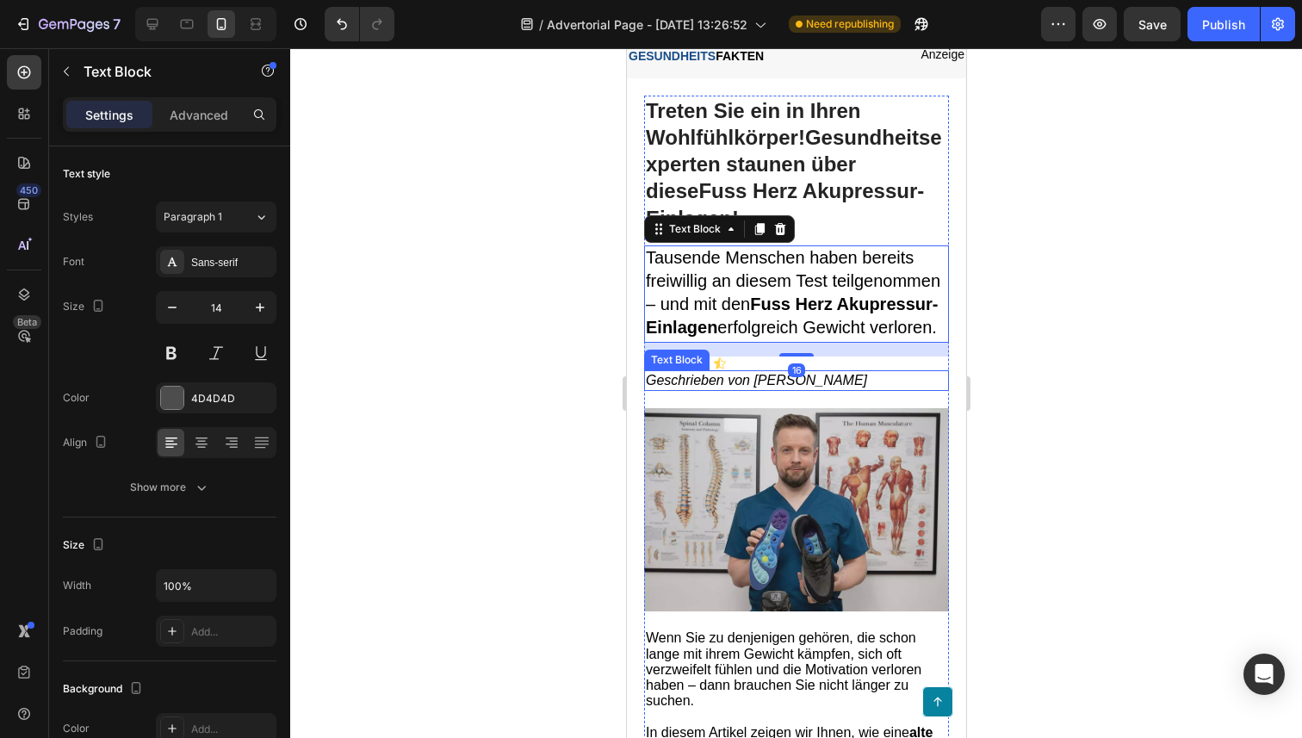
click at [647, 376] on span "Geschrieben von [PERSON_NAME]" at bounding box center [755, 380] width 221 height 15
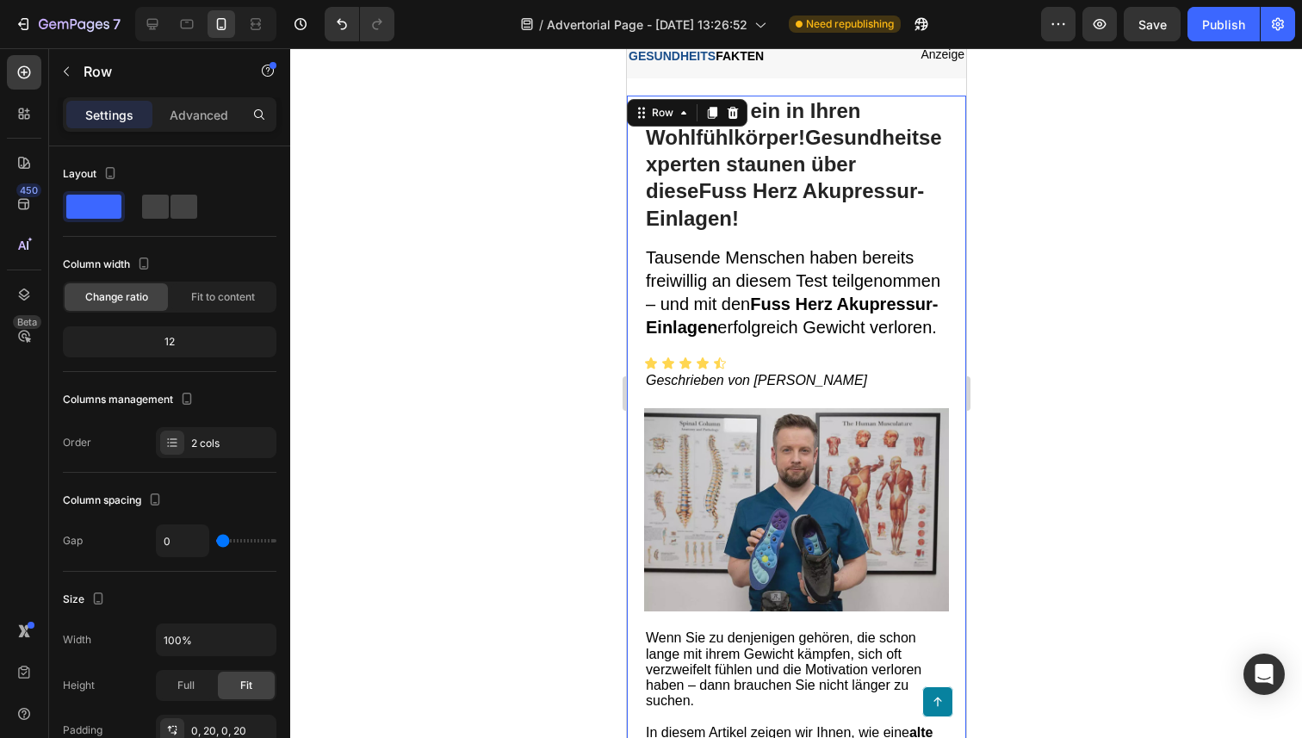
click at [185, 209] on span at bounding box center [183, 207] width 27 height 24
type input "30"
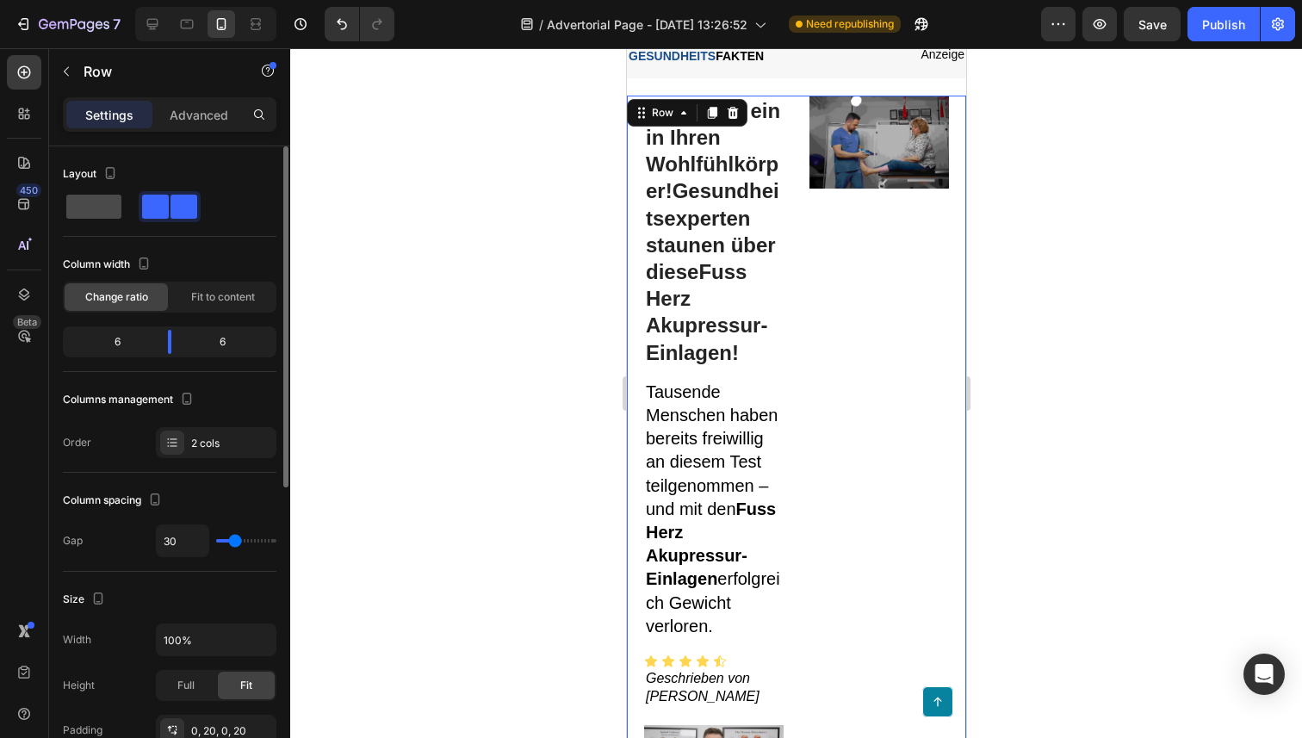
click at [94, 213] on span at bounding box center [93, 207] width 55 height 24
type input "0"
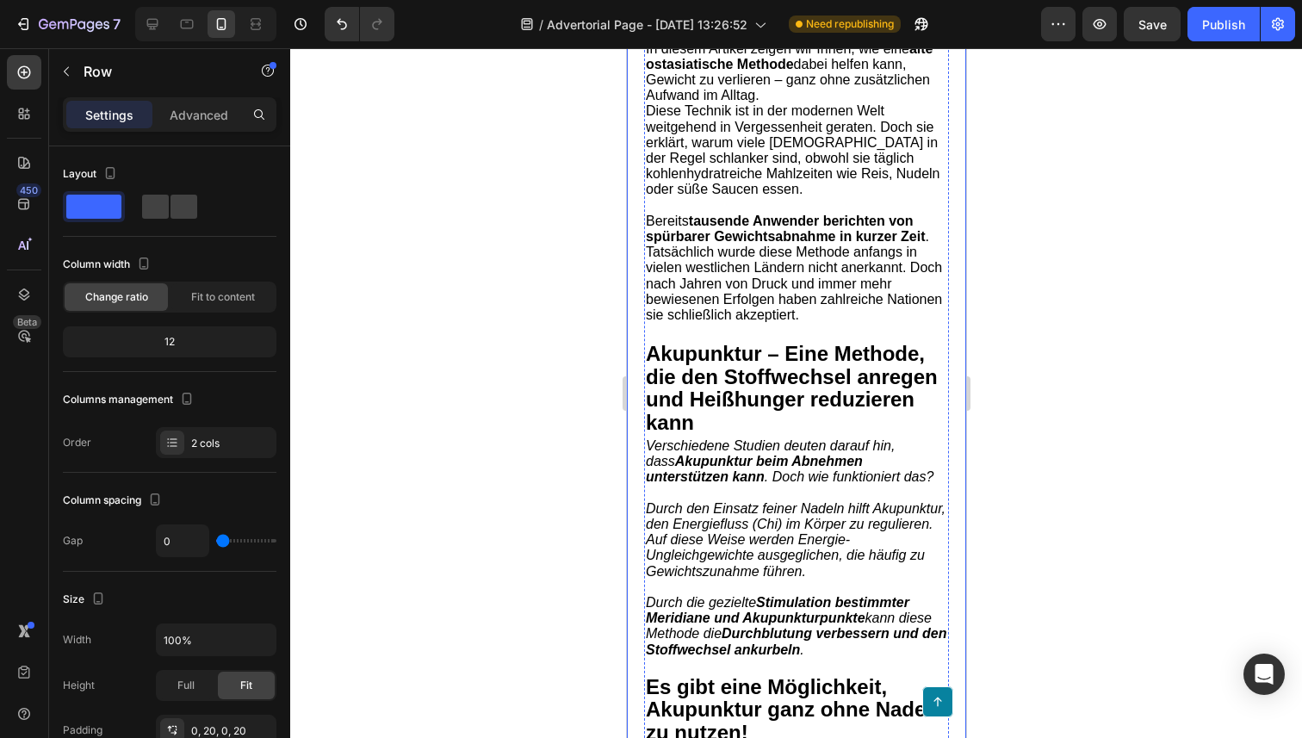
scroll to position [359, 0]
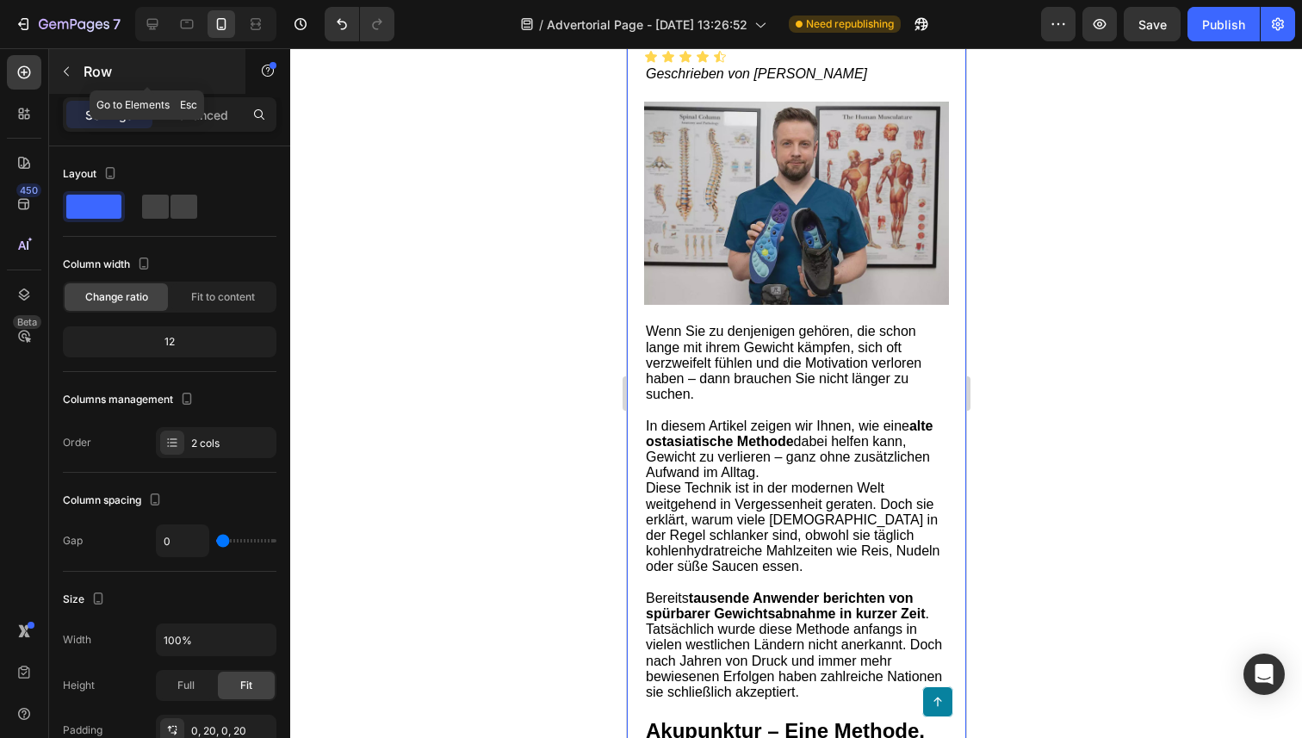
click at [71, 72] on icon "button" at bounding box center [66, 72] width 14 height 14
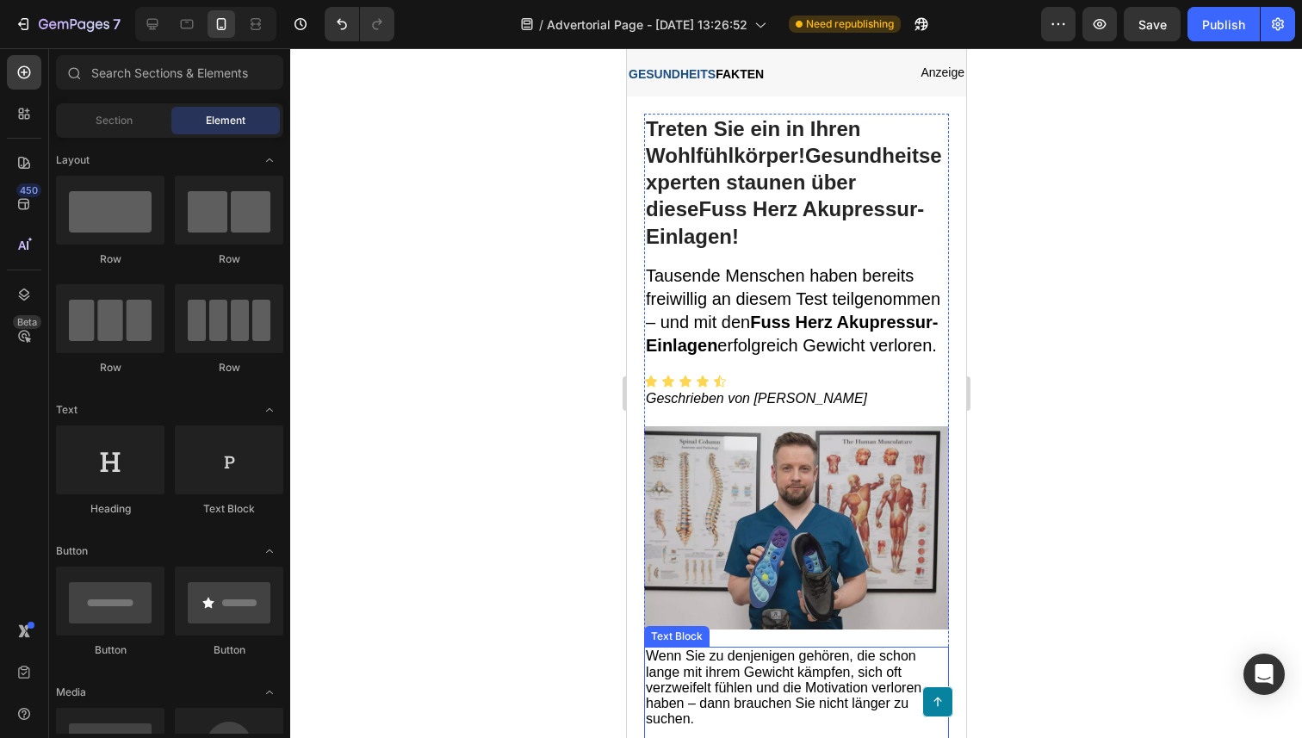
scroll to position [0, 0]
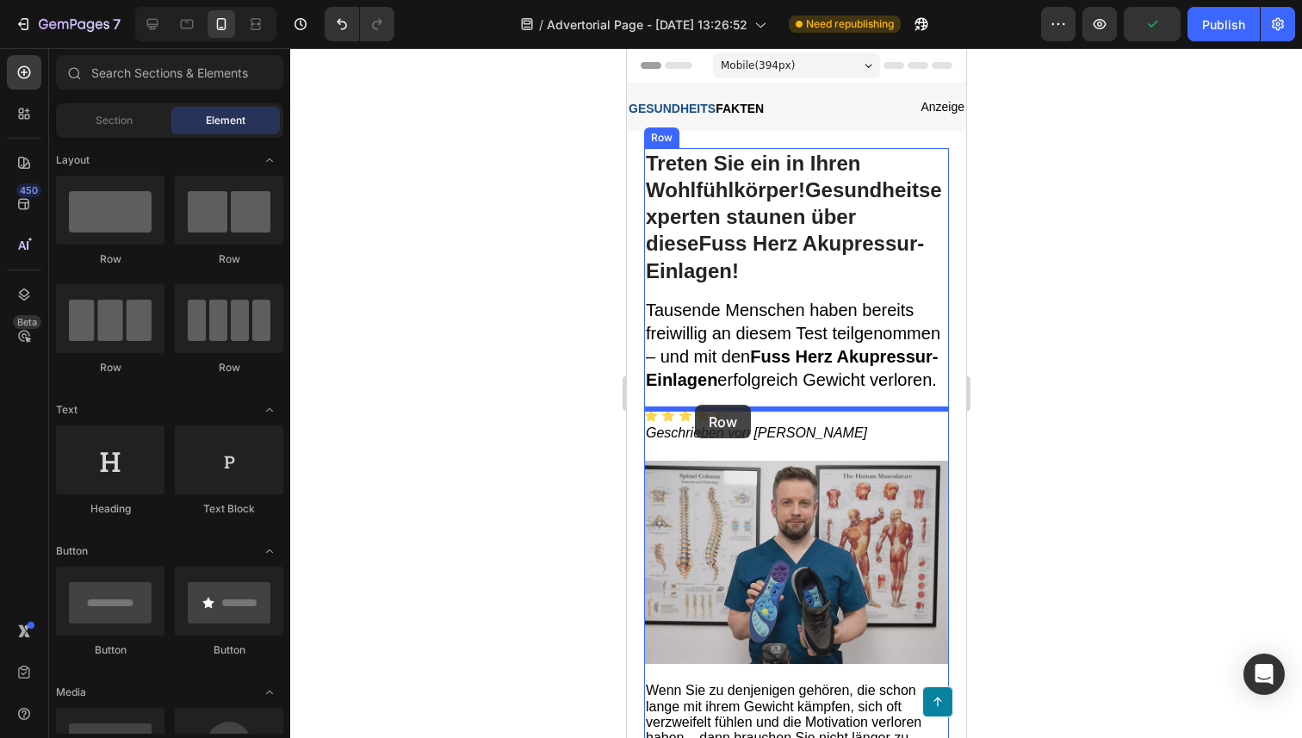
drag, startPoint x: 741, startPoint y: 270, endPoint x: 694, endPoint y: 405, distance: 142.4
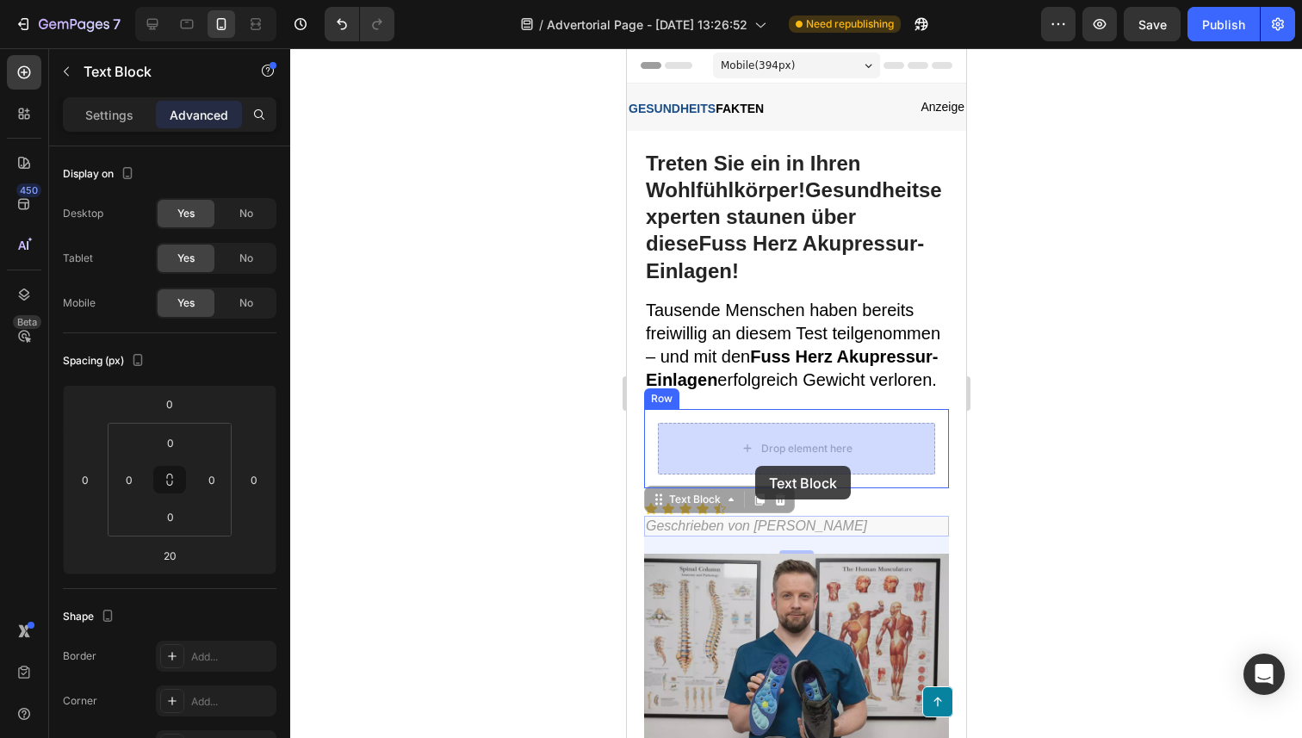
drag, startPoint x: 750, startPoint y: 522, endPoint x: 754, endPoint y: 466, distance: 56.1
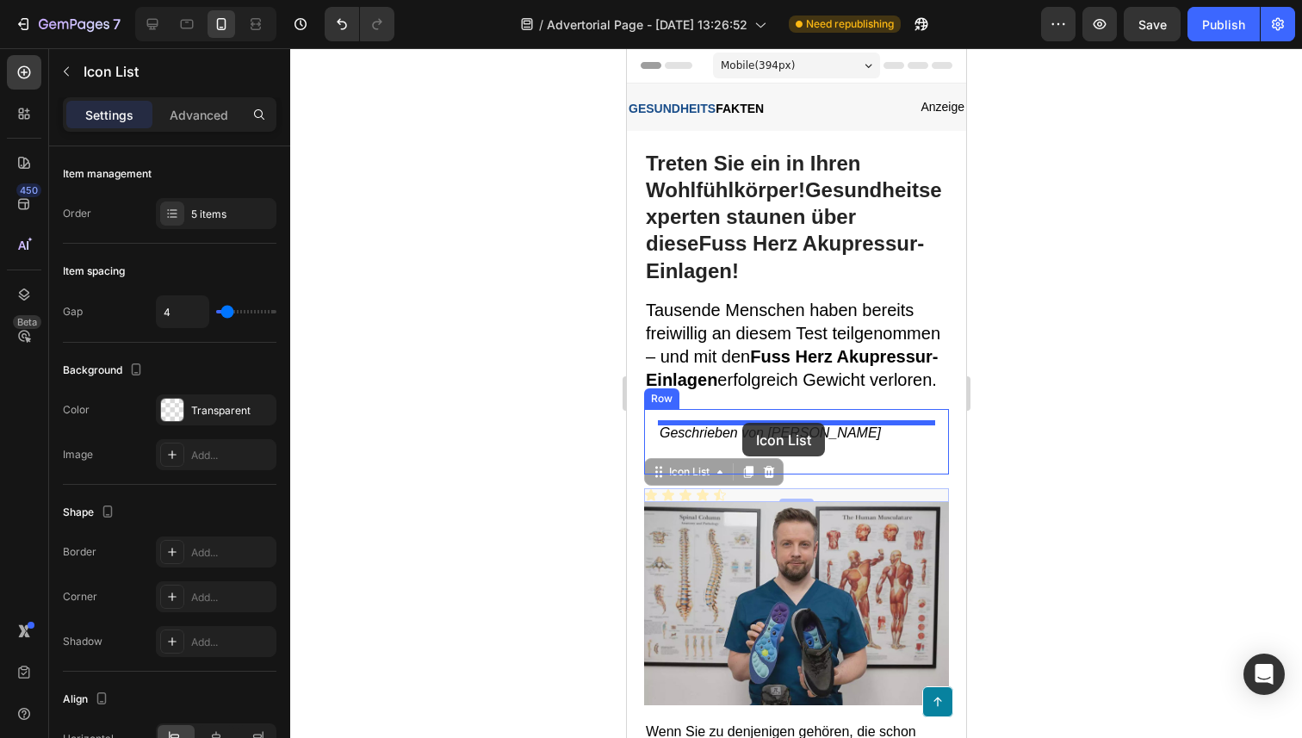
drag, startPoint x: 741, startPoint y: 492, endPoint x: 741, endPoint y: 424, distance: 68.0
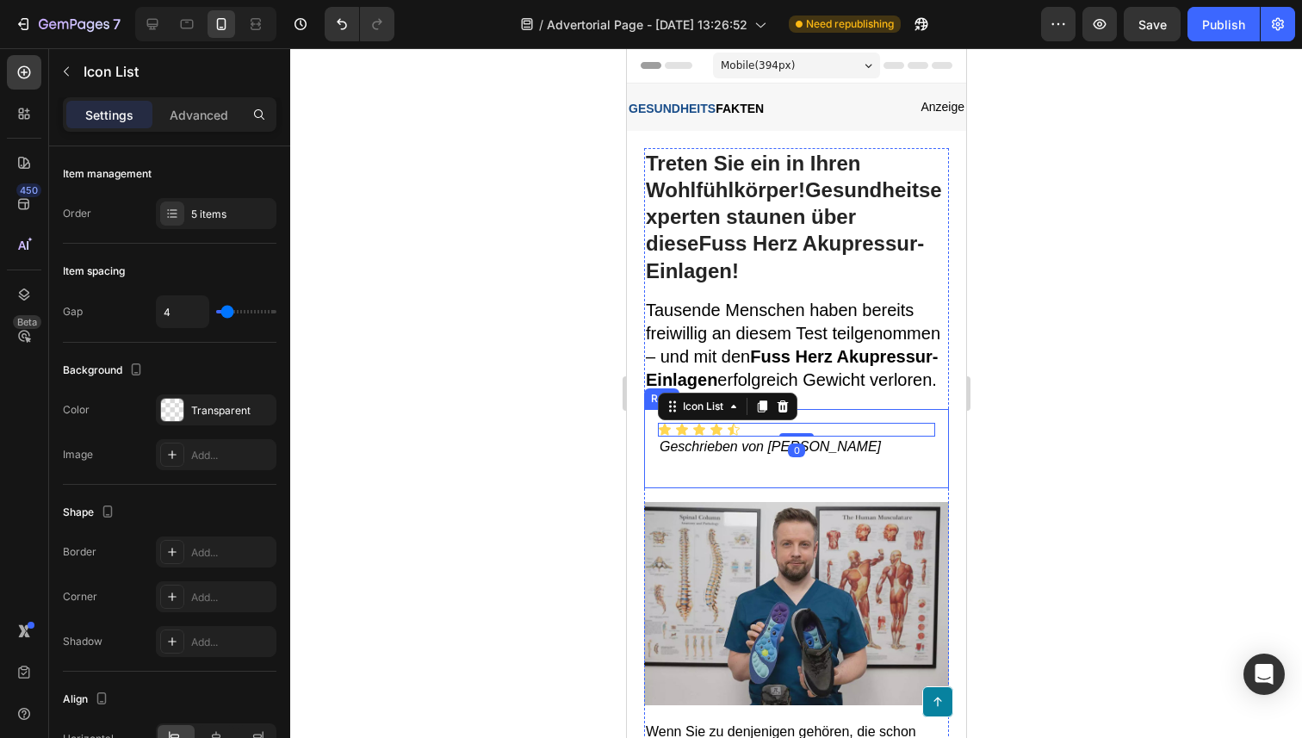
click at [715, 478] on div "Icon Icon Icon Icon Icon Icon List 0 Geschrieben von [PERSON_NAME] Text Block R…" at bounding box center [795, 449] width 305 height 80
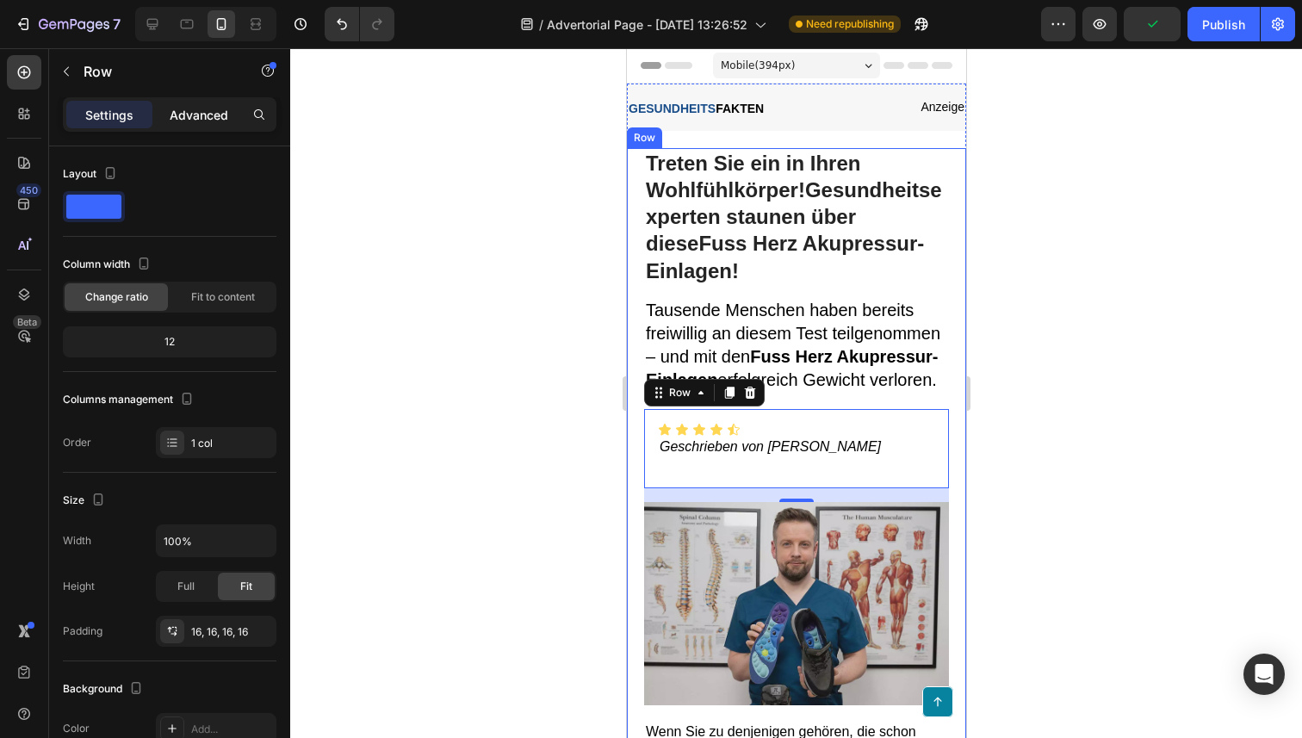
click at [189, 115] on p "Advanced" at bounding box center [199, 115] width 59 height 18
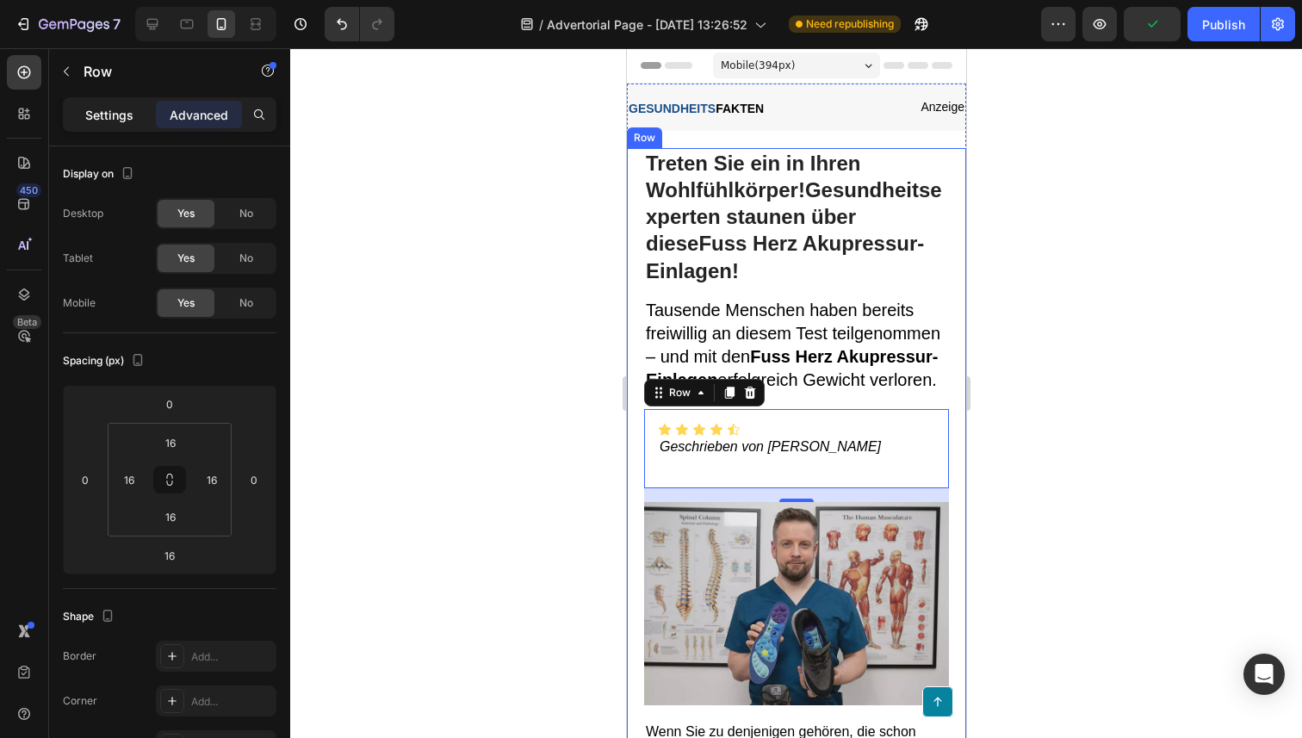
click at [111, 120] on p "Settings" at bounding box center [109, 115] width 48 height 18
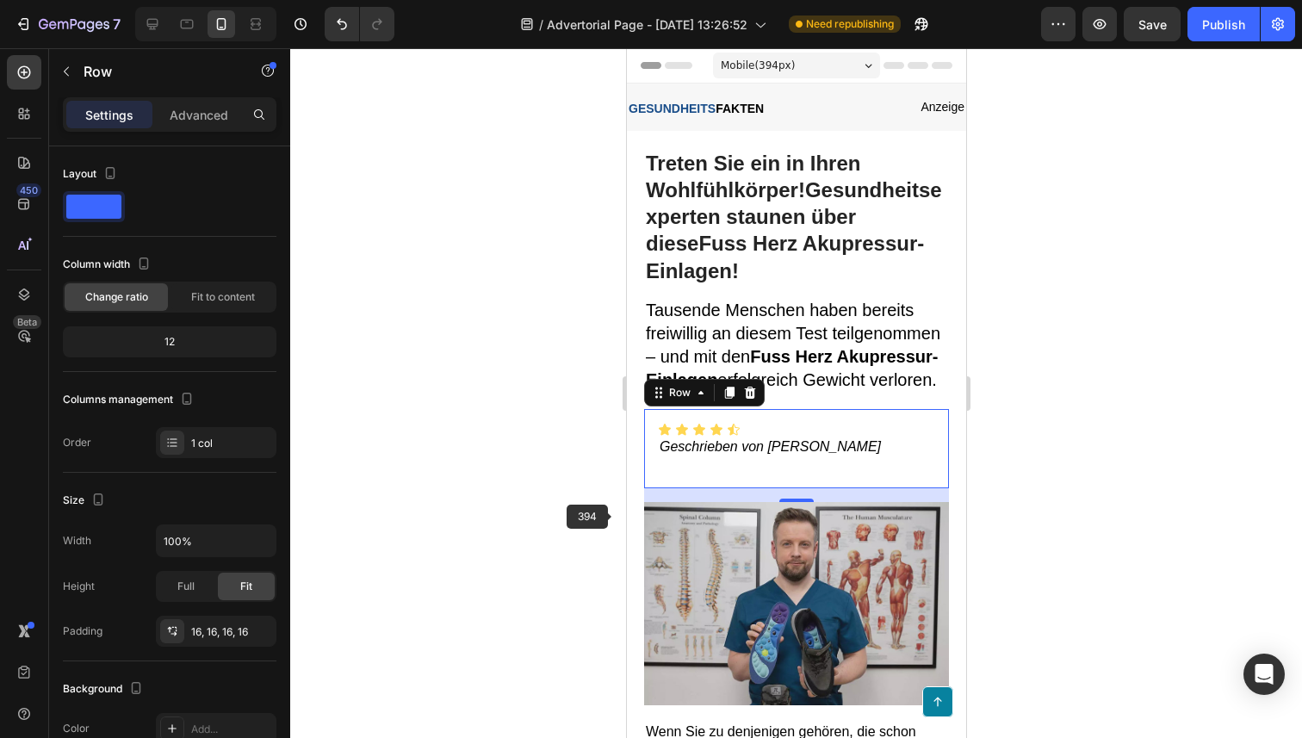
click at [573, 438] on div at bounding box center [796, 393] width 1012 height 690
click at [647, 447] on div "Icon Icon Icon Icon Icon Icon List Geschrieben von [PERSON_NAME] Text Block Row…" at bounding box center [795, 449] width 305 height 80
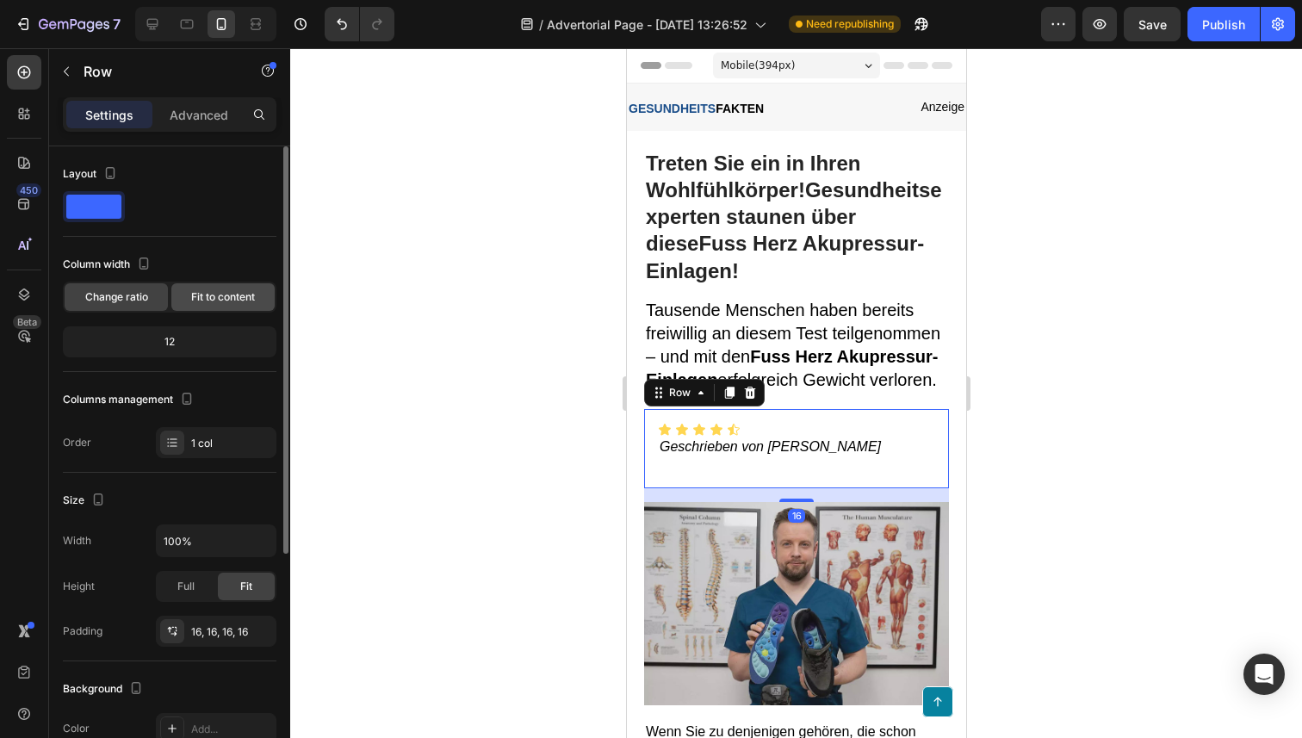
click at [211, 301] on span "Fit to content" at bounding box center [223, 296] width 64 height 15
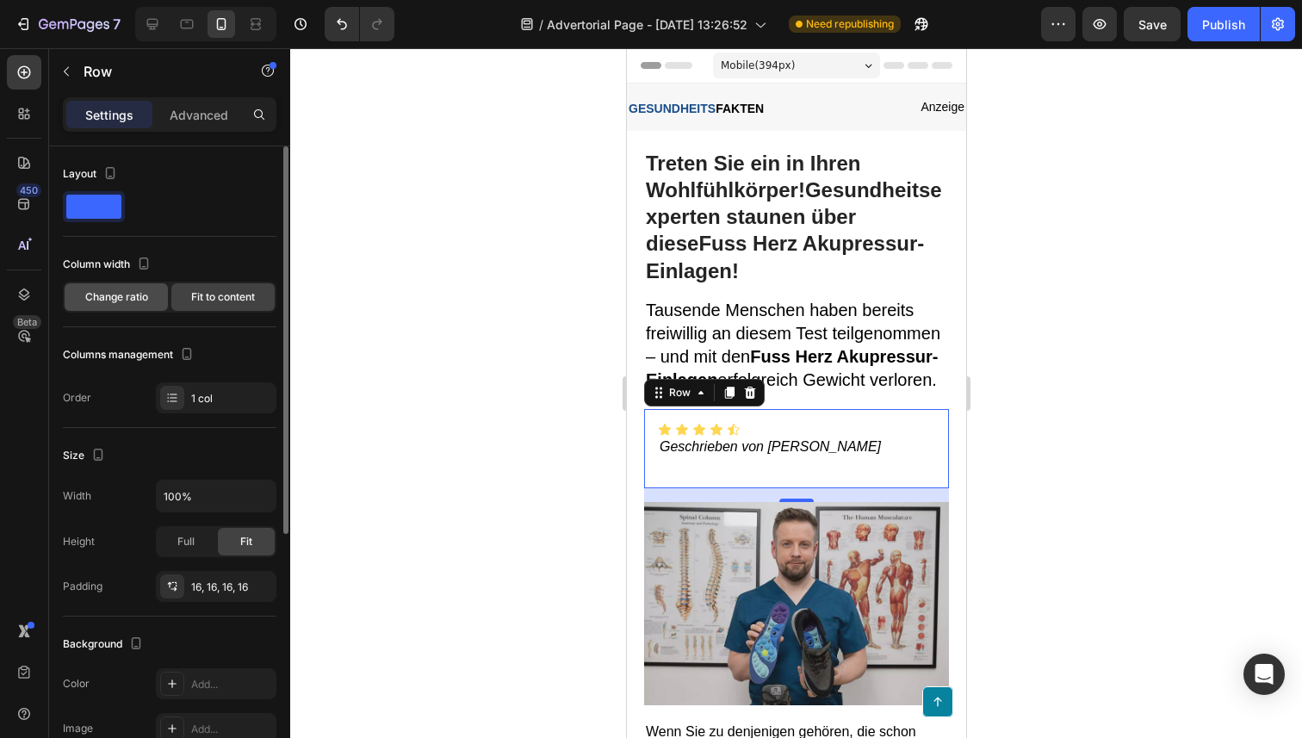
click at [110, 300] on span "Change ratio" at bounding box center [116, 296] width 63 height 15
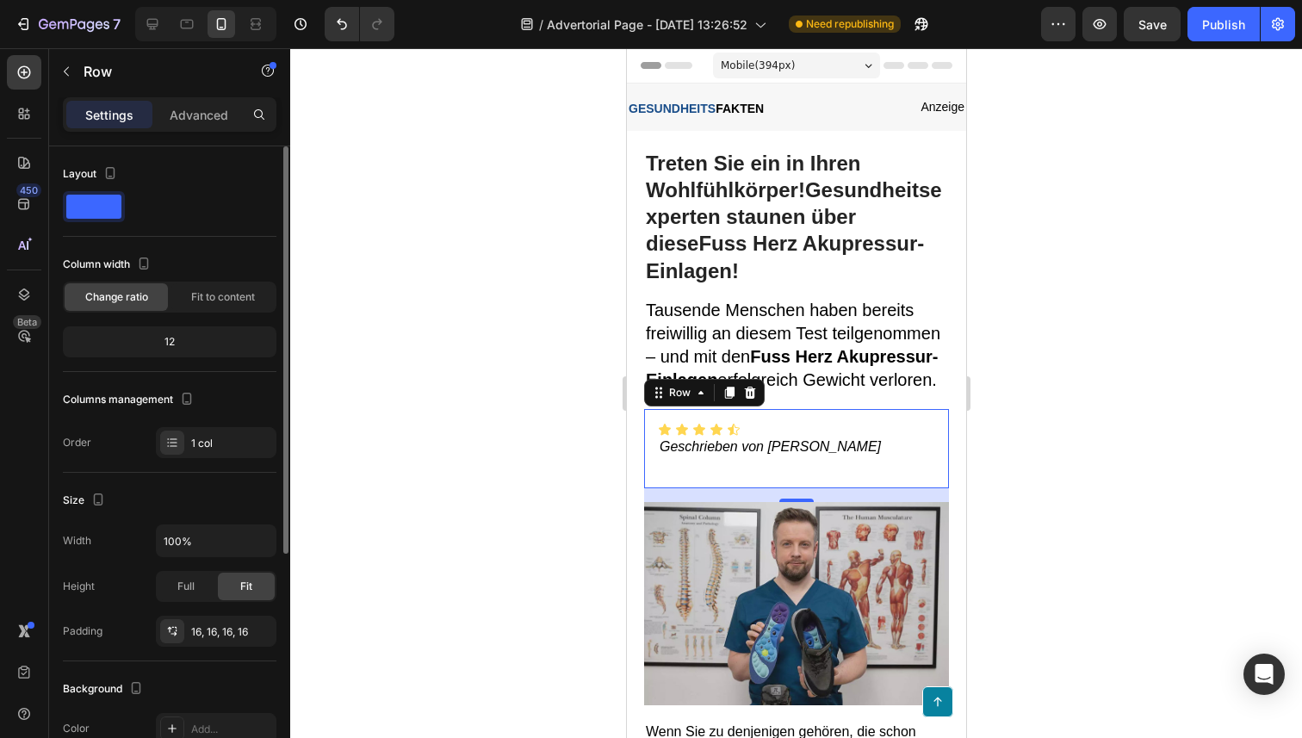
click at [165, 336] on div "12" at bounding box center [169, 342] width 207 height 24
click at [87, 201] on span at bounding box center [93, 207] width 55 height 24
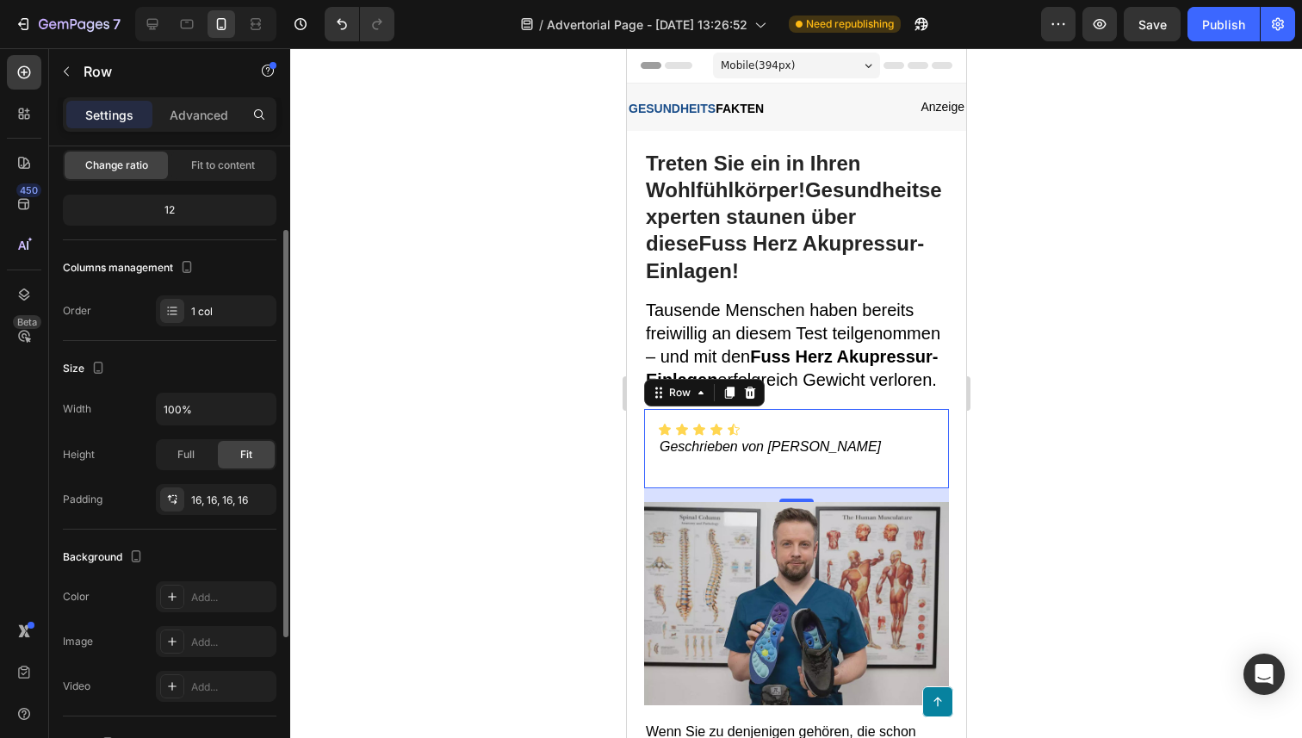
scroll to position [130, 0]
click at [205, 312] on div "1 col" at bounding box center [231, 313] width 81 height 15
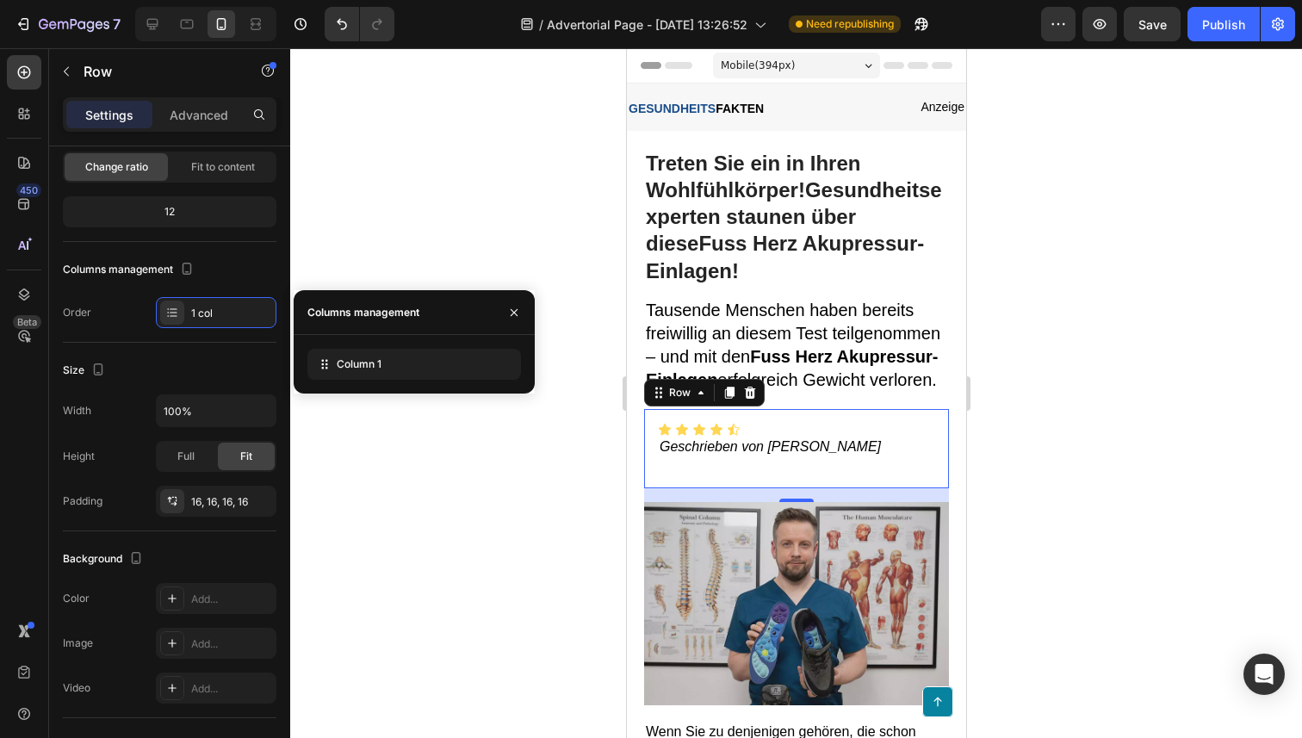
click at [326, 328] on div "Columns management" at bounding box center [360, 312] width 133 height 44
click at [507, 306] on icon "button" at bounding box center [514, 313] width 14 height 14
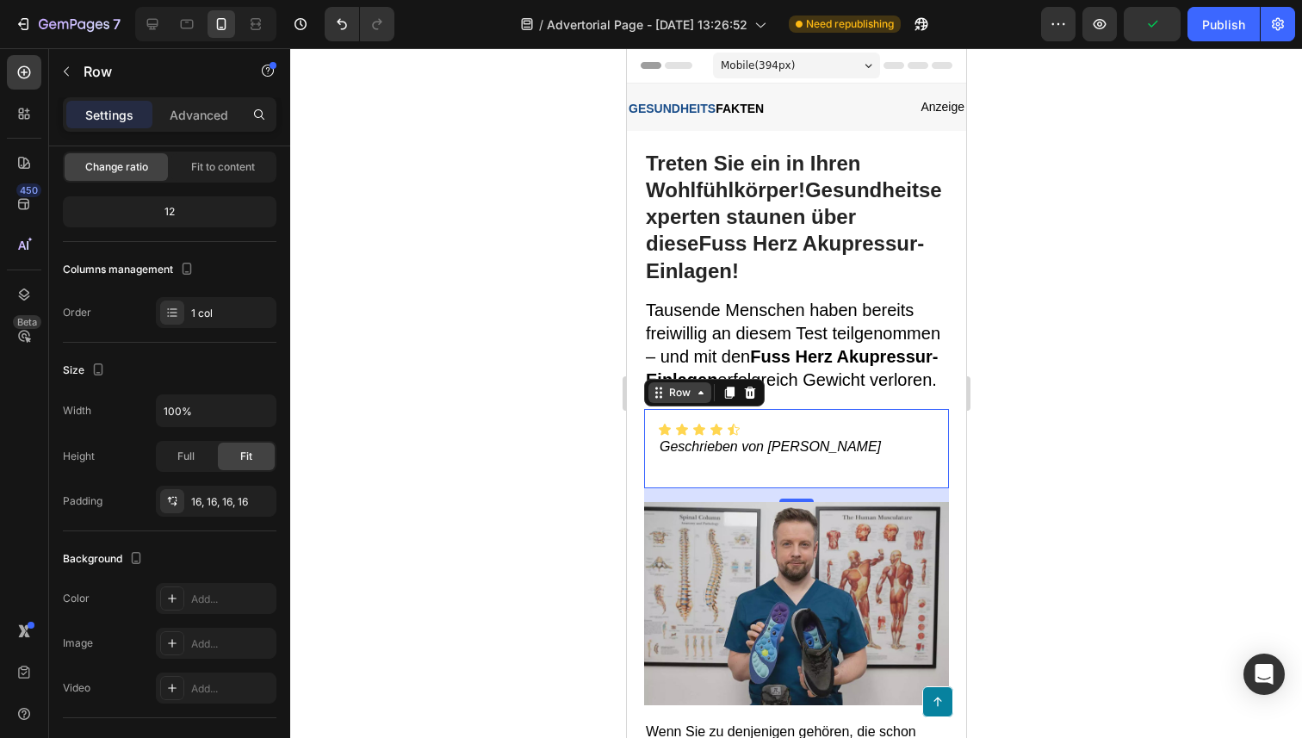
click at [701, 392] on icon at bounding box center [700, 393] width 14 height 14
click at [740, 392] on div at bounding box center [749, 392] width 21 height 21
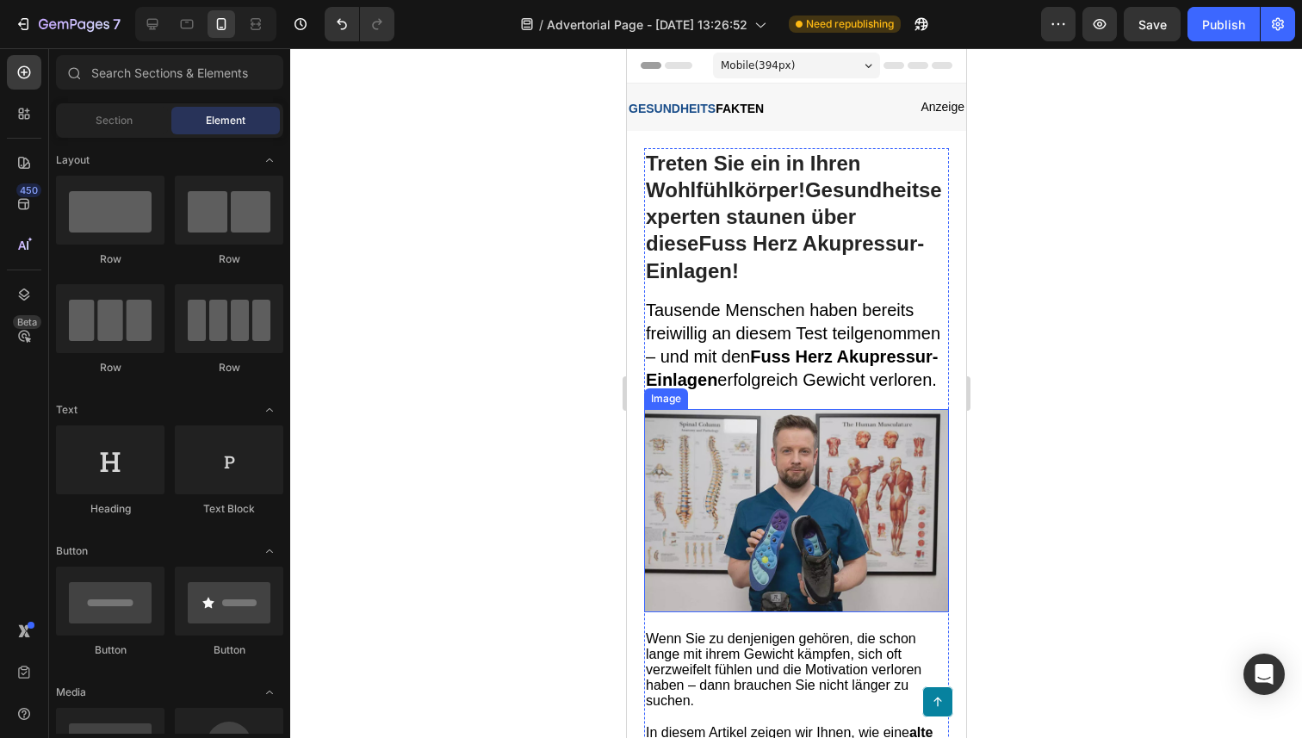
scroll to position [71, 0]
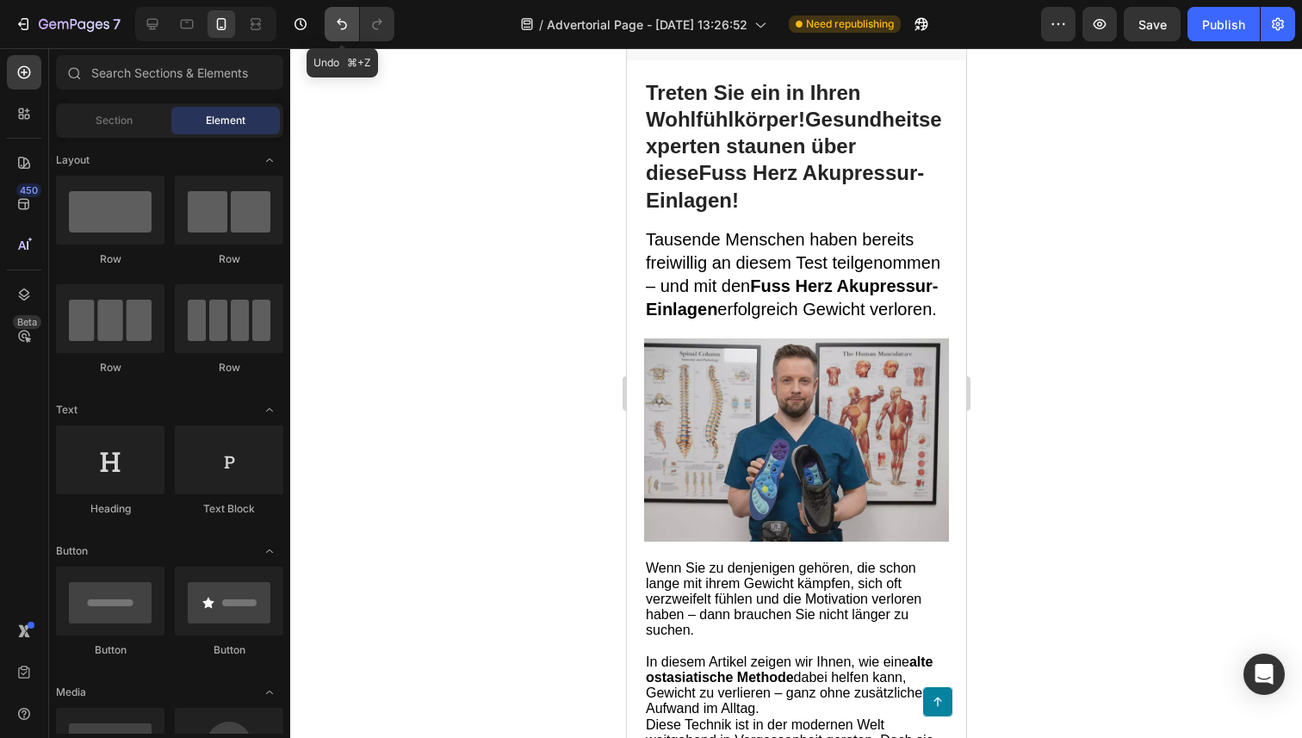
click at [337, 23] on icon "Undo/Redo" at bounding box center [341, 23] width 17 height 17
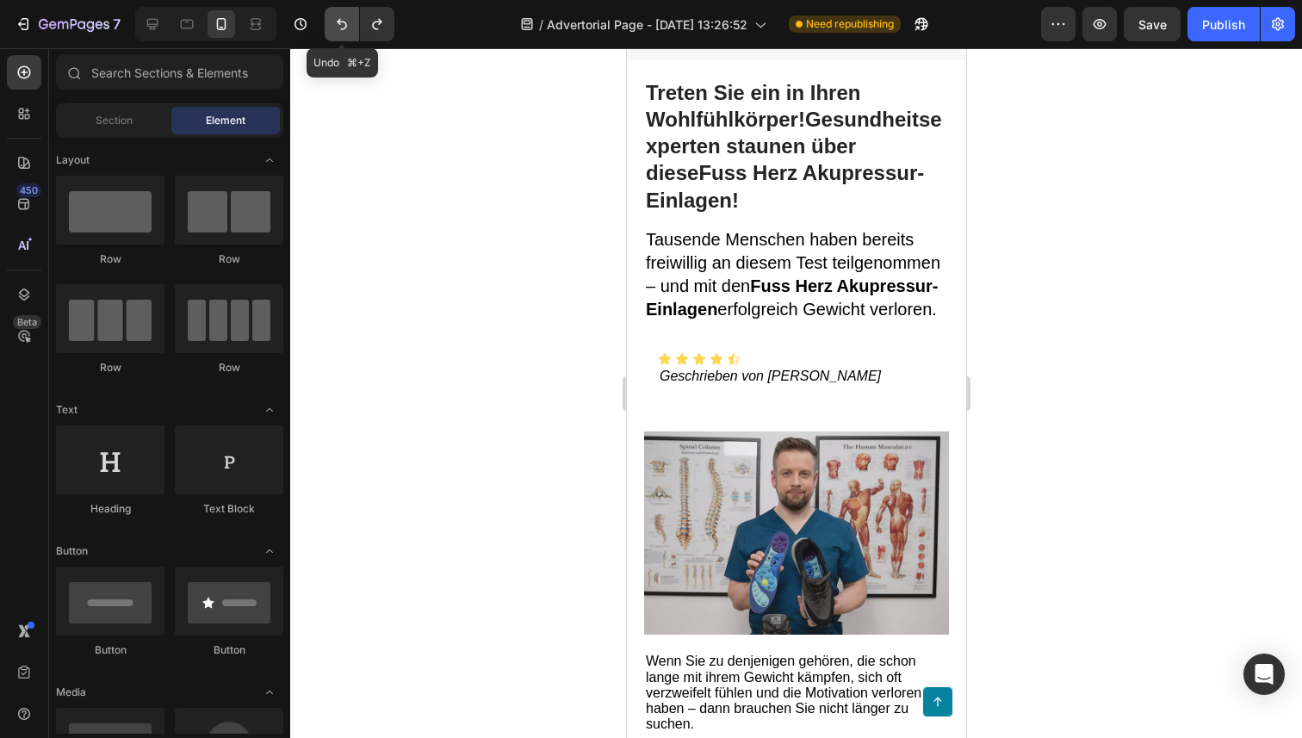
click at [337, 23] on icon "Undo/Redo" at bounding box center [341, 23] width 17 height 17
click at [340, 29] on icon "Undo/Redo" at bounding box center [341, 23] width 17 height 17
click at [345, 33] on button "Undo/Redo" at bounding box center [342, 24] width 34 height 34
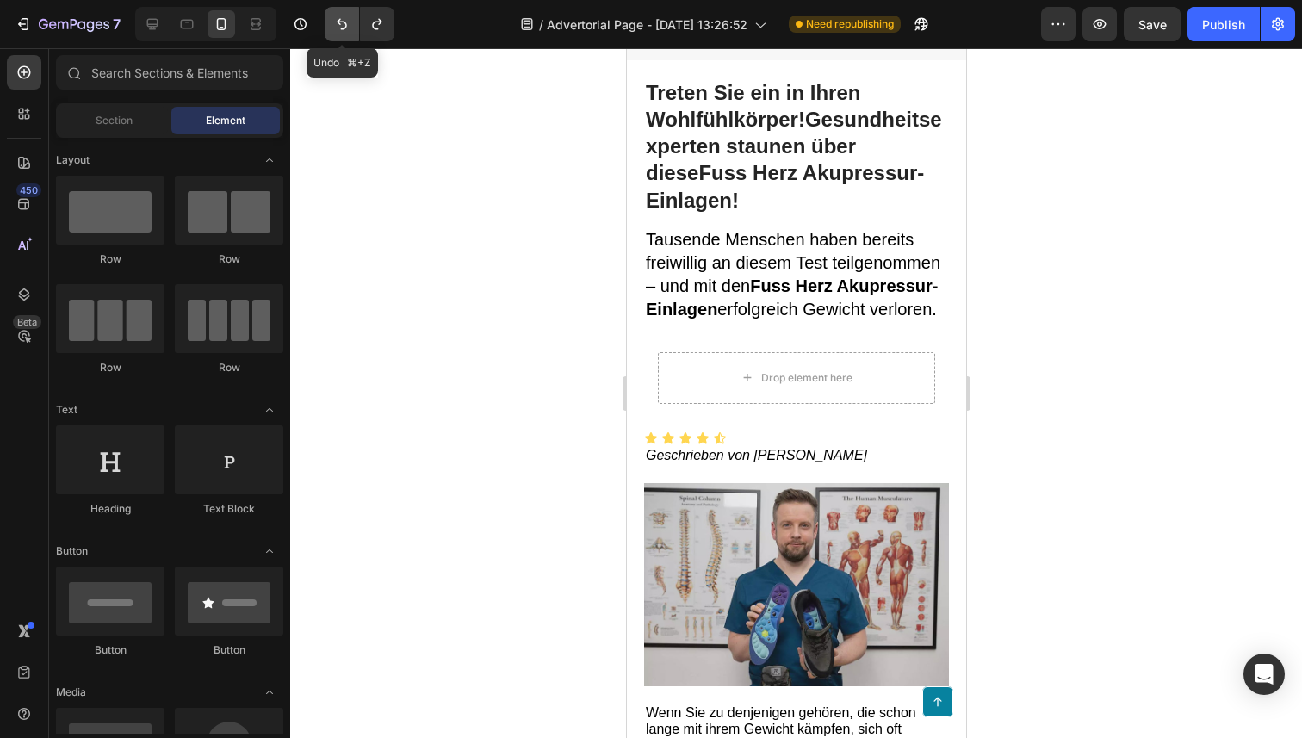
click at [344, 28] on icon "Undo/Redo" at bounding box center [342, 24] width 10 height 11
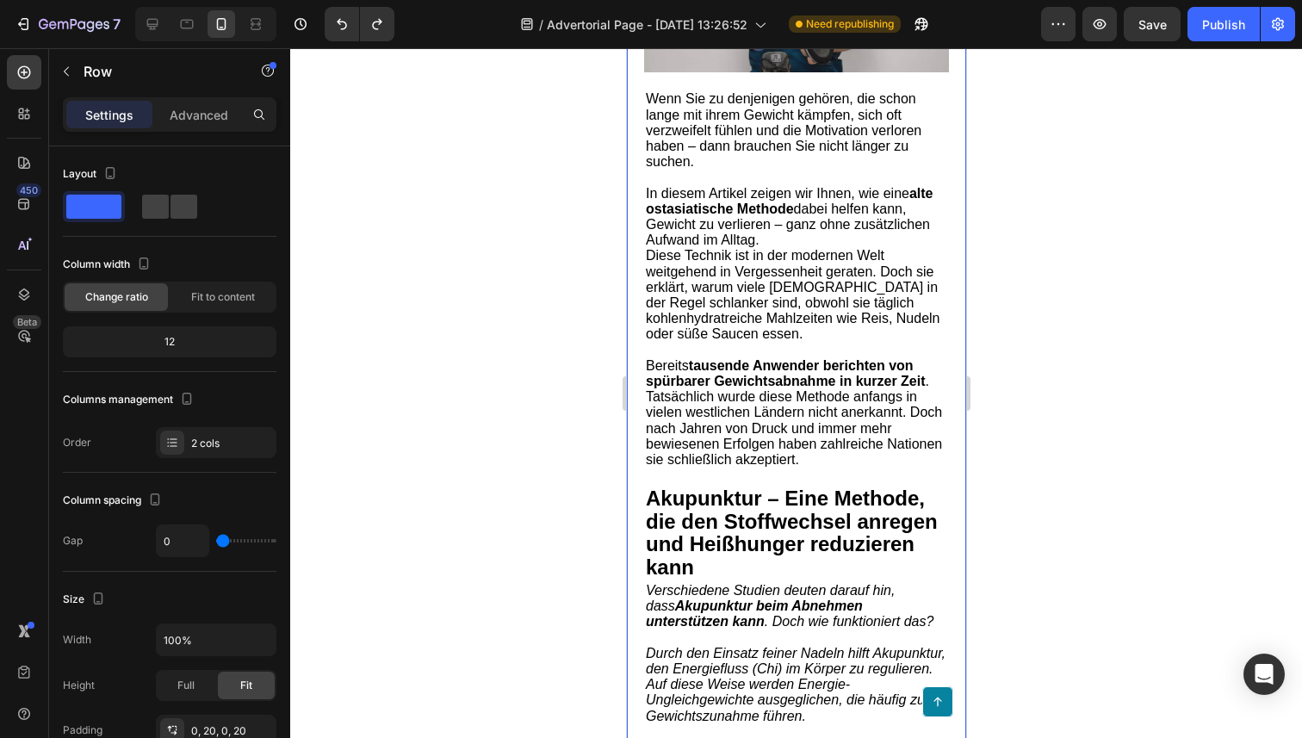
scroll to position [499, 0]
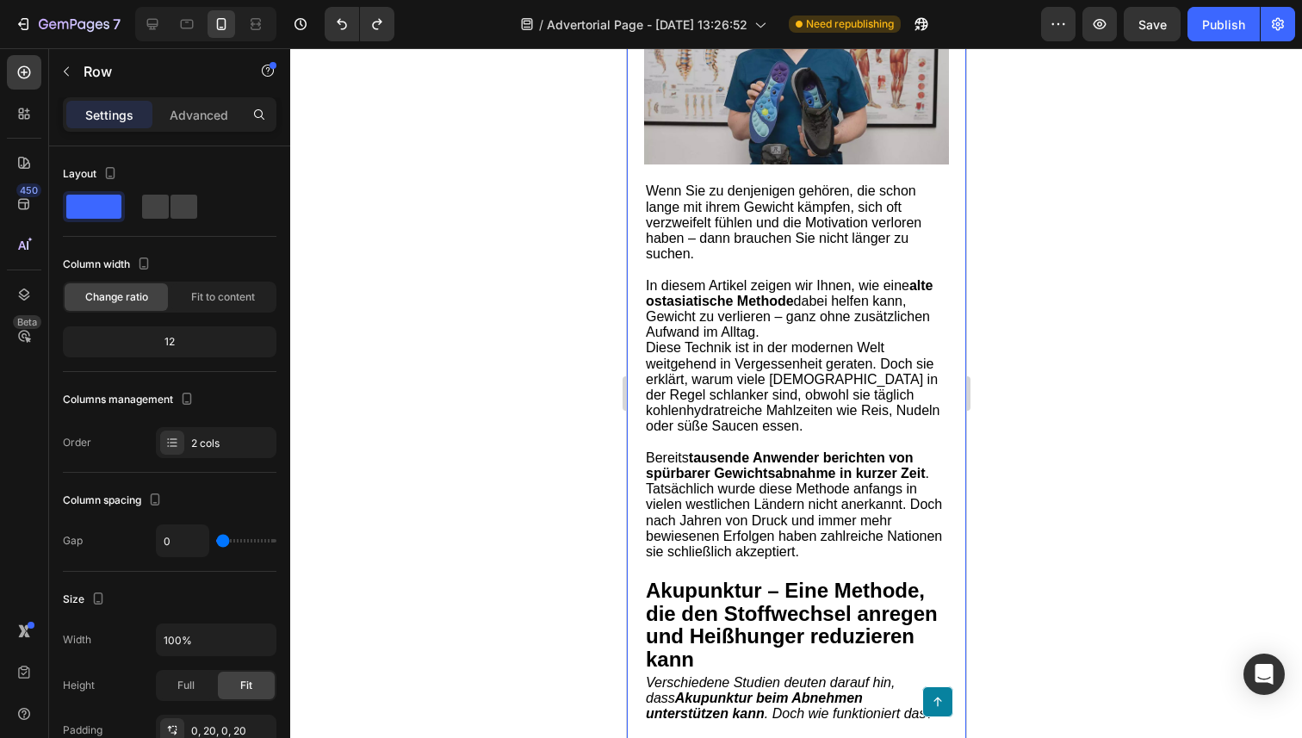
click at [783, 430] on span "Diese Technik ist in der modernen Welt weitgehend in Vergessenheit geraten. Doc…" at bounding box center [792, 386] width 294 height 93
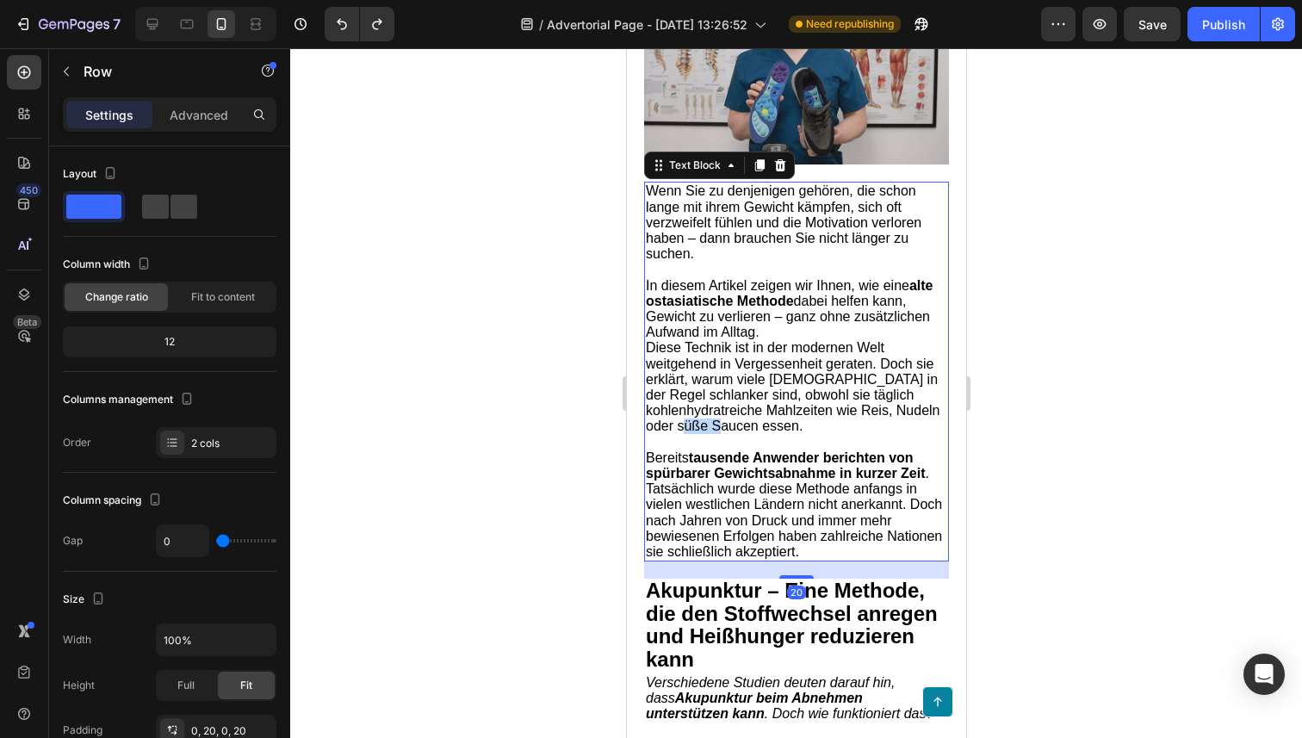
click at [783, 430] on span "Diese Technik ist in der modernen Welt weitgehend in Vergessenheit geraten. Doc…" at bounding box center [792, 386] width 294 height 93
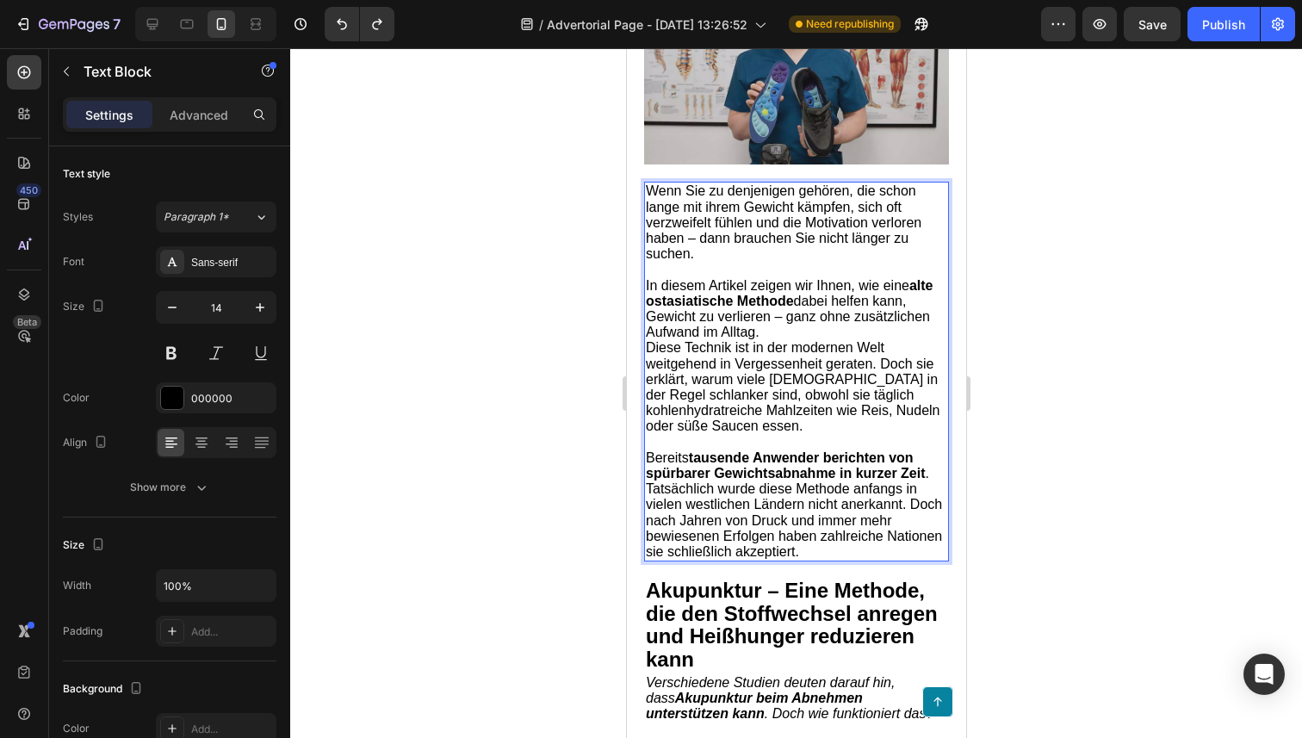
click at [822, 527] on span "Bereits tausende Anwender berichten von spürbarer Gewichtsabnahme in kurzer Zei…" at bounding box center [793, 504] width 296 height 108
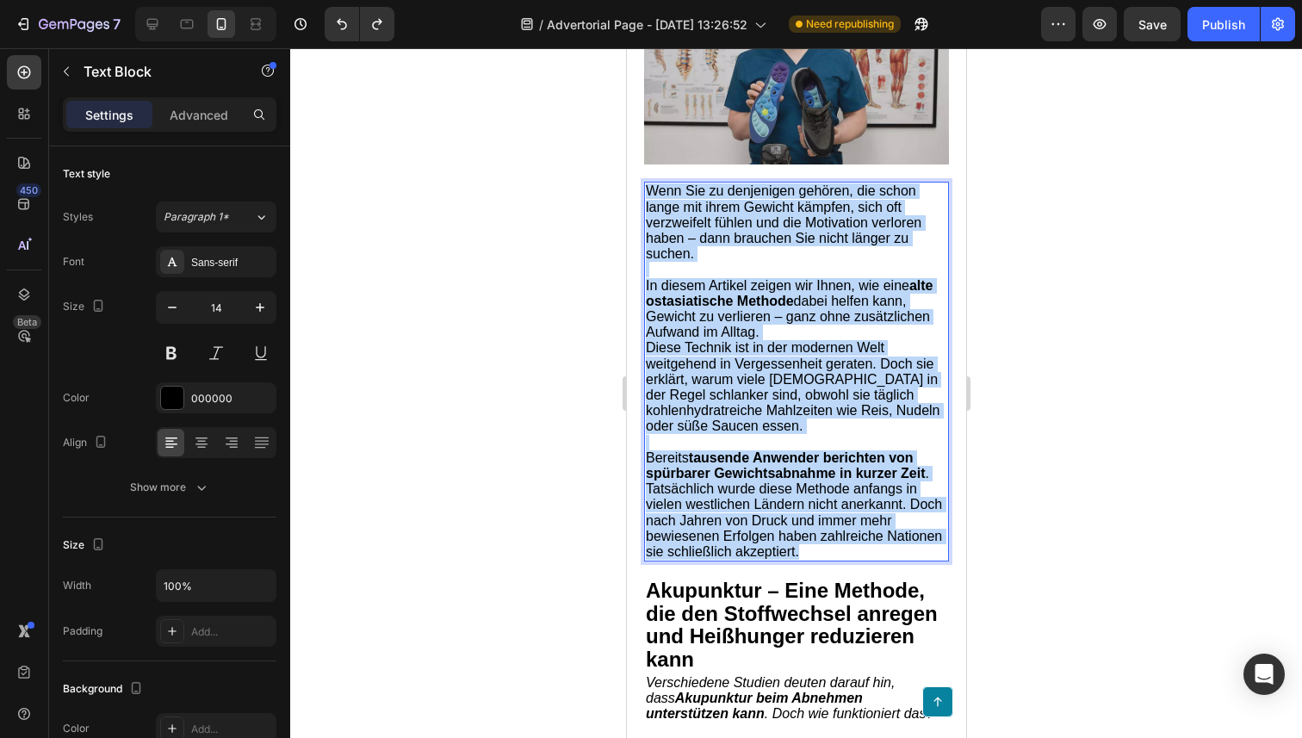
drag, startPoint x: 822, startPoint y: 555, endPoint x: 643, endPoint y: 194, distance: 403.5
click at [643, 194] on div "Wenn Sie zu denjenigen gehören, die schon lange mit ihrem Gewicht kämpfen, sich…" at bounding box center [795, 372] width 305 height 380
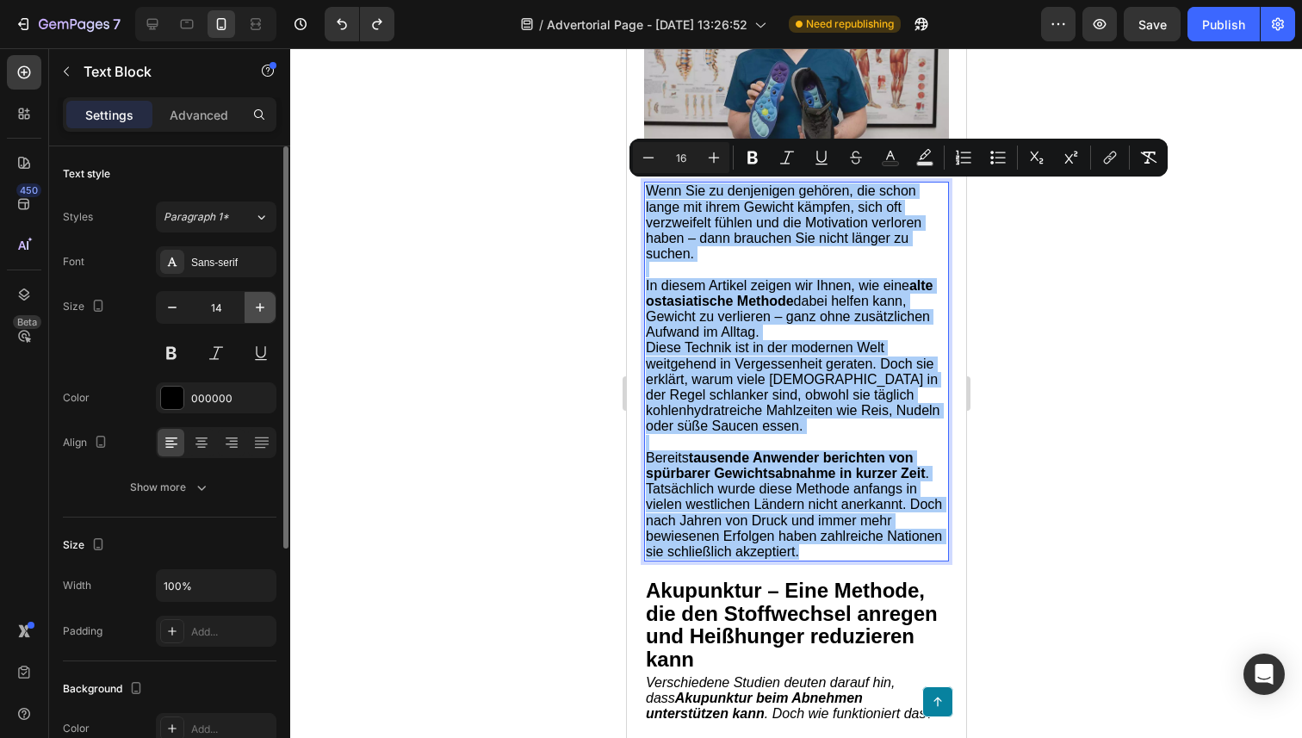
click at [257, 308] on icon "button" at bounding box center [259, 307] width 17 height 17
type input "15"
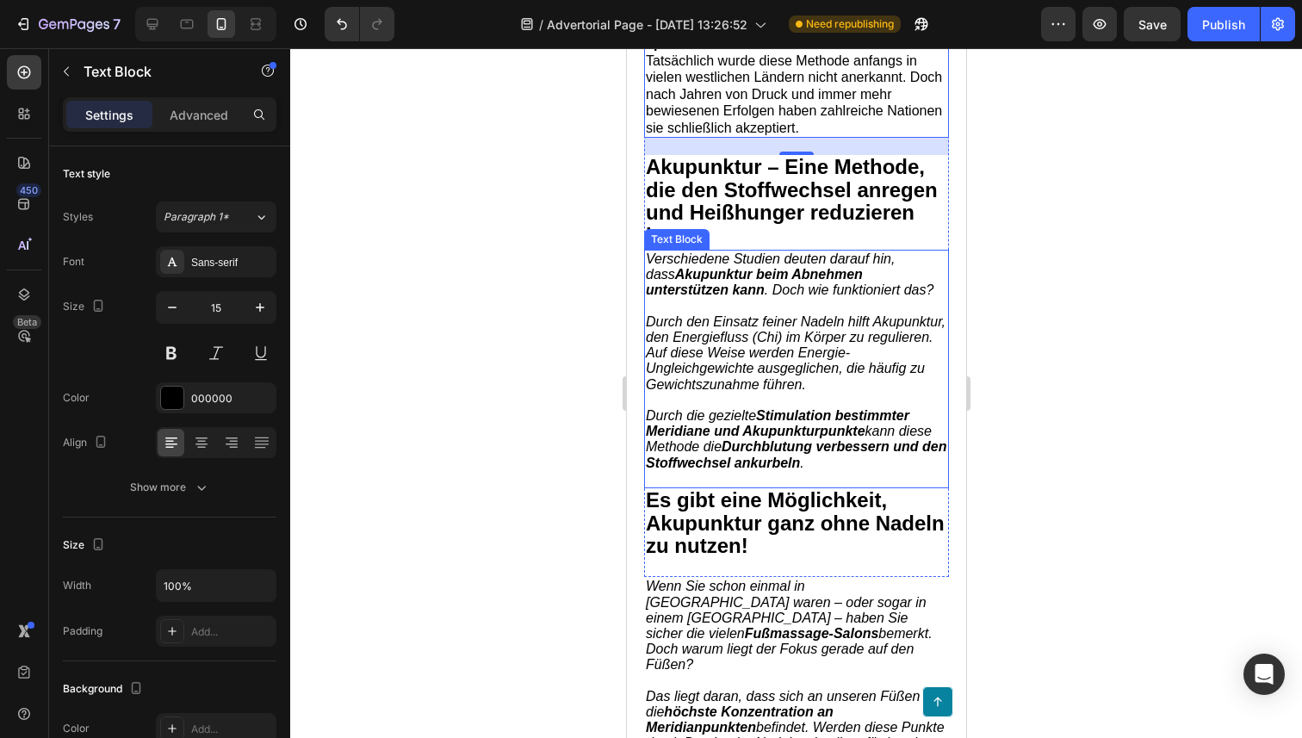
scroll to position [955, 0]
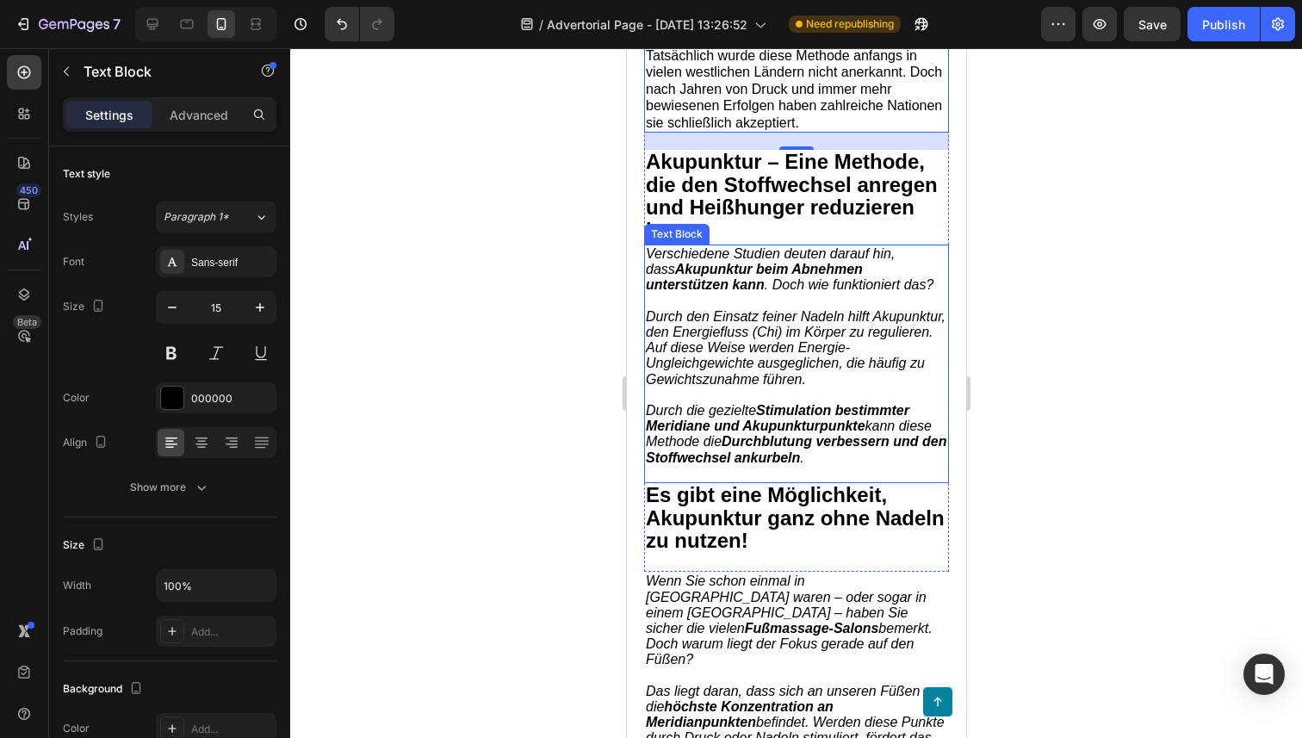
click at [750, 420] on span "Durch die gezielte Stimulation bestimmter Meridiane und Akupunkturpunkte kann d…" at bounding box center [795, 434] width 300 height 62
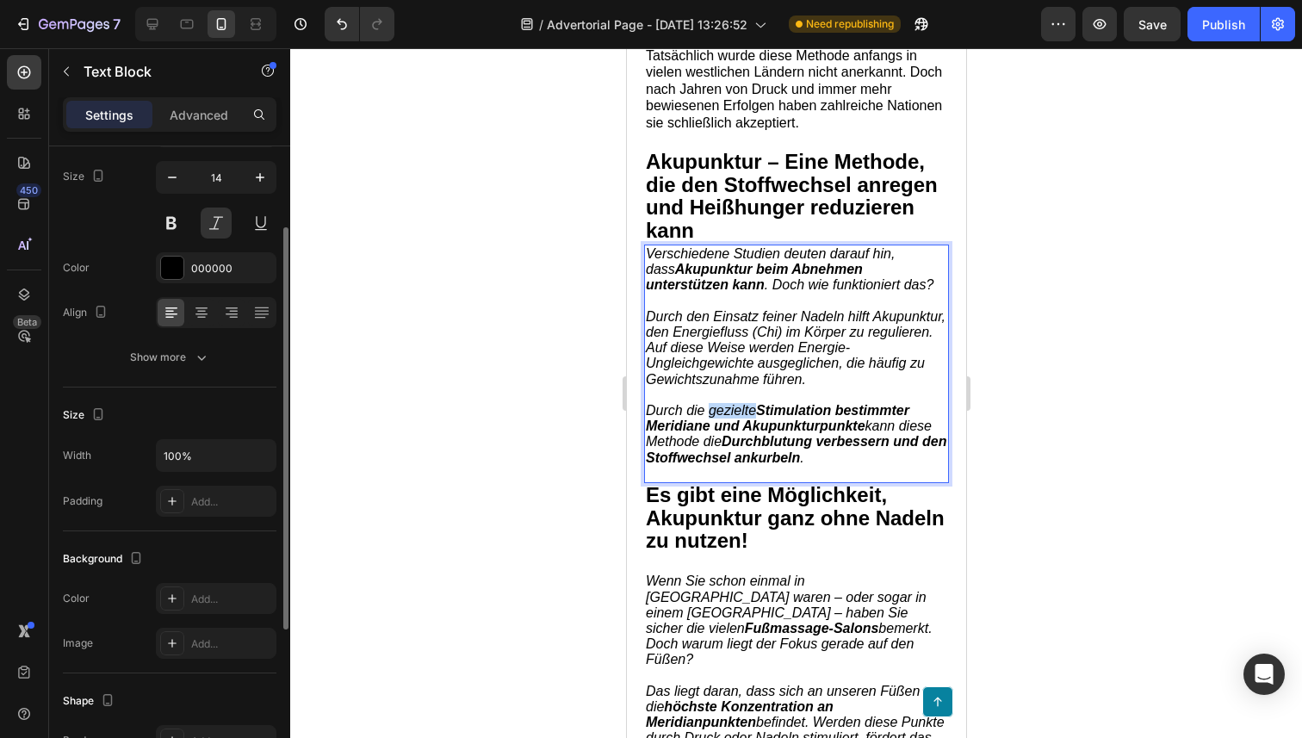
click at [750, 420] on span "Durch die gezielte Stimulation bestimmter Meridiane und Akupunkturpunkte kann d…" at bounding box center [795, 434] width 300 height 62
click at [858, 480] on p "Rich Text Editor. Editing area: main" at bounding box center [795, 473] width 301 height 15
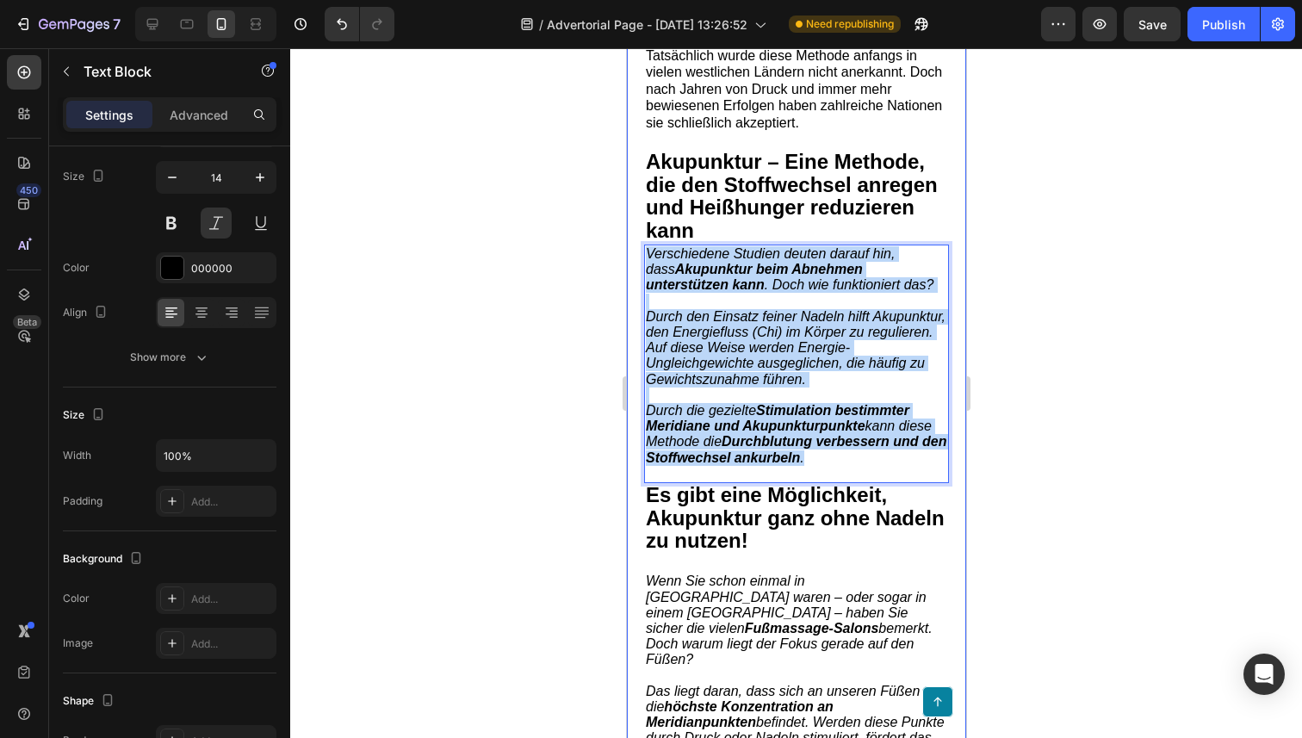
drag, startPoint x: 866, startPoint y: 472, endPoint x: 641, endPoint y: 258, distance: 310.0
click at [641, 258] on div "Treten Sie ein in Ihren Wohlfühlkörper!Gesundheitsexperten staunen über diese F…" at bounding box center [795, 133] width 339 height 1881
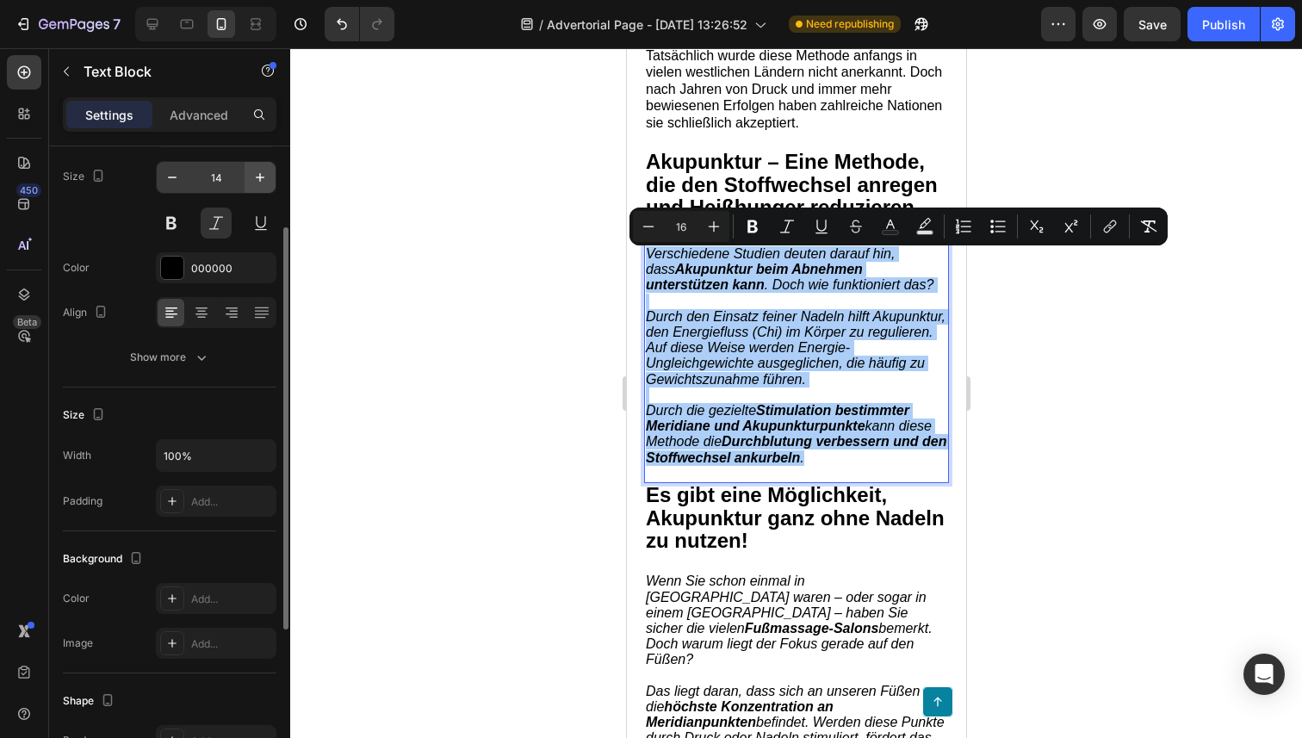
click at [260, 170] on icon "button" at bounding box center [259, 177] width 17 height 17
type input "15"
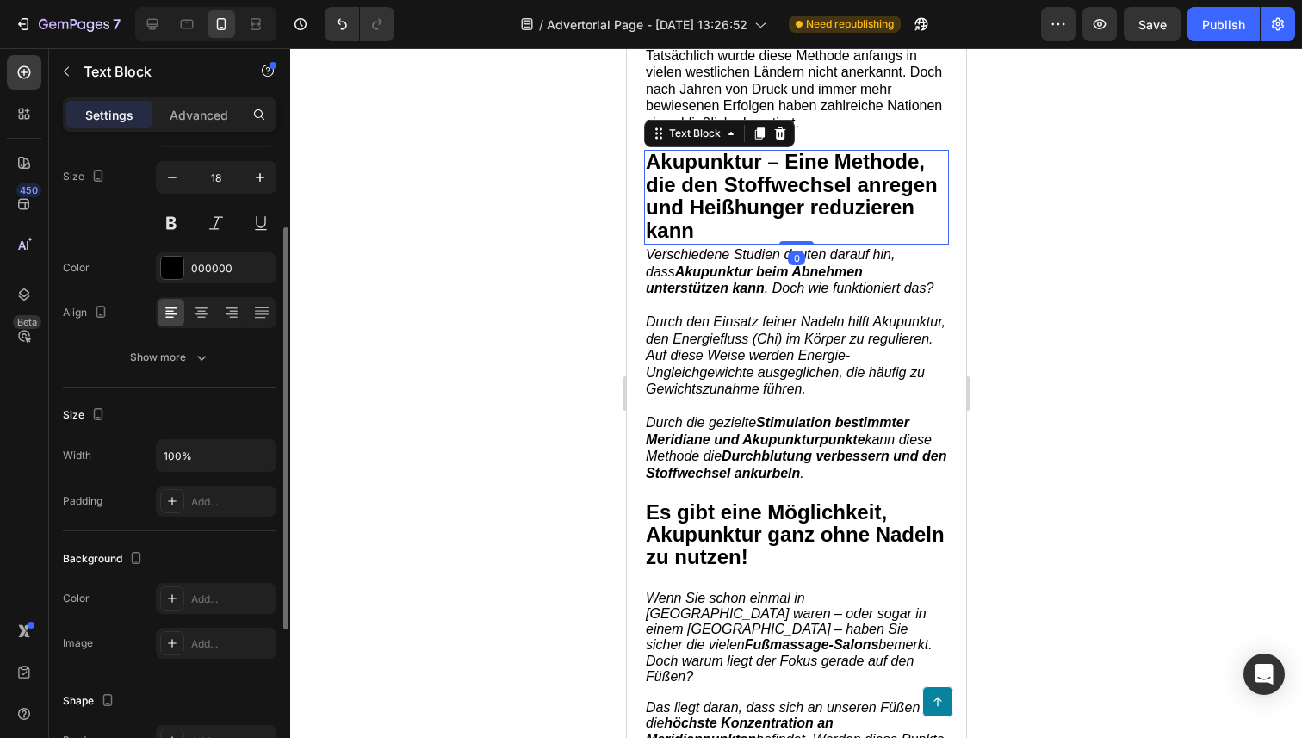
click at [725, 189] on strong "Akupunktur – Eine Methode, die den Stoffwechsel anregen und Heißhunger reduzier…" at bounding box center [791, 195] width 292 height 91
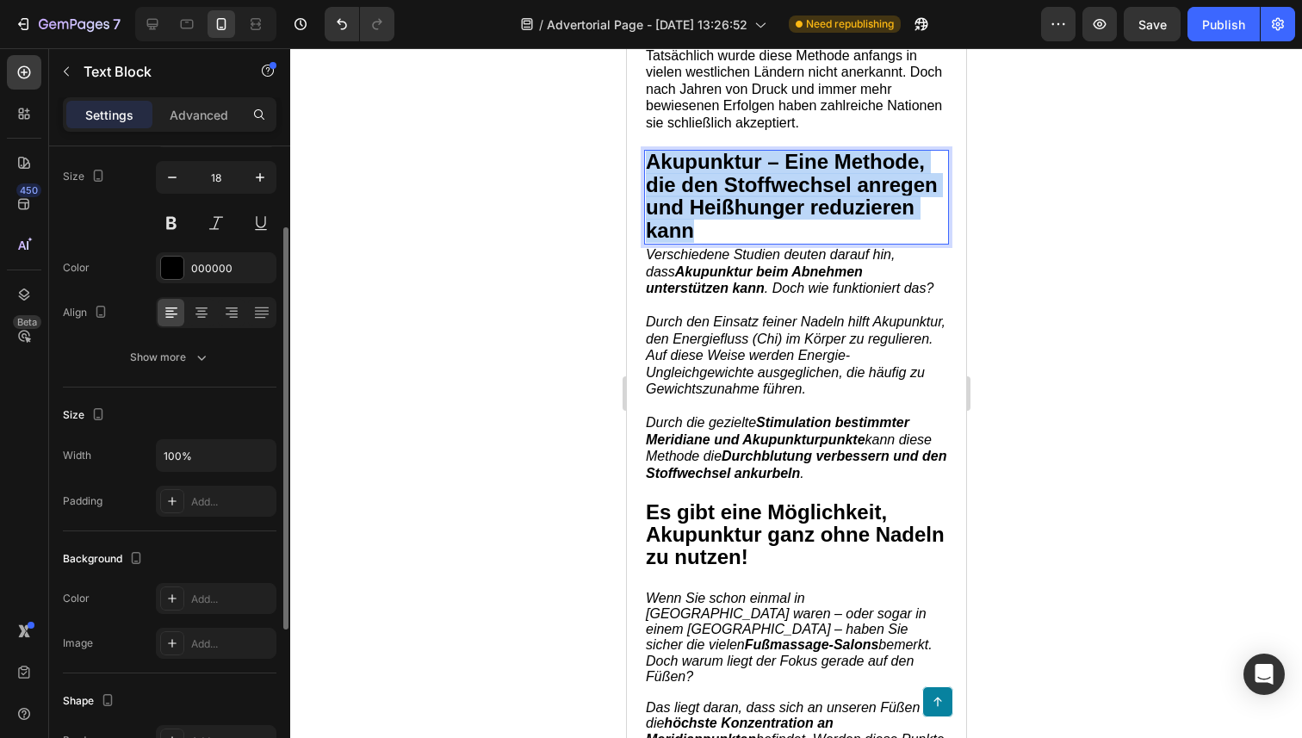
click at [725, 189] on strong "Akupunktur – Eine Methode, die den Stoffwechsel anregen und Heißhunger reduzier…" at bounding box center [791, 195] width 292 height 91
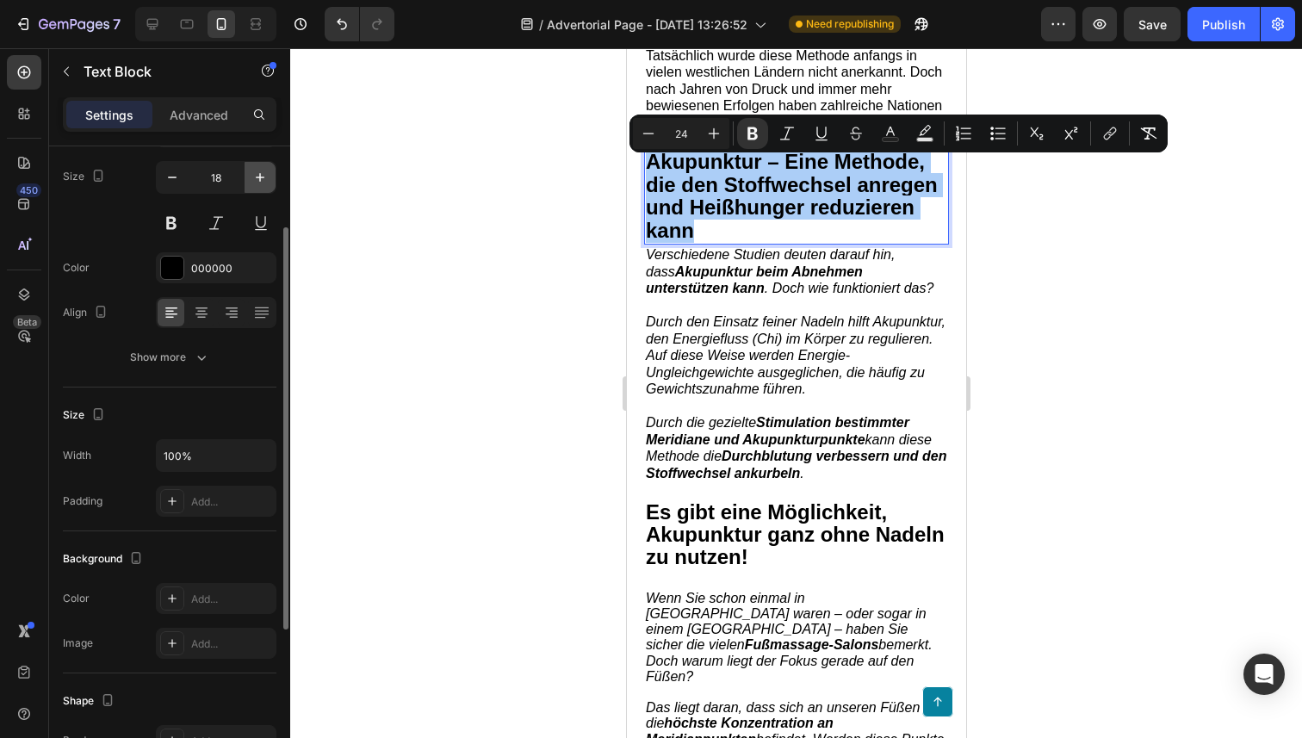
click at [257, 170] on icon "button" at bounding box center [259, 177] width 17 height 17
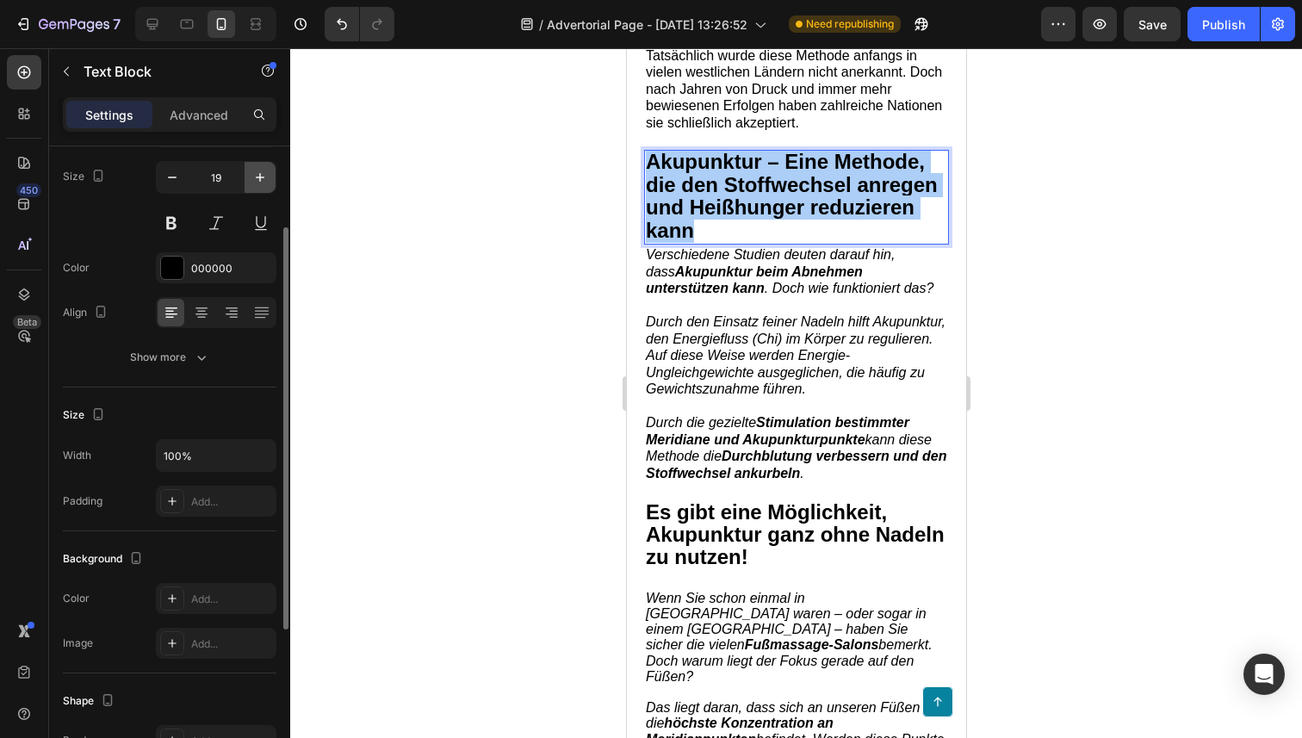
click at [257, 170] on icon "button" at bounding box center [259, 177] width 17 height 17
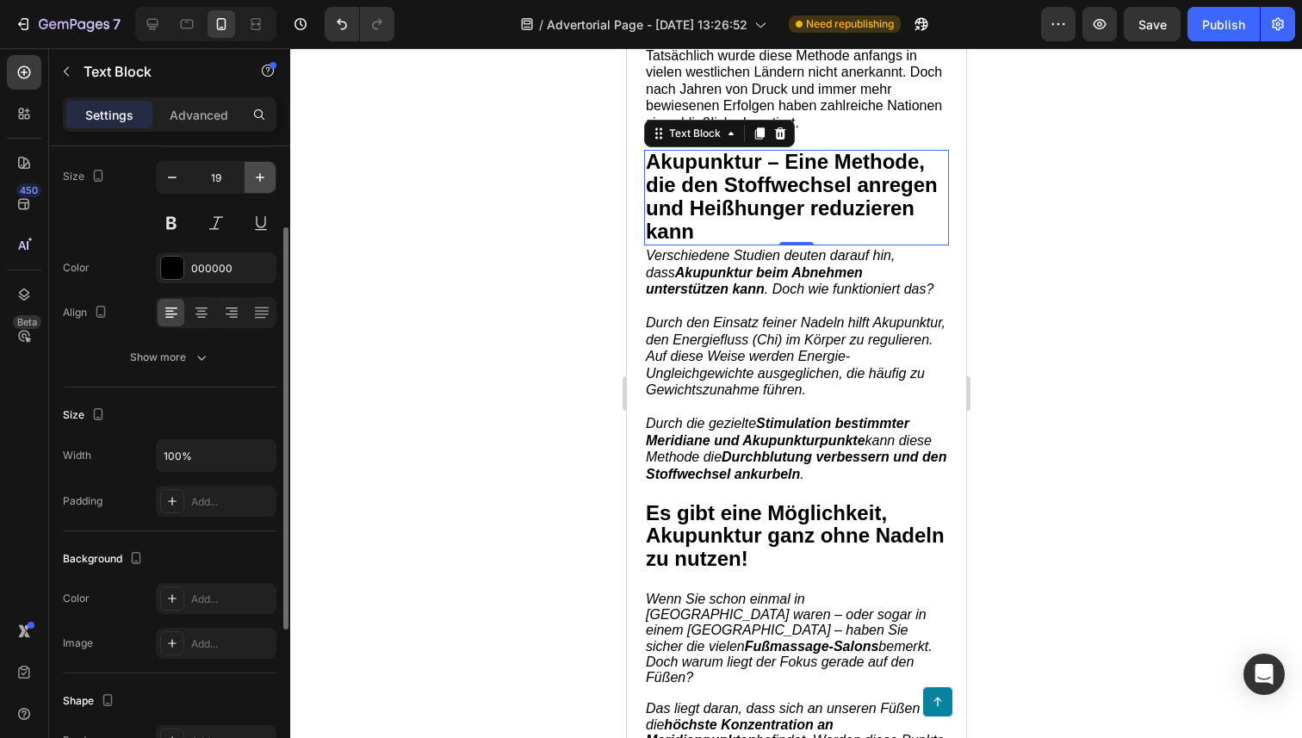
type input "20"
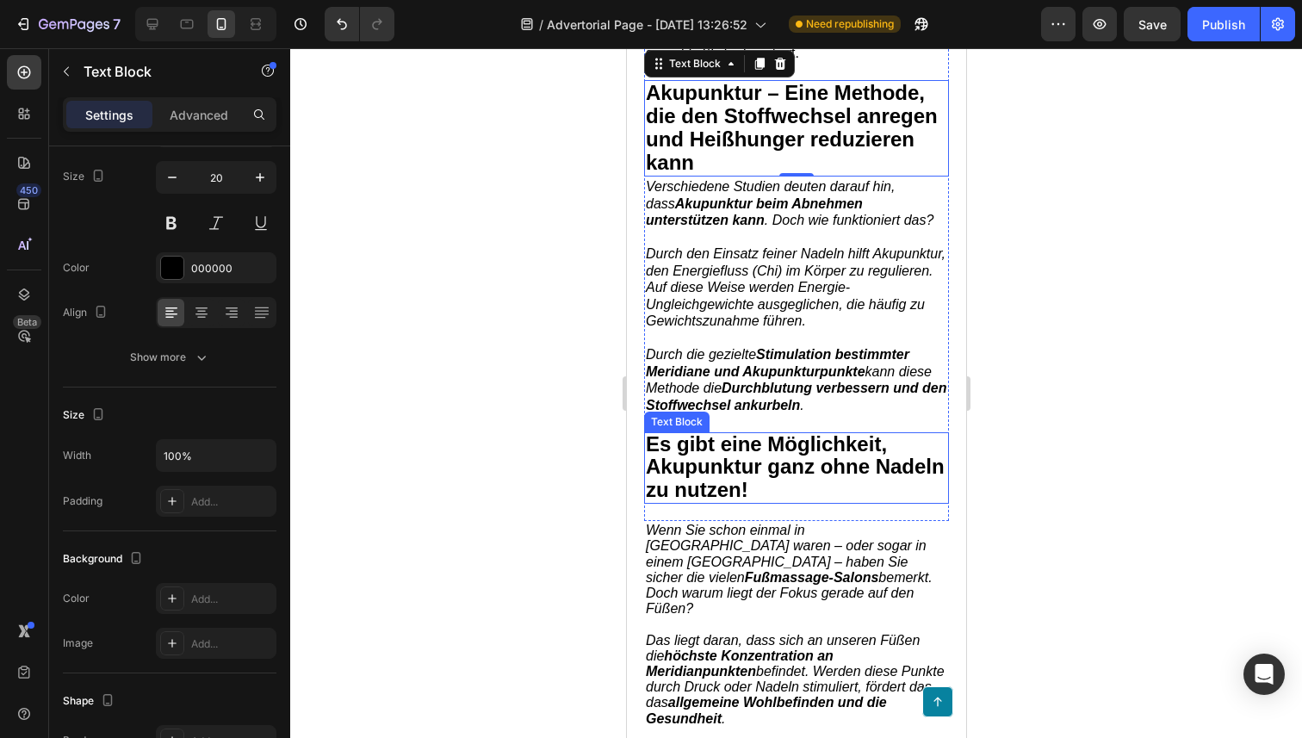
scroll to position [1028, 0]
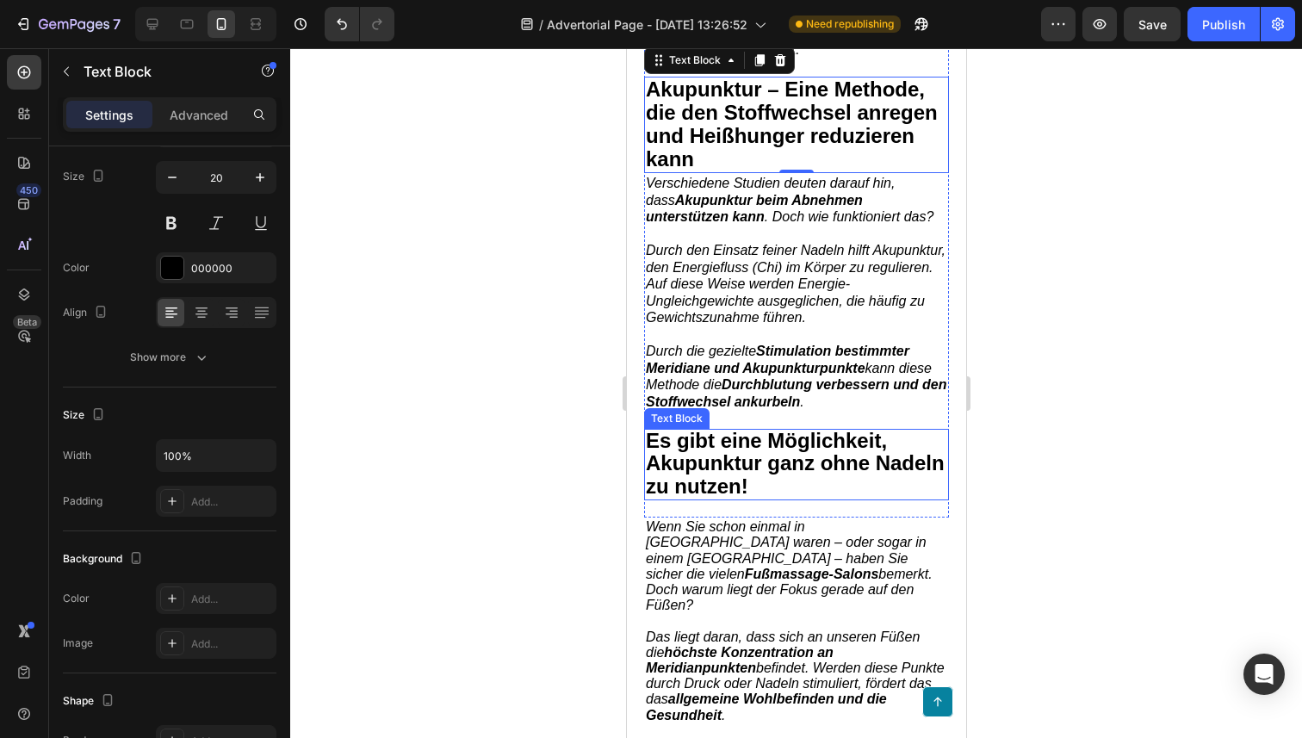
click at [762, 493] on p "Es gibt eine Möglichkeit, Akupunktur ganz ohne Nadeln zu nutzen!" at bounding box center [795, 464] width 301 height 68
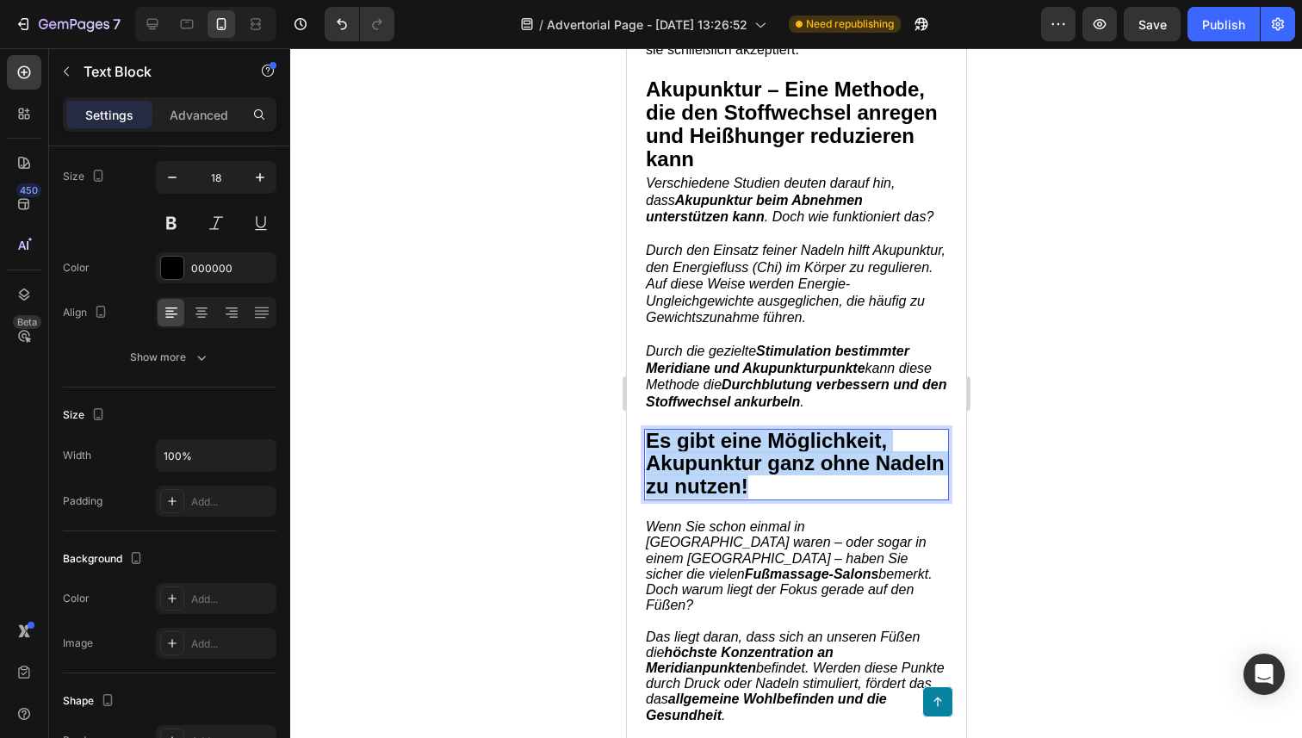
click at [762, 493] on p "Es gibt eine Möglichkeit, Akupunktur ganz ohne Nadeln zu nutzen!" at bounding box center [795, 464] width 301 height 68
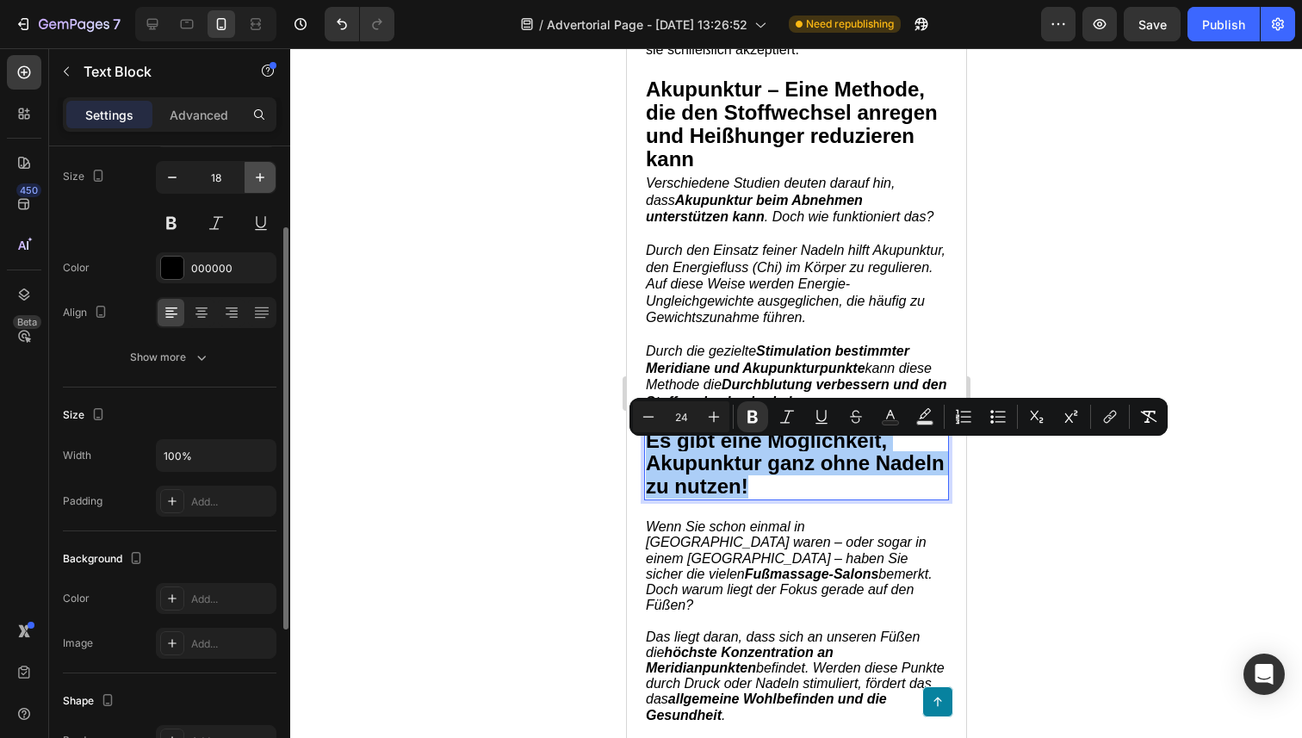
click at [256, 173] on icon "button" at bounding box center [259, 177] width 17 height 17
type input "20"
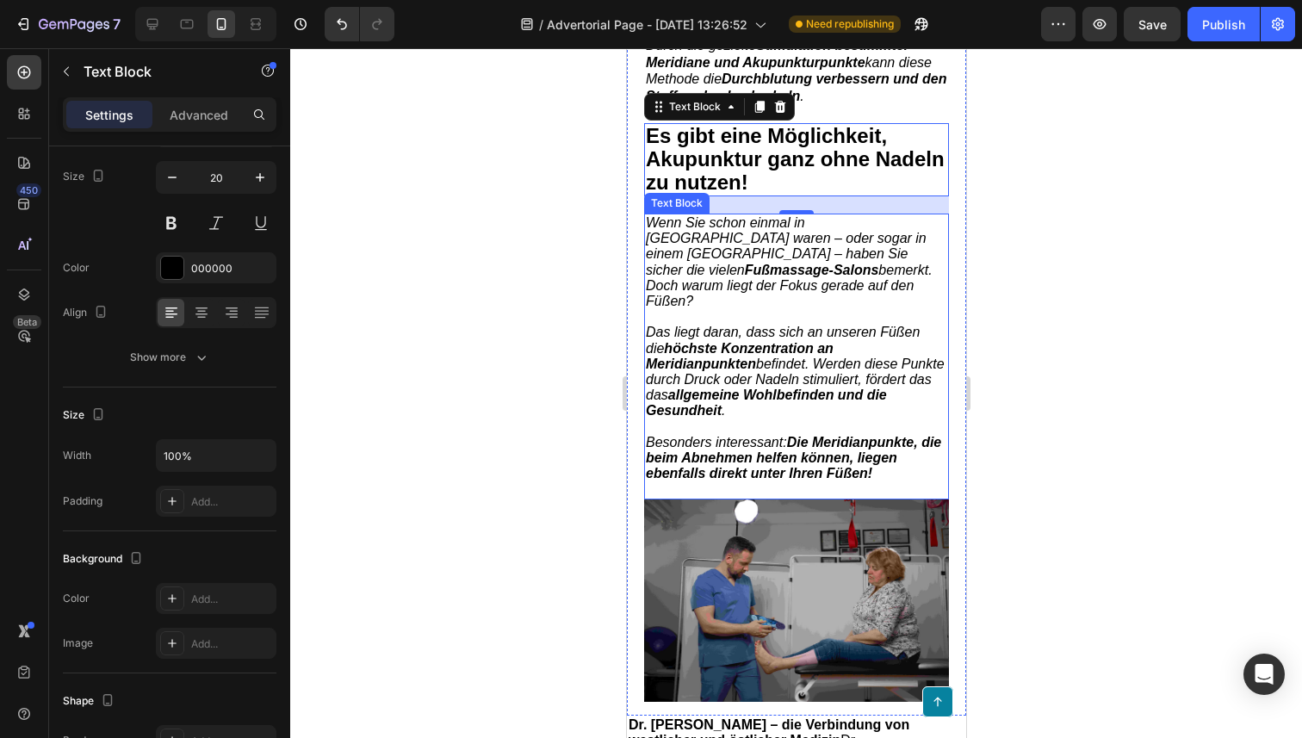
scroll to position [1416, 0]
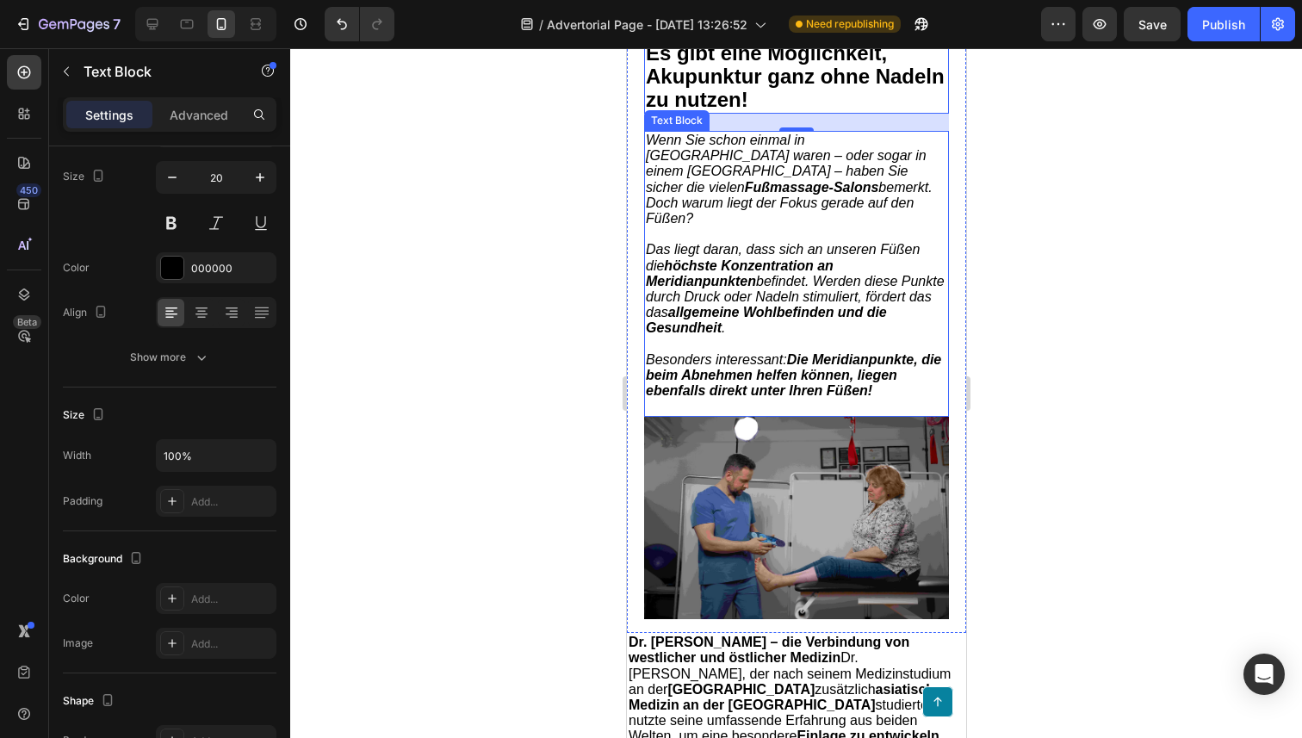
click at [761, 352] on strong "Die Meridianpunkte, die beim Abnehmen helfen können, liegen ebenfalls direkt un…" at bounding box center [792, 375] width 295 height 46
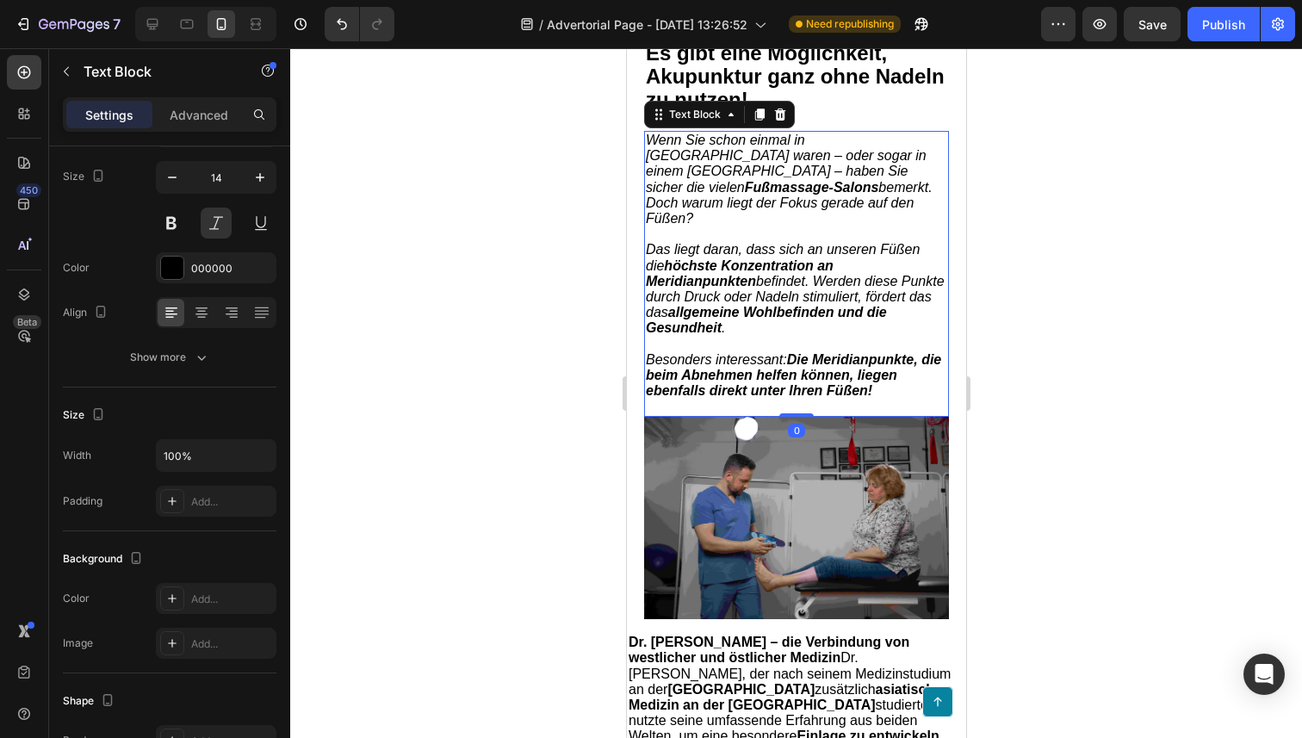
click at [761, 352] on strong "Die Meridianpunkte, die beim Abnehmen helfen können, liegen ebenfalls direkt un…" at bounding box center [792, 375] width 295 height 46
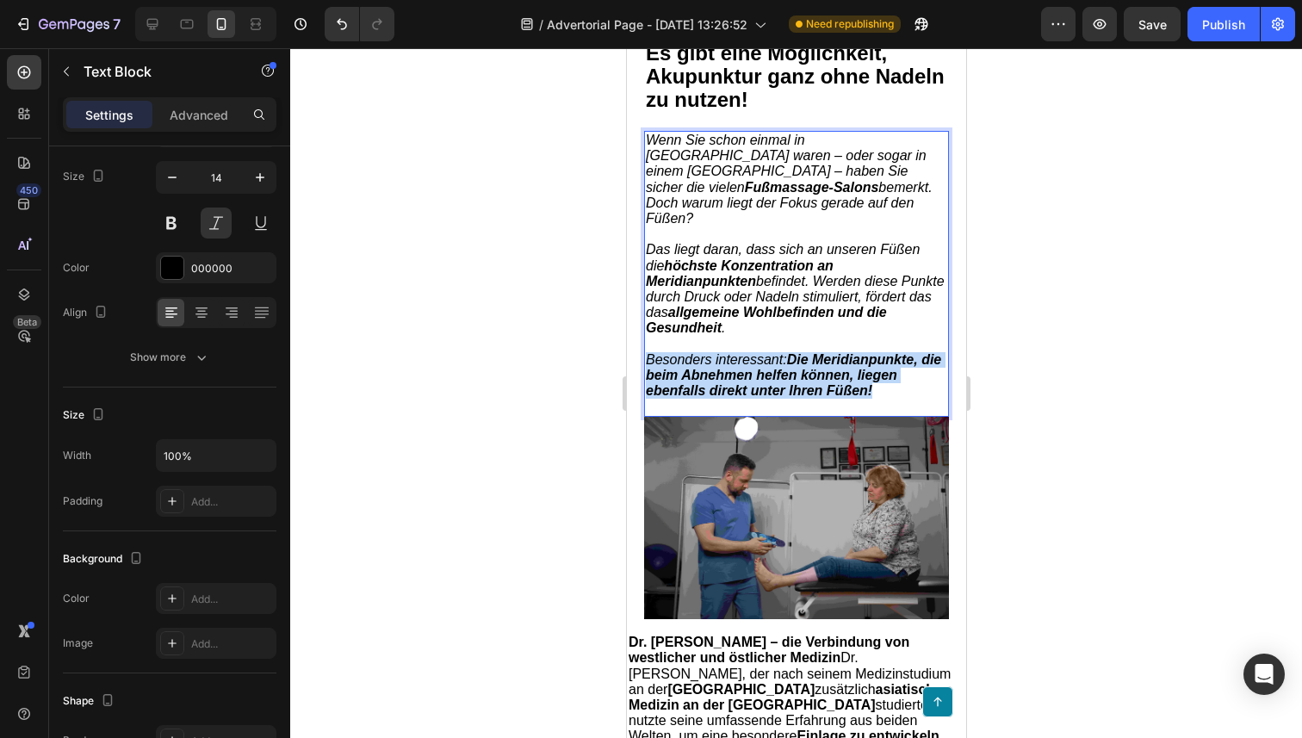
click at [761, 352] on strong "Die Meridianpunkte, die beim Abnehmen helfen können, liegen ebenfalls direkt un…" at bounding box center [792, 375] width 295 height 46
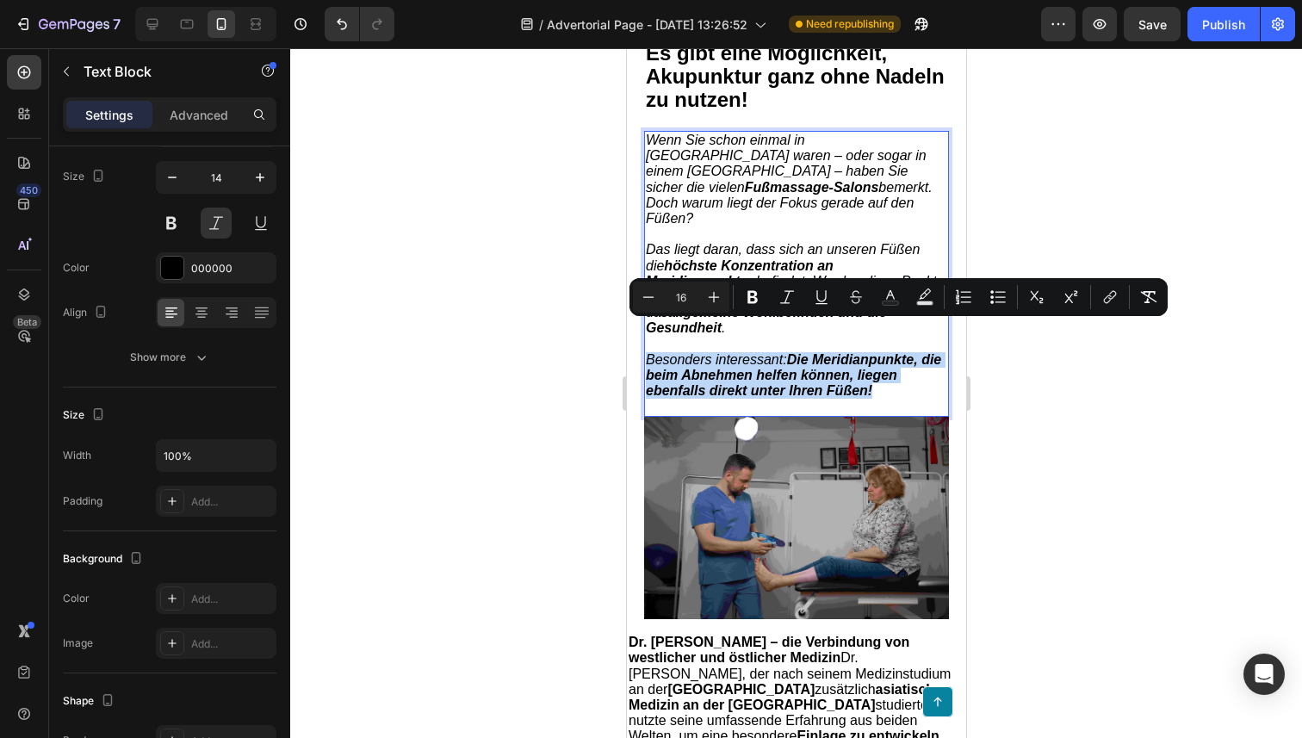
click at [886, 361] on p "Besonders interessant: Die Meridianpunkte, die beim Abnehmen helfen können, lie…" at bounding box center [795, 375] width 301 height 47
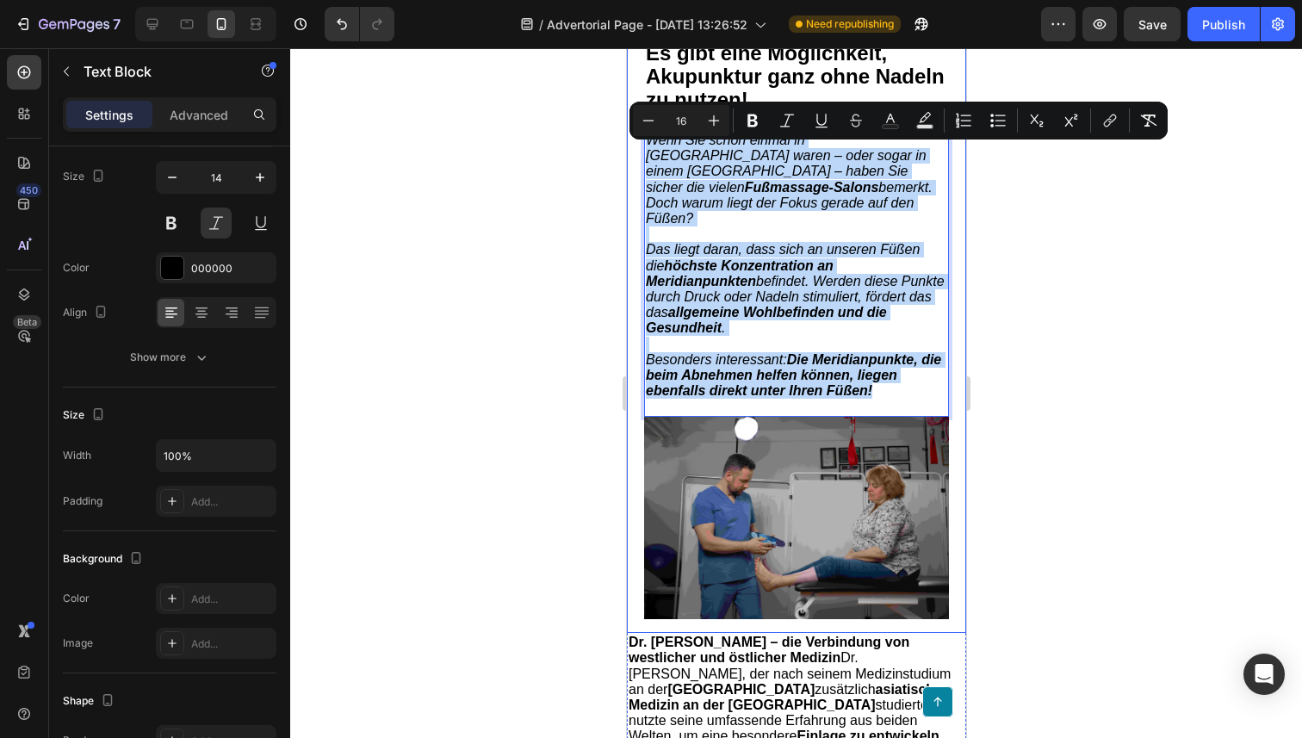
drag, startPoint x: 904, startPoint y: 361, endPoint x: 638, endPoint y: 158, distance: 334.2
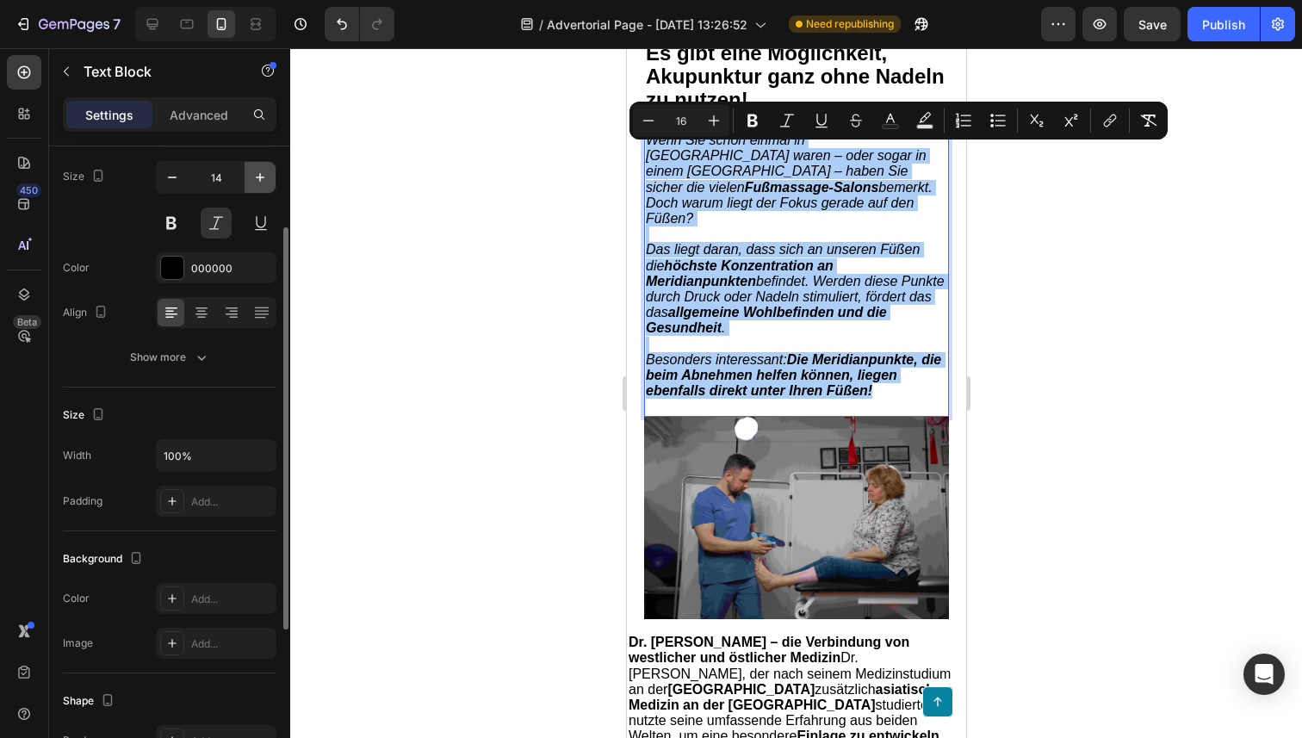
click at [258, 190] on button "button" at bounding box center [260, 177] width 31 height 31
type input "15"
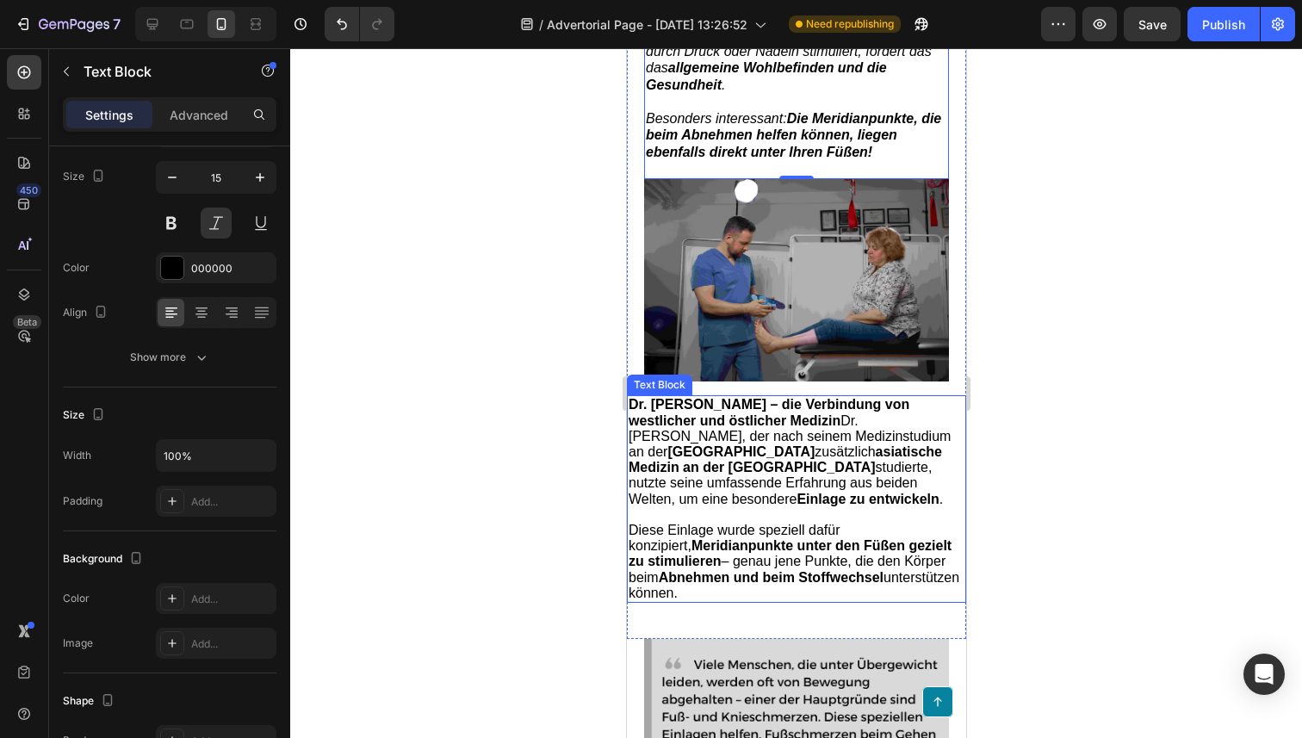
scroll to position [1724, 0]
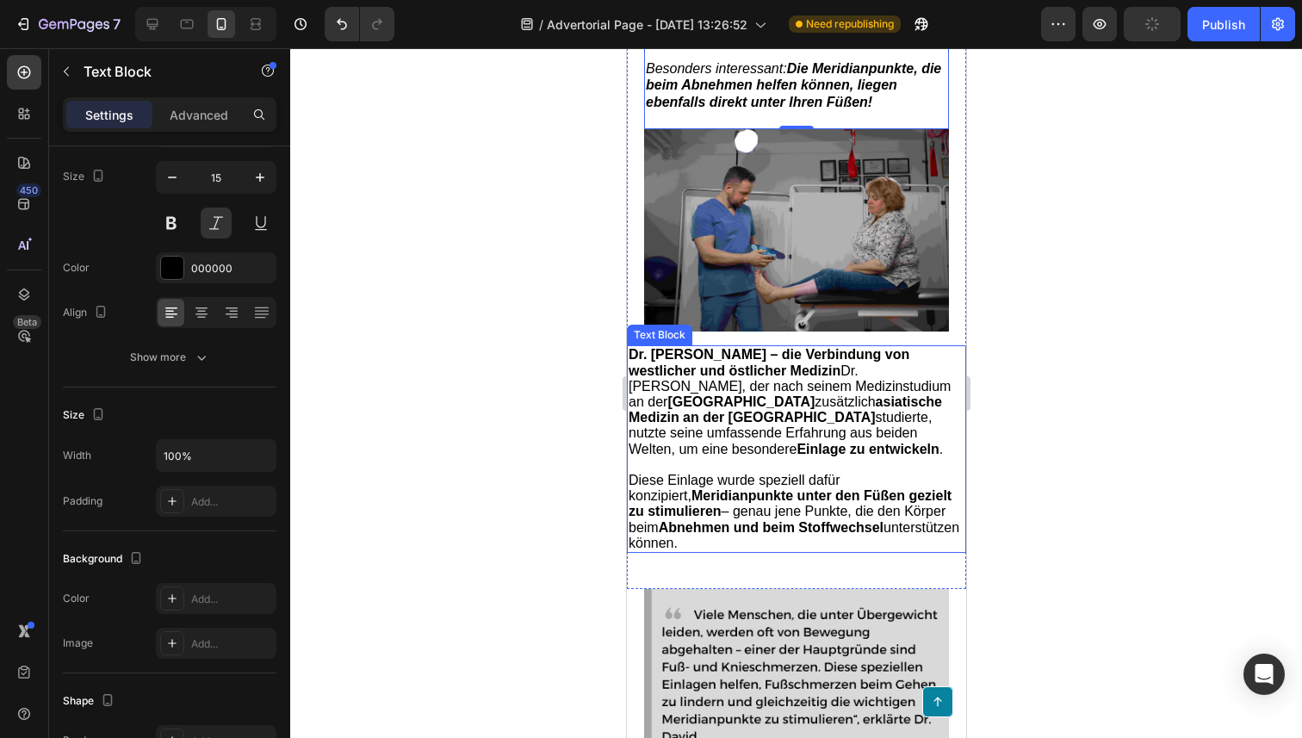
click at [784, 520] on strong "Abnehmen und beim Stoffwechsel" at bounding box center [770, 527] width 225 height 15
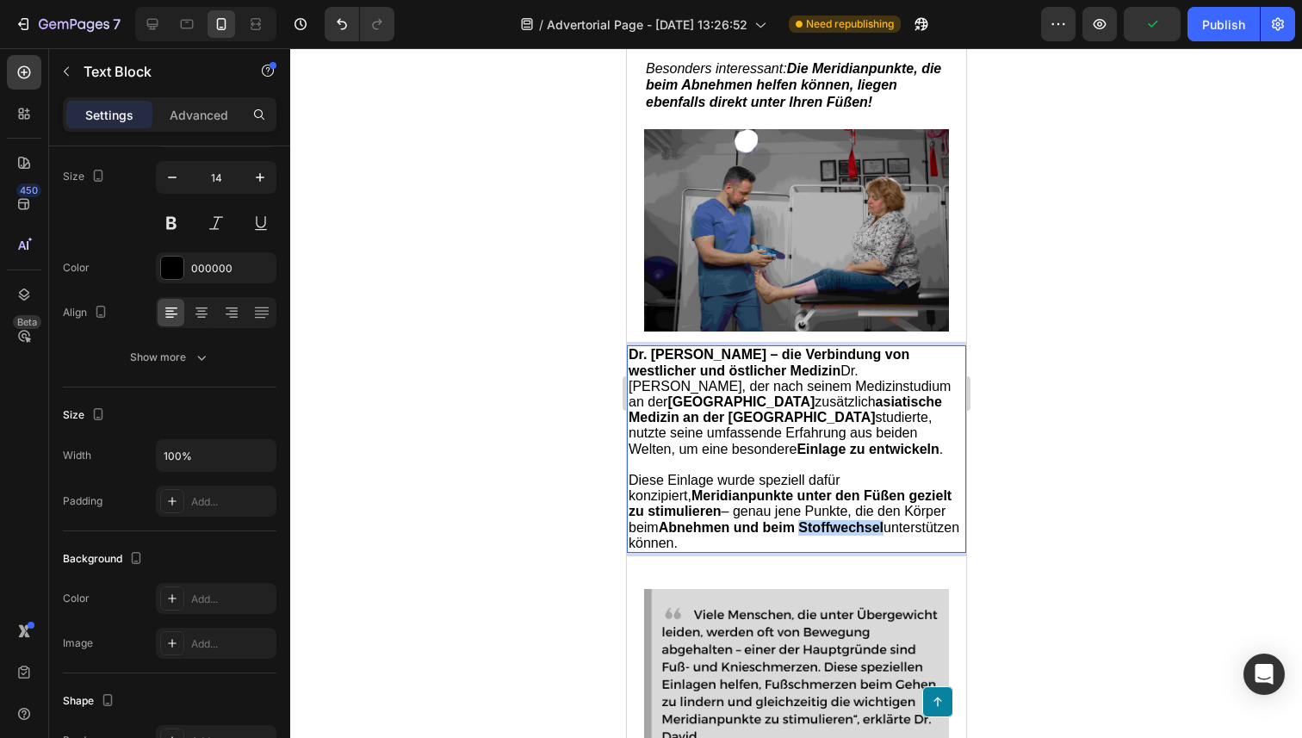
click at [784, 520] on strong "Abnehmen und beim Stoffwechsel" at bounding box center [770, 527] width 225 height 15
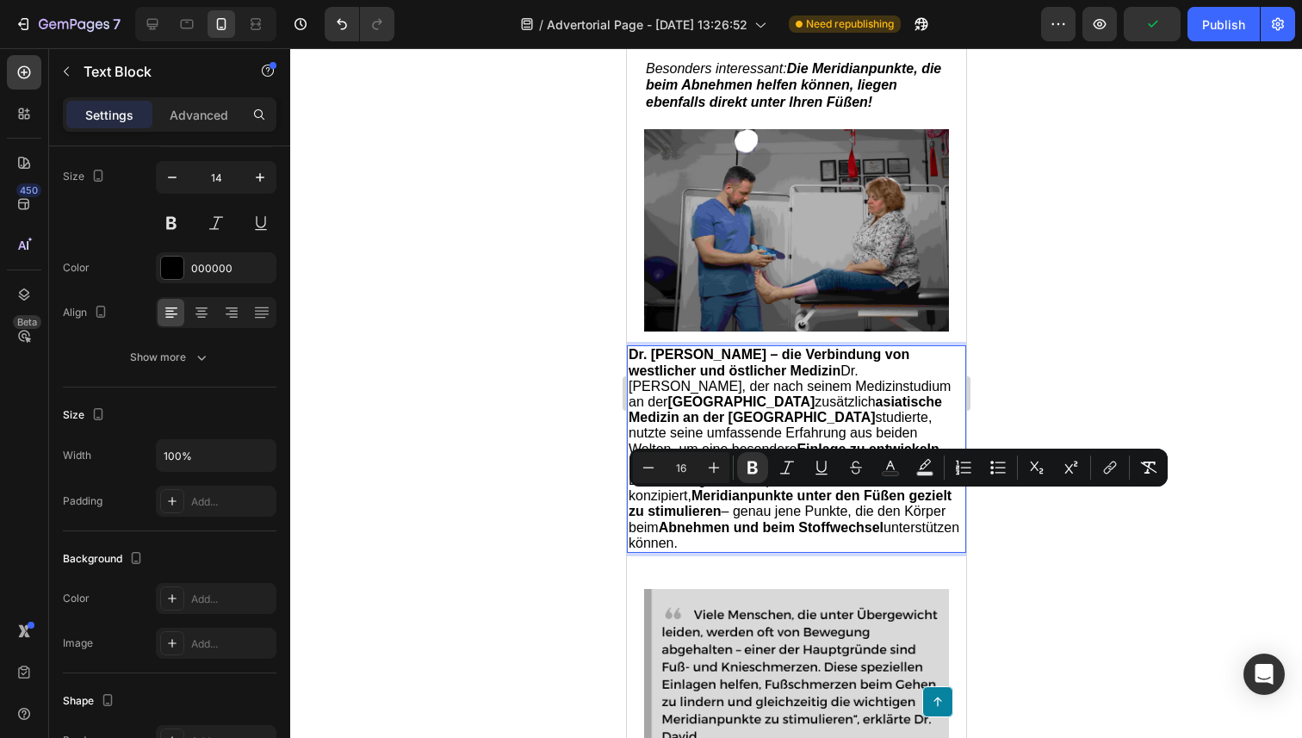
click at [736, 513] on p "Diese Einlage wurde speziell dafür konzipiert, Meridianpunkte unter den Füßen g…" at bounding box center [796, 512] width 336 height 78
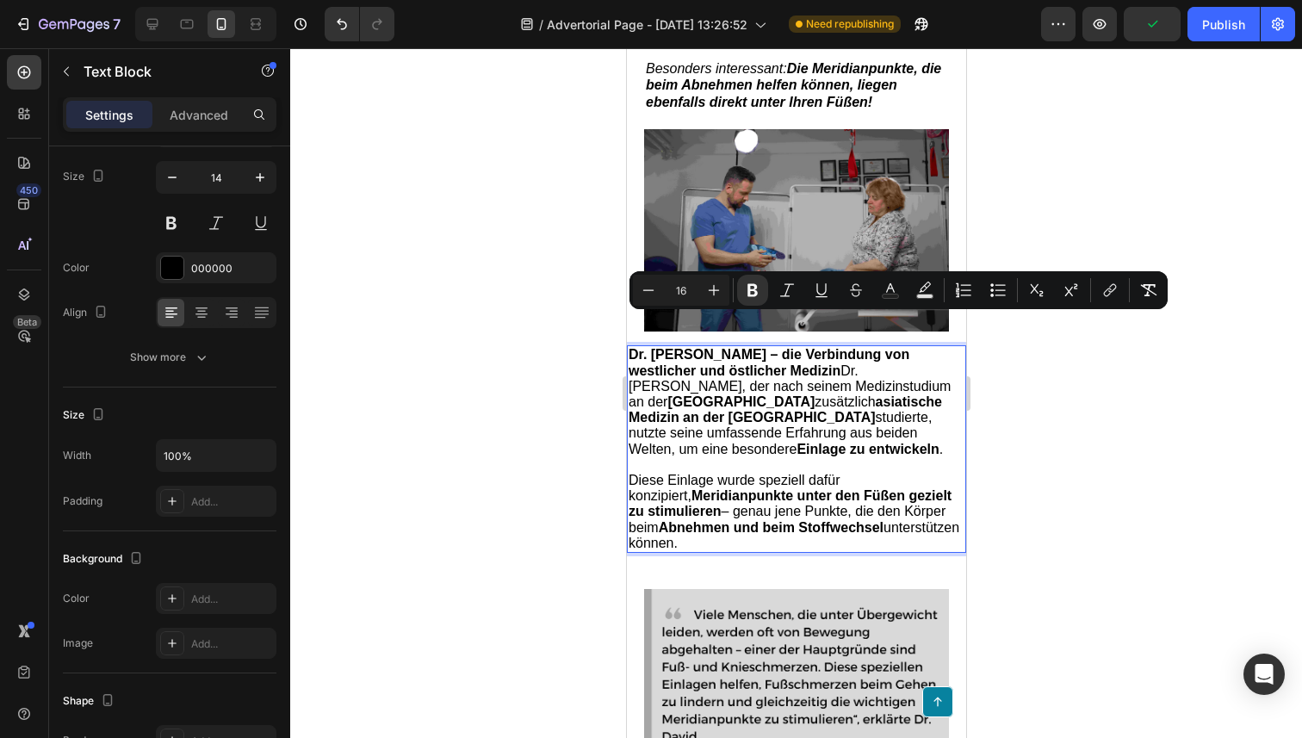
drag, startPoint x: 758, startPoint y: 513, endPoint x: 624, endPoint y: 323, distance: 232.9
click at [249, 183] on button "button" at bounding box center [260, 177] width 31 height 31
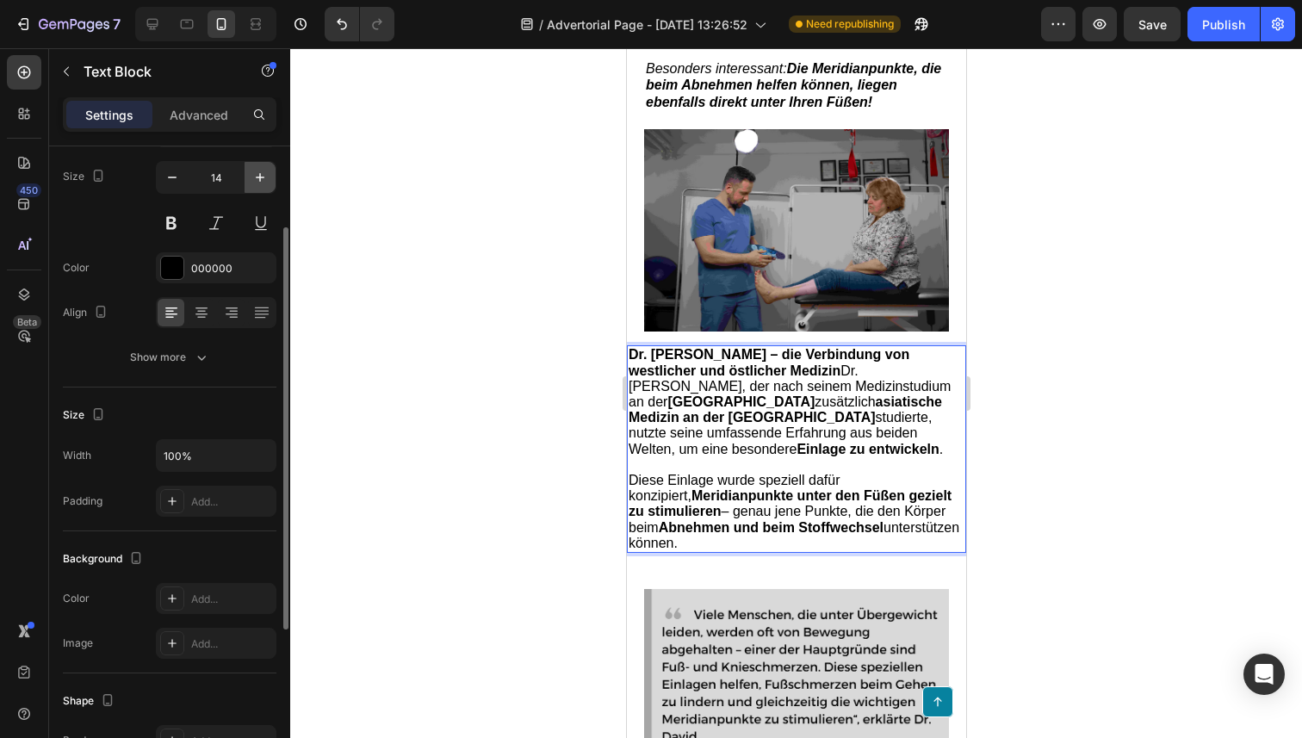
type input "15"
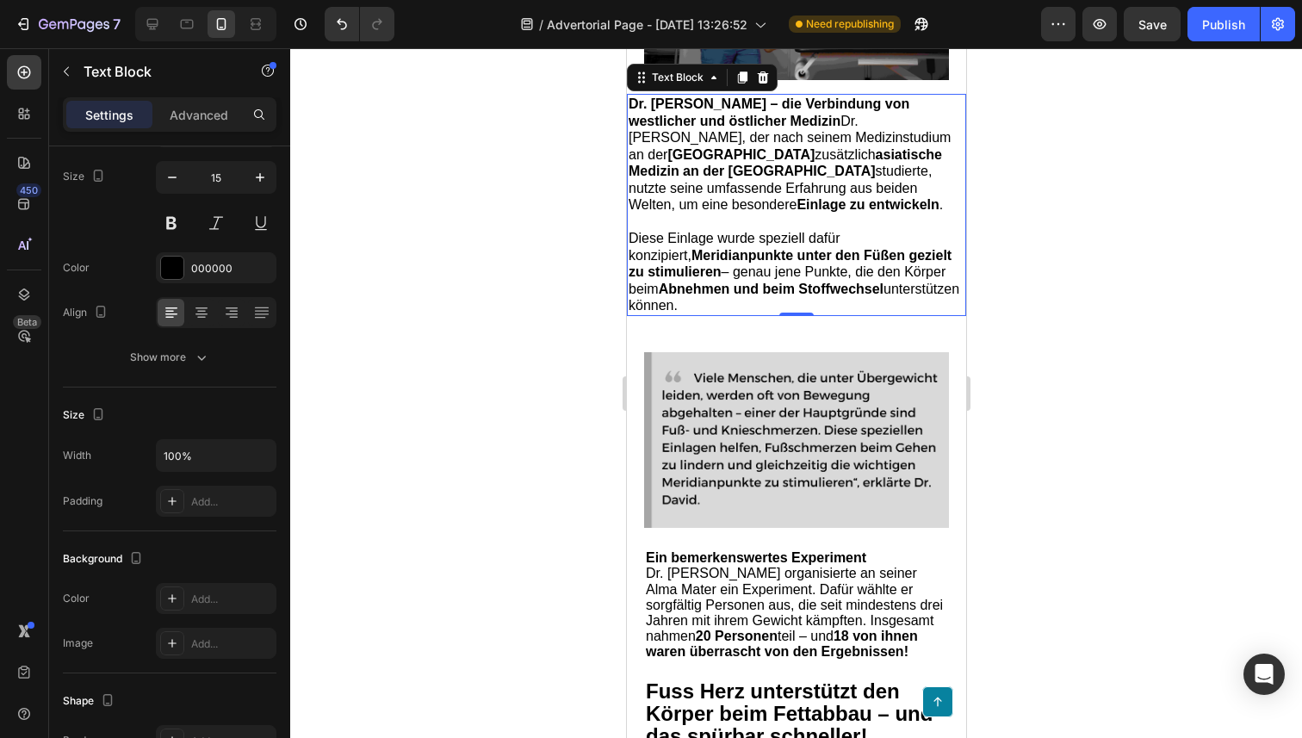
scroll to position [1976, 0]
click at [759, 412] on img at bounding box center [795, 439] width 305 height 176
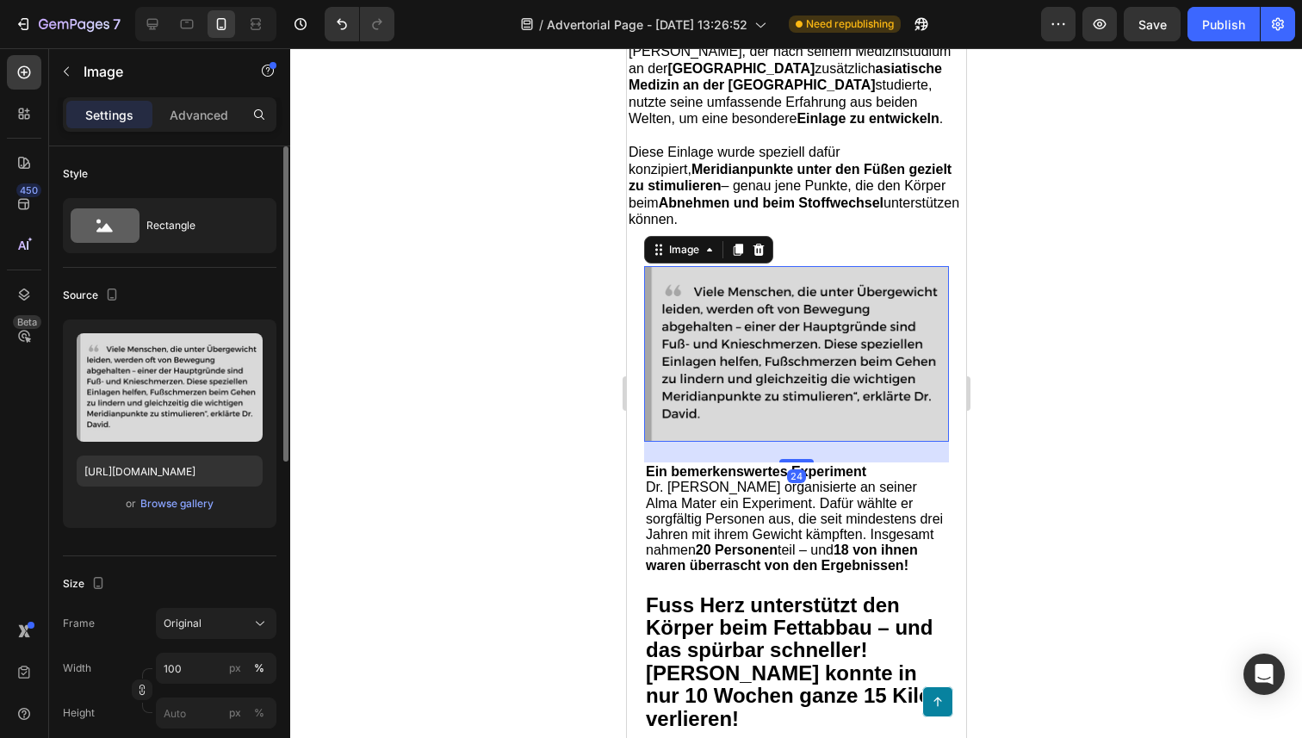
scroll to position [2111, 0]
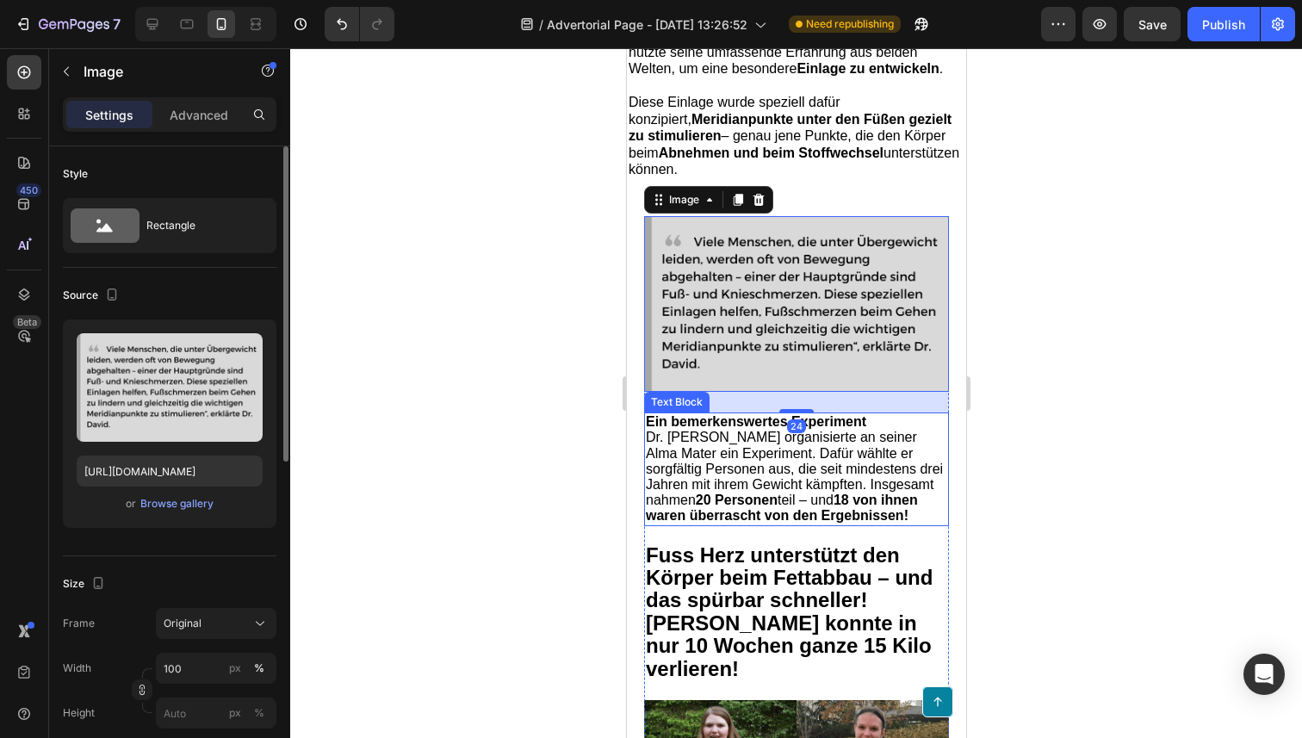
click at [734, 457] on span "Dr. [PERSON_NAME] organisierte an seiner Alma Mater ein Experiment. Dafür wählt…" at bounding box center [793, 476] width 297 height 93
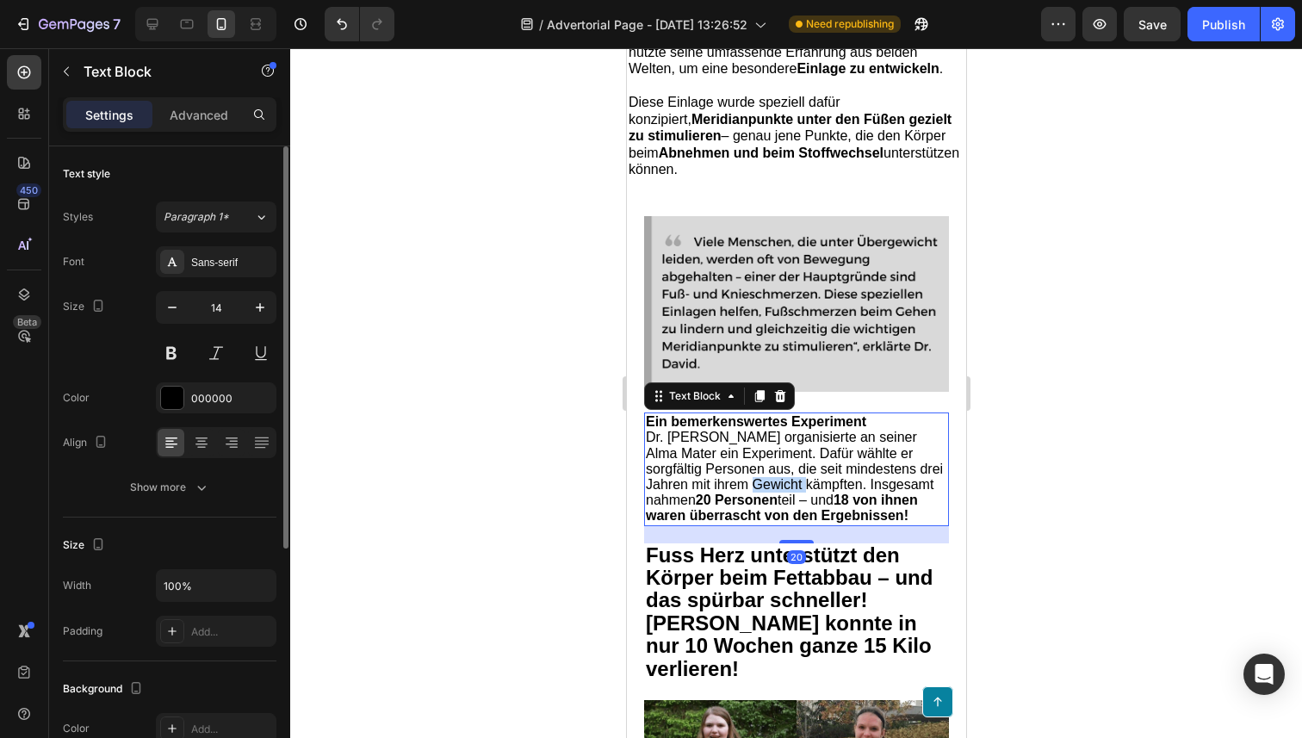
click at [734, 457] on span "Dr. [PERSON_NAME] organisierte an seiner Alma Mater ein Experiment. Dafür wählt…" at bounding box center [793, 476] width 297 height 93
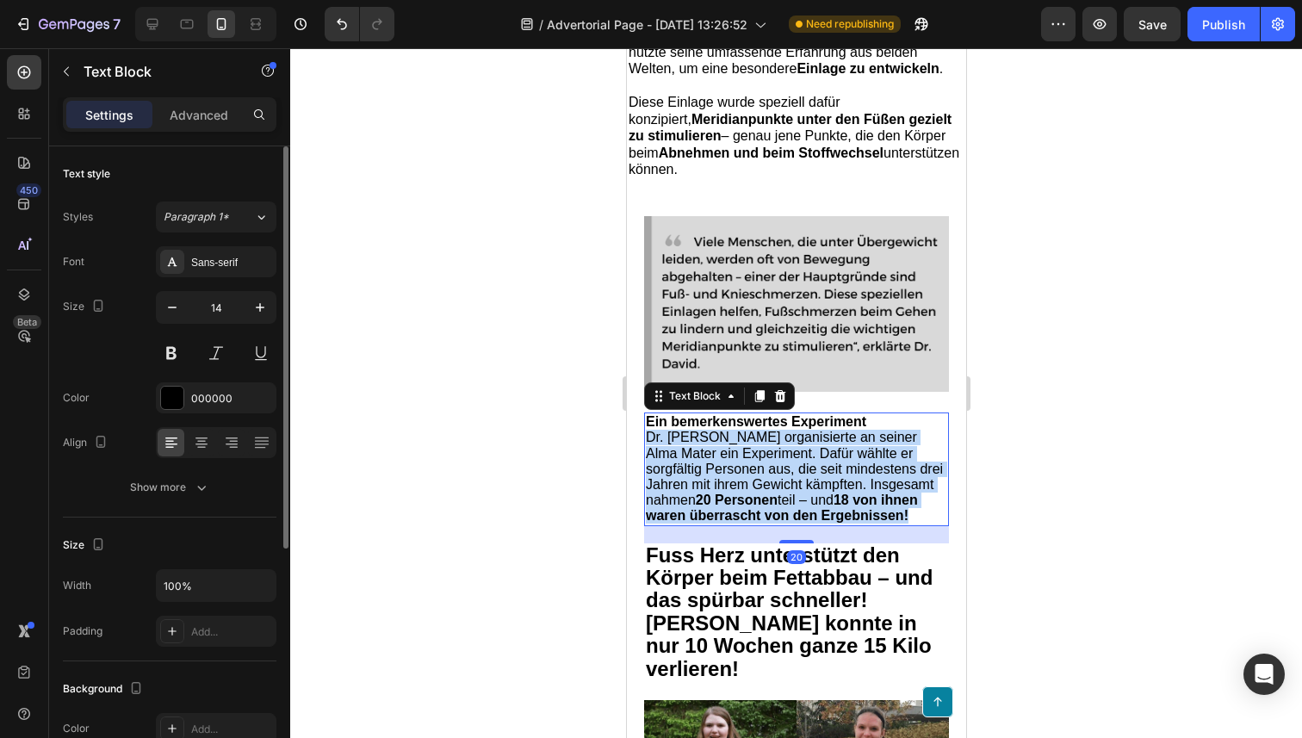
click at [734, 457] on span "Dr. [PERSON_NAME] organisierte an seiner Alma Mater ein Experiment. Dafür wählt…" at bounding box center [793, 476] width 297 height 93
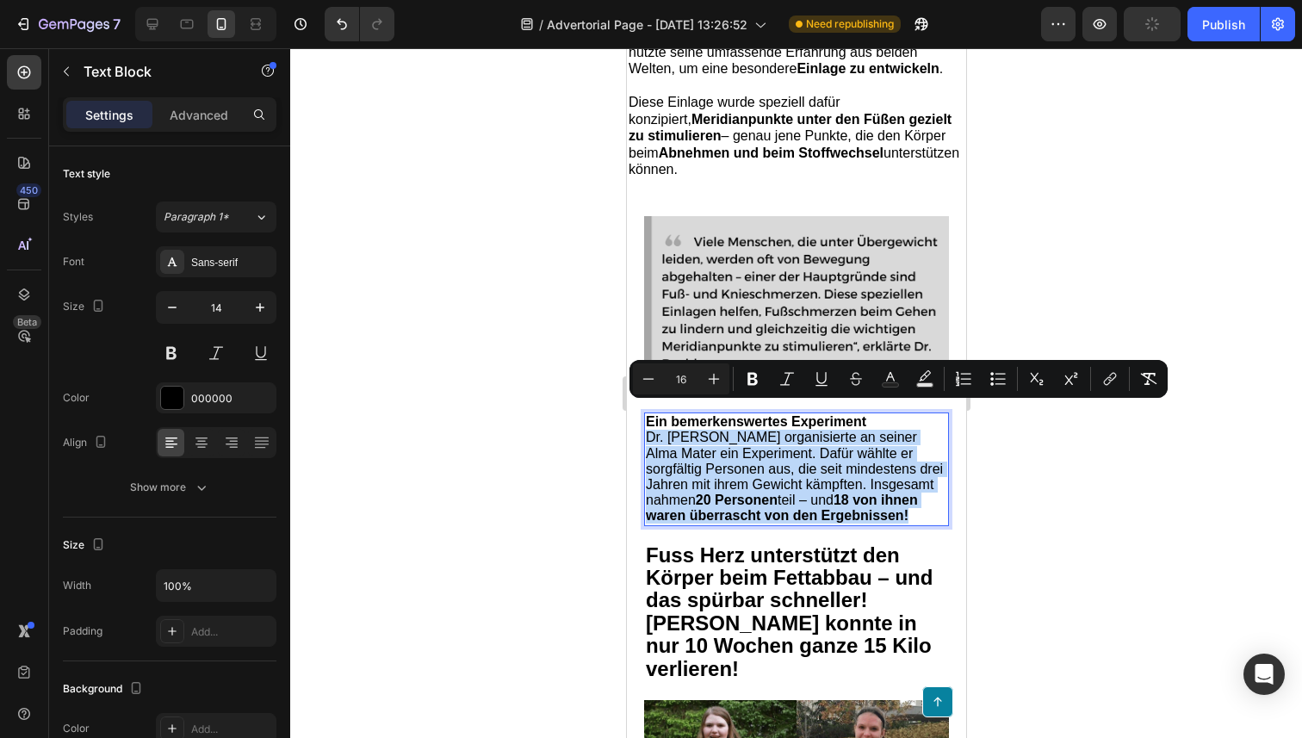
click at [763, 459] on span "Dr. [PERSON_NAME] organisierte an seiner Alma Mater ein Experiment. Dafür wählt…" at bounding box center [793, 476] width 297 height 93
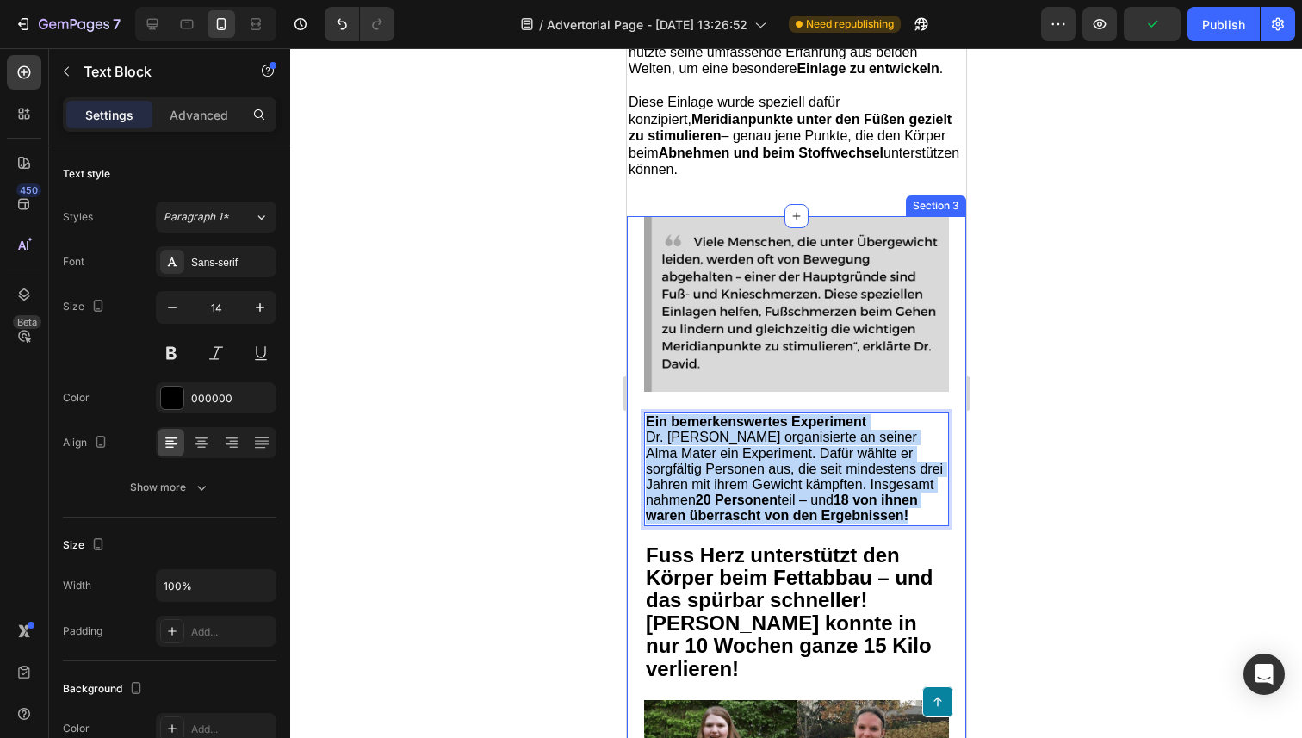
drag, startPoint x: 901, startPoint y: 492, endPoint x: 642, endPoint y: 393, distance: 276.3
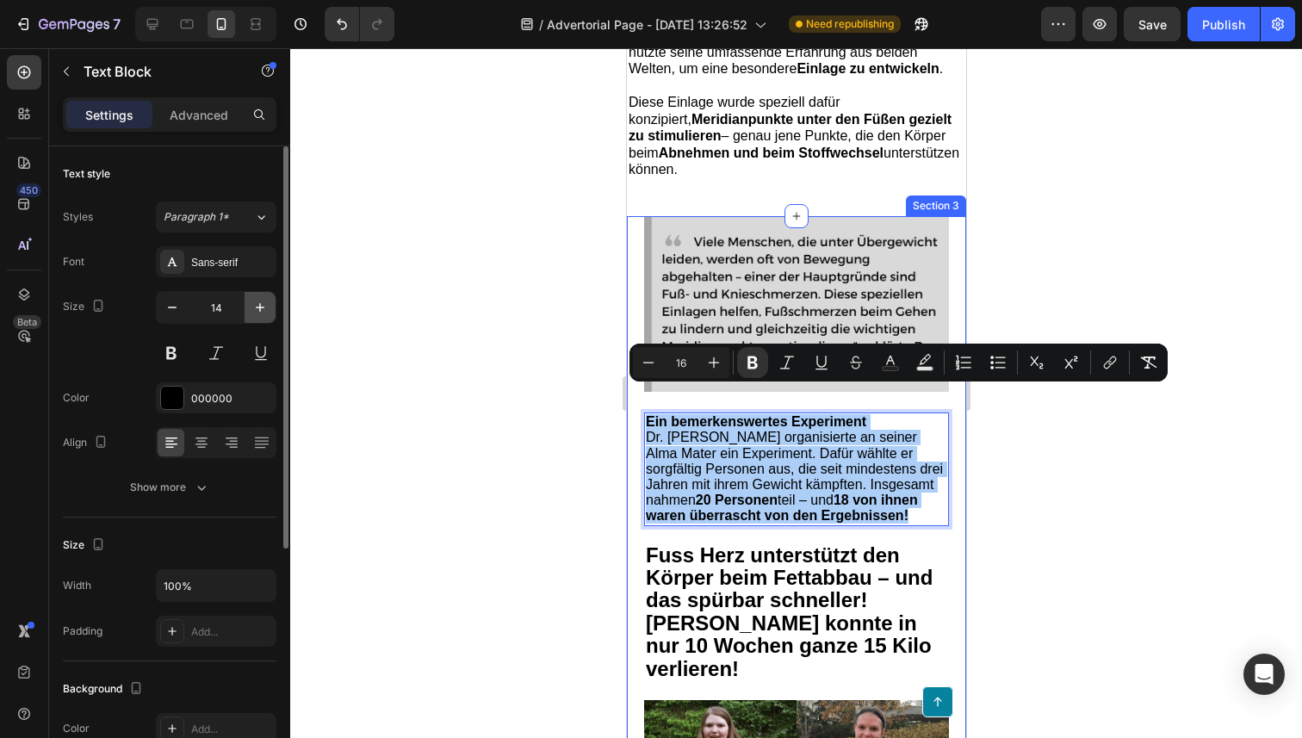
click at [259, 313] on icon "button" at bounding box center [259, 307] width 17 height 17
type input "15"
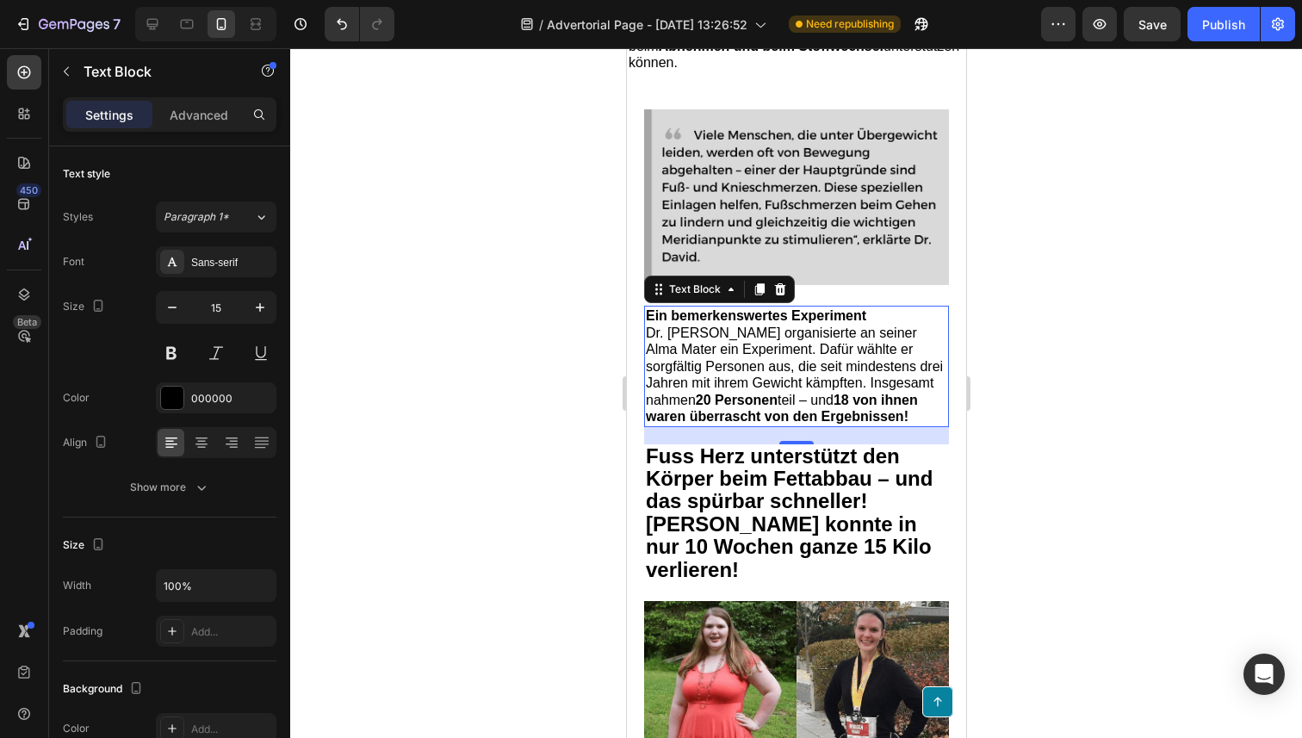
scroll to position [2235, 0]
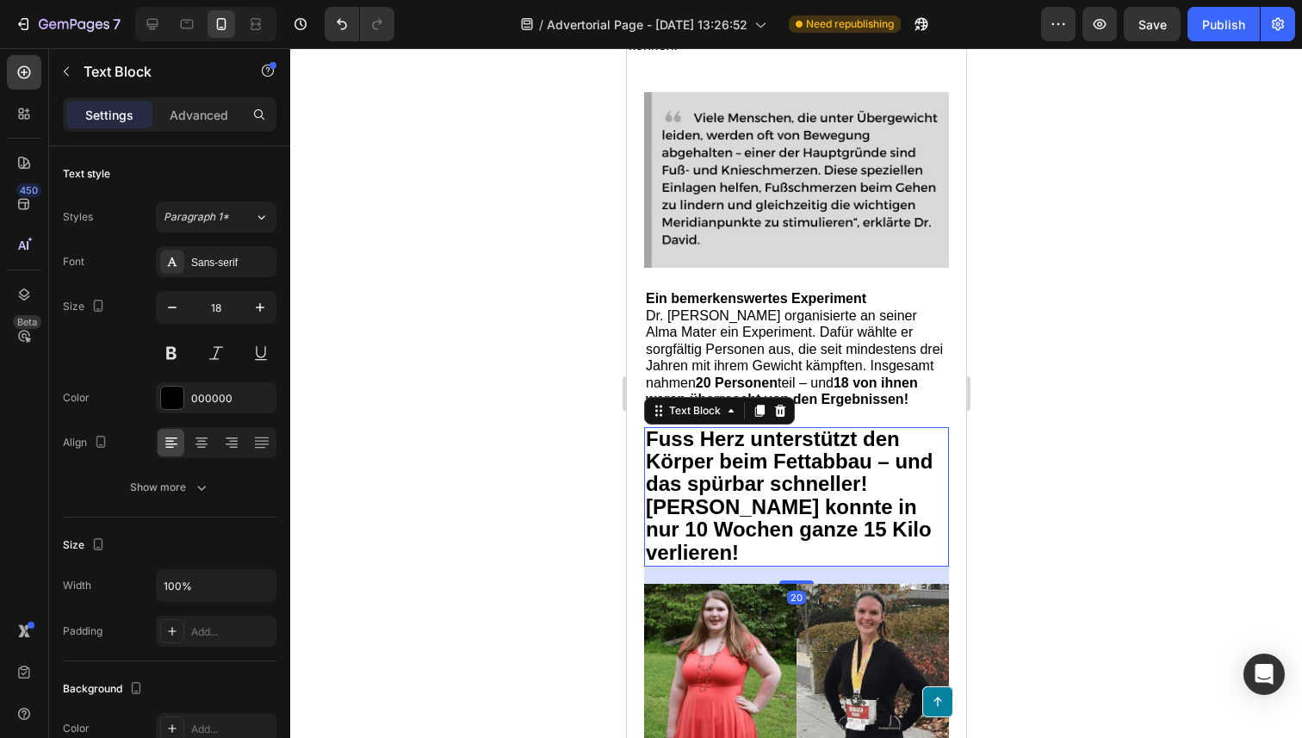
click at [747, 495] on strong "[PERSON_NAME] konnte in nur 10 Wochen ganze 15 Kilo verlieren!" at bounding box center [788, 529] width 286 height 69
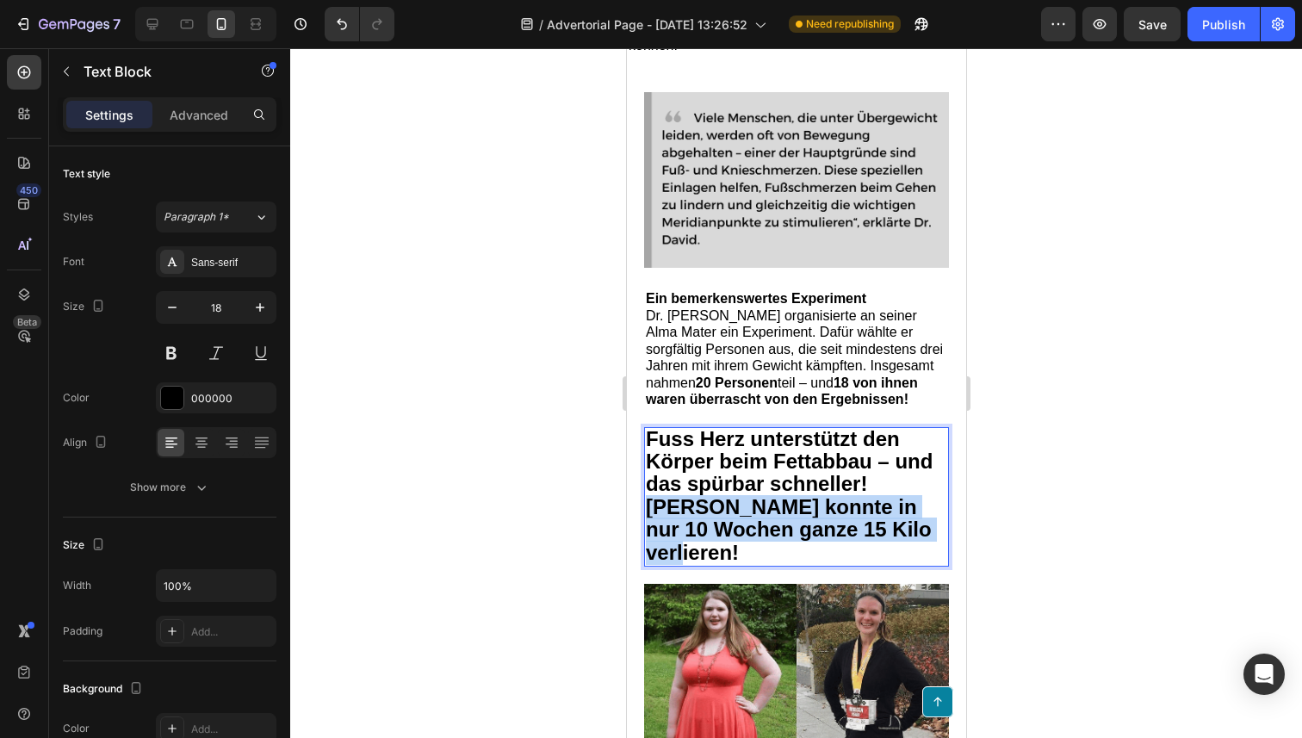
click at [747, 495] on strong "[PERSON_NAME] konnte in nur 10 Wochen ganze 15 Kilo verlieren!" at bounding box center [788, 529] width 286 height 69
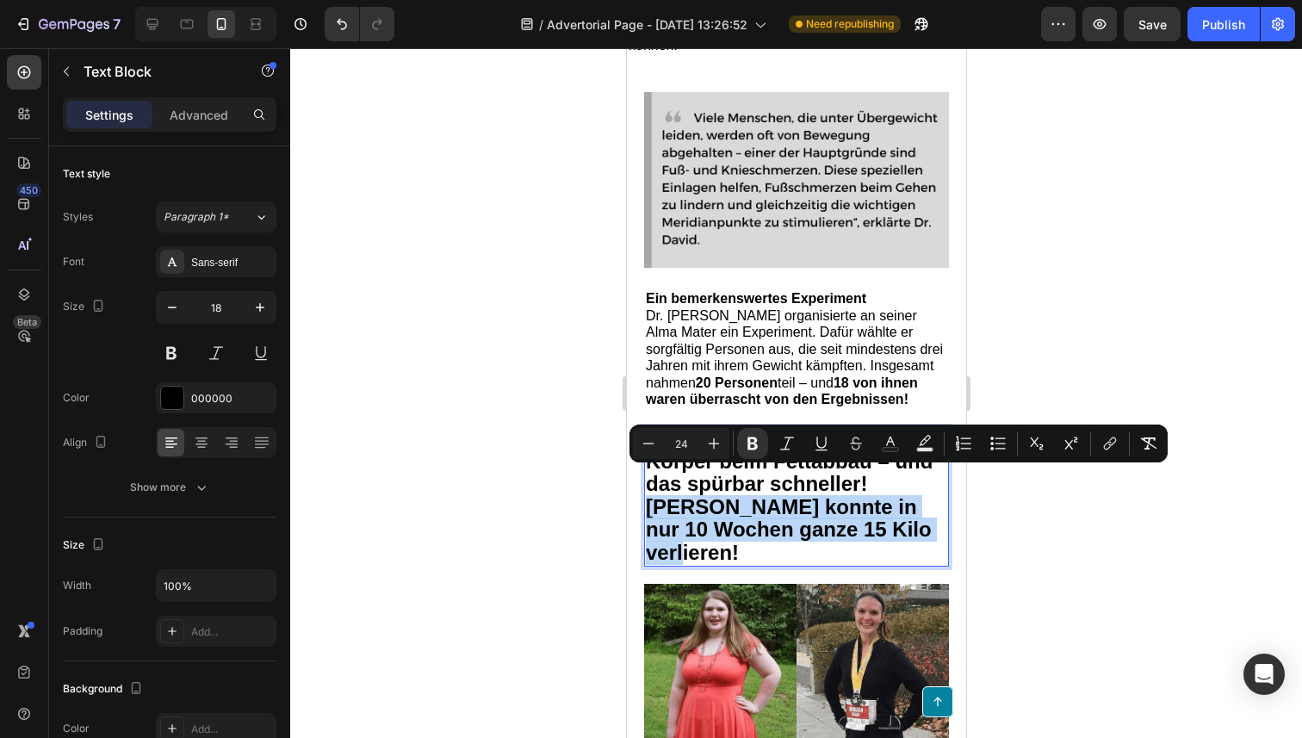
click at [769, 519] on p "[PERSON_NAME] konnte in nur 10 Wochen ganze 15 Kilo verlieren!" at bounding box center [795, 531] width 301 height 68
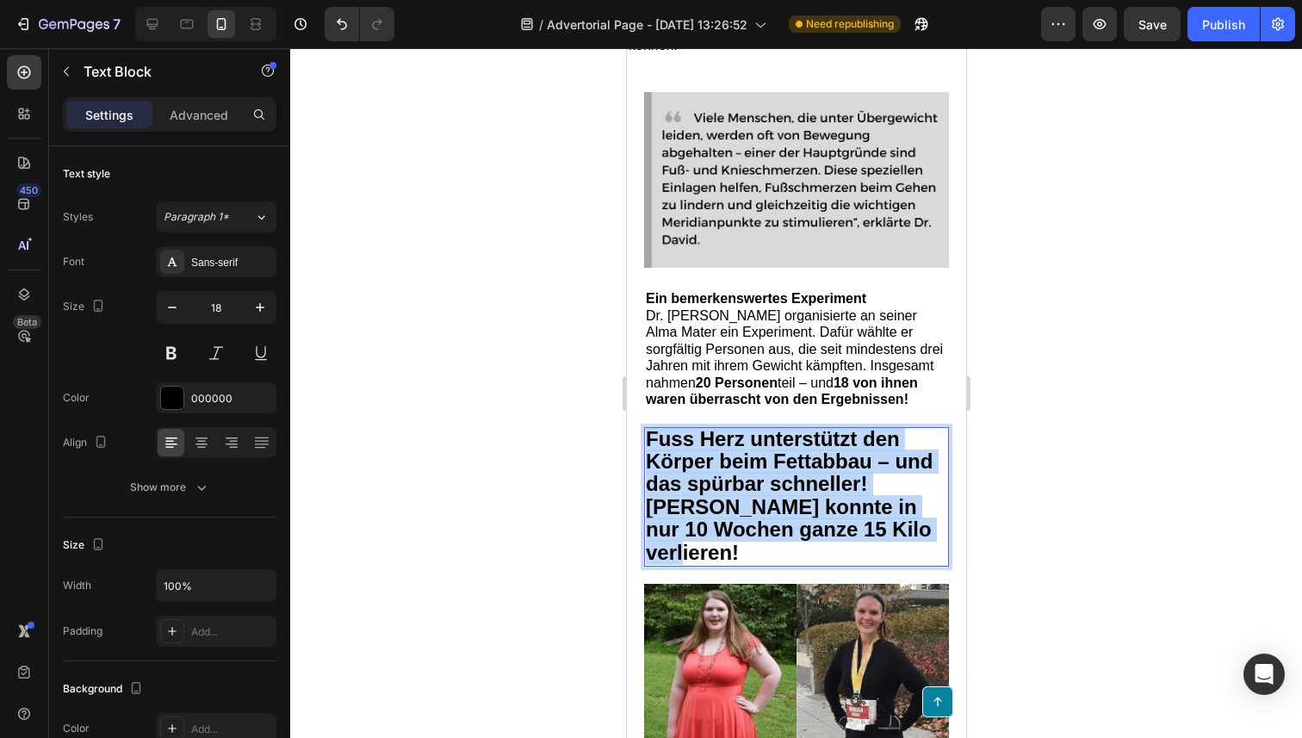
drag, startPoint x: 799, startPoint y: 521, endPoint x: 644, endPoint y: 412, distance: 189.2
click at [644, 427] on div "Fuss Herz unterstützt den Körper beim Fettabbau – und das spürbar schneller! [P…" at bounding box center [795, 496] width 305 height 139
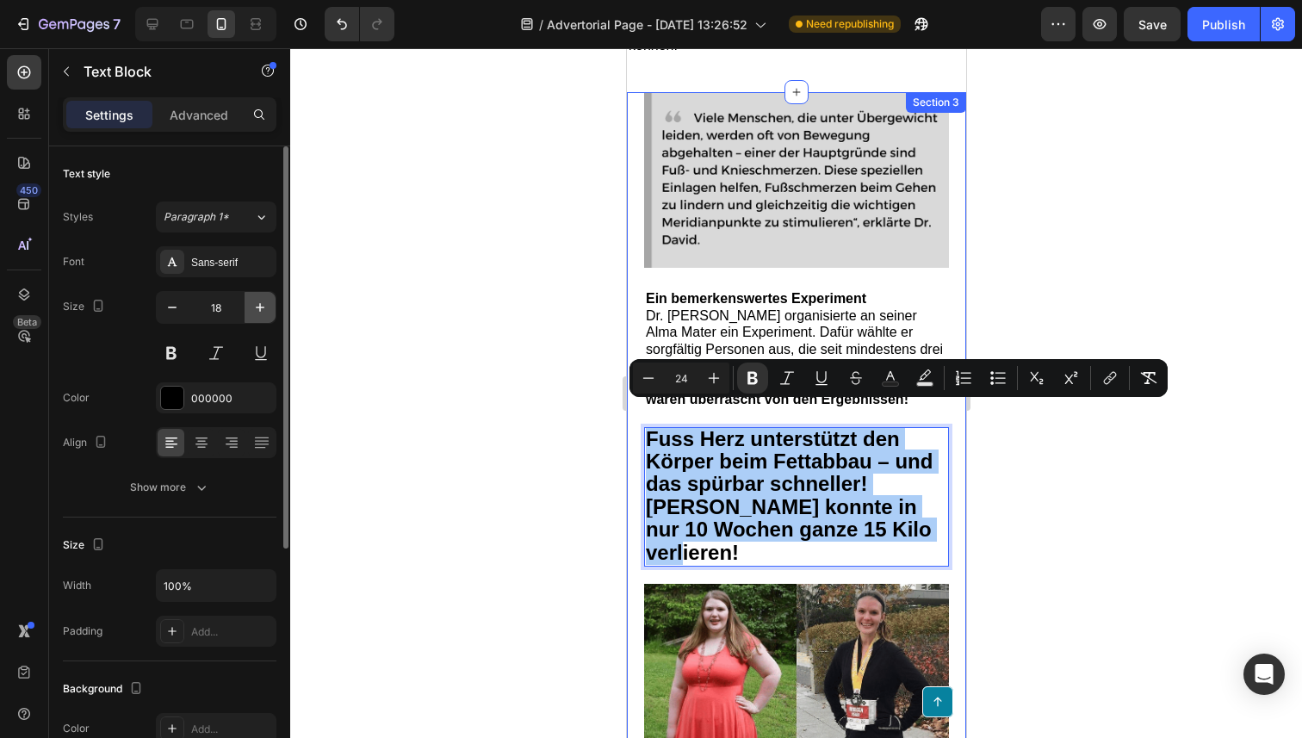
click at [257, 312] on icon "button" at bounding box center [259, 307] width 17 height 17
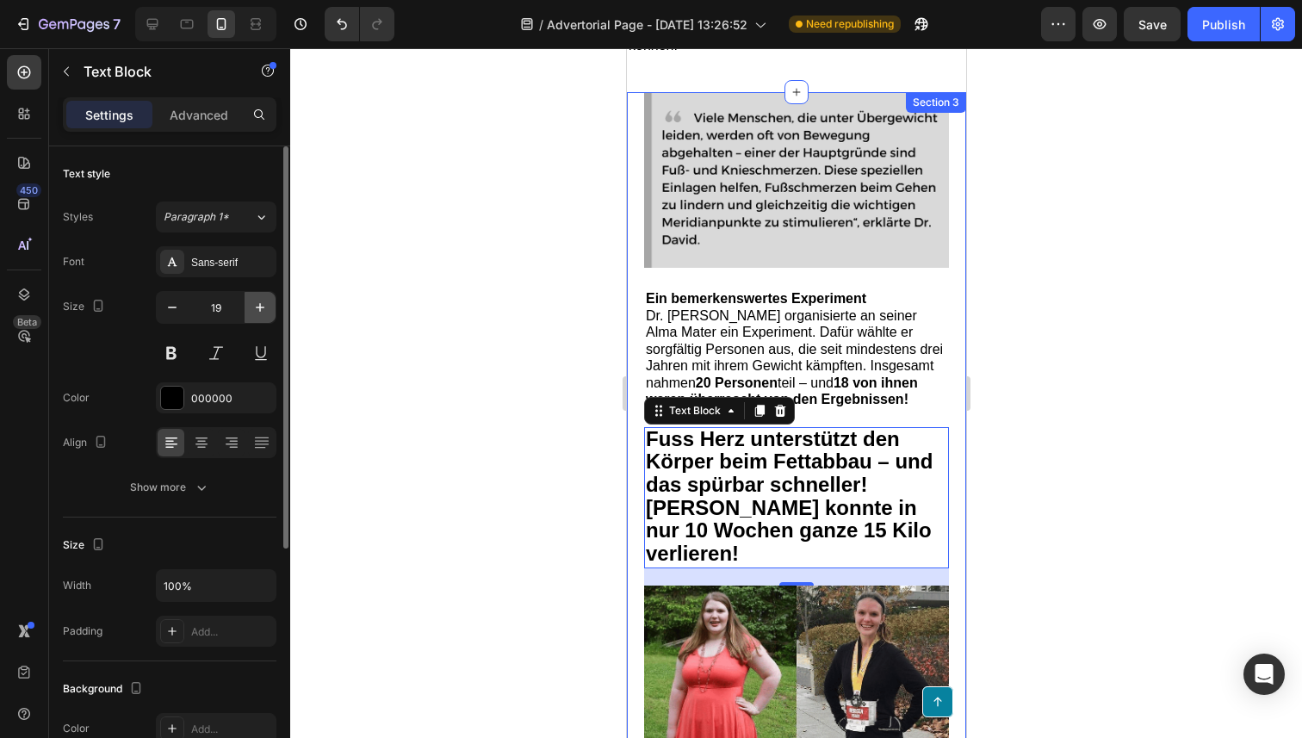
click at [257, 312] on icon "button" at bounding box center [259, 307] width 17 height 17
type input "20"
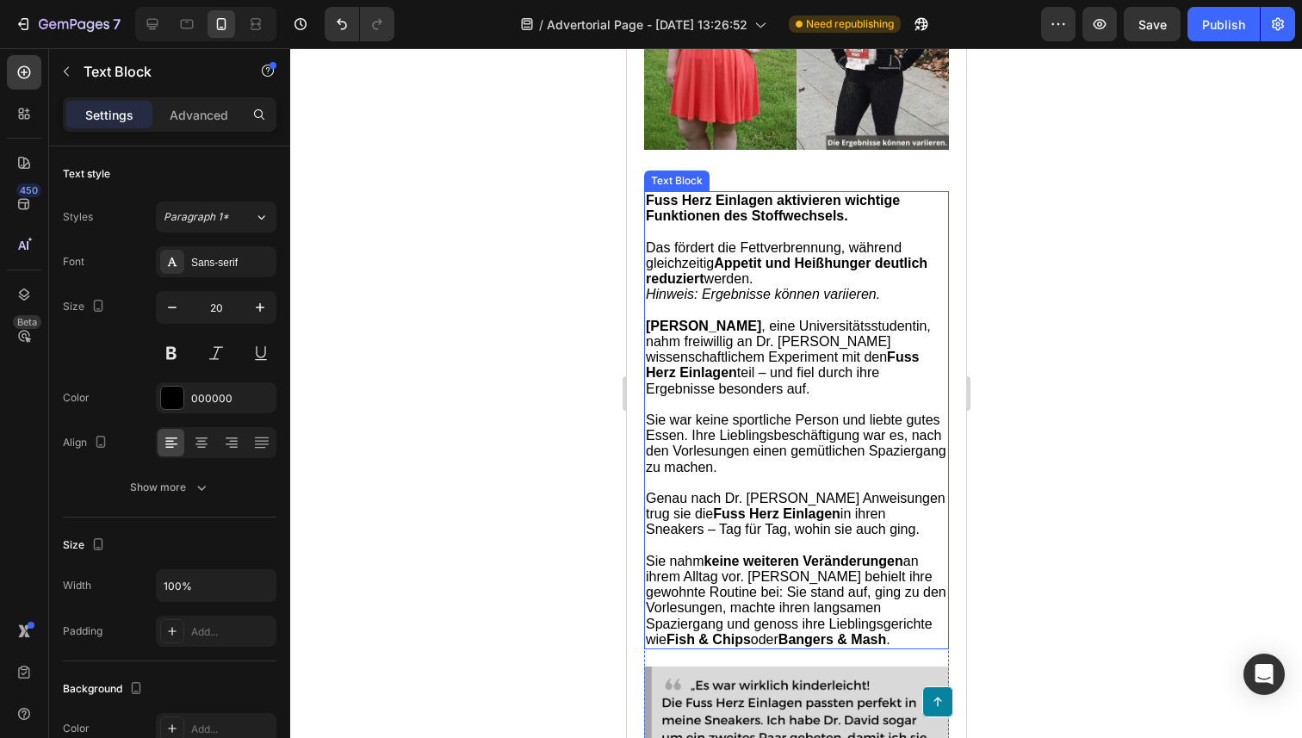
scroll to position [2894, 0]
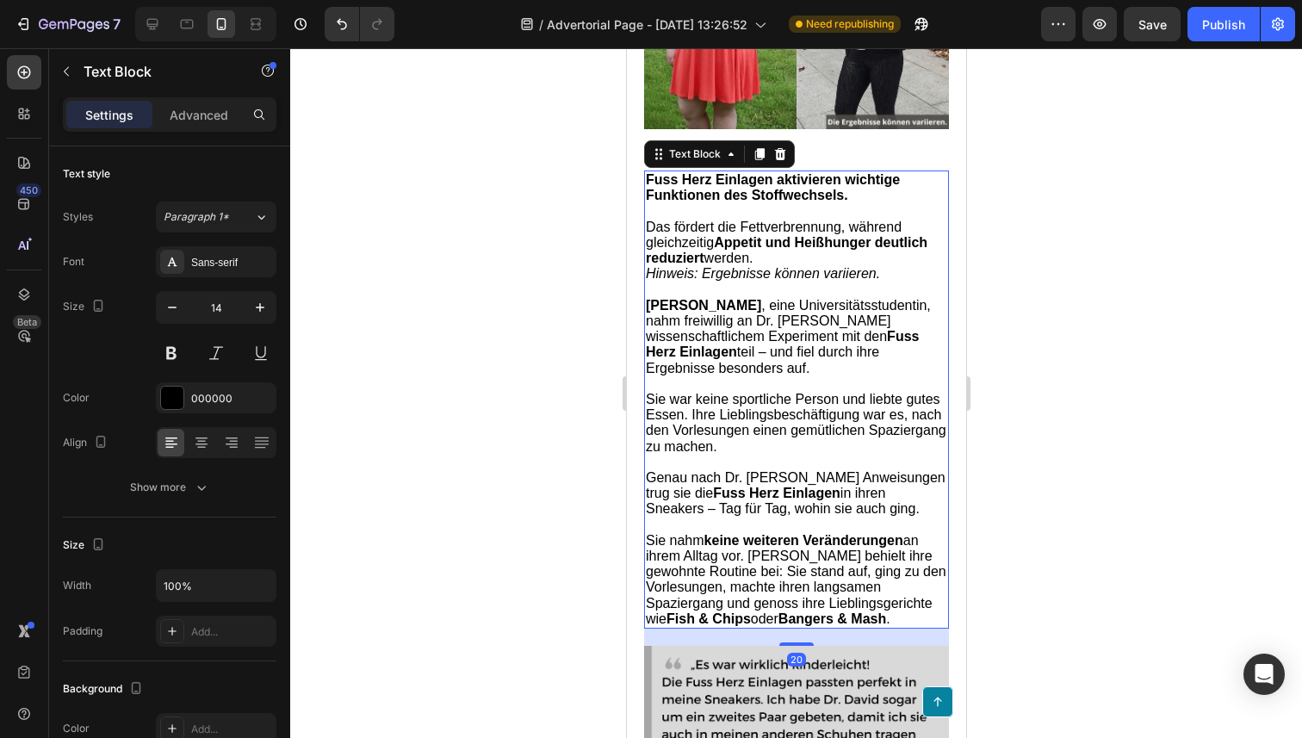
click at [888, 601] on span "Sie nahm keine weiteren Veränderungen an ihrem Alltag vor. [PERSON_NAME] behiel…" at bounding box center [795, 579] width 300 height 93
click at [912, 610] on p "Sie nahm keine weiteren Veränderungen an ihrem Alltag vor. [PERSON_NAME] behiel…" at bounding box center [795, 580] width 301 height 94
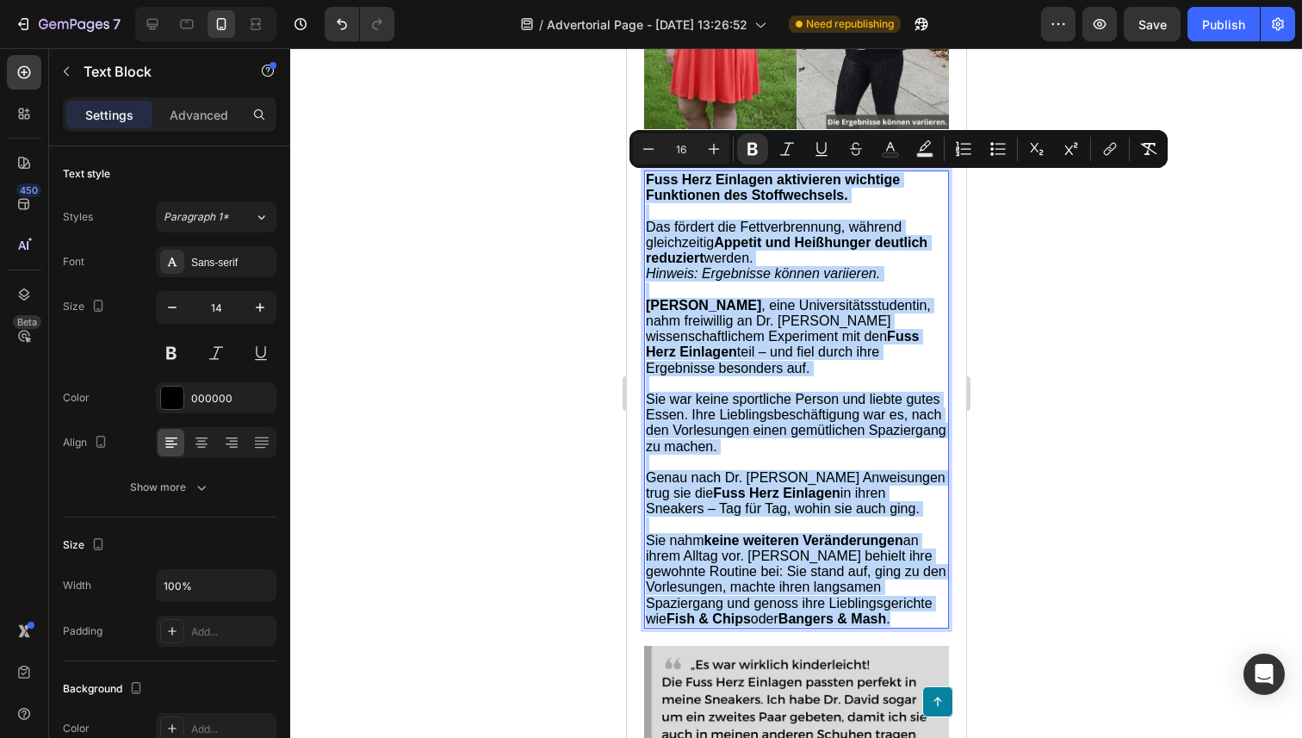
drag, startPoint x: 912, startPoint y: 621, endPoint x: 641, endPoint y: 182, distance: 515.6
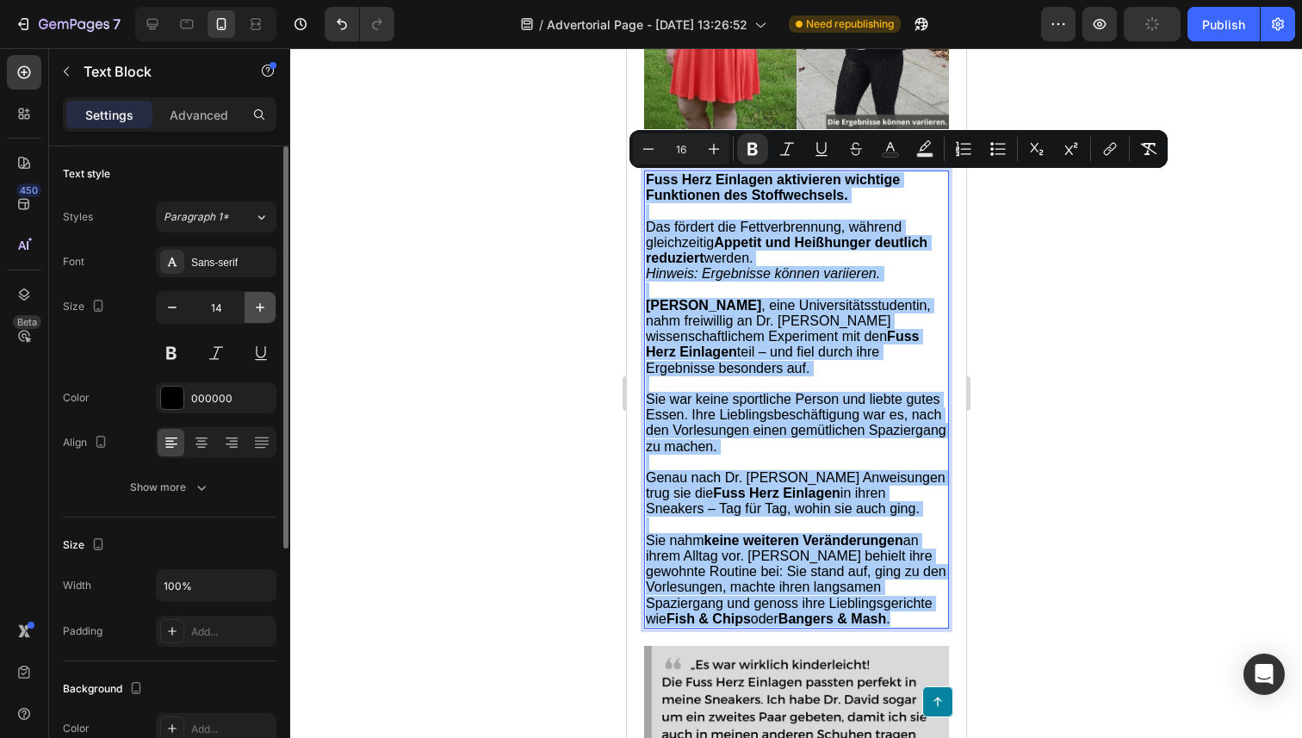
click at [252, 306] on icon "button" at bounding box center [259, 307] width 17 height 17
type input "15"
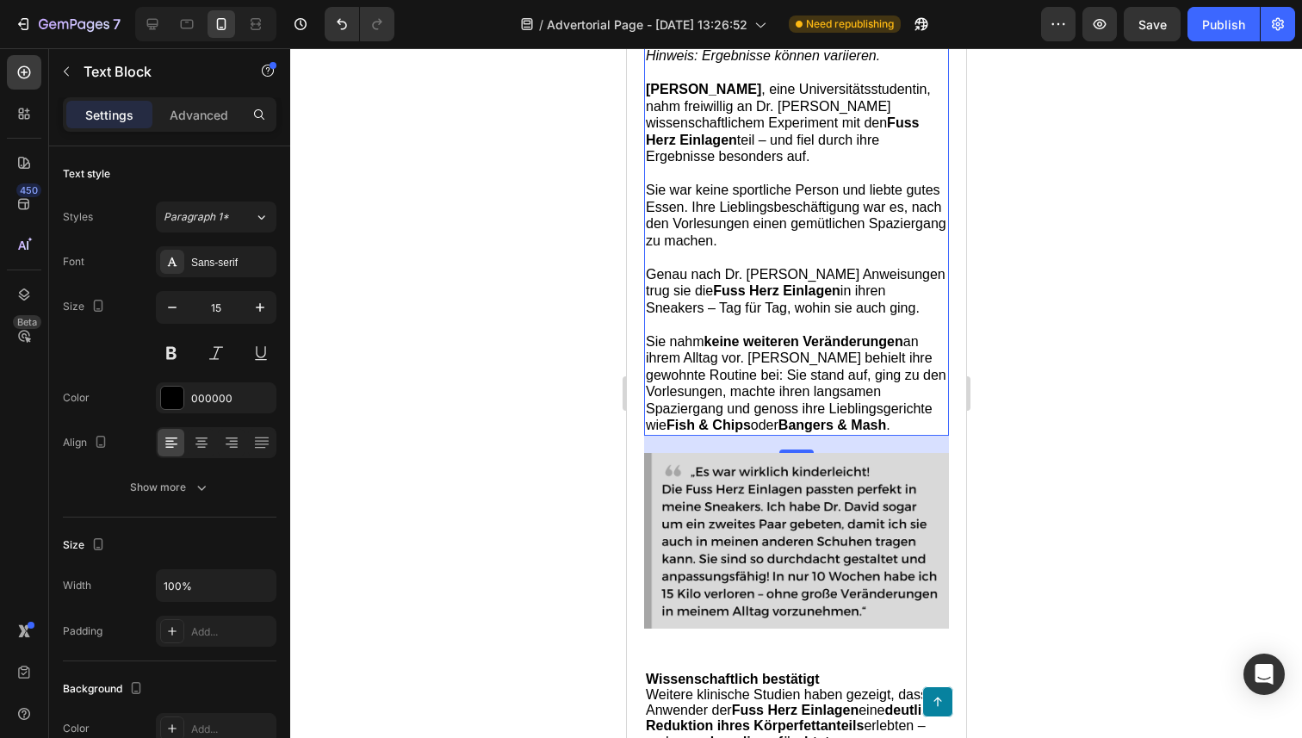
scroll to position [3306, 0]
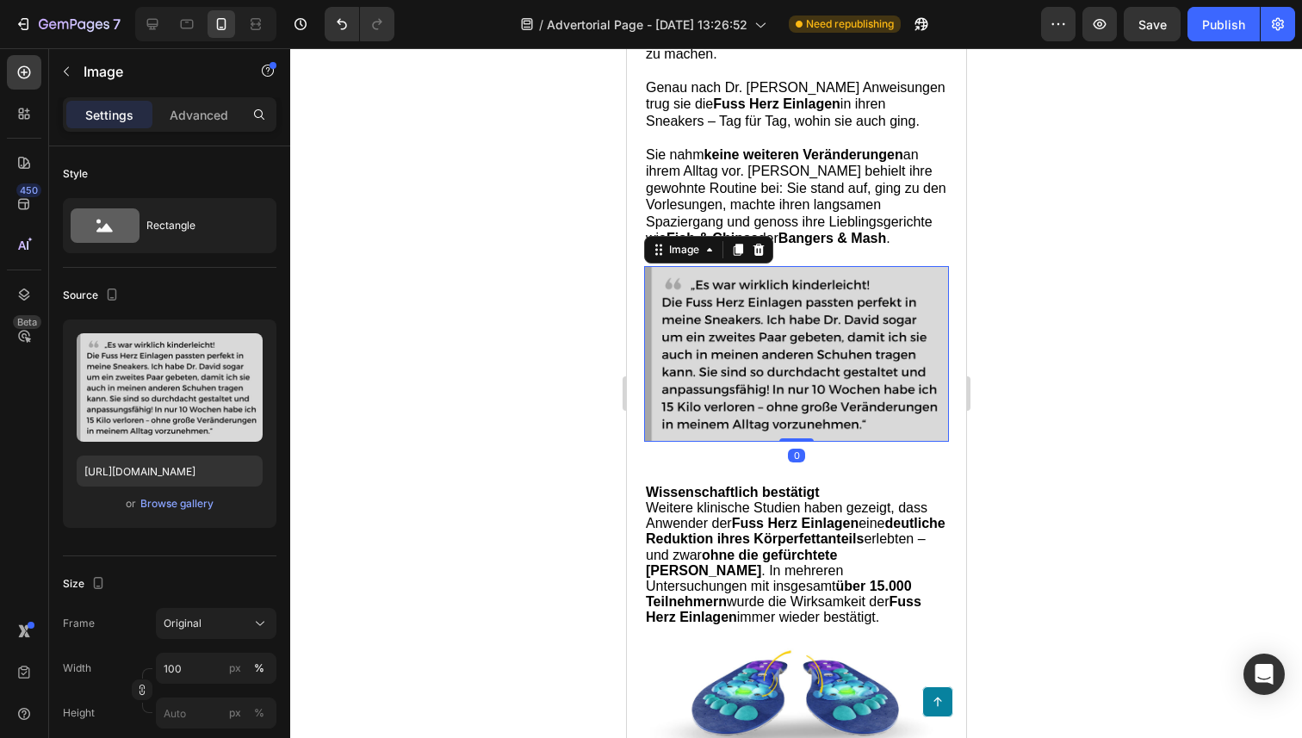
click at [702, 330] on img at bounding box center [795, 354] width 305 height 176
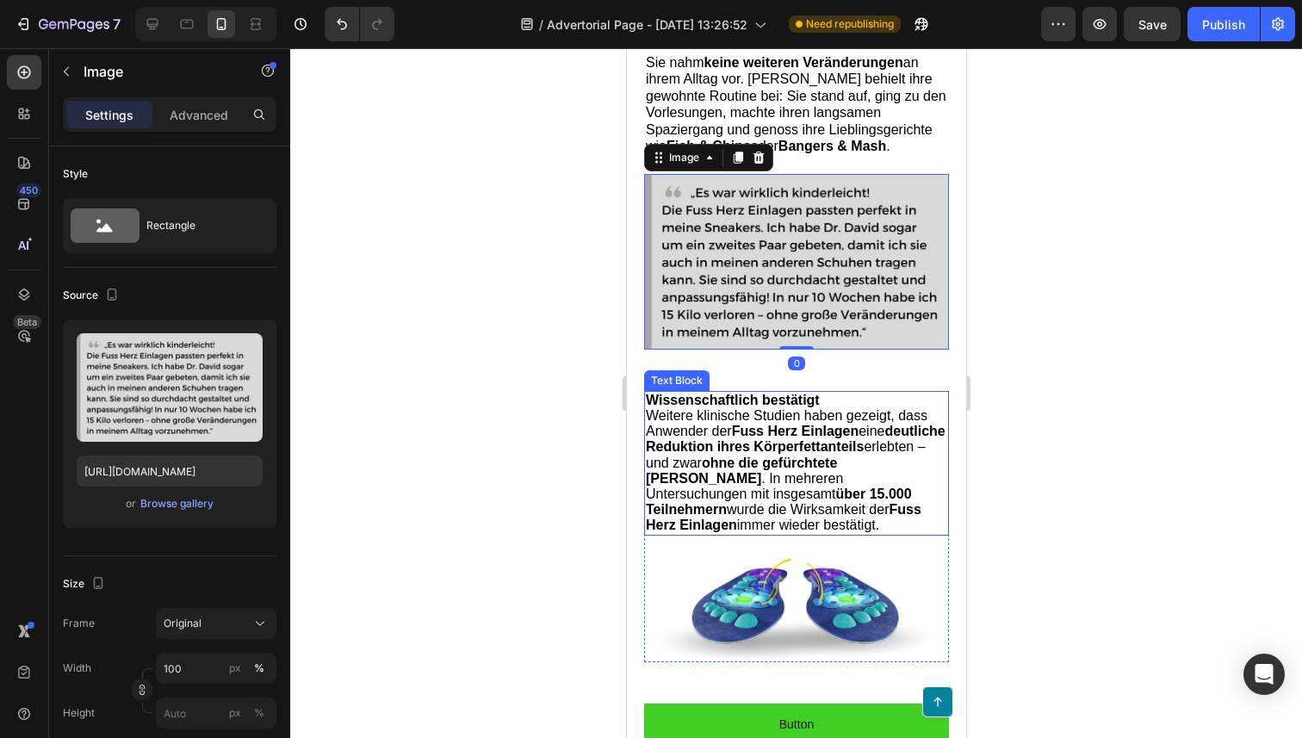
scroll to position [3421, 0]
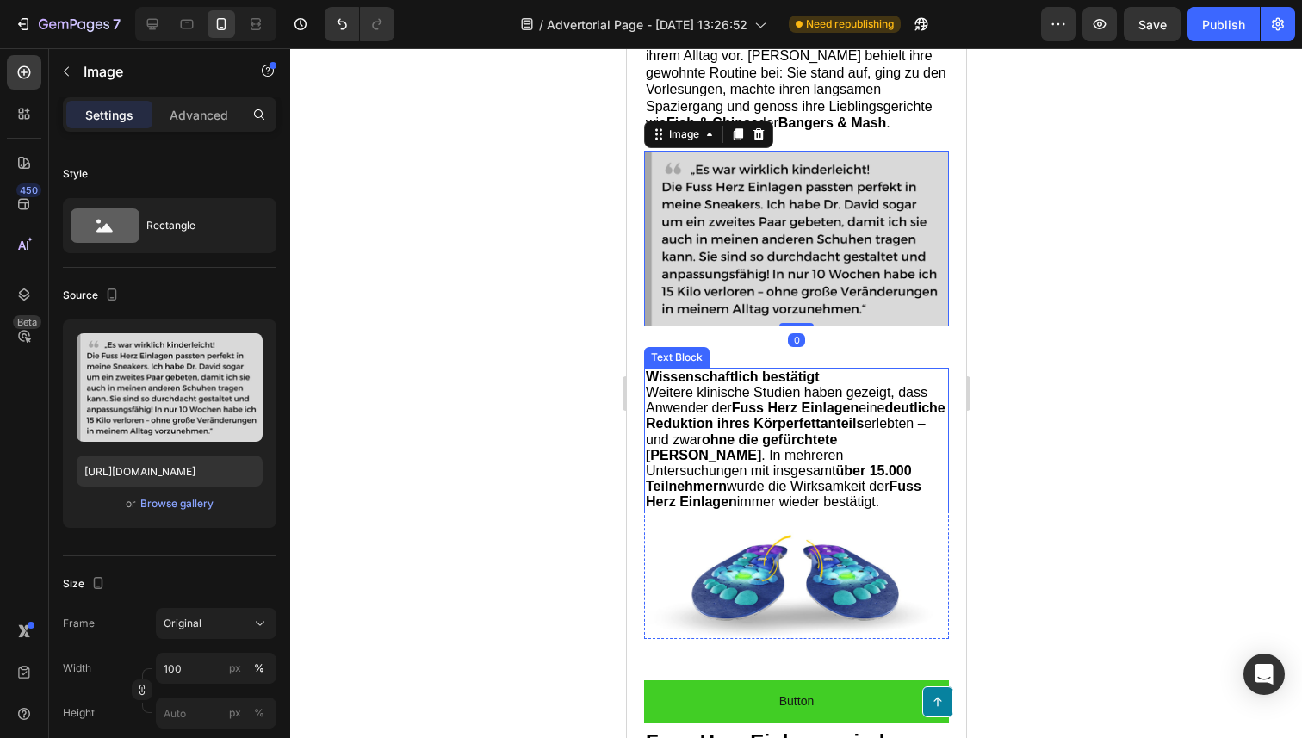
click at [745, 455] on span "Weitere klinische Studien haben gezeigt, dass Anwender der Fuss Herz Einlagen e…" at bounding box center [795, 447] width 300 height 124
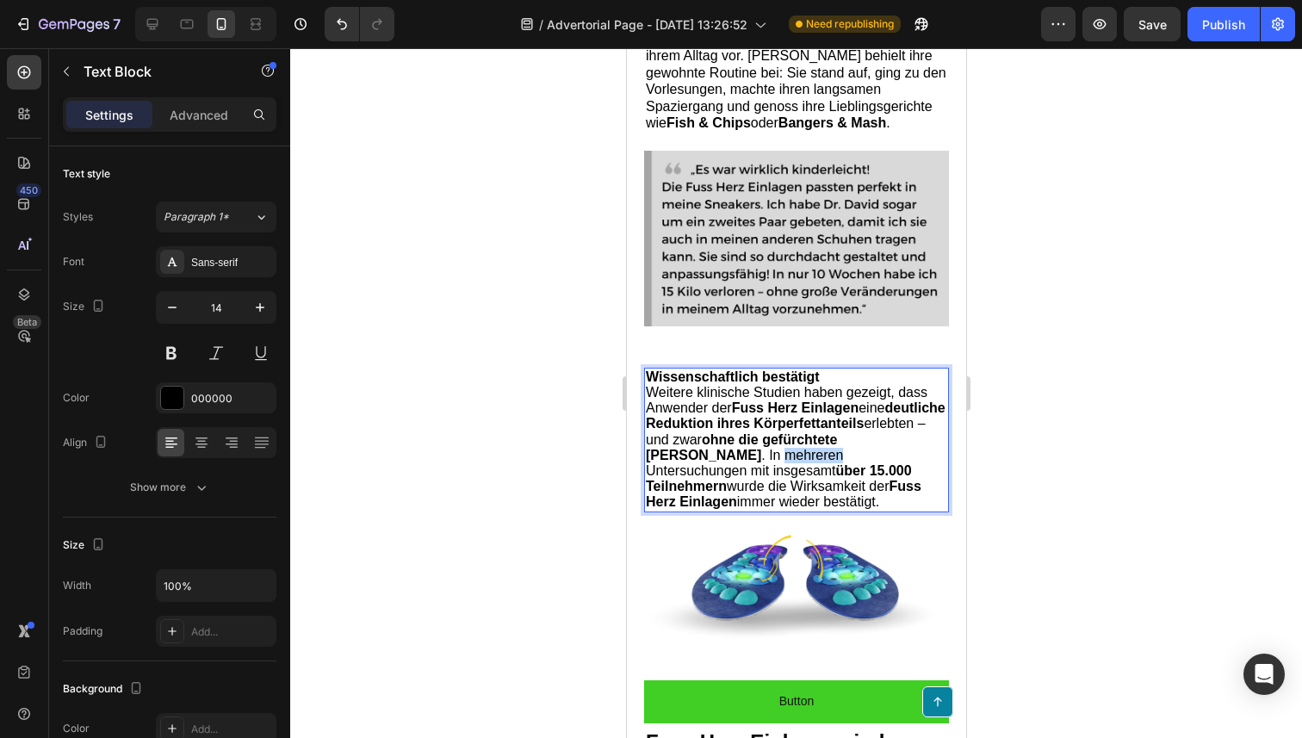
click at [745, 455] on span "Weitere klinische Studien haben gezeigt, dass Anwender der Fuss Herz Einlagen e…" at bounding box center [795, 447] width 300 height 124
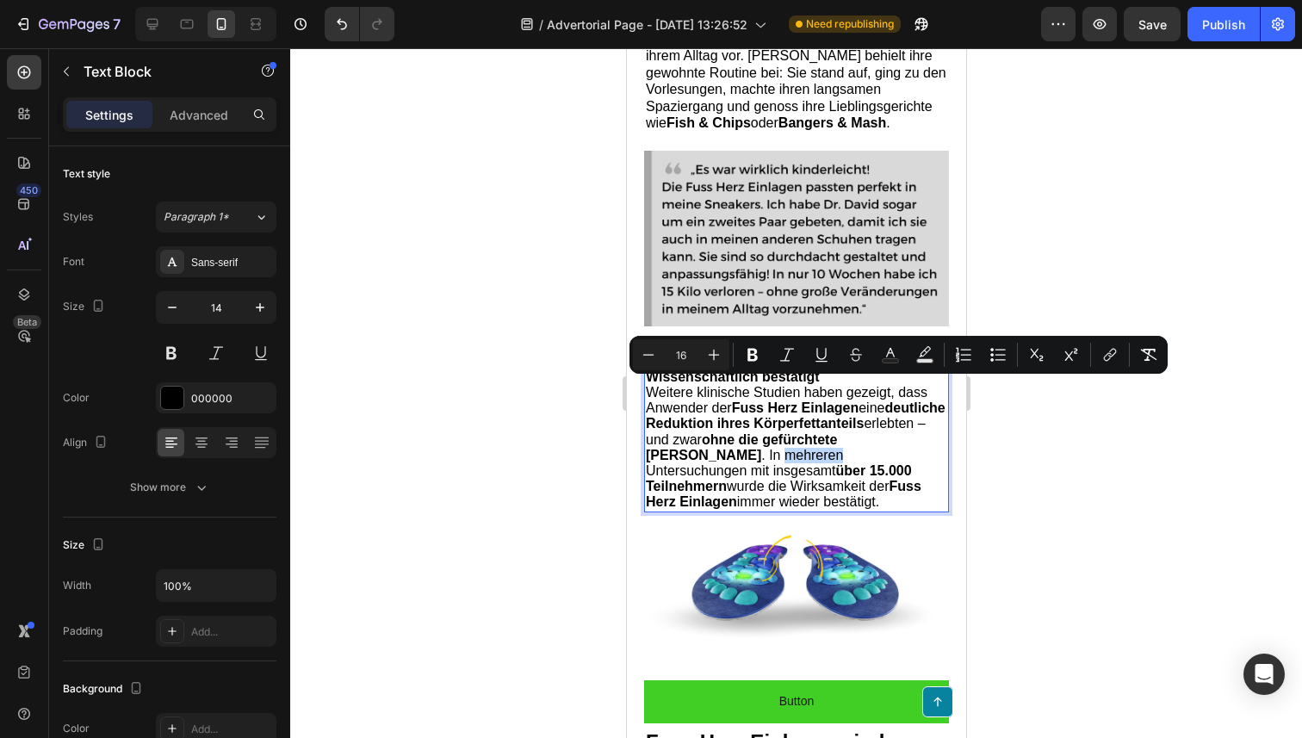
click at [789, 480] on strong "Fuss Herz Einlagen" at bounding box center [782, 494] width 275 height 30
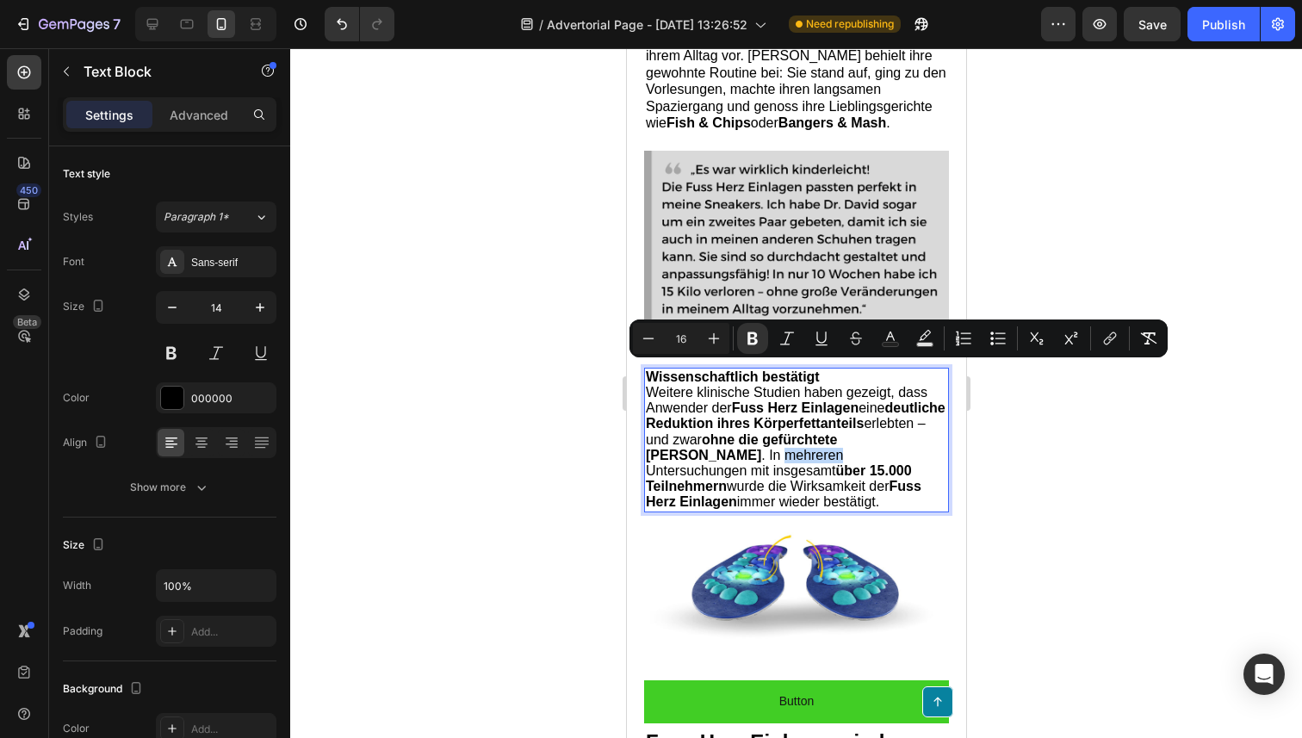
drag, startPoint x: 783, startPoint y: 498, endPoint x: 644, endPoint y: 369, distance: 188.9
click at [644, 368] on div "Wissenschaftlich bestätigt Weitere klinische Studien haben gezeigt, dass Anwend…" at bounding box center [795, 440] width 305 height 145
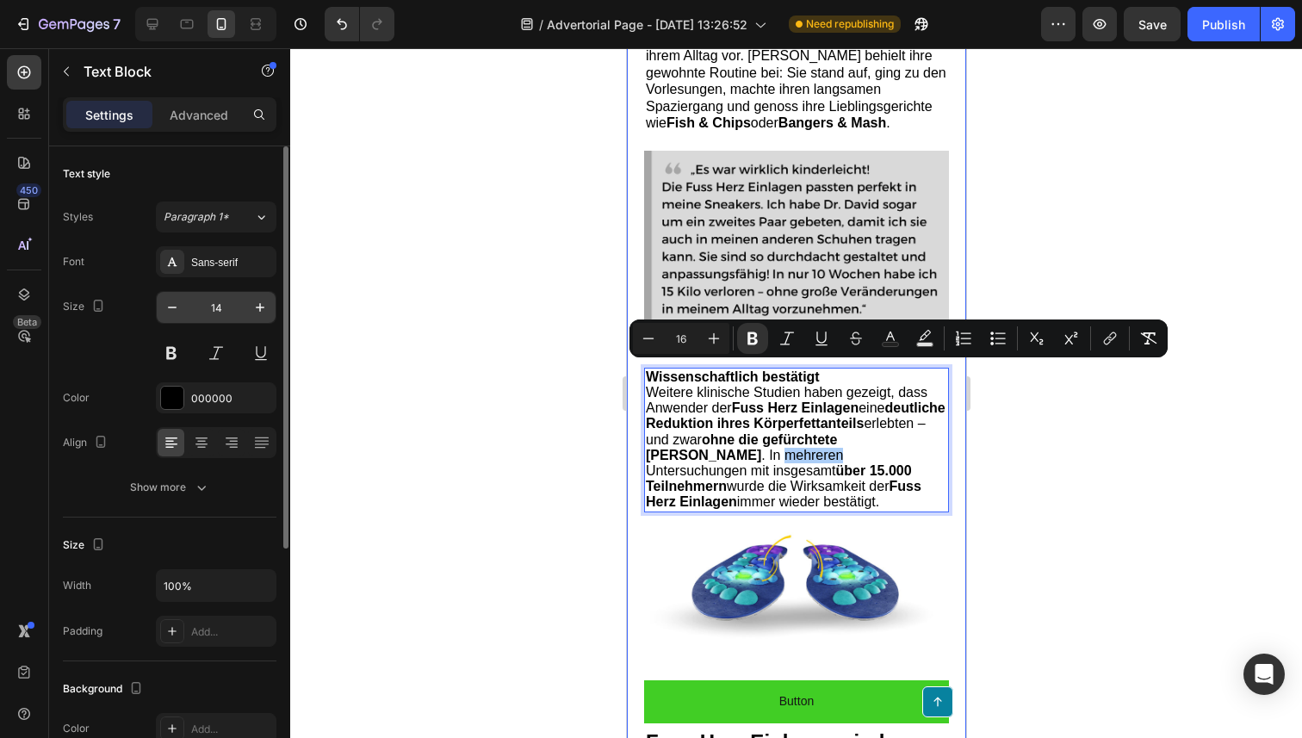
click at [239, 307] on input "14" at bounding box center [216, 307] width 57 height 31
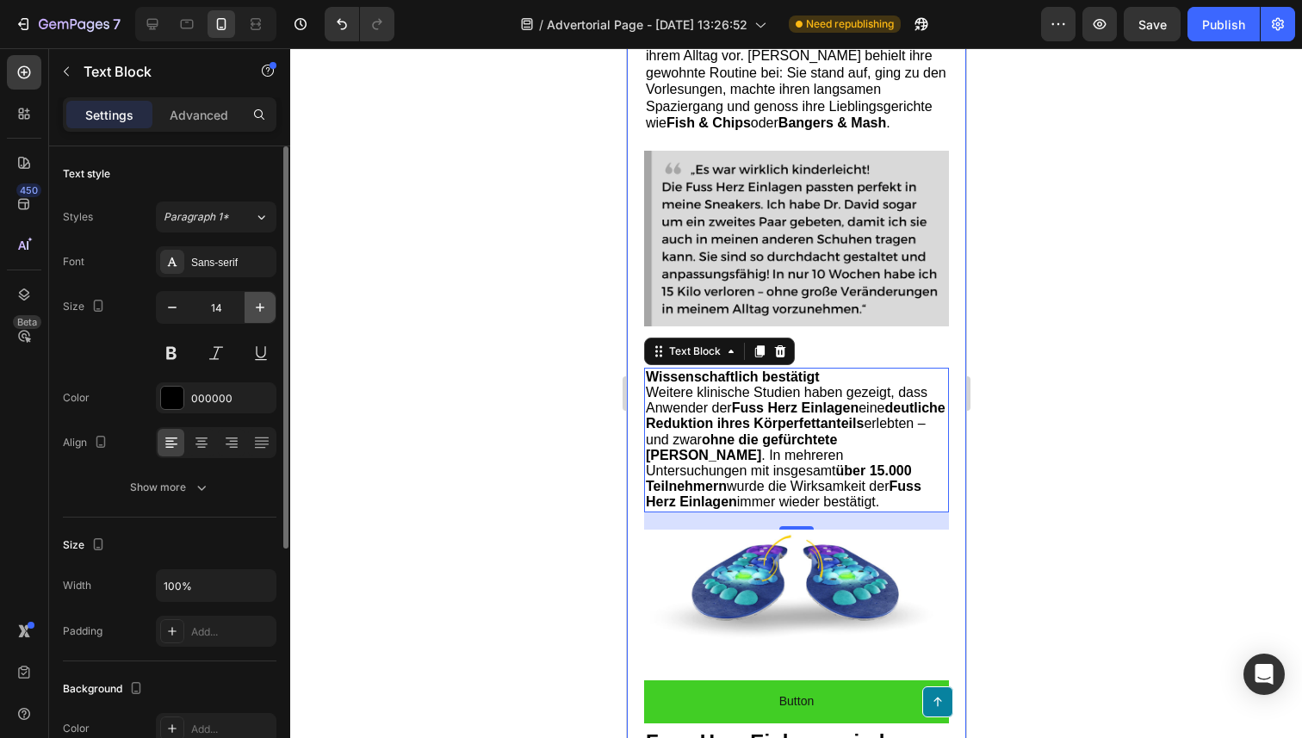
click at [248, 306] on button "button" at bounding box center [260, 307] width 31 height 31
type input "15"
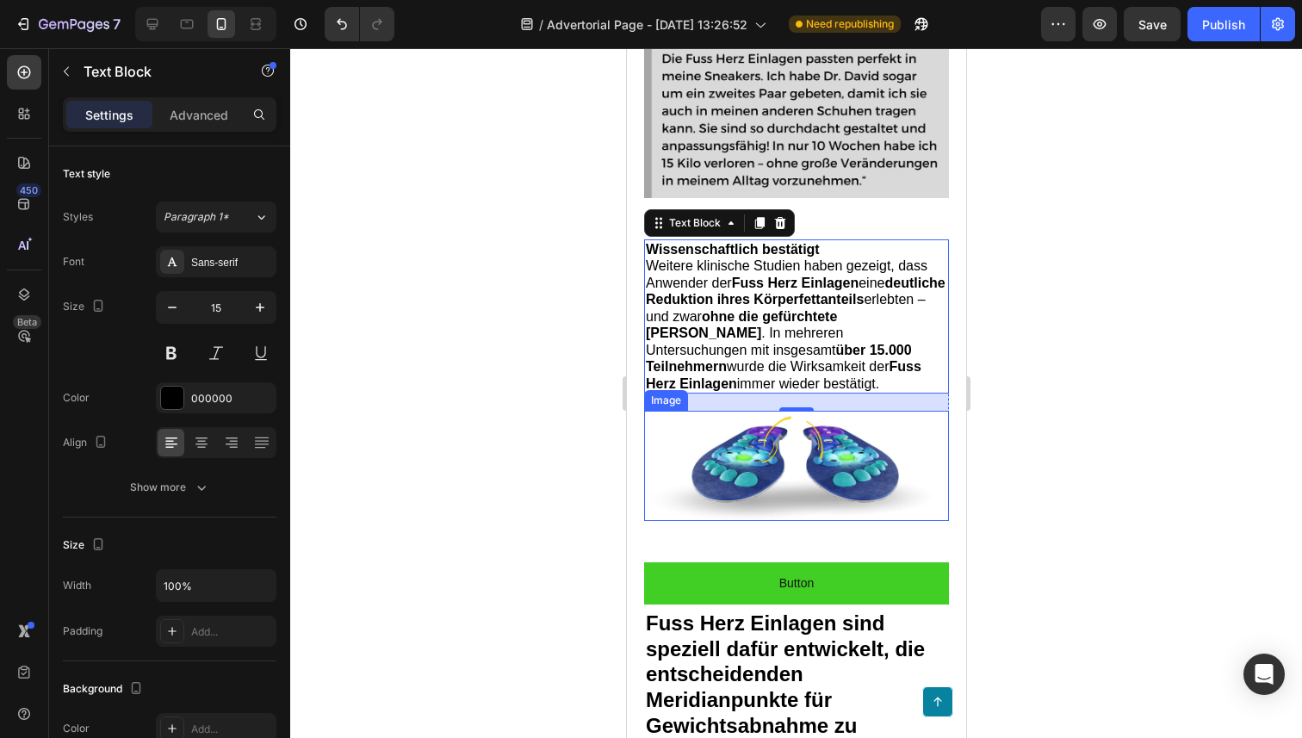
scroll to position [3623, 0]
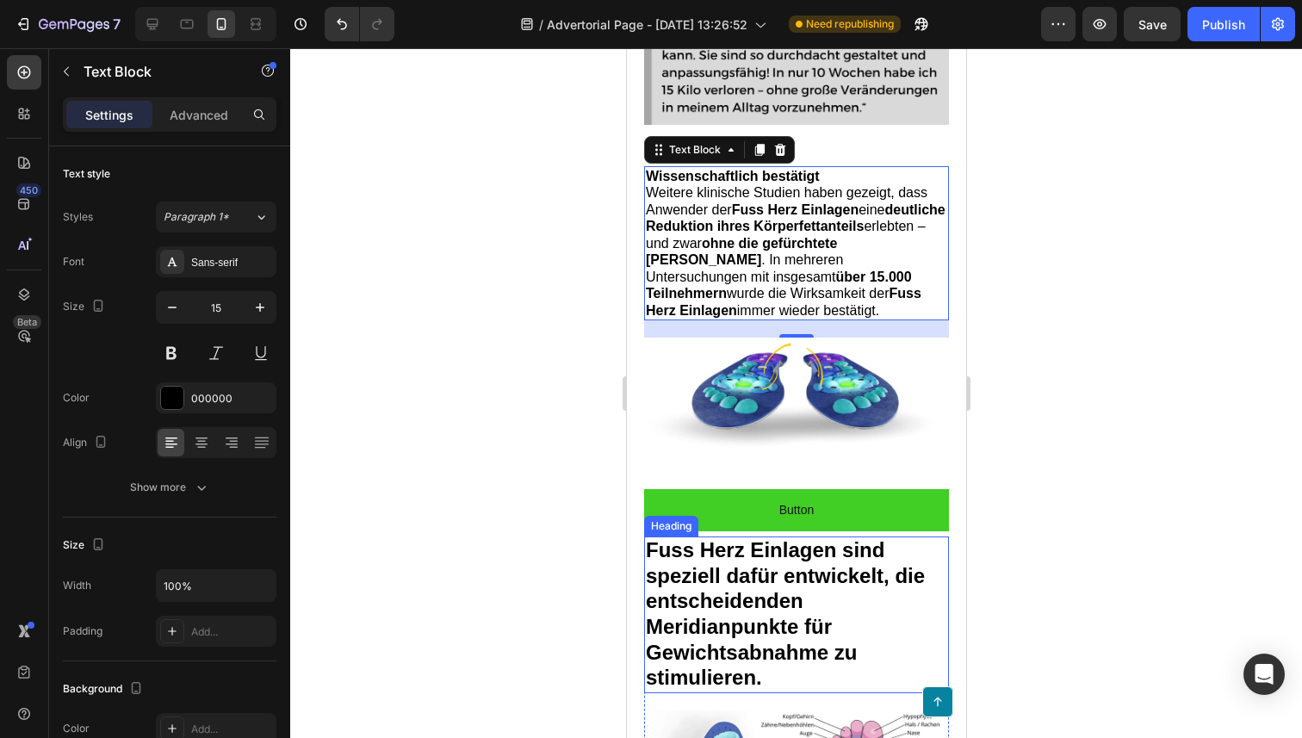
click at [713, 589] on span "Fuss Herz Einlagen sind speziell dafür entwickelt, die entscheidenden Meridianp…" at bounding box center [784, 613] width 279 height 151
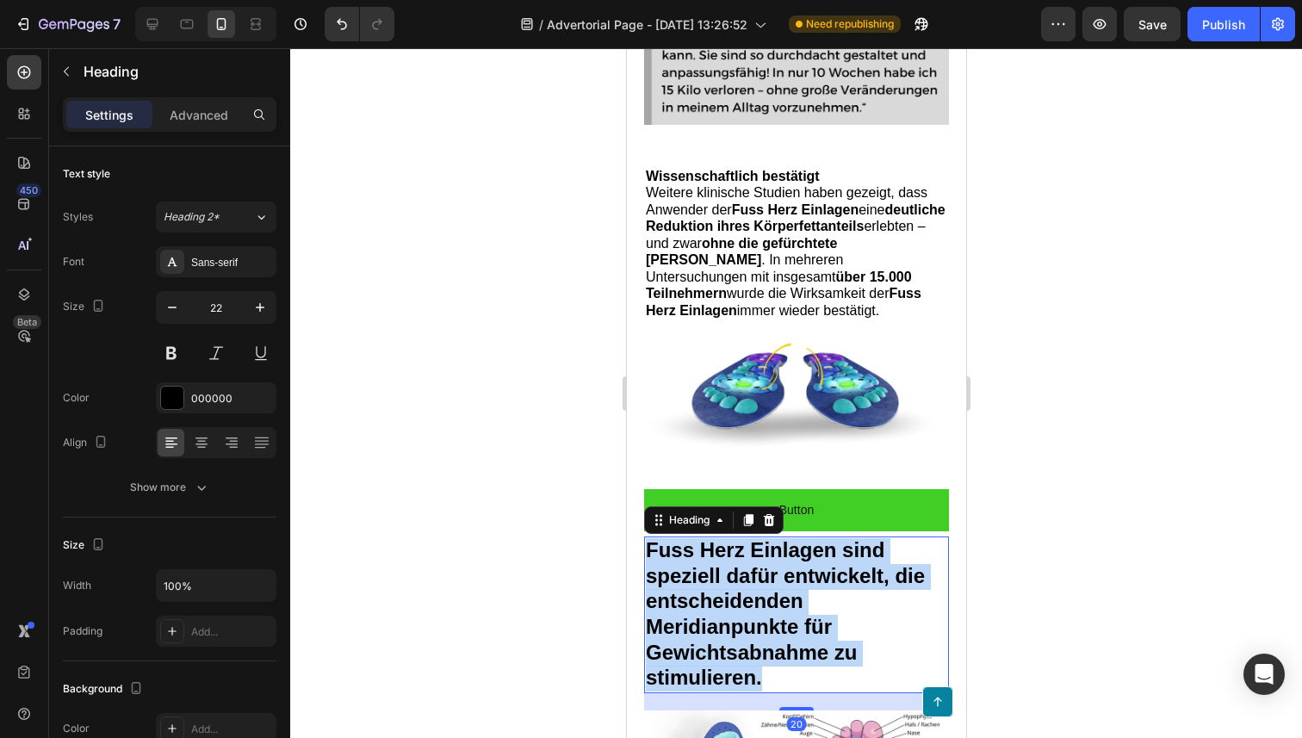
click at [713, 589] on span "Fuss Herz Einlagen sind speziell dafür entwickelt, die entscheidenden Meridianp…" at bounding box center [784, 613] width 279 height 151
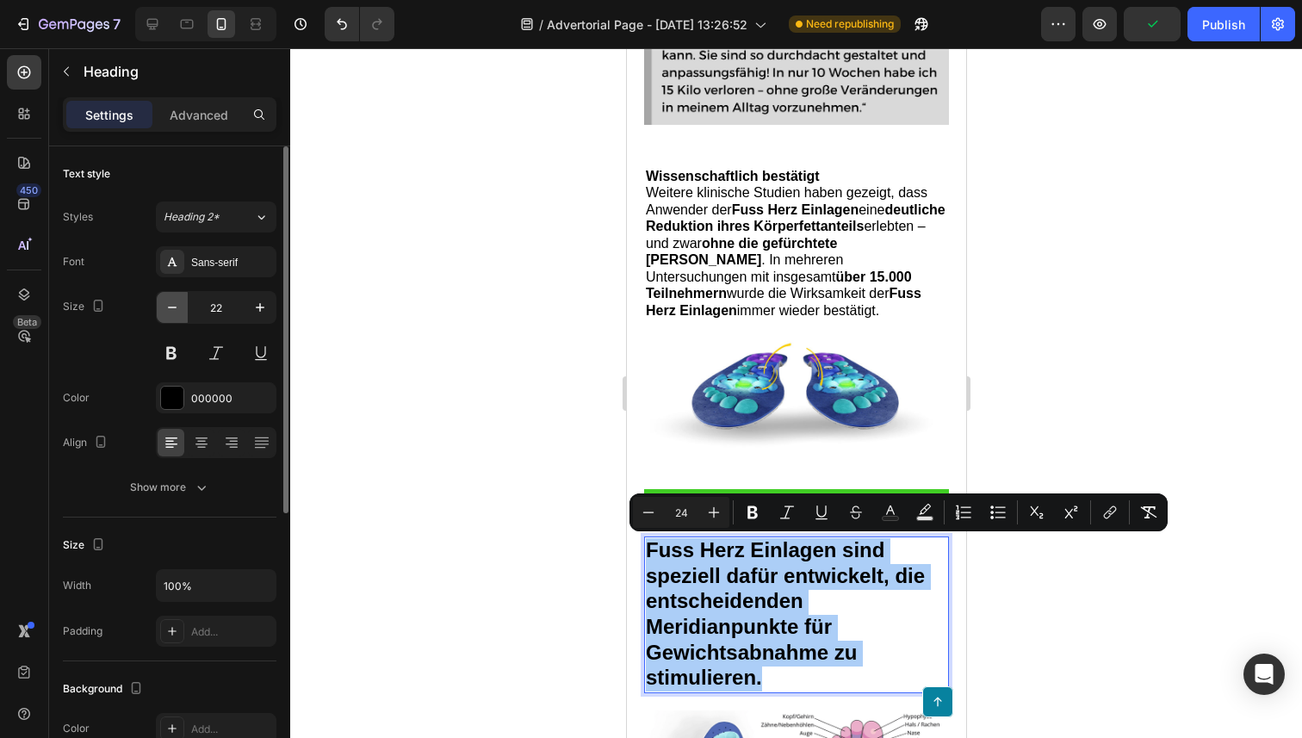
click at [168, 311] on icon "button" at bounding box center [172, 307] width 17 height 17
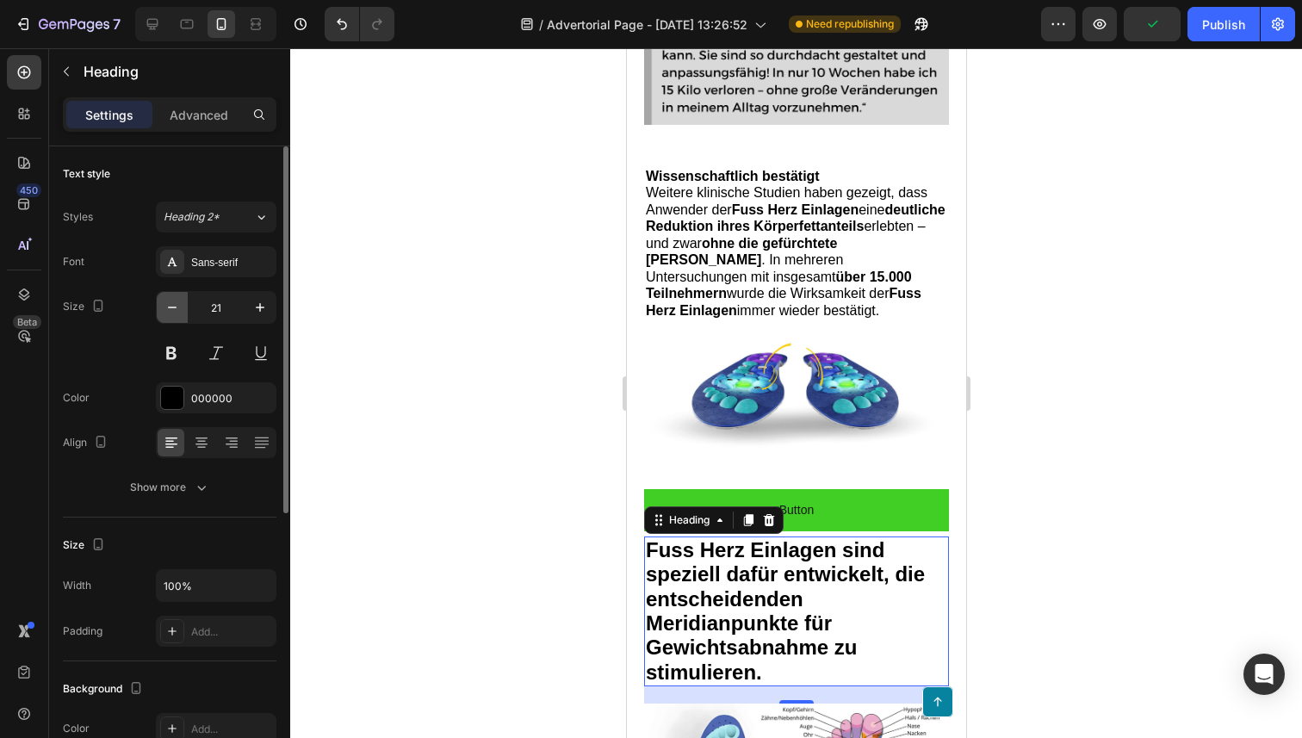
type input "20"
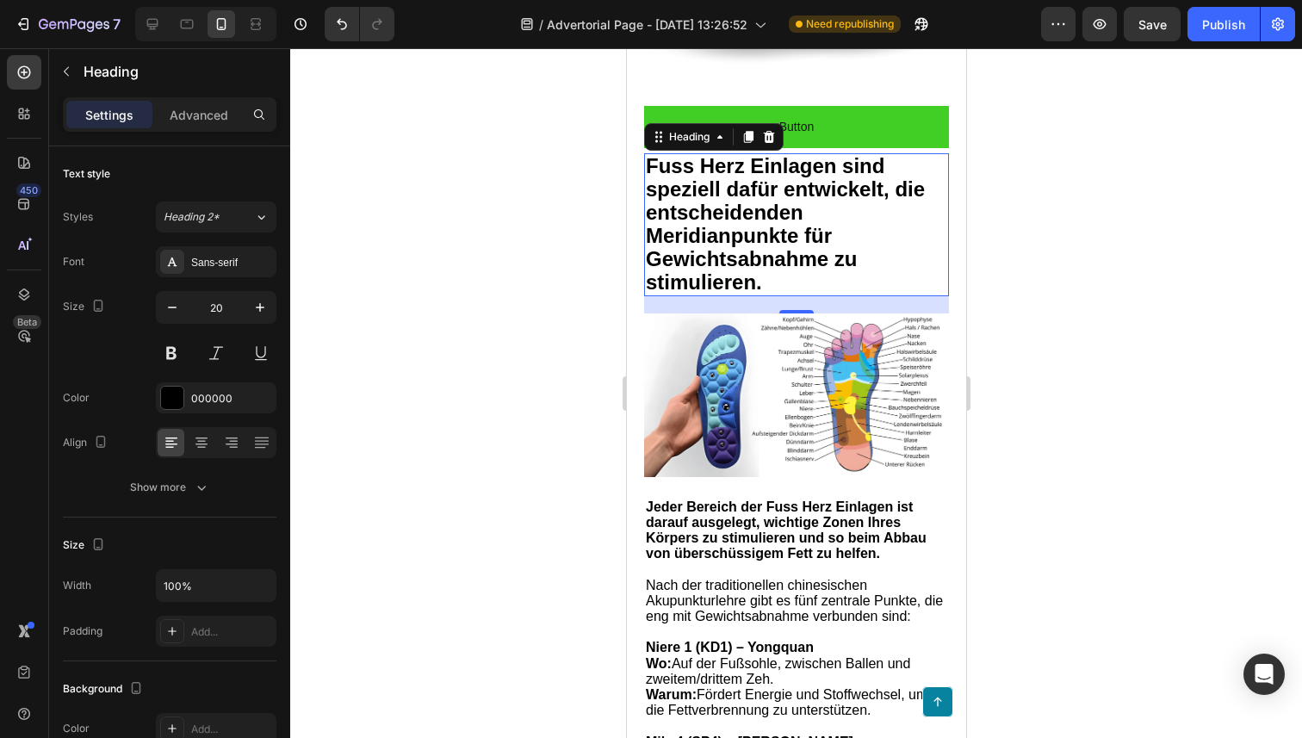
scroll to position [4094, 0]
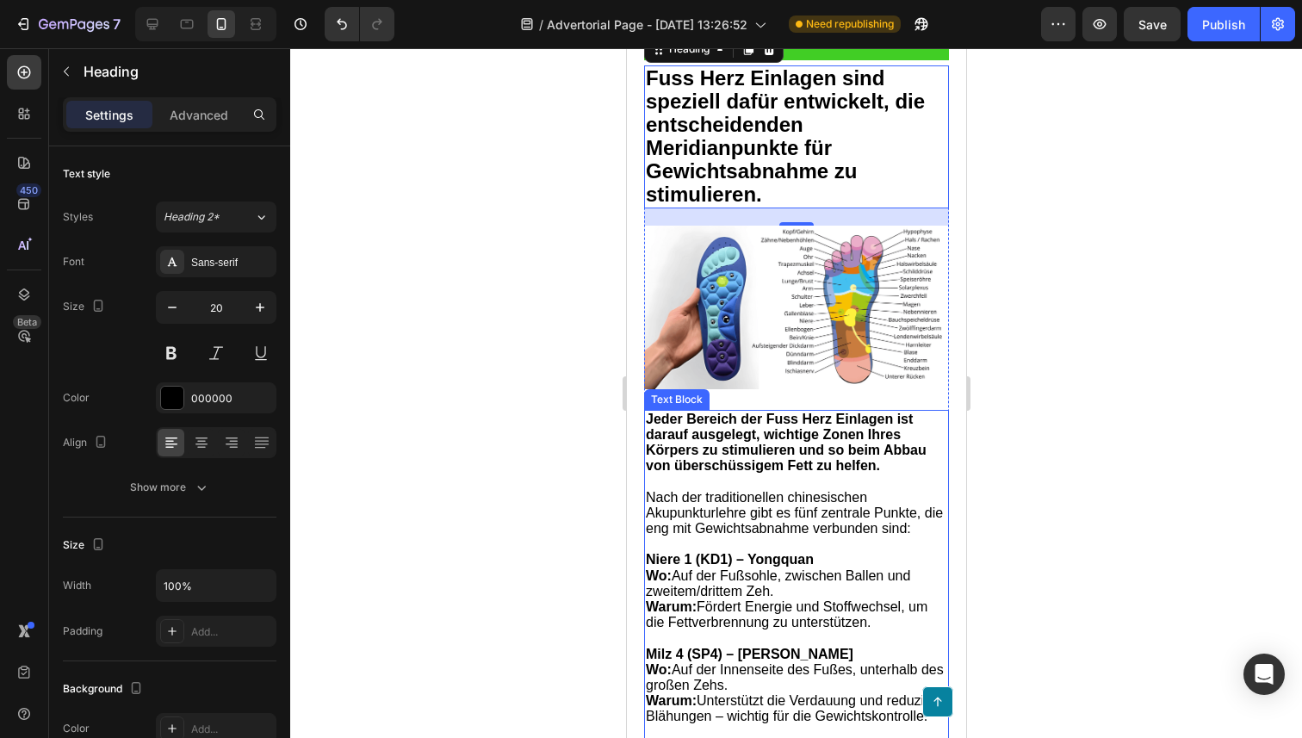
click at [678, 444] on strong "Jeder Bereich der Fuss Herz Einlagen ist darauf ausgelegt, wichtige Zonen Ihres…" at bounding box center [785, 443] width 281 height 62
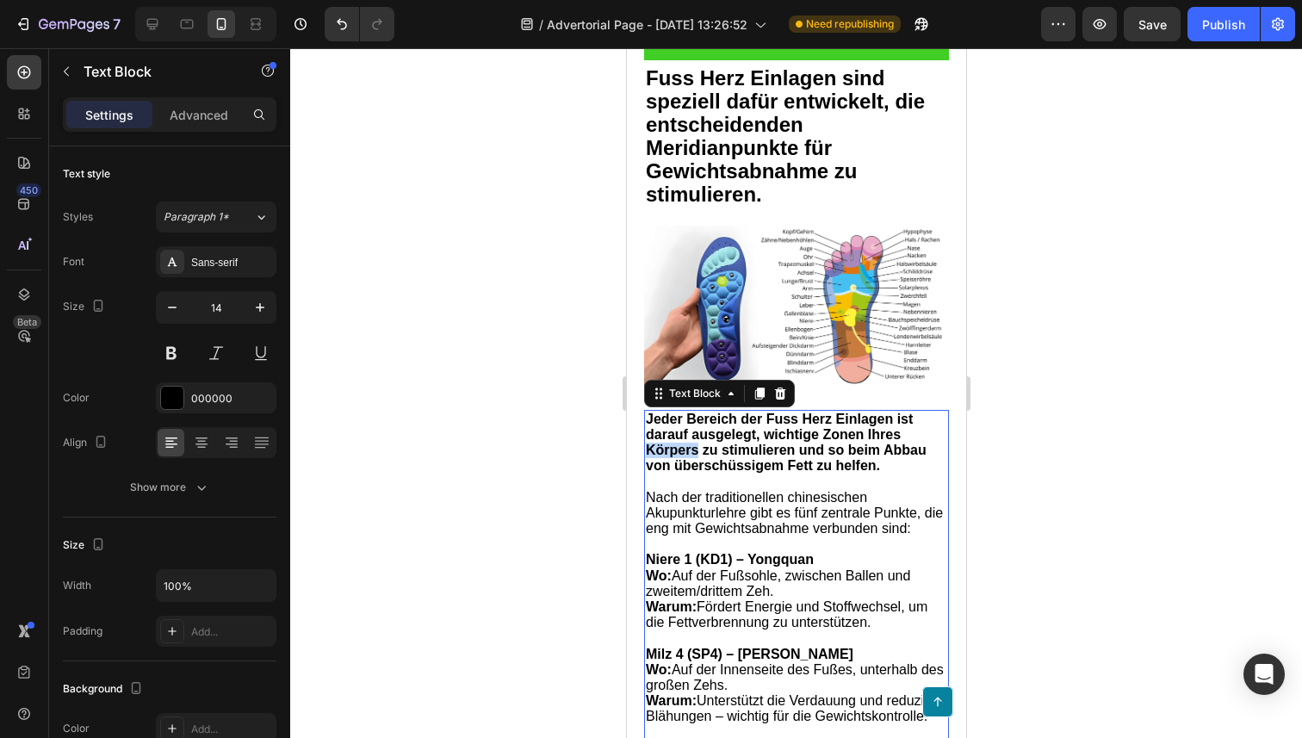
click at [678, 444] on strong "Jeder Bereich der Fuss Herz Einlagen ist darauf ausgelegt, wichtige Zonen Ihres…" at bounding box center [785, 443] width 281 height 62
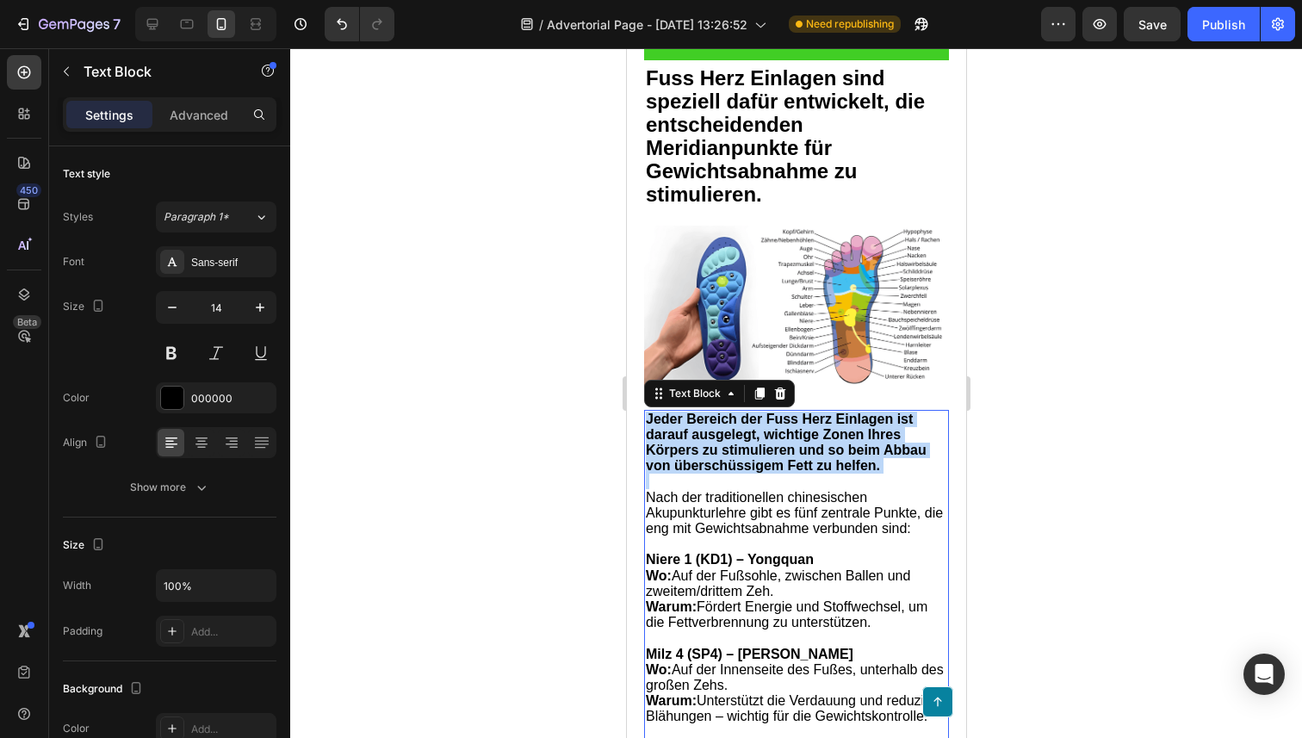
click at [678, 444] on strong "Jeder Bereich der Fuss Herz Einlagen ist darauf ausgelegt, wichtige Zonen Ihres…" at bounding box center [785, 443] width 281 height 62
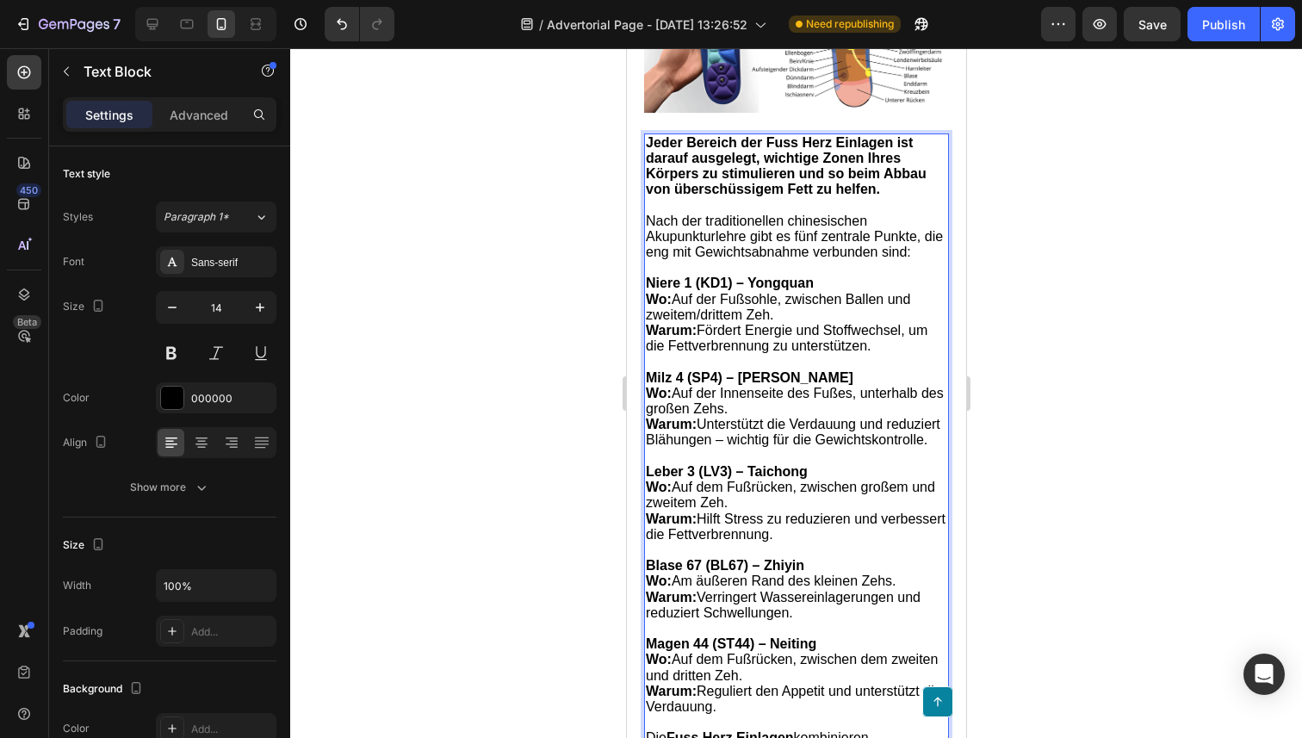
click at [758, 551] on div "Jeder Bereich der Fuss Herz Einlagen ist darauf ausgelegt, wichtige Zonen Ihres…" at bounding box center [795, 518] width 305 height 771
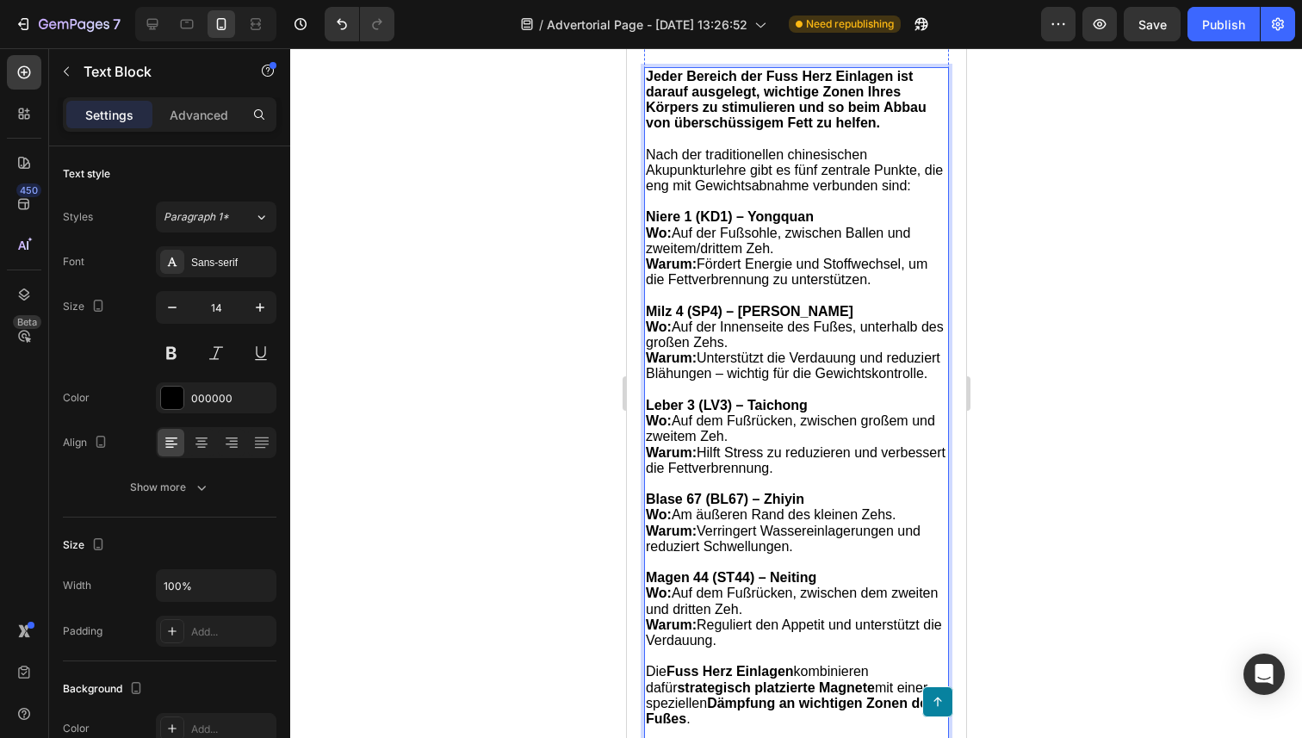
scroll to position [4389, 0]
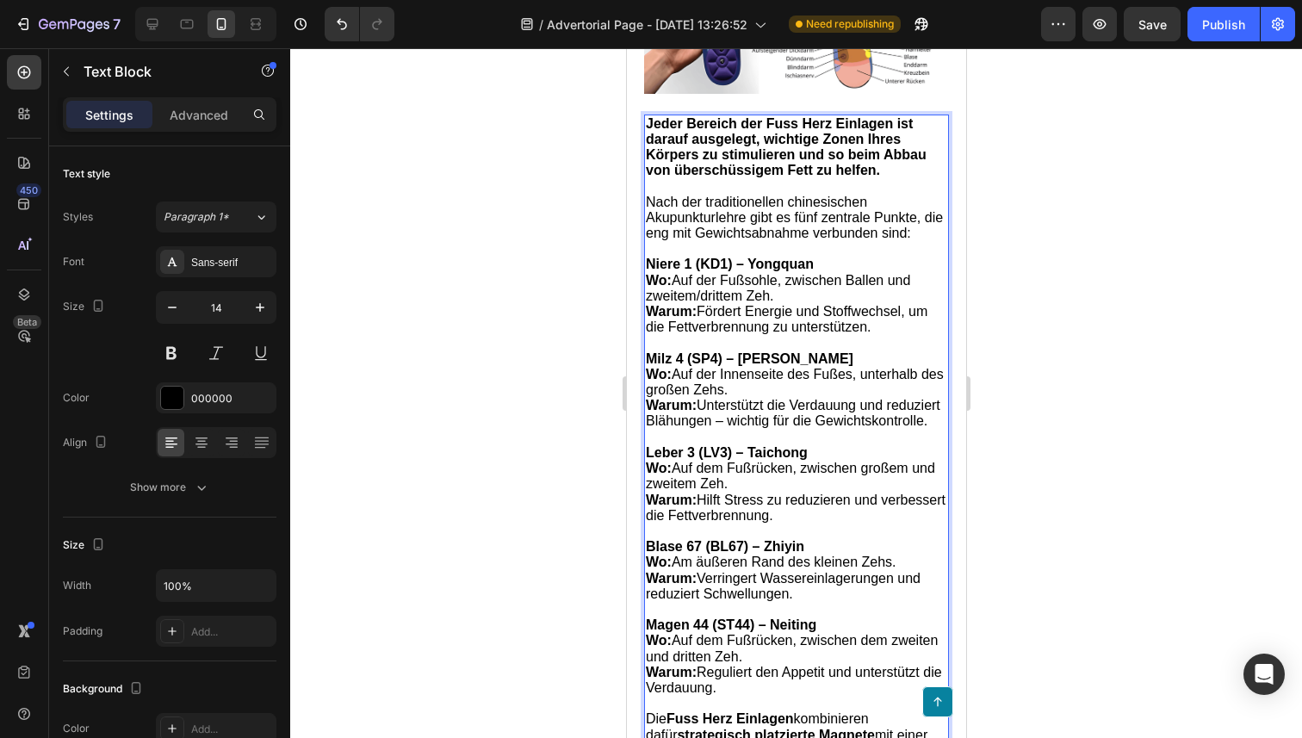
drag, startPoint x: 860, startPoint y: 570, endPoint x: 643, endPoint y: 127, distance: 493.6
click at [643, 127] on div "Jeder Bereich der Fuss Herz Einlagen ist darauf ausgelegt, wichtige Zonen Ihres…" at bounding box center [795, 500] width 305 height 771
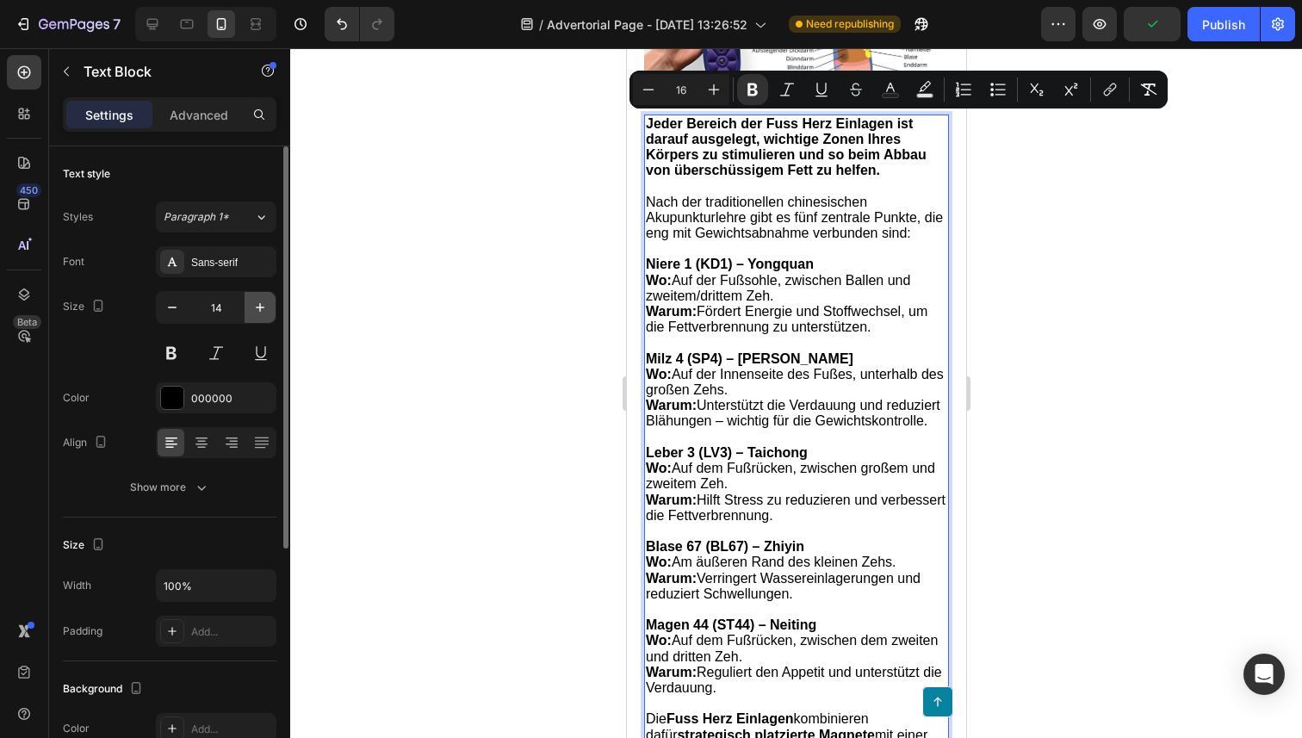
click at [253, 312] on icon "button" at bounding box center [259, 307] width 17 height 17
type input "15"
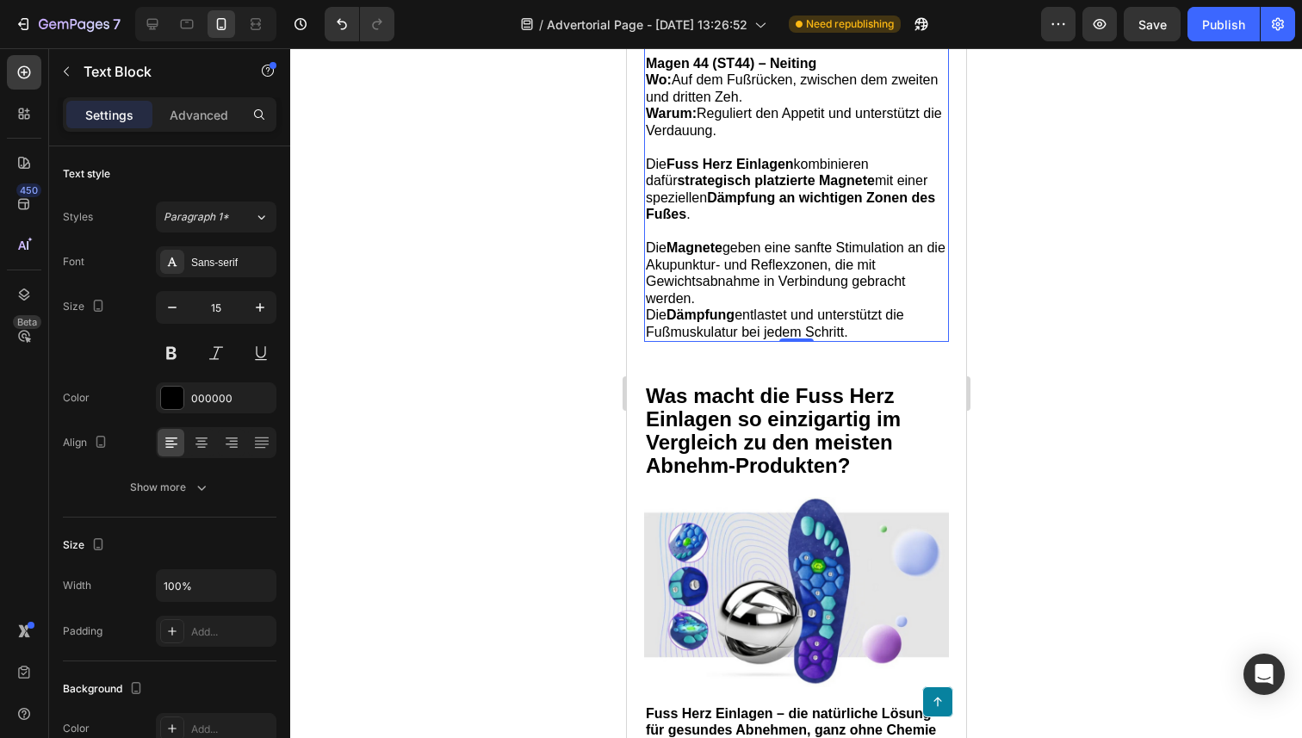
scroll to position [5026, 0]
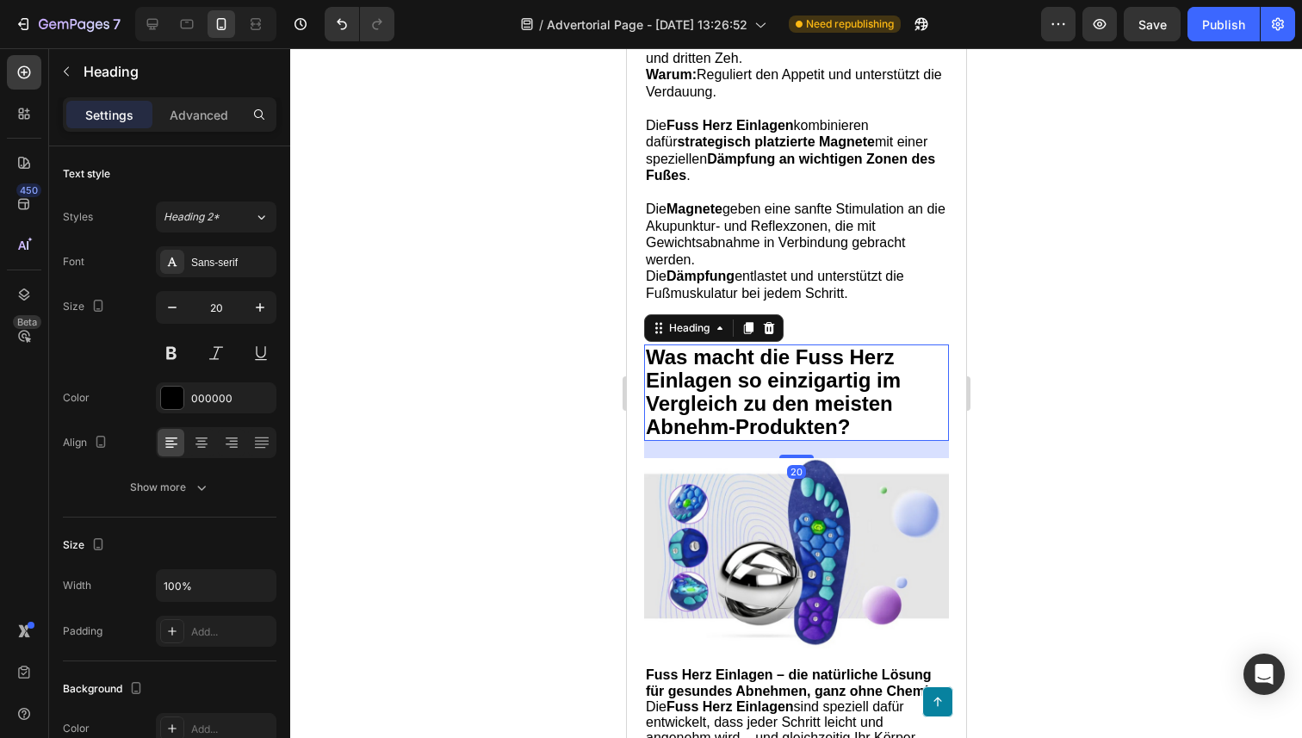
click at [776, 425] on span "Was macht die Fuss Herz Einlagen so einzigartig im Vergleich zu den meisten Abn…" at bounding box center [772, 391] width 255 height 93
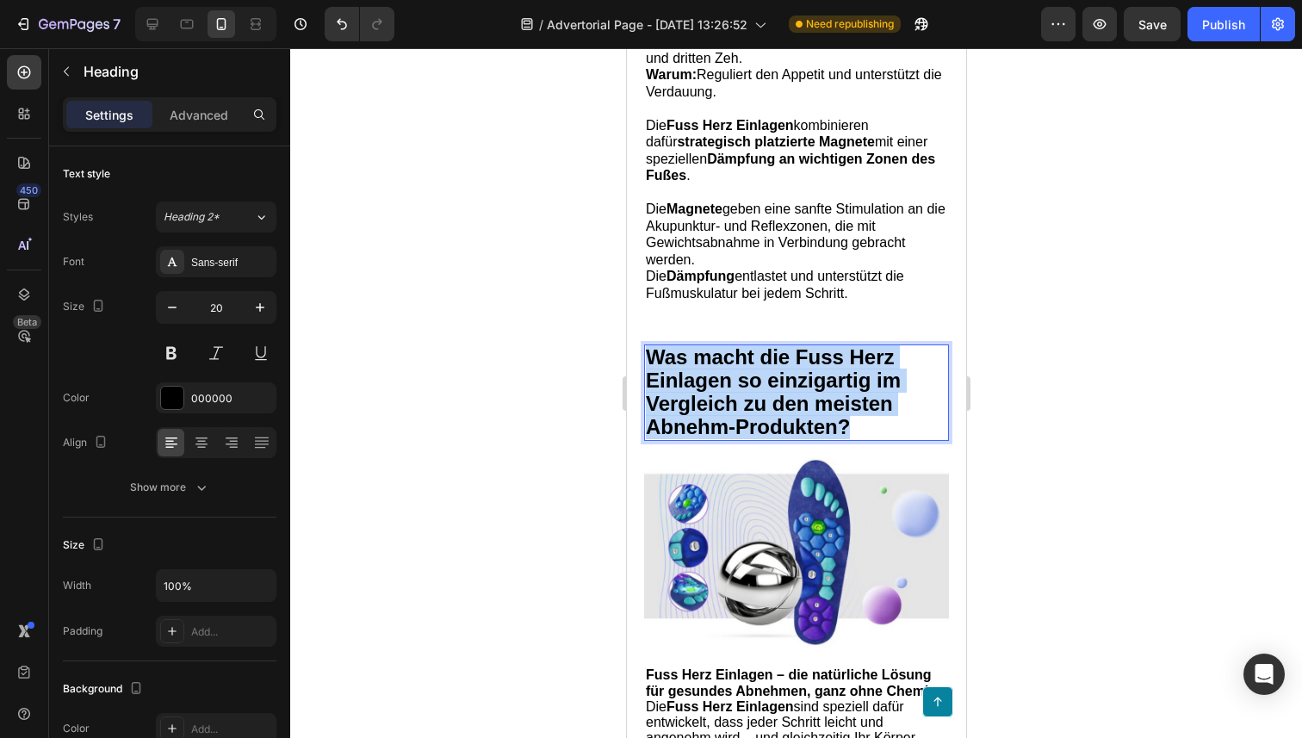
click at [776, 425] on span "Was macht die Fuss Herz Einlagen so einzigartig im Vergleich zu den meisten Abn…" at bounding box center [772, 391] width 255 height 93
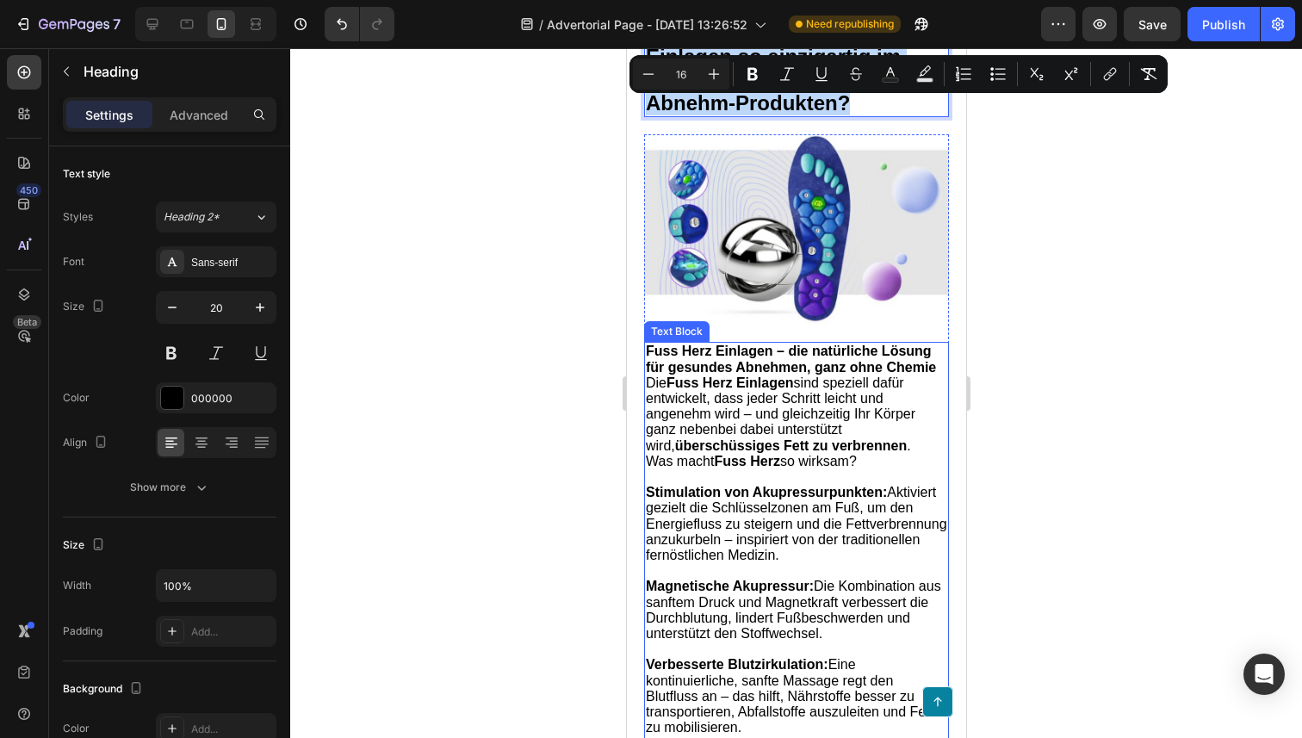
click at [719, 424] on span "Die Fuss Herz Einlagen sind speziell dafür entwickelt, dass jeder Schritt leich…" at bounding box center [779, 413] width 269 height 77
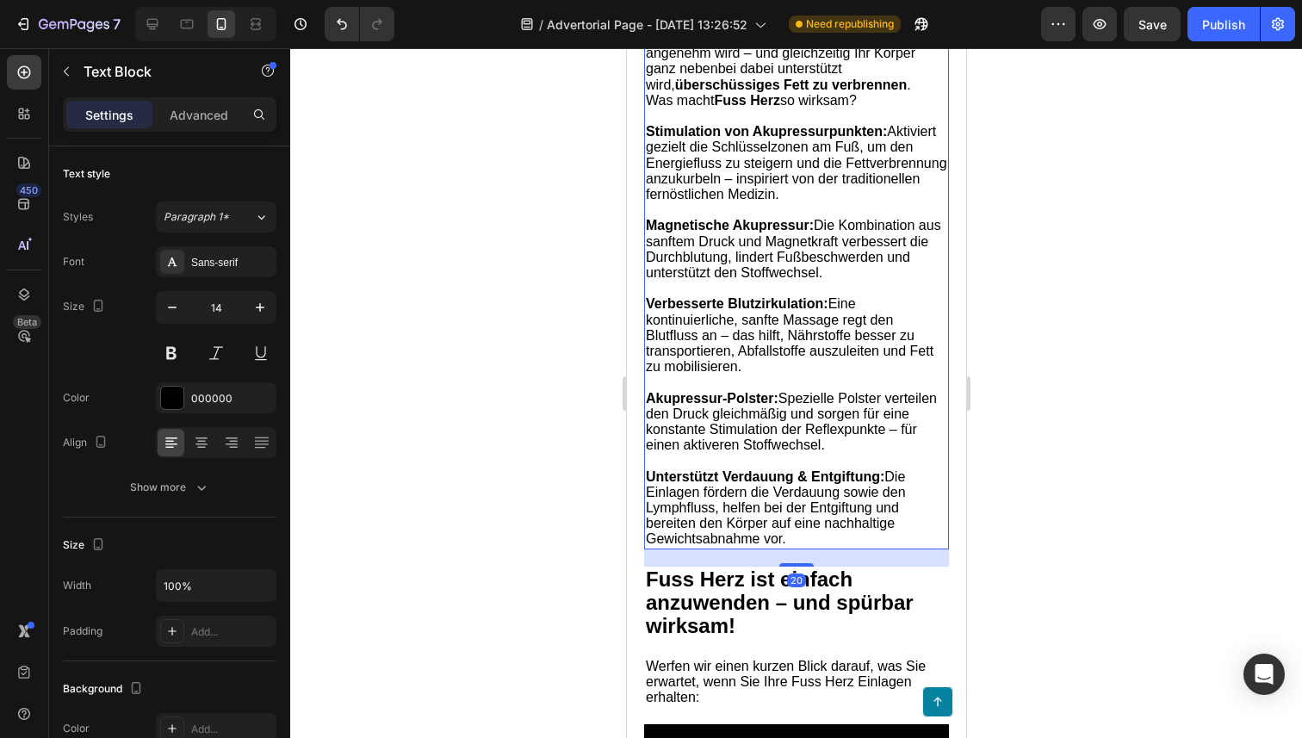
scroll to position [5717, 0]
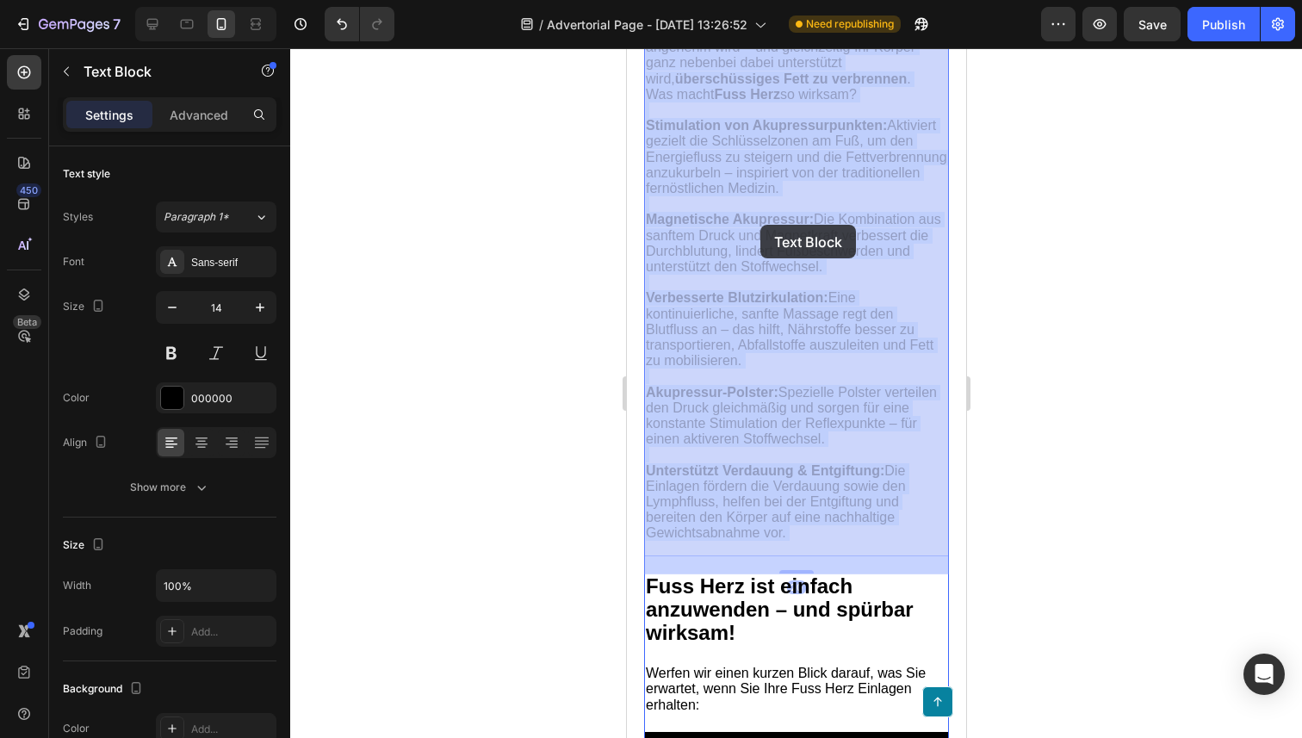
drag, startPoint x: 825, startPoint y: 558, endPoint x: 754, endPoint y: 399, distance: 174.2
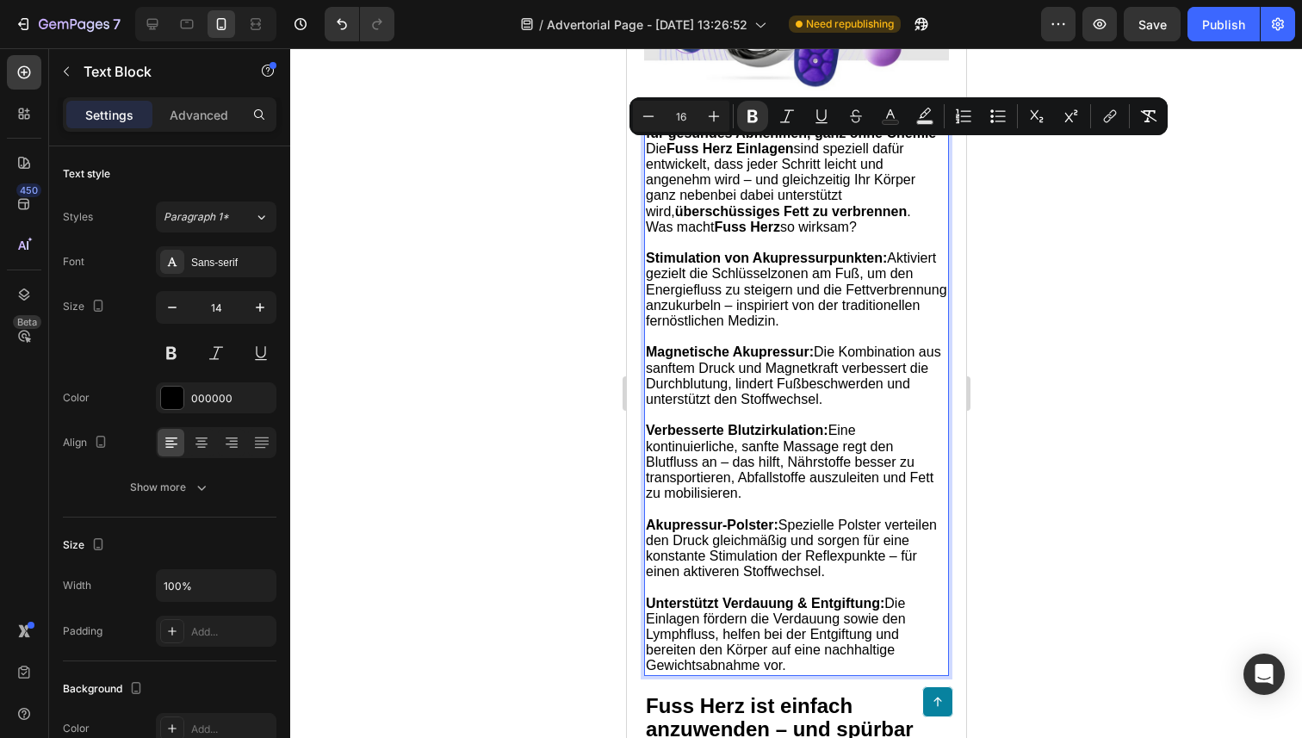
scroll to position [5548, 0]
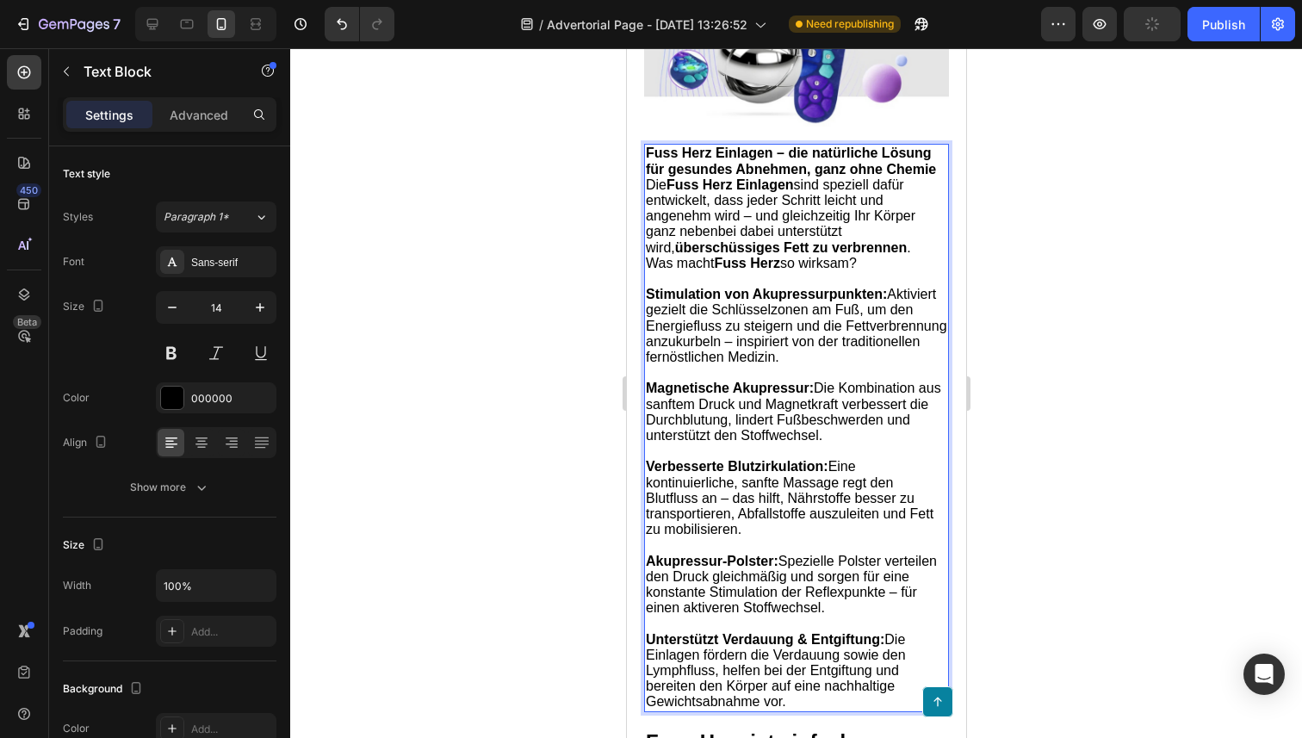
drag, startPoint x: 794, startPoint y: 566, endPoint x: 642, endPoint y: 172, distance: 422.4
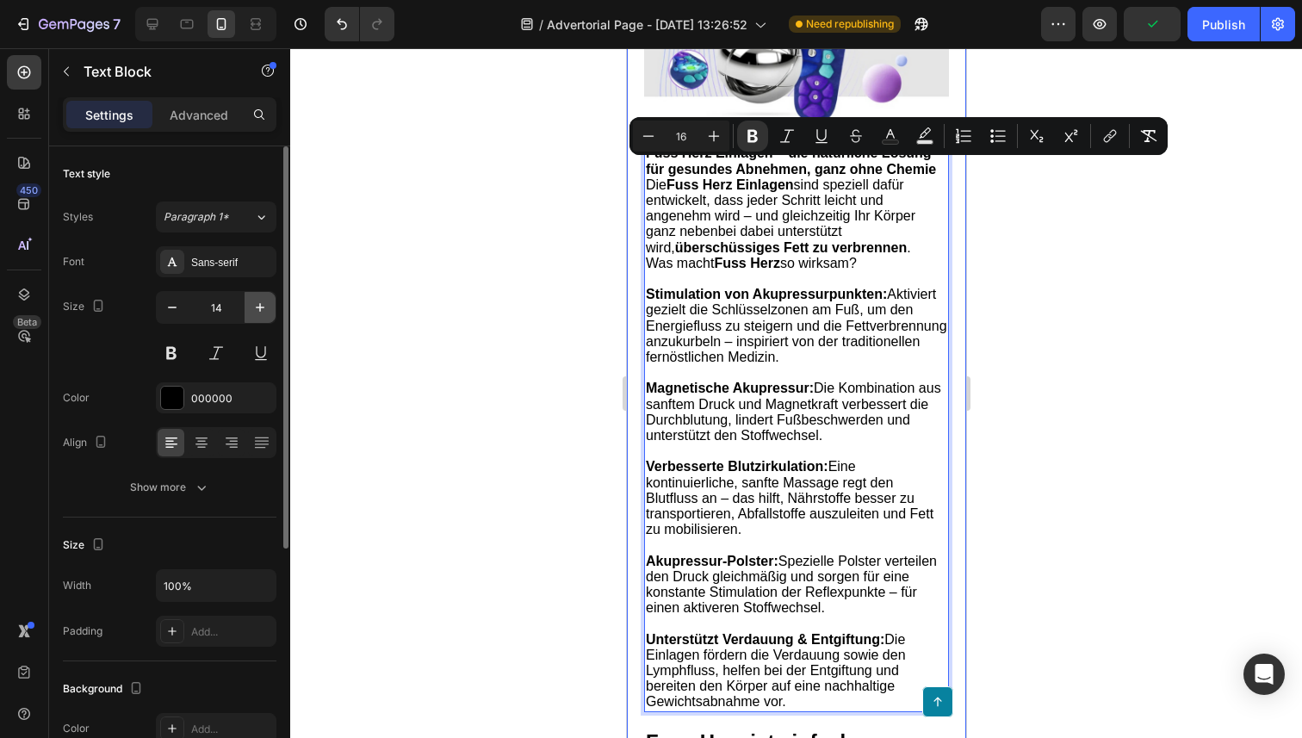
click at [259, 308] on icon "button" at bounding box center [260, 307] width 9 height 9
type input "15"
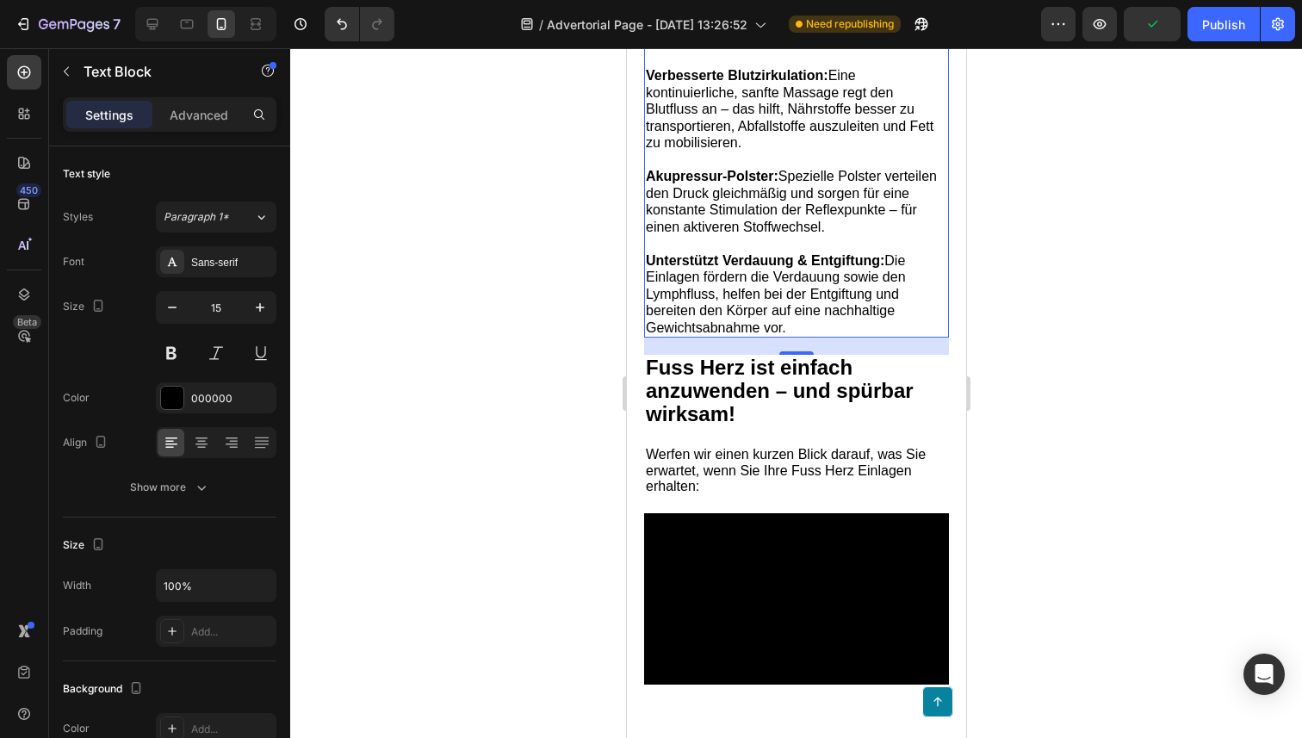
scroll to position [6000, 0]
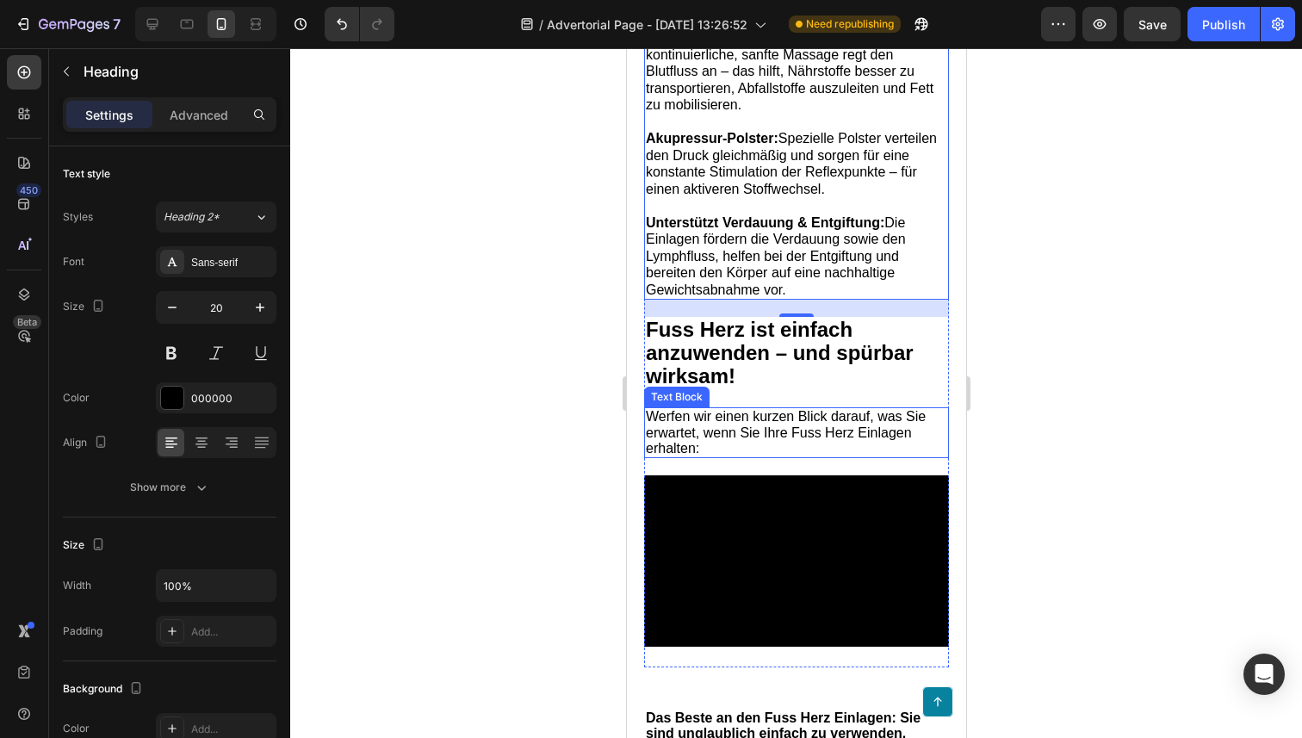
click at [719, 362] on strong "Fuss Herz ist einfach anzuwenden – und spürbar wirksam!" at bounding box center [779, 353] width 268 height 70
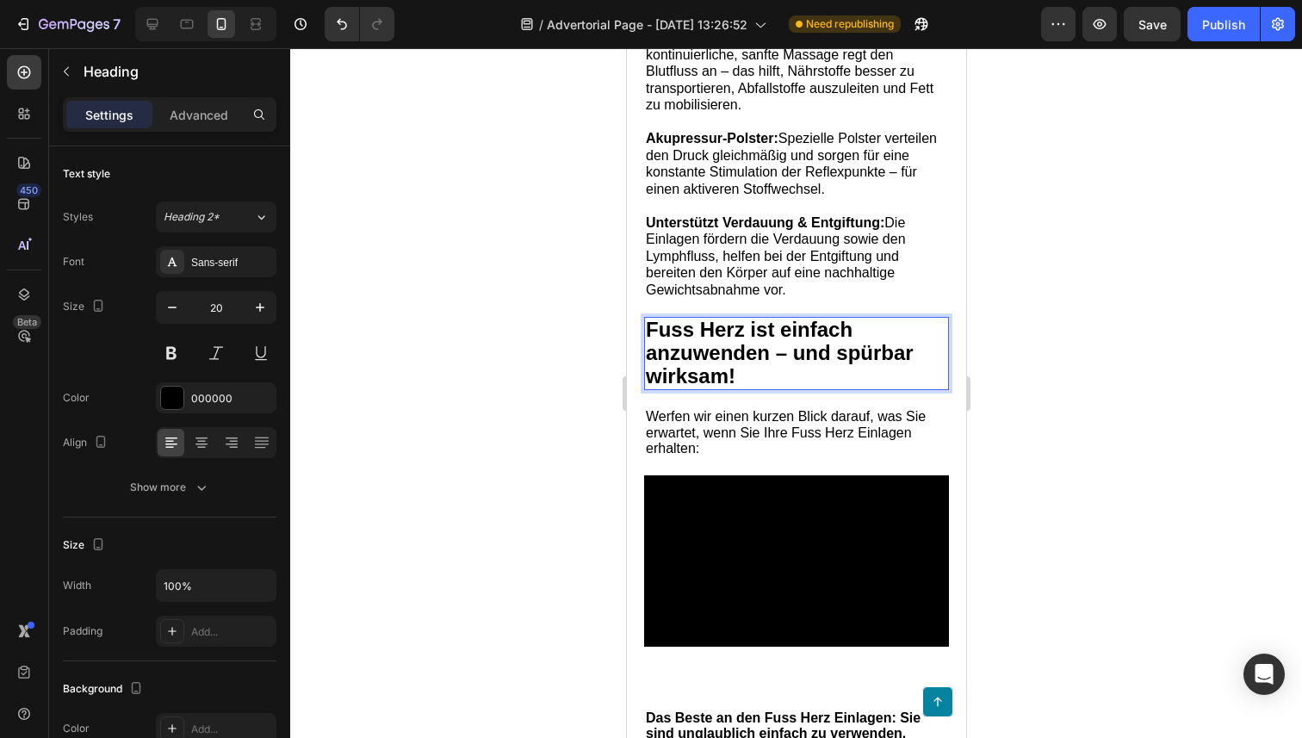
click at [719, 362] on strong "Fuss Herz ist einfach anzuwenden – und spürbar wirksam!" at bounding box center [779, 353] width 268 height 70
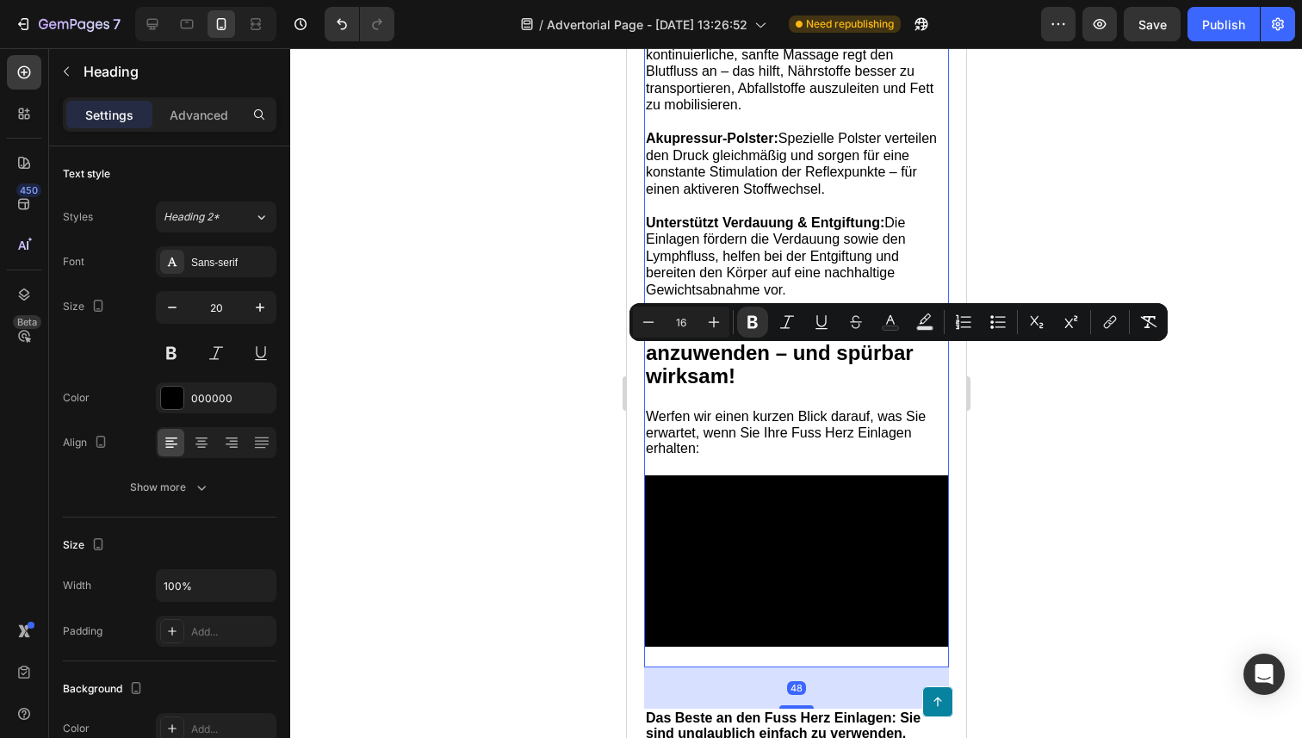
click at [731, 496] on div "Image Fuss Herz Einlagen – die natürliche Lösung für gesundes Abnehmen, ganz oh…" at bounding box center [795, 75] width 305 height 1183
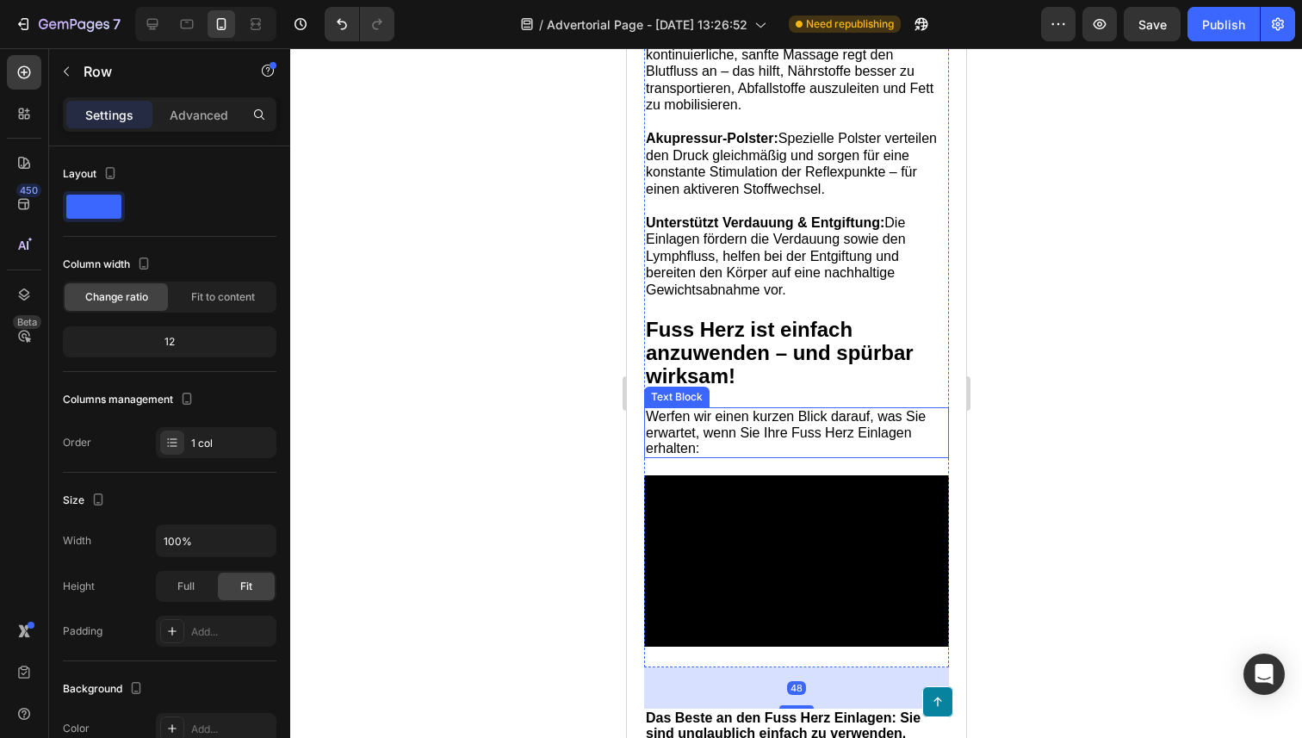
click at [716, 456] on p "Werfen wir einen kurzen Blick darauf, was Sie erwartet, wenn Sie Ihre Fuss Herz…" at bounding box center [795, 432] width 301 height 47
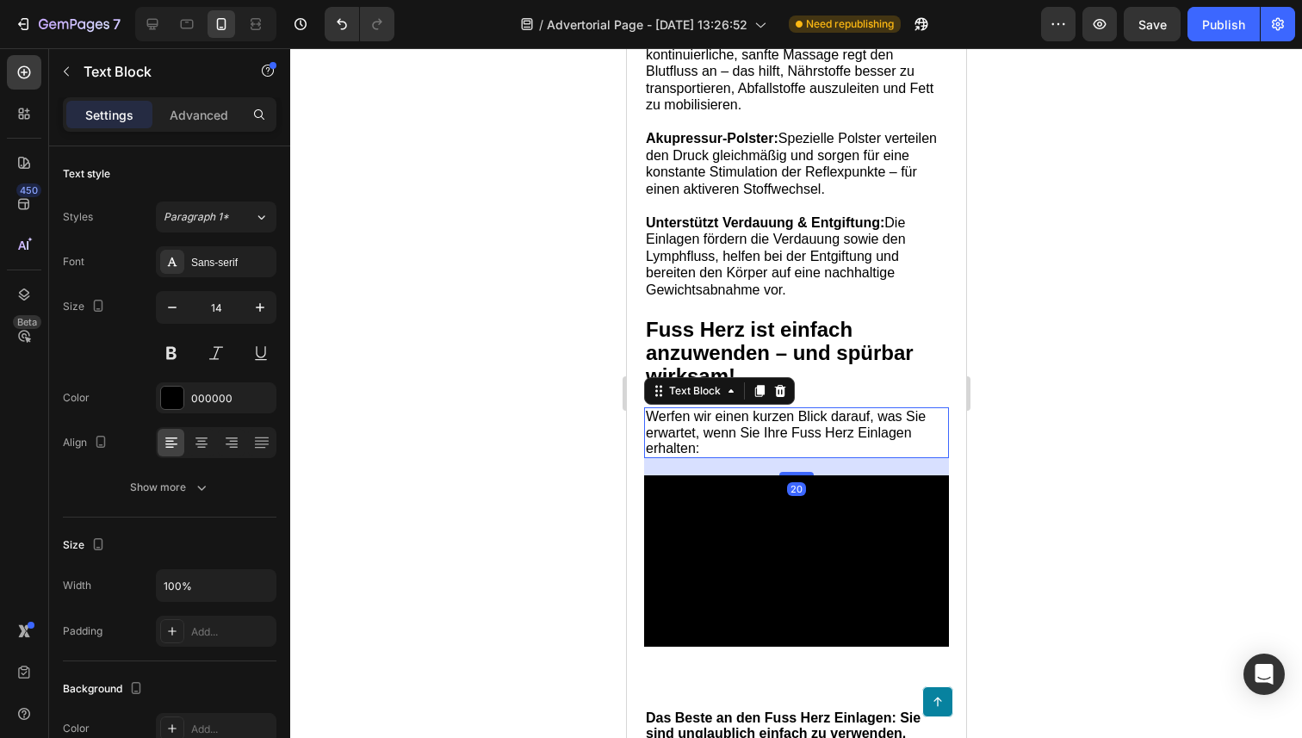
click at [716, 456] on p "Werfen wir einen kurzen Blick darauf, was Sie erwartet, wenn Sie Ihre Fuss Herz…" at bounding box center [795, 432] width 301 height 47
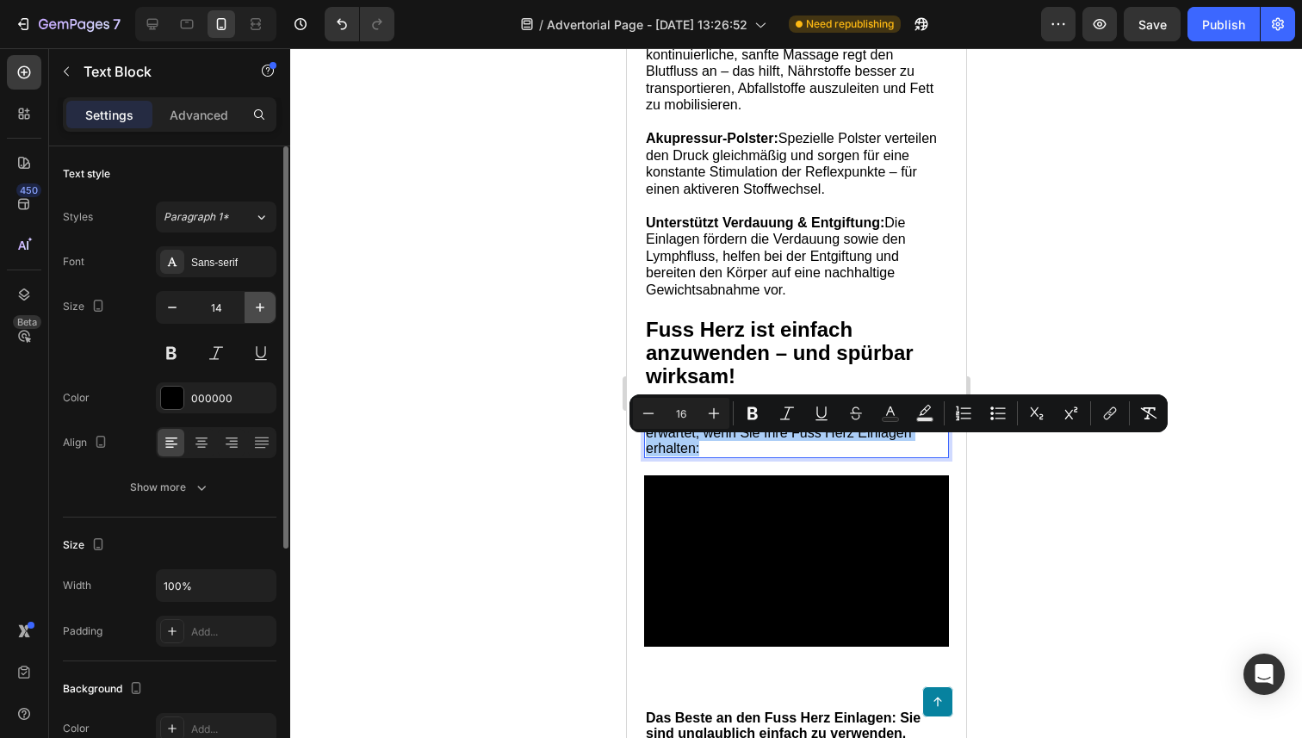
click at [250, 311] on button "button" at bounding box center [260, 307] width 31 height 31
type input "15"
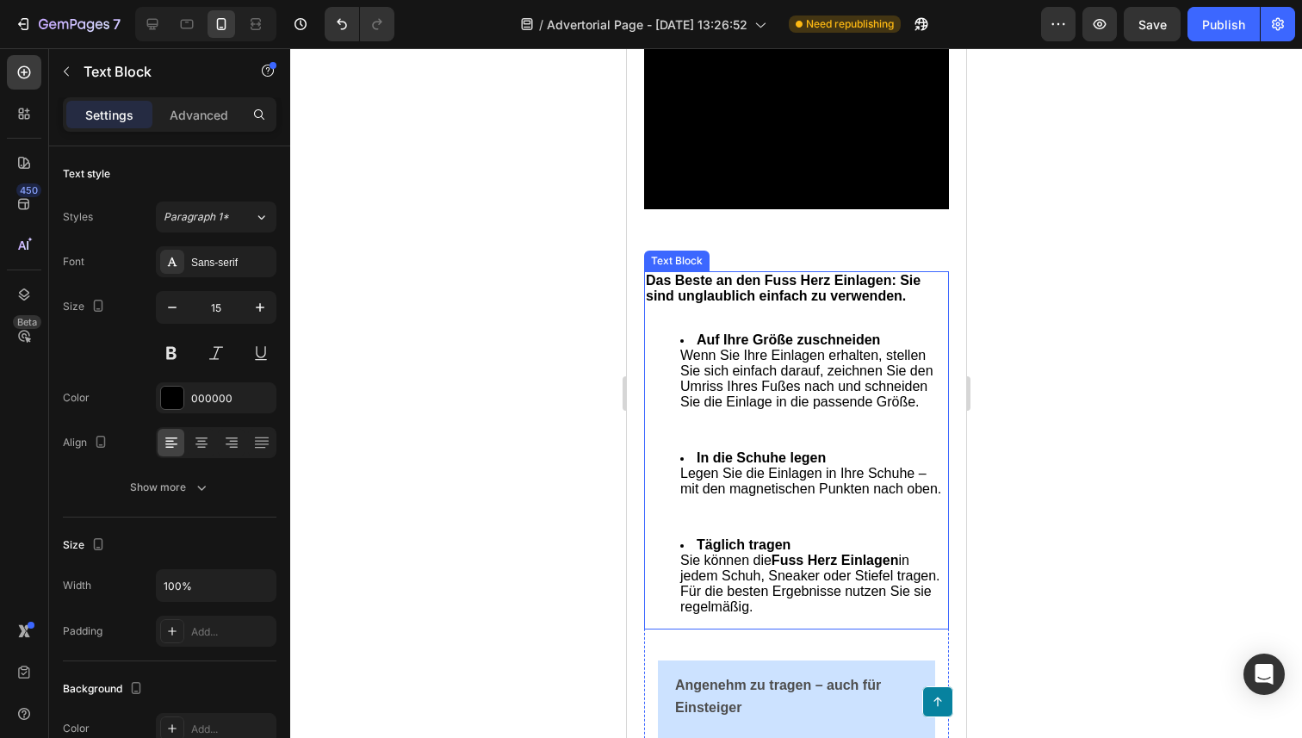
scroll to position [6497, 0]
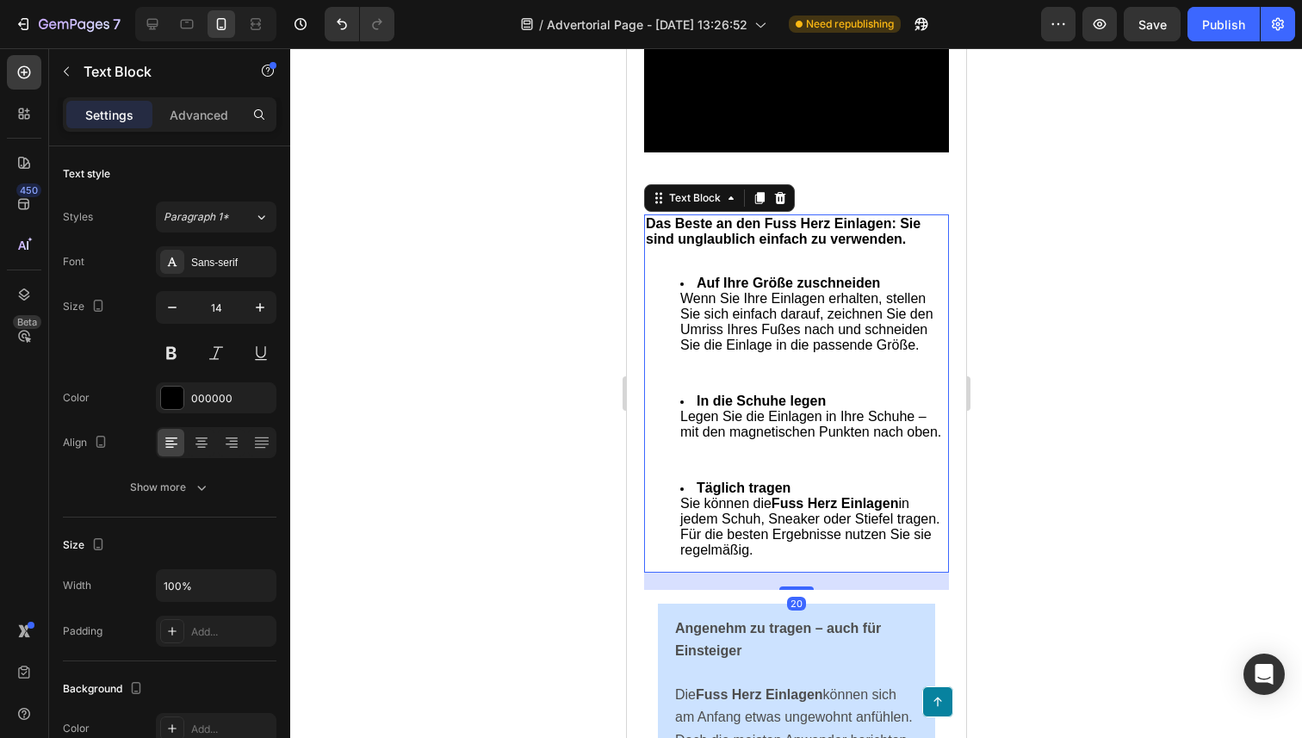
click at [786, 558] on span "Sie können die Fuss Herz Einlagen in jedem Schuh, Sneaker oder Stiefel tragen. …" at bounding box center [809, 527] width 260 height 62
click at [777, 559] on li "Täglich tragen Sie können die Fuss Herz Einlagen in jedem Schuh, Sneaker oder S…" at bounding box center [812, 519] width 267 height 78
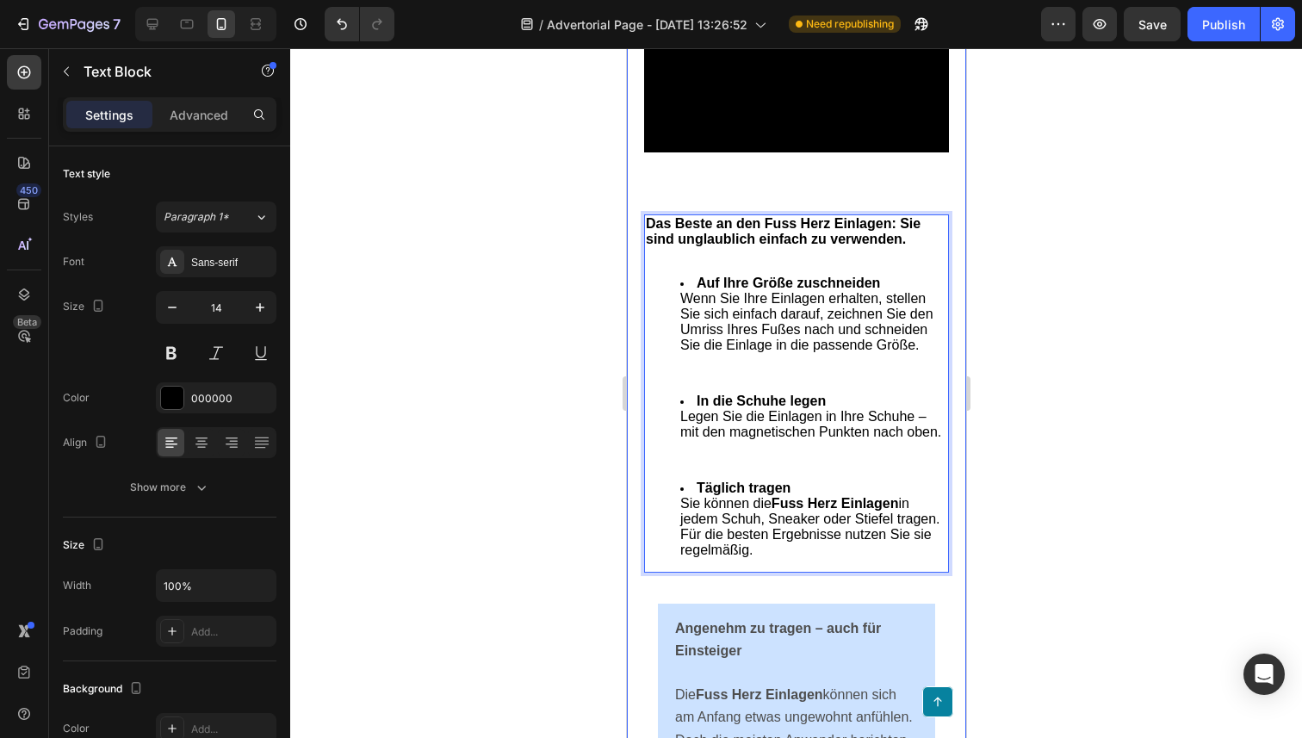
drag, startPoint x: 802, startPoint y: 595, endPoint x: 634, endPoint y: 254, distance: 380.4
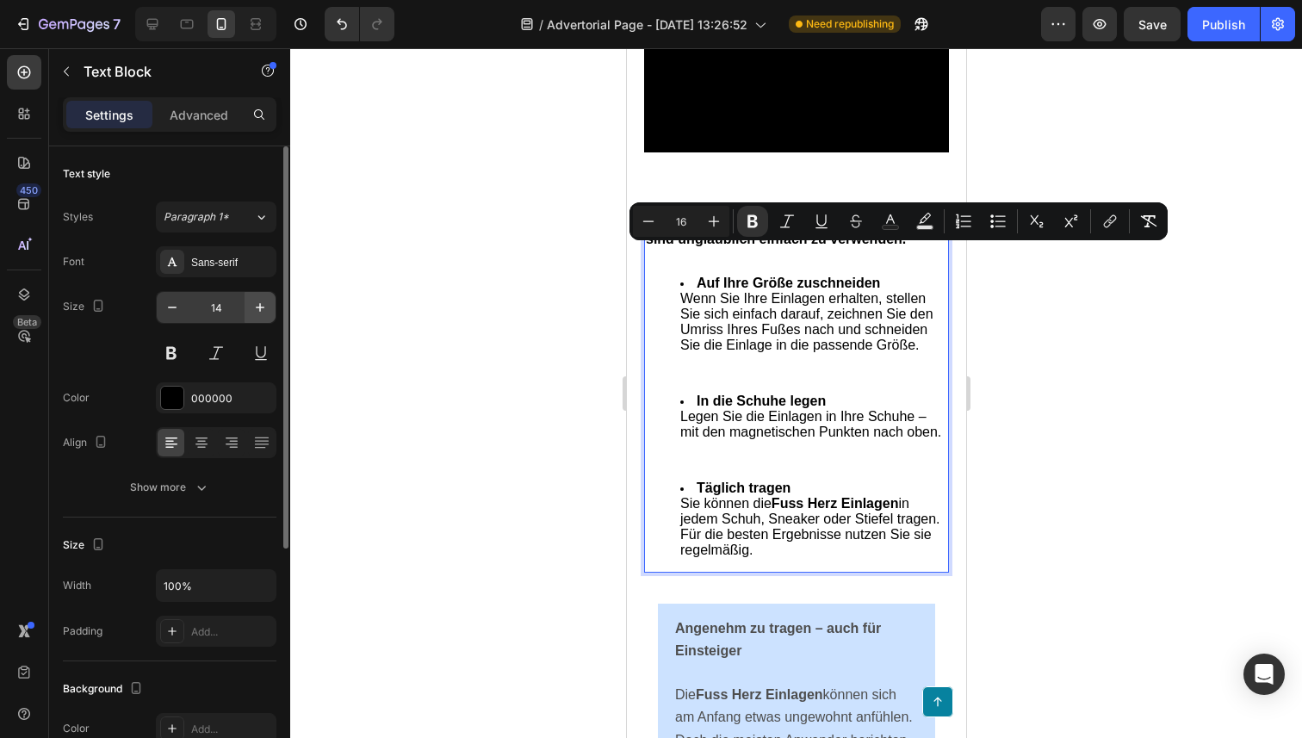
click at [251, 311] on icon "button" at bounding box center [259, 307] width 17 height 17
type input "15"
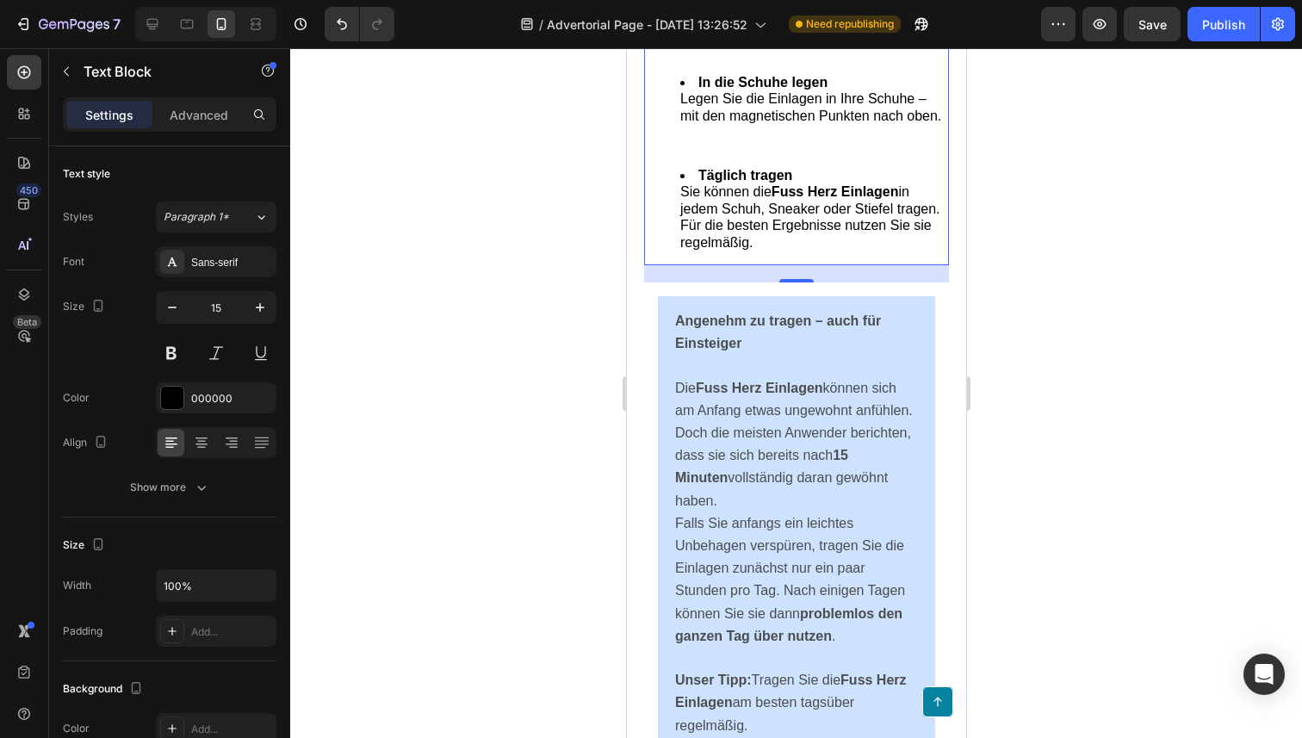
scroll to position [6835, 0]
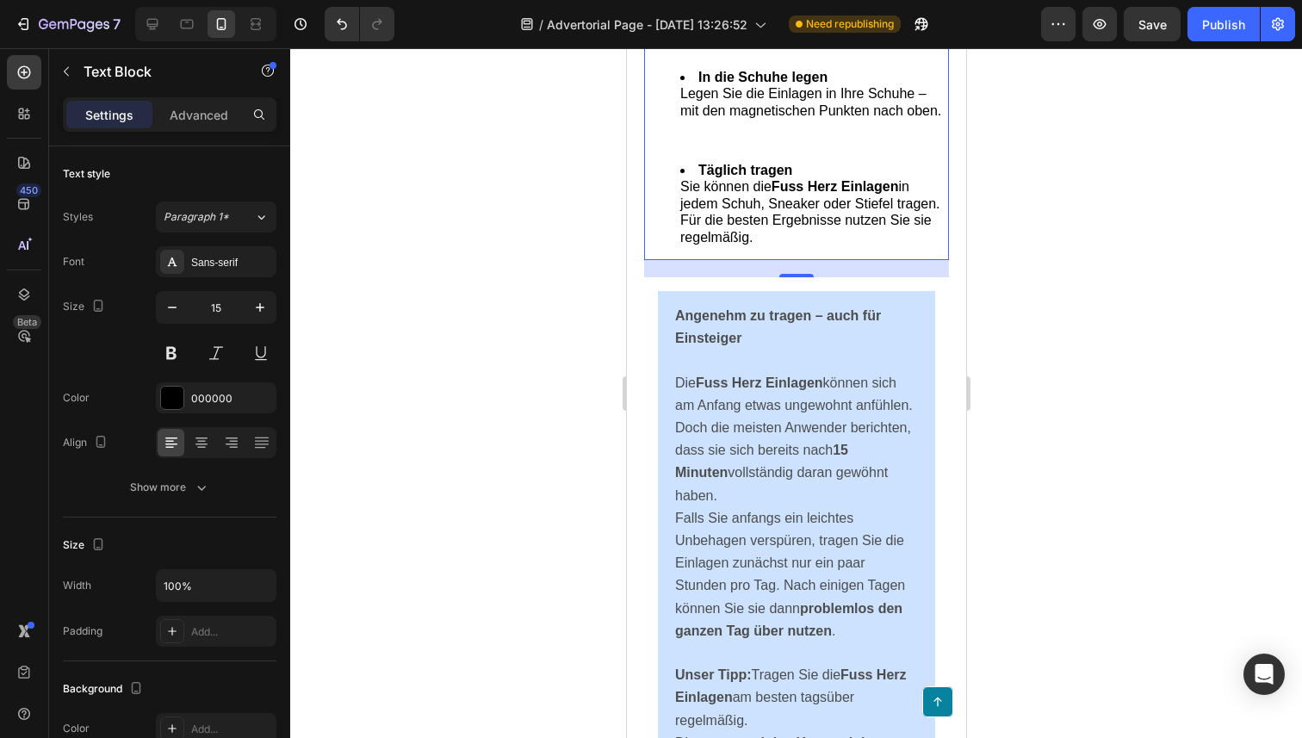
click at [707, 277] on div "20" at bounding box center [795, 268] width 305 height 17
click at [707, 260] on div "Das Beste an den Fuss Herz Einlagen: Sie sind unglaublich einfach zu verwenden.…" at bounding box center [795, 68] width 305 height 383
click at [703, 260] on div "Das Beste an den Fuss Herz Einlagen: Sie sind unglaublich einfach zu verwenden.…" at bounding box center [795, 68] width 305 height 383
click at [688, 260] on div "Das Beste an den Fuss Herz Einlagen: Sie sind unglaublich einfach zu verwenden.…" at bounding box center [795, 68] width 305 height 383
click at [759, 260] on div "Das Beste an den Fuss Herz Einlagen: Sie sind unglaublich einfach zu verwenden.…" at bounding box center [795, 68] width 305 height 383
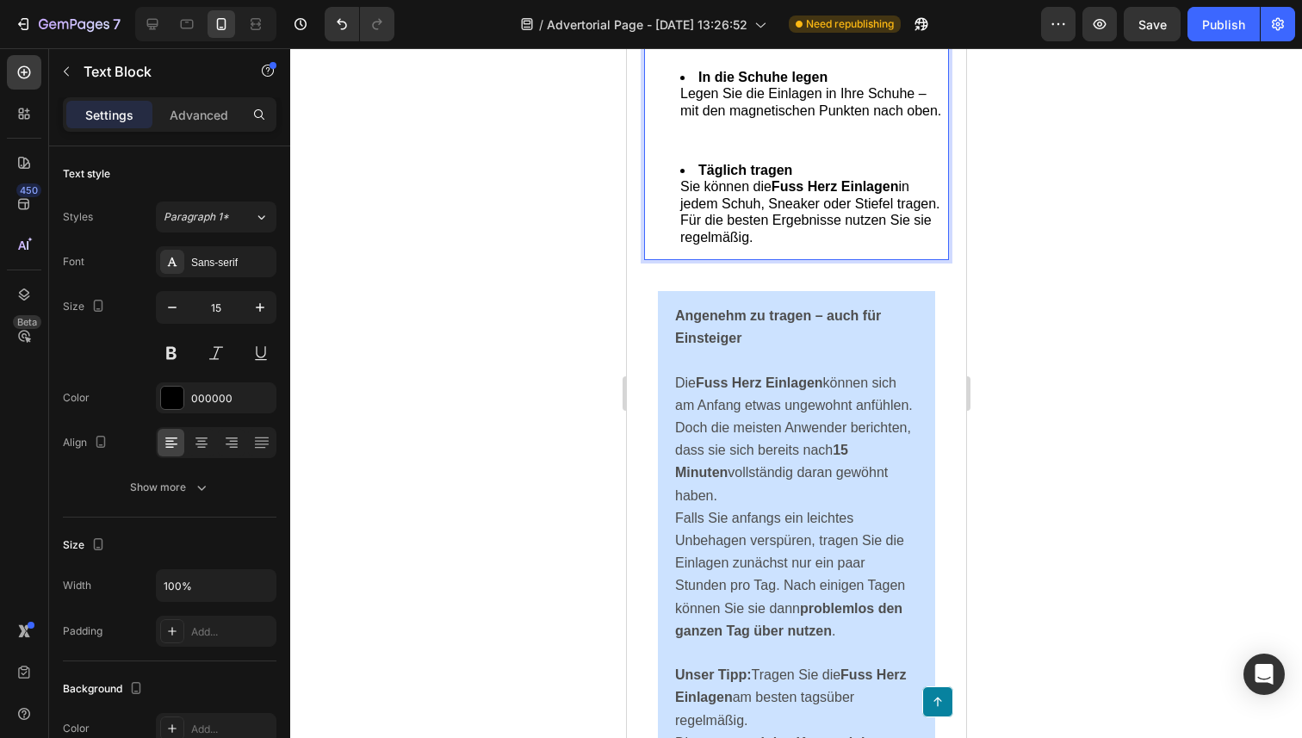
click at [695, 260] on div "Das Beste an den Fuss Herz Einlagen: Sie sind unglaublich einfach zu verwenden.…" at bounding box center [795, 68] width 305 height 383
click at [672, 260] on div "Das Beste an den Fuss Herz Einlagen: Sie sind unglaublich einfach zu verwenden.…" at bounding box center [795, 68] width 305 height 383
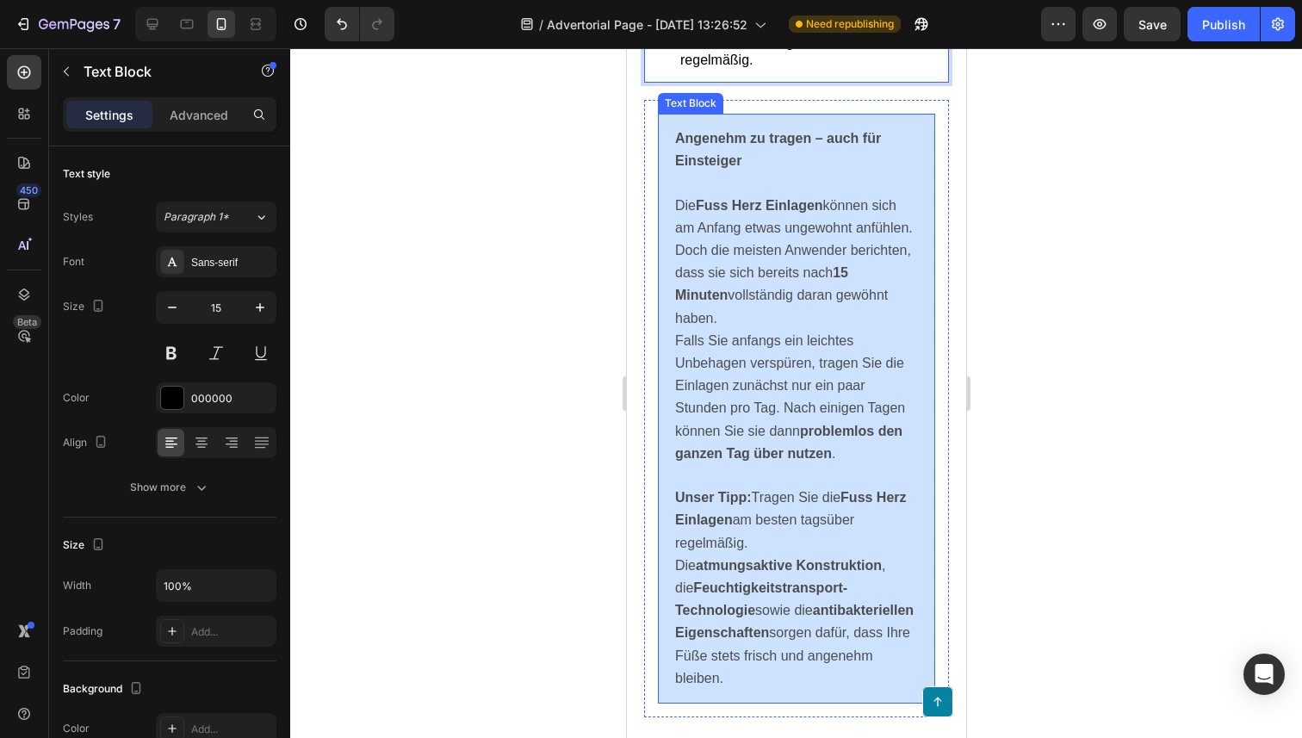
scroll to position [7071, 0]
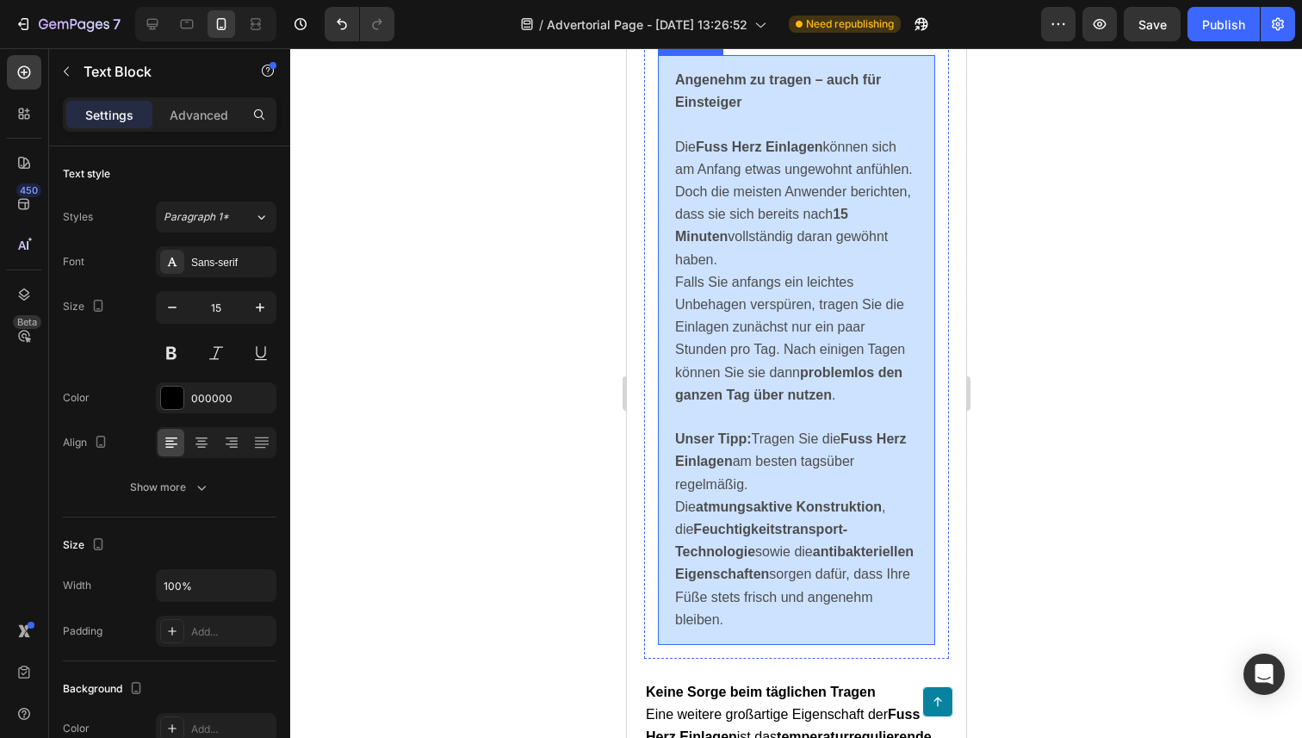
click at [789, 494] on p "Unser Tipp: Tragen Sie die Fuss Herz Einlagen am besten tagsüber regelmäßig. Di…" at bounding box center [795, 529] width 243 height 203
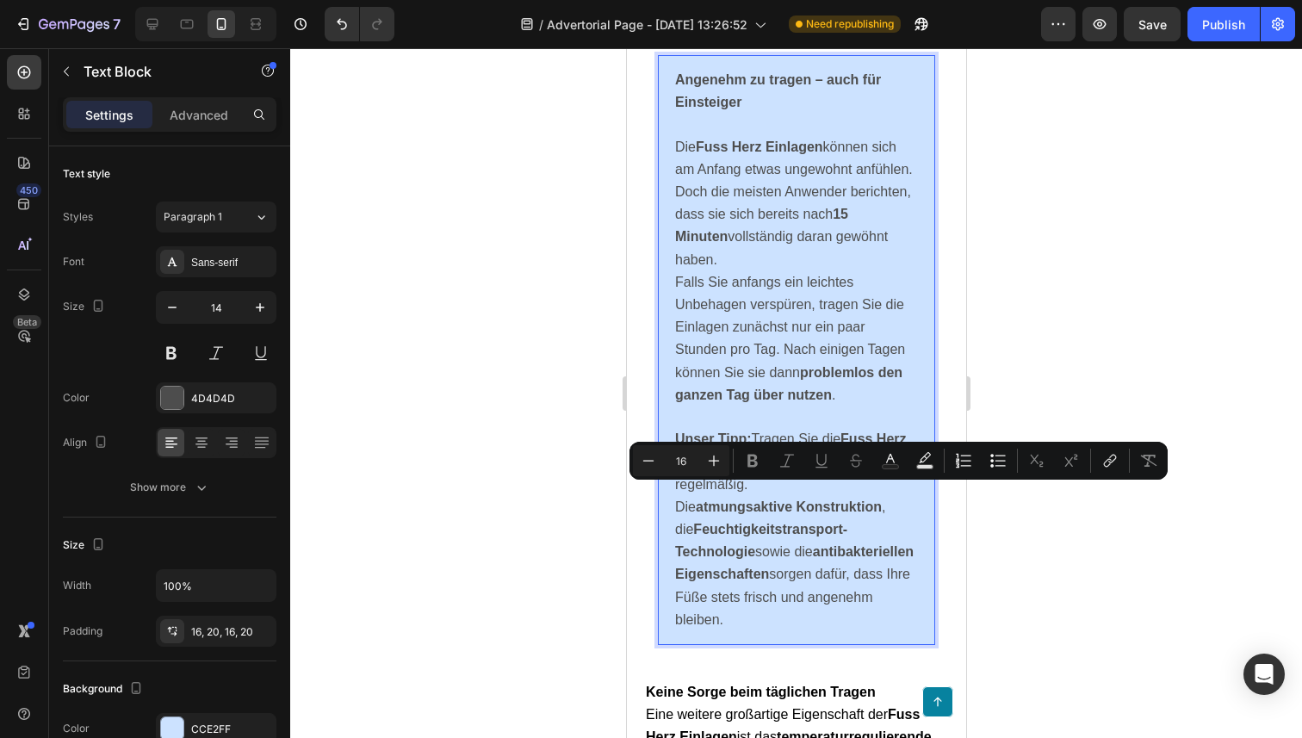
click at [761, 631] on p "Unser Tipp: Tragen Sie die Fuss Herz Einlagen am besten tagsüber regelmäßig. Di…" at bounding box center [795, 529] width 243 height 203
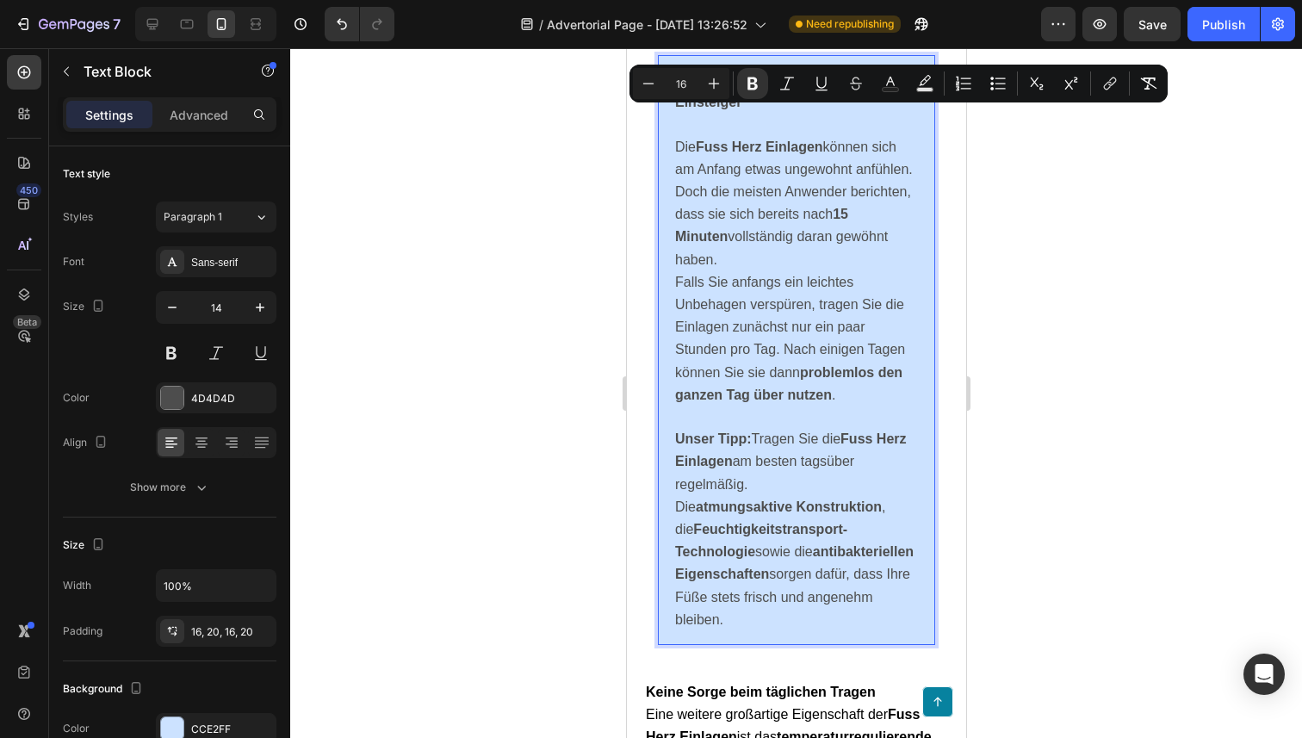
drag, startPoint x: 771, startPoint y: 637, endPoint x: 672, endPoint y: 108, distance: 537.8
click at [672, 108] on div "Angenehm zu tragen – auch für Einsteiger Die Fuss Herz Einlagen können sich am …" at bounding box center [795, 350] width 277 height 590
click at [252, 308] on icon "button" at bounding box center [259, 307] width 17 height 17
type input "15"
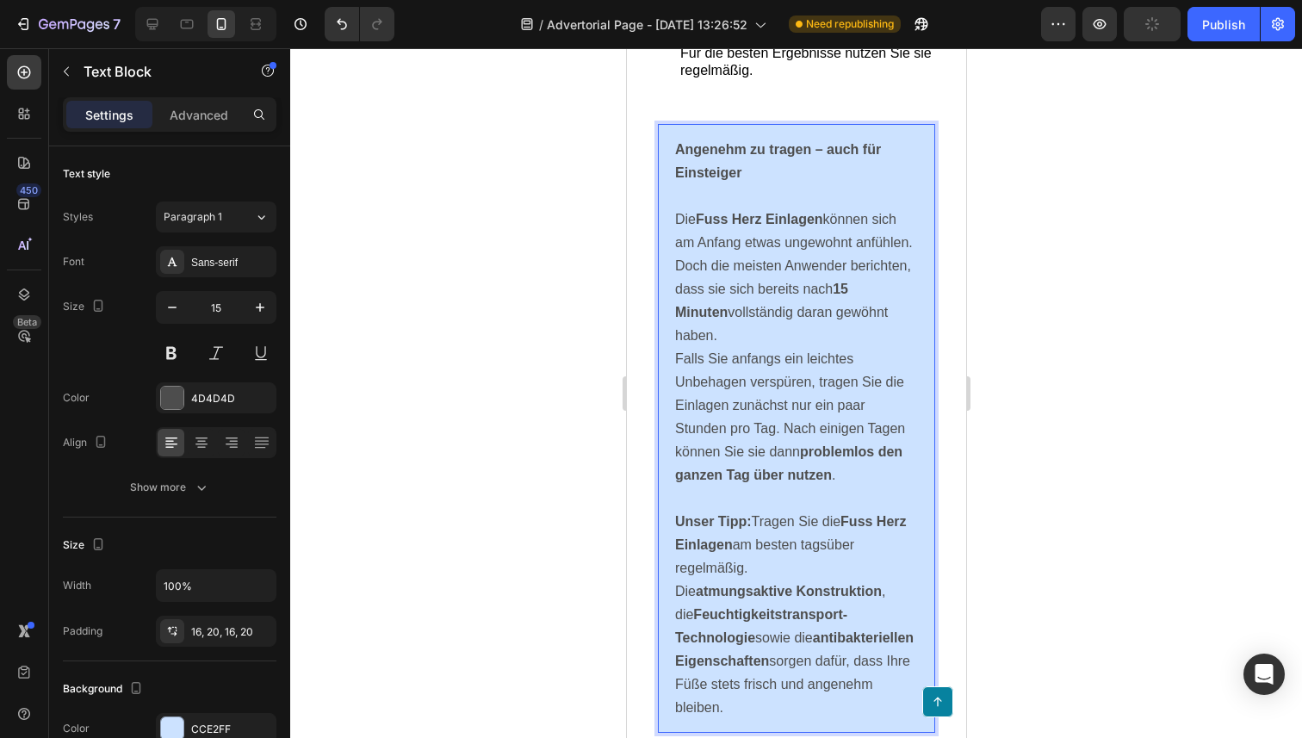
click at [818, 323] on span "Die Fuss Herz Einlagen können sich am Anfang etwas ungewohnt anfühlen. Doch die…" at bounding box center [793, 277] width 238 height 131
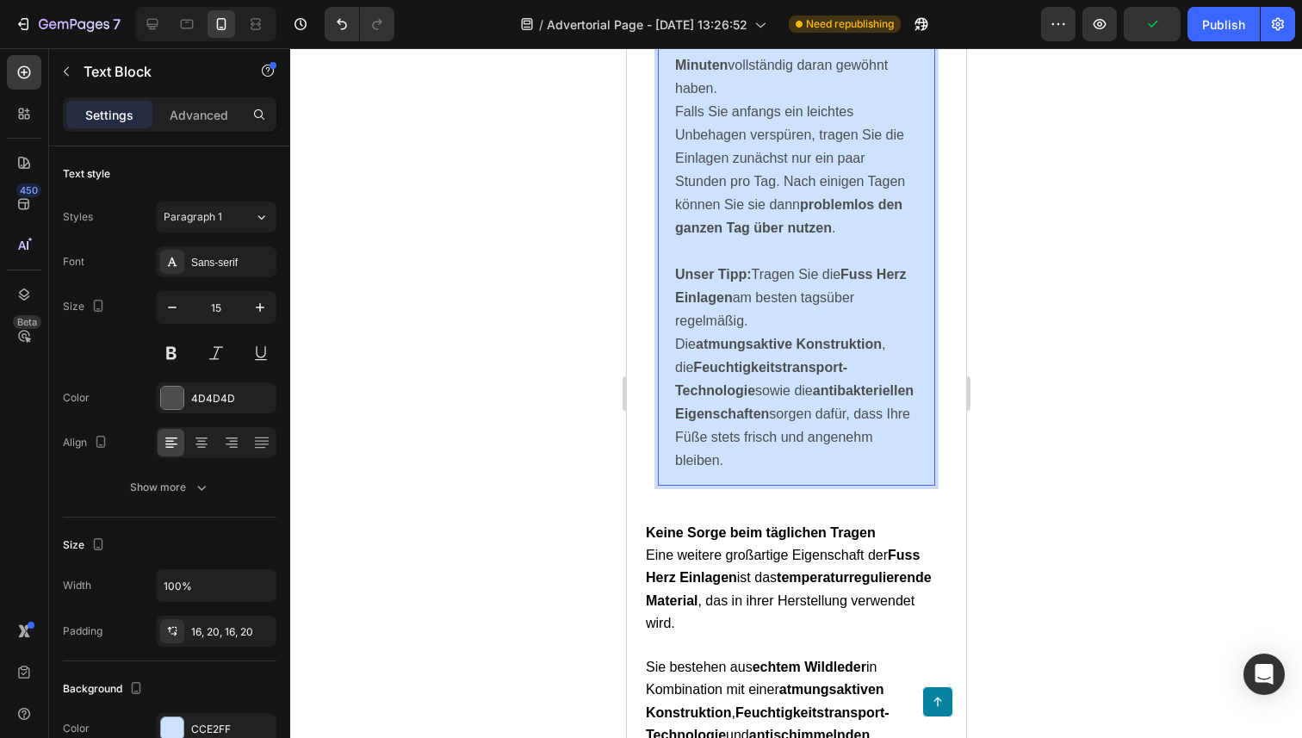
click at [787, 380] on p "Unser Tipp: Tragen Sie die Fuss Herz Einlagen am besten tagsüber regelmäßig. Di…" at bounding box center [795, 367] width 243 height 209
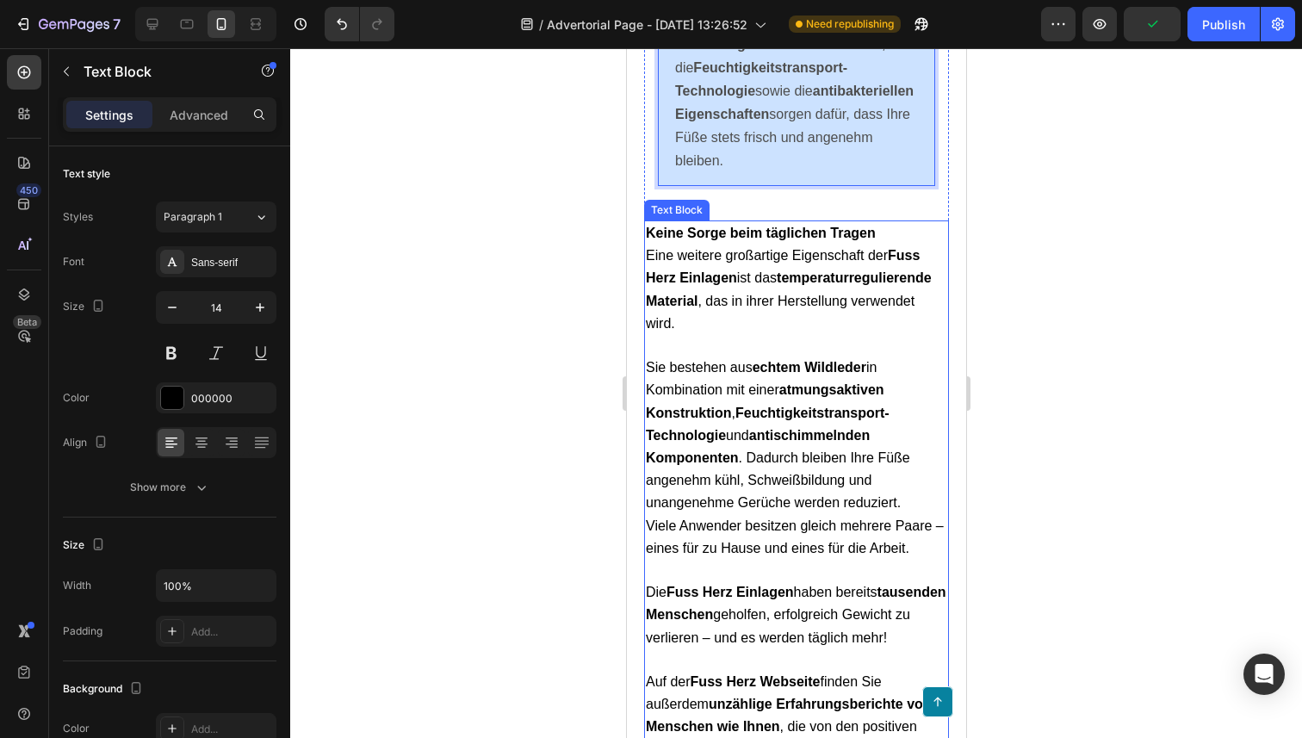
click at [704, 285] on strong "Fuss Herz Einlagen" at bounding box center [782, 266] width 274 height 37
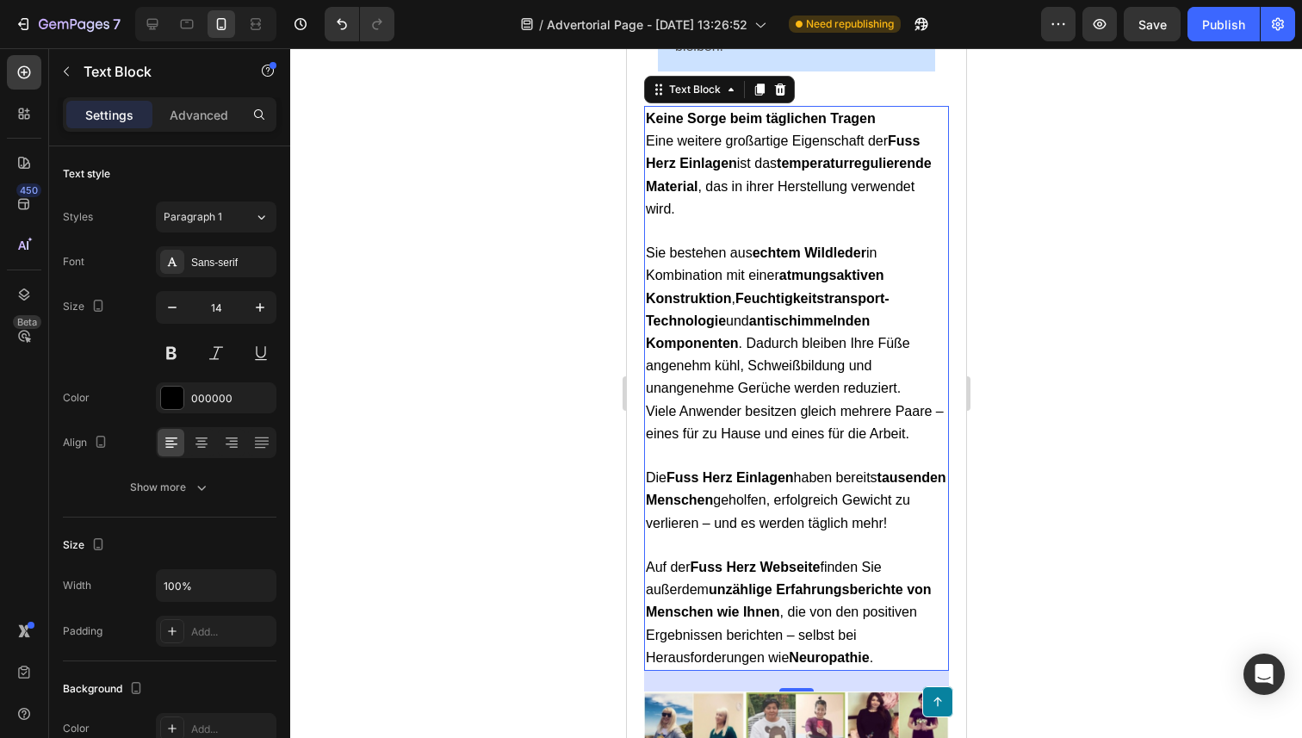
scroll to position [7683, 0]
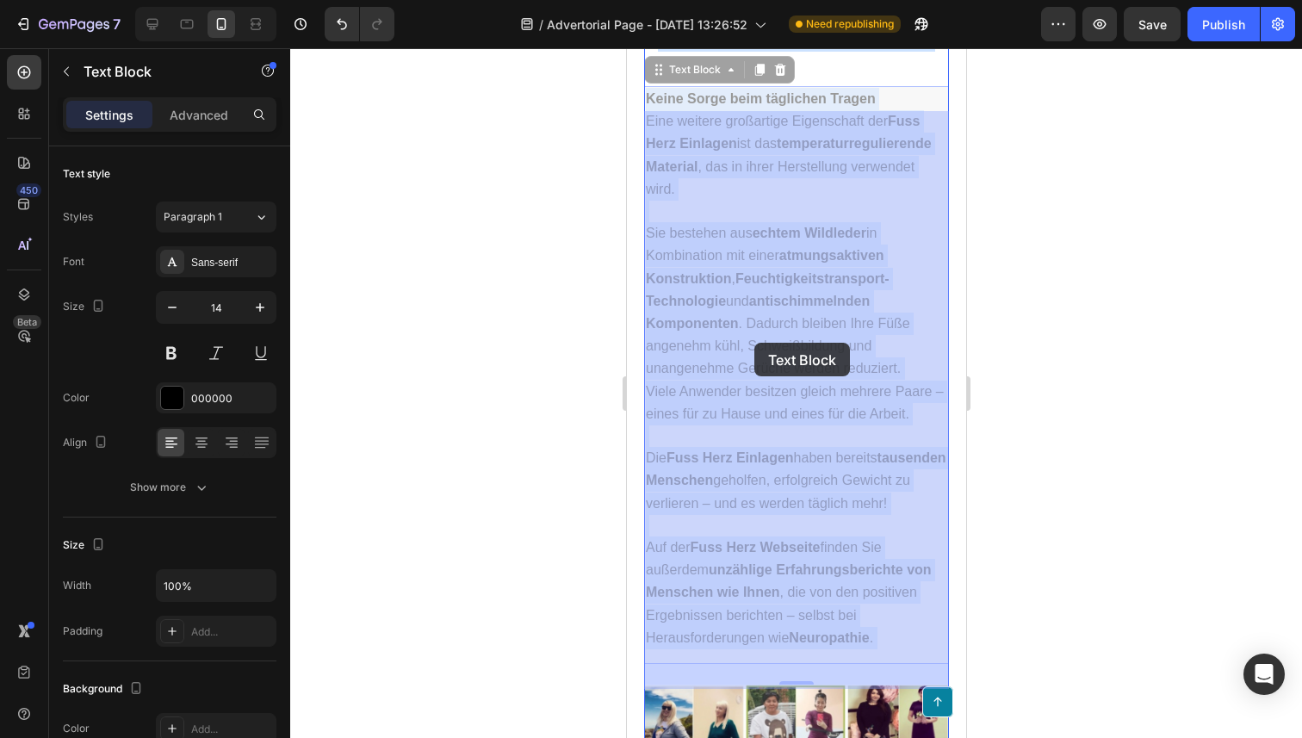
drag, startPoint x: 895, startPoint y: 678, endPoint x: 758, endPoint y: 411, distance: 300.7
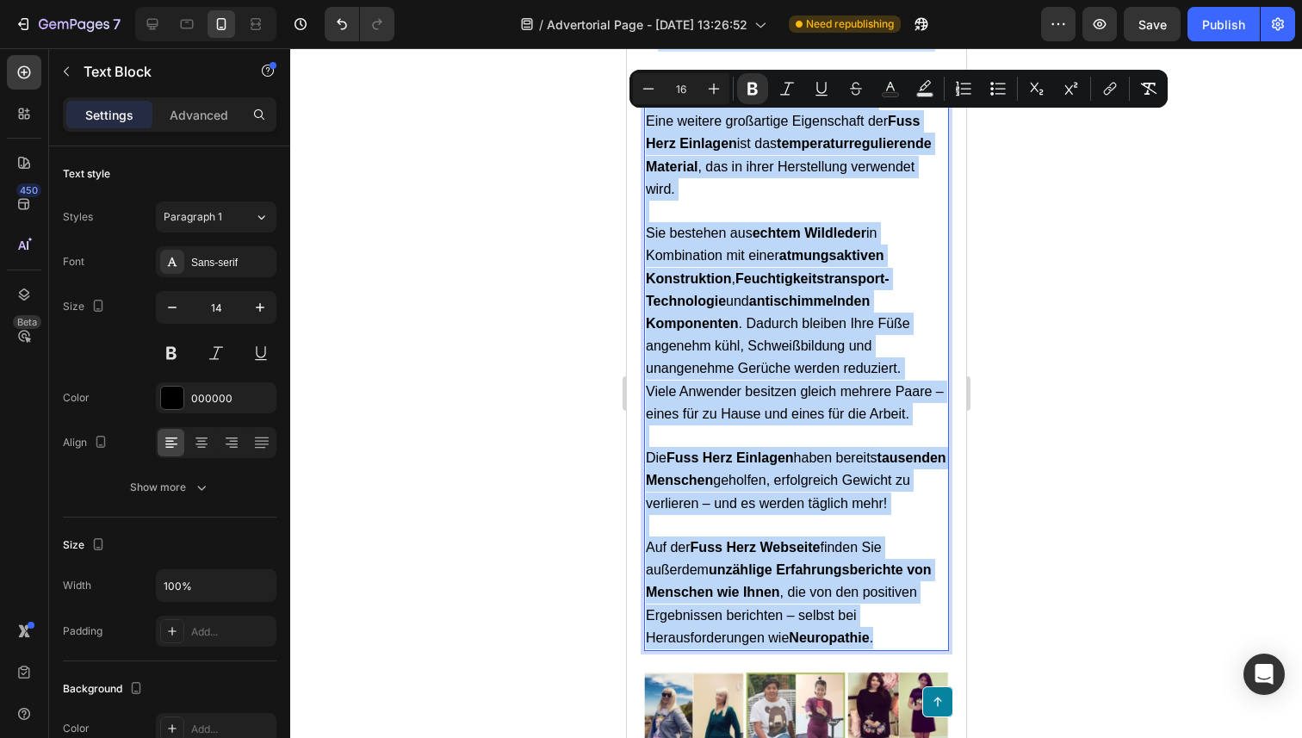
drag, startPoint x: 892, startPoint y: 678, endPoint x: 642, endPoint y: 127, distance: 604.9
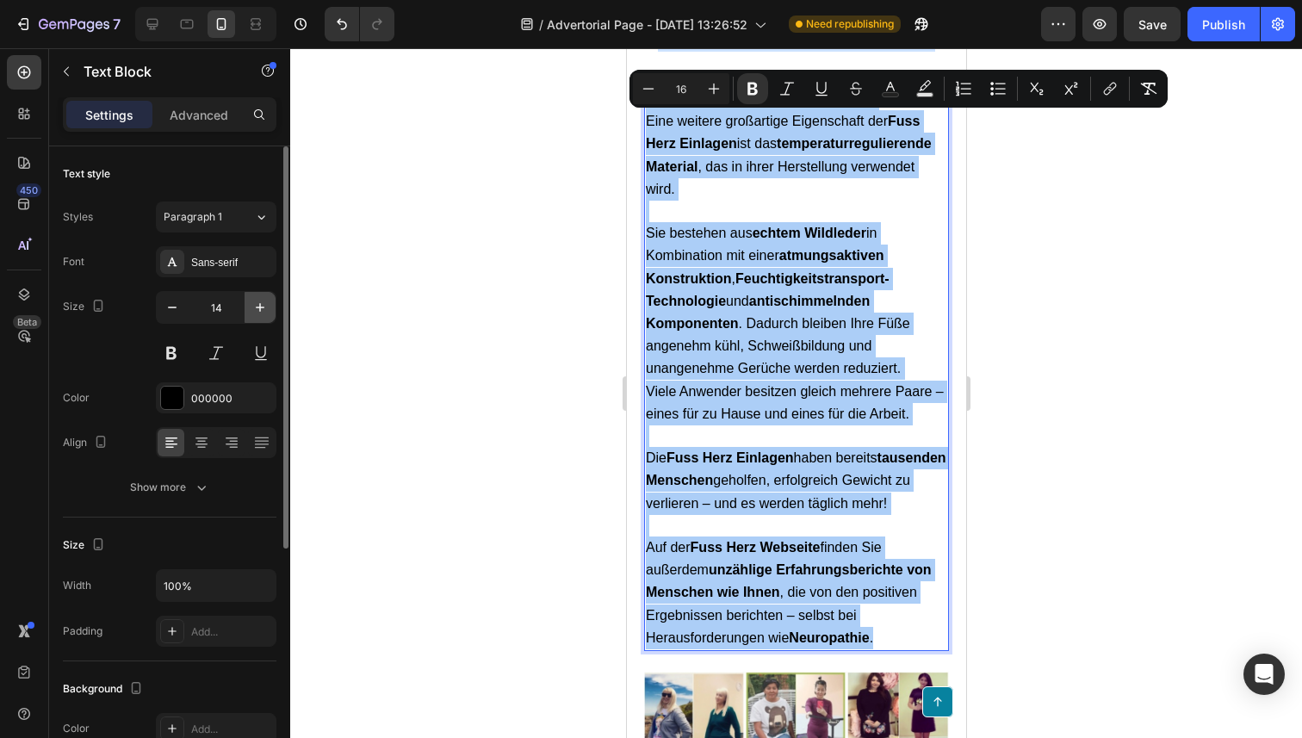
click at [249, 301] on button "button" at bounding box center [260, 307] width 31 height 31
type input "15"
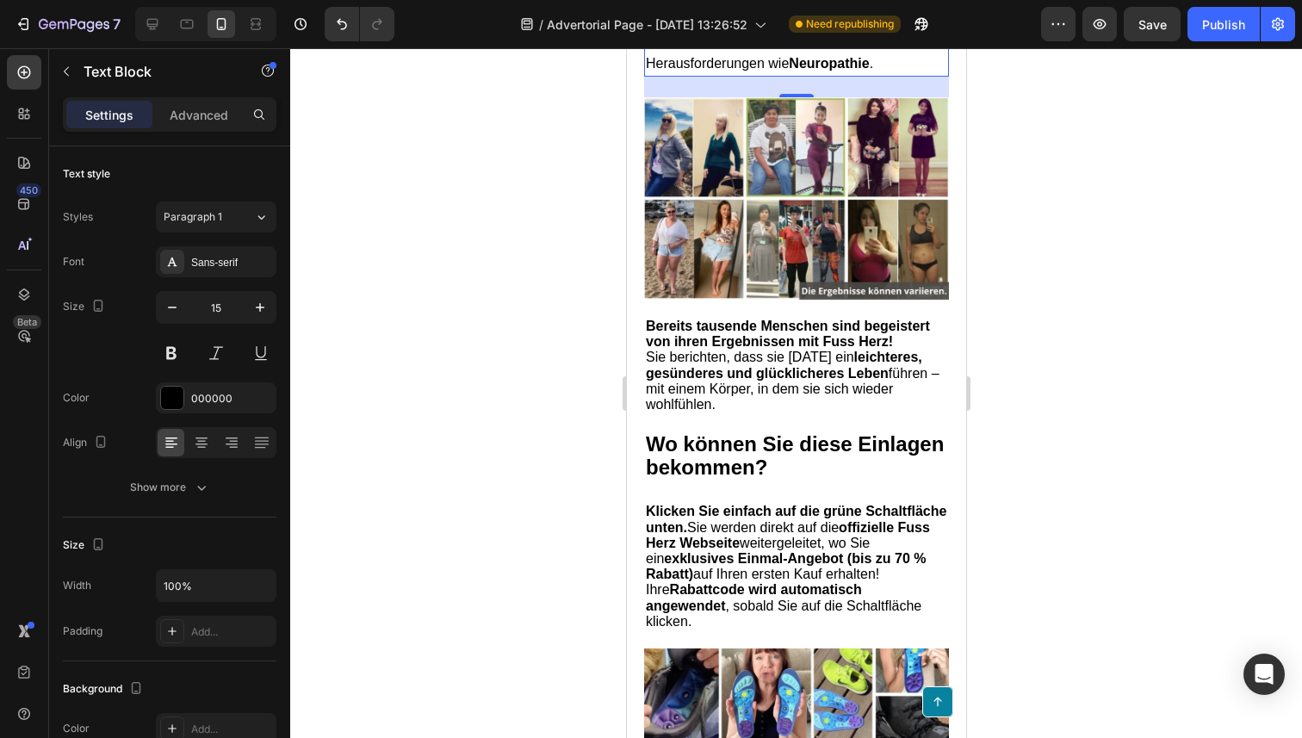
scroll to position [8310, 0]
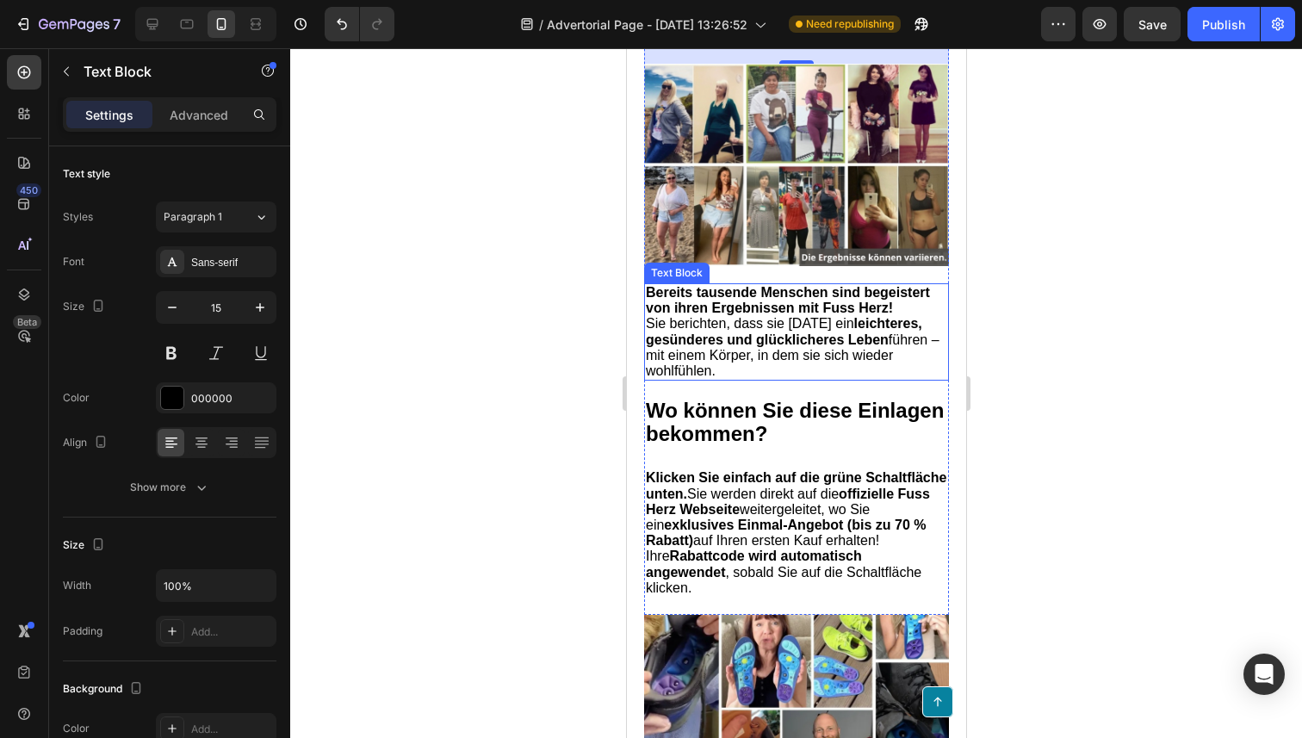
click at [742, 378] on span "Sie berichten, dass sie [DATE] ein leichteres, gesünderes und glücklicheres Leb…" at bounding box center [792, 347] width 294 height 62
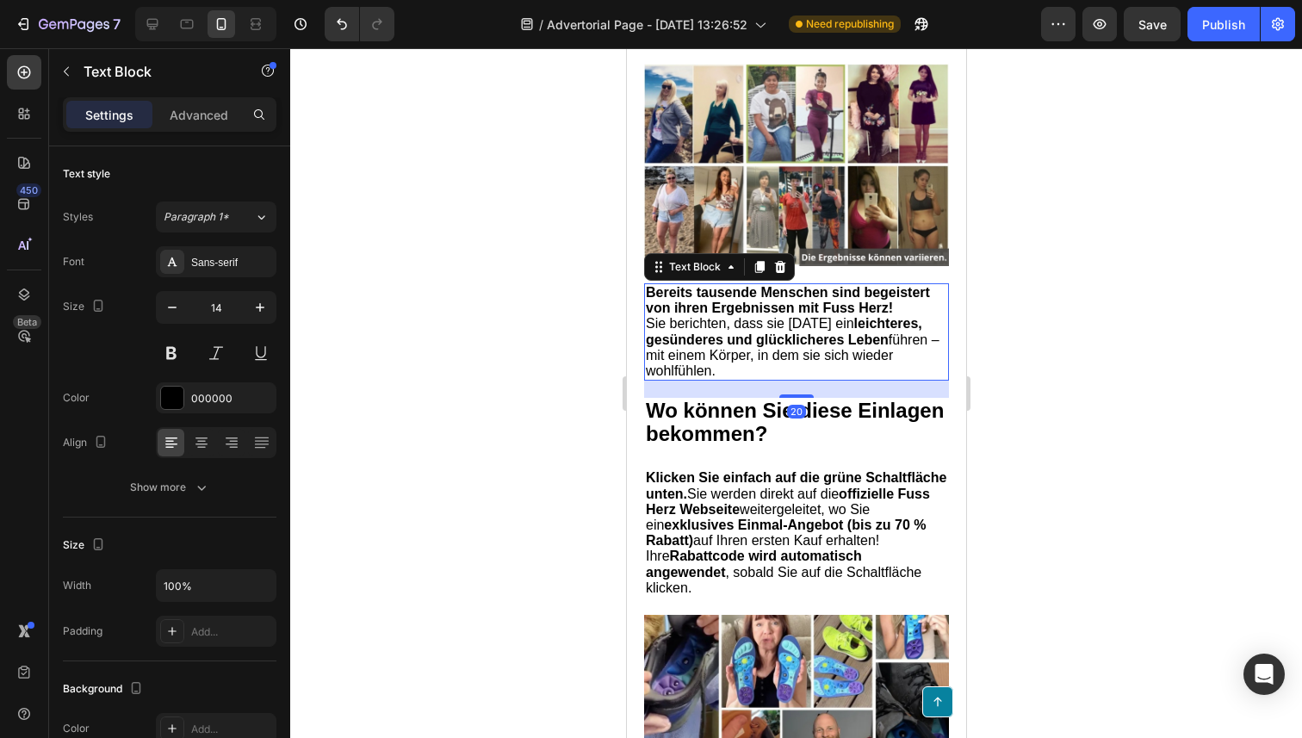
click at [742, 378] on span "Sie berichten, dass sie [DATE] ein leichteres, gesünderes und glücklicheres Leb…" at bounding box center [792, 347] width 294 height 62
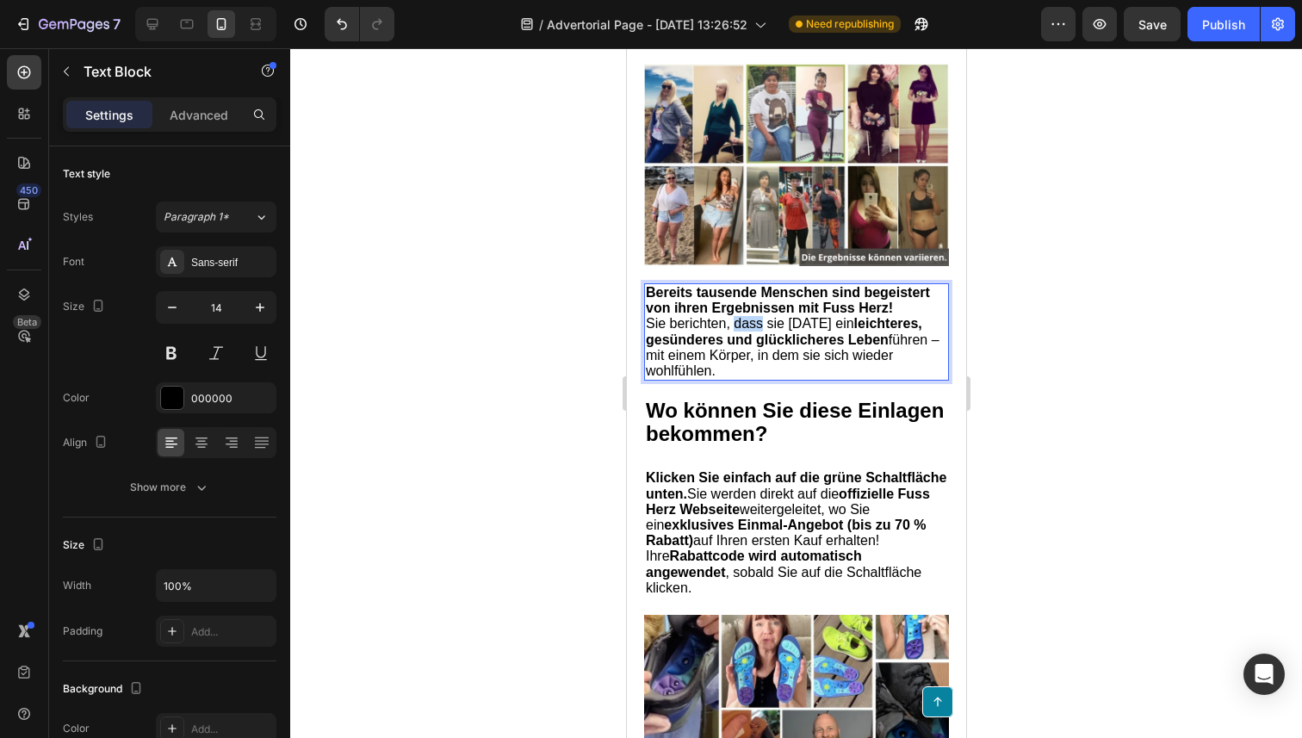
click at [742, 378] on span "Sie berichten, dass sie [DATE] ein leichteres, gesünderes und glücklicheres Leb…" at bounding box center [792, 347] width 294 height 62
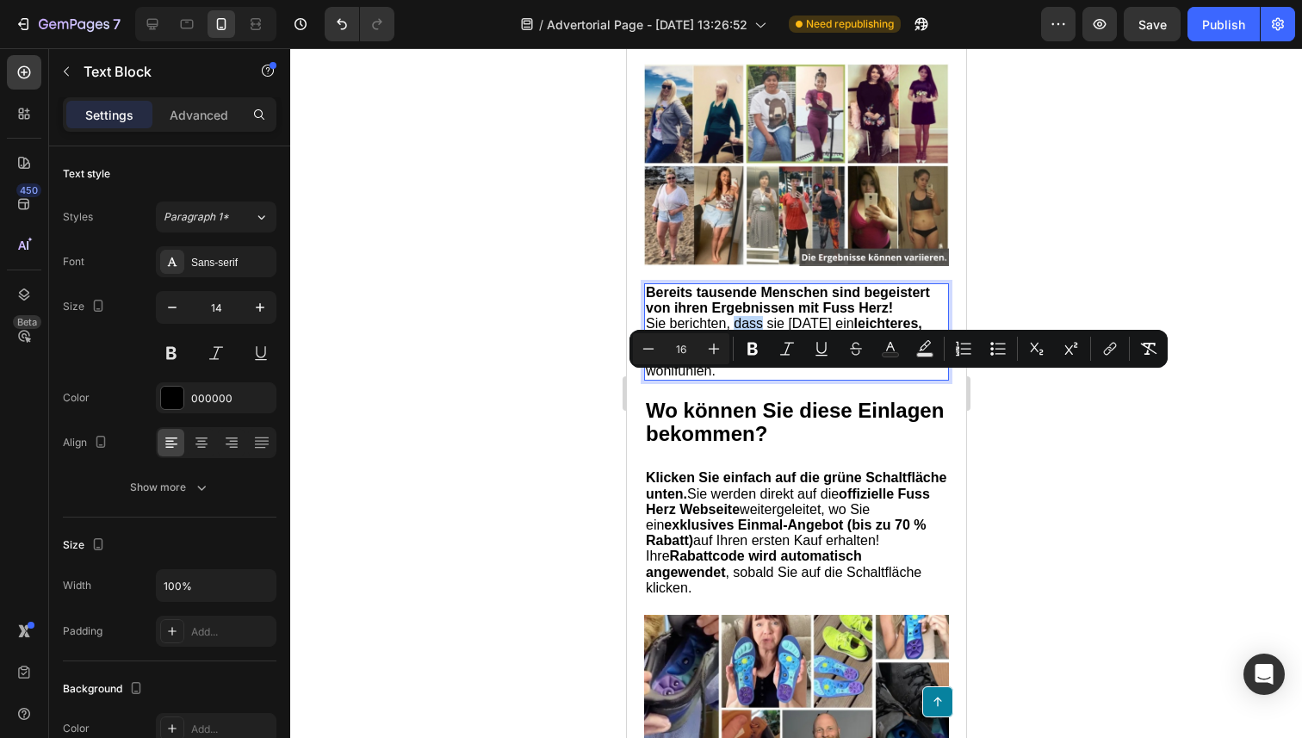
click at [709, 378] on span "Sie berichten, dass sie [DATE] ein leichteres, gesünderes und glücklicheres Leb…" at bounding box center [792, 347] width 294 height 62
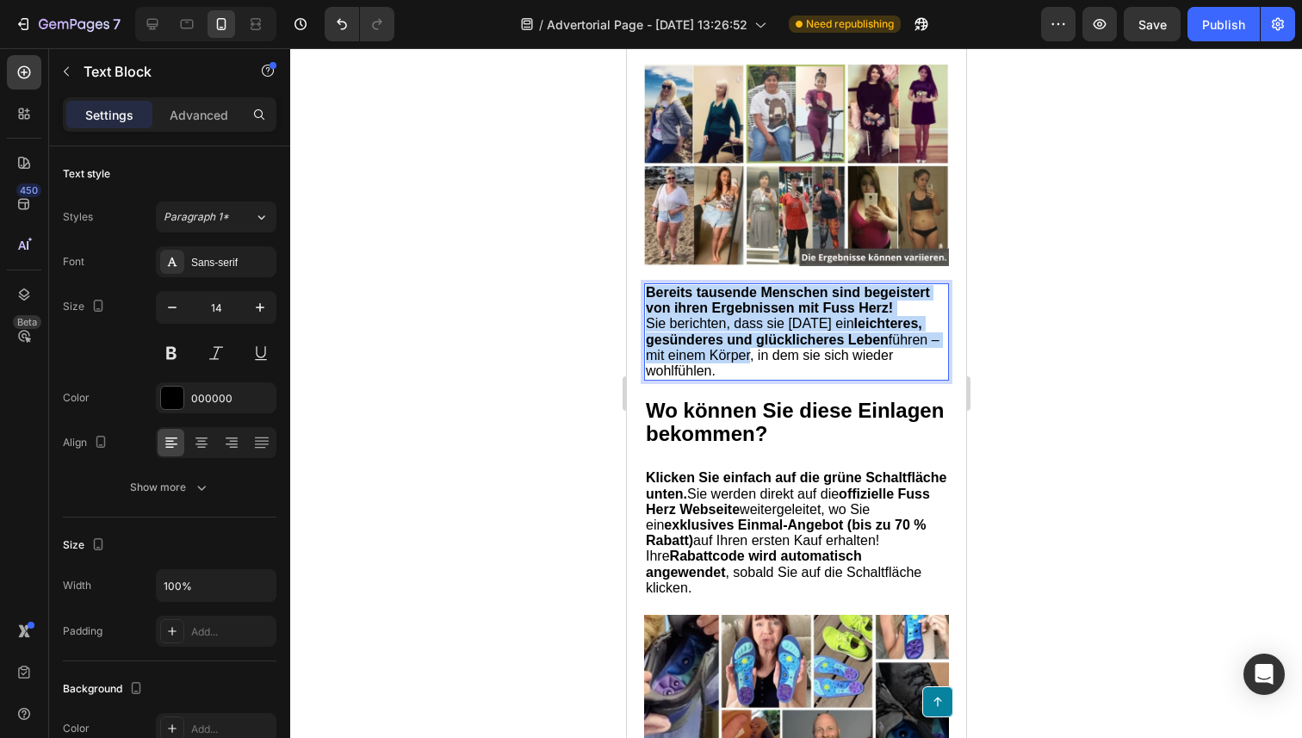
drag, startPoint x: 742, startPoint y: 423, endPoint x: 640, endPoint y: 344, distance: 129.5
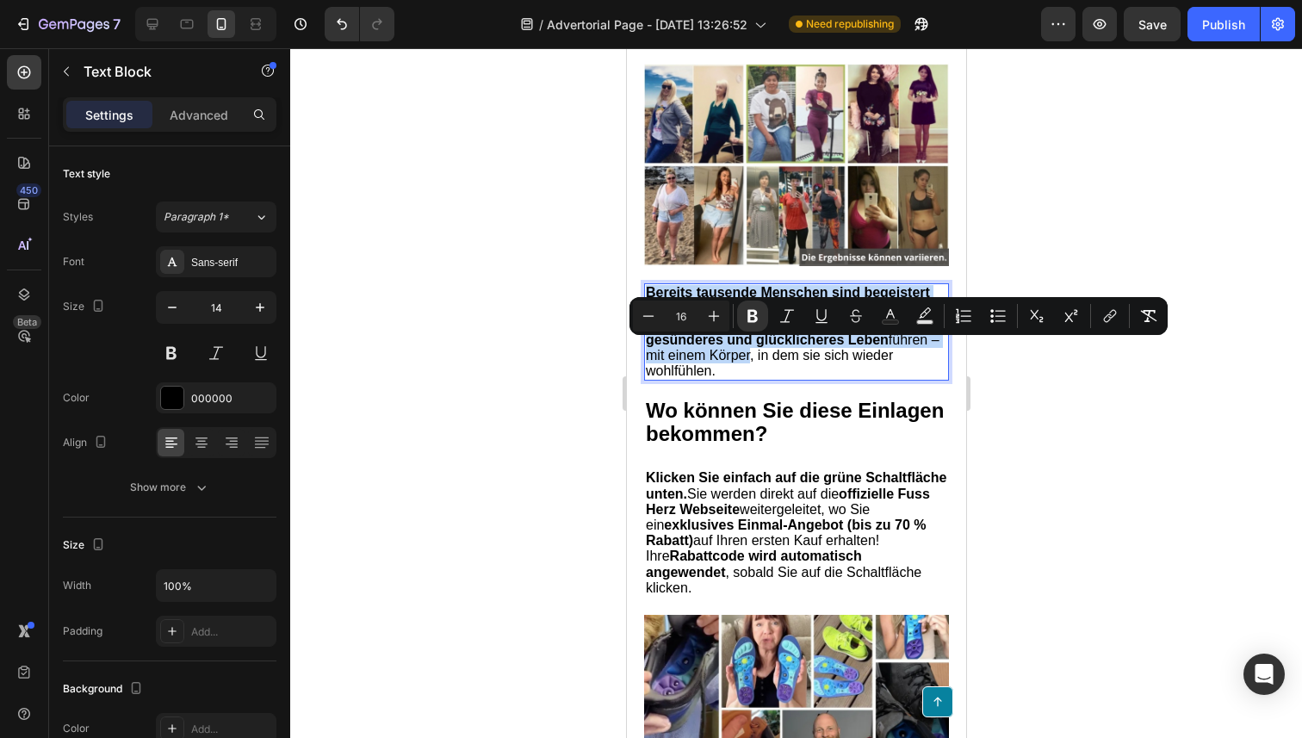
click at [701, 378] on span "Sie berichten, dass sie [DATE] ein leichteres, gesünderes und glücklicheres Leb…" at bounding box center [792, 347] width 294 height 62
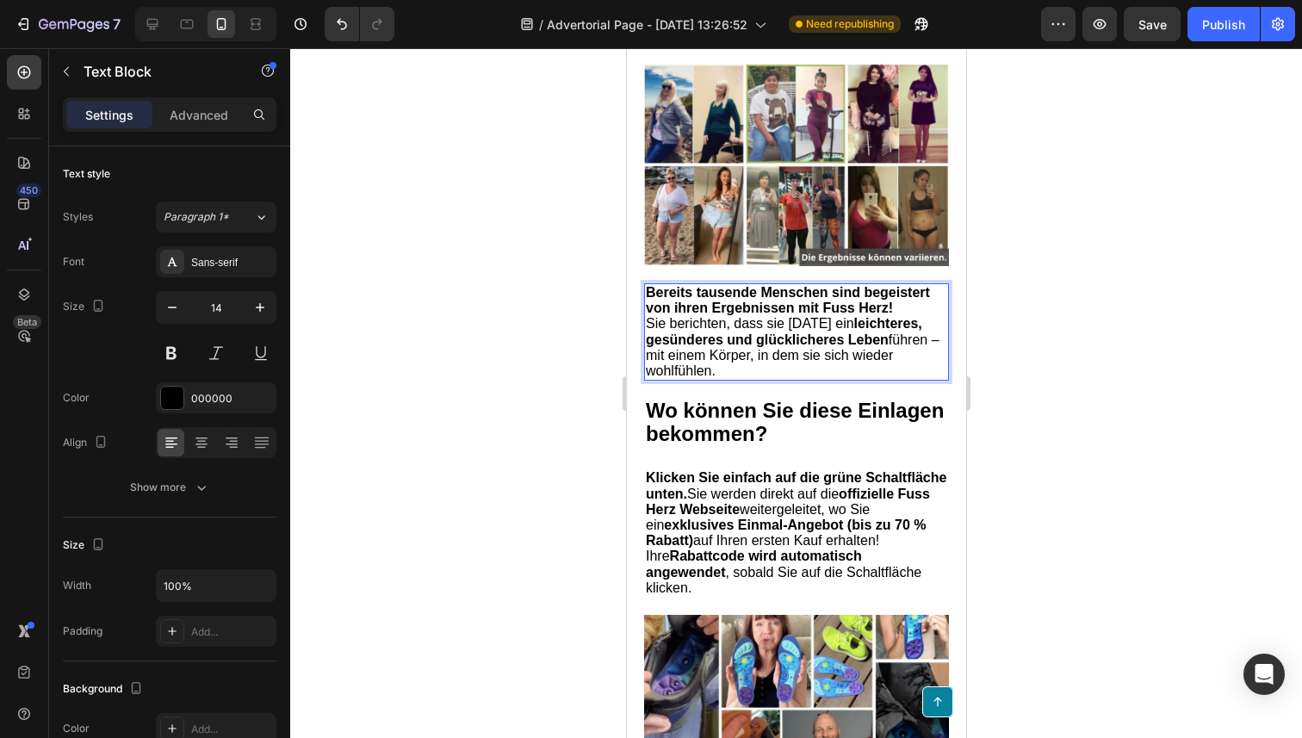
click at [722, 379] on p "Sie berichten, dass sie [DATE] ein leichteres, gesünderes und glücklicheres Leb…" at bounding box center [795, 347] width 301 height 63
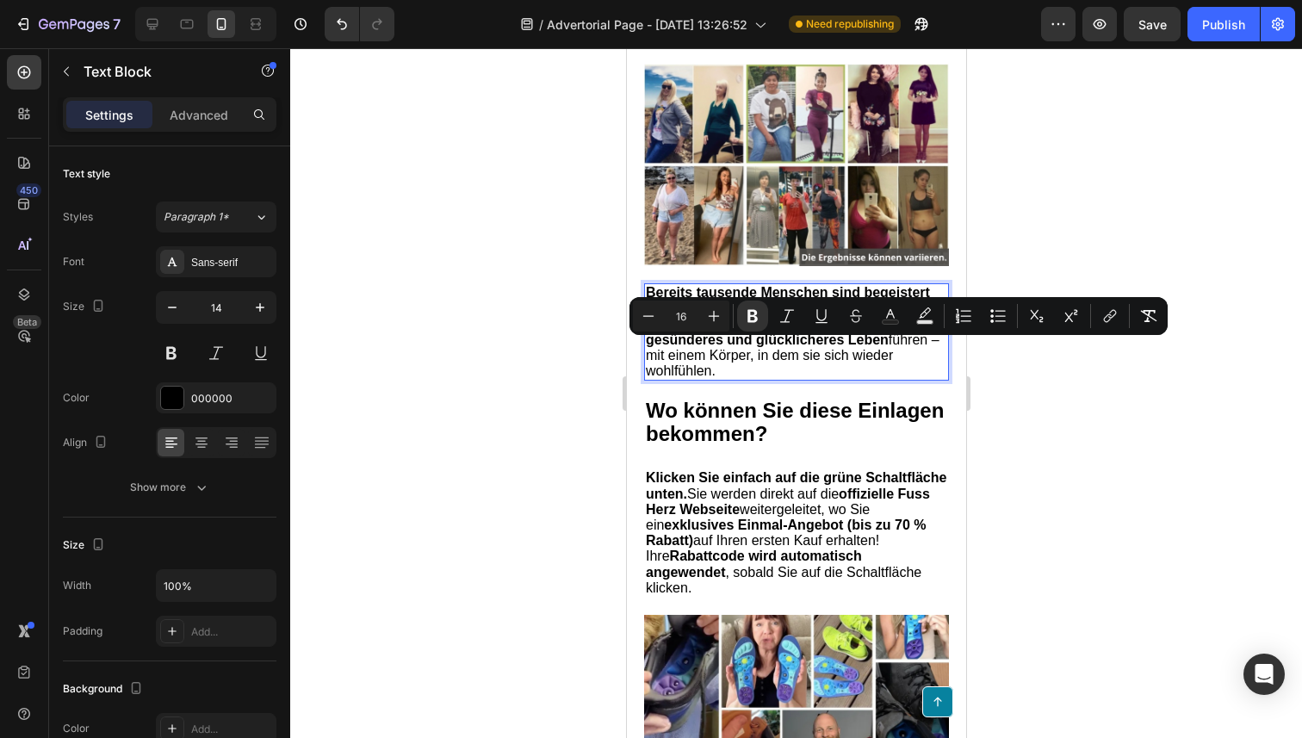
drag, startPoint x: 740, startPoint y: 434, endPoint x: 626, endPoint y: 331, distance: 154.2
click at [257, 314] on icon "button" at bounding box center [259, 307] width 17 height 17
type input "15"
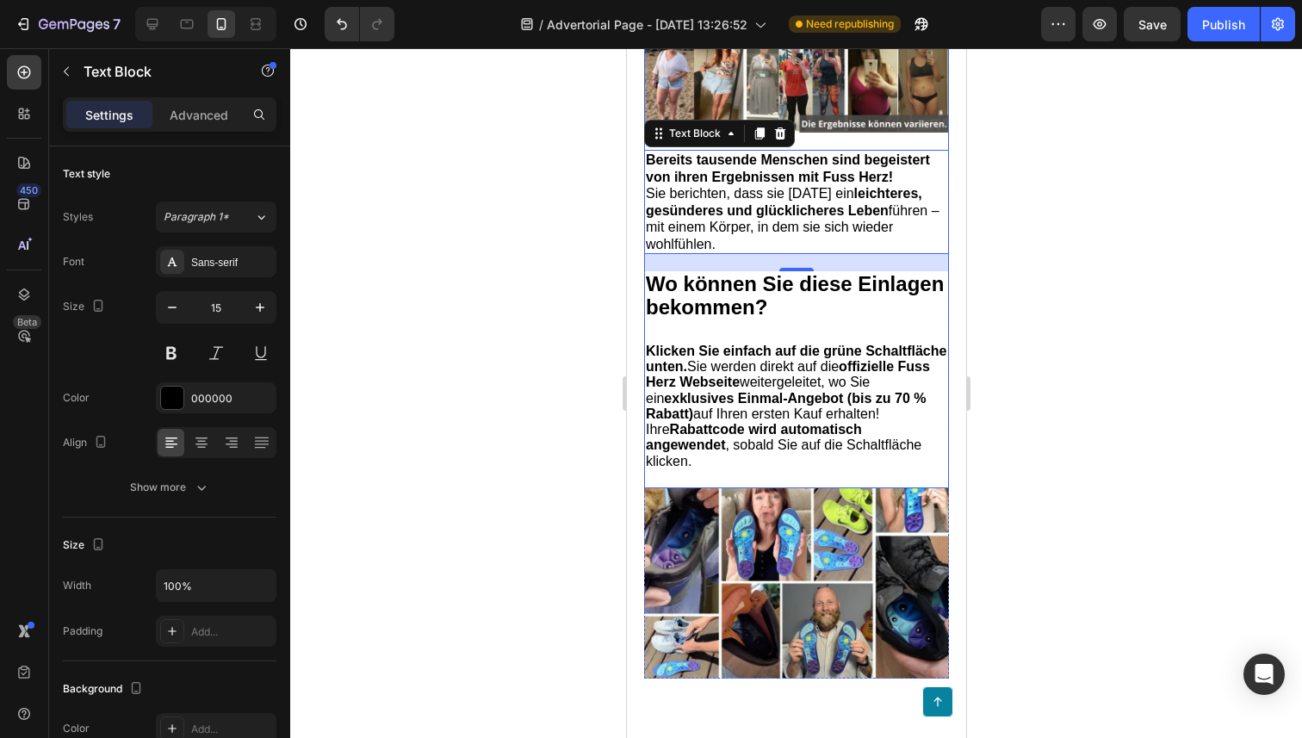
scroll to position [8447, 0]
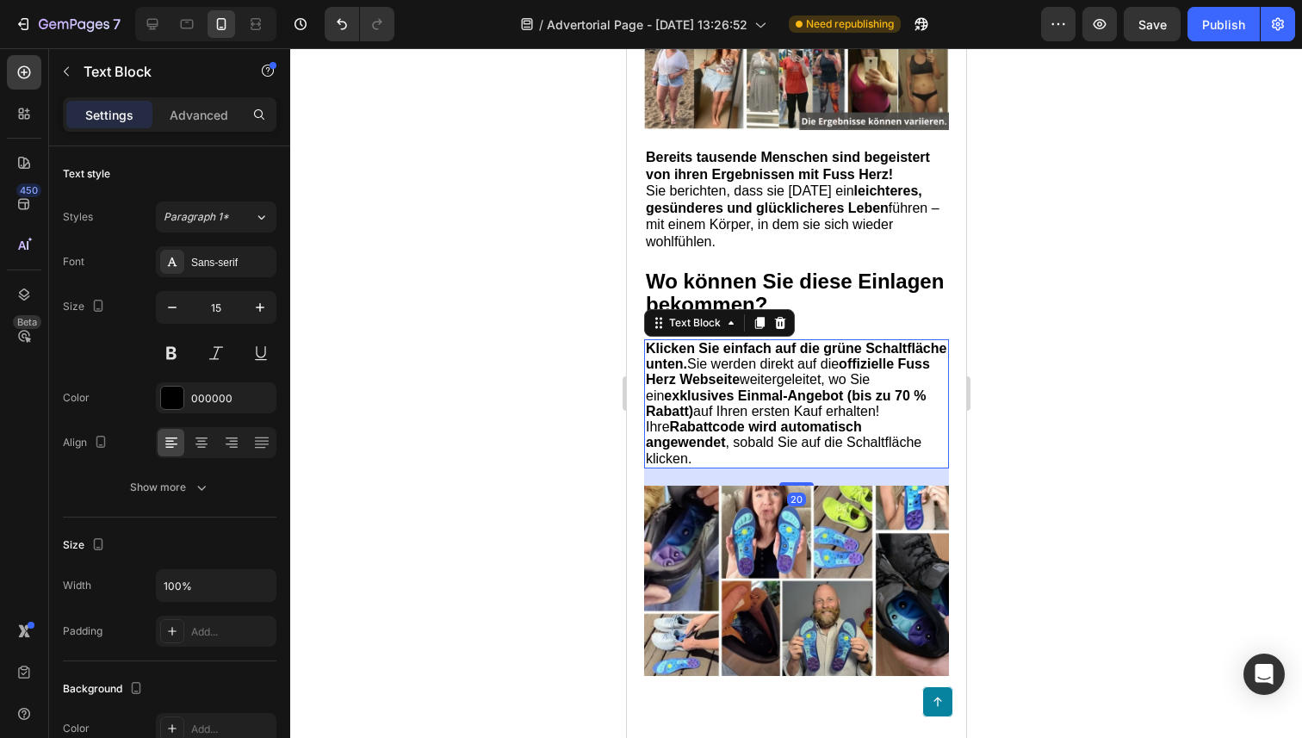
click at [718, 449] on strong "Rabattcode wird automatisch angewendet" at bounding box center [753, 434] width 216 height 30
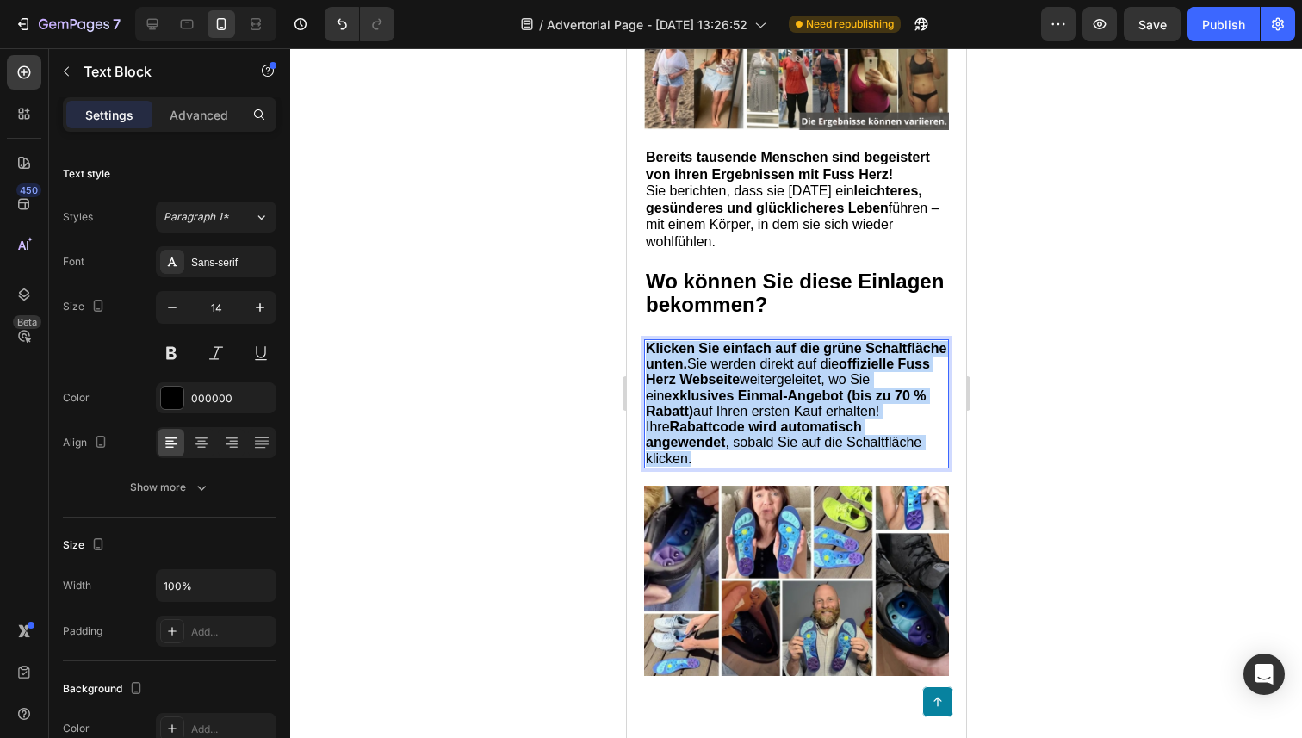
click at [718, 449] on strong "Rabattcode wird automatisch angewendet" at bounding box center [753, 434] width 216 height 30
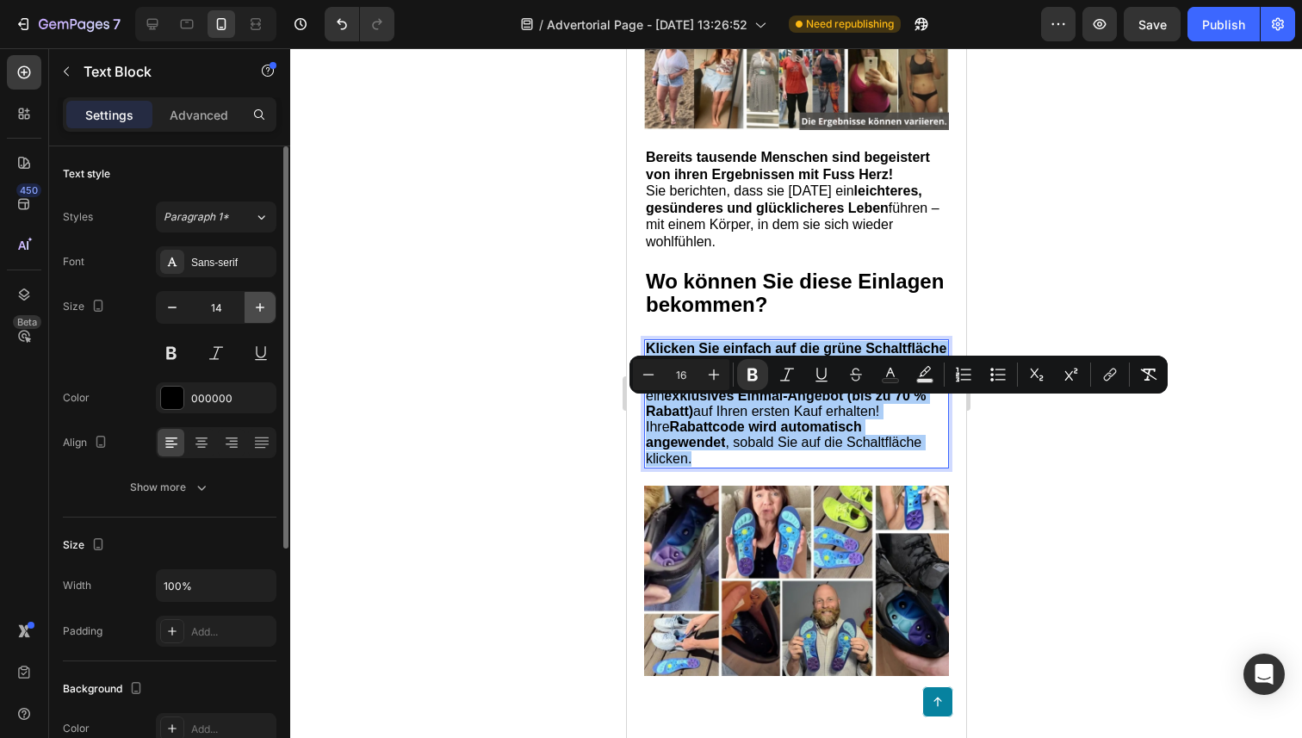
click at [254, 294] on button "button" at bounding box center [260, 307] width 31 height 31
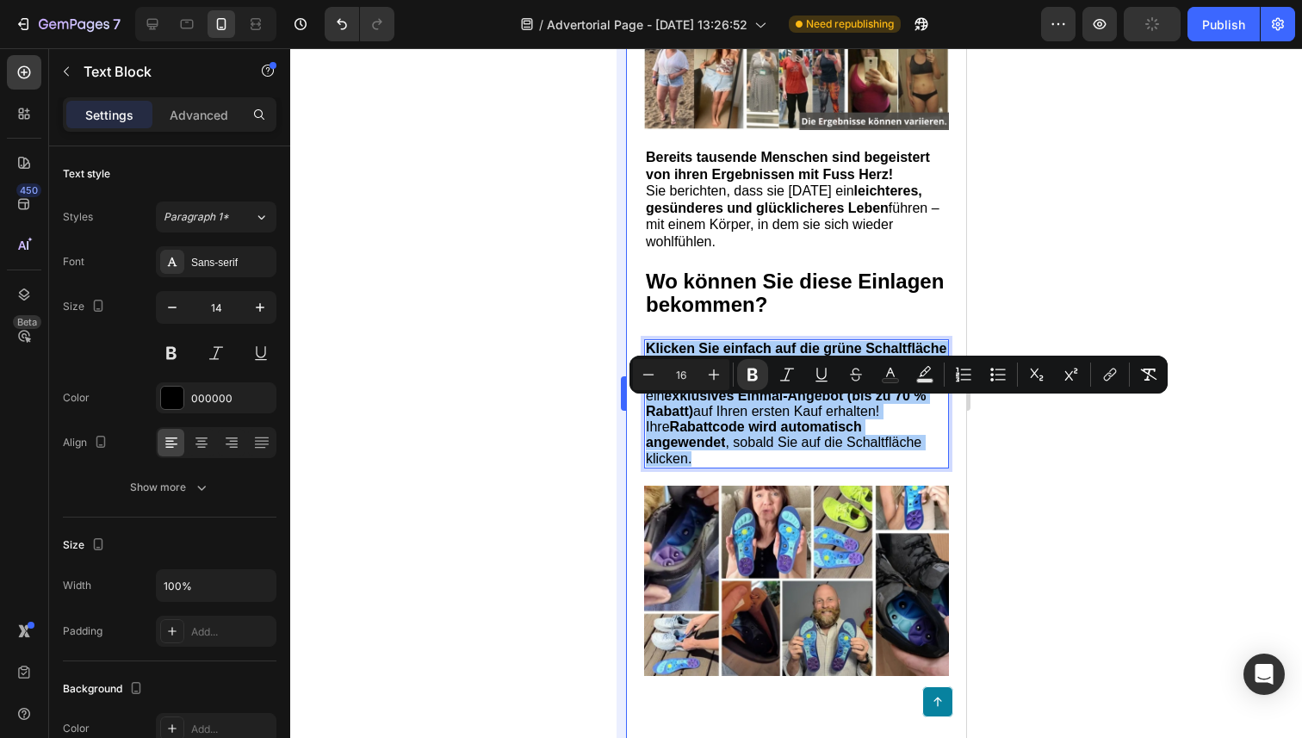
type input "15"
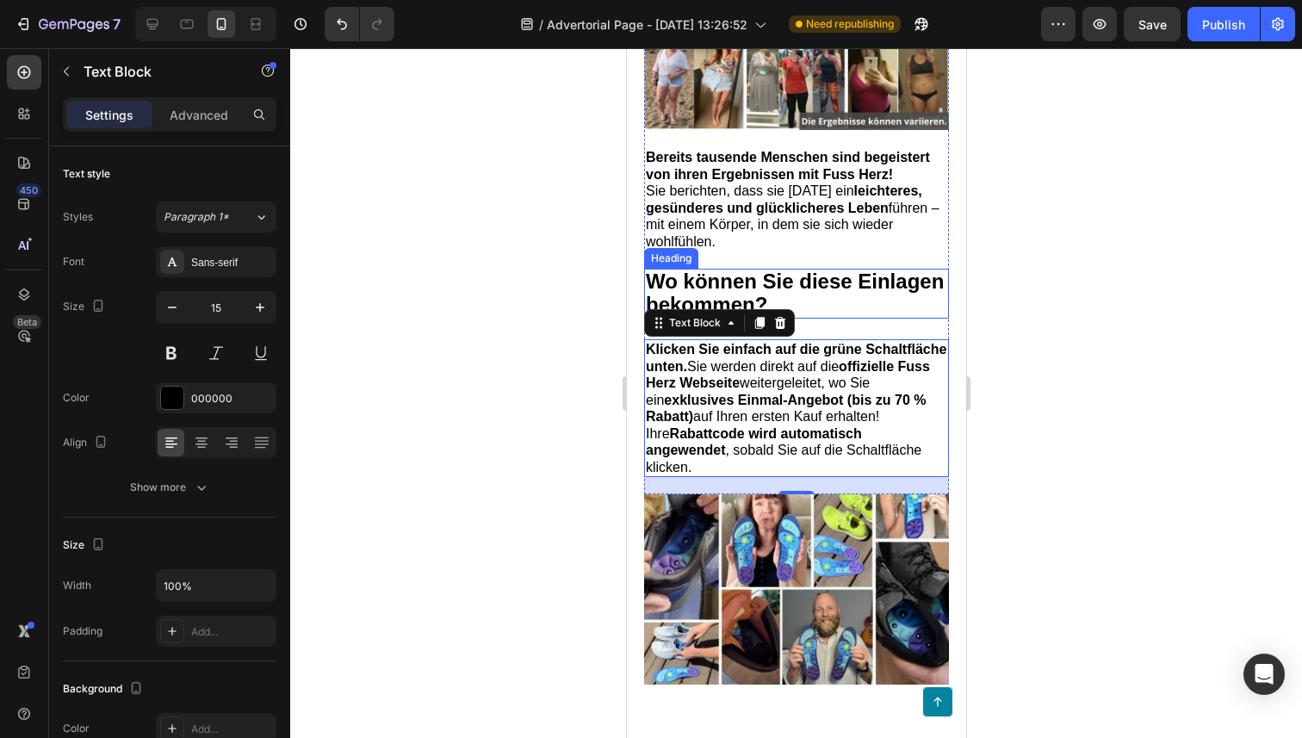
click at [739, 316] on strong "Wo können Sie diese Einlagen bekommen?" at bounding box center [794, 292] width 298 height 46
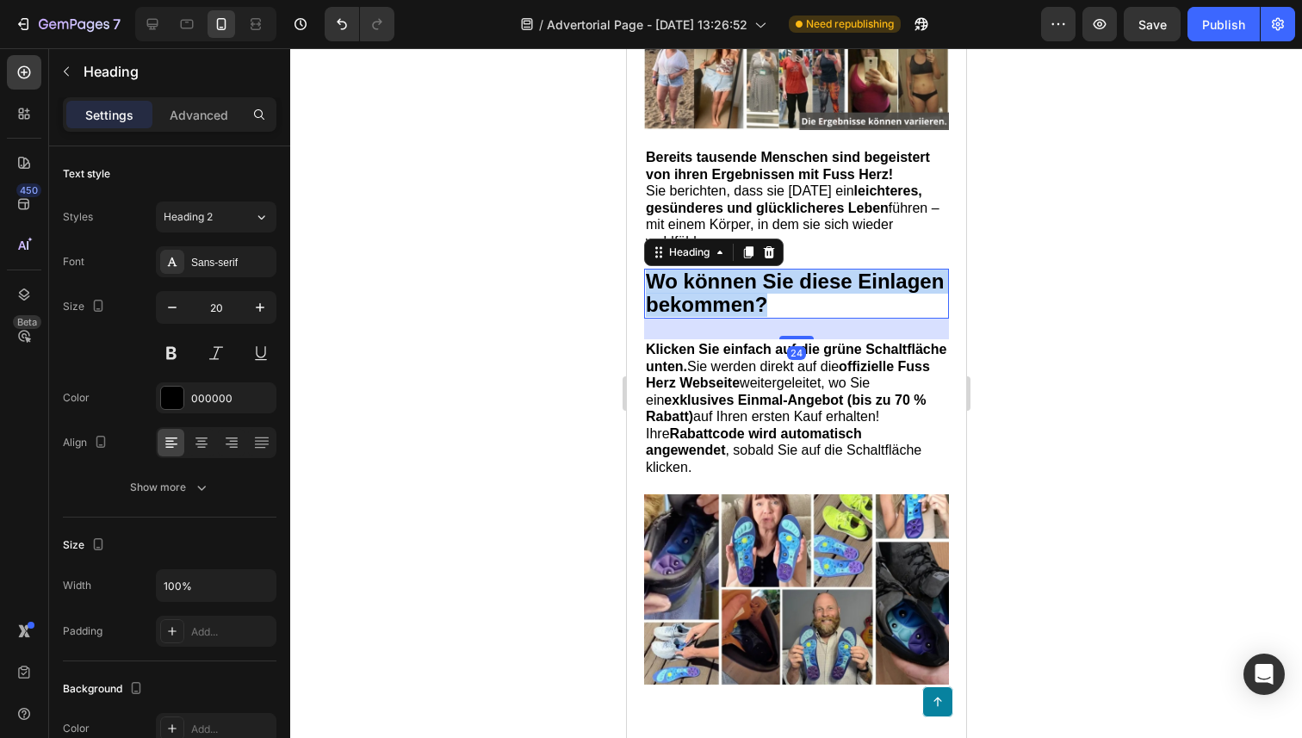
click at [739, 316] on strong "Wo können Sie diese Einlagen bekommen?" at bounding box center [794, 292] width 298 height 46
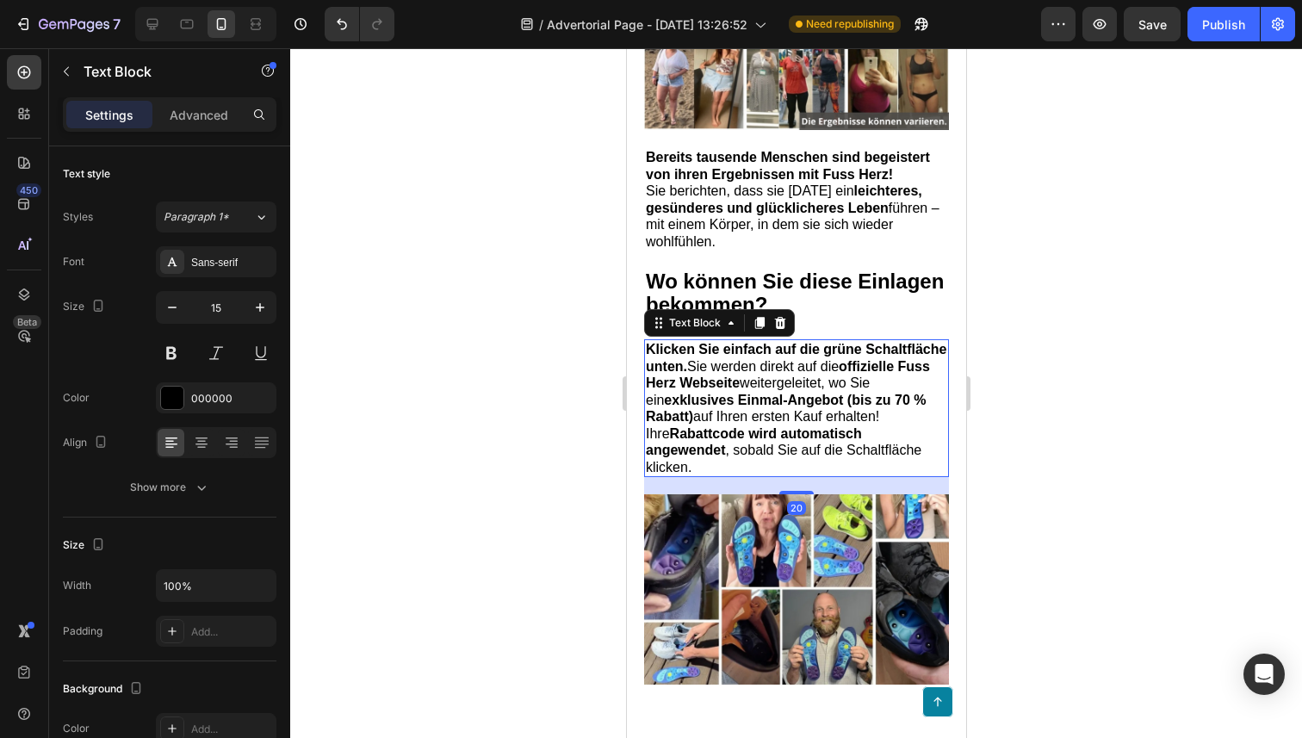
click at [735, 421] on span "Klicken Sie einfach auf die grüne Schaltfläche unten. Sie werden direkt auf die…" at bounding box center [795, 408] width 300 height 133
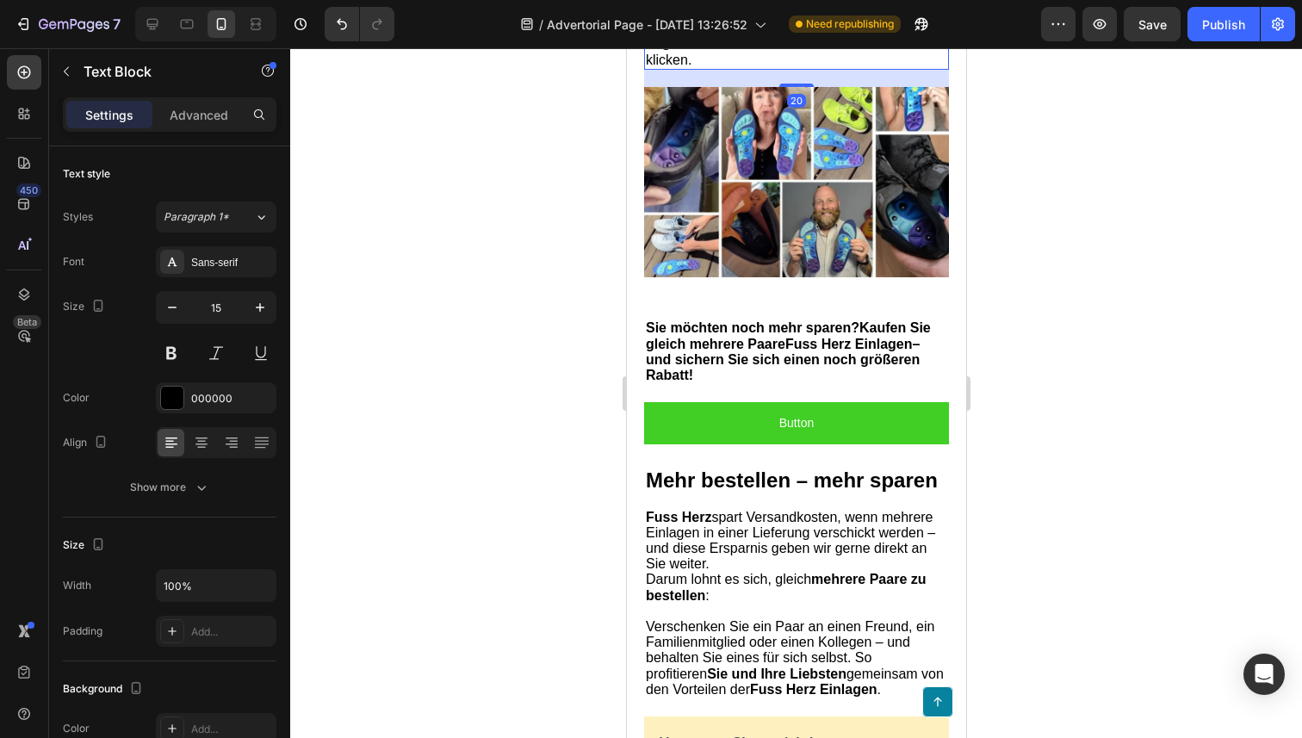
scroll to position [8886, 0]
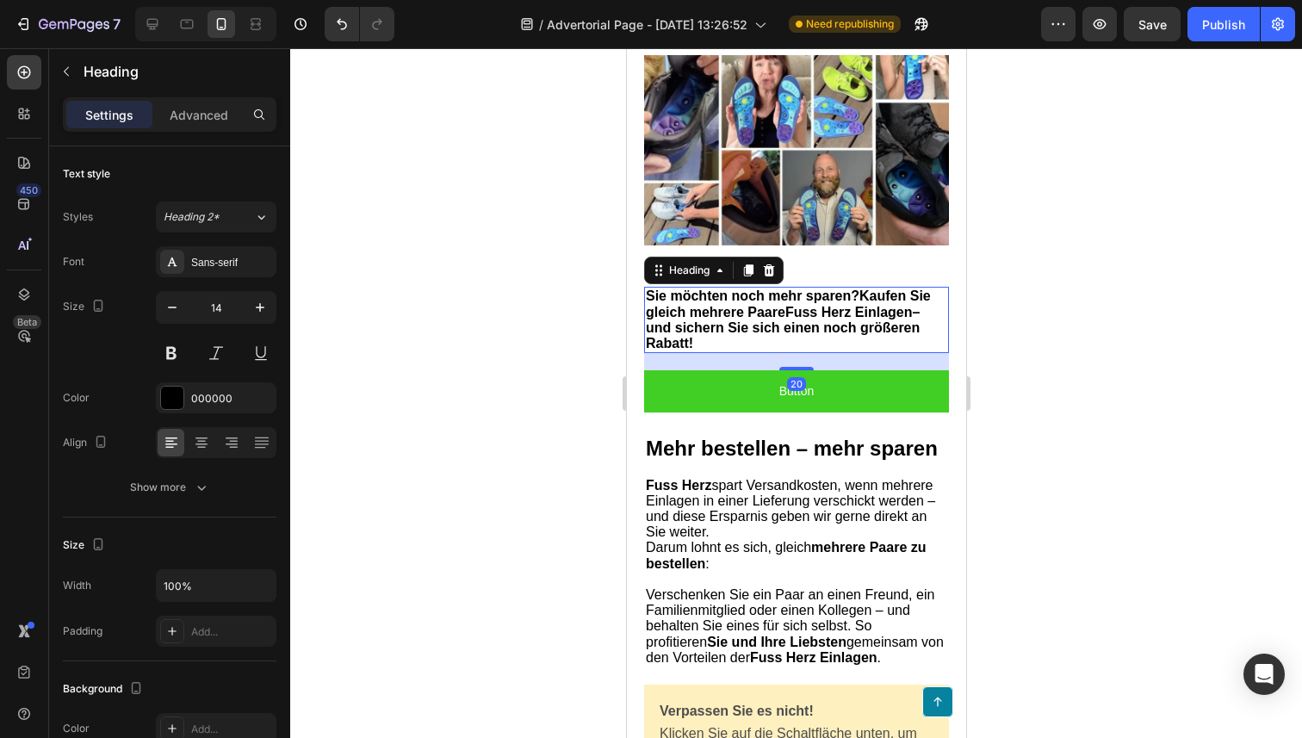
click at [715, 350] on span "Sie möchten noch mehr sparen? Kaufen Sie gleich mehrere Paare Fuss Herz Einlage…" at bounding box center [787, 319] width 285 height 62
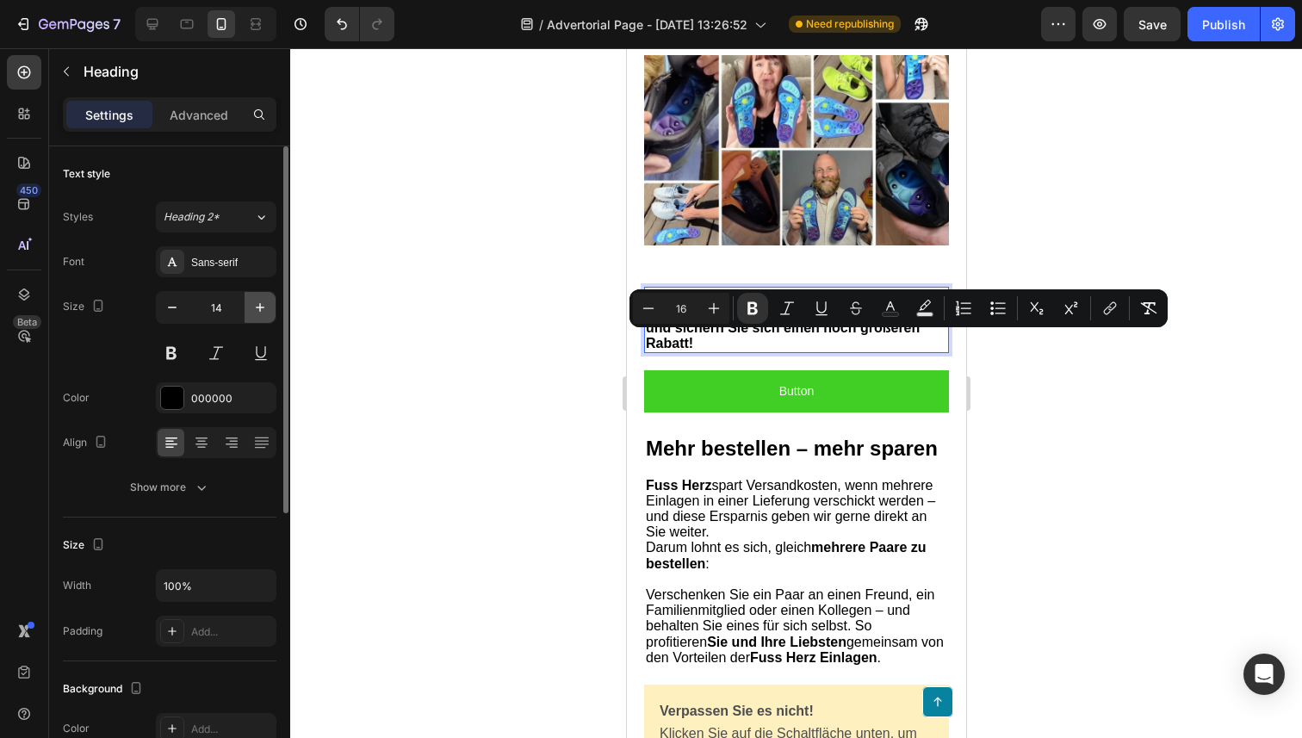
click at [260, 307] on icon "button" at bounding box center [260, 307] width 9 height 9
type input "15"
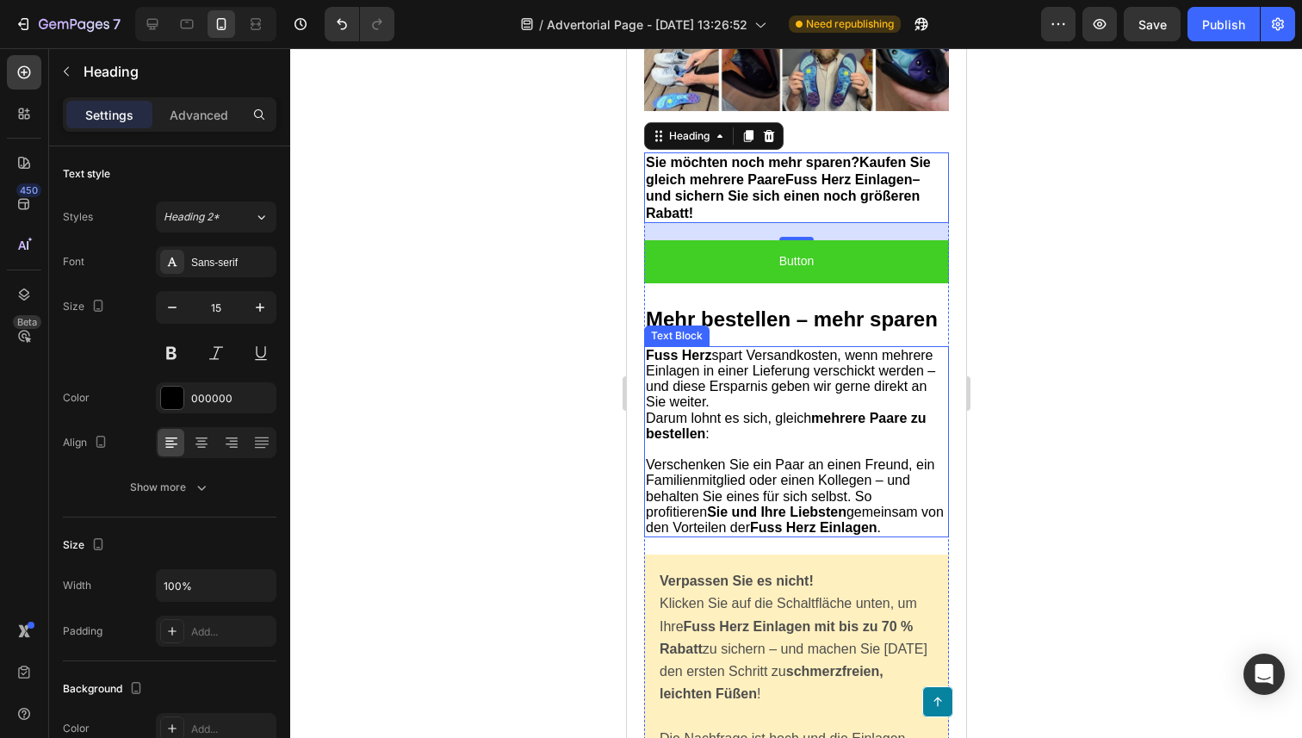
scroll to position [9048, 0]
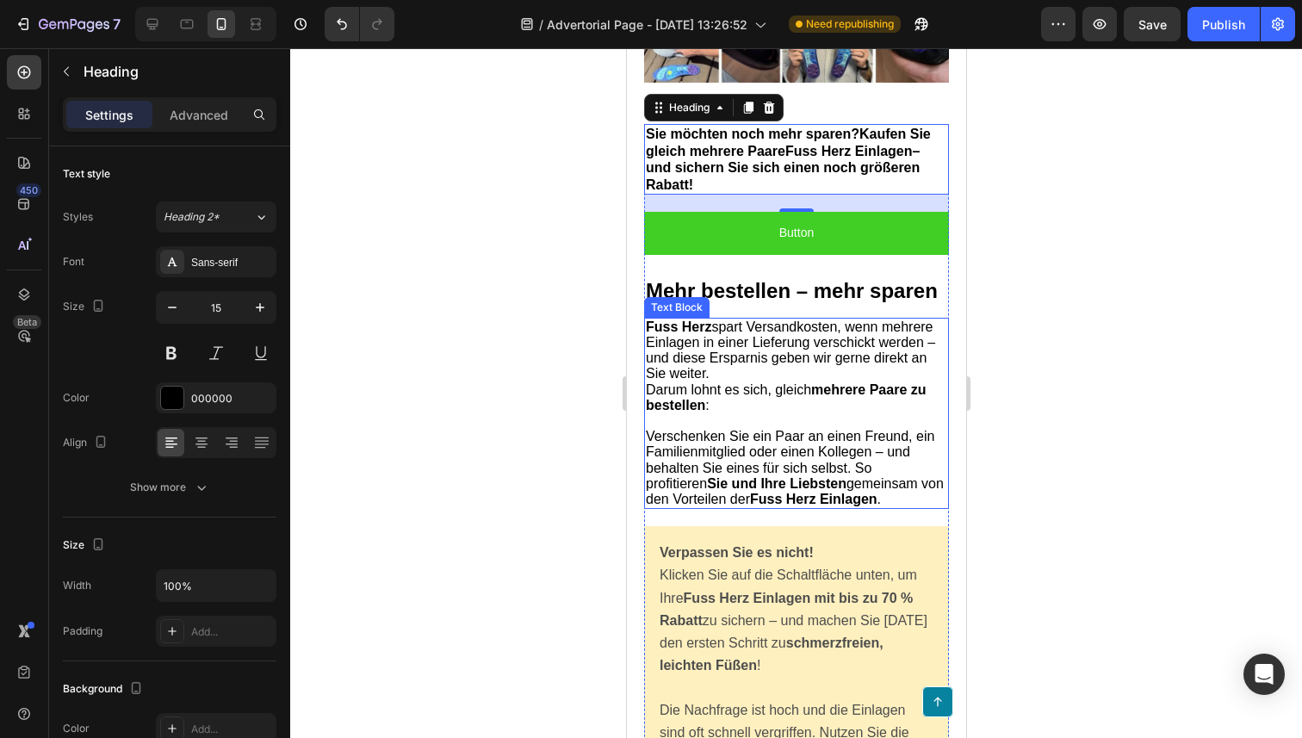
drag, startPoint x: 792, startPoint y: 515, endPoint x: 791, endPoint y: 494, distance: 20.7
click at [791, 506] on span "Verschenken Sie ein Paar an einen Freund, ein Familienmitglied oder einen Kolle…" at bounding box center [794, 467] width 298 height 77
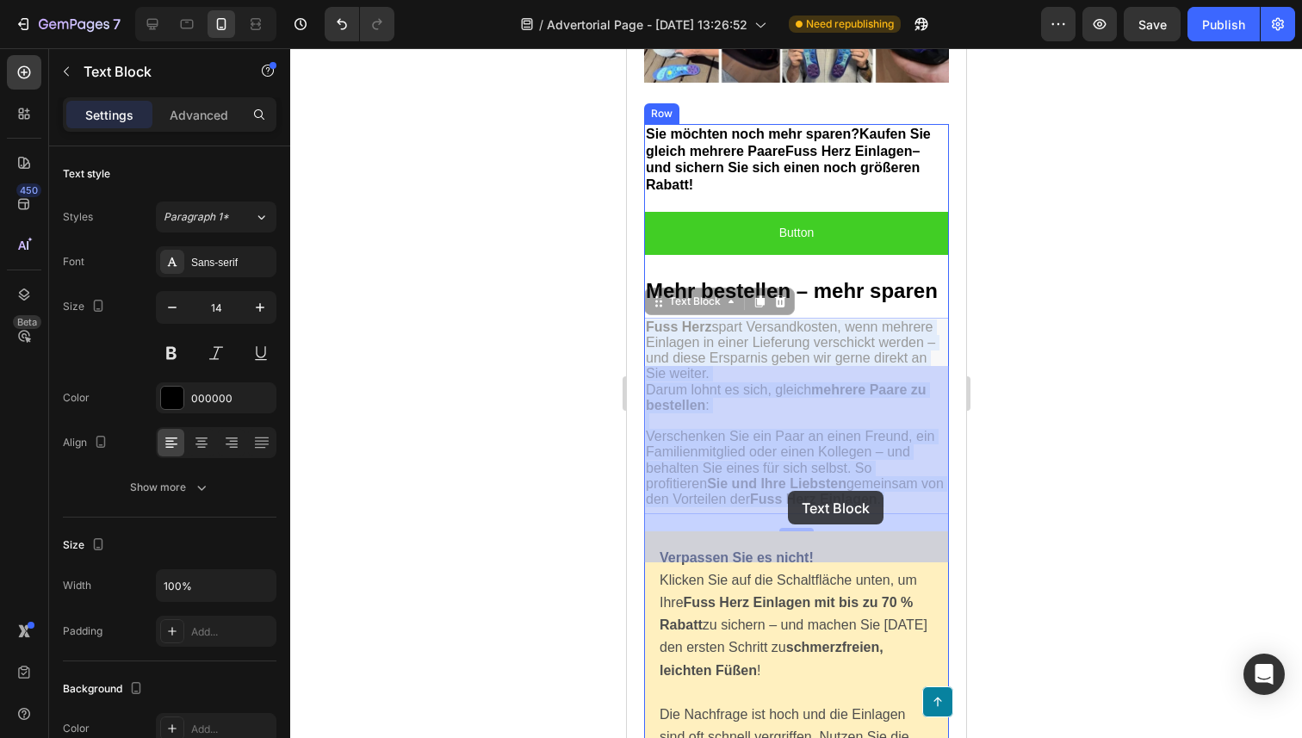
drag, startPoint x: 882, startPoint y: 549, endPoint x: 805, endPoint y: 514, distance: 84.4
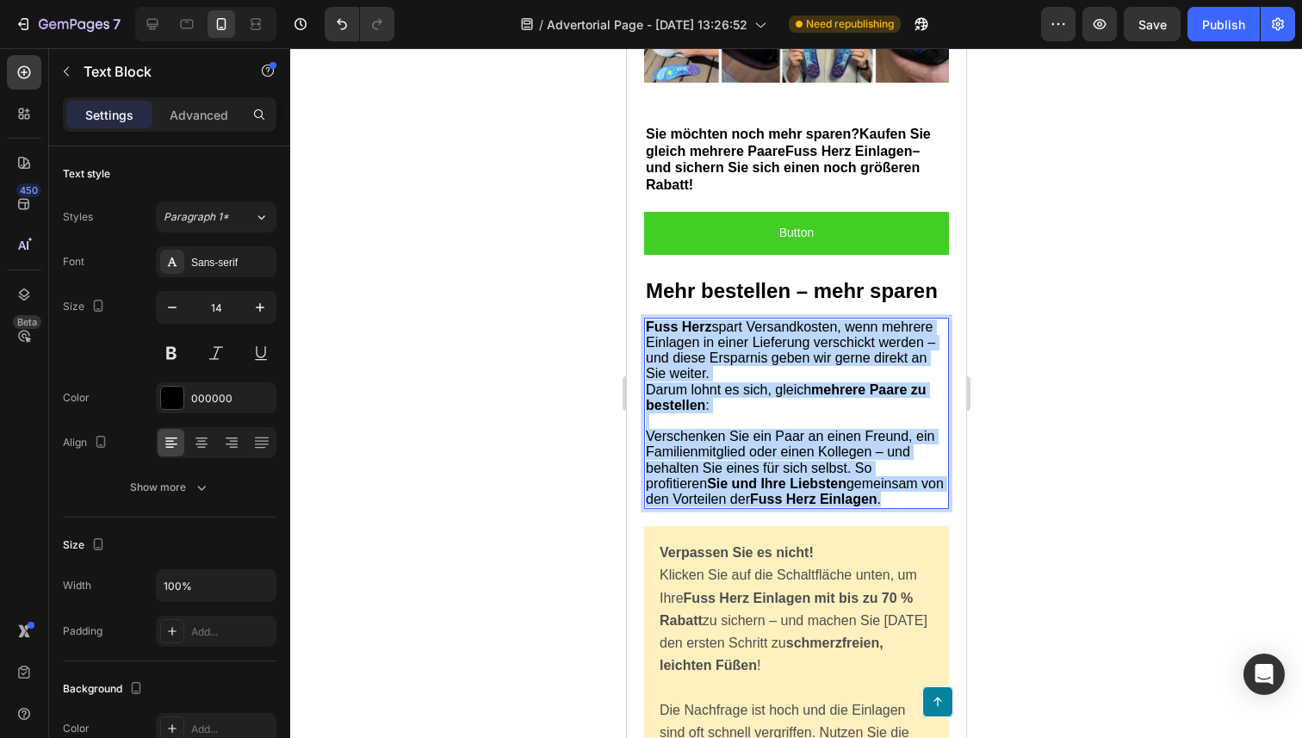
drag, startPoint x: 867, startPoint y: 546, endPoint x: 645, endPoint y: 371, distance: 282.6
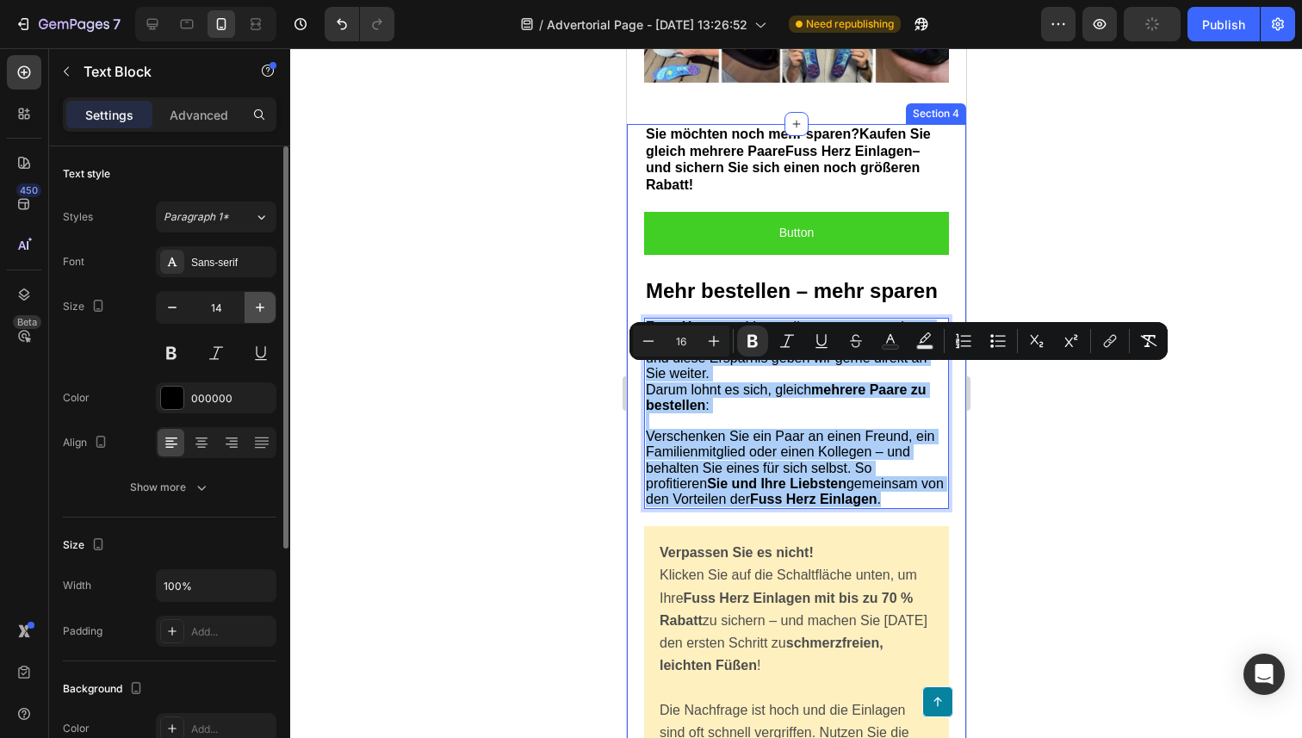
click at [251, 303] on button "button" at bounding box center [260, 307] width 31 height 31
type input "15"
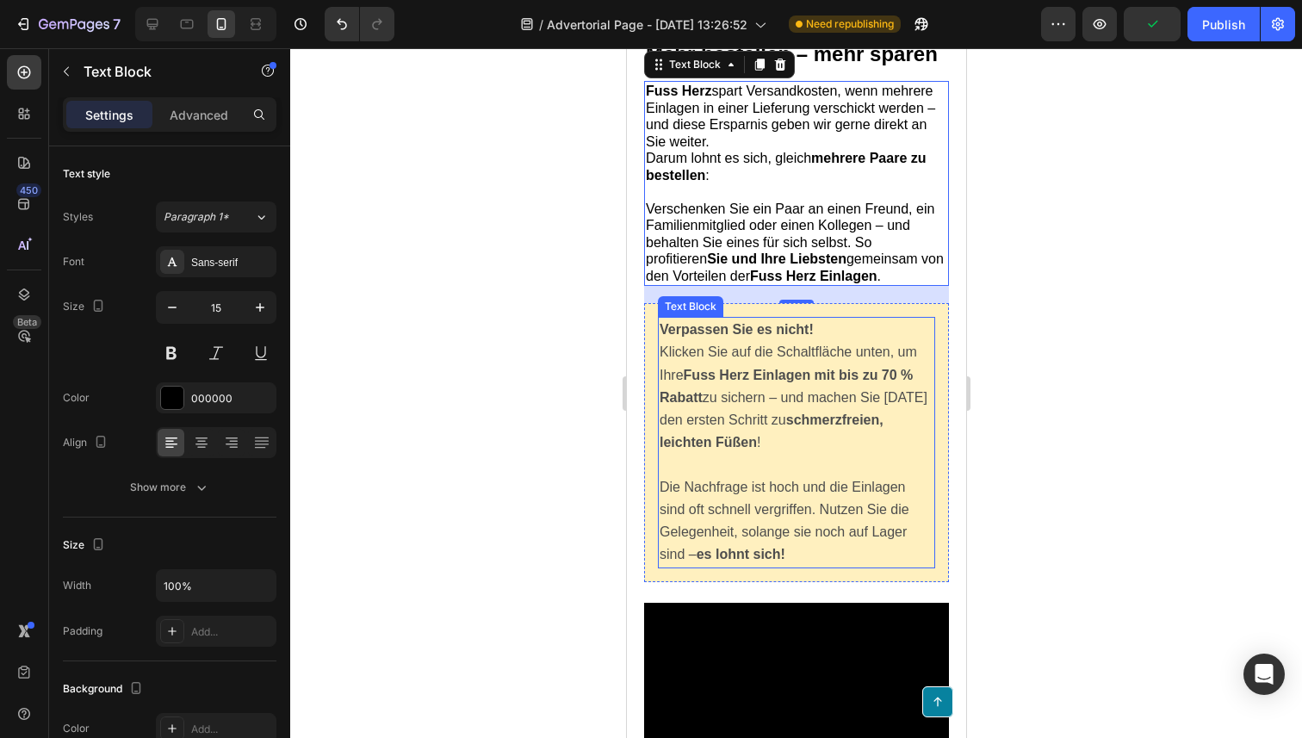
scroll to position [9334, 0]
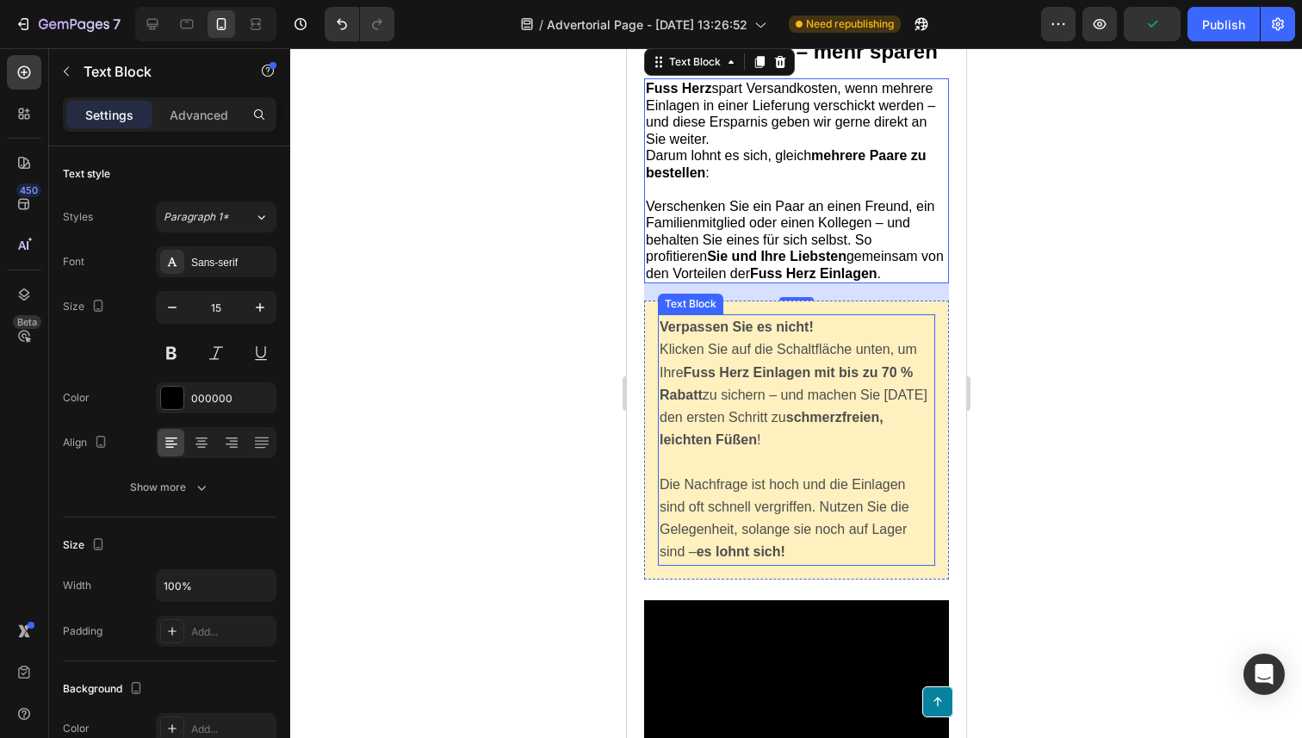
click at [771, 511] on span "Die Nachfrage ist hoch und die Einlagen sind oft schnell vergriffen. Nutzen Sie…" at bounding box center [784, 518] width 250 height 83
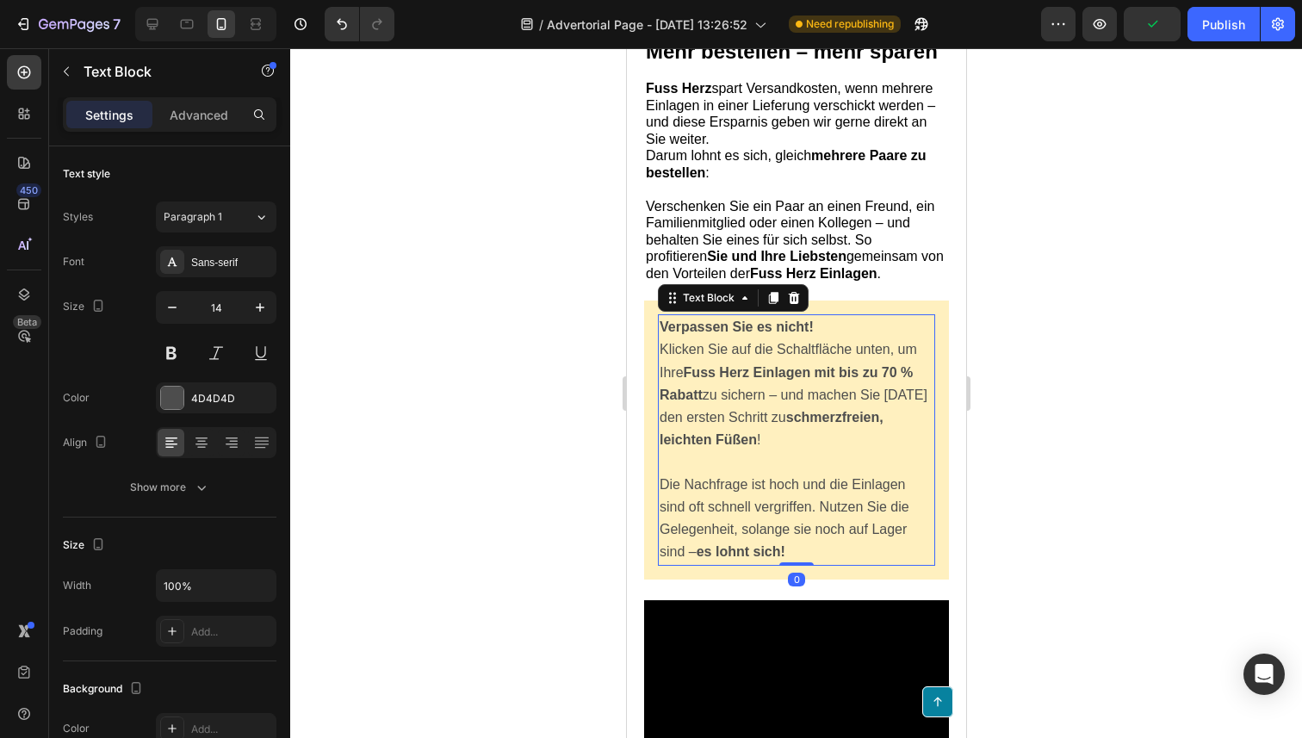
click at [771, 511] on span "Die Nachfrage ist hoch und die Einlagen sind oft schnell vergriffen. Nutzen Sie…" at bounding box center [784, 518] width 250 height 83
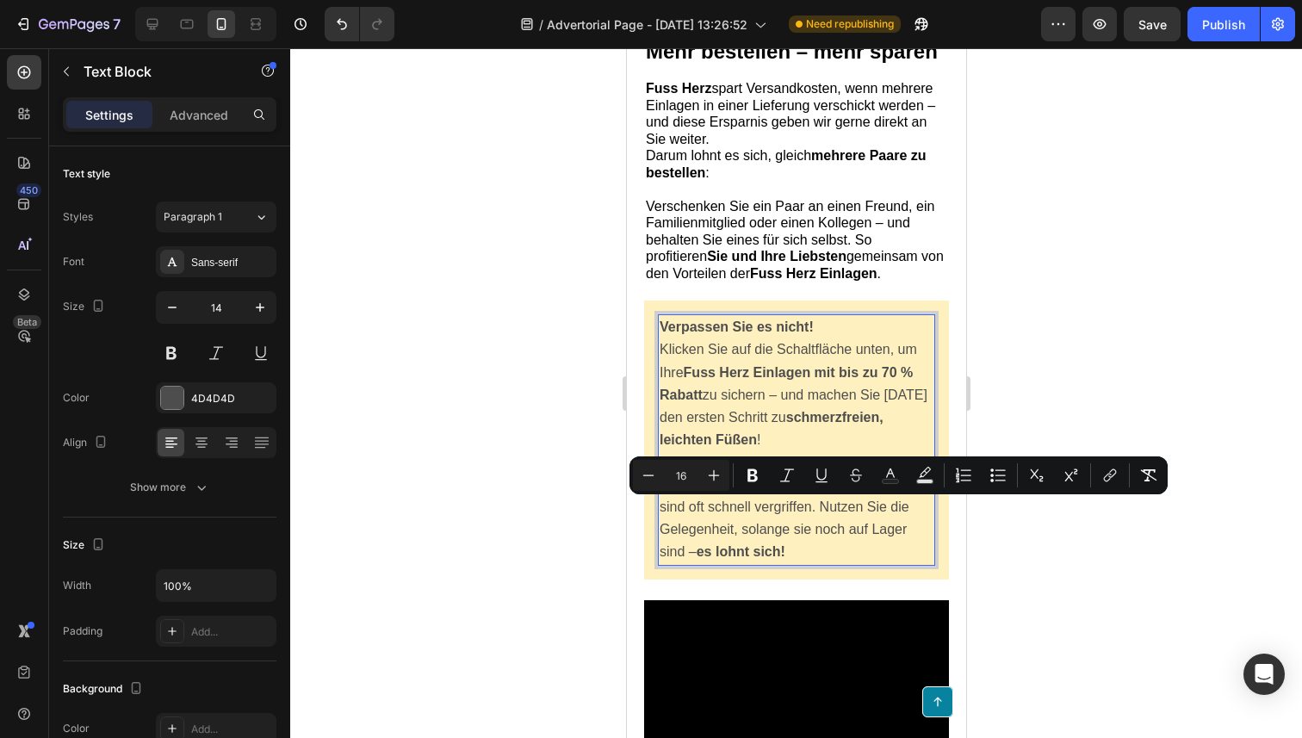
click at [800, 550] on p "Die Nachfrage ist hoch und die Einlagen sind oft schnell vergriffen. Nutzen Sie…" at bounding box center [796, 519] width 274 height 90
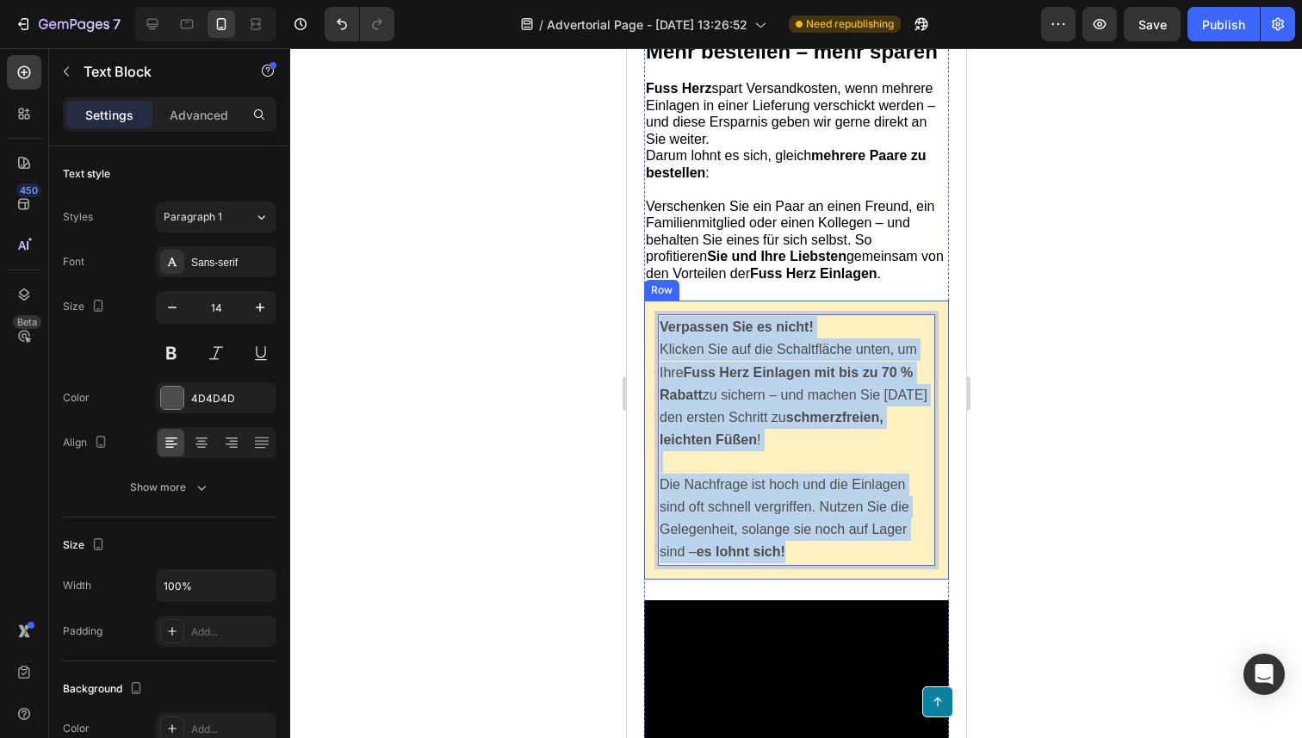
drag, startPoint x: 824, startPoint y: 552, endPoint x: 653, endPoint y: 336, distance: 275.2
click at [653, 336] on div "Verpassen Sie es nicht! Klicken Sie auf die Schaltfläche unten, um Ihre Fuss He…" at bounding box center [795, 439] width 305 height 278
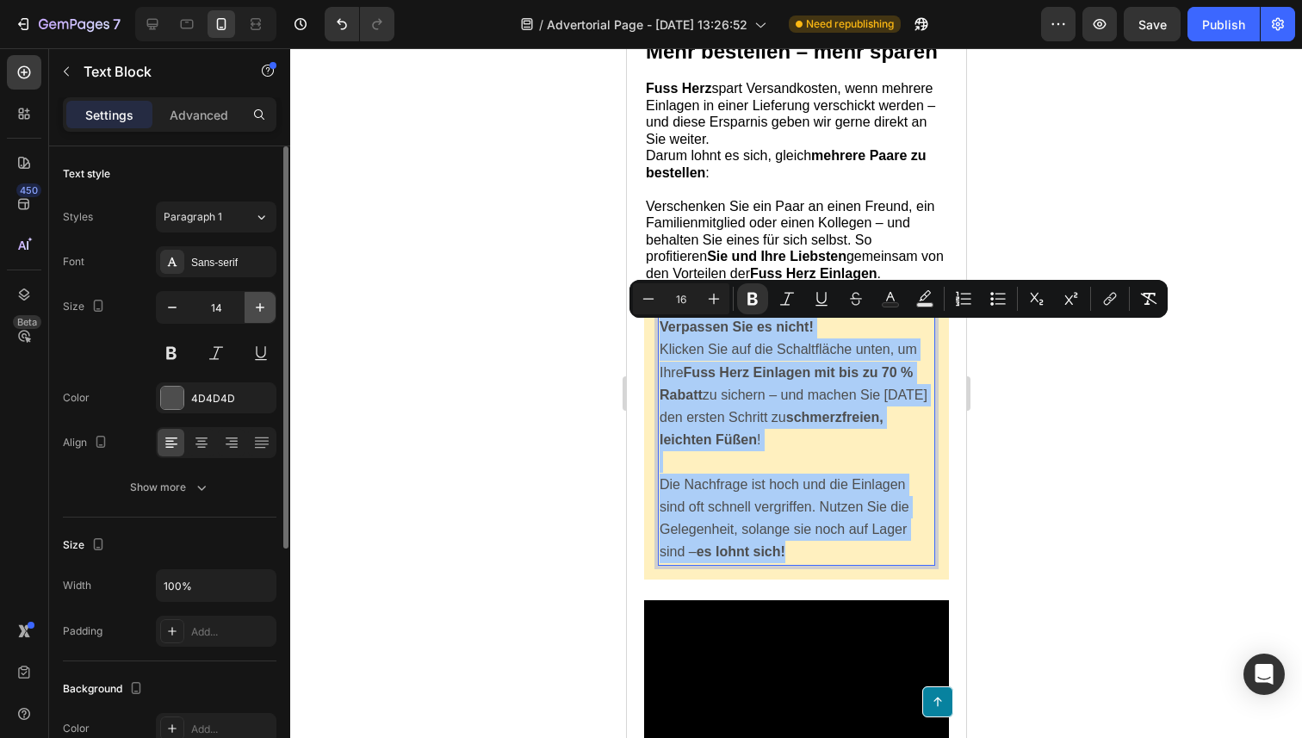
click at [261, 310] on icon "button" at bounding box center [259, 307] width 17 height 17
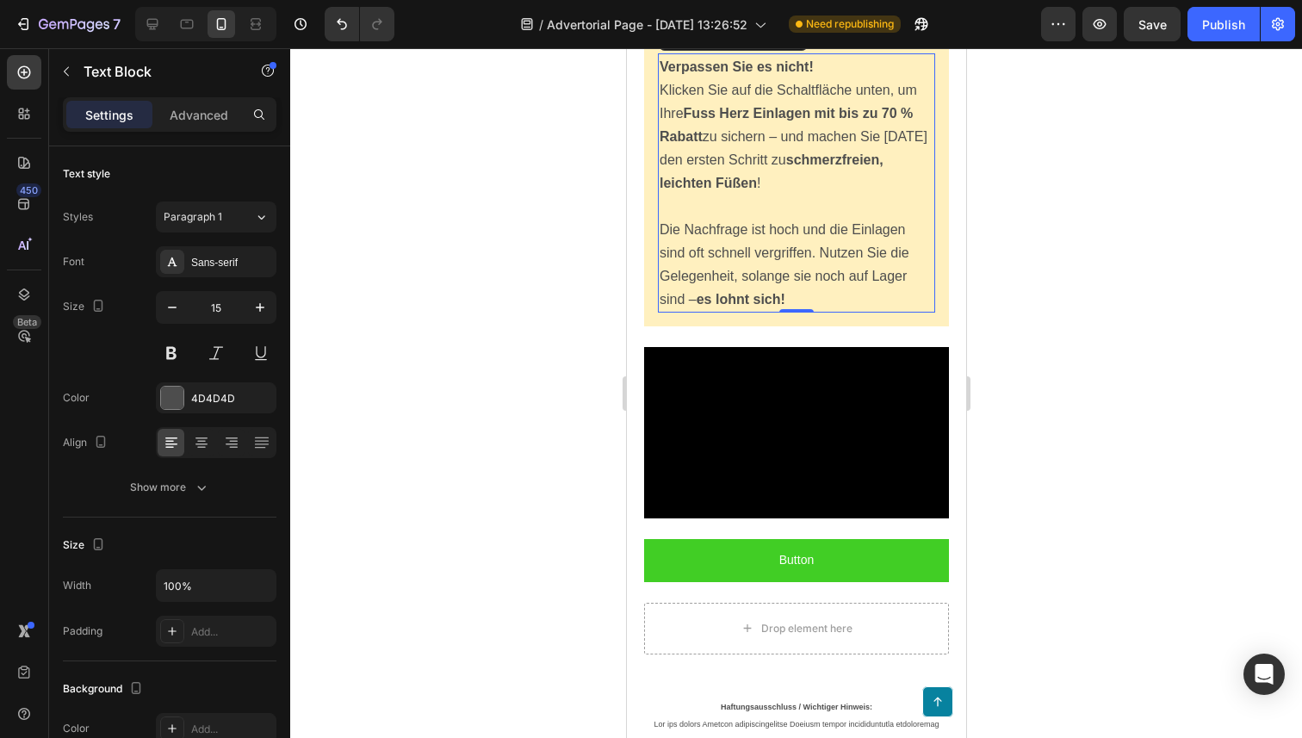
scroll to position [9610, 0]
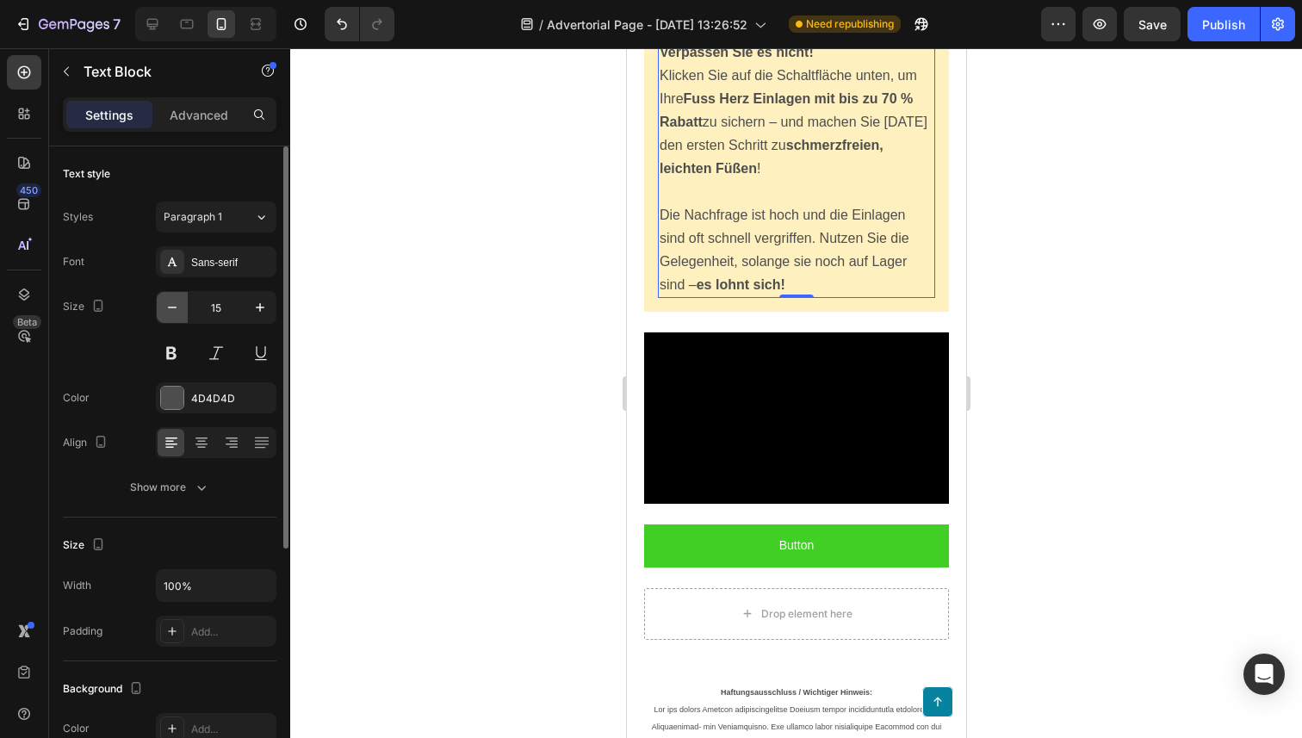
click at [170, 313] on icon "button" at bounding box center [172, 307] width 17 height 17
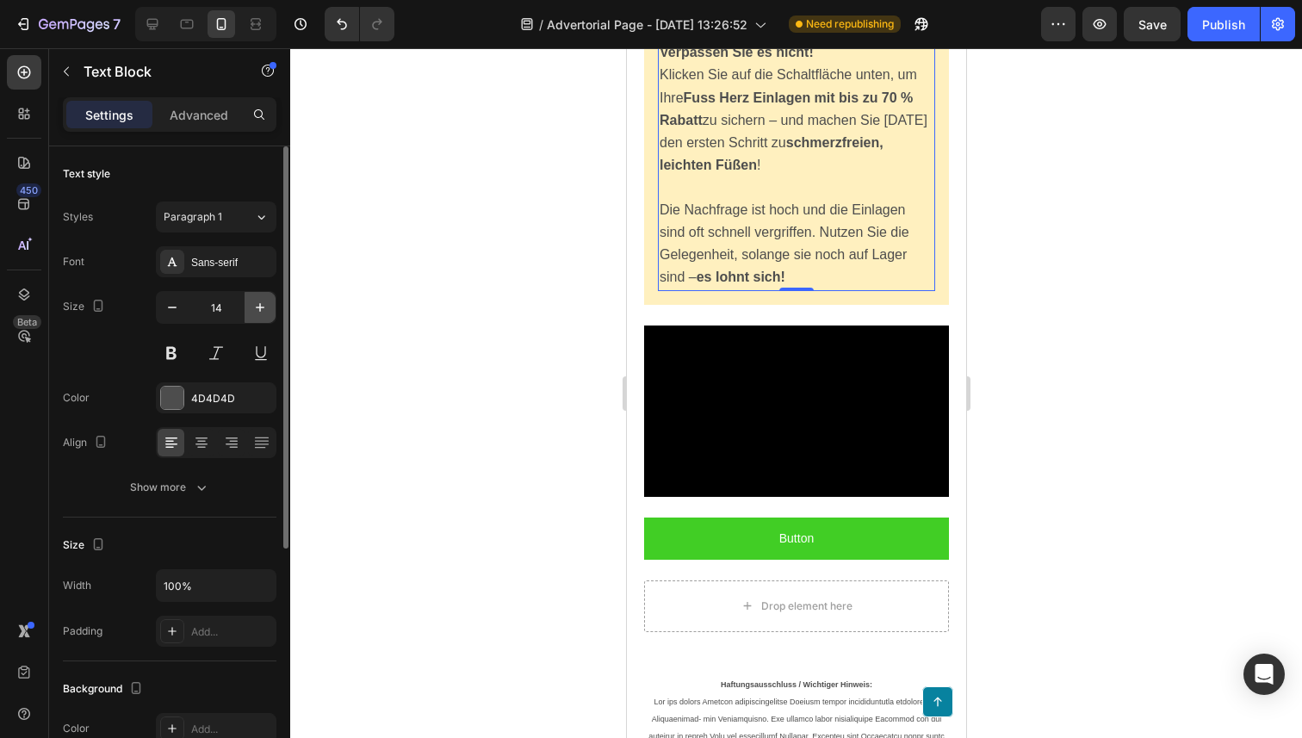
click at [250, 308] on button "button" at bounding box center [260, 307] width 31 height 31
type input "15"
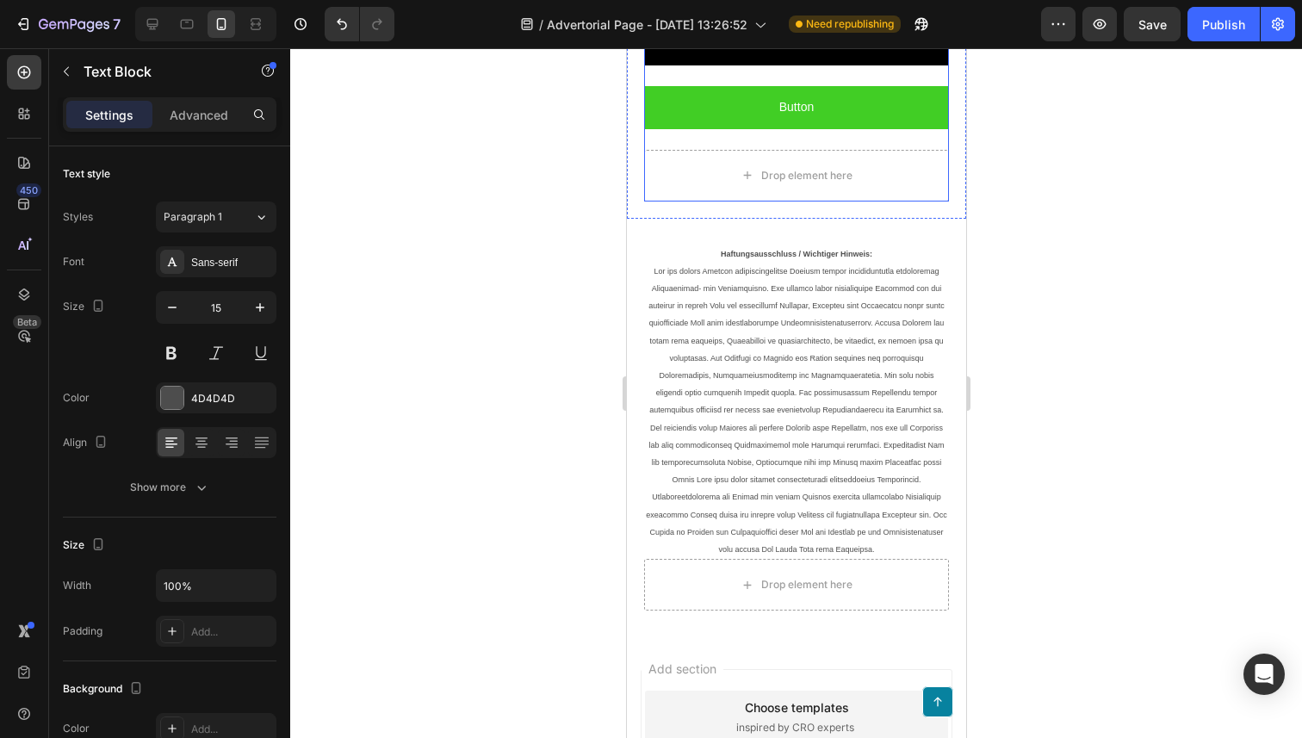
scroll to position [10064, 0]
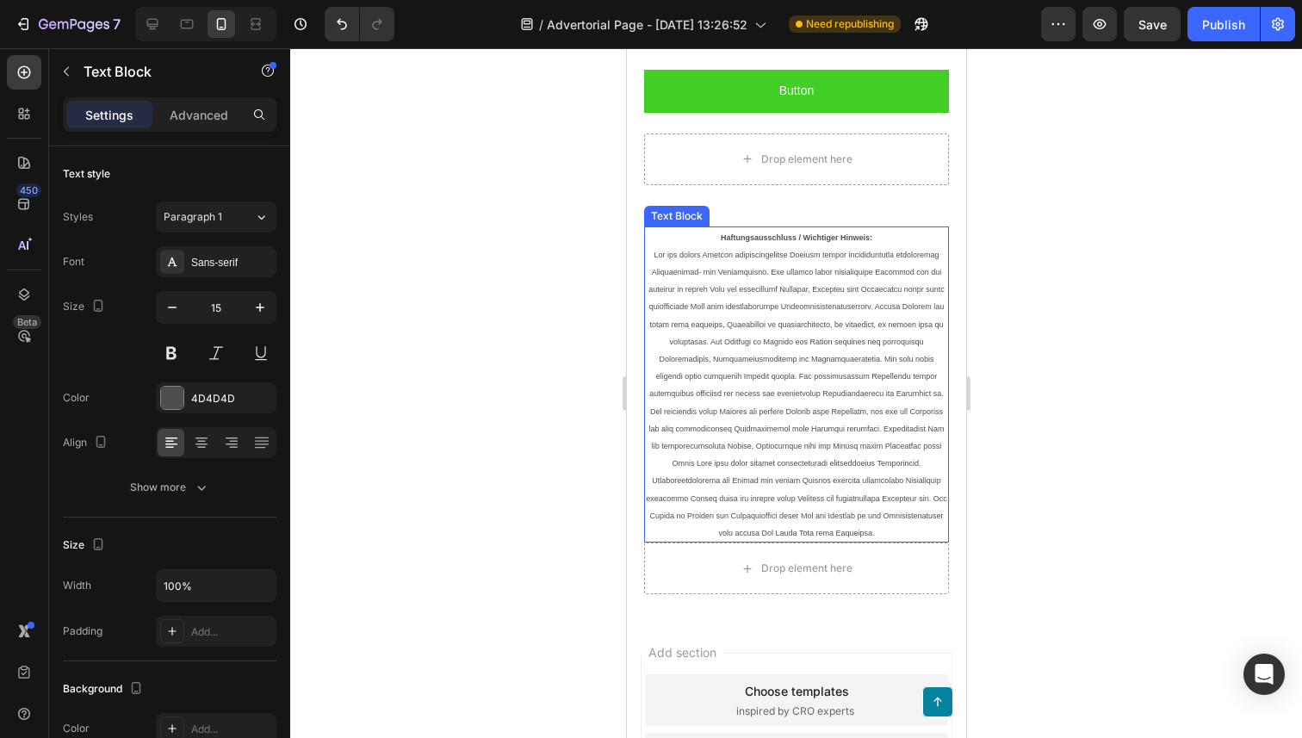
click at [786, 377] on p "Haftungsausschluss / Wichtiger Hinweis:" at bounding box center [795, 384] width 301 height 313
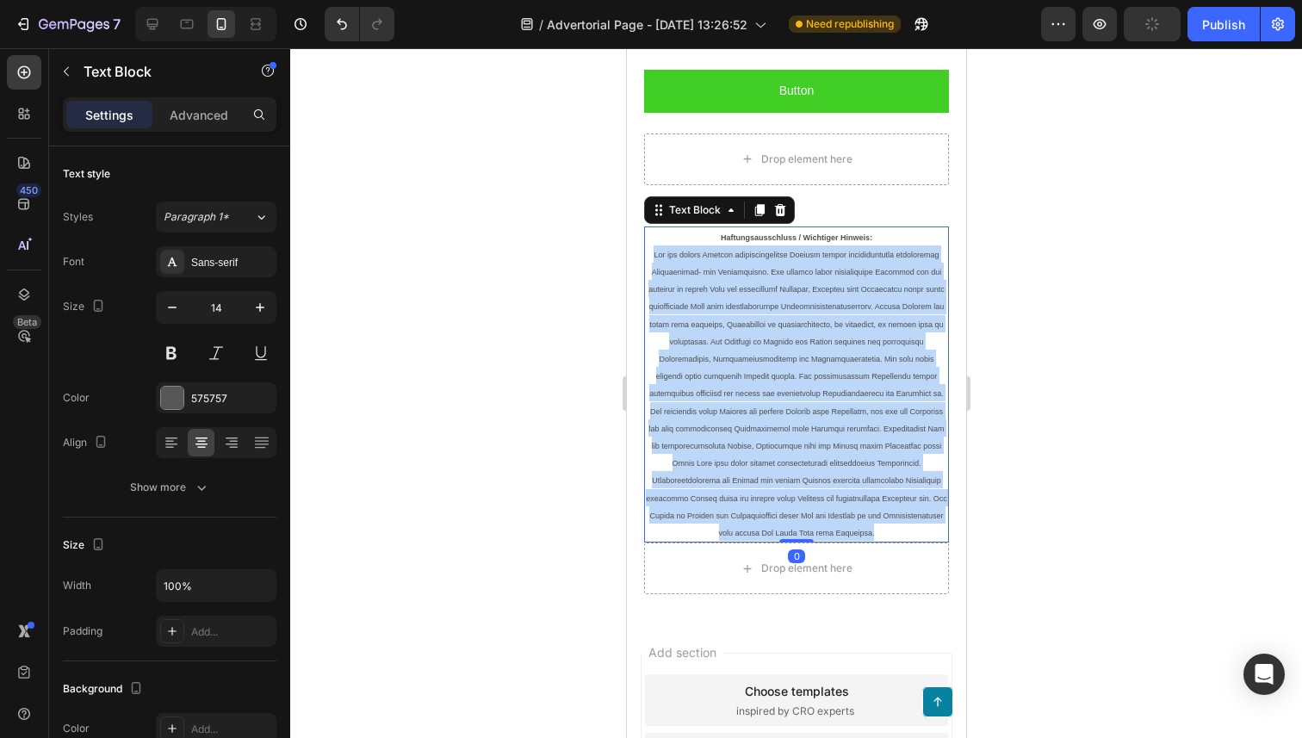
click at [786, 377] on p "Haftungsausschluss / Wichtiger Hinweis:" at bounding box center [795, 384] width 301 height 313
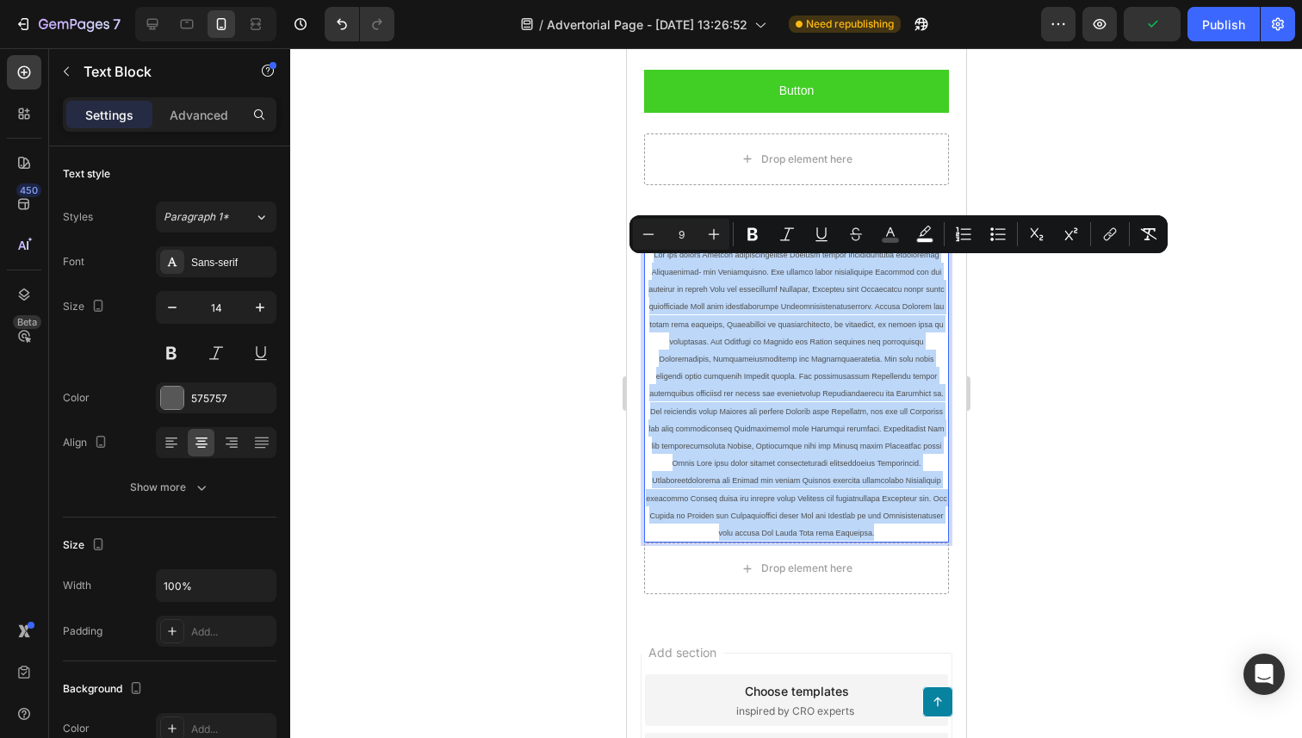
click at [854, 454] on span "Rich Text Editor. Editing area: main" at bounding box center [795, 394] width 301 height 287
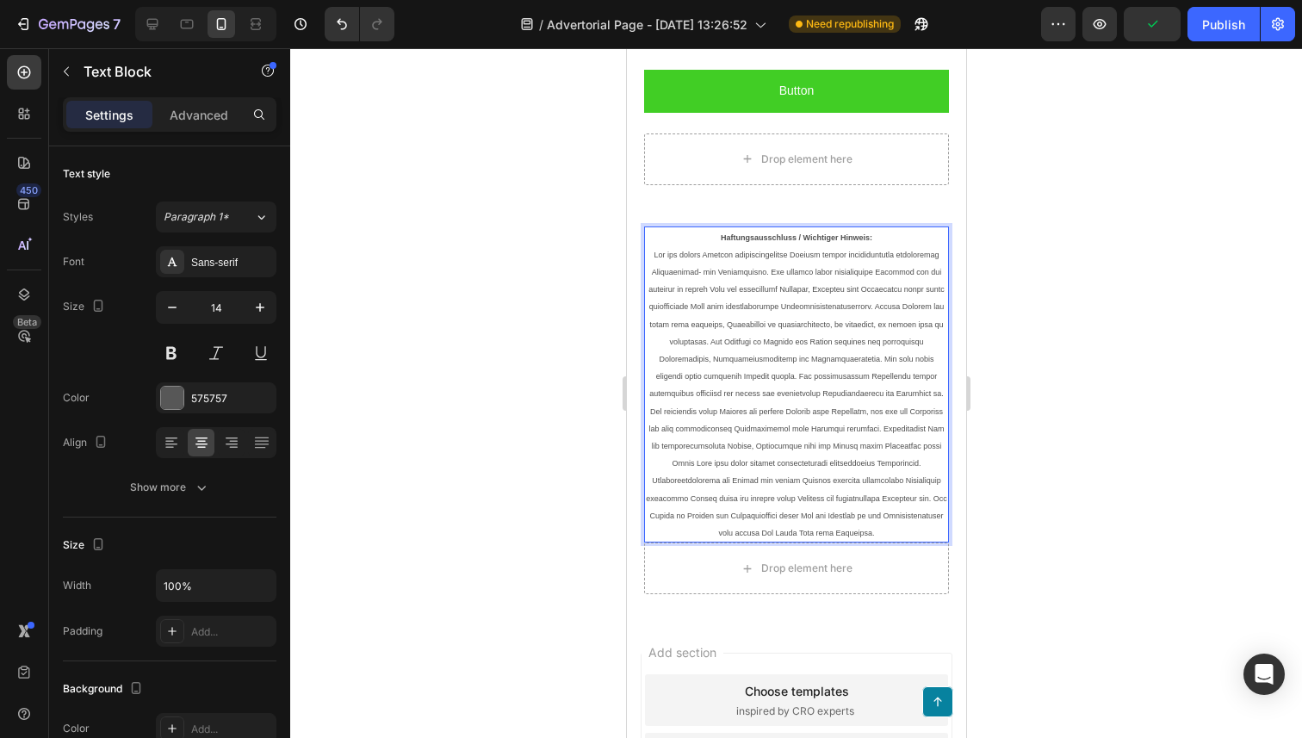
click at [801, 418] on span "Rich Text Editor. Editing area: main" at bounding box center [795, 394] width 301 height 287
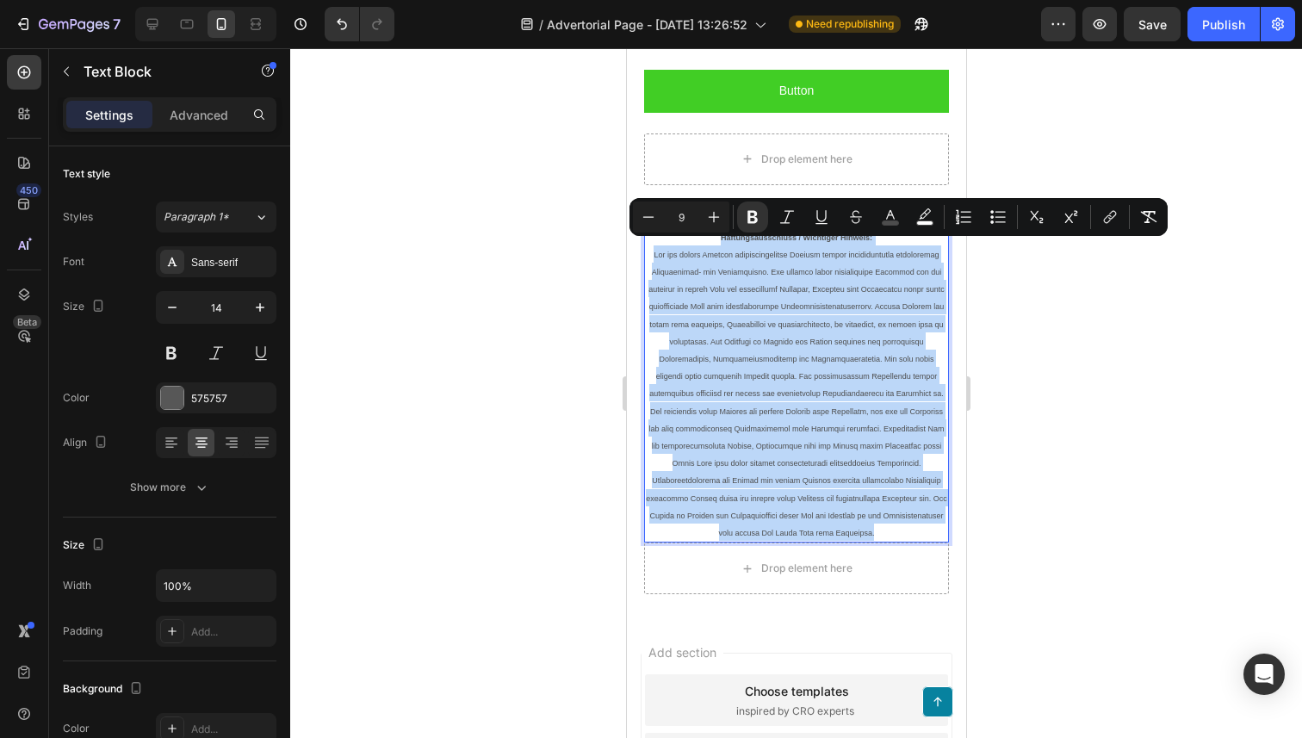
drag, startPoint x: 890, startPoint y: 543, endPoint x: 709, endPoint y: 252, distance: 342.6
click at [709, 252] on p "Haftungsausschluss / Wichtiger Hinweis:" at bounding box center [795, 384] width 301 height 313
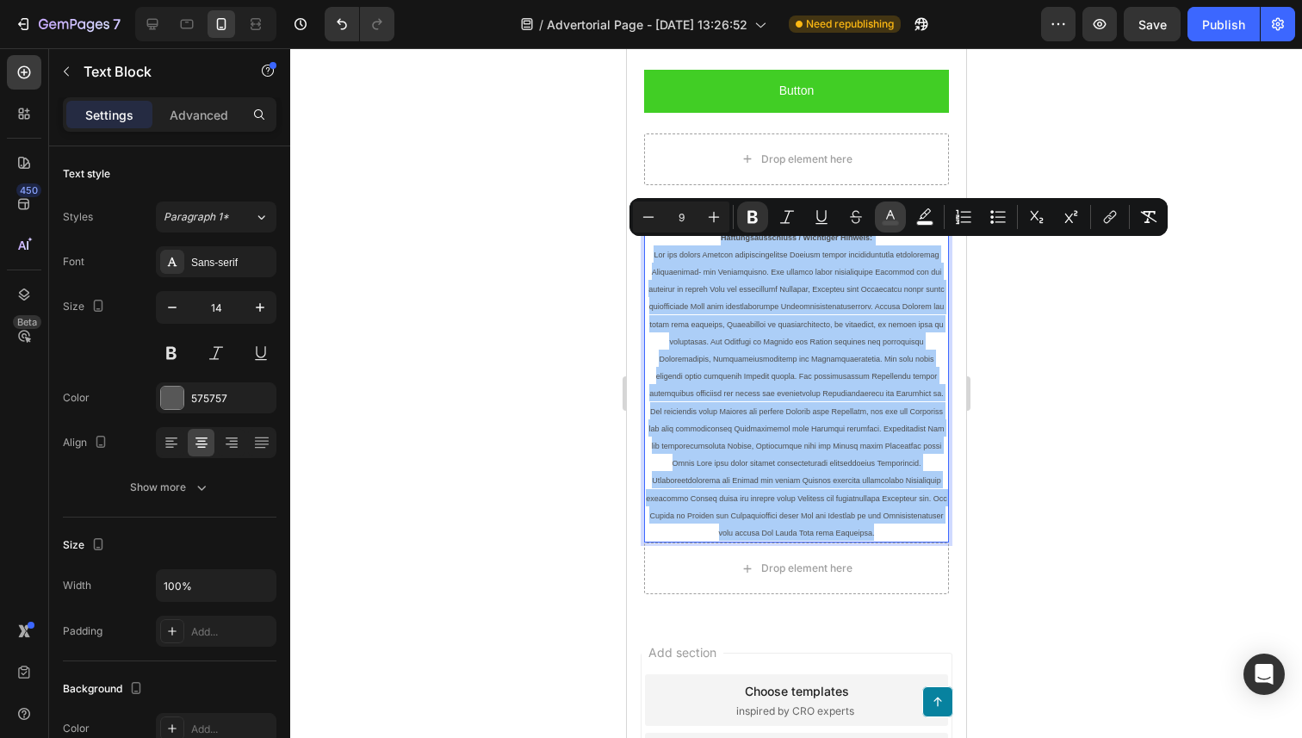
click at [882, 209] on icon "Editor contextual toolbar" at bounding box center [890, 216] width 17 height 17
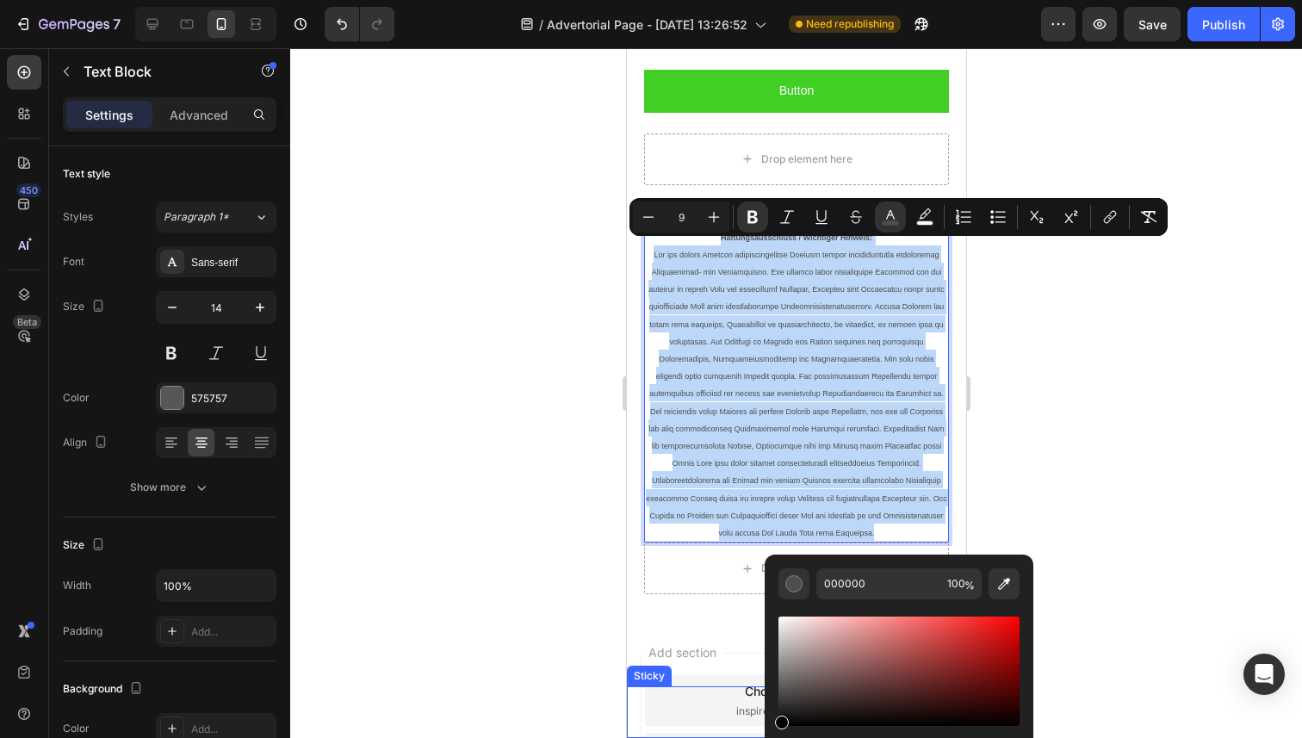
drag, startPoint x: 1447, startPoint y: 752, endPoint x: 756, endPoint y: 727, distance: 691.7
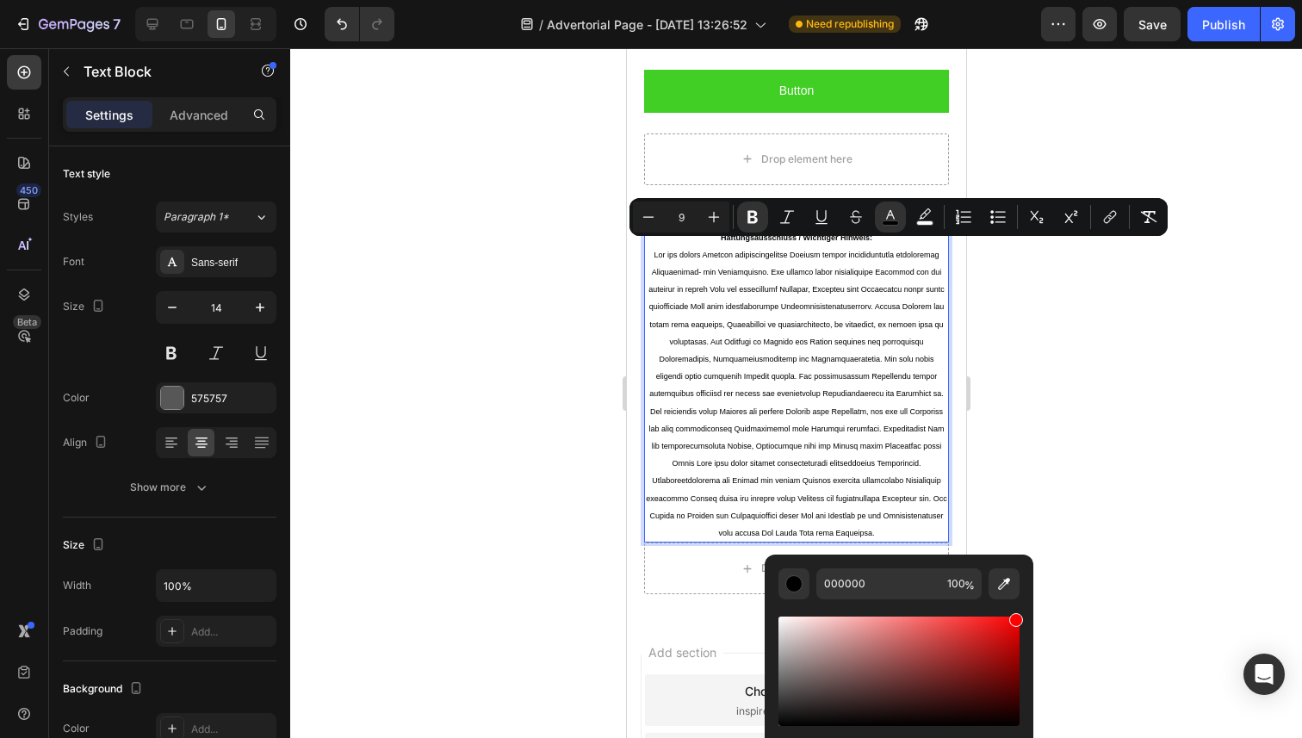
drag, startPoint x: 873, startPoint y: 638, endPoint x: 1051, endPoint y: 573, distance: 189.5
click at [1051, 0] on body "7 Version history / Advertorial Page - [DATE] 13:26:52 Need republishing Previe…" at bounding box center [651, 0] width 1302 height 0
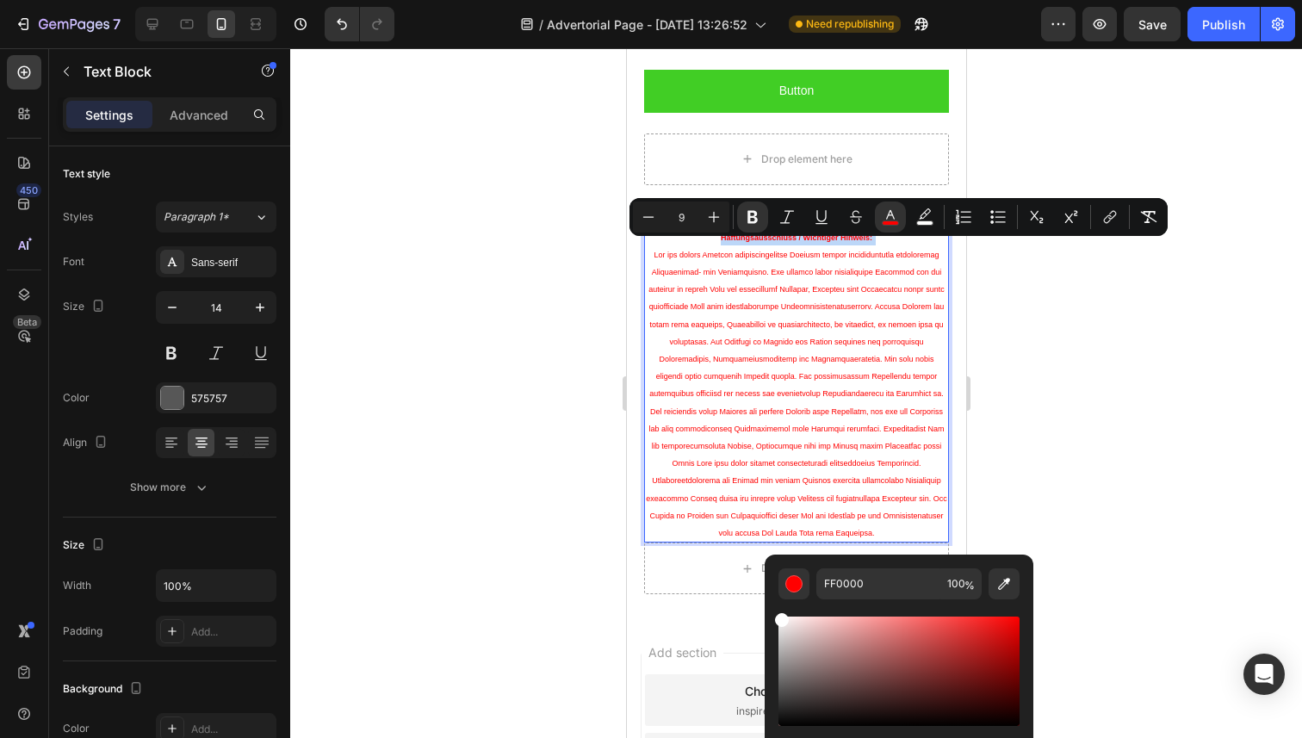
drag, startPoint x: 943, startPoint y: 653, endPoint x: 770, endPoint y: 610, distance: 178.3
click at [770, 610] on div "FF0000 100 %" at bounding box center [898, 664] width 269 height 220
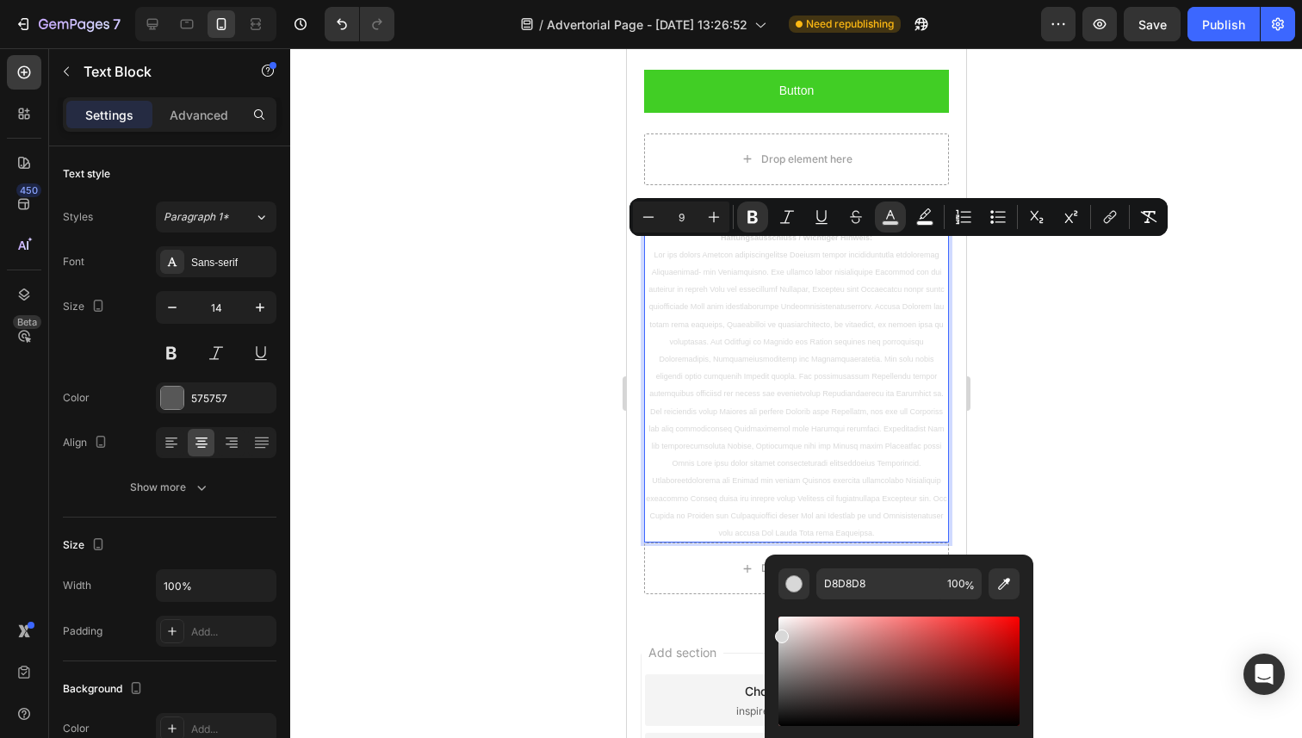
drag, startPoint x: 808, startPoint y: 635, endPoint x: 771, endPoint y: 632, distance: 37.2
click at [771, 632] on div "D8D8D8 100 %" at bounding box center [898, 664] width 269 height 220
drag, startPoint x: 792, startPoint y: 643, endPoint x: 776, endPoint y: 627, distance: 23.1
click at [778, 627] on div "Editor contextual toolbar" at bounding box center [898, 670] width 241 height 109
drag, startPoint x: 1403, startPoint y: 675, endPoint x: 746, endPoint y: 737, distance: 659.8
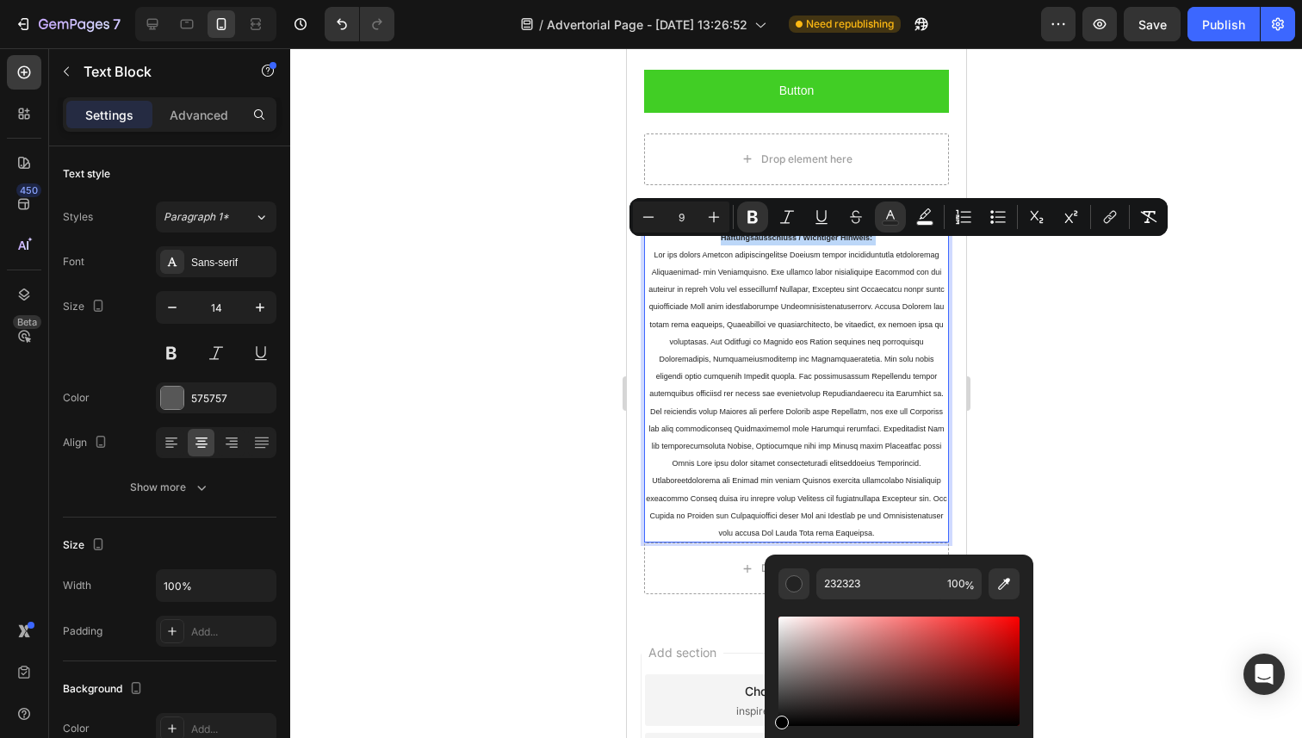
drag, startPoint x: 785, startPoint y: 708, endPoint x: 776, endPoint y: 729, distance: 23.5
click at [778, 729] on div "Editor contextual toolbar" at bounding box center [898, 693] width 241 height 161
type input "000000"
click at [764, 380] on p "Haftungsausschluss / Wichtiger Hinweis:" at bounding box center [795, 384] width 301 height 313
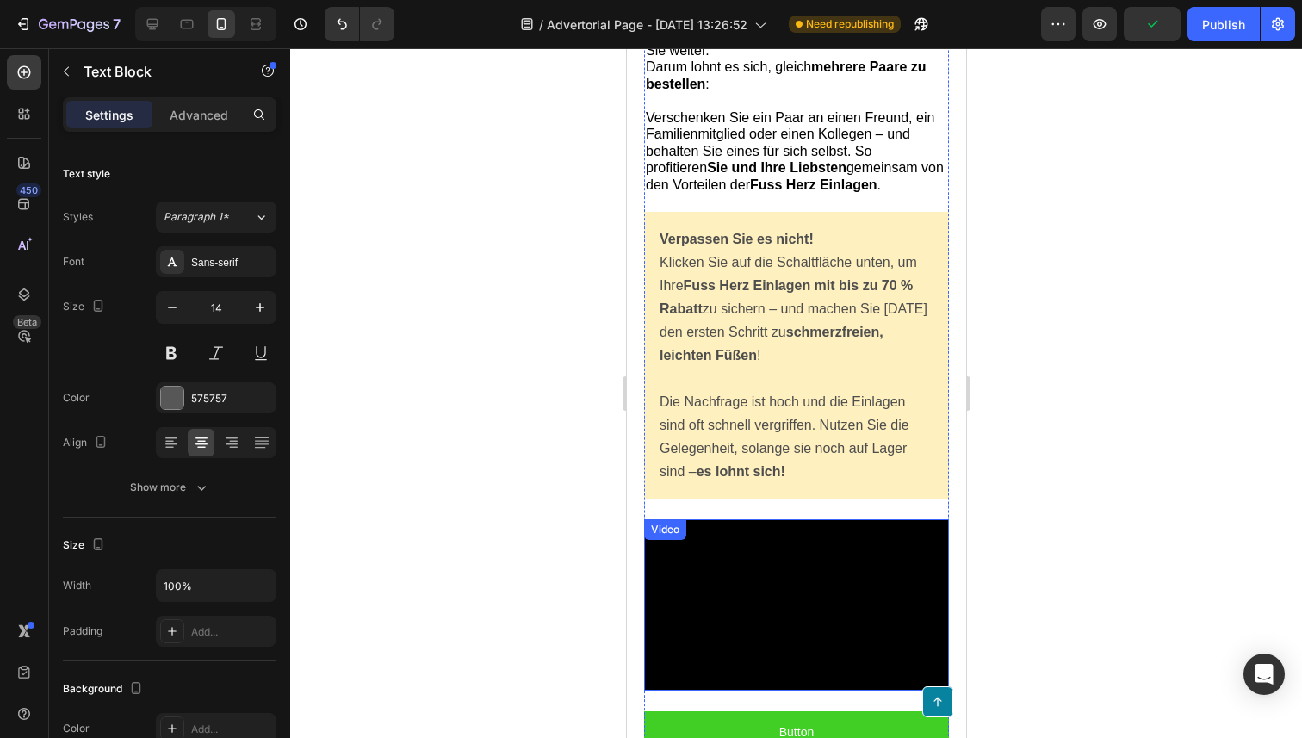
scroll to position [9084, 0]
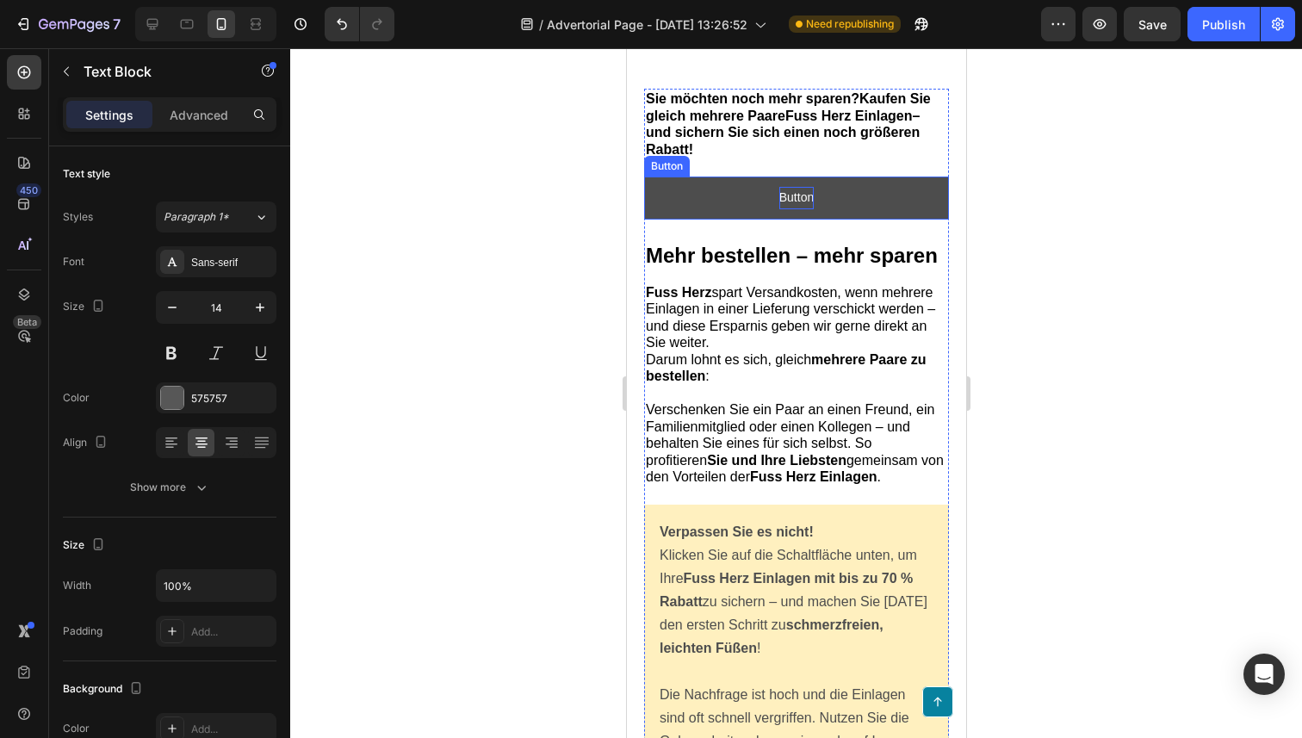
click at [788, 208] on p "Button" at bounding box center [795, 198] width 34 height 22
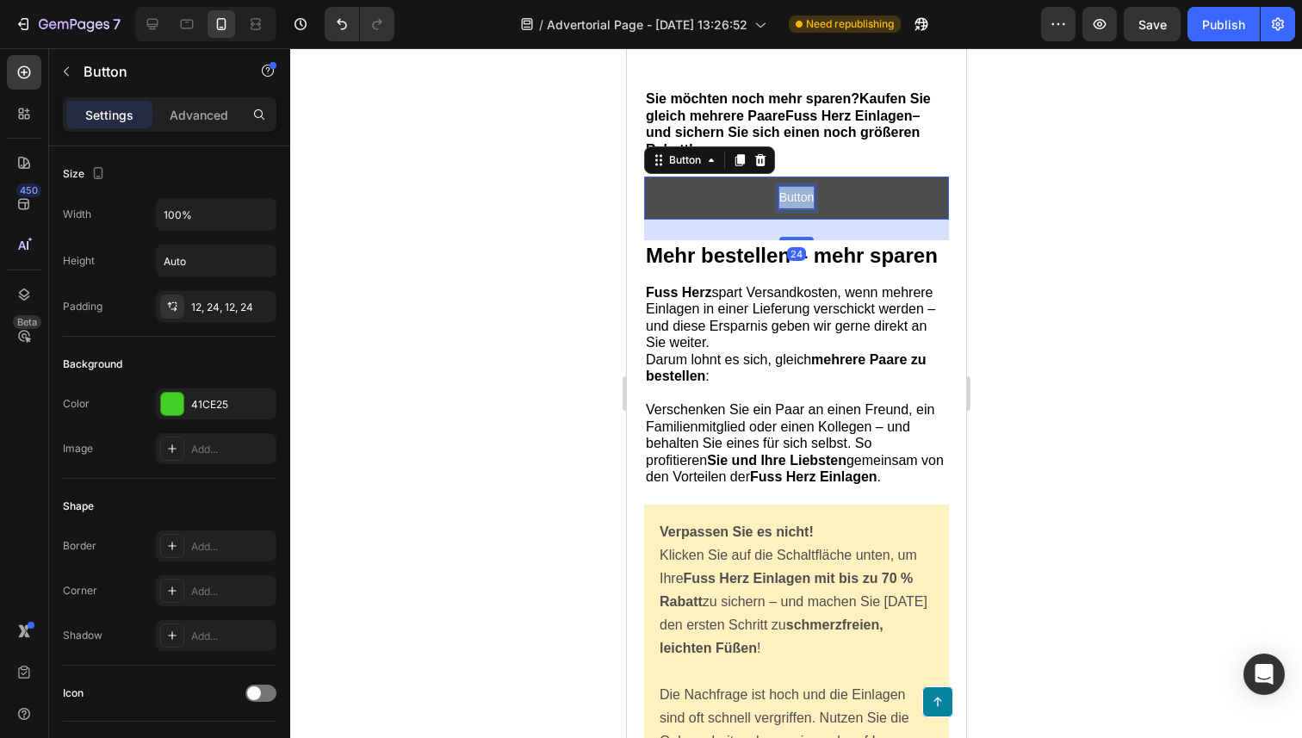
click at [788, 208] on p "Button" at bounding box center [795, 198] width 34 height 22
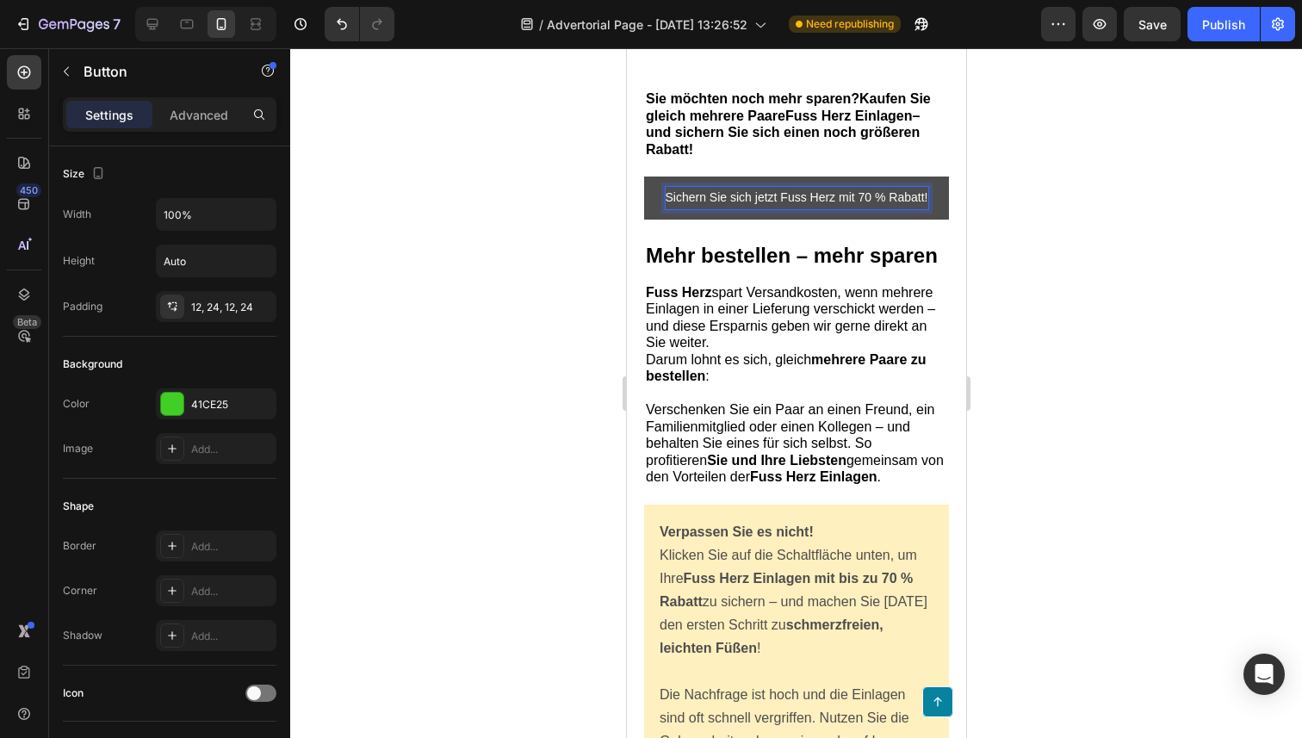
click at [802, 208] on p "Sichern Sie sich jetzt Fuss Herz mit 70 % Rabatt!" at bounding box center [796, 198] width 263 height 22
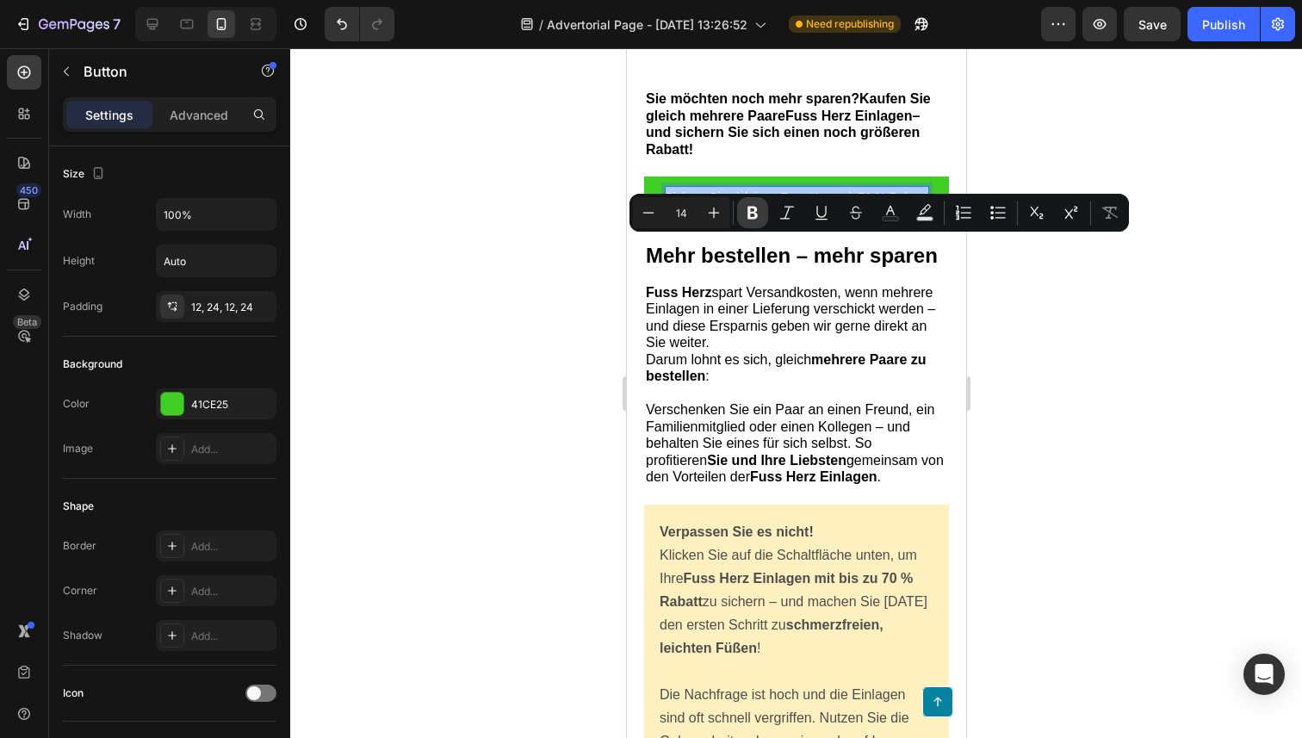
click at [752, 213] on icon "Editor contextual toolbar" at bounding box center [752, 213] width 10 height 13
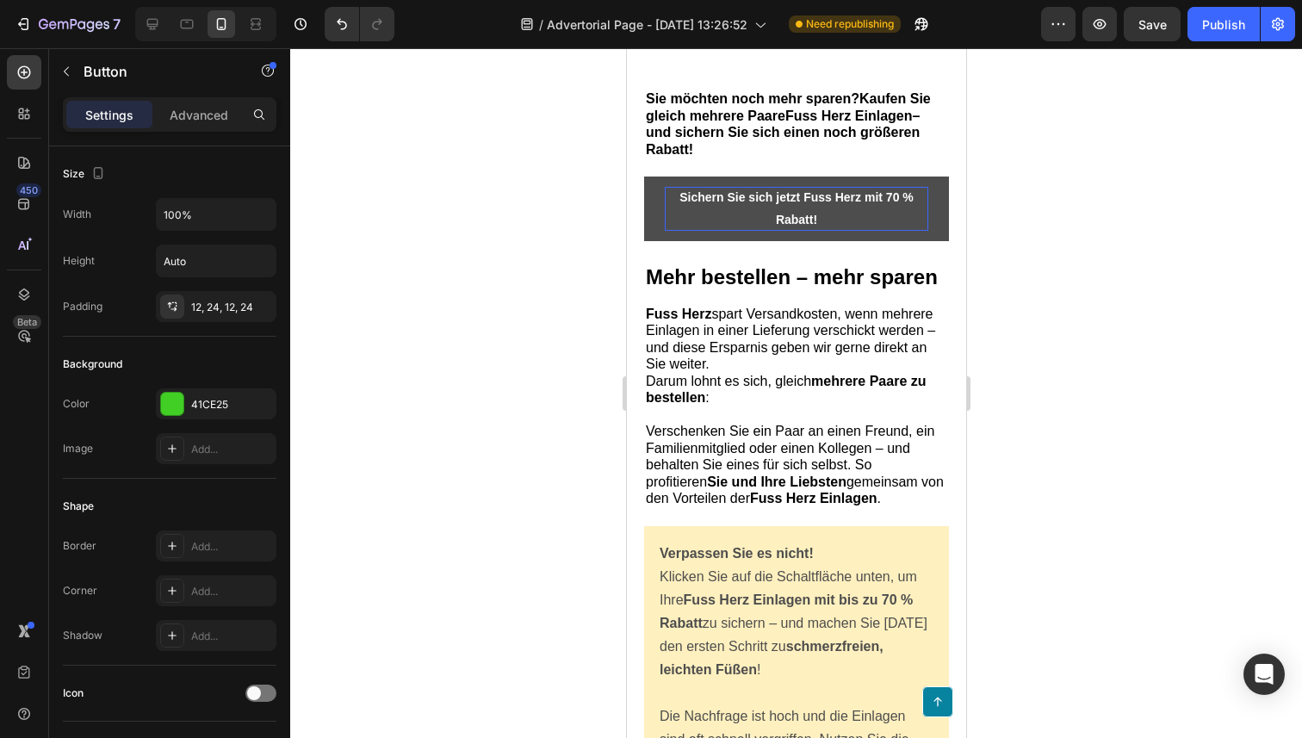
click at [745, 226] on strong "Sichern Sie sich jetzt Fuss Herz mit 70 % Rabatt!" at bounding box center [795, 207] width 234 height 35
click at [783, 226] on strong "Sichern Sie sich jetzt Fuss Herz mit 70 % Rabatt!" at bounding box center [795, 207] width 234 height 35
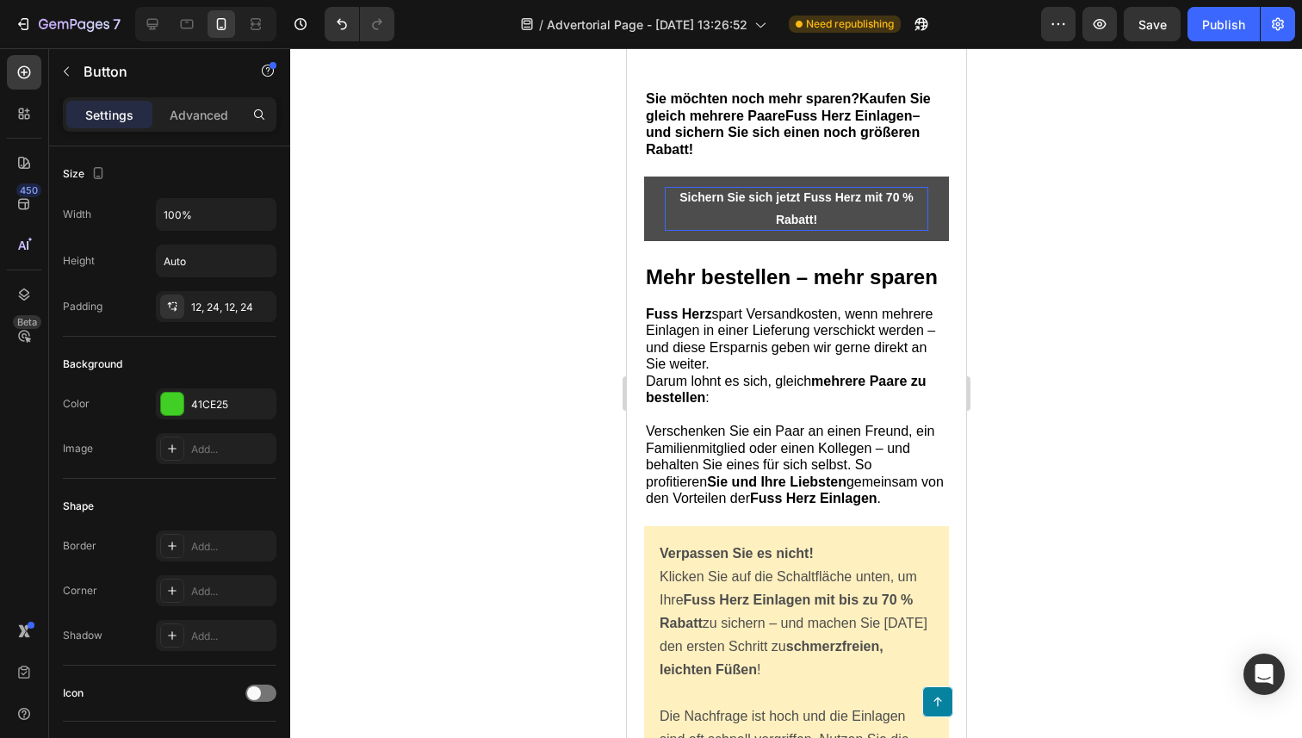
click at [820, 230] on p "Sichern Sie sich jetzt Fuss Herz mit 70 % Rabatt!" at bounding box center [795, 208] width 263 height 43
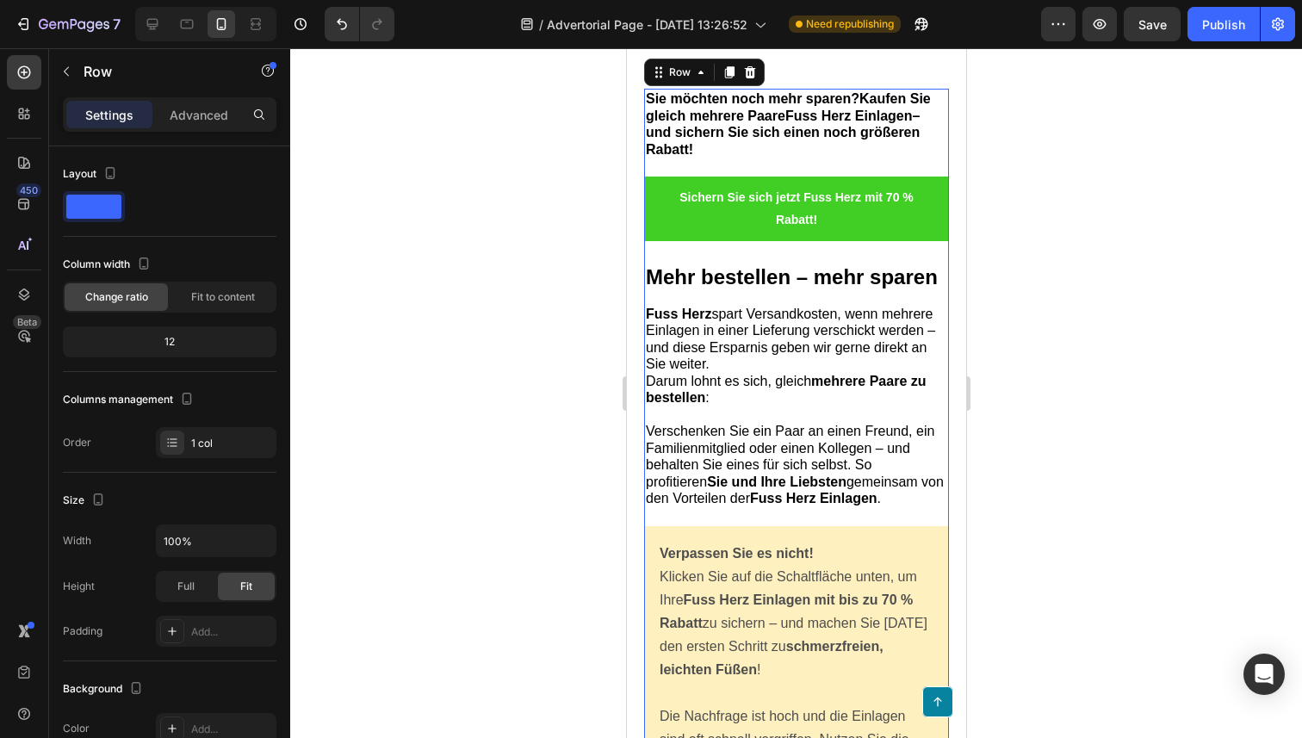
click at [805, 350] on div "⁠⁠⁠⁠⁠⁠⁠ Sie möchten noch mehr sparen? Kaufen Sie gleich mehrere Paare Fuss Herz…" at bounding box center [795, 589] width 305 height 1000
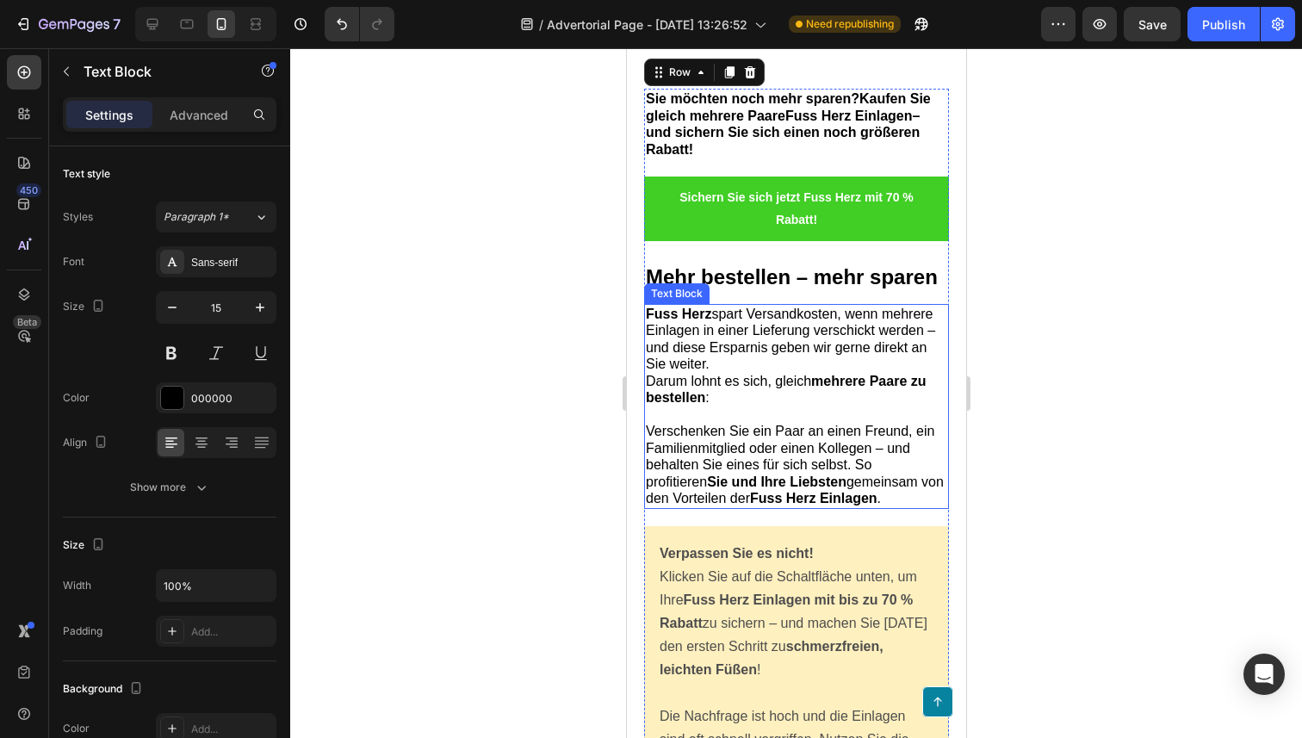
click at [805, 372] on span "Fuss Herz spart Versandkosten, wenn mehrere Einlagen in einer Lieferung verschi…" at bounding box center [789, 338] width 289 height 65
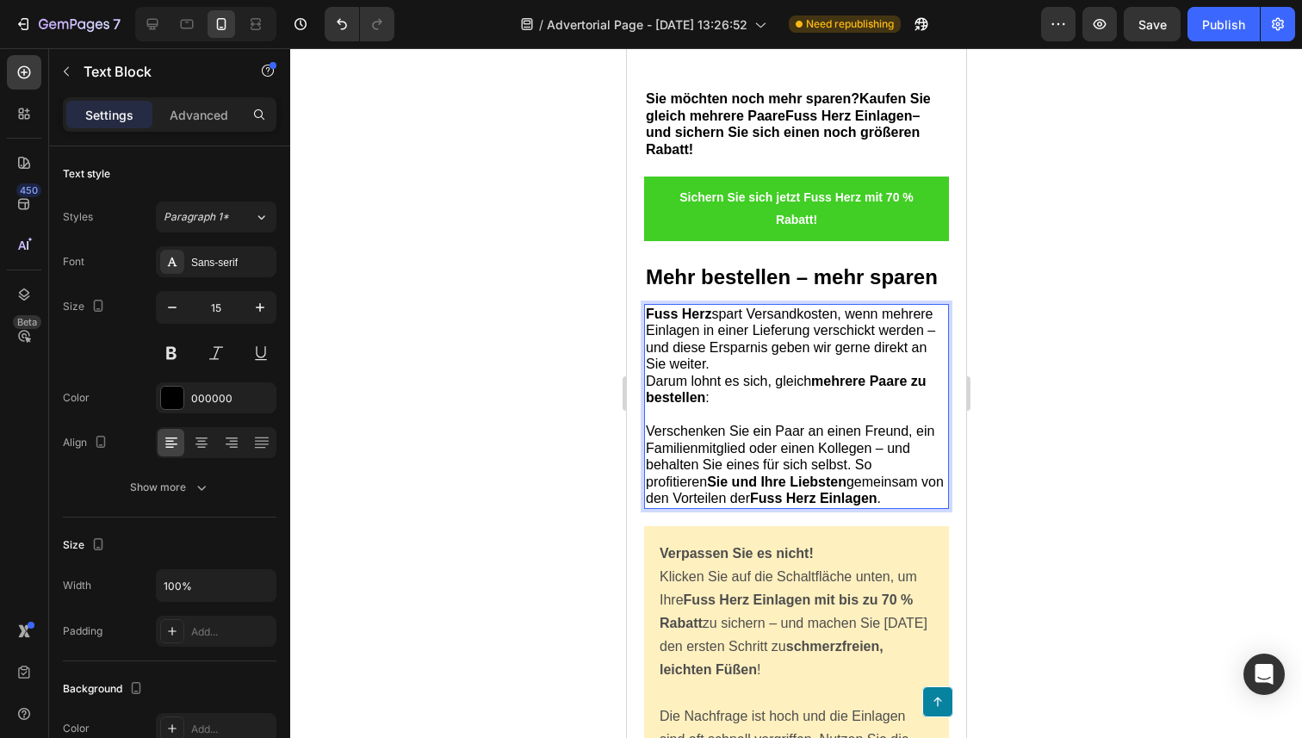
click at [805, 372] on span "Fuss Herz spart Versandkosten, wenn mehrere Einlagen in einer Lieferung verschi…" at bounding box center [789, 338] width 289 height 65
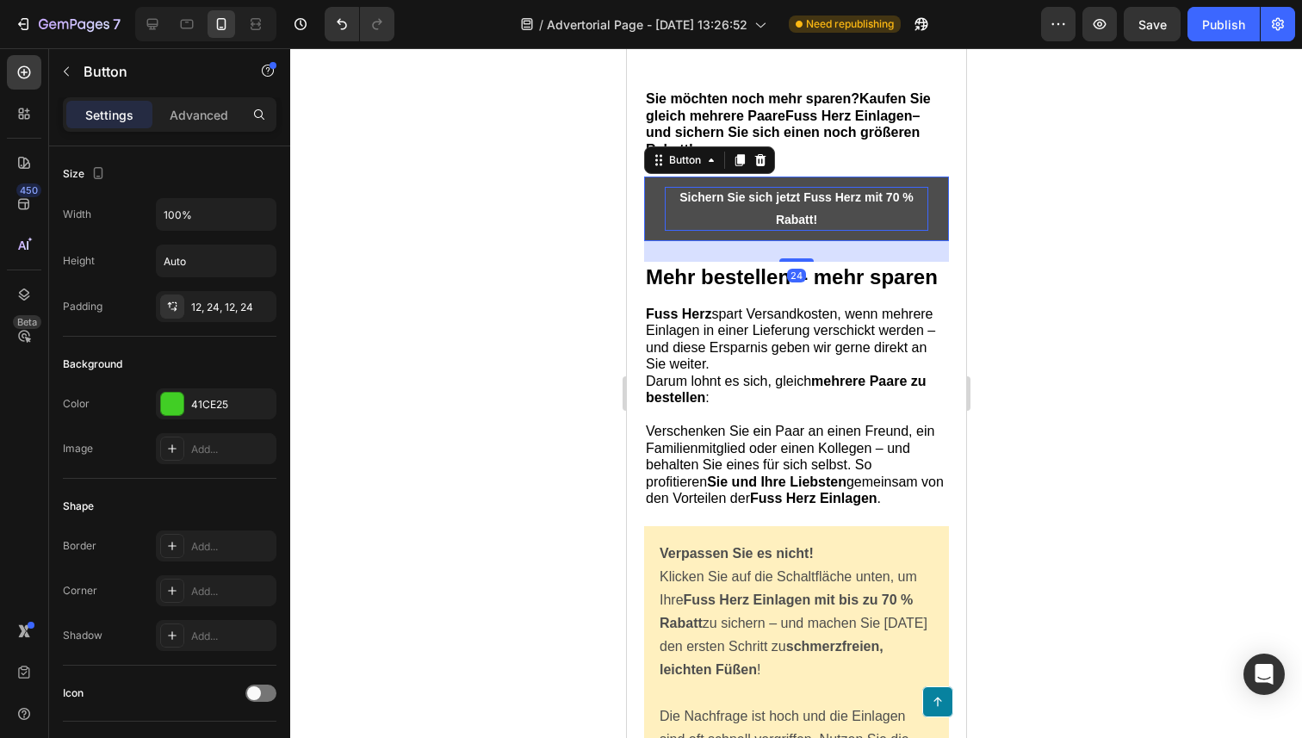
click at [789, 226] on strong "Sichern Sie sich jetzt Fuss Herz mit 70 % Rabatt!" at bounding box center [795, 207] width 234 height 35
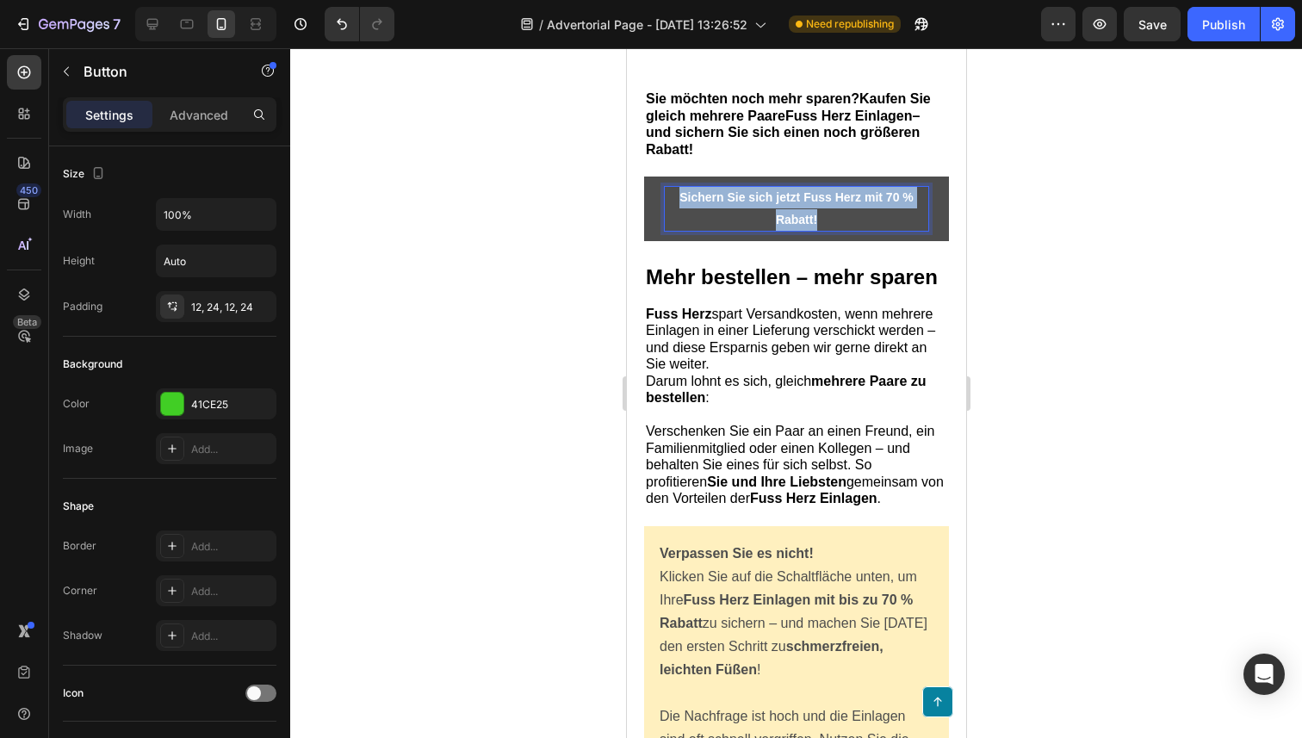
click at [789, 226] on strong "Sichern Sie sich jetzt Fuss Herz mit 70 % Rabatt!" at bounding box center [795, 207] width 234 height 35
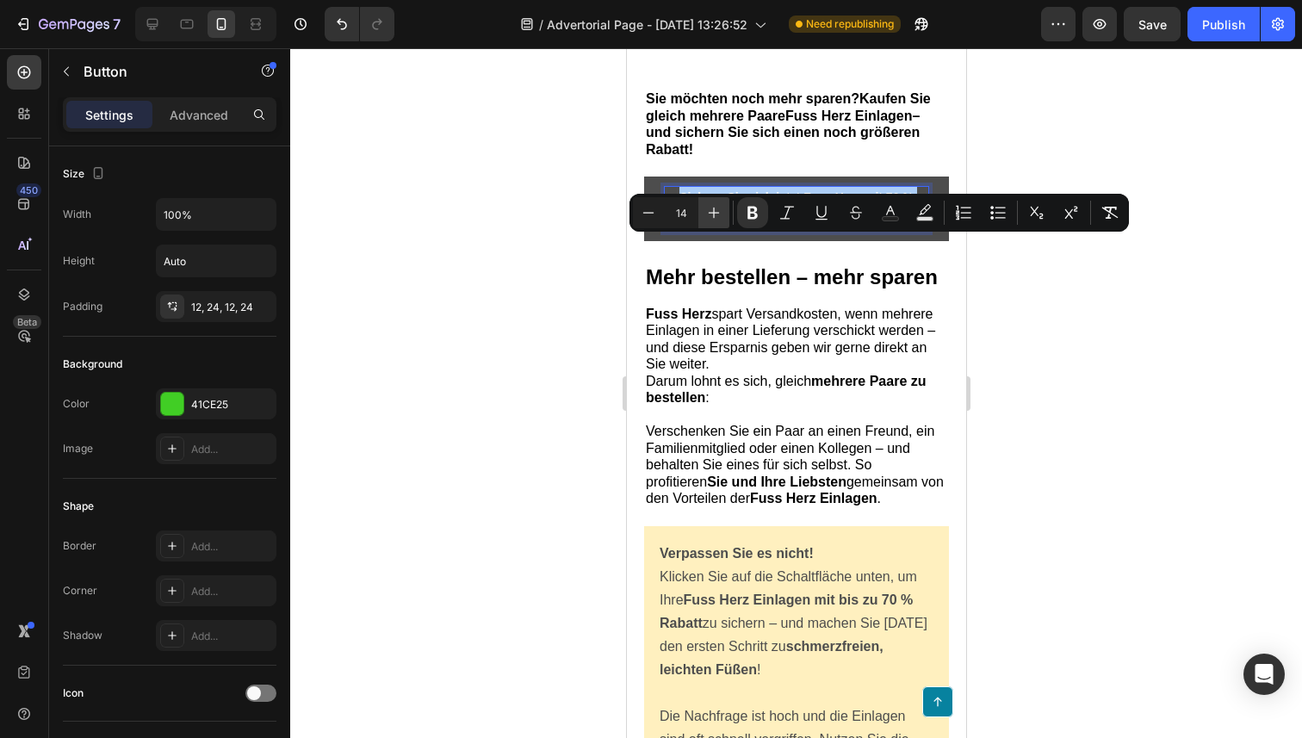
click at [712, 219] on icon "Editor contextual toolbar" at bounding box center [713, 212] width 17 height 17
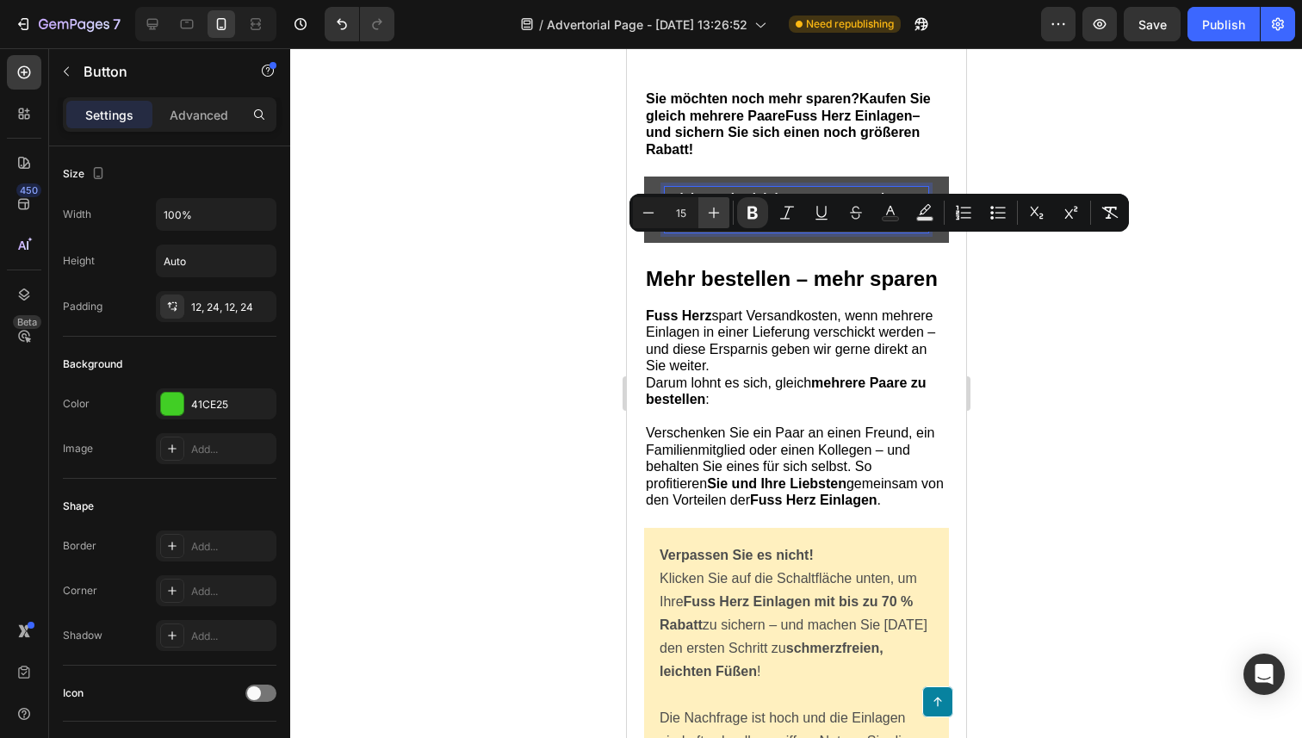
click at [712, 219] on icon "Editor contextual toolbar" at bounding box center [713, 212] width 17 height 17
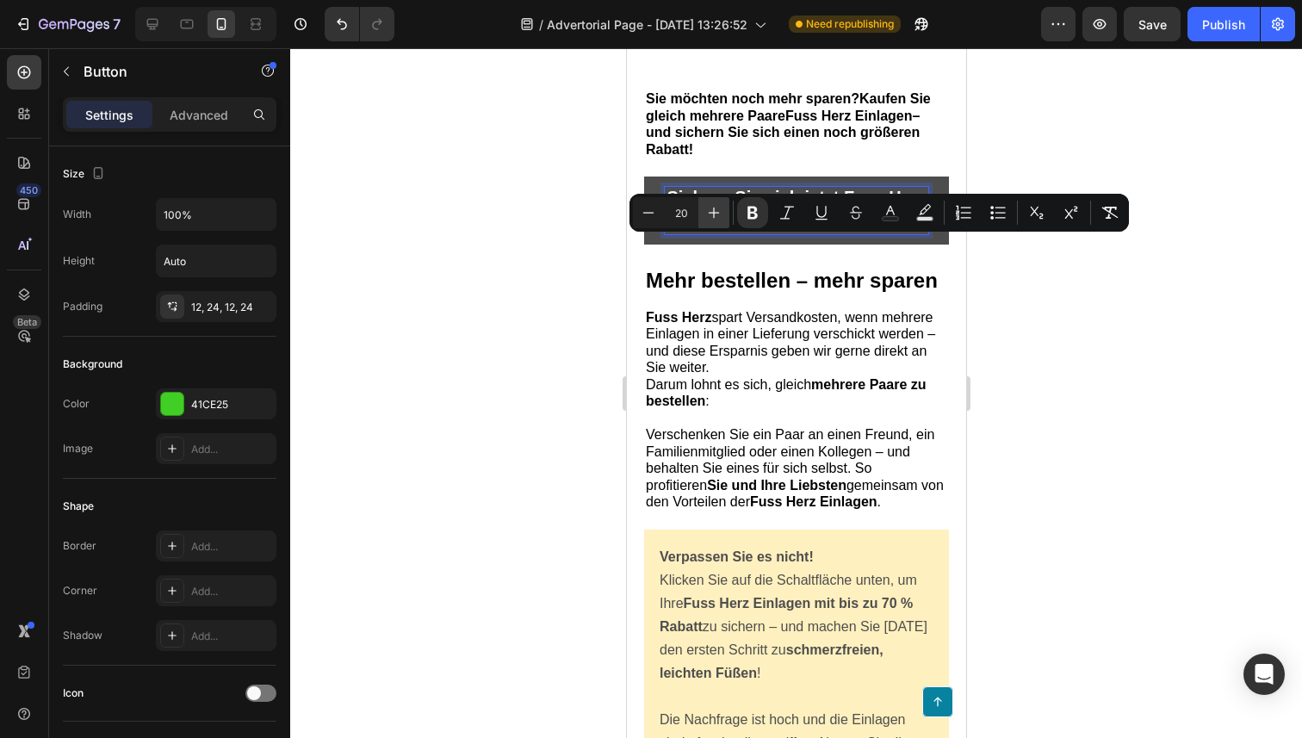
click at [712, 219] on icon "Editor contextual toolbar" at bounding box center [713, 212] width 17 height 17
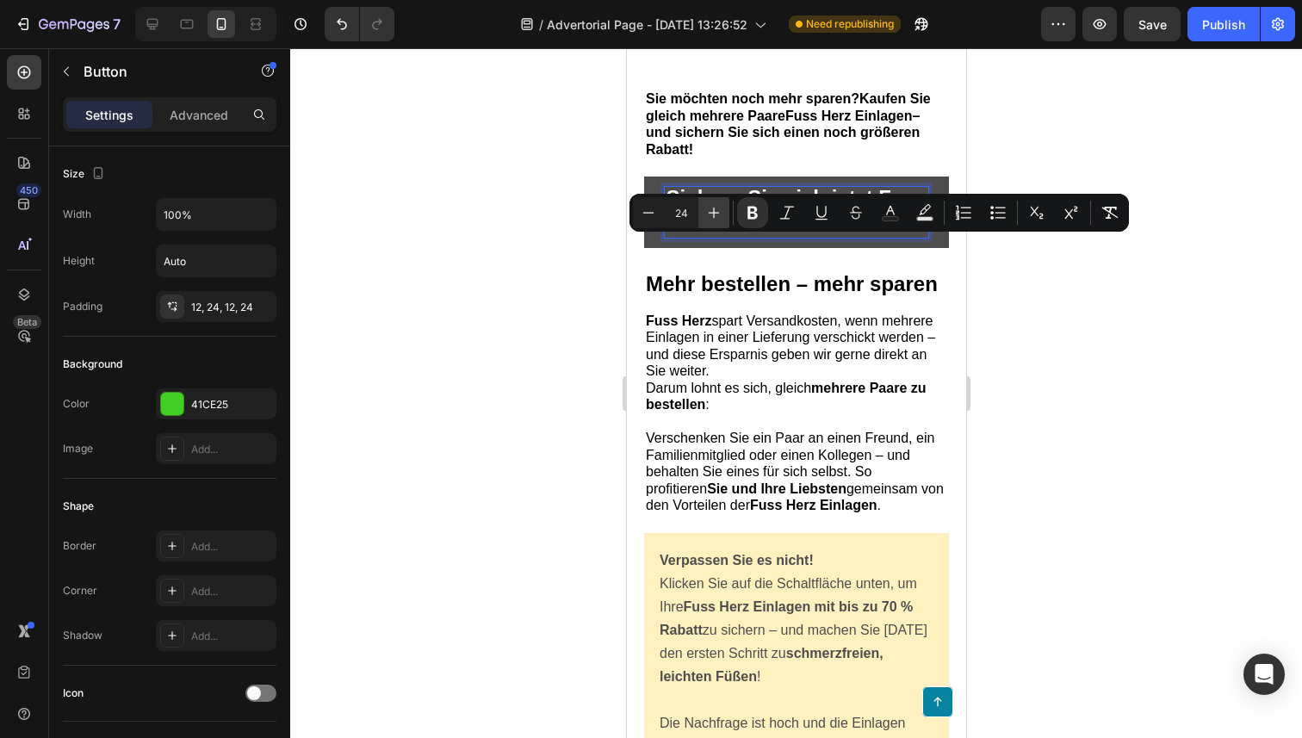
click at [712, 219] on icon "Editor contextual toolbar" at bounding box center [713, 212] width 17 height 17
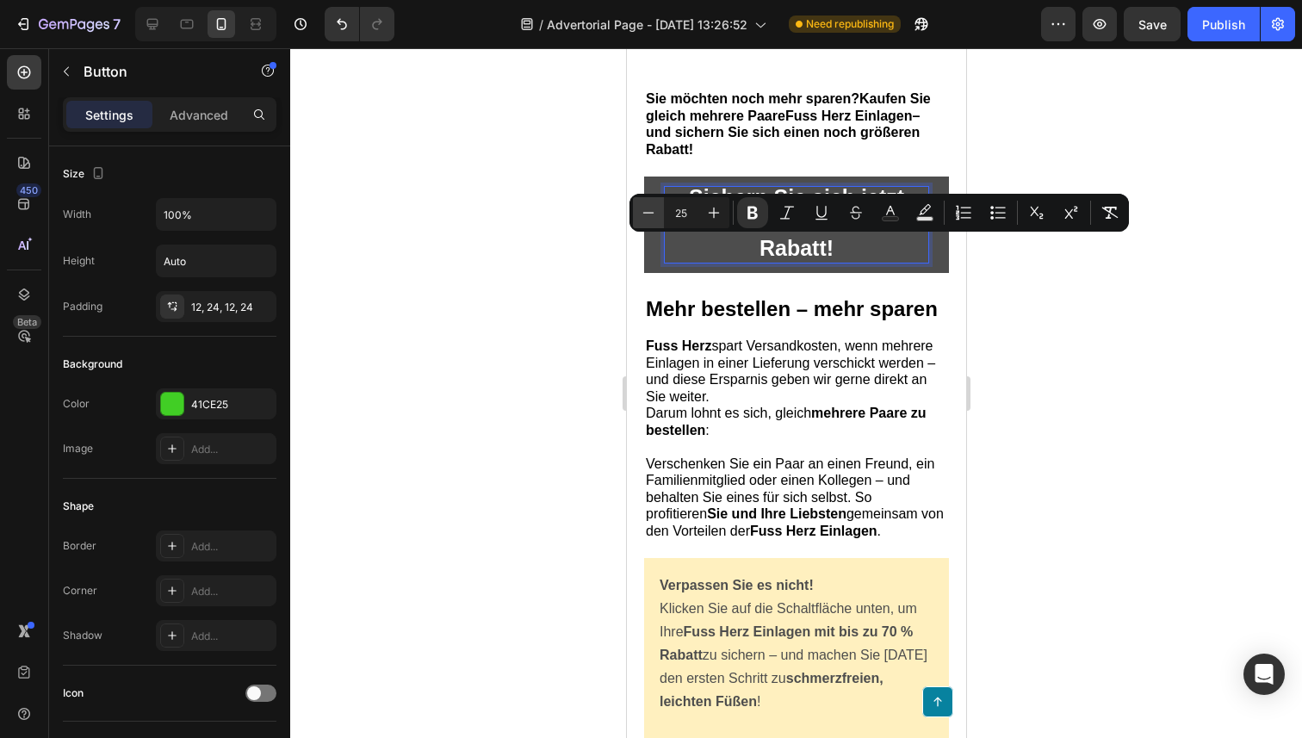
click at [646, 216] on icon "Editor contextual toolbar" at bounding box center [648, 212] width 17 height 17
type input "24"
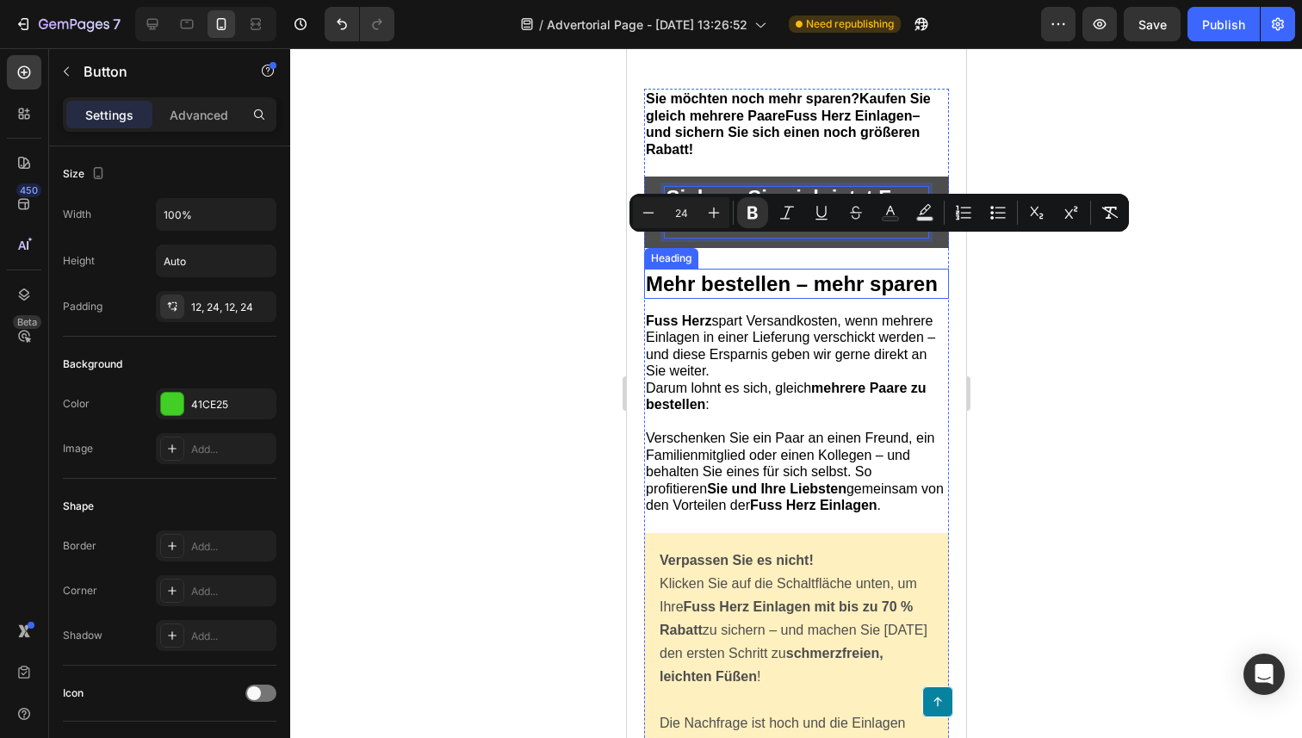
click at [708, 349] on div "⁠⁠⁠⁠⁠⁠⁠ Sie möchten noch mehr sparen? Kaufen Sie gleich mehrere Paare Fuss Herz…" at bounding box center [795, 592] width 305 height 1006
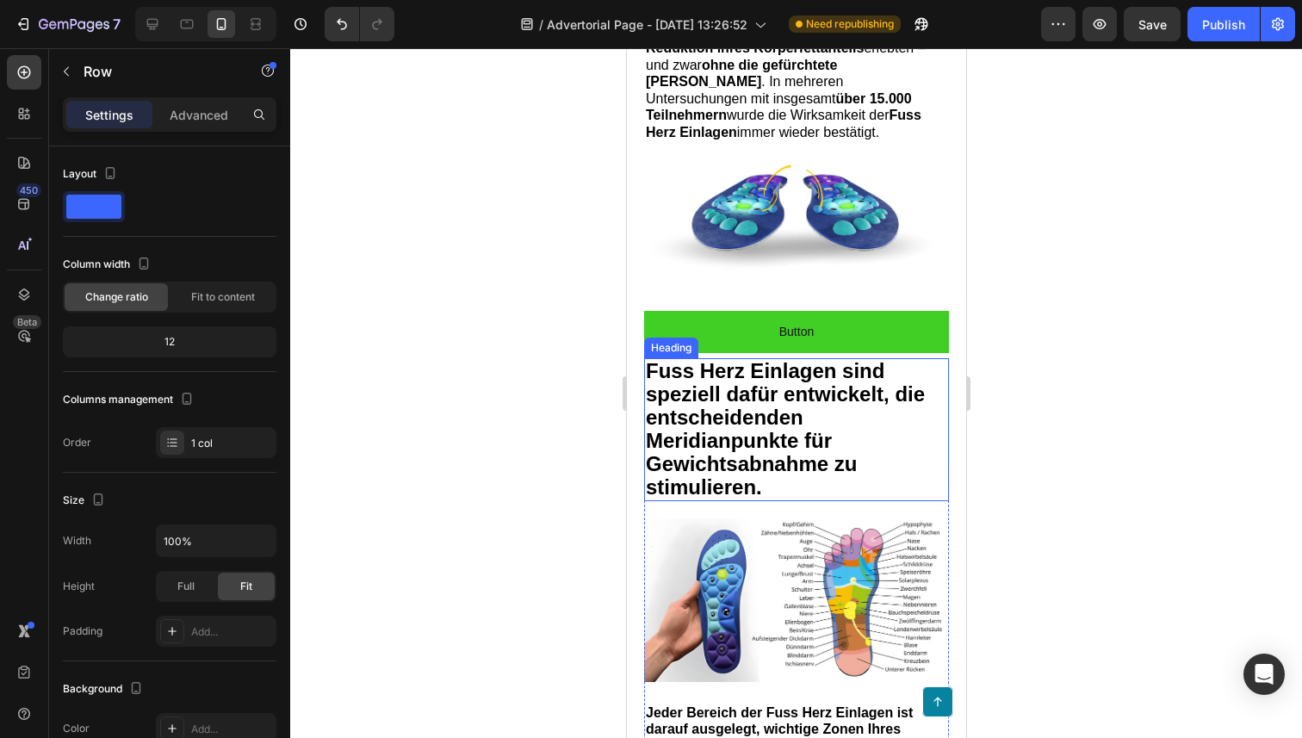
scroll to position [3753, 0]
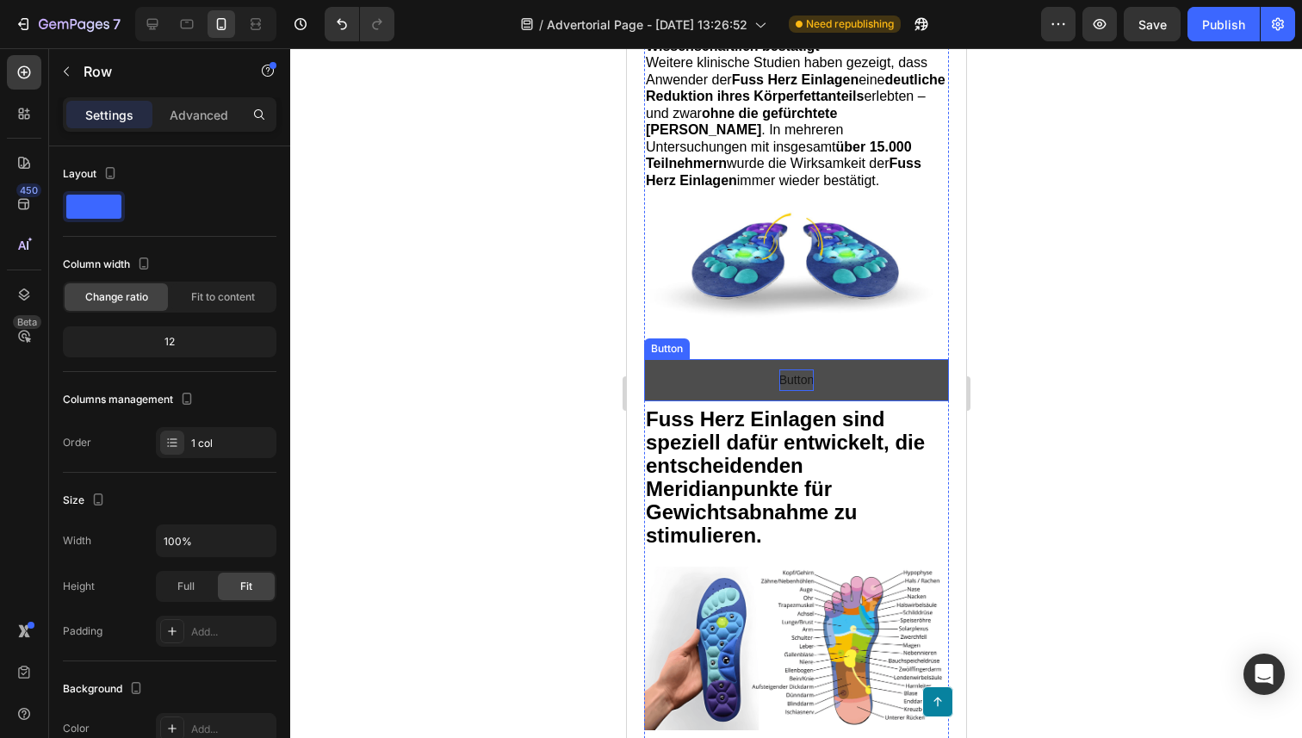
click at [793, 387] on p "Button" at bounding box center [795, 380] width 34 height 22
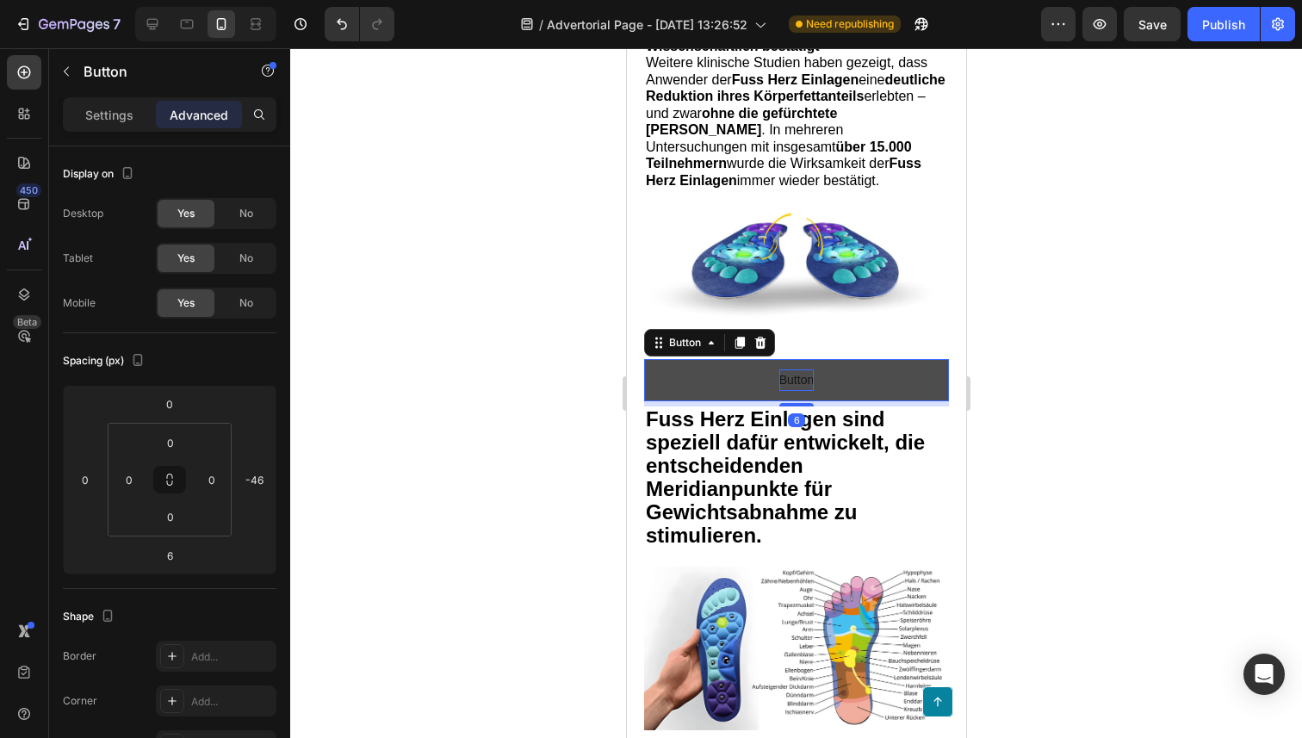
click at [793, 387] on p "Button" at bounding box center [795, 380] width 34 height 22
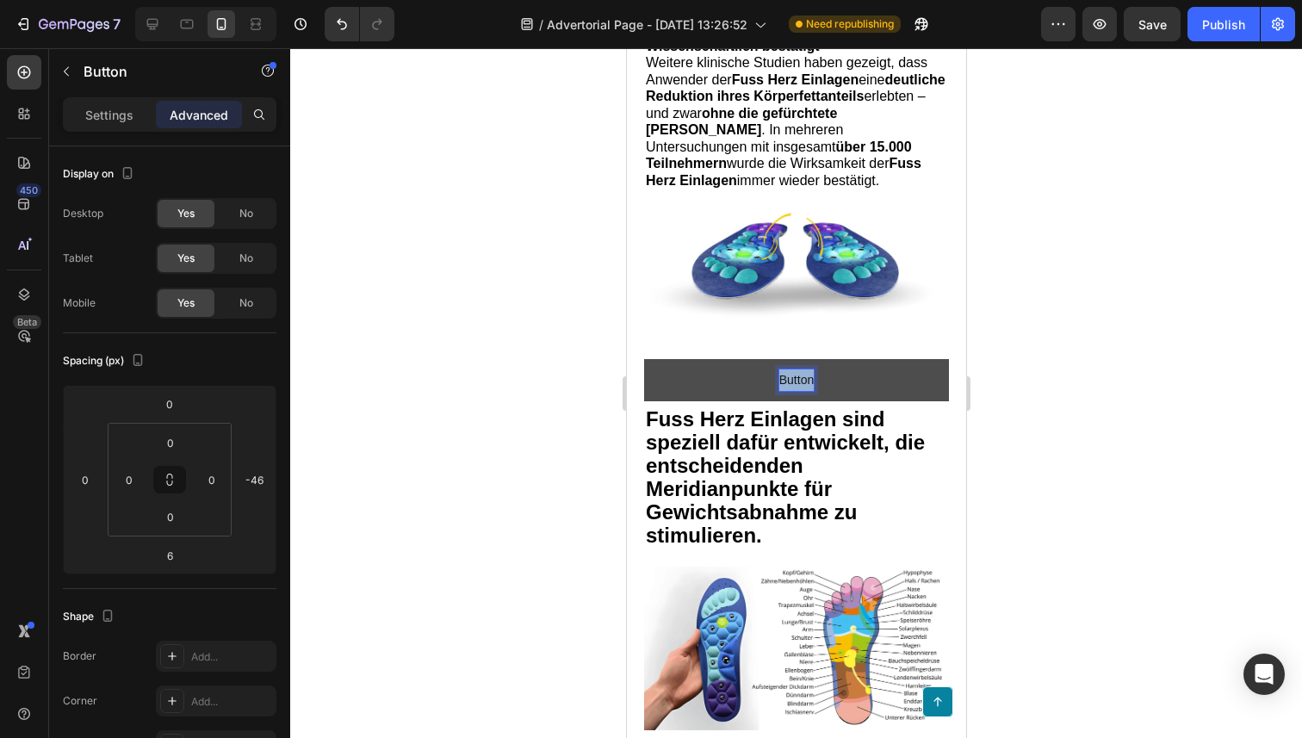
click at [793, 387] on p "Button" at bounding box center [795, 380] width 34 height 22
click at [801, 385] on p "Sichern Sie sich jetzt Fuss Herz mit 70 % Rabatt!" at bounding box center [796, 380] width 263 height 22
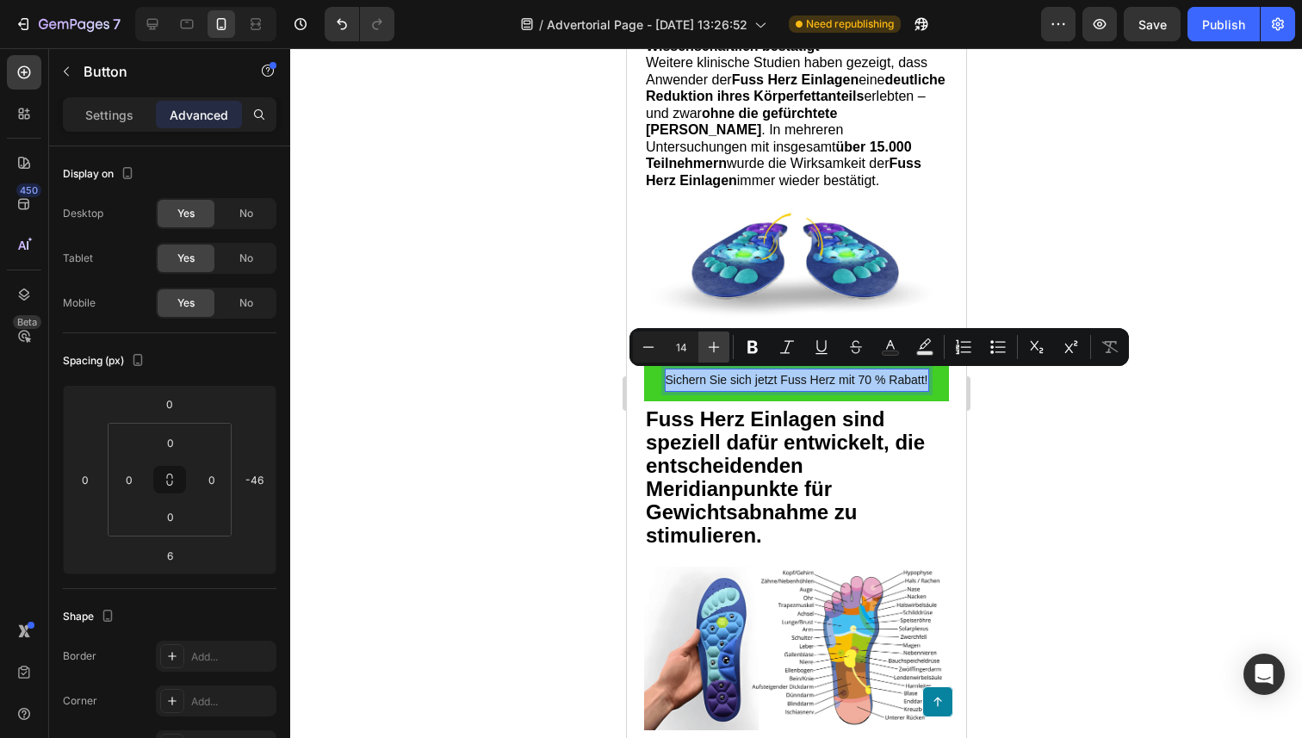
click at [713, 346] on icon "Editor contextual toolbar" at bounding box center [714, 347] width 11 height 11
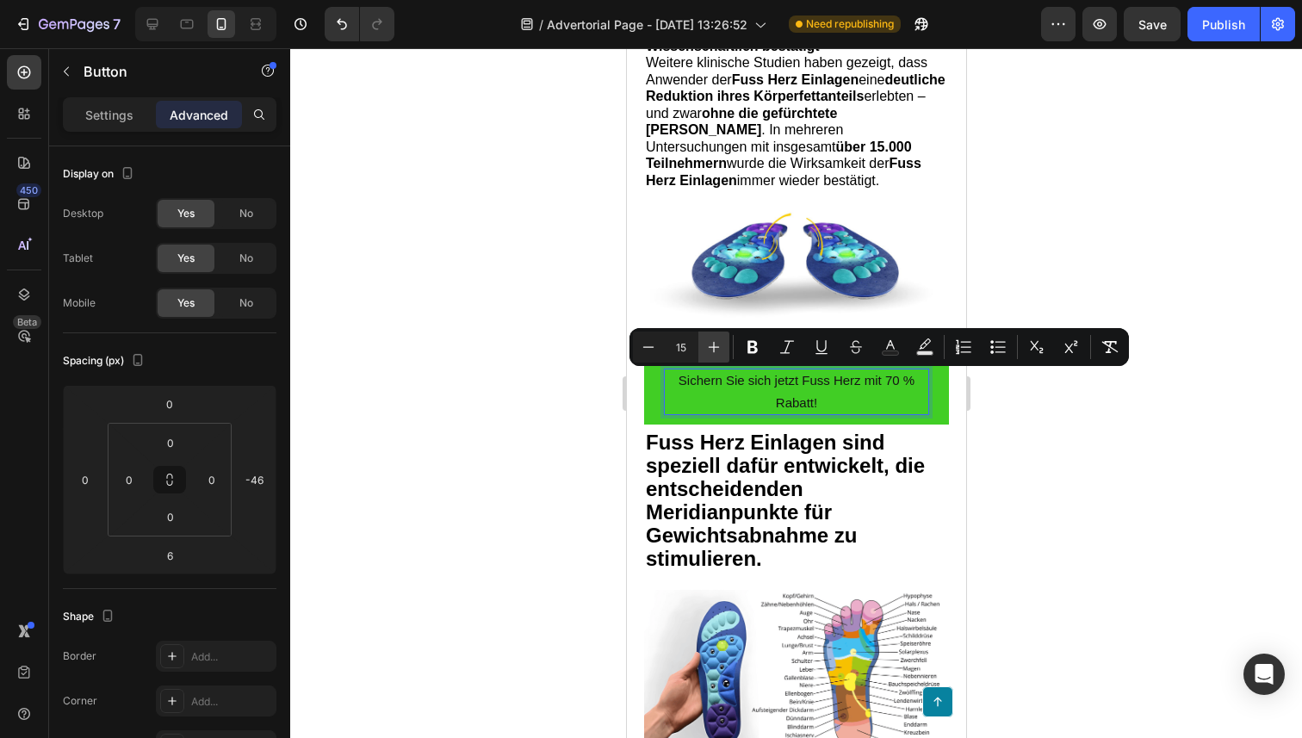
click at [713, 346] on icon "Editor contextual toolbar" at bounding box center [714, 347] width 11 height 11
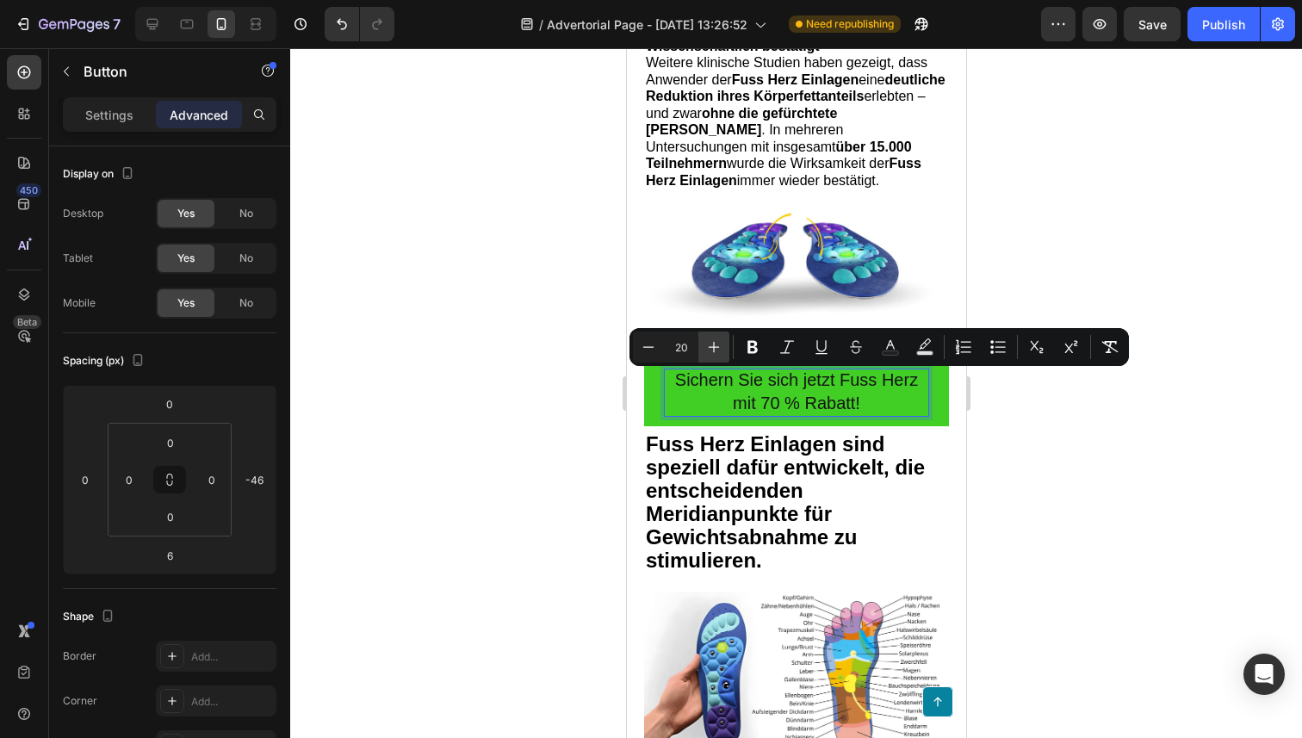
click at [713, 346] on icon "Editor contextual toolbar" at bounding box center [714, 347] width 11 height 11
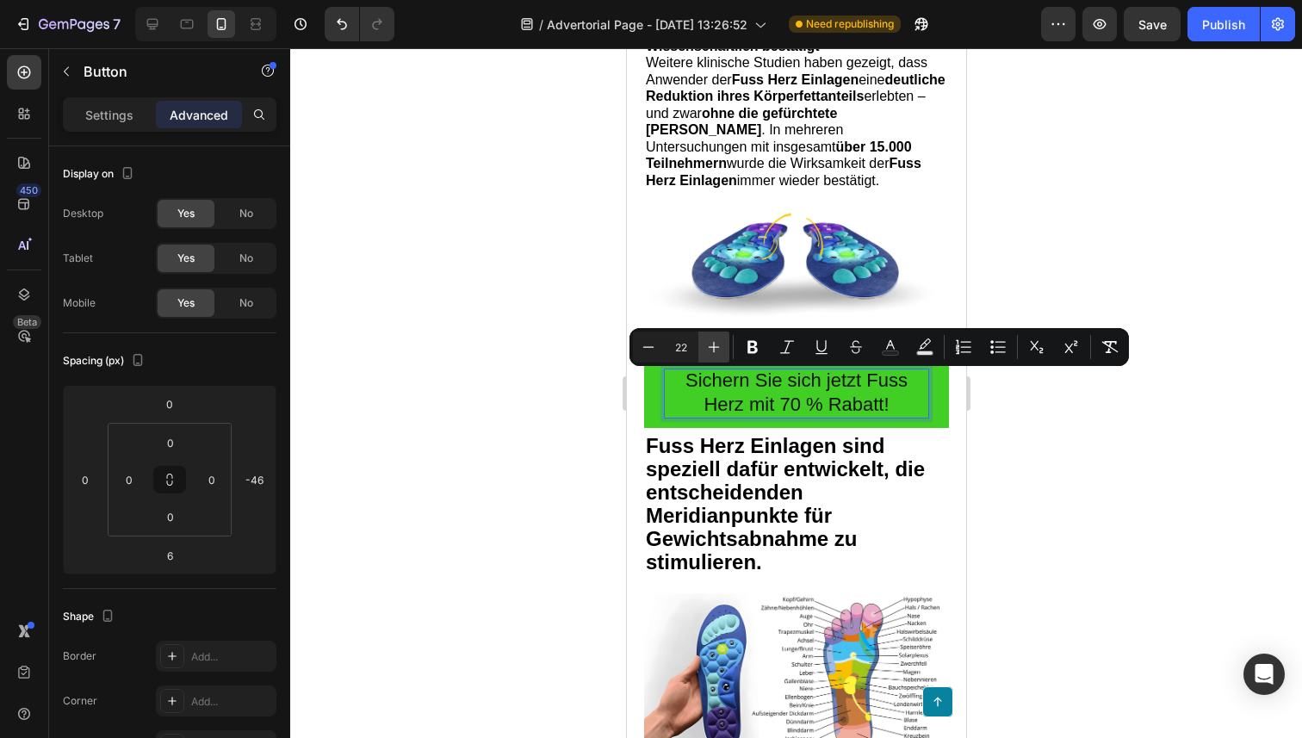
click at [713, 346] on icon "Editor contextual toolbar" at bounding box center [714, 347] width 11 height 11
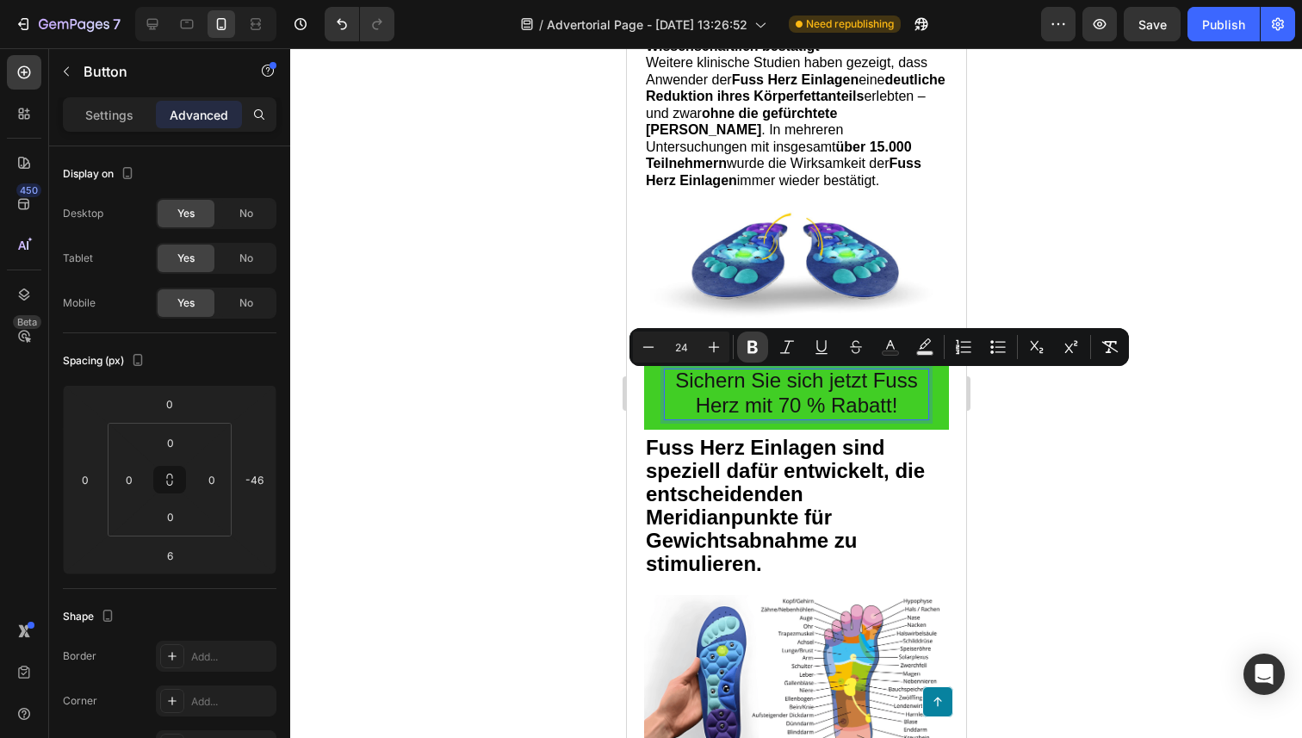
click at [746, 338] on icon "Editor contextual toolbar" at bounding box center [752, 346] width 17 height 17
click at [722, 347] on button "Plus" at bounding box center [713, 346] width 31 height 31
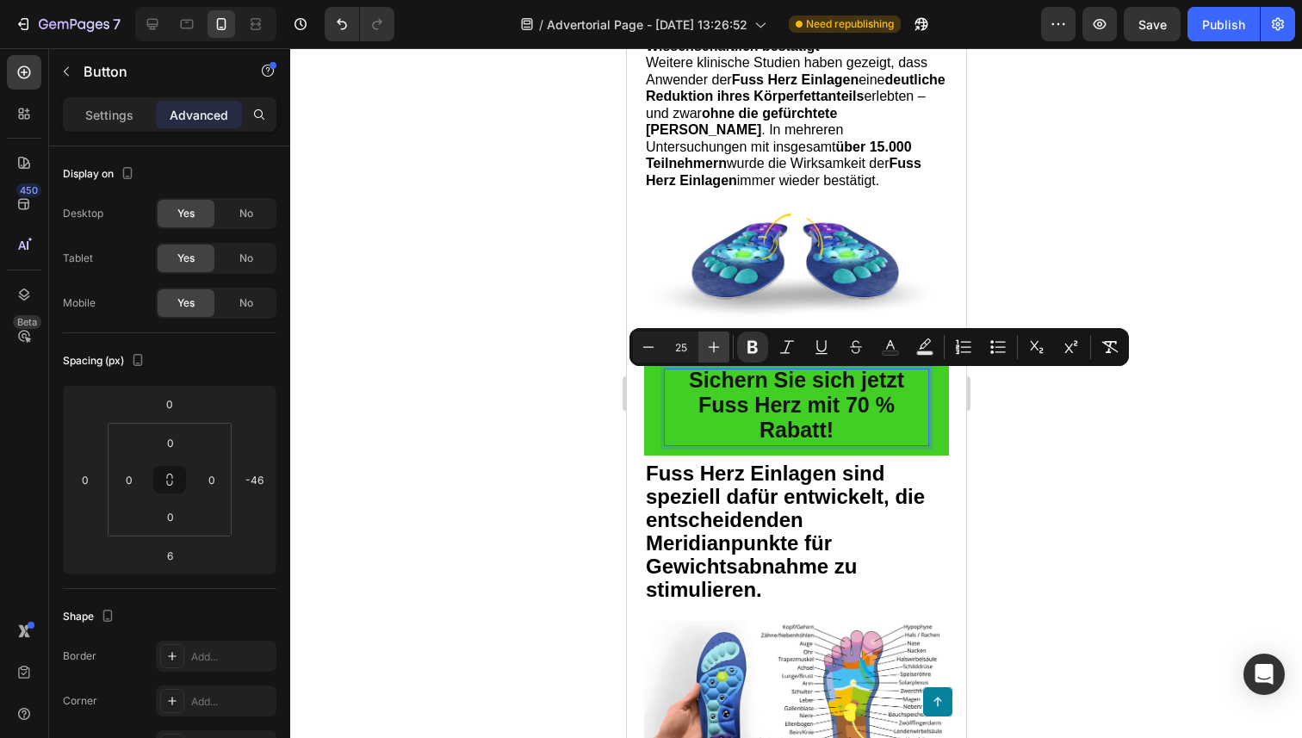
click at [722, 347] on button "Plus" at bounding box center [713, 346] width 31 height 31
click at [648, 347] on icon "Editor contextual toolbar" at bounding box center [648, 346] width 11 height 1
type input "24"
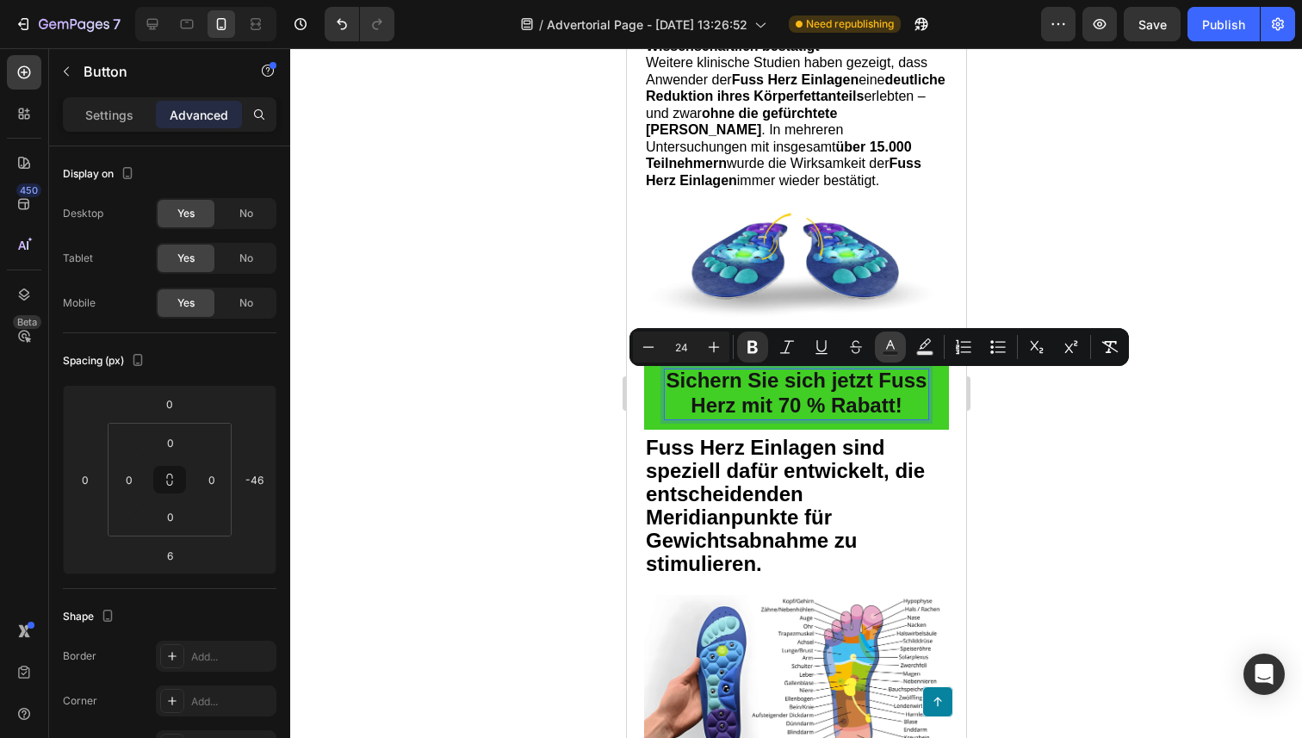
click at [888, 349] on icon "Editor contextual toolbar" at bounding box center [890, 346] width 17 height 17
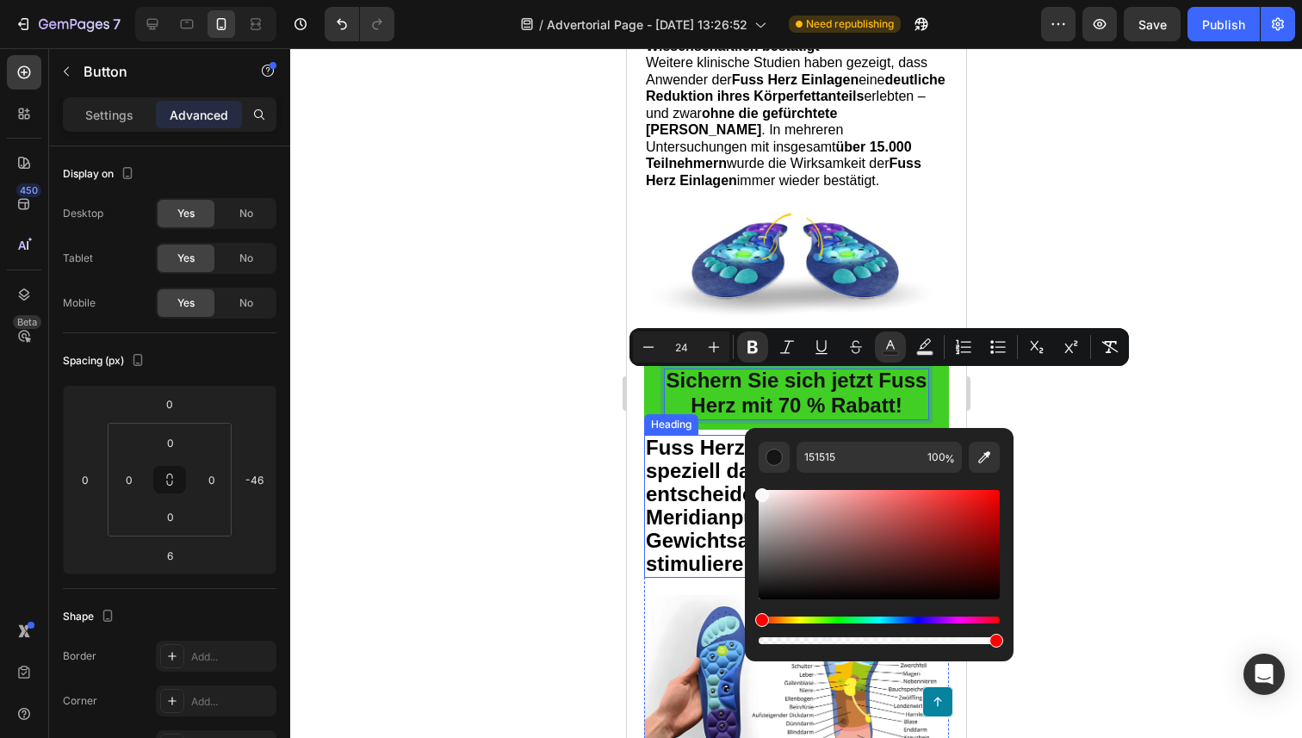
type input "F9F9F9"
drag, startPoint x: 1425, startPoint y: 596, endPoint x: 739, endPoint y: 484, distance: 695.2
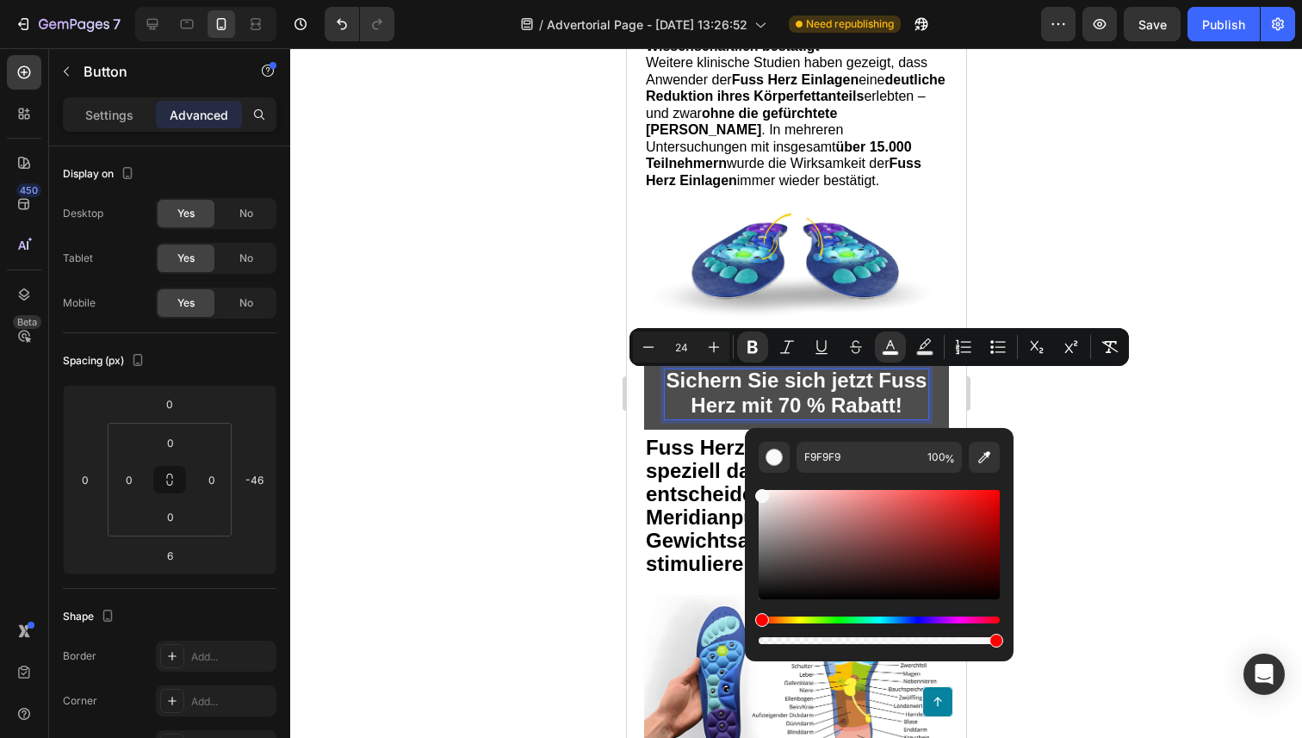
click at [697, 399] on strong "Sichern Sie sich jetzt Fuss Herz mit 70 % Rabatt!" at bounding box center [795, 392] width 261 height 48
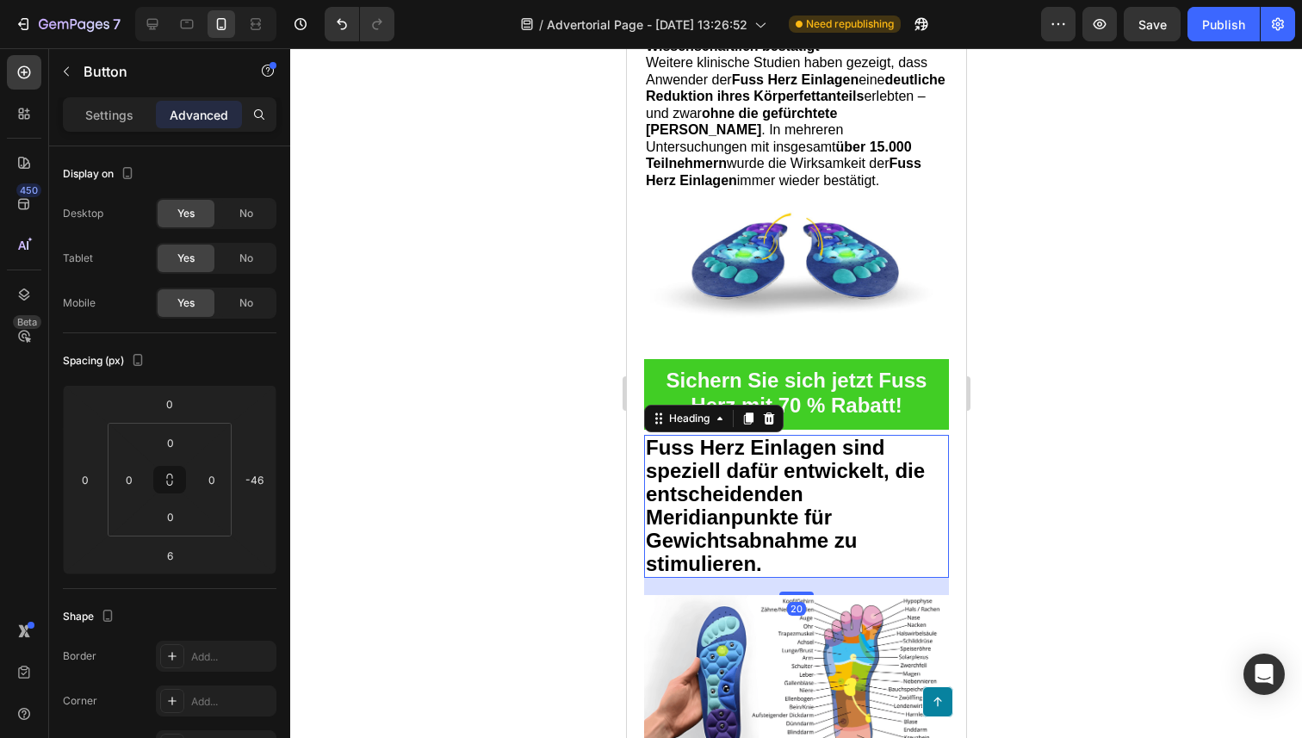
click at [777, 512] on span "Fuss Herz Einlagen sind speziell dafür entwickelt, die entscheidenden Meridianp…" at bounding box center [784, 505] width 279 height 139
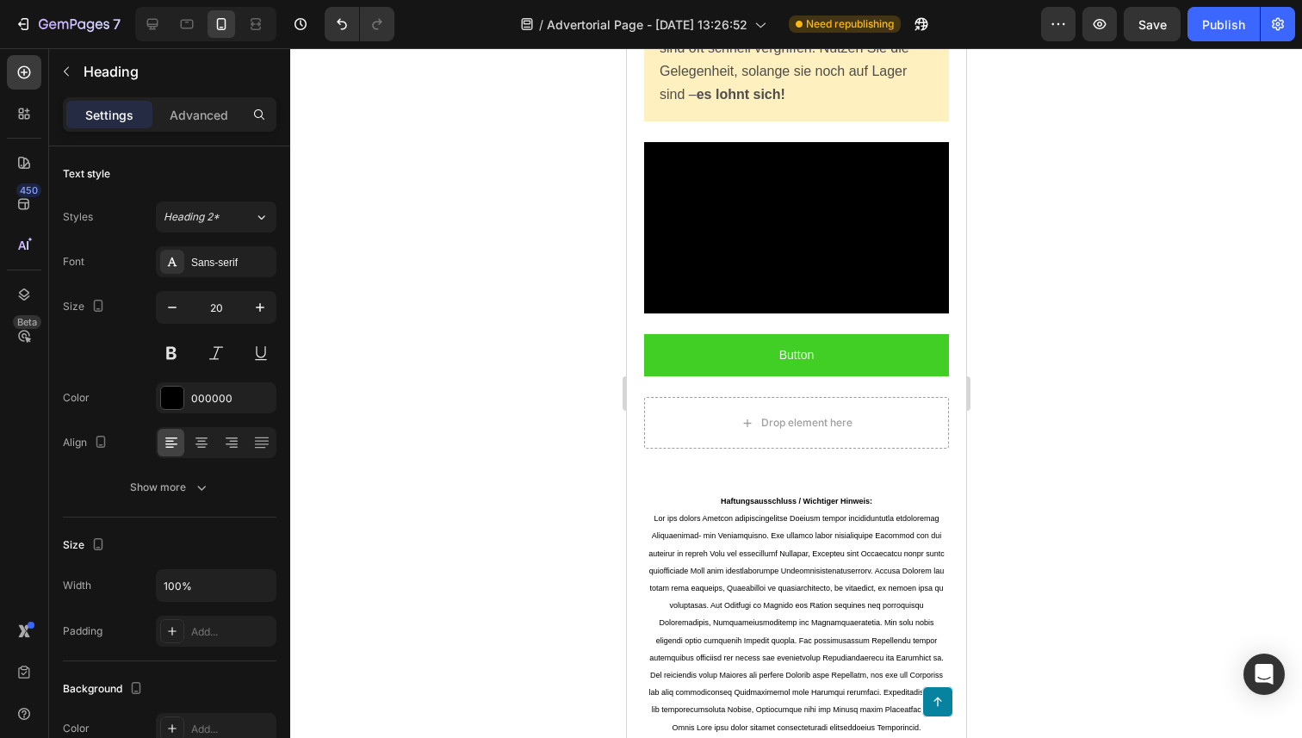
scroll to position [9830, 0]
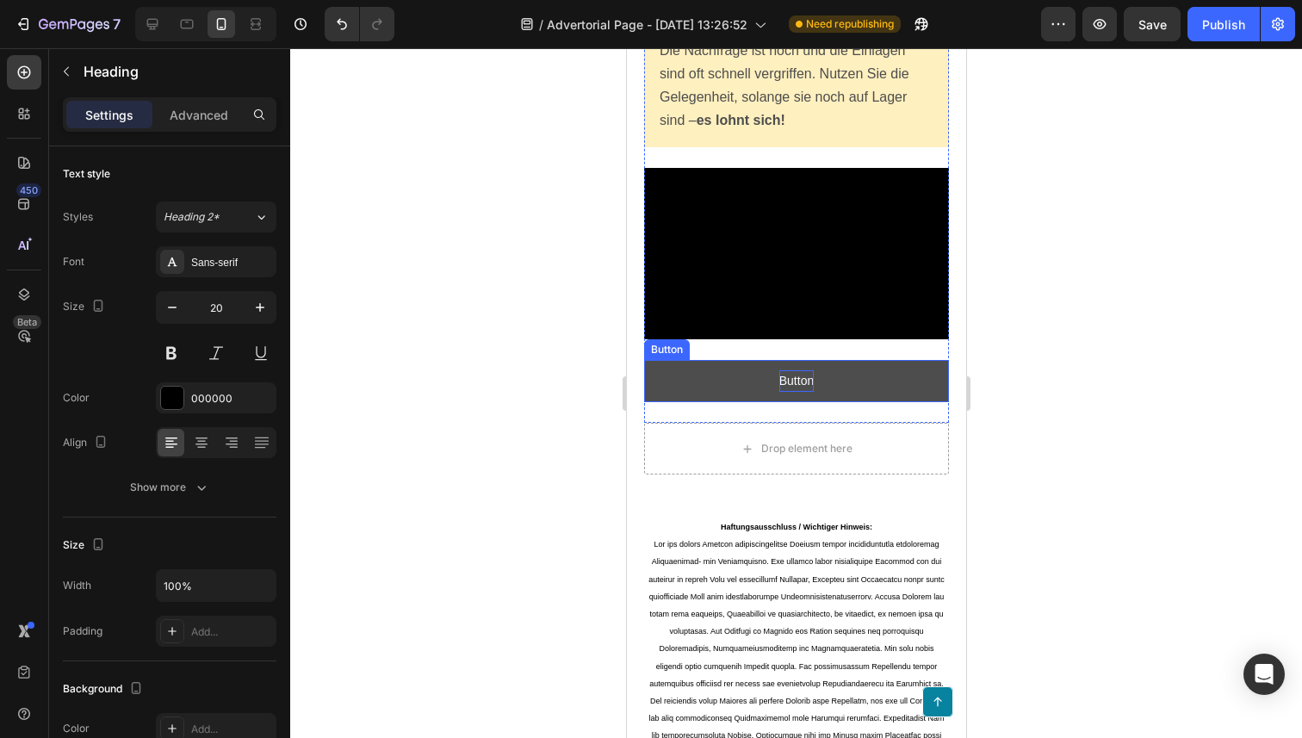
click at [799, 383] on p "Button" at bounding box center [795, 381] width 34 height 22
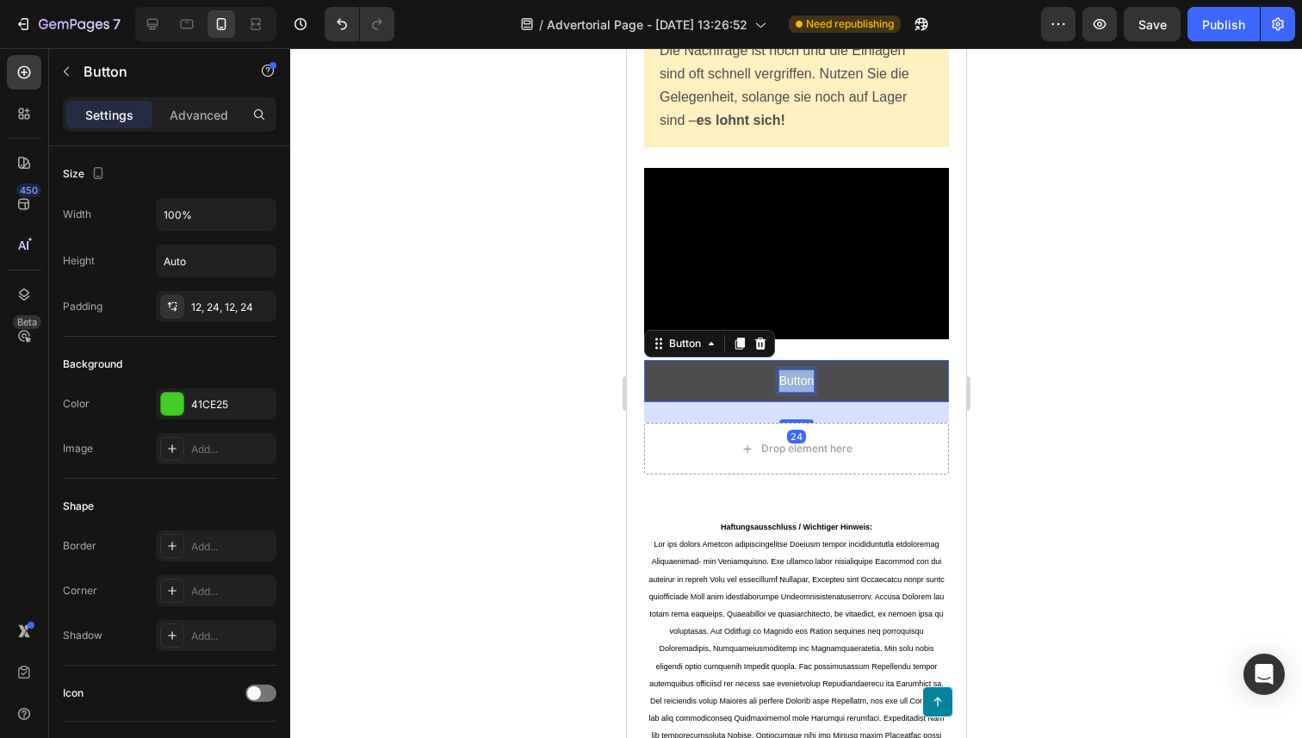
click at [799, 383] on p "Button" at bounding box center [795, 381] width 34 height 22
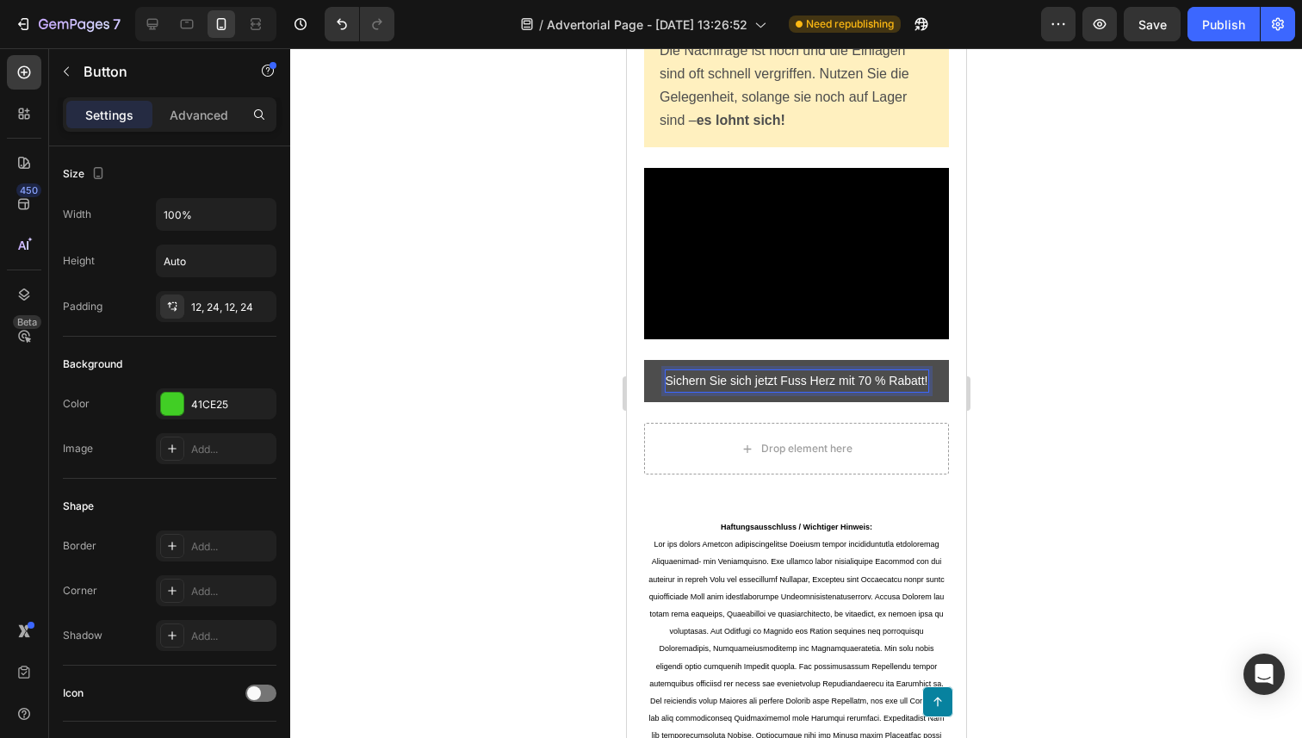
click at [820, 392] on p "Sichern Sie sich jetzt Fuss Herz mit 70 % Rabatt!" at bounding box center [796, 381] width 263 height 22
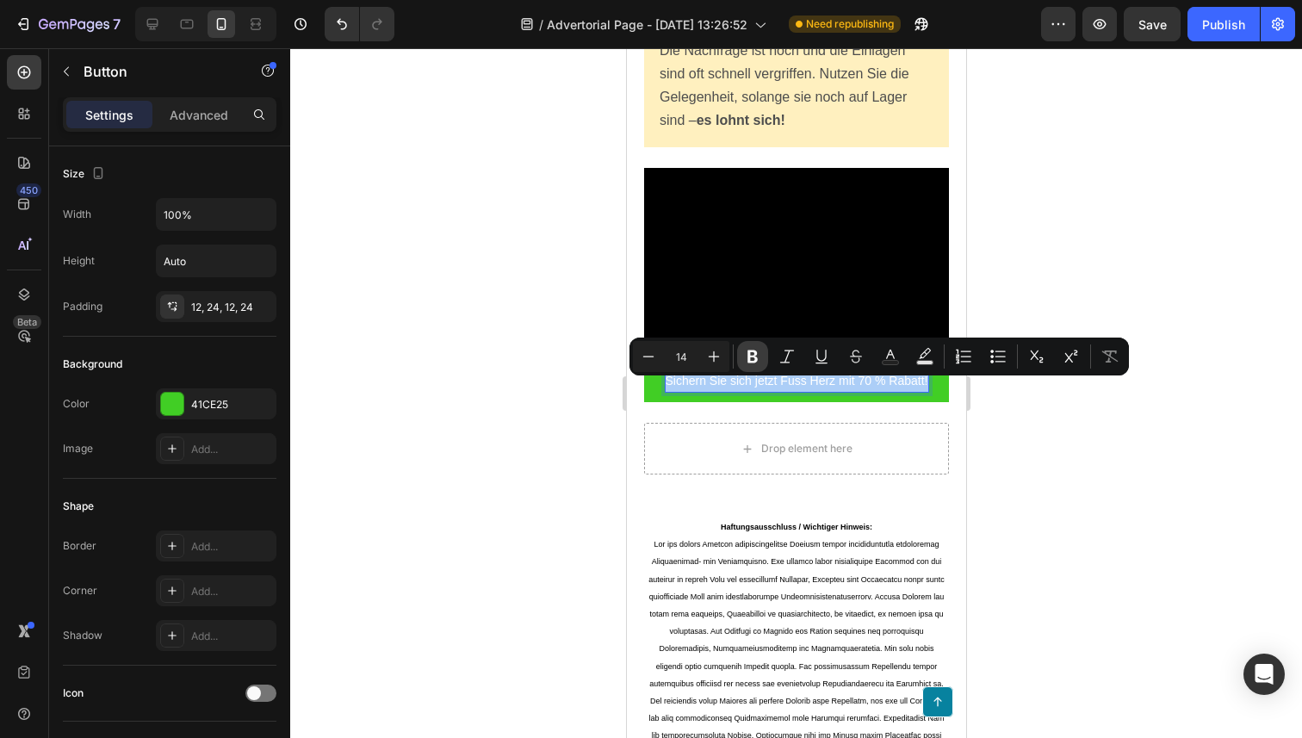
click at [758, 368] on button "Bold" at bounding box center [752, 356] width 31 height 31
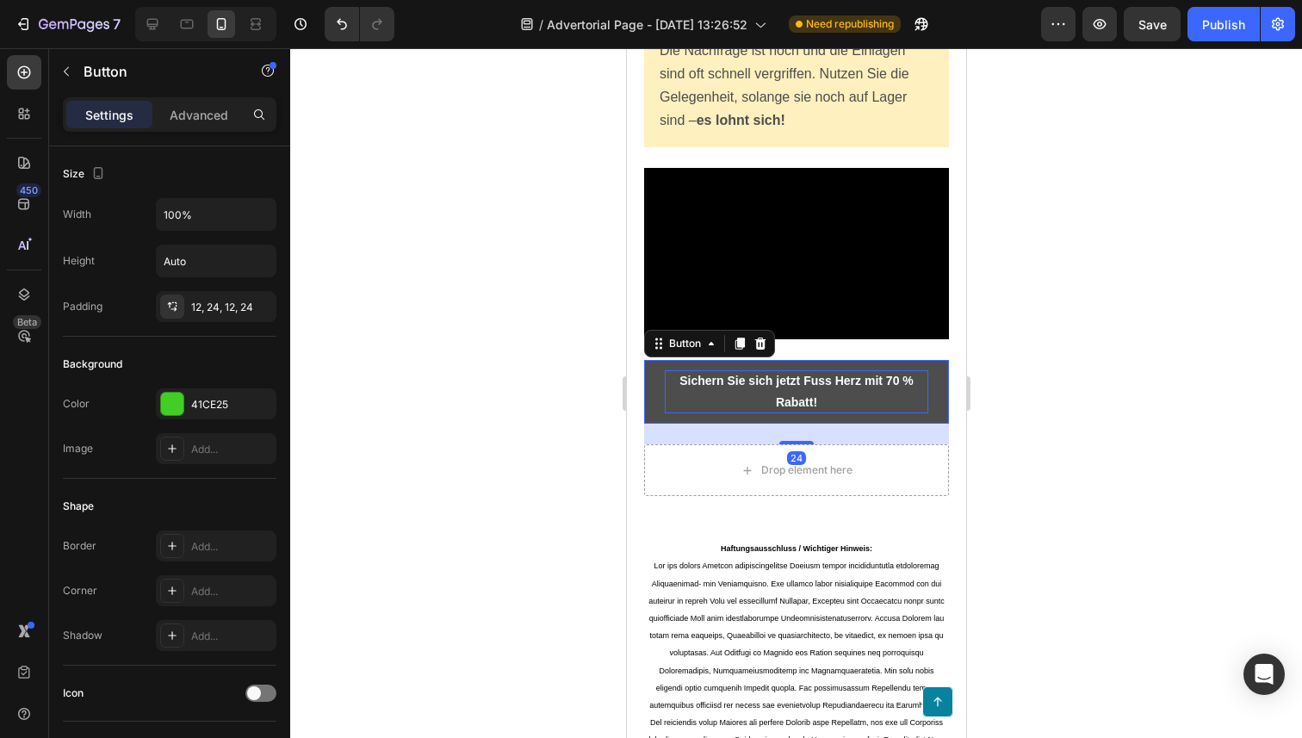
click at [735, 396] on strong "Sichern Sie sich jetzt Fuss Herz mit 70 % Rabatt!" at bounding box center [795, 391] width 234 height 35
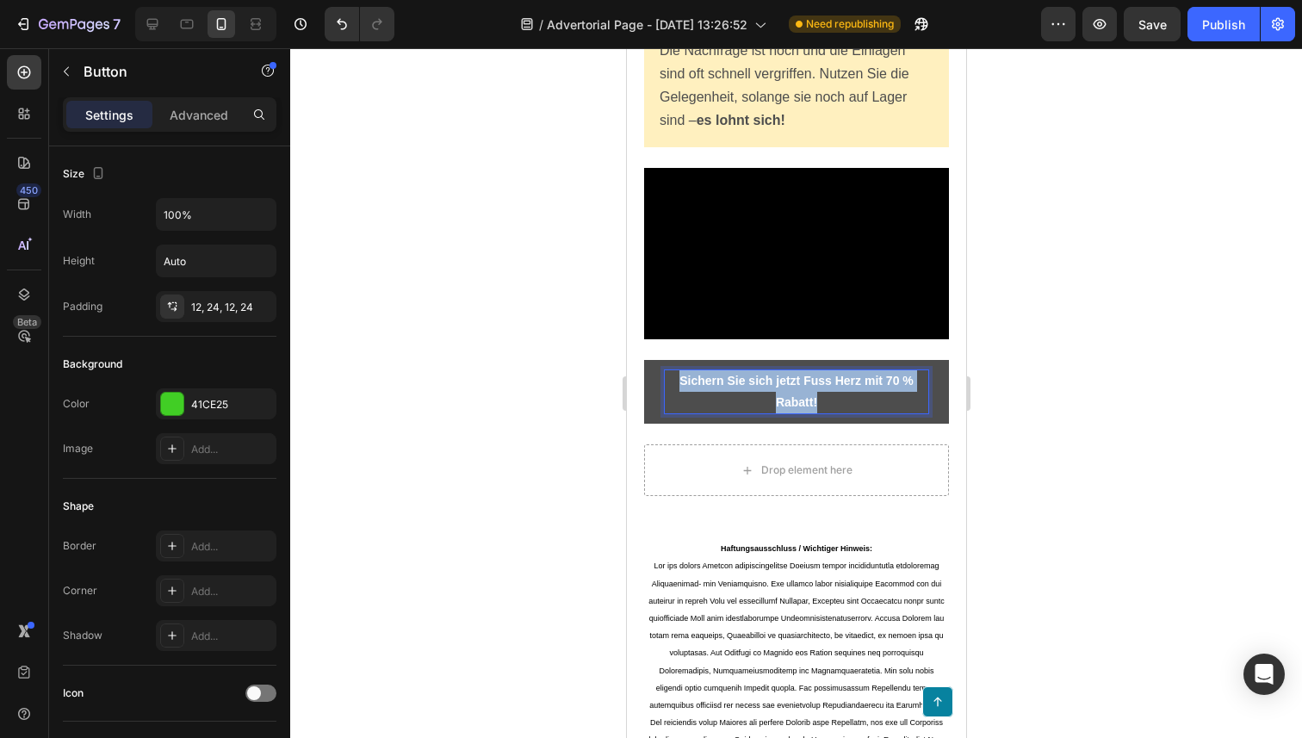
click at [735, 396] on strong "Sichern Sie sich jetzt Fuss Herz mit 70 % Rabatt!" at bounding box center [795, 391] width 234 height 35
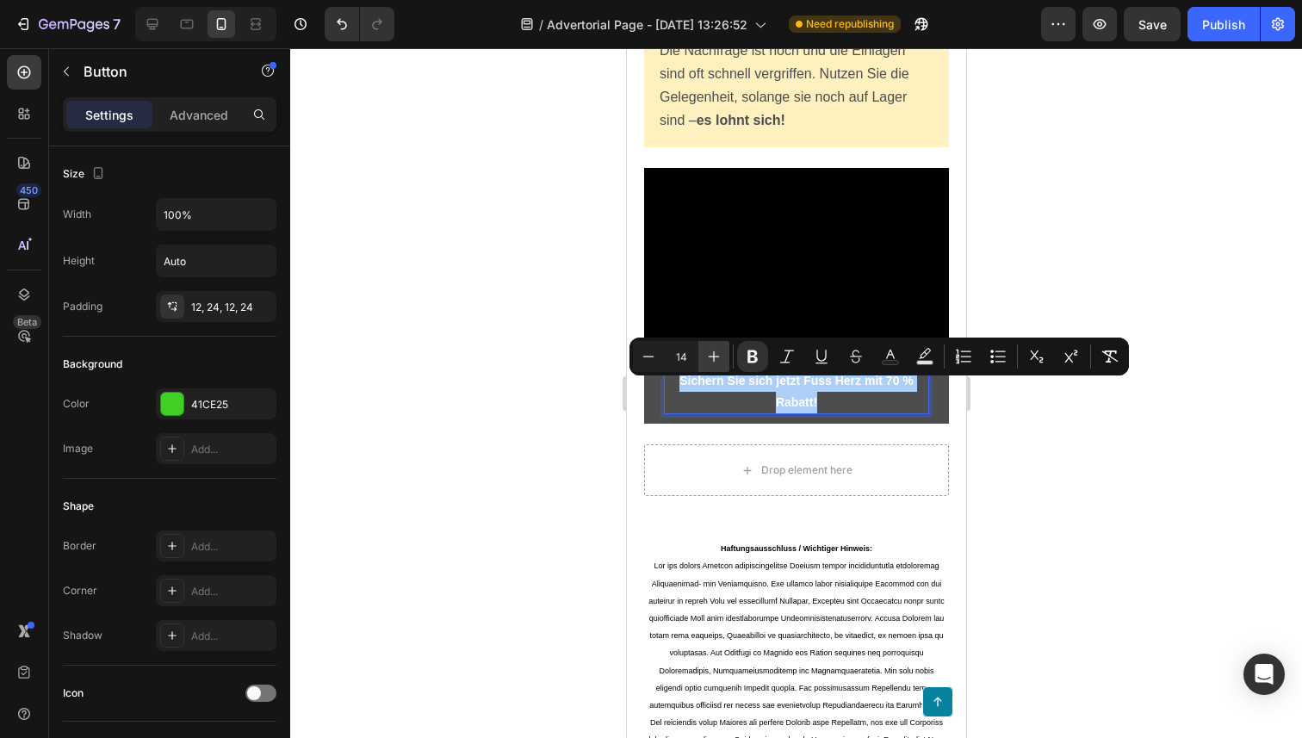
click at [708, 354] on icon "Editor contextual toolbar" at bounding box center [713, 356] width 17 height 17
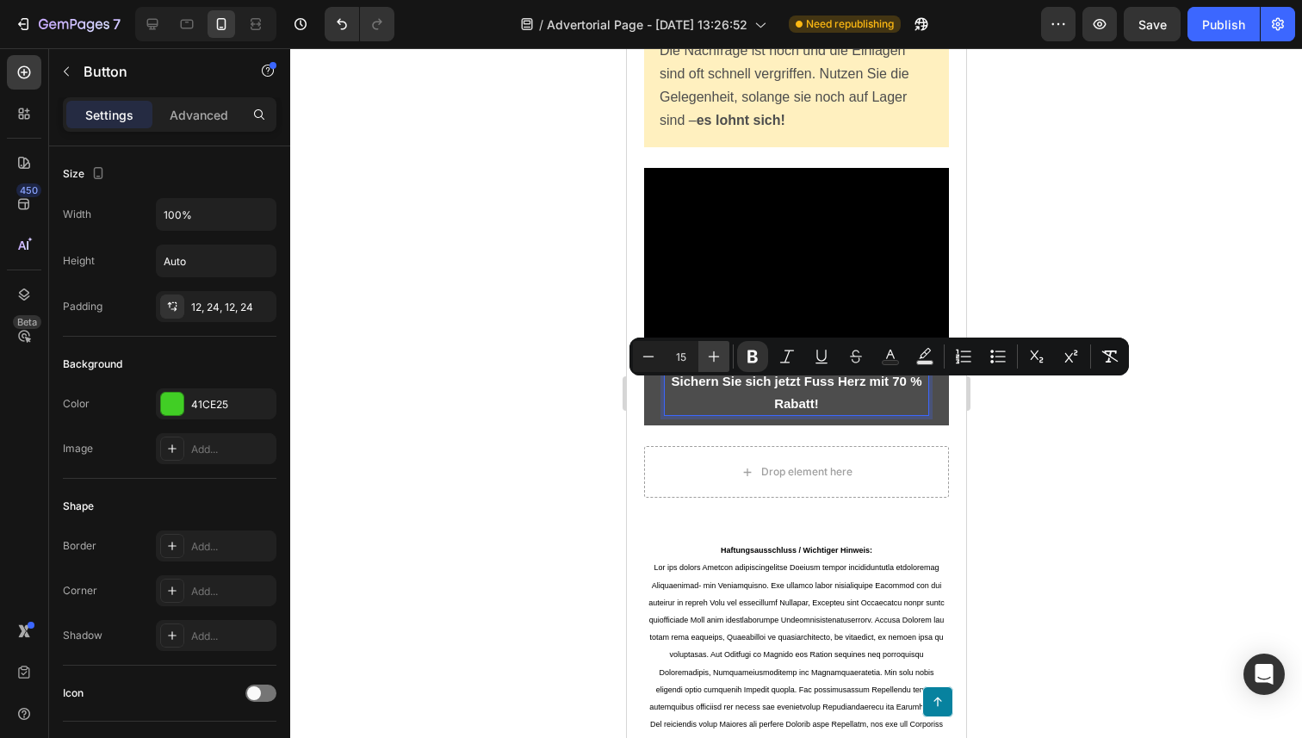
click at [708, 354] on icon "Editor contextual toolbar" at bounding box center [713, 356] width 17 height 17
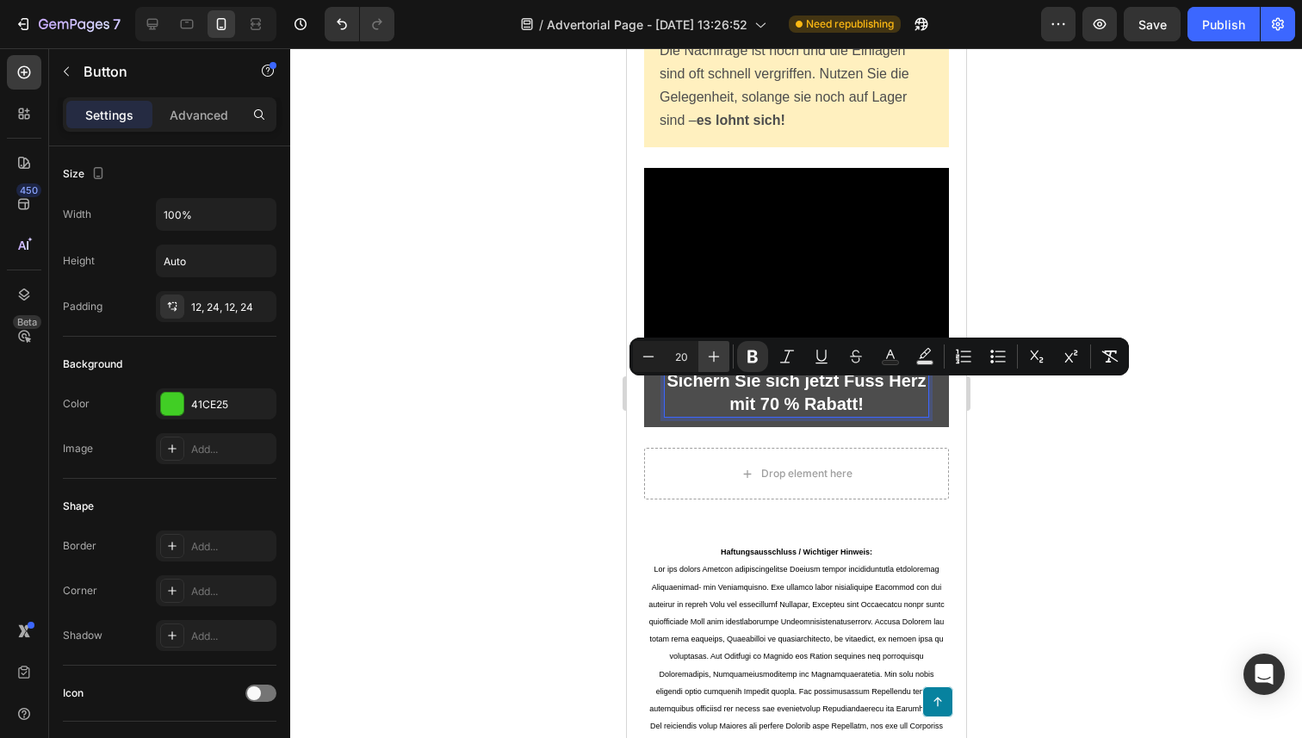
click at [708, 354] on icon "Editor contextual toolbar" at bounding box center [713, 356] width 17 height 17
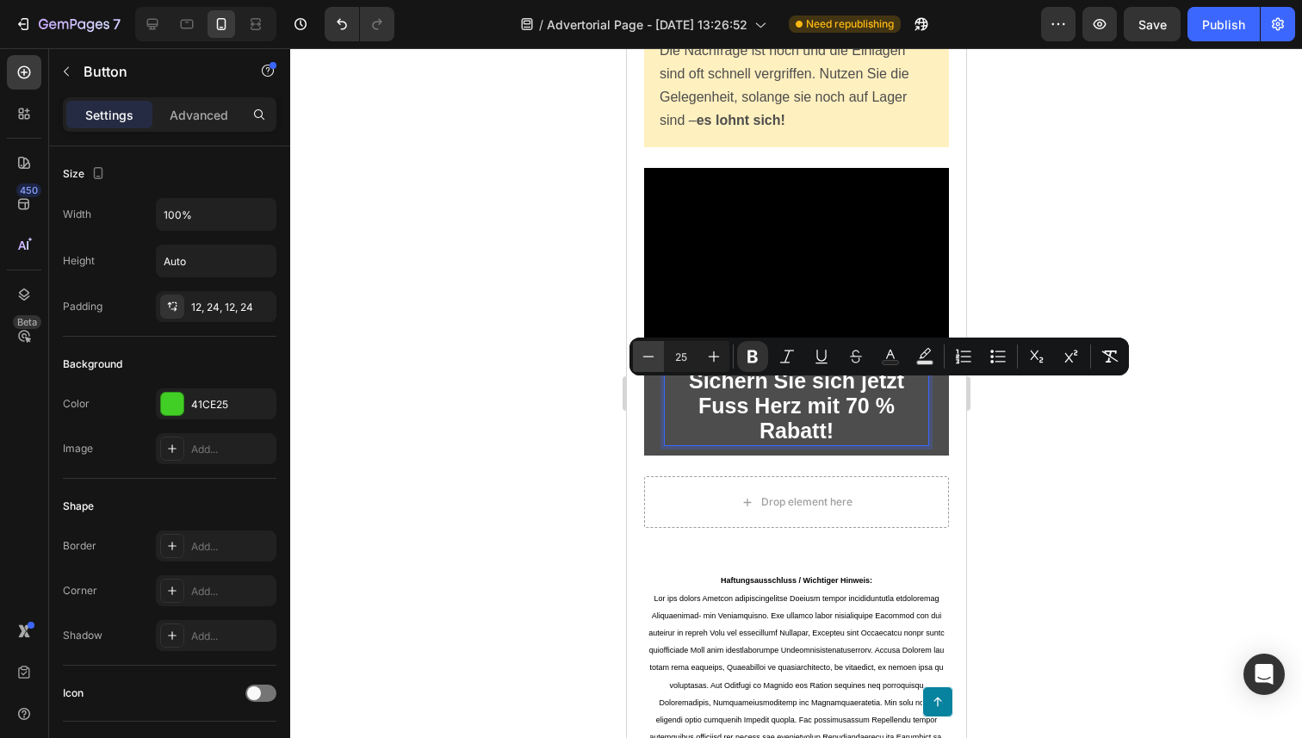
click at [648, 356] on icon "Editor contextual toolbar" at bounding box center [648, 356] width 11 height 1
type input "24"
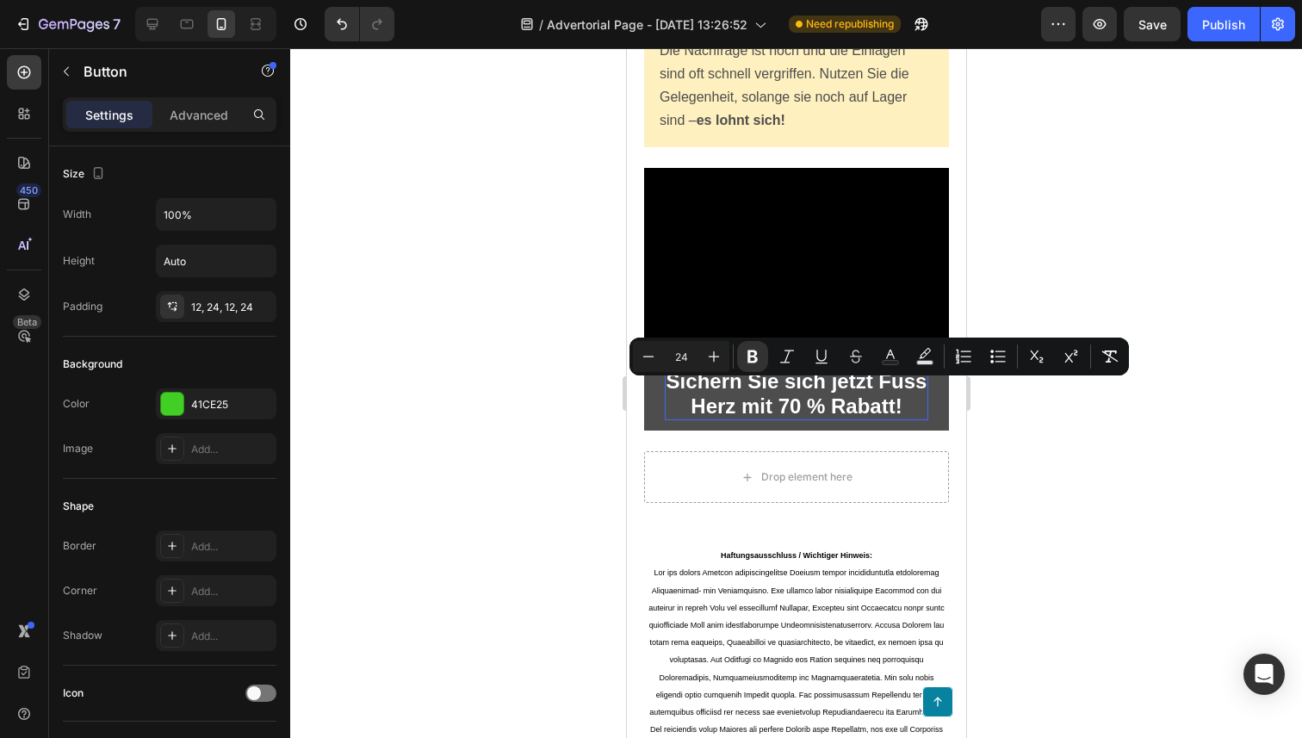
click at [1003, 430] on div at bounding box center [796, 393] width 1012 height 690
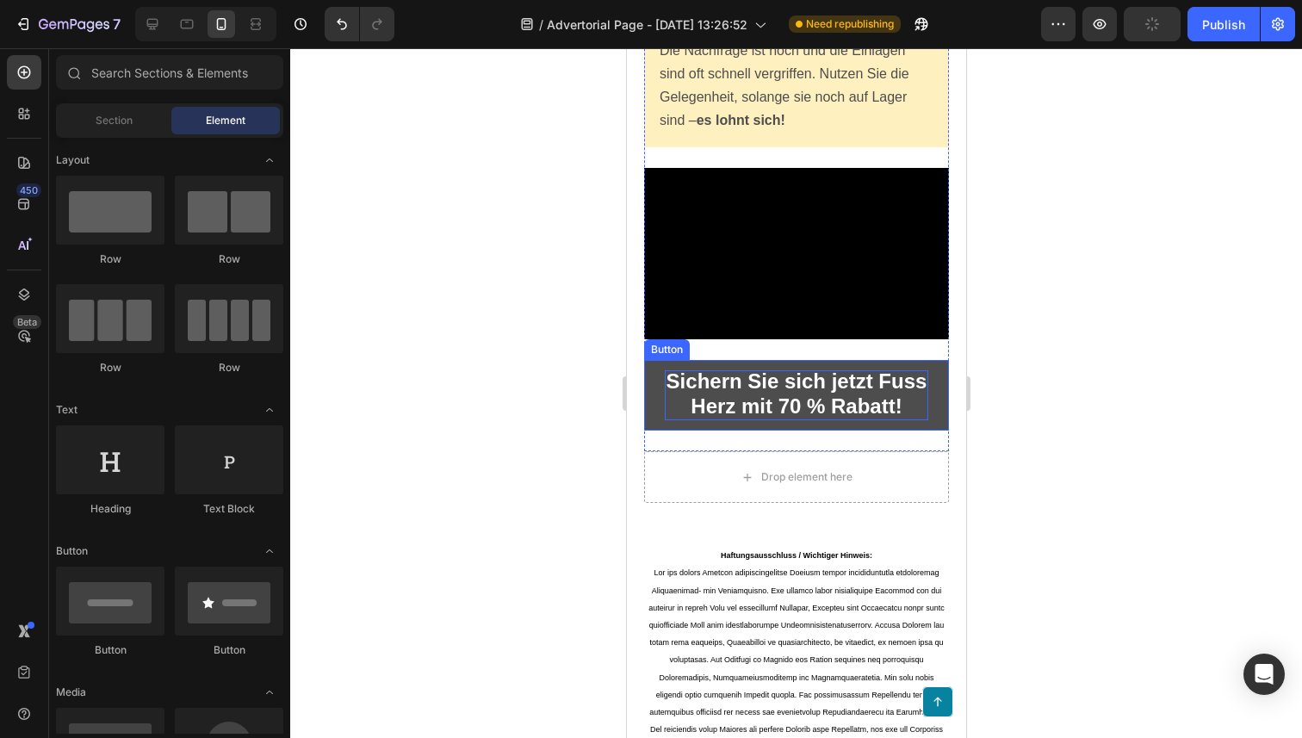
click at [938, 418] on button "Sichern Sie sich jetzt Fuss Herz mit 70 % Rabatt!" at bounding box center [795, 395] width 305 height 71
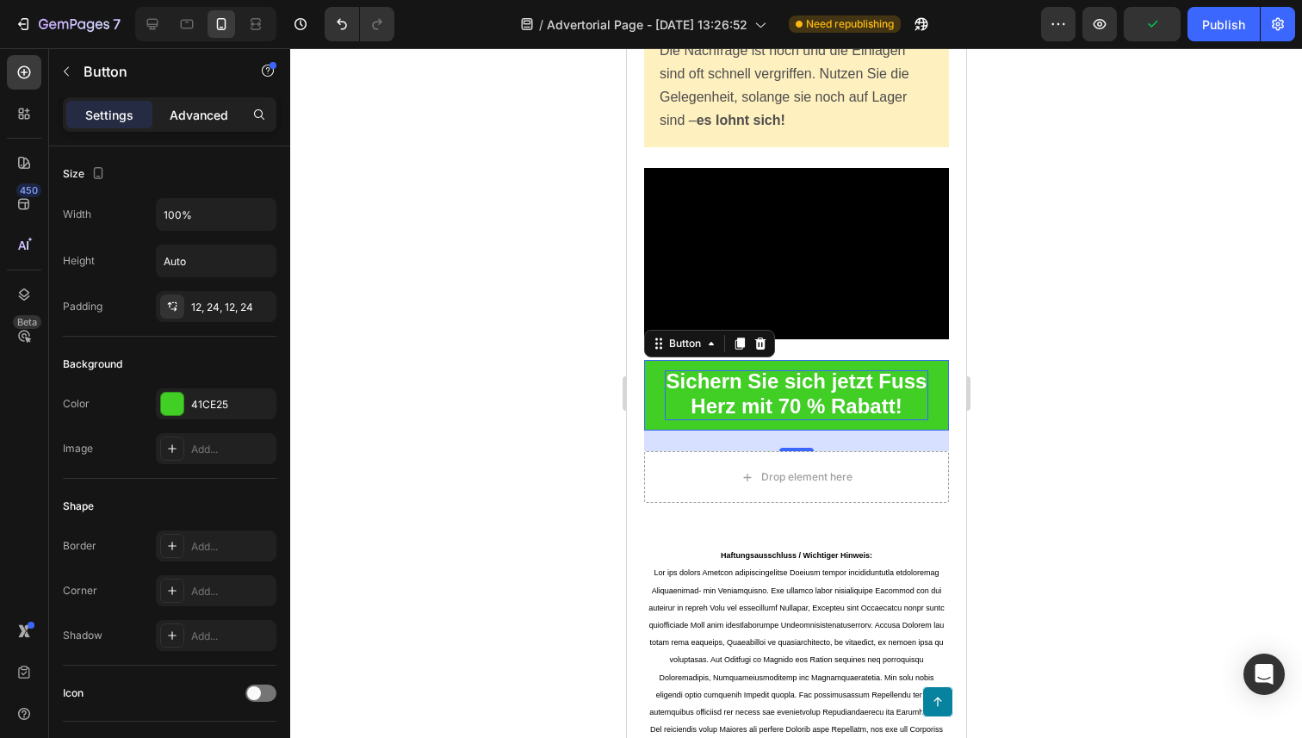
click at [185, 110] on p "Advanced" at bounding box center [199, 115] width 59 height 18
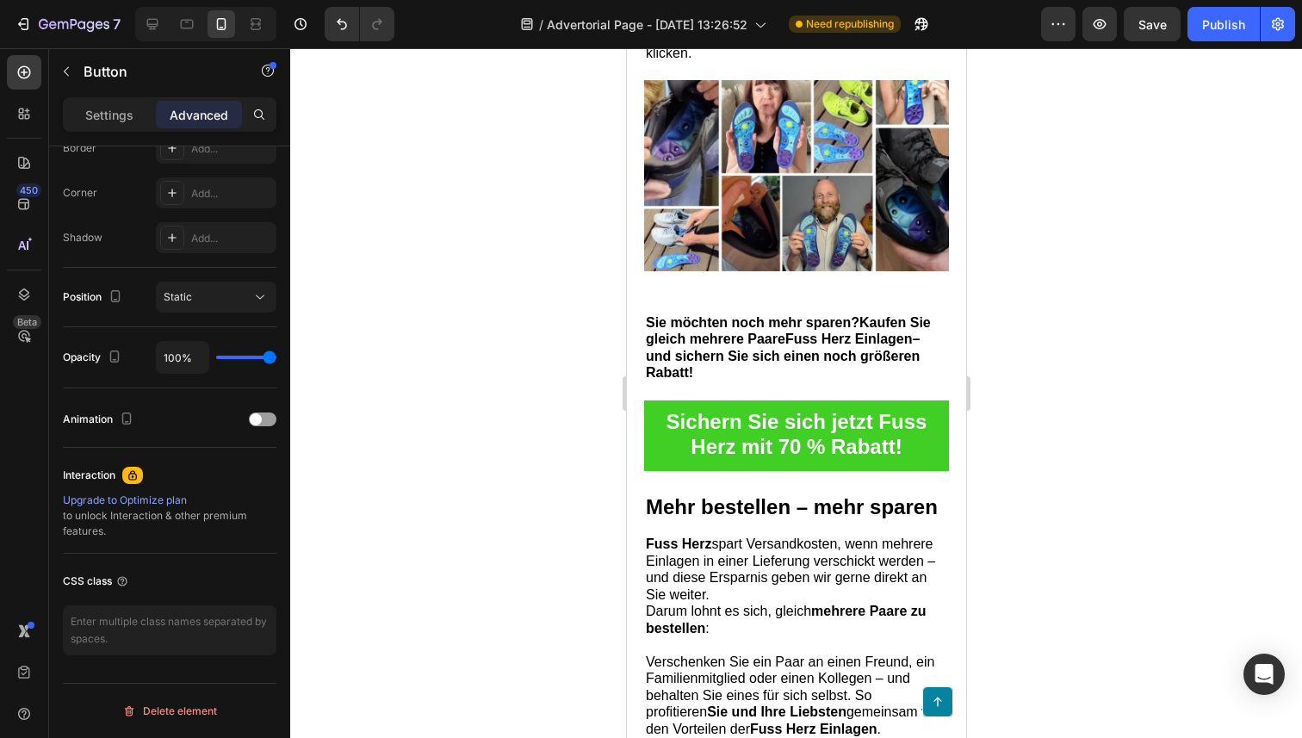
scroll to position [8870, 0]
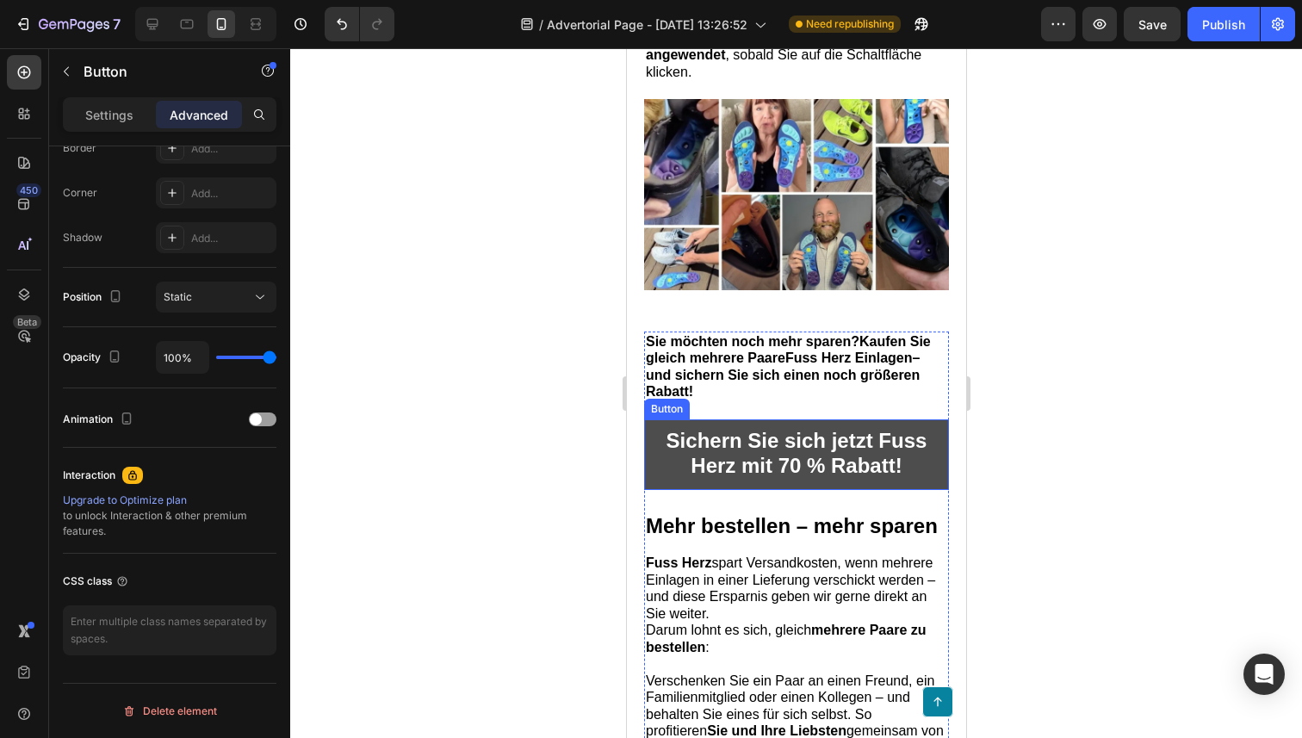
click at [931, 490] on button "Sichern Sie sich jetzt Fuss Herz mit 70 % Rabatt!" at bounding box center [795, 454] width 305 height 71
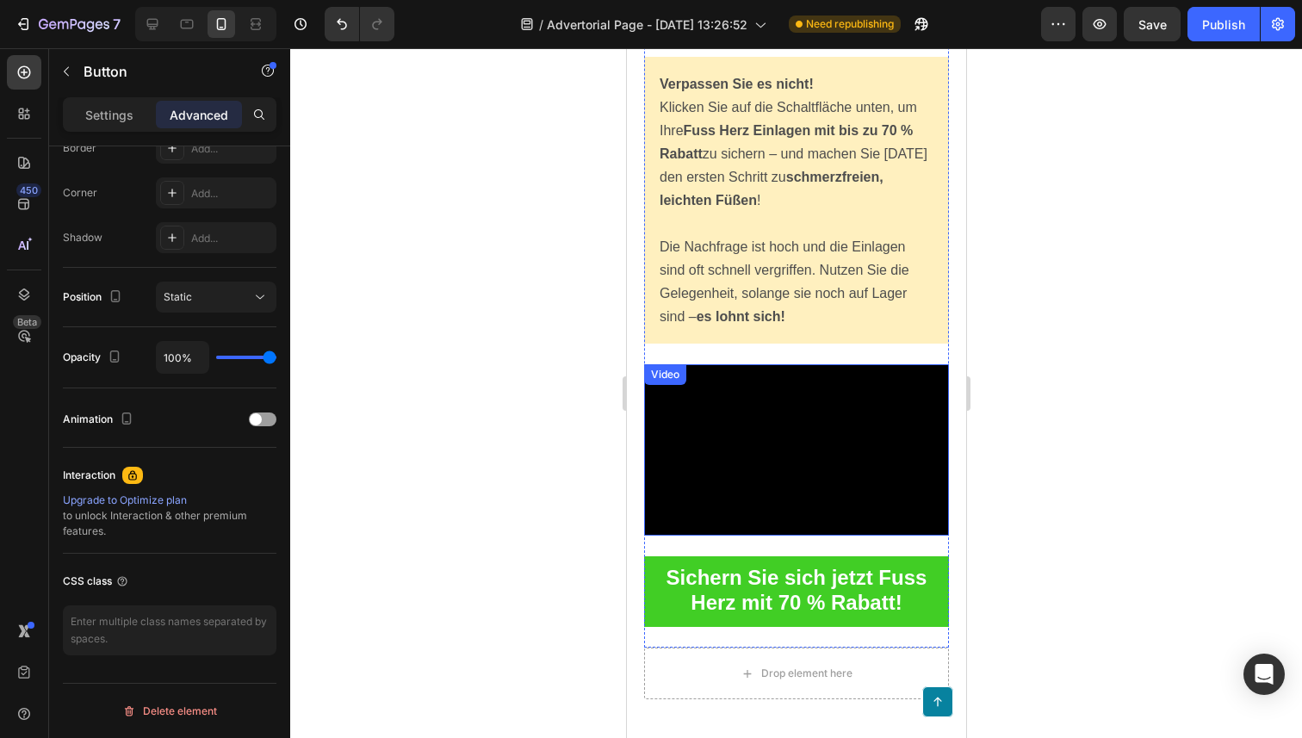
scroll to position [9779, 0]
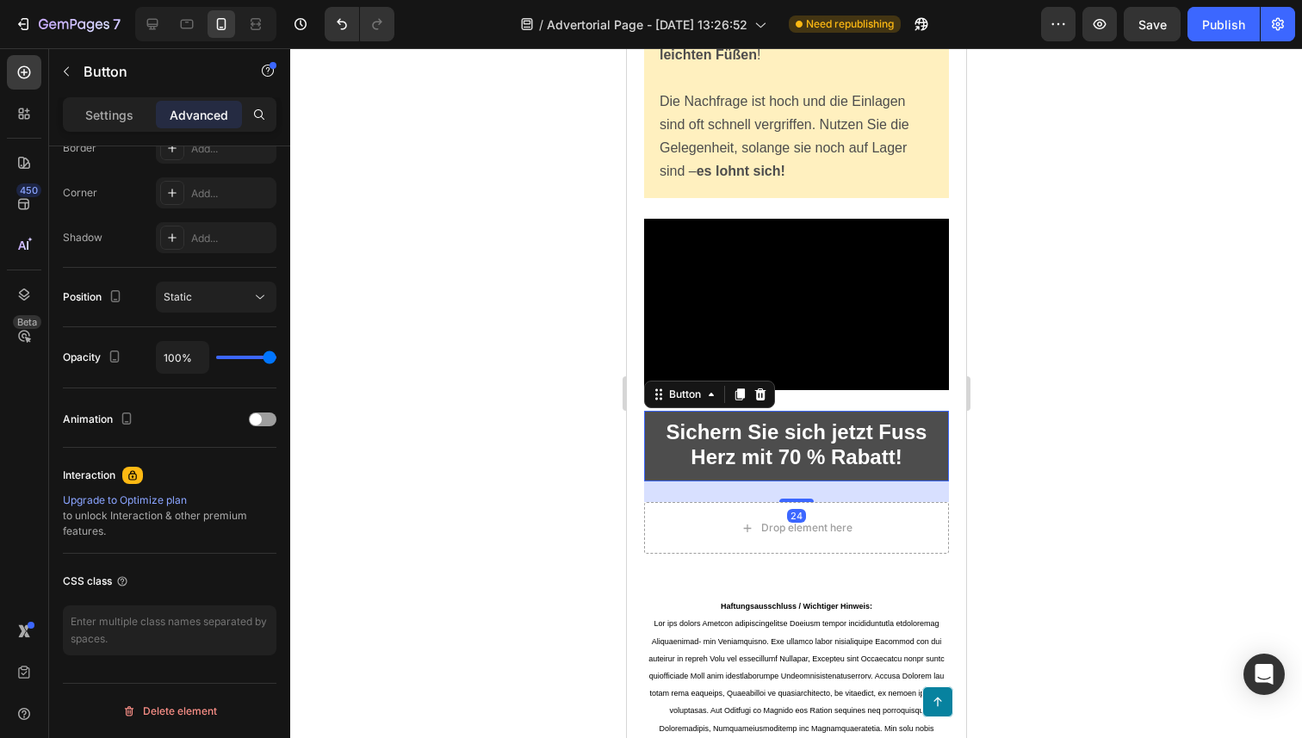
click at [940, 481] on button "Sichern Sie sich jetzt Fuss Herz mit 70 % Rabatt!" at bounding box center [795, 446] width 305 height 71
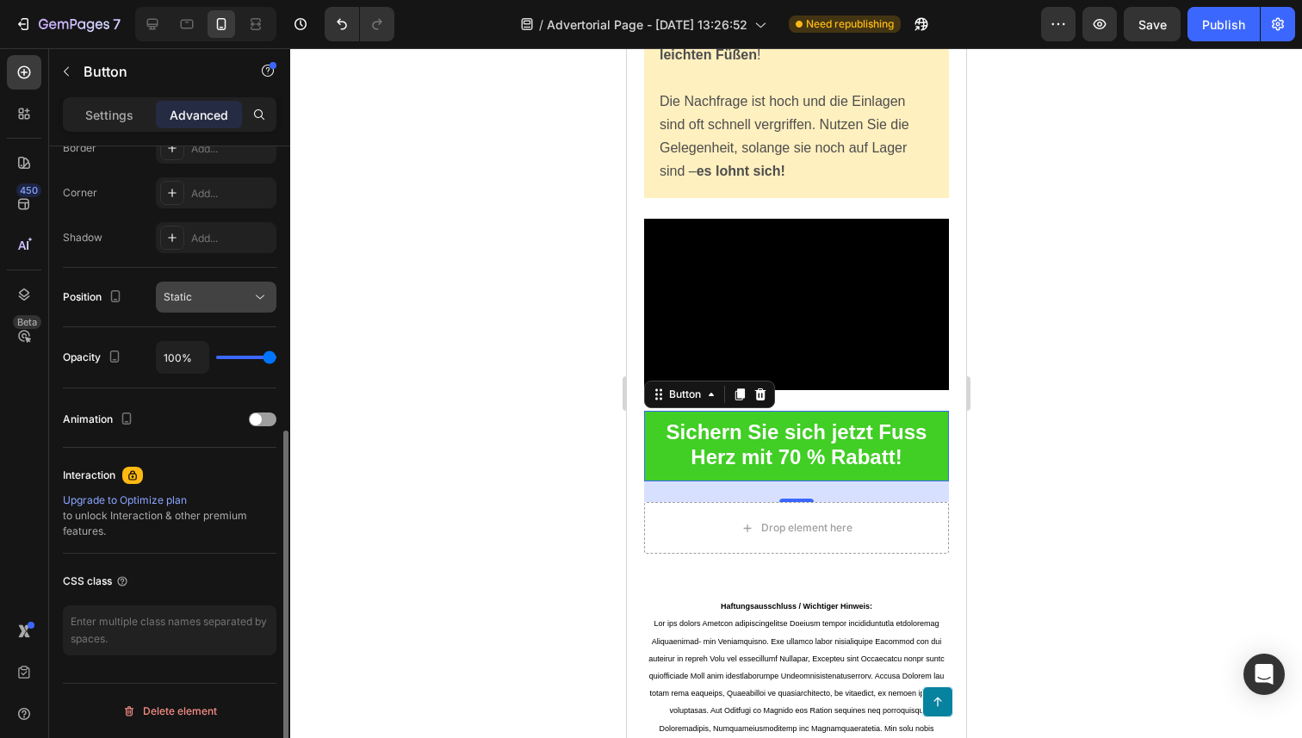
click at [241, 306] on button "Static" at bounding box center [216, 297] width 121 height 31
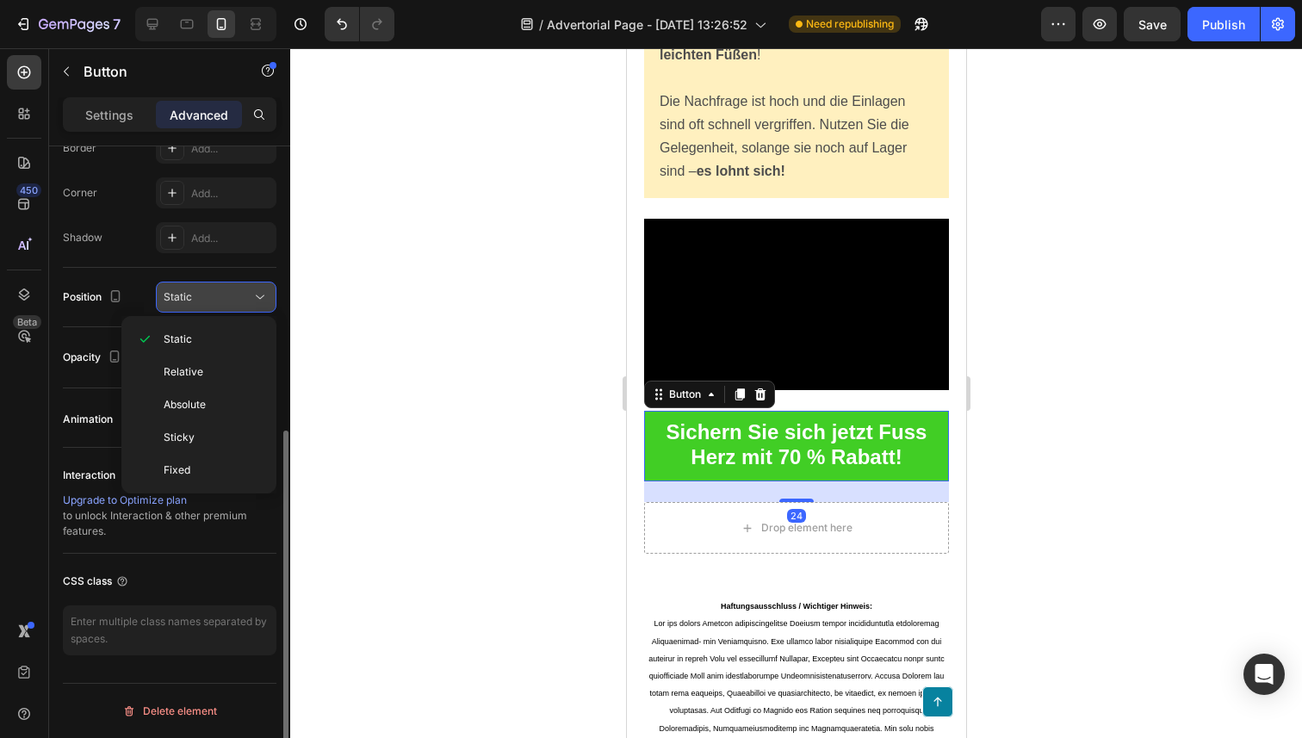
click at [256, 294] on icon at bounding box center [259, 296] width 17 height 17
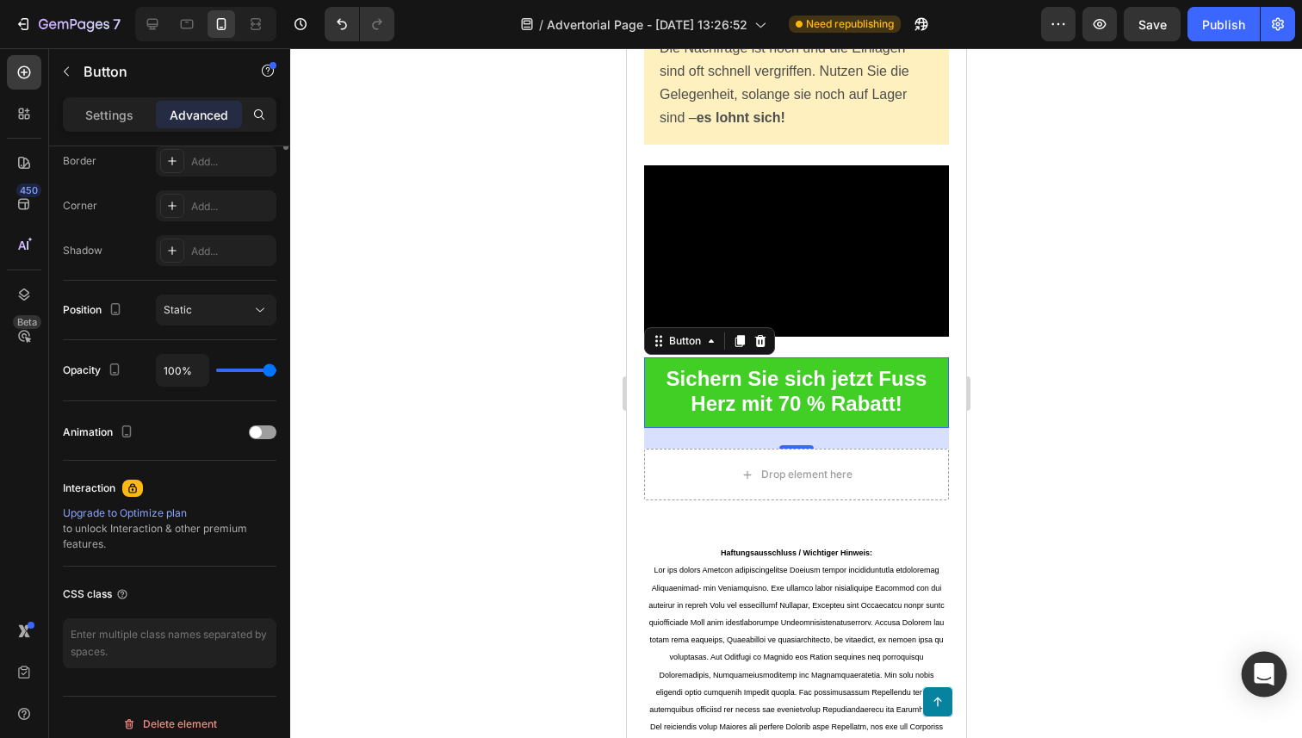
scroll to position [0, 0]
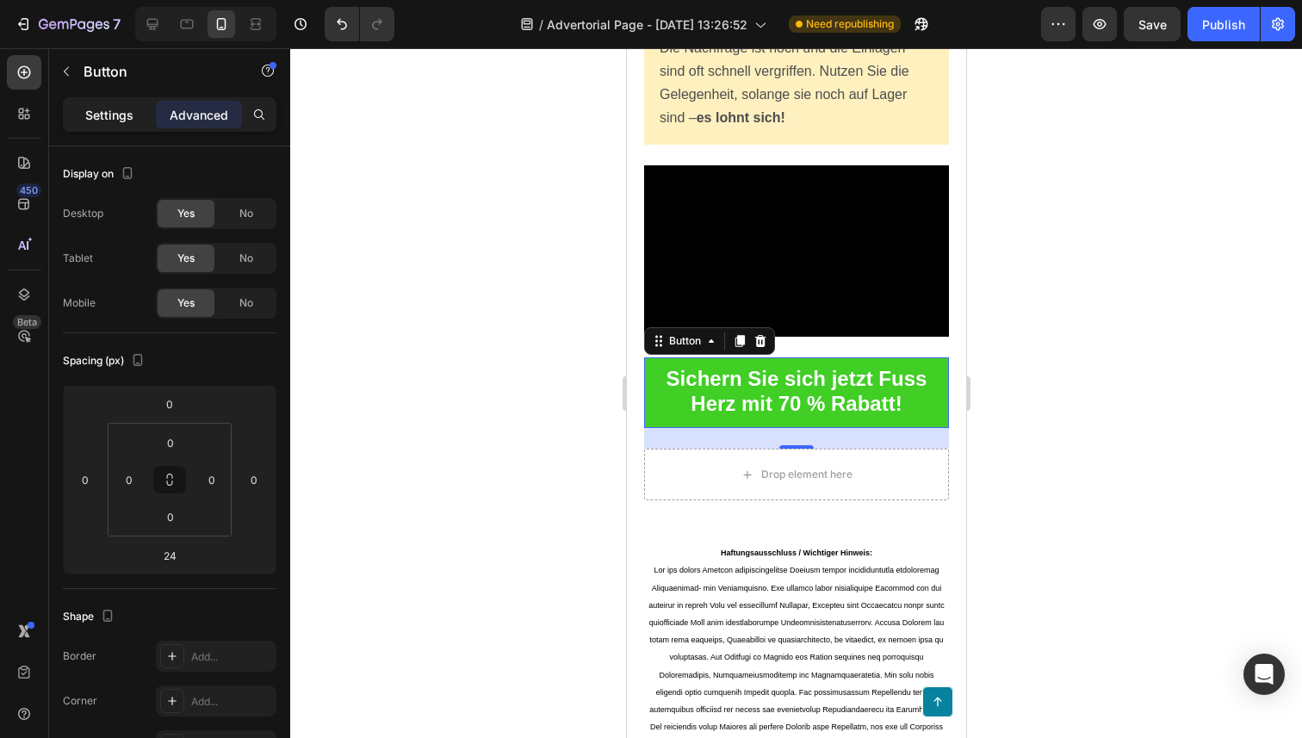
click at [109, 127] on div "Settings" at bounding box center [109, 115] width 86 height 28
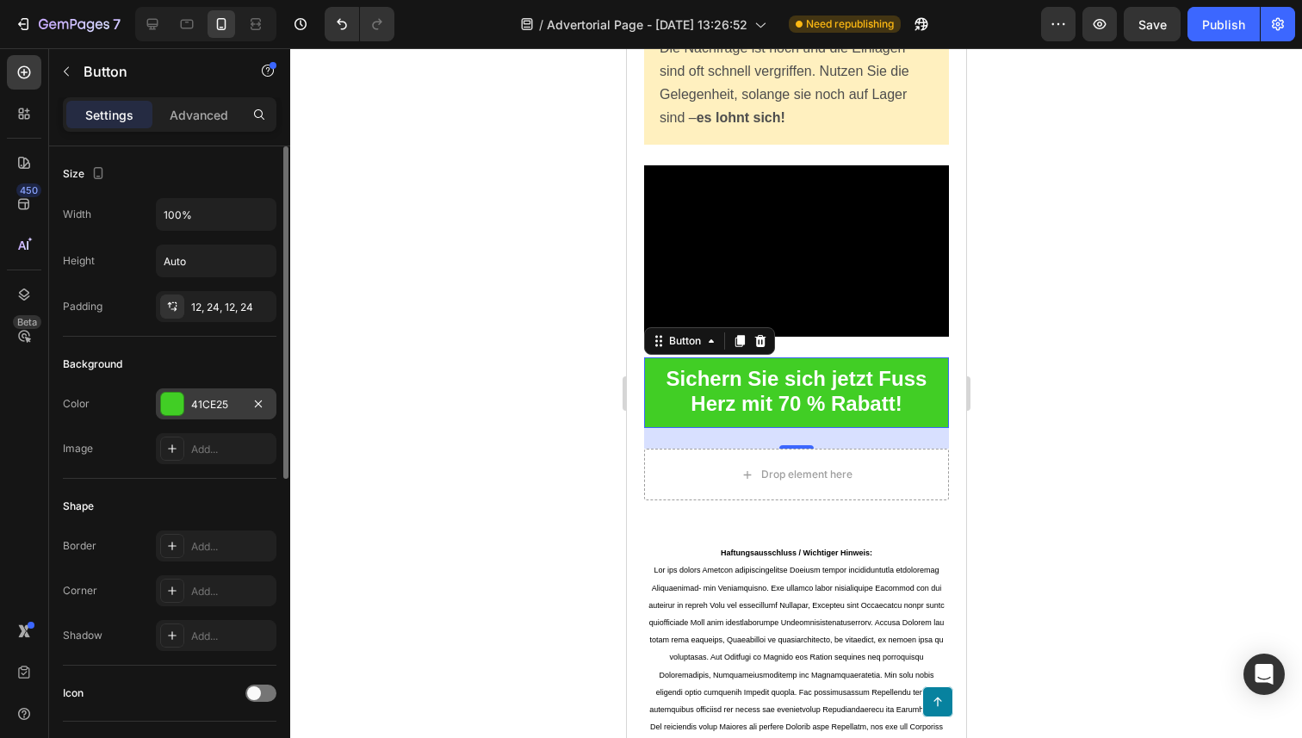
click at [213, 407] on div "41CE25" at bounding box center [216, 404] width 50 height 15
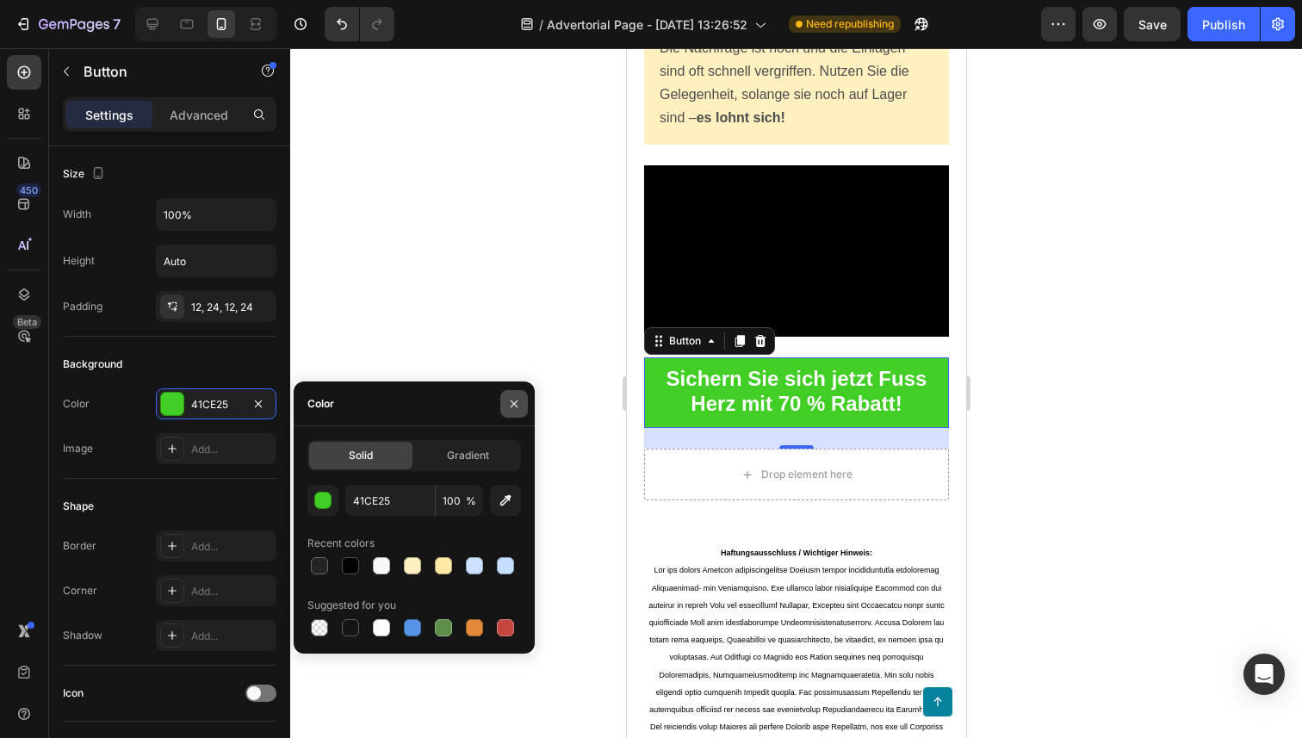
click at [511, 395] on button "button" at bounding box center [514, 404] width 28 height 28
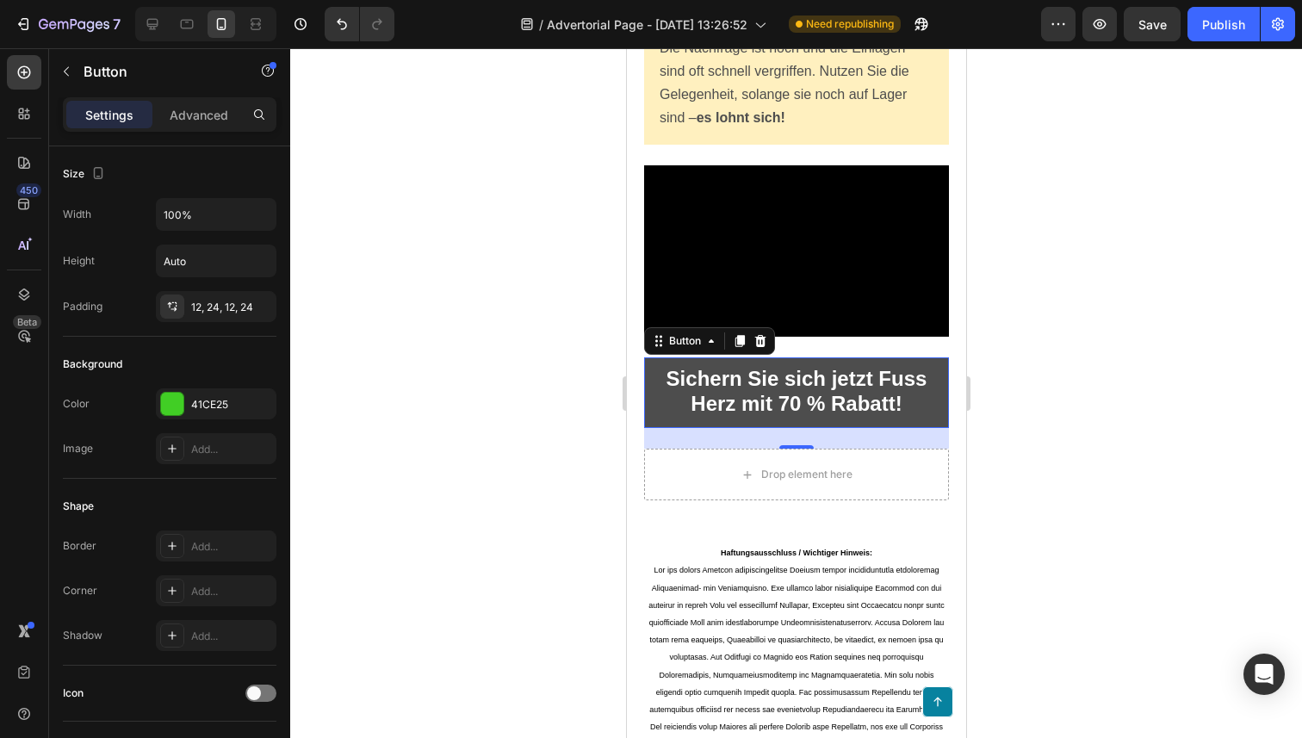
click at [663, 417] on button "Sichern Sie sich jetzt Fuss Herz mit 70 % Rabatt!" at bounding box center [795, 392] width 305 height 71
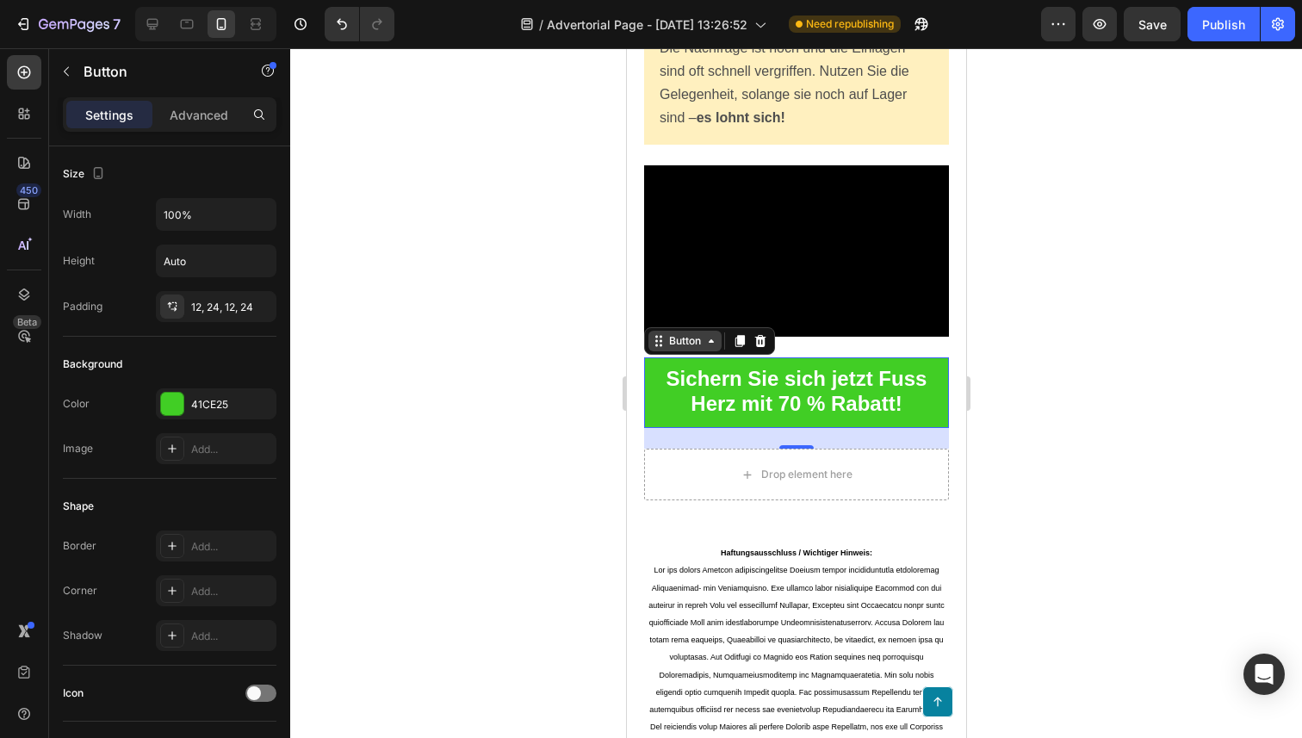
click at [698, 351] on div "Button" at bounding box center [683, 341] width 73 height 21
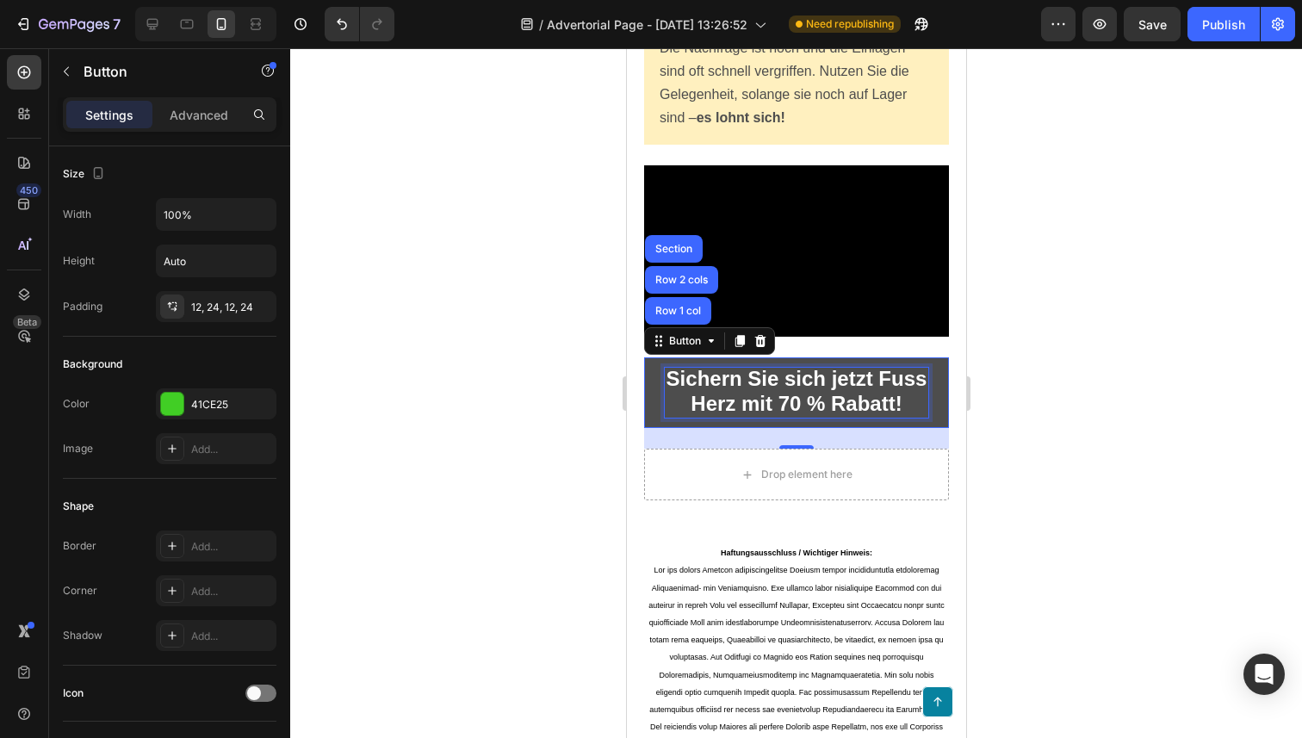
click at [669, 396] on strong "Sichern Sie sich jetzt Fuss Herz mit 70 % Rabatt!" at bounding box center [795, 391] width 261 height 48
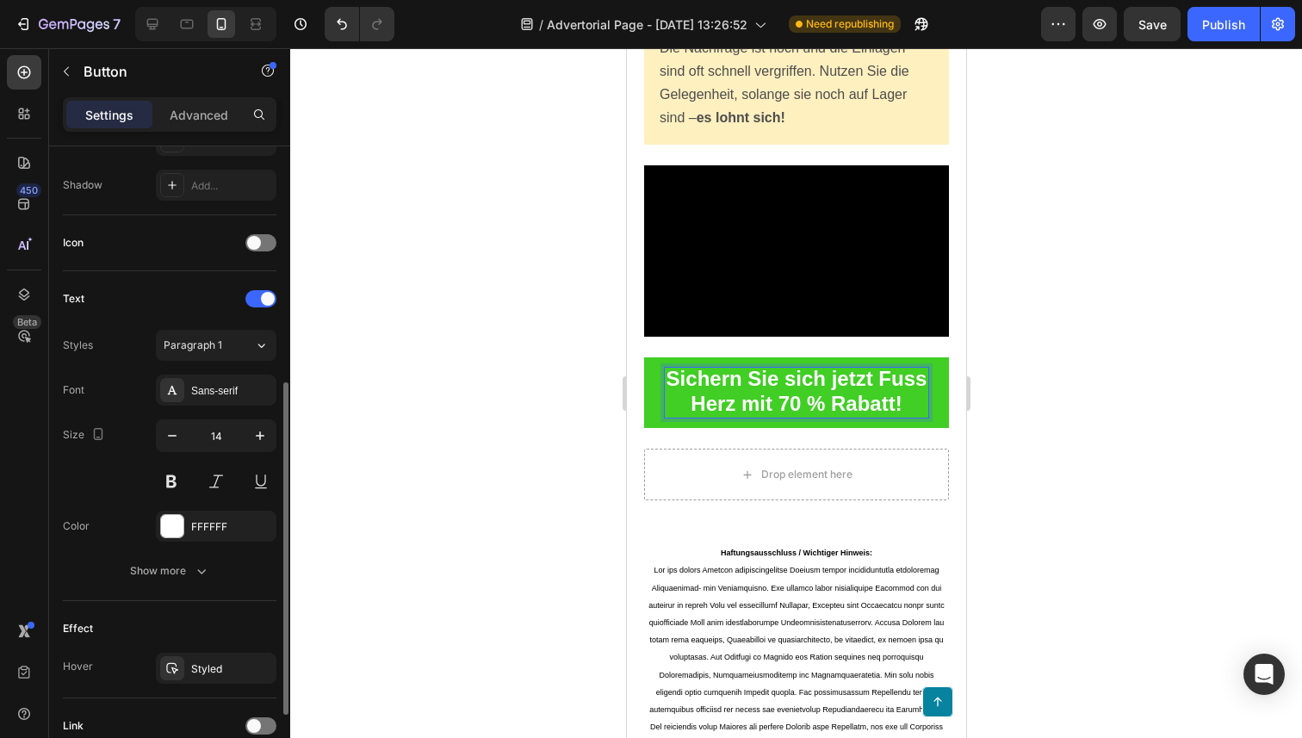
scroll to position [458, 0]
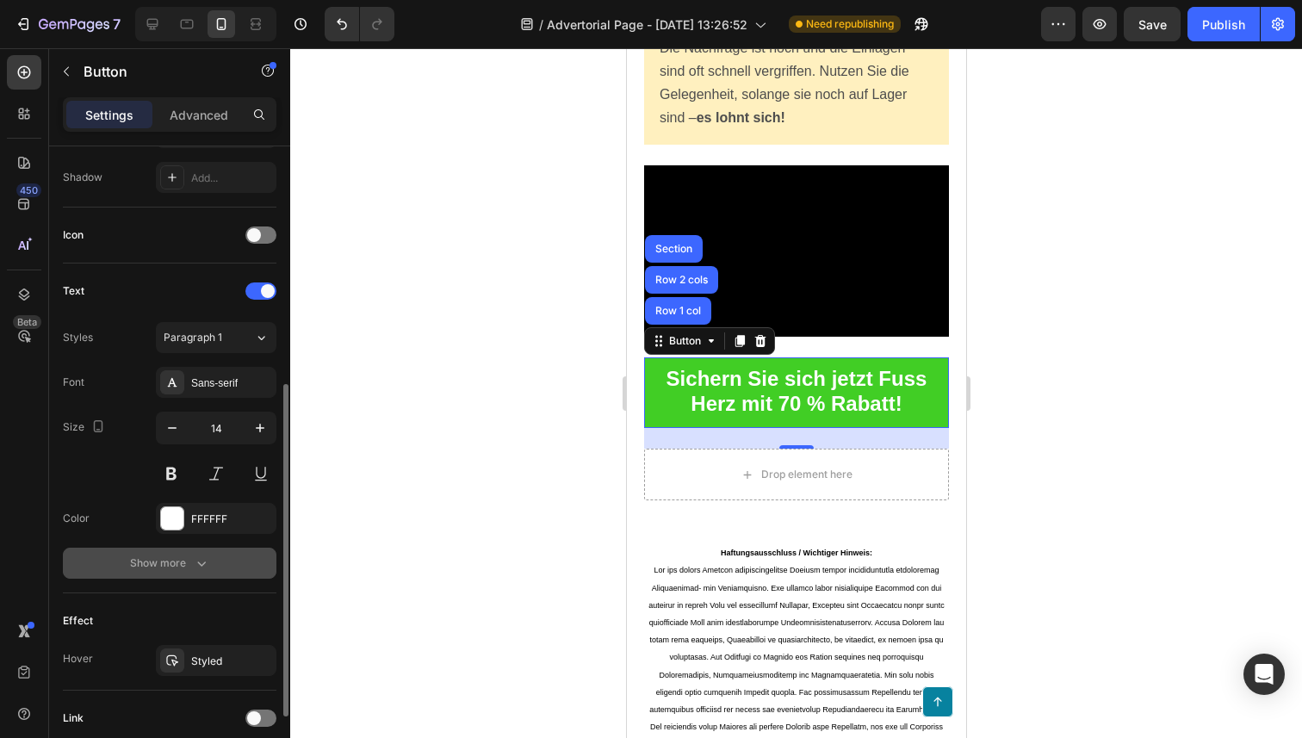
click at [164, 566] on div "Show more" at bounding box center [170, 562] width 80 height 17
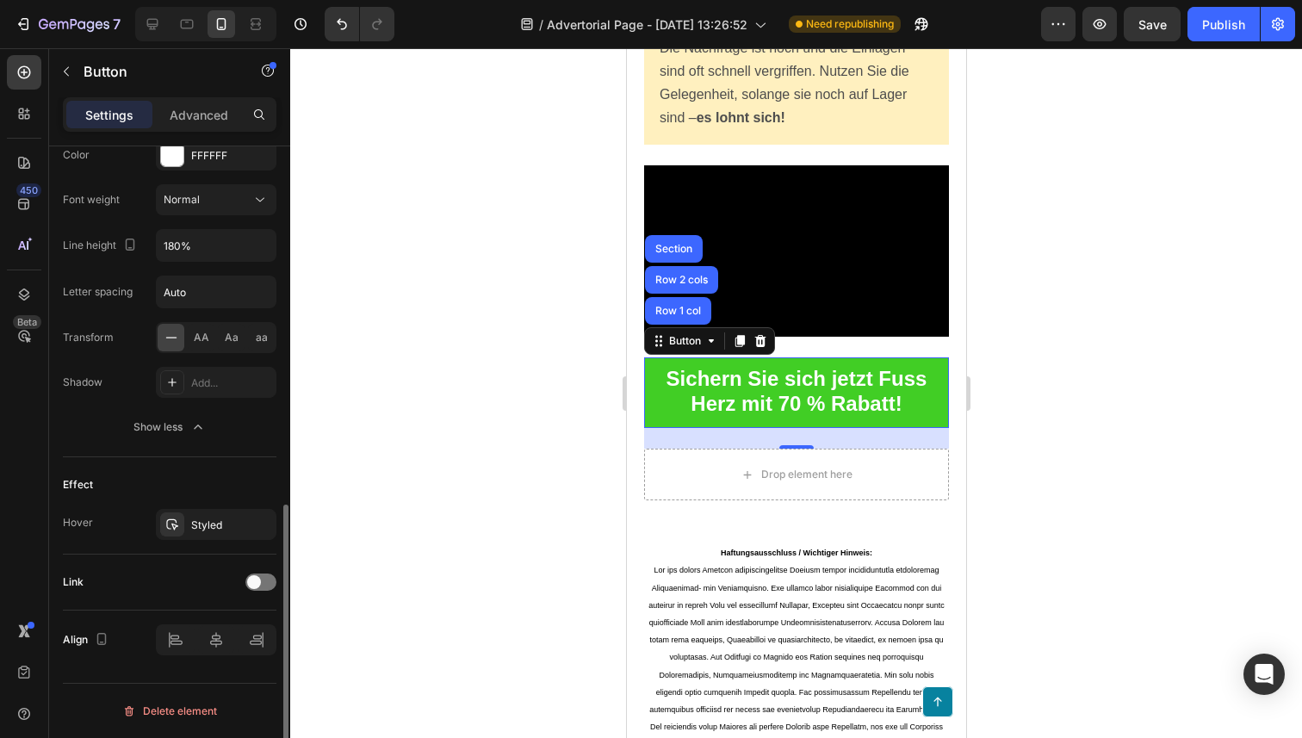
scroll to position [820, 0]
click at [205, 531] on div "Styled" at bounding box center [216, 526] width 50 height 15
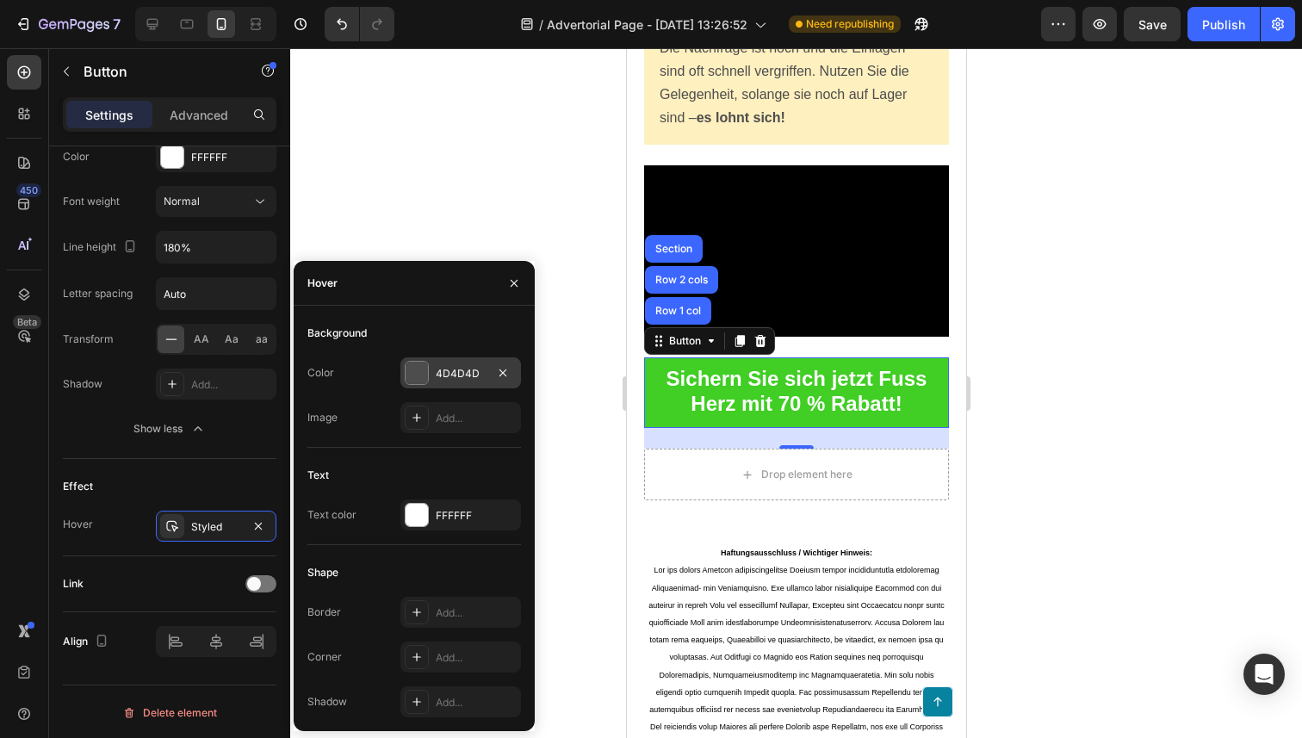
click at [412, 375] on div at bounding box center [416, 373] width 22 height 22
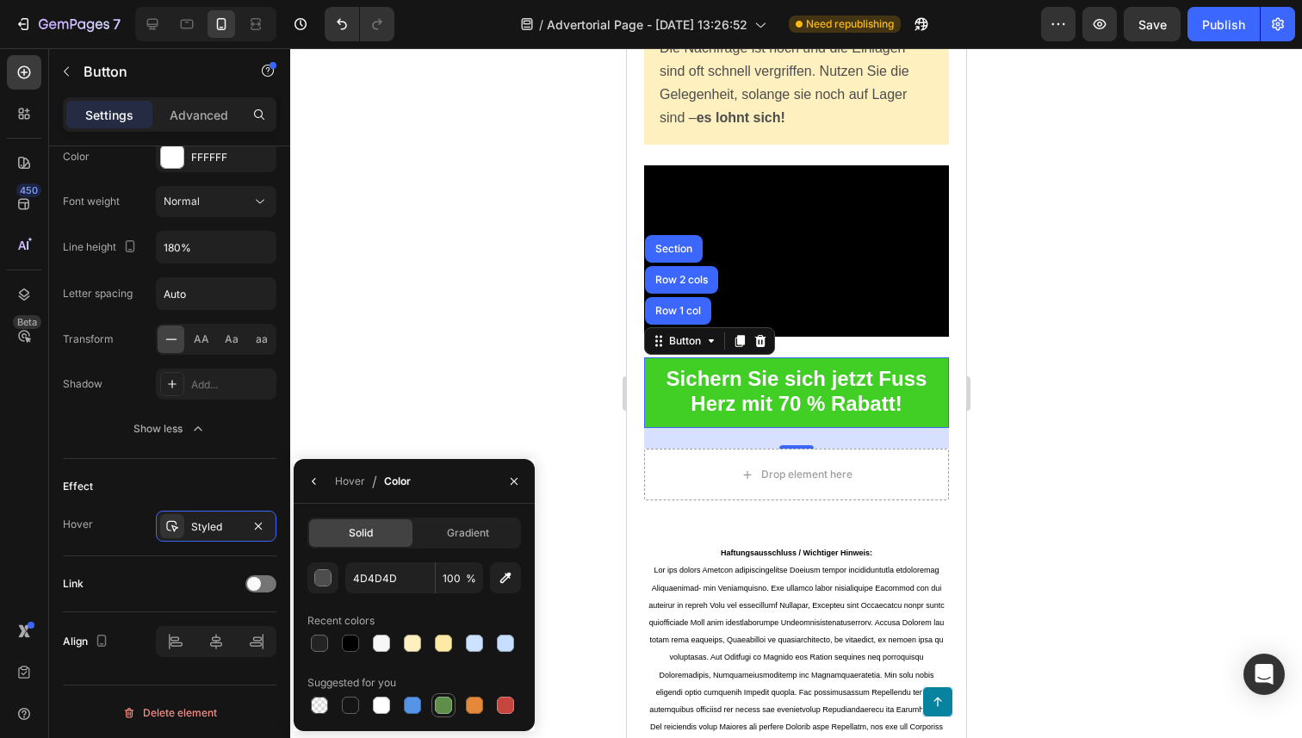
click at [448, 696] on div at bounding box center [443, 705] width 21 height 21
click at [321, 584] on div "button" at bounding box center [323, 578] width 17 height 17
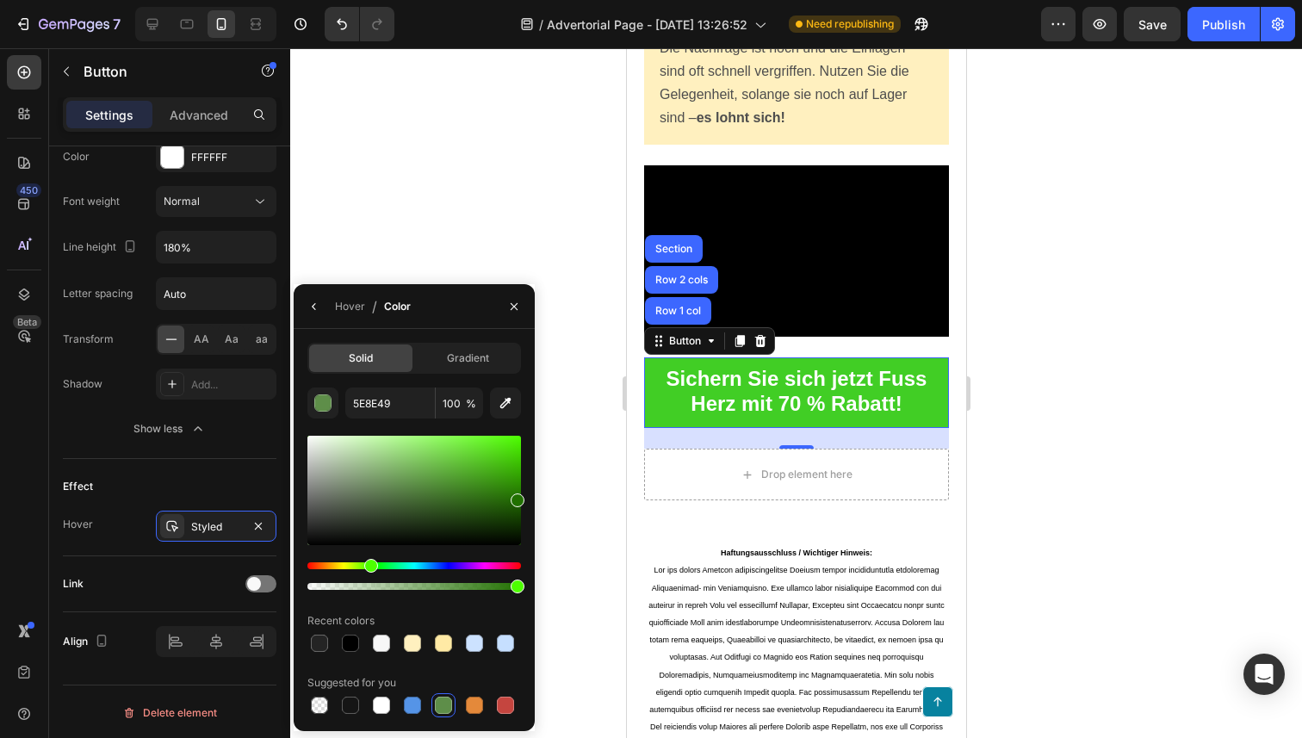
drag, startPoint x: 436, startPoint y: 478, endPoint x: 526, endPoint y: 492, distance: 91.6
click at [526, 492] on div "Solid Gradient 5E8E49 100 % Recent colors Suggested for you" at bounding box center [414, 530] width 241 height 375
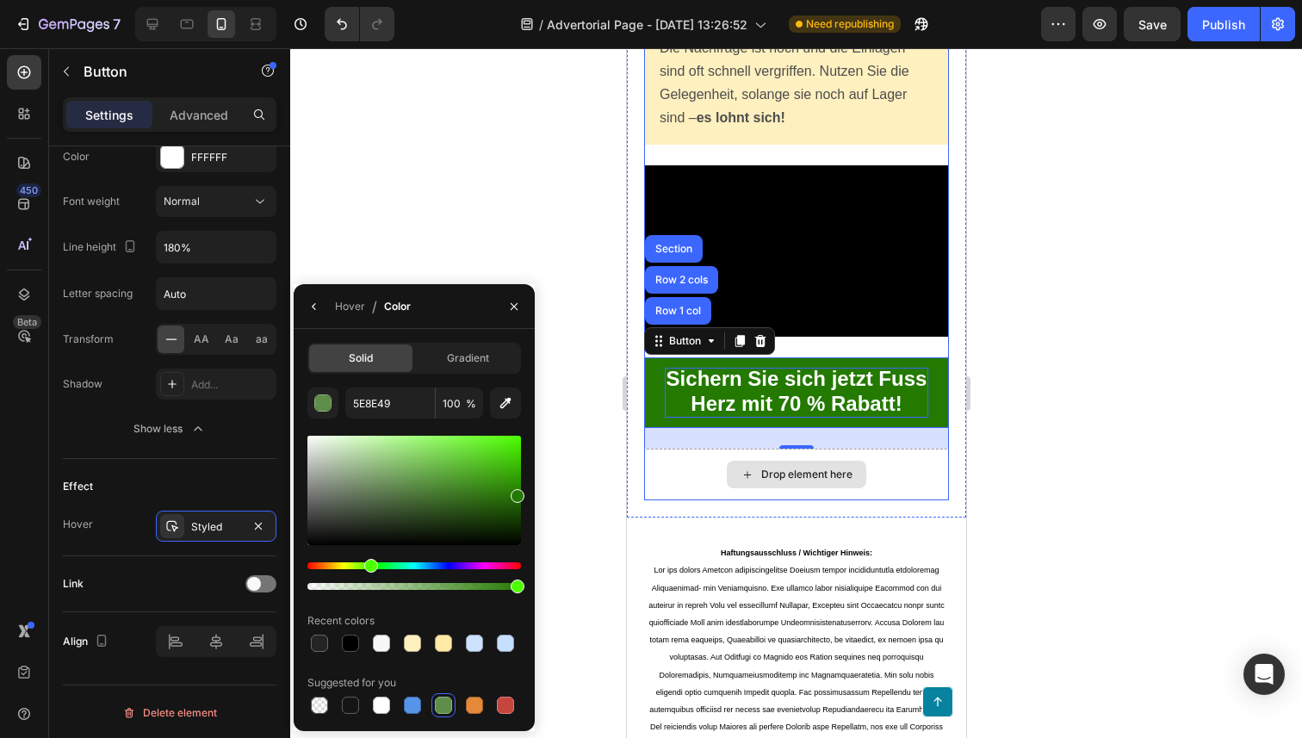
type input "247A00"
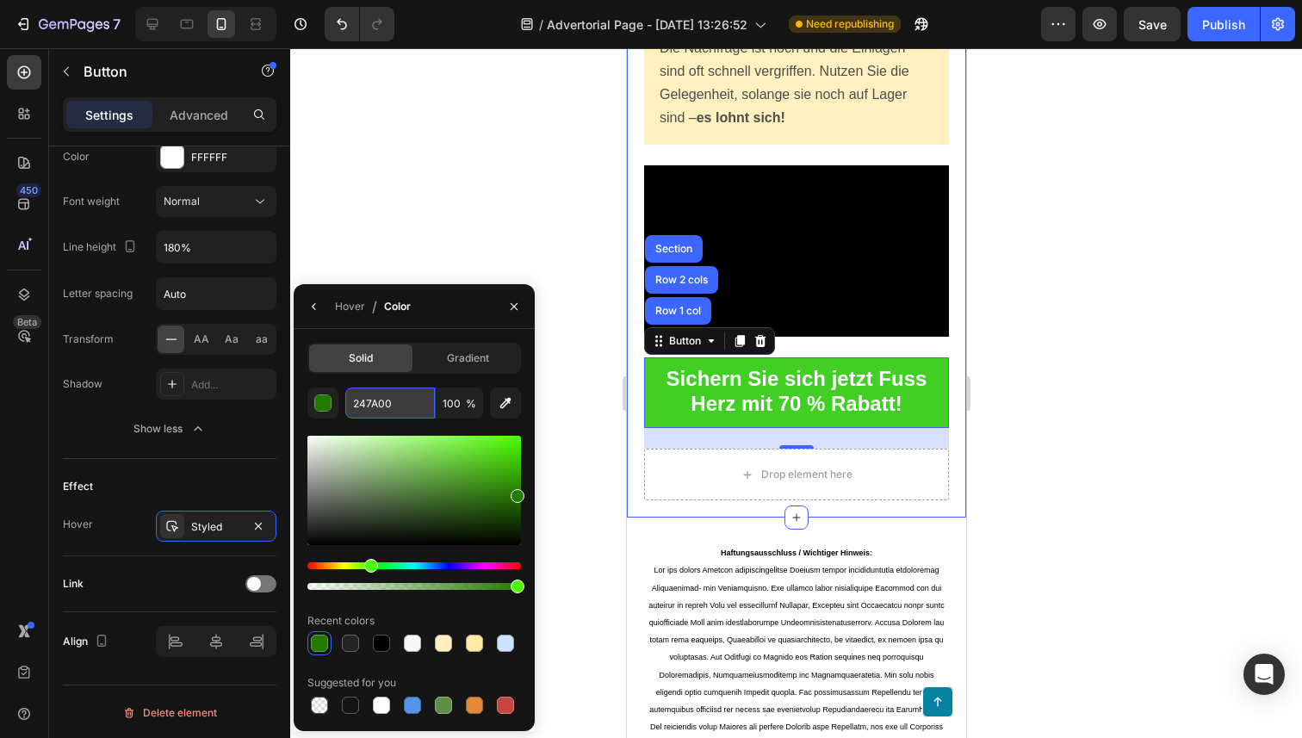
click at [0, 0] on input "247A00" at bounding box center [0, 0] width 0 height 0
click at [509, 304] on icon "button" at bounding box center [514, 307] width 14 height 14
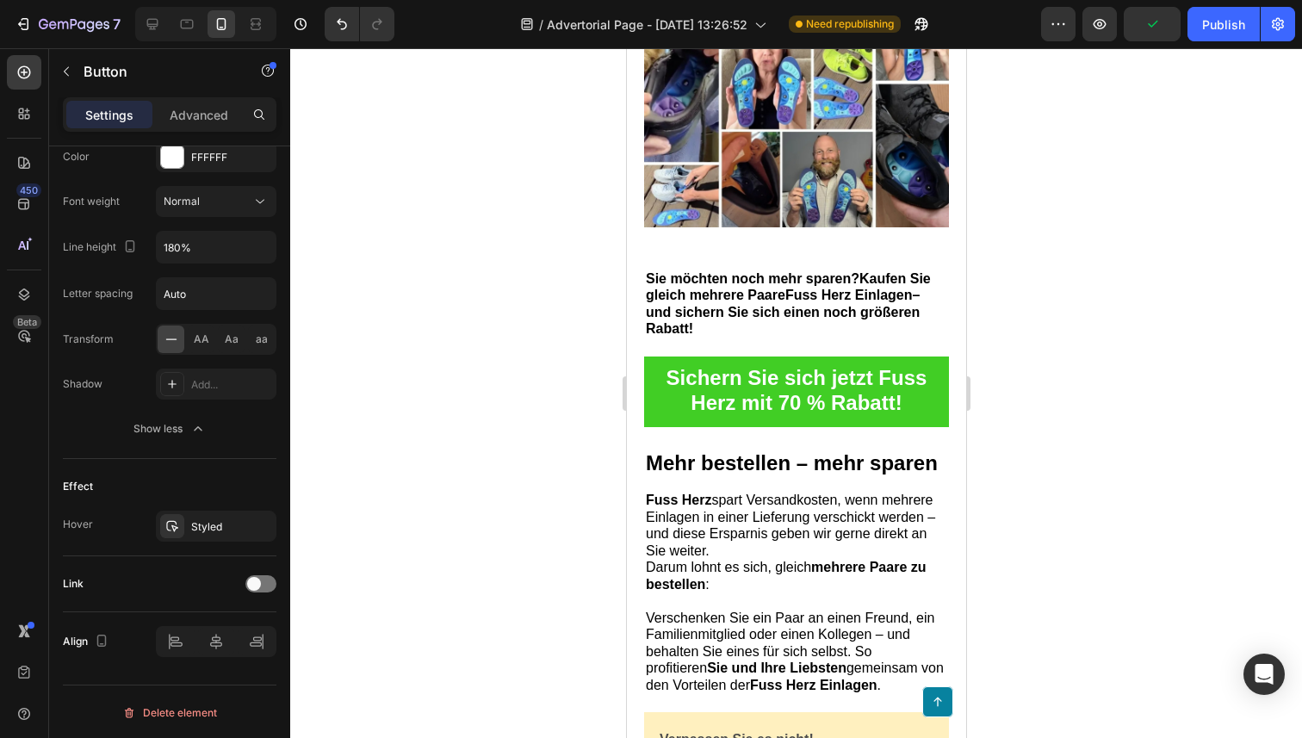
scroll to position [8884, 0]
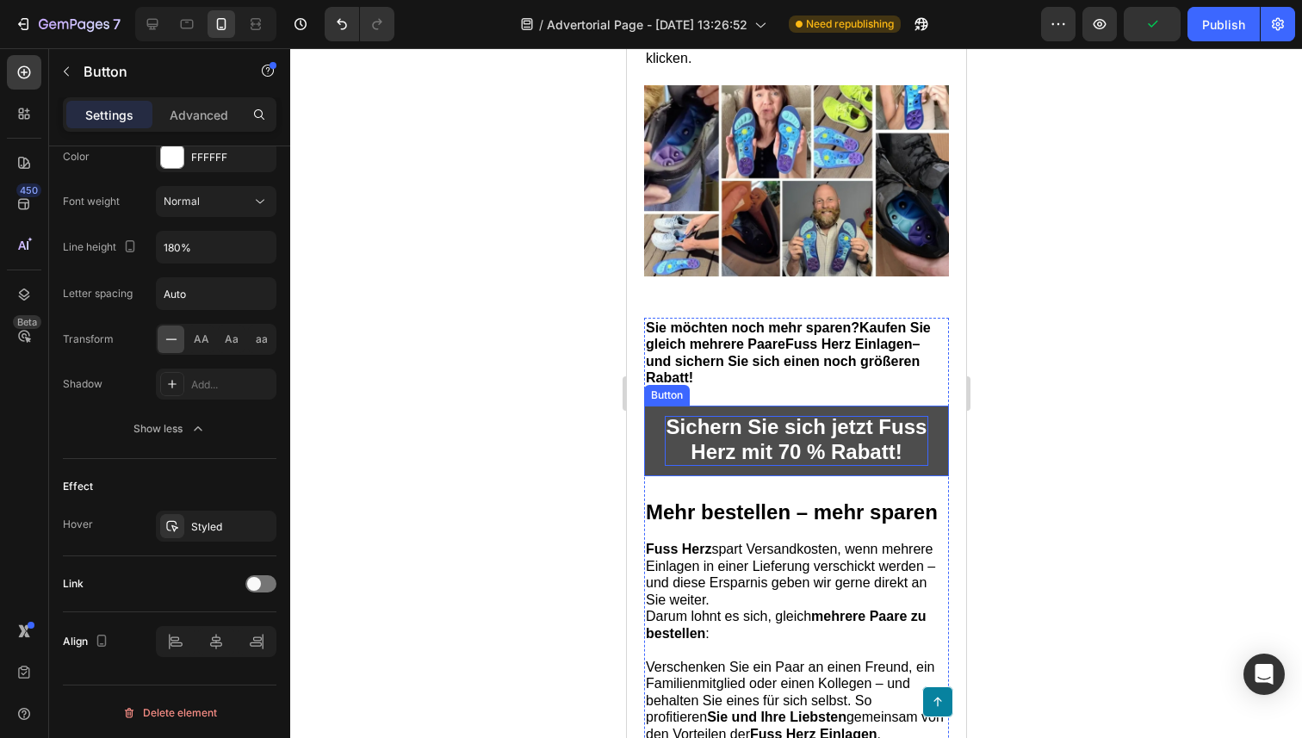
click at [911, 466] on p "Sichern Sie sich jetzt Fuss Herz mit 70 % Rabatt!" at bounding box center [795, 441] width 263 height 50
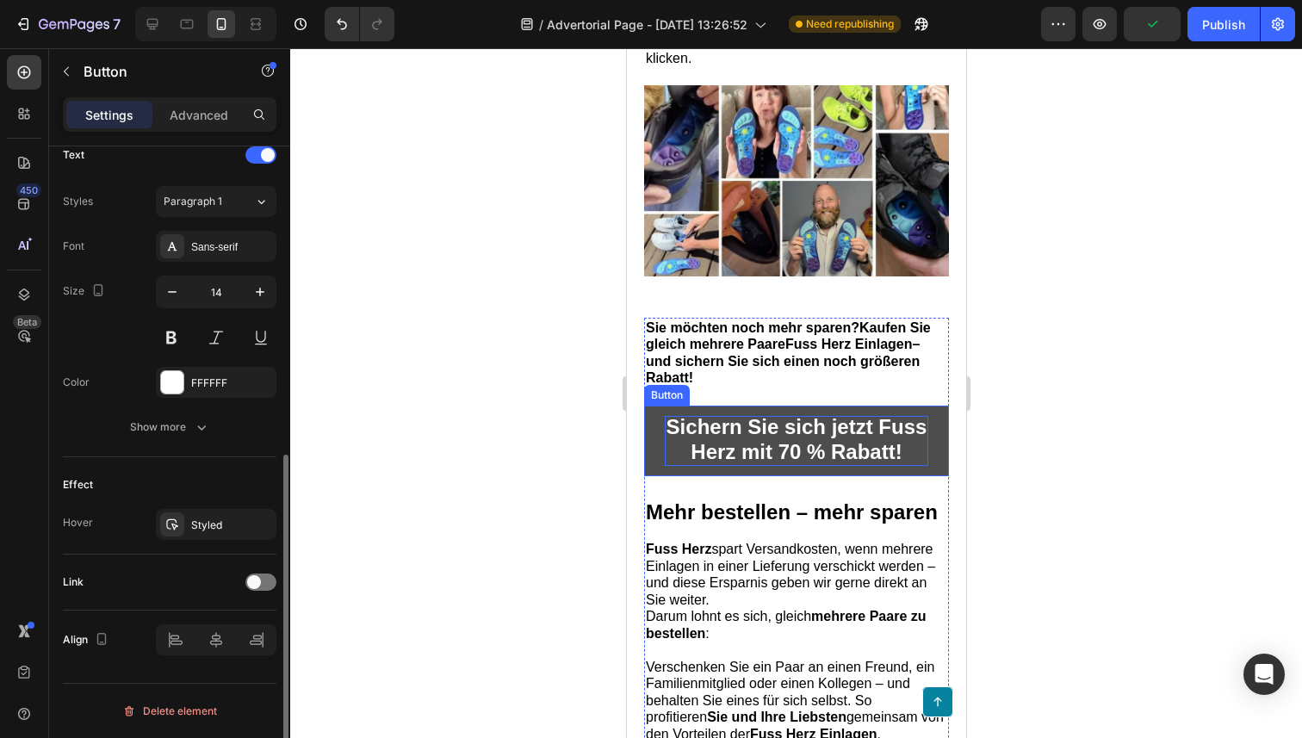
scroll to position [594, 0]
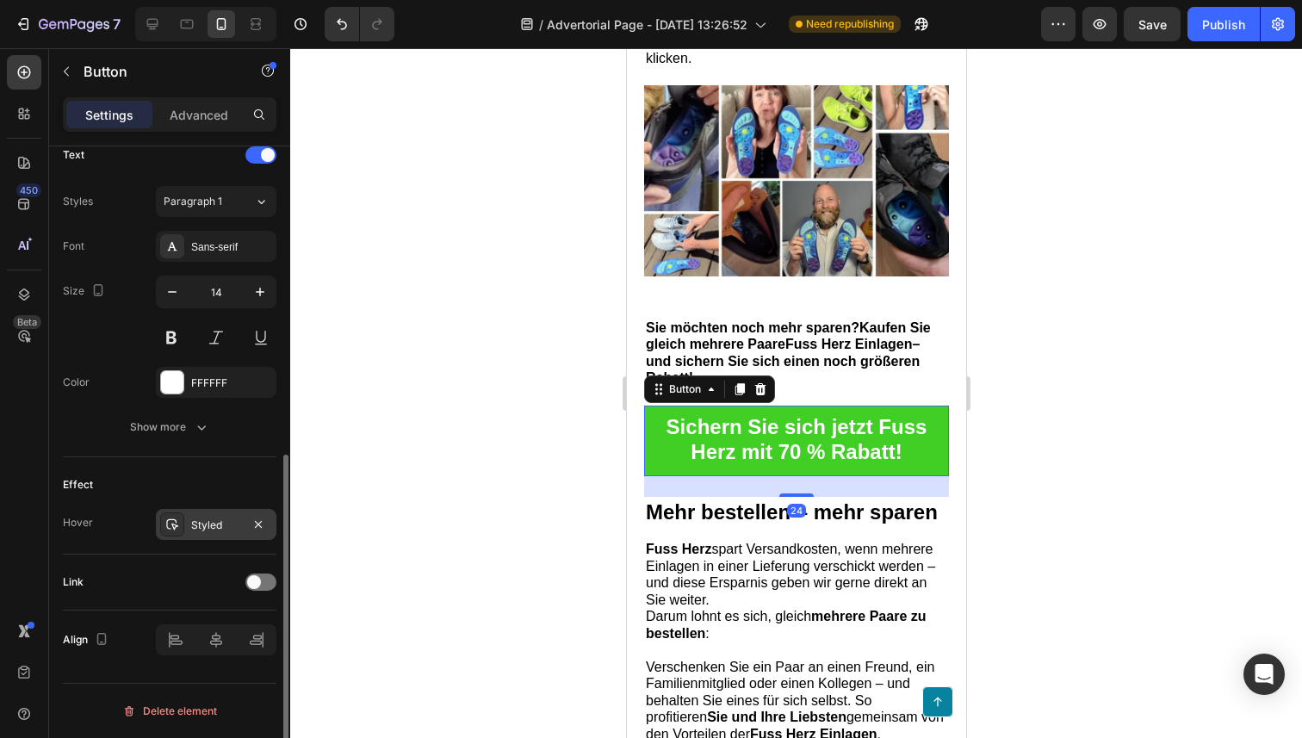
click at [238, 523] on div "Styled" at bounding box center [216, 524] width 50 height 15
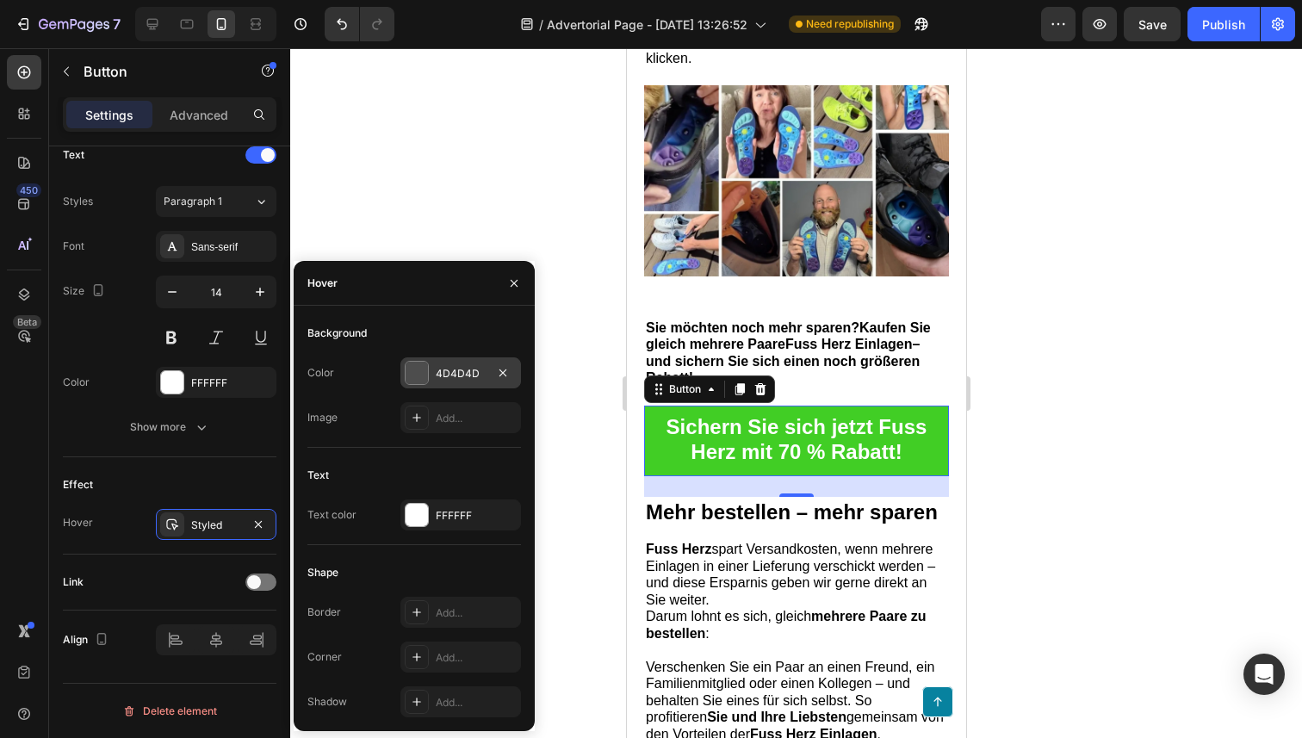
click at [411, 372] on div at bounding box center [416, 373] width 22 height 22
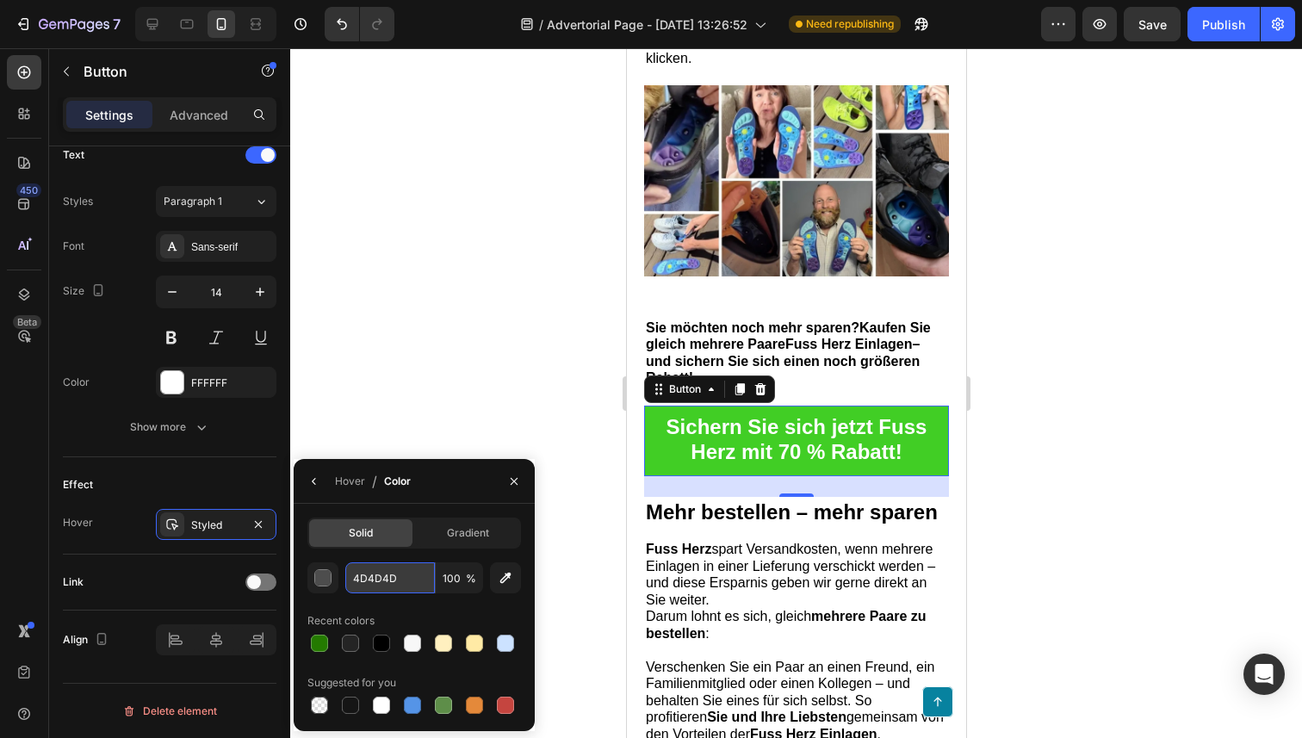
click at [370, 591] on input "4D4D4D" at bounding box center [390, 577] width 90 height 31
paste input "247A00"
type input "247A00"
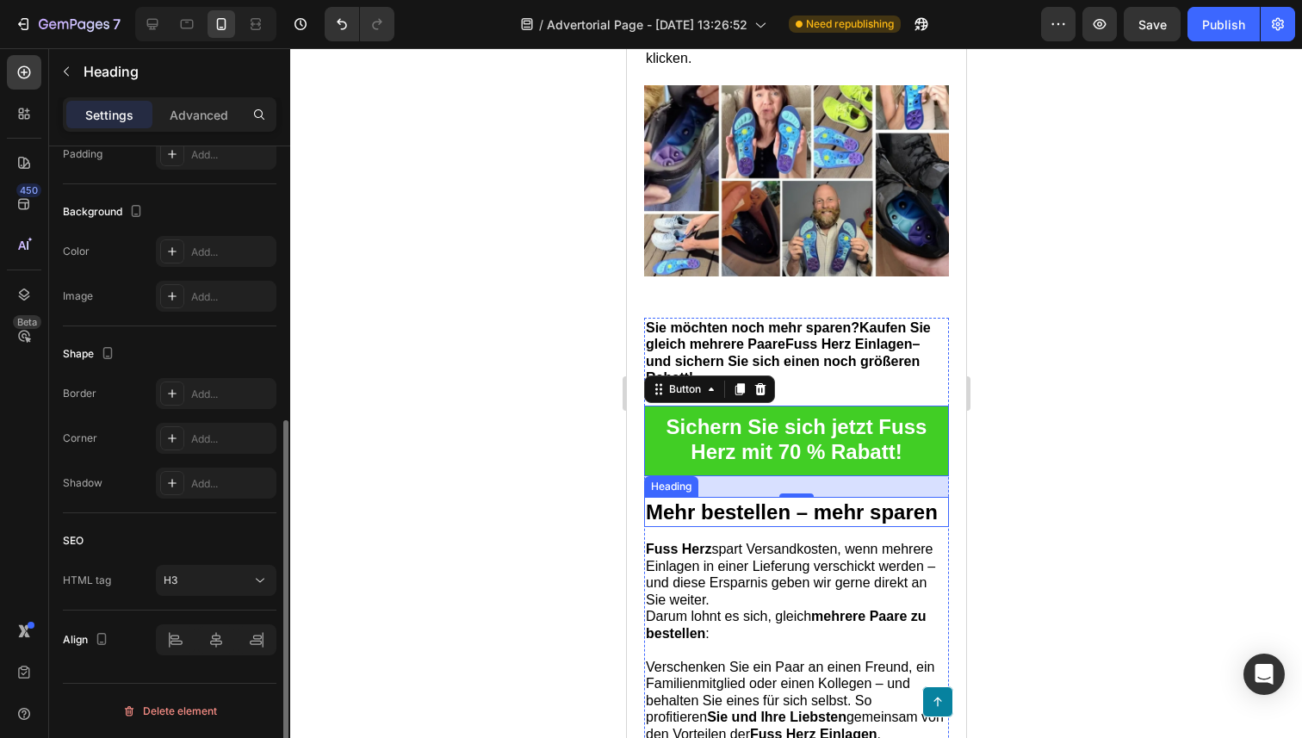
click at [762, 523] on strong "Mehr bestellen – mehr sparen" at bounding box center [791, 511] width 292 height 23
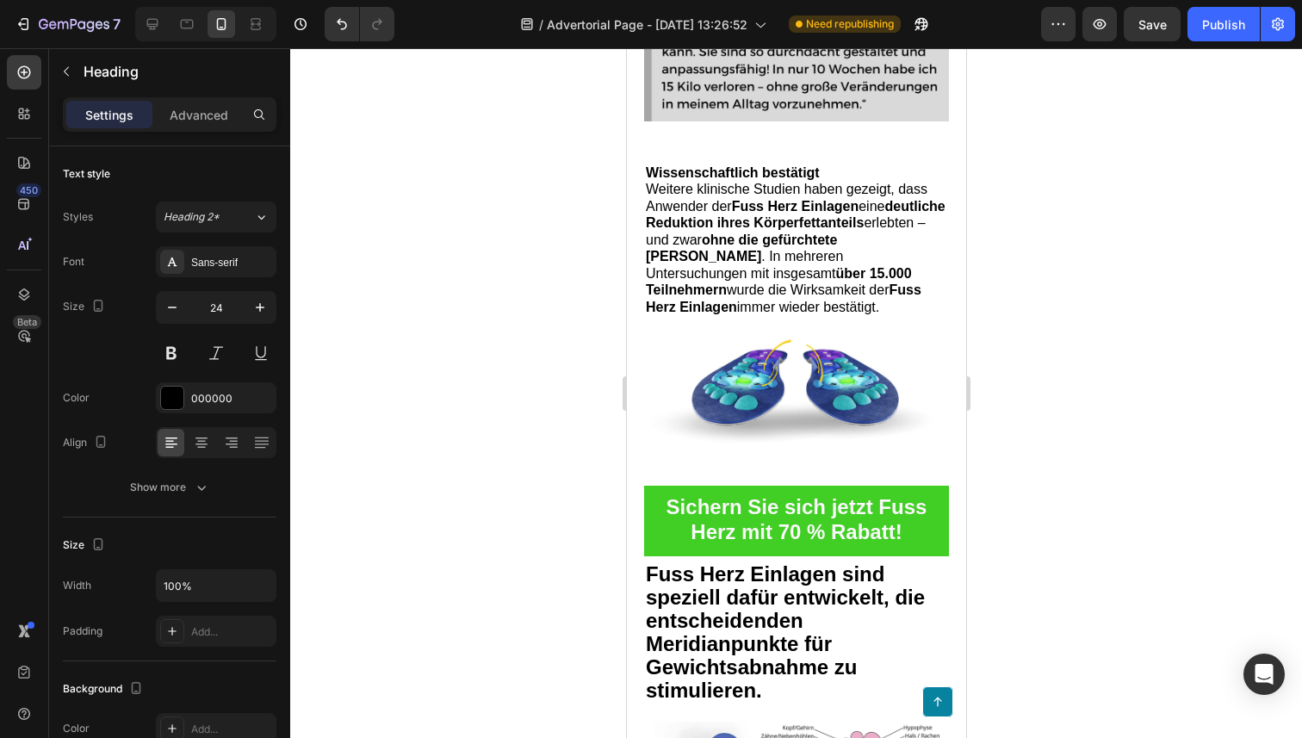
scroll to position [3633, 0]
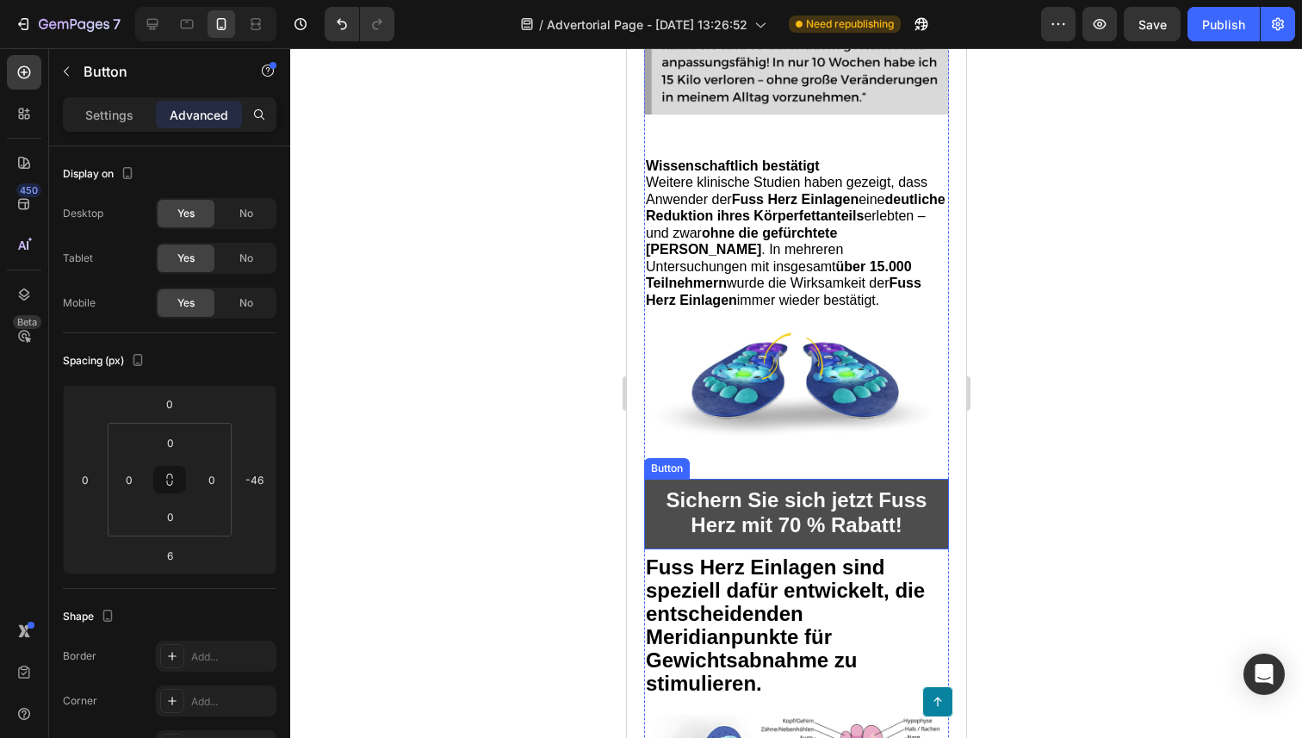
click at [658, 517] on button "Sichern Sie sich jetzt Fuss Herz mit 70 % Rabatt!" at bounding box center [795, 514] width 305 height 71
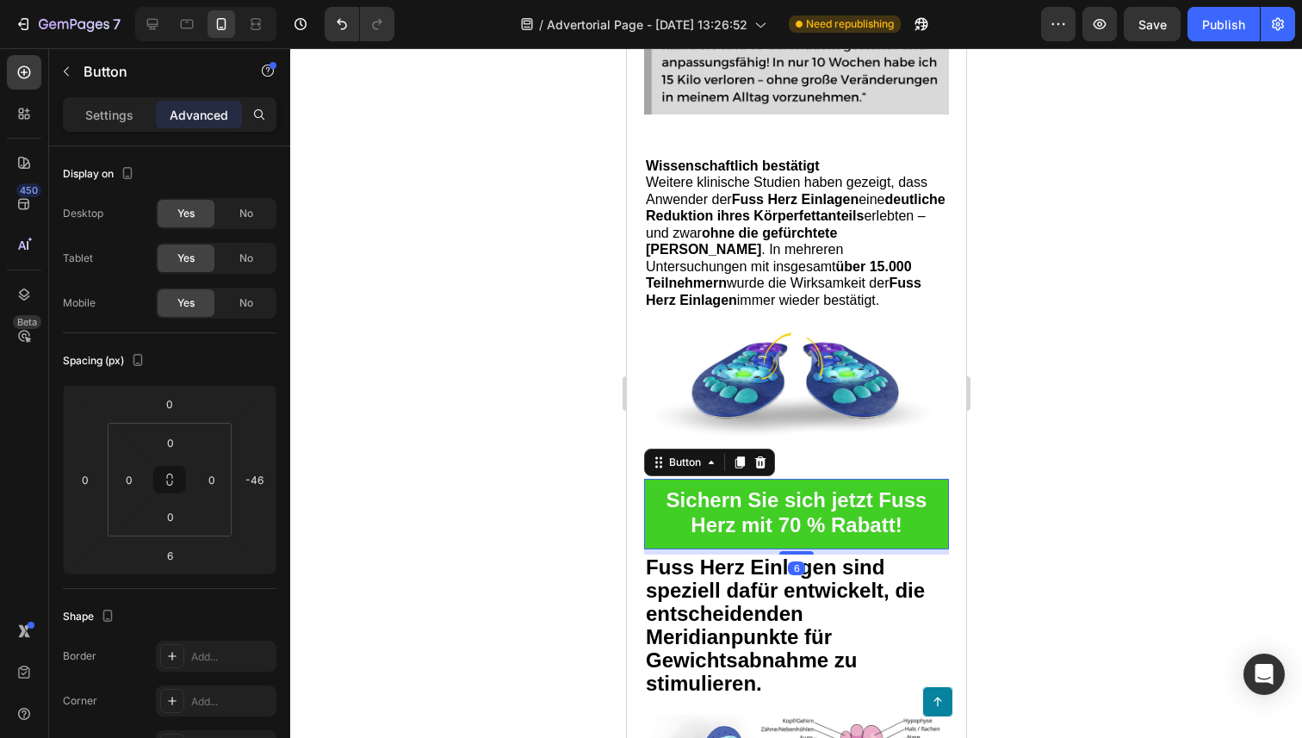
scroll to position [508, 0]
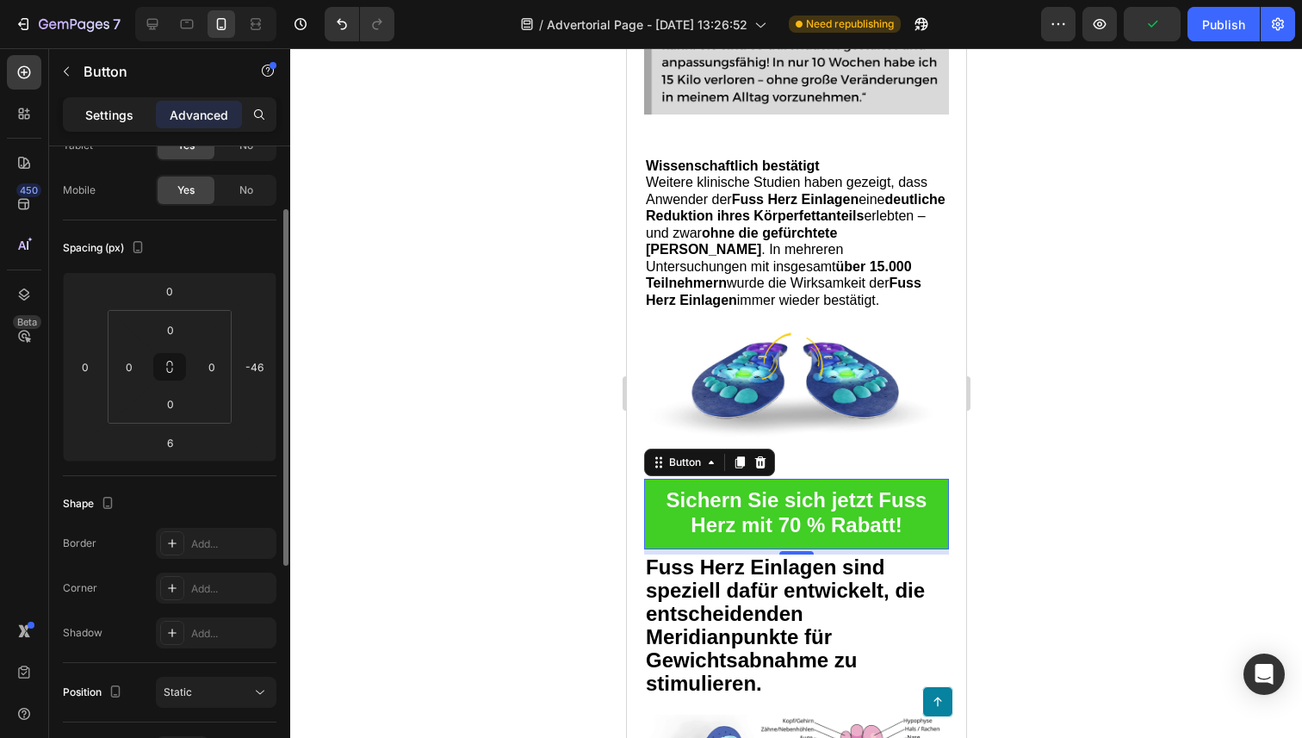
click at [130, 114] on p "Settings" at bounding box center [109, 115] width 48 height 18
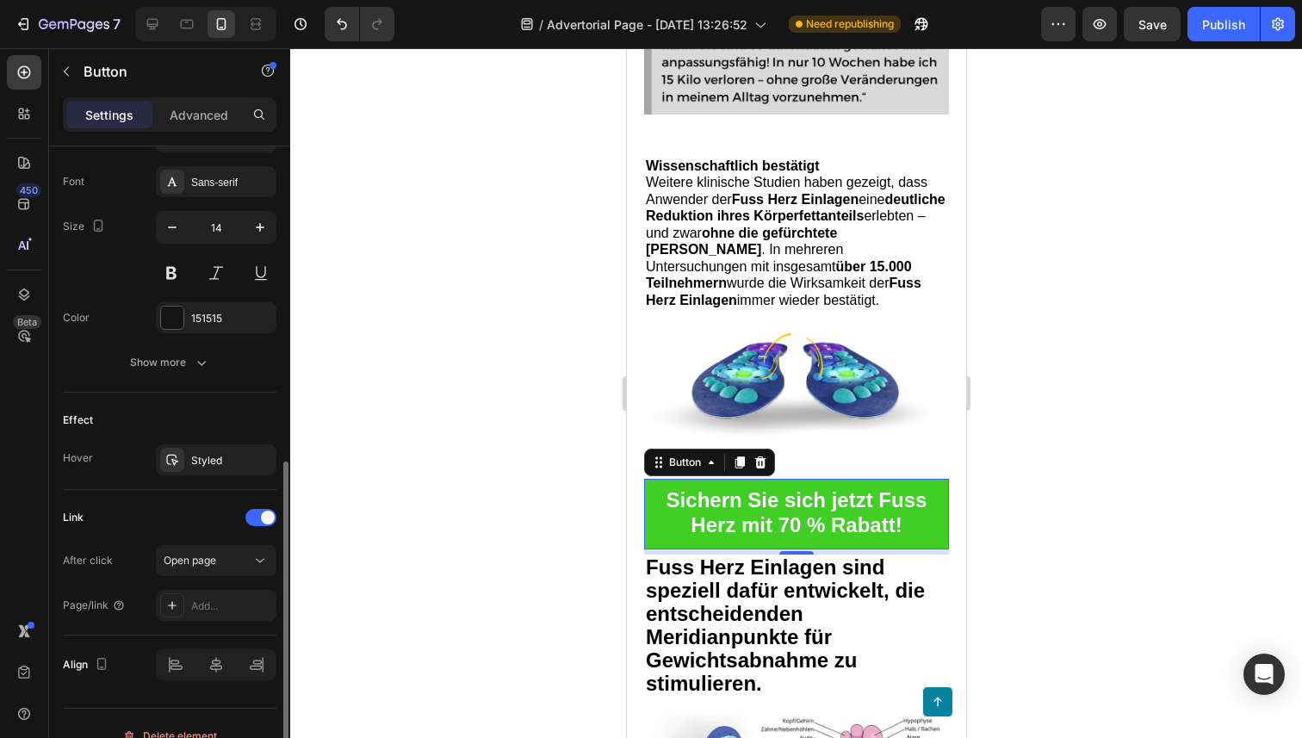
scroll to position [656, 0]
click at [214, 461] on div "Styled" at bounding box center [216, 462] width 50 height 15
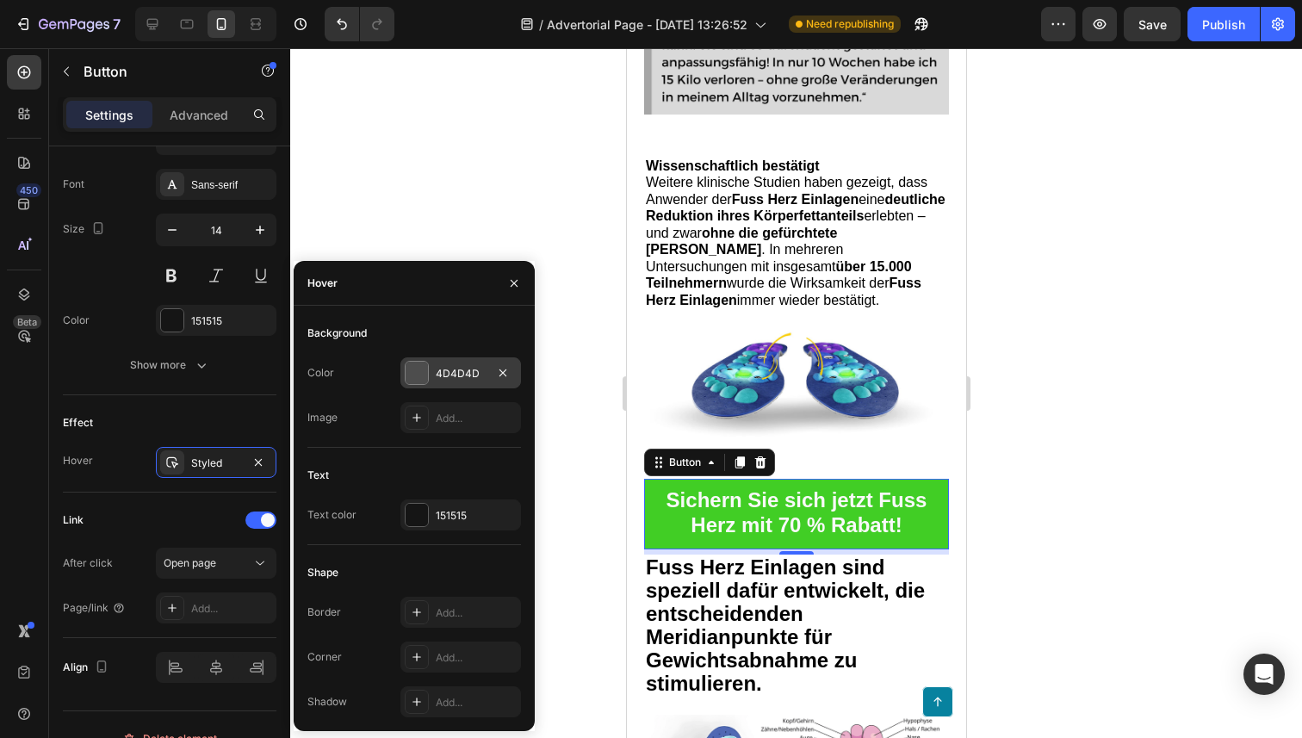
click at [417, 375] on div at bounding box center [416, 373] width 22 height 22
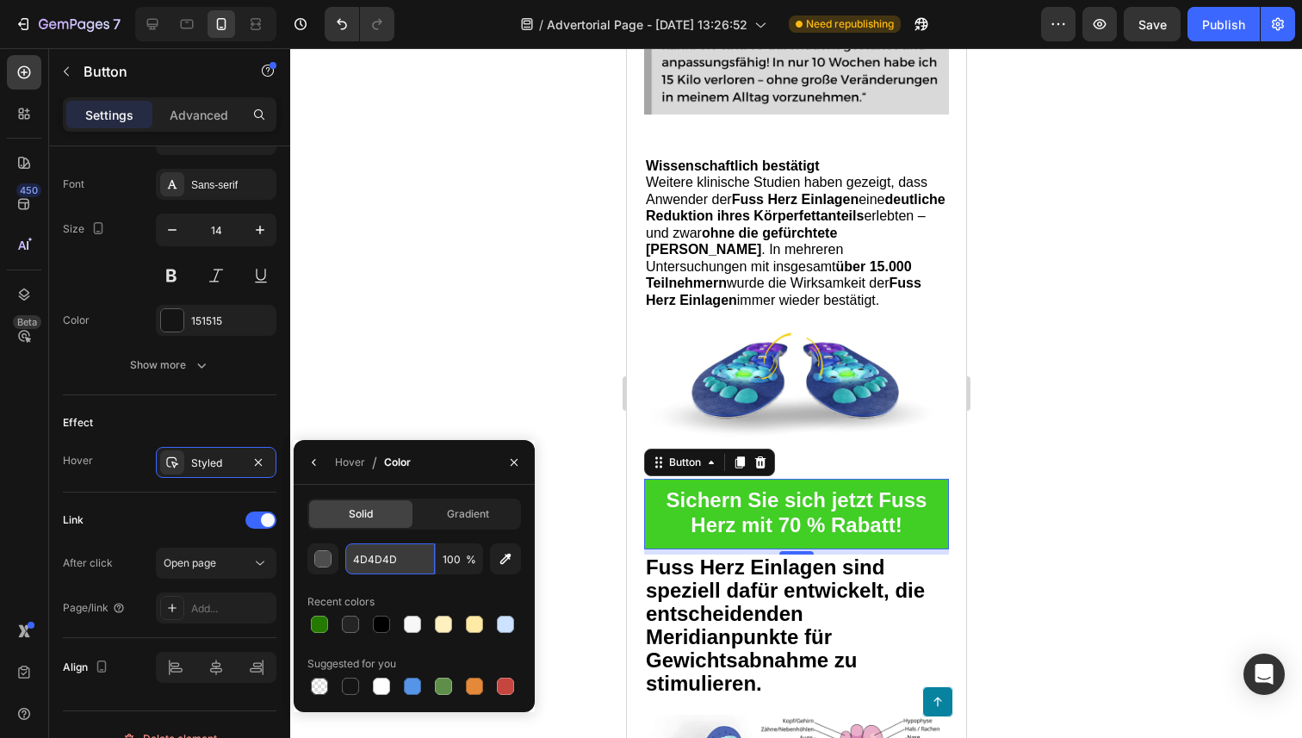
click at [381, 554] on input "4D4D4D" at bounding box center [390, 558] width 90 height 31
paste input "247A00"
click at [405, 557] on input "247A004D" at bounding box center [390, 558] width 90 height 31
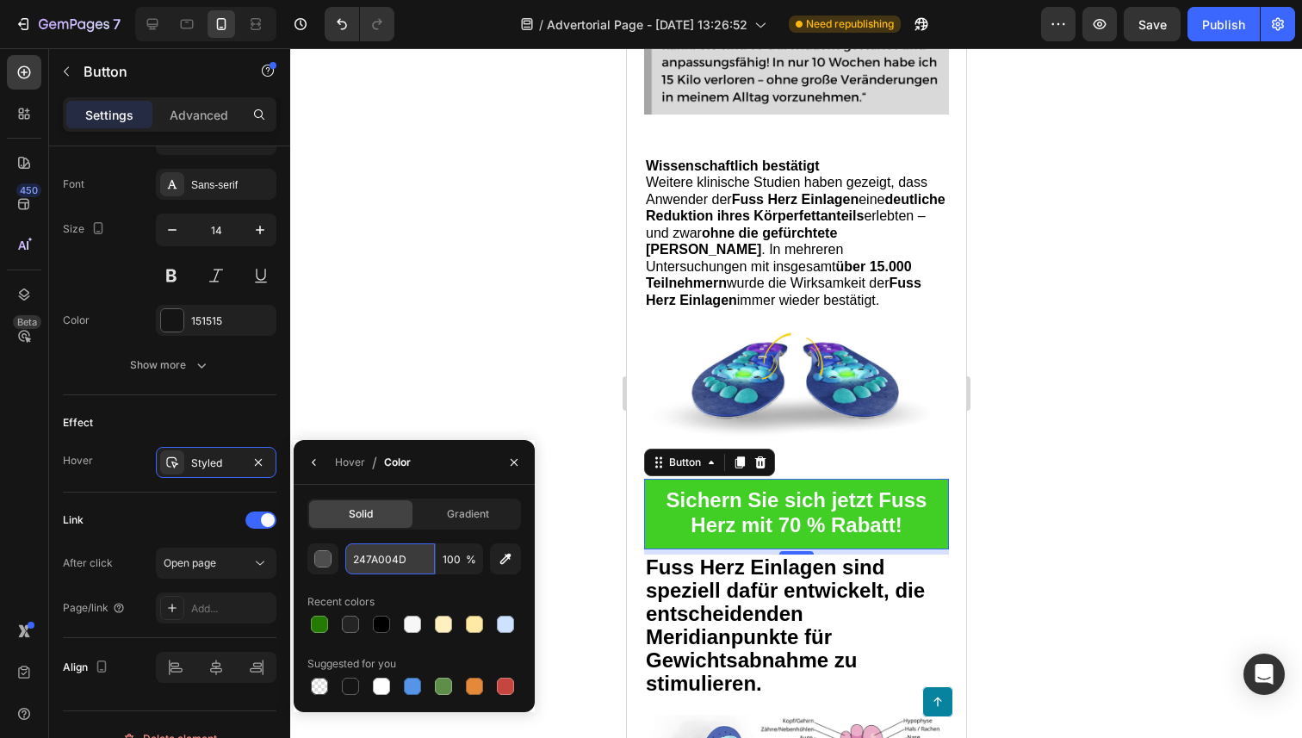
click at [405, 557] on input "247A004D" at bounding box center [390, 558] width 90 height 31
type input "4"
paste input "247A00"
type input "247A00"
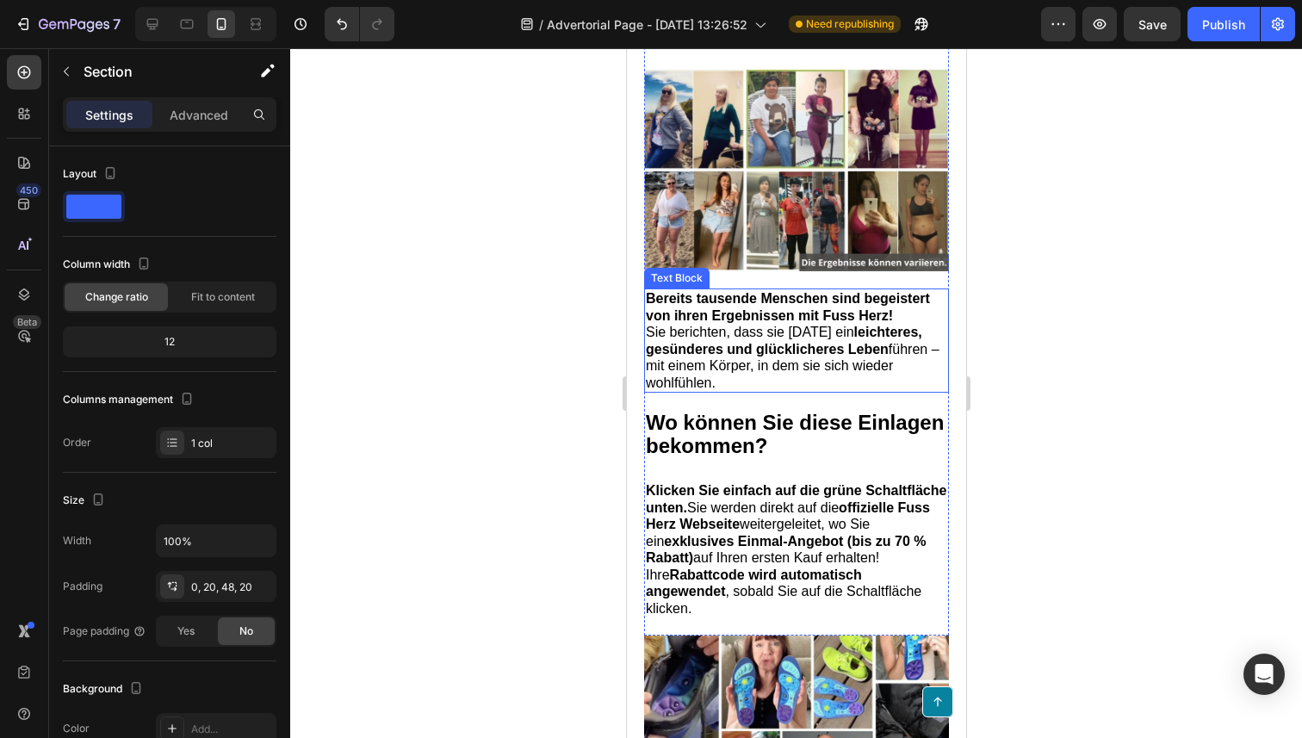
scroll to position [8299, 0]
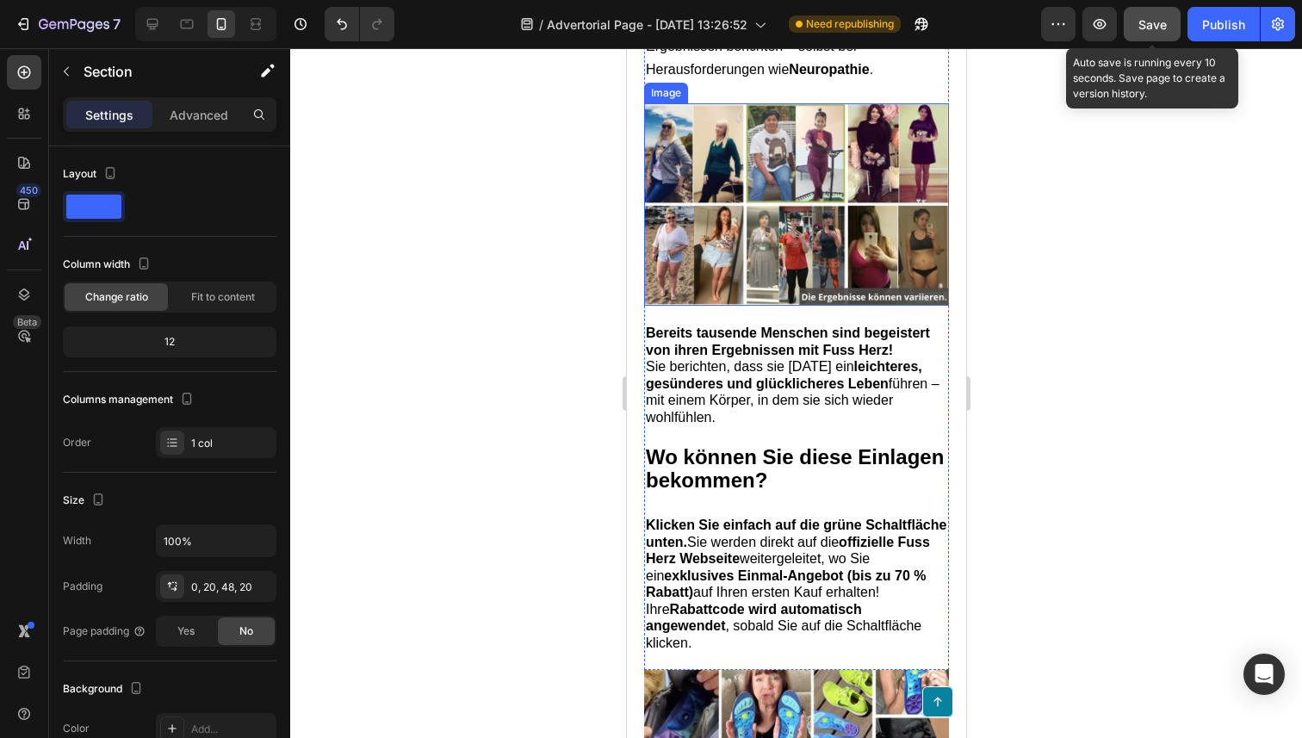
click at [1132, 30] on button "Save" at bounding box center [1152, 24] width 57 height 34
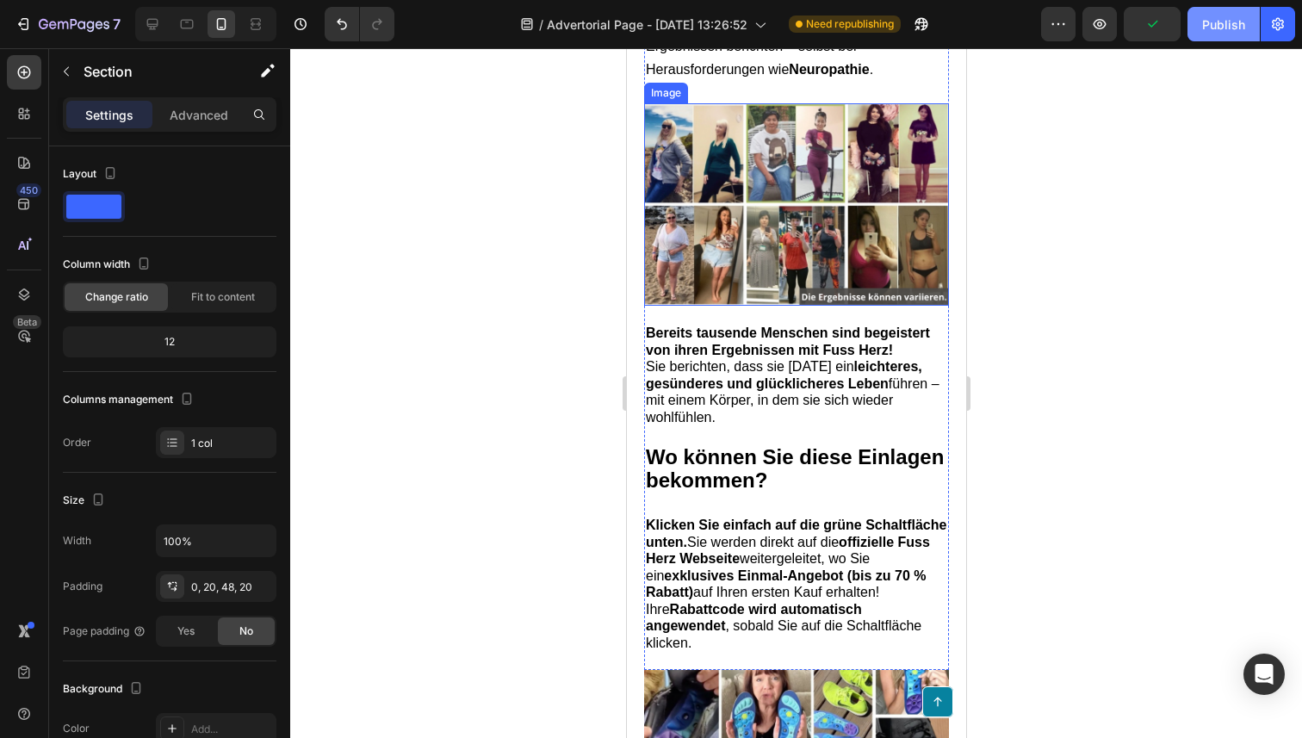
click at [1228, 18] on div "Publish" at bounding box center [1223, 24] width 43 height 18
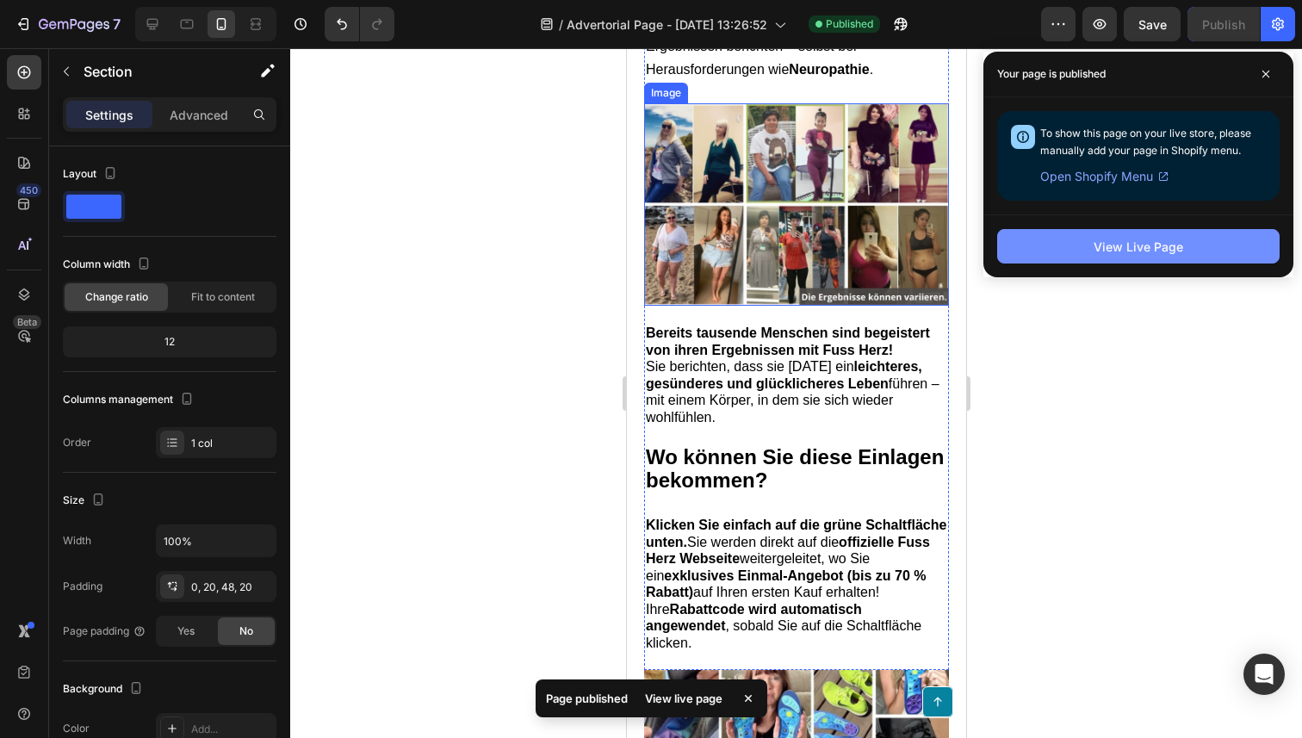
click at [1143, 263] on div "View Live Page" at bounding box center [1138, 245] width 310 height 63
click at [1134, 254] on div "View Live Page" at bounding box center [1138, 247] width 90 height 18
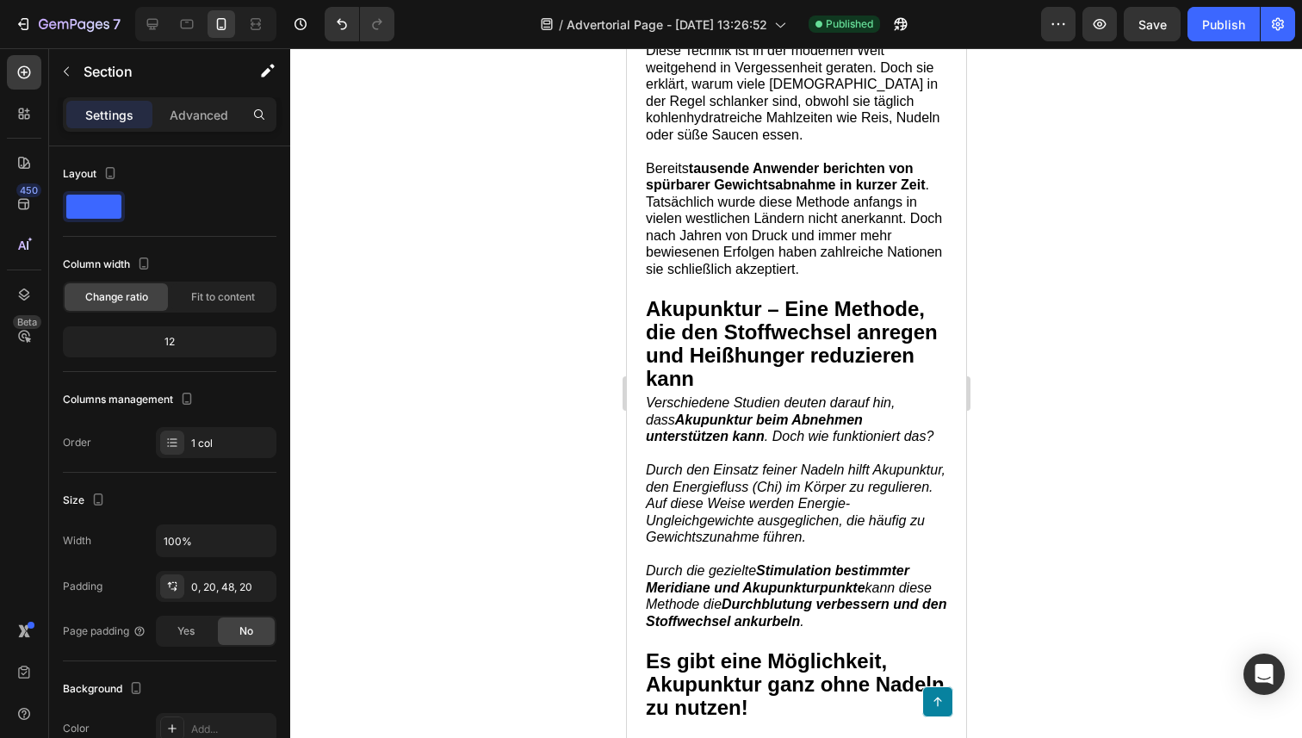
scroll to position [350, 0]
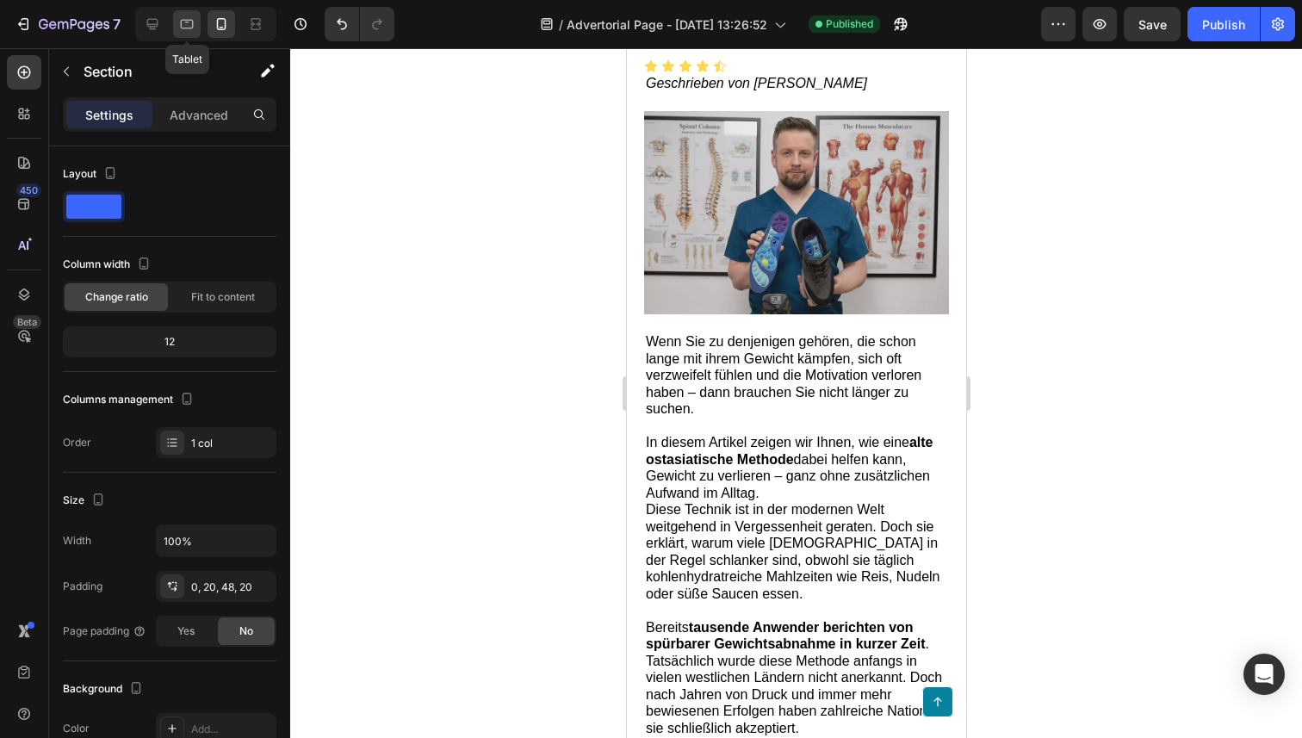
click at [176, 28] on div at bounding box center [187, 24] width 28 height 28
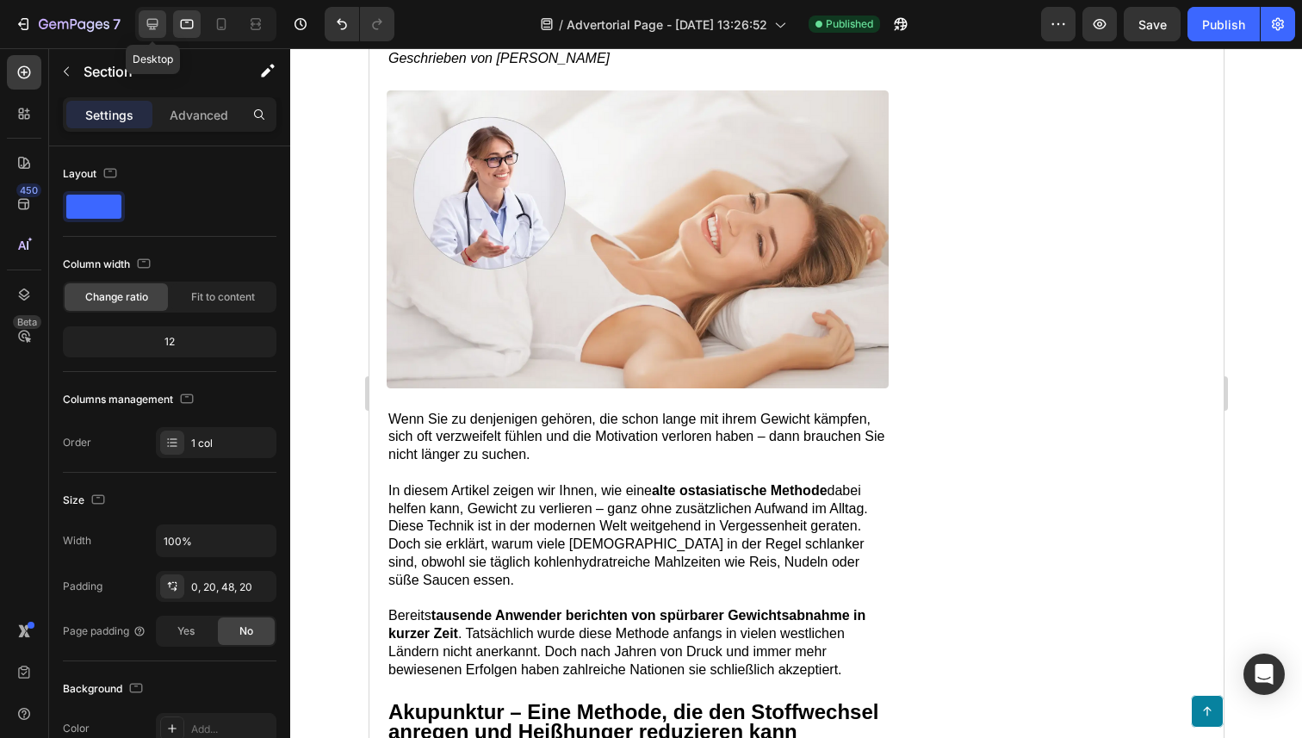
click at [145, 26] on icon at bounding box center [152, 23] width 17 height 17
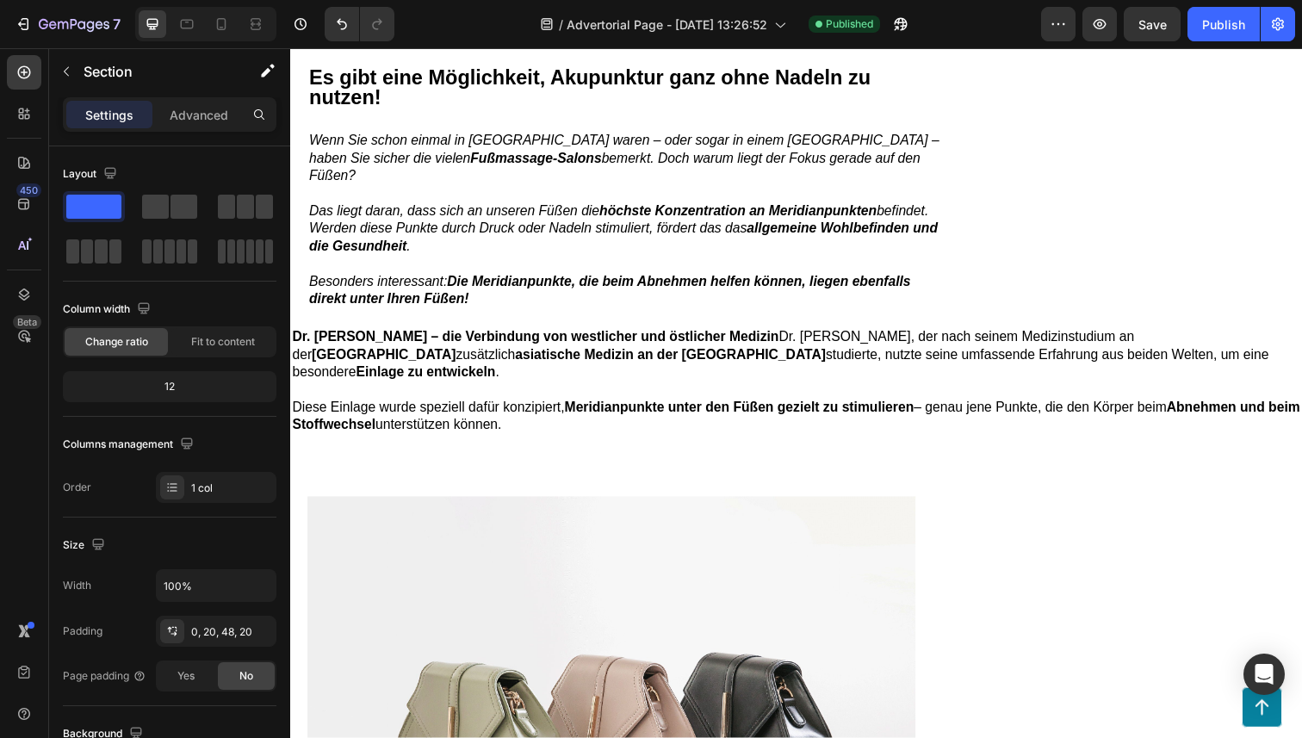
scroll to position [1310, 0]
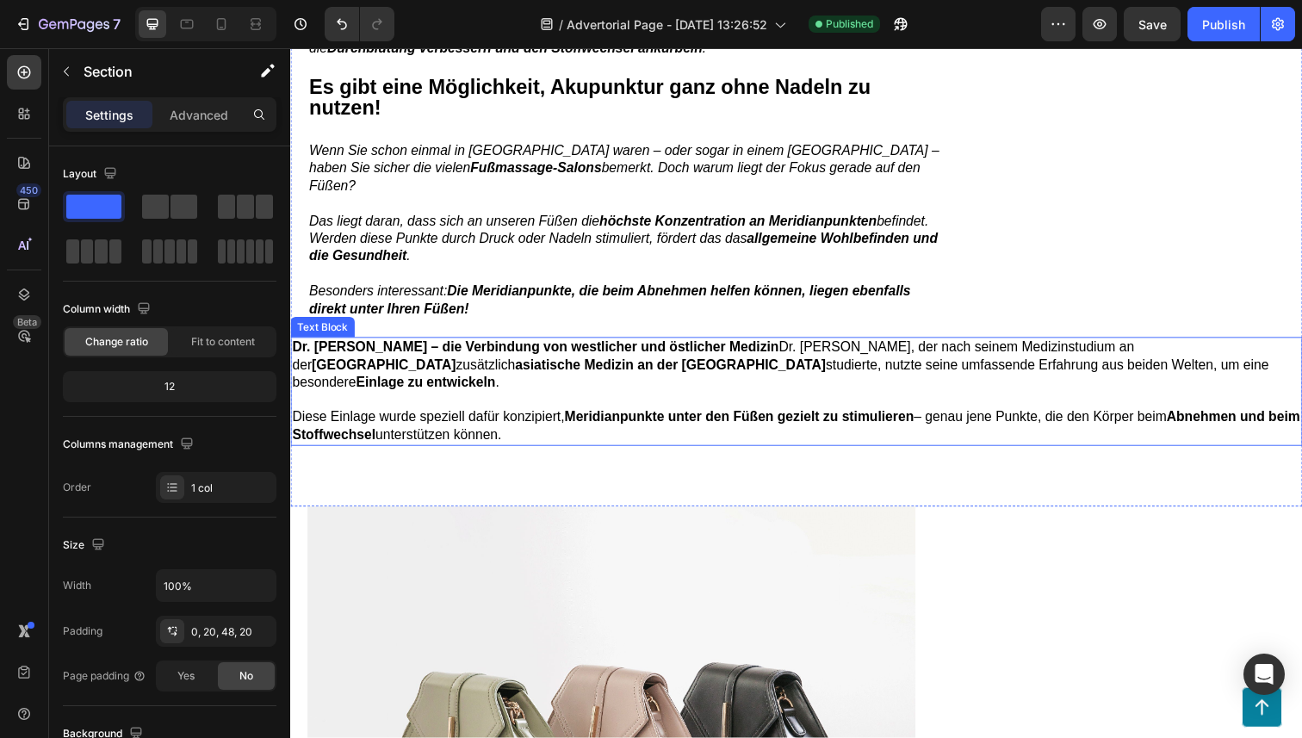
click at [1171, 346] on span "Dr. [PERSON_NAME] – die Verbindung von westlicher und östlicher Medizin Dr. [PE…" at bounding box center [790, 371] width 997 height 51
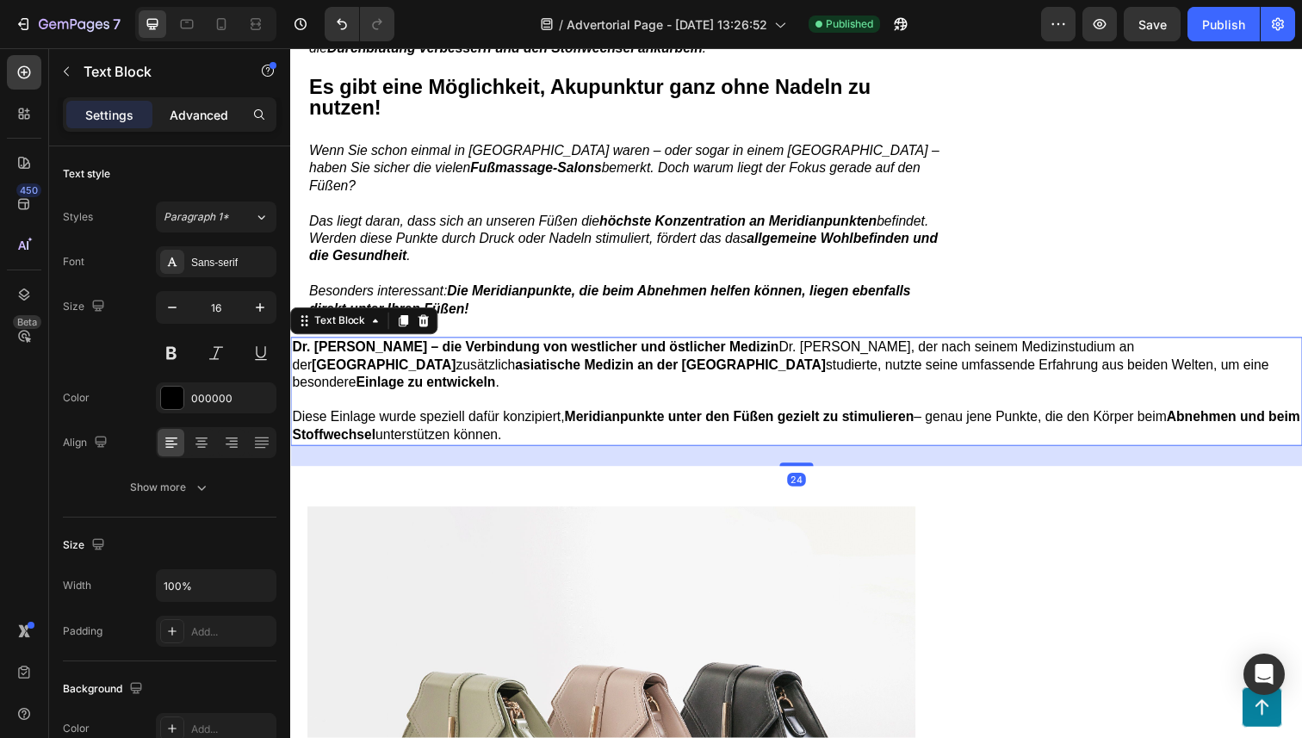
click at [201, 108] on p "Advanced" at bounding box center [199, 115] width 59 height 18
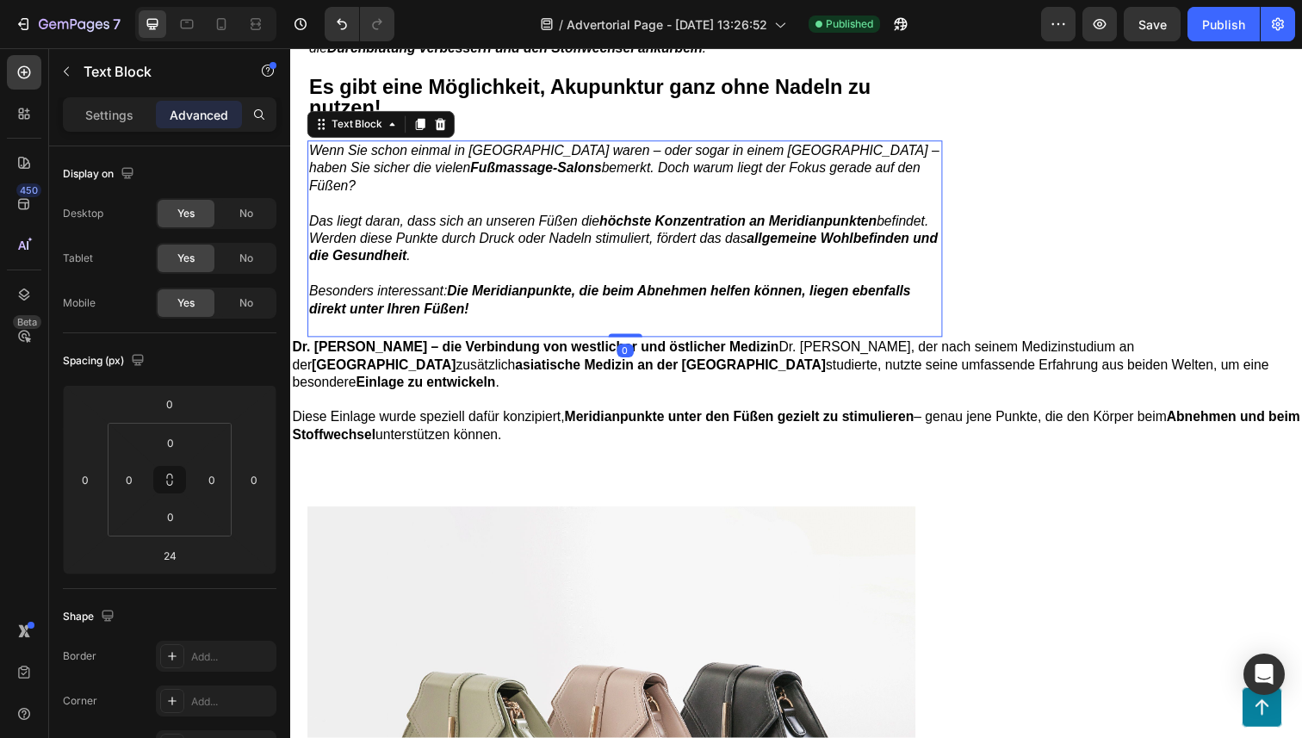
click at [700, 324] on p at bounding box center [631, 333] width 645 height 18
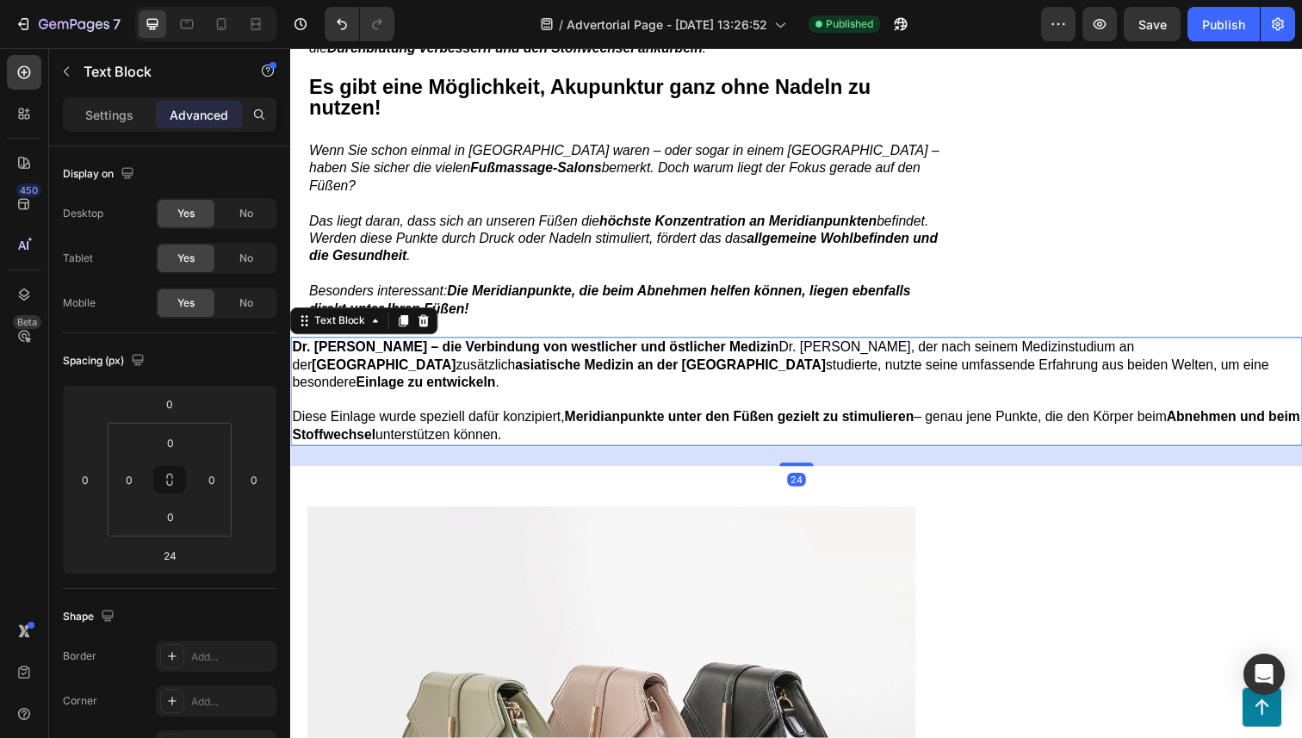
click at [688, 354] on span "Dr. [PERSON_NAME] – die Verbindung von westlicher und östlicher Medizin Dr. [PE…" at bounding box center [790, 371] width 997 height 51
click at [522, 455] on div "24" at bounding box center [806, 465] width 1033 height 21
click at [425, 455] on div "24" at bounding box center [806, 465] width 1033 height 21
click at [116, 114] on p "Settings" at bounding box center [109, 115] width 48 height 18
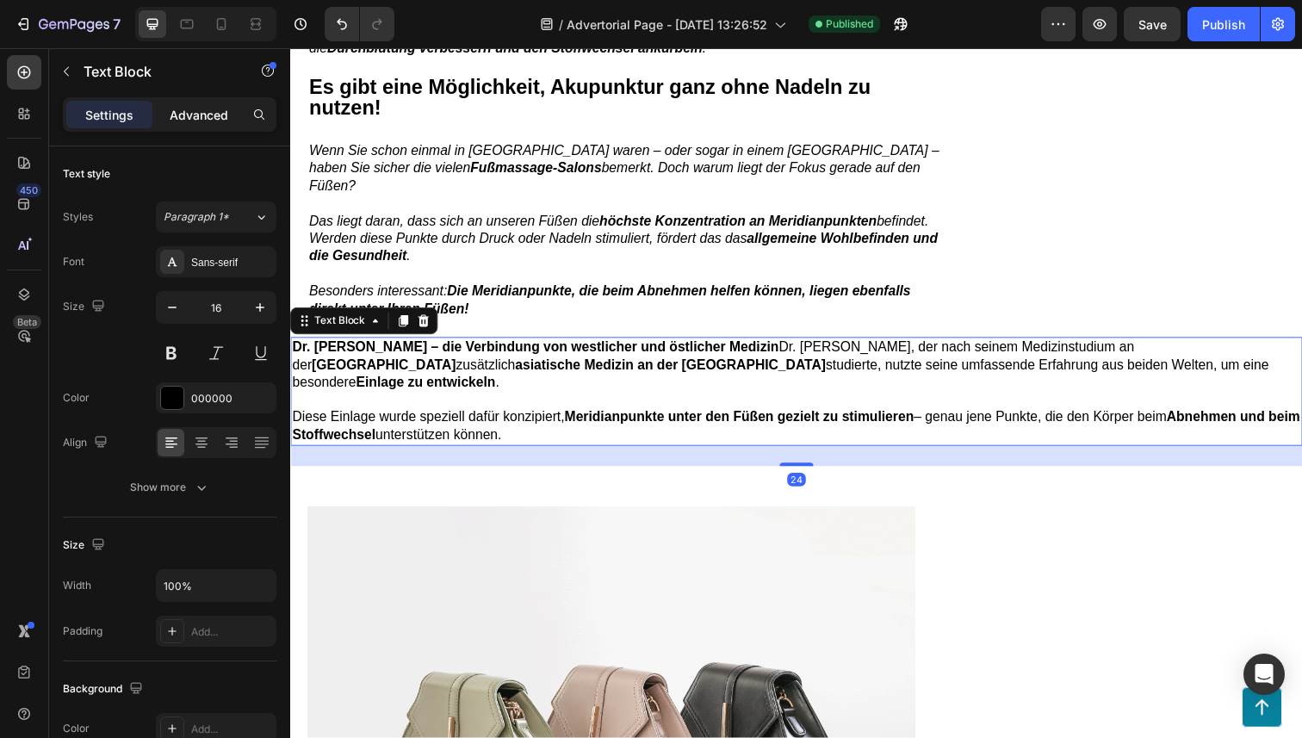
click at [183, 112] on p "Advanced" at bounding box center [199, 115] width 59 height 18
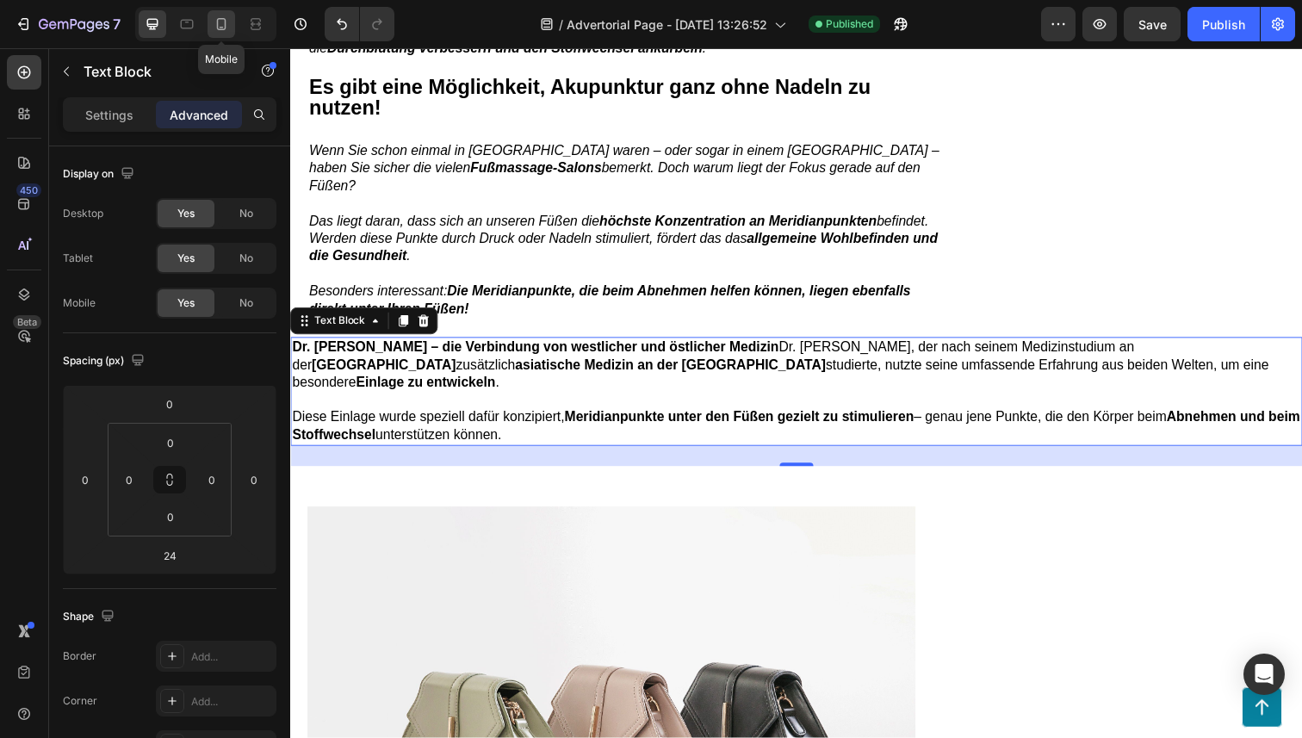
click at [218, 16] on icon at bounding box center [221, 23] width 17 height 17
type input "0"
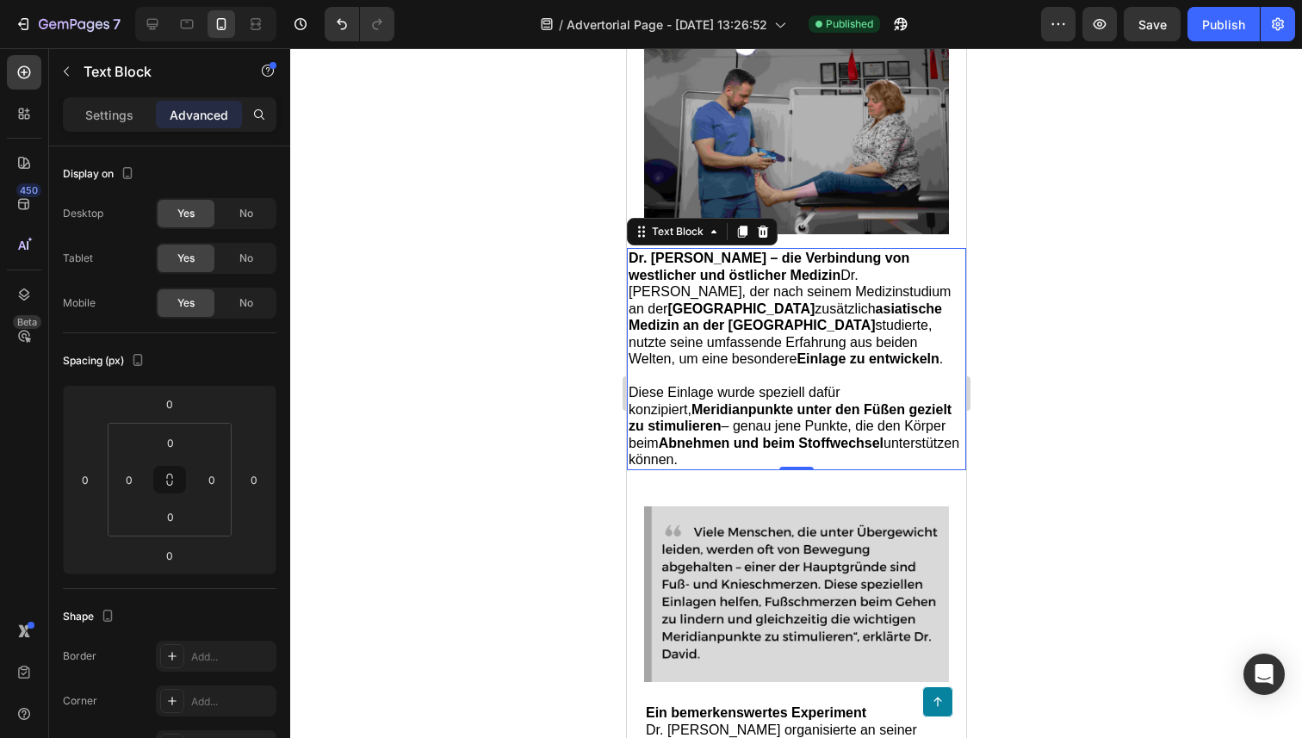
scroll to position [1778, 0]
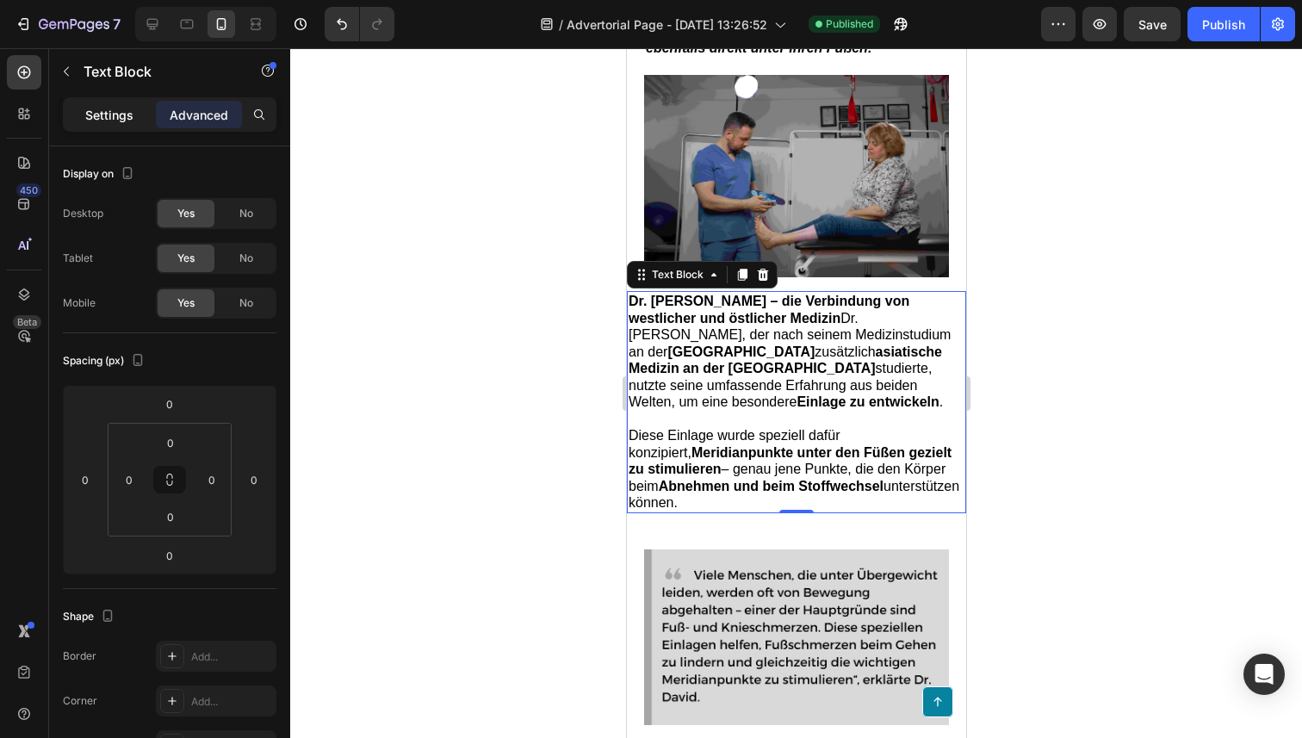
click at [94, 114] on p "Settings" at bounding box center [109, 115] width 48 height 18
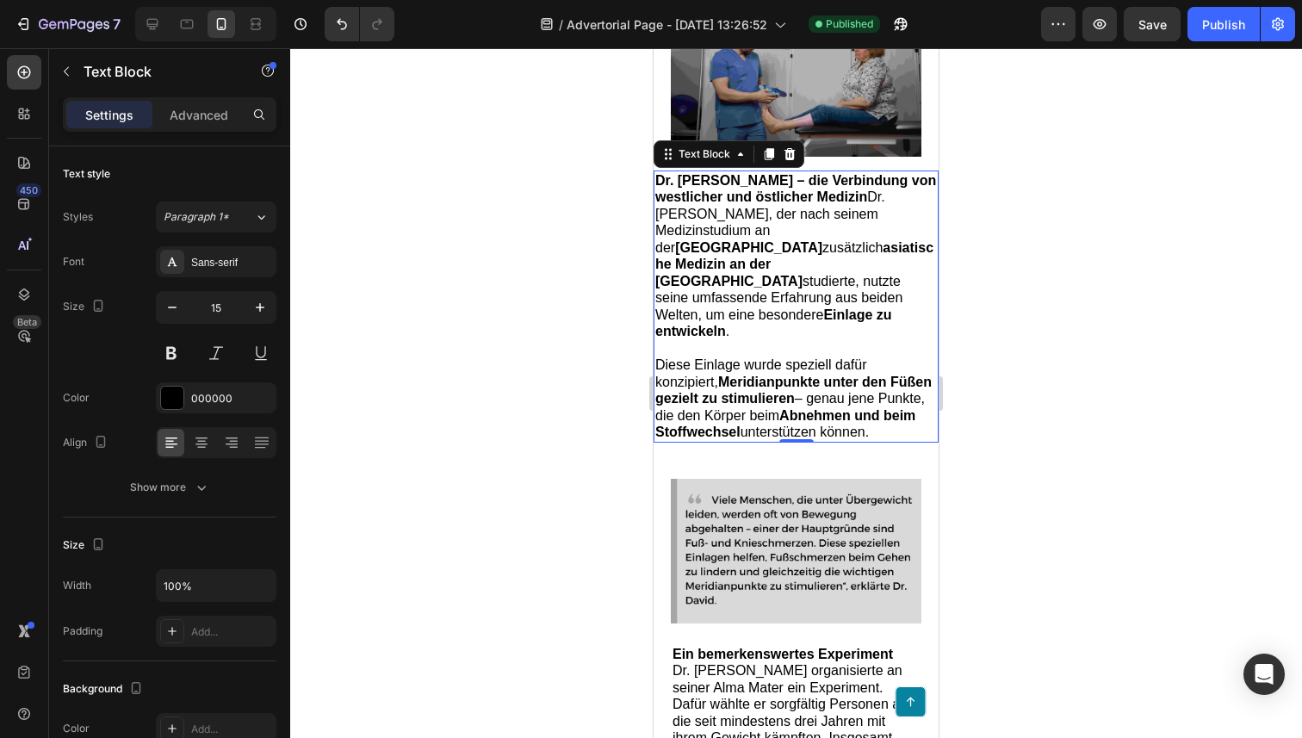
scroll to position [2032, 0]
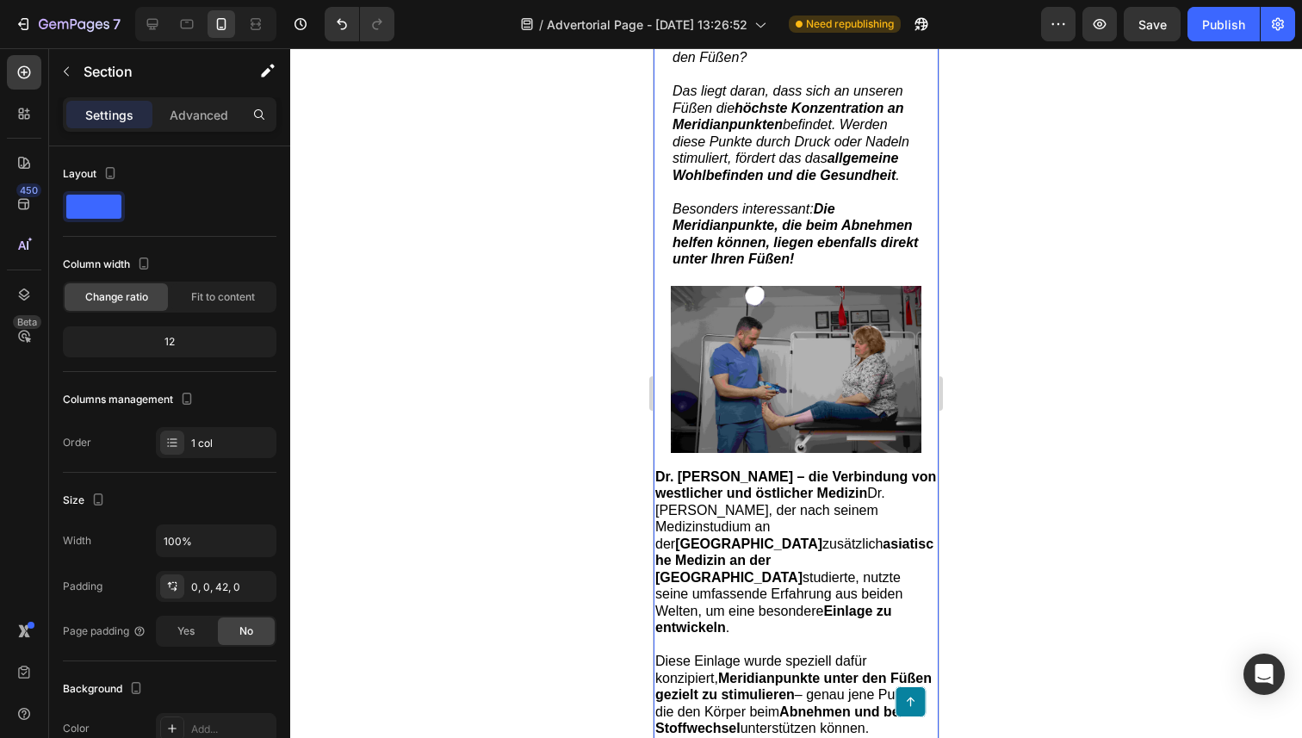
scroll to position [1969, 0]
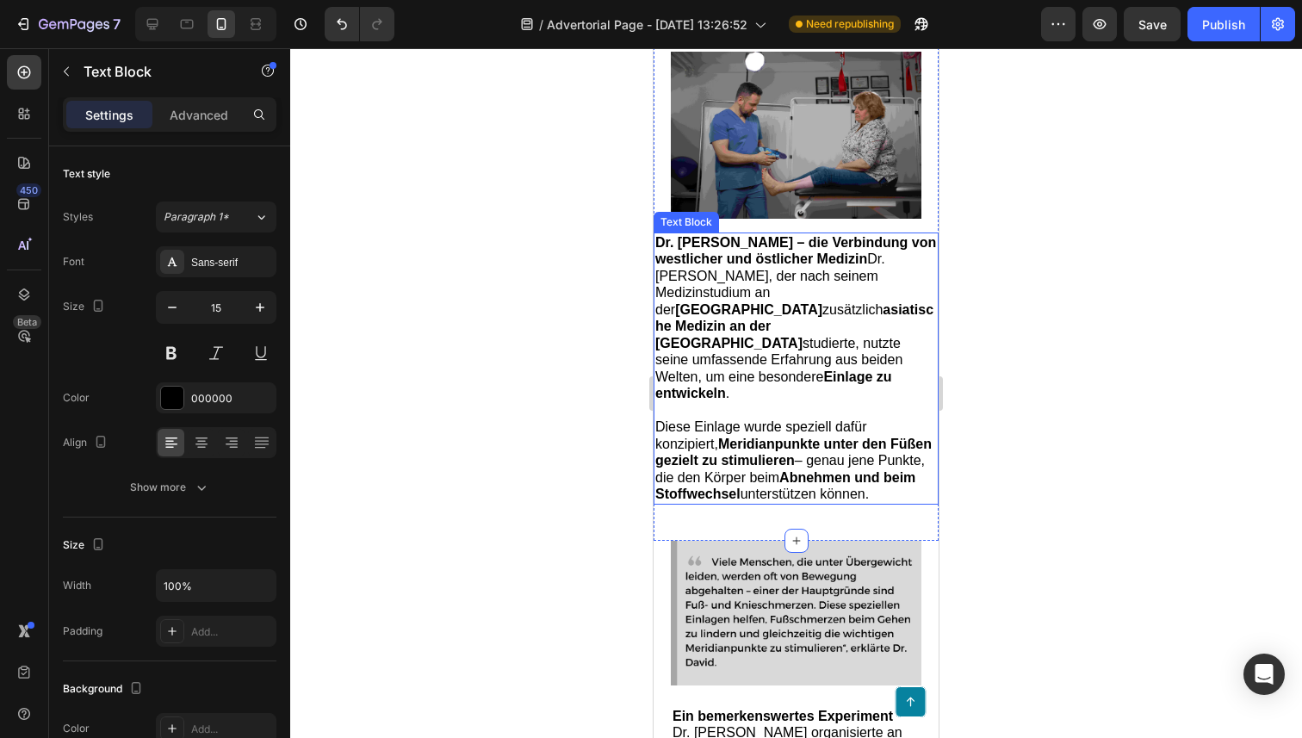
click at [746, 350] on strong "asiatische Medizin an der [GEOGRAPHIC_DATA]" at bounding box center [794, 326] width 278 height 48
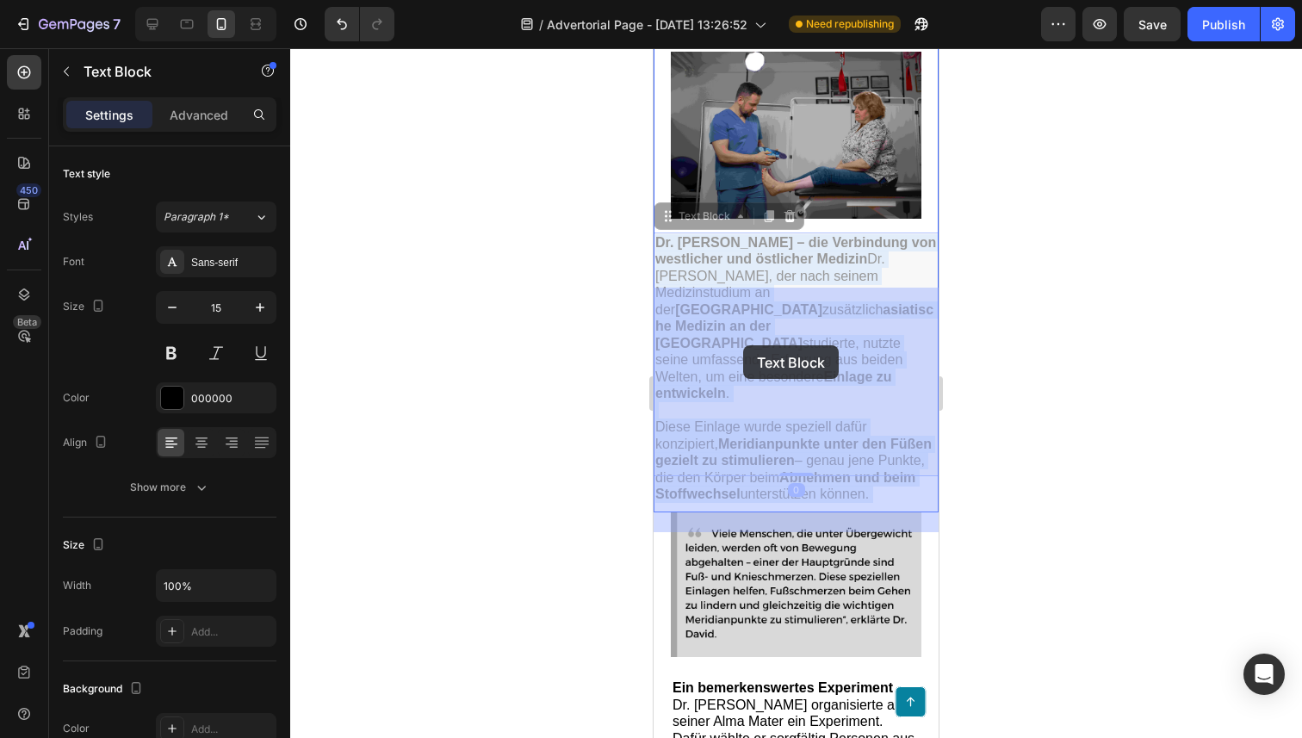
drag, startPoint x: 717, startPoint y: 343, endPoint x: 743, endPoint y: 345, distance: 26.0
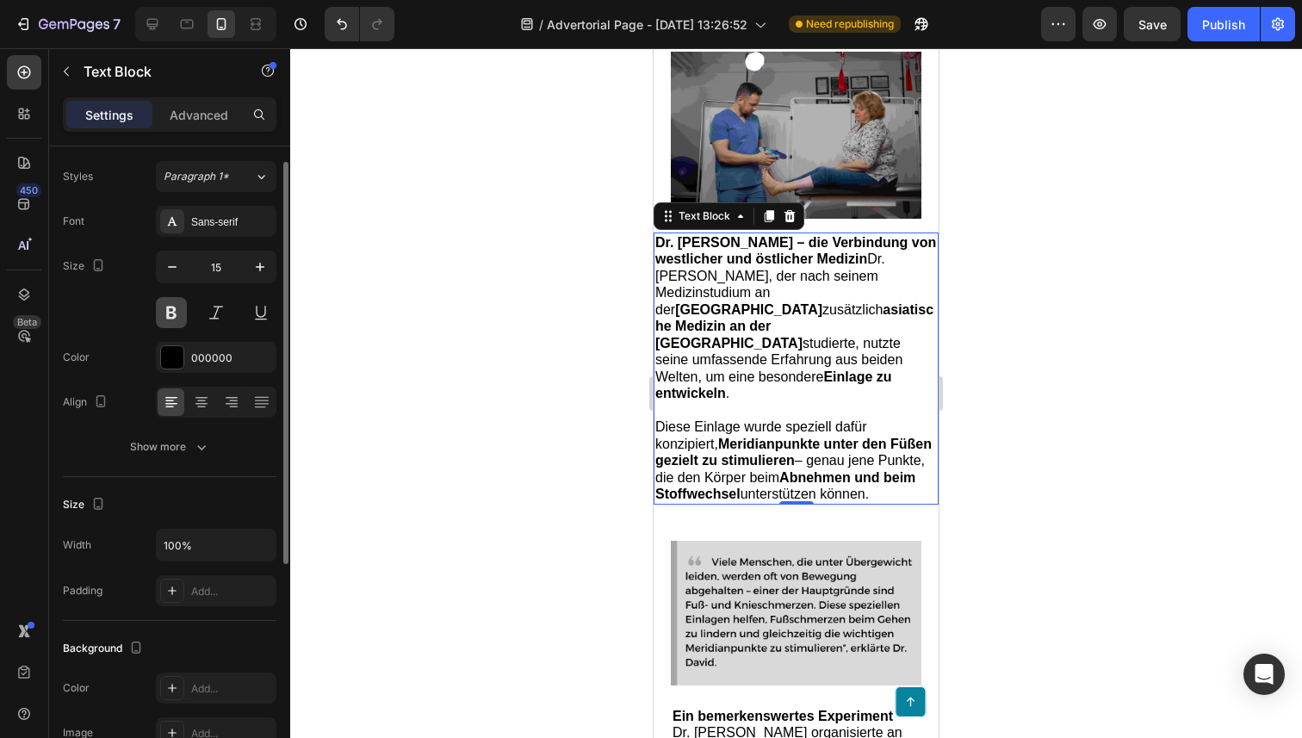
scroll to position [91, 0]
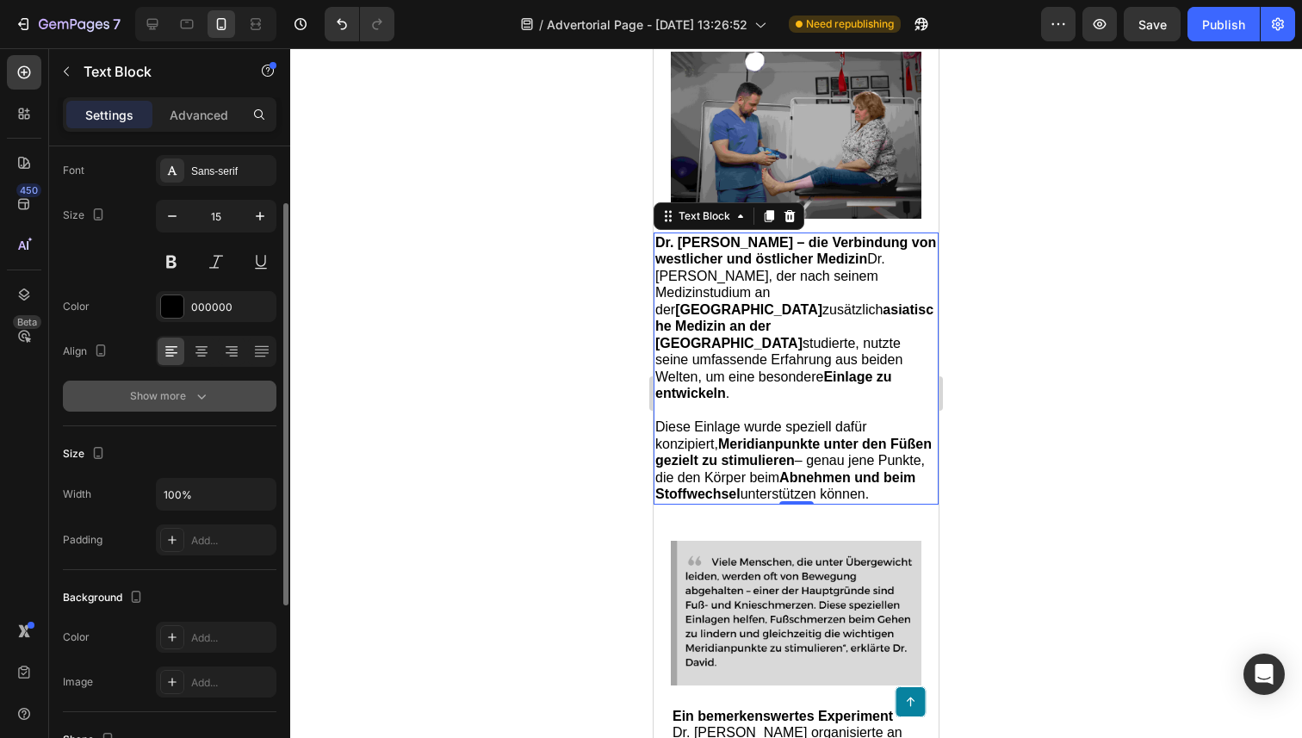
click at [180, 411] on button "Show more" at bounding box center [170, 396] width 214 height 31
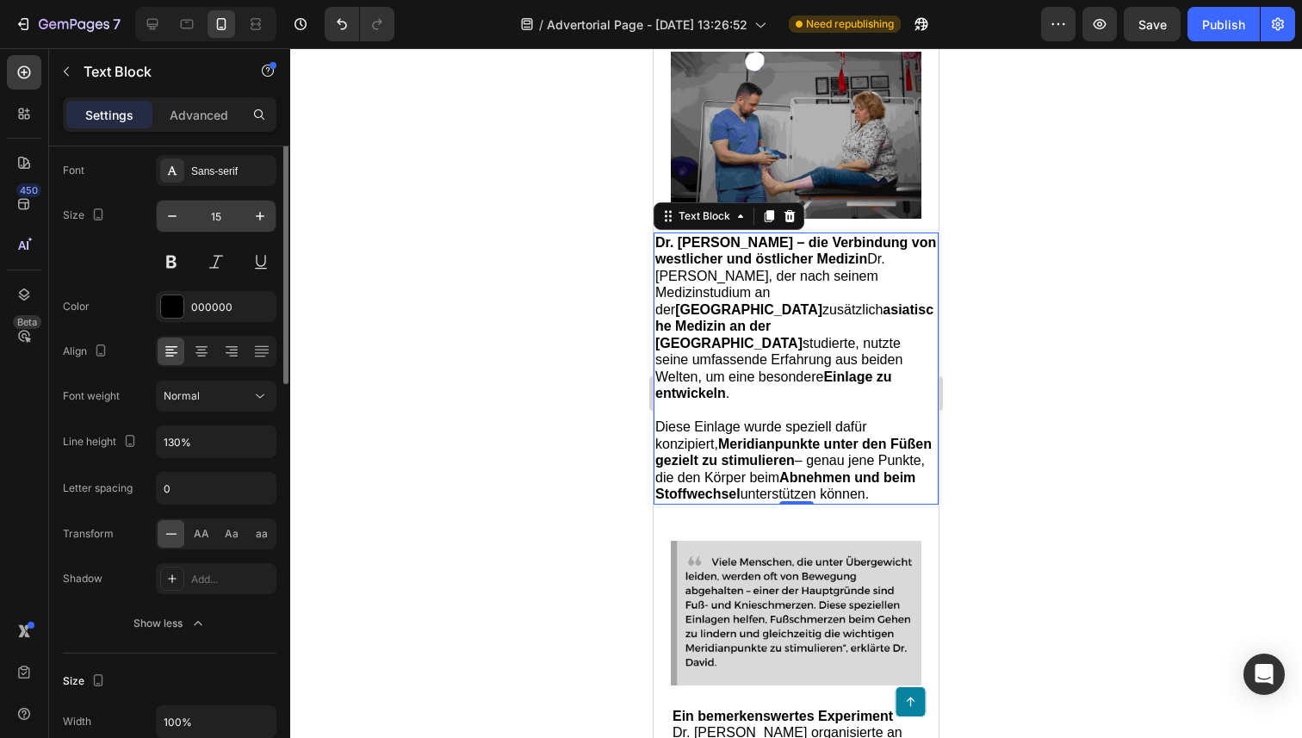
scroll to position [0, 0]
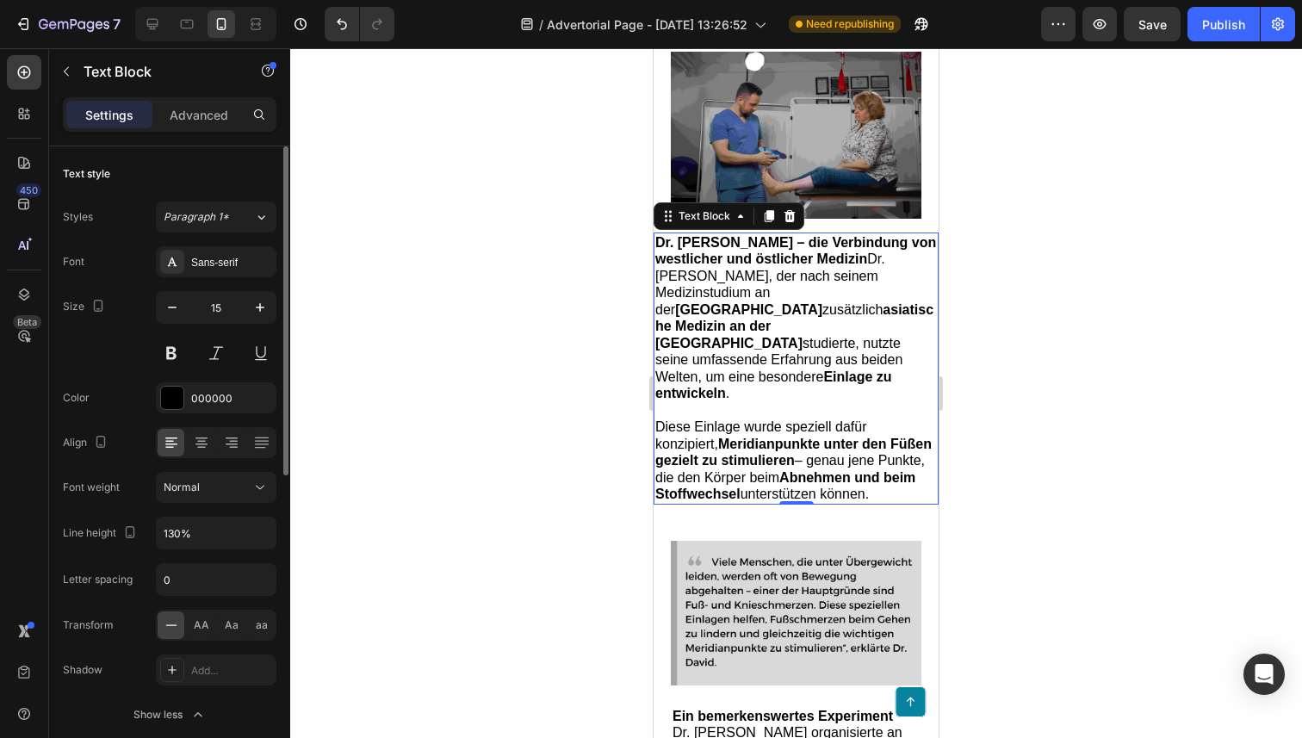
click at [202, 99] on div "Settings Advanced" at bounding box center [170, 114] width 214 height 34
click at [198, 129] on div "Settings Advanced" at bounding box center [170, 114] width 214 height 34
click at [195, 120] on p "Advanced" at bounding box center [199, 115] width 59 height 18
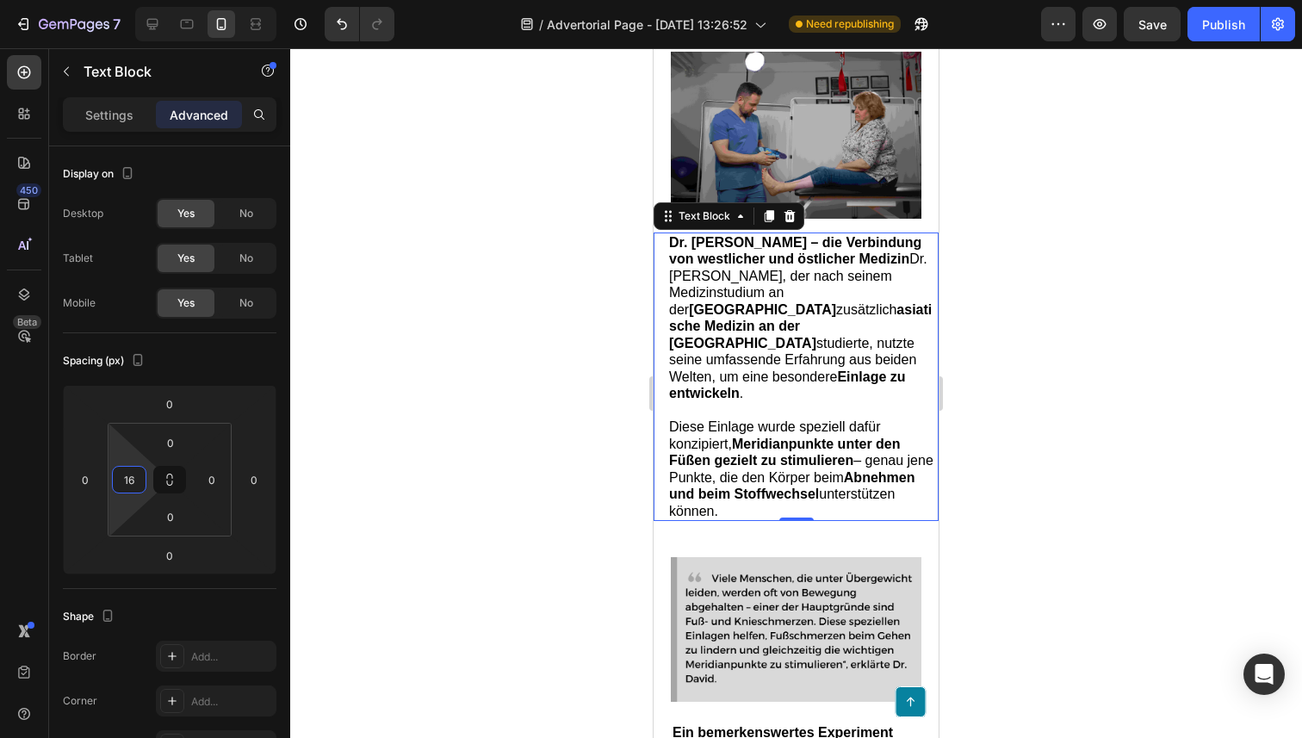
type input "18"
click at [131, 0] on html "7 Version history / Advertorial Page - [DATE] 13:26:52 Need republishing Previe…" at bounding box center [651, 0] width 1302 height 0
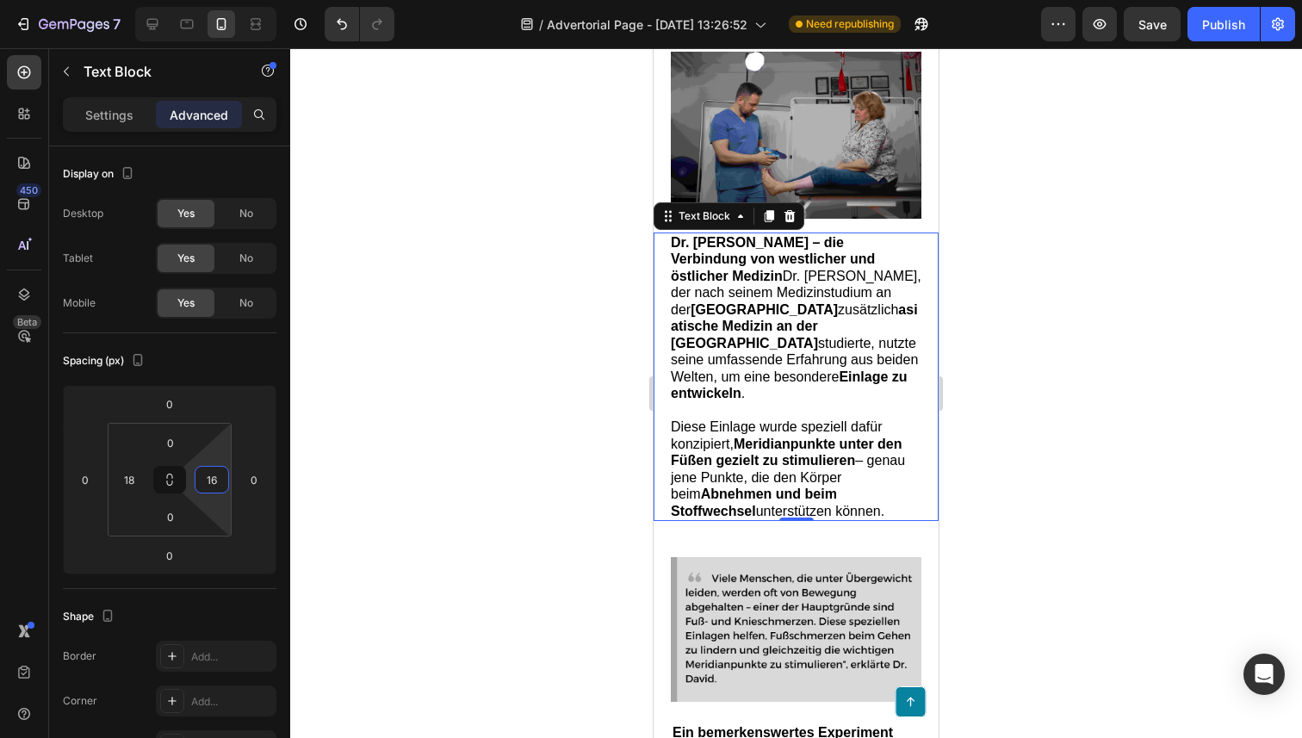
type input "18"
click at [226, 0] on html "7 Version history / Advertorial Page - [DATE] 13:26:52 Need republishing Previe…" at bounding box center [651, 0] width 1302 height 0
click at [152, 28] on icon at bounding box center [152, 23] width 17 height 17
type input "24"
type input "0"
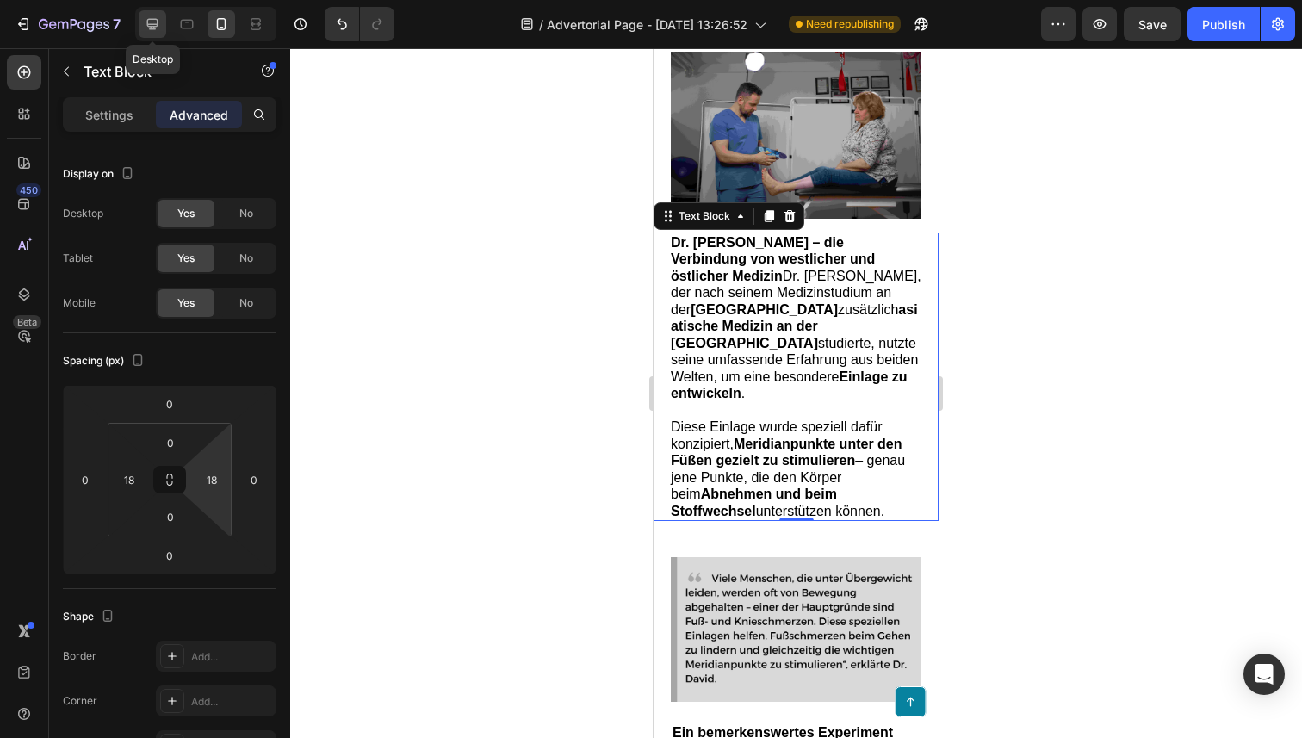
type input "0"
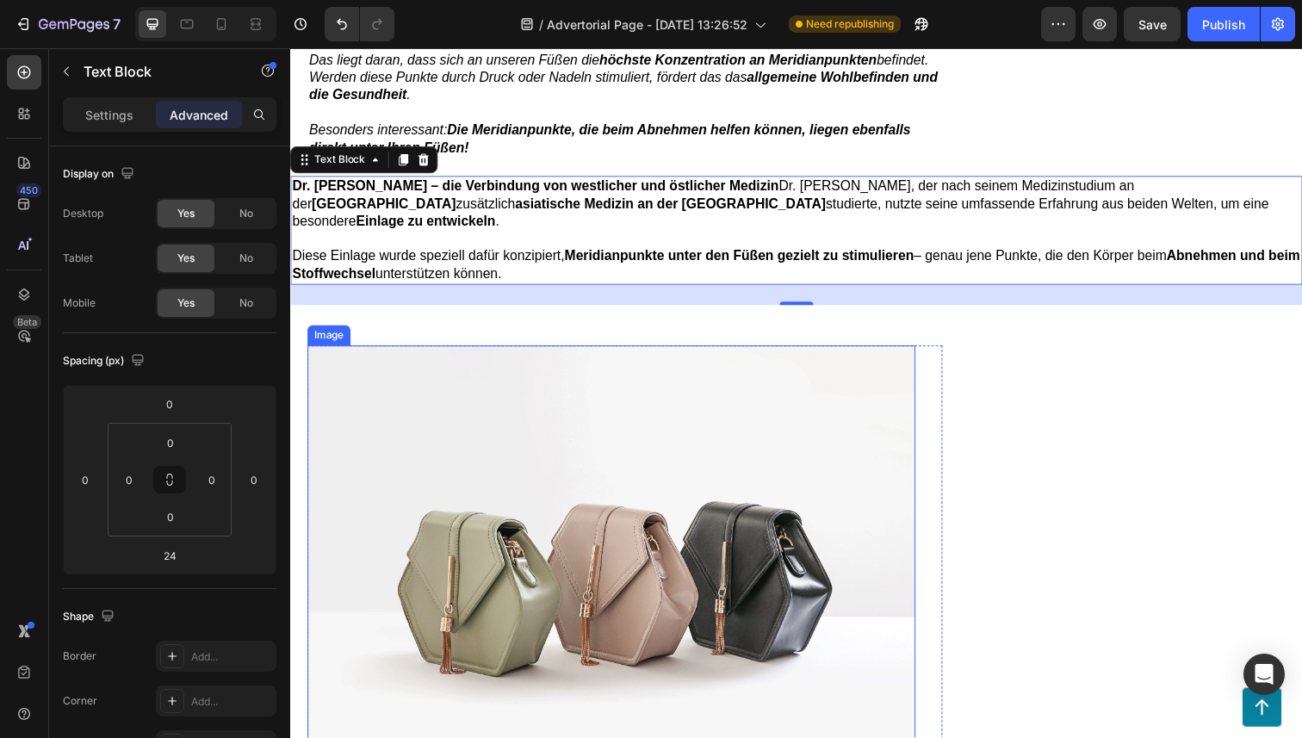
scroll to position [1470, 0]
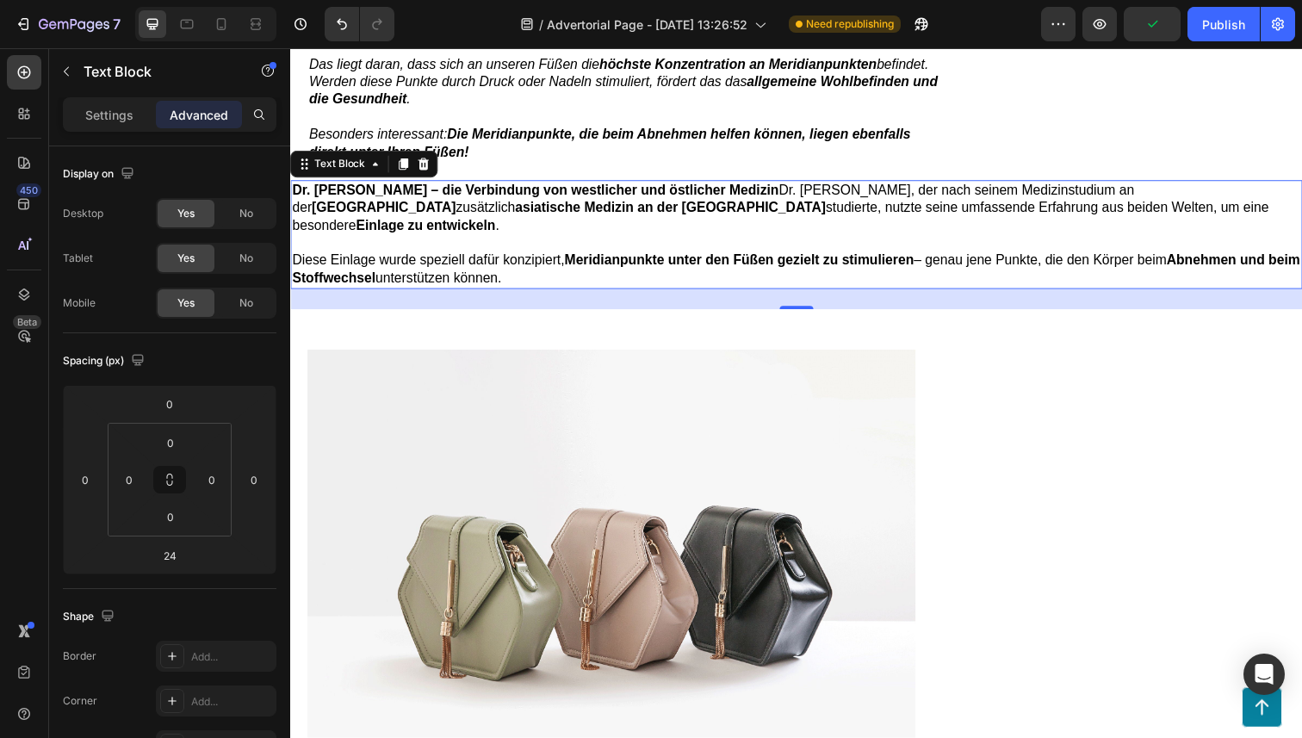
click at [474, 254] on div "Dr. [PERSON_NAME] – die Verbindung von westlicher und östlicher Medizin Dr. [PE…" at bounding box center [806, 238] width 1033 height 111
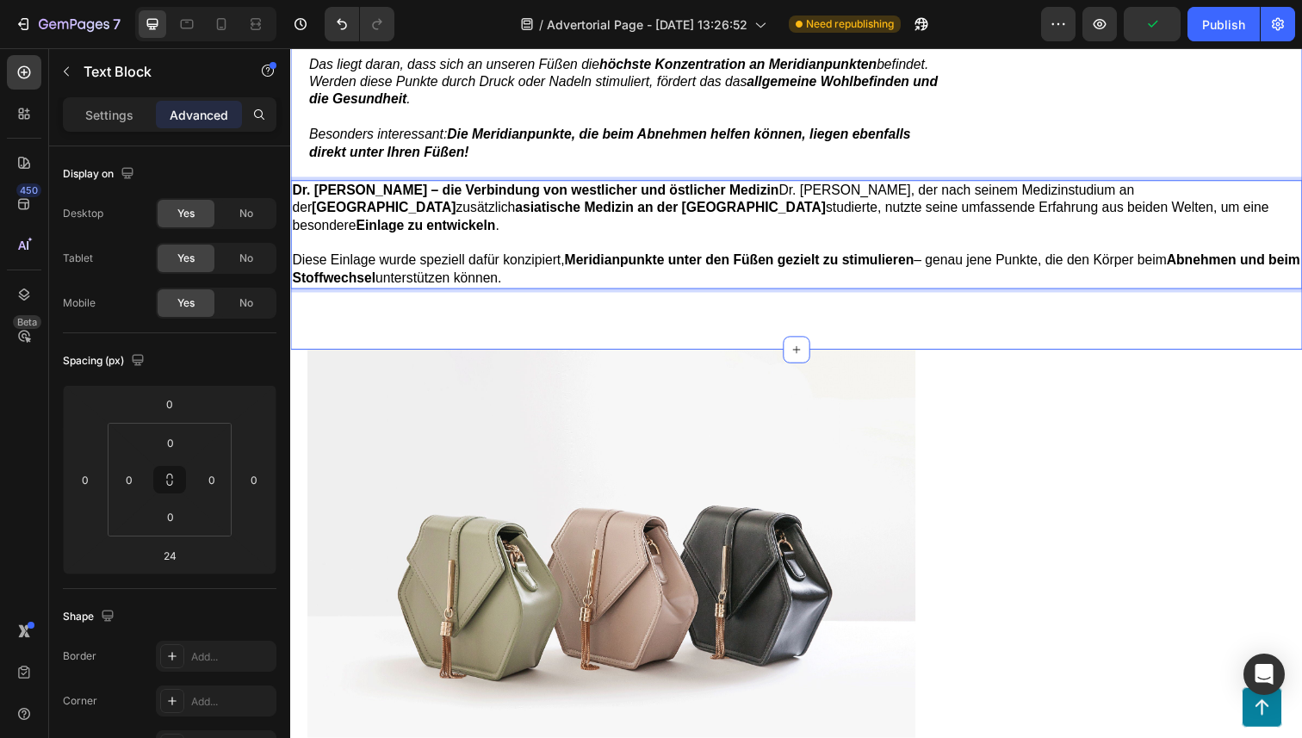
click at [449, 239] on p "Rich Text Editor. Editing area: main" at bounding box center [807, 248] width 1030 height 18
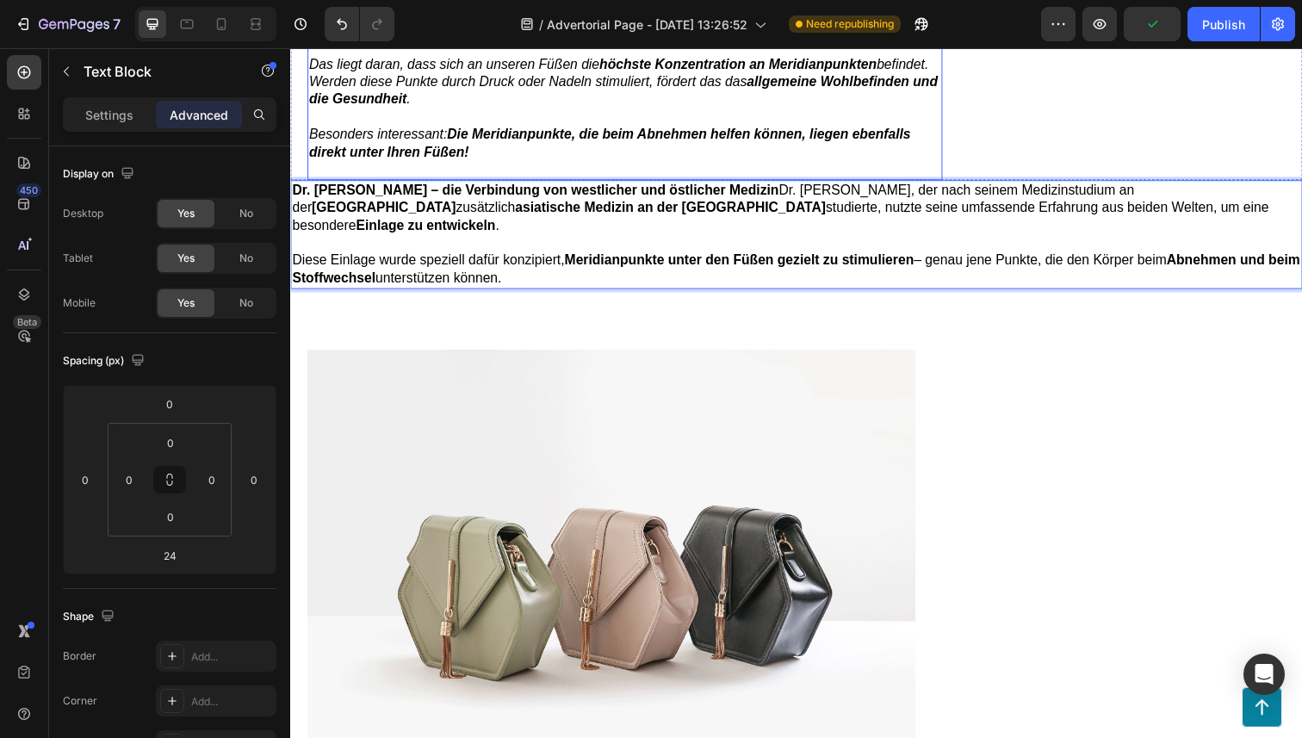
click at [451, 129] on span "Besonders interessant: Die Meridianpunkte, die beim Abnehmen helfen können, lie…" at bounding box center [616, 145] width 614 height 33
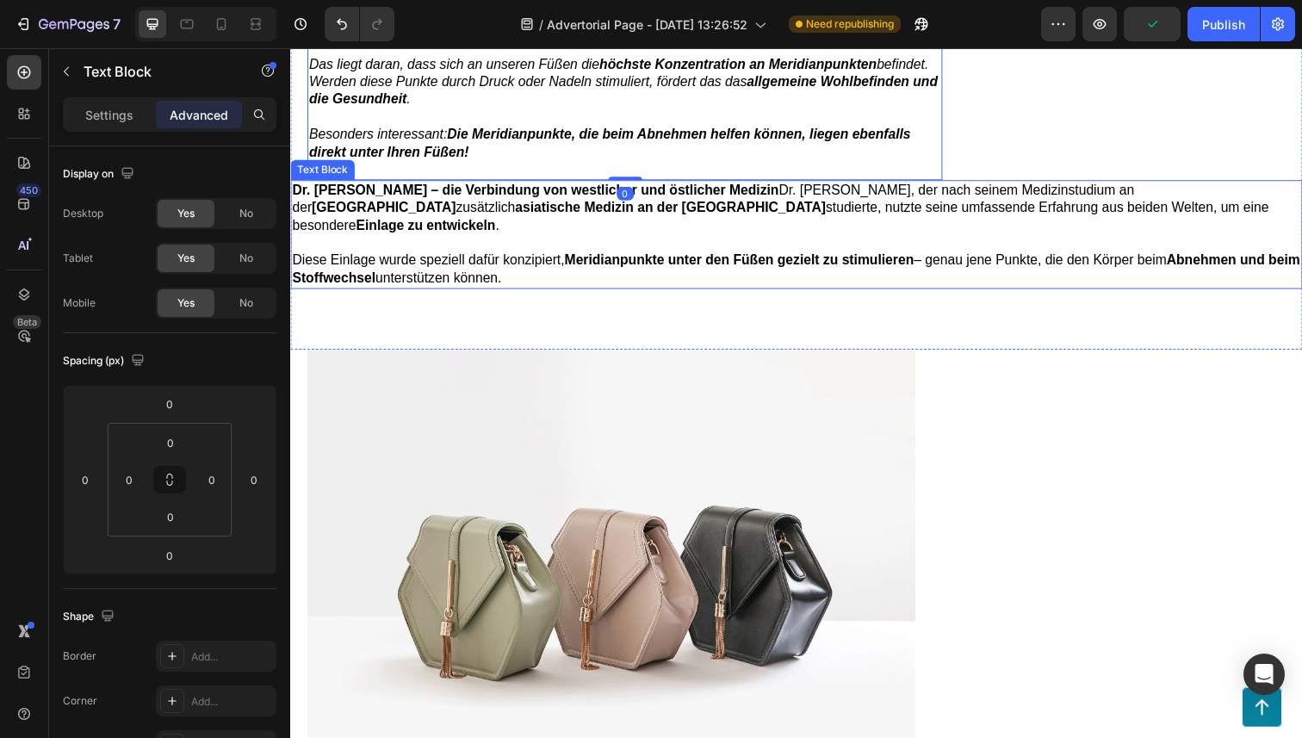
click at [449, 239] on p "Rich Text Editor. Editing area: main" at bounding box center [807, 248] width 1030 height 18
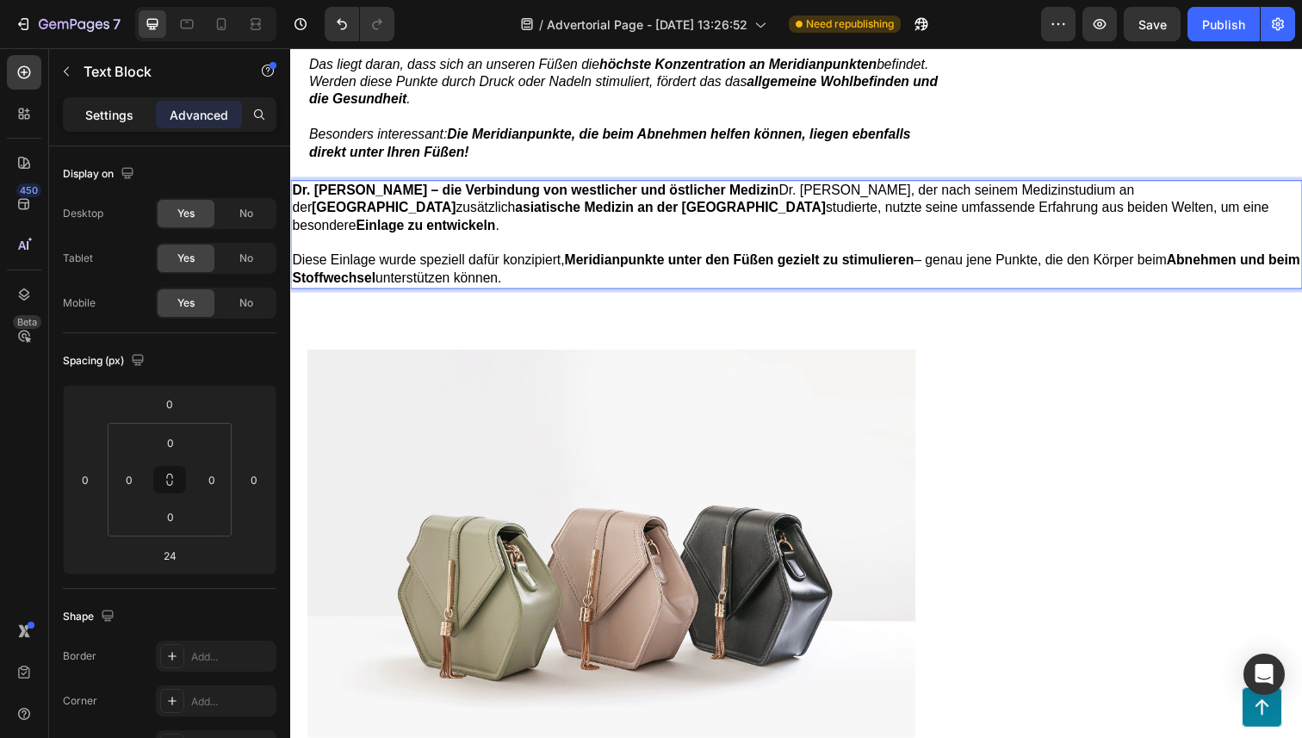
click at [118, 118] on p "Settings" at bounding box center [109, 115] width 48 height 18
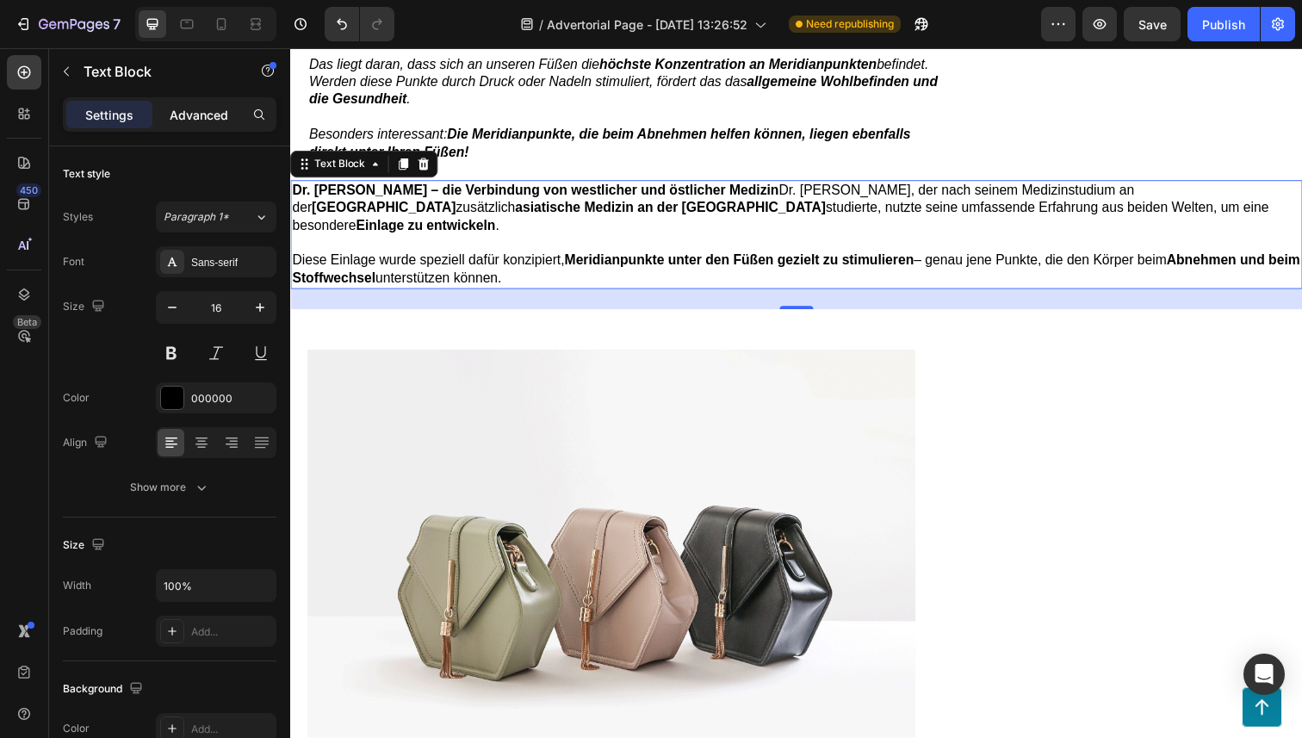
click at [216, 111] on p "Advanced" at bounding box center [199, 115] width 59 height 18
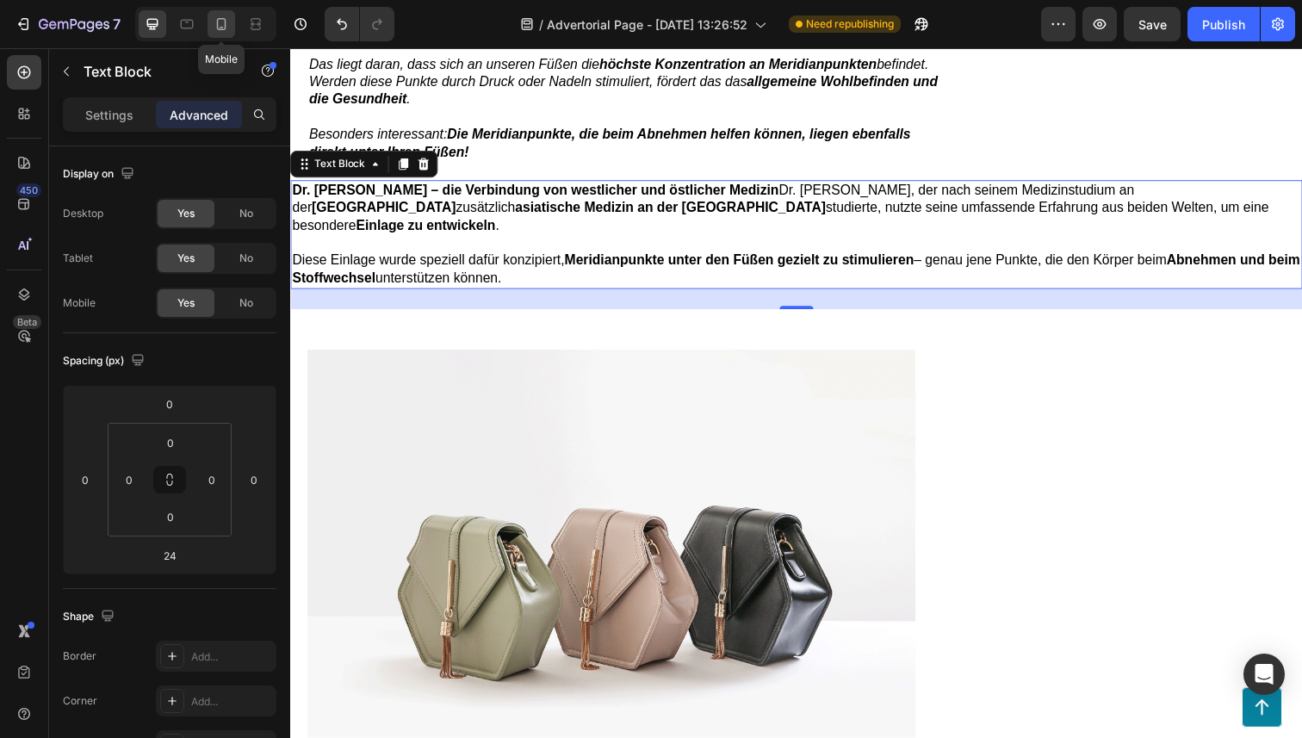
click at [211, 32] on div at bounding box center [221, 24] width 28 height 28
type input "0"
type input "18"
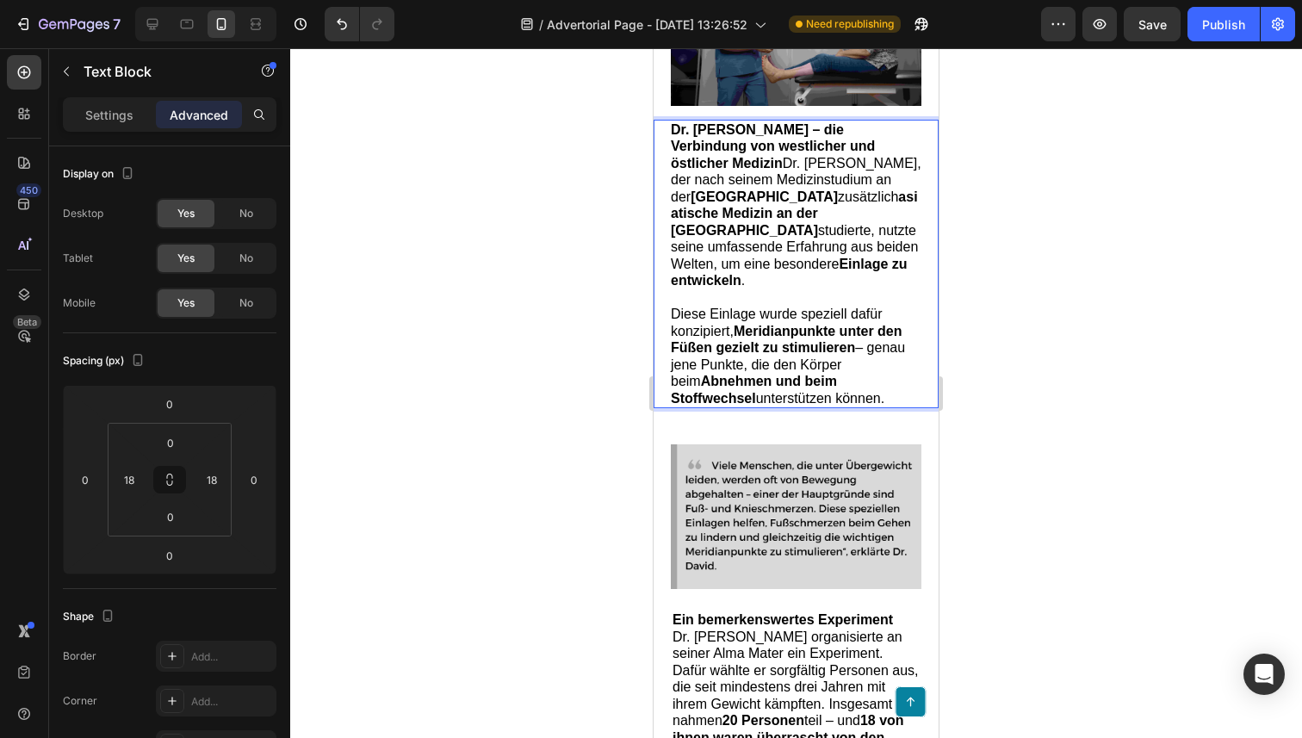
scroll to position [2053, 0]
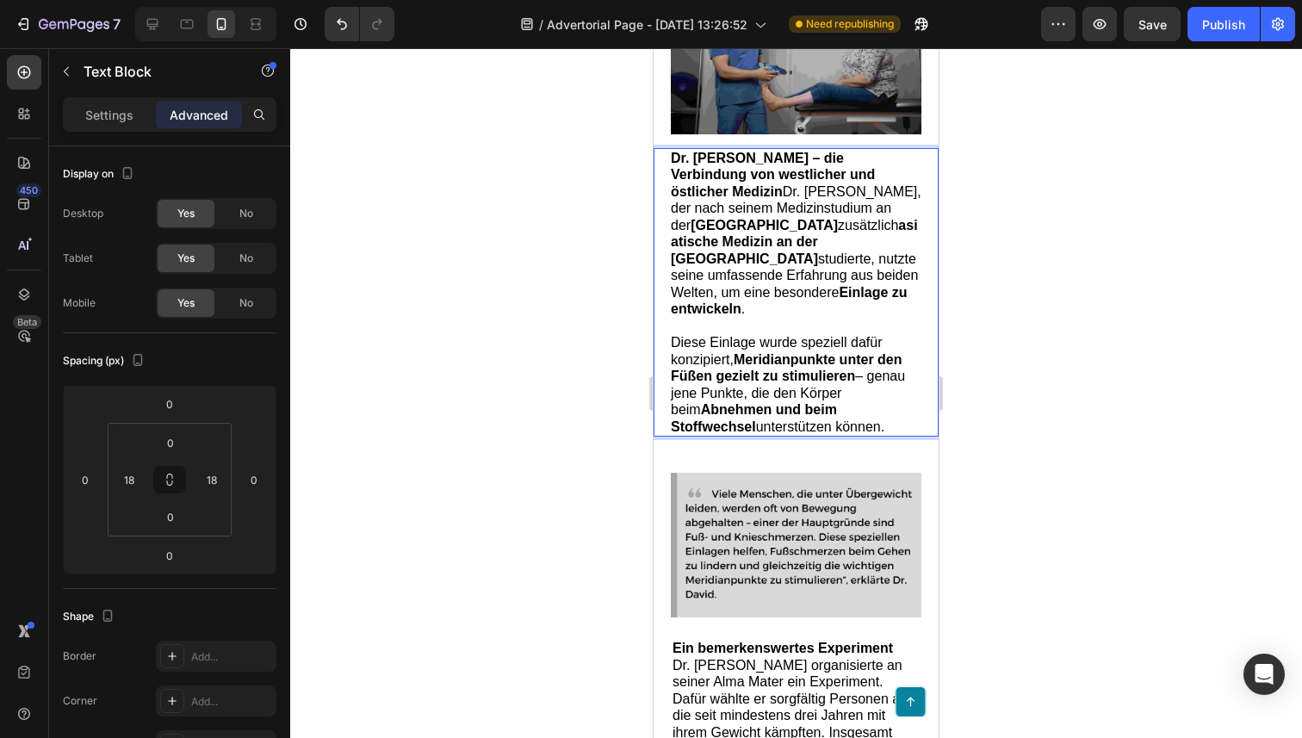
click at [805, 435] on p "Diese Einlage wurde speziell dafür konzipiert, Meridianpunkte unter den Füßen g…" at bounding box center [796, 384] width 251 height 101
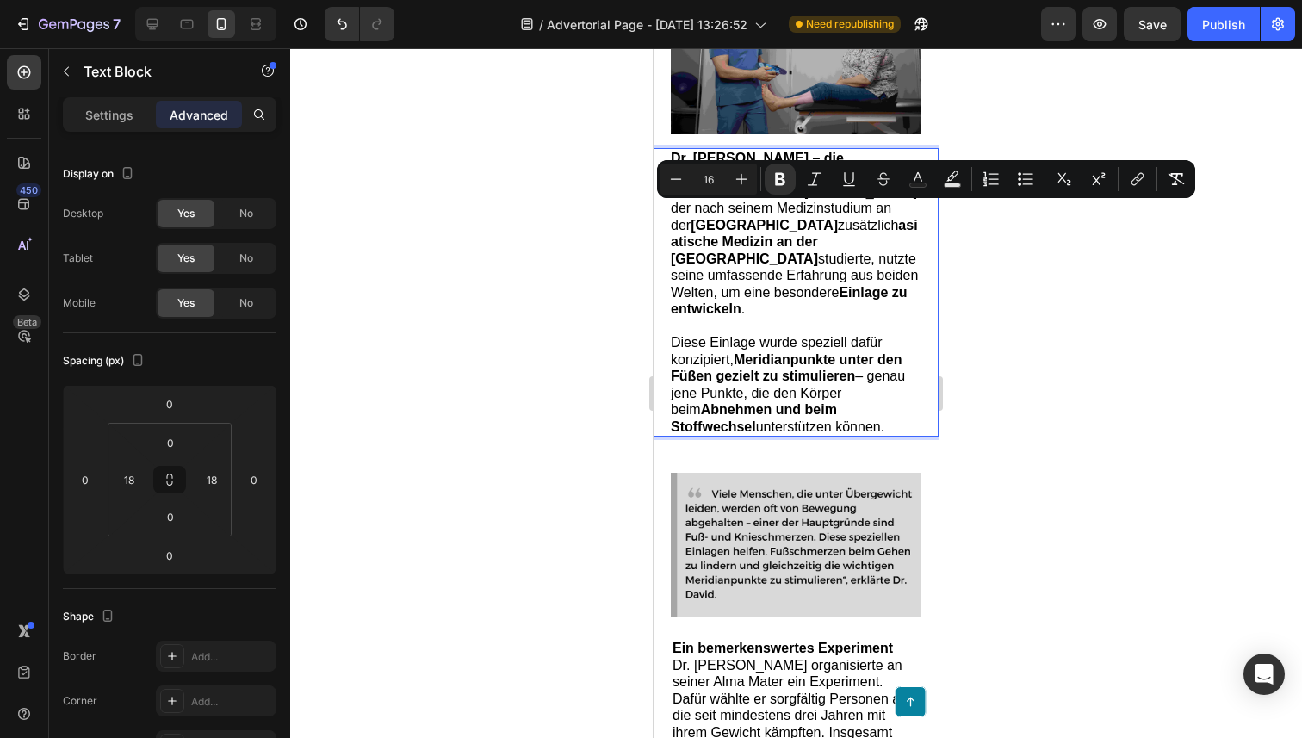
drag, startPoint x: 820, startPoint y: 471, endPoint x: 672, endPoint y: 214, distance: 296.7
click at [672, 214] on div "Dr. [PERSON_NAME] – die Verbindung von westlicher und östlicher Medizin Dr. [PE…" at bounding box center [796, 292] width 254 height 289
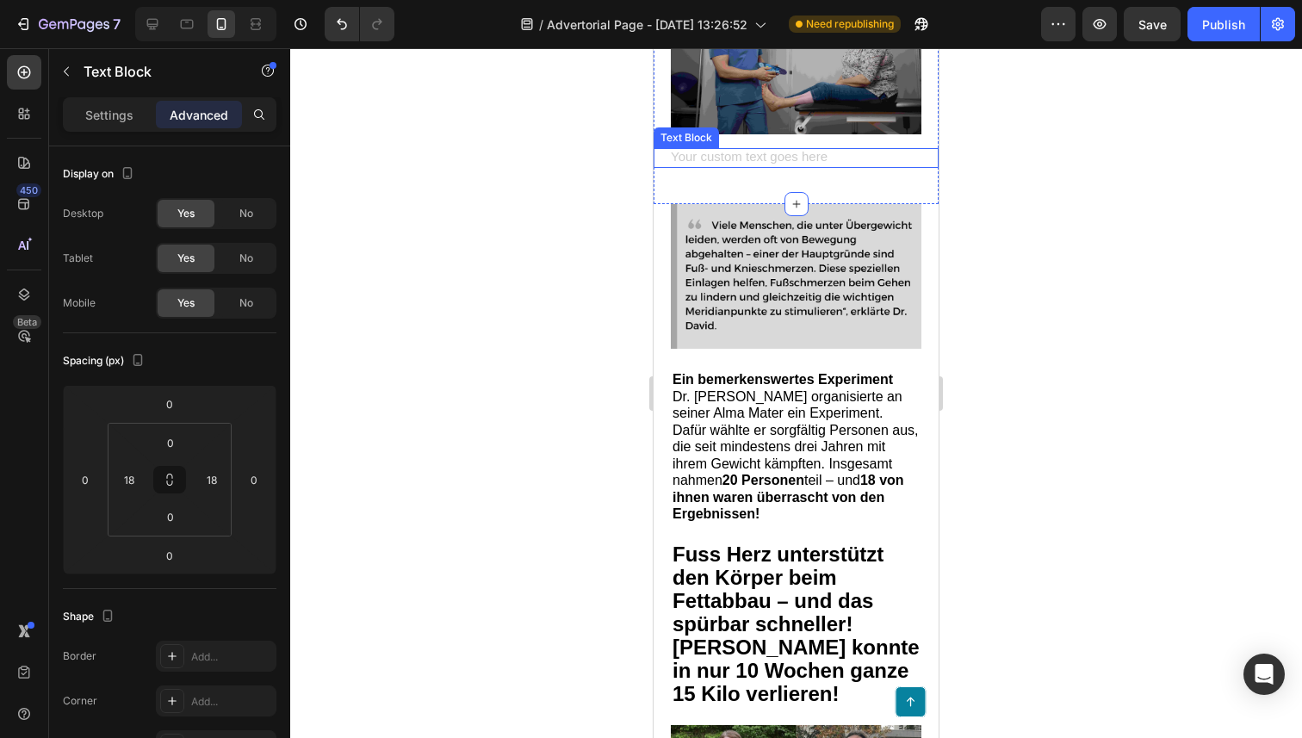
click at [764, 169] on div "Rich Text Editor. Editing area: main" at bounding box center [796, 158] width 254 height 21
click at [788, 142] on div at bounding box center [789, 131] width 21 height 21
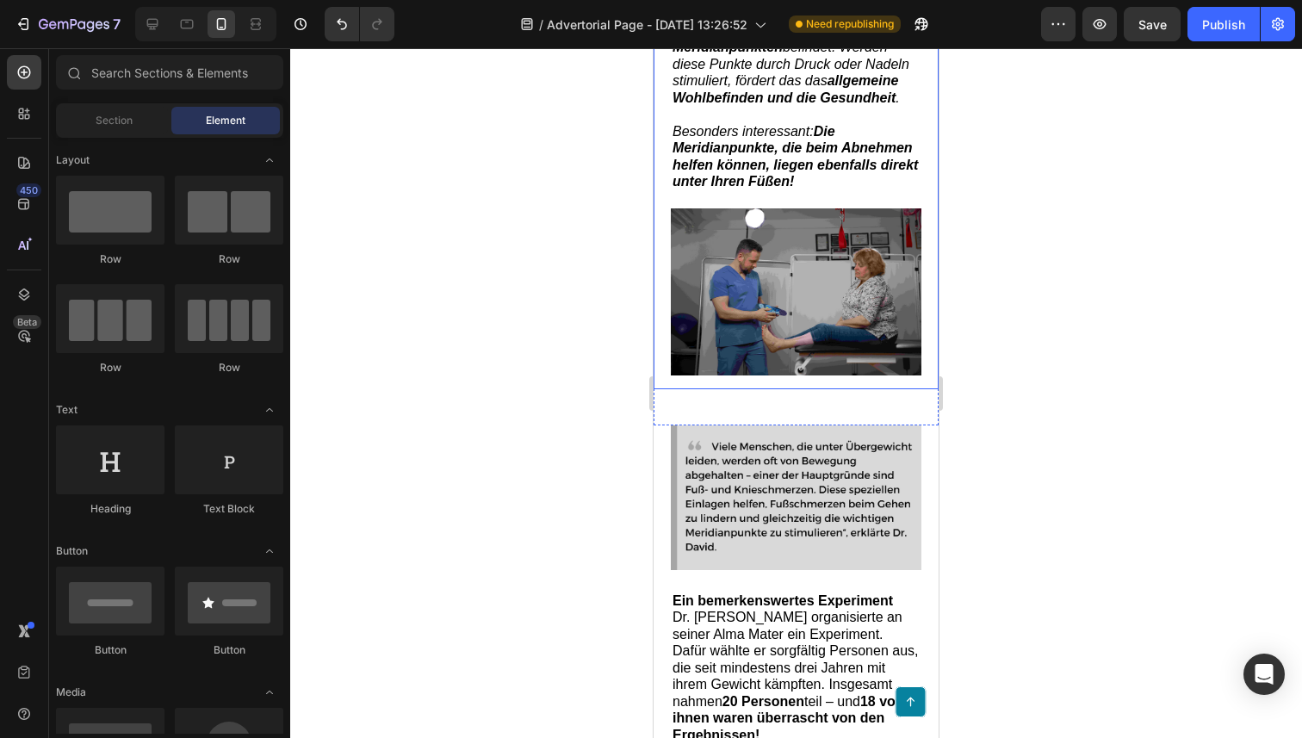
scroll to position [1757, 0]
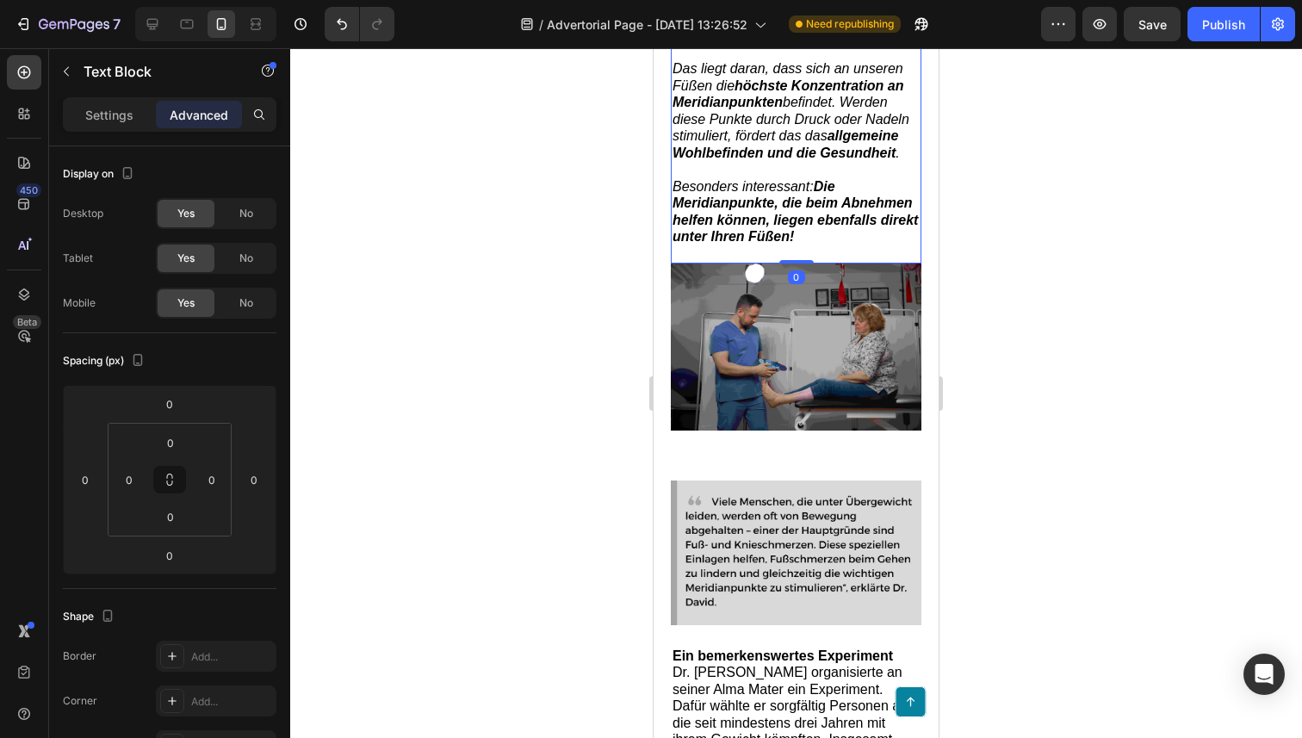
click at [769, 245] on strong "Die Meridianpunkte, die beim Abnehmen helfen können, liegen ebenfalls direkt un…" at bounding box center [794, 211] width 245 height 65
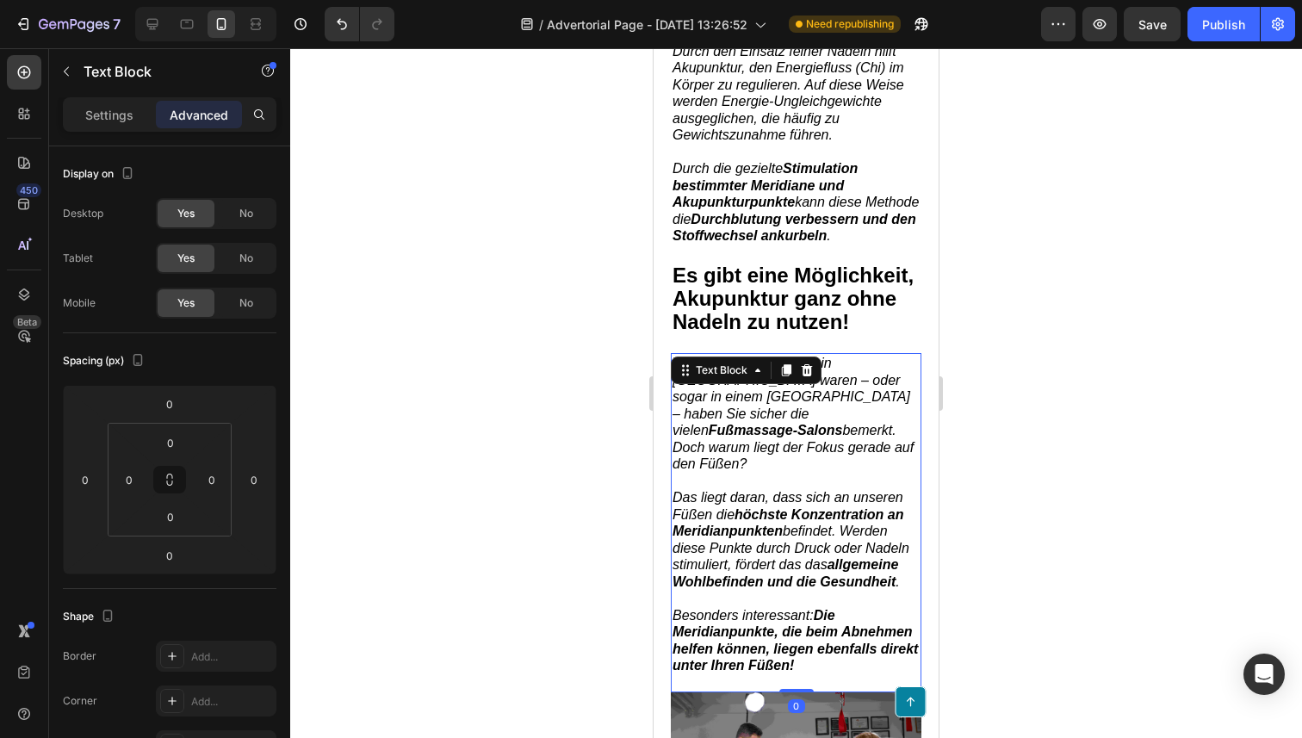
scroll to position [1354, 0]
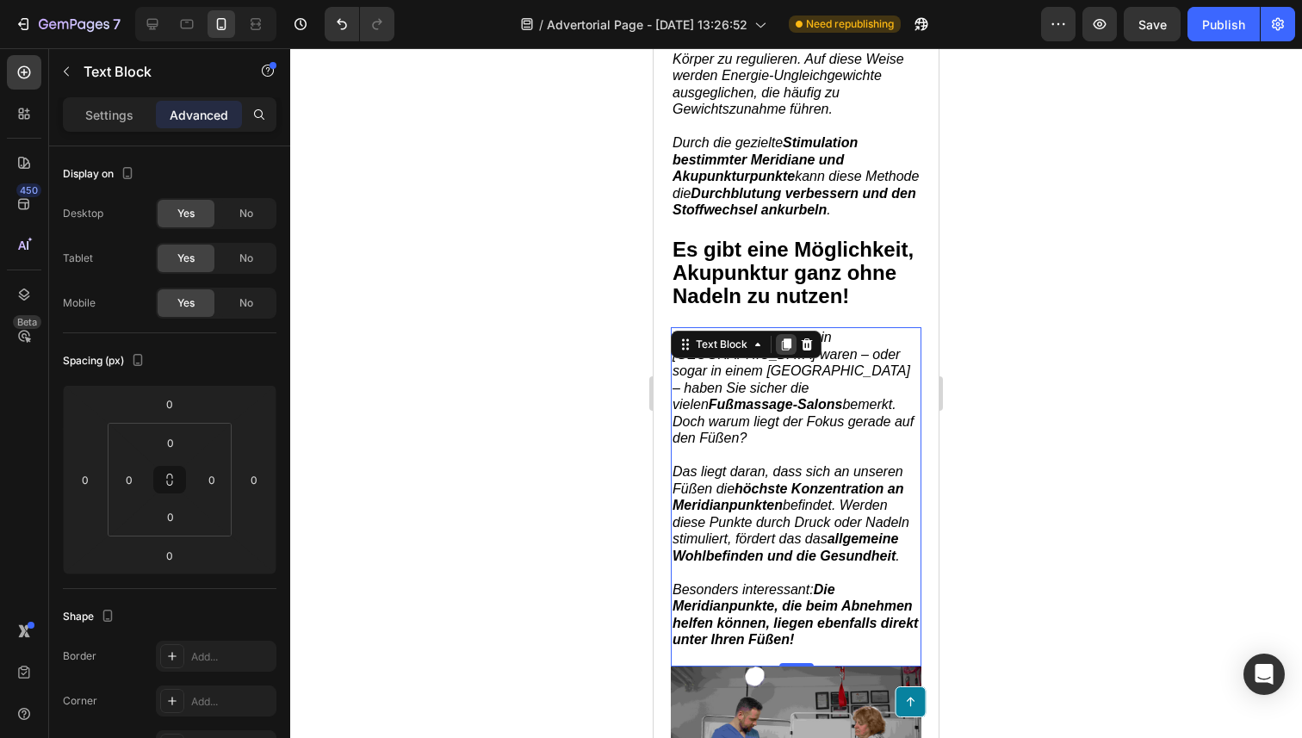
click at [789, 351] on icon at bounding box center [786, 344] width 14 height 14
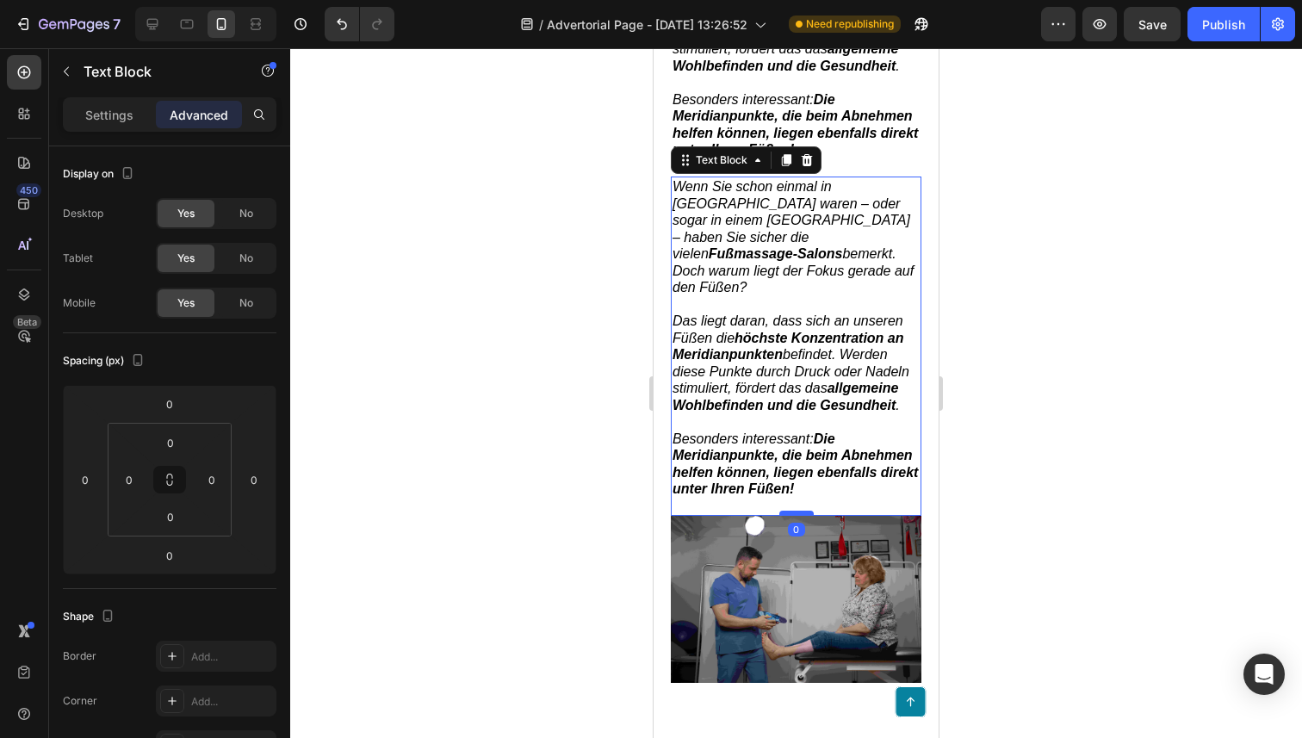
scroll to position [1967, 0]
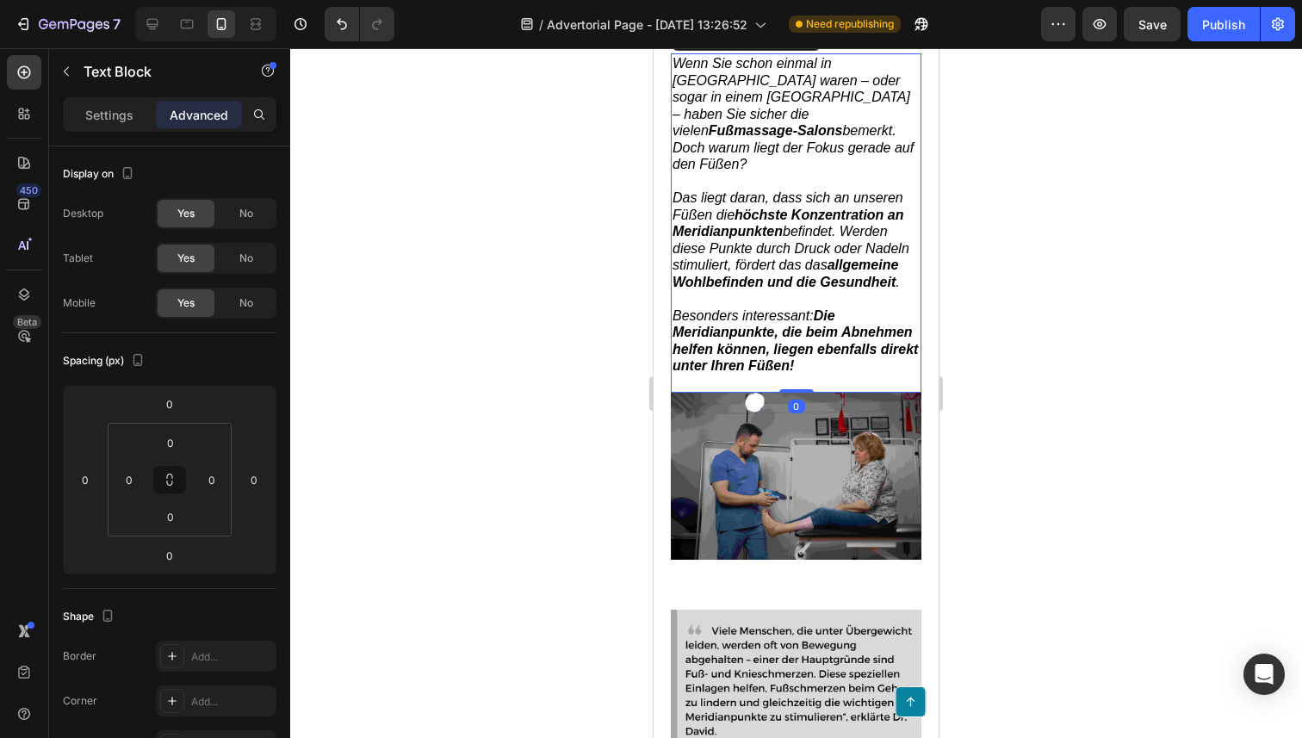
click at [762, 357] on span "Besonders interessant: Die Meridianpunkte, die beim Abnehmen helfen können, lie…" at bounding box center [794, 340] width 245 height 65
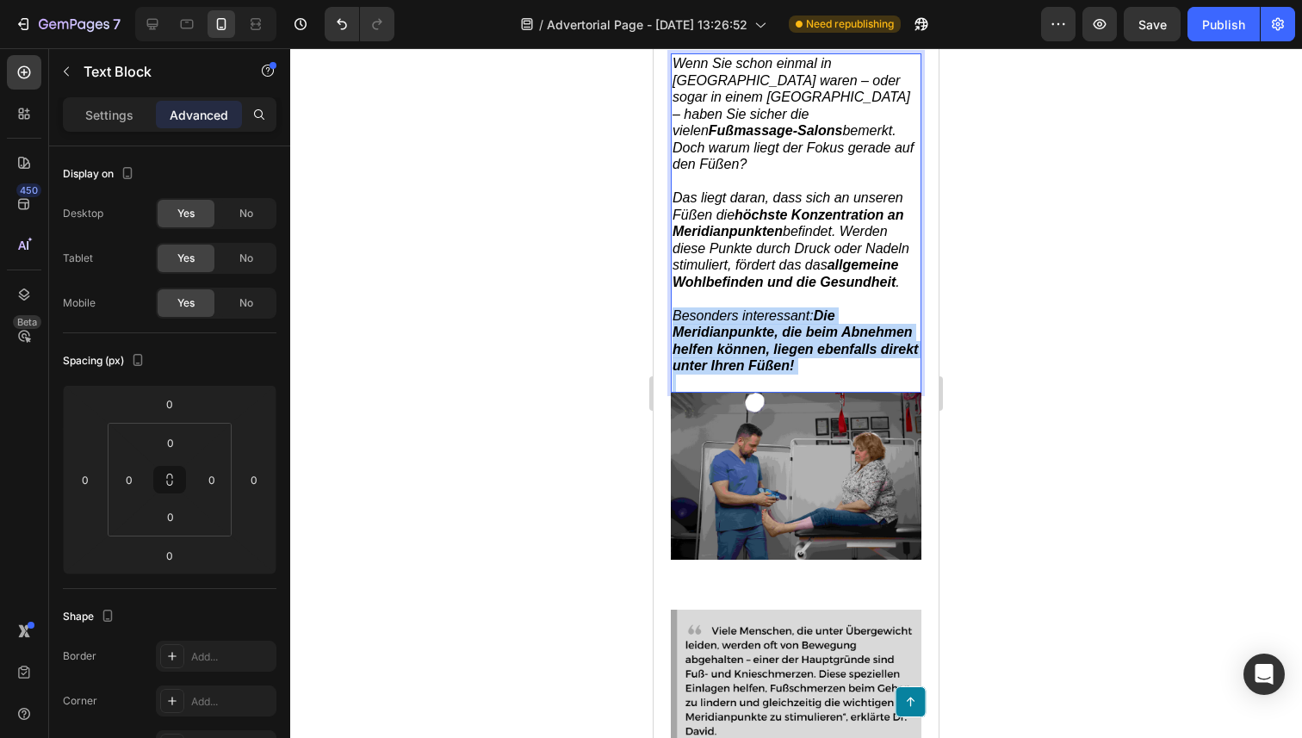
click at [762, 357] on span "Besonders interessant: Die Meridianpunkte, die beim Abnehmen helfen können, lie…" at bounding box center [794, 340] width 245 height 65
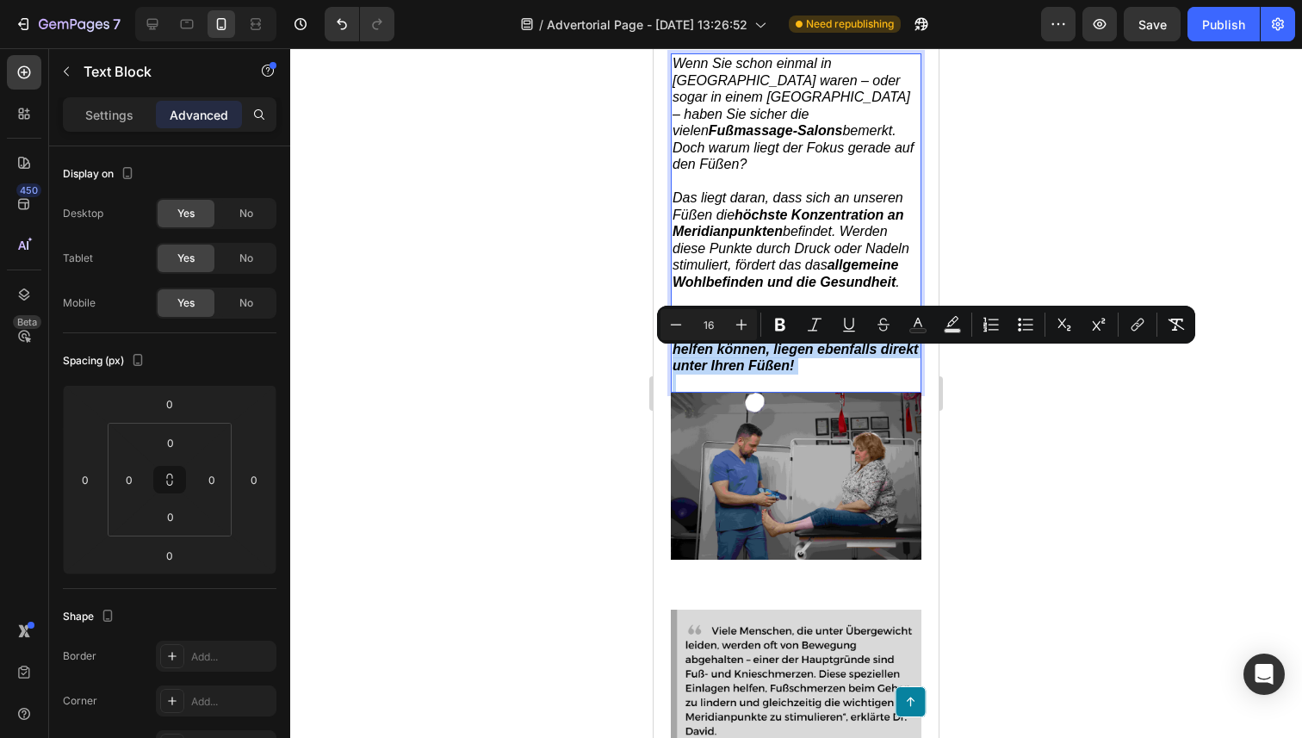
click at [806, 374] on strong "Die Meridianpunkte, die beim Abnehmen helfen können, liegen ebenfalls direkt un…" at bounding box center [794, 340] width 245 height 65
click at [827, 375] on p "Besonders interessant: Die Meridianpunkte, die beim Abnehmen helfen können, lie…" at bounding box center [795, 340] width 247 height 67
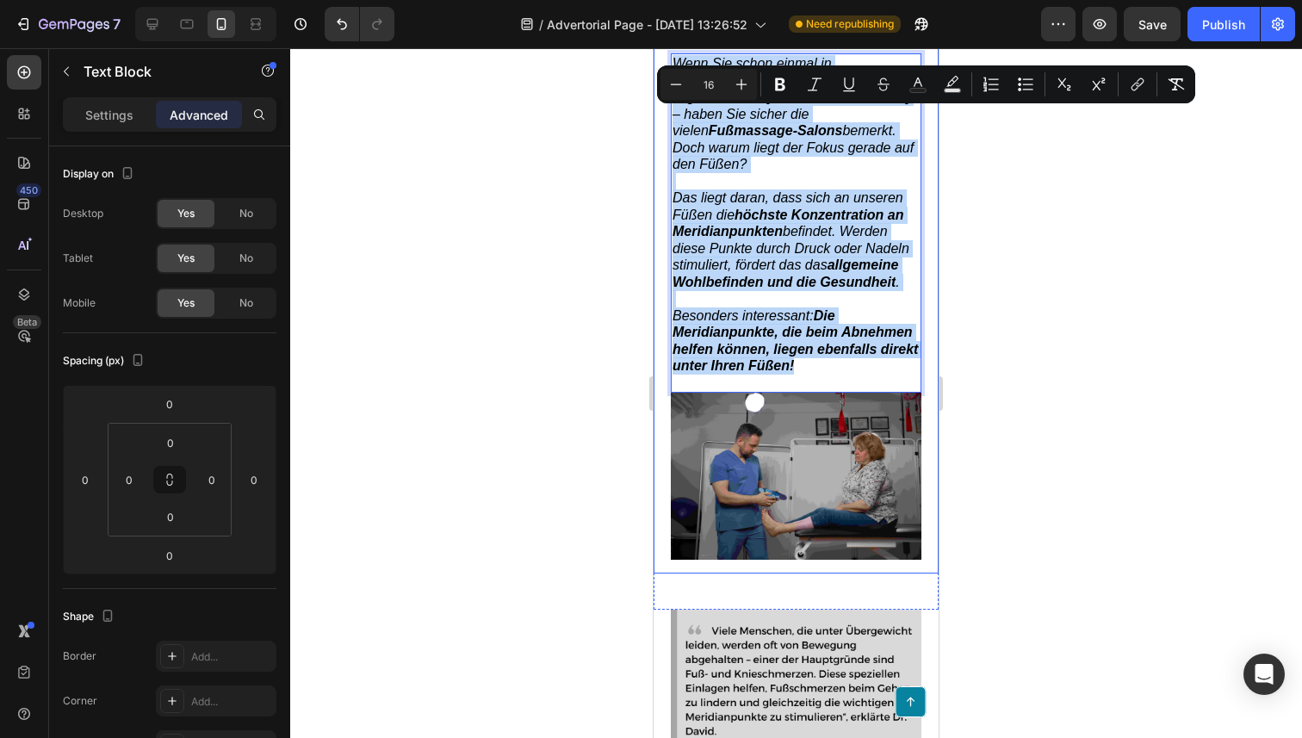
drag, startPoint x: 836, startPoint y: 410, endPoint x: 654, endPoint y: 103, distance: 356.3
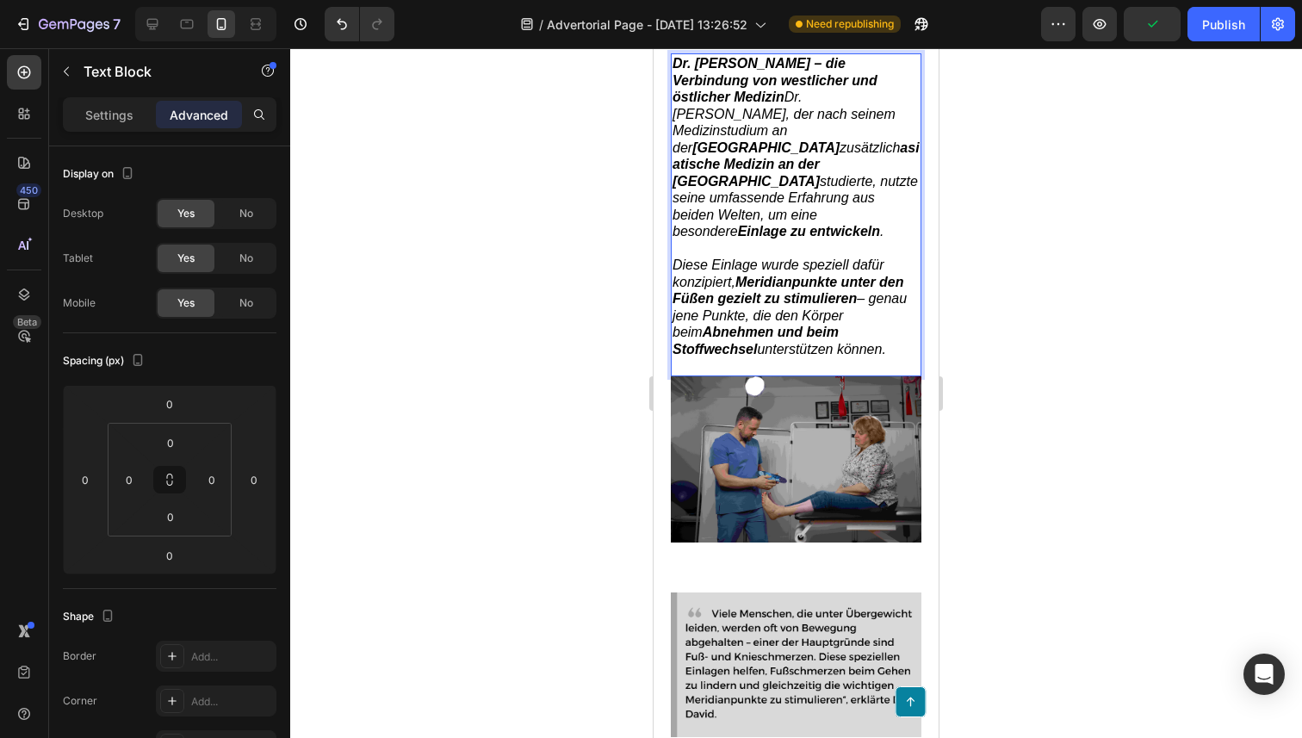
click at [579, 424] on div at bounding box center [796, 393] width 1012 height 690
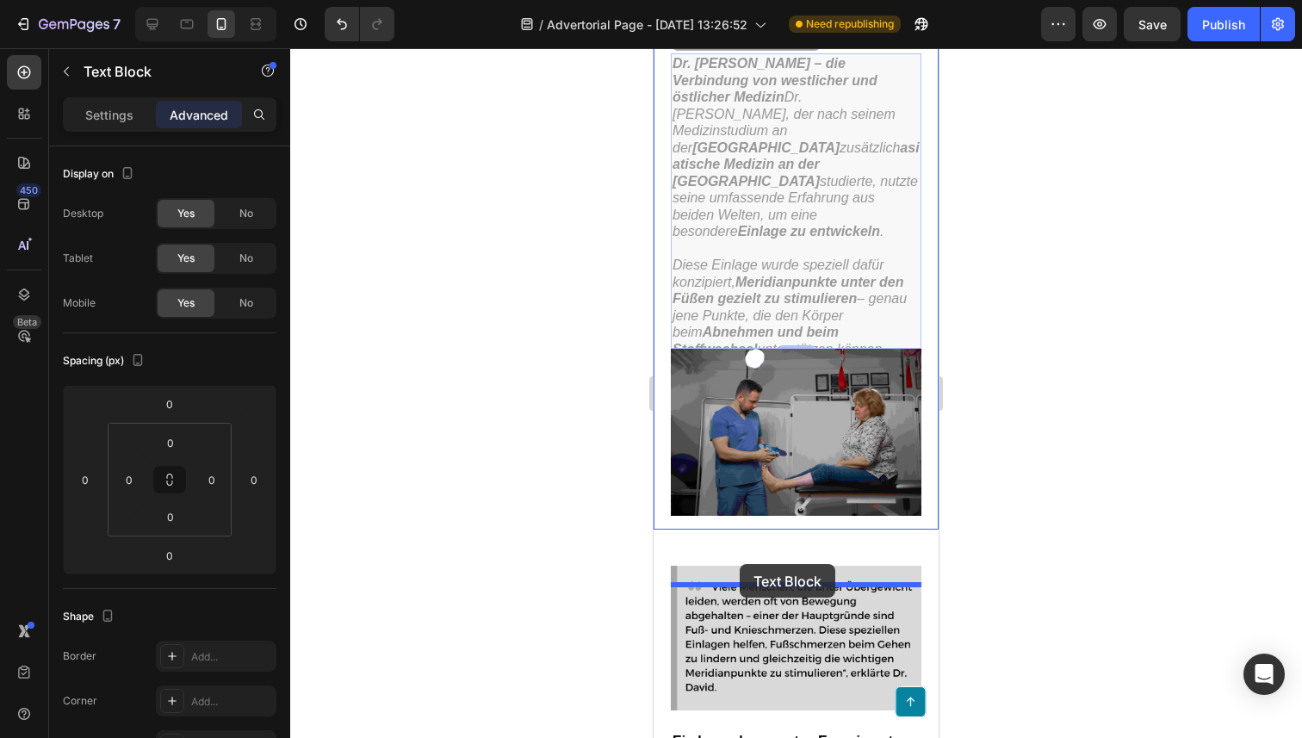
drag, startPoint x: 752, startPoint y: 214, endPoint x: 741, endPoint y: 569, distance: 354.9
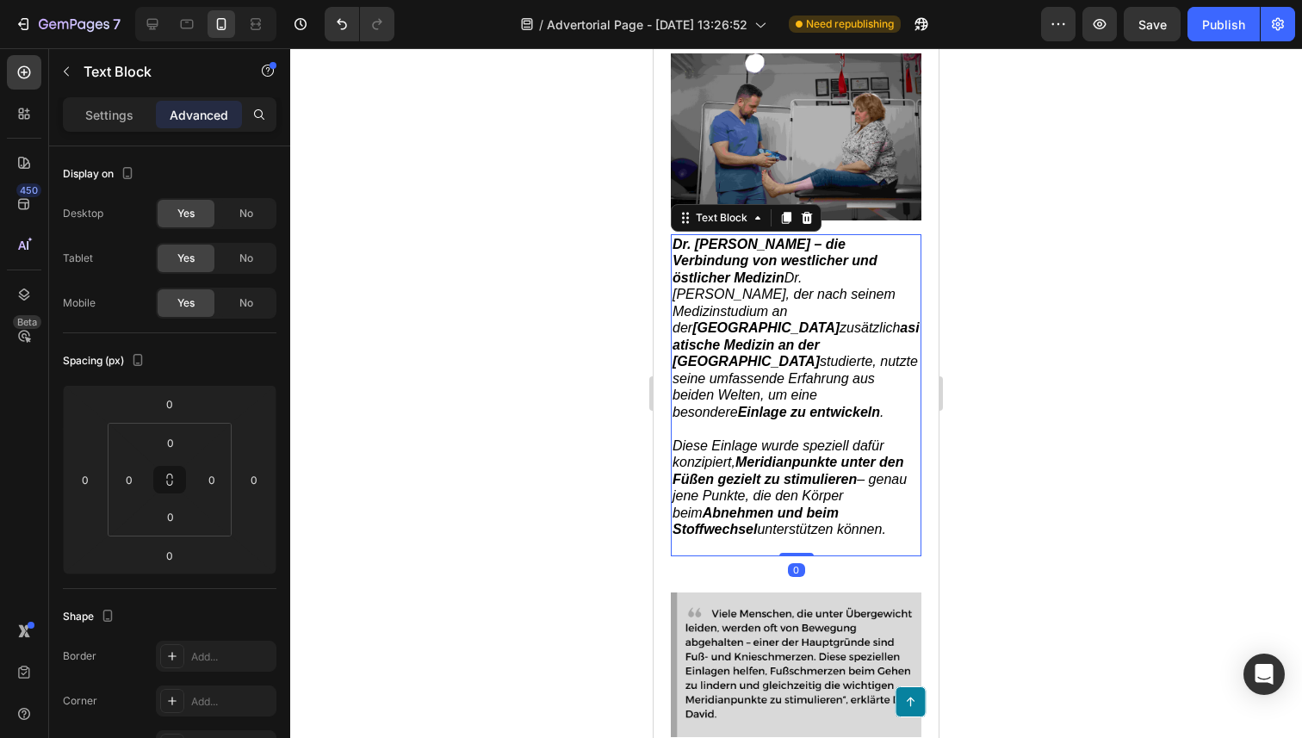
click at [624, 404] on div at bounding box center [796, 393] width 1012 height 690
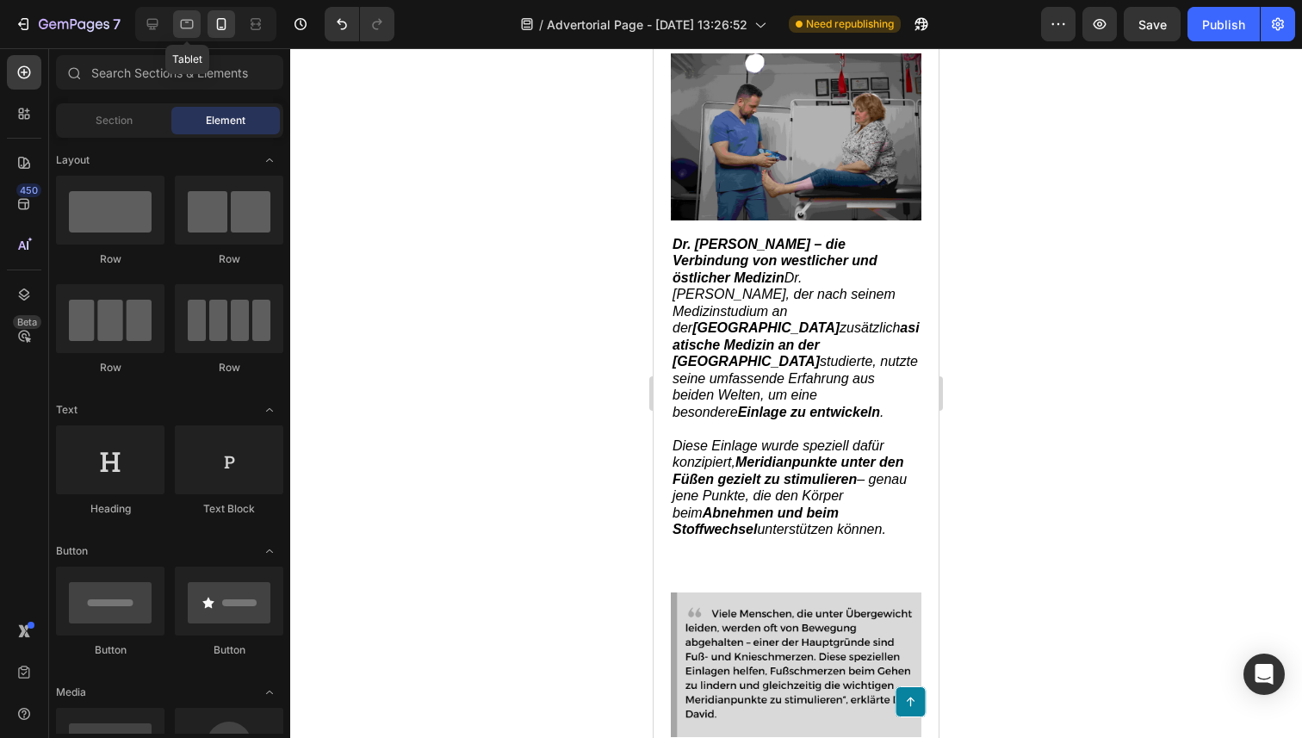
click at [176, 33] on div at bounding box center [187, 24] width 28 height 28
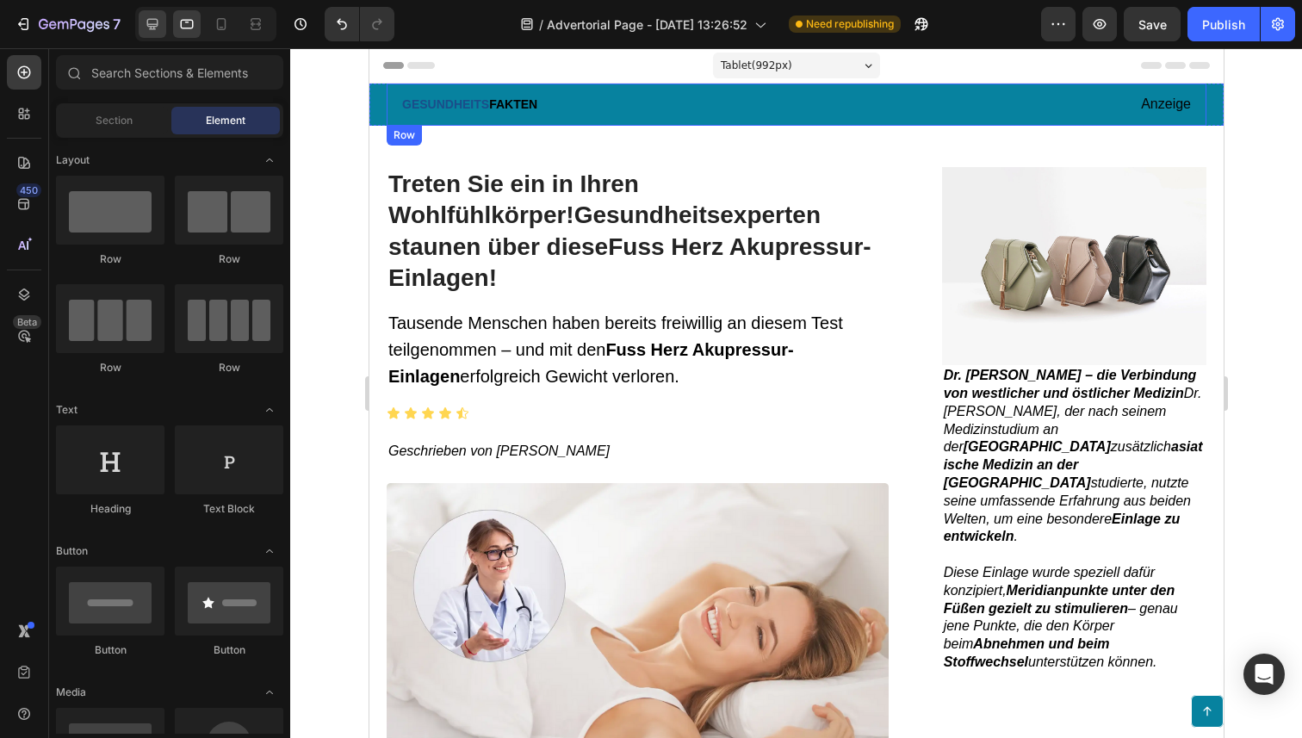
click at [163, 30] on div at bounding box center [153, 24] width 28 height 28
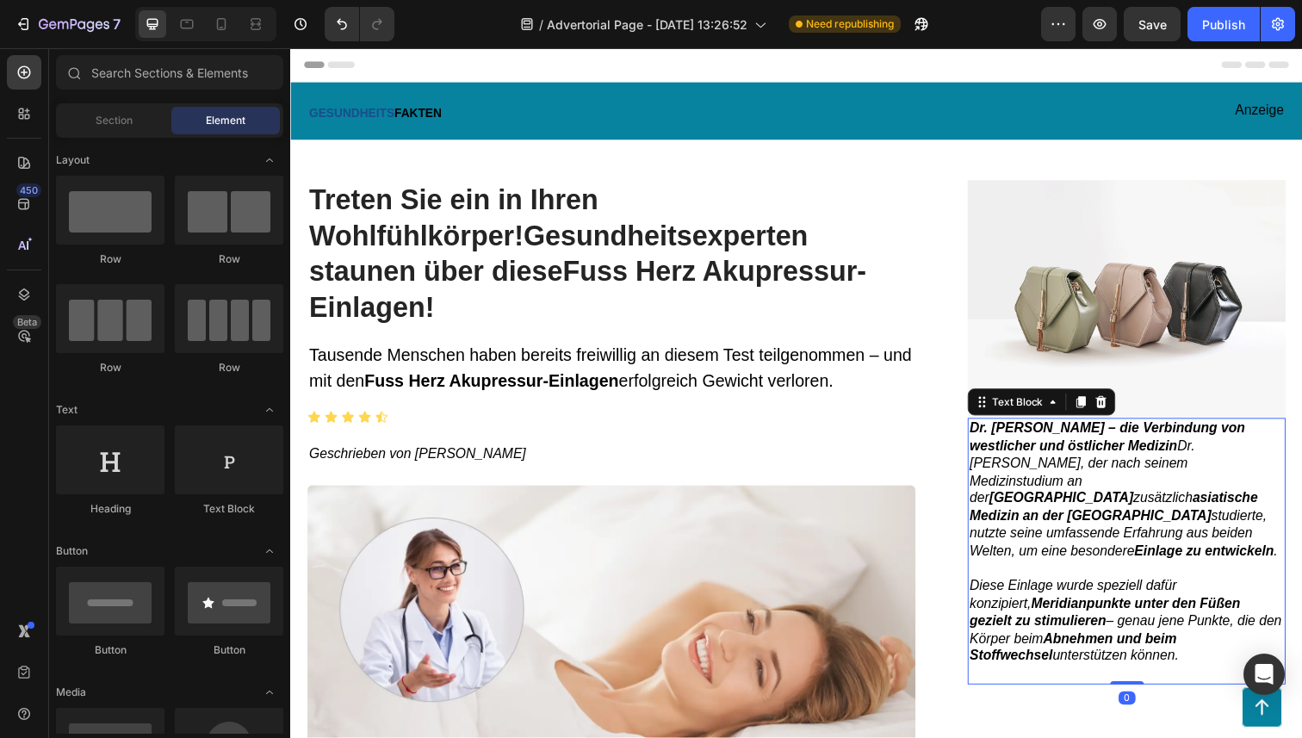
click at [1072, 500] on strong "asiatische Medizin an der [GEOGRAPHIC_DATA]" at bounding box center [1130, 516] width 294 height 33
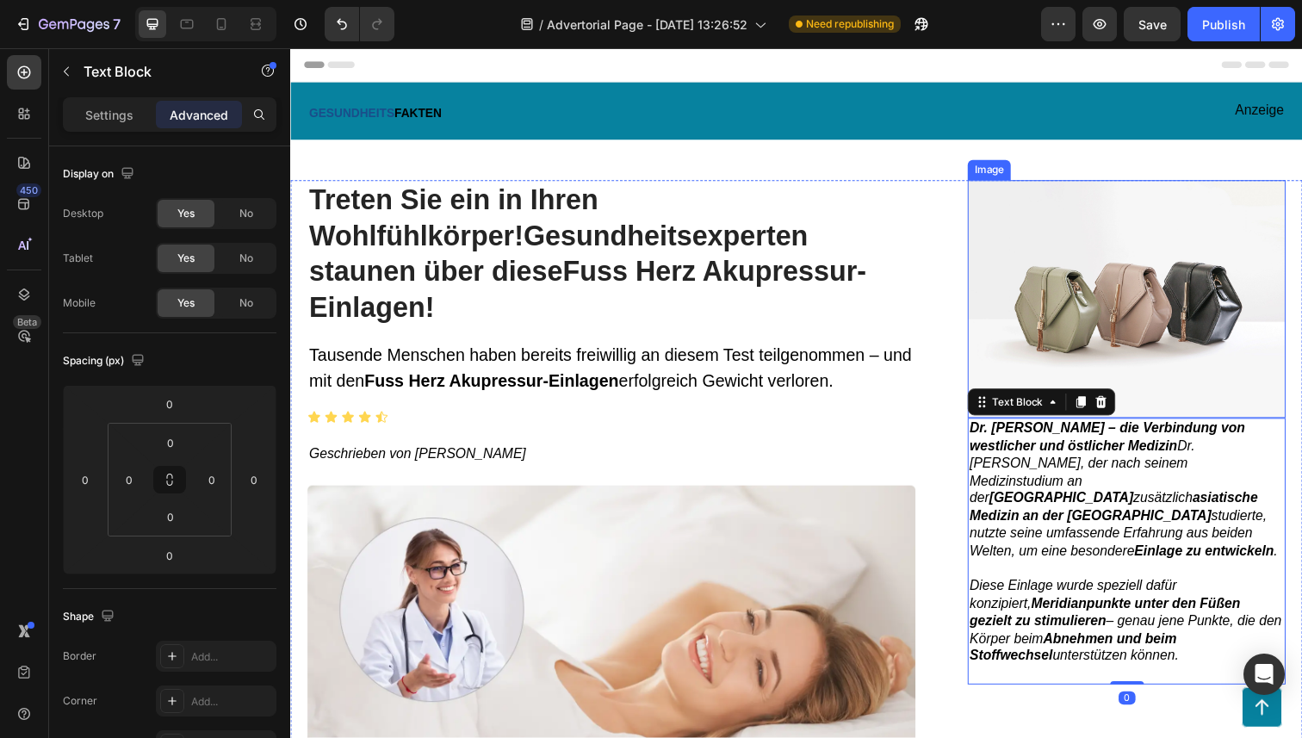
click at [1049, 300] on img at bounding box center [1143, 305] width 325 height 244
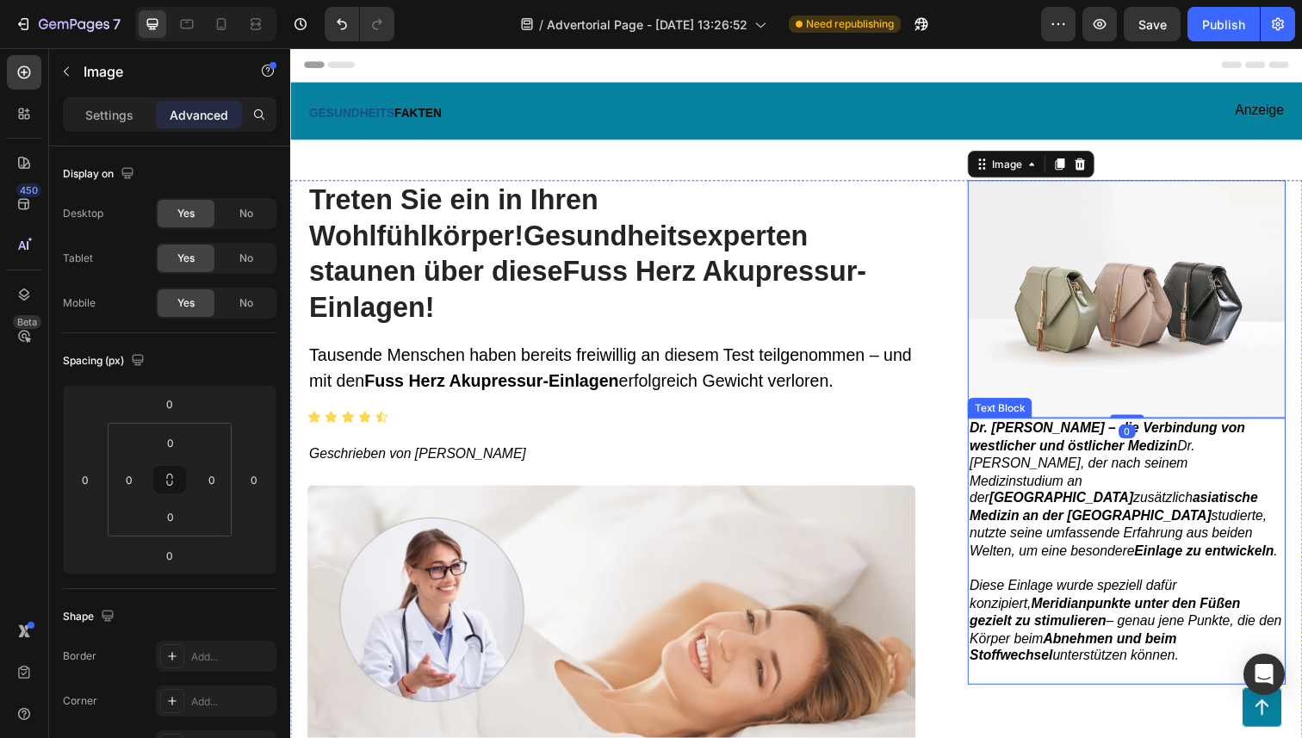
click at [1051, 500] on strong "asiatische Medizin an der [GEOGRAPHIC_DATA]" at bounding box center [1130, 516] width 294 height 33
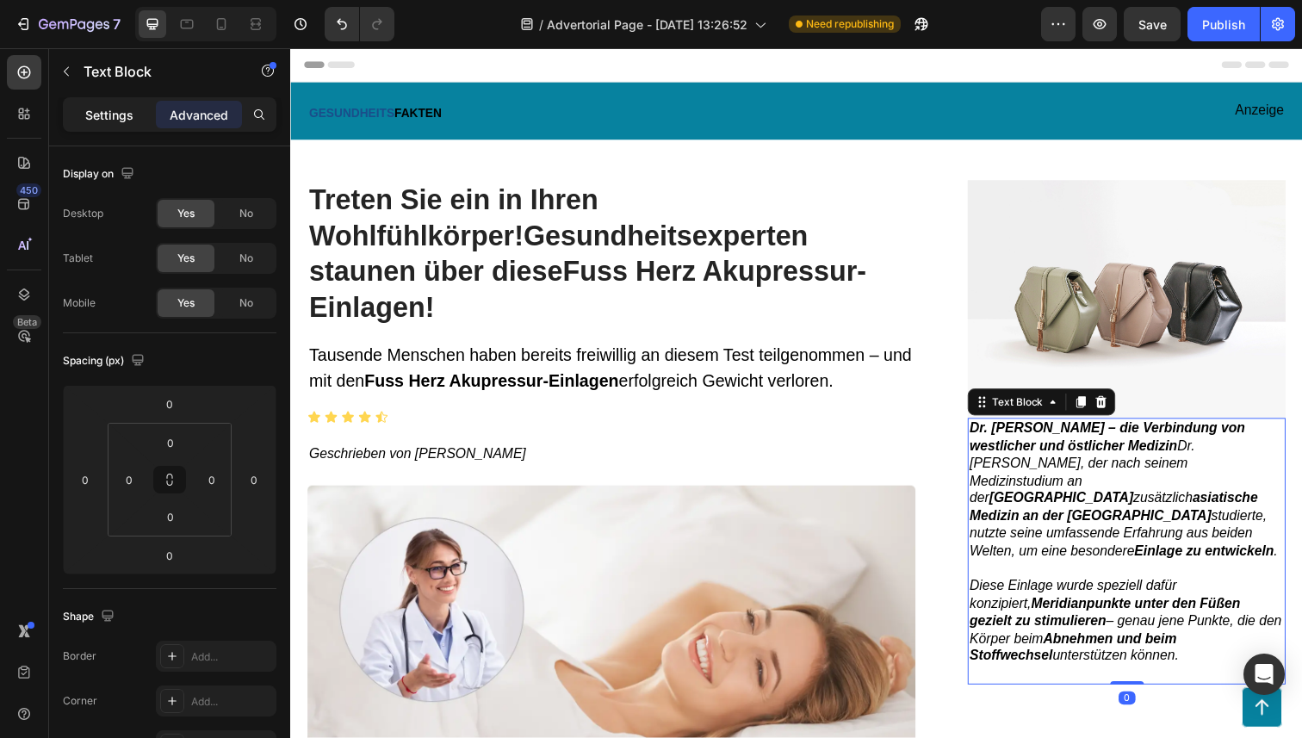
click at [83, 104] on div "Settings" at bounding box center [109, 115] width 86 height 28
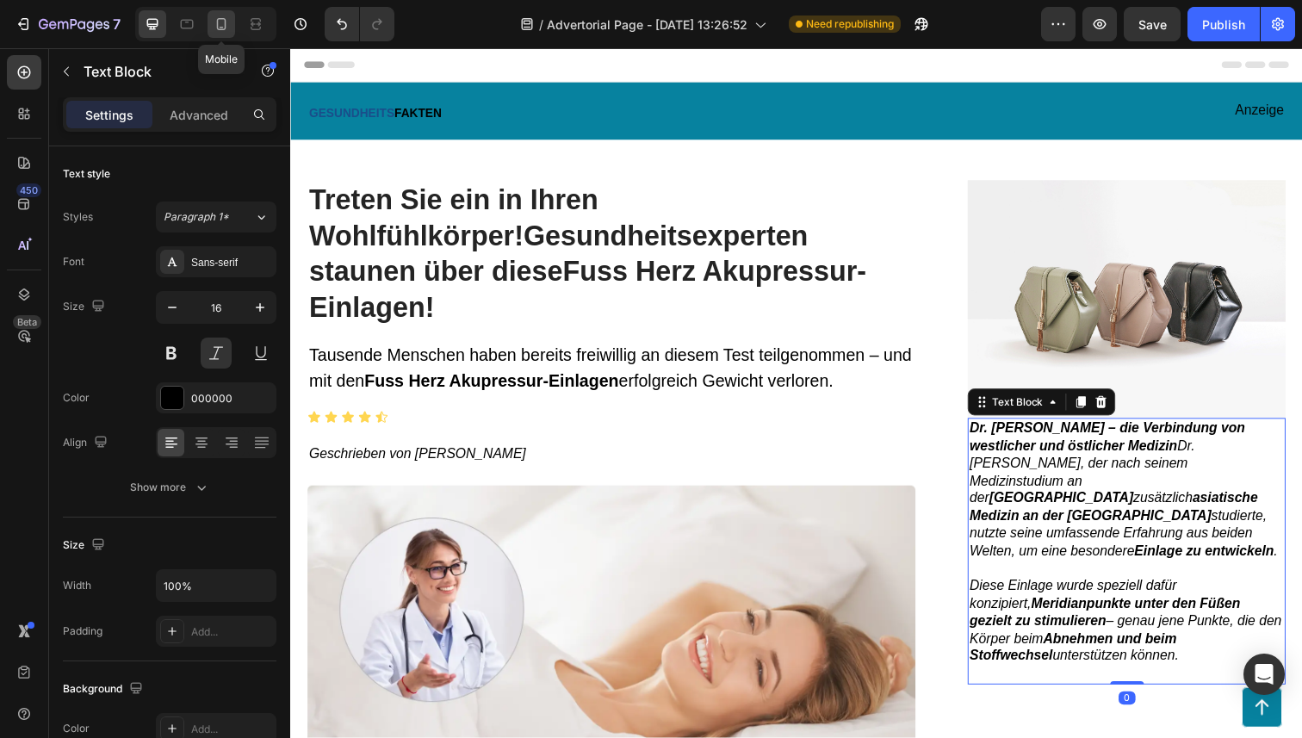
click at [221, 22] on icon at bounding box center [221, 23] width 17 height 17
type input "15"
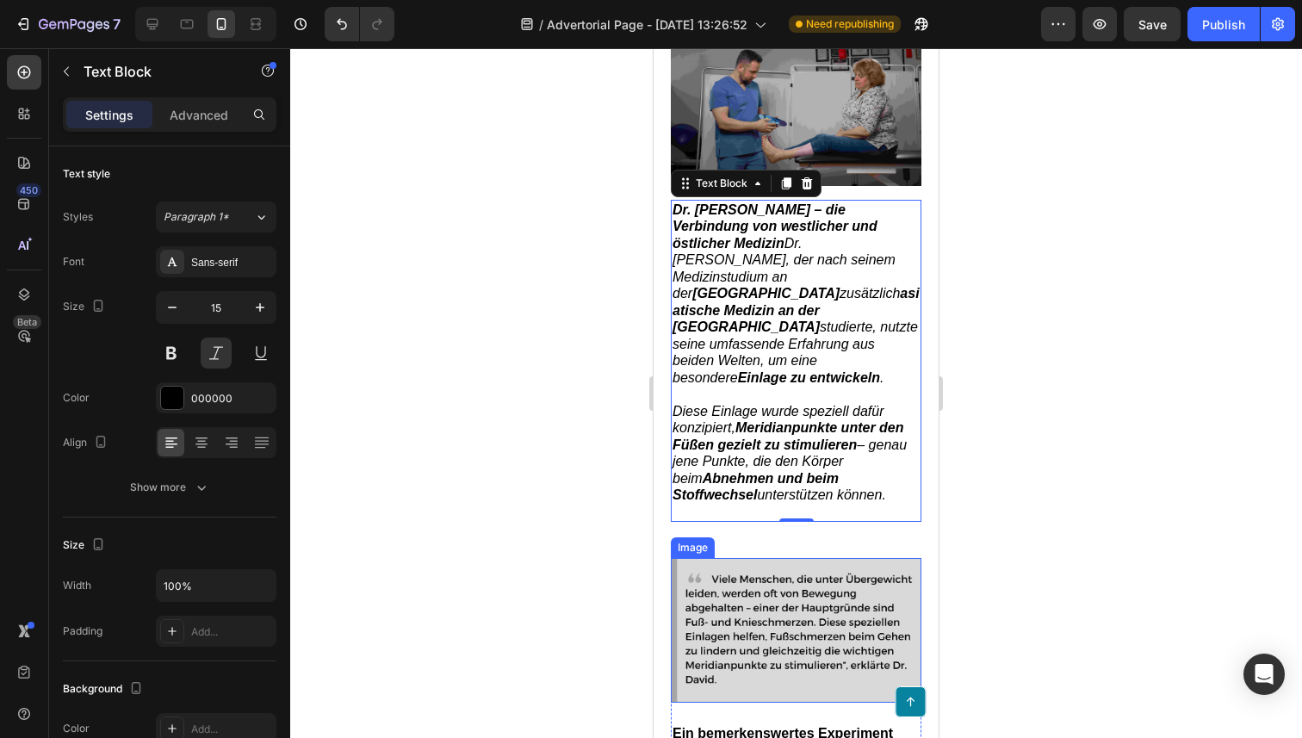
scroll to position [1996, 0]
